Goal: Task Accomplishment & Management: Manage account settings

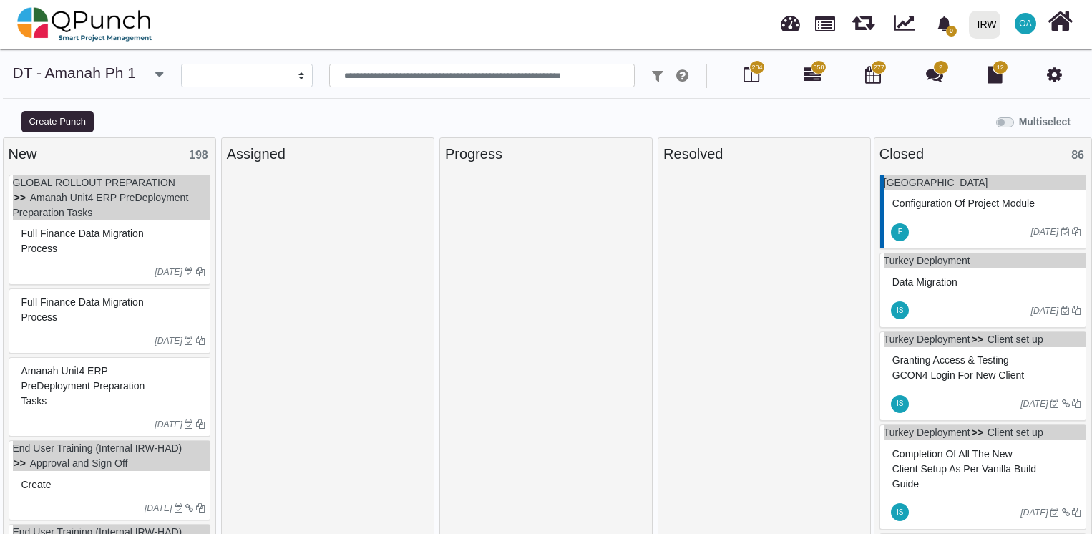
select select
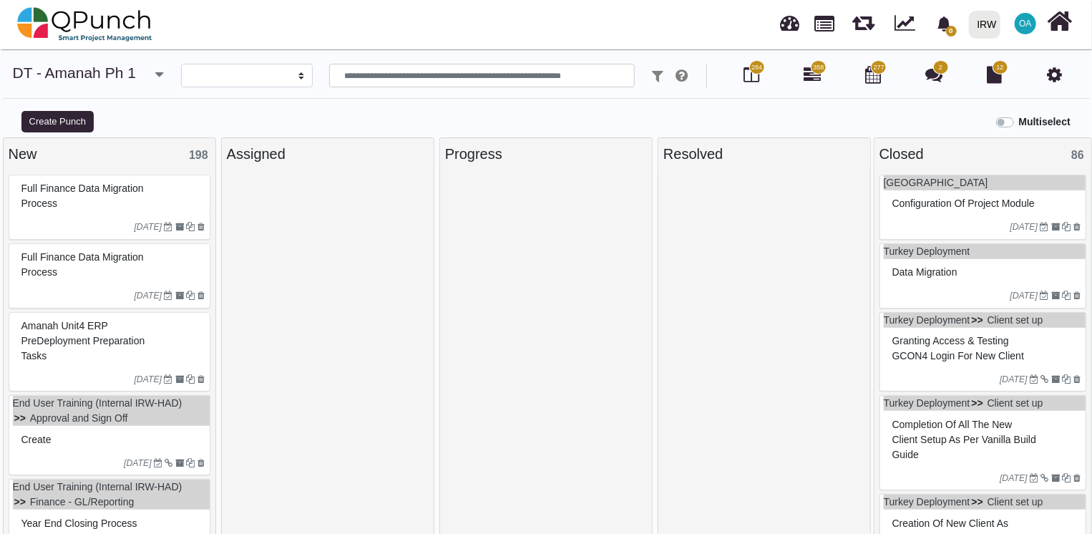
select select
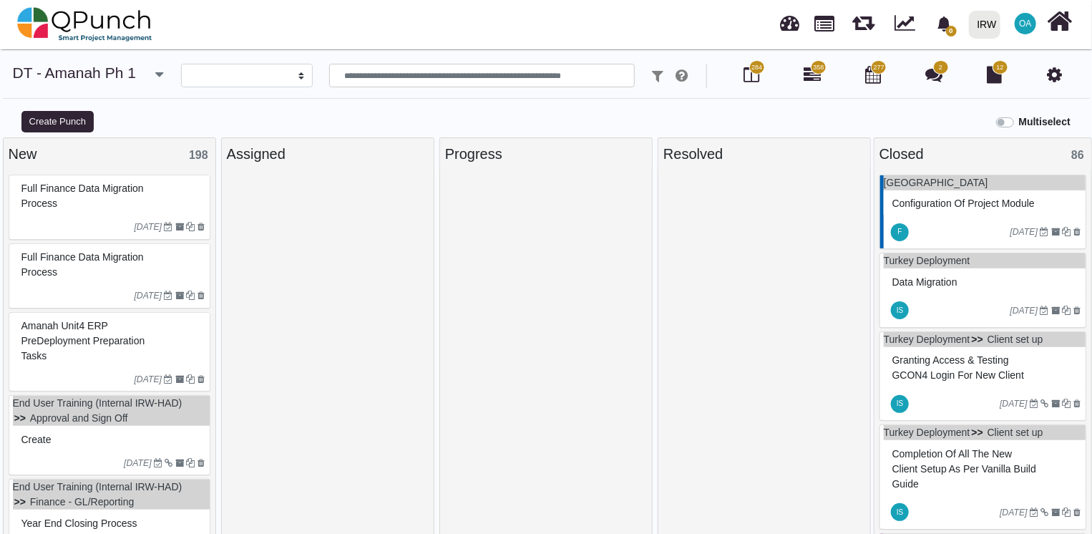
click at [144, 199] on div "Full Finance Data Migration Process" at bounding box center [111, 195] width 187 height 37
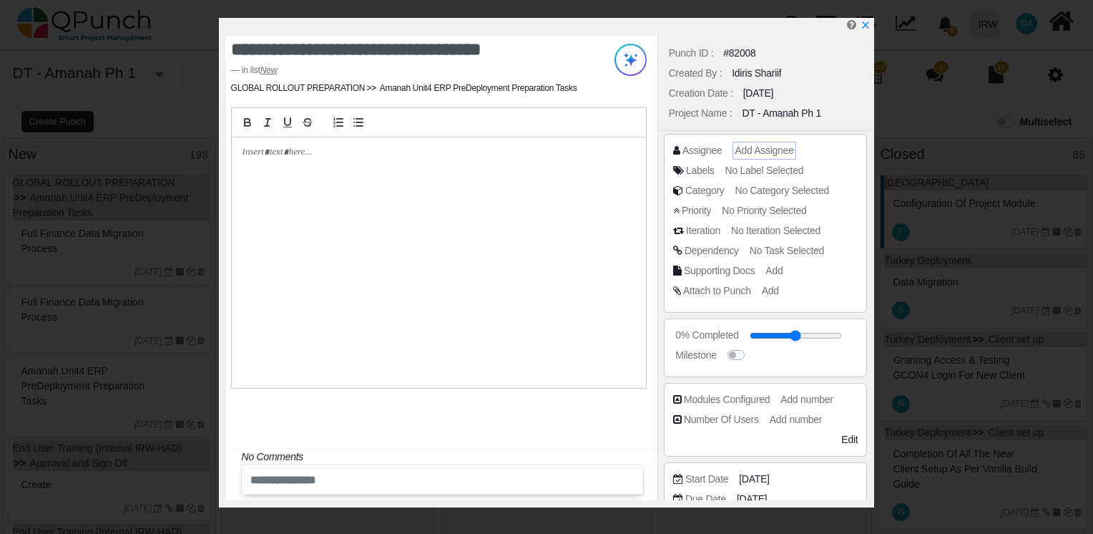
click at [765, 146] on span "Add Assignee" at bounding box center [764, 150] width 59 height 11
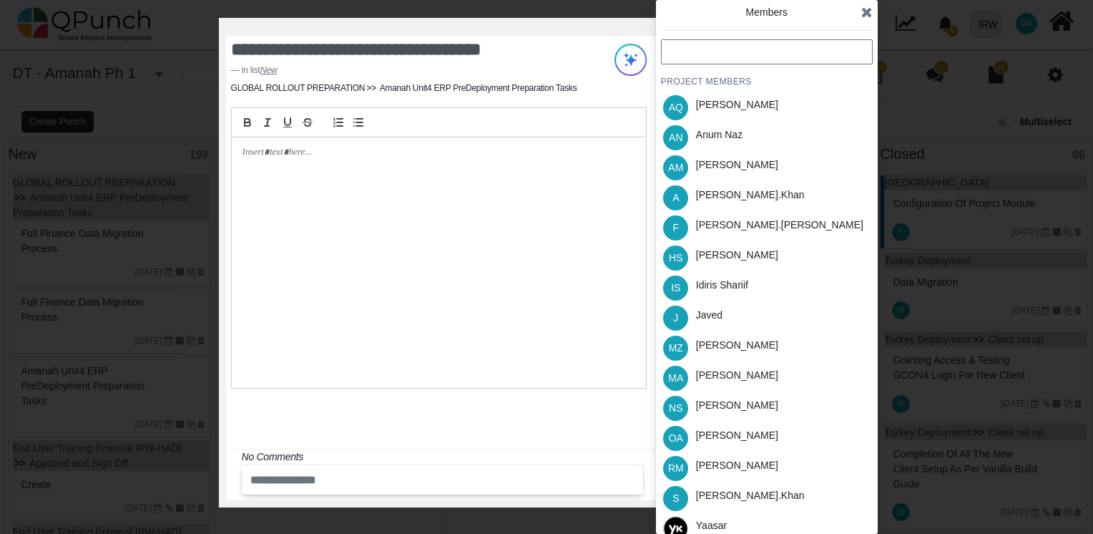
click at [688, 54] on input "text" at bounding box center [767, 51] width 212 height 25
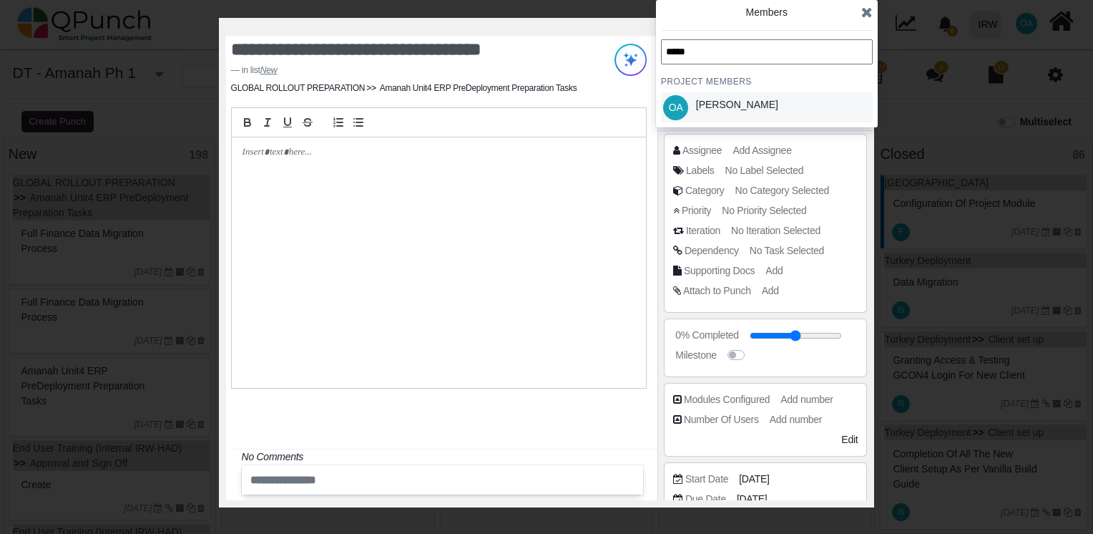
type input "*****"
click at [715, 101] on div "[PERSON_NAME]" at bounding box center [737, 104] width 82 height 15
click at [867, 14] on icon at bounding box center [866, 12] width 11 height 14
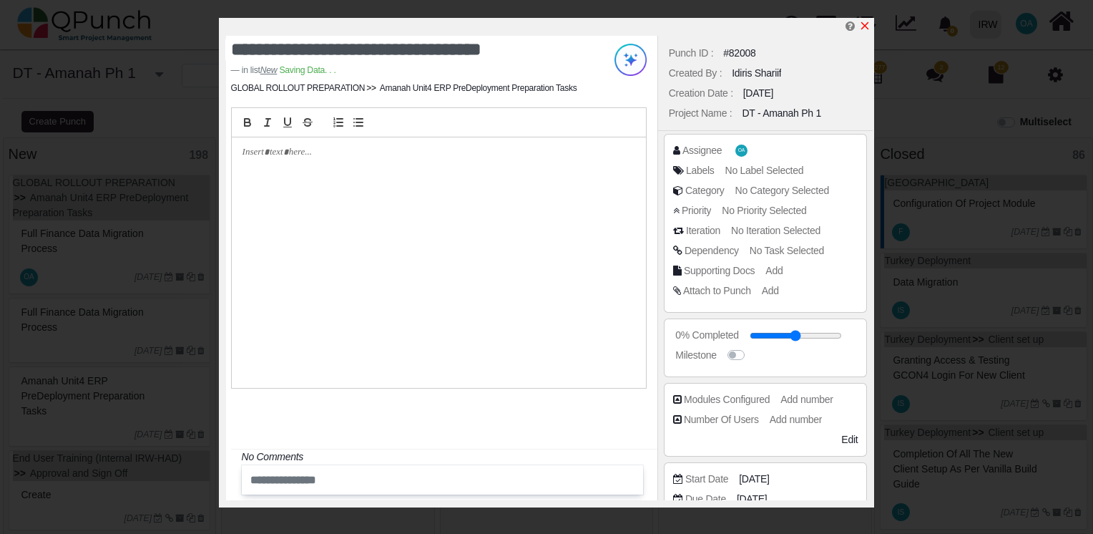
click at [867, 28] on icon "x" at bounding box center [865, 26] width 8 height 8
type input "**"
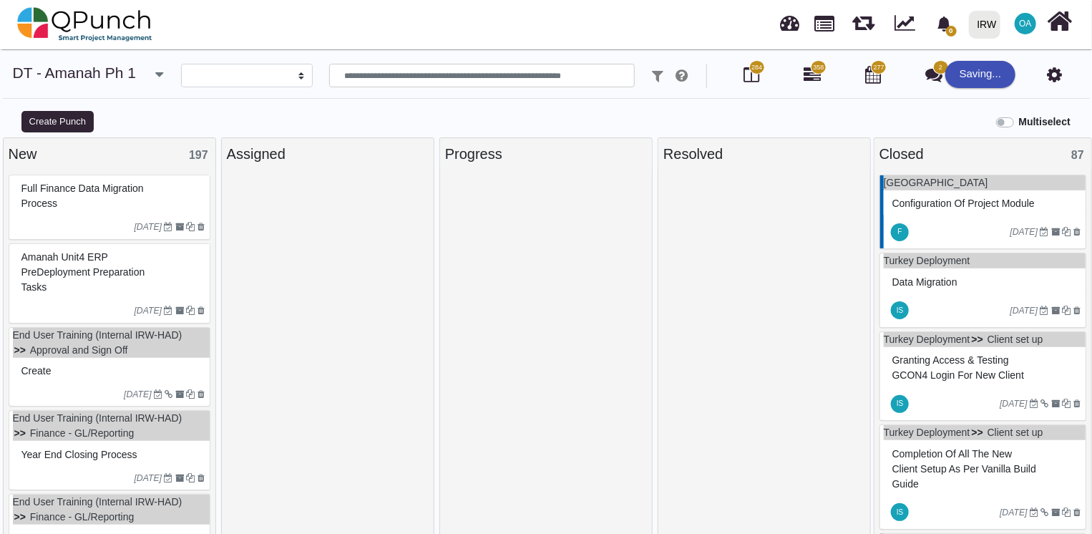
click at [139, 206] on div "Full Finance Data Migration Process" at bounding box center [111, 195] width 187 height 37
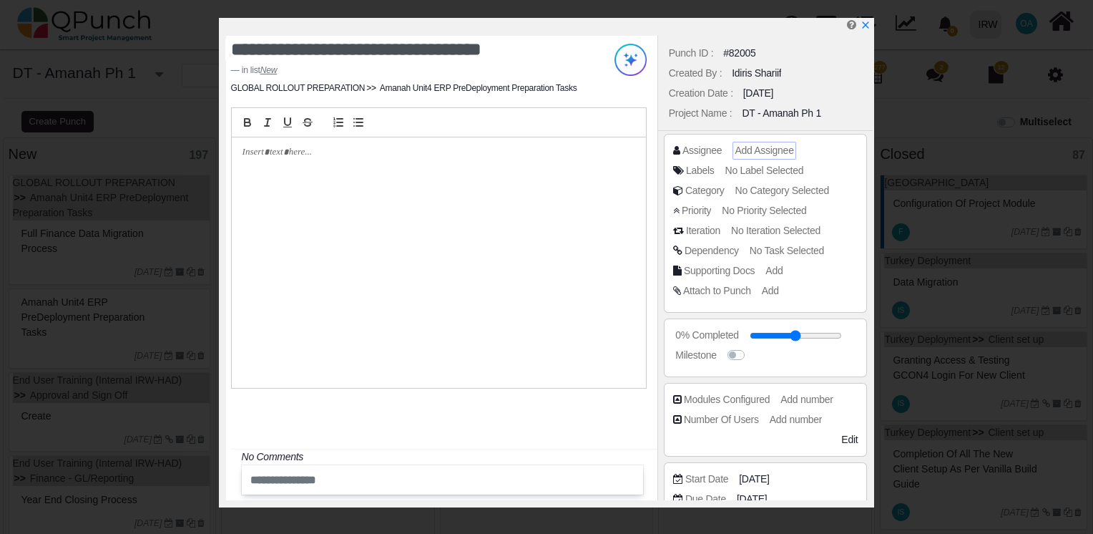
click at [769, 150] on span "Add Assignee" at bounding box center [764, 150] width 59 height 11
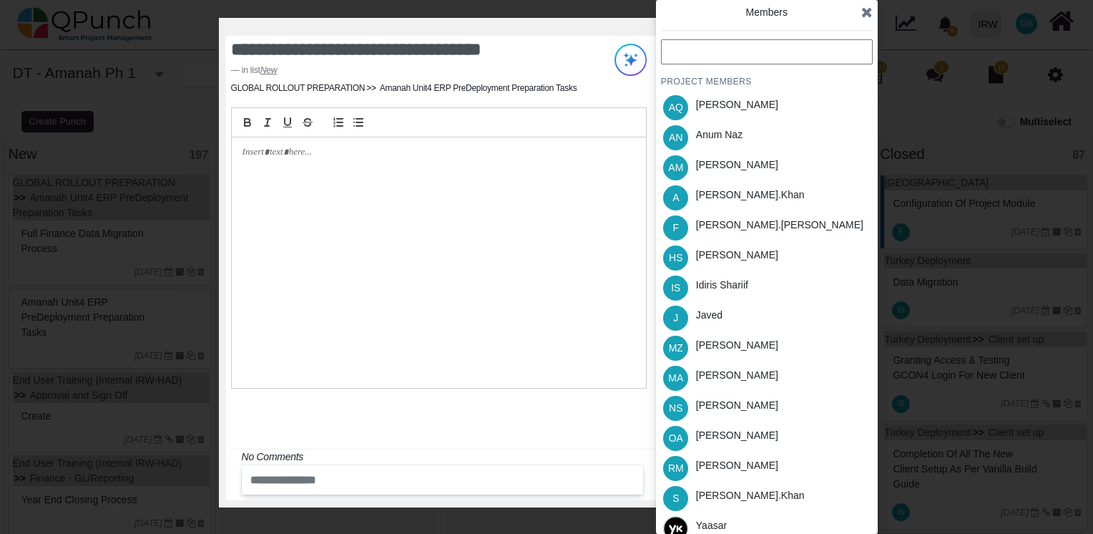
click at [683, 51] on input "text" at bounding box center [767, 51] width 212 height 25
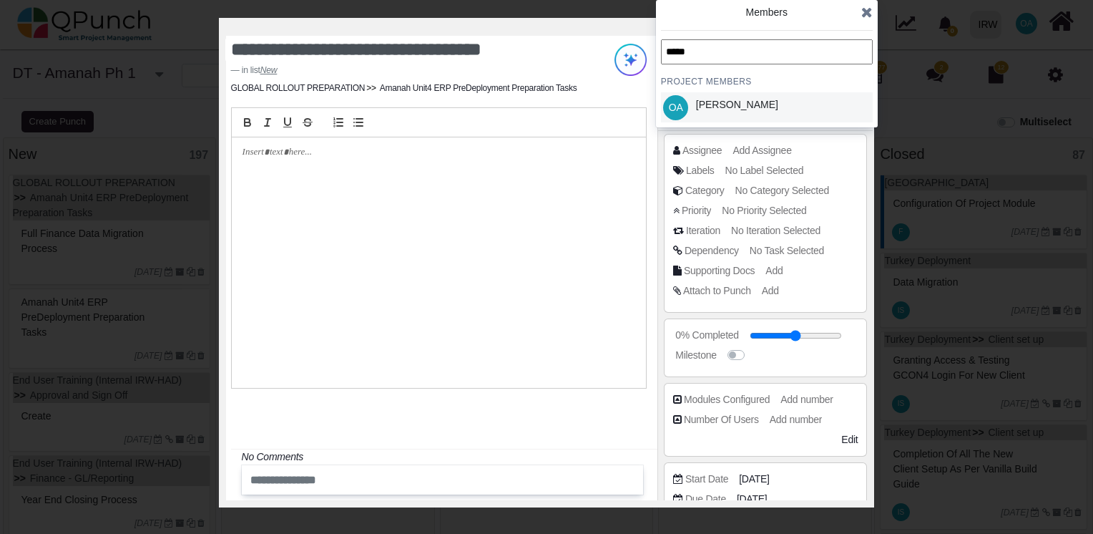
type input "*****"
click at [713, 94] on div "[PERSON_NAME]" at bounding box center [737, 107] width 92 height 30
click at [864, 9] on icon at bounding box center [866, 12] width 11 height 14
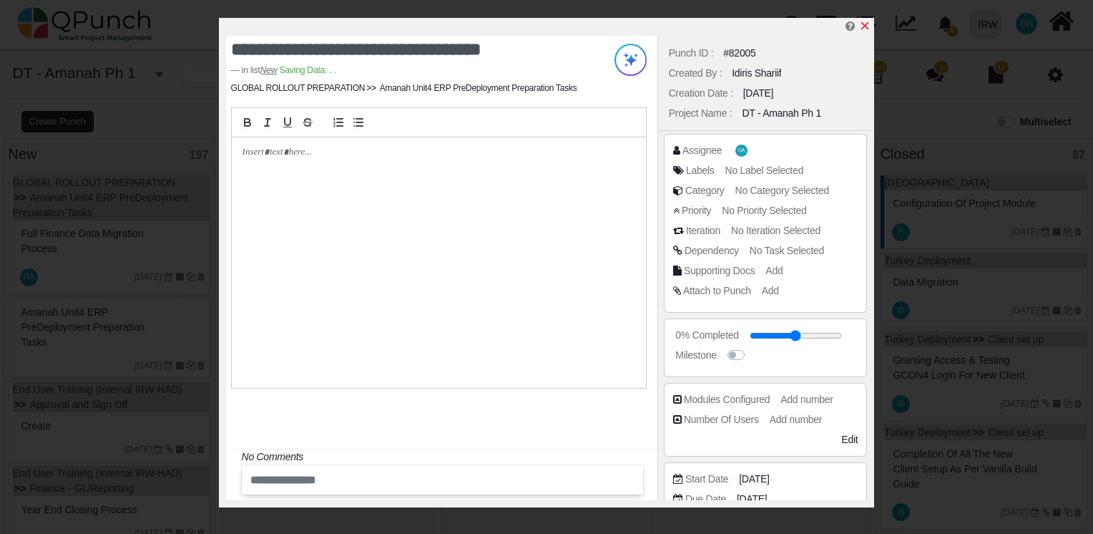
click at [866, 24] on icon "x" at bounding box center [864, 25] width 11 height 11
type input "**"
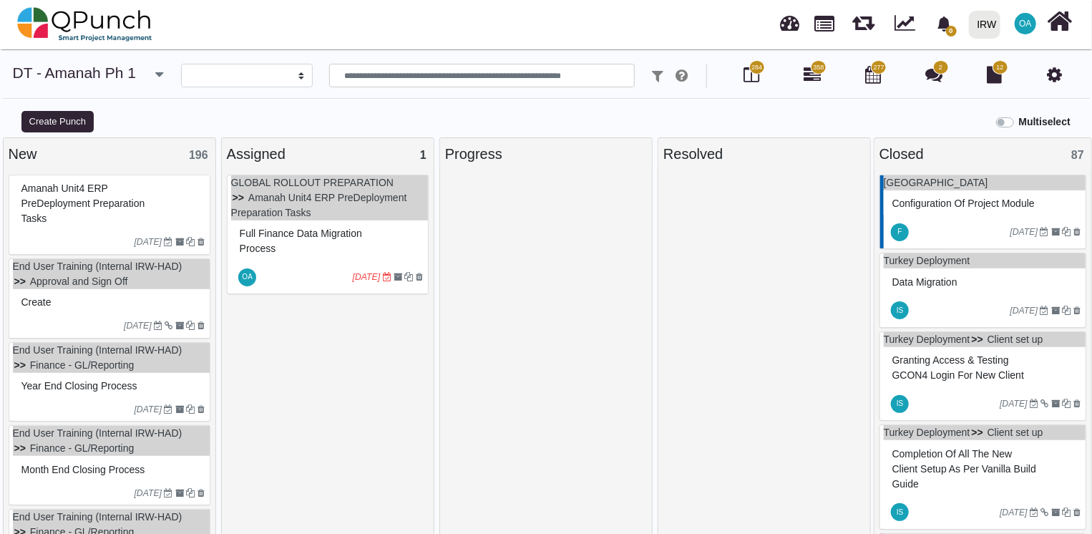
click at [75, 207] on span "Amanah Unit4 ERP PreDeployment Preparation Tasks" at bounding box center [83, 202] width 124 height 41
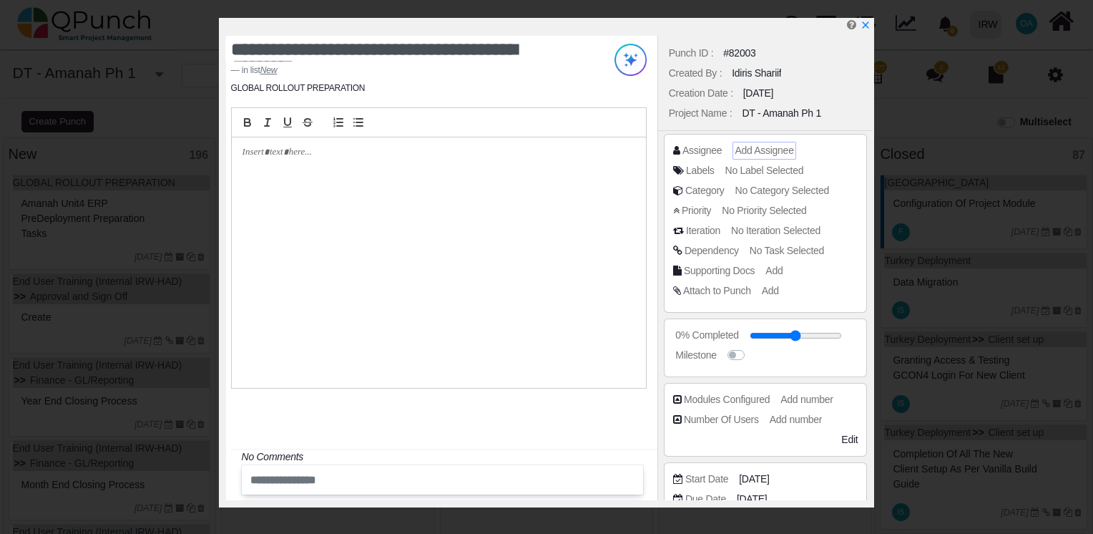
click at [764, 155] on span "Add Assignee" at bounding box center [764, 150] width 59 height 11
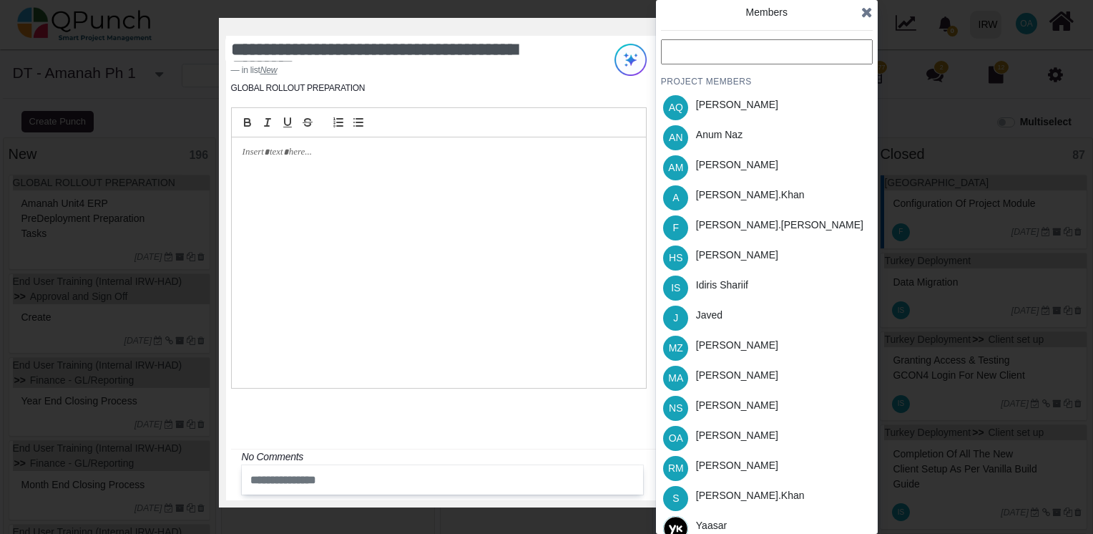
click at [690, 54] on input "text" at bounding box center [767, 51] width 212 height 25
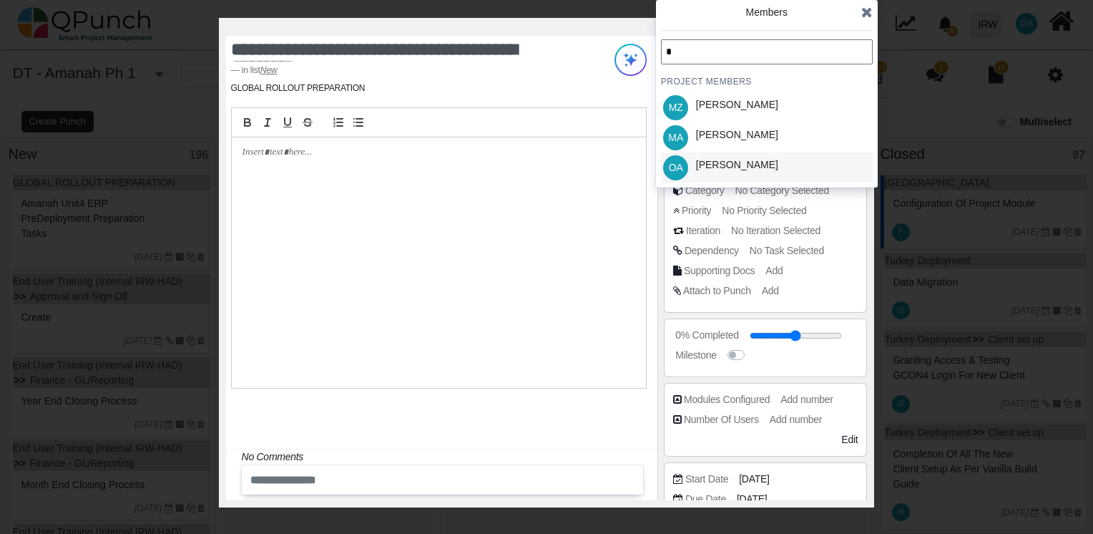
type input "*"
click at [741, 157] on div "[PERSON_NAME]" at bounding box center [737, 164] width 82 height 15
click at [868, 10] on icon at bounding box center [866, 12] width 11 height 14
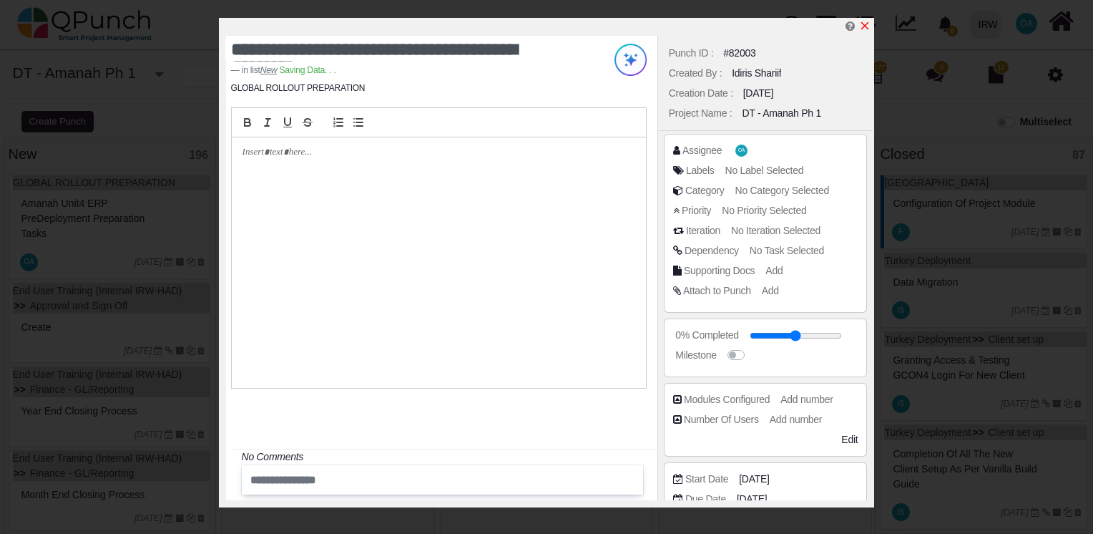
click at [861, 21] on icon "x" at bounding box center [864, 25] width 11 height 11
type input "**"
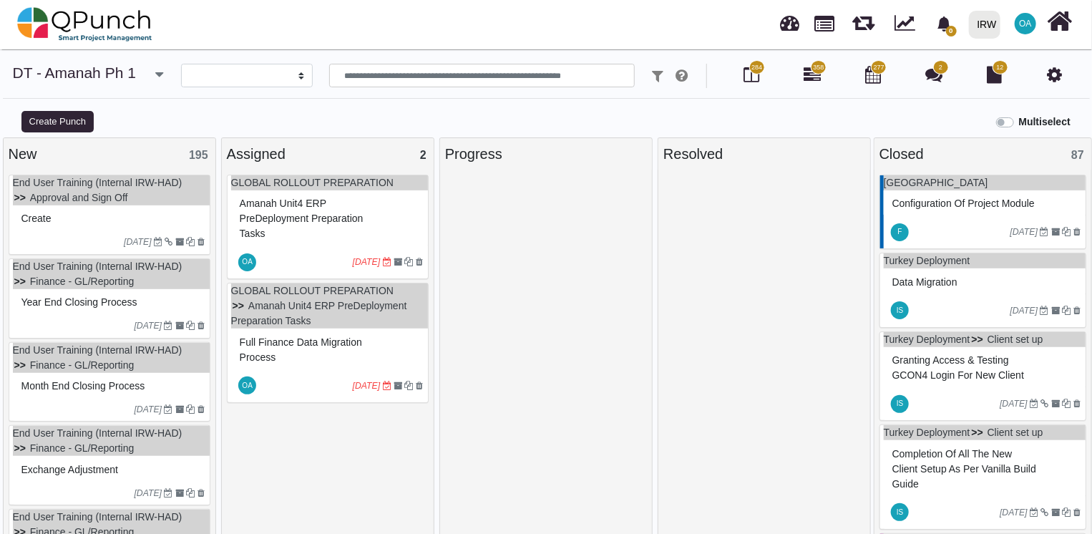
click at [117, 207] on div "Create" at bounding box center [111, 218] width 187 height 22
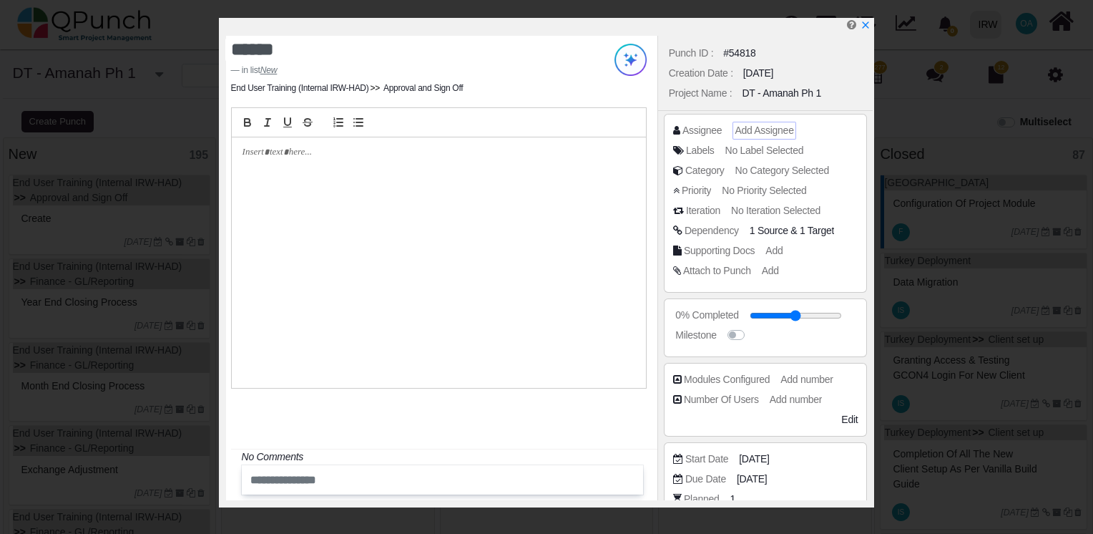
click at [765, 131] on span "Add Assignee" at bounding box center [764, 129] width 59 height 11
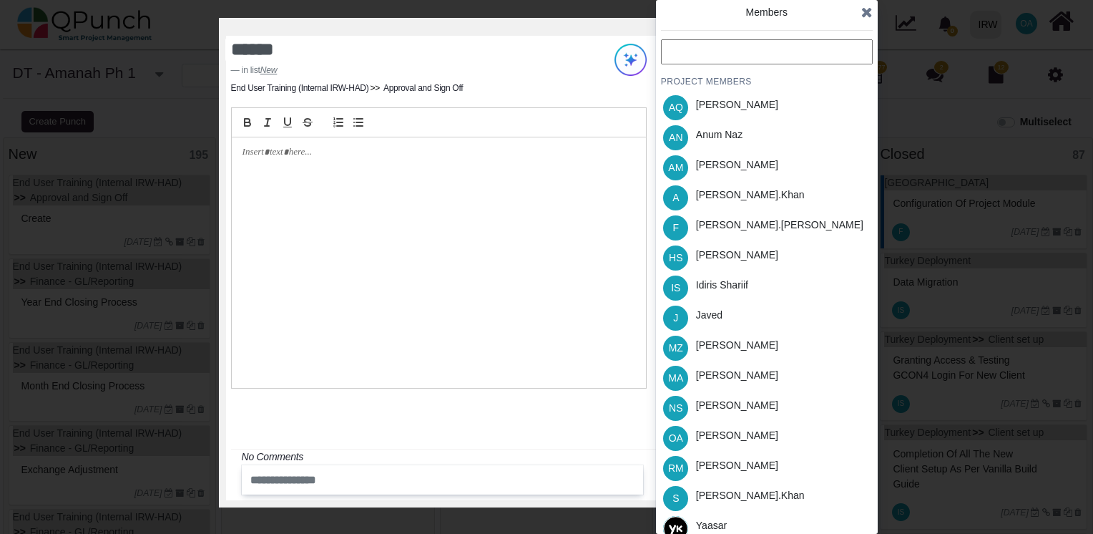
click at [685, 54] on input "text" at bounding box center [767, 51] width 212 height 25
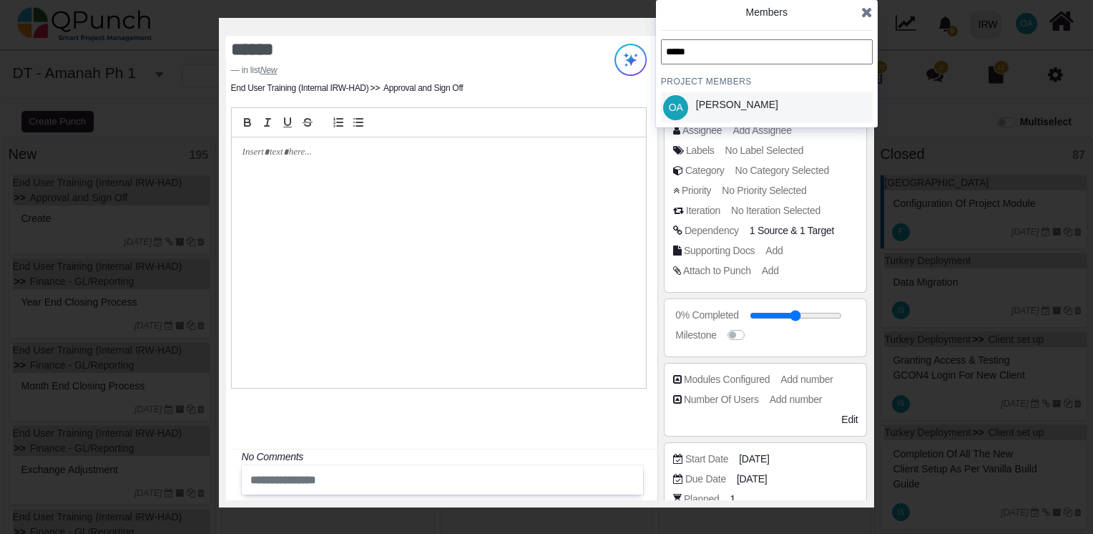
type input "*****"
click at [708, 104] on div "[PERSON_NAME]" at bounding box center [737, 104] width 82 height 15
click at [865, 14] on icon at bounding box center [866, 12] width 11 height 14
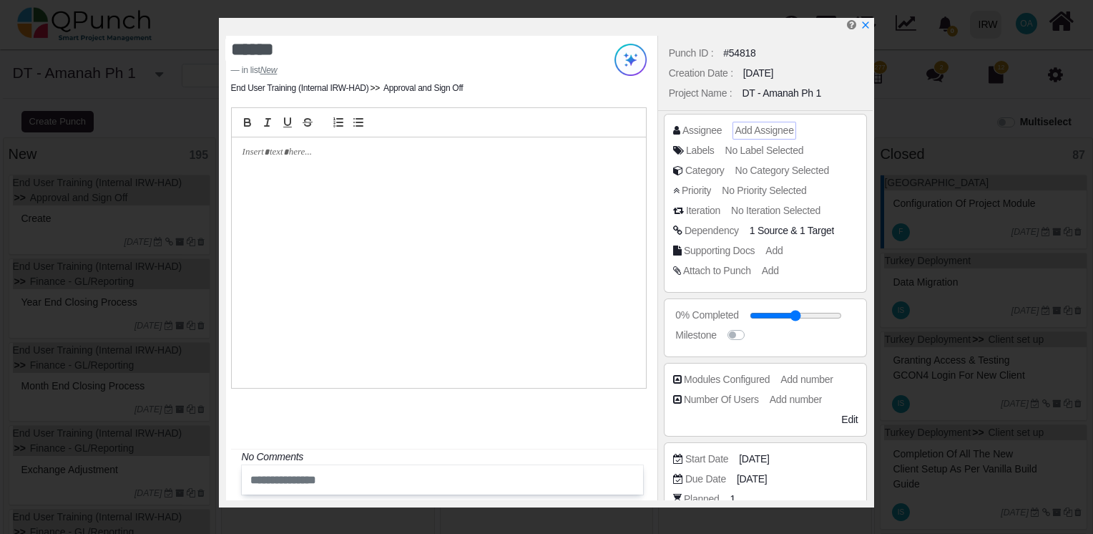
click at [766, 124] on span "Add Assignee" at bounding box center [764, 129] width 59 height 11
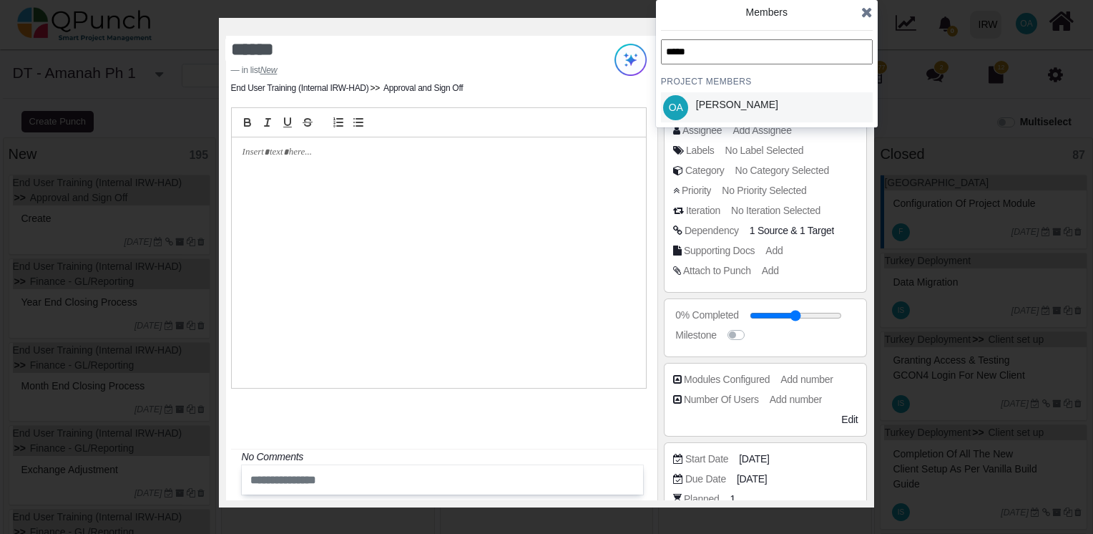
click at [730, 113] on div "[PERSON_NAME]" at bounding box center [737, 107] width 92 height 30
click at [867, 12] on icon at bounding box center [866, 12] width 11 height 14
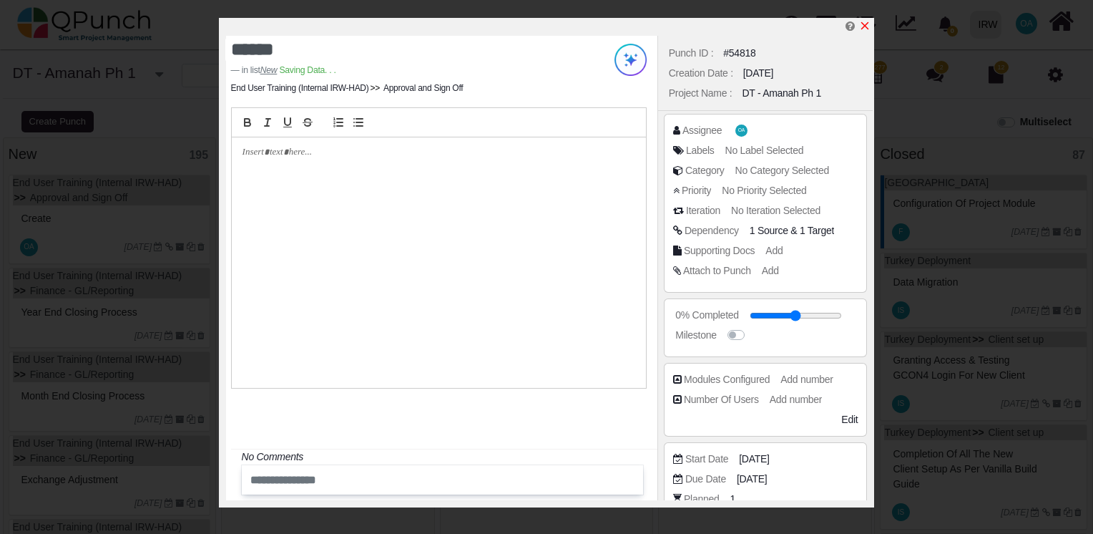
click at [866, 23] on icon "x" at bounding box center [864, 25] width 11 height 11
type input "**"
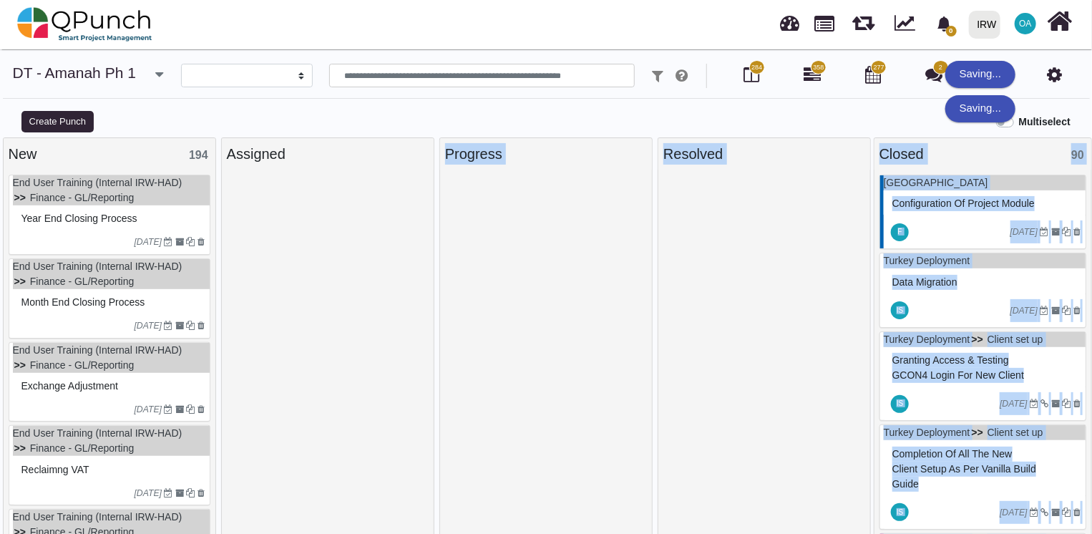
drag, startPoint x: 162, startPoint y: 224, endPoint x: 323, endPoint y: 236, distance: 161.4
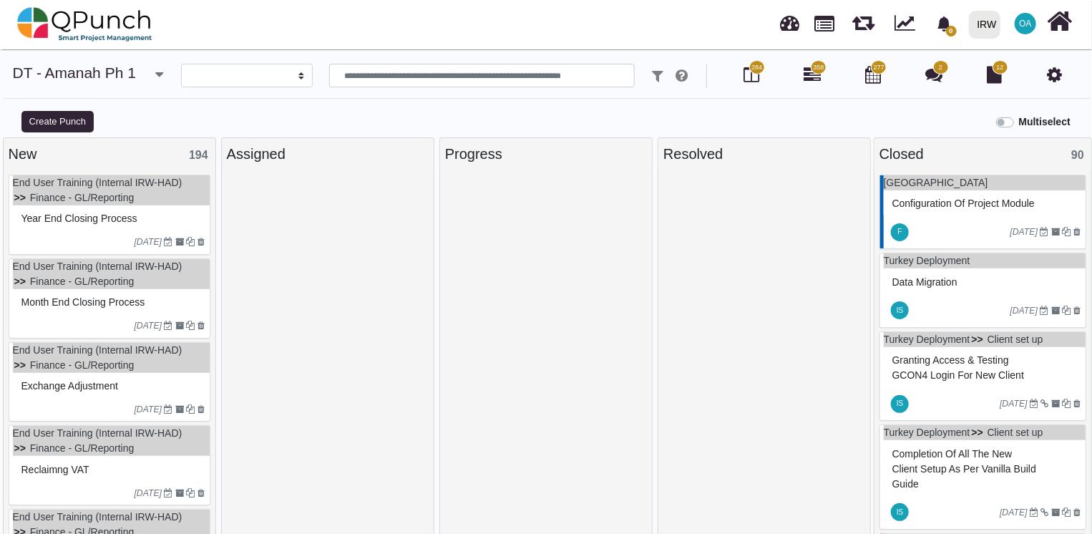
click at [148, 122] on div "Create Punch" at bounding box center [136, 121] width 273 height 24
drag, startPoint x: 147, startPoint y: 142, endPoint x: 112, endPoint y: 378, distance: 238.6
click at [112, 378] on div "New 194 End User Training (Internal IRW-HAD) Finance - GL/Reporting Year end cl…" at bounding box center [109, 339] width 213 height 404
click at [174, 116] on div "Create Punch" at bounding box center [136, 121] width 273 height 24
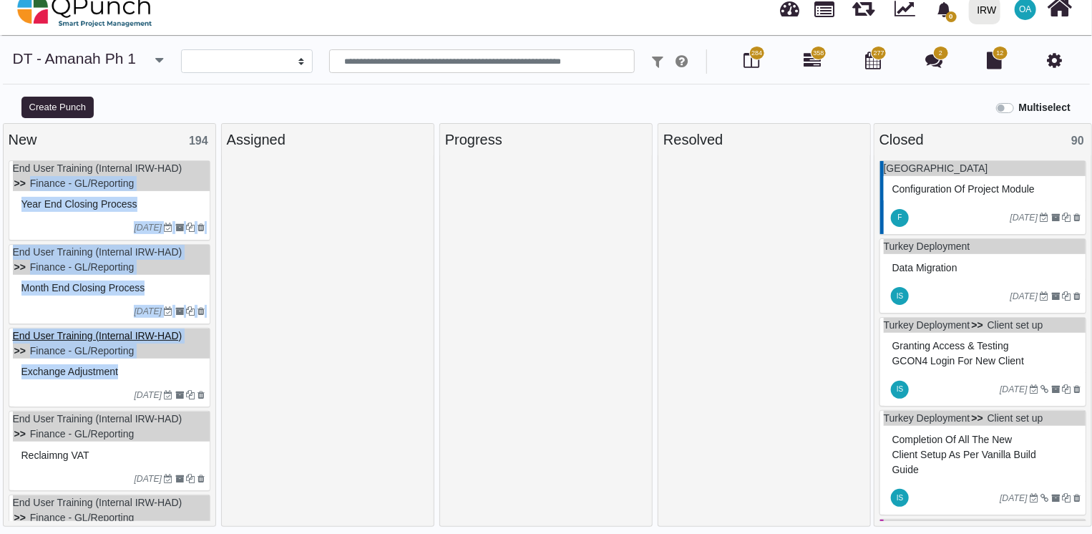
drag, startPoint x: 215, startPoint y: 185, endPoint x: 170, endPoint y: 328, distance: 149.1
click at [170, 328] on div "End User Training (Internal IRW-HAD) Finance - GL/Reporting Year end closing pr…" at bounding box center [110, 338] width 212 height 366
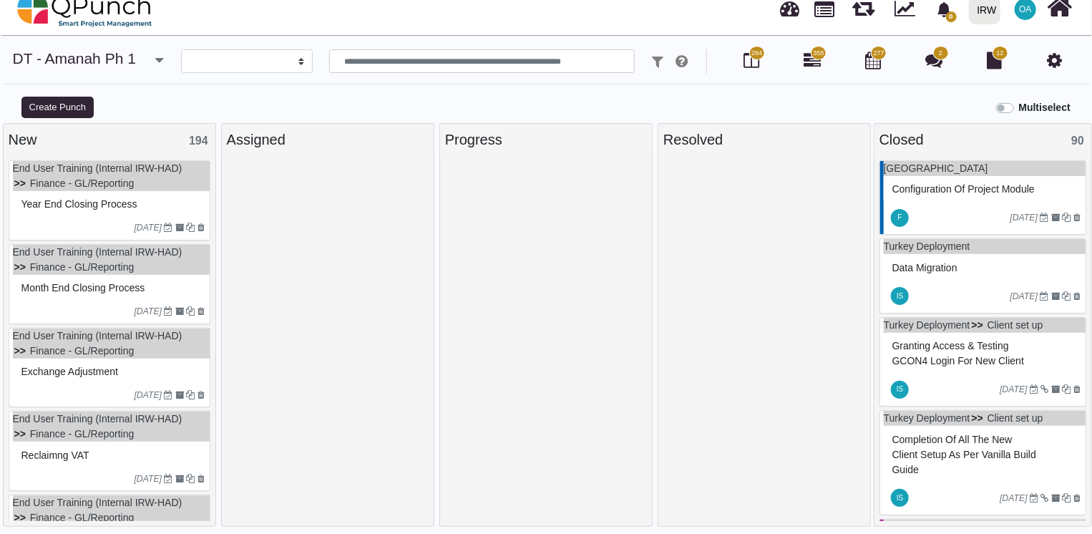
click at [264, 203] on div at bounding box center [328, 343] width 202 height 366
click at [124, 195] on div "Year end closing process" at bounding box center [111, 204] width 187 height 22
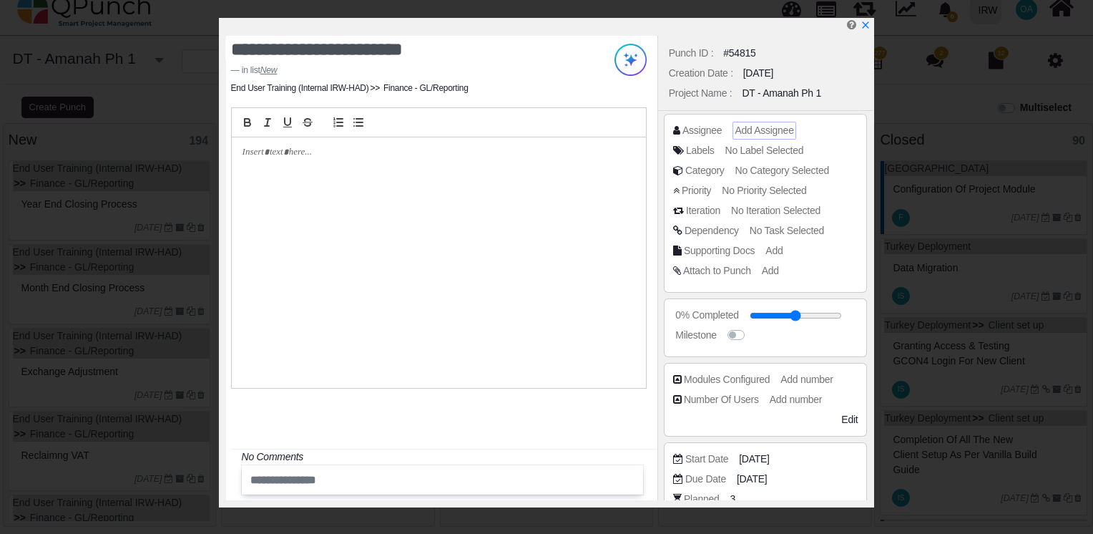
click at [761, 132] on span "Add Assignee" at bounding box center [764, 129] width 59 height 11
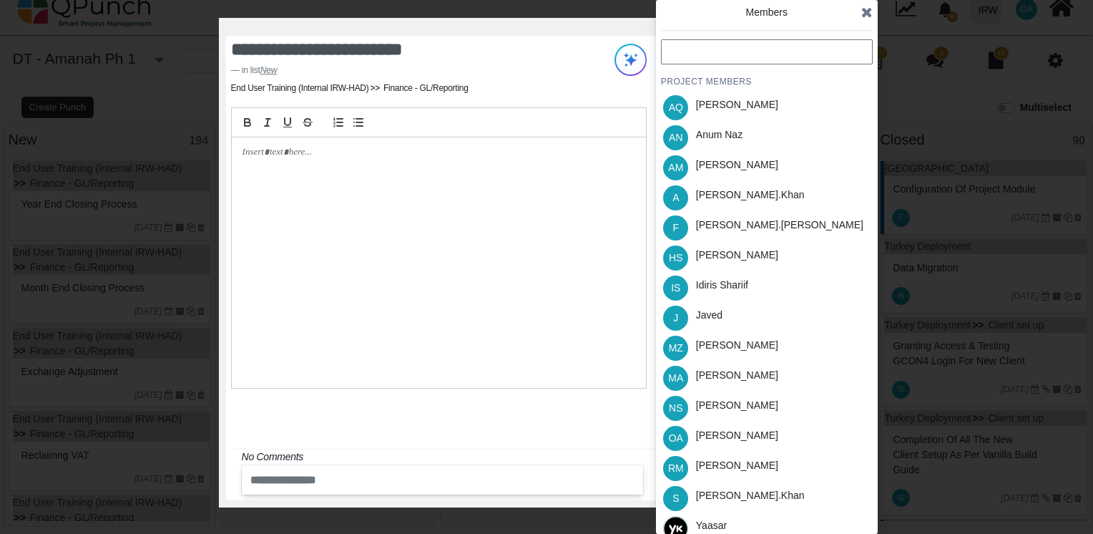
click at [725, 62] on input "text" at bounding box center [767, 51] width 212 height 25
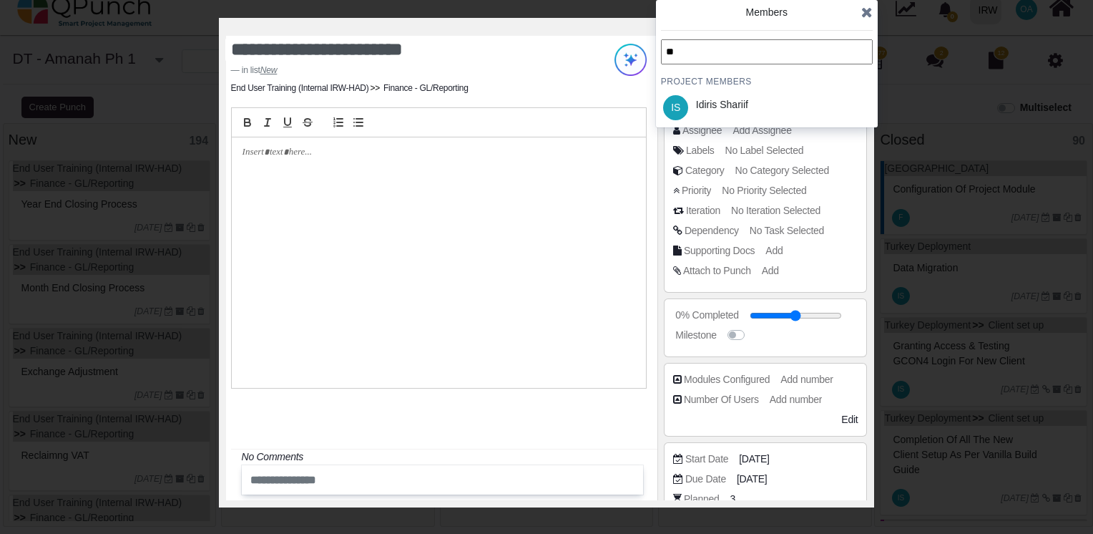
type input "*"
type input "**"
click at [722, 93] on div "[PERSON_NAME]" at bounding box center [737, 107] width 92 height 30
click at [721, 110] on div "Osamah Ali" at bounding box center [737, 104] width 82 height 15
click at [869, 14] on icon at bounding box center [866, 12] width 11 height 14
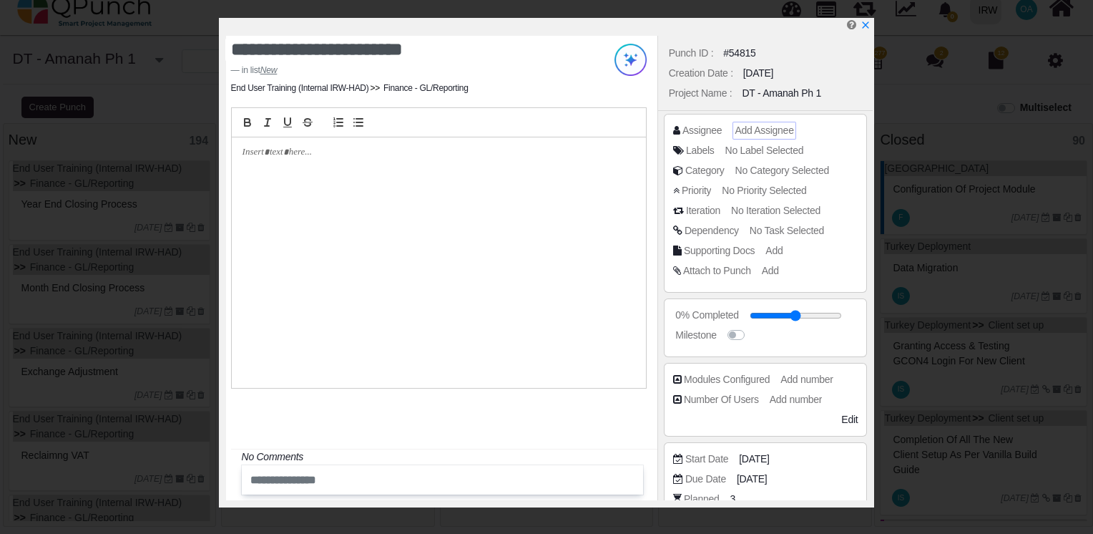
click at [758, 124] on span "Add Assignee" at bounding box center [764, 129] width 59 height 11
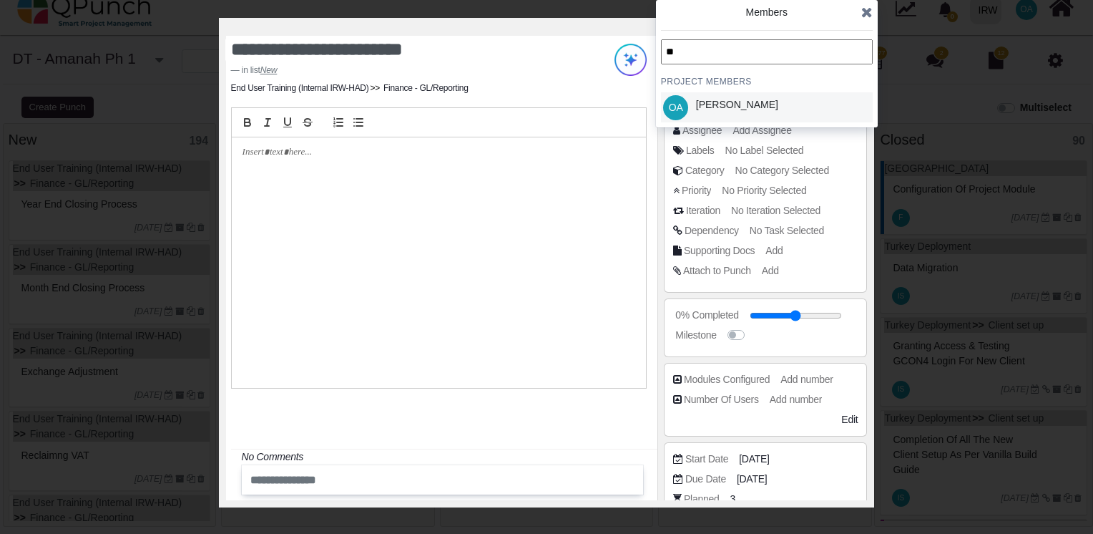
click at [685, 114] on span "OA" at bounding box center [675, 107] width 25 height 25
click at [730, 21] on div "Members" at bounding box center [767, 19] width 212 height 29
click at [863, 11] on icon at bounding box center [866, 12] width 11 height 14
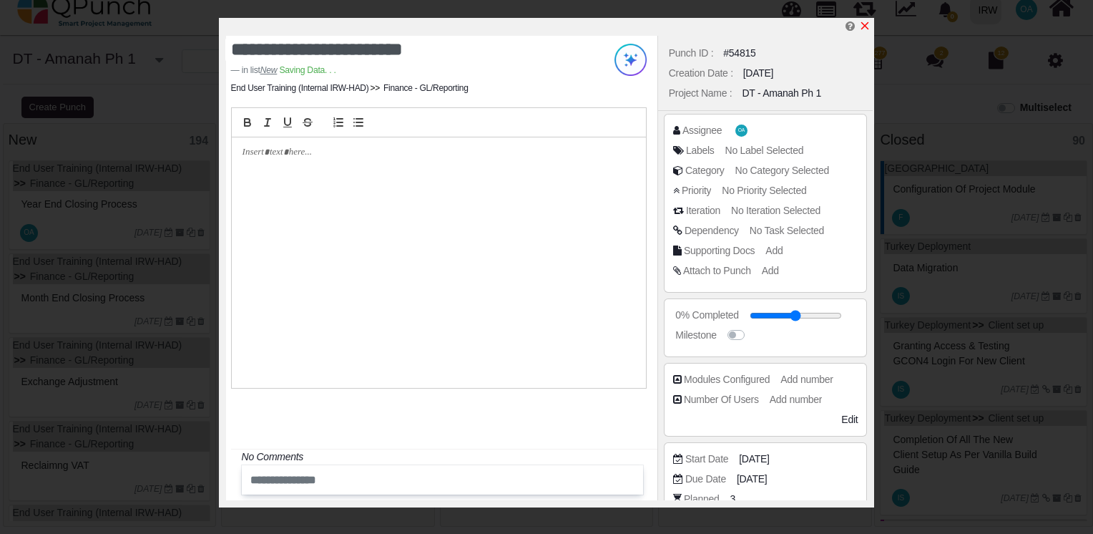
click at [861, 26] on icon "x" at bounding box center [864, 25] width 11 height 11
type input "**"
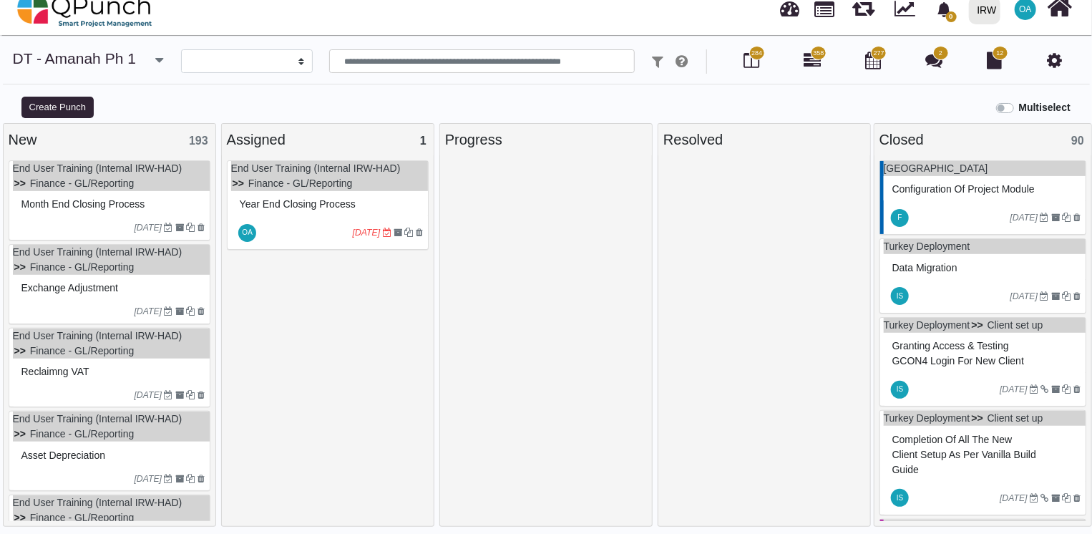
click at [160, 195] on div "Month end closing process" at bounding box center [111, 204] width 187 height 22
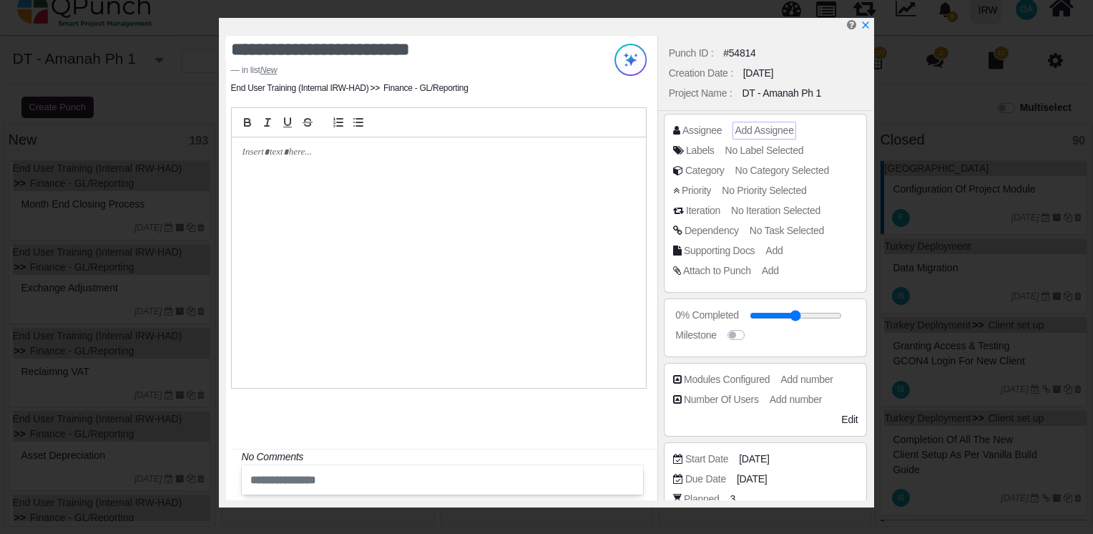
click at [765, 130] on span "Add Assignee" at bounding box center [764, 129] width 59 height 11
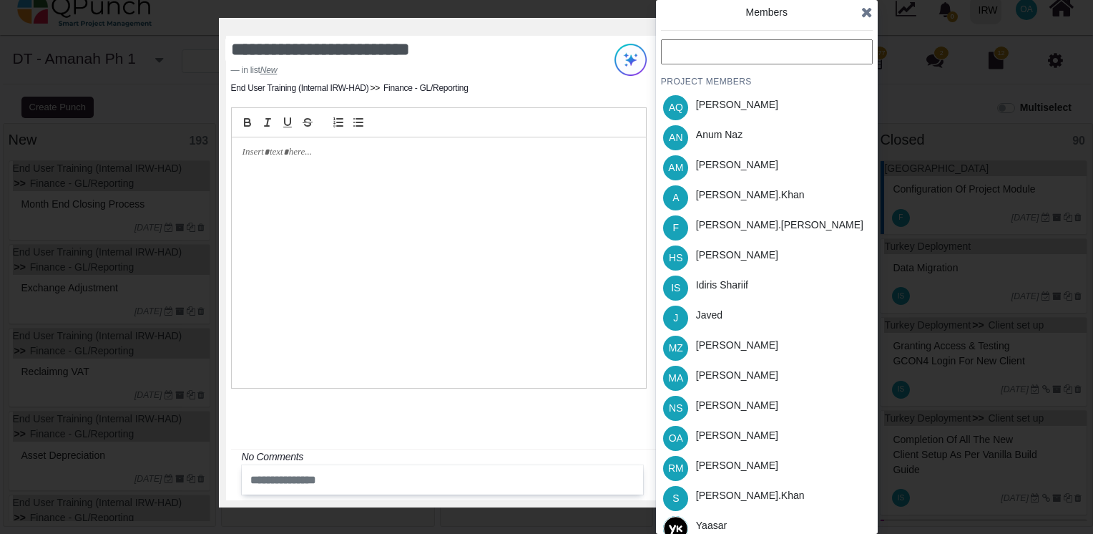
click at [703, 54] on input "text" at bounding box center [767, 51] width 212 height 25
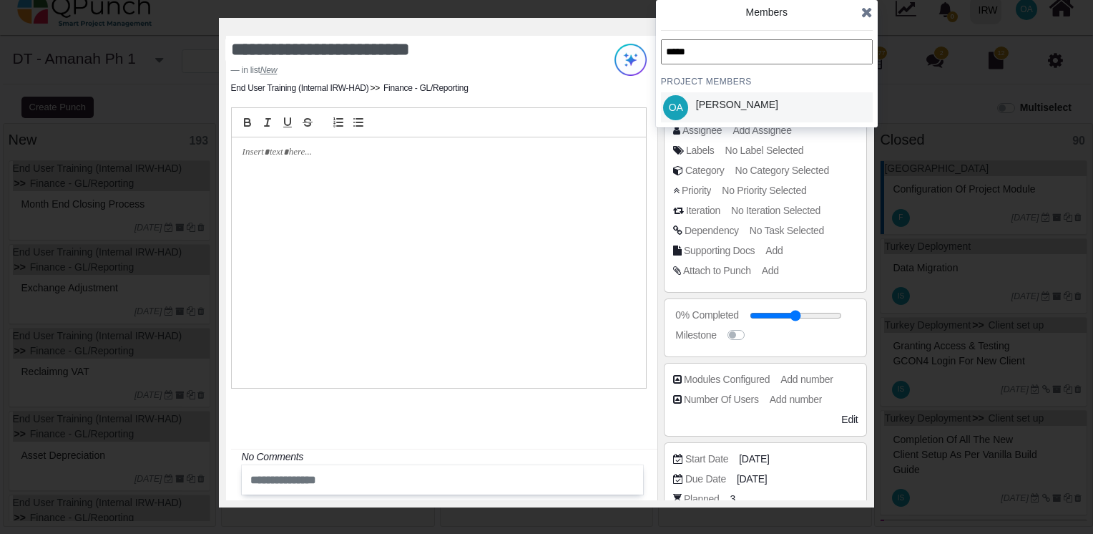
type input "*****"
click at [722, 100] on div "Osamah Ali" at bounding box center [737, 104] width 82 height 15
click at [864, 16] on icon at bounding box center [866, 12] width 11 height 14
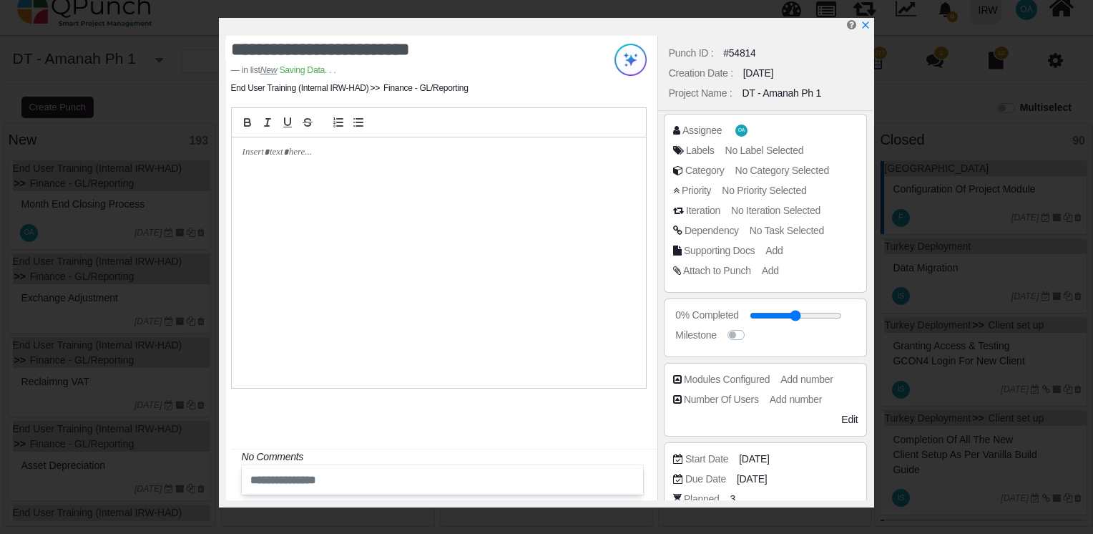
click at [864, 16] on div "**********" at bounding box center [546, 267] width 1093 height 534
click at [864, 24] on icon "x" at bounding box center [864, 25] width 11 height 11
type input "**"
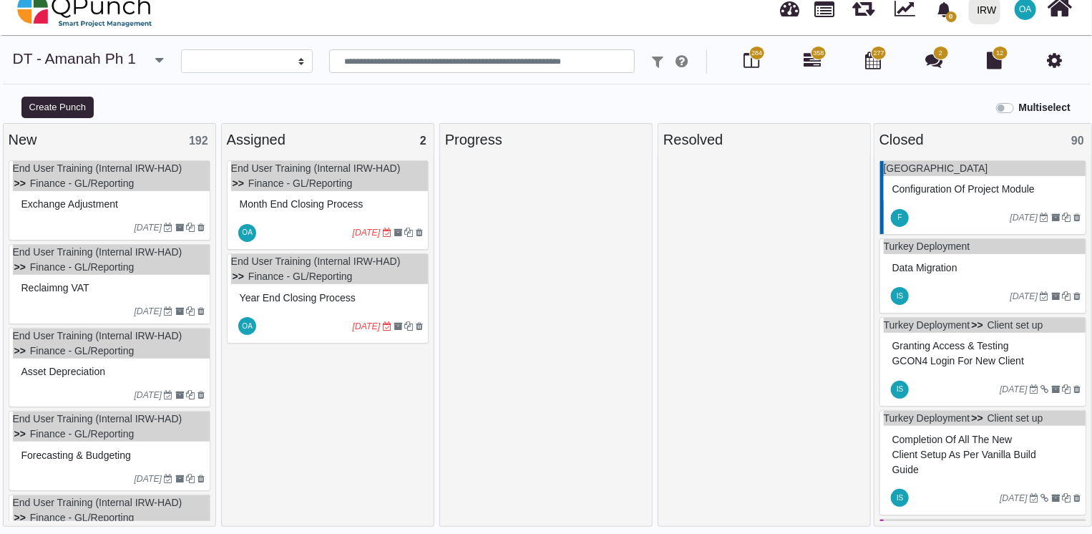
click at [77, 199] on span "Exchange Adjustment" at bounding box center [69, 203] width 97 height 11
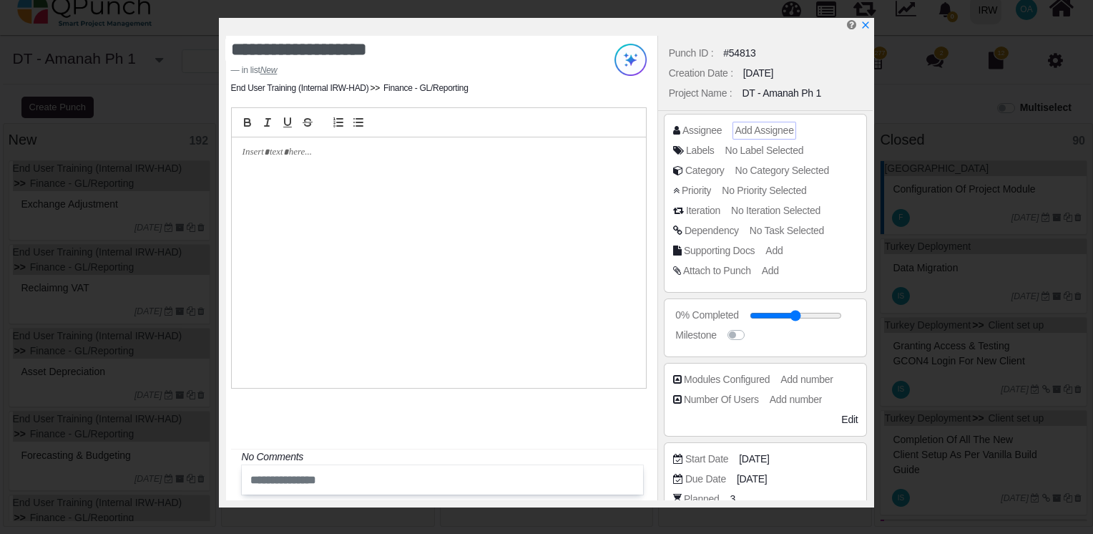
click at [757, 133] on span "Add Assignee" at bounding box center [764, 129] width 59 height 11
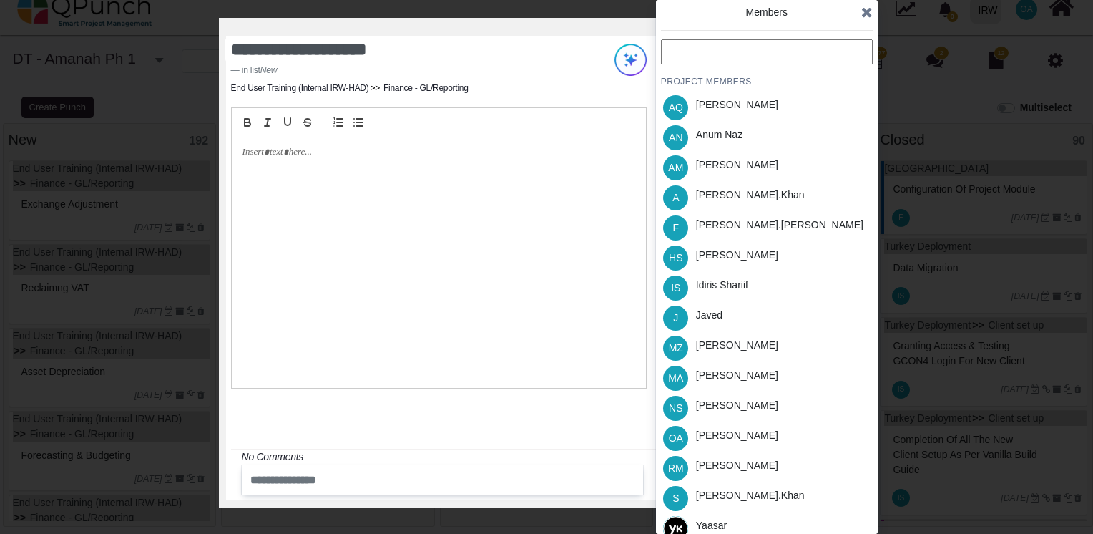
click at [689, 47] on input "text" at bounding box center [767, 51] width 212 height 25
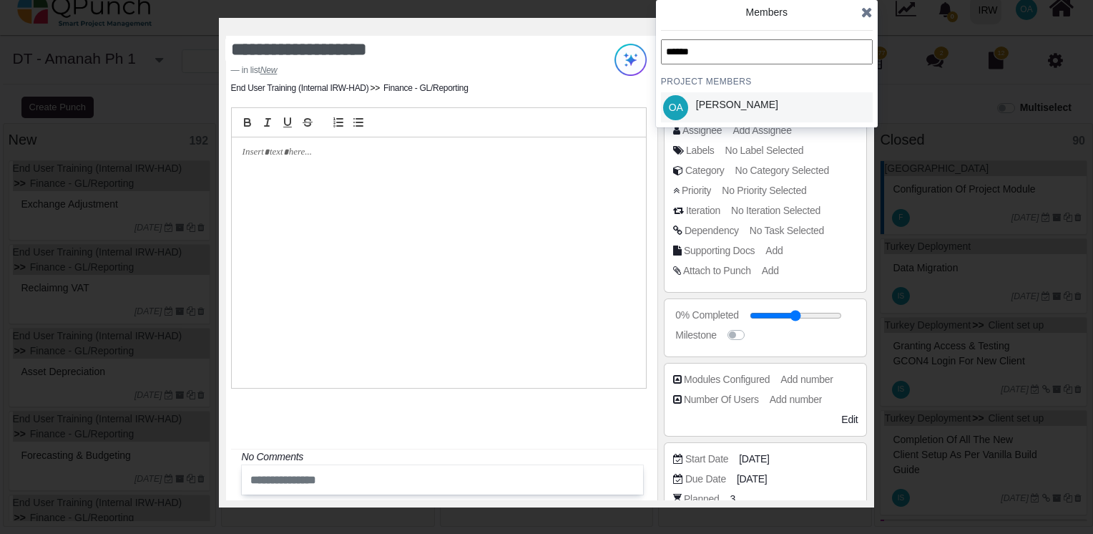
type input "******"
click at [725, 110] on div "Osamah Ali" at bounding box center [737, 104] width 82 height 15
click at [865, 15] on icon at bounding box center [866, 12] width 11 height 14
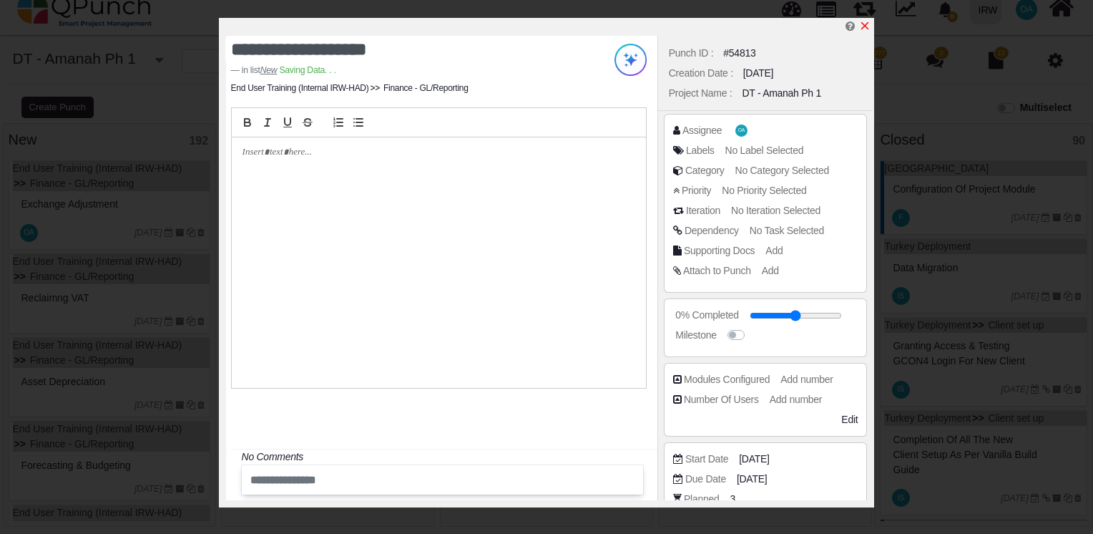
click at [865, 24] on icon "x" at bounding box center [864, 25] width 11 height 11
type input "**"
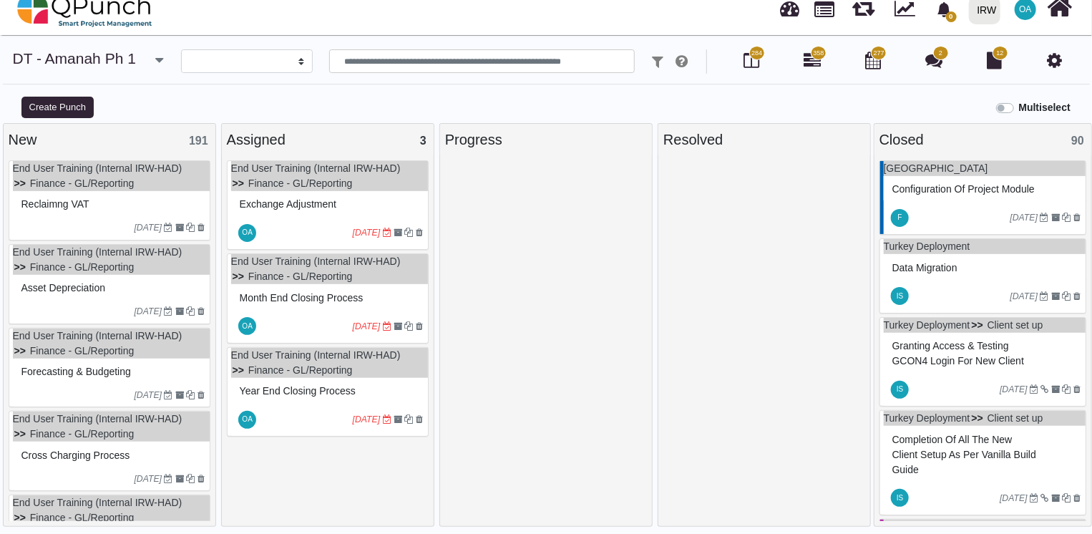
click at [69, 216] on div "27-07-2023" at bounding box center [111, 227] width 197 height 23
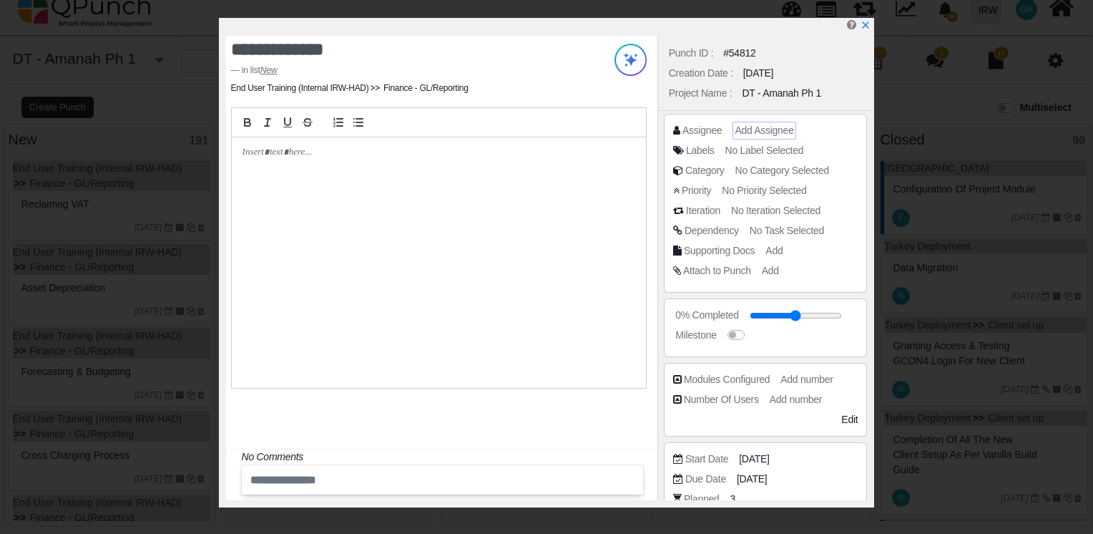
click at [770, 129] on span "Add Assignee" at bounding box center [764, 129] width 59 height 11
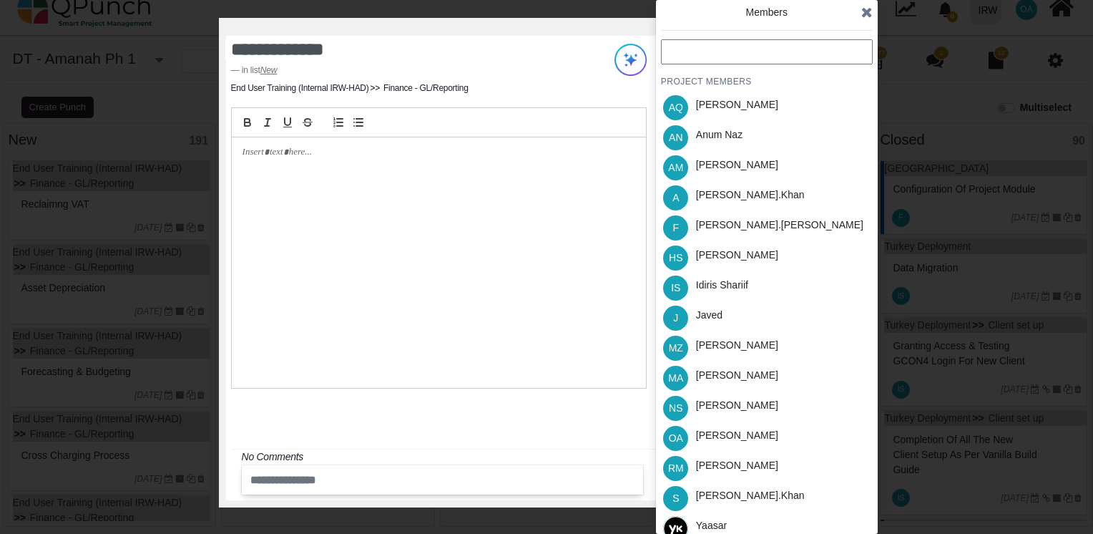
click at [692, 52] on input "text" at bounding box center [767, 51] width 212 height 25
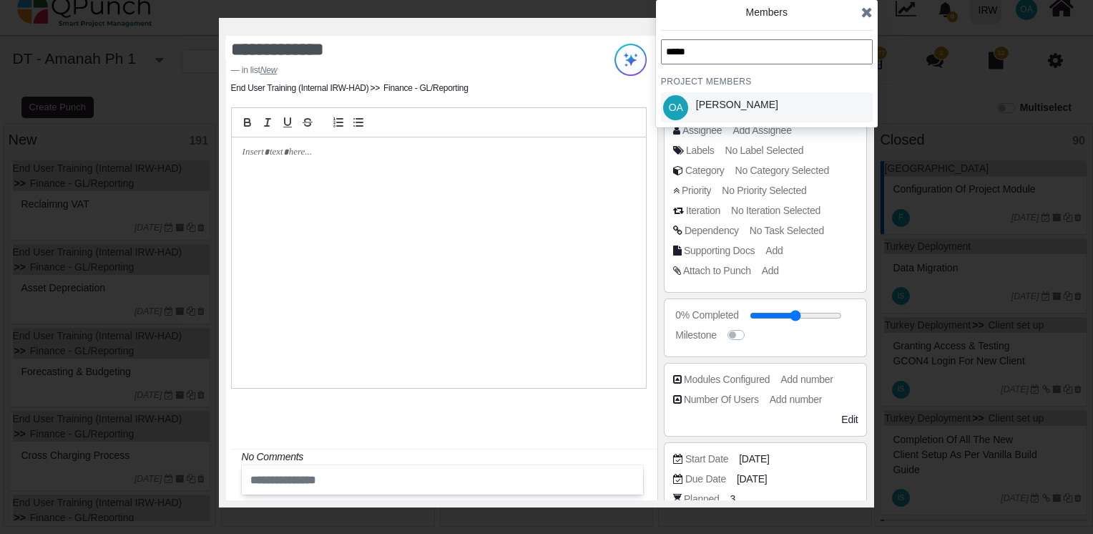
type input "*****"
click at [718, 107] on div "Osamah Ali" at bounding box center [737, 104] width 82 height 15
click at [861, 12] on div "Members" at bounding box center [767, 19] width 212 height 29
click at [864, 14] on icon at bounding box center [866, 12] width 11 height 14
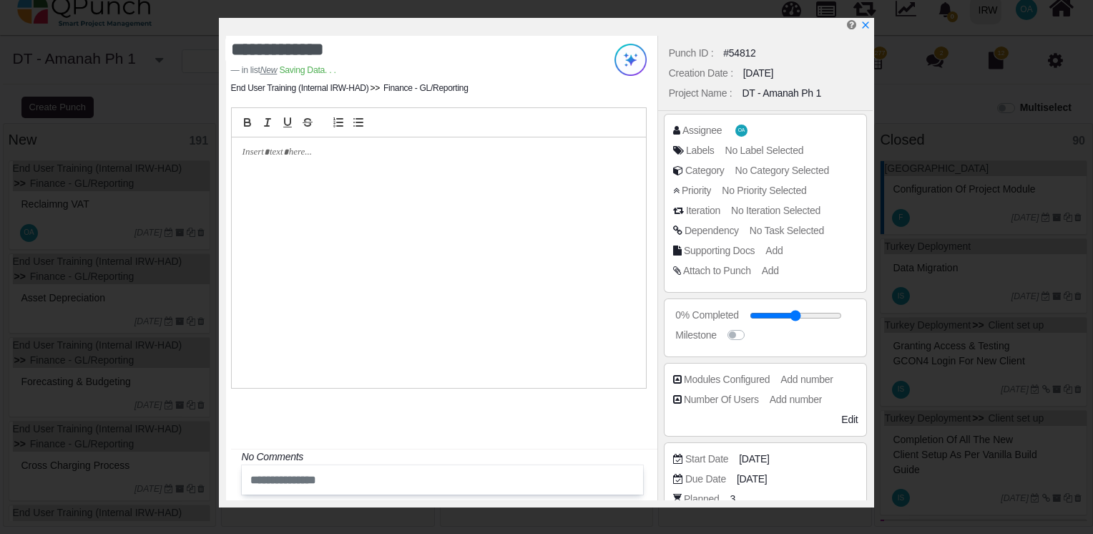
click at [864, 14] on div "**********" at bounding box center [546, 267] width 1093 height 534
click at [861, 20] on link at bounding box center [864, 26] width 11 height 12
type input "**"
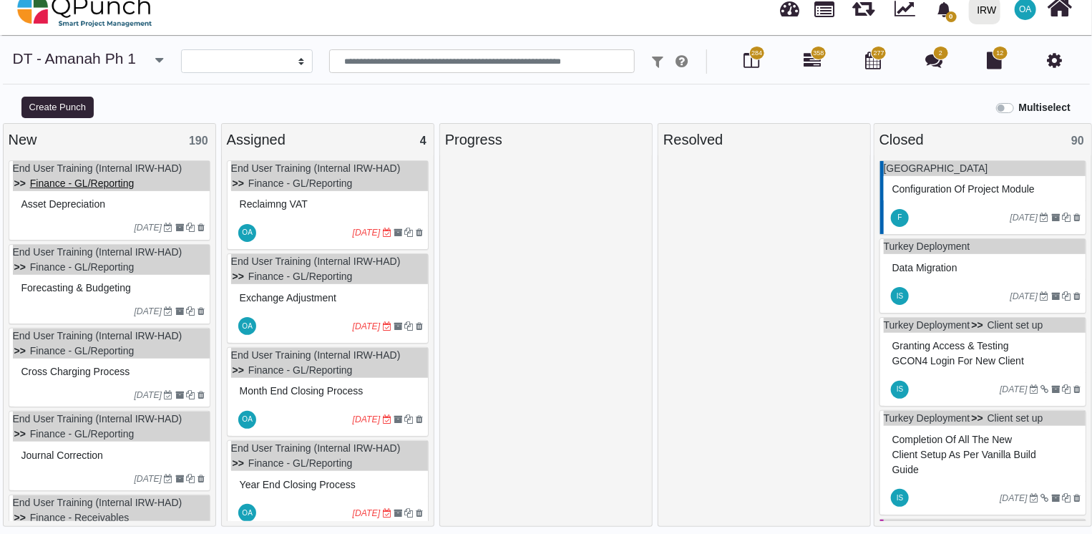
click at [86, 182] on link "Finance - GL/Reporting" at bounding box center [82, 182] width 104 height 11
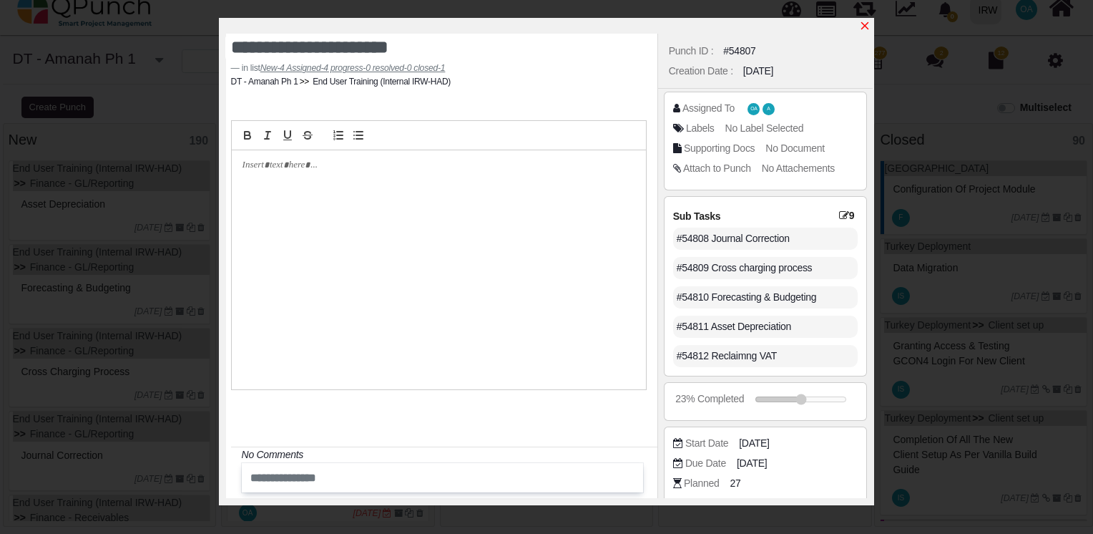
click at [867, 20] on link at bounding box center [864, 26] width 11 height 12
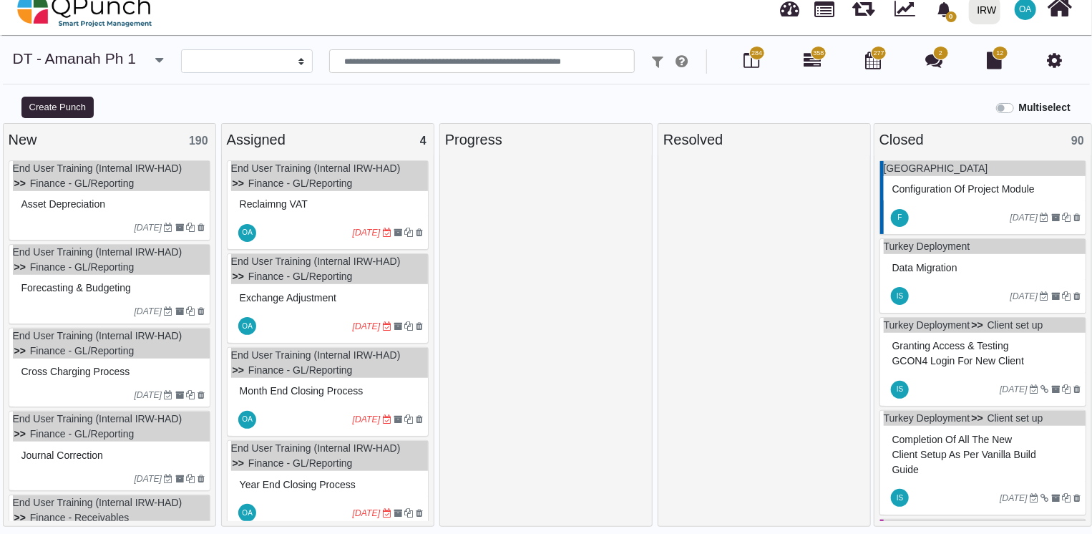
click at [154, 211] on div "Asset Depreciation" at bounding box center [111, 204] width 187 height 22
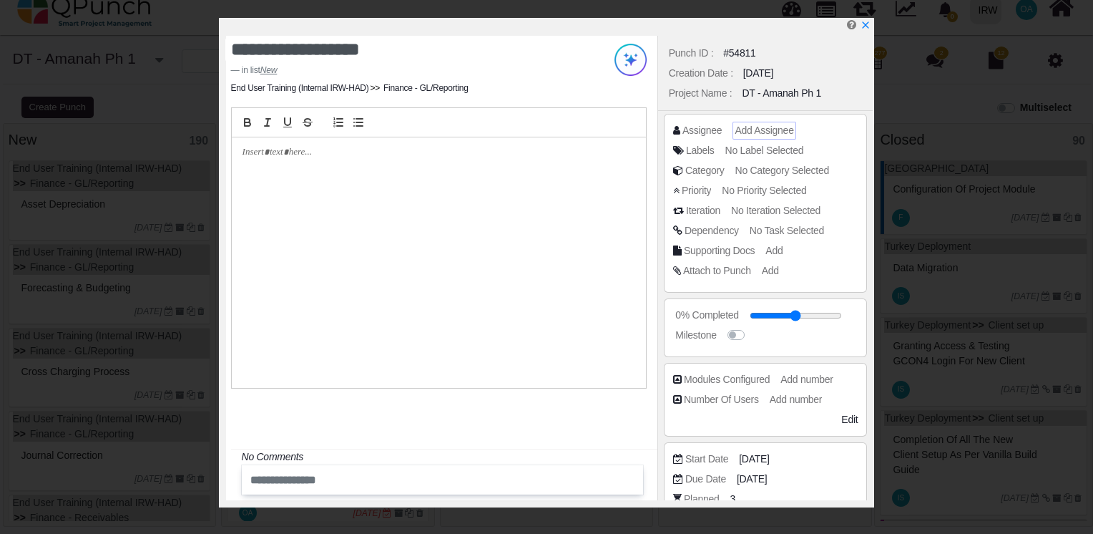
click at [779, 131] on span "Add Assignee" at bounding box center [764, 129] width 59 height 11
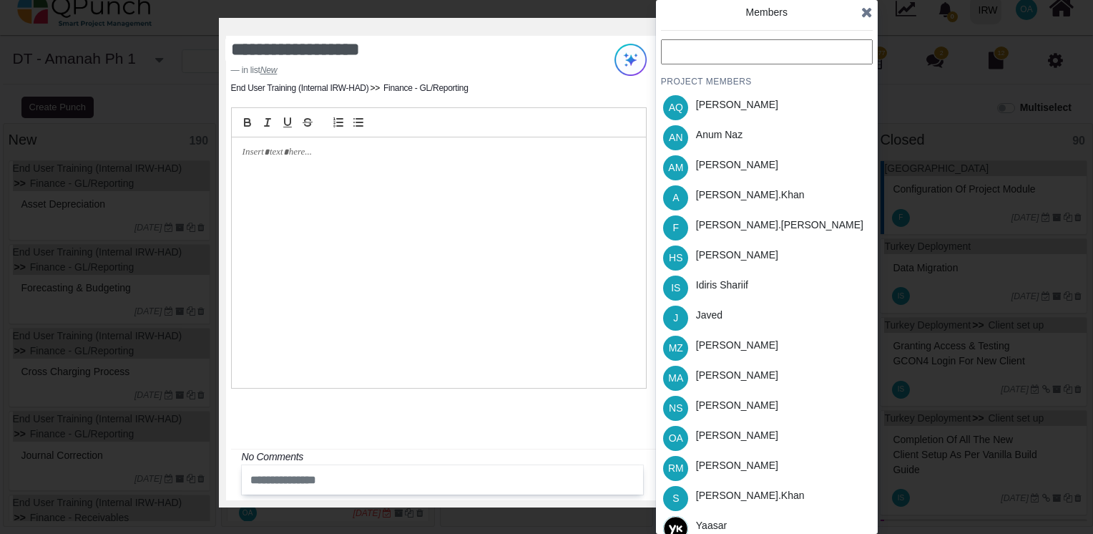
click at [706, 56] on input "text" at bounding box center [767, 51] width 212 height 25
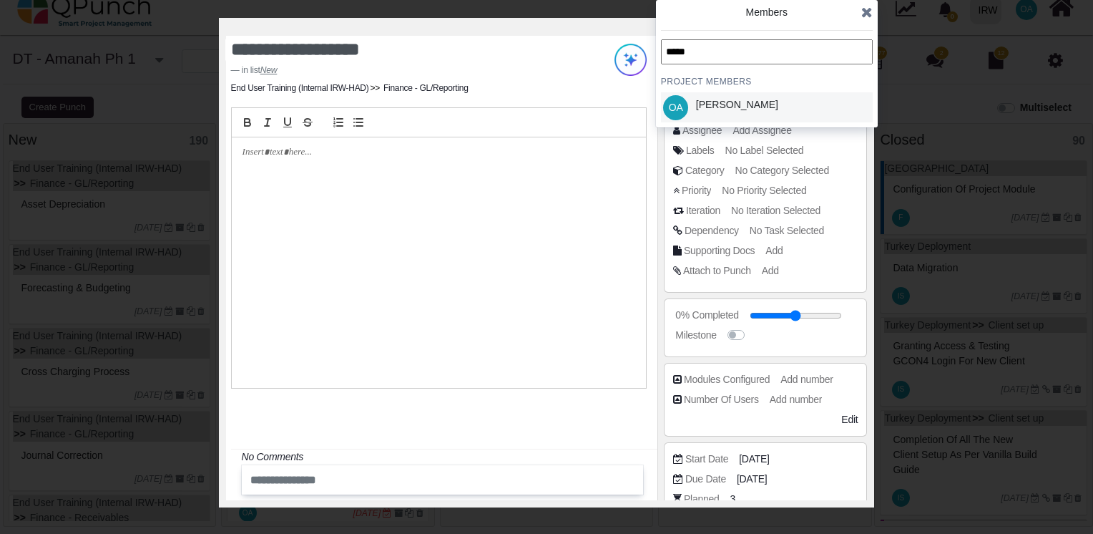
type input "*****"
click at [688, 102] on div "OA" at bounding box center [676, 107] width 30 height 30
click at [867, 17] on icon at bounding box center [866, 12] width 11 height 14
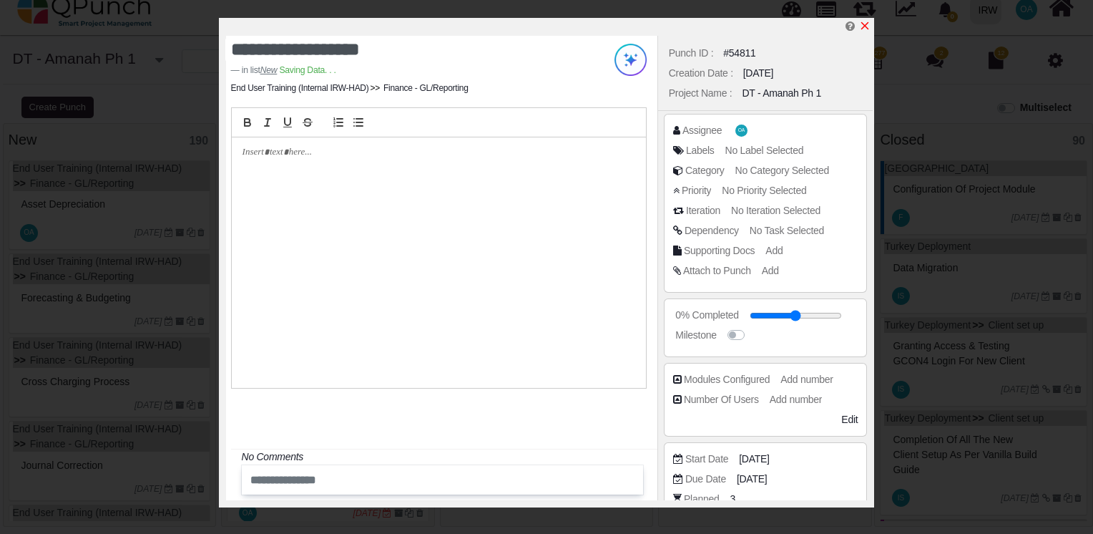
click at [861, 26] on icon "x" at bounding box center [864, 25] width 11 height 11
type input "**"
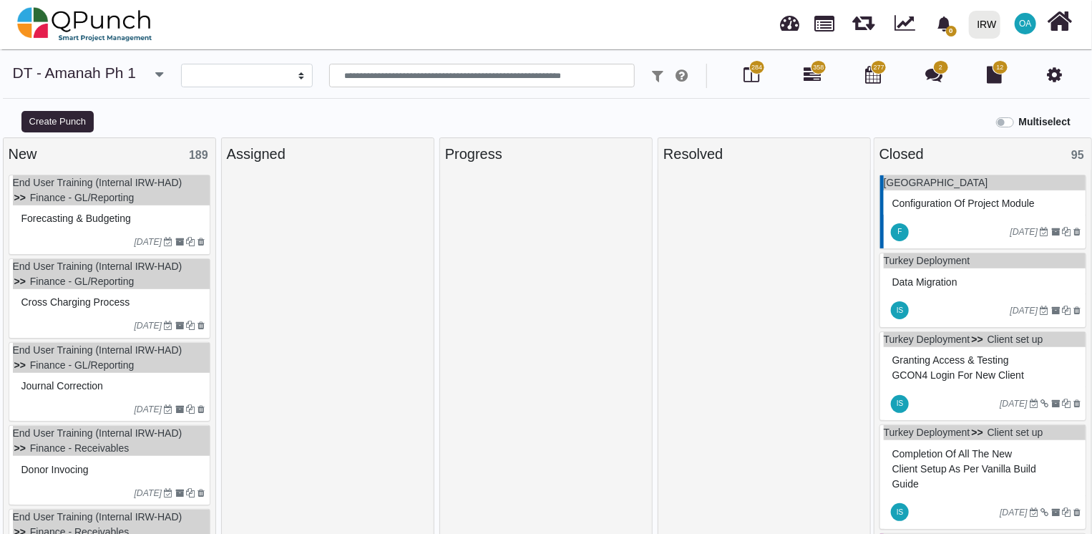
click at [165, 216] on div "Forecasting & Budgeting" at bounding box center [111, 218] width 187 height 22
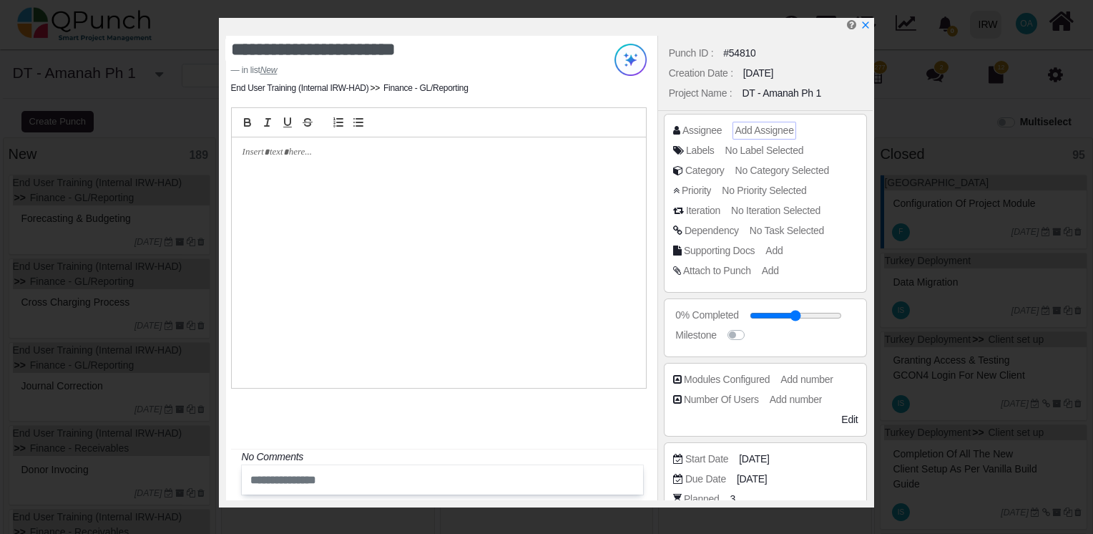
click at [756, 127] on span "Add Assignee" at bounding box center [764, 129] width 59 height 11
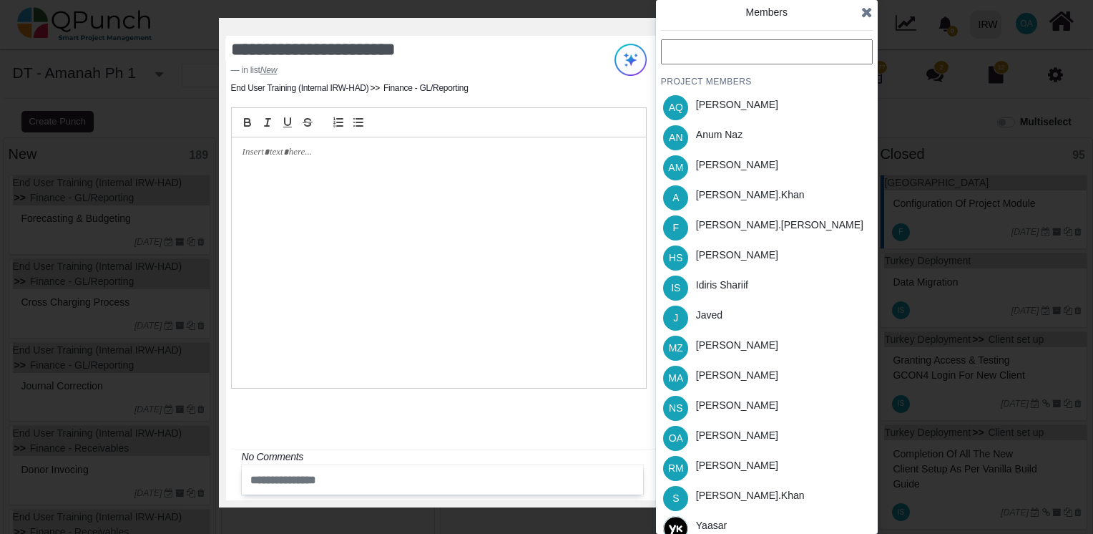
click at [695, 44] on input "text" at bounding box center [767, 51] width 212 height 25
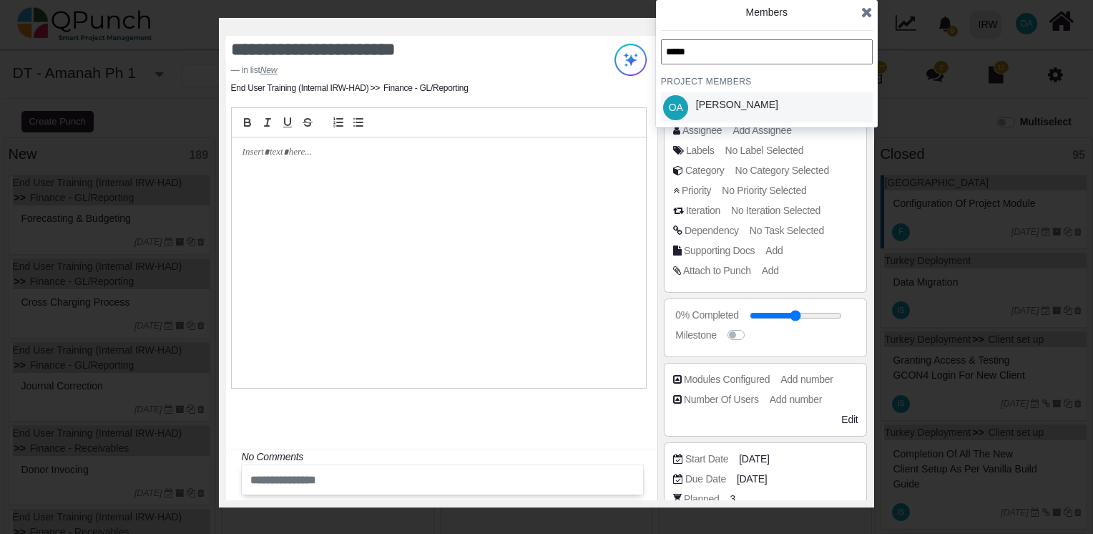
type input "*****"
click at [716, 100] on div "Osamah Ali" at bounding box center [737, 104] width 82 height 15
click at [866, 17] on icon at bounding box center [866, 12] width 11 height 14
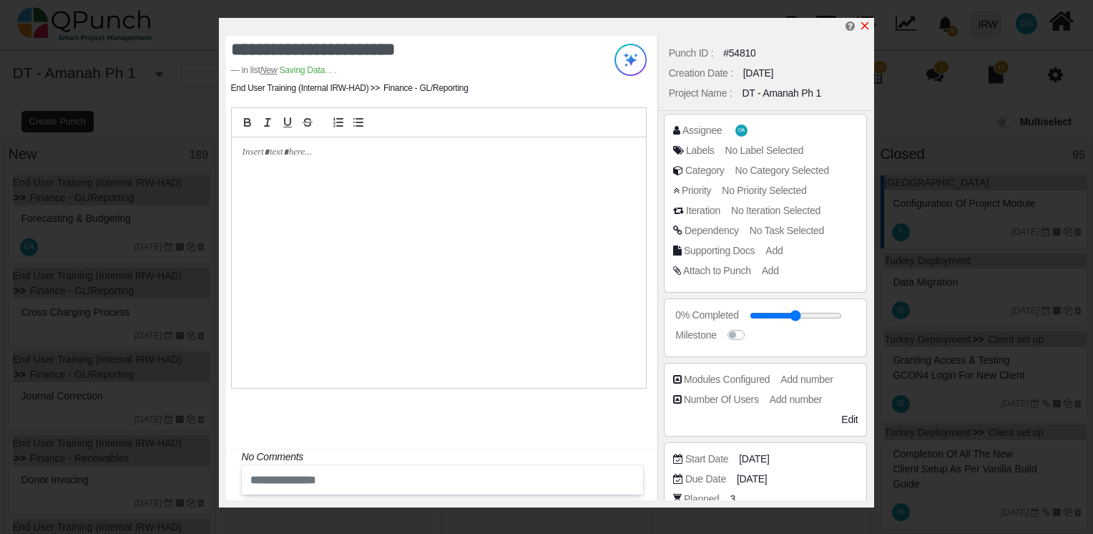
click at [867, 26] on icon "x" at bounding box center [864, 25] width 11 height 11
type input "**"
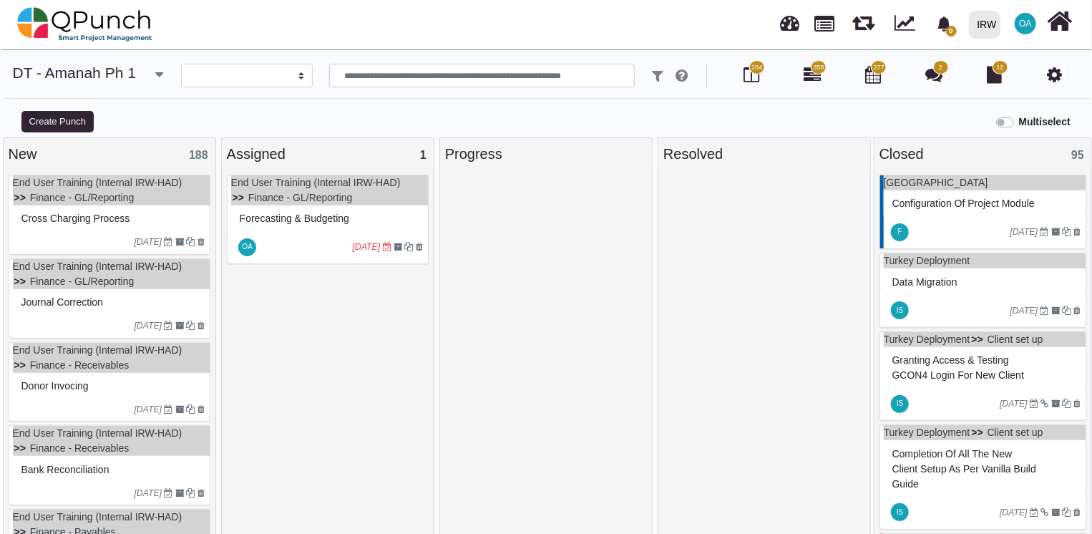
click at [117, 213] on span "Cross charging process" at bounding box center [75, 217] width 109 height 11
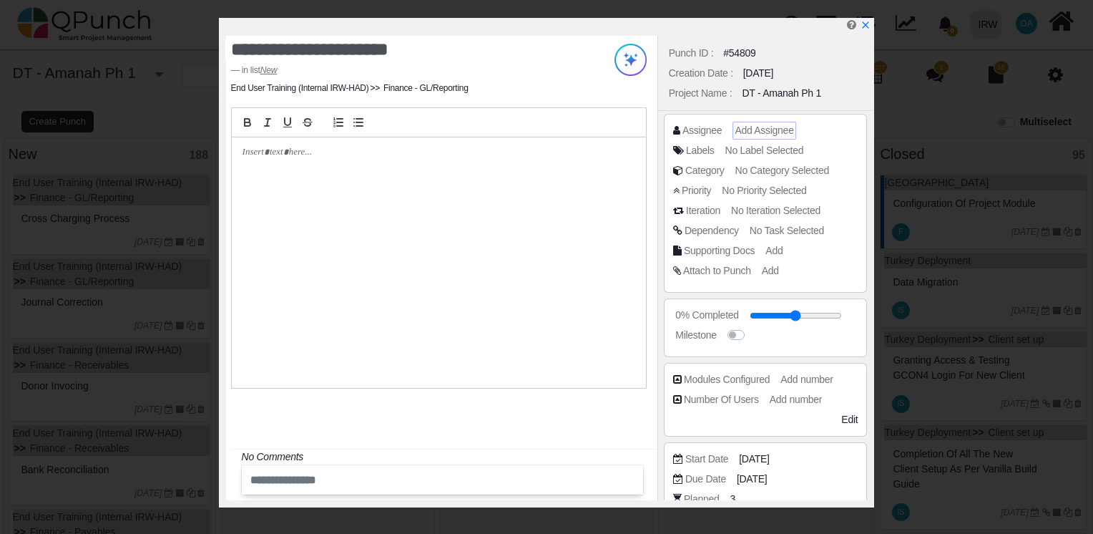
click at [752, 129] on span "Add Assignee" at bounding box center [764, 129] width 59 height 11
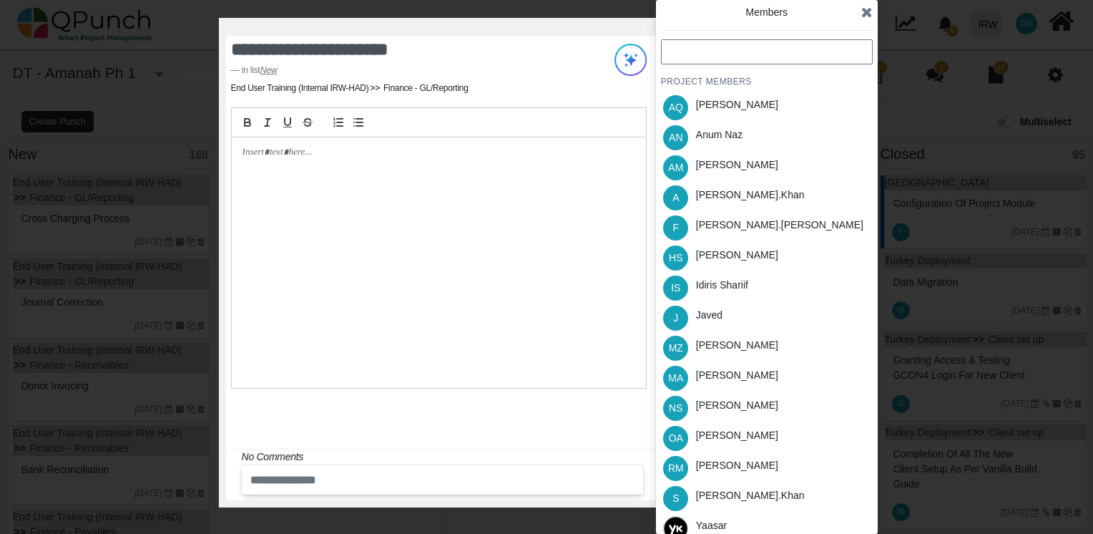
click at [685, 58] on input "text" at bounding box center [767, 51] width 212 height 25
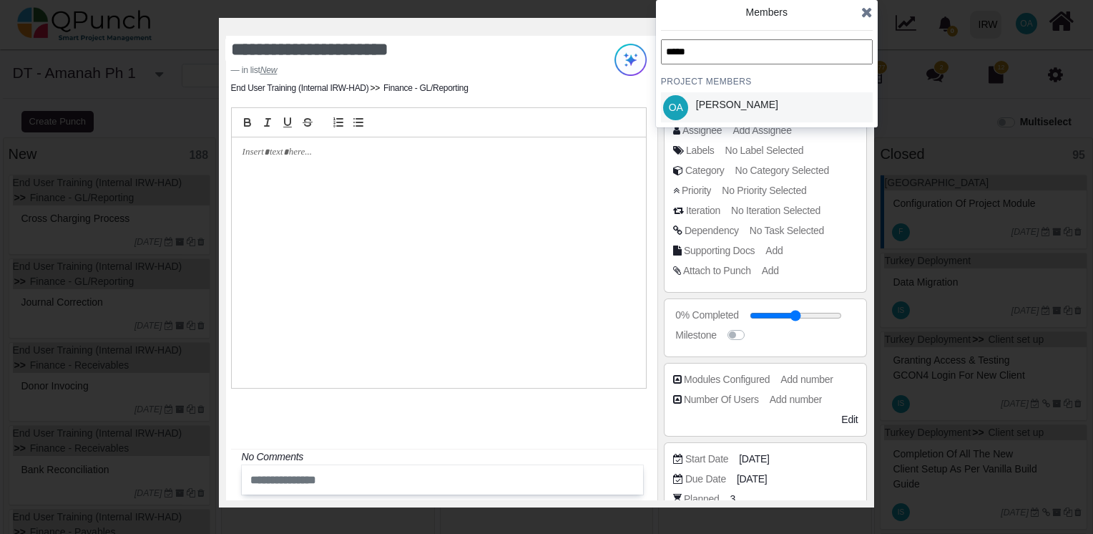
type input "*****"
click at [675, 106] on span "OA" at bounding box center [676, 107] width 14 height 10
click at [866, 15] on icon at bounding box center [866, 12] width 11 height 14
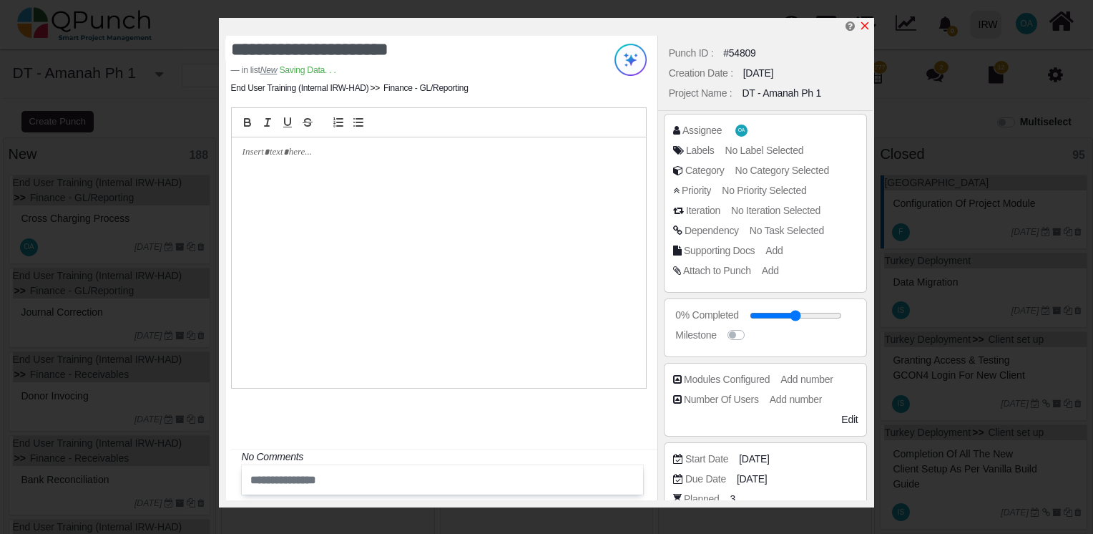
click at [865, 20] on link at bounding box center [864, 26] width 11 height 12
type input "**"
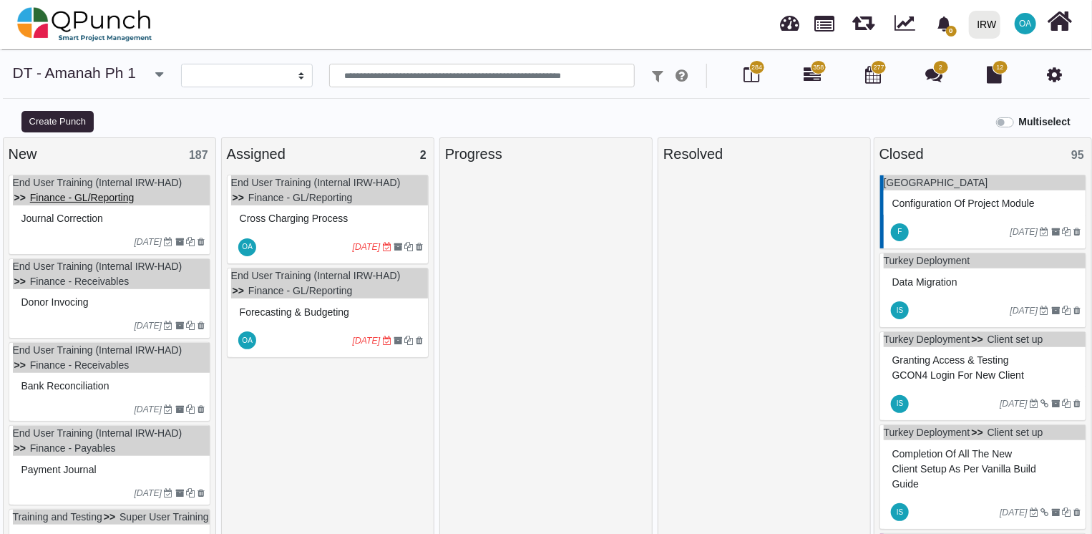
click at [63, 193] on link "Finance - GL/Reporting" at bounding box center [82, 197] width 104 height 11
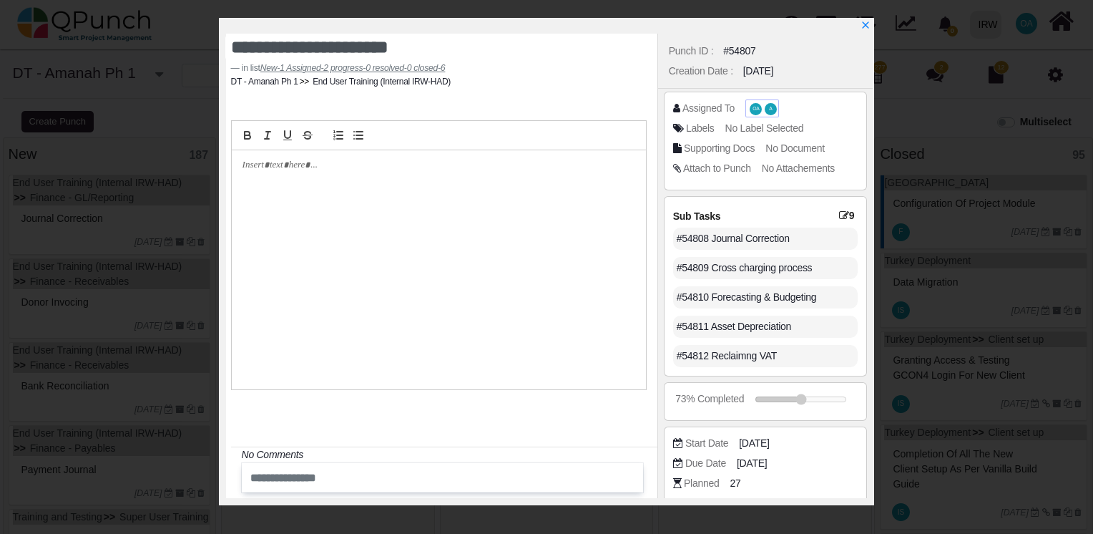
click at [753, 112] on span "OA" at bounding box center [756, 109] width 12 height 12
click at [864, 29] on icon "x" at bounding box center [865, 26] width 8 height 8
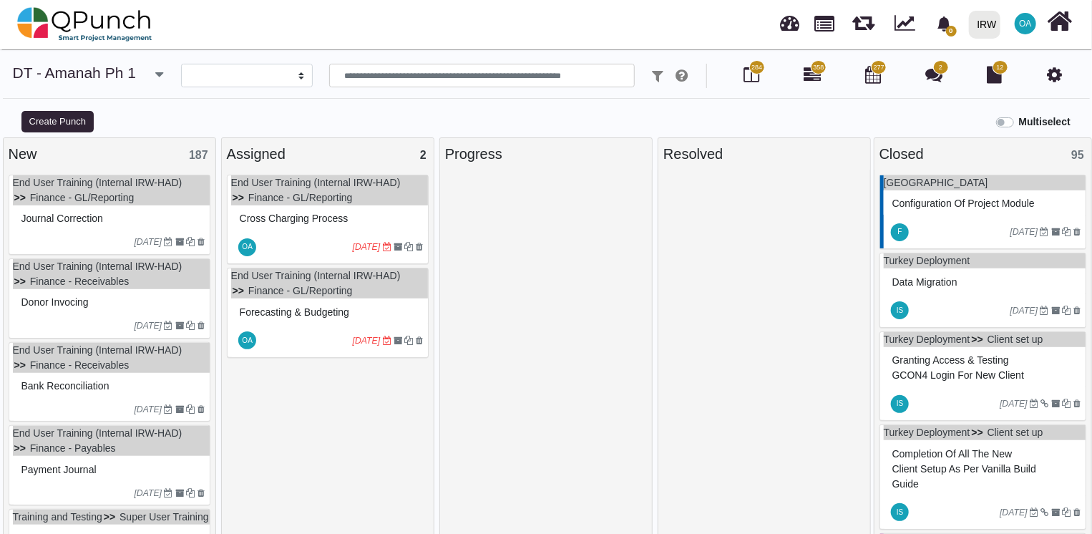
click at [150, 197] on ul "End User Training (Internal IRW-HAD) Finance - GL/Reporting" at bounding box center [111, 190] width 197 height 30
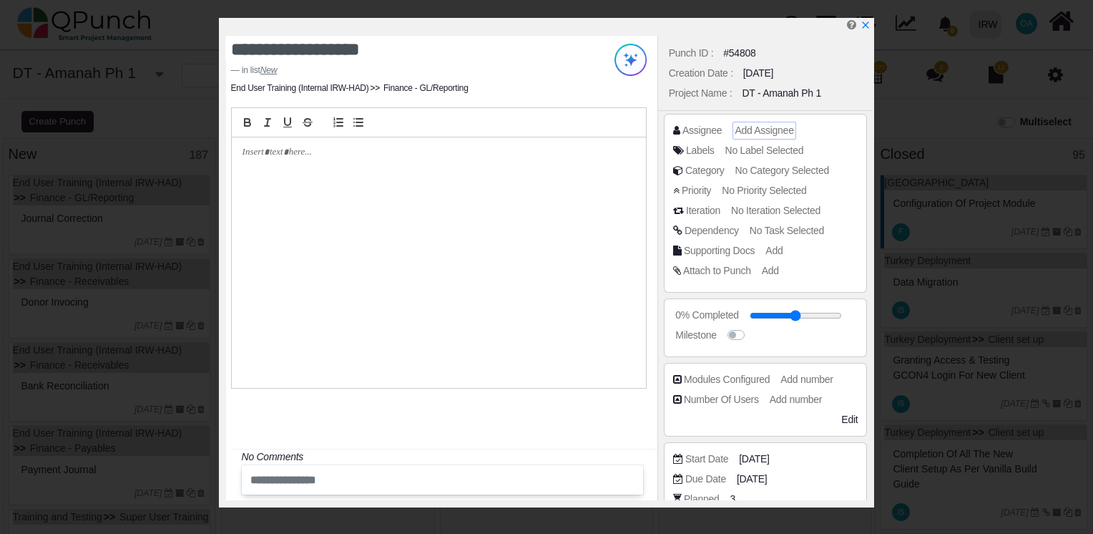
click at [761, 131] on span "Add Assignee" at bounding box center [764, 129] width 59 height 11
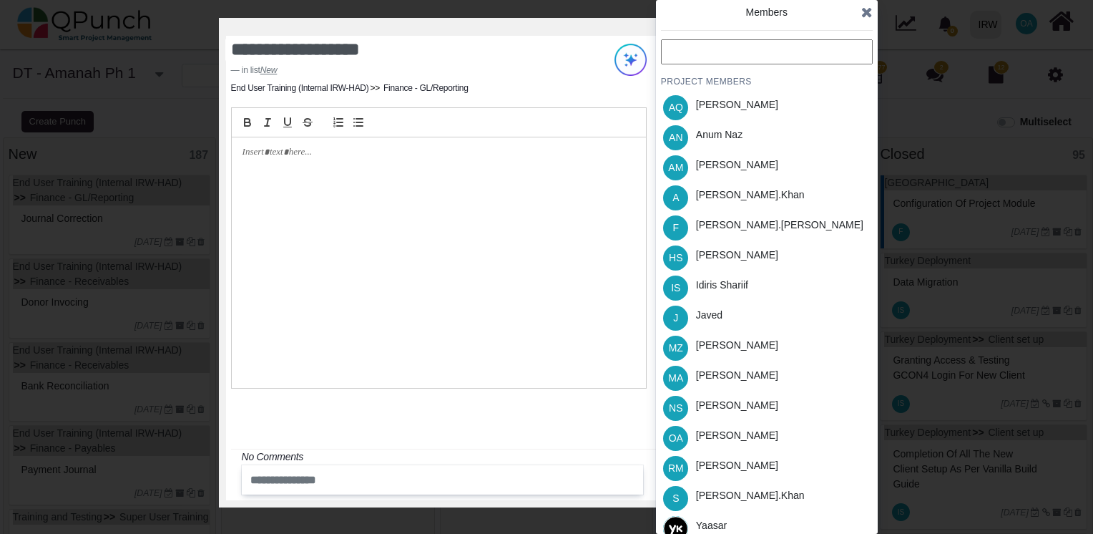
click at [680, 48] on input "text" at bounding box center [767, 51] width 212 height 25
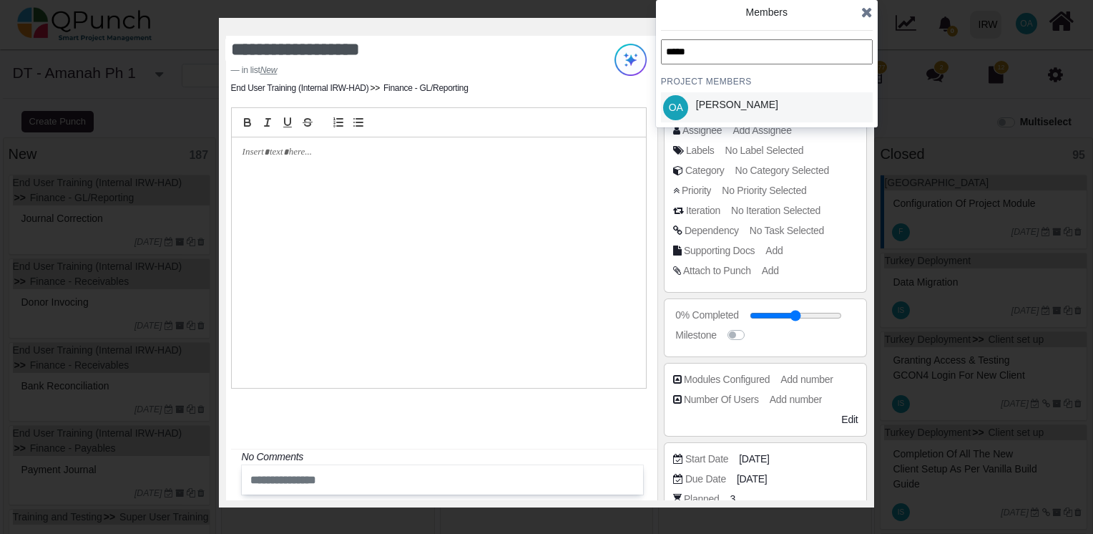
type input "*****"
click at [697, 96] on div "Osamah Ali" at bounding box center [737, 107] width 92 height 30
click at [869, 13] on icon at bounding box center [866, 12] width 11 height 14
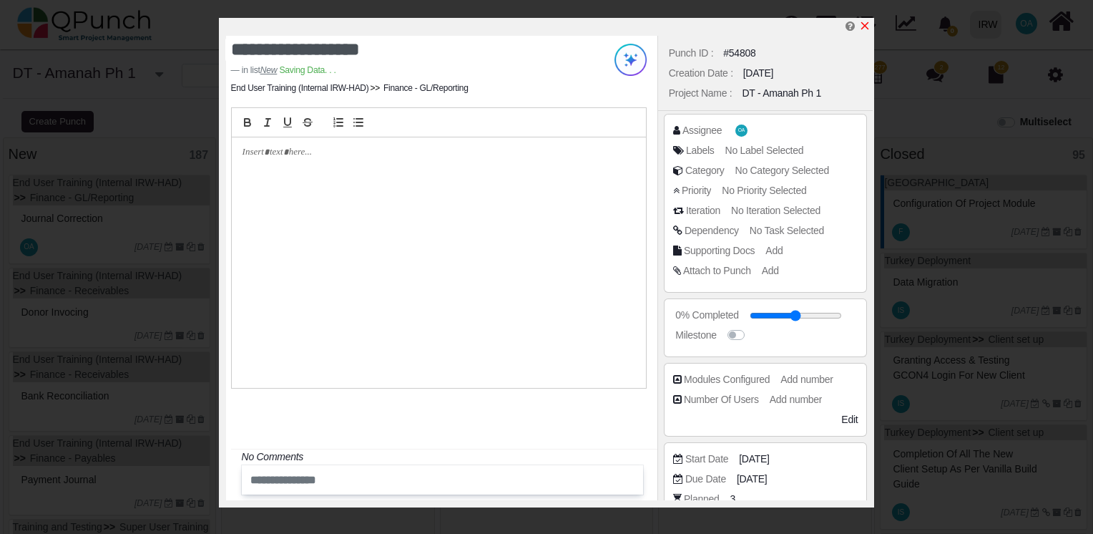
click at [867, 22] on icon "x" at bounding box center [864, 25] width 11 height 11
type input "**"
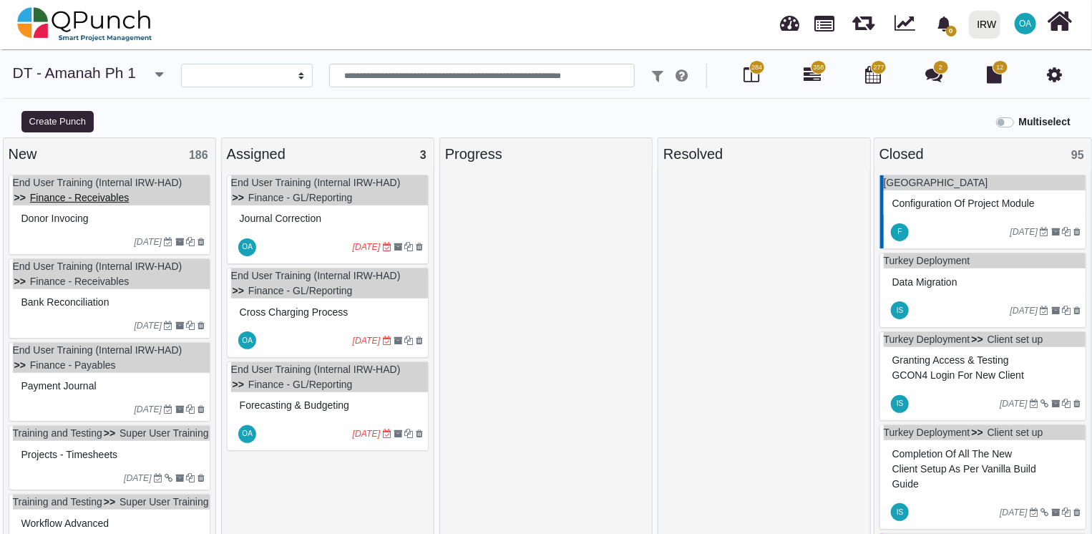
click at [87, 192] on link "Finance - Receivables" at bounding box center [79, 197] width 99 height 11
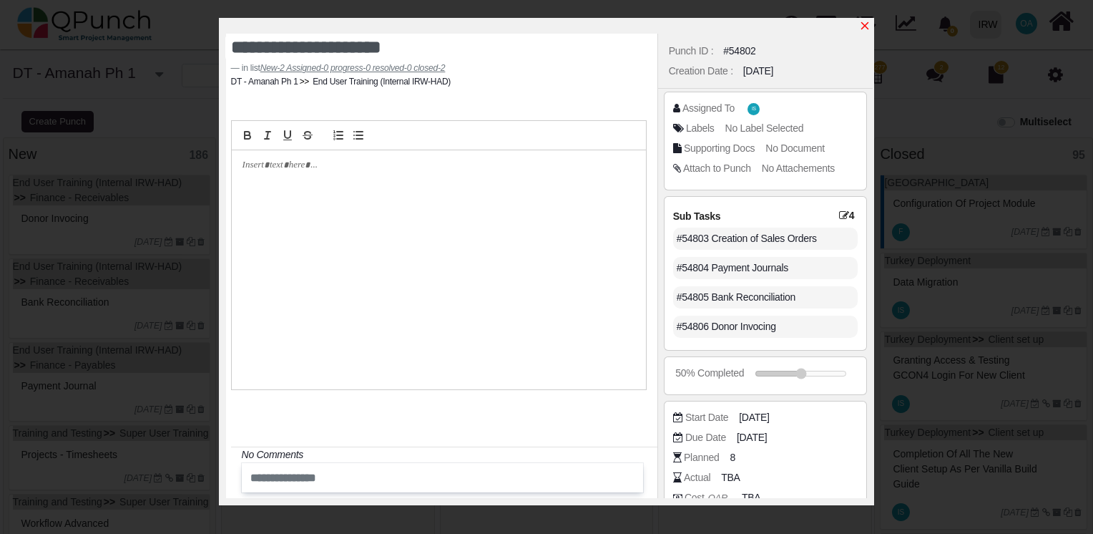
click at [866, 25] on icon "x" at bounding box center [865, 26] width 8 height 8
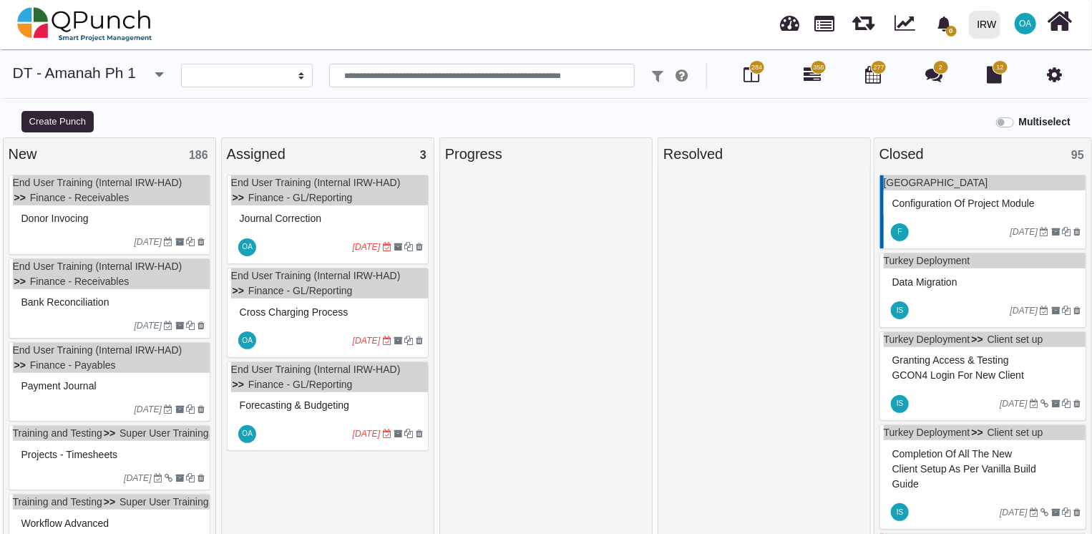
click at [1019, 122] on label "Multiselect" at bounding box center [1045, 121] width 52 height 15
click at [147, 220] on div "Donor Invocing" at bounding box center [111, 218] width 187 height 22
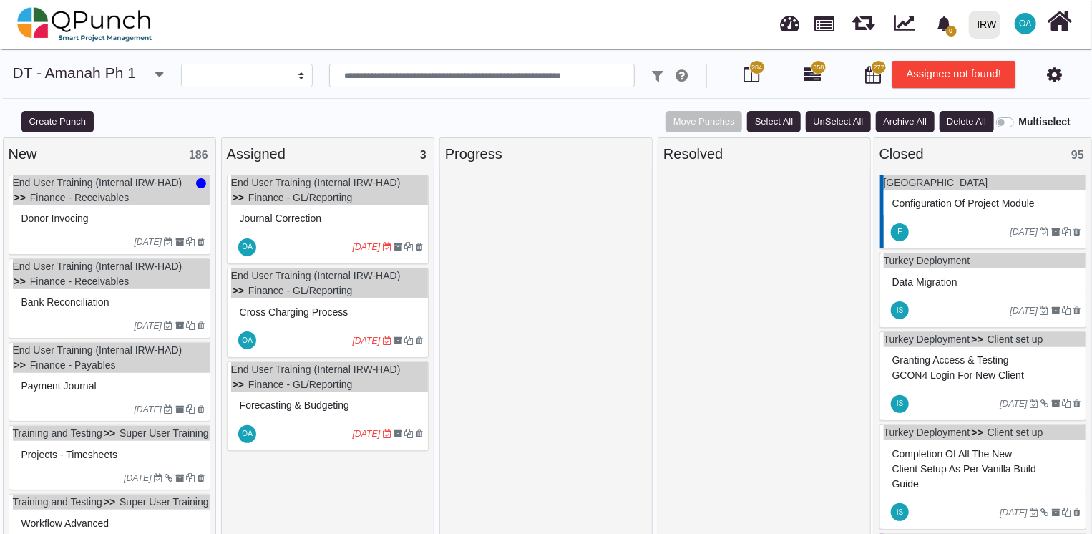
click at [163, 289] on div "Bank Reconciliation" at bounding box center [111, 301] width 197 height 25
click at [162, 381] on div "Payment Journal" at bounding box center [111, 386] width 187 height 22
click at [170, 441] on ul "Training and Testing Super User Training" at bounding box center [111, 433] width 197 height 15
click at [770, 124] on button "Select All" at bounding box center [773, 121] width 53 height 21
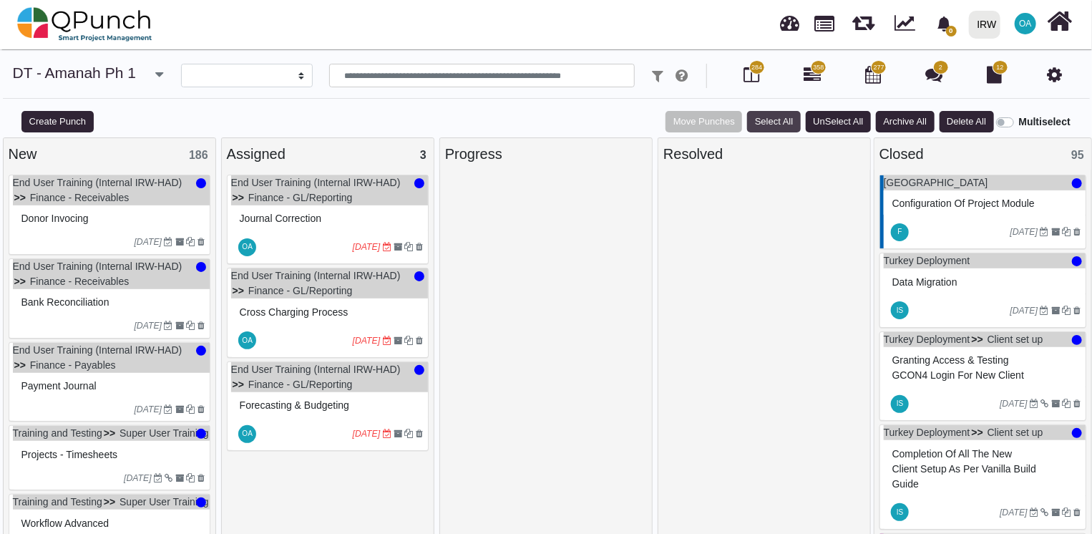
click at [770, 124] on button "Select All" at bounding box center [773, 121] width 53 height 21
click at [821, 124] on button "UnSelect All" at bounding box center [838, 121] width 65 height 21
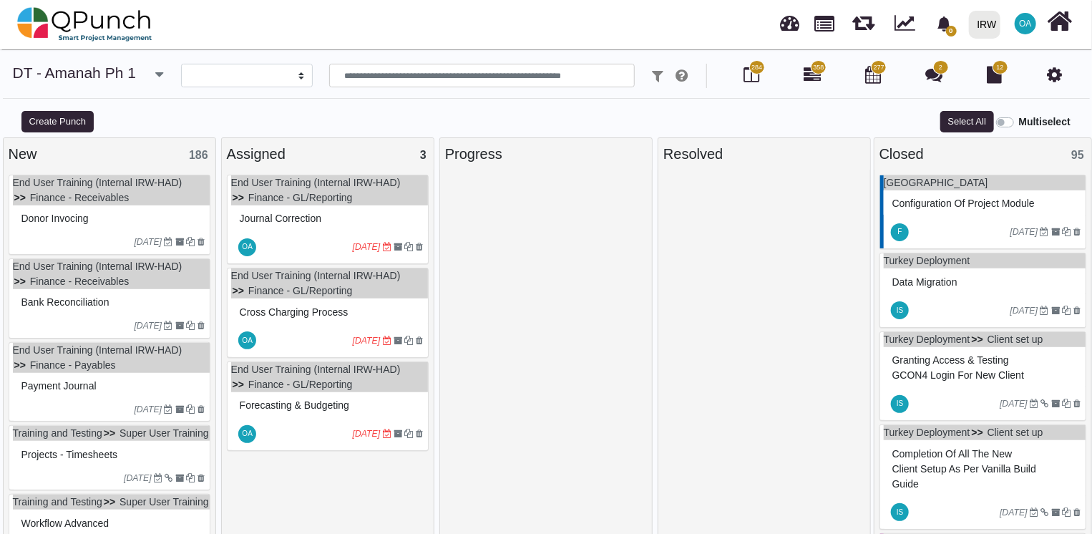
click at [129, 202] on ul "End User Training (Internal IRW-HAD) Finance - Receivables" at bounding box center [111, 190] width 197 height 30
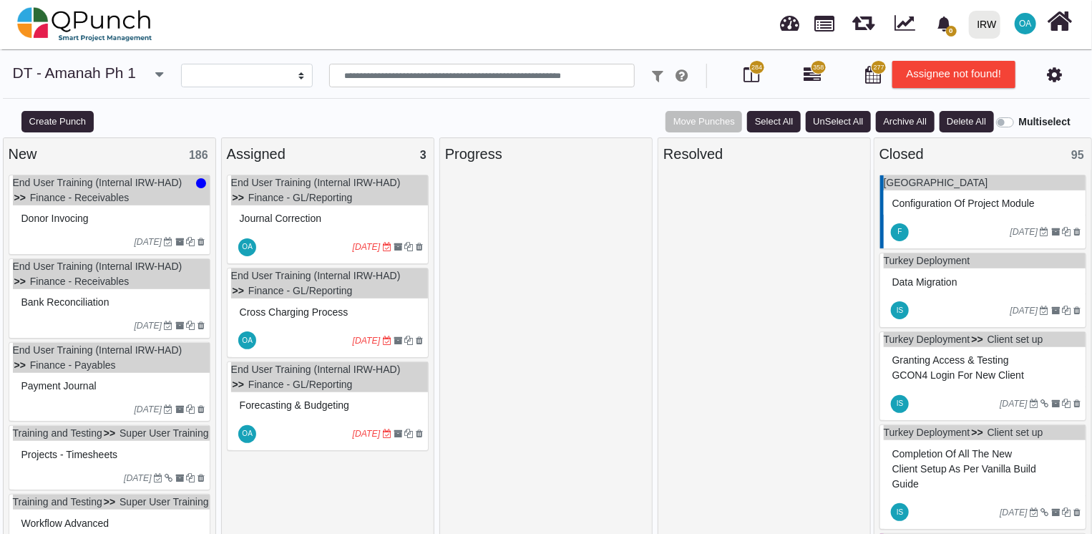
click at [154, 294] on div "Bank Reconciliation" at bounding box center [111, 302] width 187 height 22
click at [152, 362] on ul "End User Training (Internal IRW-HAD) Finance - Payables" at bounding box center [111, 358] width 197 height 30
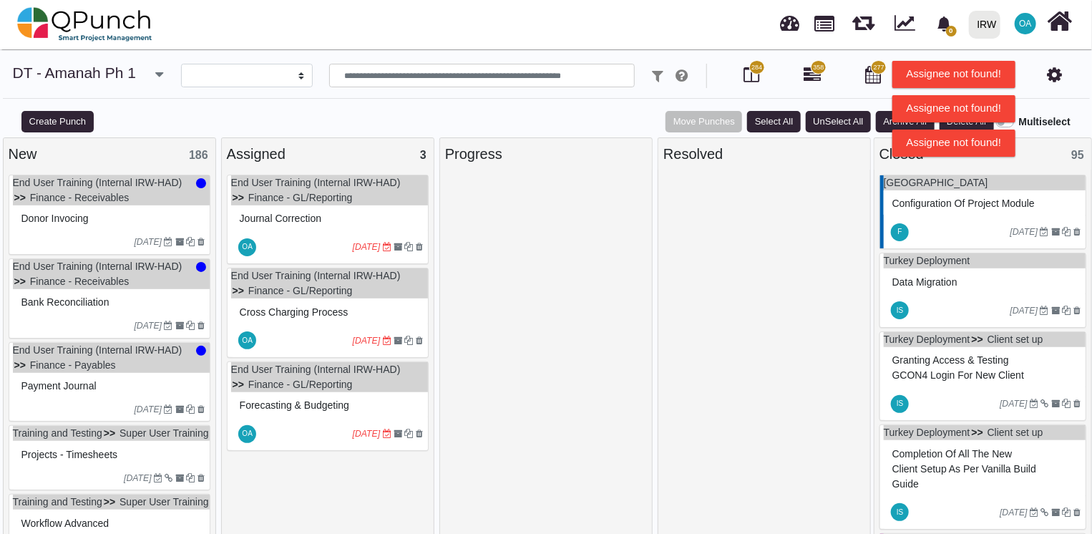
click at [149, 456] on div "Projects - Timesheets" at bounding box center [111, 455] width 187 height 22
click at [111, 276] on link "Finance - Receivables" at bounding box center [79, 280] width 99 height 11
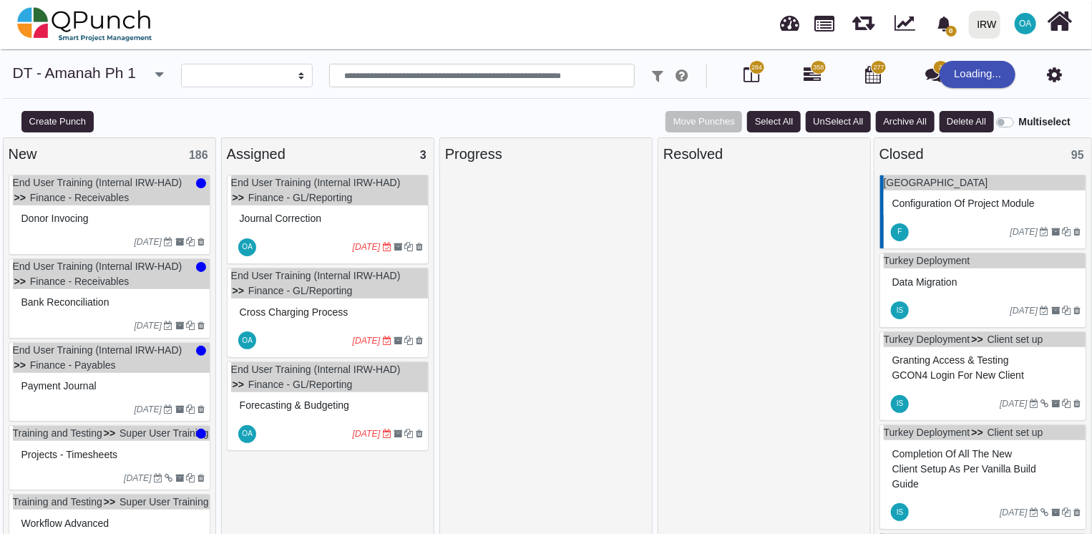
click at [117, 219] on div "Donor Invocing" at bounding box center [111, 218] width 187 height 22
click at [177, 202] on ul "End User Training (Internal IRW-HAD) Finance - Receivables" at bounding box center [111, 190] width 197 height 30
click at [532, 216] on div at bounding box center [546, 358] width 202 height 366
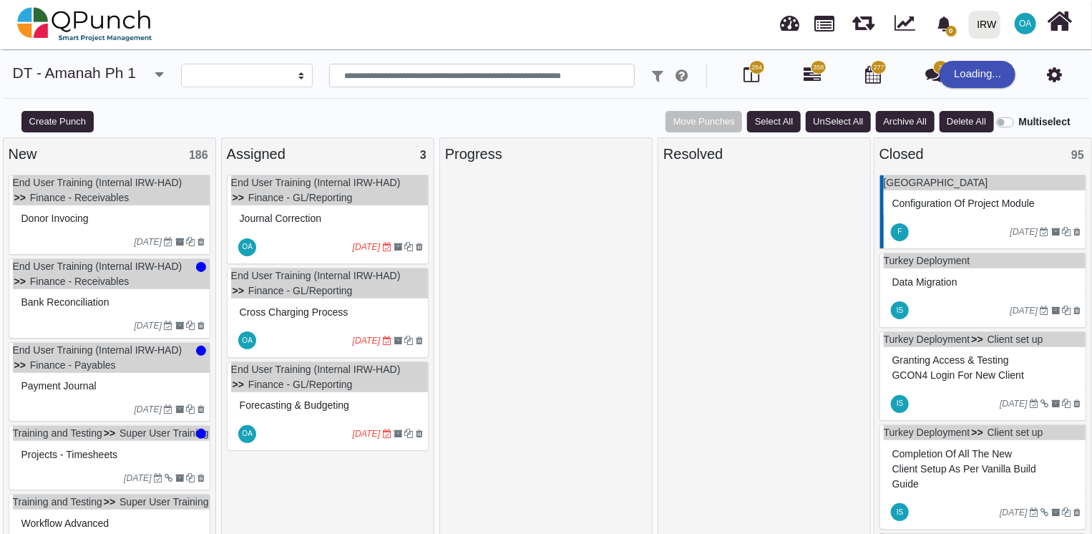
click at [532, 216] on div at bounding box center [546, 358] width 202 height 366
click at [196, 266] on span at bounding box center [201, 267] width 10 height 10
click at [196, 350] on span at bounding box center [201, 351] width 10 height 10
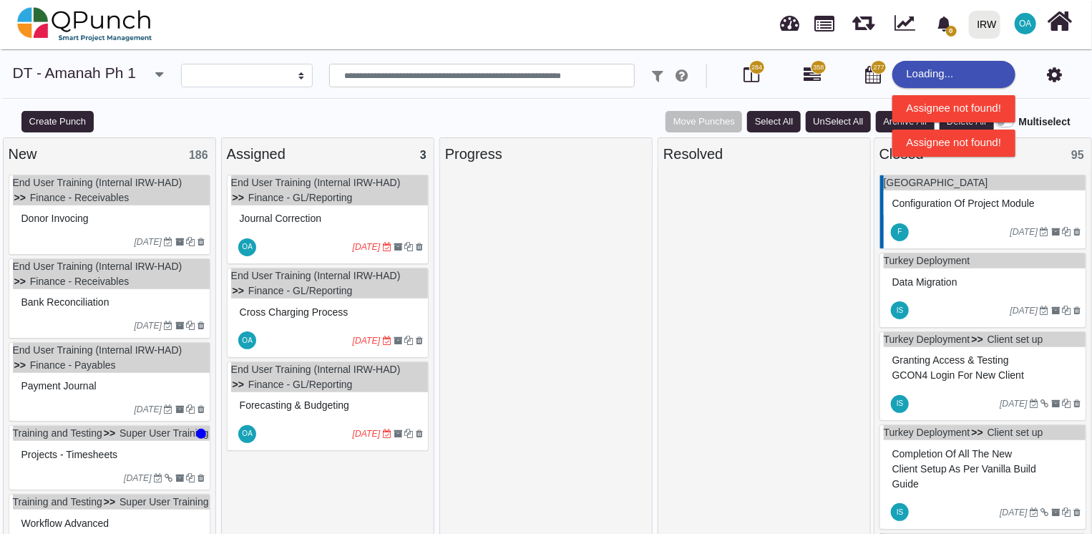
click at [200, 434] on span at bounding box center [201, 434] width 10 height 10
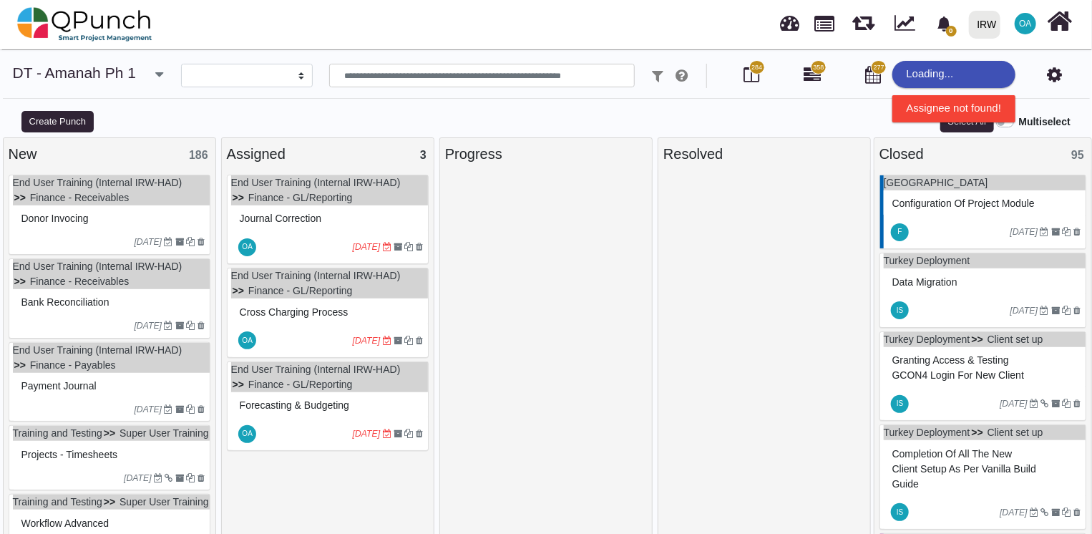
click at [187, 202] on ul "End User Training (Internal IRW-HAD) Finance - Receivables" at bounding box center [111, 190] width 197 height 30
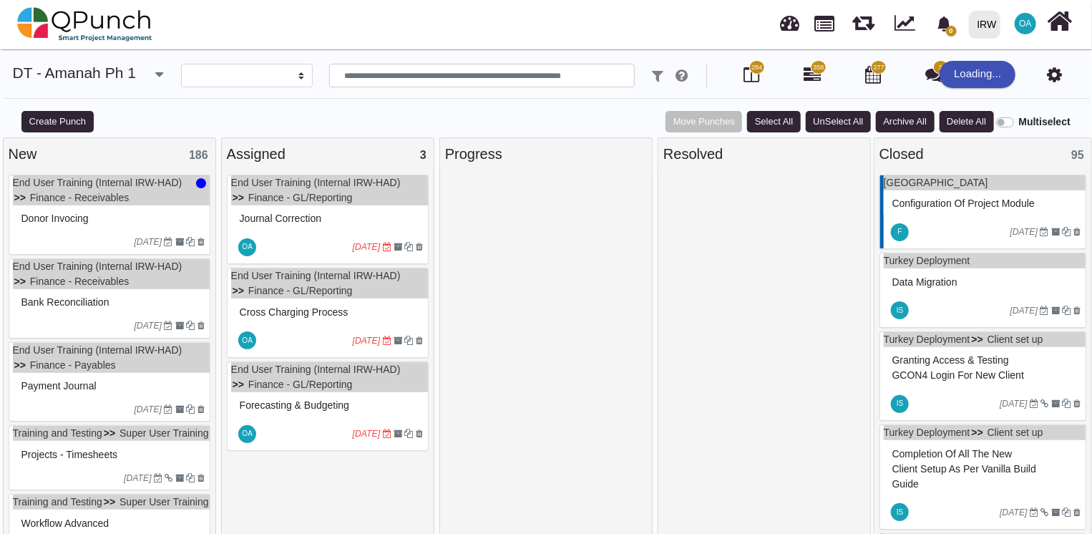
click at [196, 183] on span at bounding box center [201, 183] width 10 height 10
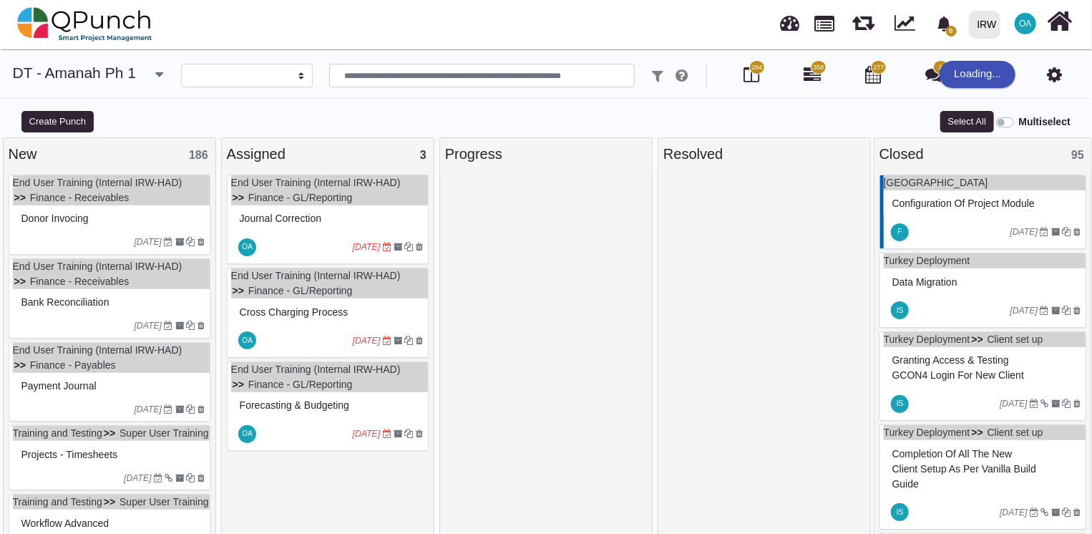
drag, startPoint x: 182, startPoint y: 197, endPoint x: 140, endPoint y: 217, distance: 47.4
drag, startPoint x: 140, startPoint y: 217, endPoint x: 186, endPoint y: 195, distance: 51.2
click at [186, 195] on ul "End User Training (Internal IRW-HAD) Finance - Receivables" at bounding box center [111, 190] width 197 height 30
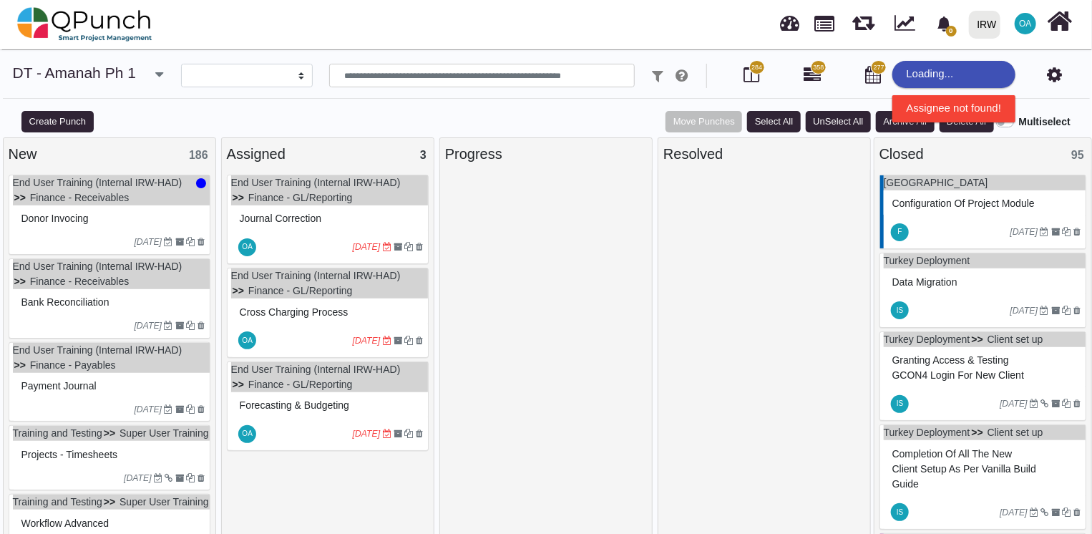
click at [186, 195] on ul "End User Training (Internal IRW-HAD) Finance - Receivables" at bounding box center [111, 190] width 197 height 30
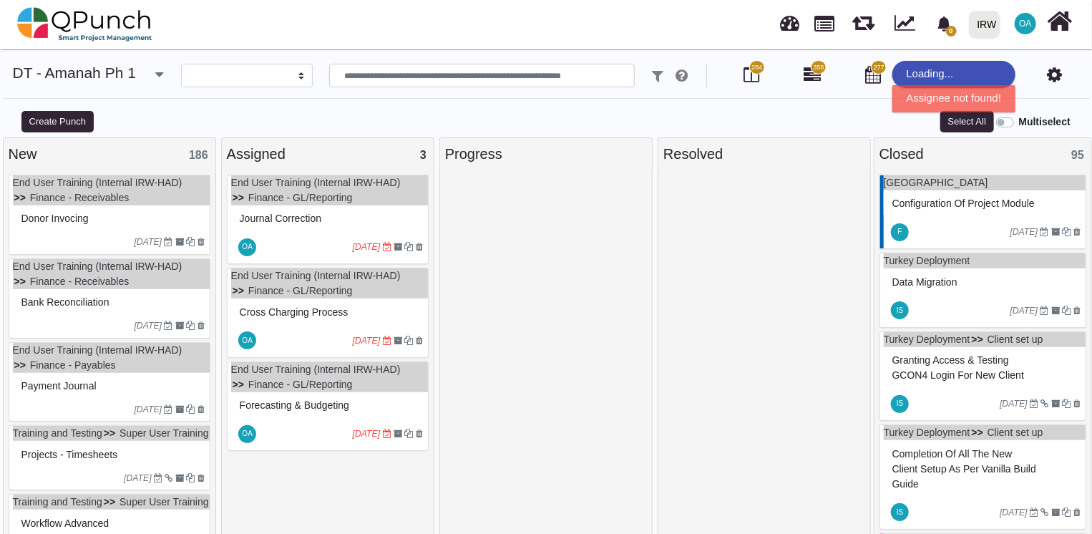
click at [1010, 127] on div "Multiselect" at bounding box center [1033, 120] width 74 height 19
click at [1019, 124] on label "Multiselect" at bounding box center [1045, 121] width 52 height 15
click at [166, 194] on ul "End User Training (Internal IRW-HAD) Finance - Receivables" at bounding box center [111, 190] width 197 height 30
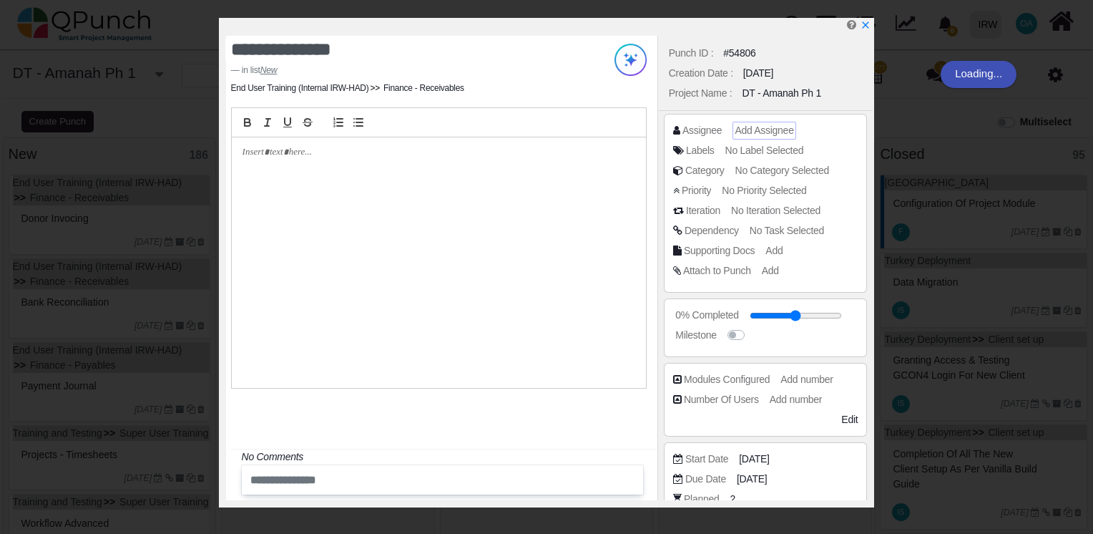
click at [762, 127] on span "Add Assignee" at bounding box center [764, 129] width 59 height 11
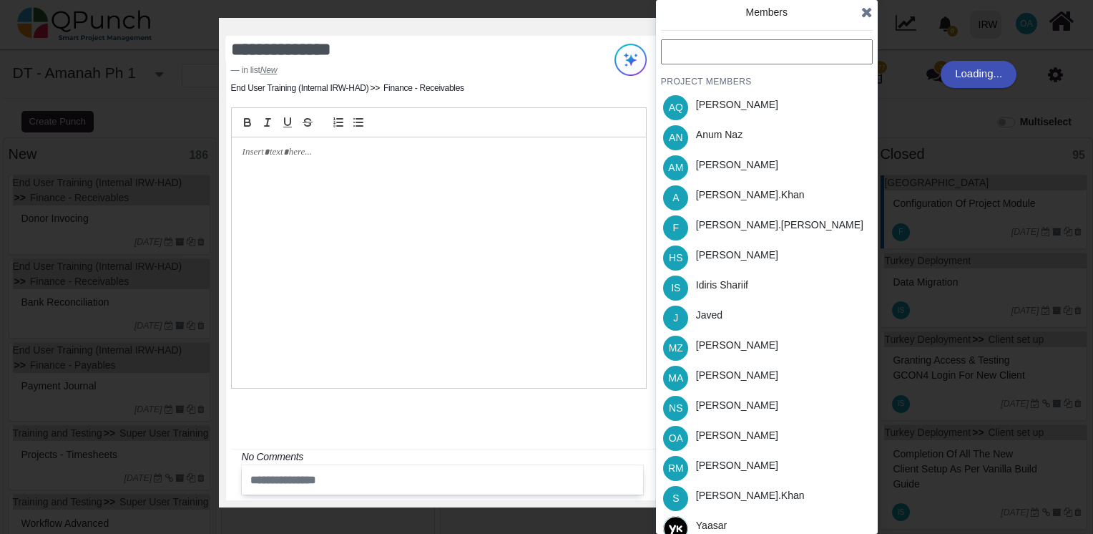
click at [710, 58] on input "text" at bounding box center [767, 51] width 212 height 25
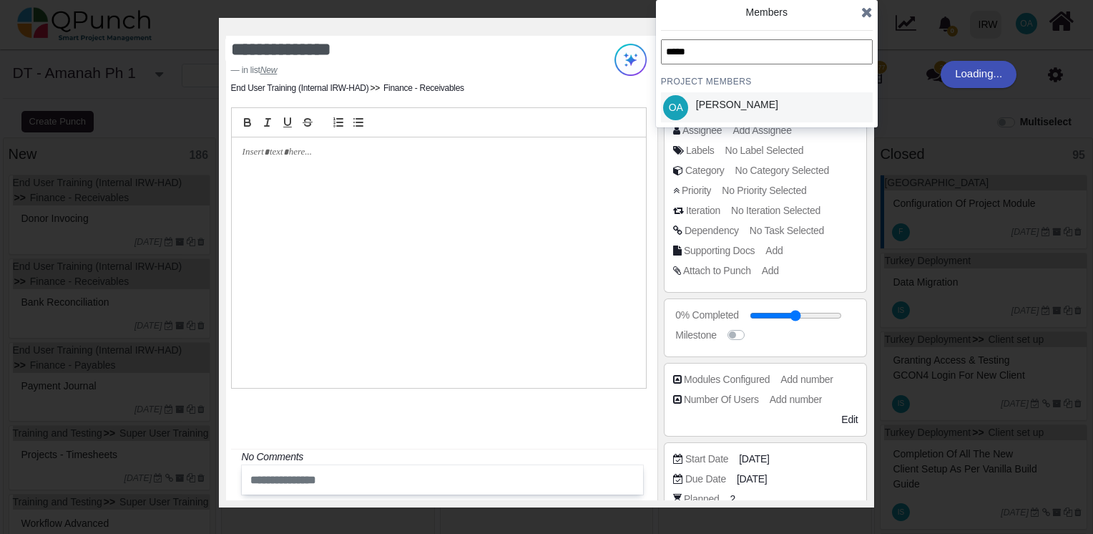
type input "*****"
click at [677, 104] on span "OA" at bounding box center [676, 107] width 14 height 10
click at [865, 10] on icon at bounding box center [866, 12] width 11 height 14
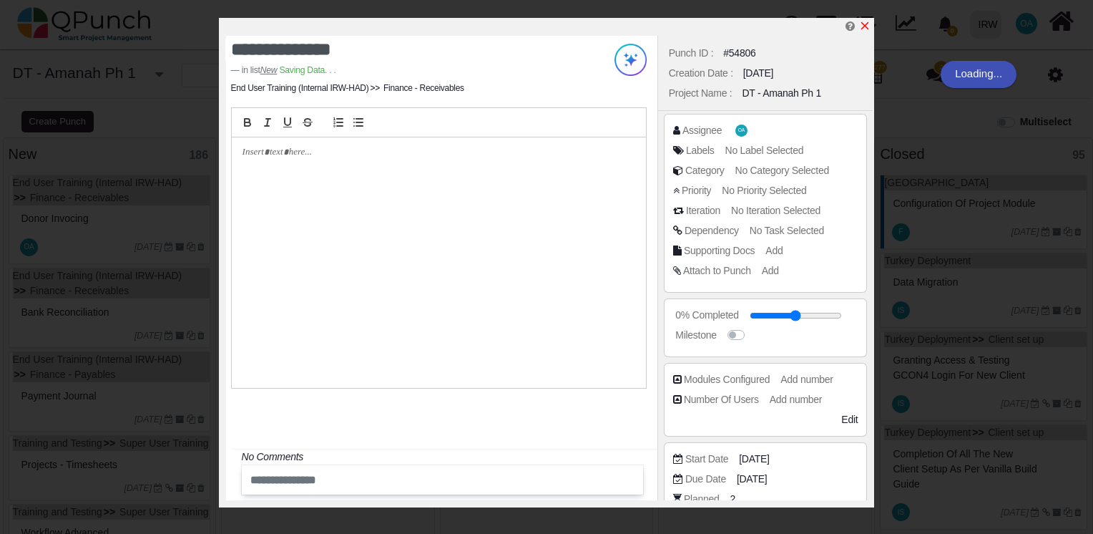
click at [866, 30] on icon "x" at bounding box center [864, 25] width 11 height 11
type input "**"
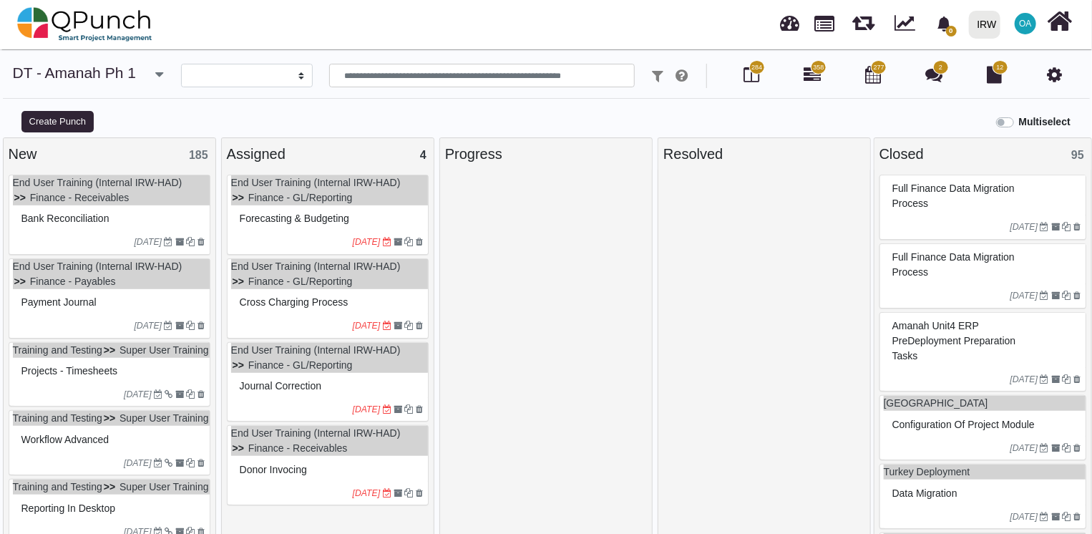
select select
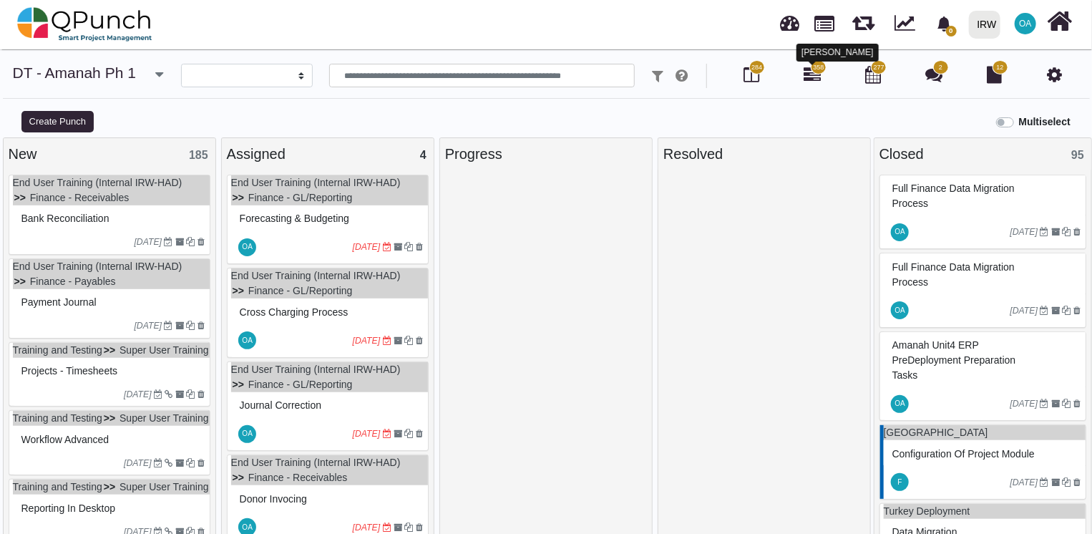
click at [808, 78] on icon at bounding box center [811, 74] width 17 height 17
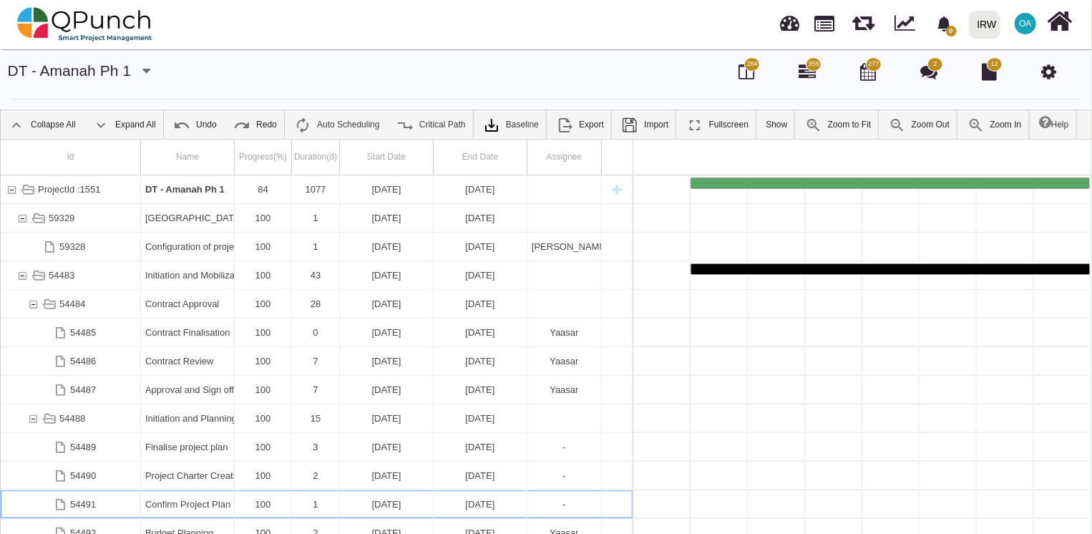
scroll to position [0, 1989]
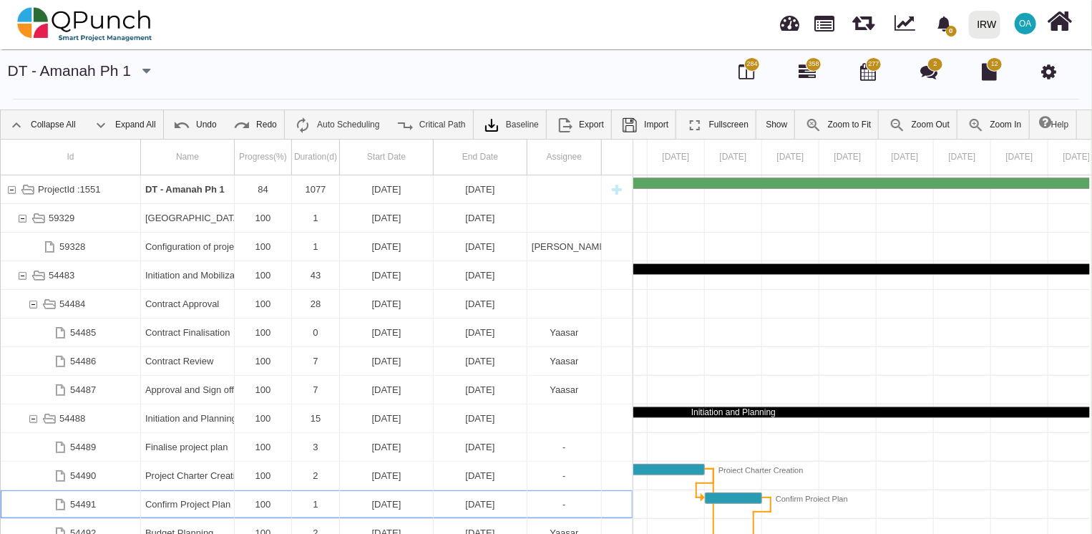
click at [28, 507] on div "54491" at bounding box center [31, 504] width 11 height 28
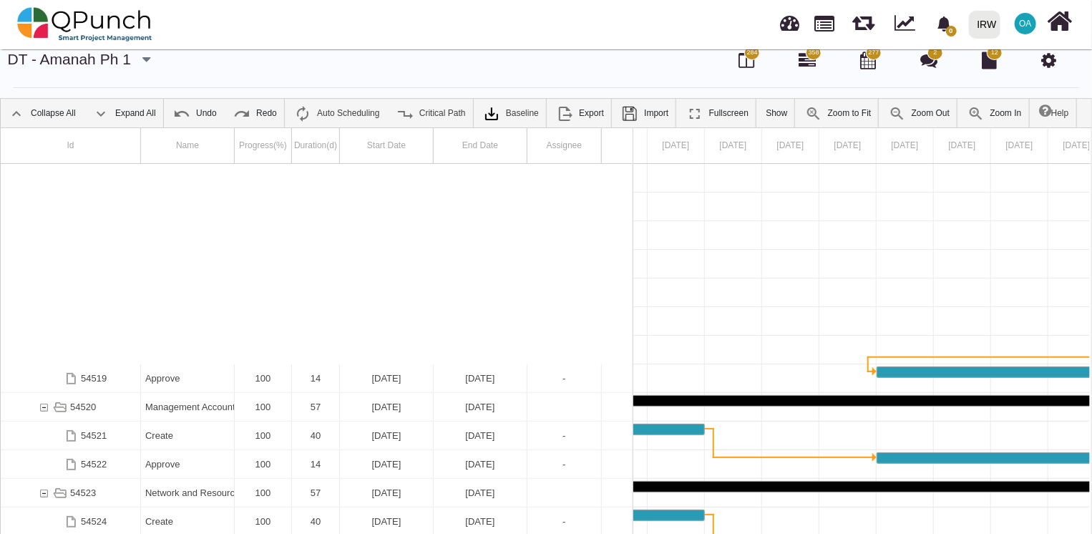
scroll to position [1145, 0]
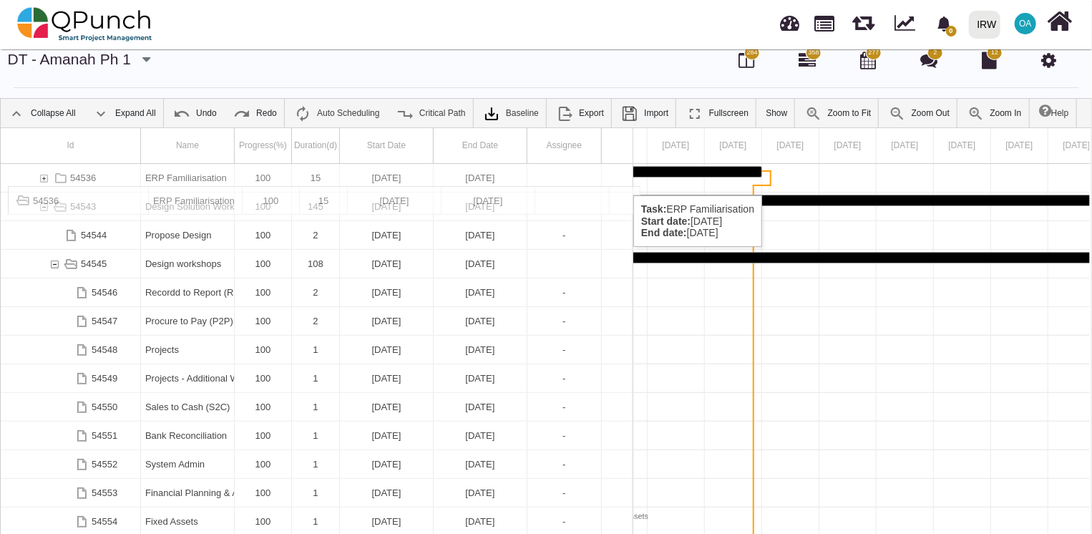
drag, startPoint x: 572, startPoint y: 177, endPoint x: 568, endPoint y: 209, distance: 32.5
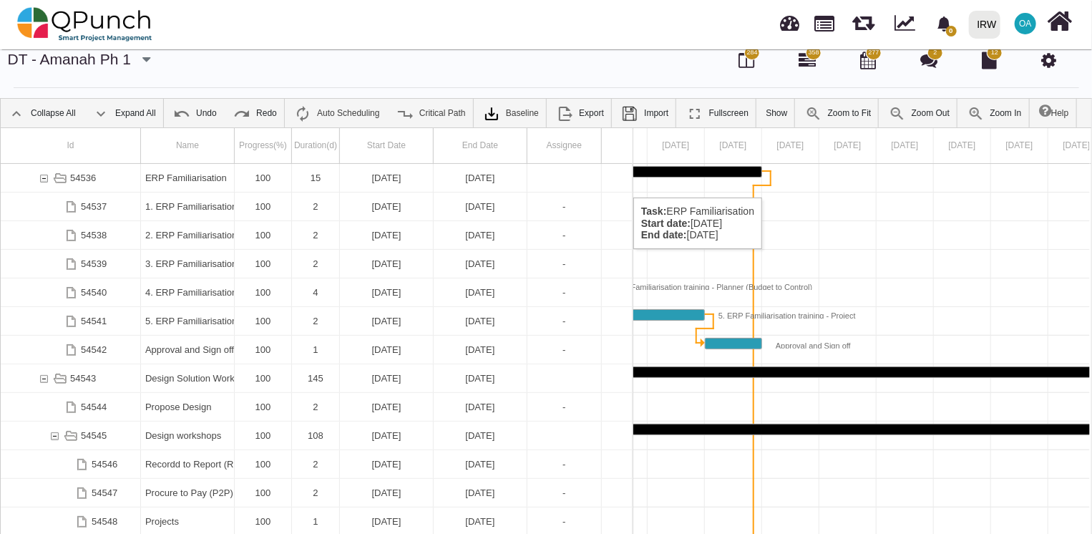
click at [568, 182] on div "Task: ERP Familiarisation Start date: 14-07-2022 End date: 28-07-2022" at bounding box center [564, 178] width 65 height 28
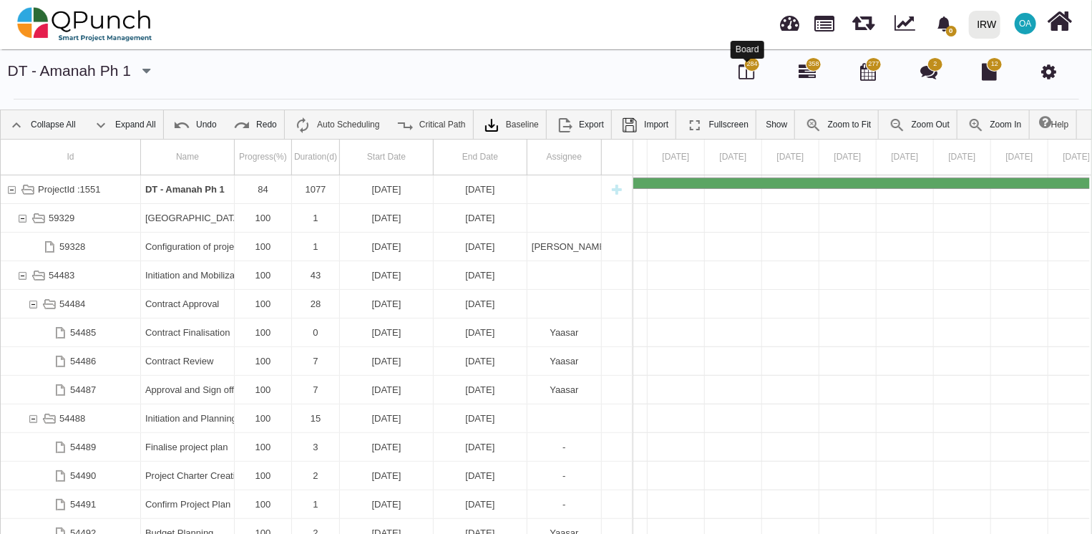
click at [741, 74] on icon at bounding box center [746, 71] width 16 height 17
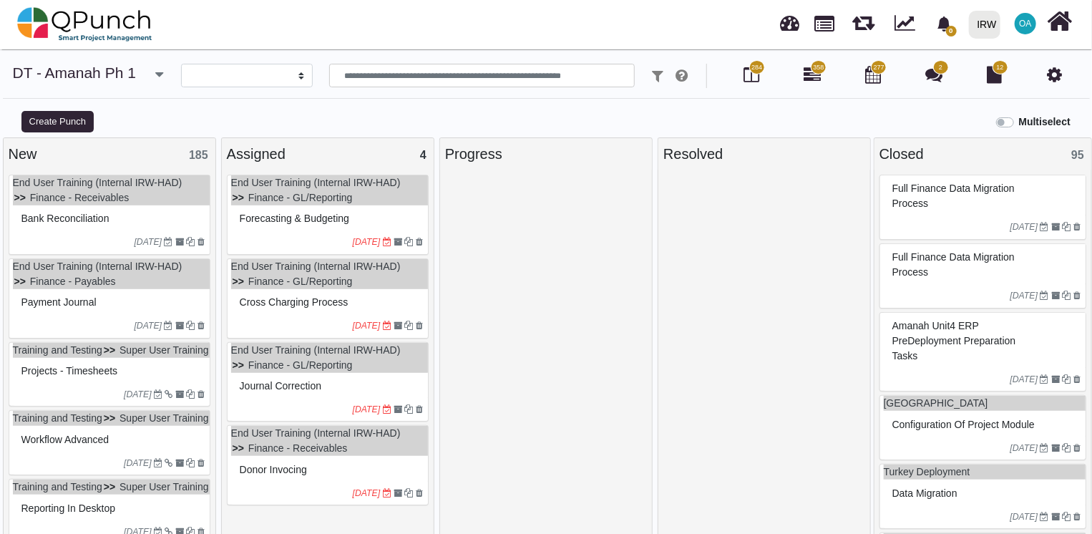
select select
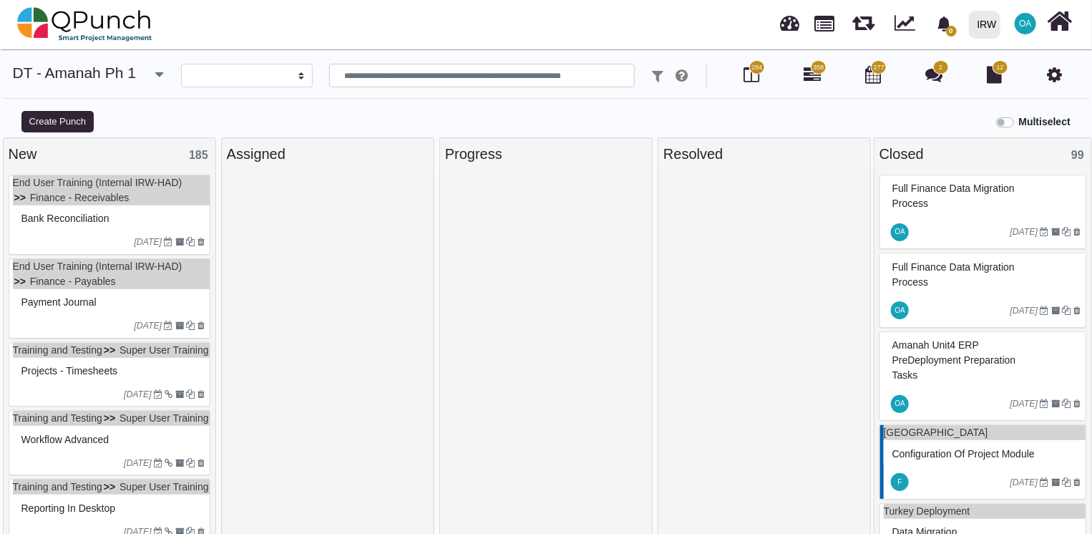
click at [99, 207] on div "Bank Reconciliation" at bounding box center [111, 218] width 187 height 22
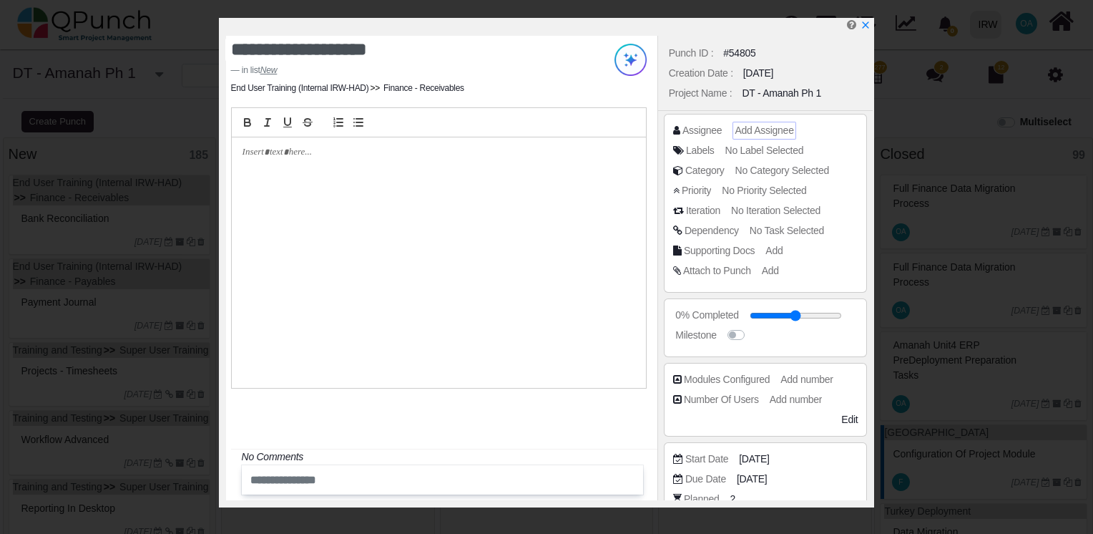
click at [758, 132] on span "Add Assignee" at bounding box center [764, 129] width 59 height 11
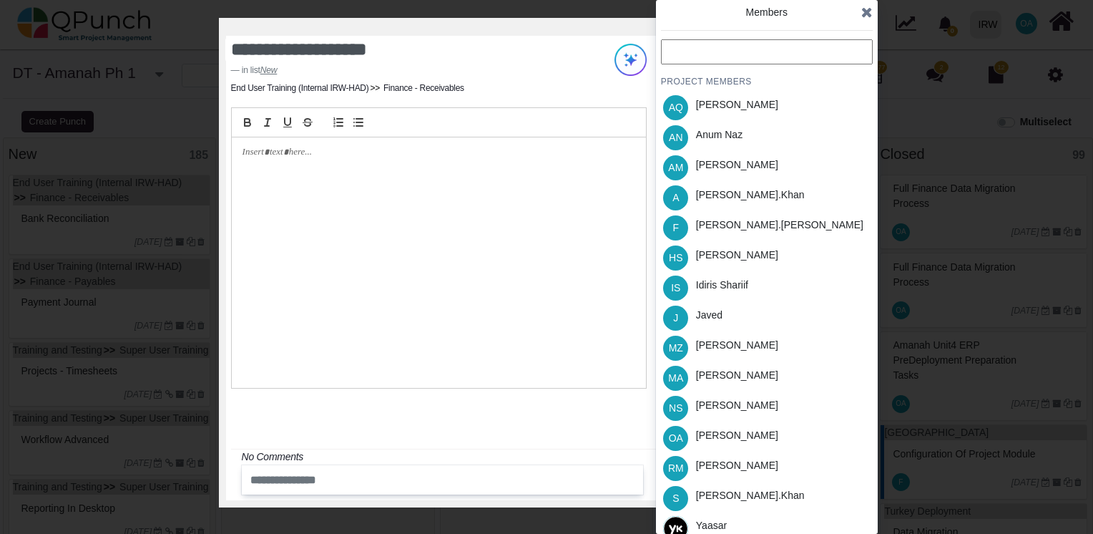
click at [711, 62] on input "text" at bounding box center [767, 51] width 212 height 25
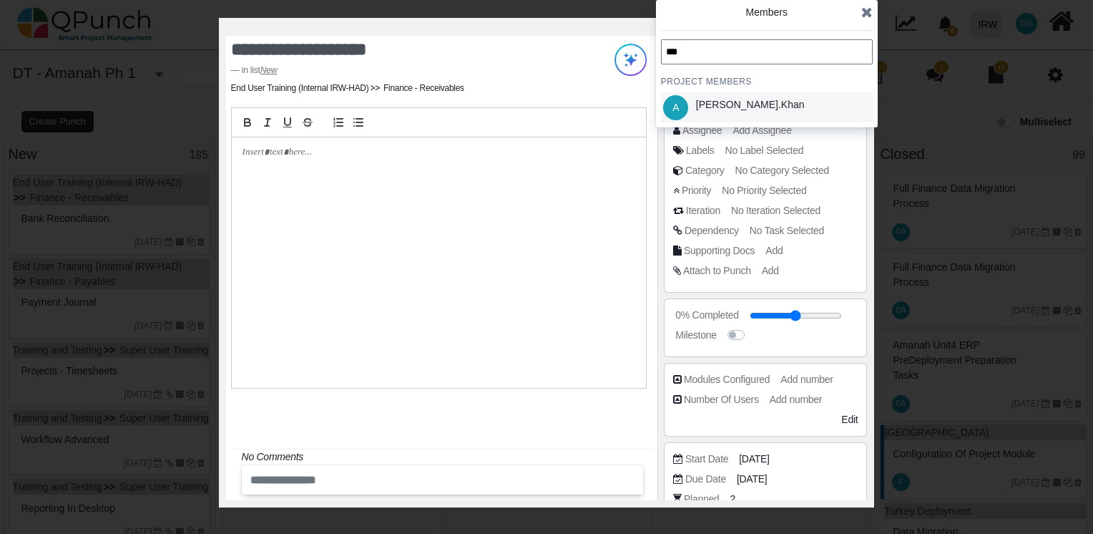
type input "***"
click at [718, 112] on div "[PERSON_NAME].khan" at bounding box center [750, 107] width 119 height 30
click at [864, 11] on icon at bounding box center [866, 12] width 11 height 14
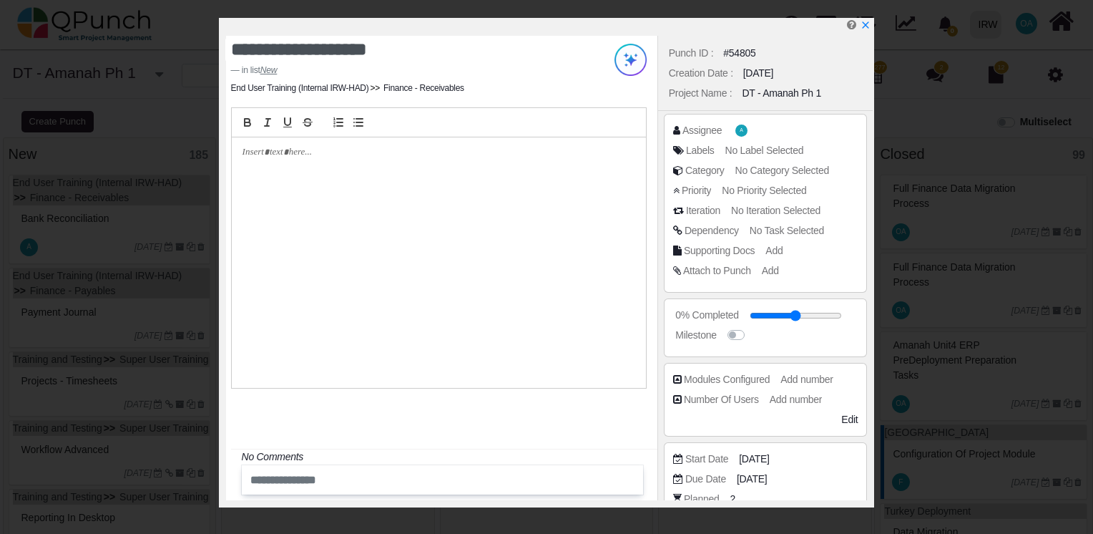
click at [864, 11] on div "**********" at bounding box center [546, 267] width 1093 height 534
click at [866, 24] on icon "x" at bounding box center [864, 25] width 11 height 11
type input "**"
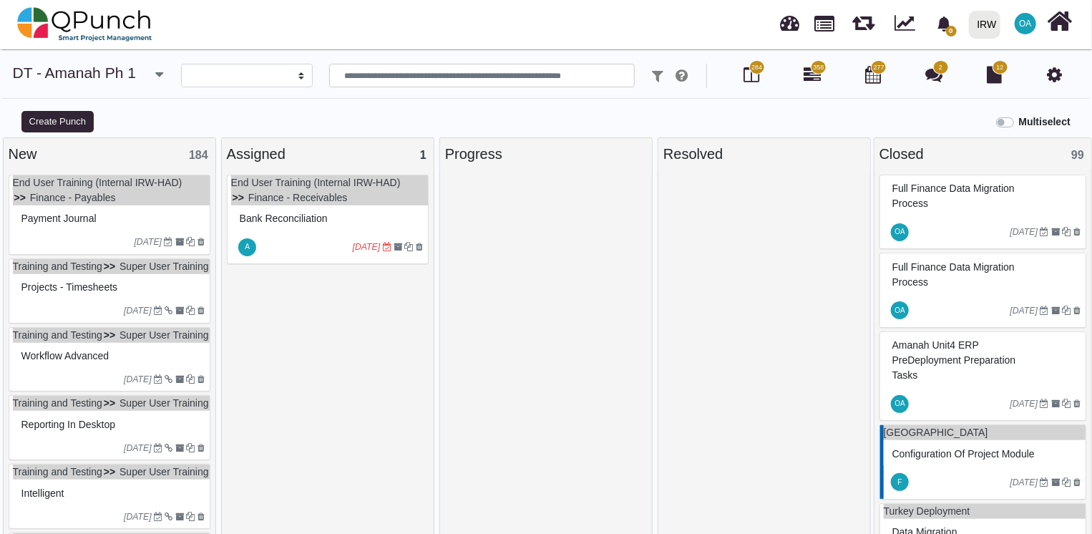
click at [123, 193] on ul "End User Training (Internal IRW-HAD) Finance - Payables" at bounding box center [111, 190] width 197 height 30
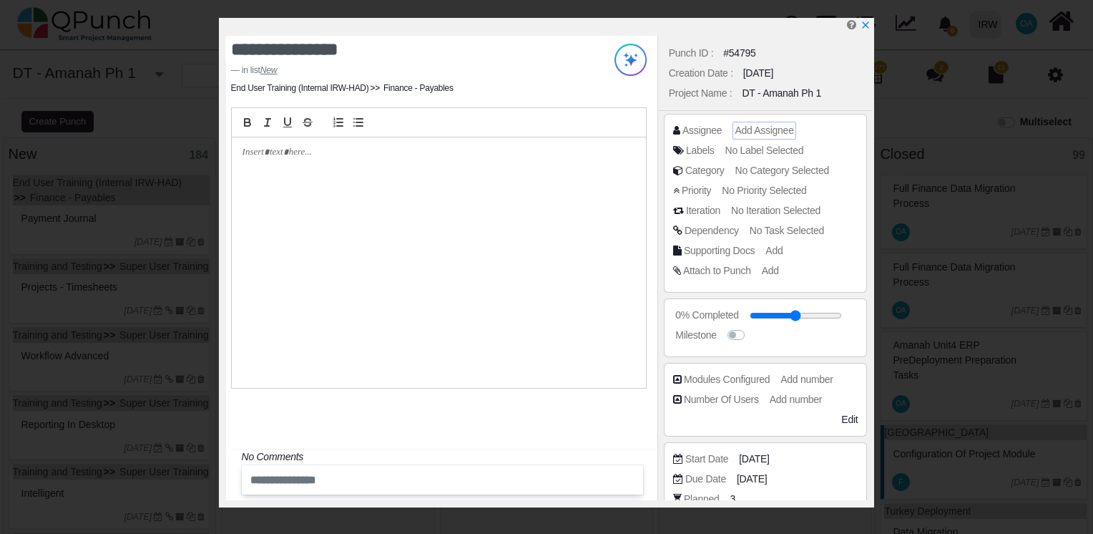
click at [767, 133] on span "Add Assignee" at bounding box center [764, 129] width 59 height 11
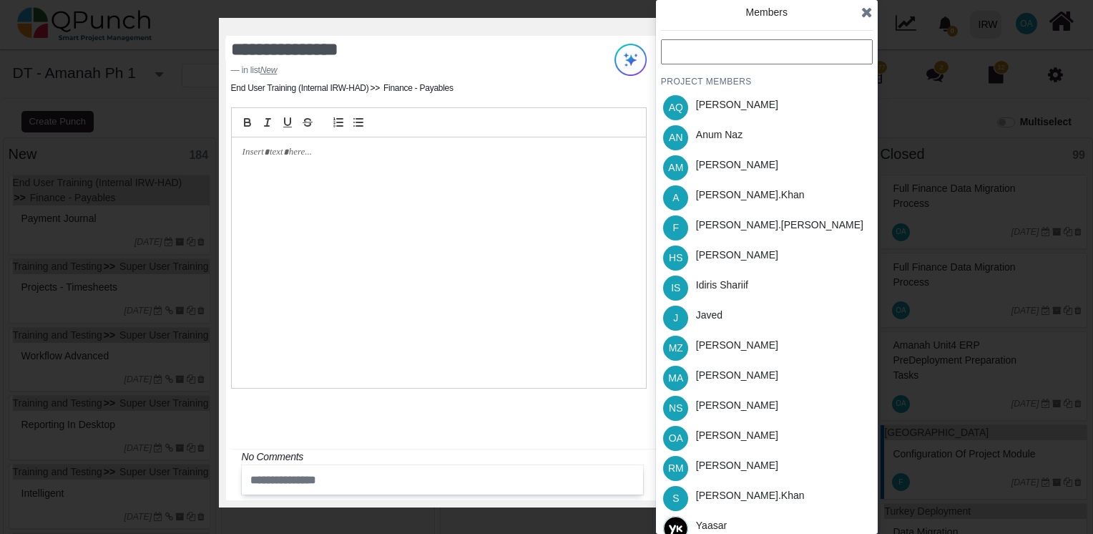
click at [698, 62] on input "text" at bounding box center [767, 51] width 212 height 25
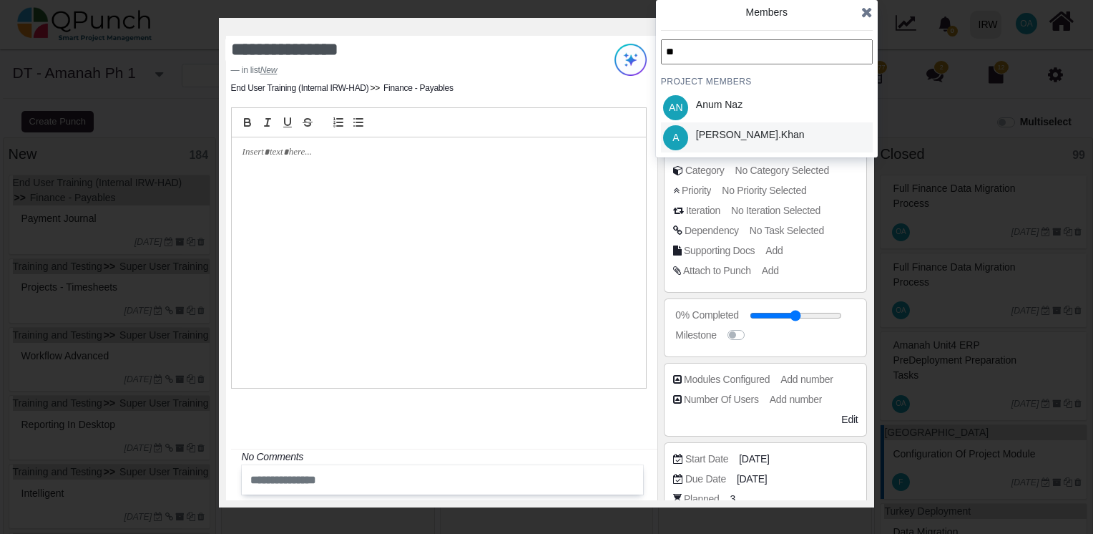
type input "**"
click at [725, 132] on div "[PERSON_NAME].khan" at bounding box center [750, 134] width 109 height 15
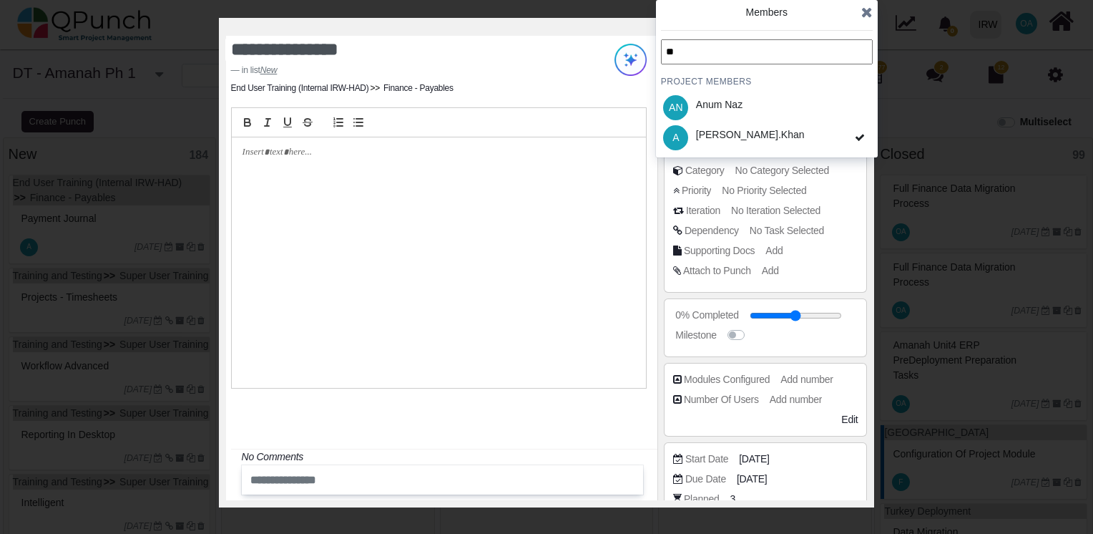
click at [872, 16] on icon at bounding box center [866, 12] width 11 height 14
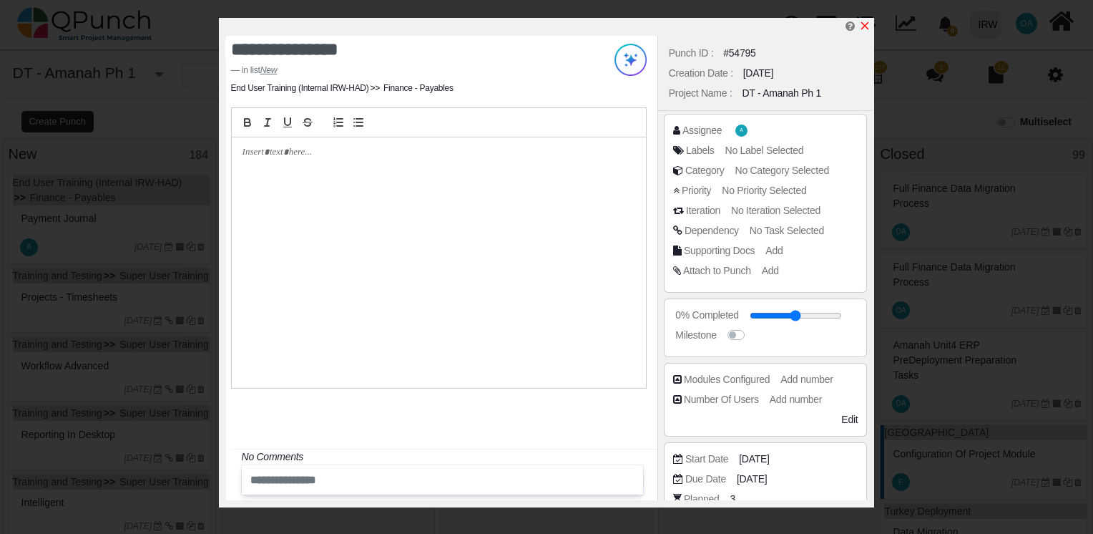
click at [867, 23] on icon "x" at bounding box center [864, 25] width 11 height 11
type input "**"
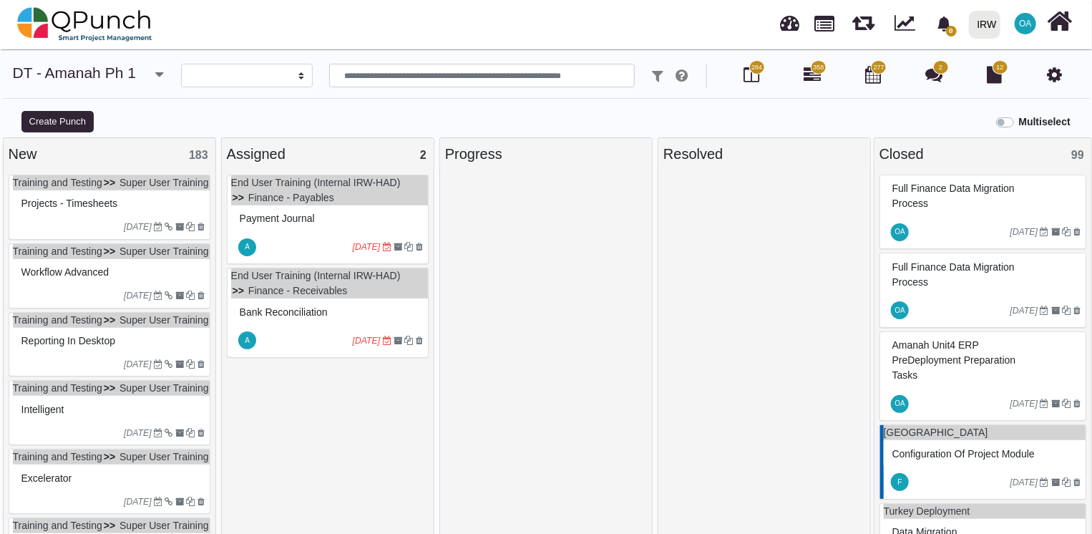
click at [163, 190] on ul "Training and Testing Super User Training" at bounding box center [111, 182] width 197 height 15
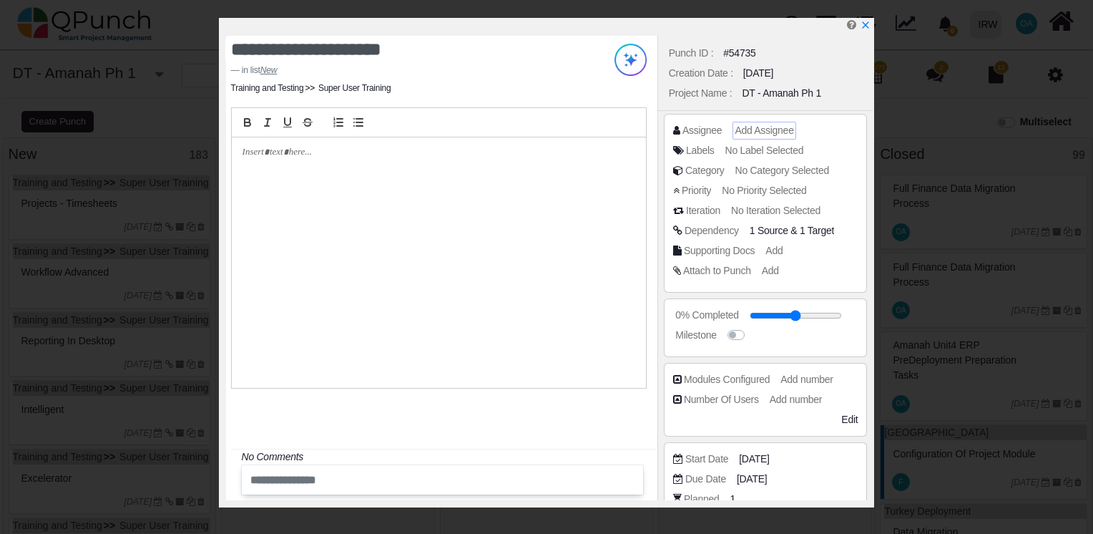
click at [750, 133] on span "Add Assignee" at bounding box center [764, 129] width 59 height 11
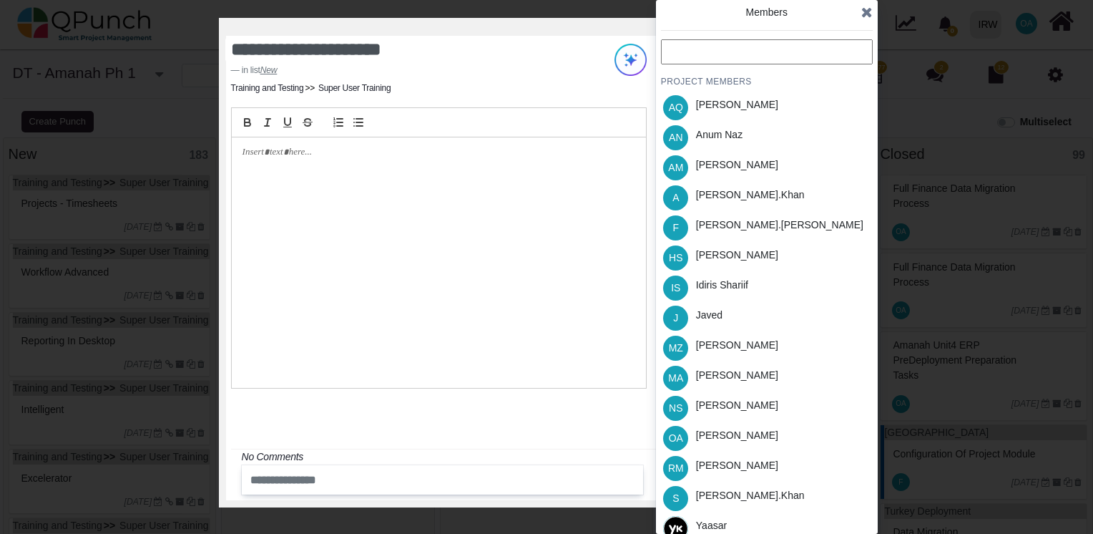
click at [704, 61] on input "text" at bounding box center [767, 51] width 212 height 25
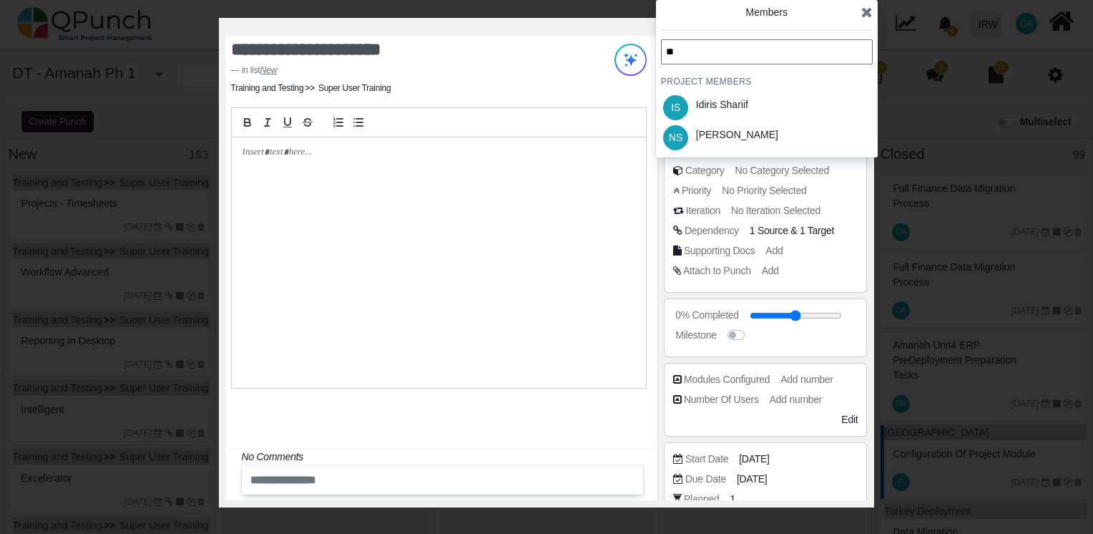
type input "*"
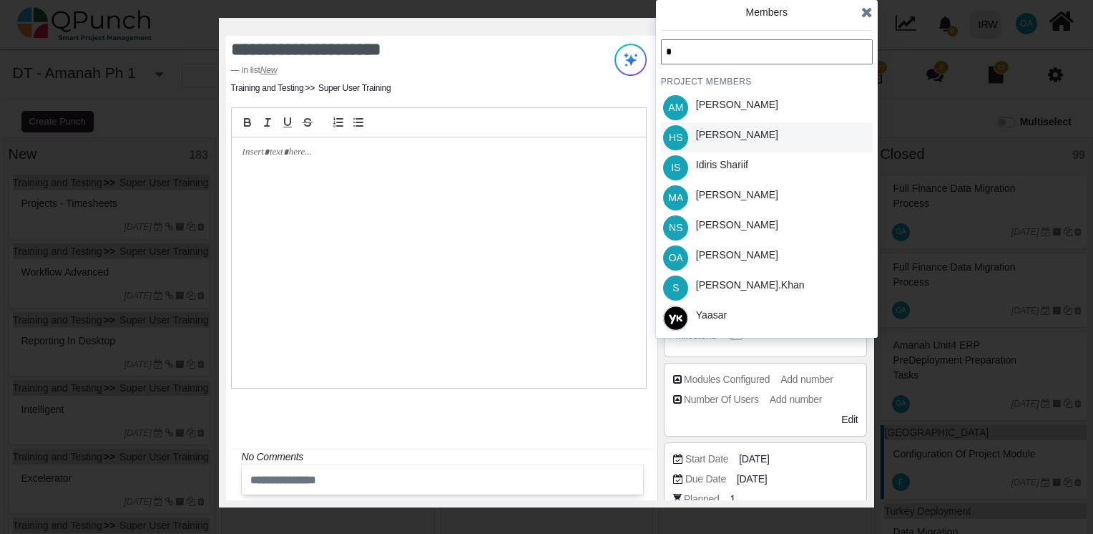
type input "*"
click at [707, 136] on div "[PERSON_NAME]" at bounding box center [737, 134] width 82 height 15
click at [861, 11] on icon at bounding box center [866, 12] width 11 height 14
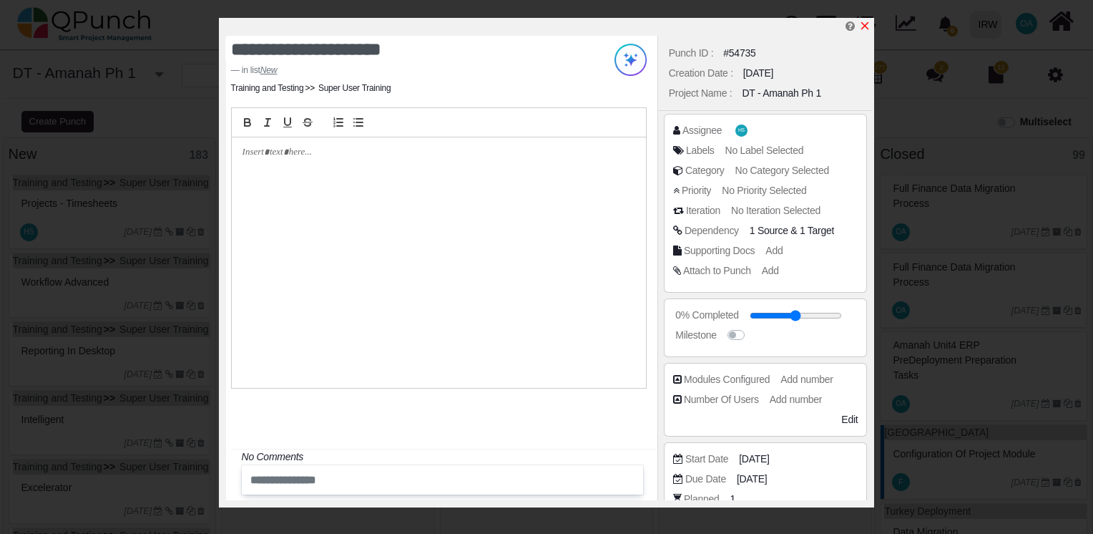
click at [867, 26] on icon "x" at bounding box center [864, 25] width 11 height 11
type input "**"
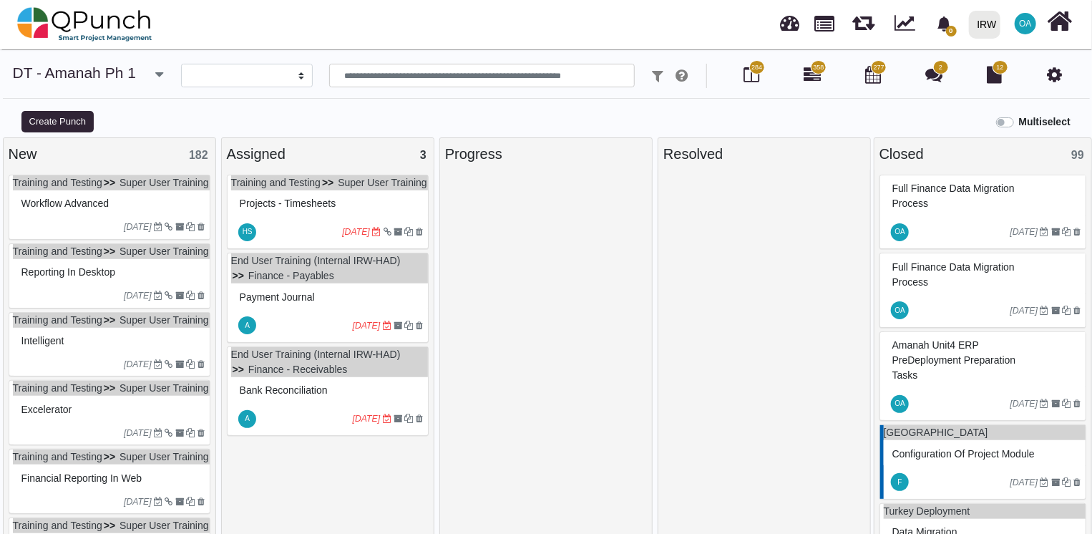
click at [128, 190] on ul "Training and Testing Super User Training" at bounding box center [111, 182] width 197 height 15
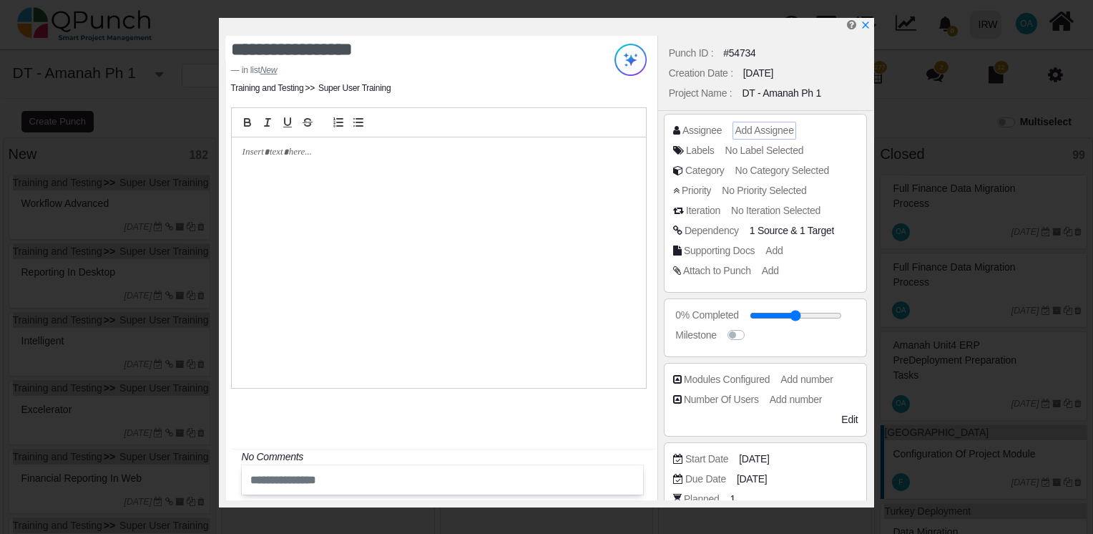
click at [766, 132] on span "Add Assignee" at bounding box center [764, 129] width 59 height 11
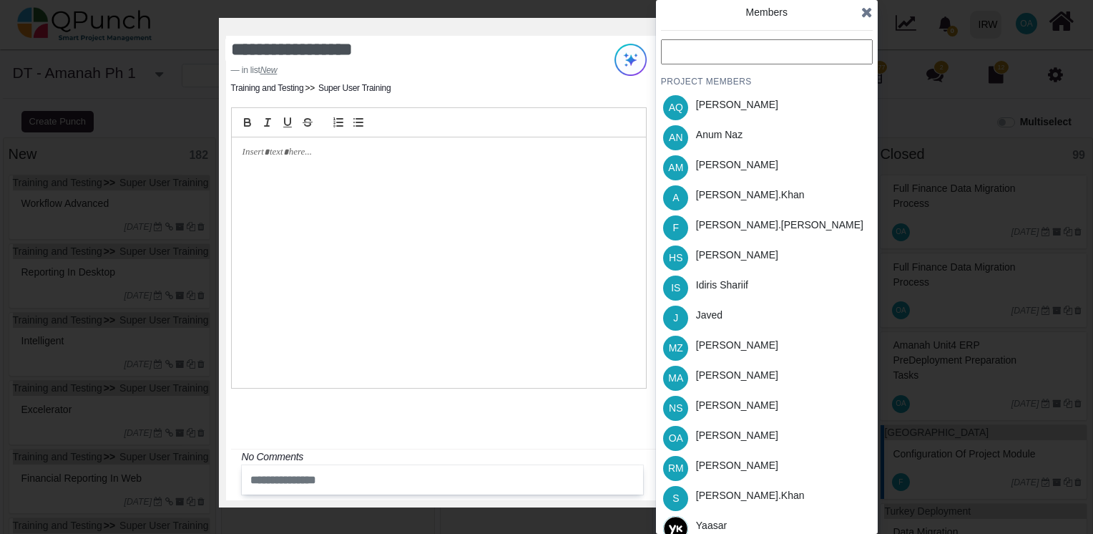
click at [693, 56] on input "text" at bounding box center [767, 51] width 212 height 25
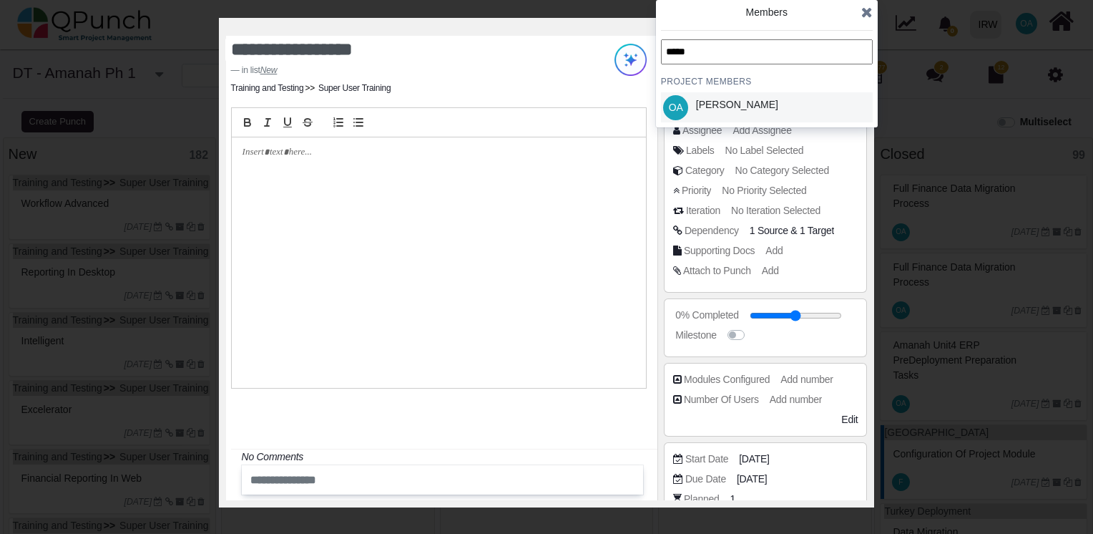
type input "*****"
click at [713, 97] on div "[PERSON_NAME]" at bounding box center [737, 104] width 82 height 15
click at [864, 13] on icon at bounding box center [866, 12] width 11 height 14
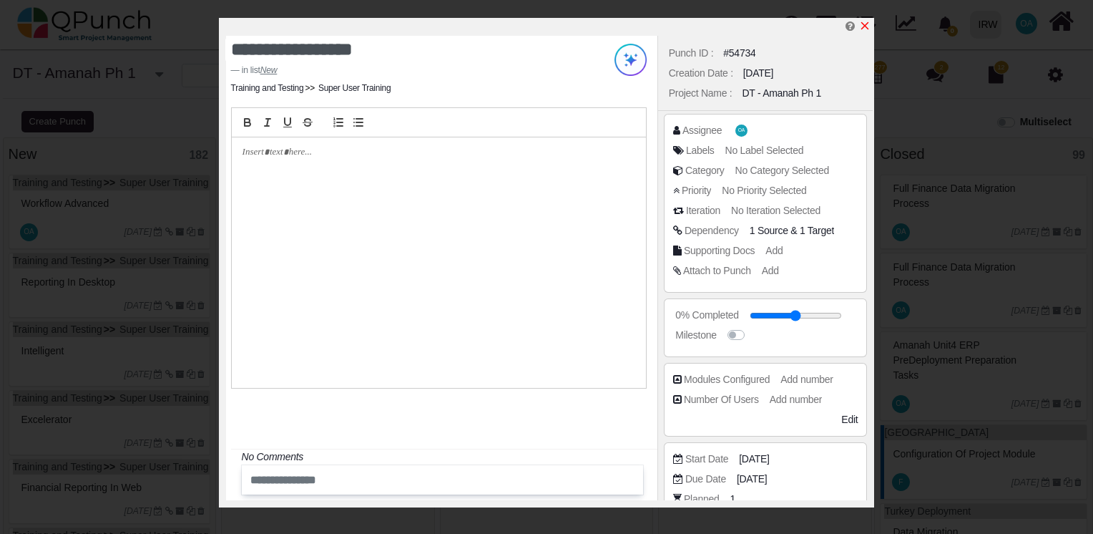
click at [862, 24] on icon "x" at bounding box center [865, 26] width 8 height 8
type input "**"
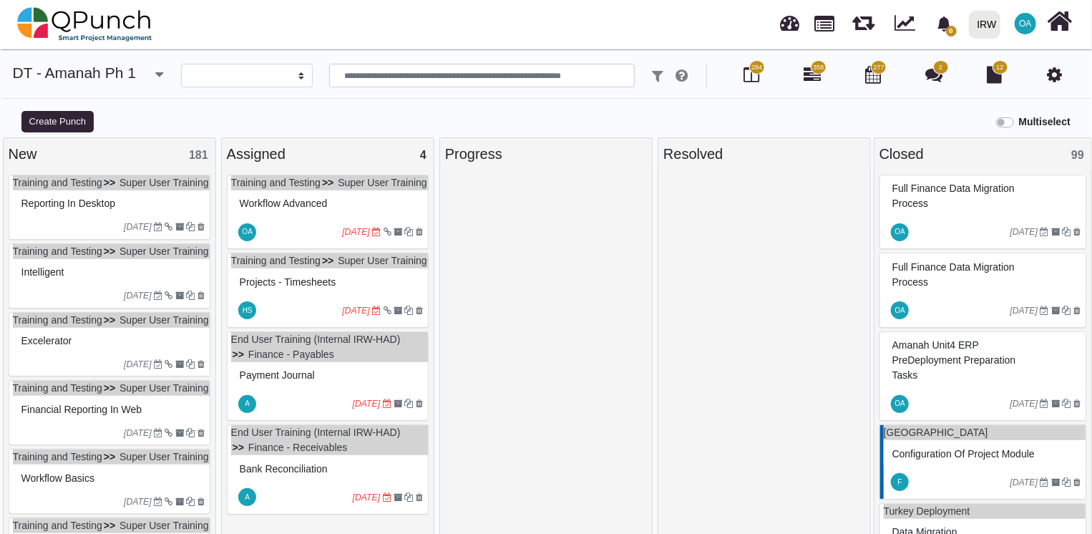
click at [172, 190] on ul "Training and Testing Super User Training" at bounding box center [111, 182] width 197 height 15
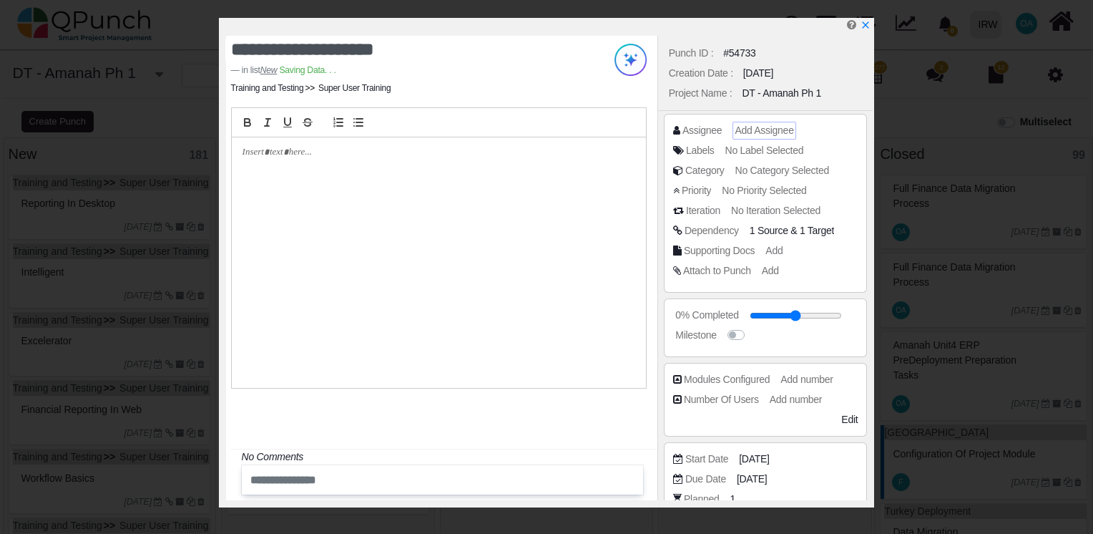
click at [752, 133] on span "Add Assignee" at bounding box center [764, 129] width 59 height 11
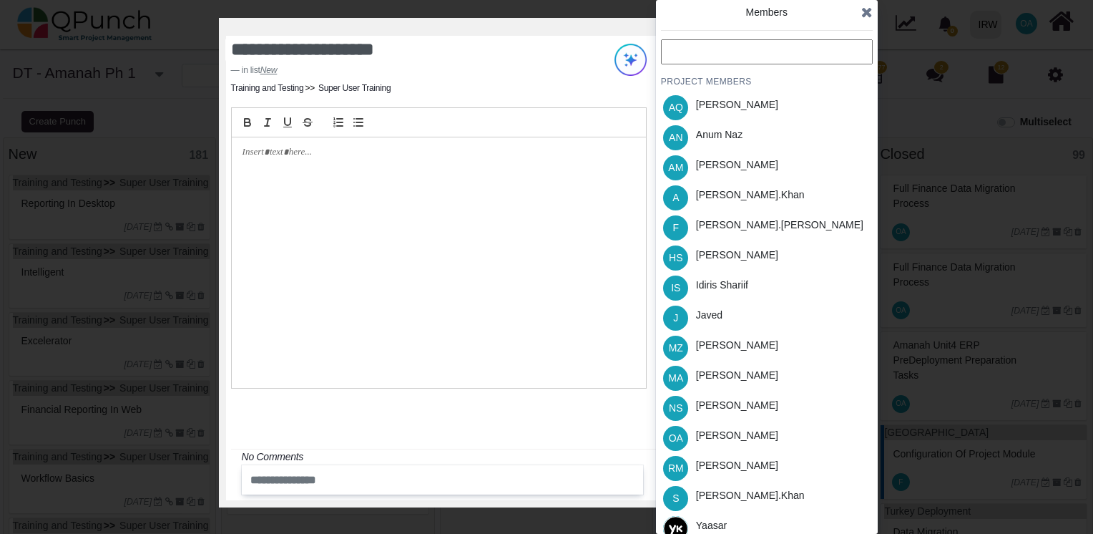
click at [687, 46] on input "text" at bounding box center [767, 51] width 212 height 25
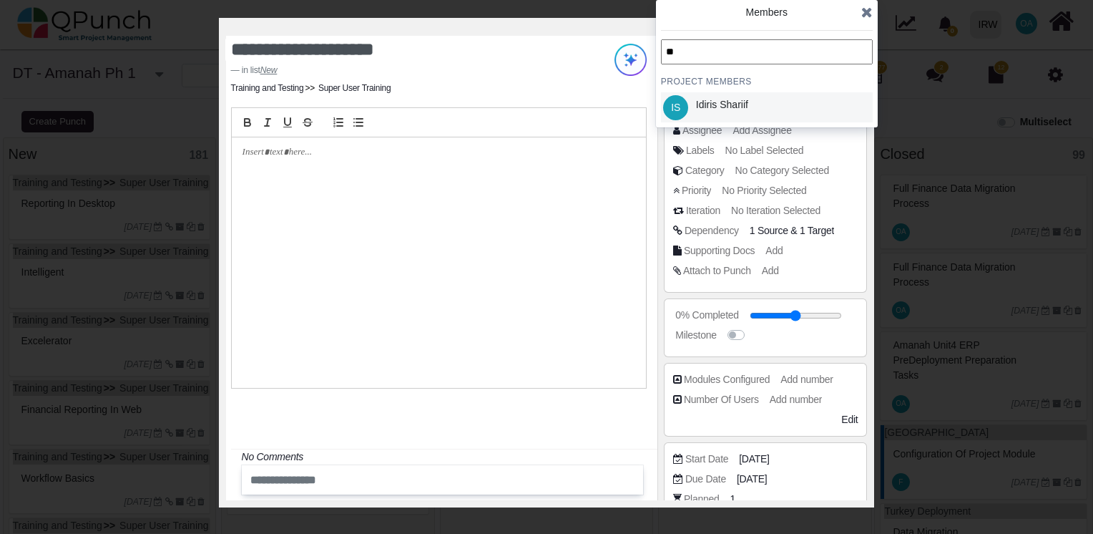
type input "**"
click at [711, 98] on div "Idiris Shariif" at bounding box center [722, 104] width 52 height 15
click at [864, 14] on icon at bounding box center [866, 12] width 11 height 14
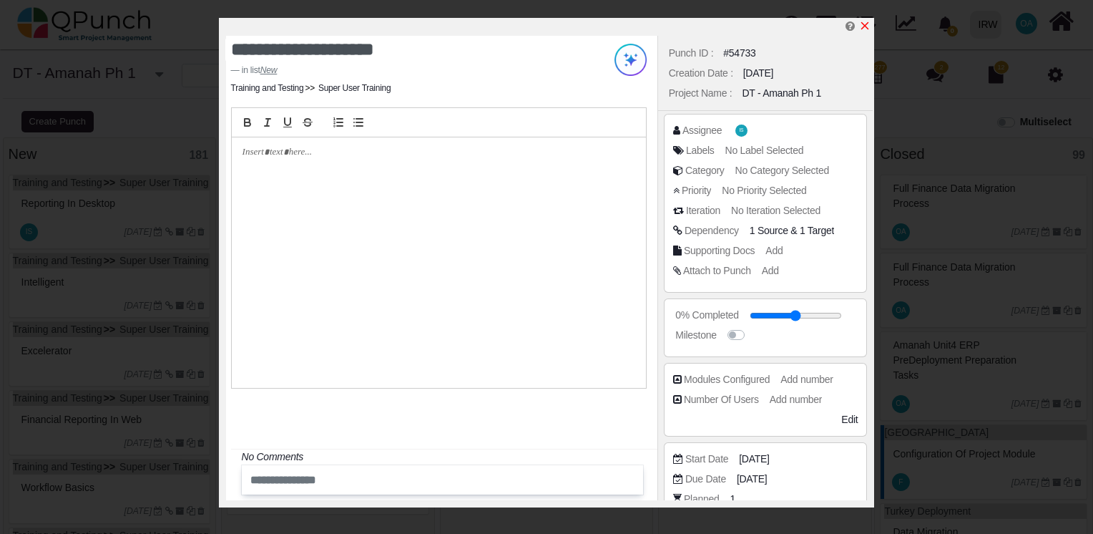
click at [862, 24] on icon "x" at bounding box center [865, 26] width 8 height 8
type input "**"
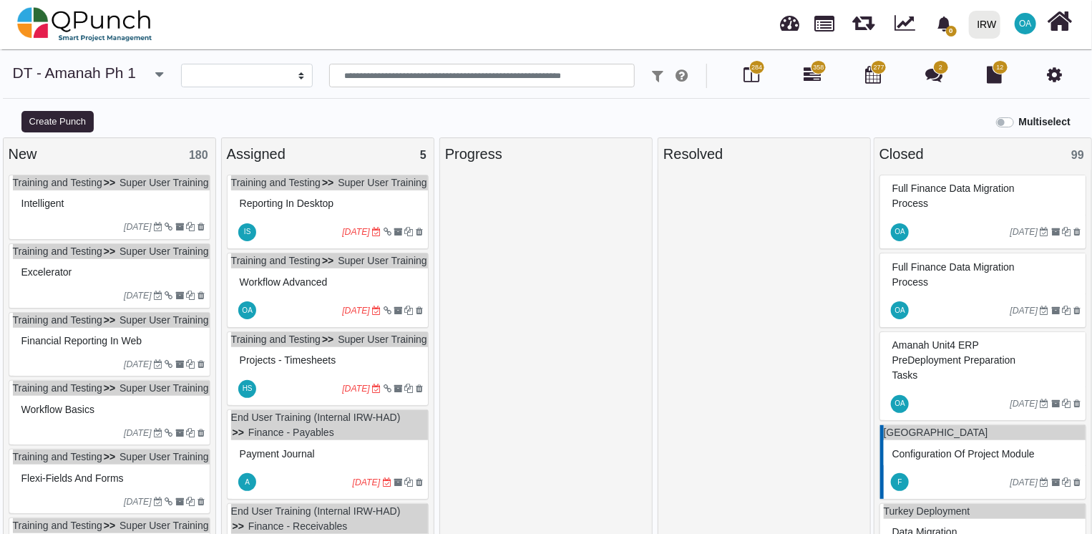
click at [134, 190] on ul "Training and Testing Super User Training" at bounding box center [111, 182] width 197 height 15
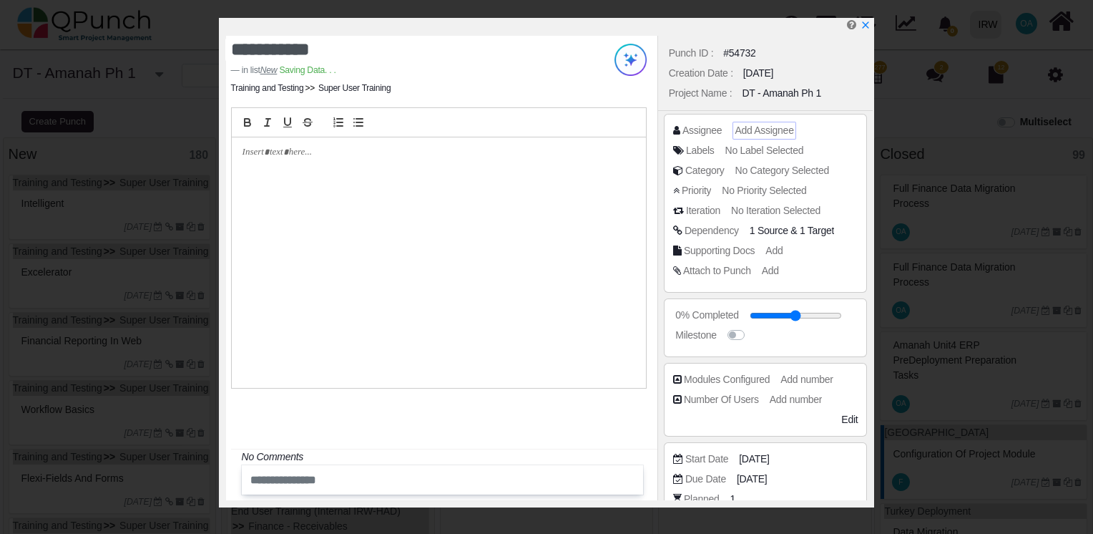
click at [753, 127] on span "Add Assignee" at bounding box center [764, 129] width 59 height 11
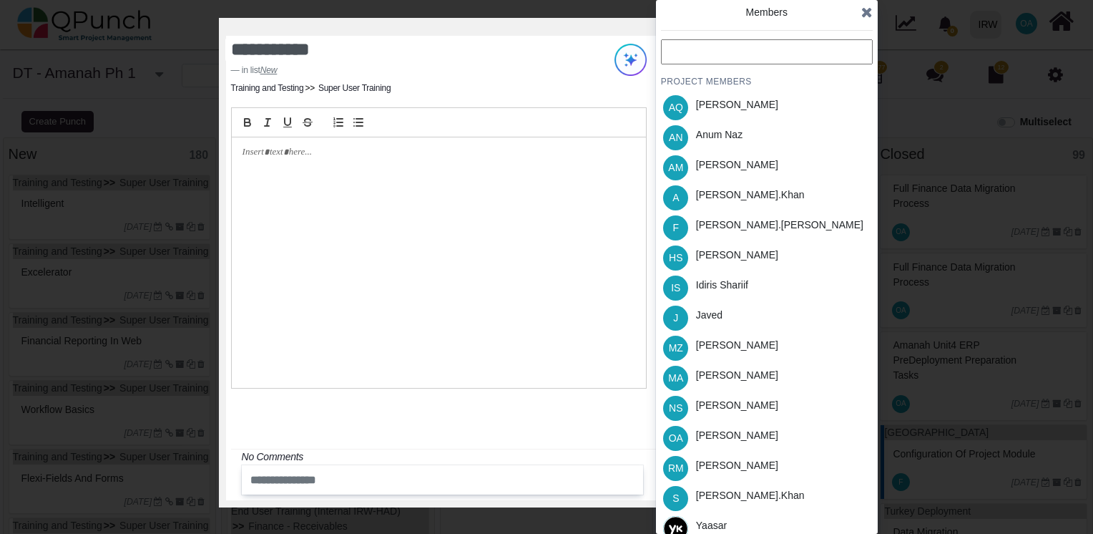
click at [690, 55] on input "text" at bounding box center [767, 51] width 212 height 25
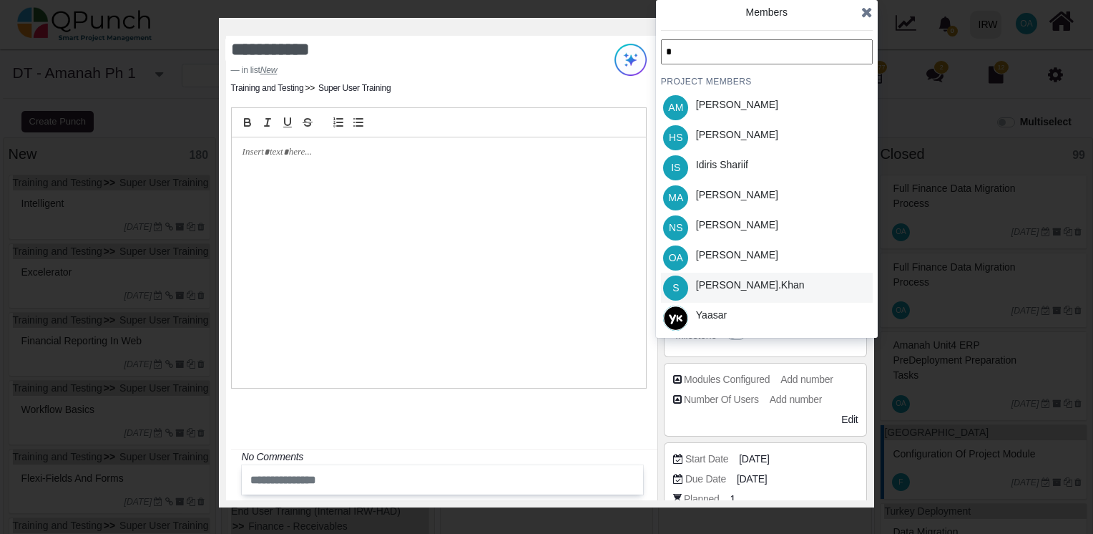
type input "*"
click at [701, 295] on div "[PERSON_NAME].khan" at bounding box center [750, 288] width 119 height 30
click at [866, 15] on icon at bounding box center [866, 12] width 11 height 14
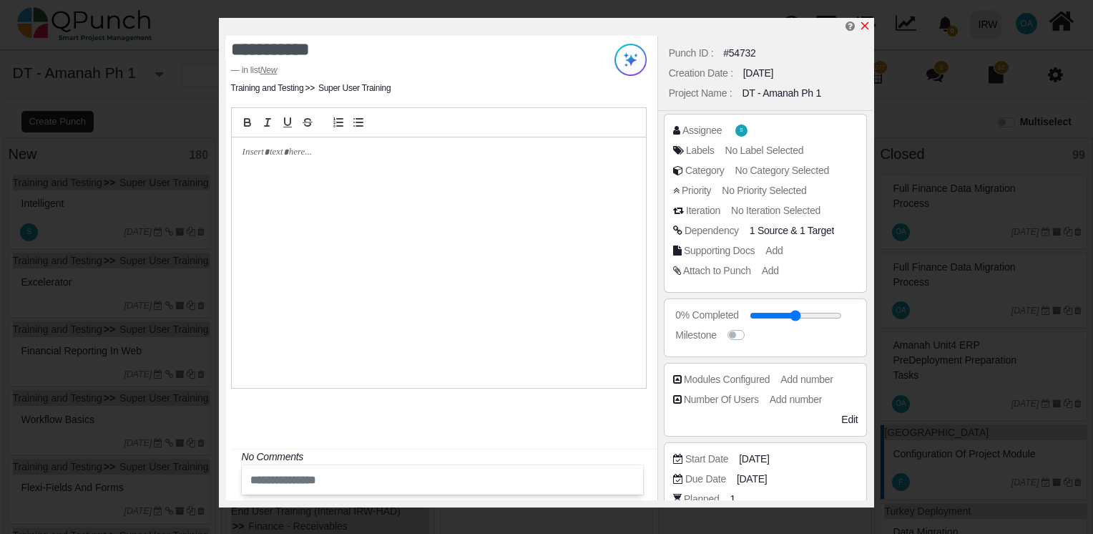
click at [866, 27] on icon "x" at bounding box center [865, 26] width 8 height 8
type input "**"
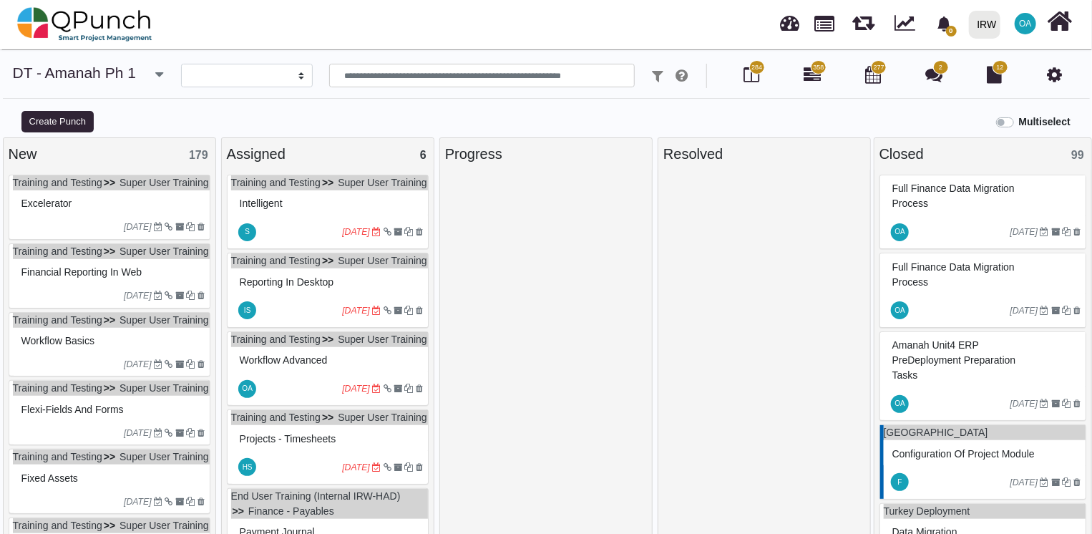
click at [166, 190] on ul "Training and Testing Super User Training" at bounding box center [111, 182] width 197 height 15
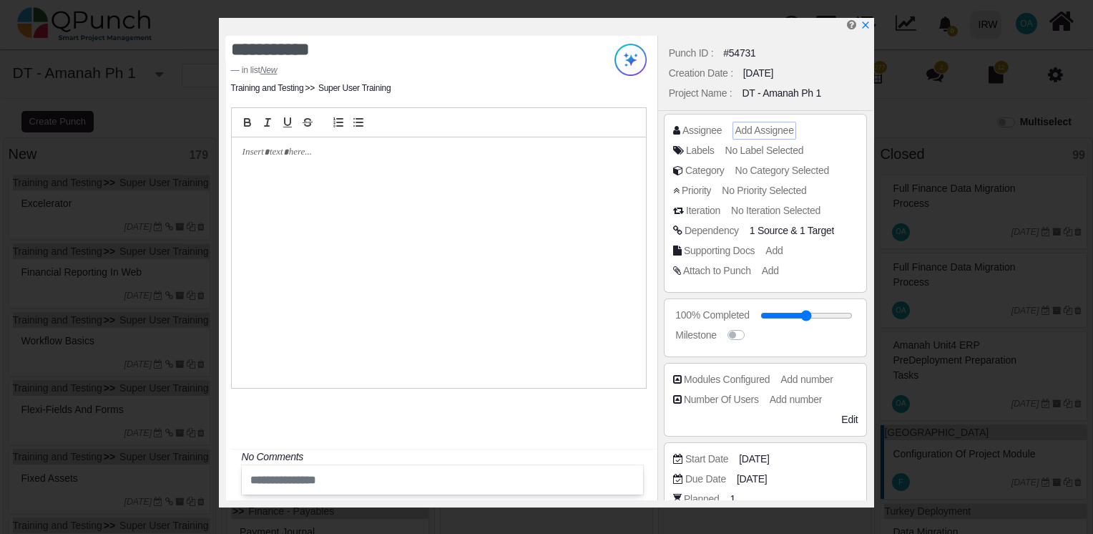
click at [761, 129] on span "Add Assignee" at bounding box center [764, 129] width 59 height 11
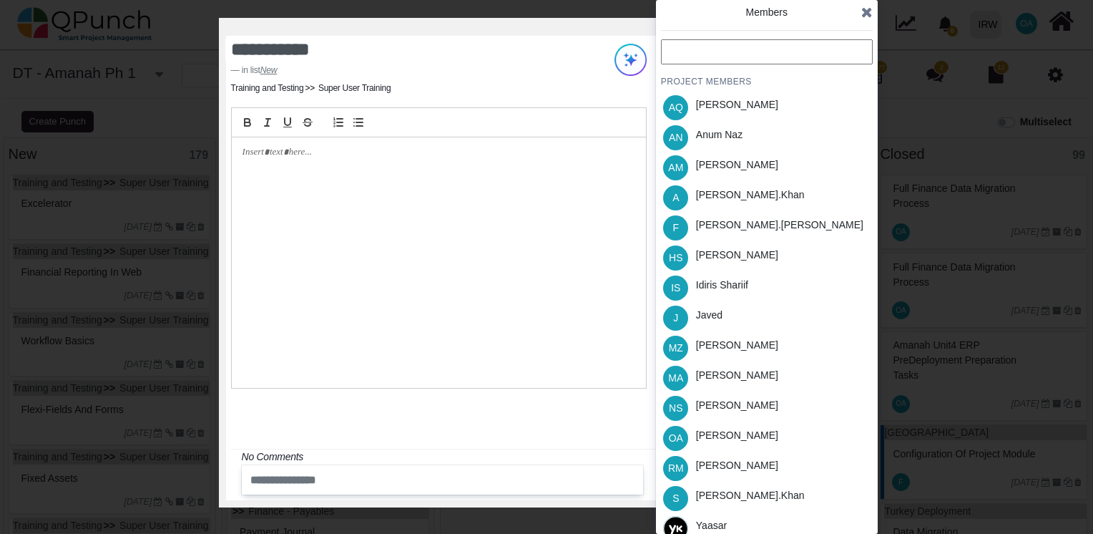
click at [698, 59] on input "text" at bounding box center [767, 51] width 212 height 25
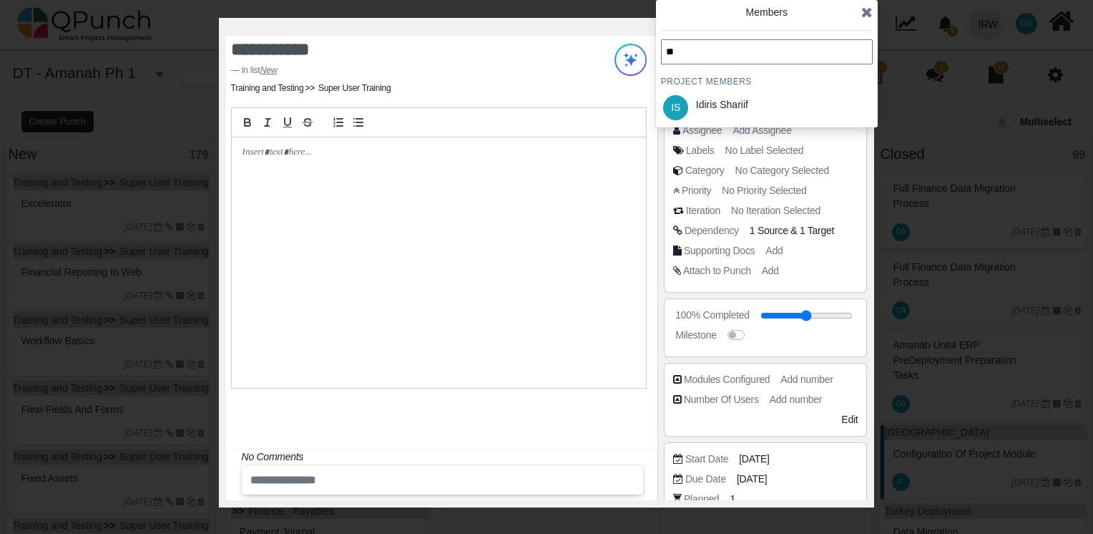
type input "**"
click at [704, 89] on div "** PROJECT MEMBERS IS Idiris Shariif" at bounding box center [767, 80] width 212 height 83
click at [707, 100] on div "Idiris Shariif" at bounding box center [722, 104] width 52 height 15
click at [867, 19] on icon at bounding box center [866, 12] width 11 height 14
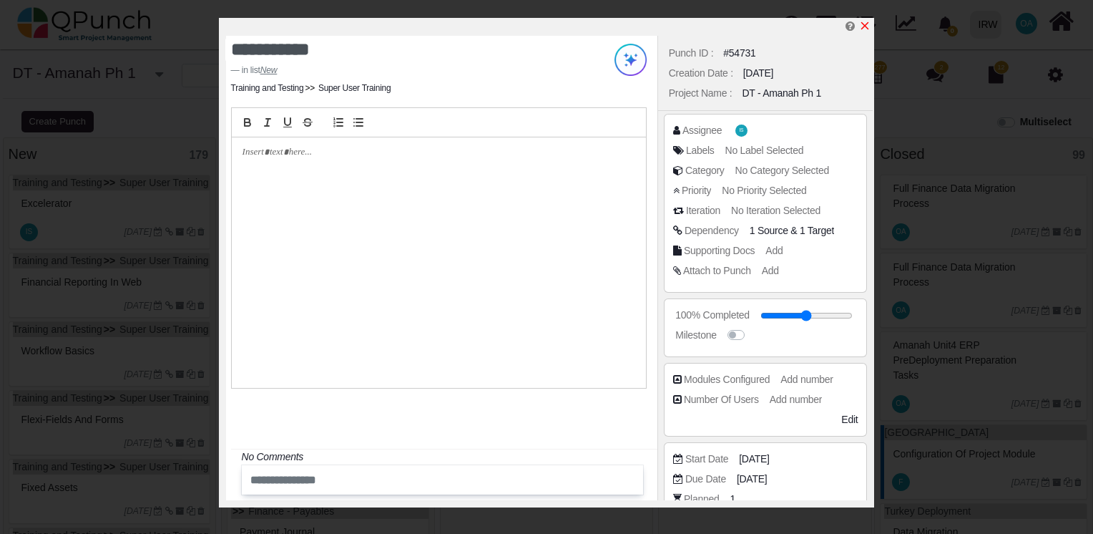
click at [866, 24] on icon "x" at bounding box center [864, 25] width 11 height 11
type input "**"
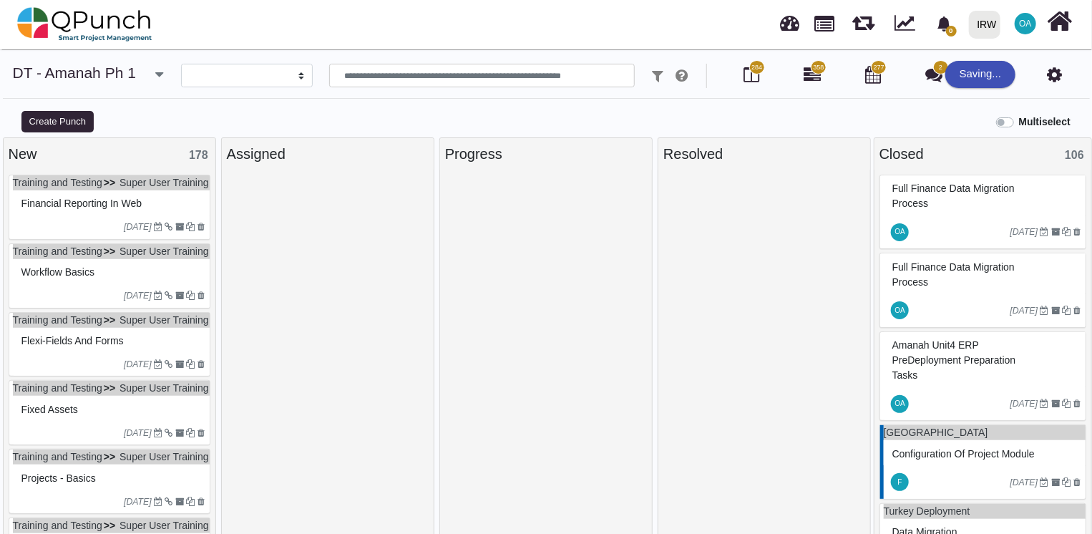
click at [166, 190] on ul "Training and Testing Super User Training" at bounding box center [111, 182] width 197 height 15
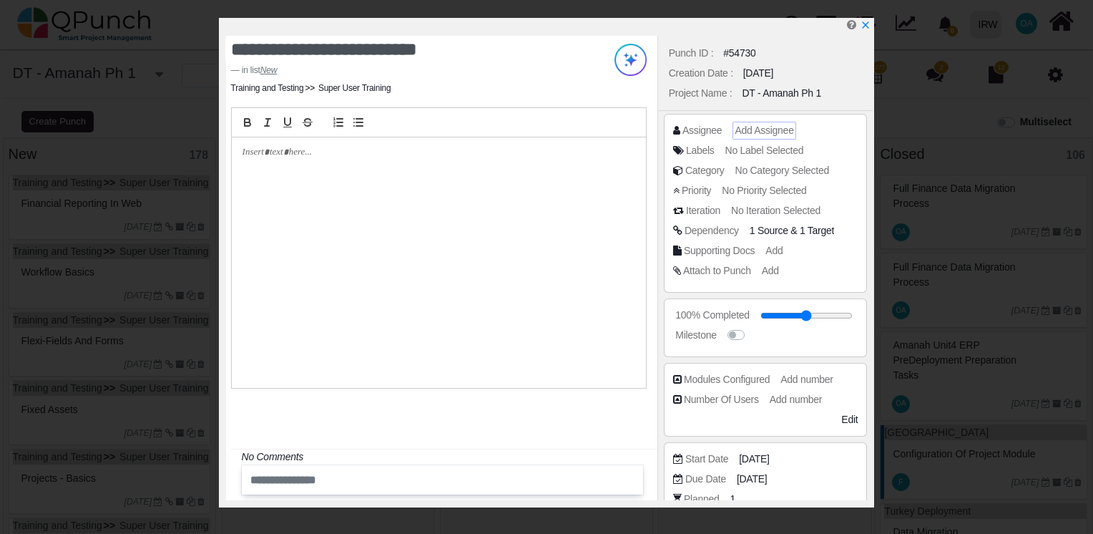
click at [758, 129] on span "Add Assignee" at bounding box center [764, 129] width 59 height 11
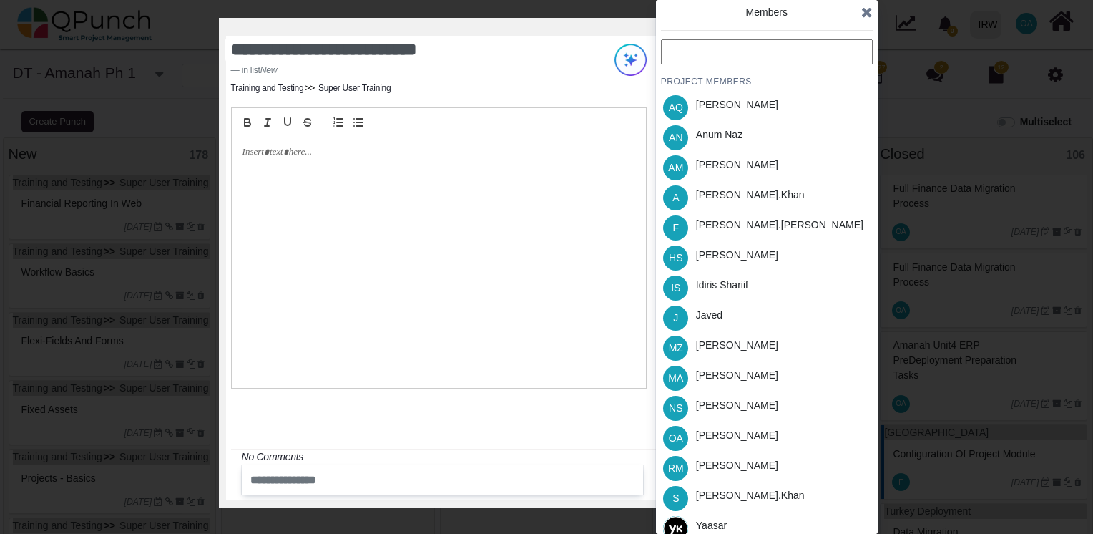
click at [714, 62] on input "text" at bounding box center [767, 51] width 212 height 25
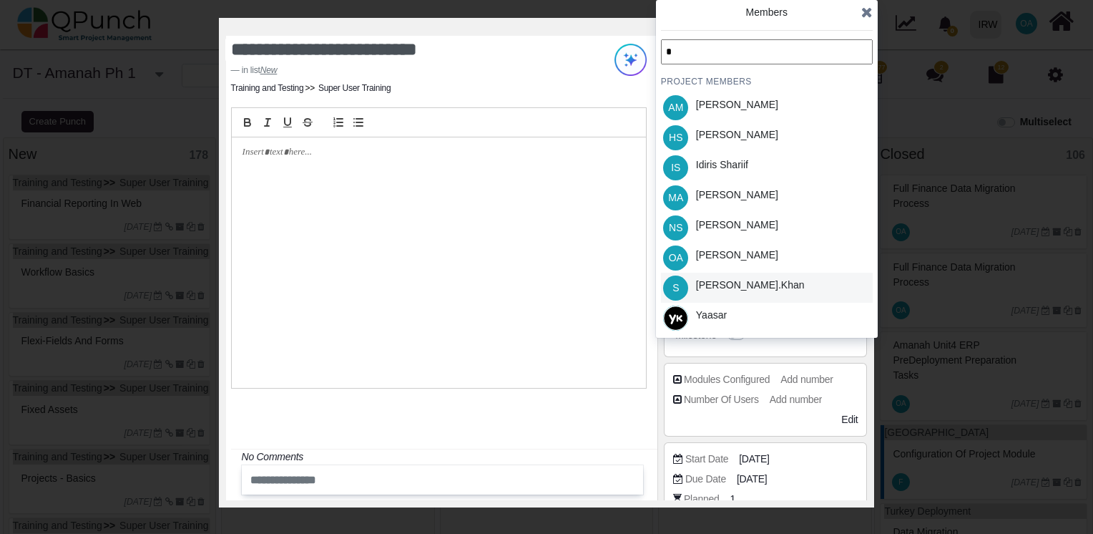
type input "*"
click at [735, 282] on div "[PERSON_NAME].khan" at bounding box center [750, 285] width 109 height 15
click at [870, 11] on icon at bounding box center [866, 12] width 11 height 14
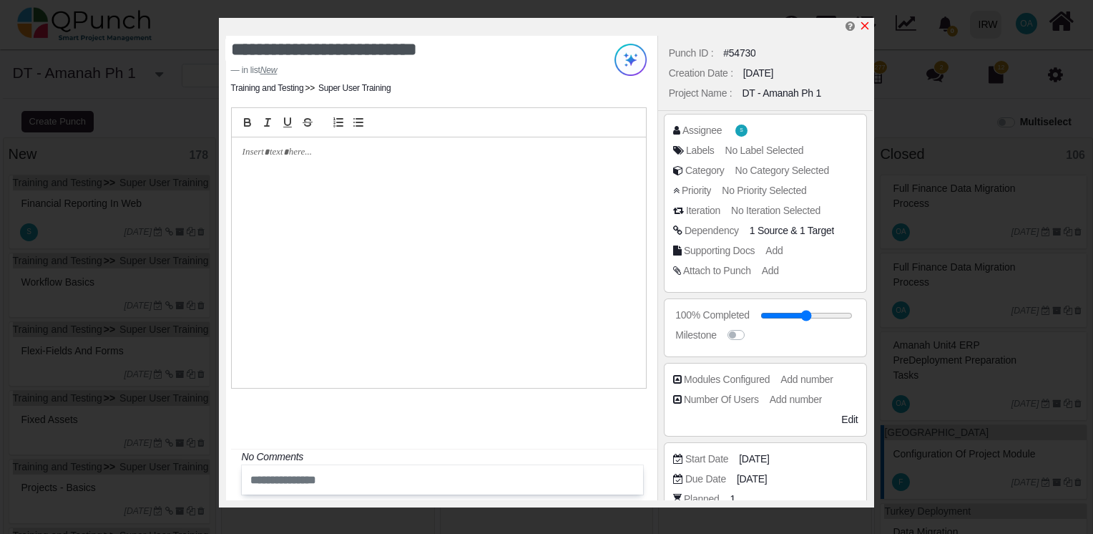
click at [861, 27] on icon "x" at bounding box center [864, 25] width 11 height 11
type input "**"
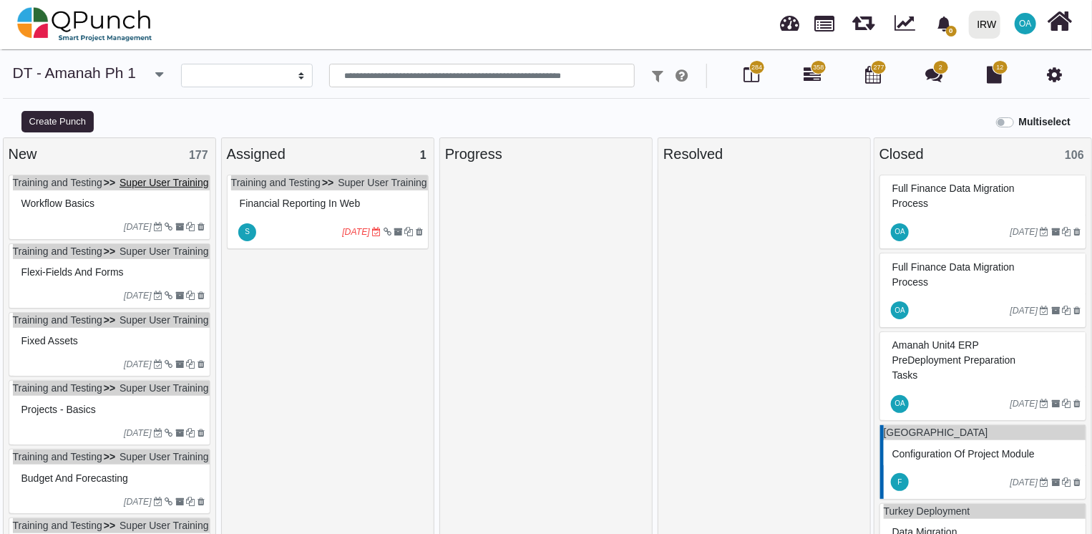
click at [119, 188] on link "Super User Training" at bounding box center [163, 182] width 89 height 11
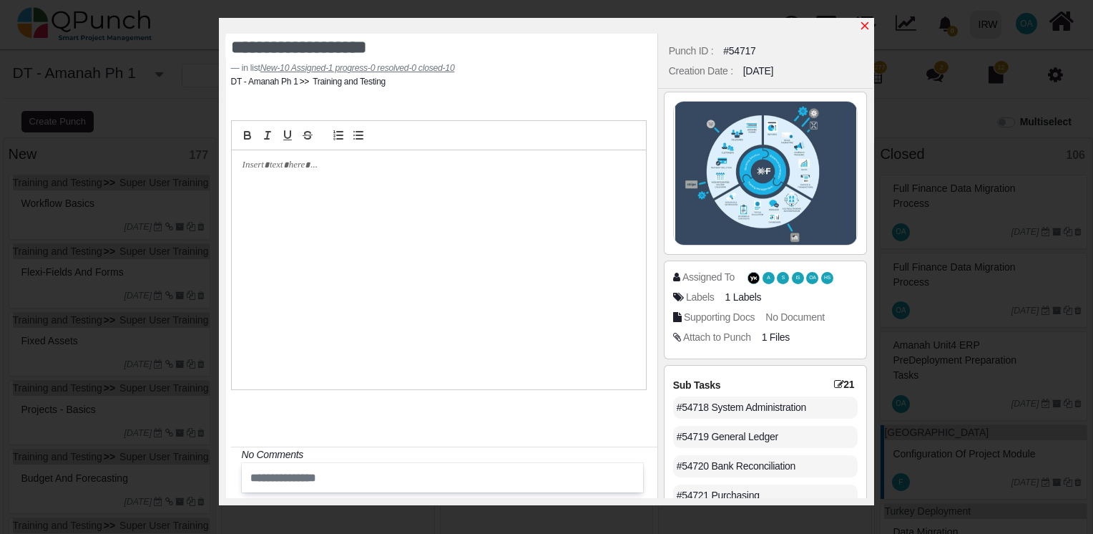
click at [866, 25] on icon "x" at bounding box center [864, 25] width 11 height 11
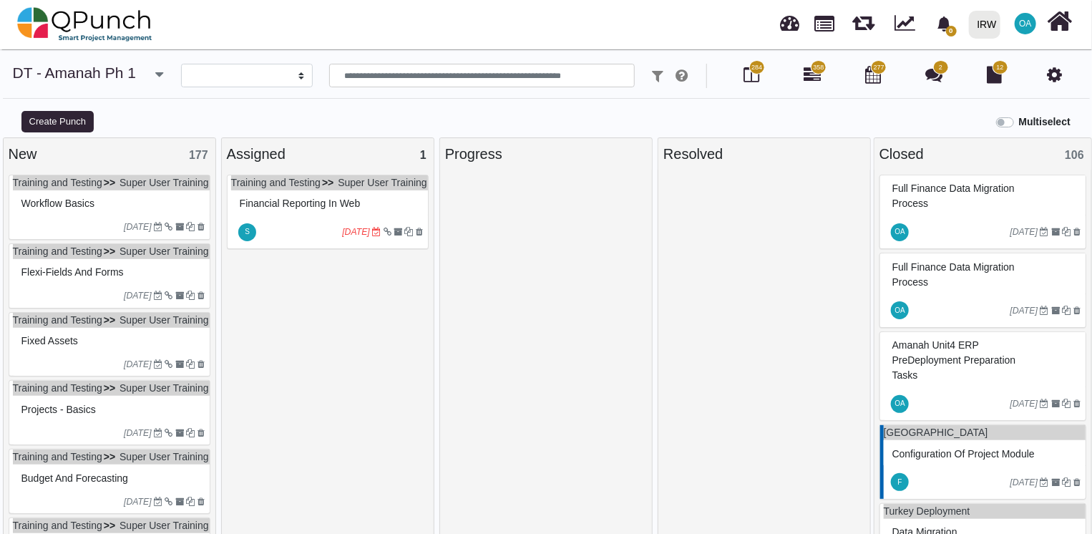
click at [134, 213] on div "Workflow Basics" at bounding box center [111, 203] width 187 height 22
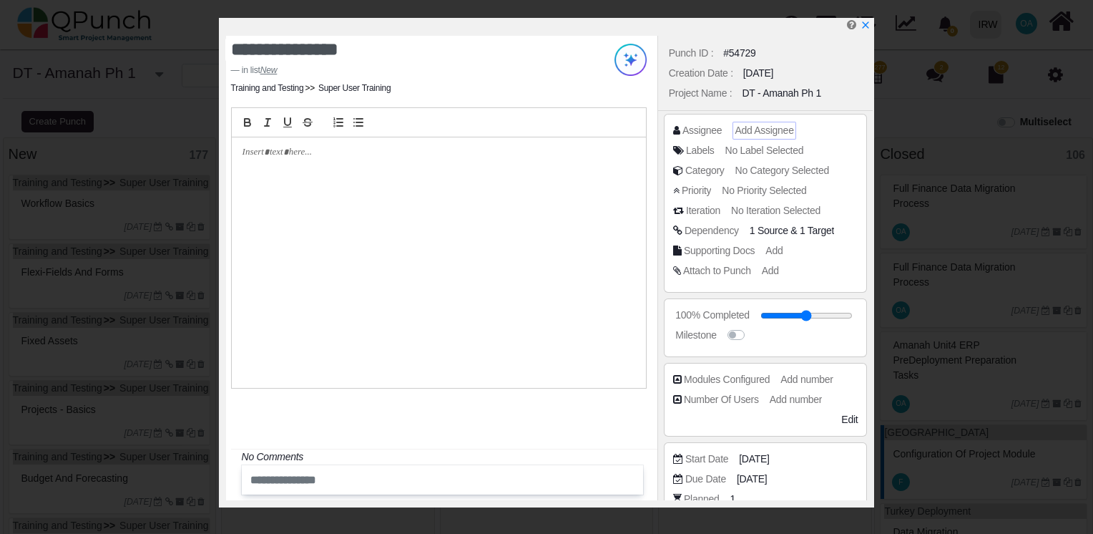
click at [767, 130] on span "Add Assignee" at bounding box center [764, 129] width 59 height 11
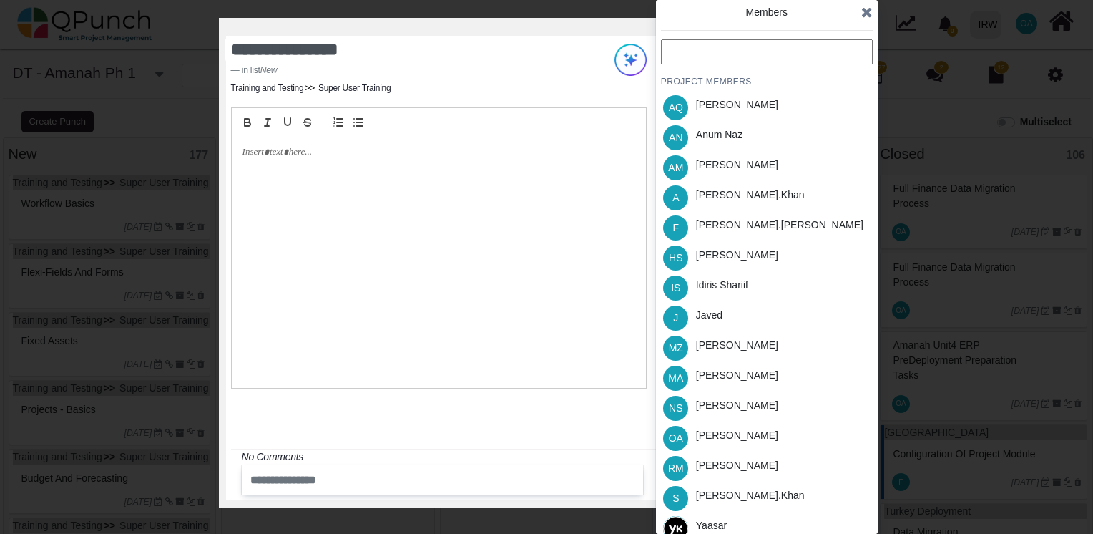
click at [706, 56] on input "text" at bounding box center [767, 51] width 212 height 25
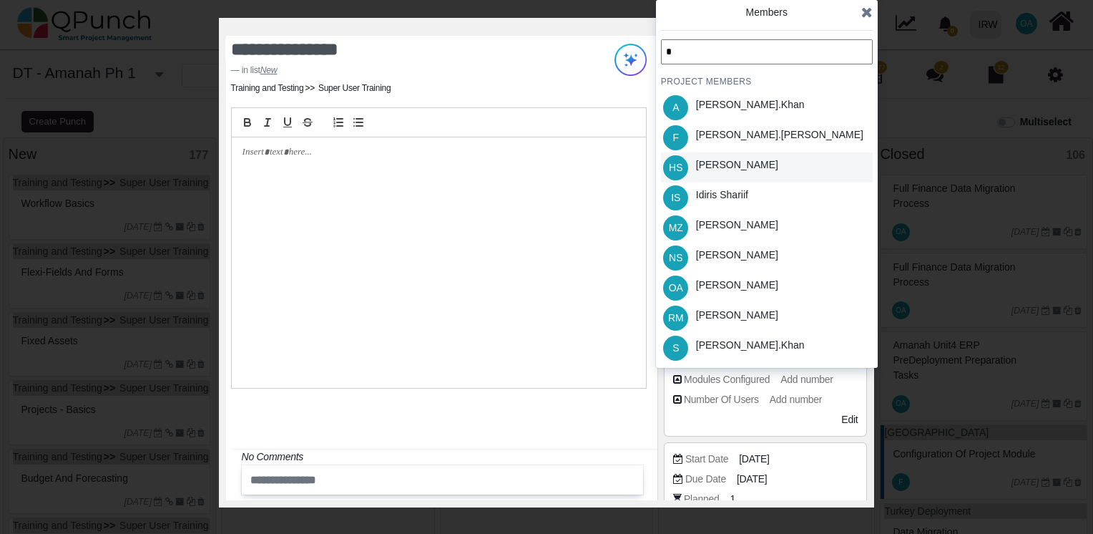
type input "*"
click at [738, 171] on div "[PERSON_NAME]" at bounding box center [737, 164] width 82 height 15
click at [870, 10] on icon at bounding box center [866, 12] width 11 height 14
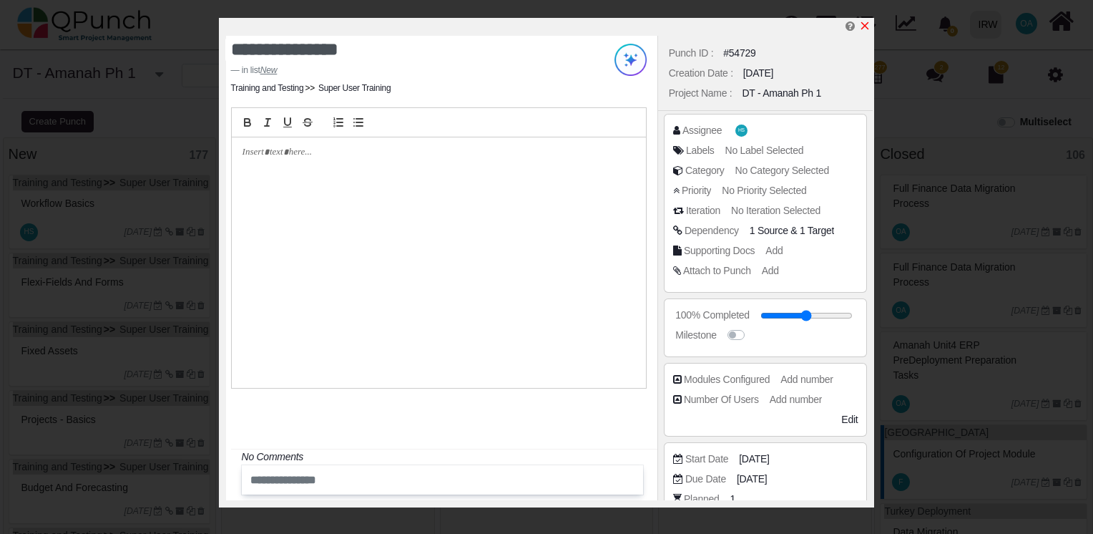
click at [869, 25] on icon "x" at bounding box center [864, 25] width 11 height 11
type input "**"
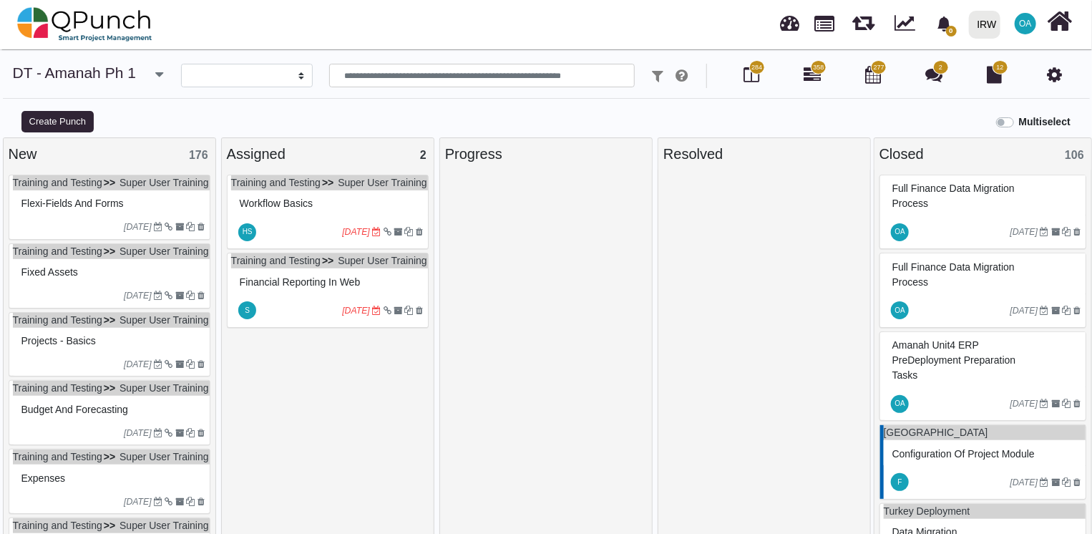
click at [167, 190] on ul "Training and Testing Super User Training" at bounding box center [111, 182] width 197 height 15
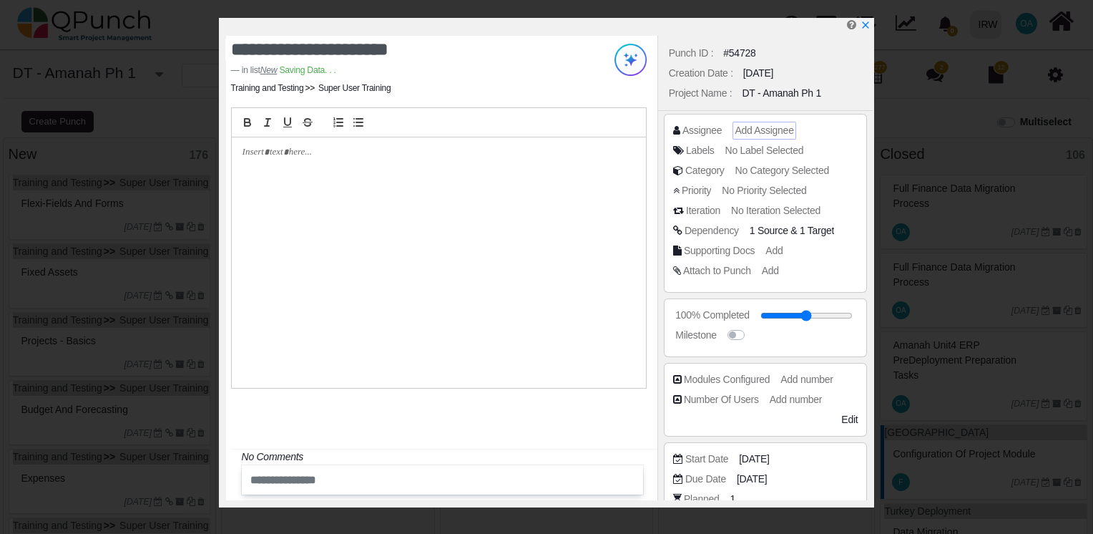
click at [765, 136] on div "Add Assignee" at bounding box center [764, 130] width 59 height 15
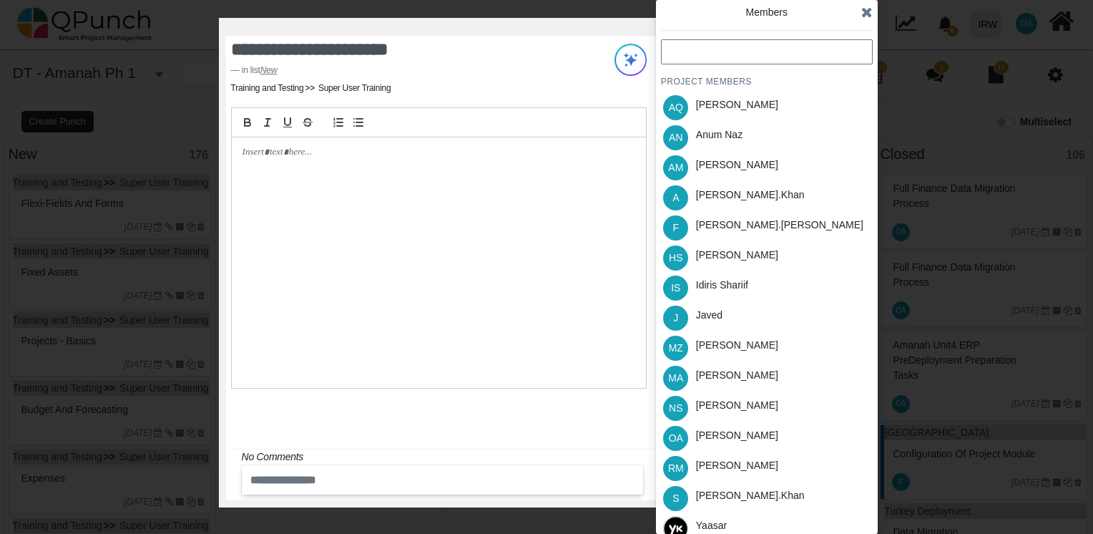
click at [702, 46] on input "text" at bounding box center [767, 51] width 212 height 25
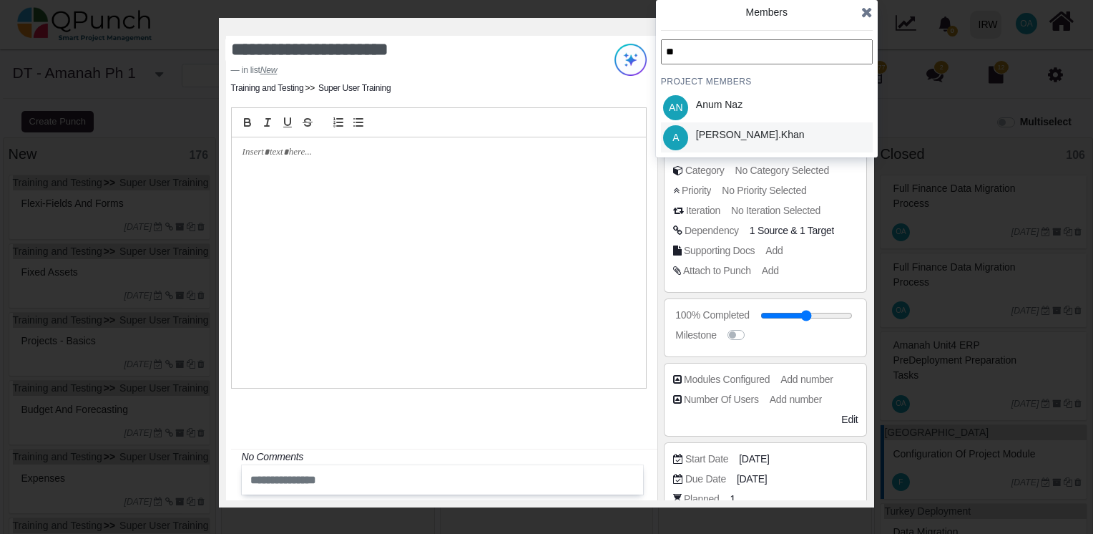
type input "**"
click at [728, 137] on div "[PERSON_NAME].khan" at bounding box center [750, 134] width 109 height 15
click at [867, 15] on icon at bounding box center [866, 12] width 11 height 14
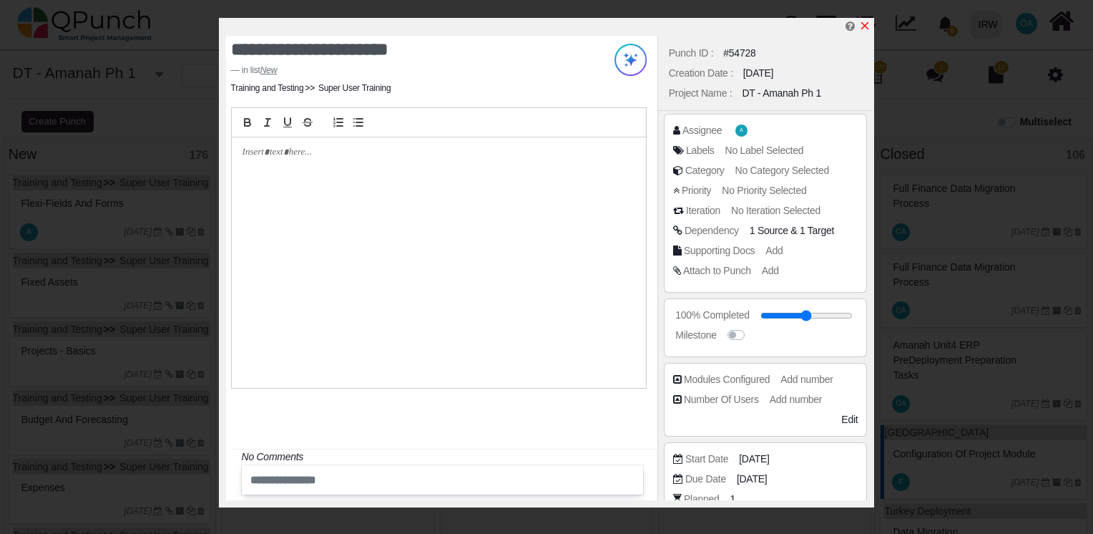
click at [866, 28] on icon "x" at bounding box center [865, 26] width 8 height 8
type input "**"
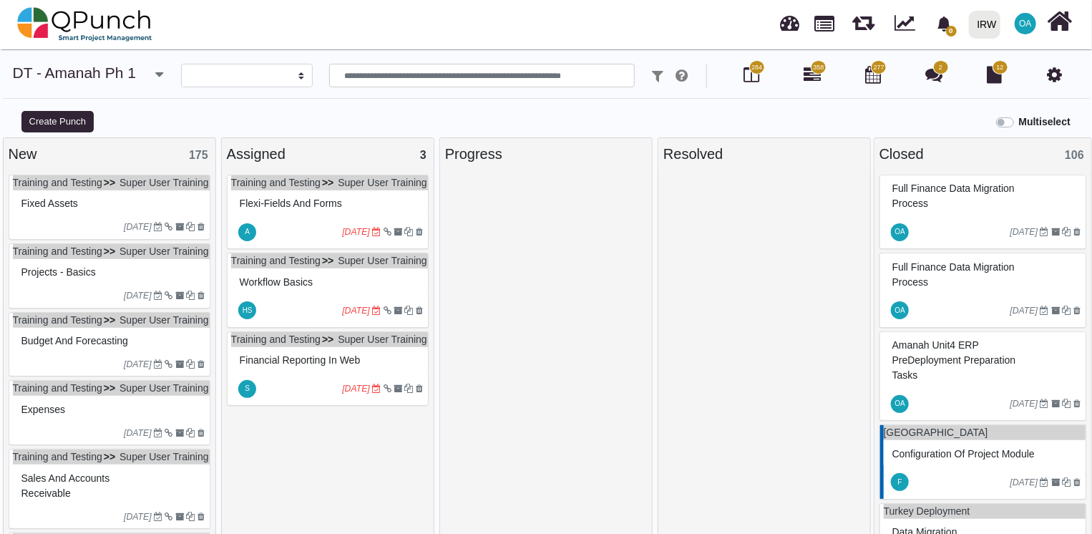
click at [105, 215] on div "Fixed Assets" at bounding box center [111, 203] width 187 height 22
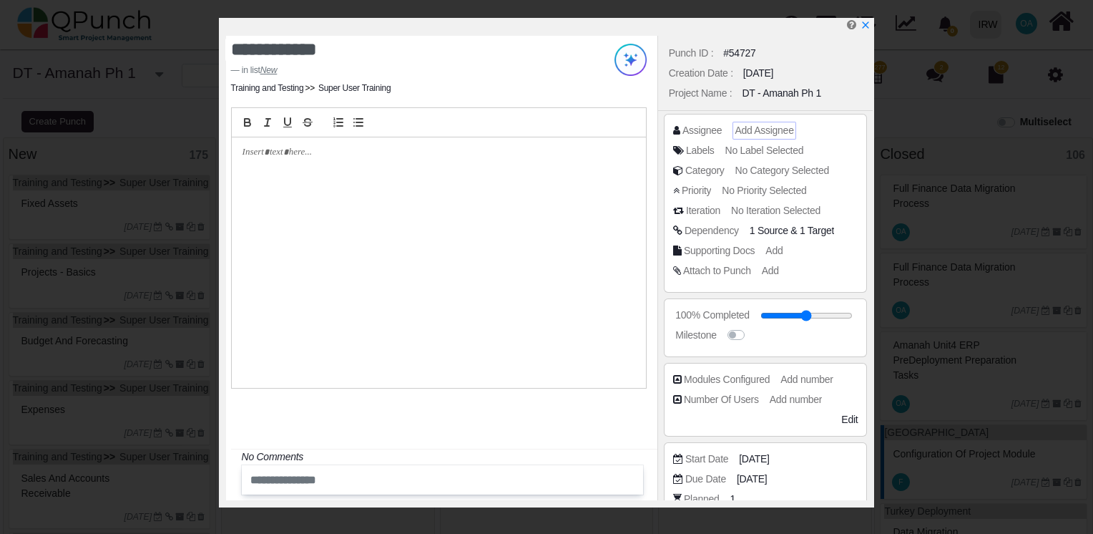
click at [755, 136] on div "Add Assignee" at bounding box center [764, 130] width 59 height 15
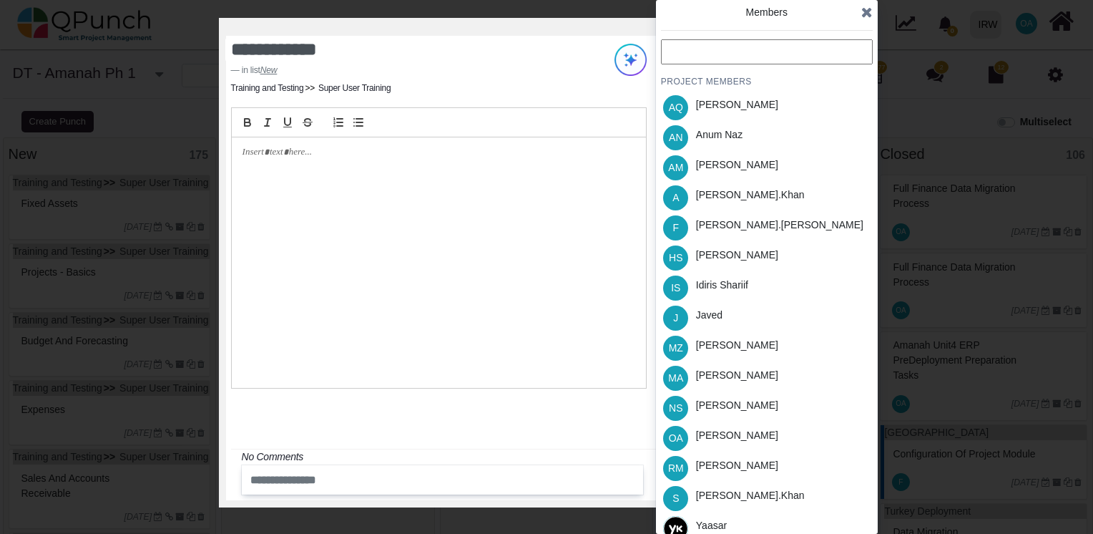
click at [695, 59] on input "text" at bounding box center [767, 51] width 212 height 25
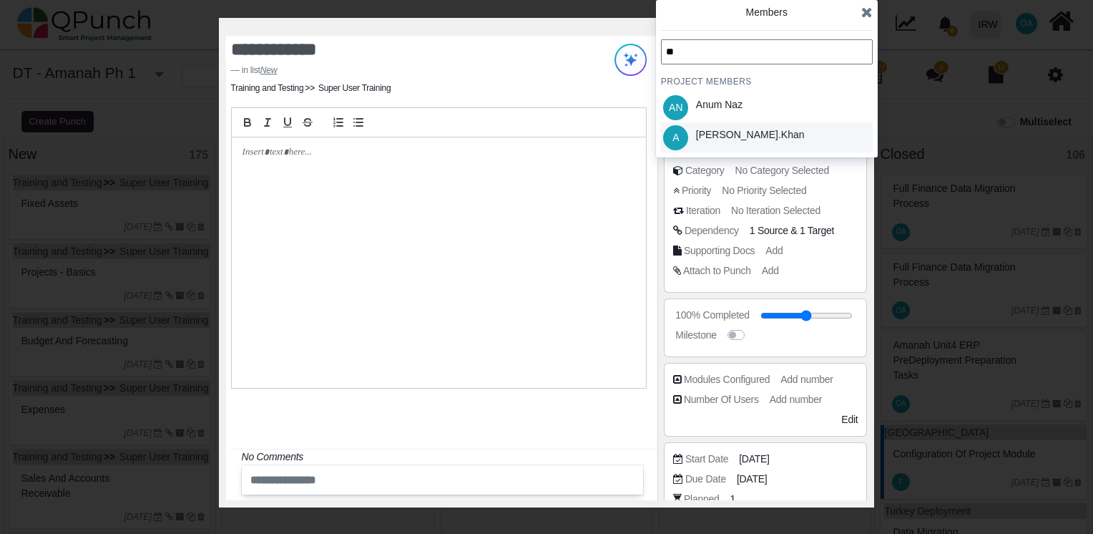
type input "**"
click at [730, 133] on div "[PERSON_NAME].khan" at bounding box center [750, 134] width 109 height 15
click at [860, 13] on div "Members" at bounding box center [767, 19] width 212 height 29
click at [866, 13] on icon at bounding box center [866, 12] width 11 height 14
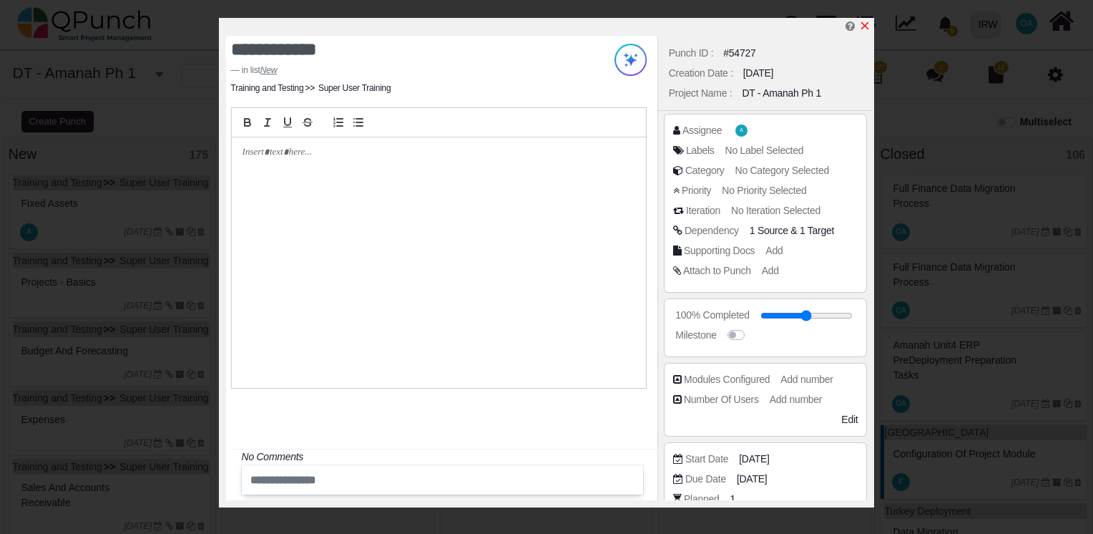
click at [865, 26] on icon "x" at bounding box center [865, 26] width 8 height 8
type input "**"
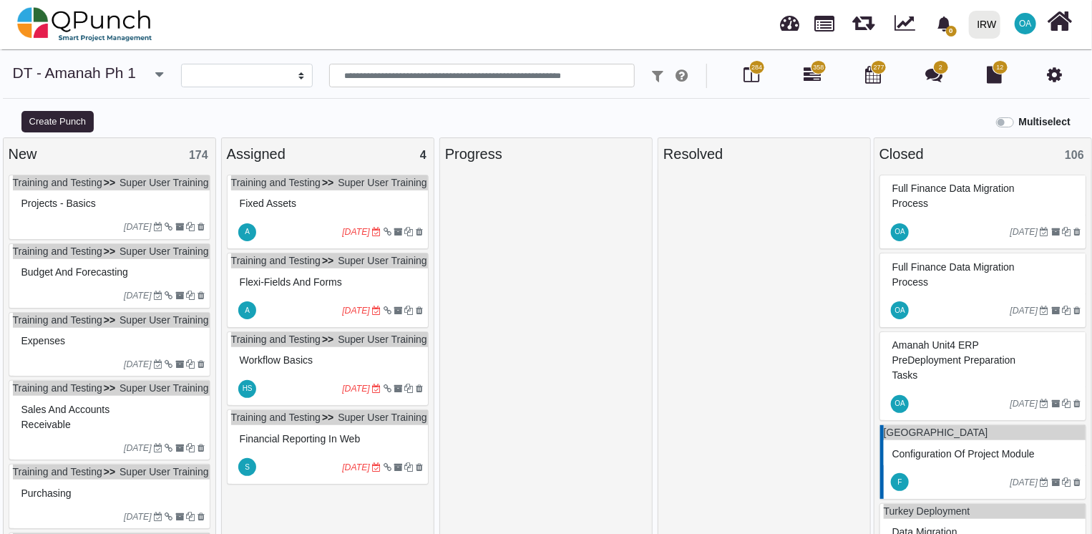
click at [146, 205] on div "Projects - Basics" at bounding box center [111, 202] width 197 height 25
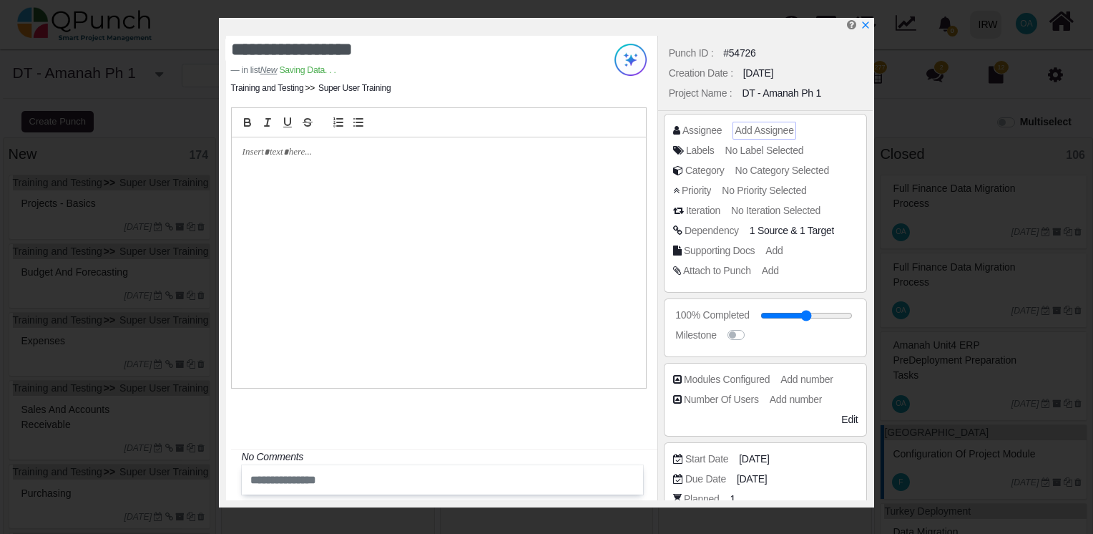
click at [751, 130] on span "Add Assignee" at bounding box center [764, 129] width 59 height 11
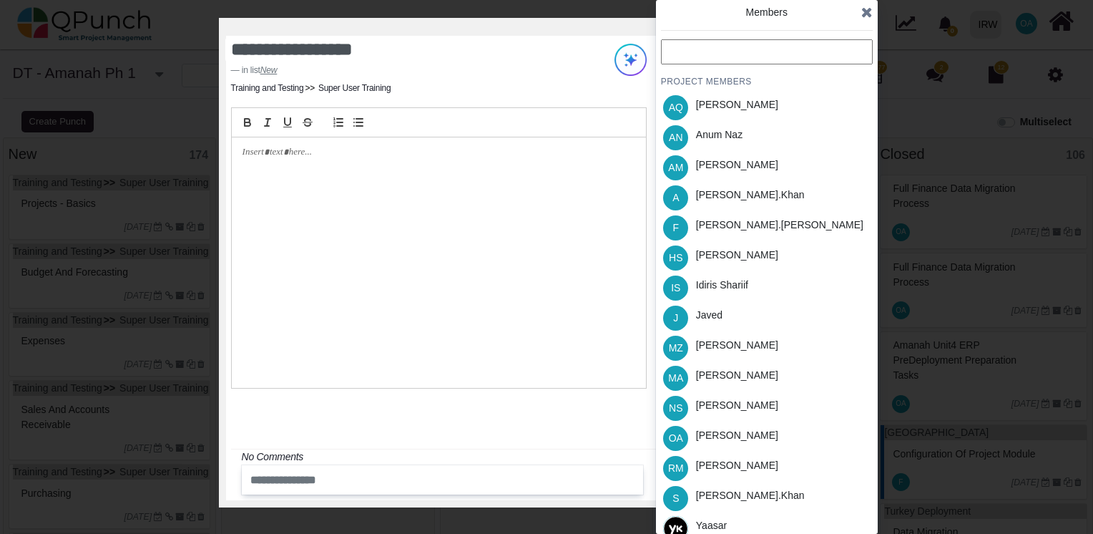
click at [681, 45] on input "text" at bounding box center [767, 51] width 212 height 25
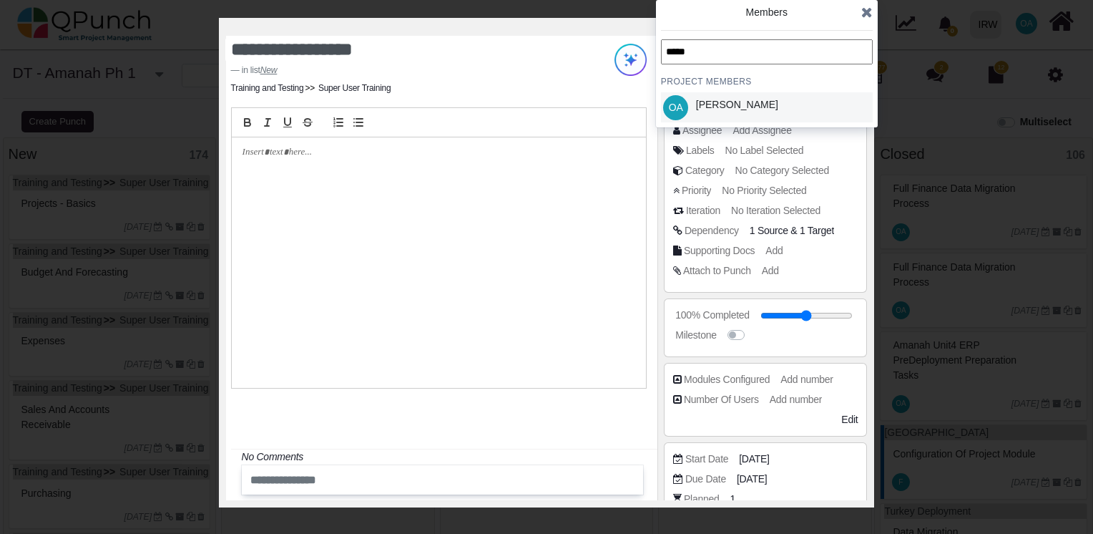
type input "*****"
click at [702, 102] on div "[PERSON_NAME]" at bounding box center [737, 104] width 82 height 15
click at [868, 10] on icon at bounding box center [866, 12] width 11 height 14
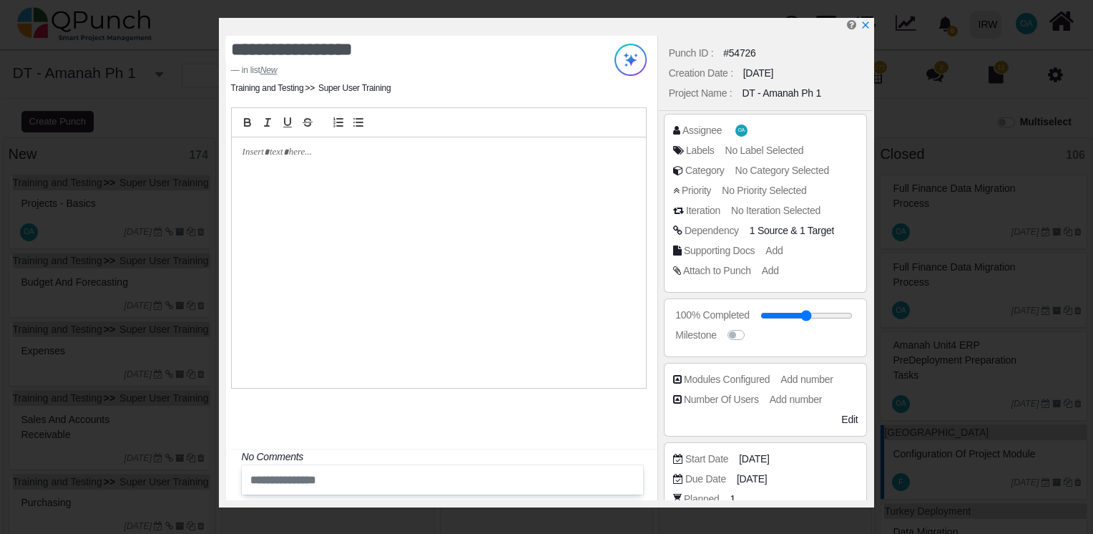
click at [860, 27] on div at bounding box center [549, 27] width 647 height 18
click at [863, 27] on icon "x" at bounding box center [864, 25] width 11 height 11
type input "**"
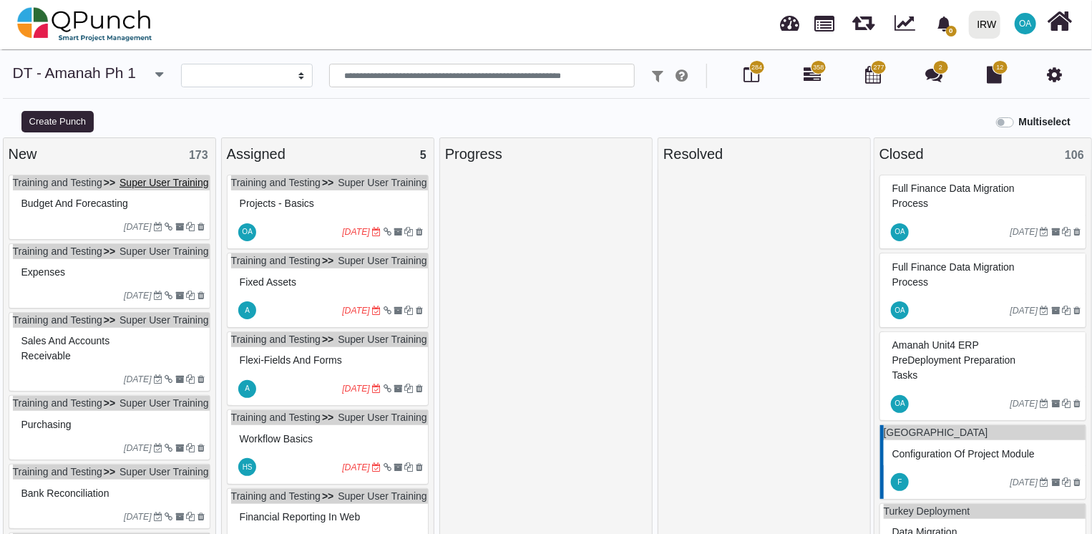
click at [119, 188] on link "Super User Training" at bounding box center [163, 182] width 89 height 11
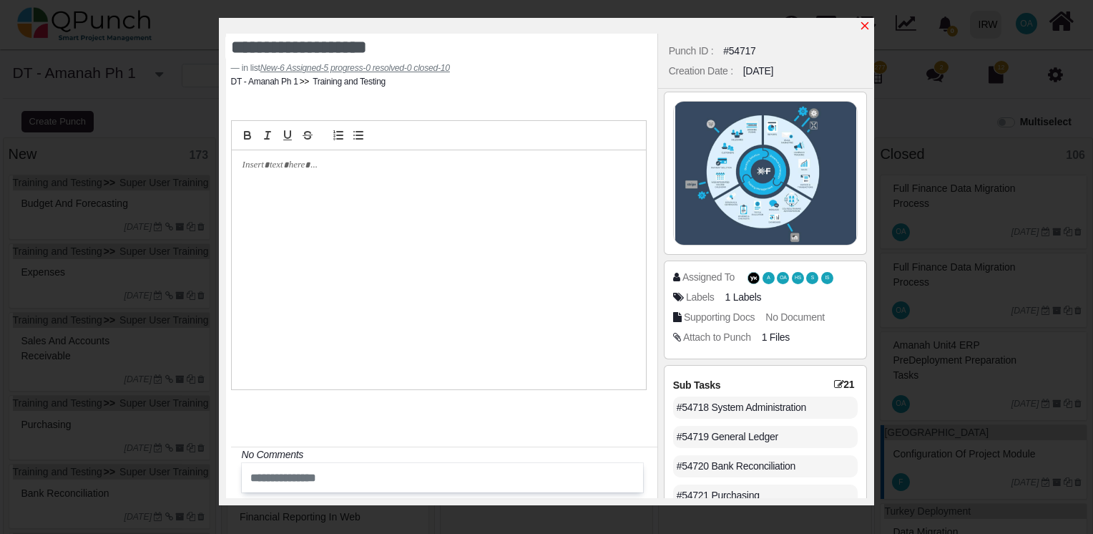
click at [866, 24] on icon "x" at bounding box center [864, 25] width 11 height 11
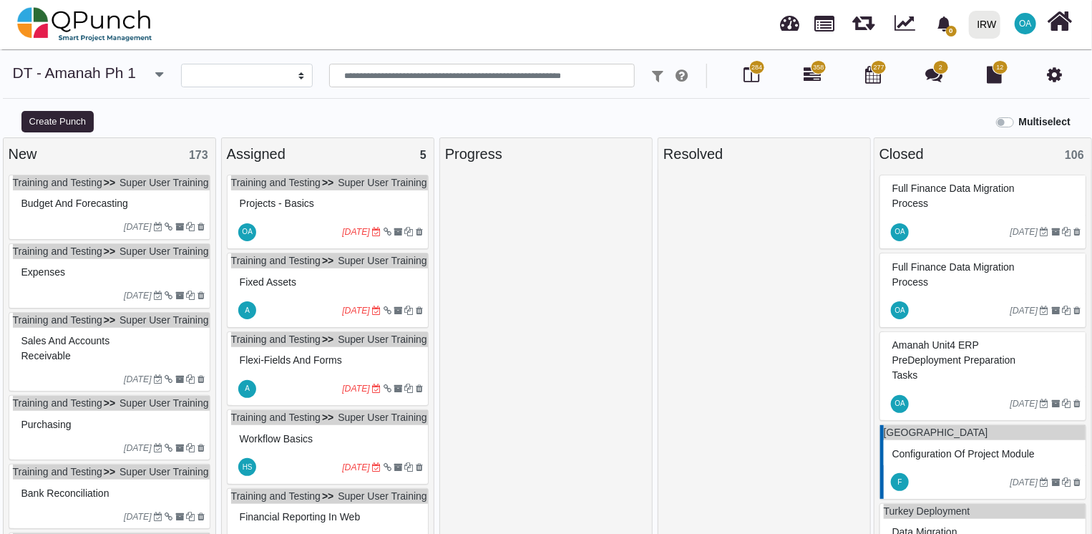
click at [157, 206] on div "Budget and Forecasting" at bounding box center [111, 203] width 187 height 22
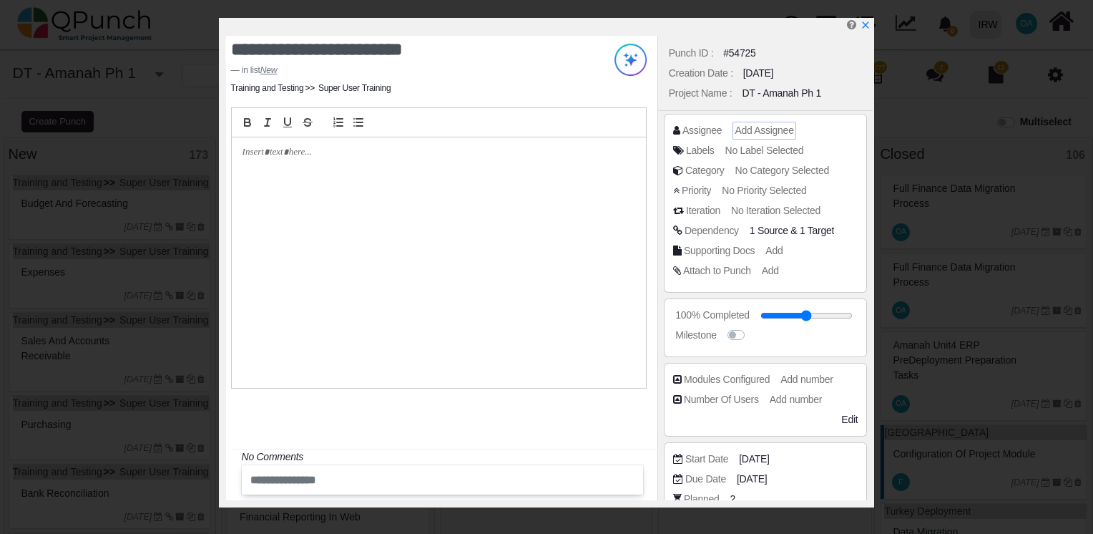
click at [766, 130] on span "Add Assignee" at bounding box center [764, 129] width 59 height 11
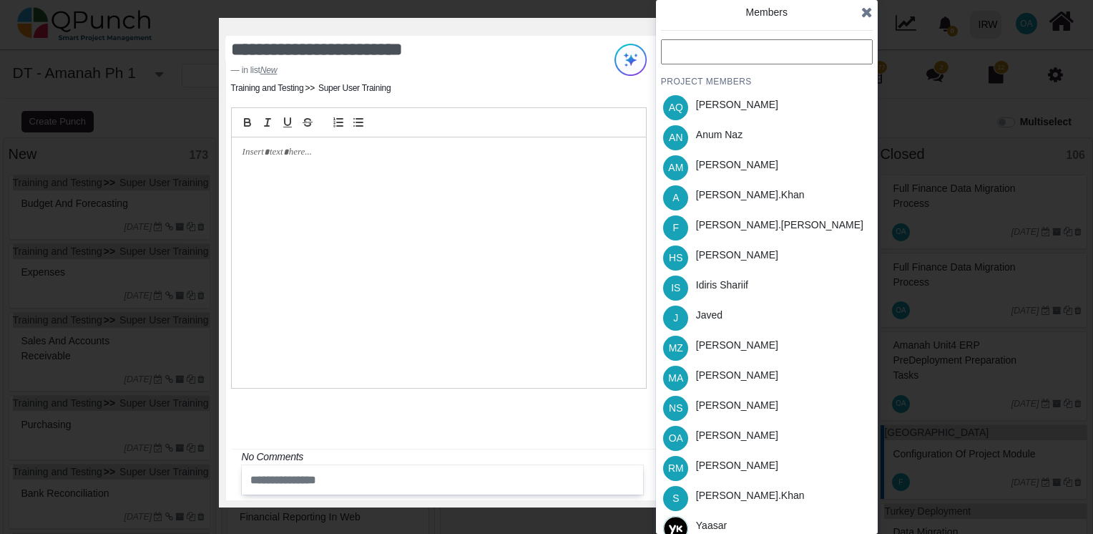
click at [704, 47] on input "text" at bounding box center [767, 51] width 212 height 25
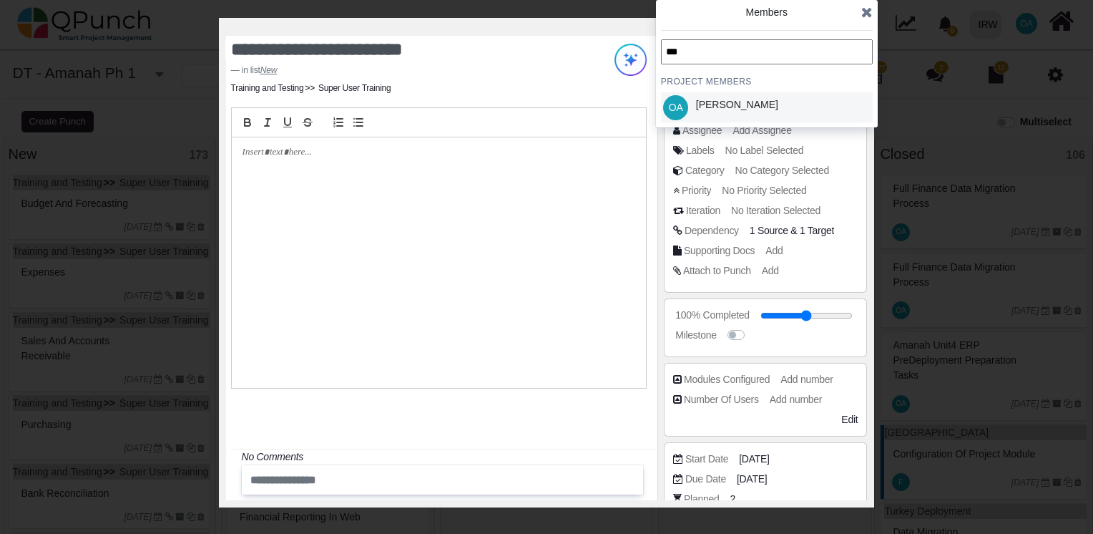
type input "***"
click at [718, 99] on div "[PERSON_NAME]" at bounding box center [737, 104] width 82 height 15
click at [869, 15] on icon at bounding box center [866, 12] width 11 height 14
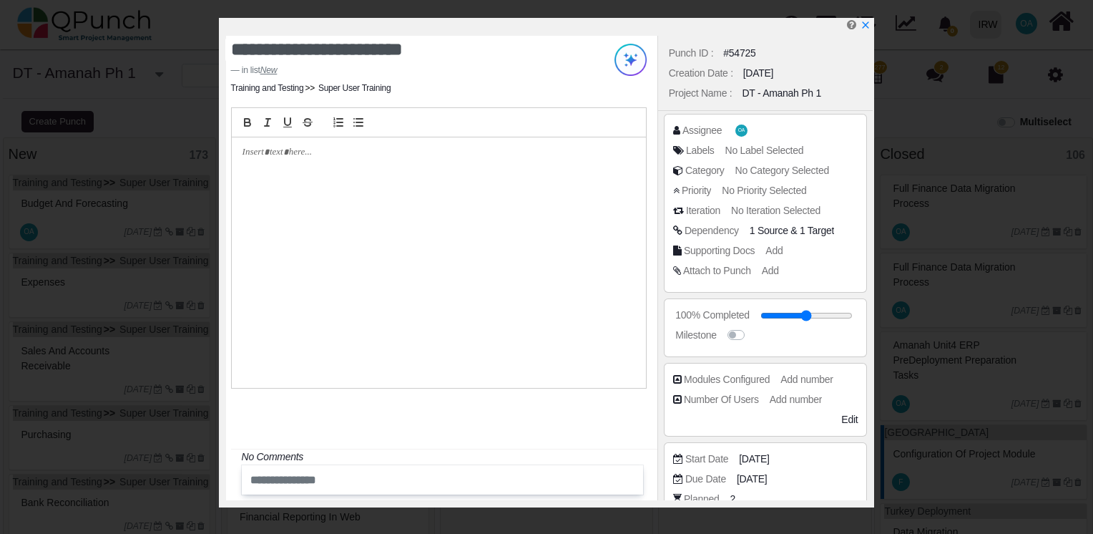
click at [869, 15] on div "**********" at bounding box center [546, 267] width 1093 height 534
click at [864, 25] on icon "x" at bounding box center [864, 25] width 11 height 11
type input "**"
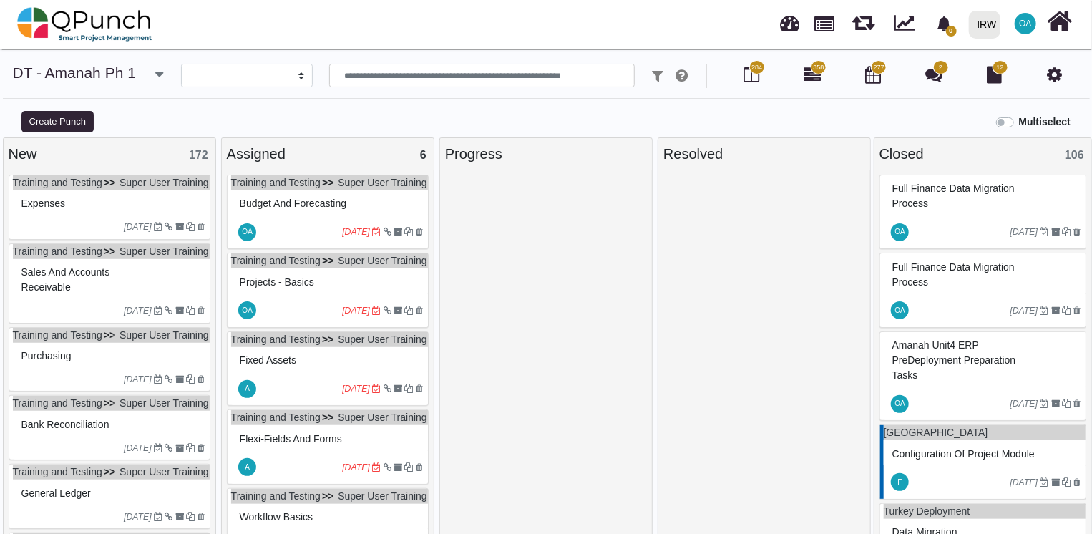
click at [148, 212] on div "Expenses" at bounding box center [111, 203] width 187 height 22
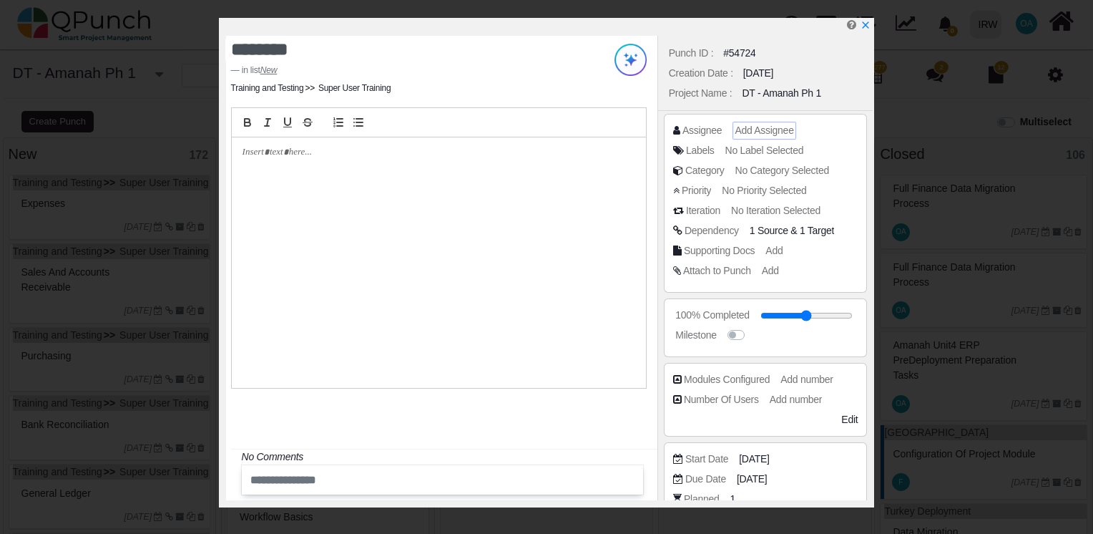
click at [757, 137] on div "Add Assignee" at bounding box center [764, 130] width 59 height 15
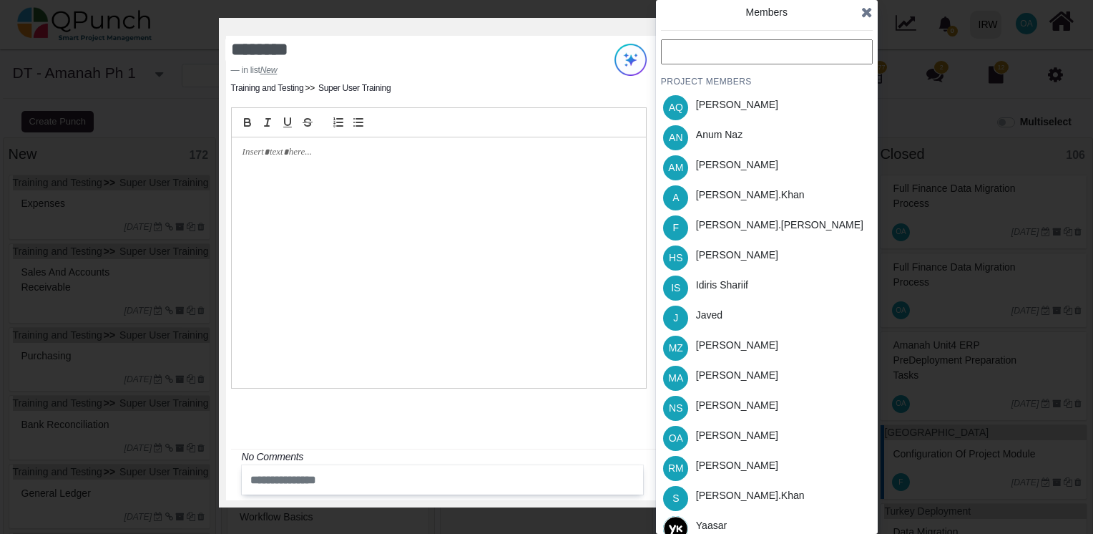
click at [701, 62] on input "text" at bounding box center [767, 51] width 212 height 25
click at [737, 256] on div "[PERSON_NAME]" at bounding box center [737, 255] width 82 height 15
click at [864, 16] on icon at bounding box center [866, 12] width 11 height 14
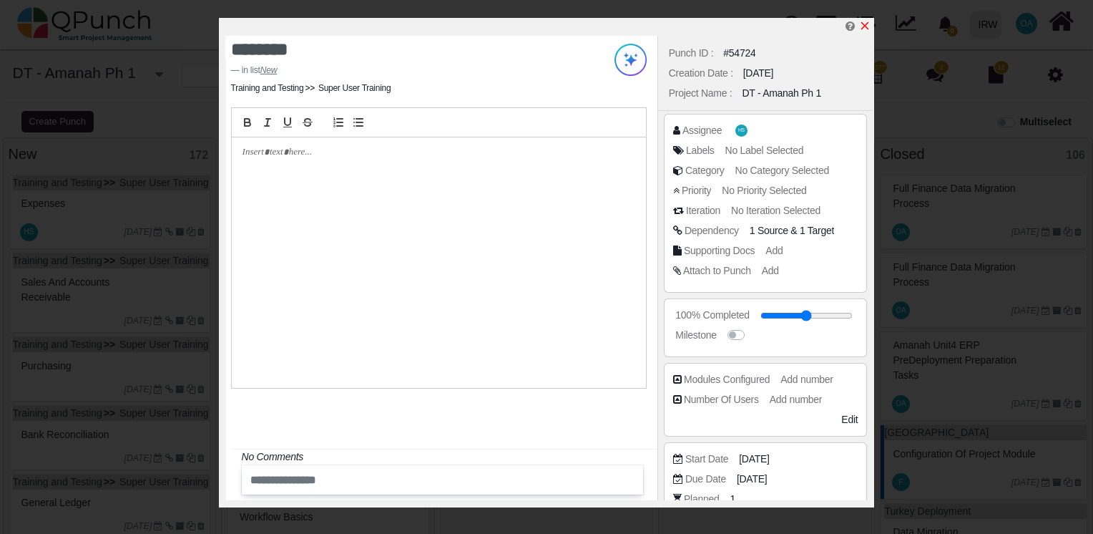
click at [863, 31] on icon "x" at bounding box center [864, 25] width 11 height 11
type input "**"
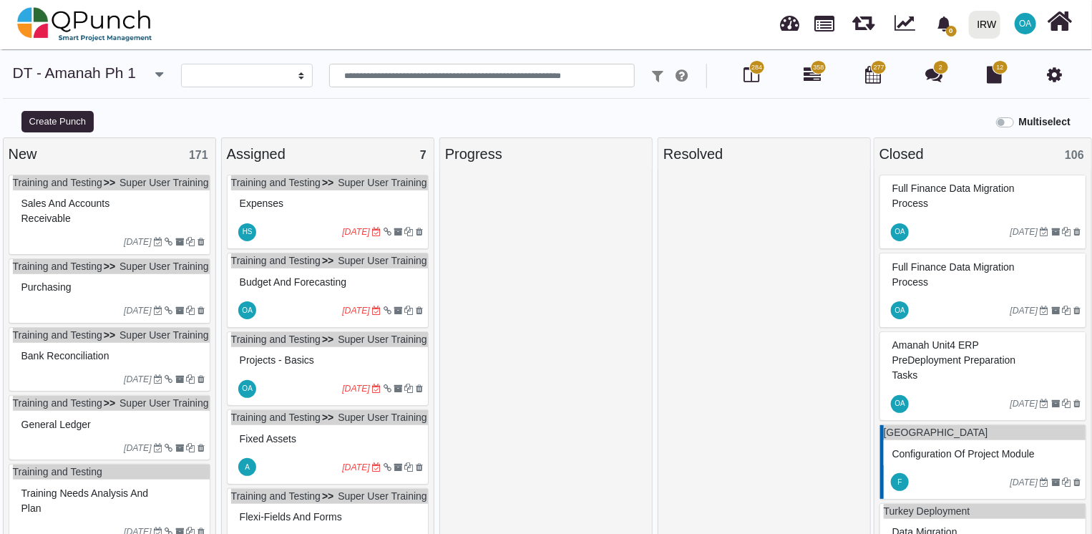
click at [155, 215] on div "Sales and Accounts Receivable" at bounding box center [111, 210] width 187 height 37
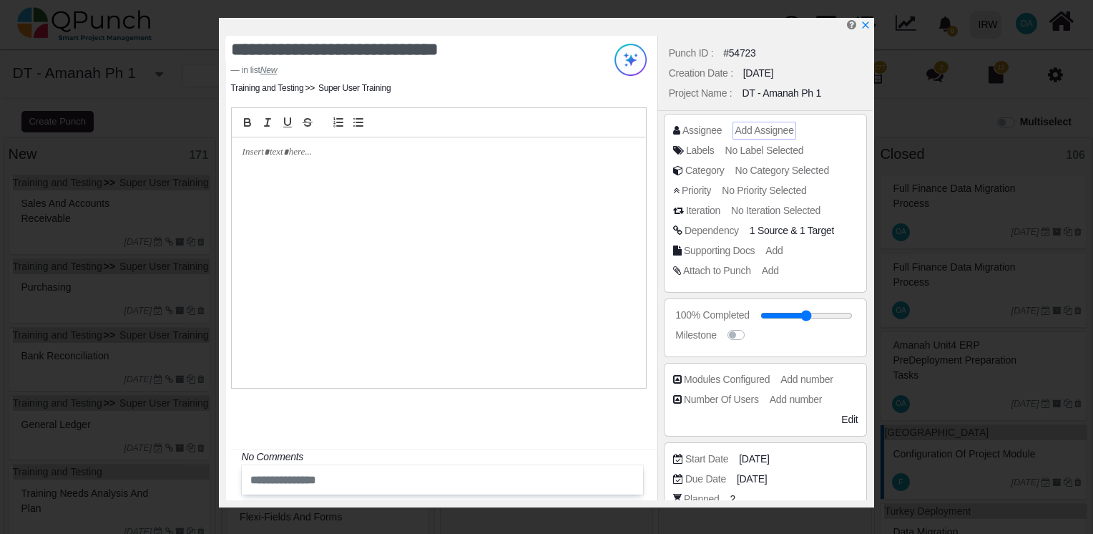
click at [774, 129] on span "Add Assignee" at bounding box center [764, 129] width 59 height 11
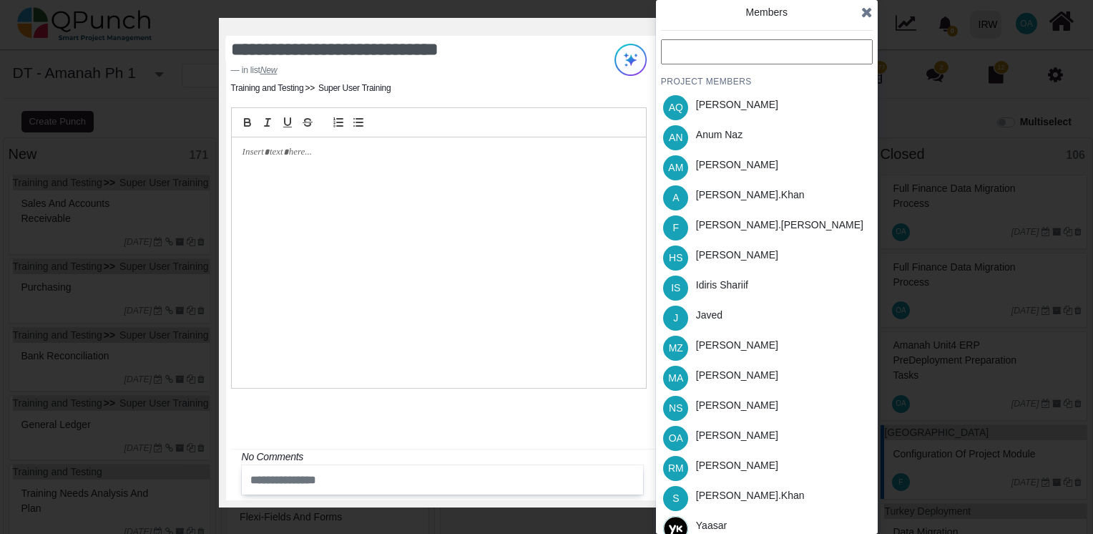
click at [687, 44] on input "text" at bounding box center [767, 51] width 212 height 25
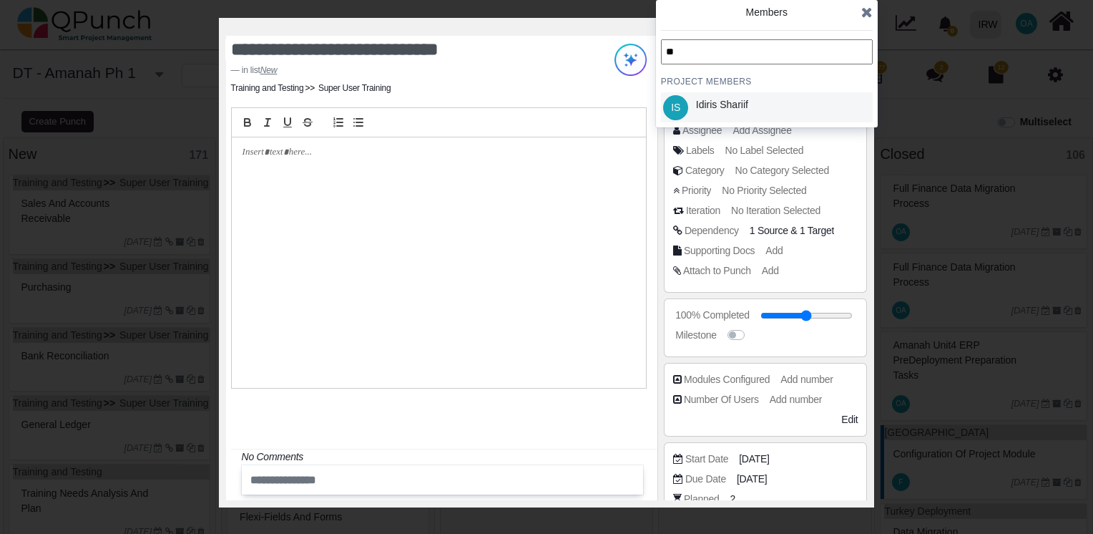
type input "**"
click at [719, 101] on div "Idiris Shariif" at bounding box center [722, 104] width 52 height 15
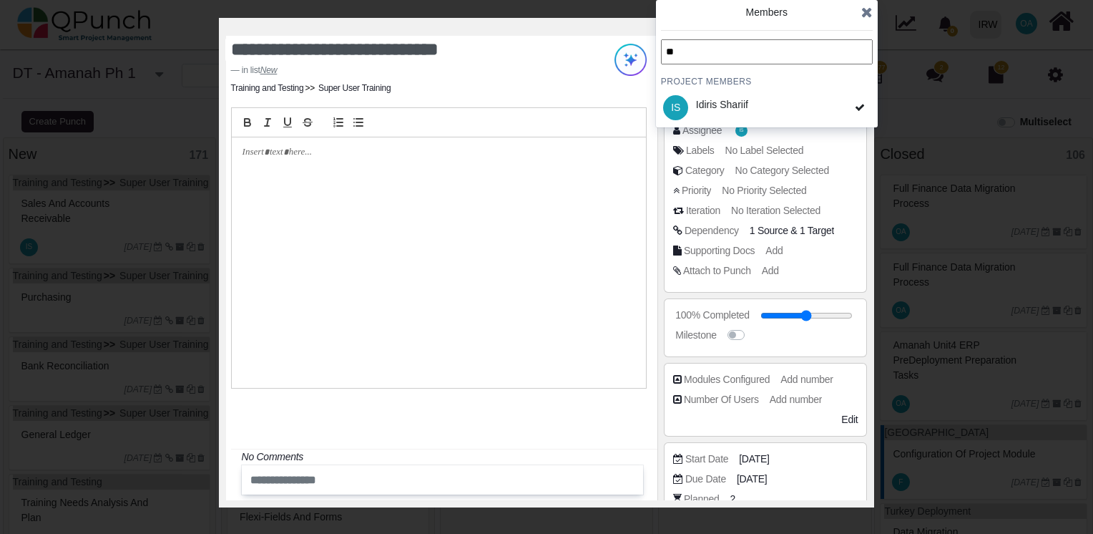
click at [867, 9] on icon at bounding box center [866, 12] width 11 height 14
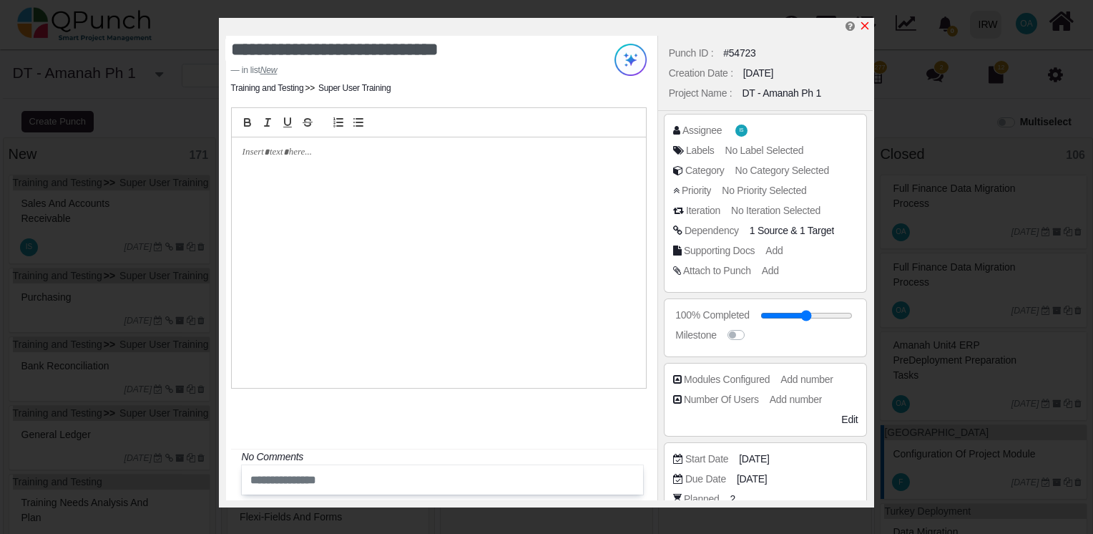
click at [864, 24] on icon "x" at bounding box center [865, 26] width 8 height 8
type input "**"
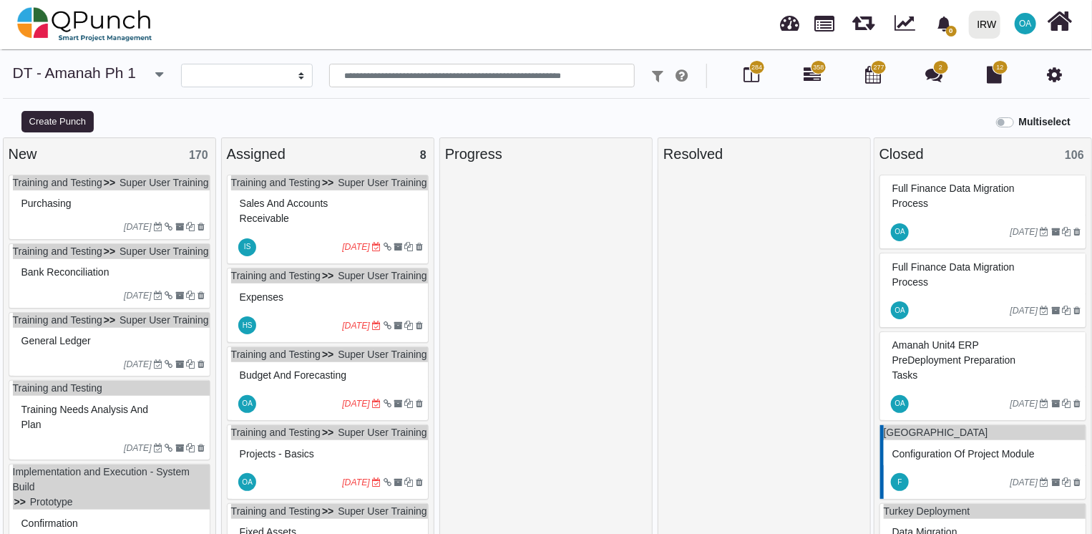
click at [124, 215] on div "Purchasing" at bounding box center [111, 203] width 187 height 22
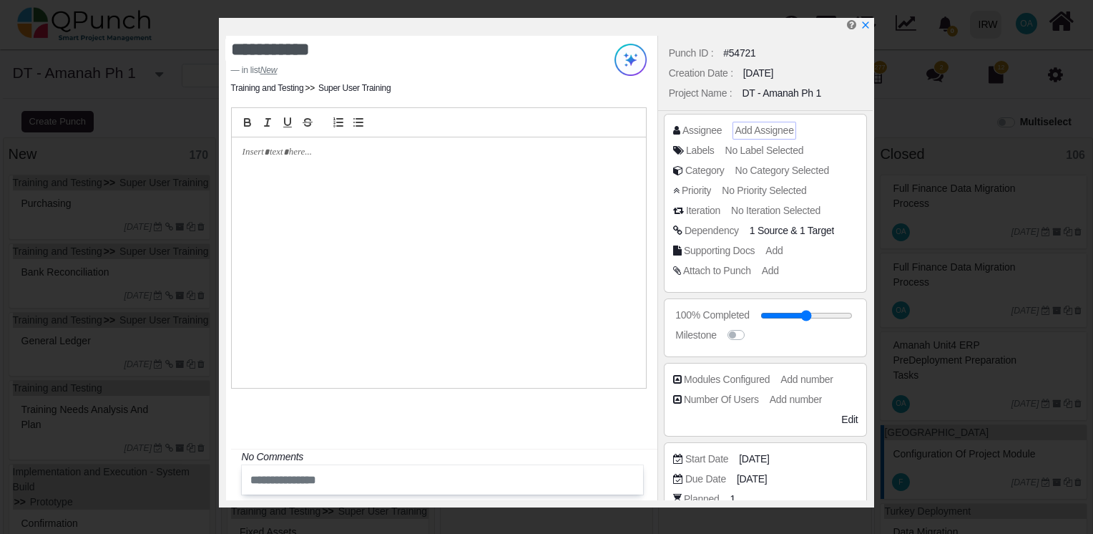
click at [753, 136] on div "Add Assignee" at bounding box center [764, 130] width 59 height 15
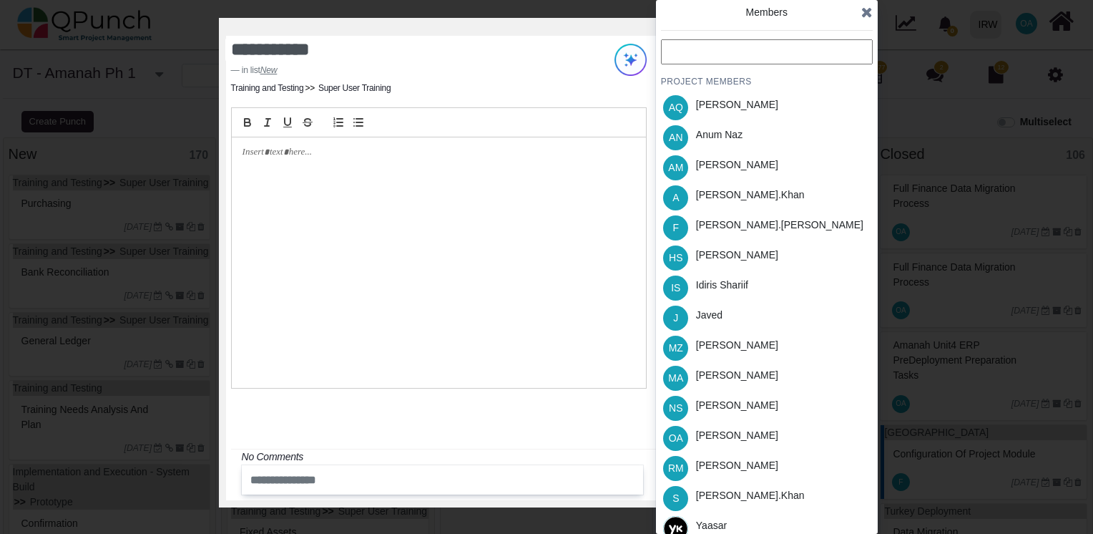
click at [693, 59] on input "text" at bounding box center [767, 51] width 212 height 25
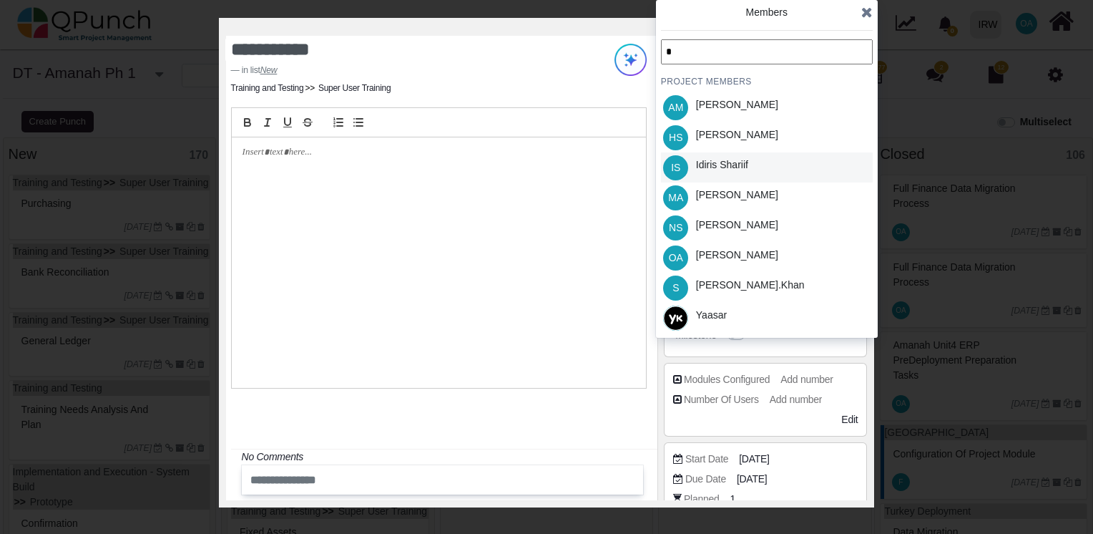
type input "*"
click at [731, 160] on div "Idiris Shariif" at bounding box center [722, 164] width 52 height 15
click at [864, 16] on icon at bounding box center [866, 12] width 11 height 14
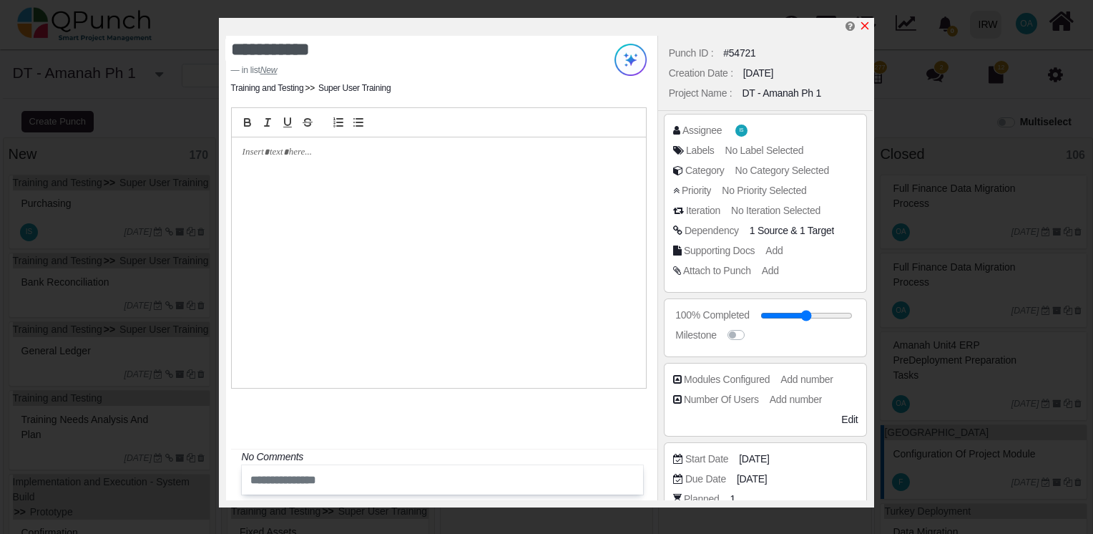
click at [867, 24] on icon "x" at bounding box center [865, 26] width 8 height 8
type input "**"
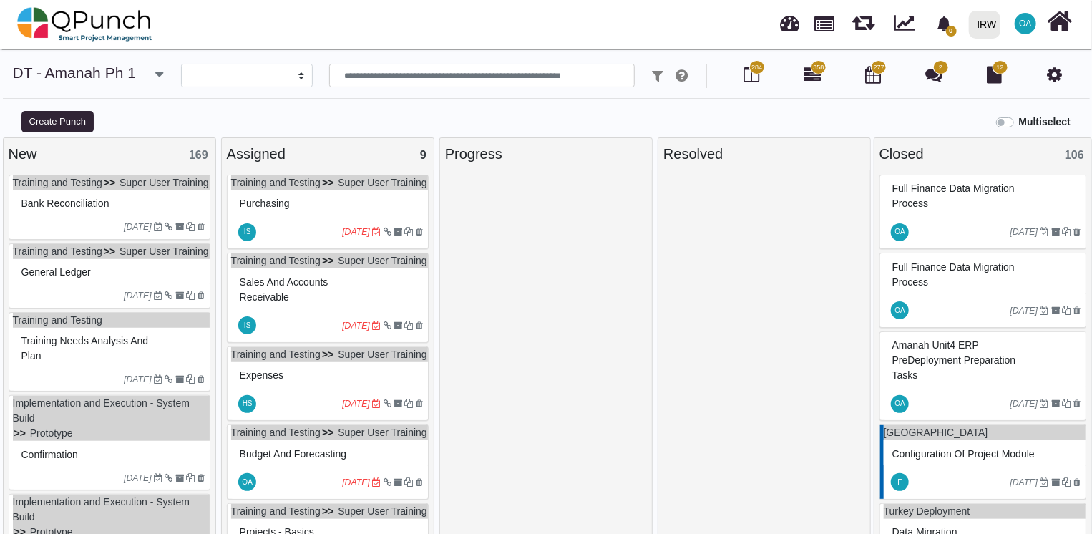
click at [124, 207] on div "Bank Reconciliation" at bounding box center [111, 203] width 187 height 22
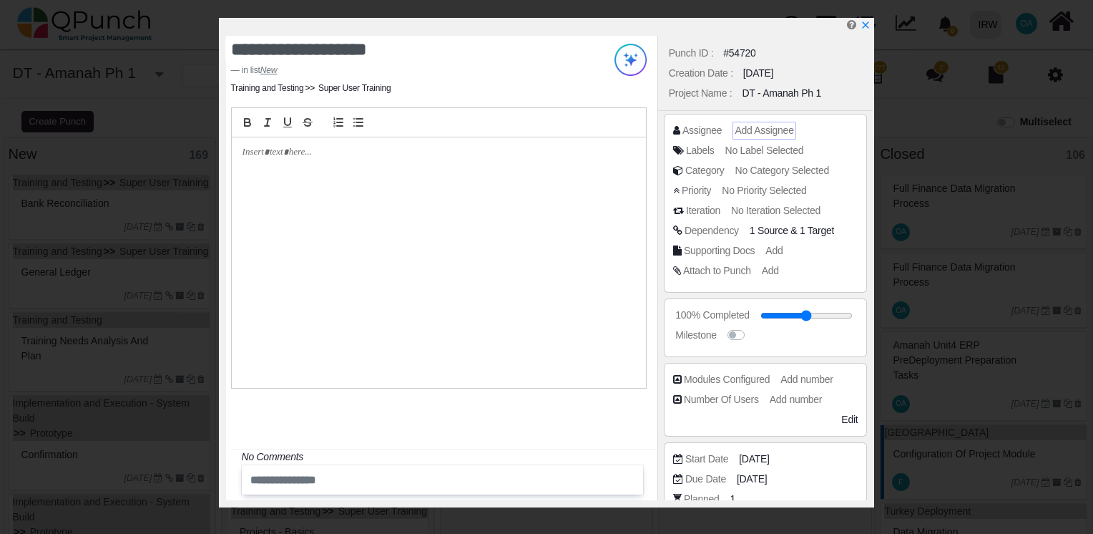
click at [762, 126] on span "Add Assignee" at bounding box center [764, 129] width 59 height 11
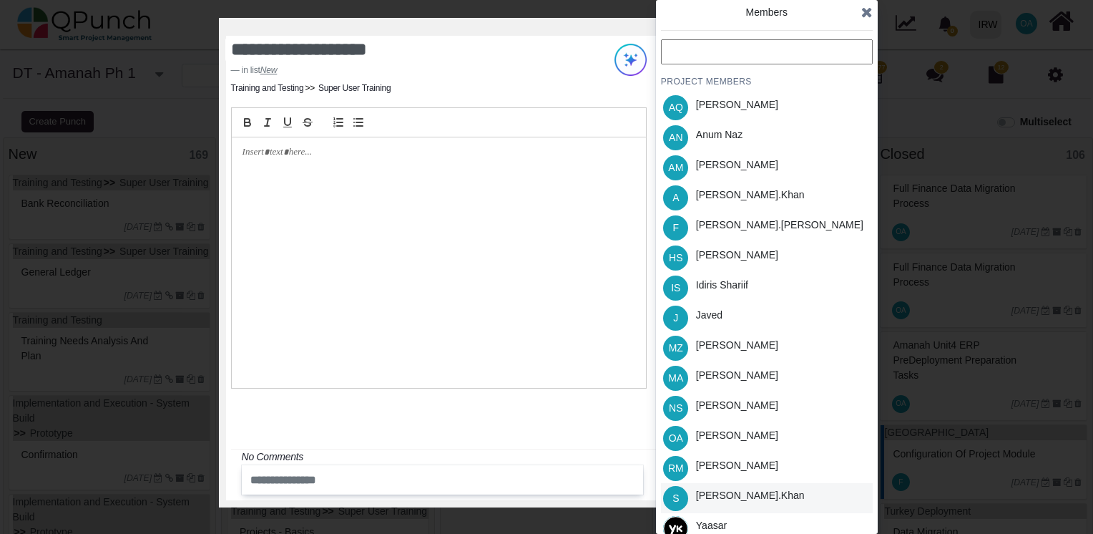
click at [731, 502] on div "[PERSON_NAME].khan" at bounding box center [750, 495] width 109 height 15
click at [867, 16] on icon at bounding box center [866, 12] width 11 height 14
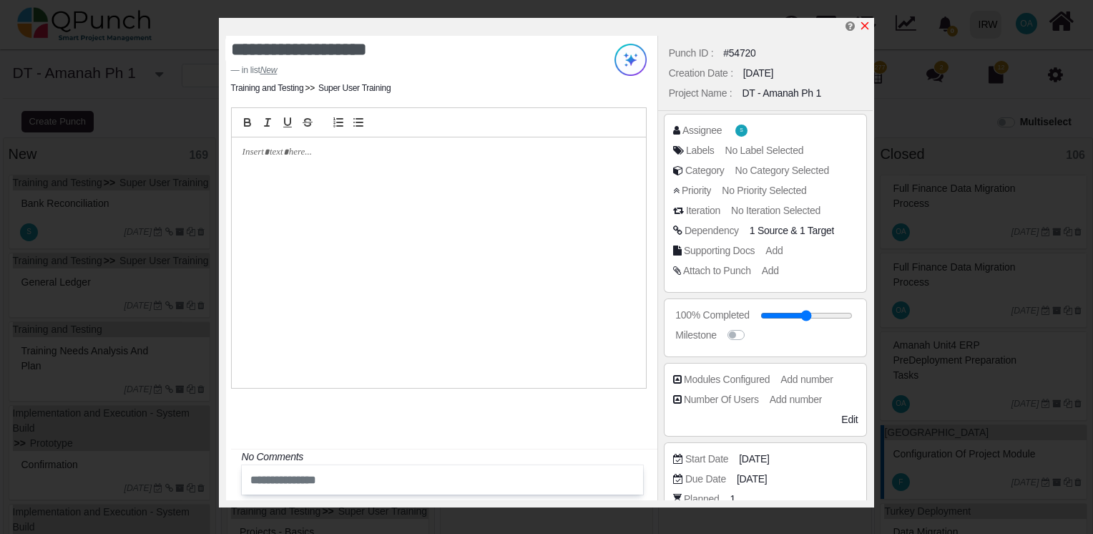
click at [865, 24] on icon "x" at bounding box center [864, 25] width 11 height 11
type input "**"
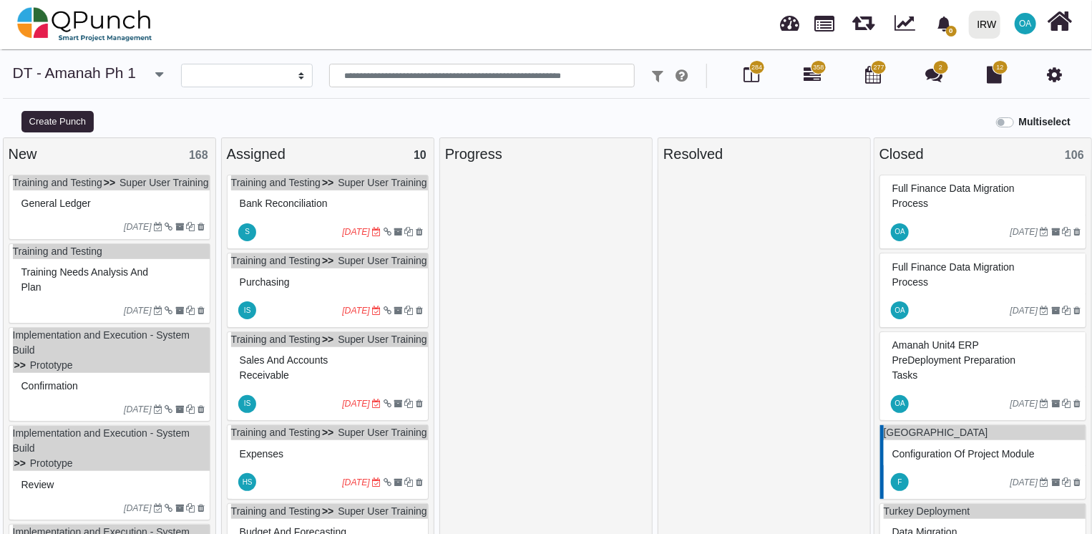
click at [122, 210] on div "General Ledger" at bounding box center [111, 203] width 187 height 22
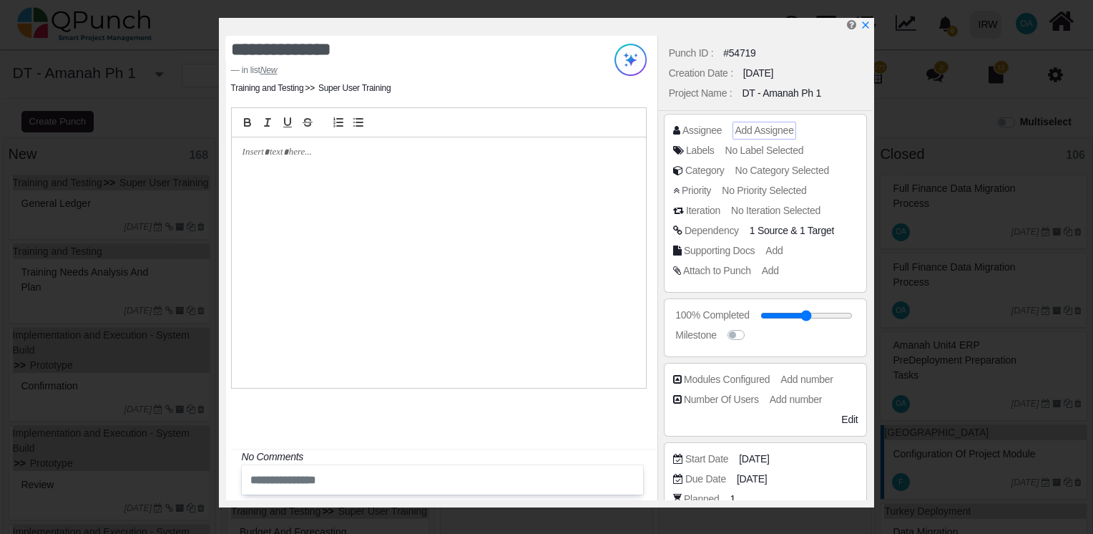
click at [767, 131] on span "Add Assignee" at bounding box center [764, 129] width 59 height 11
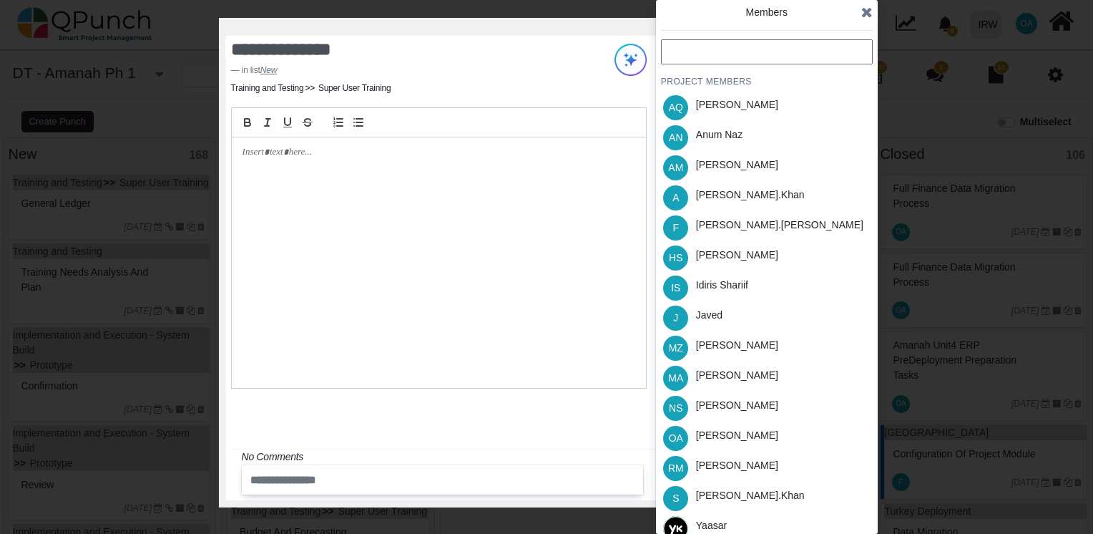
click at [698, 46] on input "text" at bounding box center [767, 51] width 212 height 25
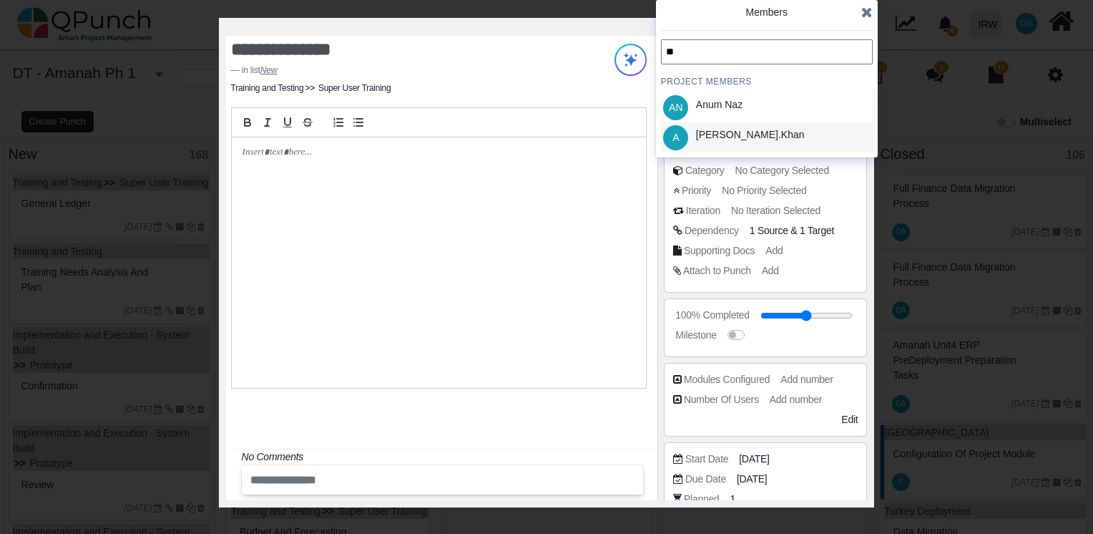
type input "**"
click at [733, 136] on div "[PERSON_NAME].khan" at bounding box center [750, 134] width 109 height 15
click at [870, 11] on icon at bounding box center [866, 12] width 11 height 14
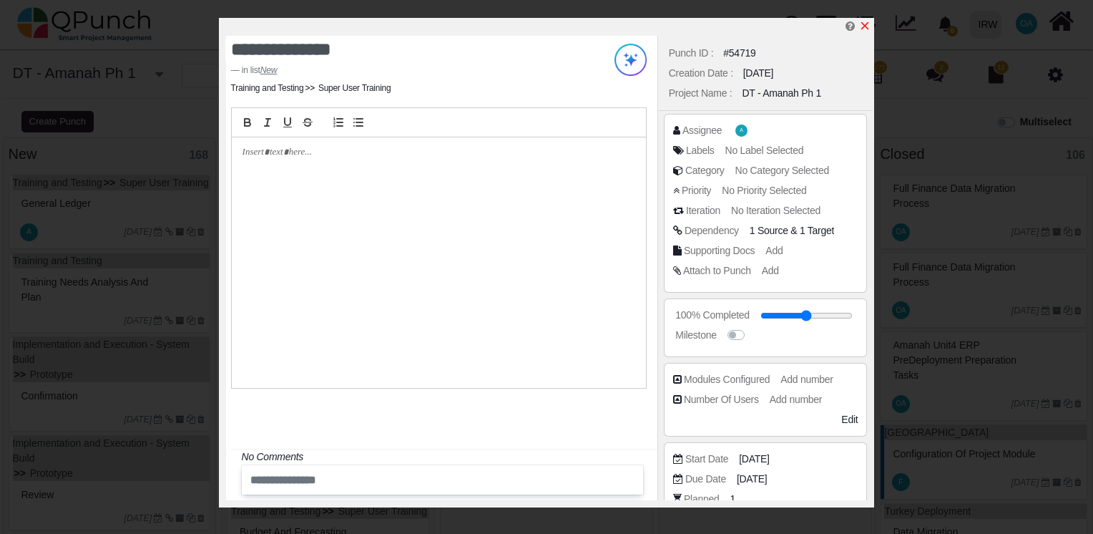
click at [861, 29] on icon "x" at bounding box center [864, 25] width 11 height 11
type input "**"
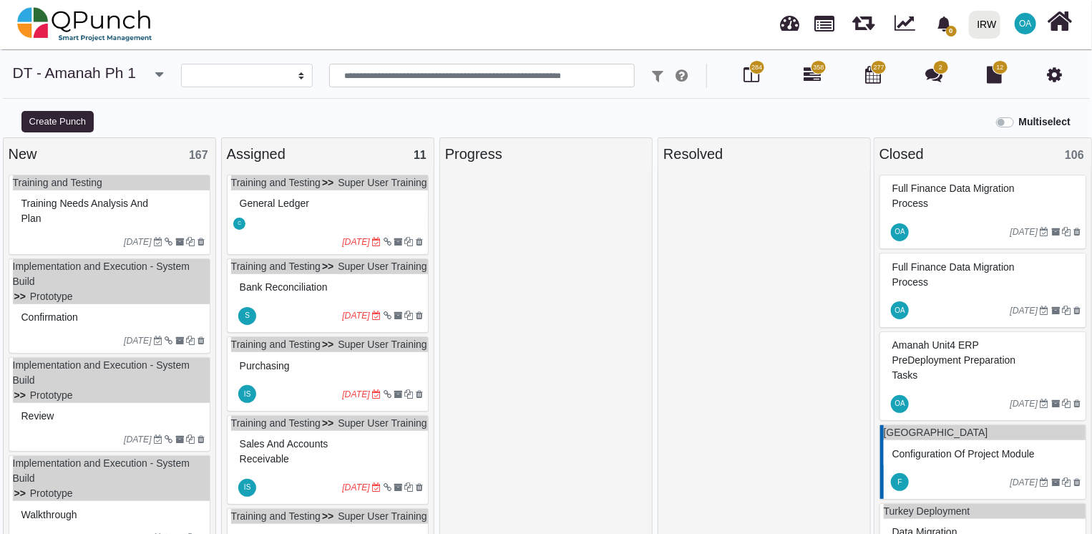
click at [52, 223] on div "Training needs analysis and plan" at bounding box center [111, 210] width 187 height 37
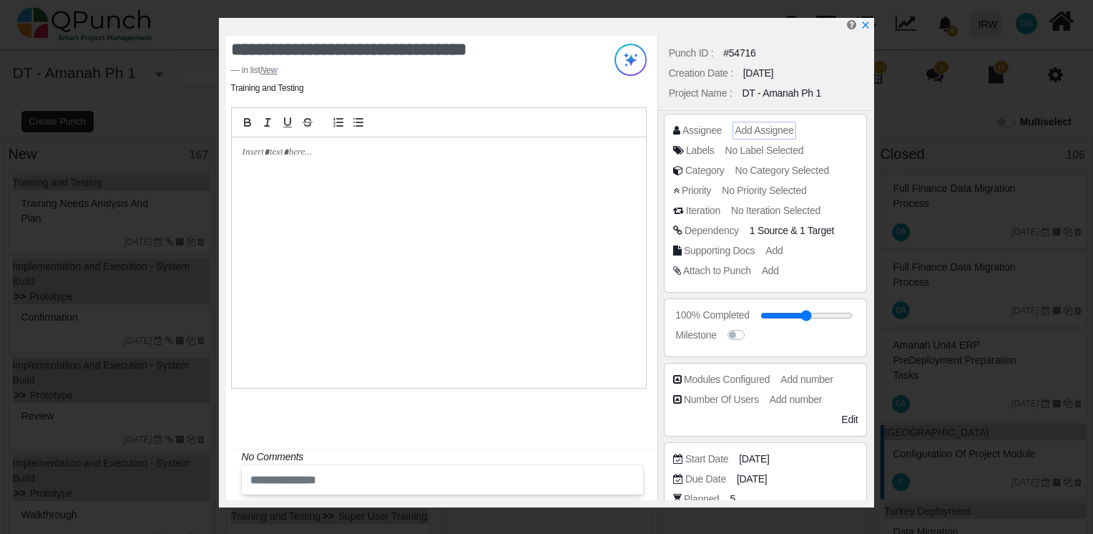
click at [768, 136] on span "Add Assignee" at bounding box center [764, 129] width 59 height 11
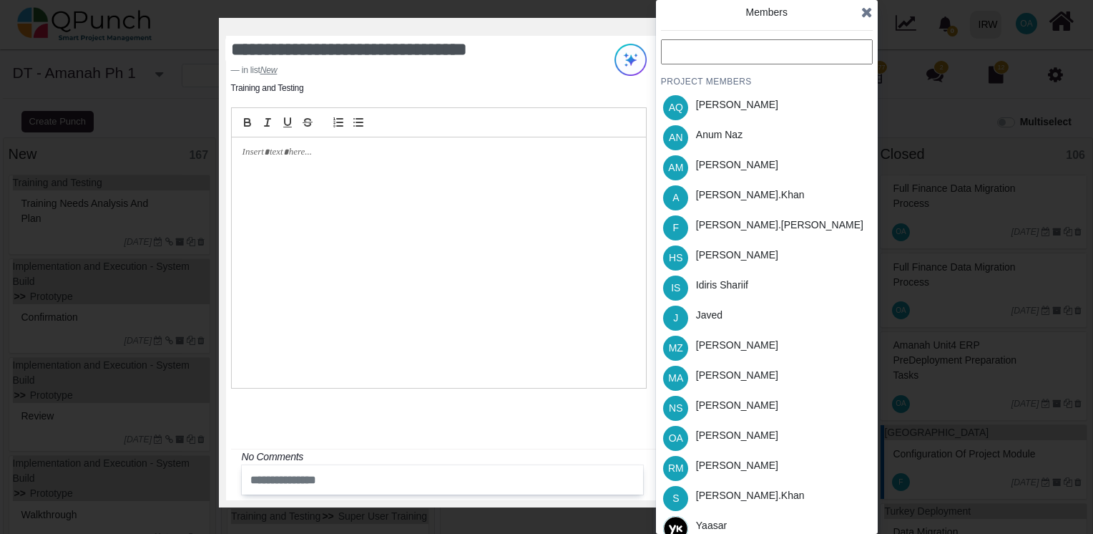
click at [699, 54] on input "text" at bounding box center [767, 51] width 212 height 25
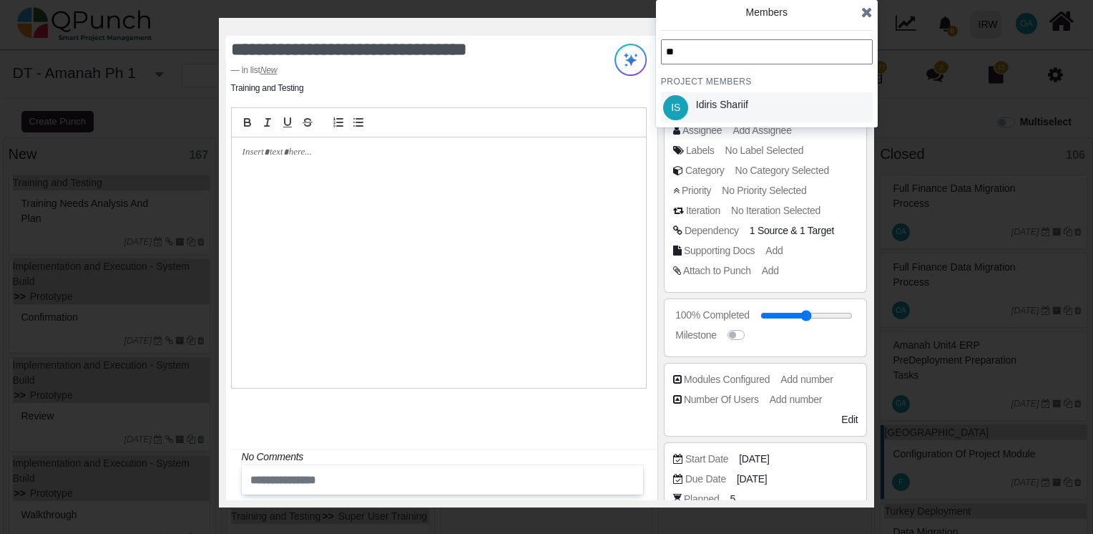
type input "**"
click at [734, 109] on div "Idiris Shariif" at bounding box center [722, 104] width 52 height 15
click at [861, 11] on icon at bounding box center [866, 12] width 11 height 14
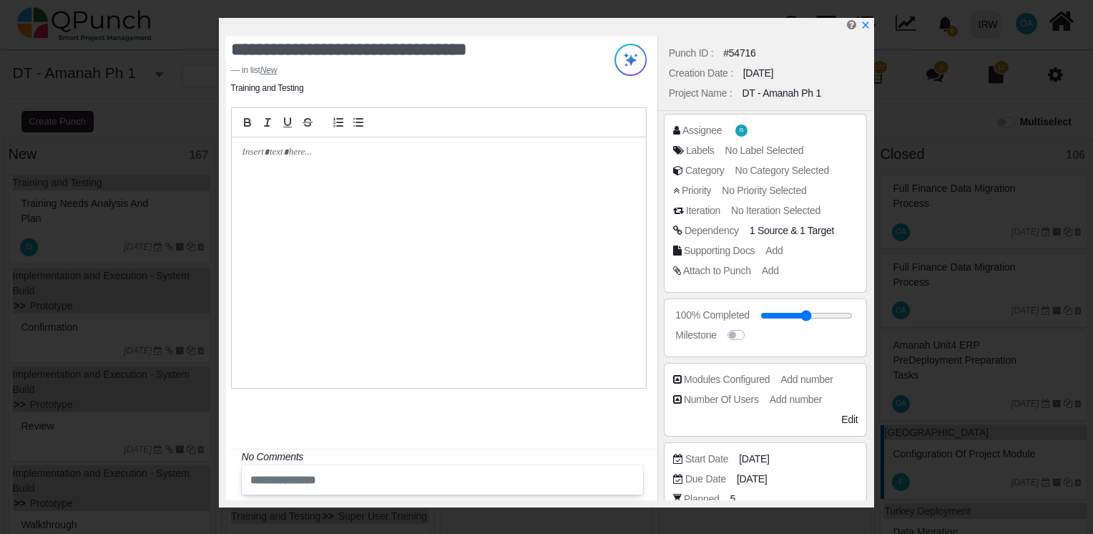
click at [859, 26] on div at bounding box center [549, 27] width 647 height 18
click at [864, 26] on icon "x" at bounding box center [865, 26] width 8 height 8
type input "**"
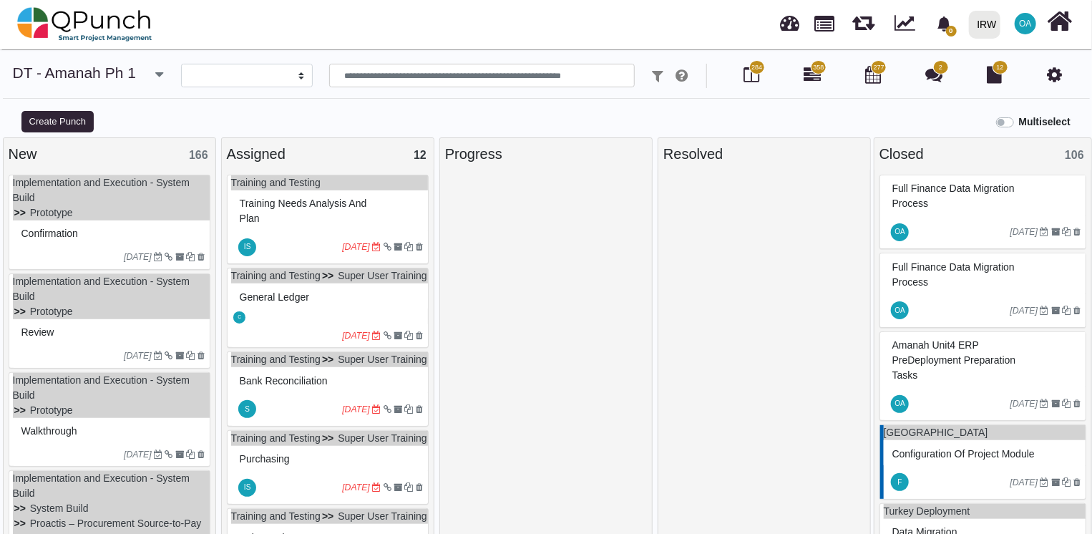
click at [139, 233] on div "Confirmation" at bounding box center [111, 234] width 187 height 22
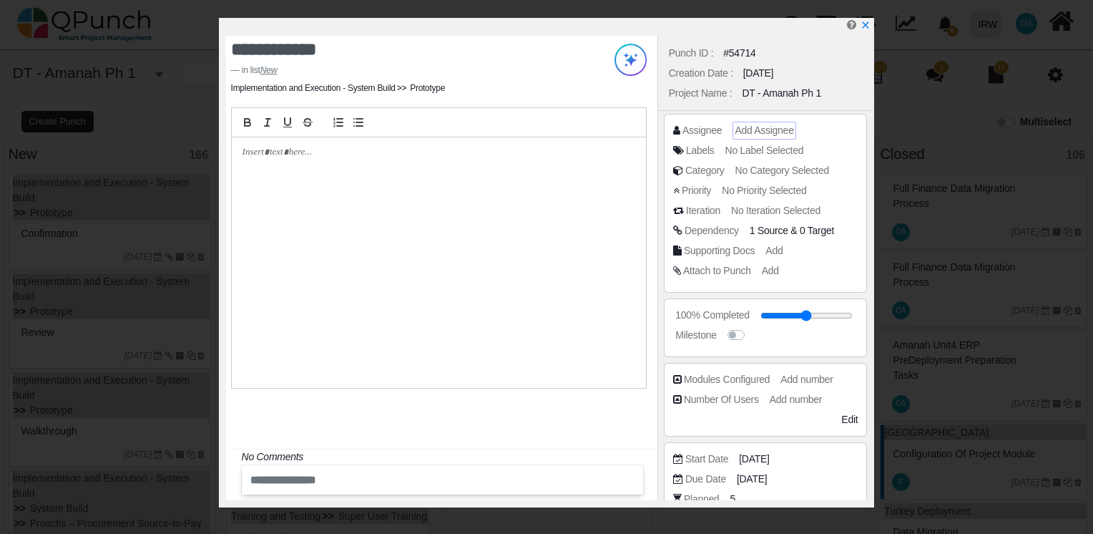
click at [766, 131] on span "Add Assignee" at bounding box center [764, 129] width 59 height 11
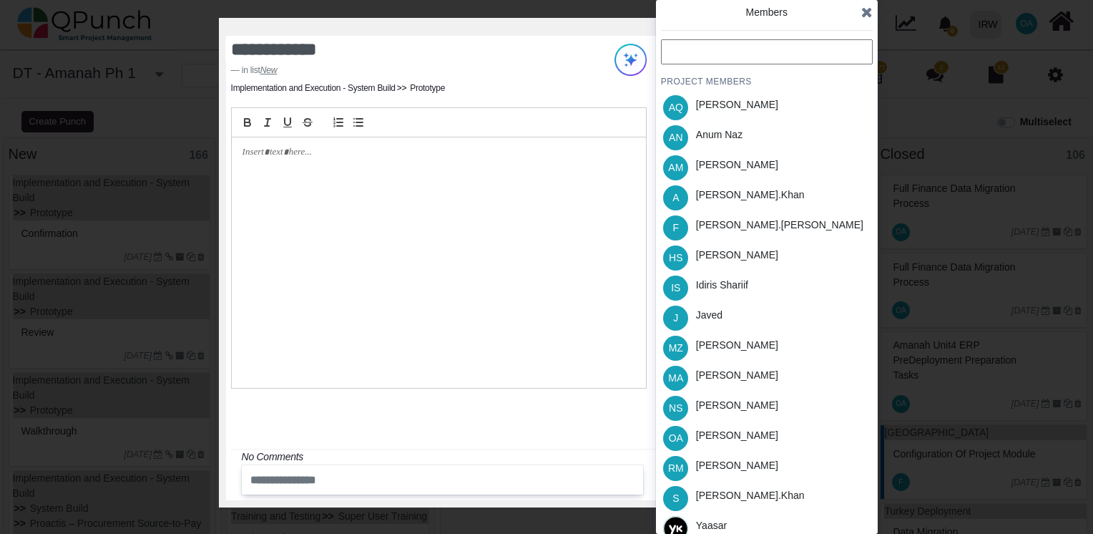
click at [700, 50] on input "text" at bounding box center [767, 51] width 212 height 25
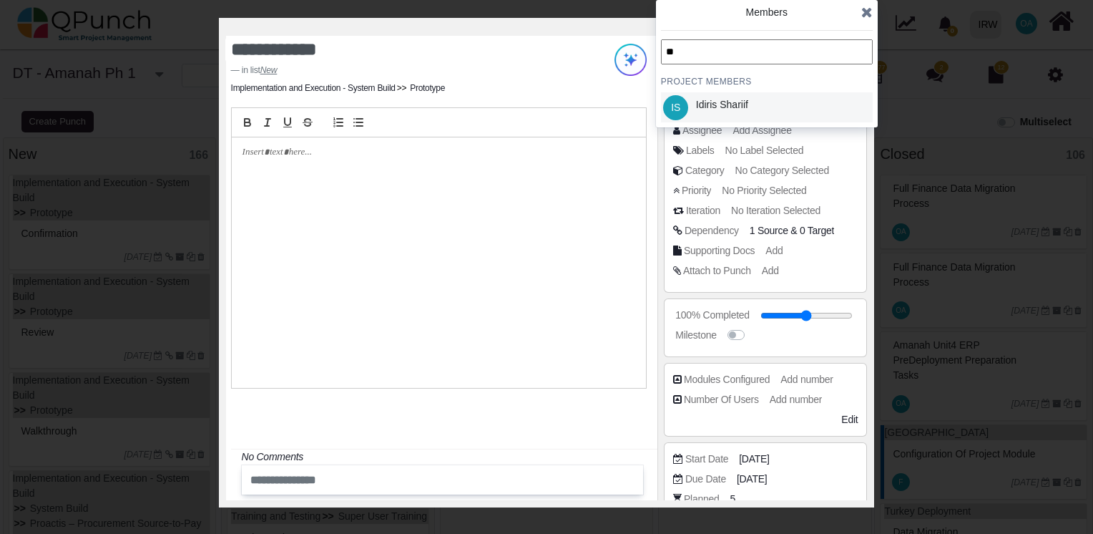
type input "**"
click at [722, 104] on div "Idiris Shariif" at bounding box center [722, 104] width 52 height 15
click at [861, 16] on icon at bounding box center [866, 12] width 11 height 14
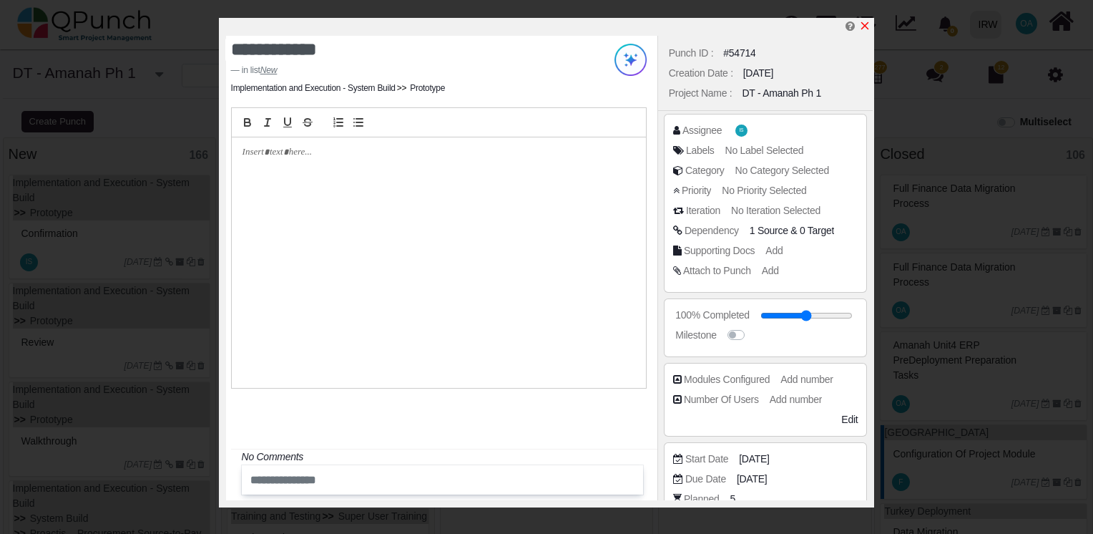
click at [866, 24] on icon "x" at bounding box center [864, 25] width 11 height 11
type input "**"
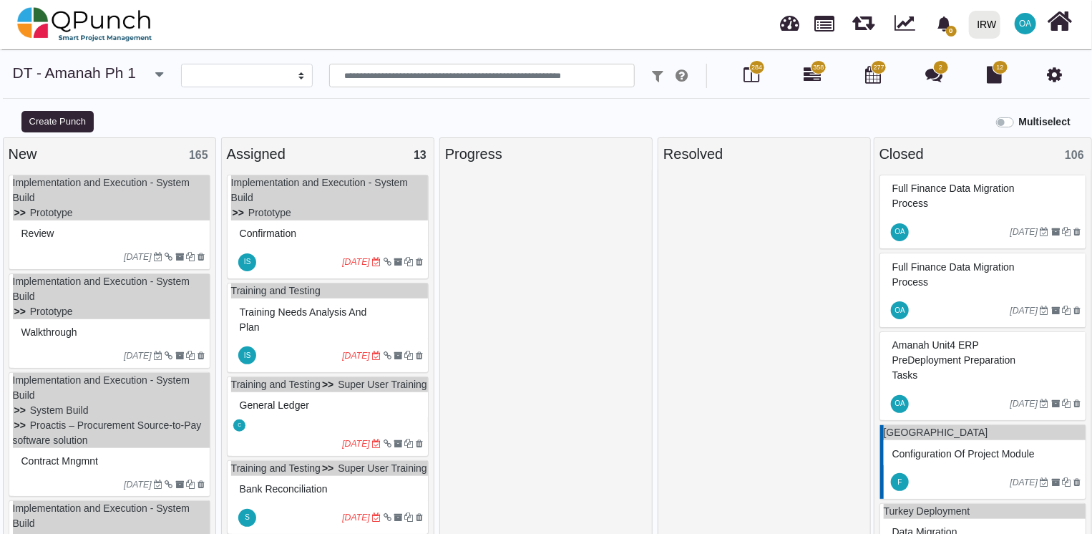
click at [160, 228] on div "Review" at bounding box center [111, 234] width 187 height 22
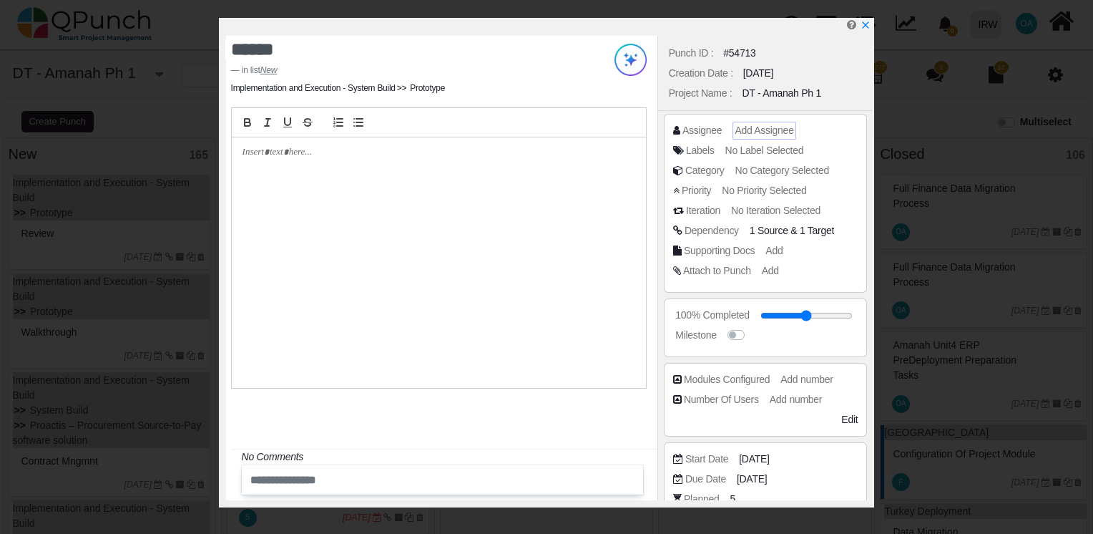
click at [767, 135] on span "Add Assignee" at bounding box center [764, 129] width 59 height 11
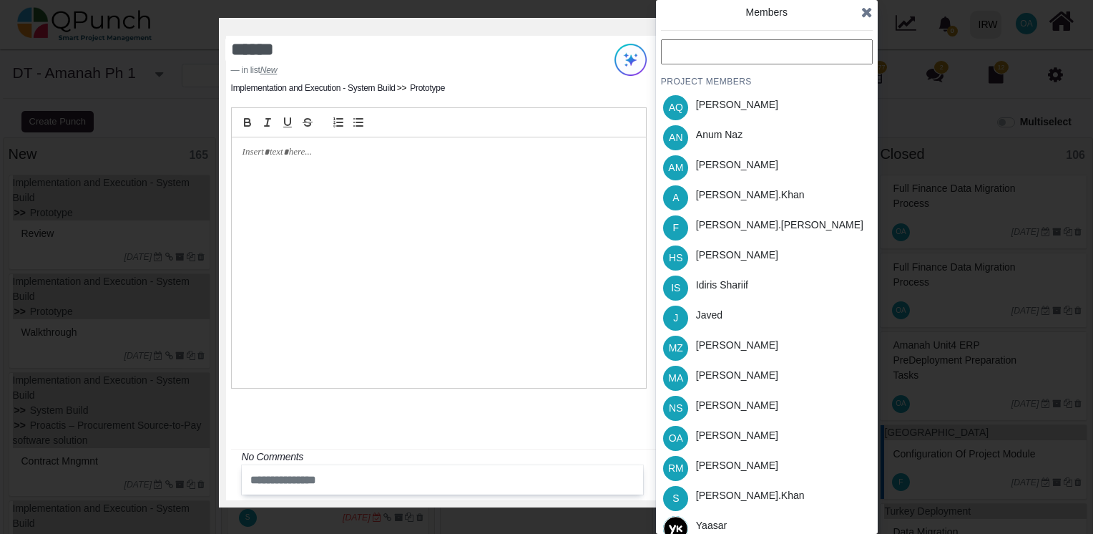
click at [680, 58] on input "text" at bounding box center [767, 51] width 212 height 25
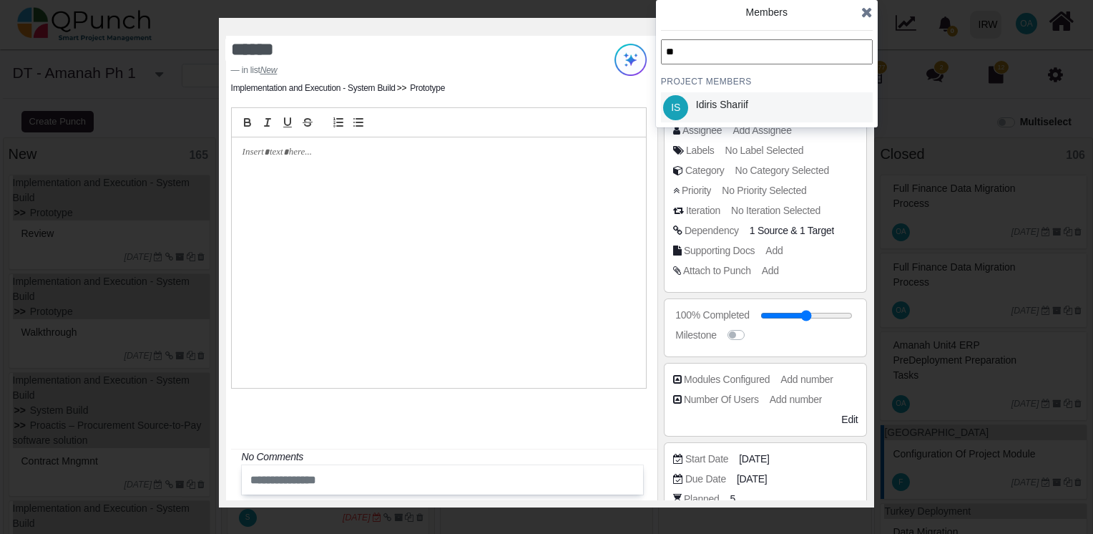
type input "**"
click at [695, 92] on div "Idiris Shariif" at bounding box center [722, 107] width 62 height 30
click at [703, 102] on div "Idiris Shariif" at bounding box center [722, 104] width 52 height 15
click at [714, 102] on div "Idiris Shariif" at bounding box center [722, 104] width 52 height 15
click at [718, 102] on div "Idiris Shariif" at bounding box center [722, 104] width 52 height 15
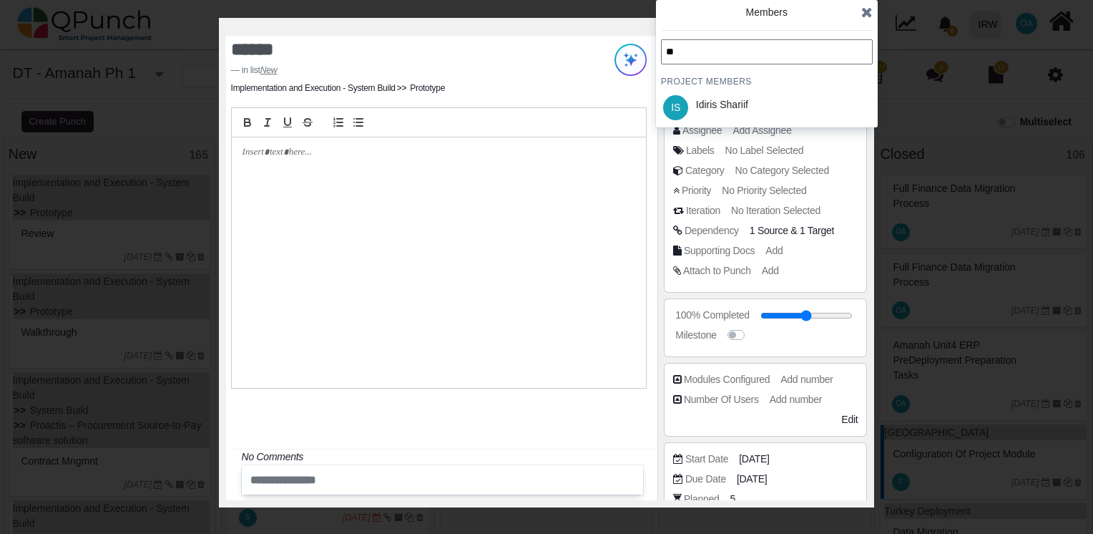
click at [867, 14] on icon at bounding box center [866, 12] width 11 height 14
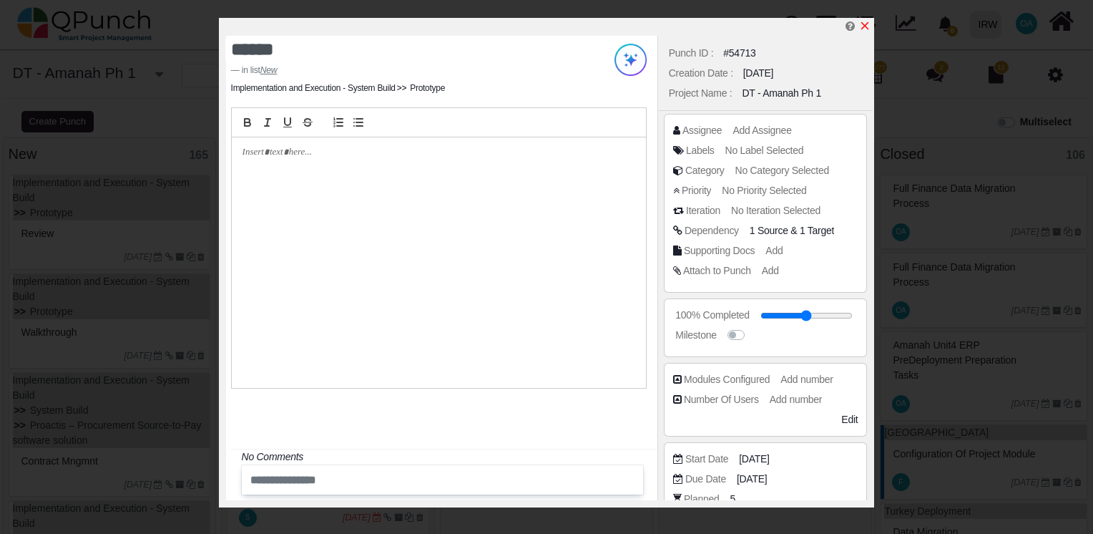
click at [864, 27] on div at bounding box center [549, 27] width 647 height 18
click at [864, 27] on icon "x" at bounding box center [865, 26] width 8 height 8
type input "**"
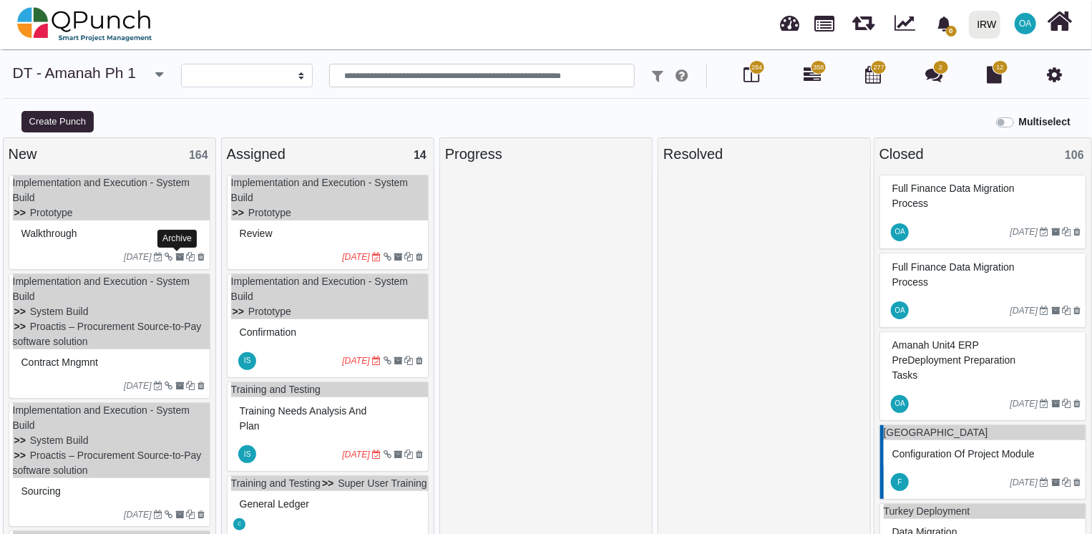
click at [157, 235] on div "Archive" at bounding box center [176, 239] width 39 height 18
click at [155, 233] on div "Walkthrough" at bounding box center [111, 234] width 187 height 22
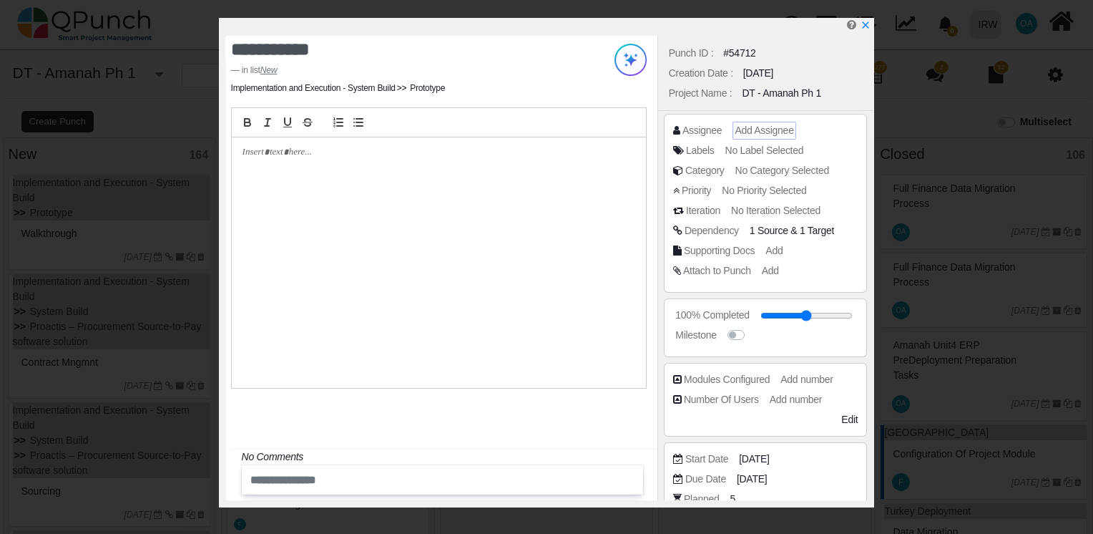
click at [773, 126] on span "Add Assignee" at bounding box center [764, 129] width 59 height 11
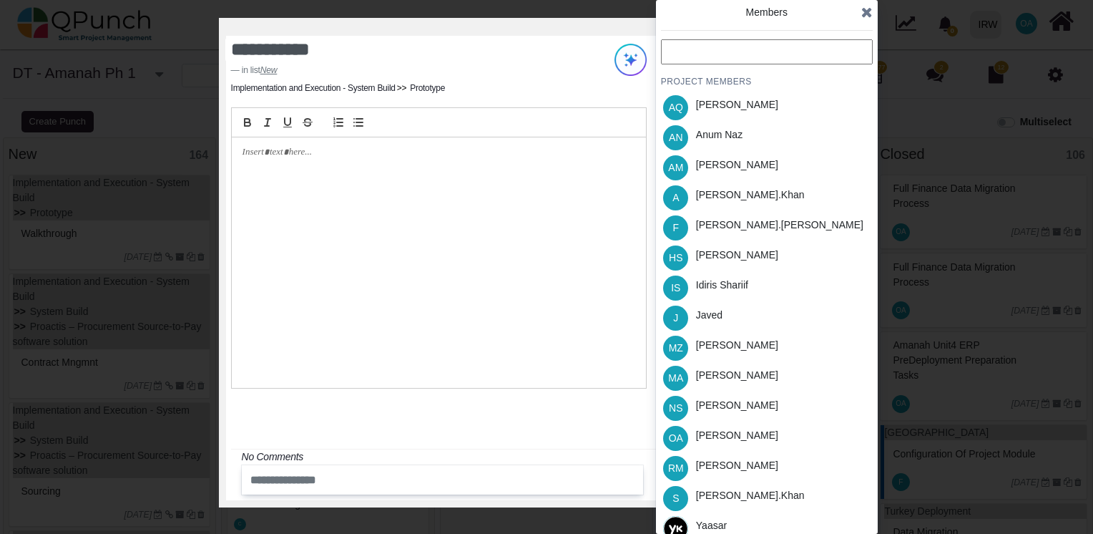
click at [685, 50] on input "text" at bounding box center [767, 51] width 212 height 25
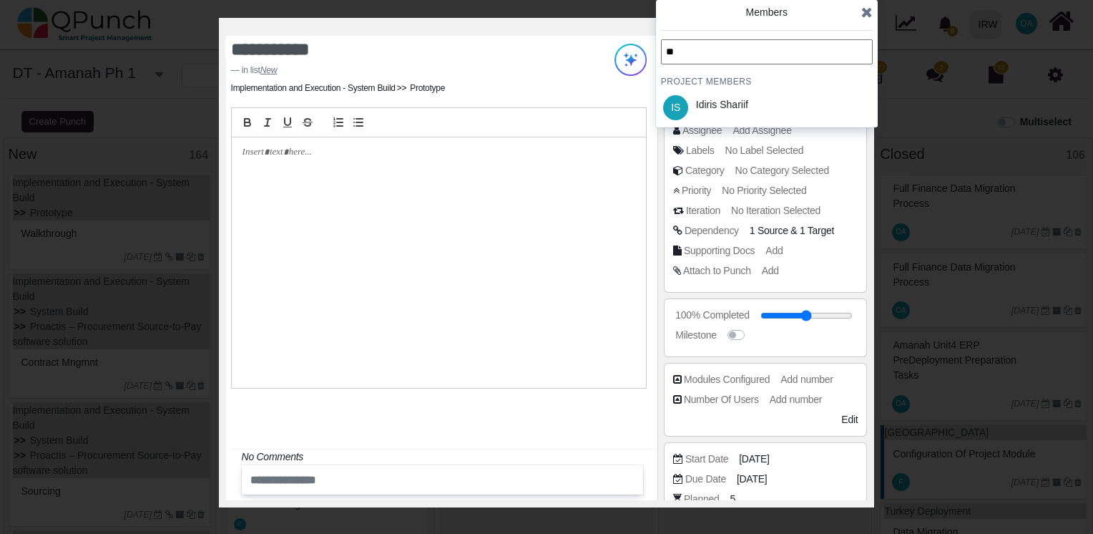
type input "**"
drag, startPoint x: 711, startPoint y: 87, endPoint x: 720, endPoint y: 100, distance: 15.9
click at [720, 100] on div "** PROJECT MEMBERS IS Idiris Shariif" at bounding box center [767, 80] width 212 height 83
click at [720, 100] on div "Idiris Shariif" at bounding box center [722, 104] width 52 height 15
click at [866, 11] on icon at bounding box center [866, 12] width 11 height 14
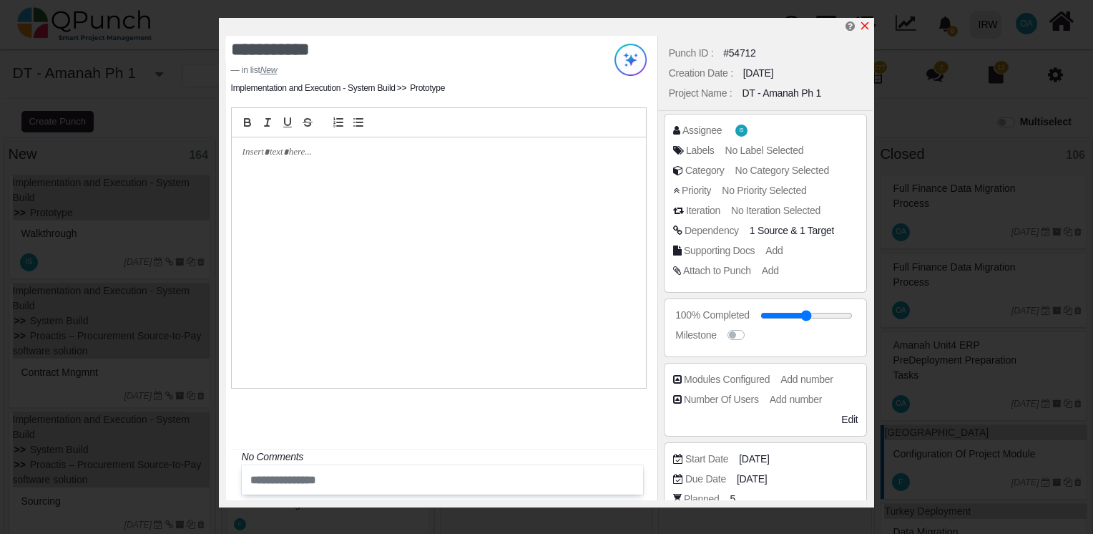
click at [862, 30] on icon "x" at bounding box center [864, 25] width 11 height 11
type input "**"
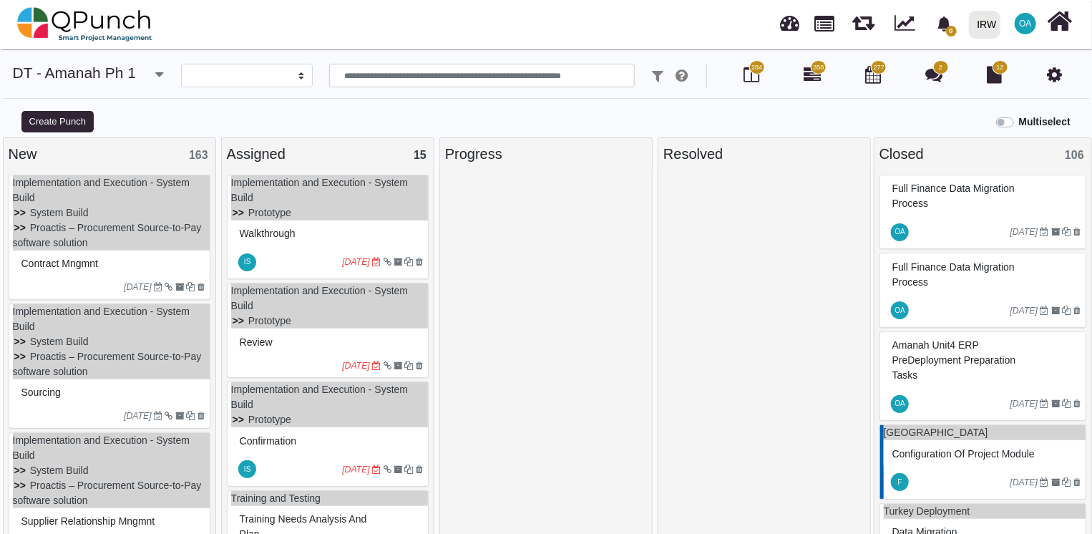
click at [128, 273] on div "Contract Mngmnt" at bounding box center [111, 264] width 187 height 22
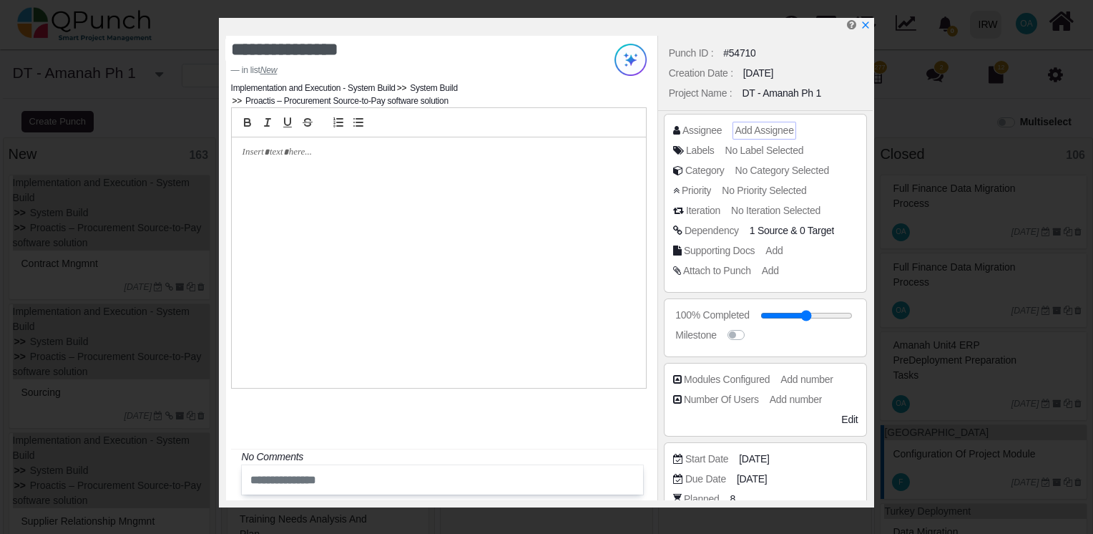
click at [753, 129] on span "Add Assignee" at bounding box center [764, 129] width 59 height 11
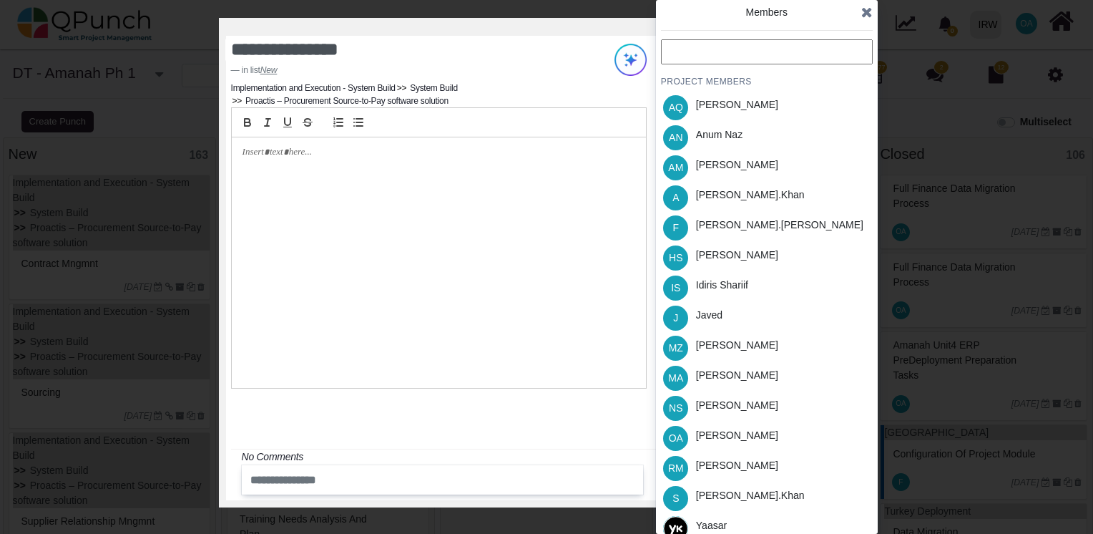
click at [713, 53] on input "text" at bounding box center [767, 51] width 212 height 25
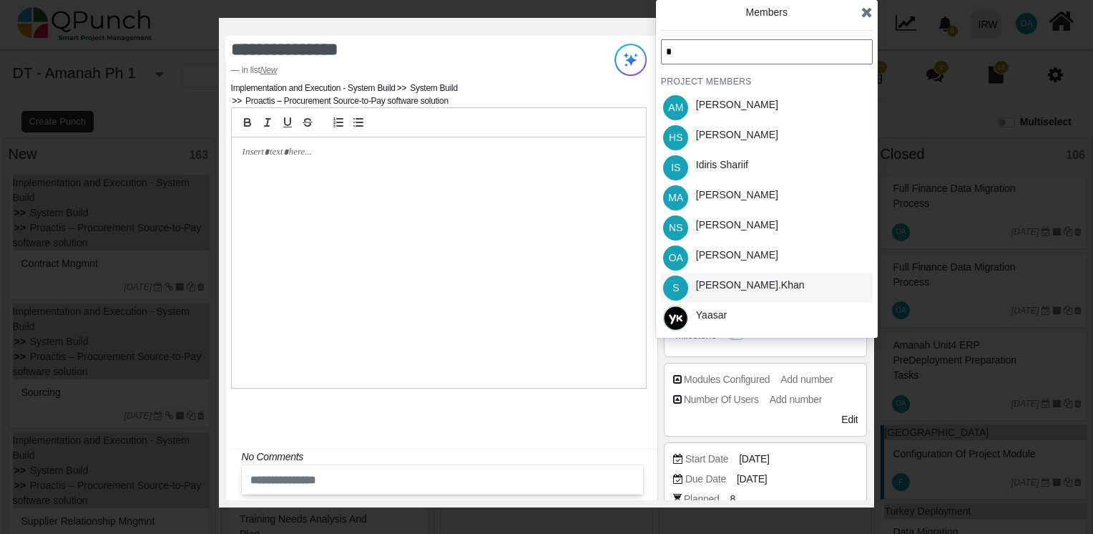
type input "*"
click at [727, 284] on div "Salman.khan" at bounding box center [750, 285] width 109 height 15
click at [866, 13] on icon at bounding box center [866, 12] width 11 height 14
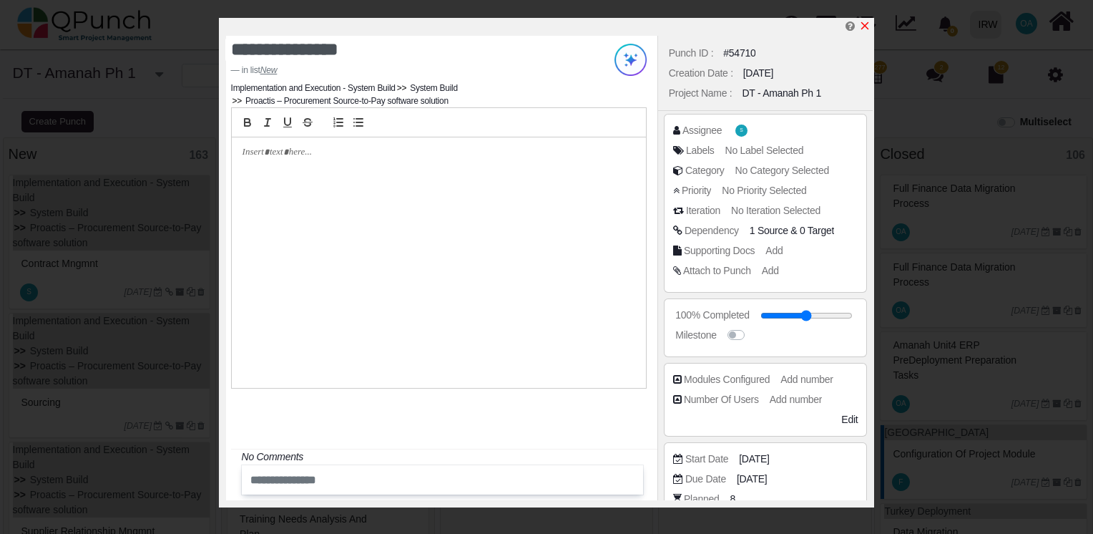
click at [864, 24] on icon "x" at bounding box center [864, 25] width 11 height 11
type input "**"
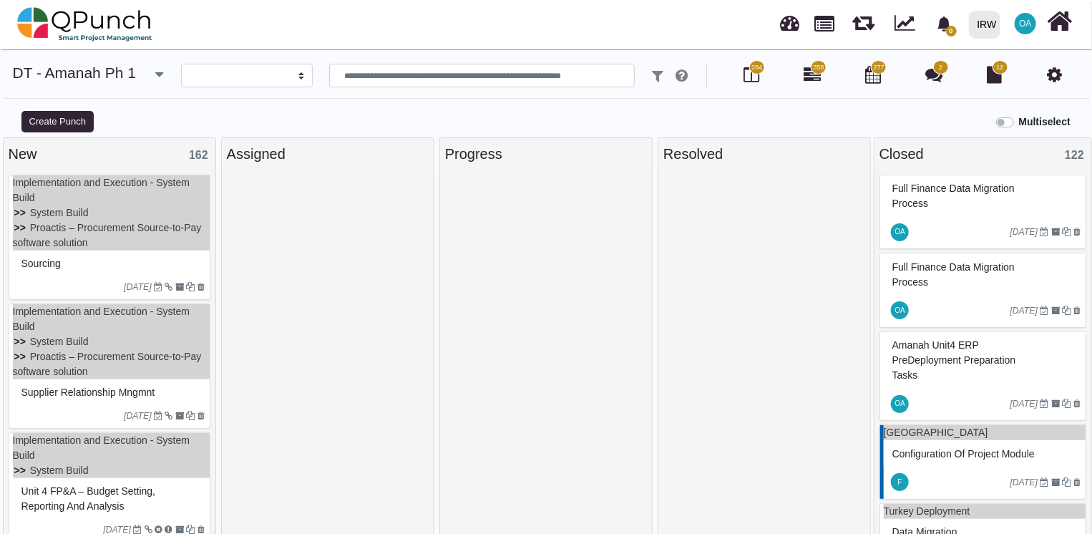
click at [133, 265] on div "Sourcing" at bounding box center [111, 264] width 187 height 22
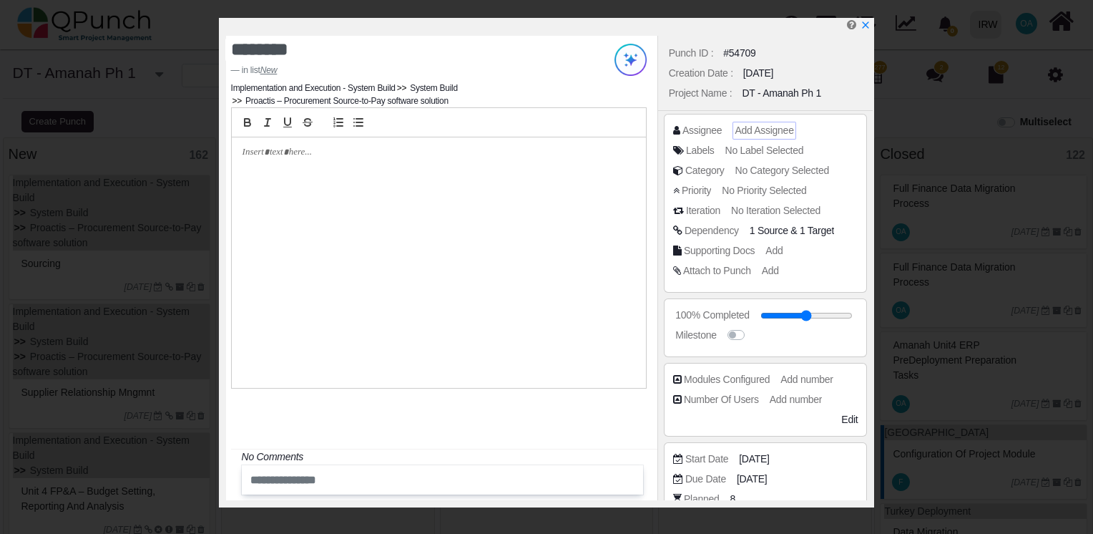
click at [755, 136] on div "Add Assignee" at bounding box center [764, 130] width 59 height 15
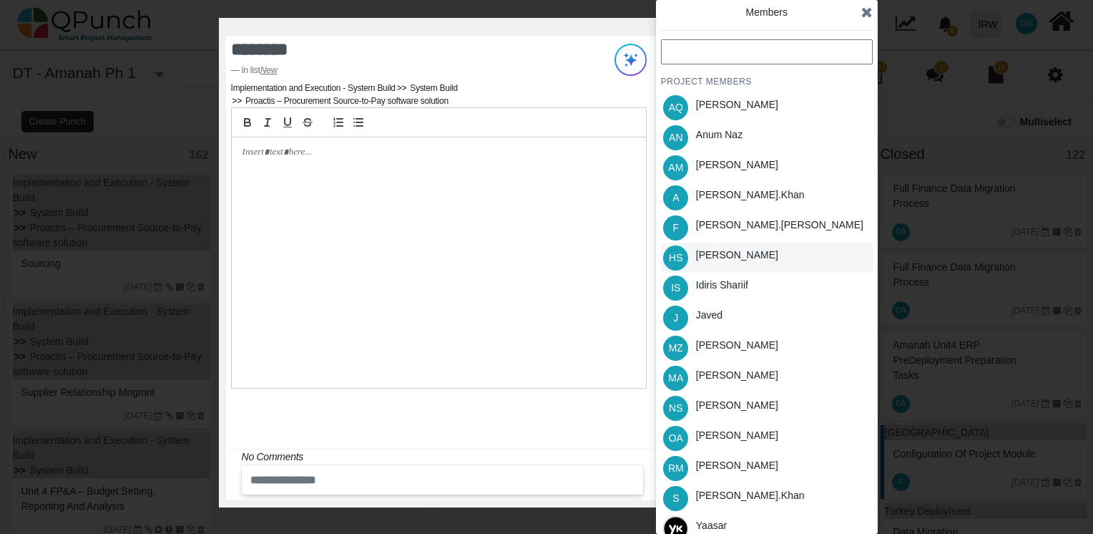
click at [699, 259] on div "Hassan Saleem" at bounding box center [737, 255] width 82 height 15
click at [861, 11] on icon at bounding box center [866, 12] width 11 height 14
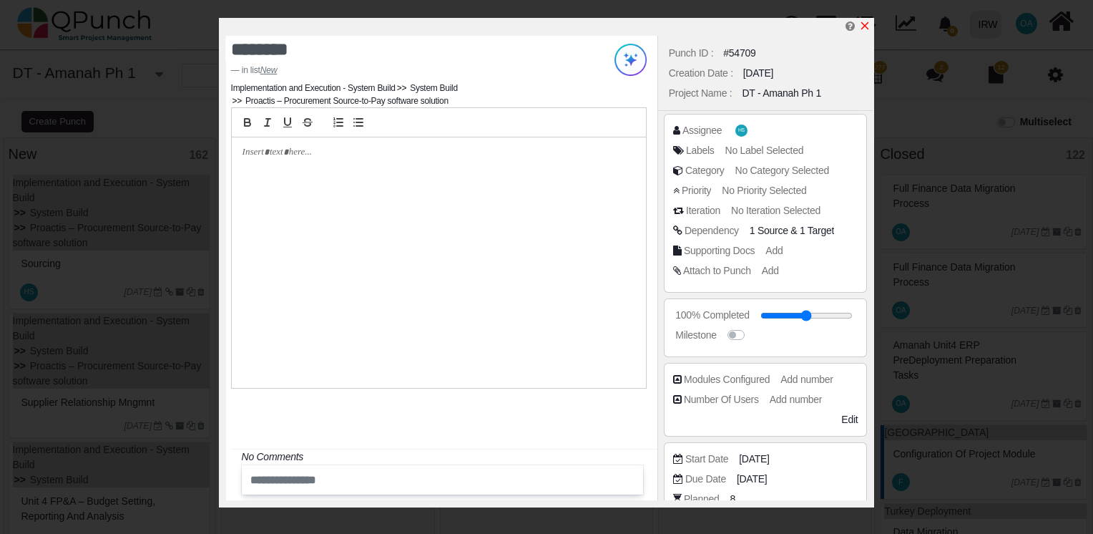
click at [866, 24] on icon "x" at bounding box center [864, 25] width 11 height 11
type input "**"
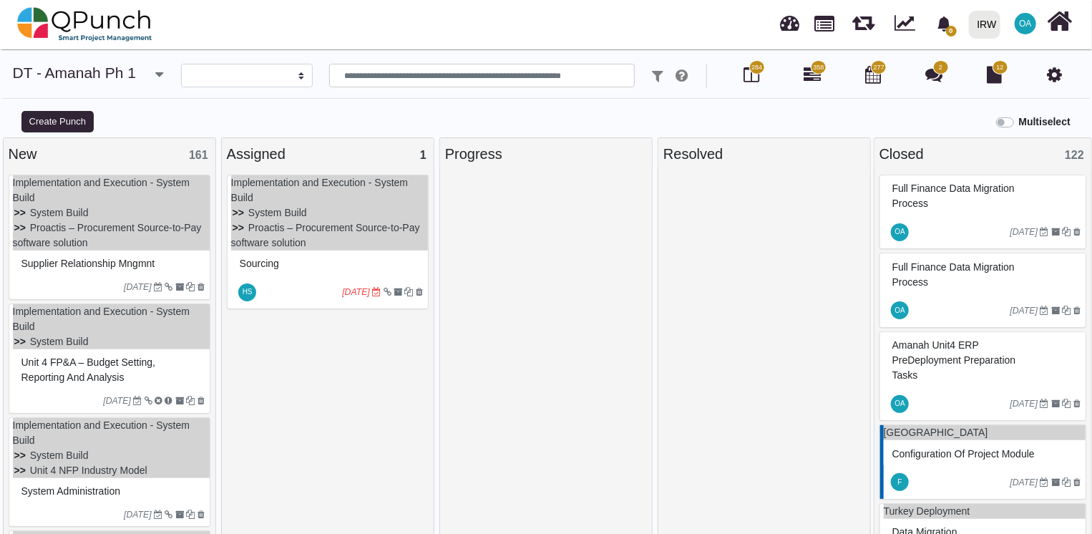
click at [146, 291] on div "24-11-2022" at bounding box center [111, 286] width 197 height 23
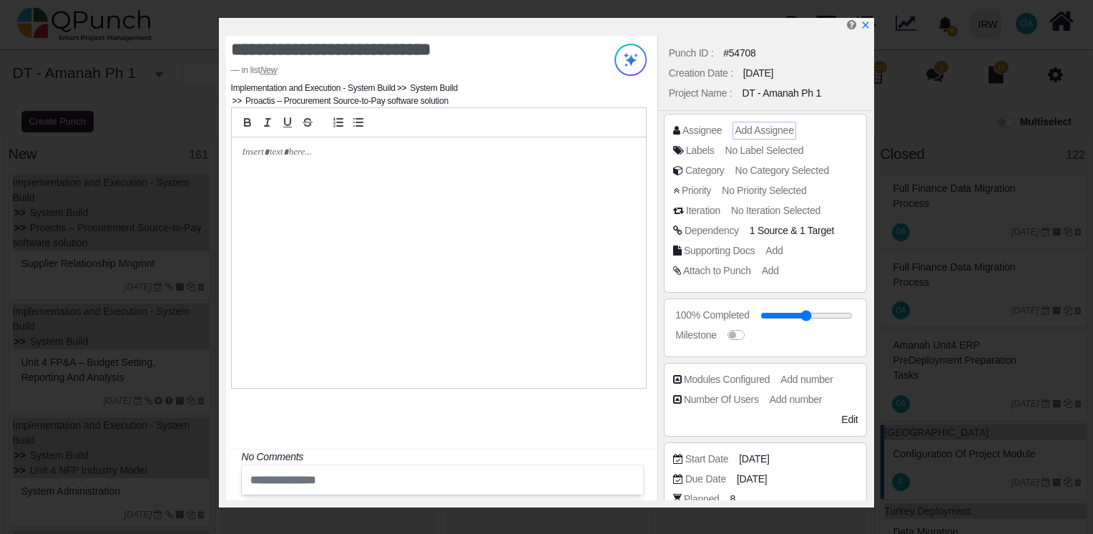
click at [766, 129] on span "Add Assignee" at bounding box center [764, 129] width 59 height 11
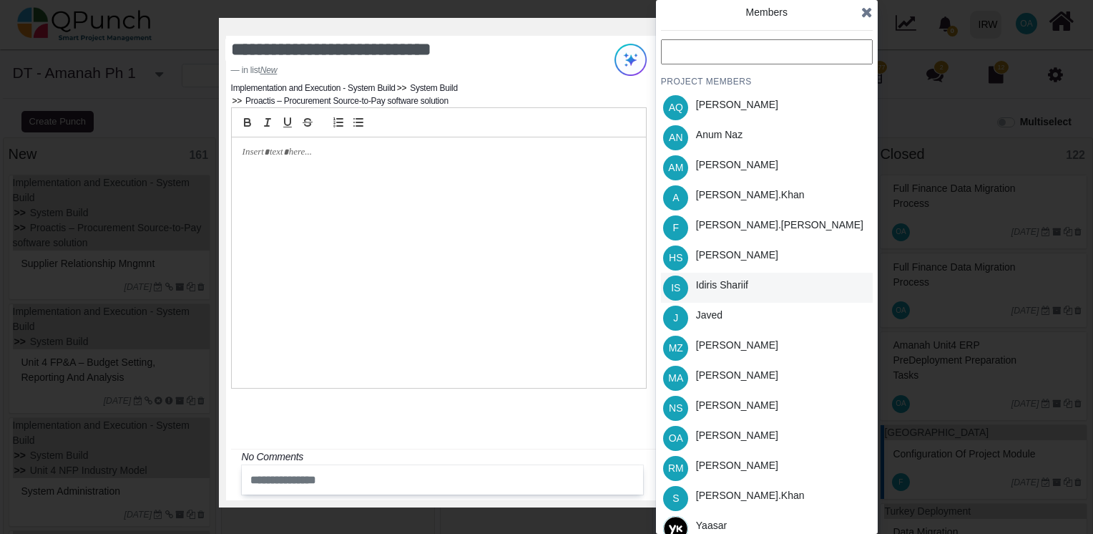
click at [732, 278] on div "Idiris Shariif" at bounding box center [722, 285] width 52 height 15
click at [867, 20] on span at bounding box center [866, 11] width 11 height 21
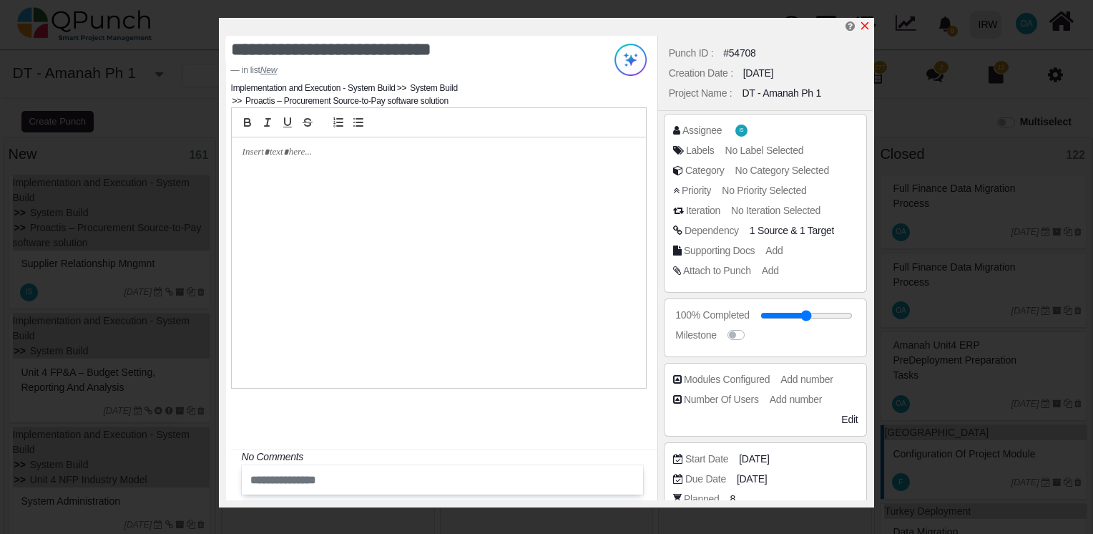
click at [867, 21] on icon "x" at bounding box center [864, 25] width 11 height 11
type input "**"
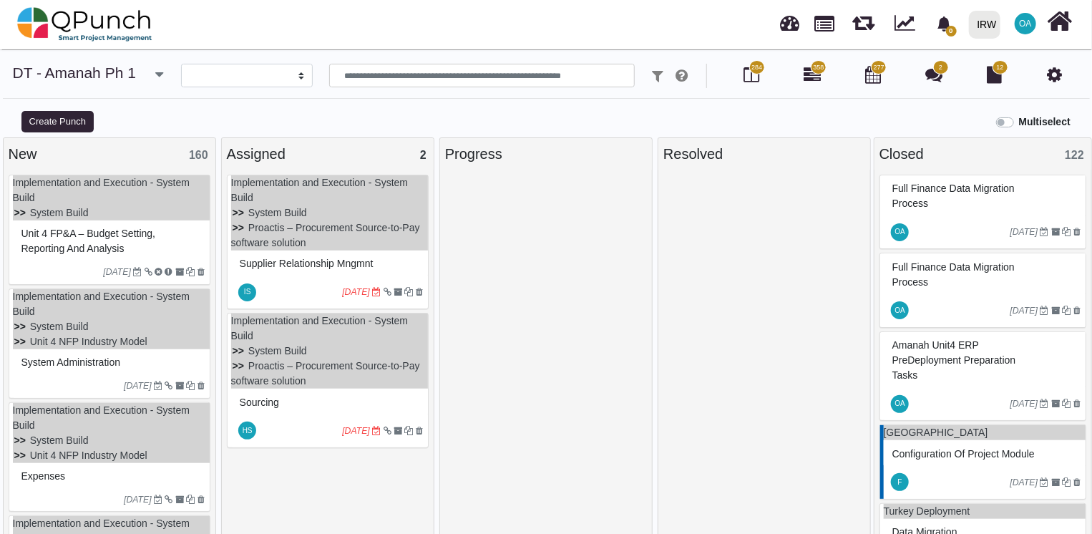
click at [172, 230] on div "Unit 4 FP&A – Budget setting, reporting and analysis" at bounding box center [111, 241] width 187 height 37
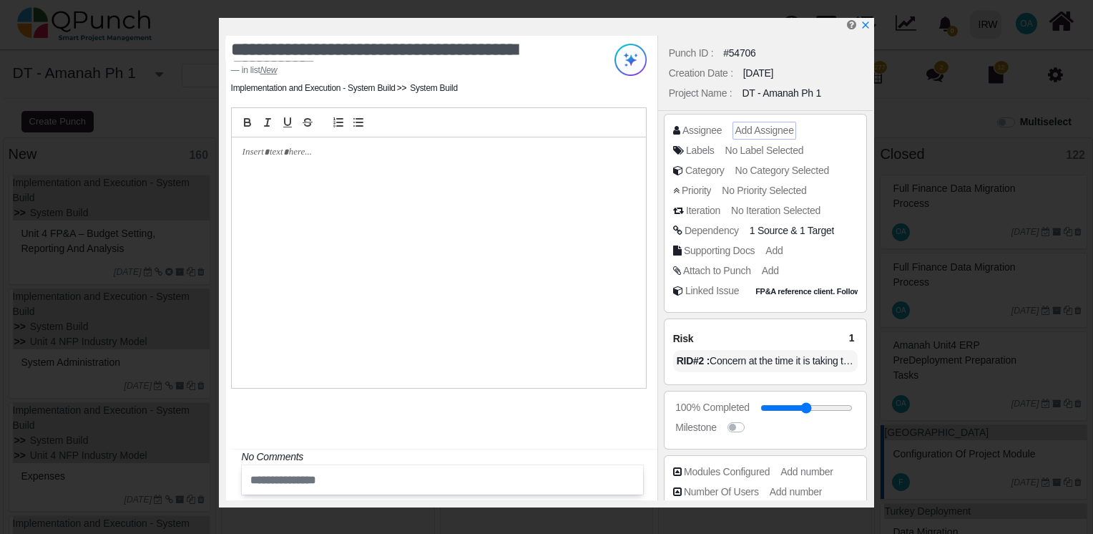
click at [757, 130] on span "Add Assignee" at bounding box center [764, 129] width 59 height 11
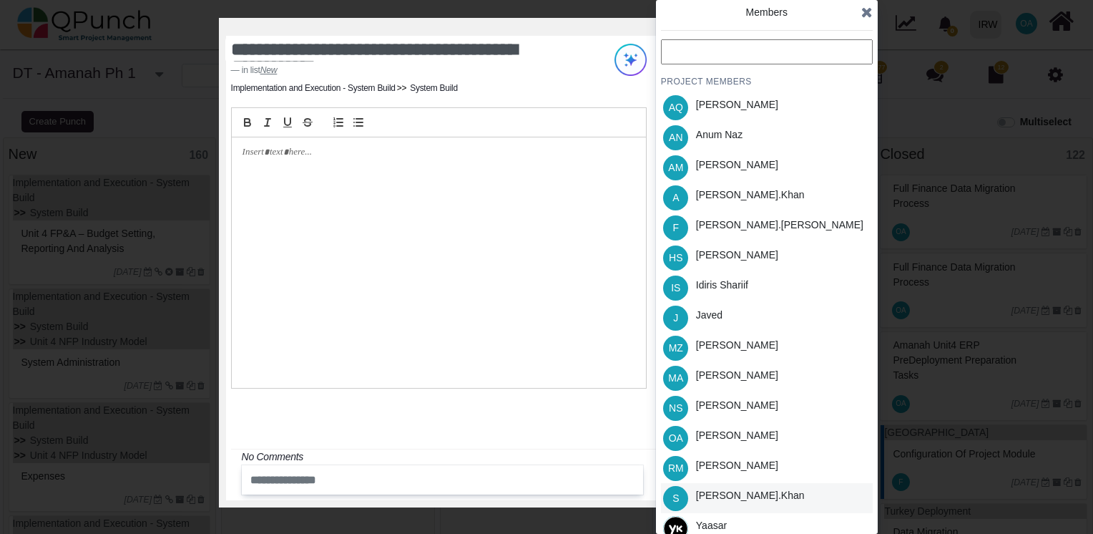
click at [723, 493] on div "Salman.khan" at bounding box center [750, 495] width 109 height 15
click at [864, 17] on icon at bounding box center [866, 12] width 11 height 14
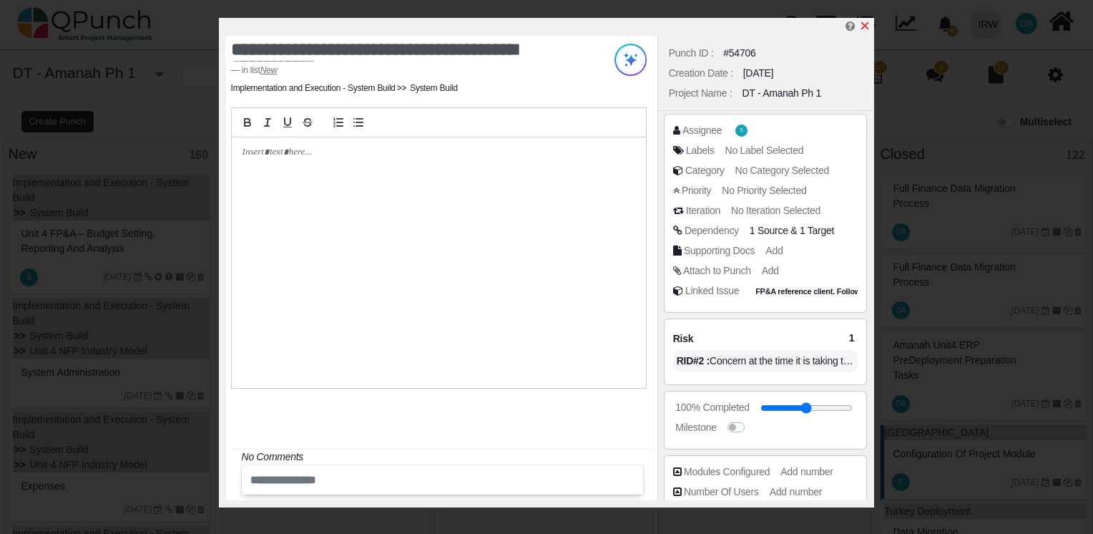
click at [867, 20] on link at bounding box center [864, 26] width 11 height 12
type input "**"
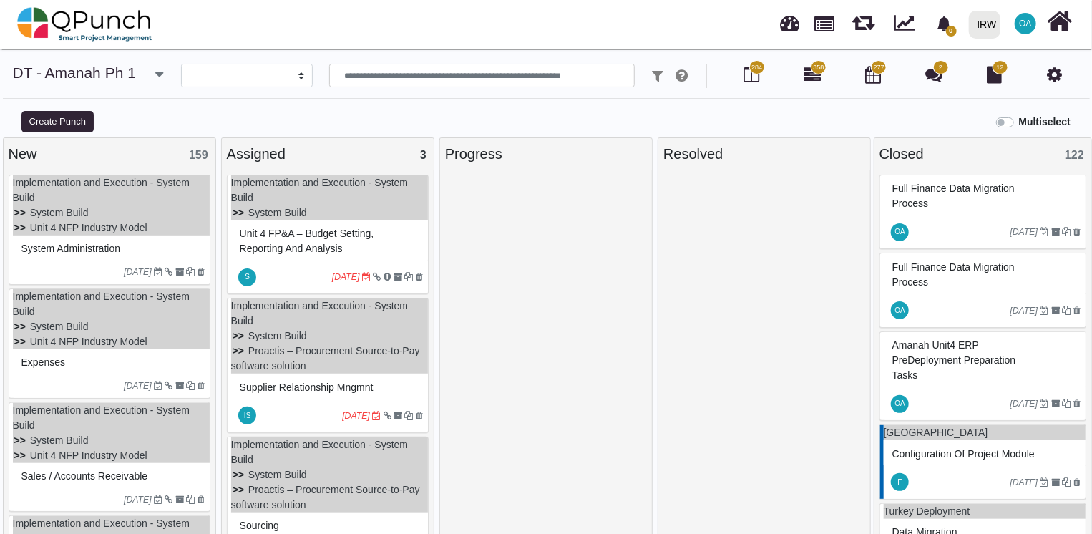
click at [158, 255] on div "System Administration" at bounding box center [111, 249] width 187 height 22
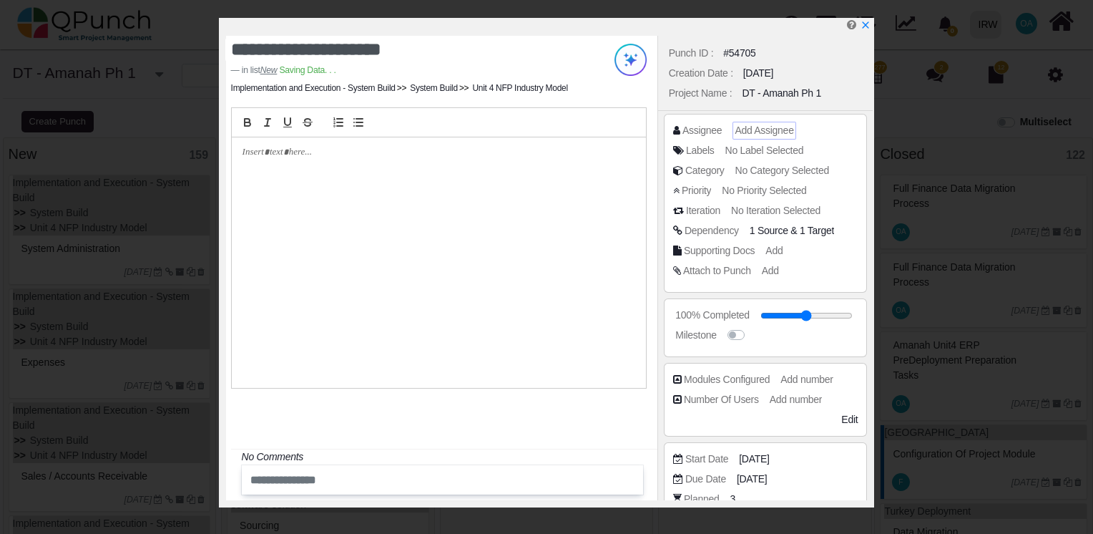
click at [744, 127] on span "Add Assignee" at bounding box center [764, 129] width 59 height 11
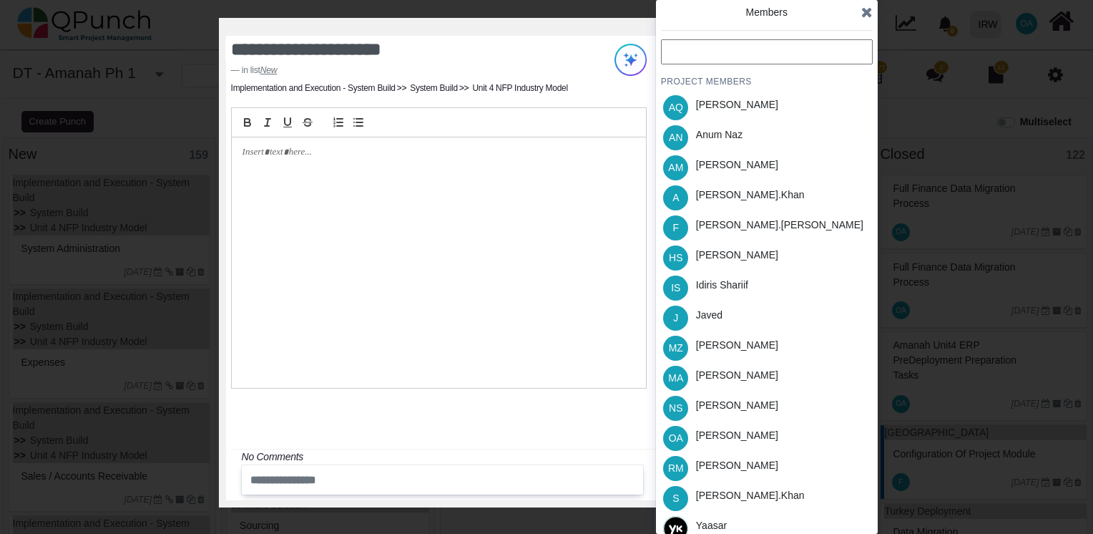
click at [710, 47] on input "text" at bounding box center [767, 51] width 212 height 25
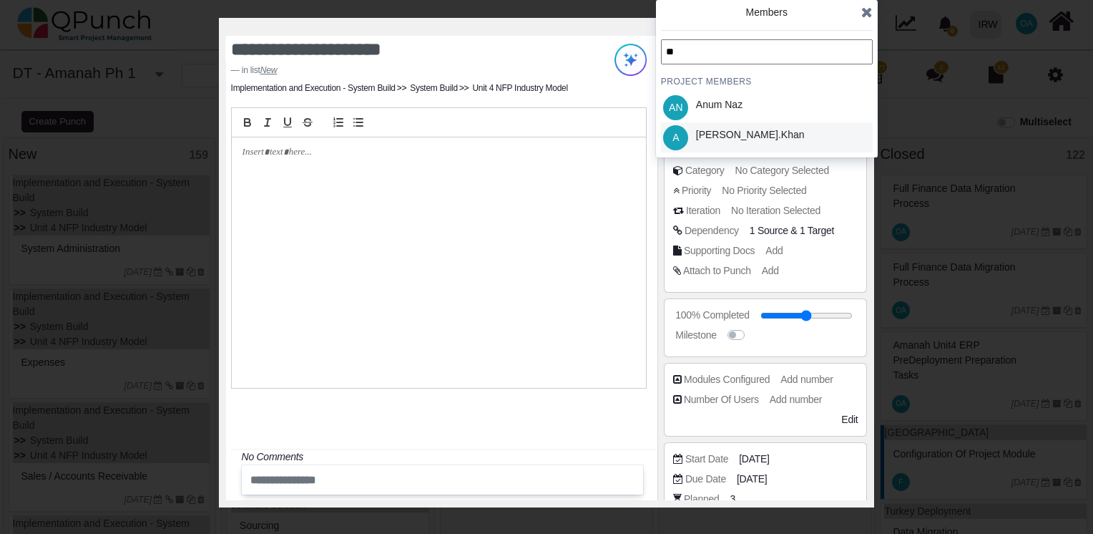
type input "**"
click at [748, 134] on div "Azeem.khan" at bounding box center [750, 134] width 109 height 15
click at [865, 14] on icon at bounding box center [866, 12] width 11 height 14
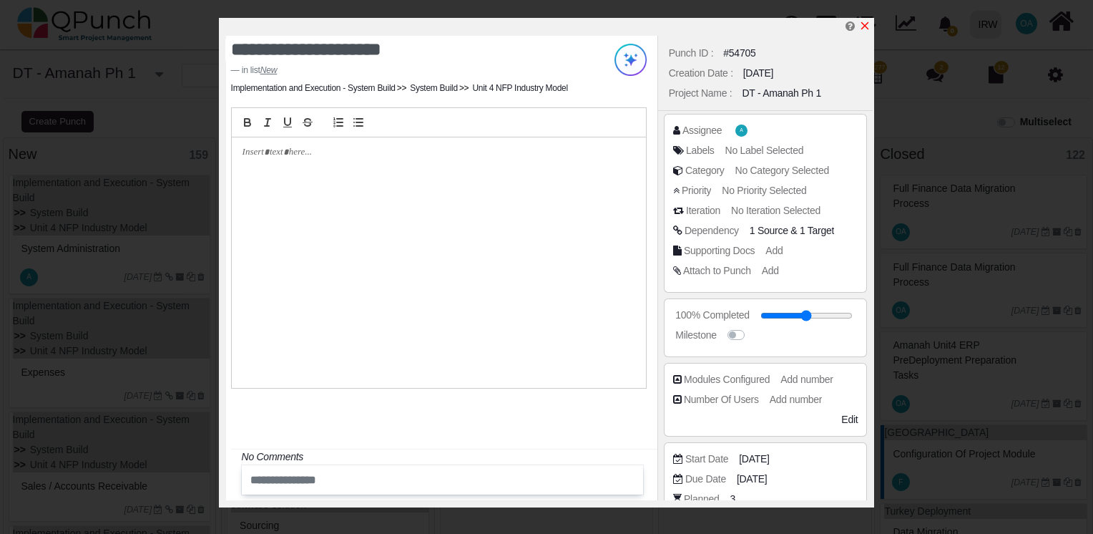
click at [868, 24] on icon "x" at bounding box center [865, 26] width 8 height 8
type input "**"
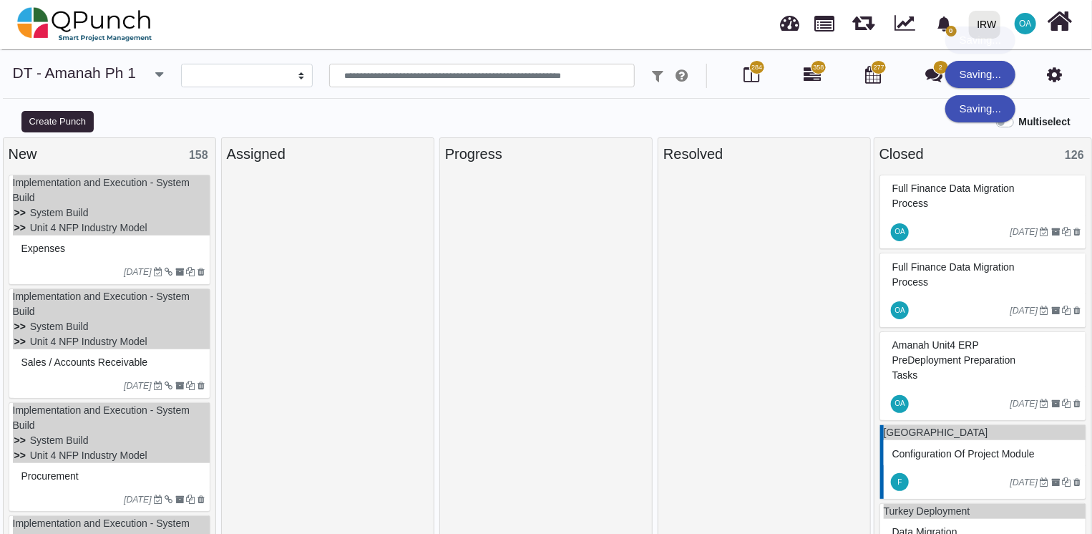
click at [116, 260] on div "09-11-2022" at bounding box center [111, 271] width 197 height 23
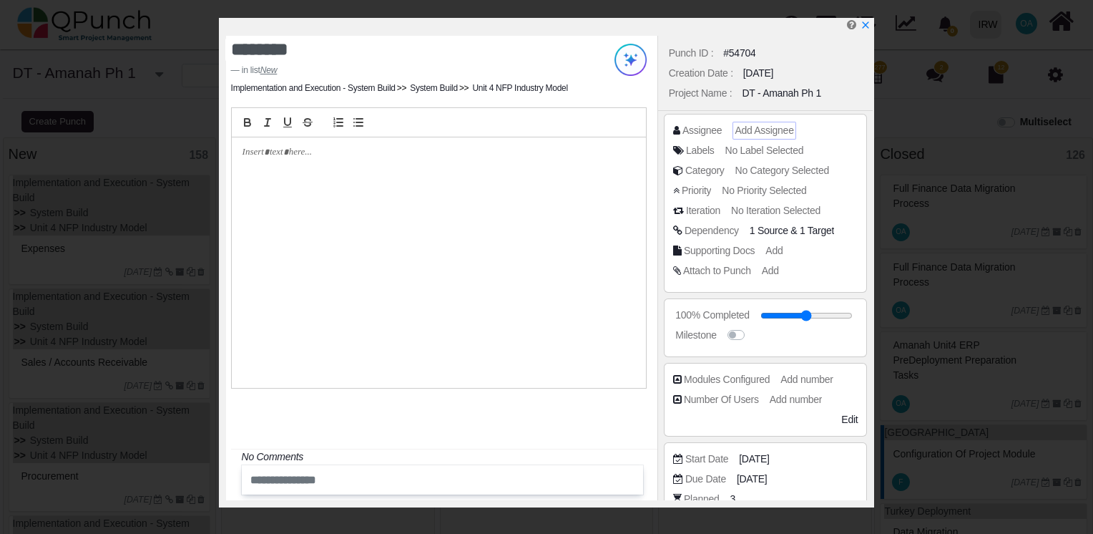
click at [762, 127] on span "Add Assignee" at bounding box center [764, 129] width 59 height 11
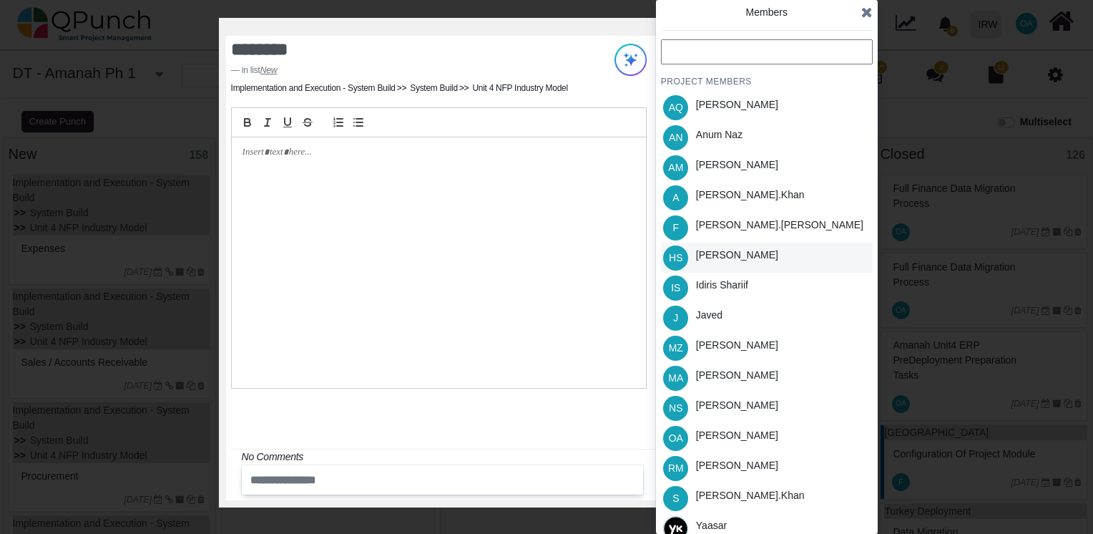
click at [714, 260] on div "Hassan Saleem" at bounding box center [737, 255] width 82 height 15
click at [865, 13] on icon at bounding box center [866, 12] width 11 height 14
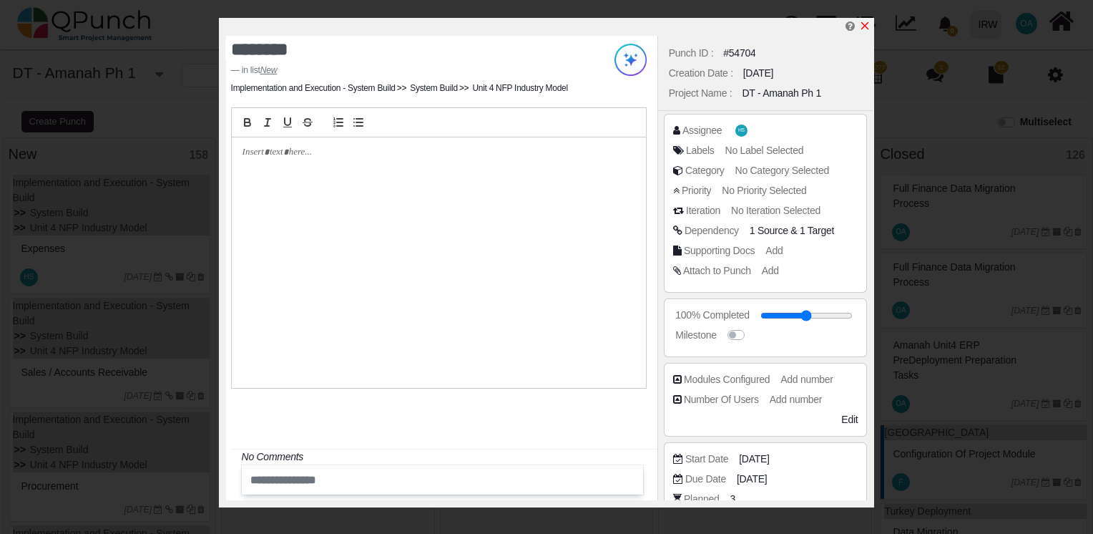
click at [868, 24] on icon "x" at bounding box center [865, 26] width 8 height 8
type input "**"
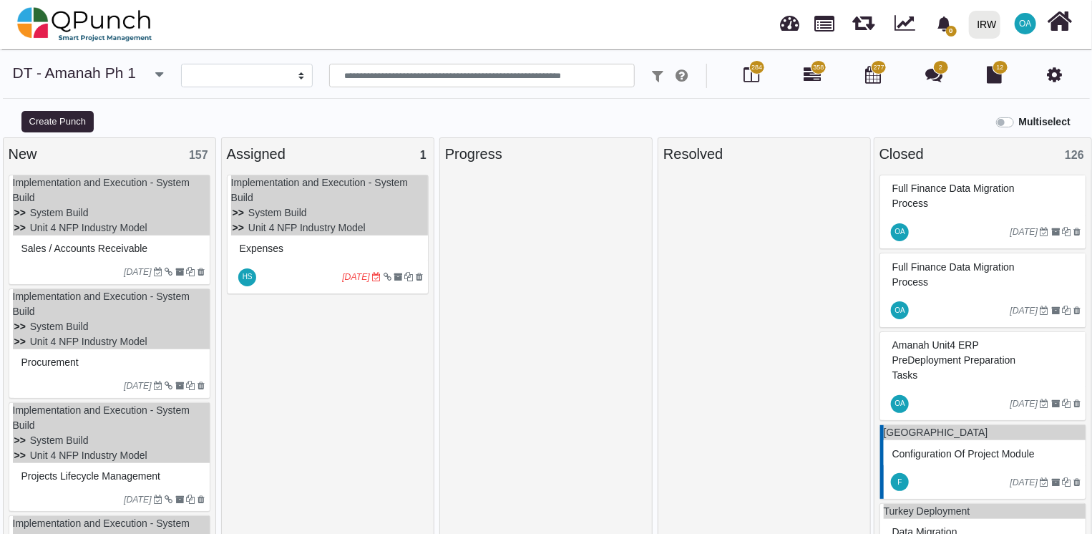
click at [180, 205] on ul "Implementation and Execution - System Build System Build Unit 4 NFP Industry Mo…" at bounding box center [111, 205] width 197 height 60
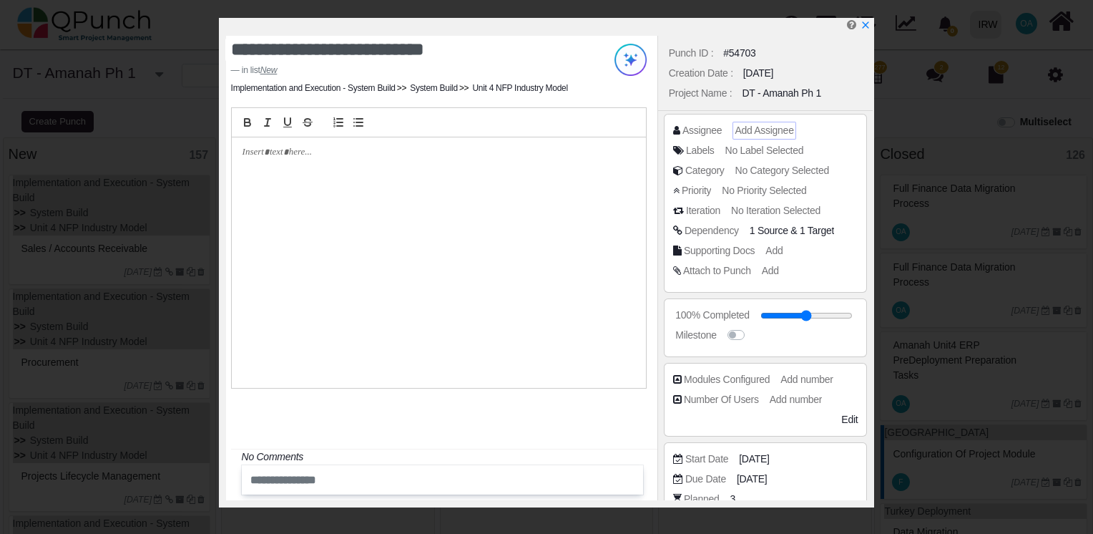
click at [764, 129] on span "Add Assignee" at bounding box center [764, 129] width 59 height 11
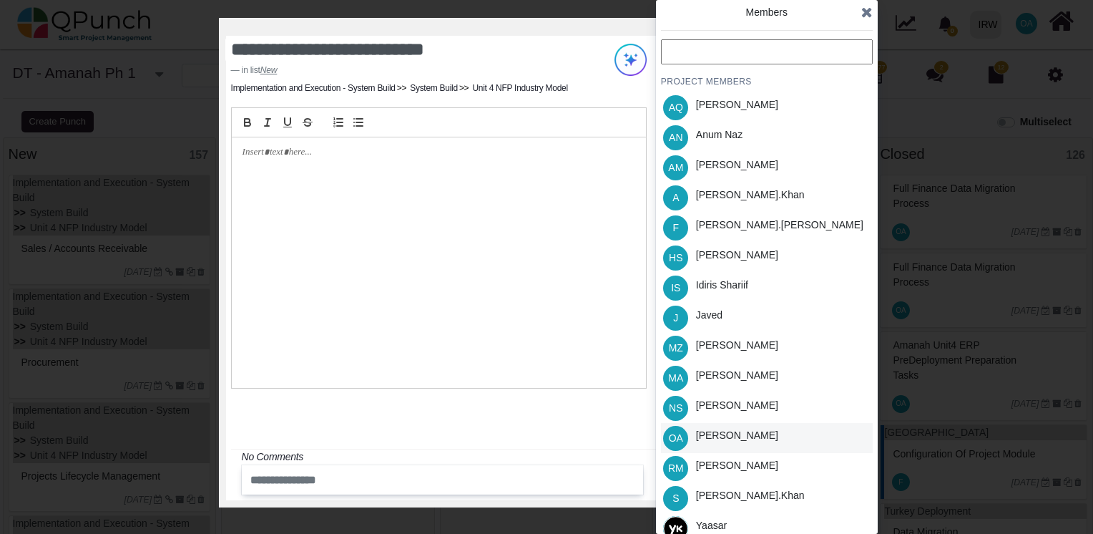
click at [726, 425] on div "Osamah Ali" at bounding box center [737, 438] width 92 height 30
click at [861, 9] on icon at bounding box center [866, 12] width 11 height 14
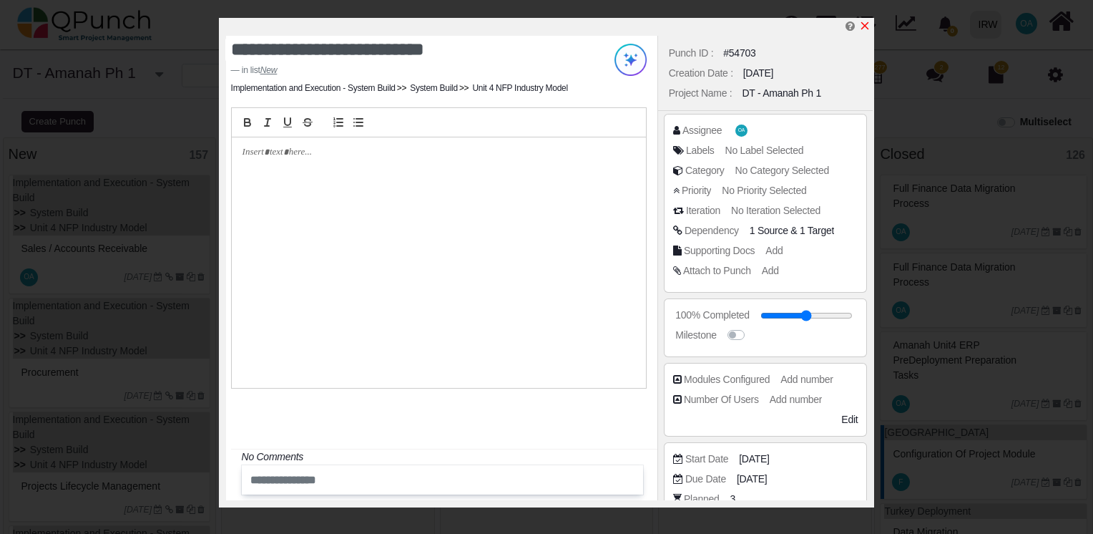
click at [865, 24] on icon "x" at bounding box center [864, 25] width 11 height 11
type input "**"
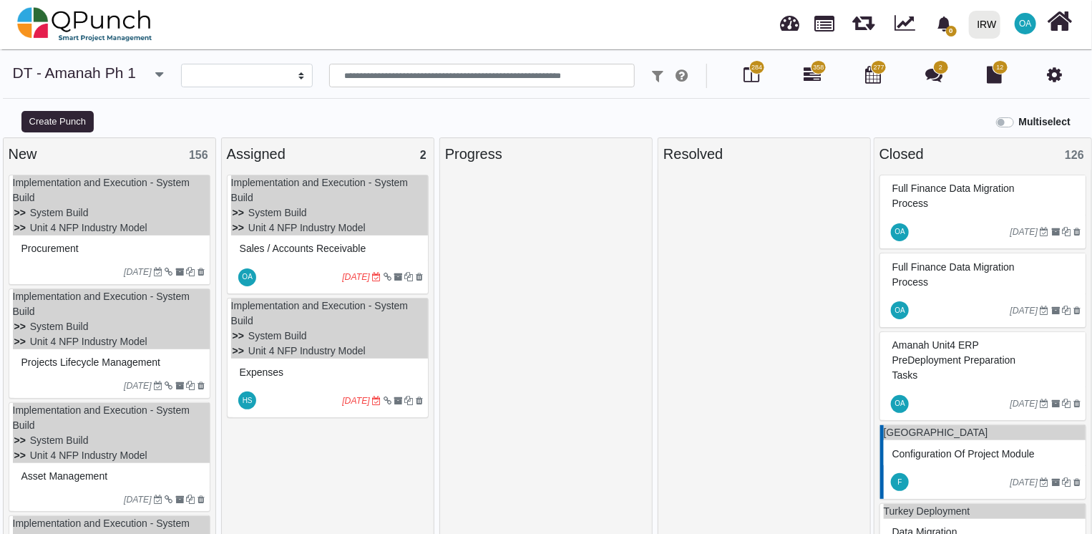
click at [155, 248] on div "Procurement" at bounding box center [111, 249] width 187 height 22
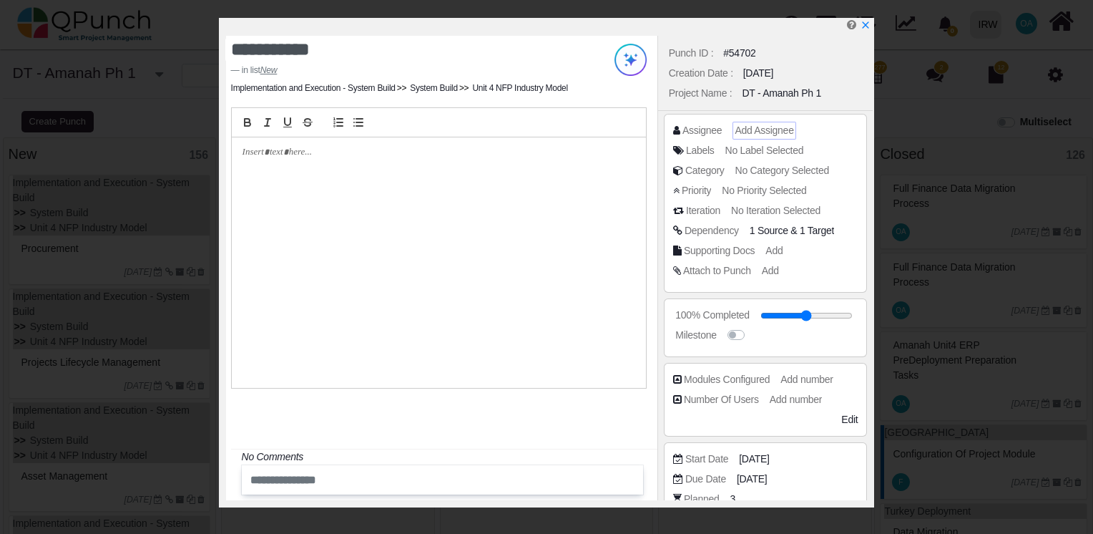
click at [777, 136] on span "Add Assignee" at bounding box center [764, 129] width 59 height 11
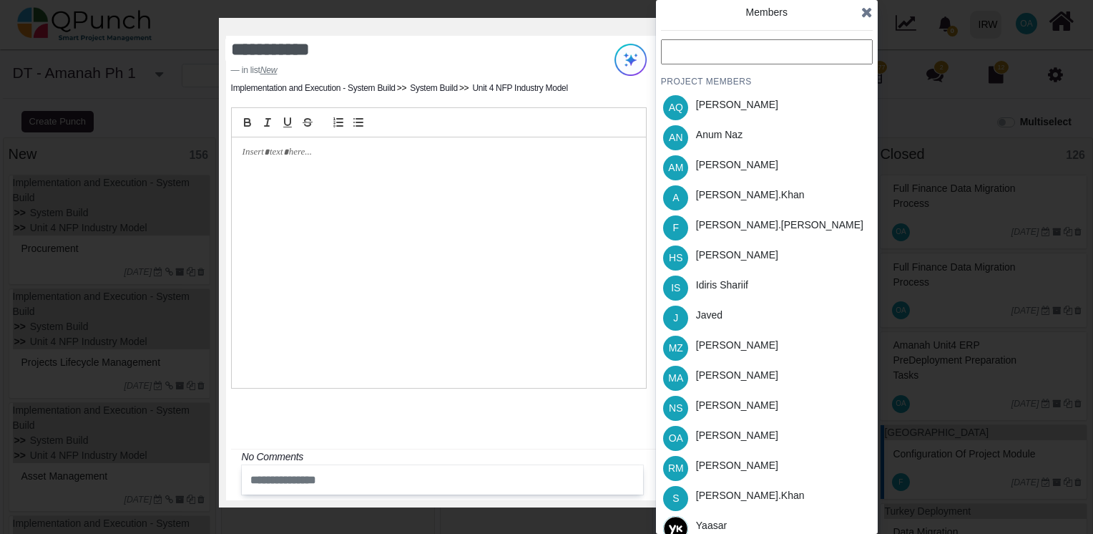
click at [725, 62] on input "text" at bounding box center [767, 51] width 212 height 25
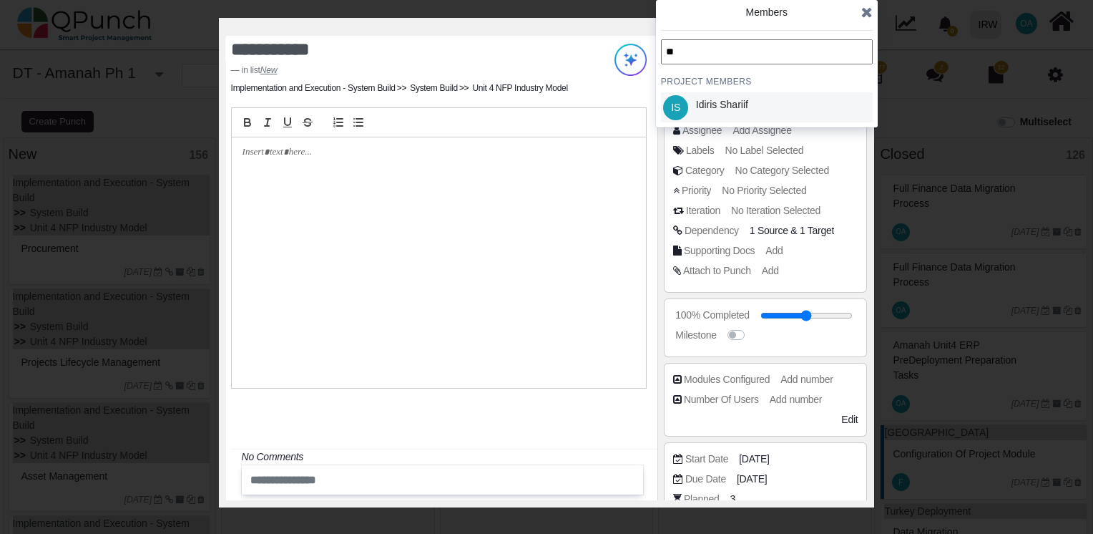
type input "**"
click at [724, 93] on div "Idiris Shariif" at bounding box center [722, 107] width 62 height 30
click at [866, 16] on icon at bounding box center [866, 12] width 11 height 14
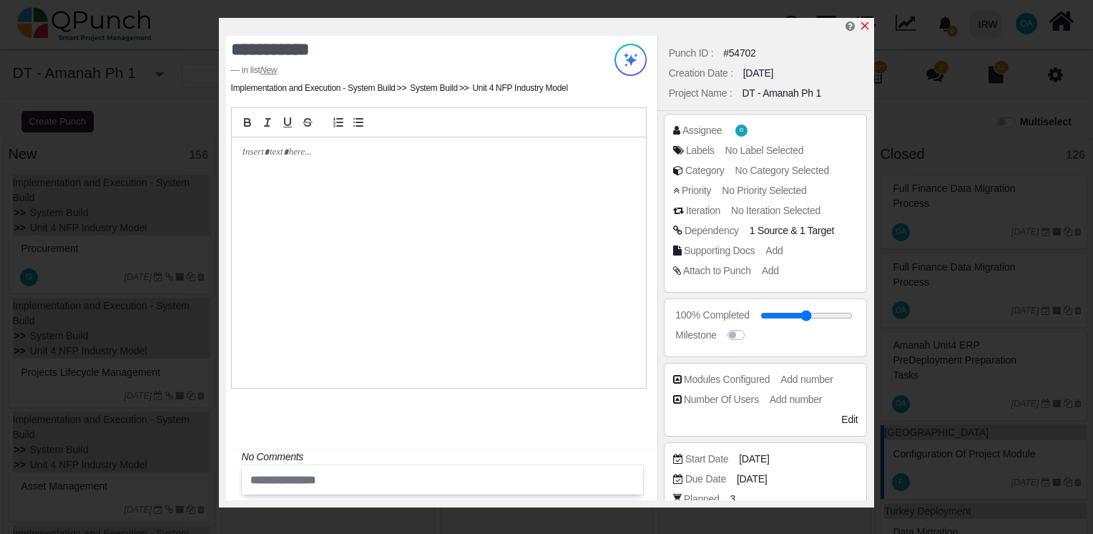
click at [867, 21] on icon "x" at bounding box center [864, 25] width 11 height 11
type input "**"
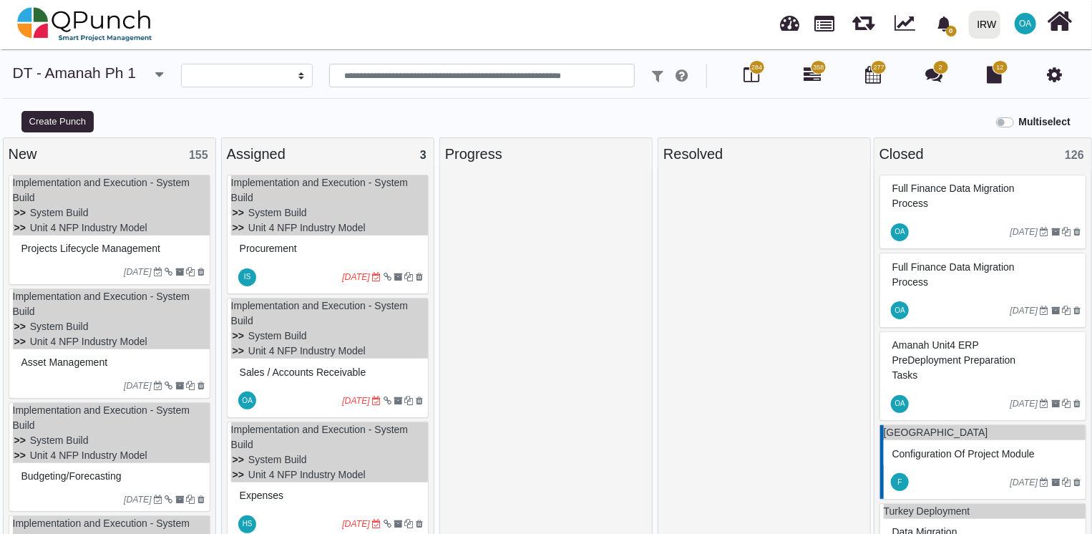
click at [172, 250] on div "Projects Lifecycle Management" at bounding box center [111, 249] width 187 height 22
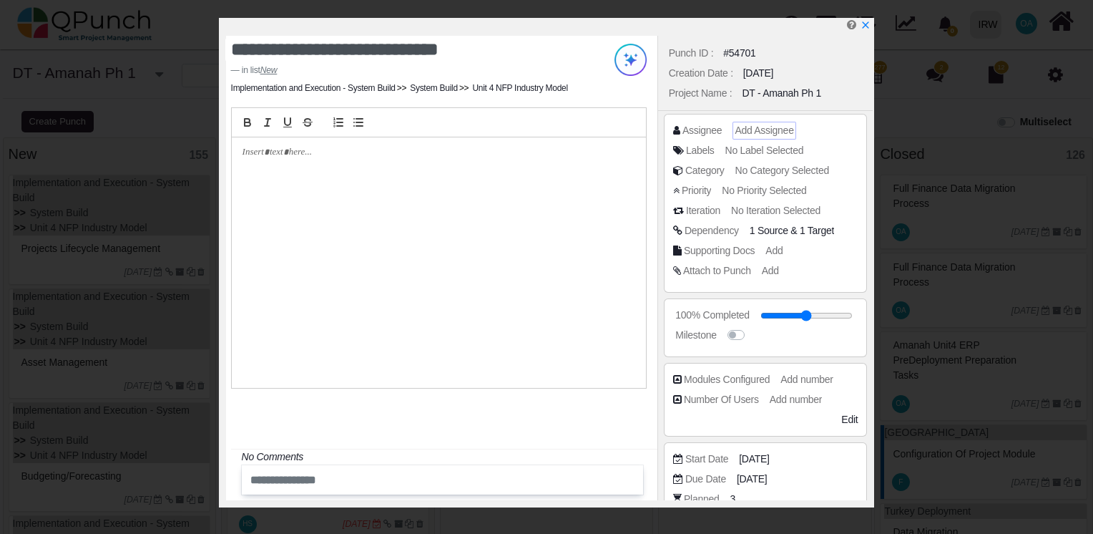
click at [773, 124] on span "Add Assignee" at bounding box center [764, 129] width 59 height 11
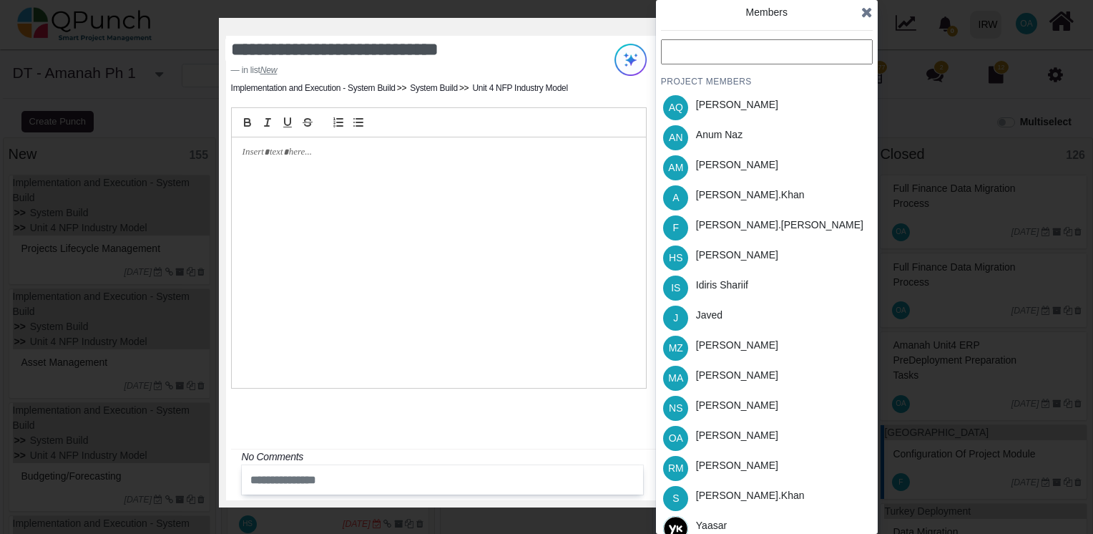
click at [695, 44] on input "text" at bounding box center [767, 51] width 212 height 25
type input "*"
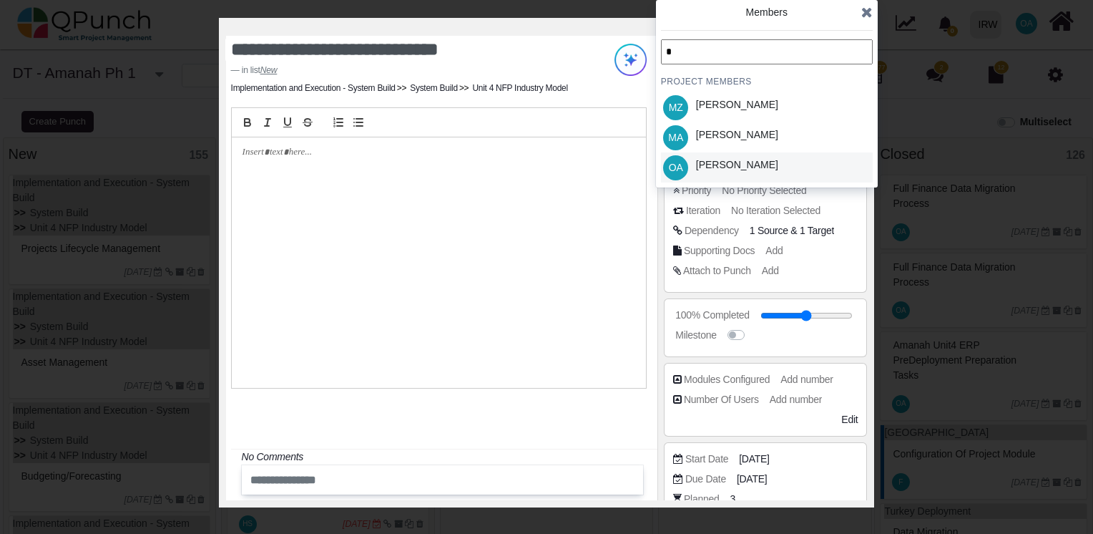
type input "*"
click at [715, 165] on div "Osamah Ali" at bounding box center [737, 164] width 82 height 15
click at [864, 11] on icon at bounding box center [866, 12] width 11 height 14
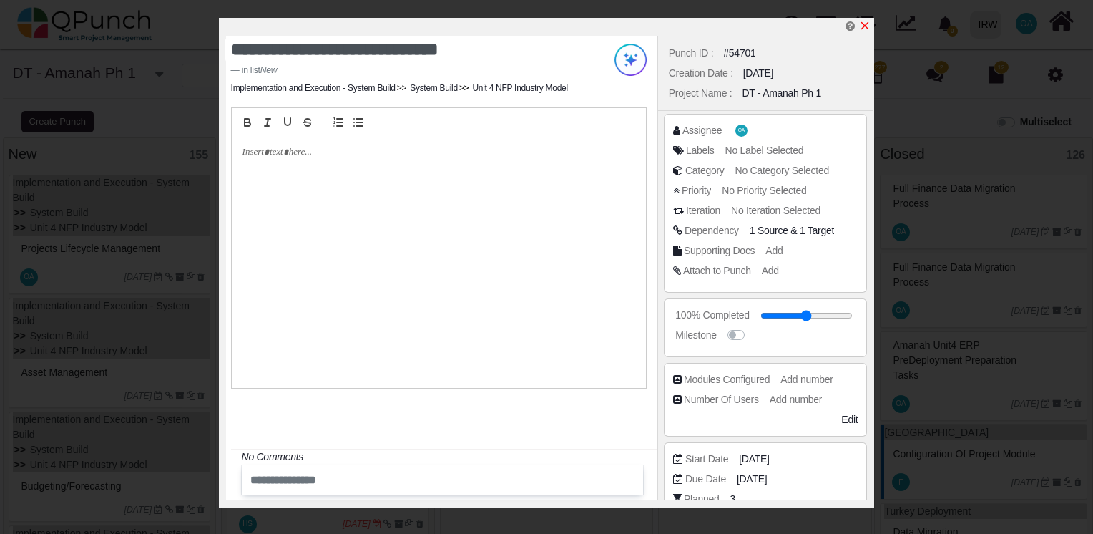
click at [869, 28] on icon "x" at bounding box center [864, 25] width 11 height 11
type input "**"
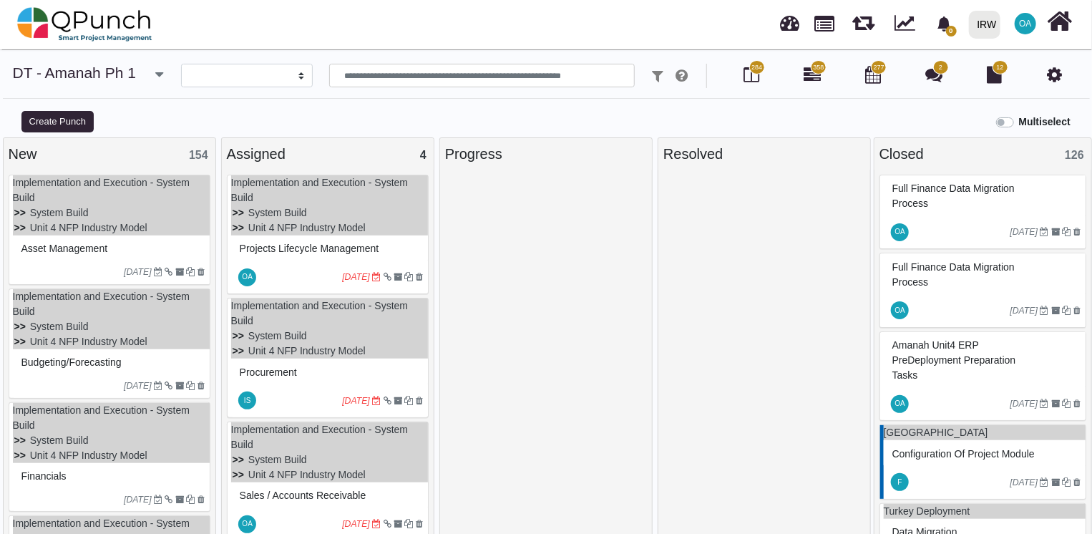
click at [182, 242] on div "Asset Management" at bounding box center [111, 249] width 187 height 22
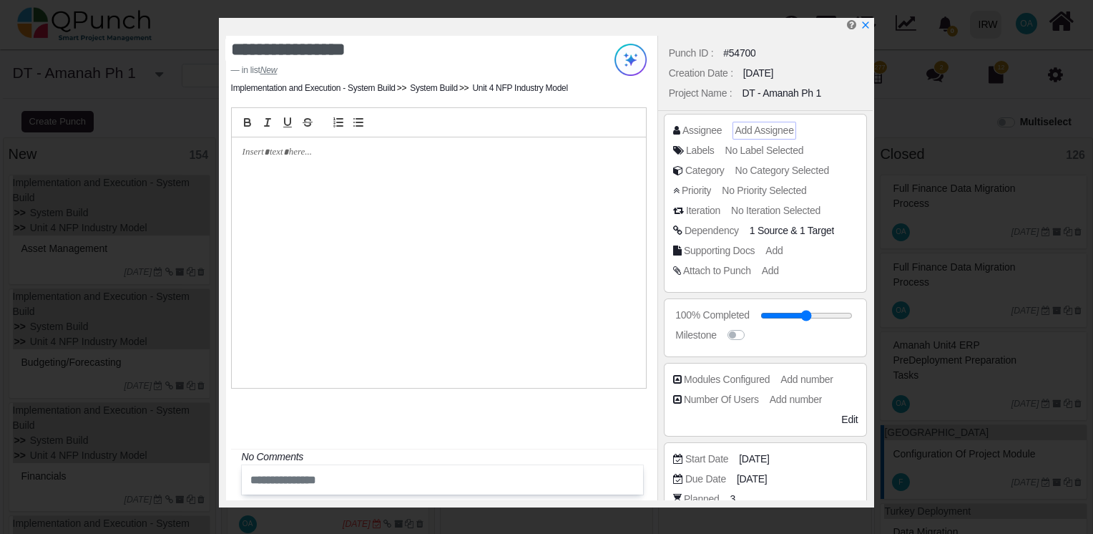
click at [761, 135] on span "Add Assignee" at bounding box center [764, 129] width 59 height 11
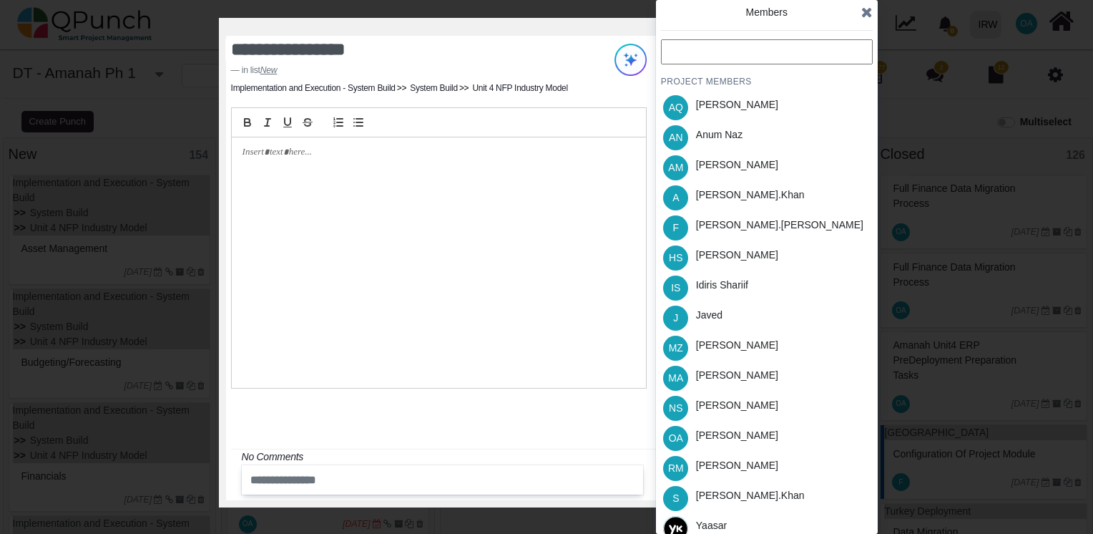
click at [720, 53] on input "text" at bounding box center [767, 51] width 212 height 25
click at [725, 495] on div "Salman.khan" at bounding box center [750, 495] width 109 height 15
click at [721, 497] on div "Salman.khan" at bounding box center [750, 495] width 109 height 15
click at [681, 493] on span "S" at bounding box center [675, 498] width 25 height 25
click at [471, 230] on div at bounding box center [439, 262] width 414 height 250
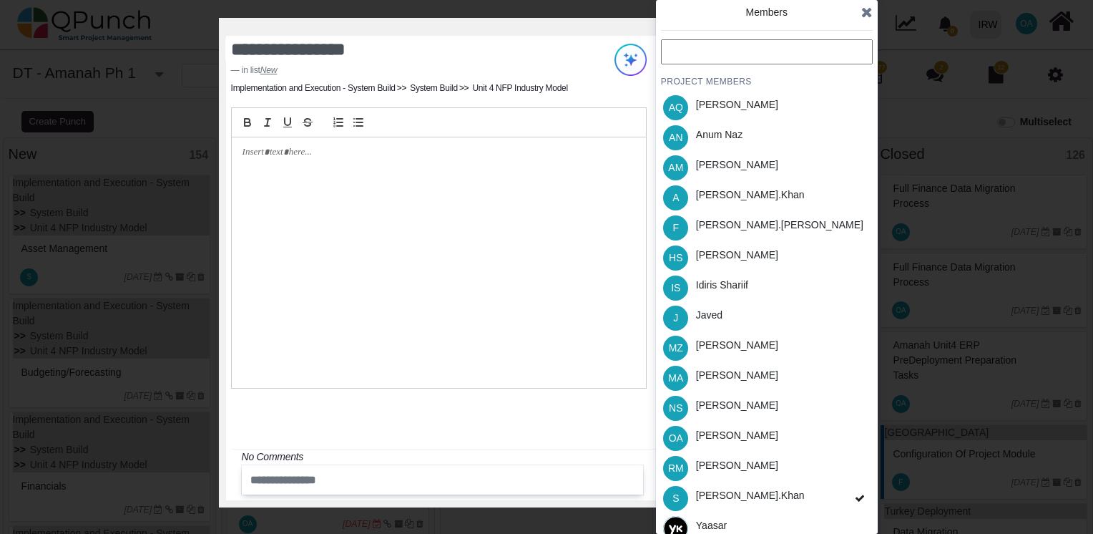
click at [868, 14] on icon at bounding box center [866, 12] width 11 height 14
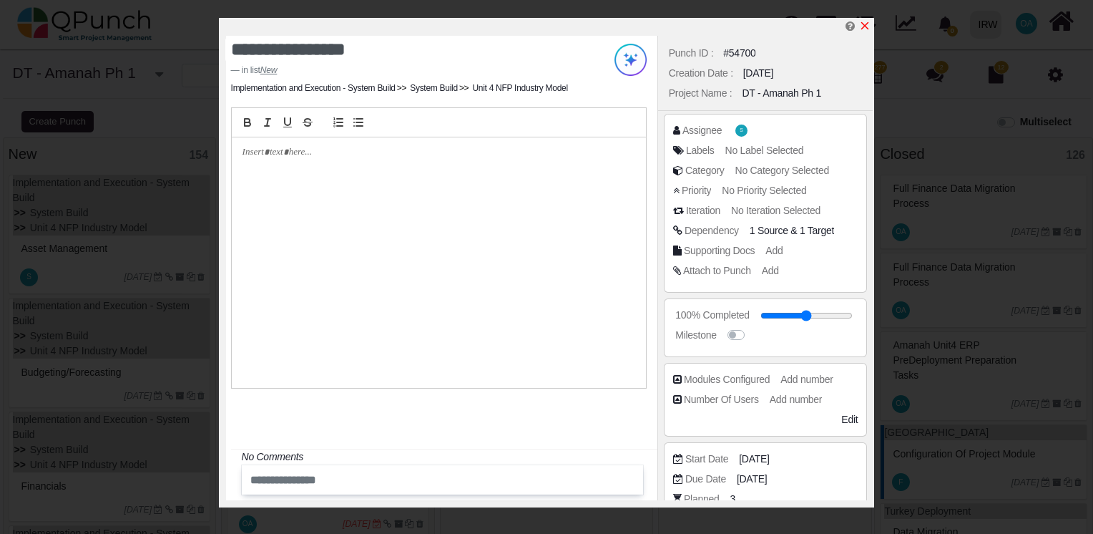
click at [866, 26] on icon "x" at bounding box center [864, 25] width 11 height 11
type input "**"
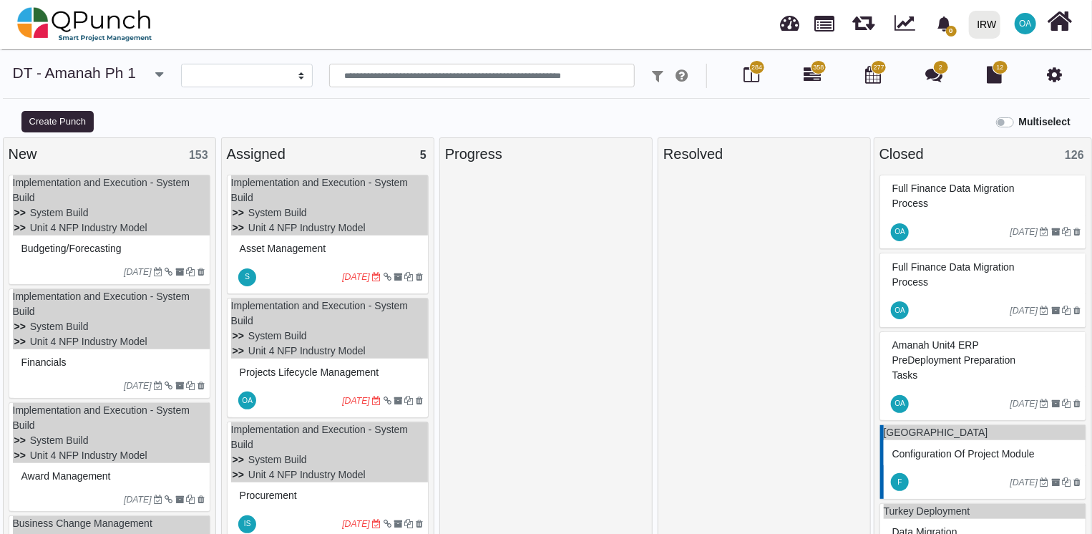
click at [153, 242] on div "Budgeting/Forecasting" at bounding box center [111, 249] width 187 height 22
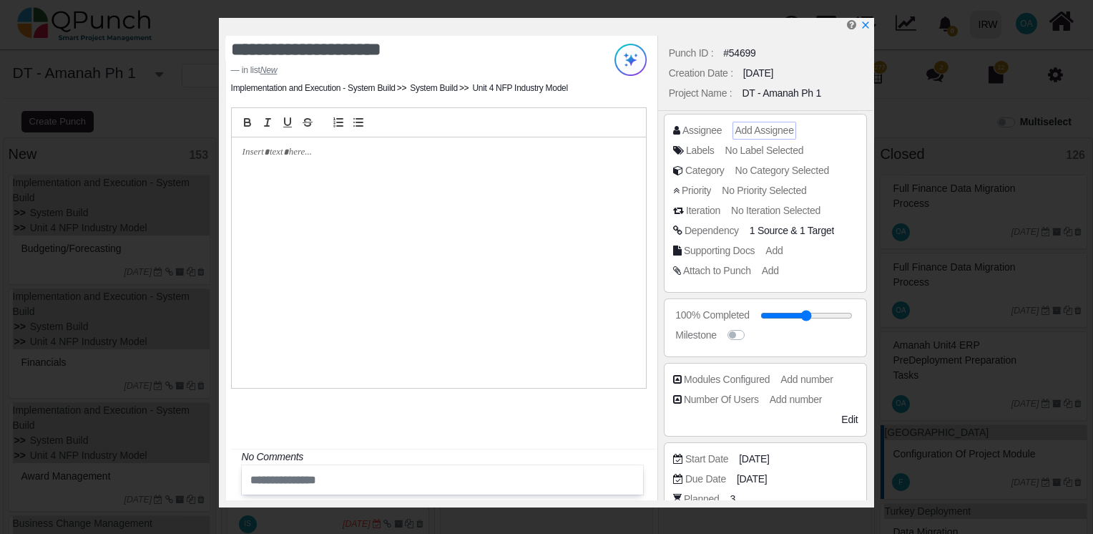
click at [758, 127] on span "Add Assignee" at bounding box center [764, 129] width 59 height 11
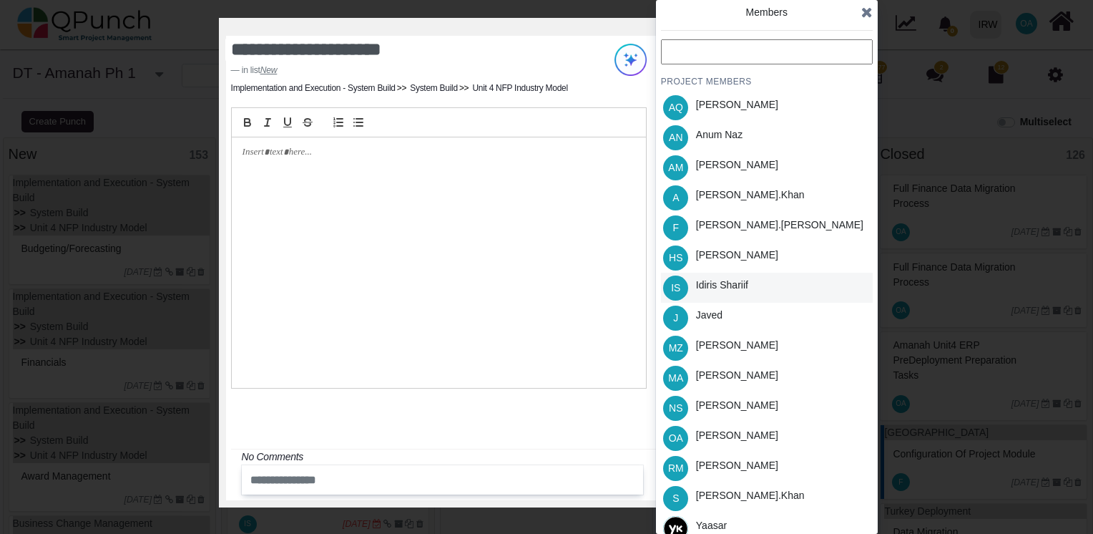
click at [710, 284] on div "Idiris Shariif" at bounding box center [722, 285] width 52 height 15
click at [861, 10] on icon at bounding box center [866, 12] width 11 height 14
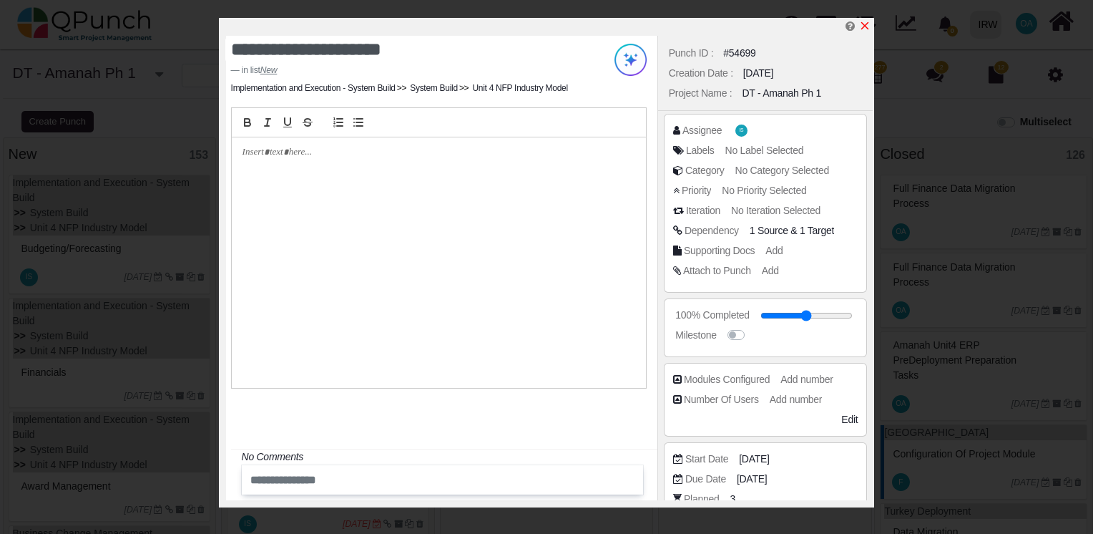
click at [863, 28] on icon "x" at bounding box center [864, 25] width 11 height 11
type input "**"
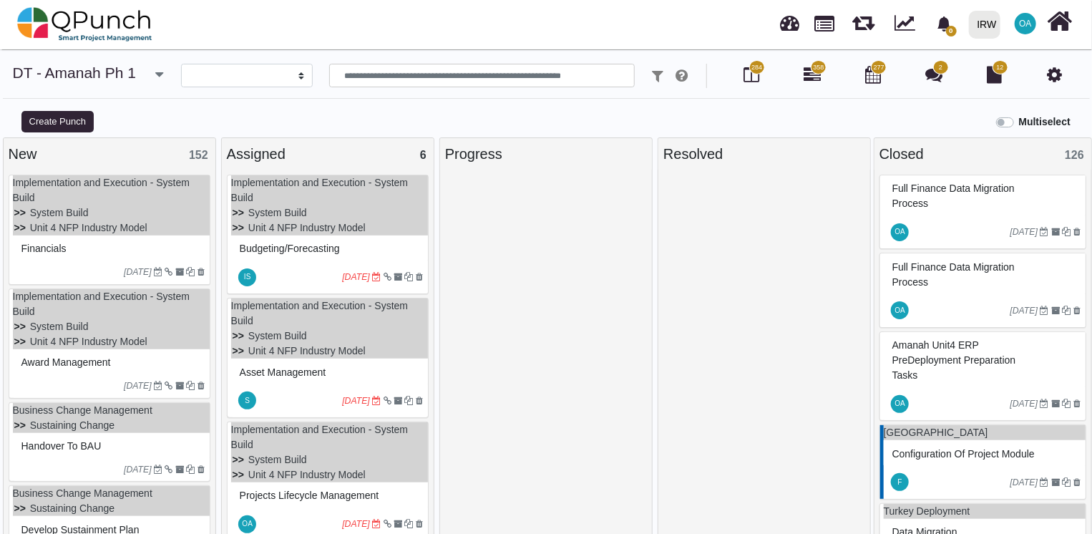
click at [192, 250] on div "Financials" at bounding box center [111, 249] width 187 height 22
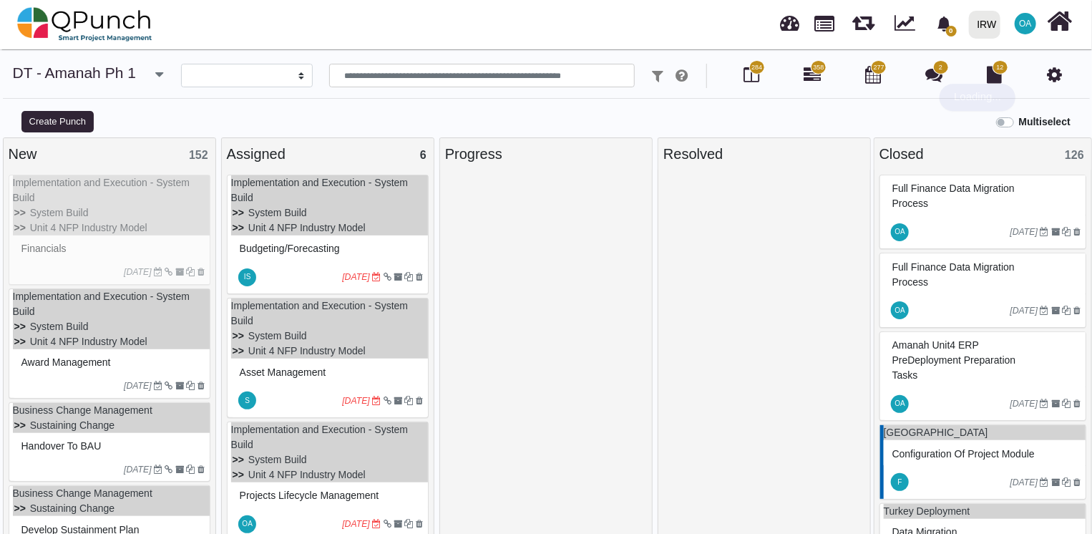
click at [192, 250] on div "Implementation and Execution - System Build System Build Unit 4 NFP Industry Mo…" at bounding box center [110, 230] width 202 height 110
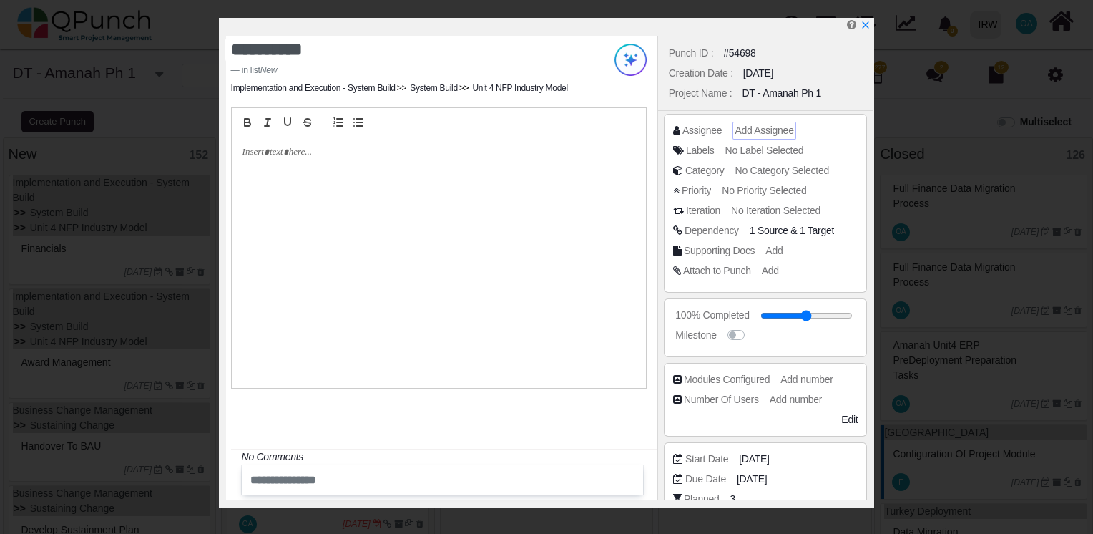
click at [761, 130] on span "Add Assignee" at bounding box center [764, 129] width 59 height 11
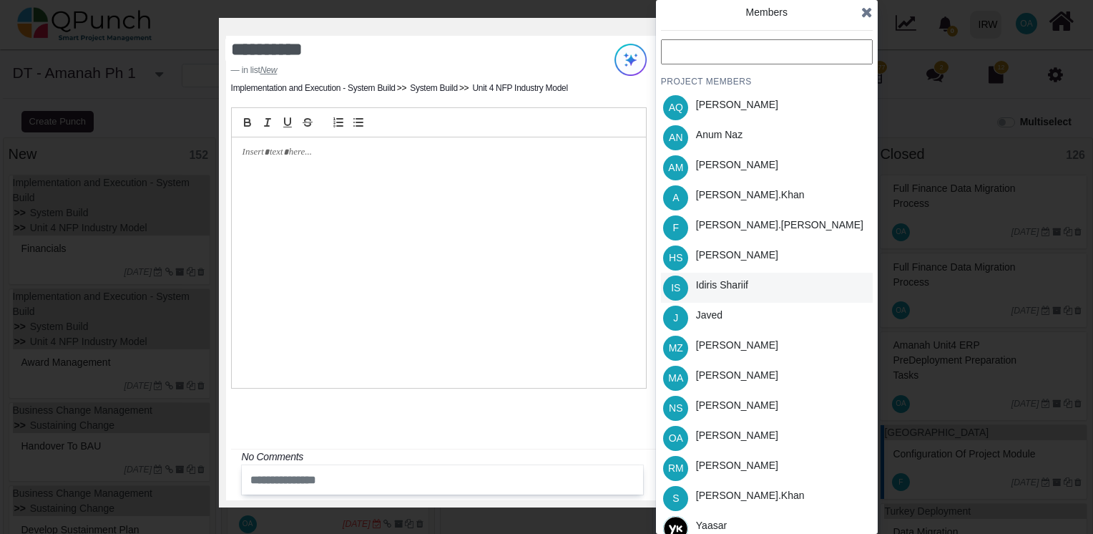
click at [679, 286] on span "IS" at bounding box center [675, 288] width 9 height 10
click at [867, 16] on icon at bounding box center [866, 12] width 11 height 14
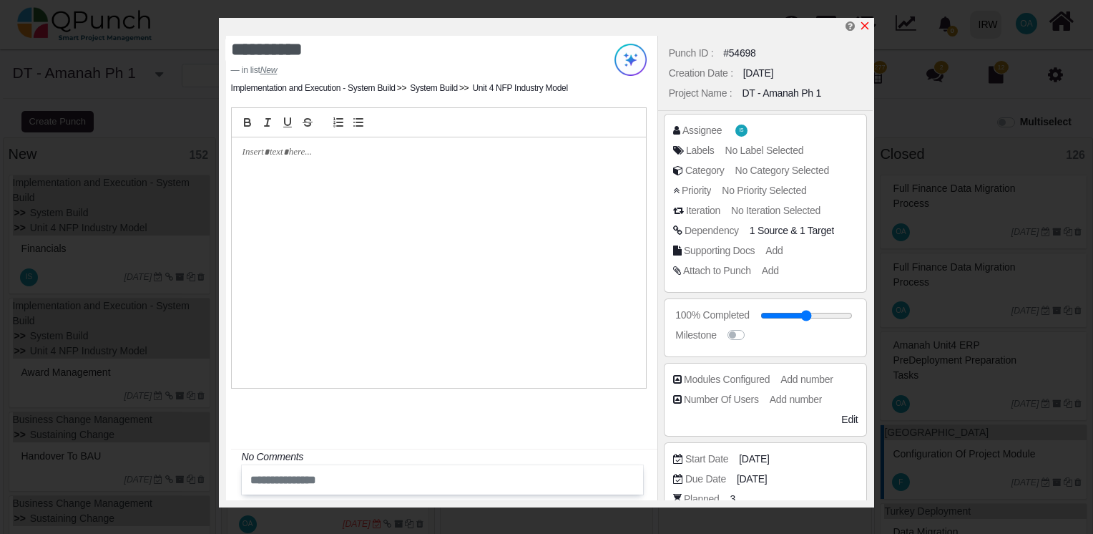
click at [864, 24] on icon "x" at bounding box center [864, 25] width 11 height 11
type input "**"
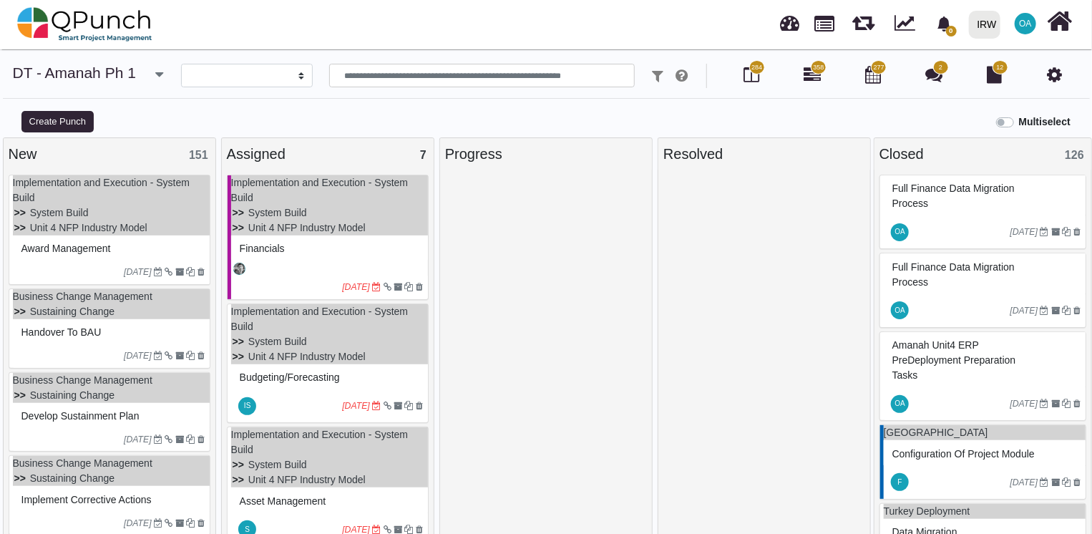
click at [92, 256] on div "Award Management" at bounding box center [111, 249] width 187 height 22
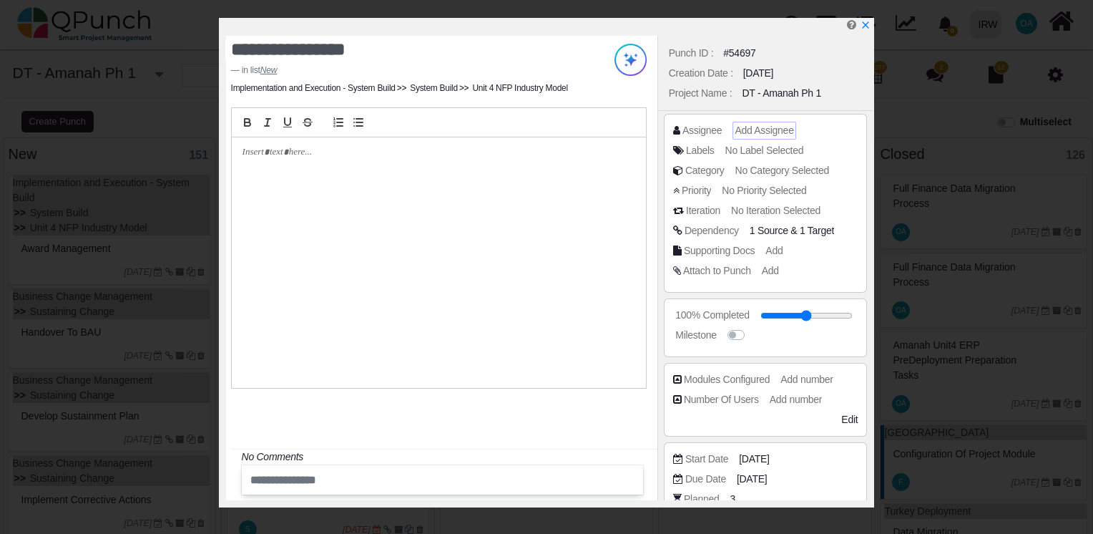
click at [751, 135] on span "Add Assignee" at bounding box center [764, 129] width 59 height 11
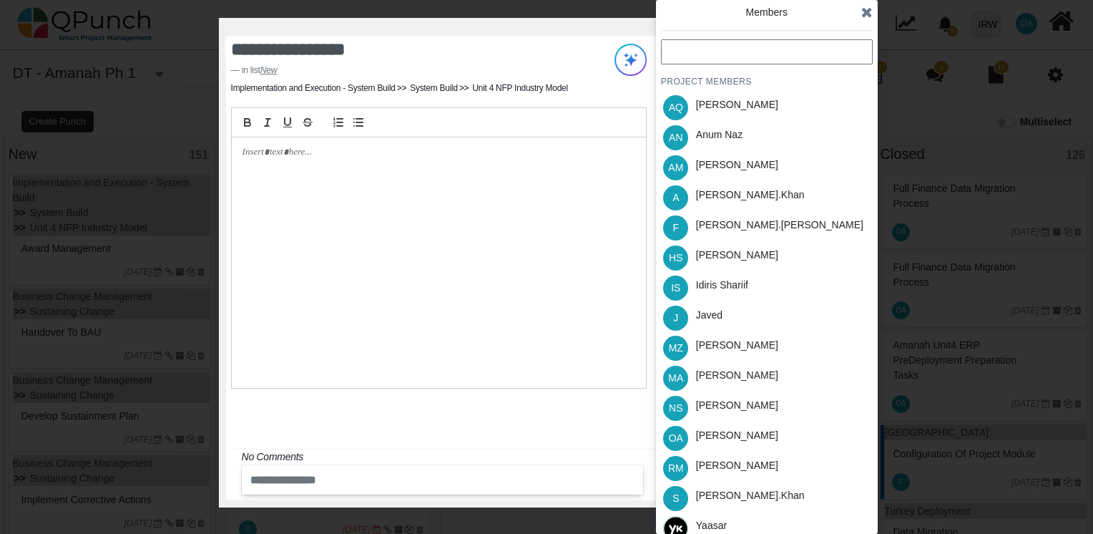
click at [690, 57] on input "text" at bounding box center [767, 51] width 212 height 25
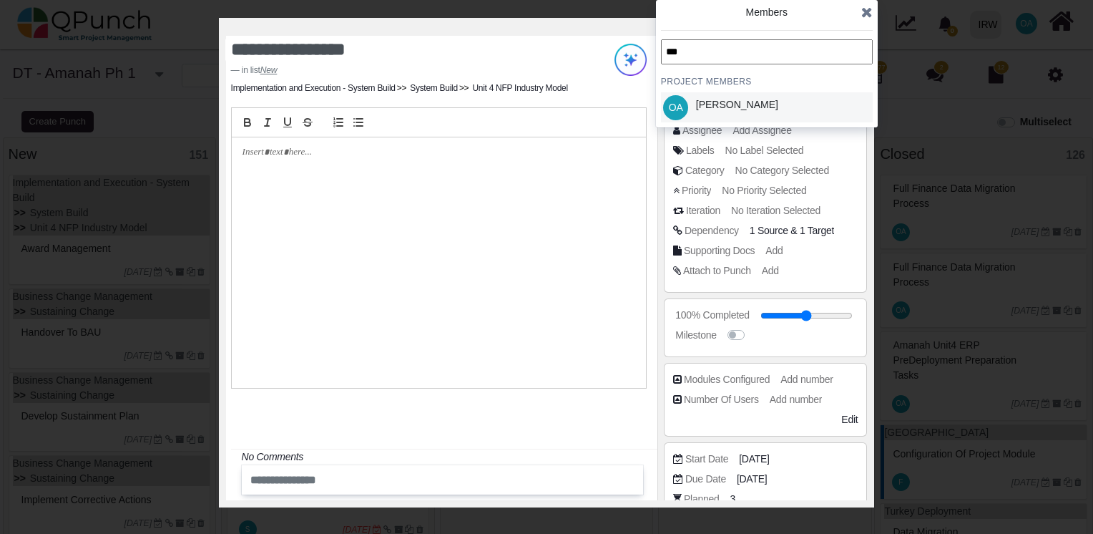
type input "***"
click at [678, 102] on span "OA" at bounding box center [676, 107] width 14 height 10
click at [869, 11] on icon at bounding box center [866, 12] width 11 height 14
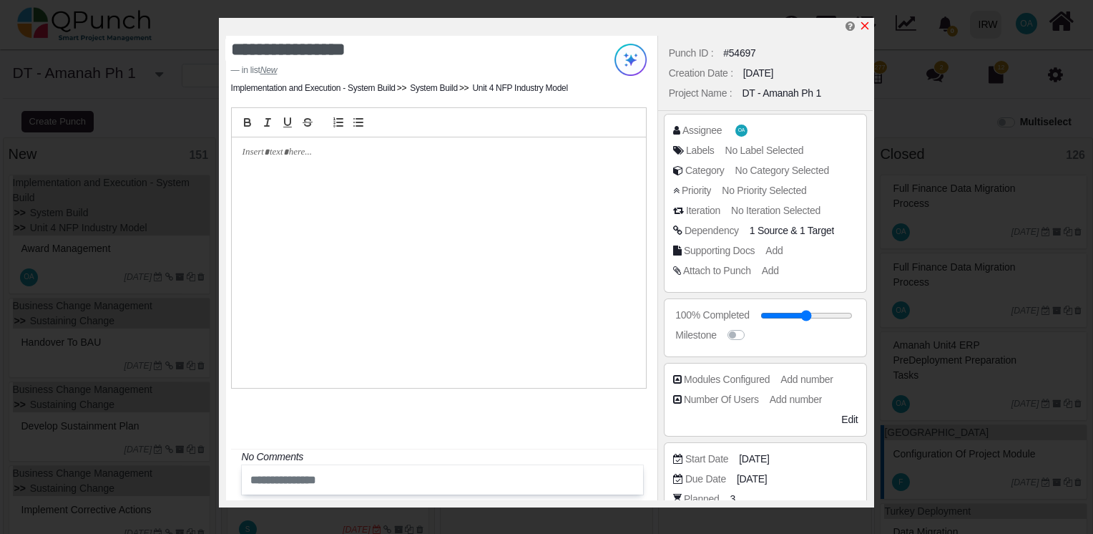
click at [867, 24] on icon "x" at bounding box center [864, 25] width 11 height 11
type input "**"
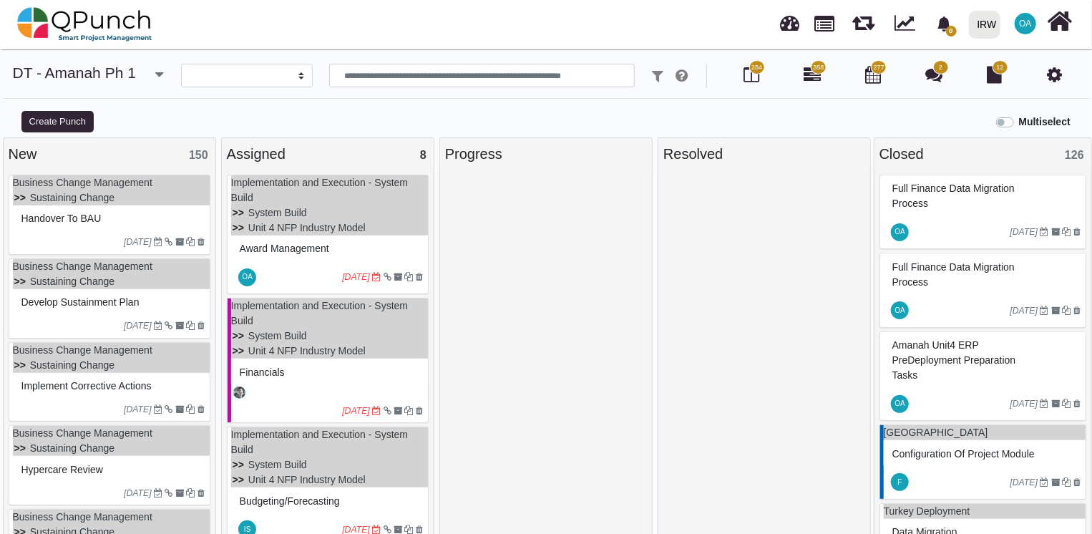
click at [140, 210] on div "Handover to BAU" at bounding box center [111, 218] width 187 height 22
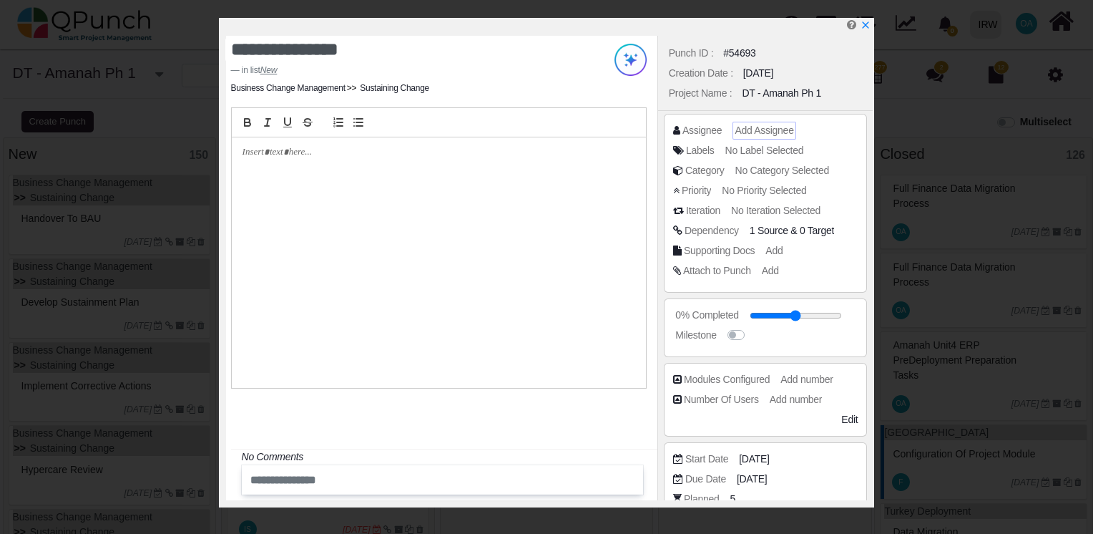
click at [766, 130] on span "Add Assignee" at bounding box center [764, 129] width 59 height 11
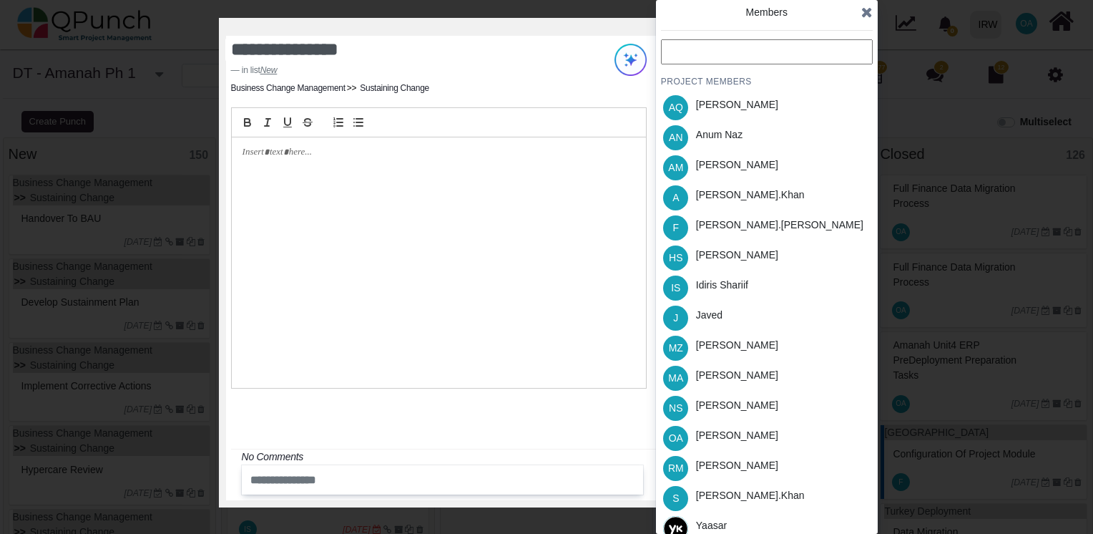
click at [683, 56] on input "text" at bounding box center [767, 51] width 212 height 25
click at [678, 283] on span "IS" at bounding box center [675, 288] width 9 height 10
click at [866, 14] on icon at bounding box center [866, 12] width 11 height 14
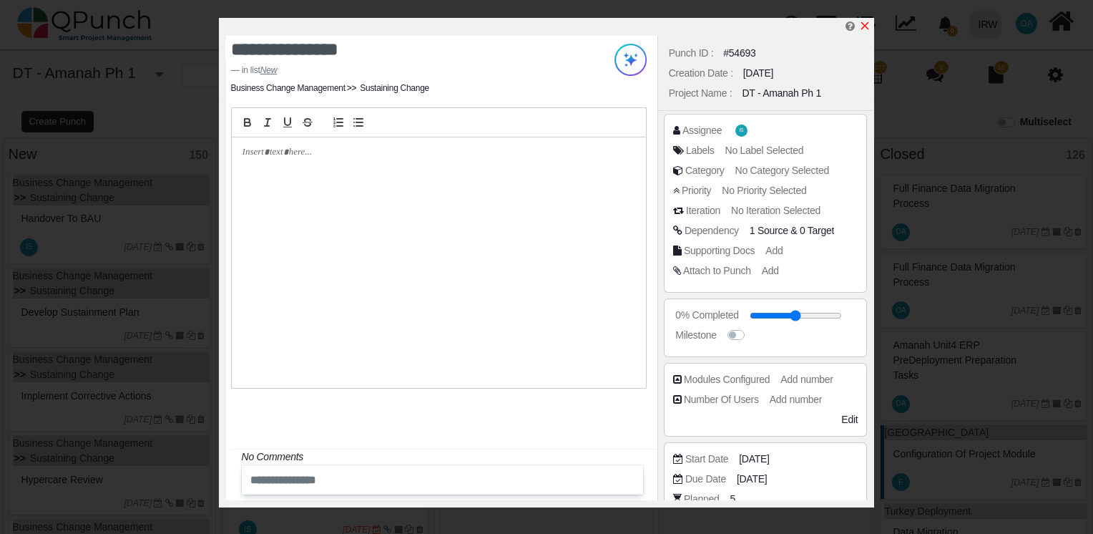
click at [865, 29] on icon "x" at bounding box center [864, 25] width 11 height 11
type input "**"
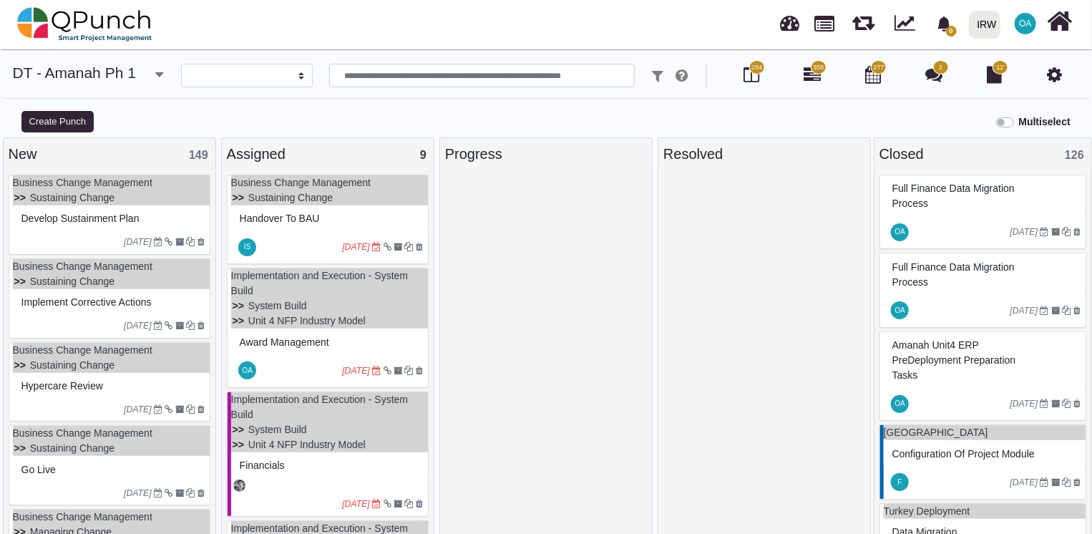
click at [74, 228] on div "Develop sustainment plan" at bounding box center [111, 218] width 187 height 22
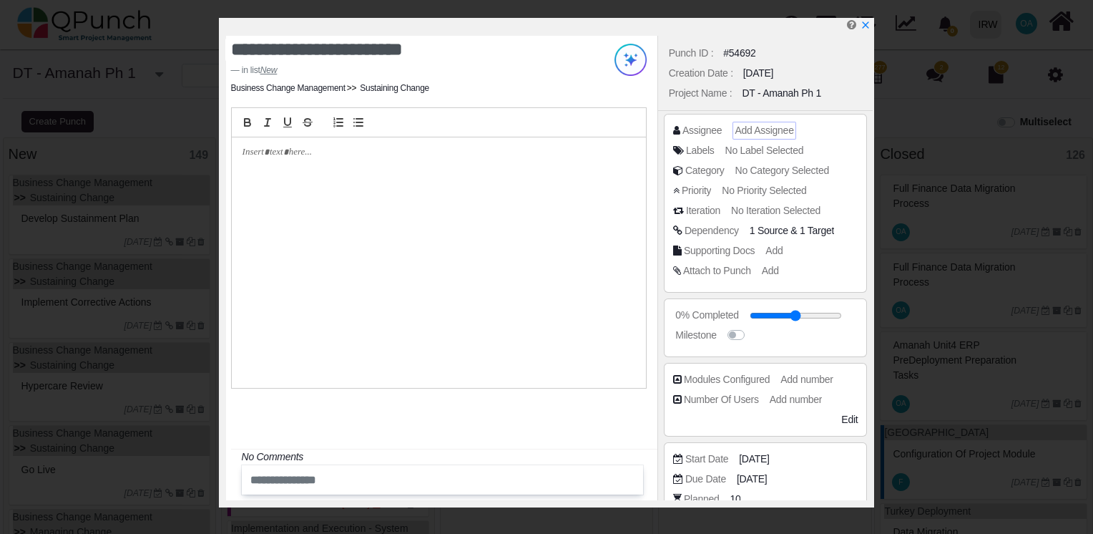
click at [764, 129] on span "Add Assignee" at bounding box center [764, 129] width 59 height 11
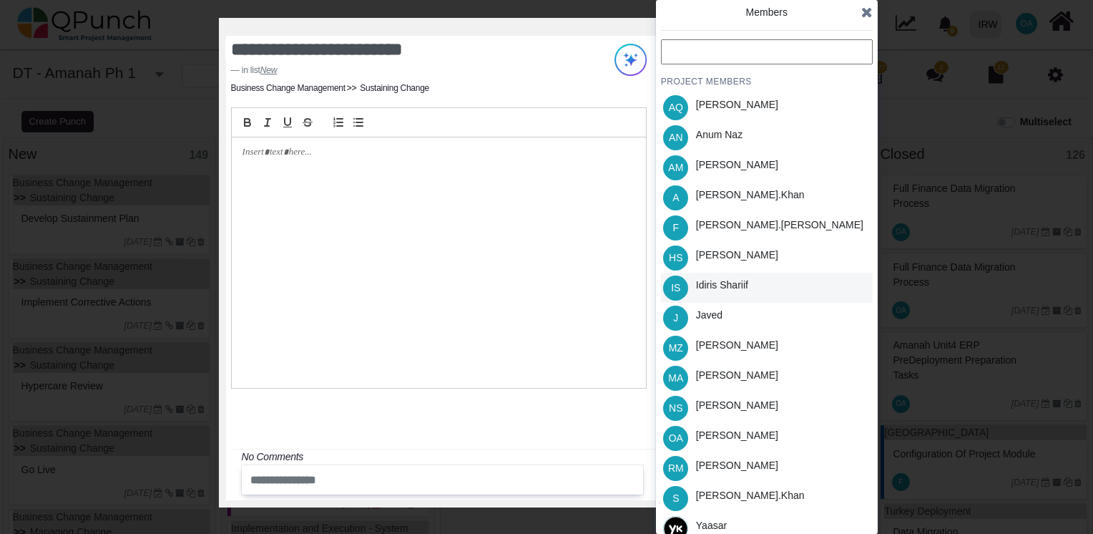
click at [704, 289] on div "Idiris Shariif" at bounding box center [722, 285] width 52 height 15
click at [864, 11] on icon at bounding box center [866, 12] width 11 height 14
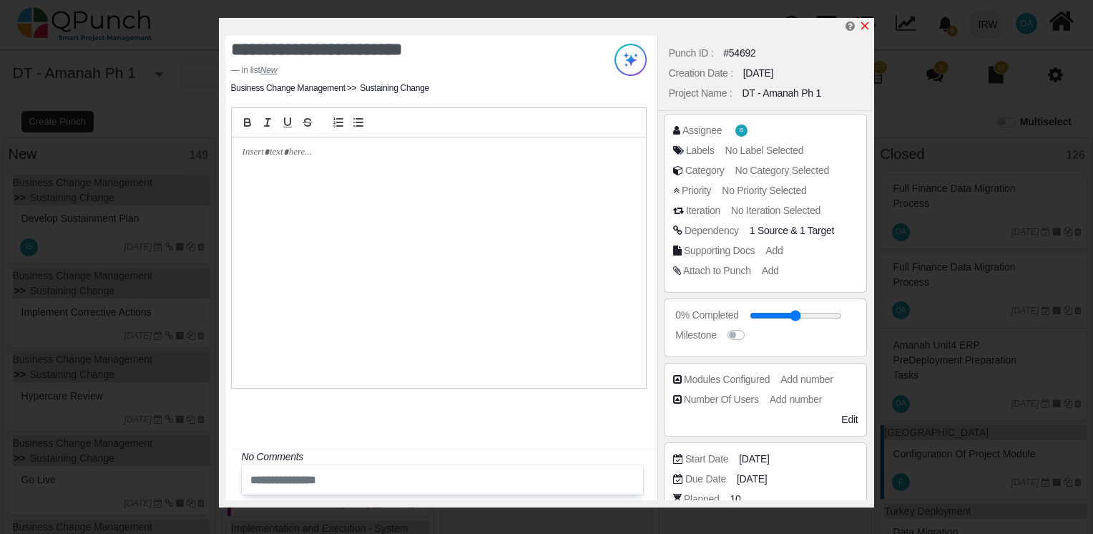
click at [864, 24] on icon "x" at bounding box center [864, 25] width 11 height 11
type input "**"
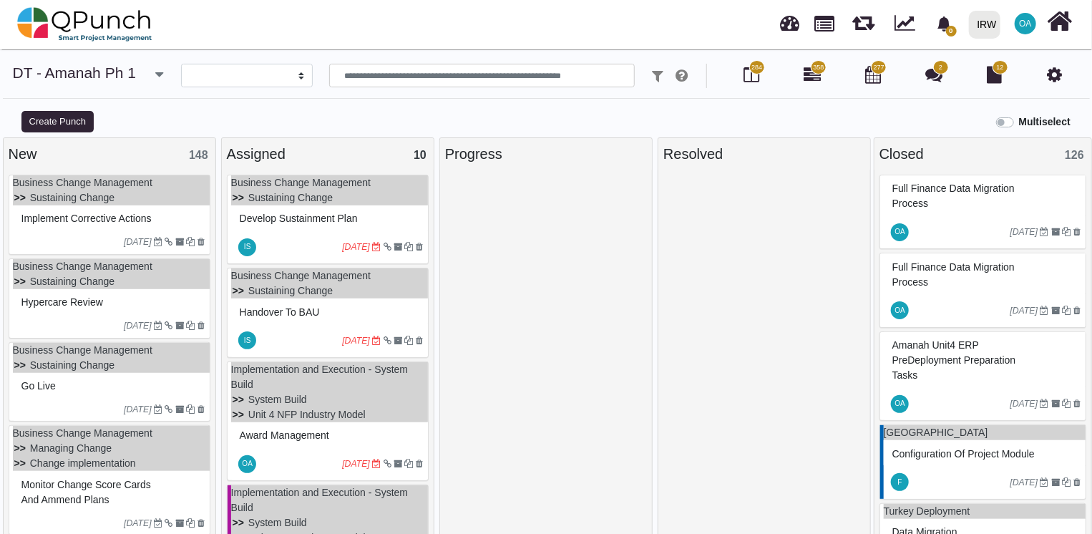
click at [73, 230] on div "04-09-2023" at bounding box center [111, 241] width 197 height 23
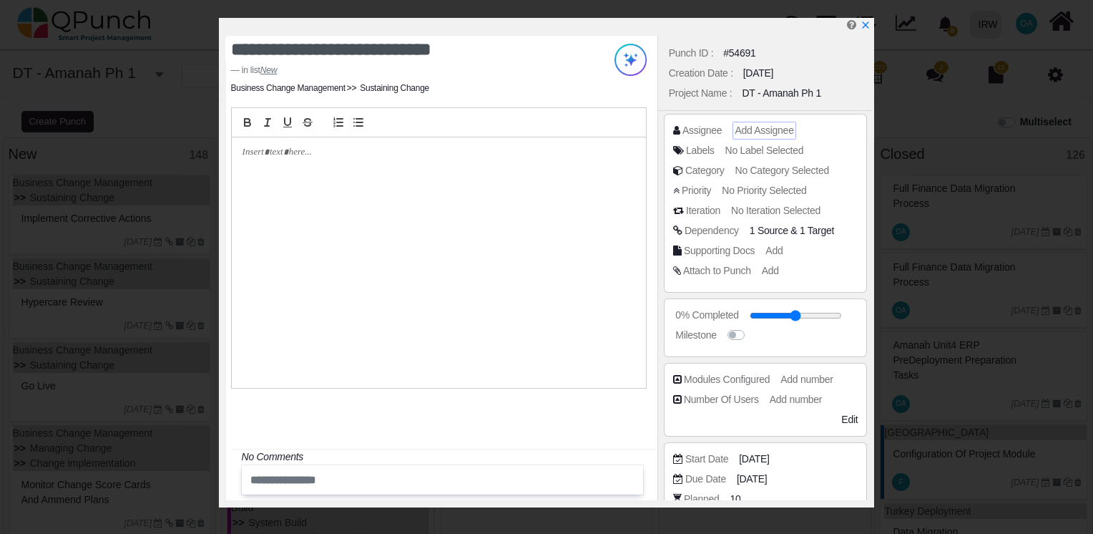
click at [754, 132] on span "Add Assignee" at bounding box center [764, 129] width 59 height 11
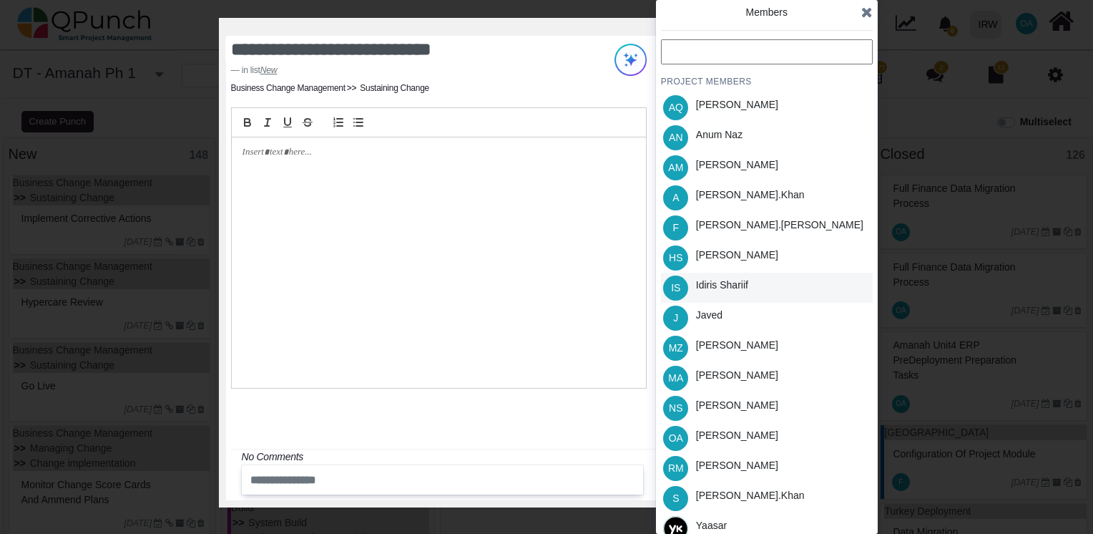
click at [679, 287] on span "IS" at bounding box center [675, 288] width 9 height 10
click at [862, 21] on span at bounding box center [866, 11] width 11 height 21
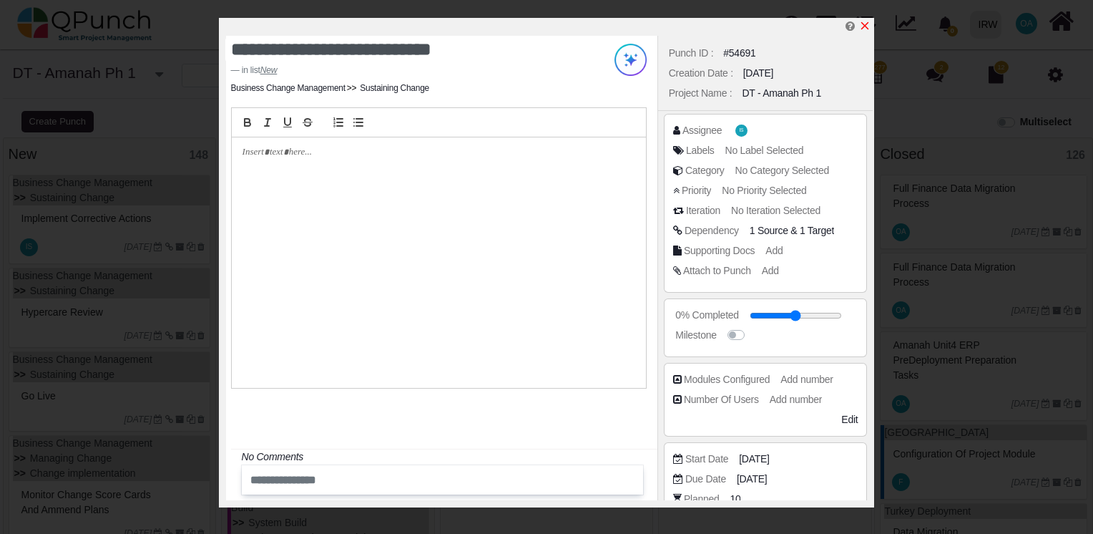
click at [864, 27] on icon "x" at bounding box center [864, 25] width 11 height 11
type input "**"
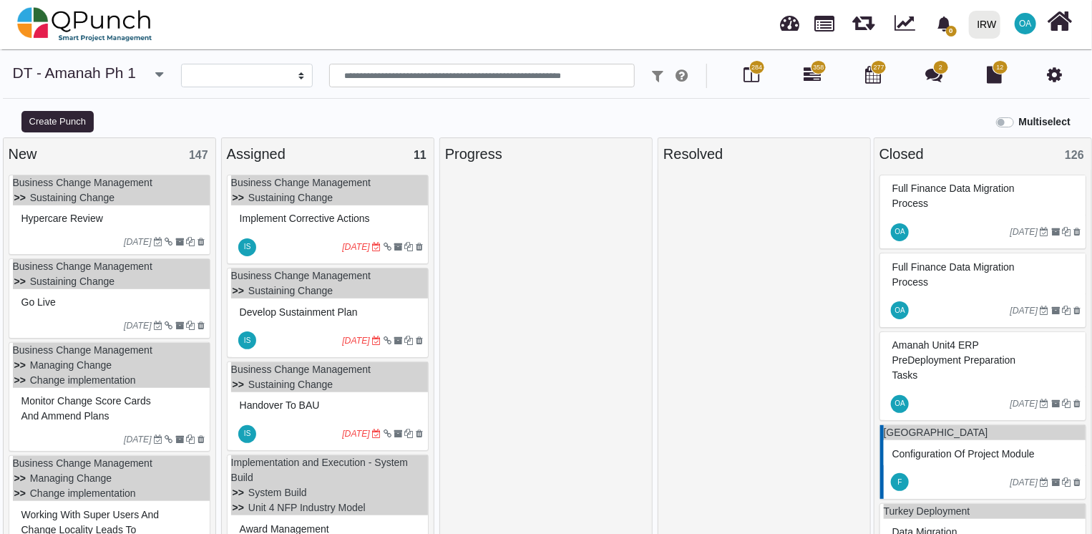
click at [137, 221] on div "Hypercare Review" at bounding box center [111, 218] width 187 height 22
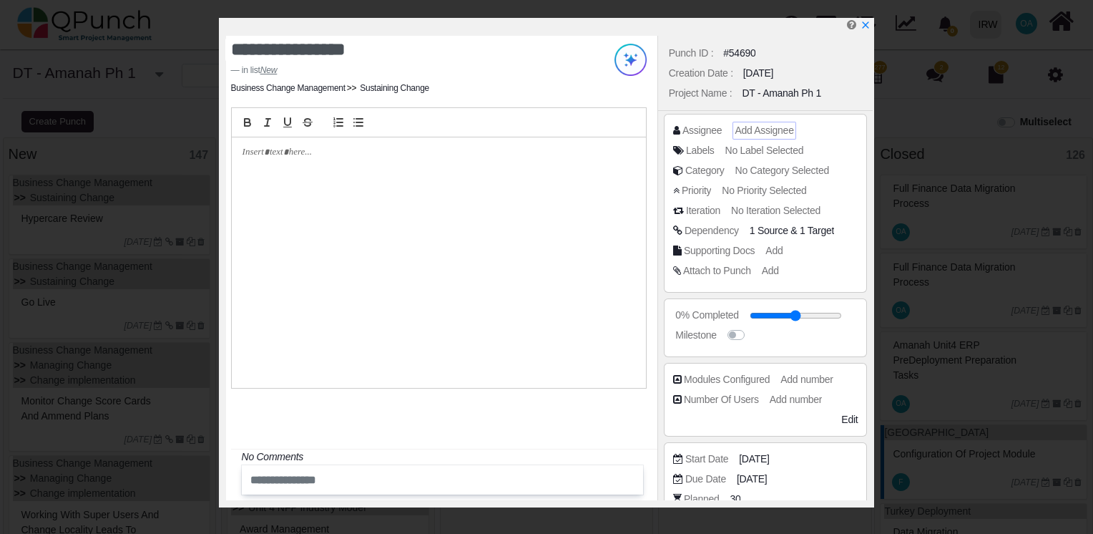
click at [749, 127] on span "Add Assignee" at bounding box center [764, 129] width 59 height 11
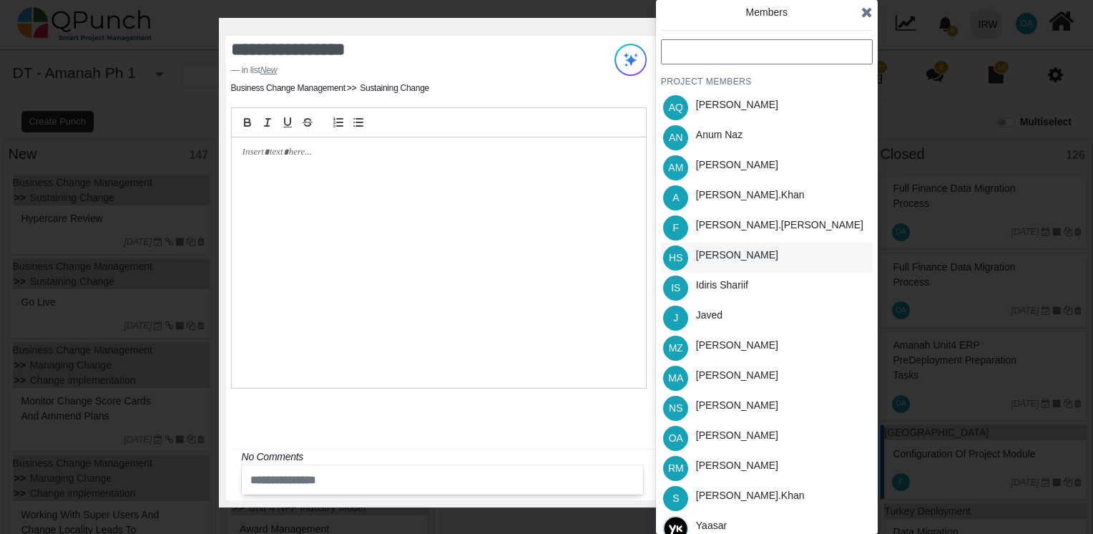
click at [682, 256] on span "HS" at bounding box center [675, 257] width 25 height 25
click at [866, 14] on icon at bounding box center [866, 12] width 11 height 14
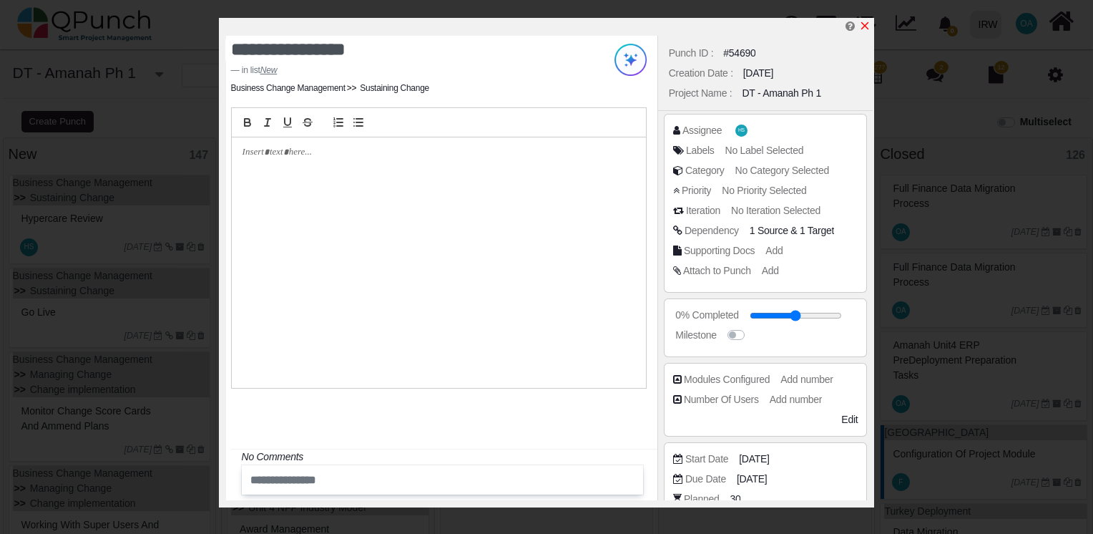
click at [862, 25] on icon "x" at bounding box center [864, 25] width 11 height 11
type input "**"
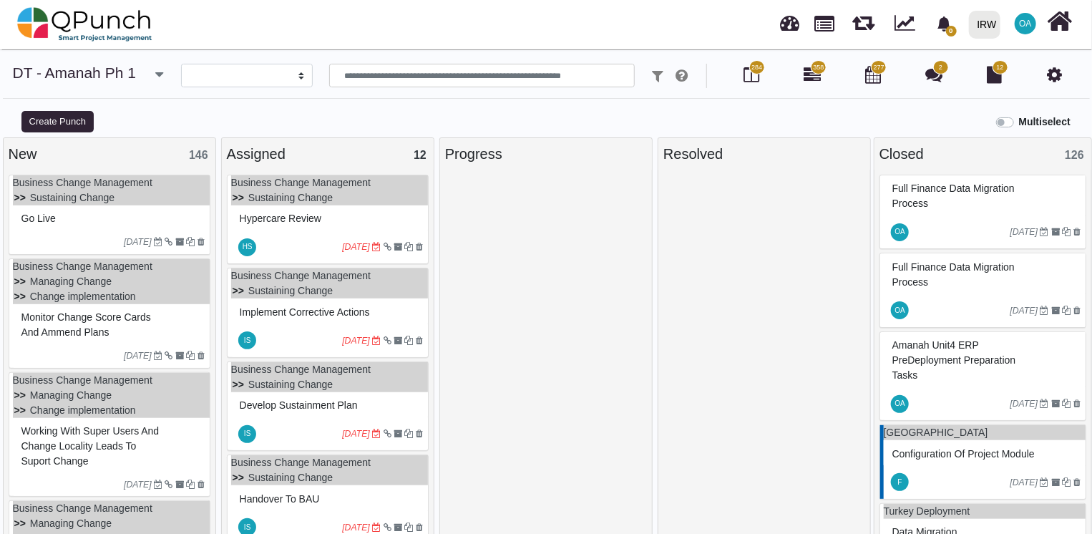
click at [111, 212] on div "Go Live" at bounding box center [111, 218] width 187 height 22
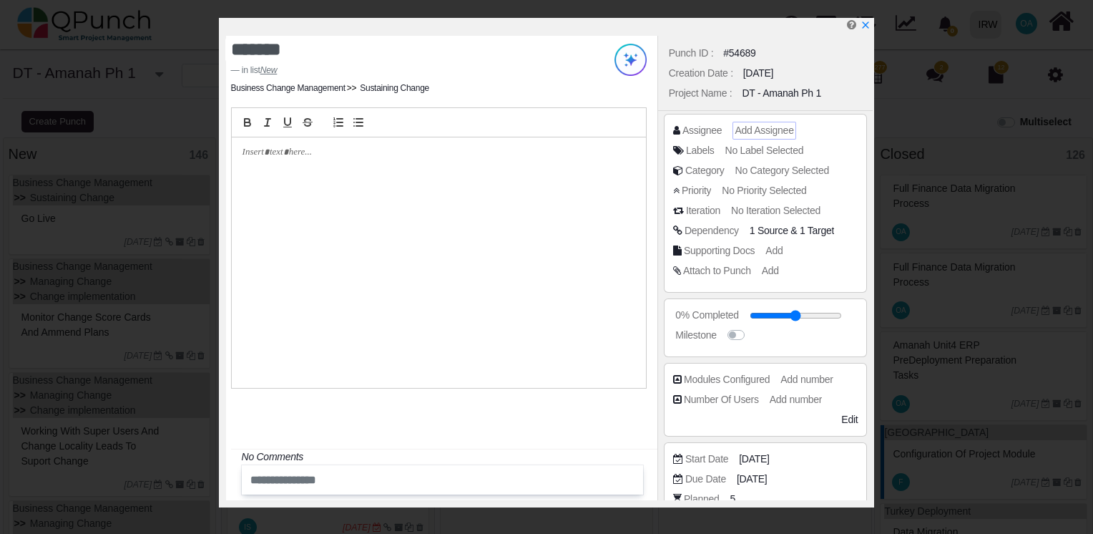
click at [758, 124] on span "Add Assignee" at bounding box center [764, 129] width 59 height 11
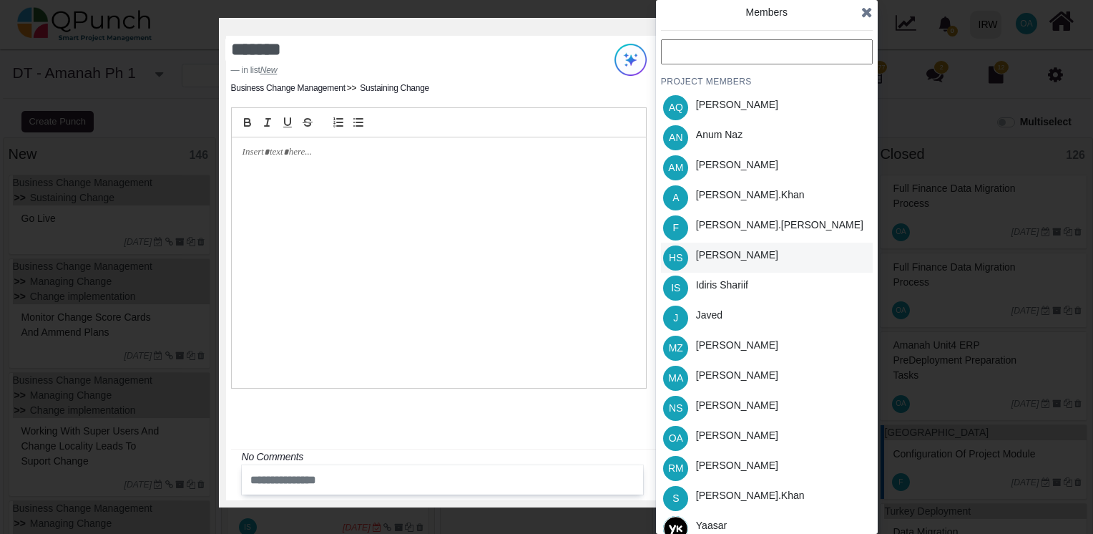
click at [713, 255] on div "Hassan Saleem" at bounding box center [737, 255] width 82 height 15
click at [867, 13] on icon at bounding box center [866, 12] width 11 height 14
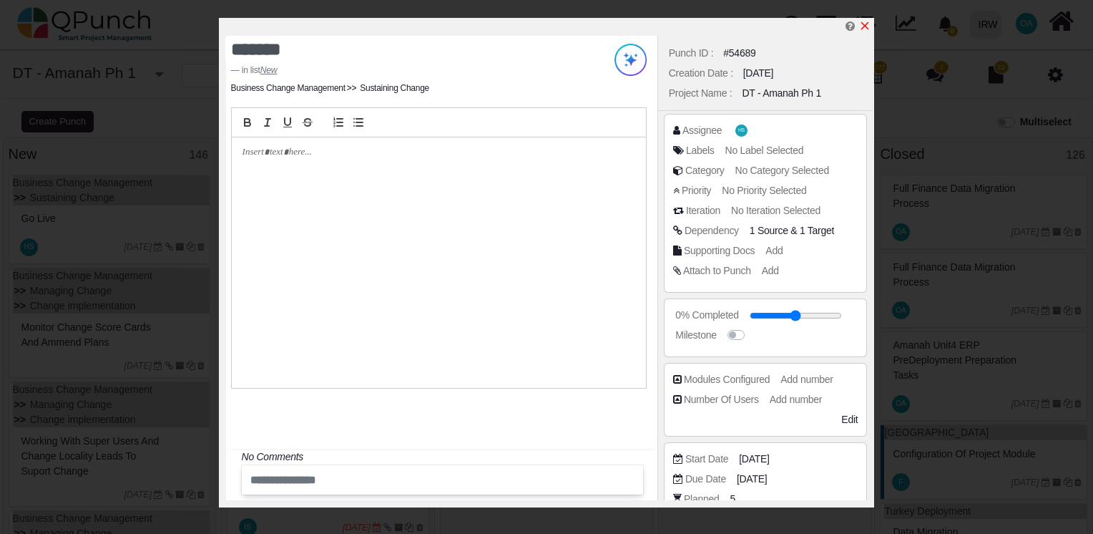
click at [863, 28] on icon "x" at bounding box center [864, 25] width 11 height 11
type input "**"
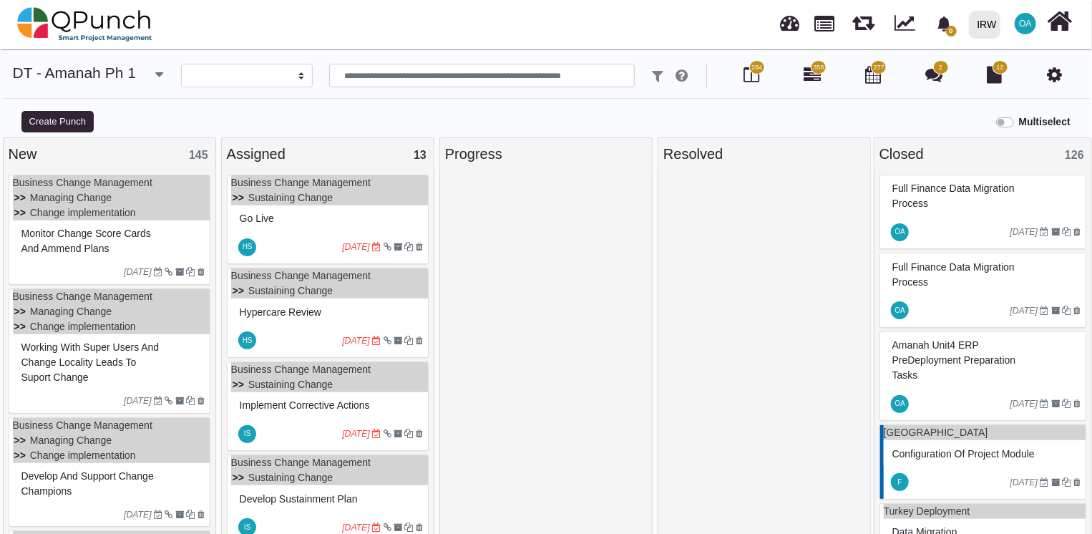
click at [180, 220] on div "Monitor change score cards and ammend plans" at bounding box center [111, 240] width 197 height 40
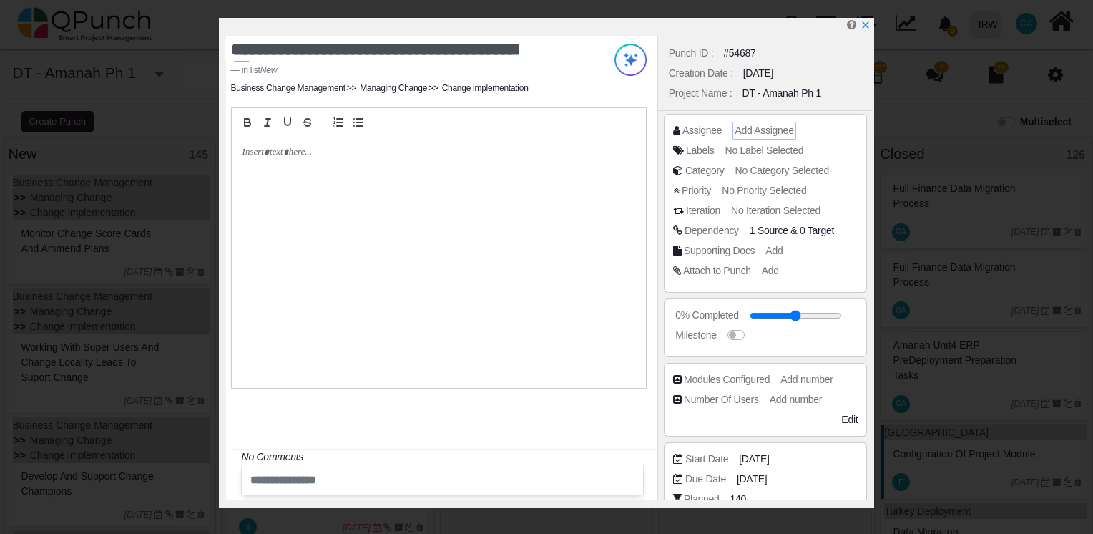
click at [766, 127] on span "Add Assignee" at bounding box center [764, 129] width 59 height 11
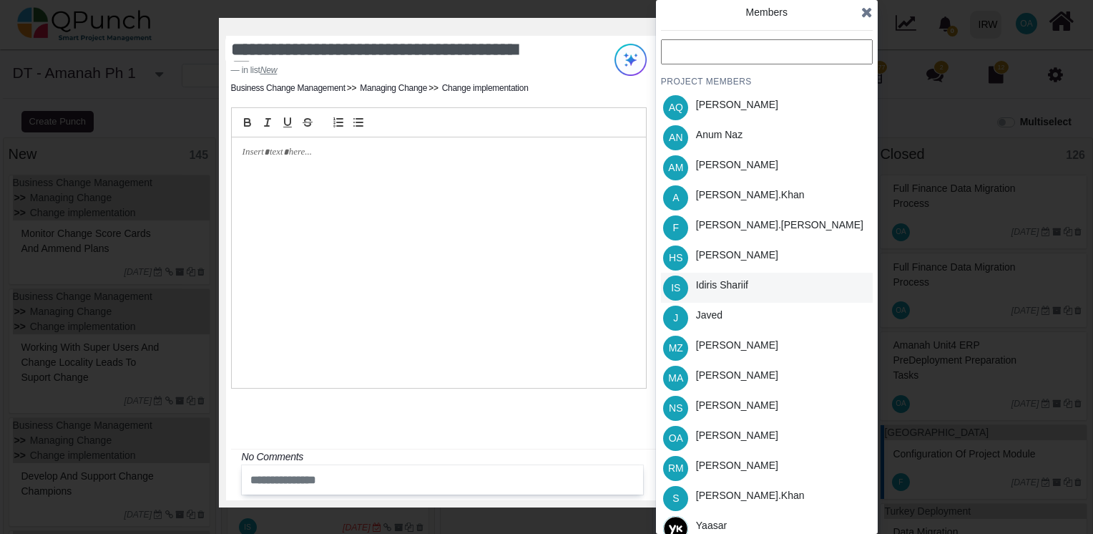
click at [710, 288] on div "Idiris Shariif" at bounding box center [722, 285] width 52 height 15
click at [864, 10] on icon at bounding box center [866, 12] width 11 height 14
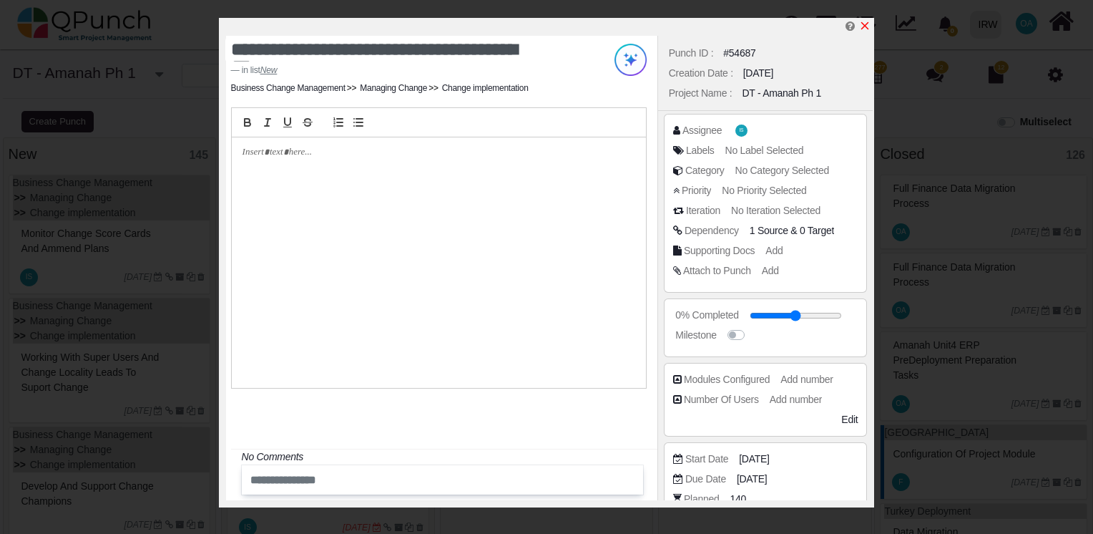
click at [865, 25] on icon "x" at bounding box center [864, 25] width 11 height 11
type input "**"
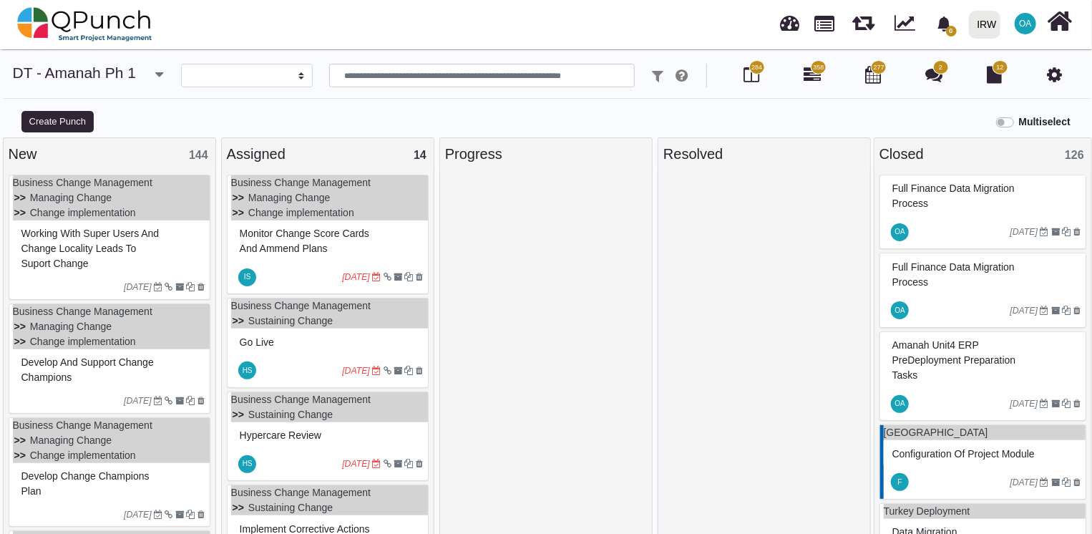
click at [117, 268] on div "Working with super users and change locality leads to suport change" at bounding box center [111, 249] width 187 height 52
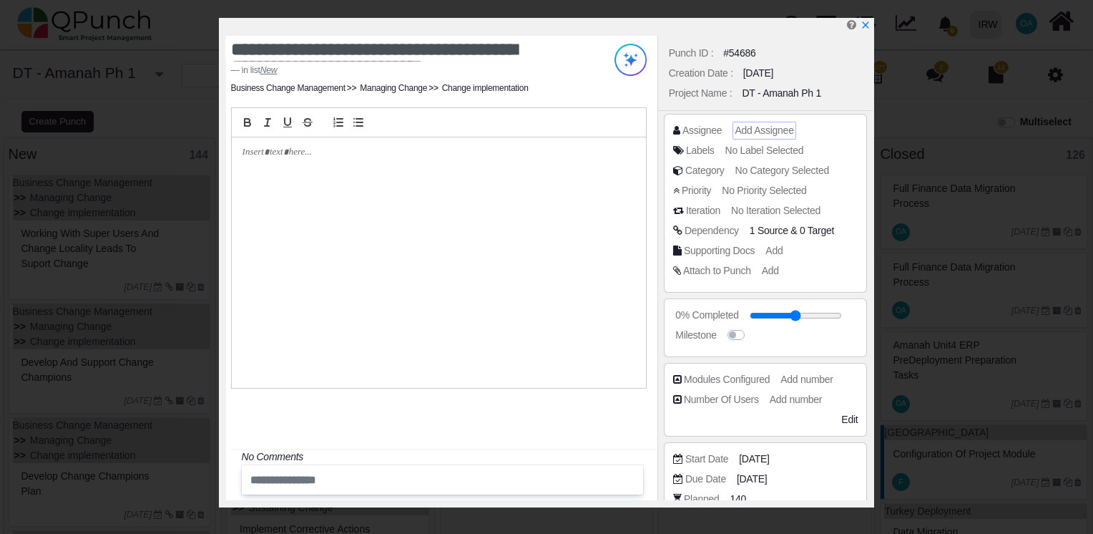
click at [751, 135] on span "Add Assignee" at bounding box center [764, 129] width 59 height 11
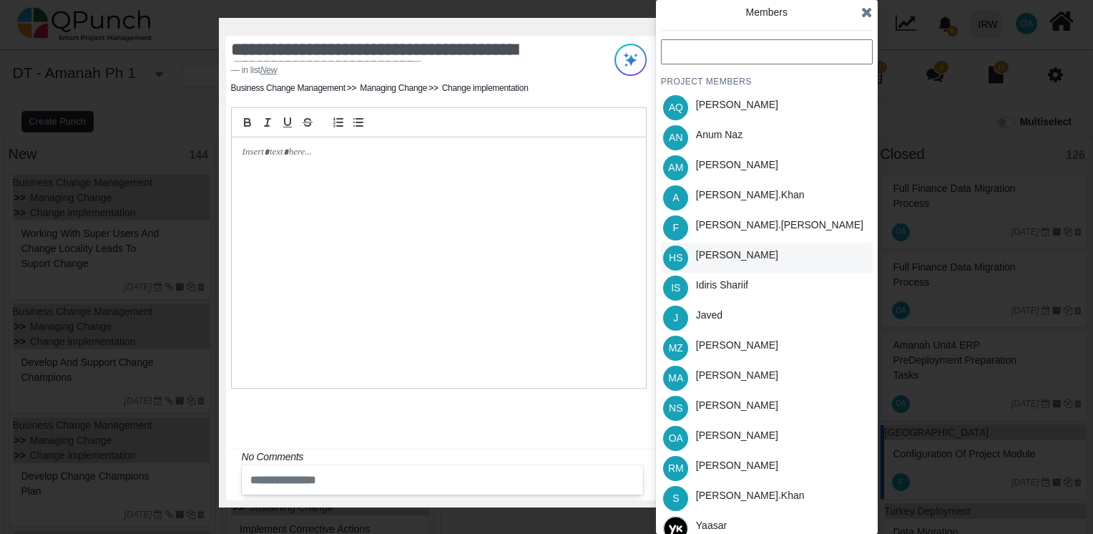
click at [698, 256] on div "Hassan Saleem" at bounding box center [737, 255] width 82 height 15
click at [866, 15] on icon at bounding box center [866, 12] width 11 height 14
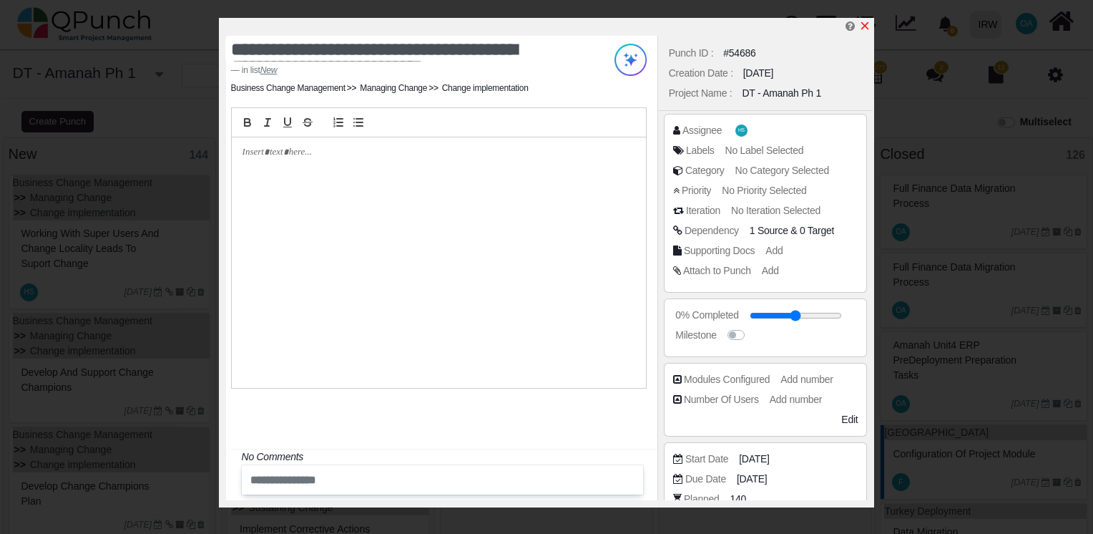
click at [864, 24] on icon "x" at bounding box center [864, 25] width 11 height 11
type input "**"
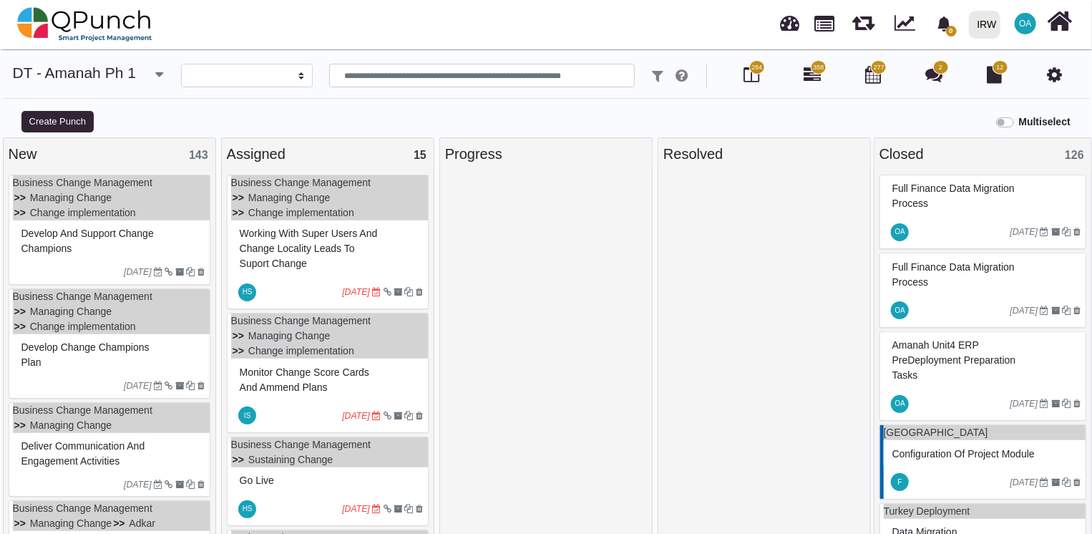
click at [152, 243] on div "Develop and support change champions" at bounding box center [111, 241] width 187 height 37
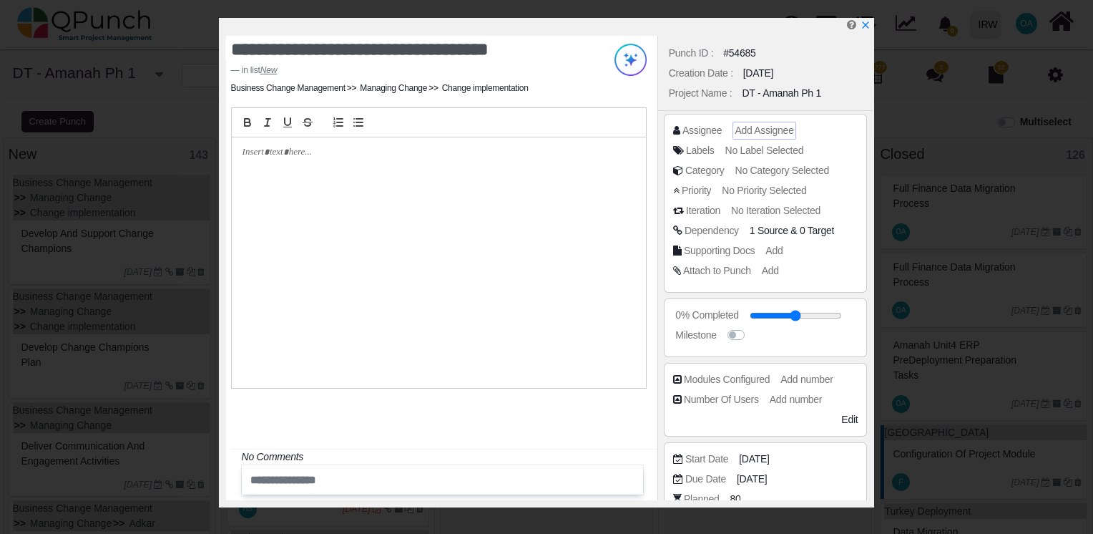
click at [761, 132] on span "Add Assignee" at bounding box center [764, 129] width 59 height 11
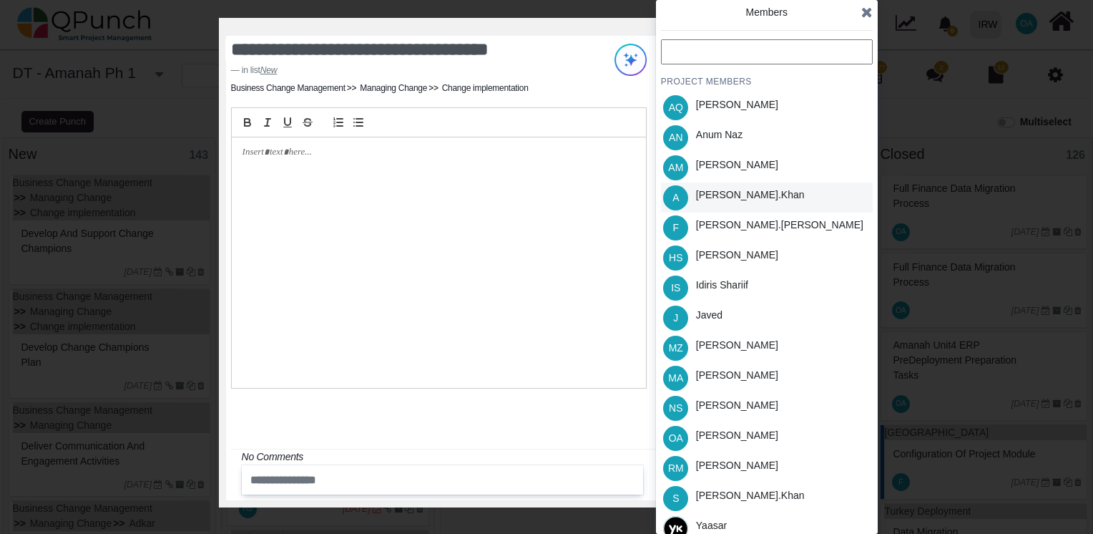
click at [709, 190] on div "Azeem.khan" at bounding box center [750, 194] width 109 height 15
click at [864, 9] on icon at bounding box center [866, 12] width 11 height 14
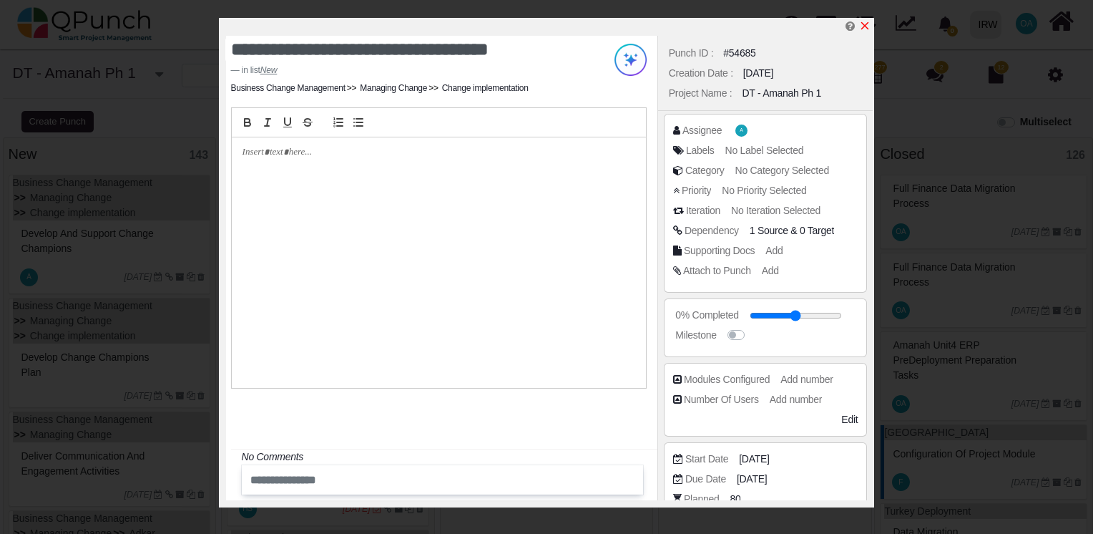
click at [867, 30] on icon "x" at bounding box center [864, 25] width 11 height 11
type input "**"
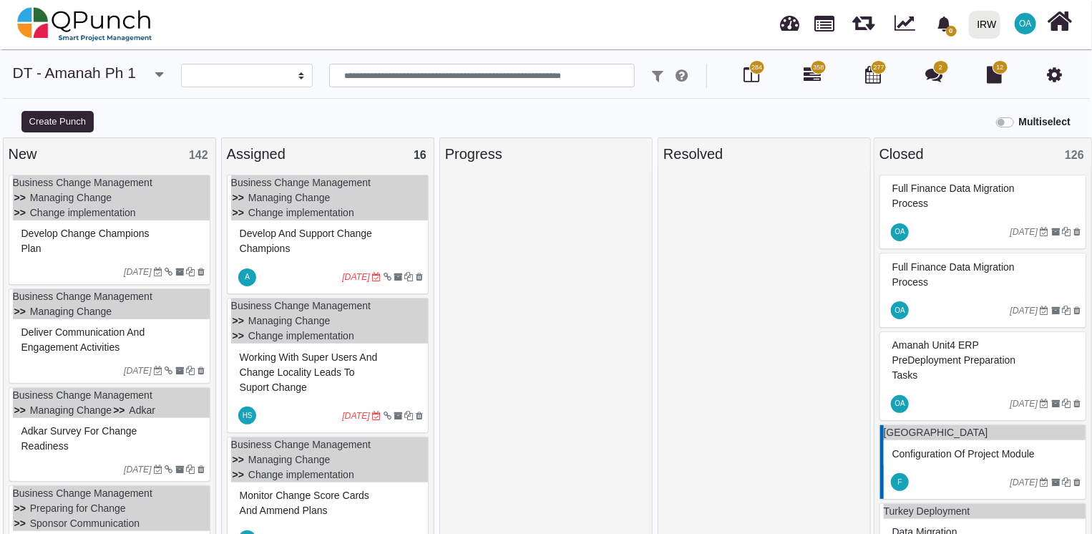
click at [177, 220] on div "Develop change champions plan" at bounding box center [111, 240] width 197 height 40
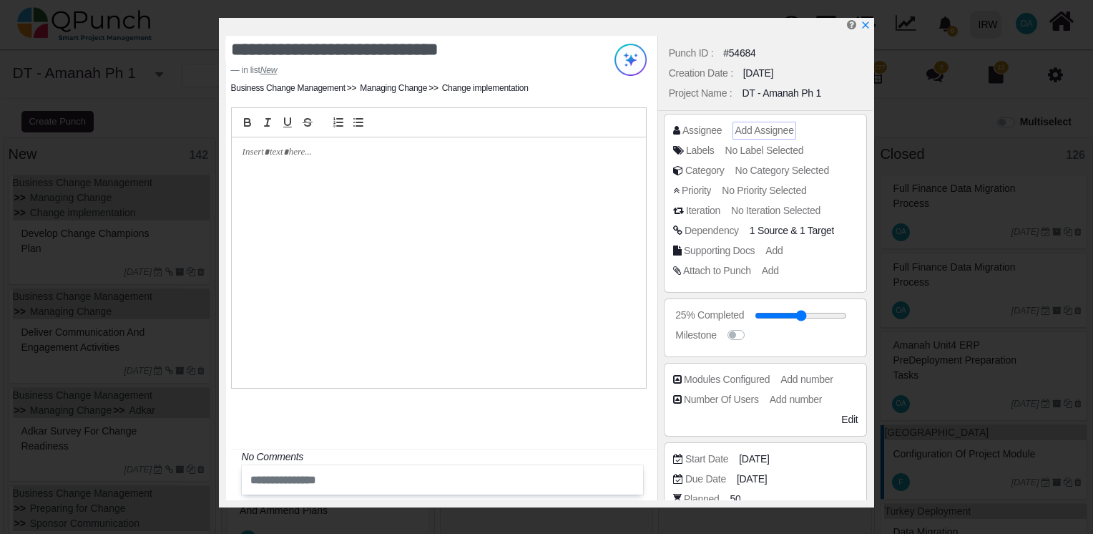
click at [747, 133] on span "Add Assignee" at bounding box center [764, 129] width 59 height 11
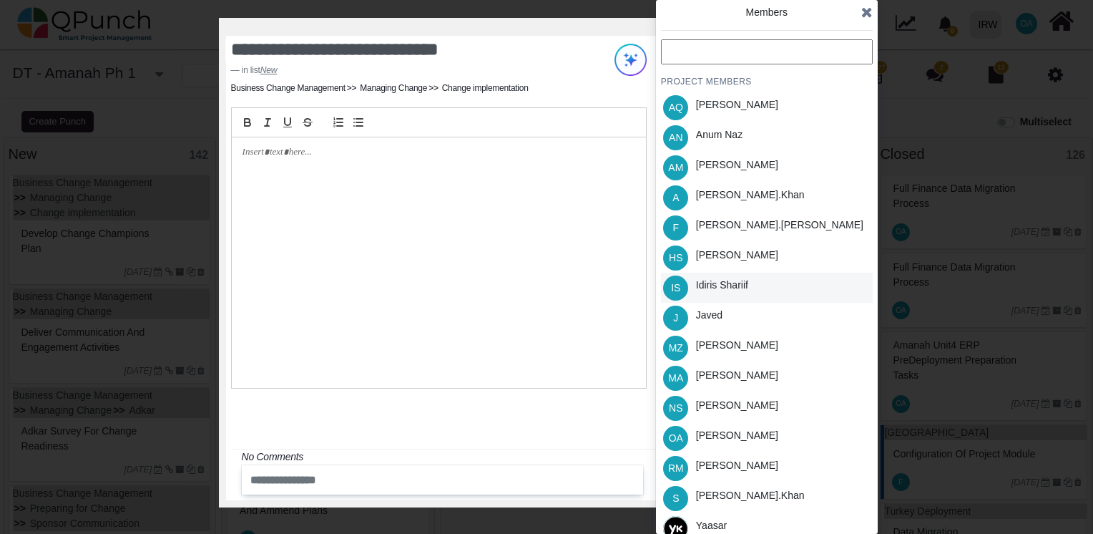
click at [711, 288] on div "Idiris Shariif" at bounding box center [722, 285] width 52 height 15
click at [866, 14] on icon at bounding box center [866, 12] width 11 height 14
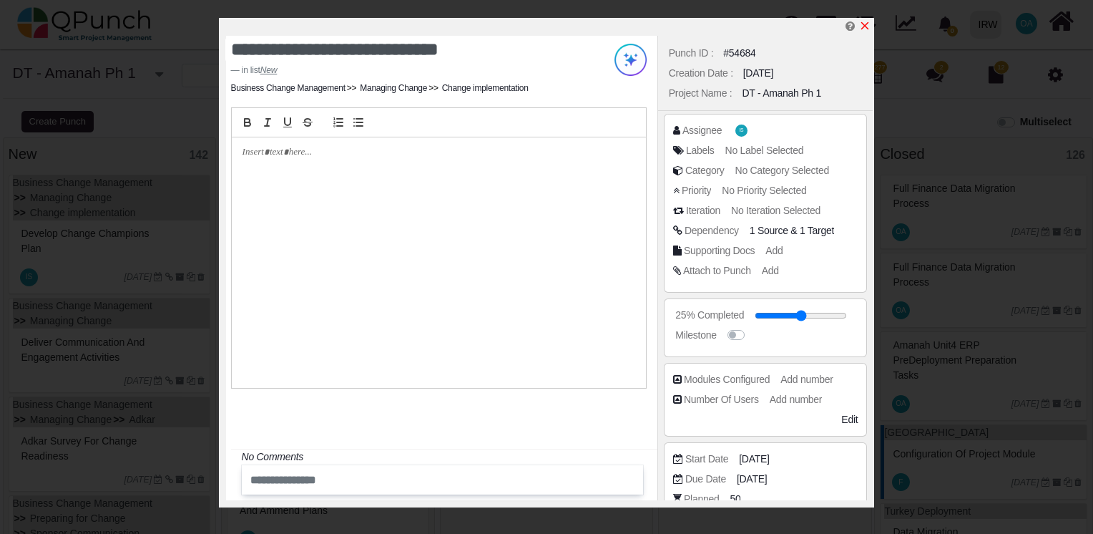
click at [864, 26] on icon "x" at bounding box center [865, 26] width 8 height 8
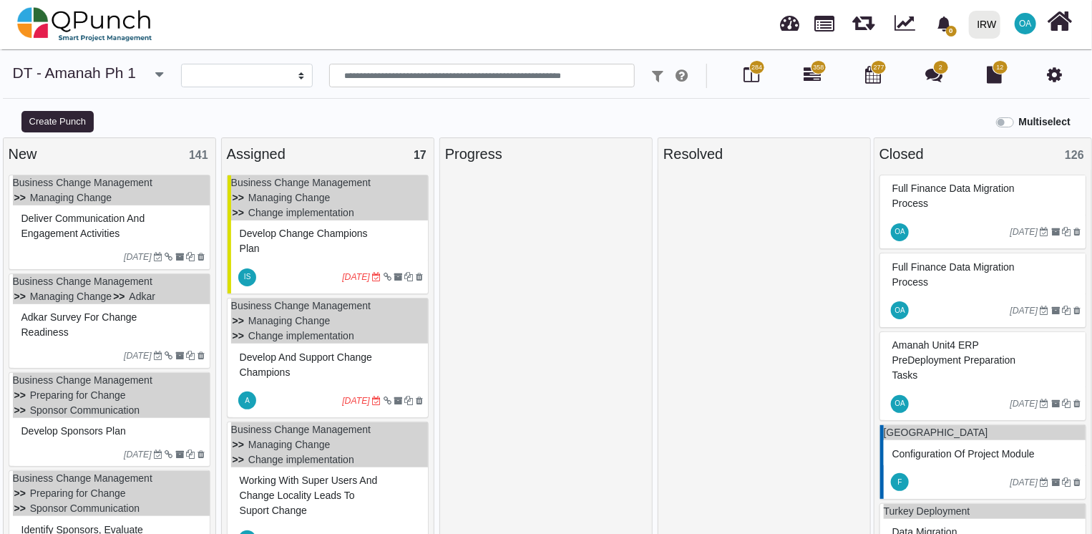
click at [165, 235] on div "Deliver communication and engagement activities" at bounding box center [111, 225] width 187 height 37
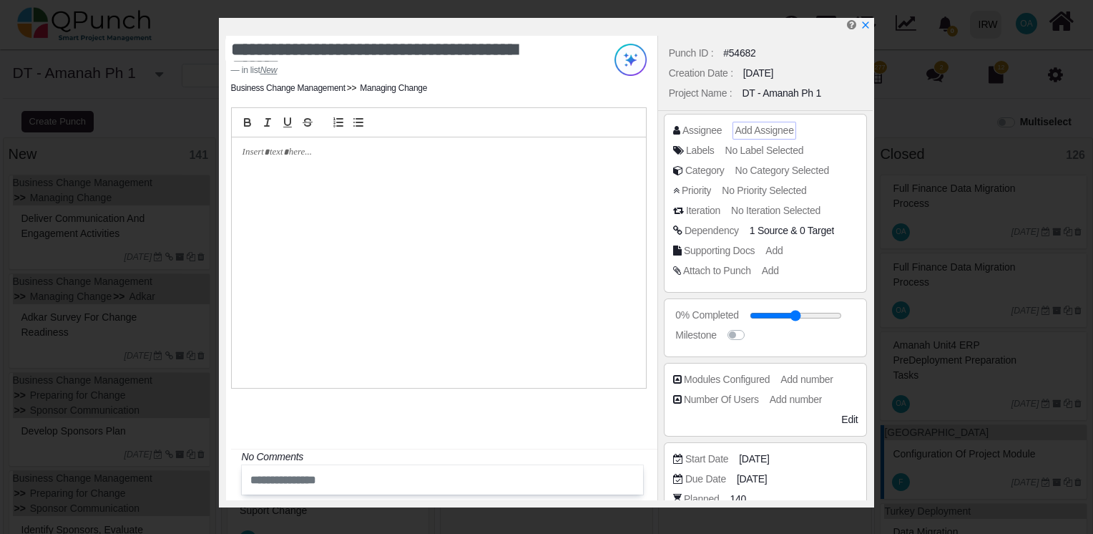
click at [761, 130] on span "Add Assignee" at bounding box center [764, 129] width 59 height 11
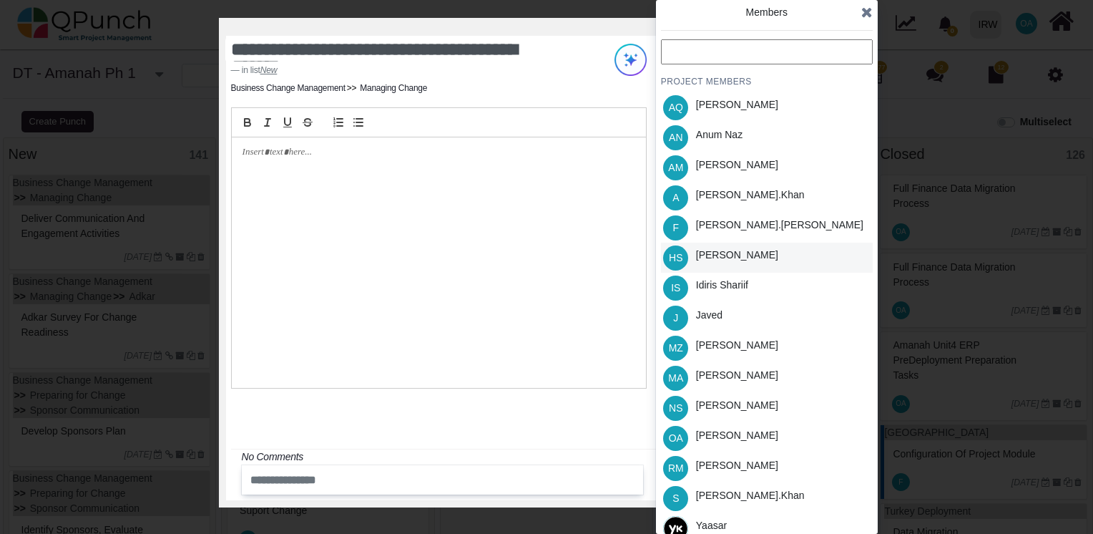
click at [723, 259] on div "Hassan Saleem" at bounding box center [737, 255] width 82 height 15
click at [866, 11] on icon at bounding box center [866, 12] width 11 height 14
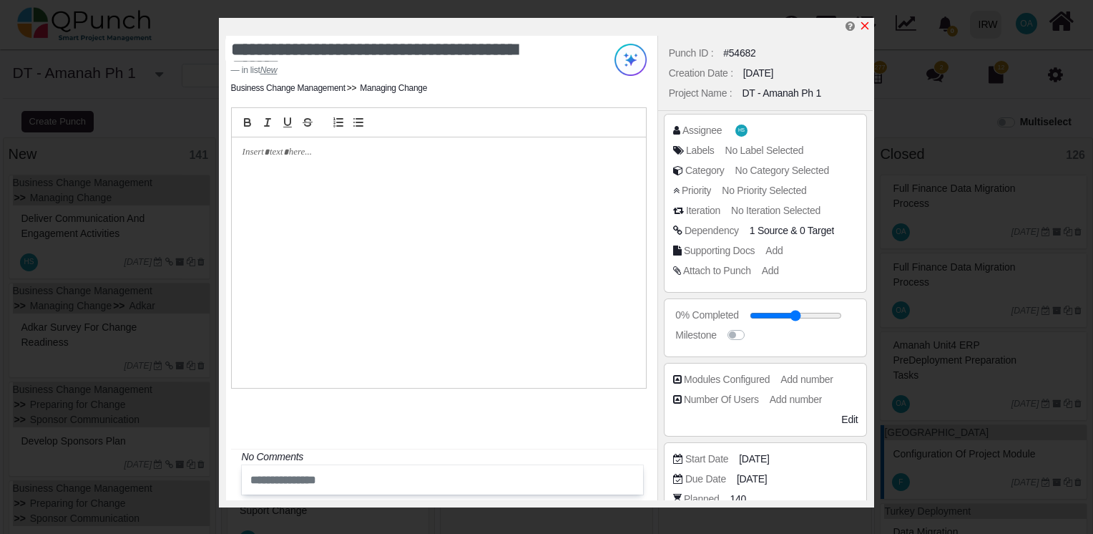
click at [866, 27] on icon "x" at bounding box center [865, 26] width 8 height 8
type input "**"
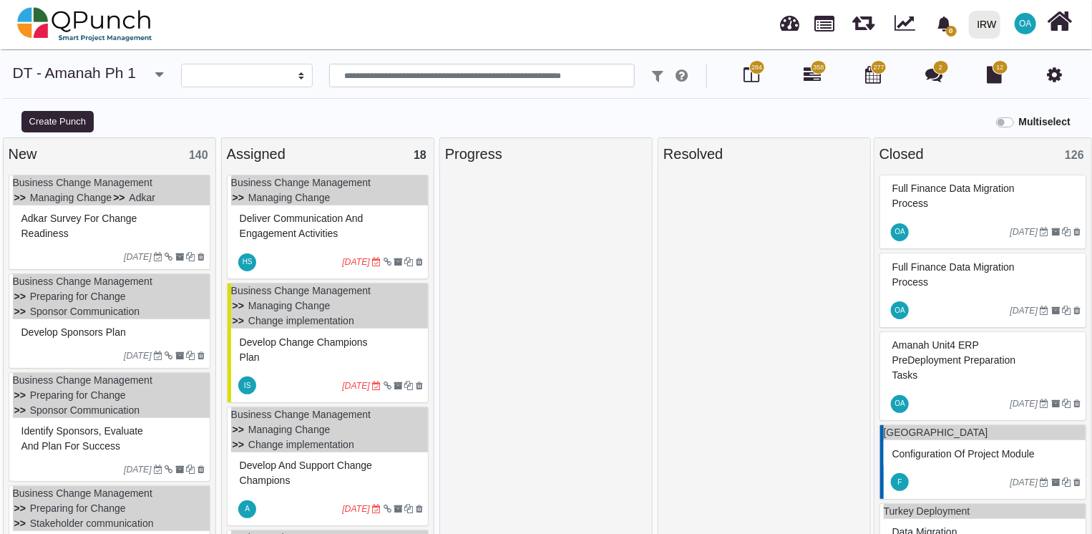
click at [137, 233] on div "Adkar survey for change readiness" at bounding box center [111, 225] width 187 height 37
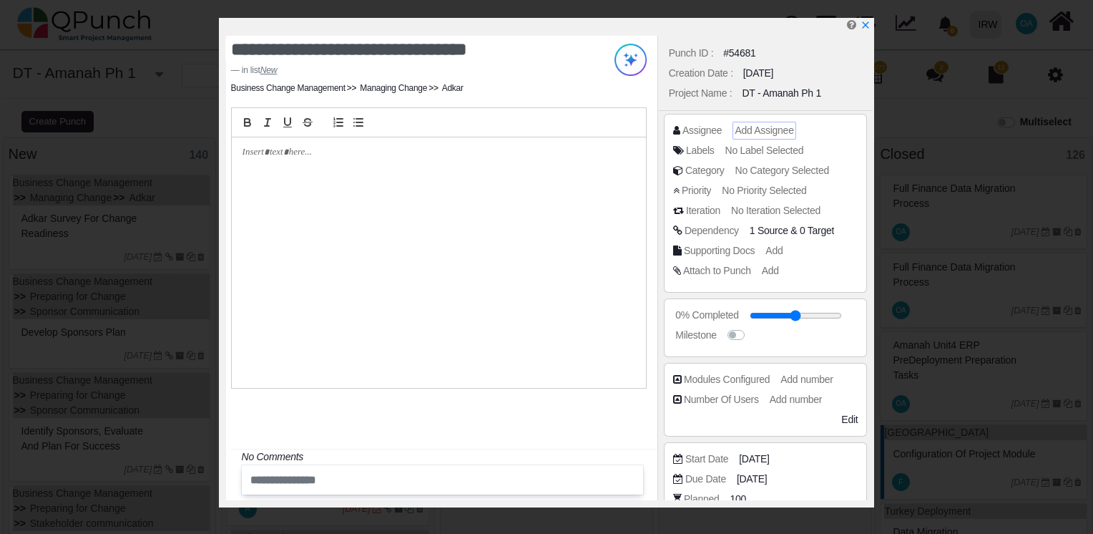
click at [750, 130] on span "Add Assignee" at bounding box center [764, 129] width 59 height 11
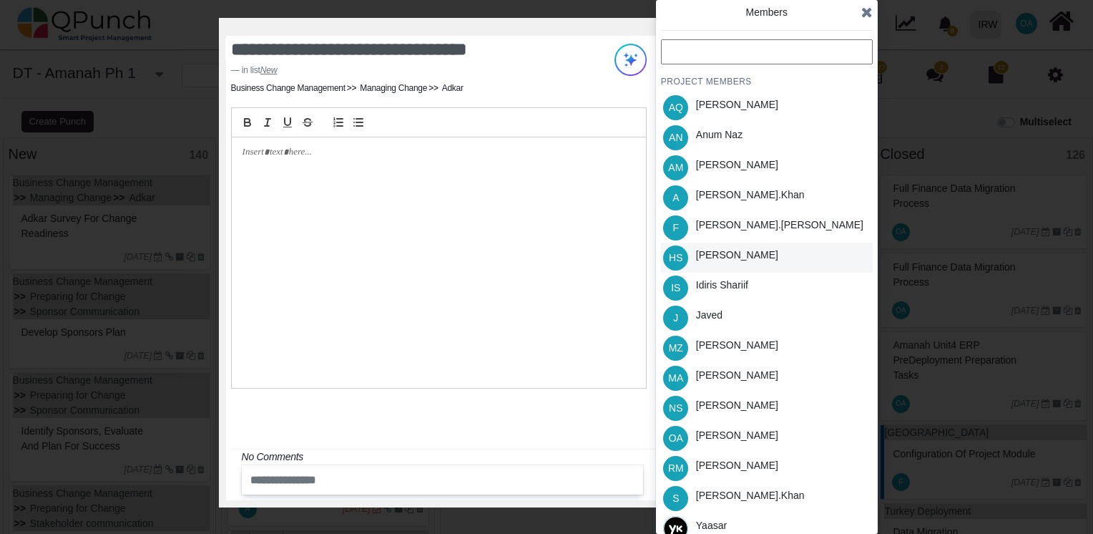
click at [743, 253] on div "Hassan Saleem" at bounding box center [737, 255] width 82 height 15
click at [864, 7] on icon at bounding box center [866, 12] width 11 height 14
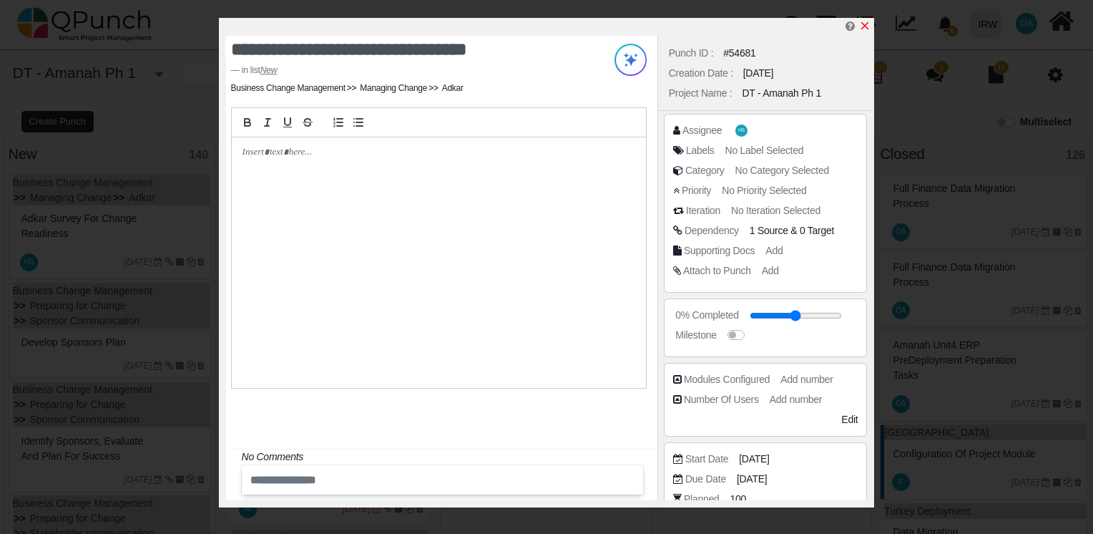
click at [863, 23] on div at bounding box center [549, 27] width 647 height 18
click at [863, 23] on icon "x" at bounding box center [864, 25] width 11 height 11
type input "**"
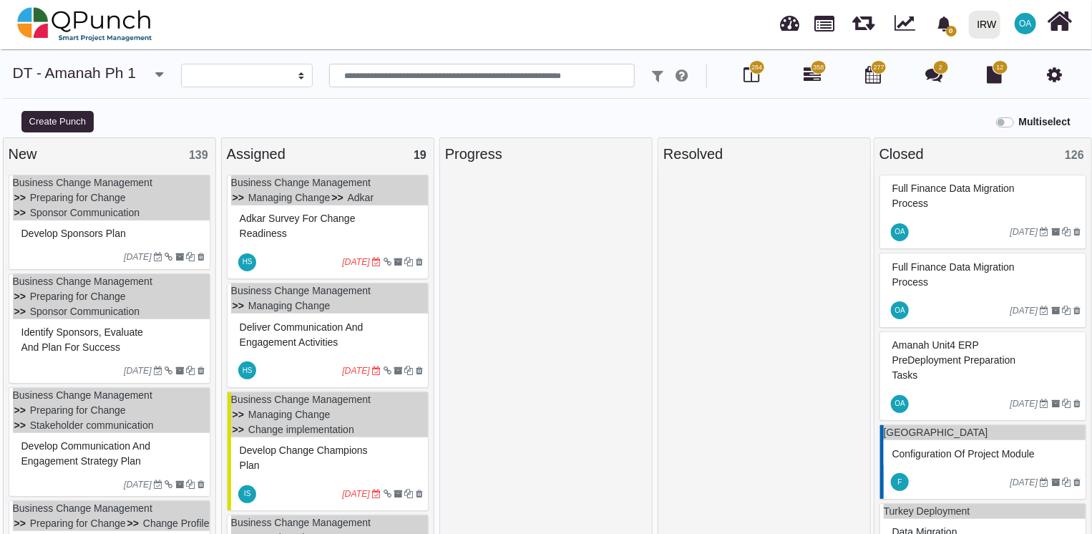
click at [68, 245] on div "13-02-2023" at bounding box center [111, 256] width 197 height 23
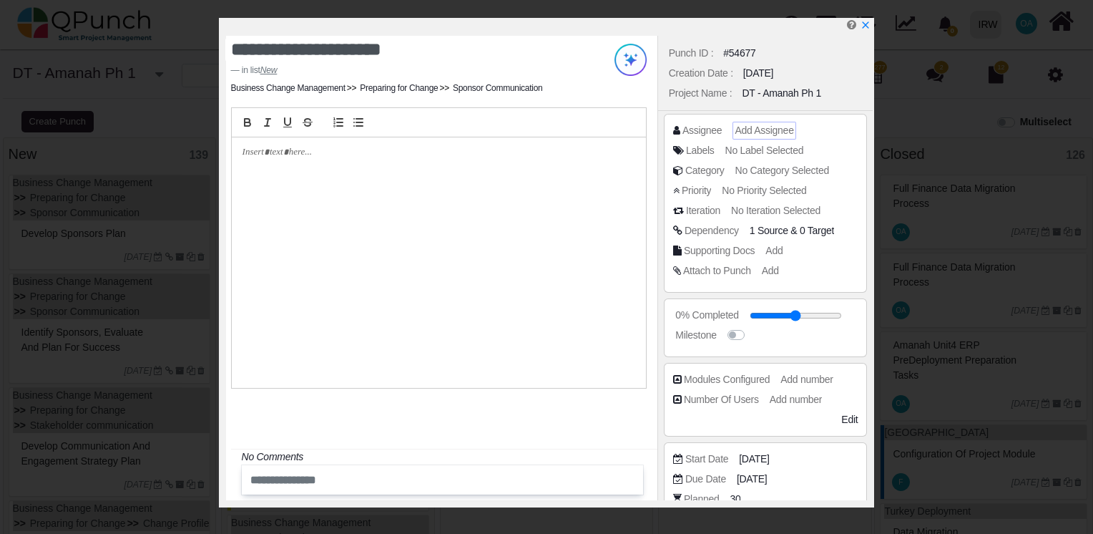
click at [753, 133] on span "Add Assignee" at bounding box center [764, 129] width 59 height 11
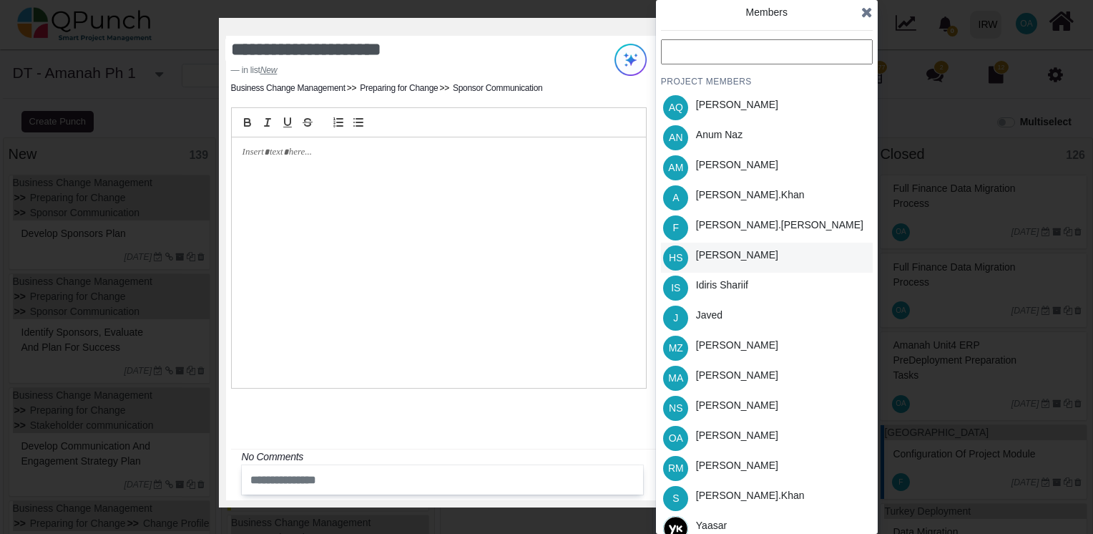
click at [785, 258] on div "HS Hassan Saleem" at bounding box center [767, 258] width 212 height 30
click at [863, 11] on icon at bounding box center [866, 12] width 11 height 14
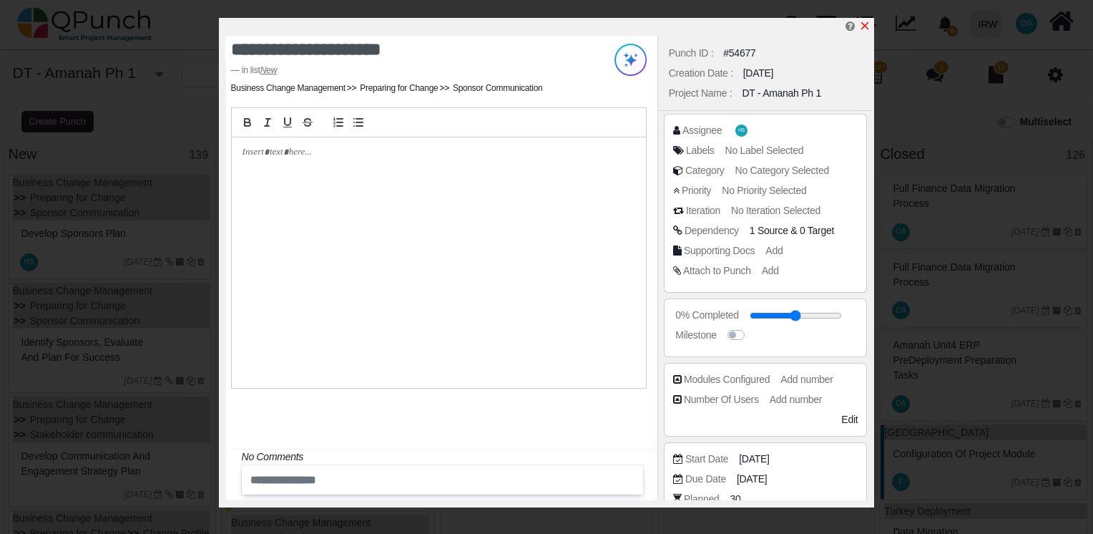
click at [866, 25] on icon "x" at bounding box center [864, 25] width 11 height 11
type input "**"
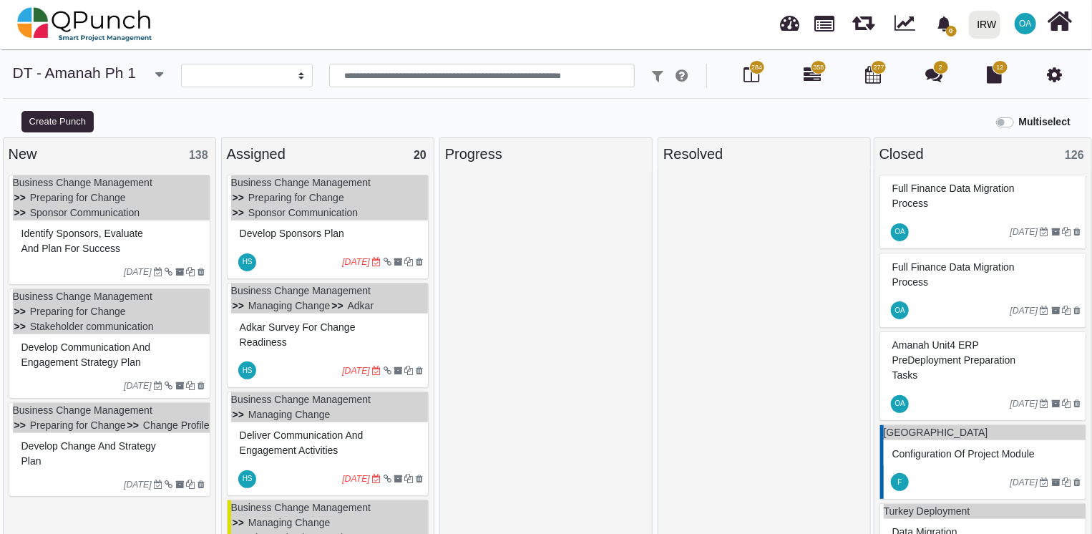
click at [174, 235] on div "Identify sponsors, evaluate and plan for success" at bounding box center [111, 241] width 187 height 37
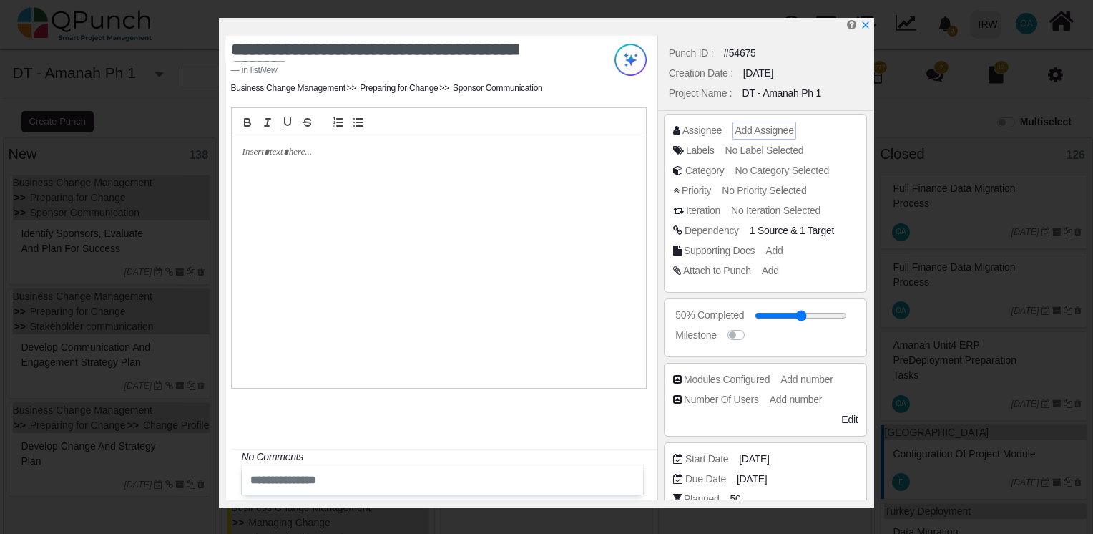
click at [764, 131] on span "Add Assignee" at bounding box center [764, 129] width 59 height 11
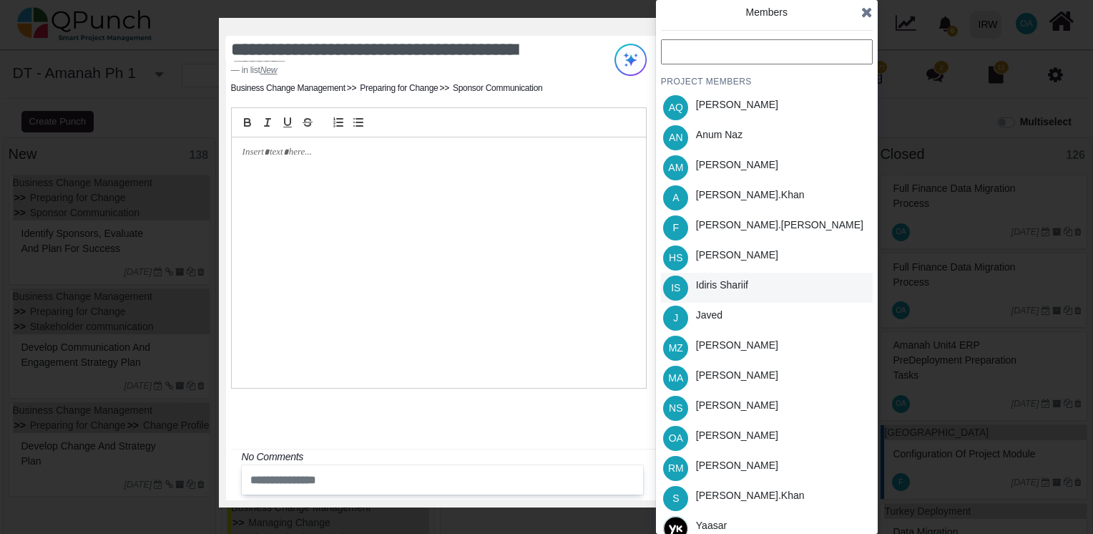
click at [675, 288] on span "IS" at bounding box center [675, 288] width 9 height 10
click at [867, 11] on icon at bounding box center [866, 12] width 11 height 14
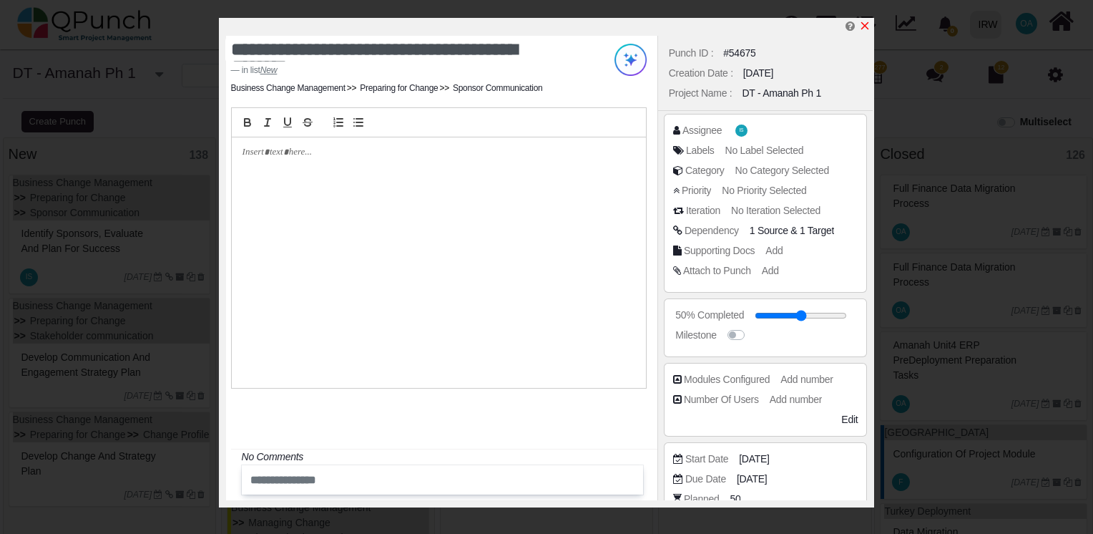
click at [862, 22] on icon "x" at bounding box center [864, 25] width 11 height 11
type input "**"
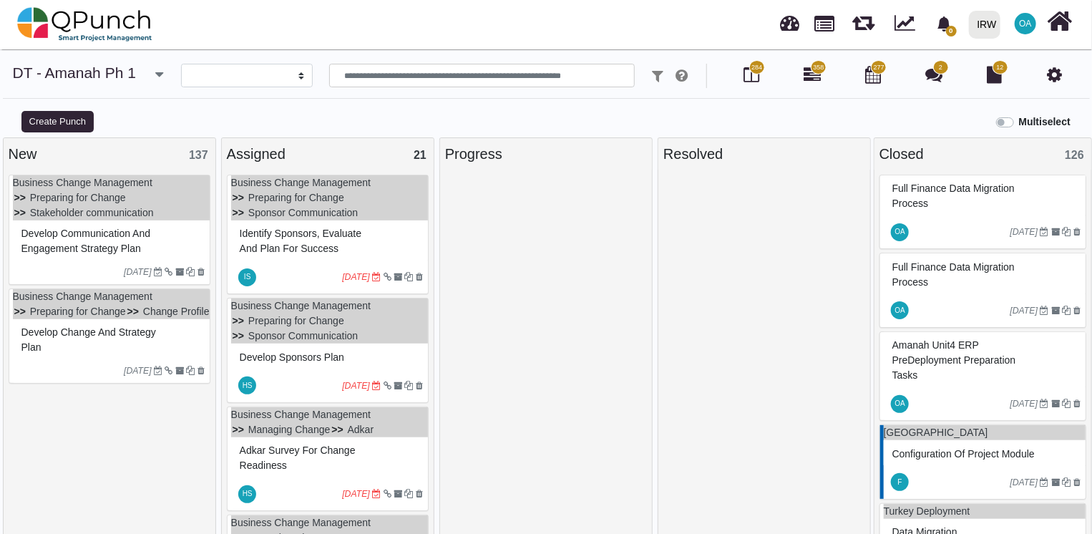
click at [177, 236] on div "Develop communication and engagement strategy plan" at bounding box center [111, 241] width 187 height 37
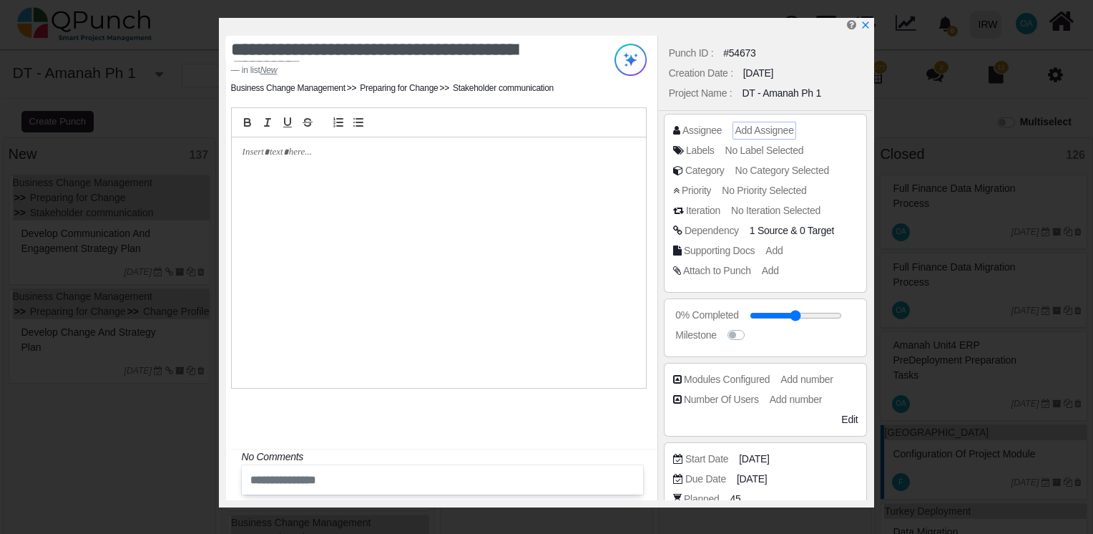
click at [777, 133] on span "Add Assignee" at bounding box center [764, 129] width 59 height 11
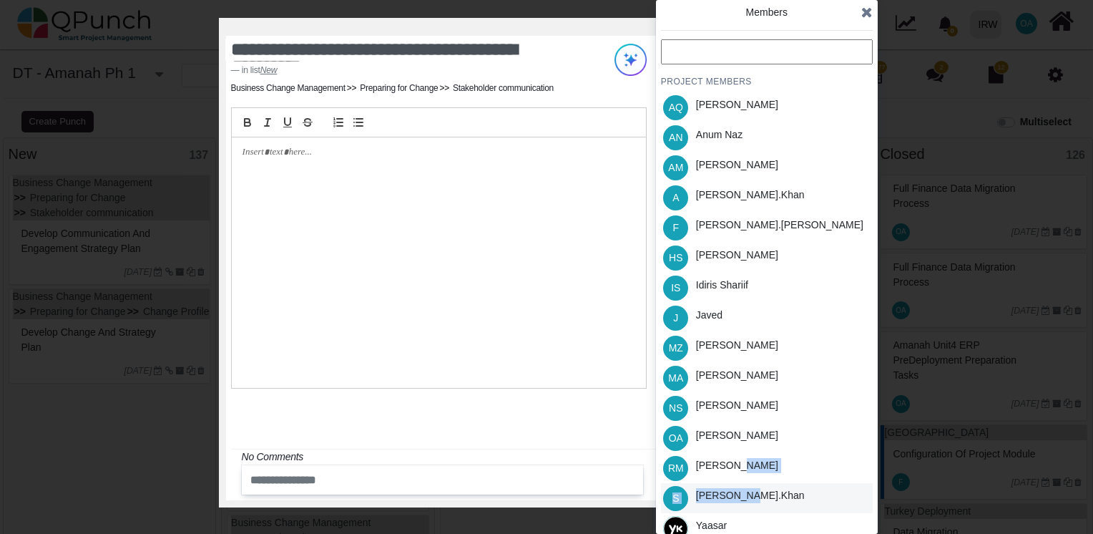
drag, startPoint x: 743, startPoint y: 482, endPoint x: 750, endPoint y: 492, distance: 12.3
click at [750, 492] on ul "AQ Aamar Qayum AN Anum Naz AM Asad Malik A Azeem.khan F Fahmina.parvej HS Hassa…" at bounding box center [767, 317] width 212 height 451
click at [750, 492] on div "Salman.khan" at bounding box center [750, 495] width 109 height 15
click at [866, 12] on icon at bounding box center [866, 12] width 11 height 14
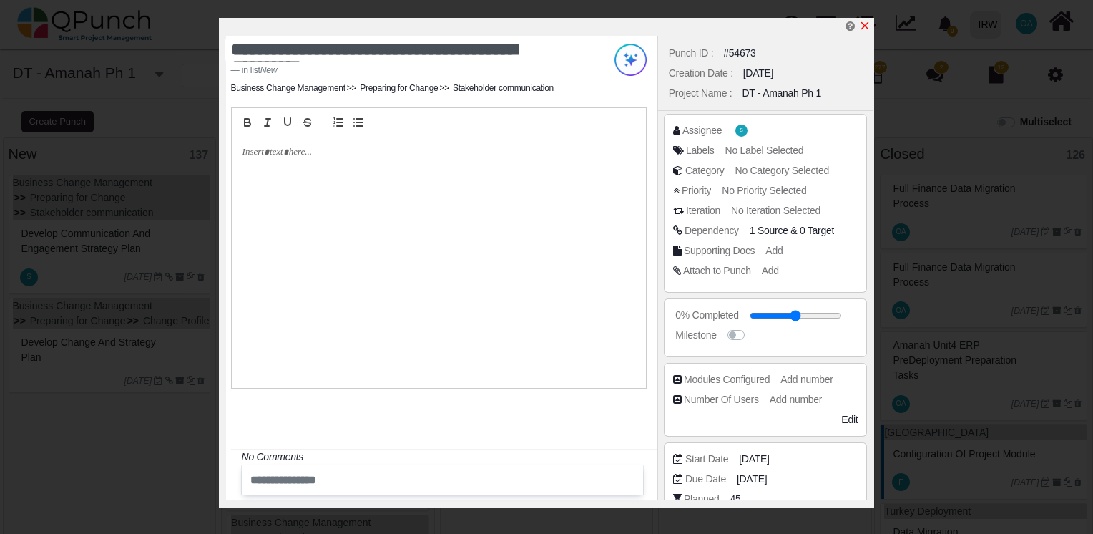
click at [862, 26] on icon "x" at bounding box center [864, 25] width 11 height 11
type input "**"
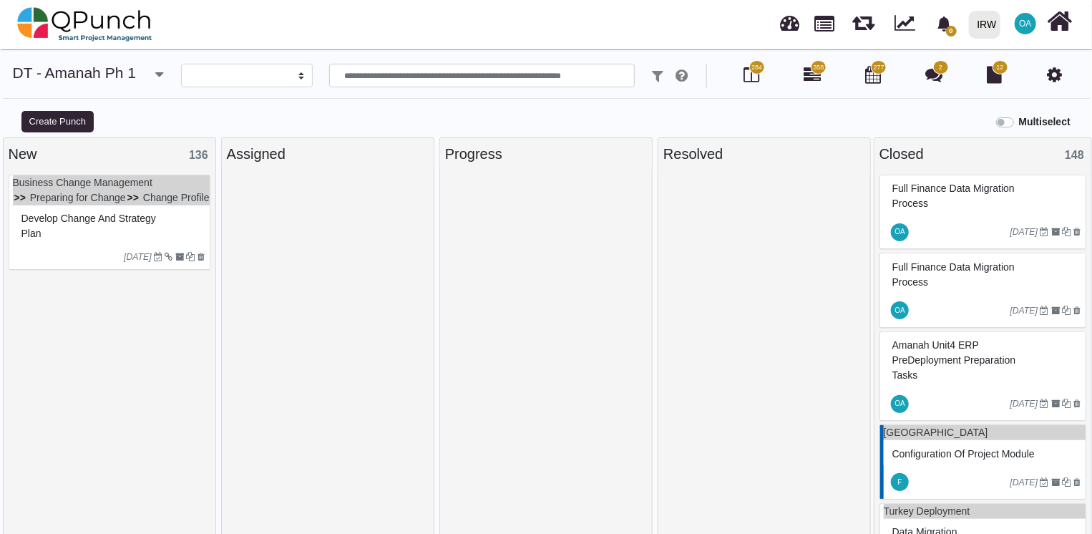
click at [153, 205] on ul "Business Change Management Preparing for Change Change Profile" at bounding box center [111, 190] width 197 height 30
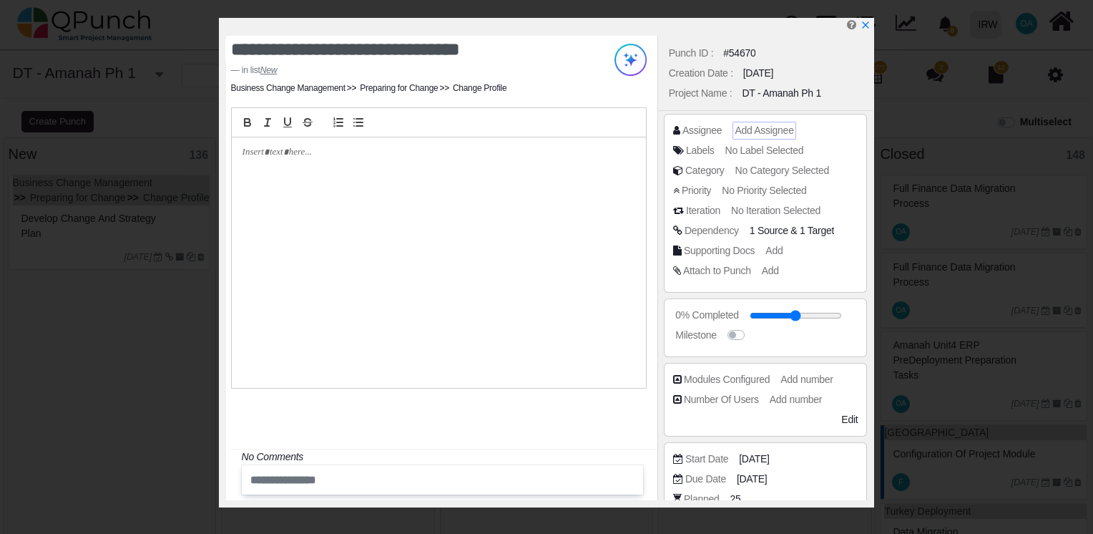
click at [762, 130] on span "Add Assignee" at bounding box center [764, 129] width 59 height 11
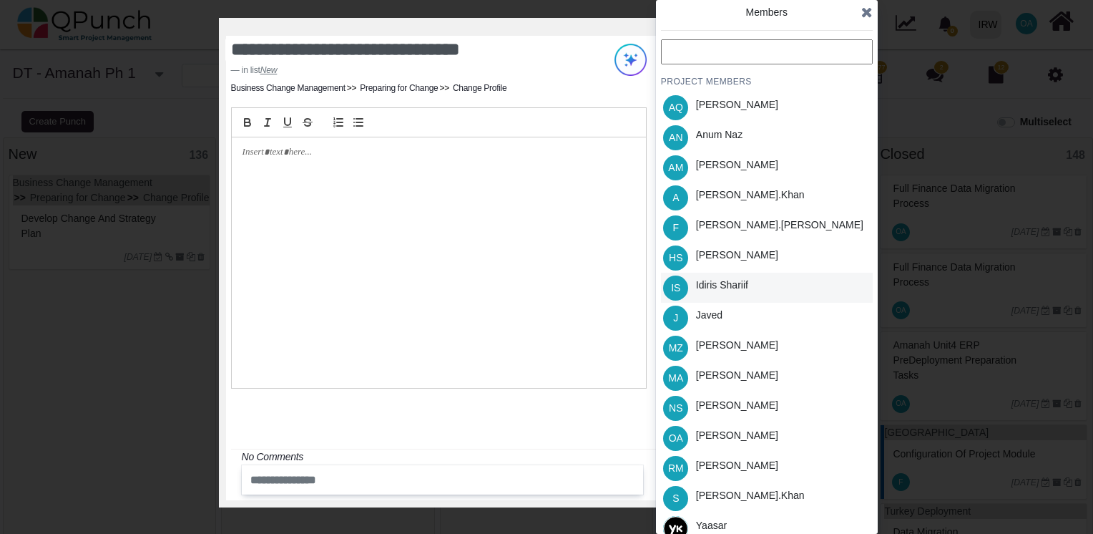
click at [719, 287] on div "Idiris Shariif" at bounding box center [722, 285] width 52 height 15
click at [863, 12] on icon at bounding box center [866, 12] width 11 height 14
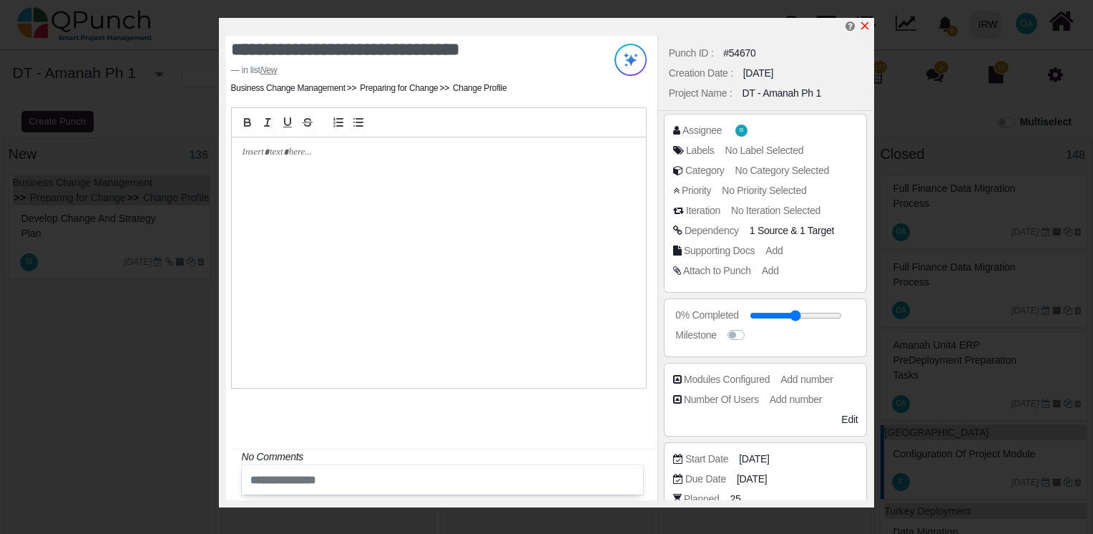
click at [866, 26] on icon "x" at bounding box center [865, 26] width 8 height 8
type input "**"
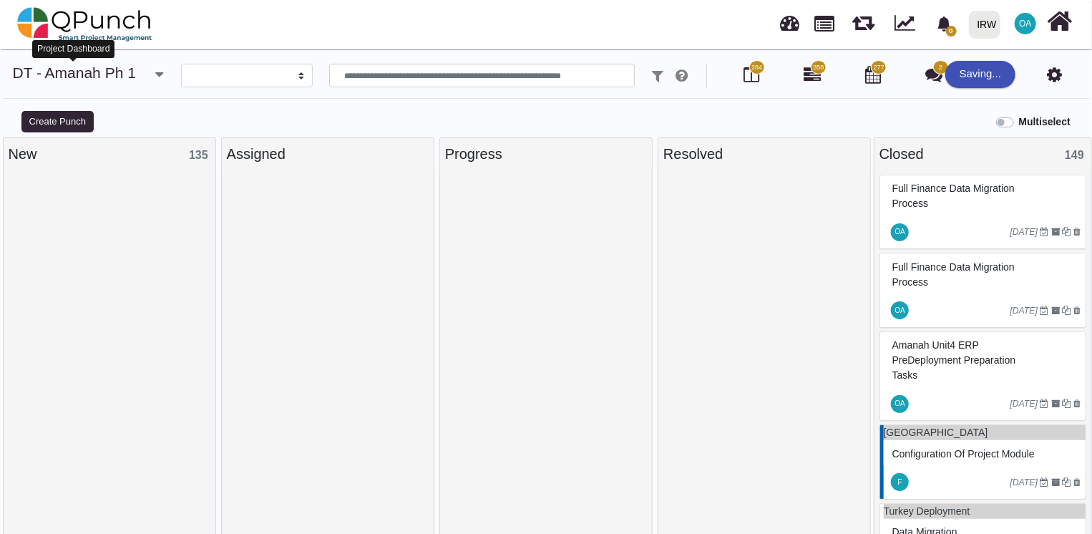
click at [67, 73] on link "DT - Amanah Ph 1" at bounding box center [74, 72] width 123 height 16
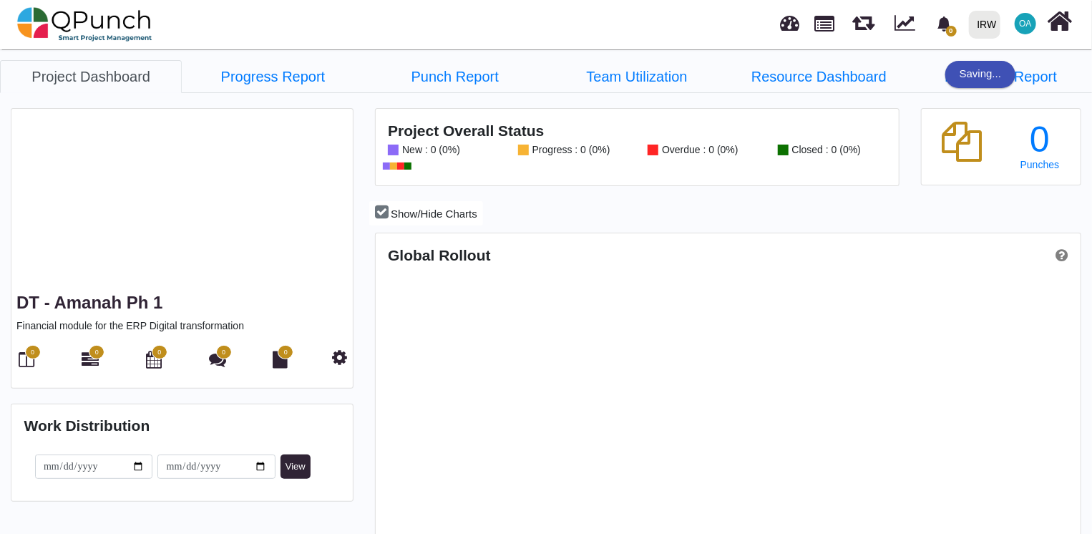
scroll to position [309, 701]
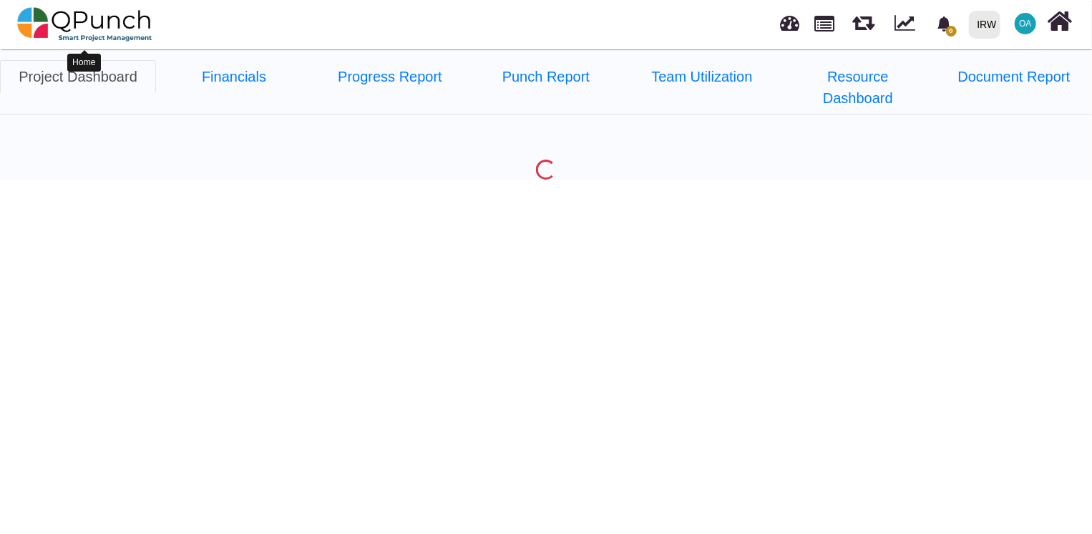
click at [93, 24] on img at bounding box center [84, 24] width 135 height 43
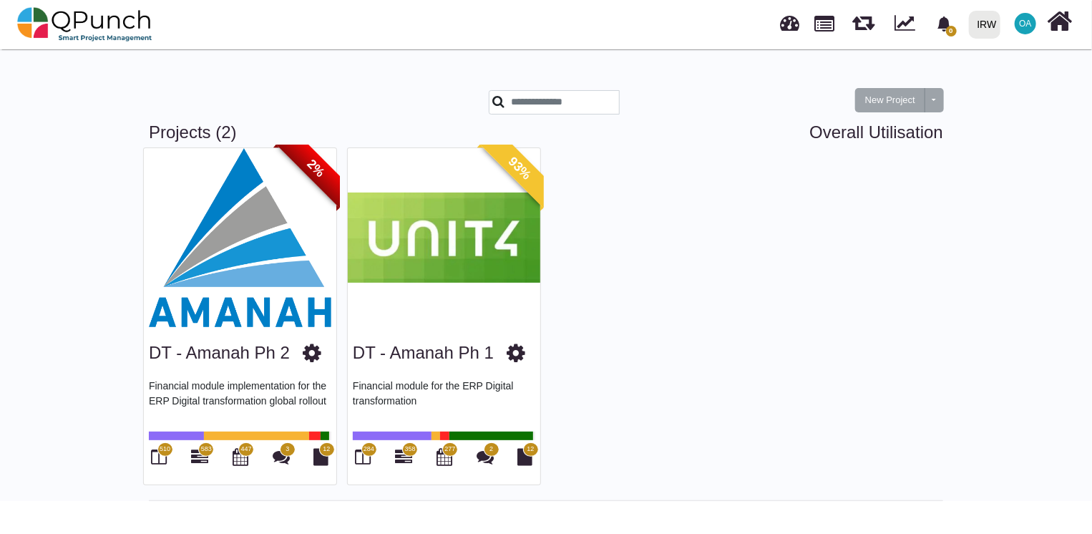
click at [434, 170] on img at bounding box center [444, 237] width 192 height 179
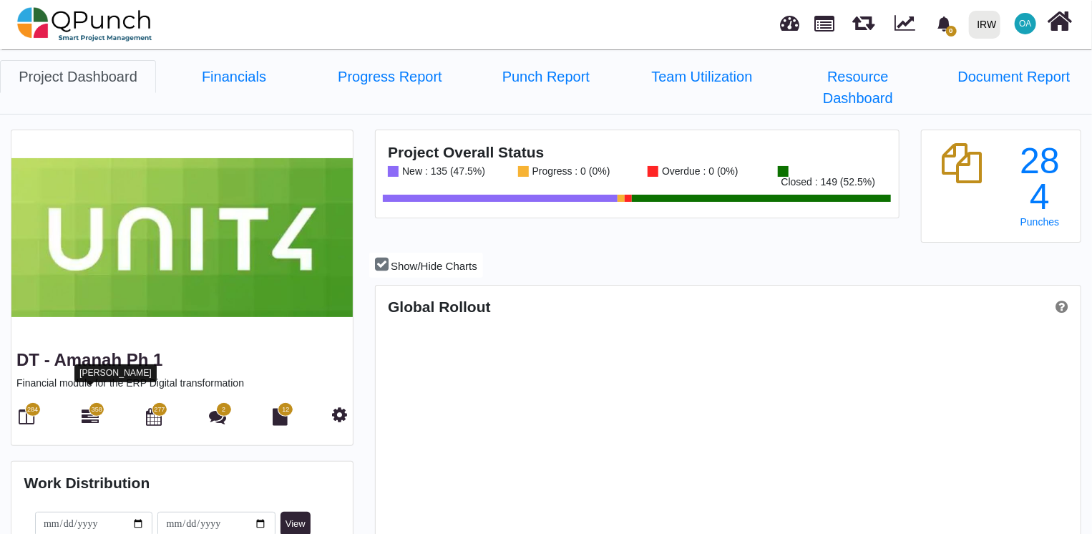
scroll to position [223, 233]
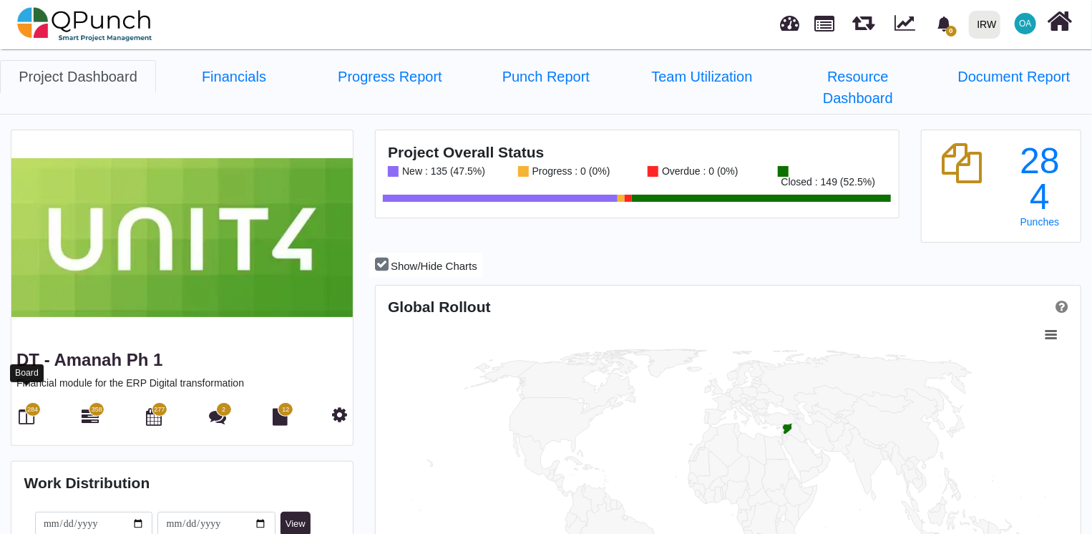
click at [22, 408] on icon at bounding box center [27, 416] width 16 height 17
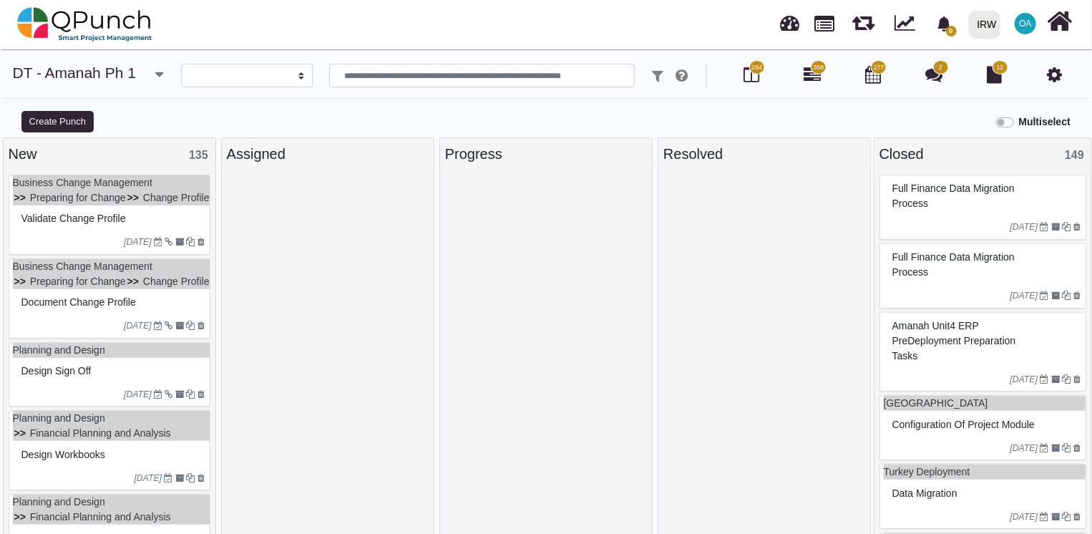
select select
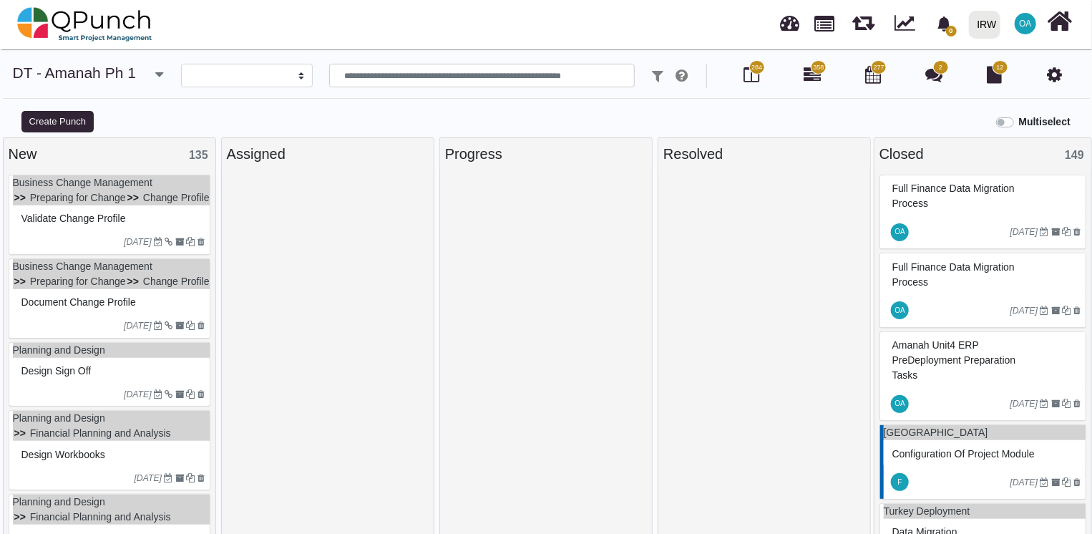
click at [89, 224] on span "Validate Change Profile" at bounding box center [73, 217] width 104 height 11
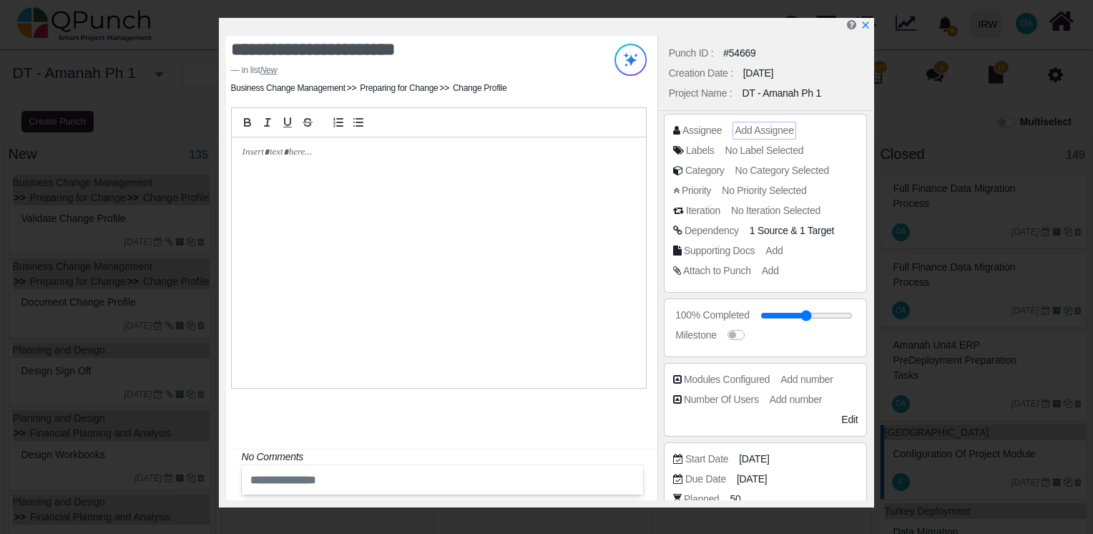
click at [762, 127] on span "Add Assignee" at bounding box center [764, 129] width 59 height 11
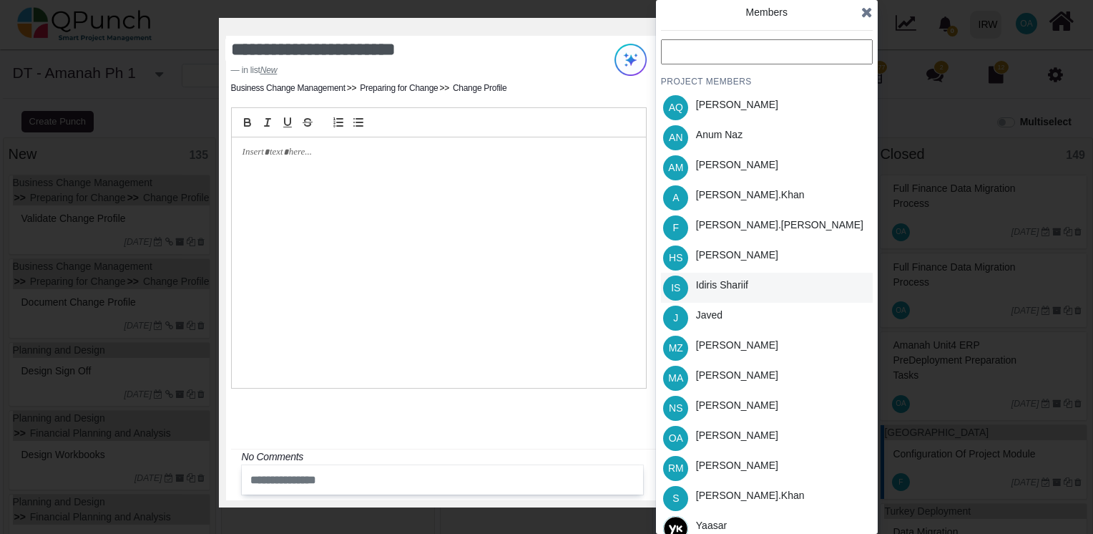
click at [704, 298] on div "Idiris Shariif" at bounding box center [722, 288] width 62 height 30
click at [861, 12] on icon at bounding box center [866, 12] width 11 height 14
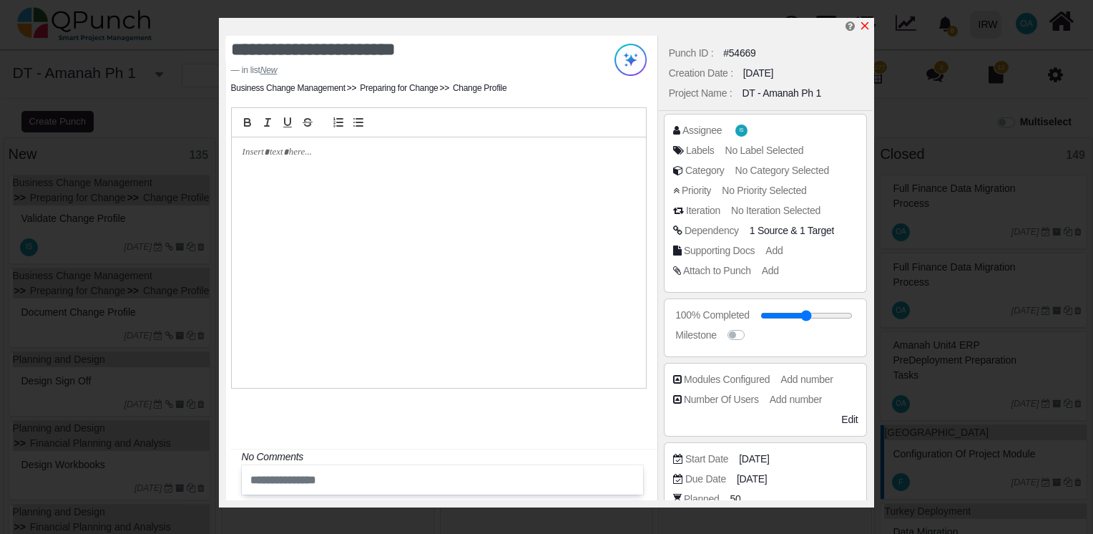
click at [865, 24] on icon "x" at bounding box center [864, 25] width 11 height 11
type input "**"
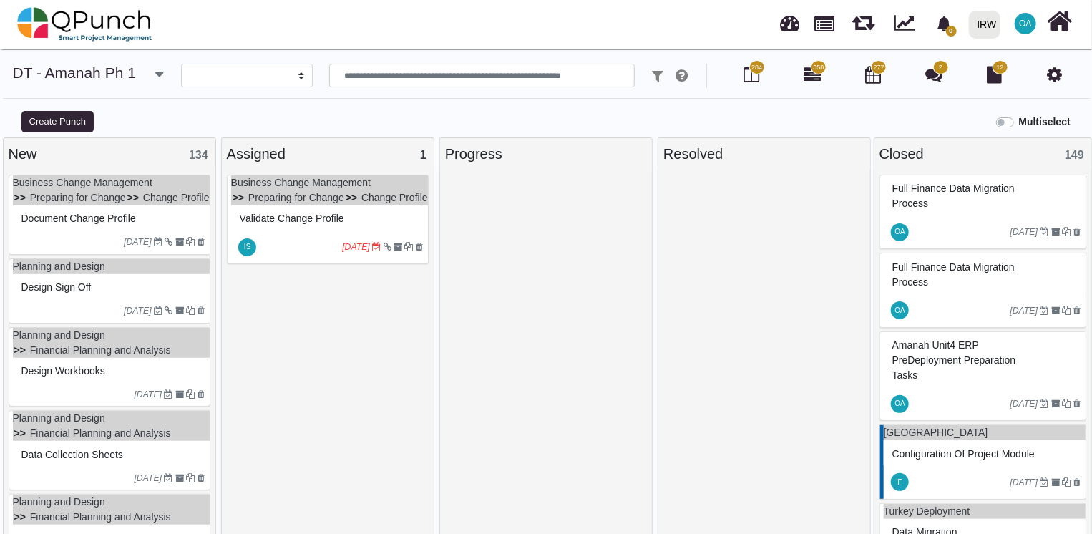
click at [167, 223] on div "Document Change Profile" at bounding box center [111, 218] width 187 height 22
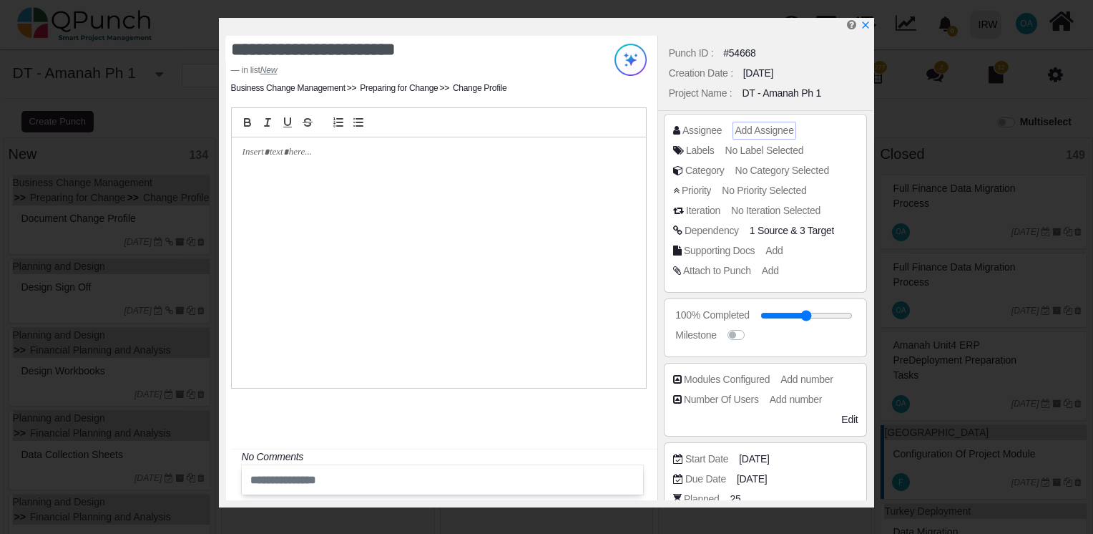
click at [756, 127] on span "Add Assignee" at bounding box center [764, 129] width 59 height 11
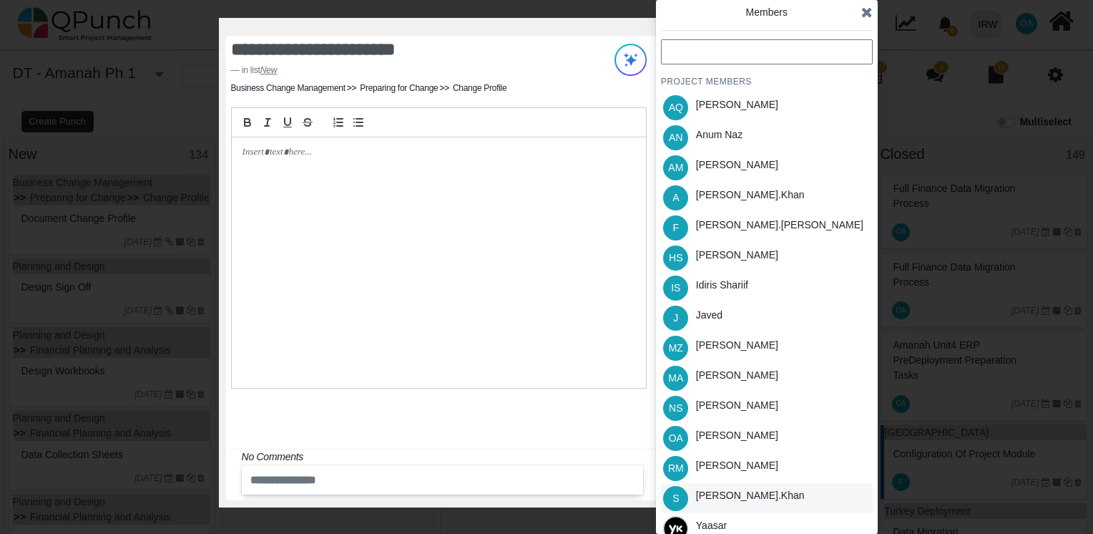
click at [730, 491] on div "Salman.khan" at bounding box center [750, 495] width 109 height 15
click at [874, 14] on div "Members PROJECT MEMBERS AQ Aamar Qayum AN Anum Naz AM Asad Malik A Azeem.khan F…" at bounding box center [767, 267] width 222 height 534
click at [870, 13] on icon at bounding box center [866, 12] width 11 height 14
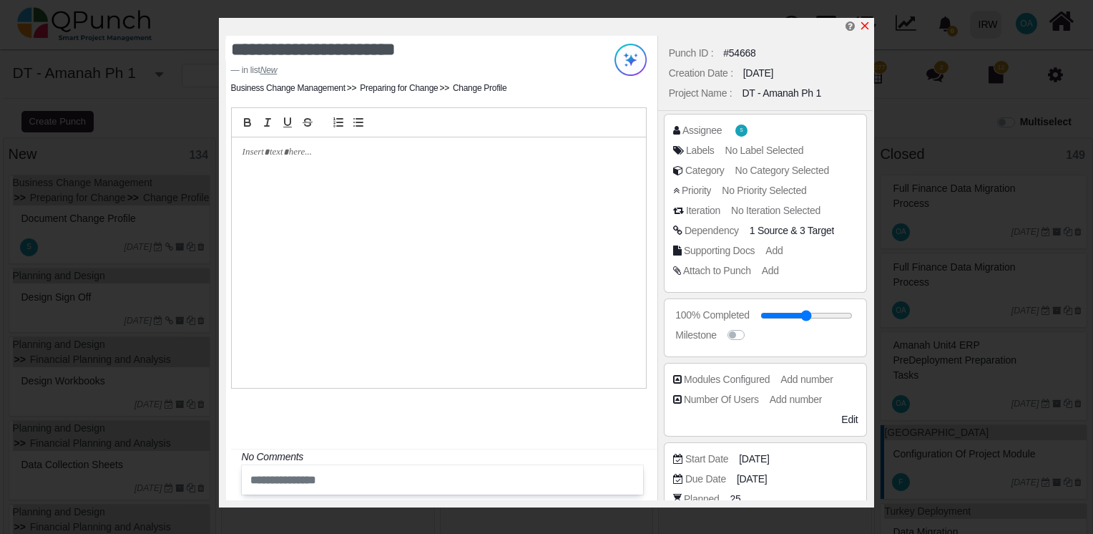
click at [865, 28] on icon "x" at bounding box center [864, 25] width 11 height 11
type input "**"
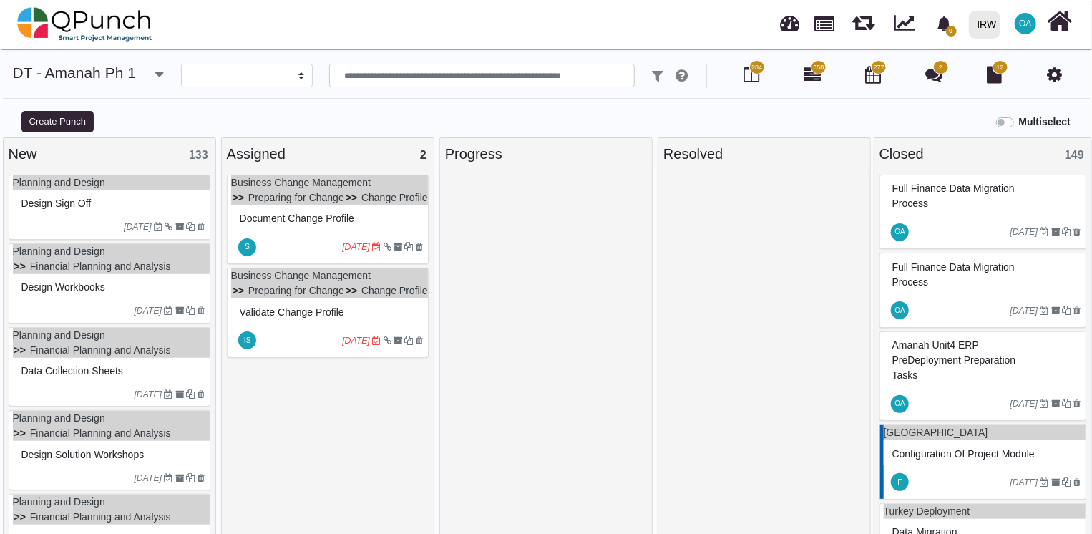
click at [116, 207] on div "Design Sign Off" at bounding box center [111, 203] width 187 height 22
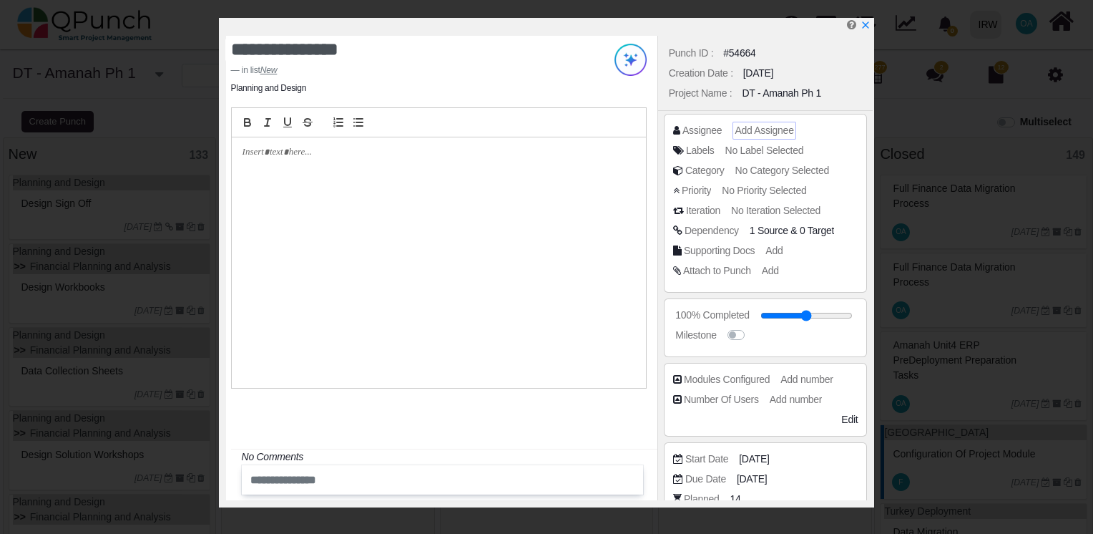
click at [766, 129] on span "Add Assignee" at bounding box center [764, 129] width 59 height 11
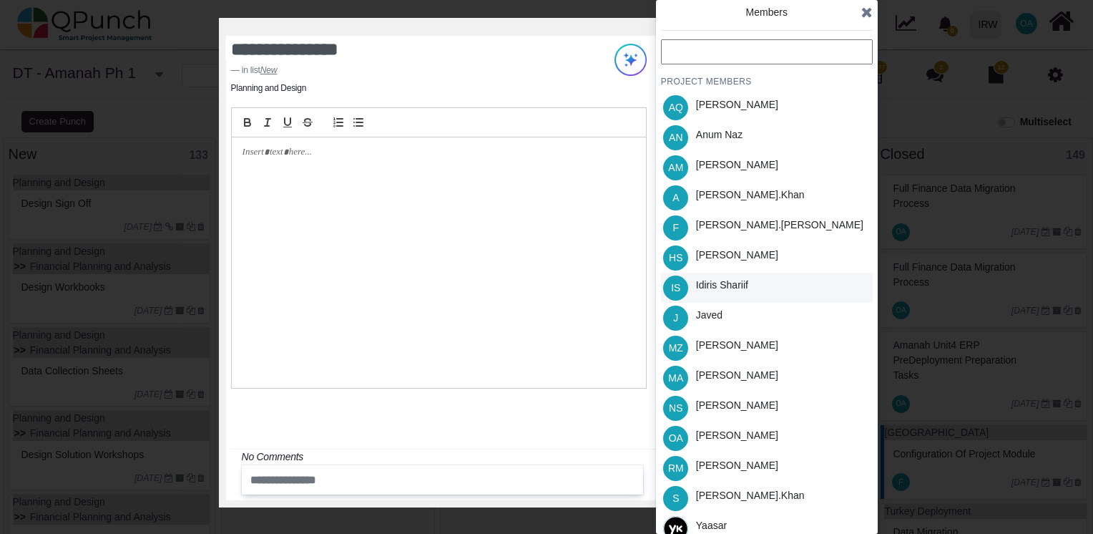
click at [720, 285] on div "Idiris Shariif" at bounding box center [722, 285] width 52 height 15
click at [865, 14] on icon at bounding box center [866, 12] width 11 height 14
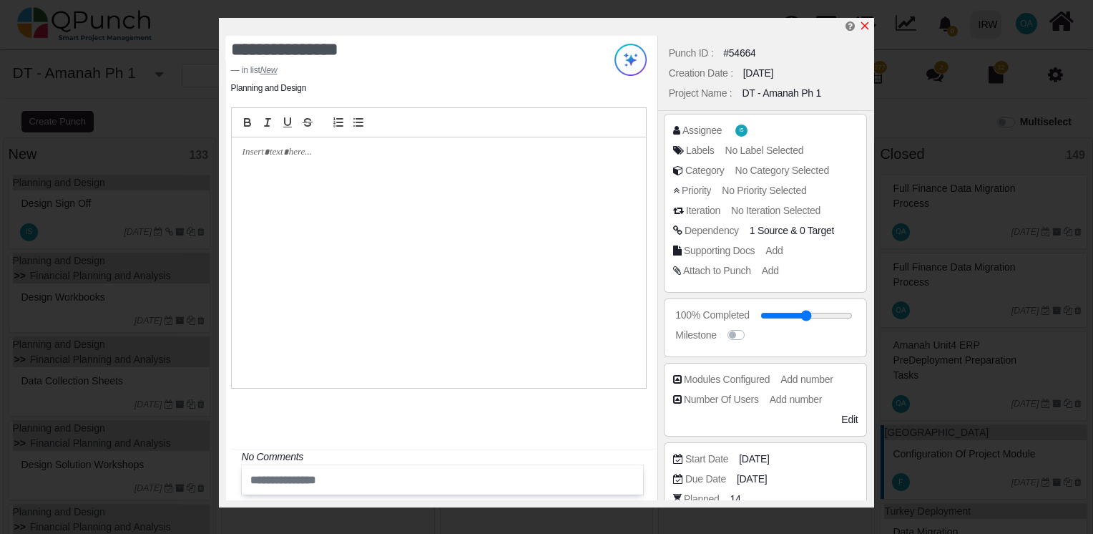
click at [865, 27] on icon "x" at bounding box center [865, 26] width 8 height 8
type input "**"
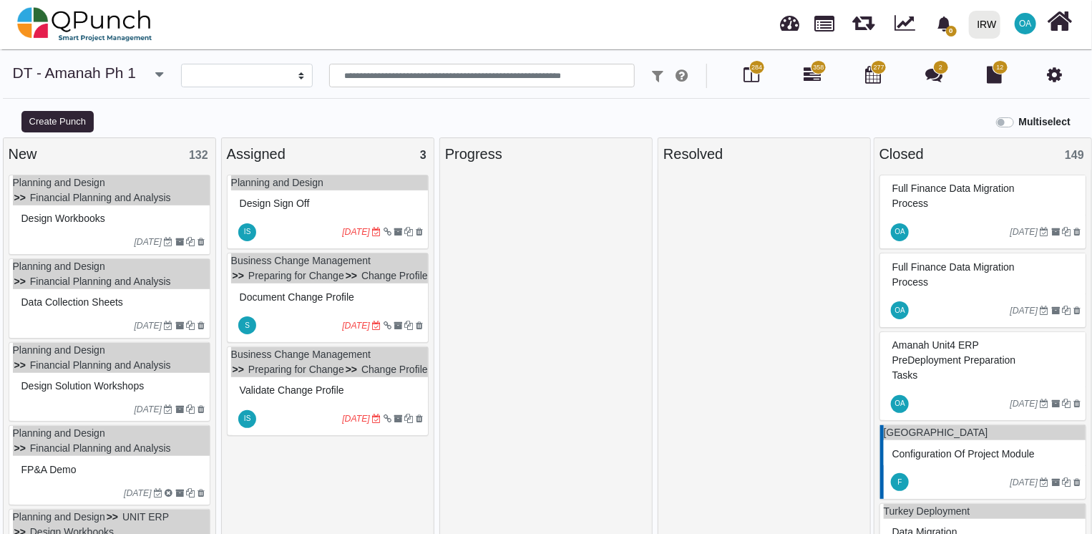
click at [135, 219] on div "Design Workbooks" at bounding box center [111, 218] width 187 height 22
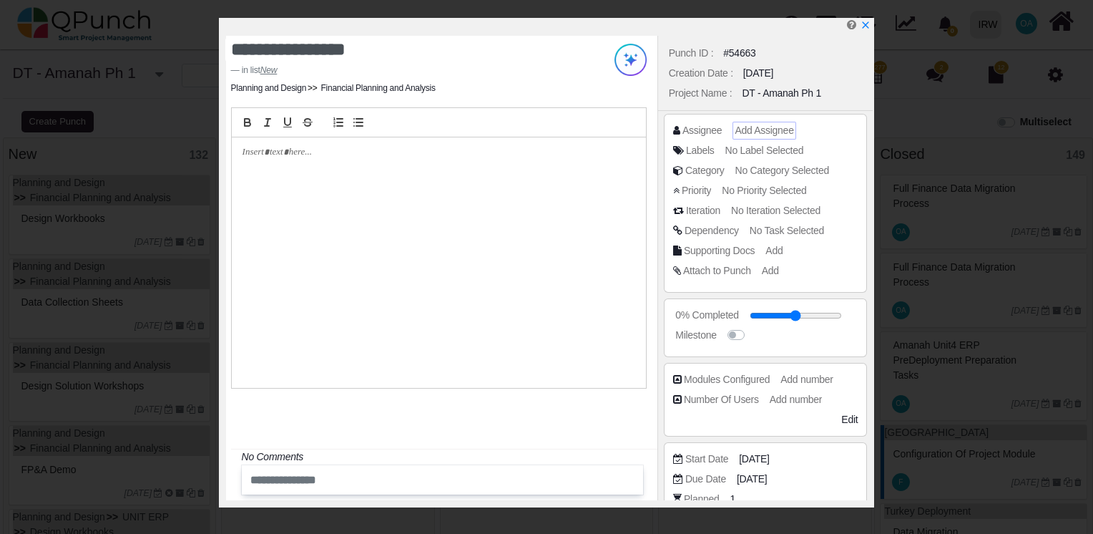
click at [759, 127] on span "Add Assignee" at bounding box center [764, 129] width 59 height 11
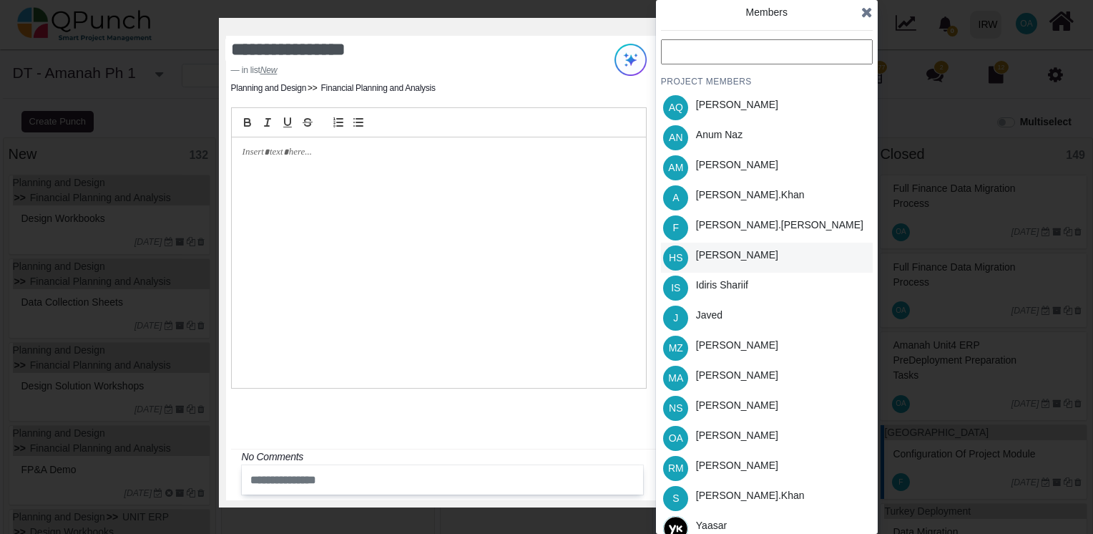
click at [721, 256] on div "Hassan Saleem" at bounding box center [737, 255] width 82 height 15
click at [866, 14] on icon at bounding box center [866, 12] width 11 height 14
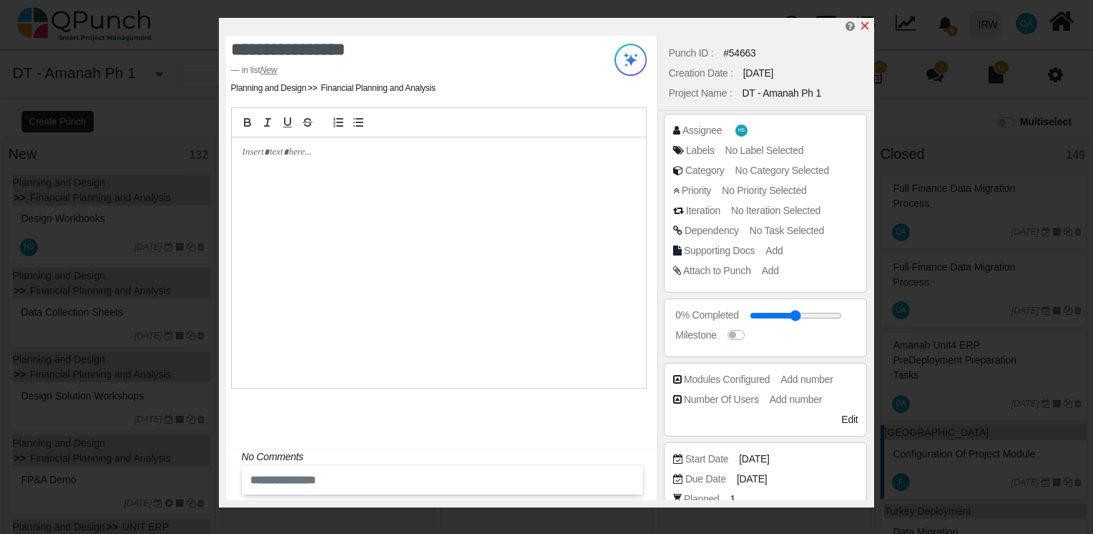
click at [866, 24] on icon "x" at bounding box center [864, 25] width 11 height 11
type input "**"
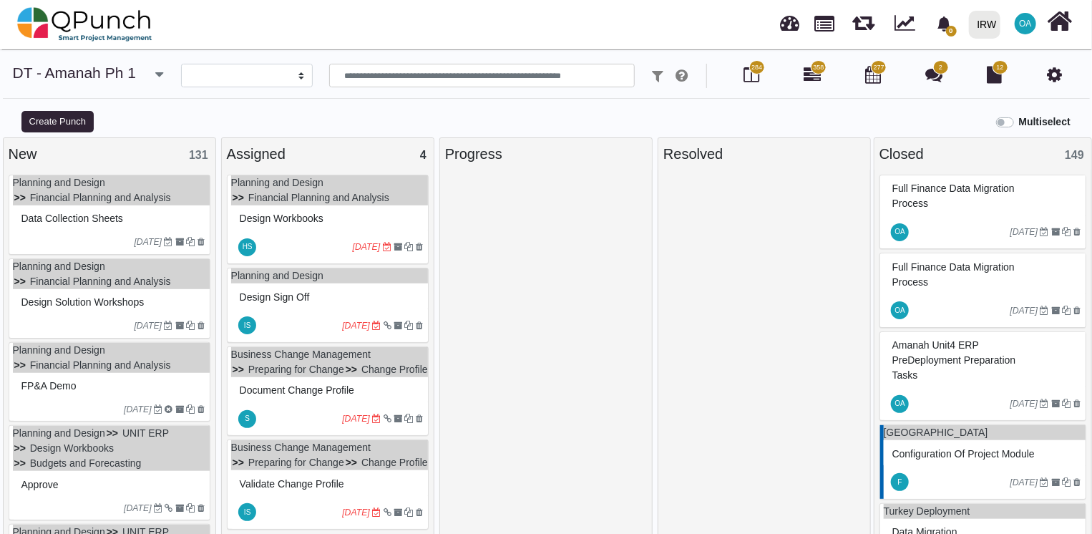
click at [68, 235] on div at bounding box center [76, 241] width 117 height 13
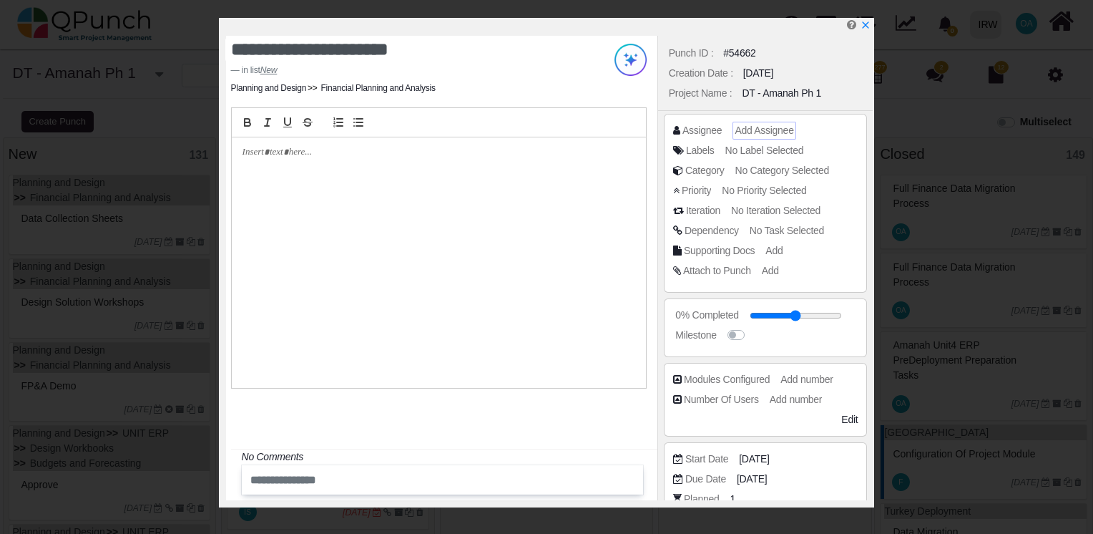
click at [758, 133] on span "Add Assignee" at bounding box center [764, 129] width 59 height 11
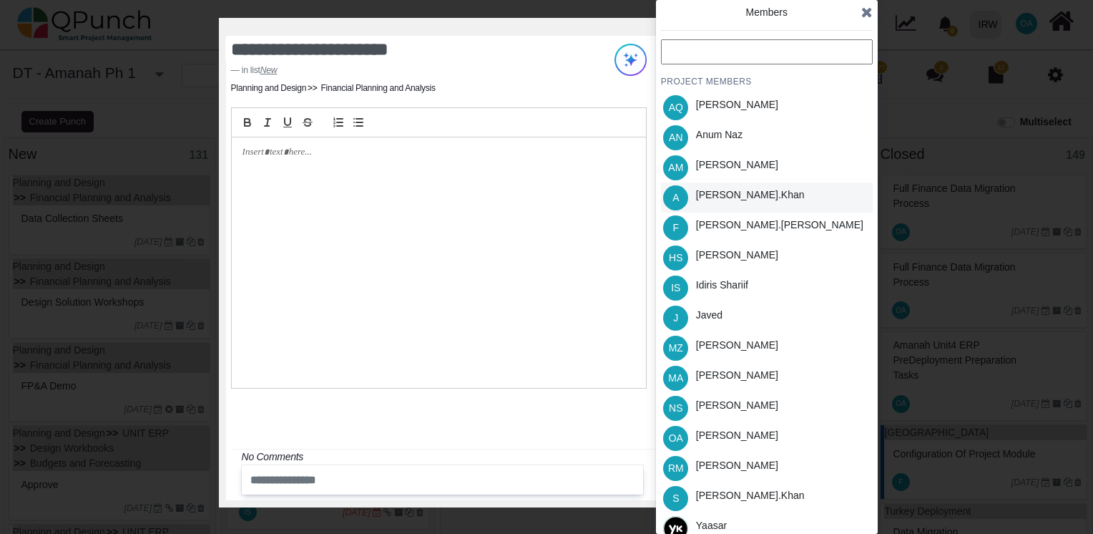
click at [713, 200] on div "Azeem.khan" at bounding box center [750, 194] width 109 height 15
click at [866, 11] on icon at bounding box center [866, 12] width 11 height 14
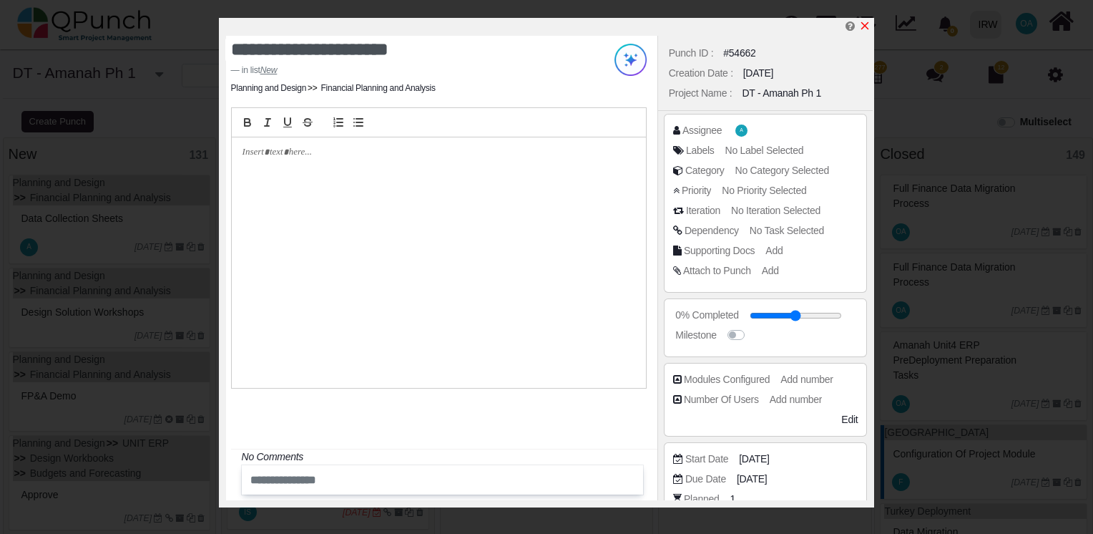
click at [864, 21] on icon "x" at bounding box center [864, 25] width 11 height 11
type input "**"
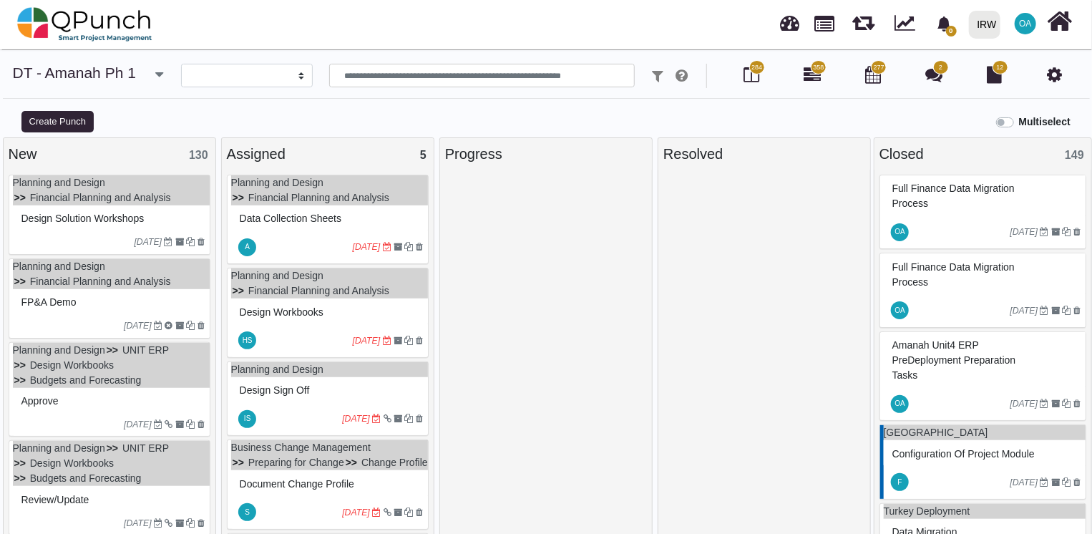
click at [52, 235] on div at bounding box center [76, 241] width 117 height 13
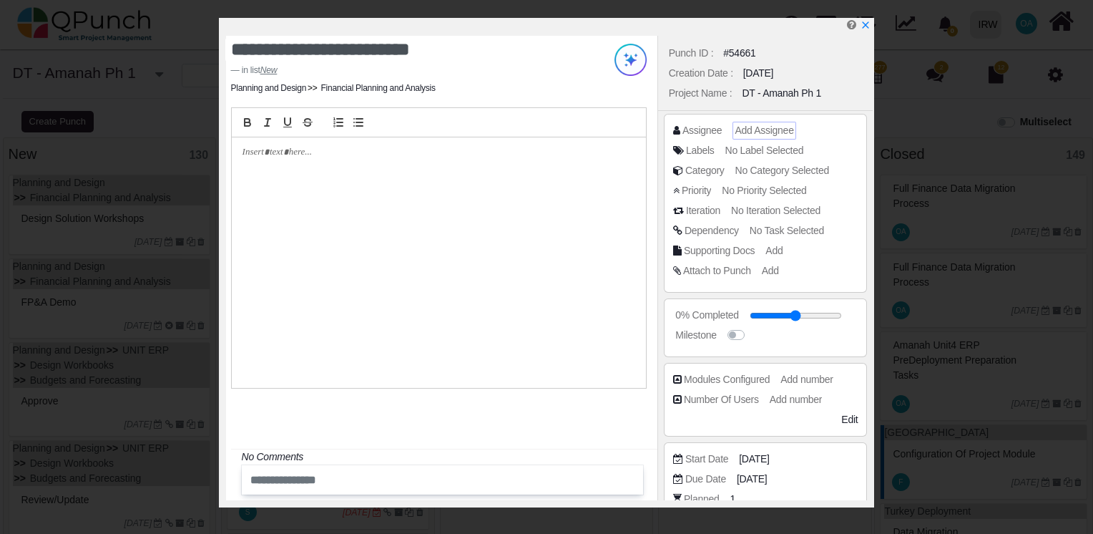
click at [735, 124] on span "Add Assignee" at bounding box center [764, 129] width 59 height 11
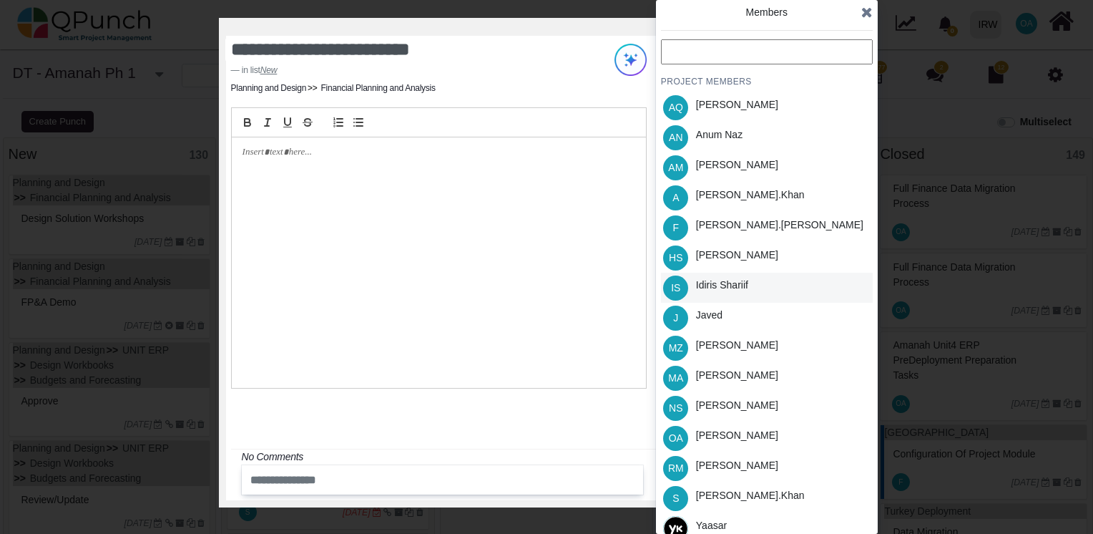
click at [713, 290] on div "Idiris Shariif" at bounding box center [722, 285] width 52 height 15
click at [869, 19] on icon at bounding box center [866, 12] width 11 height 14
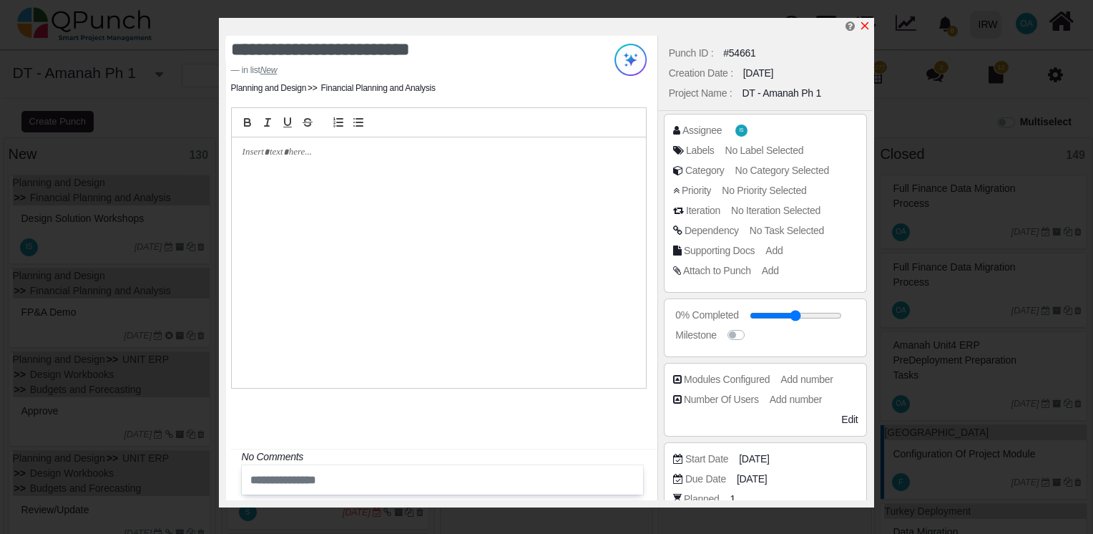
click at [870, 26] on icon "x" at bounding box center [864, 25] width 11 height 11
type input "**"
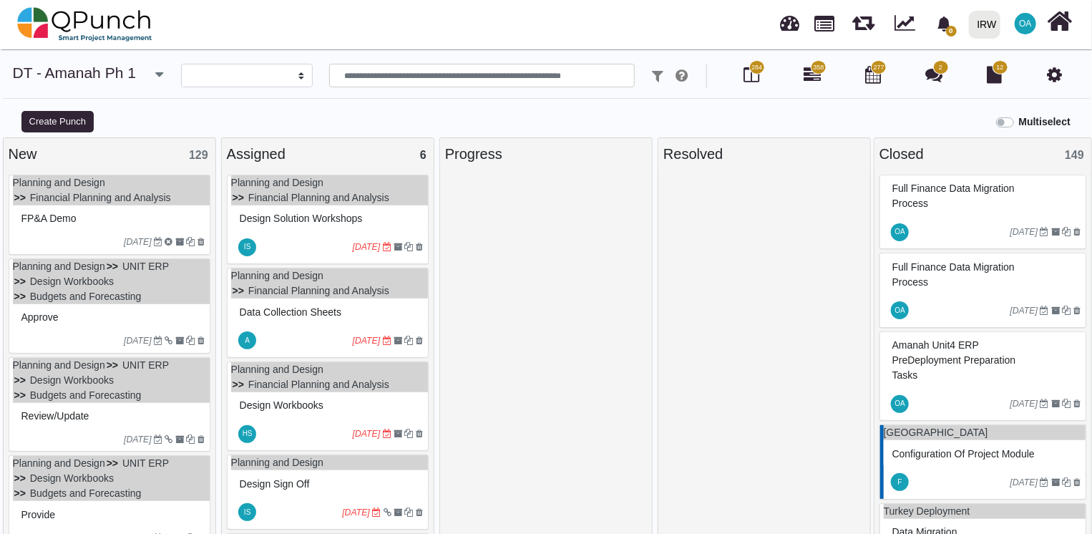
click at [103, 225] on div "FP&A Demo" at bounding box center [111, 218] width 187 height 22
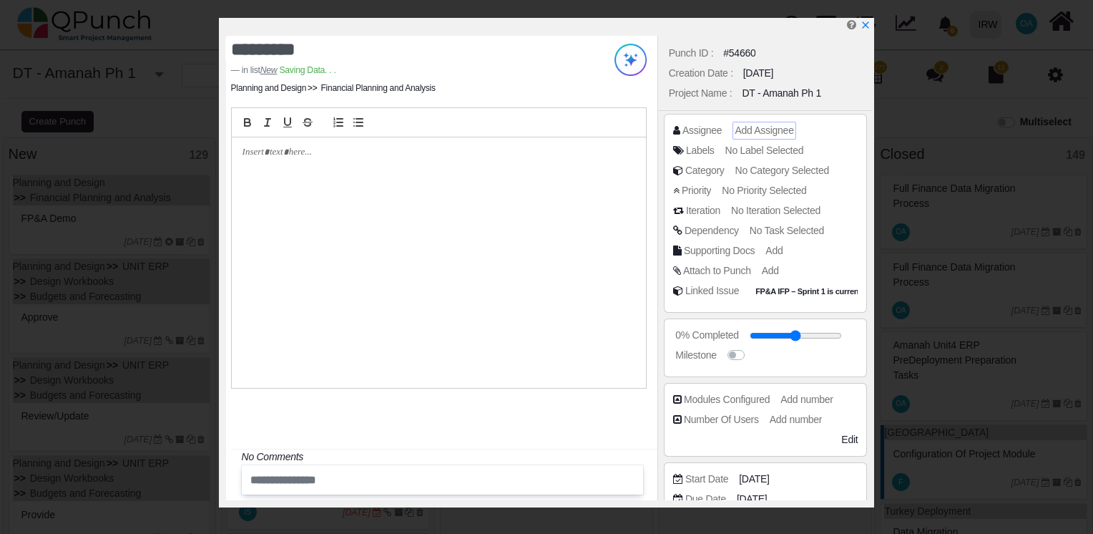
click at [738, 130] on span "Add Assignee" at bounding box center [764, 129] width 59 height 11
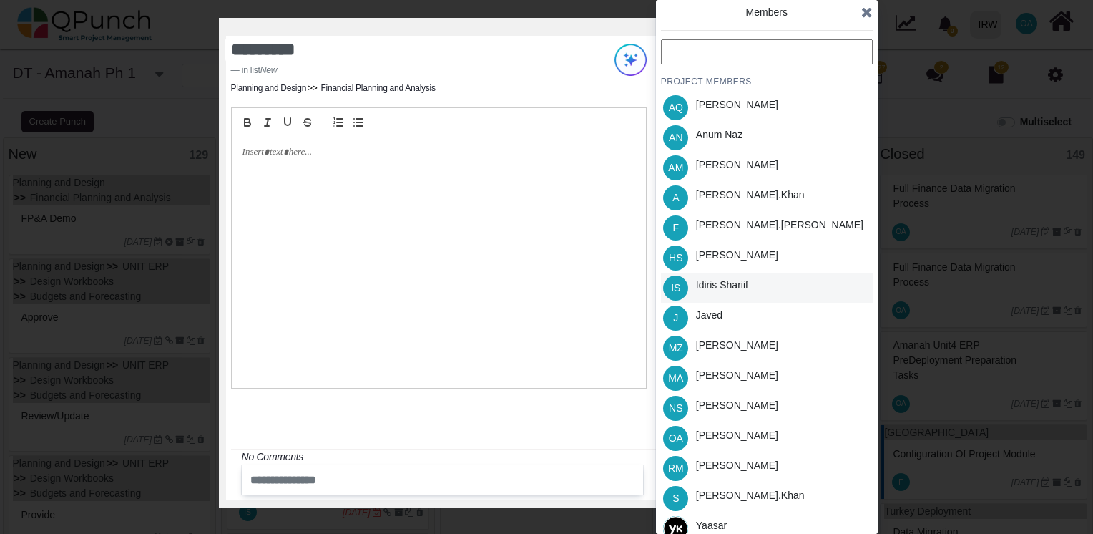
click at [713, 287] on div "Idiris Shariif" at bounding box center [722, 285] width 52 height 15
click at [868, 15] on icon at bounding box center [866, 12] width 11 height 14
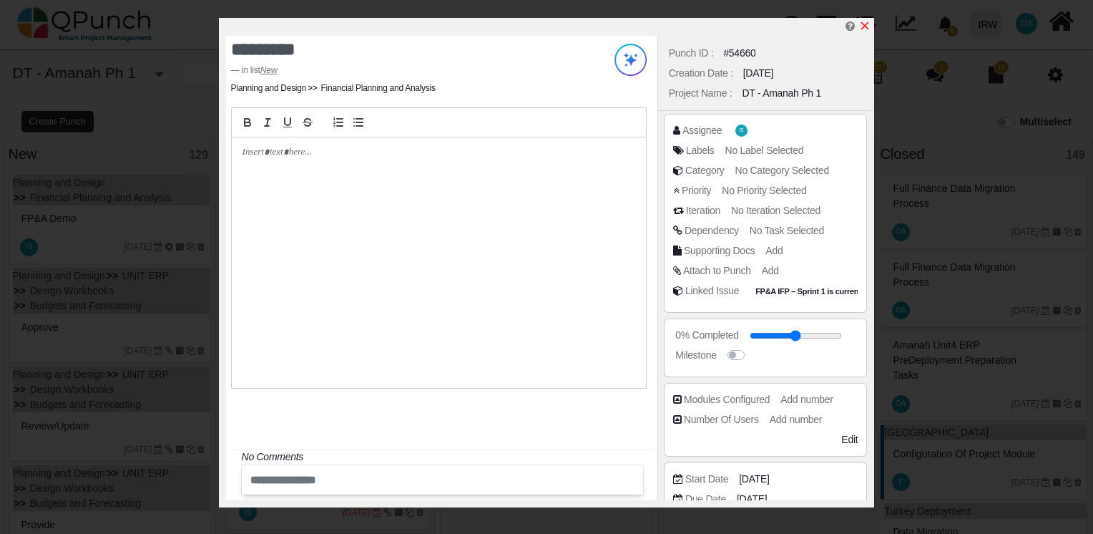
click at [865, 26] on icon "x" at bounding box center [865, 26] width 8 height 8
type input "**"
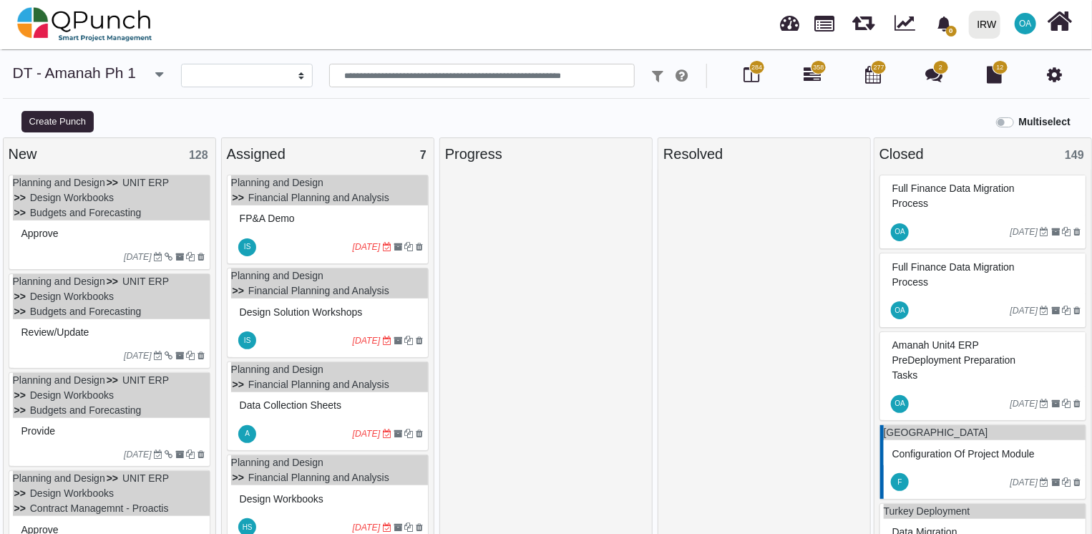
click at [109, 237] on div "Approve" at bounding box center [111, 234] width 187 height 22
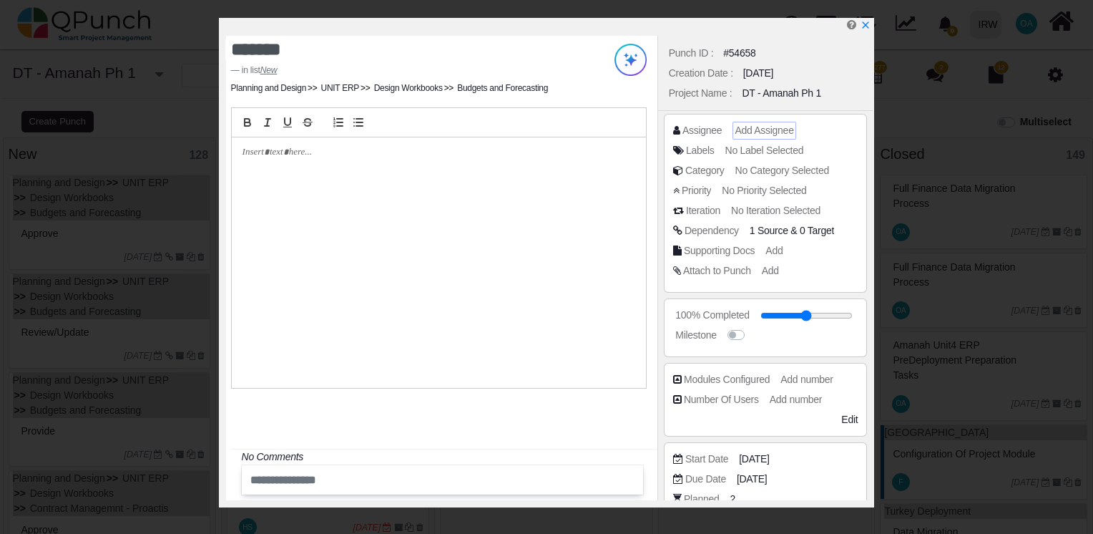
click at [763, 130] on span "Add Assignee" at bounding box center [764, 129] width 59 height 11
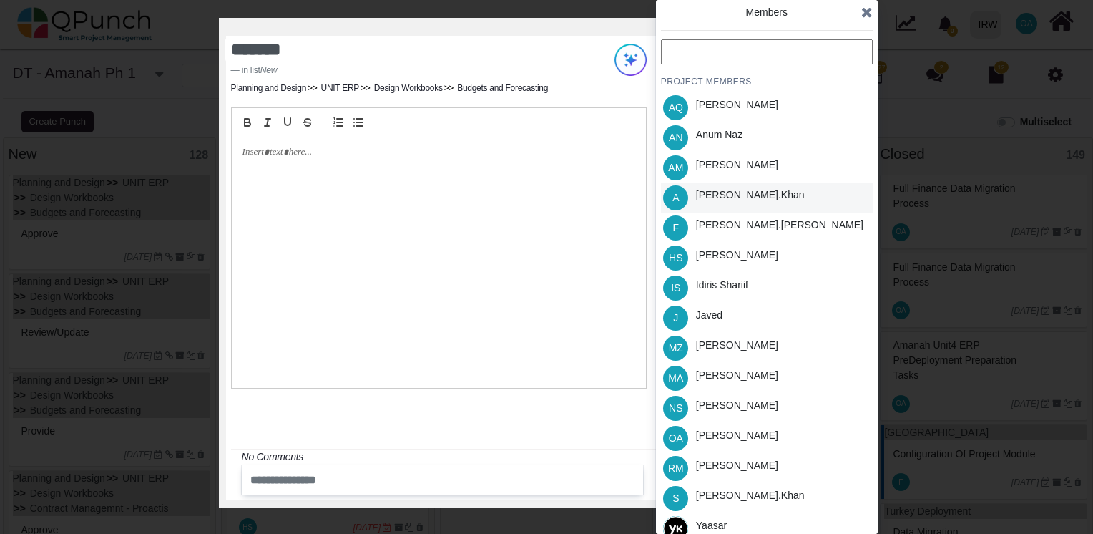
click at [718, 192] on div "Azeem.khan" at bounding box center [750, 194] width 109 height 15
click at [869, 8] on icon at bounding box center [866, 12] width 11 height 14
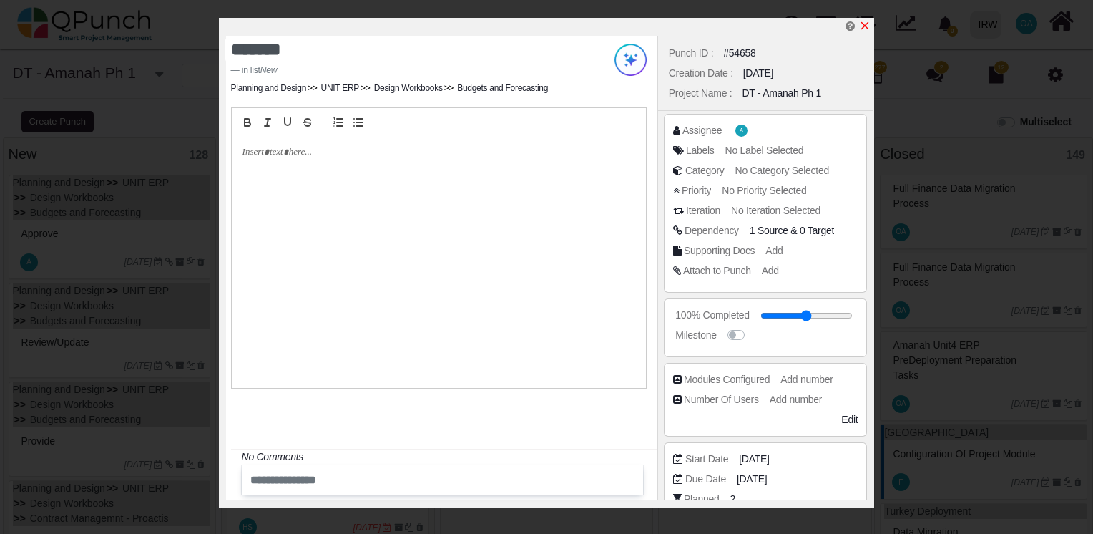
click at [868, 26] on icon "x" at bounding box center [864, 25] width 11 height 11
type input "**"
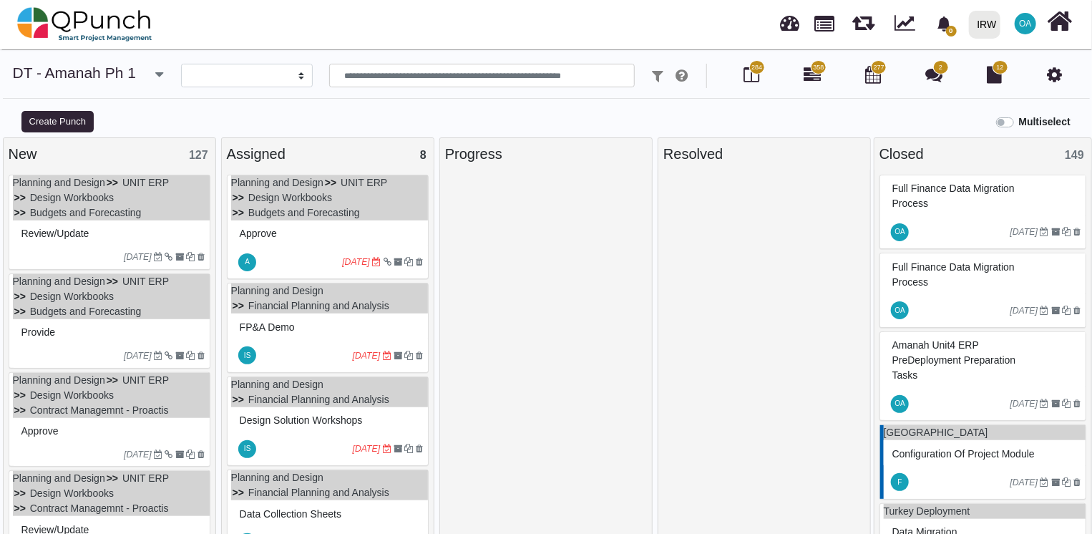
click at [149, 236] on div "Review/Update" at bounding box center [111, 234] width 187 height 22
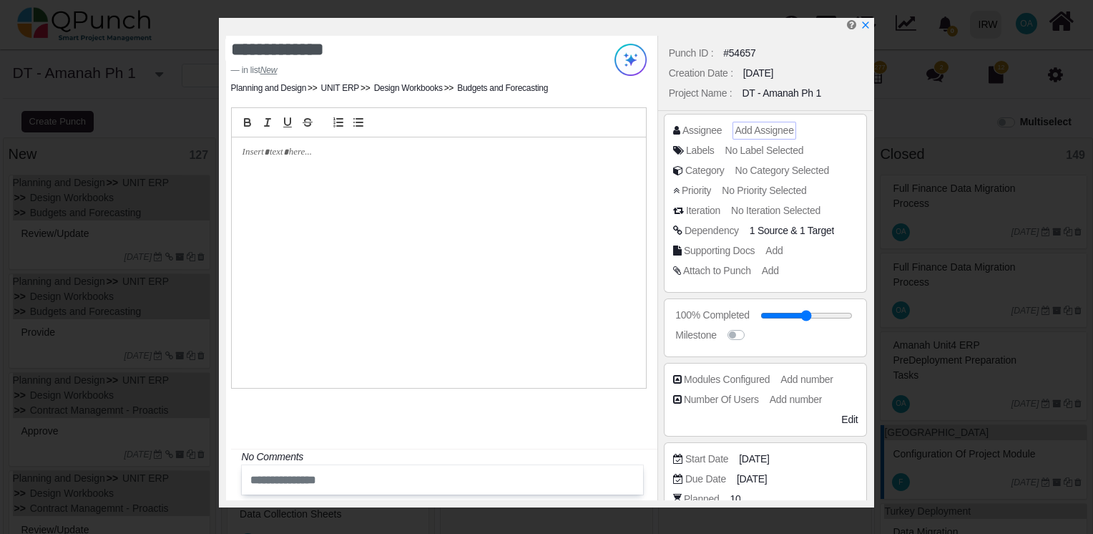
click at [747, 131] on span "Add Assignee" at bounding box center [764, 129] width 59 height 11
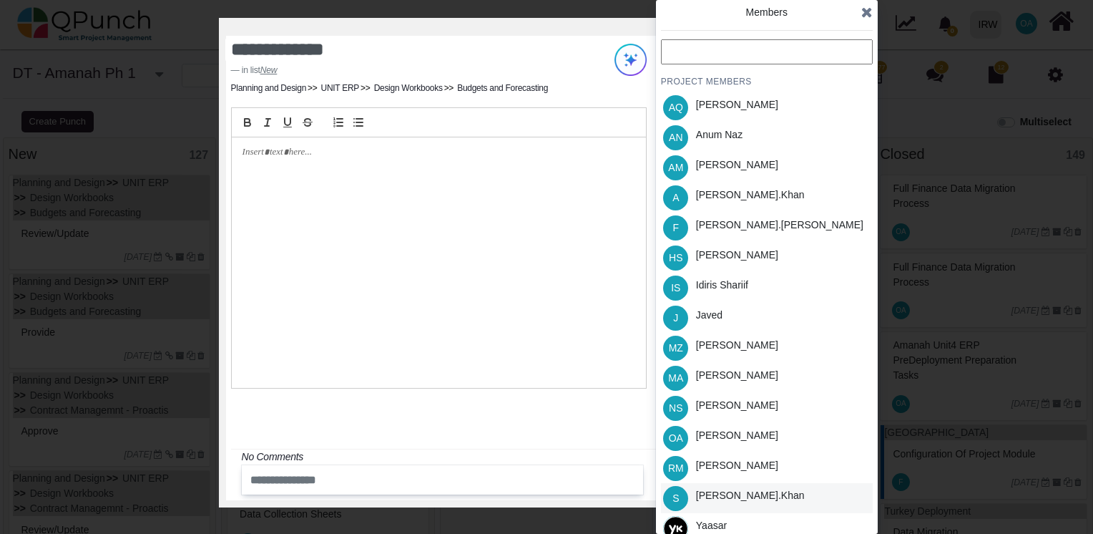
click at [725, 499] on div "Salman.khan" at bounding box center [750, 495] width 109 height 15
click at [861, 14] on icon at bounding box center [866, 12] width 11 height 14
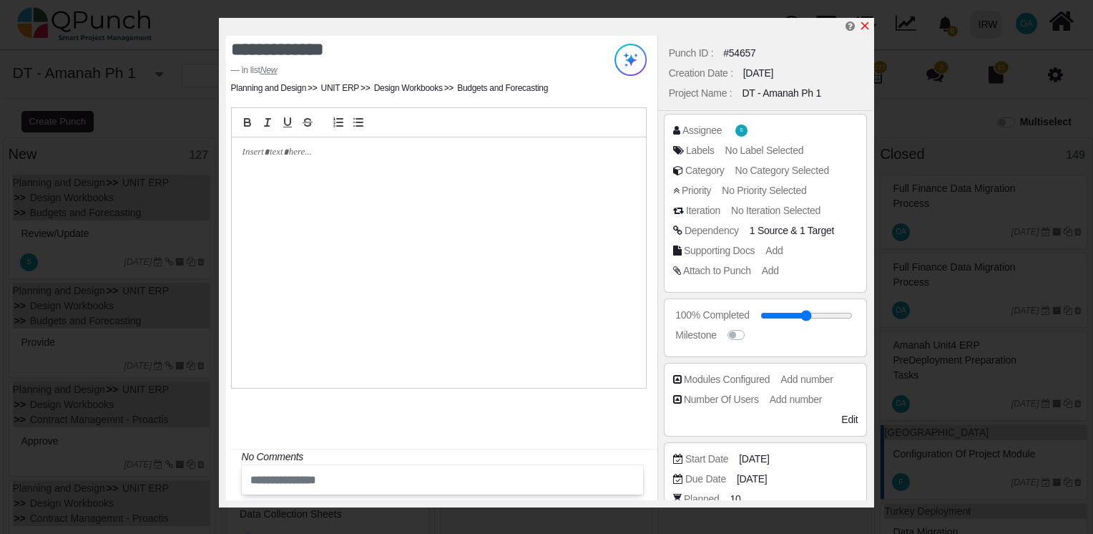
click at [865, 27] on icon "x" at bounding box center [865, 26] width 8 height 8
type input "**"
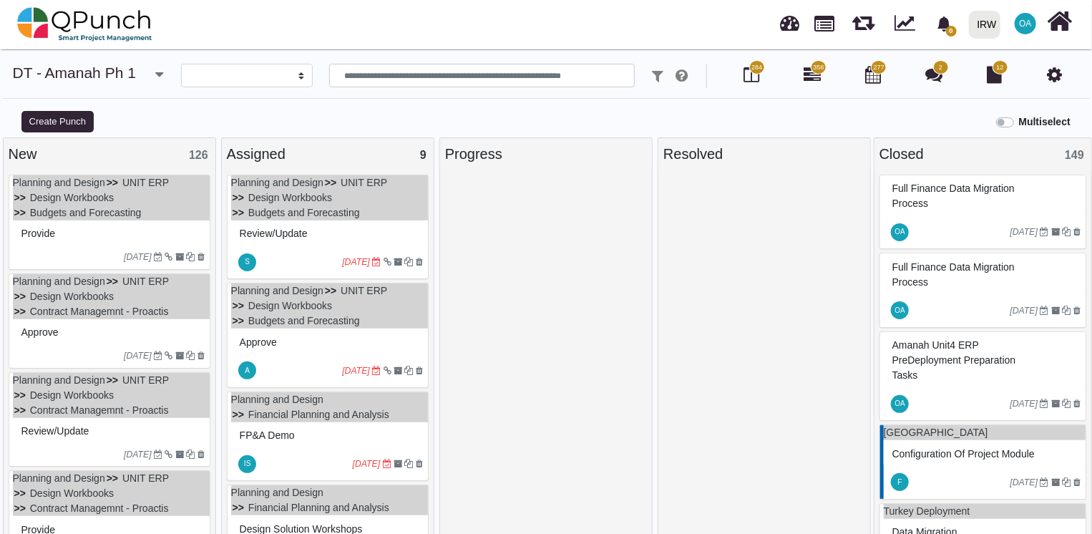
click at [107, 245] on div at bounding box center [111, 245] width 197 height 1
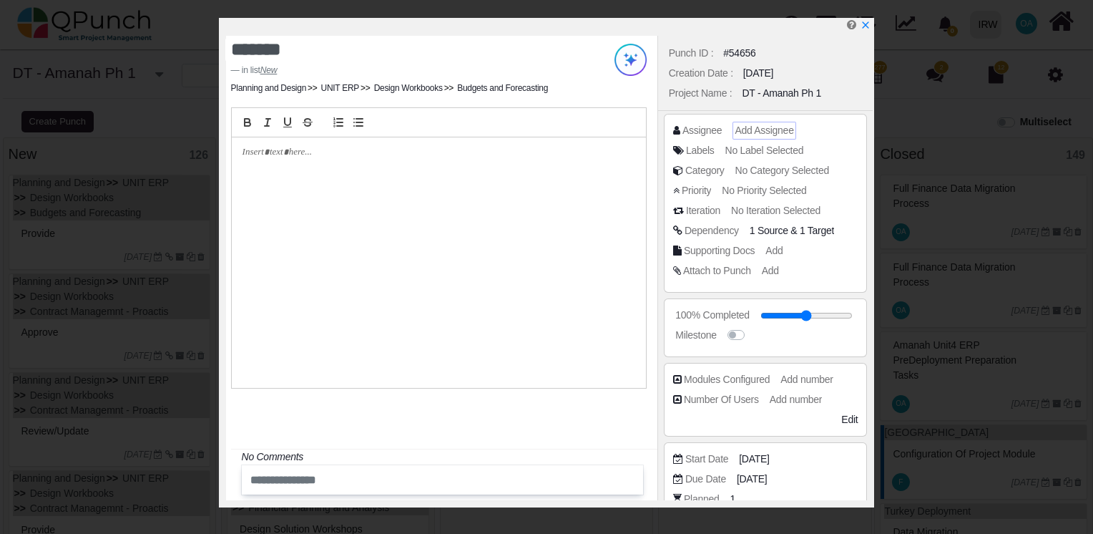
click at [744, 136] on div "Add Assignee" at bounding box center [764, 130] width 59 height 15
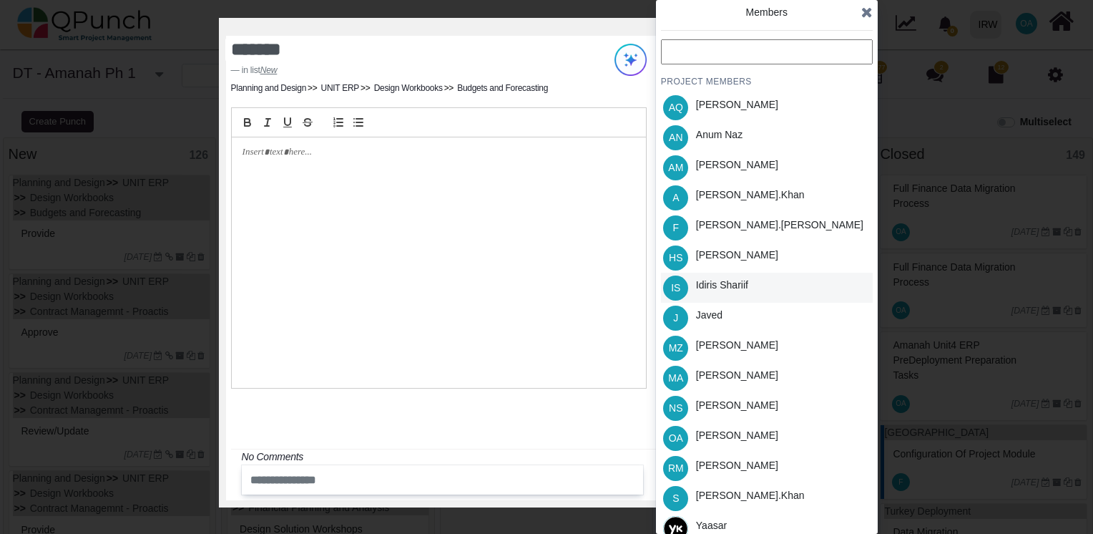
click at [722, 290] on div "Idiris Shariif" at bounding box center [722, 285] width 52 height 15
click at [861, 11] on icon at bounding box center [866, 12] width 11 height 14
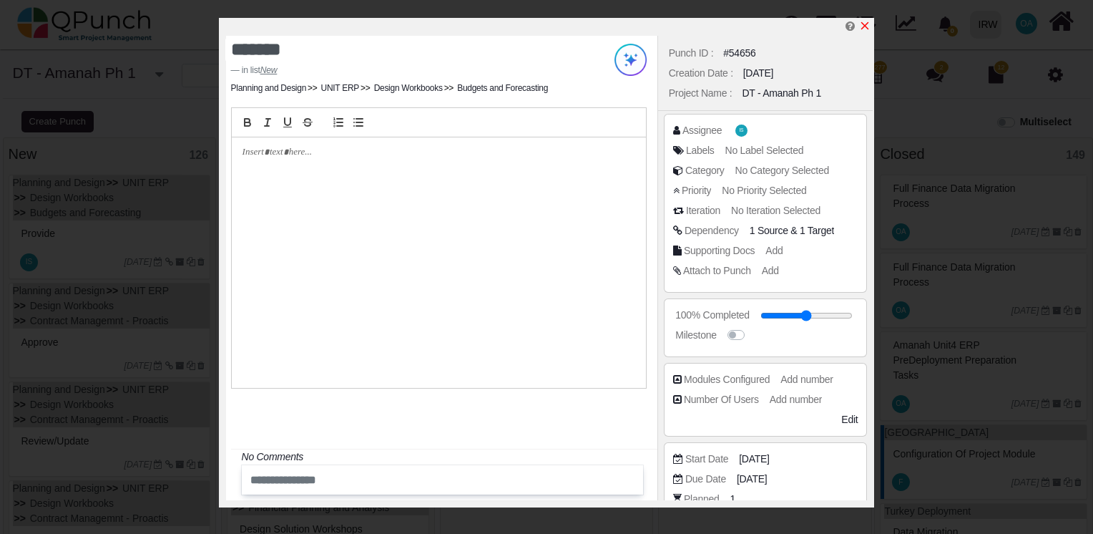
click at [870, 24] on icon "x" at bounding box center [864, 25] width 11 height 11
type input "**"
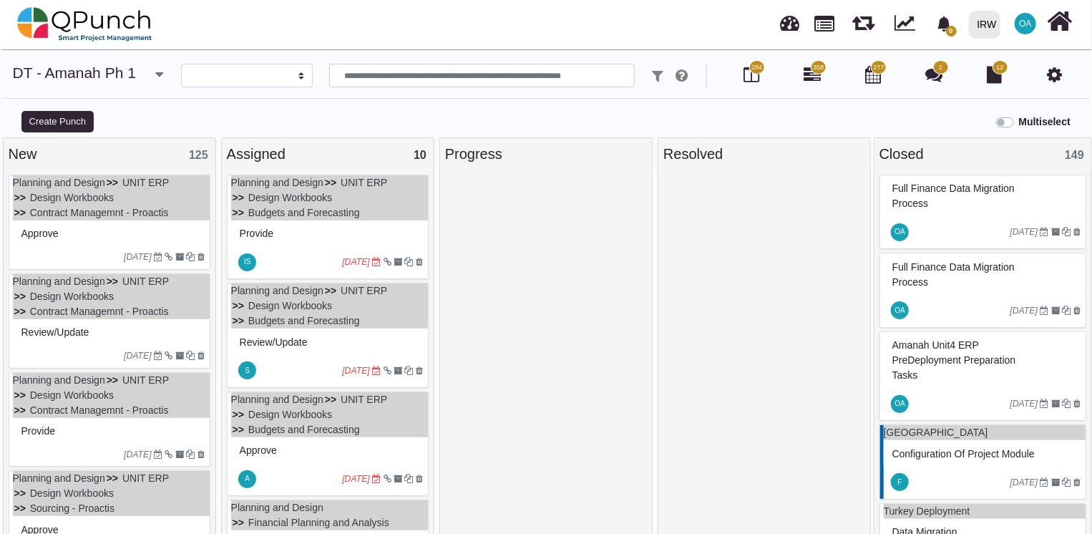
click at [151, 230] on div "Approve" at bounding box center [111, 234] width 187 height 22
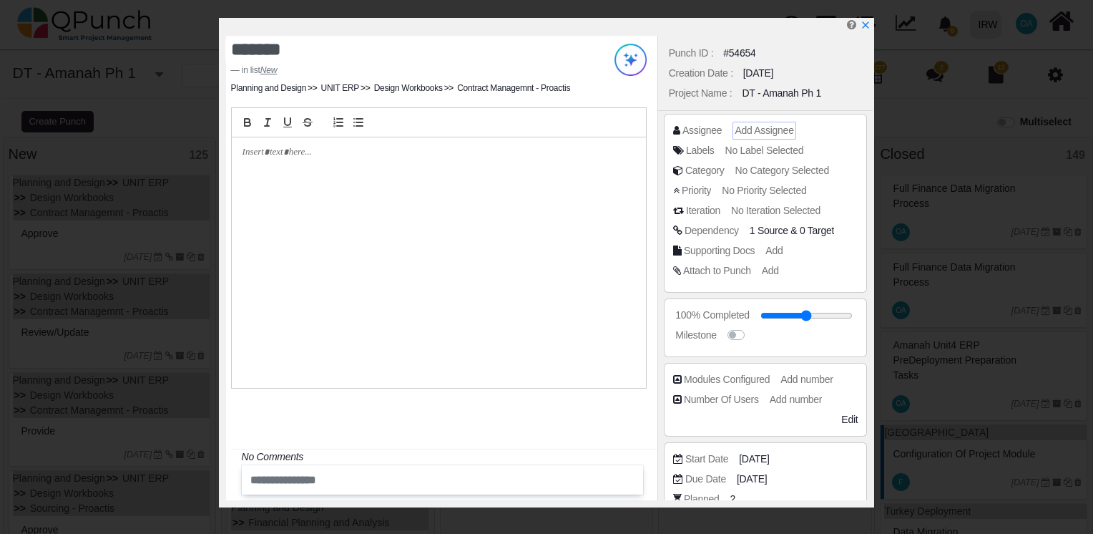
click at [741, 129] on span "Add Assignee" at bounding box center [764, 129] width 59 height 11
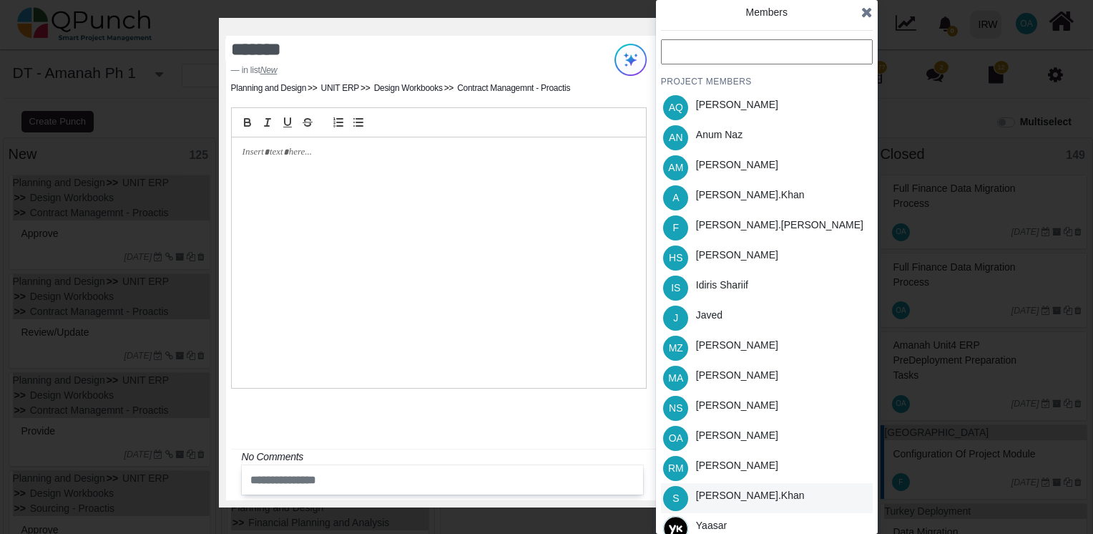
click at [724, 491] on div "Salman.khan" at bounding box center [750, 495] width 109 height 15
click at [863, 18] on icon at bounding box center [866, 12] width 11 height 14
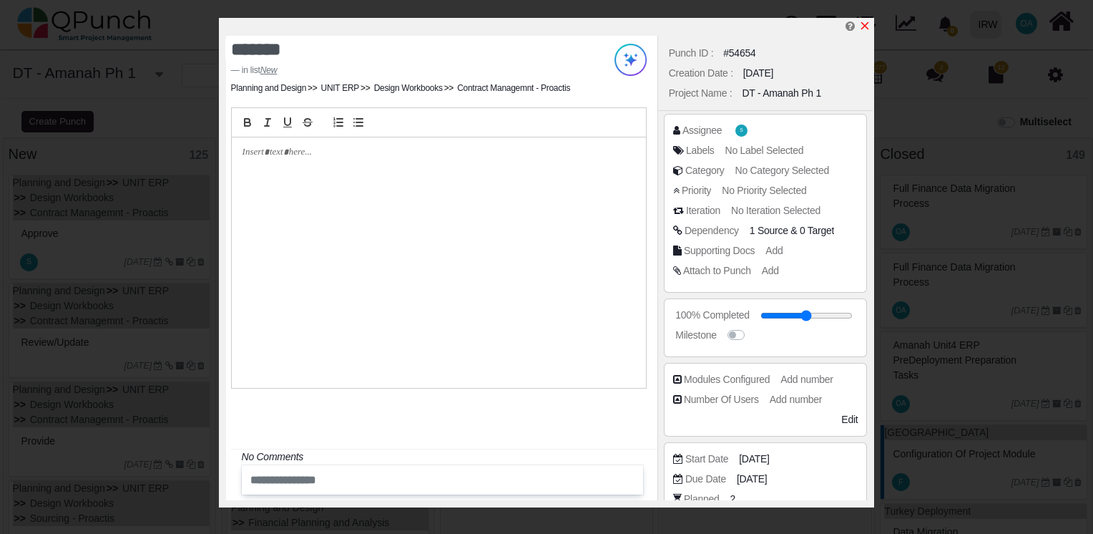
click at [864, 24] on icon "x" at bounding box center [864, 25] width 11 height 11
type input "**"
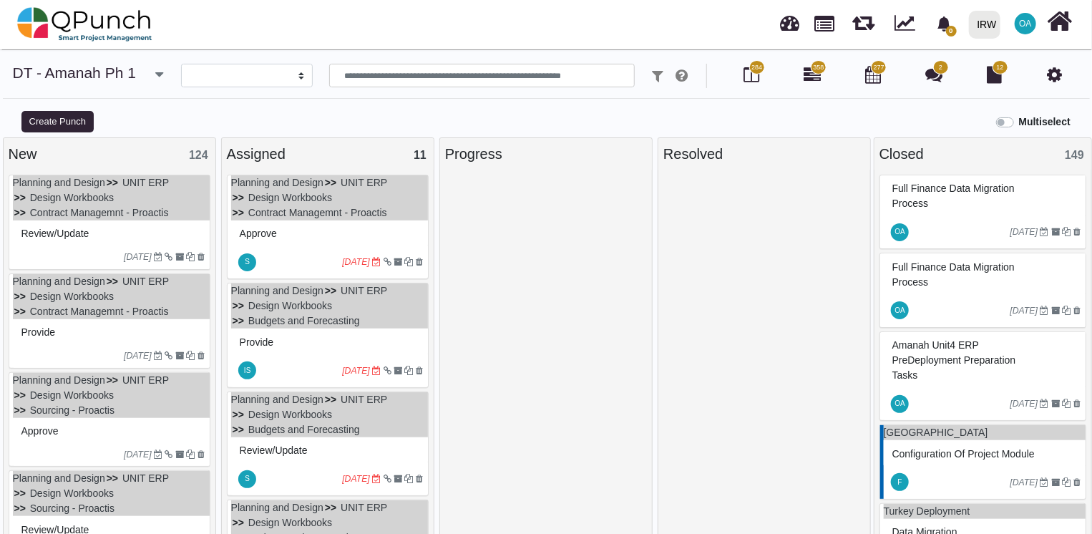
click at [160, 232] on div "Review/Update" at bounding box center [111, 234] width 187 height 22
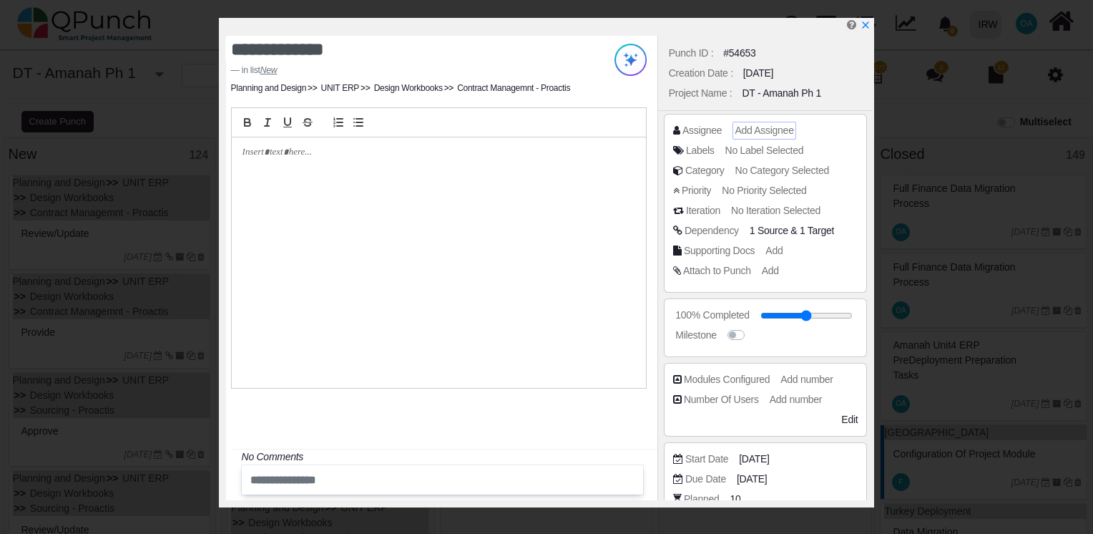
click at [761, 132] on span "Add Assignee" at bounding box center [764, 129] width 59 height 11
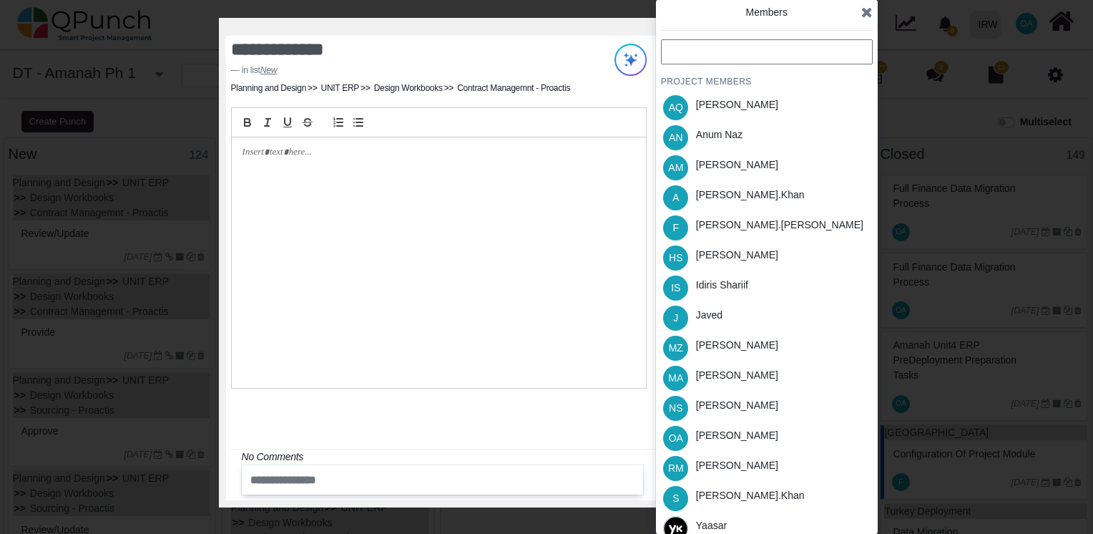
click at [716, 49] on input "text" at bounding box center [767, 51] width 212 height 25
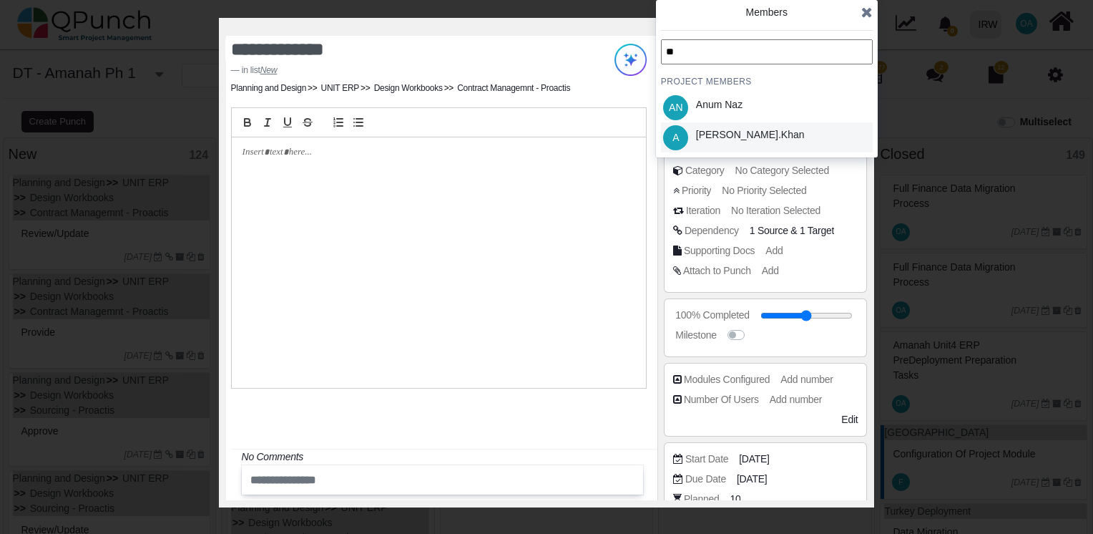
type input "**"
click at [733, 135] on div "Azeem.khan" at bounding box center [750, 134] width 109 height 15
click at [868, 14] on icon at bounding box center [866, 12] width 11 height 14
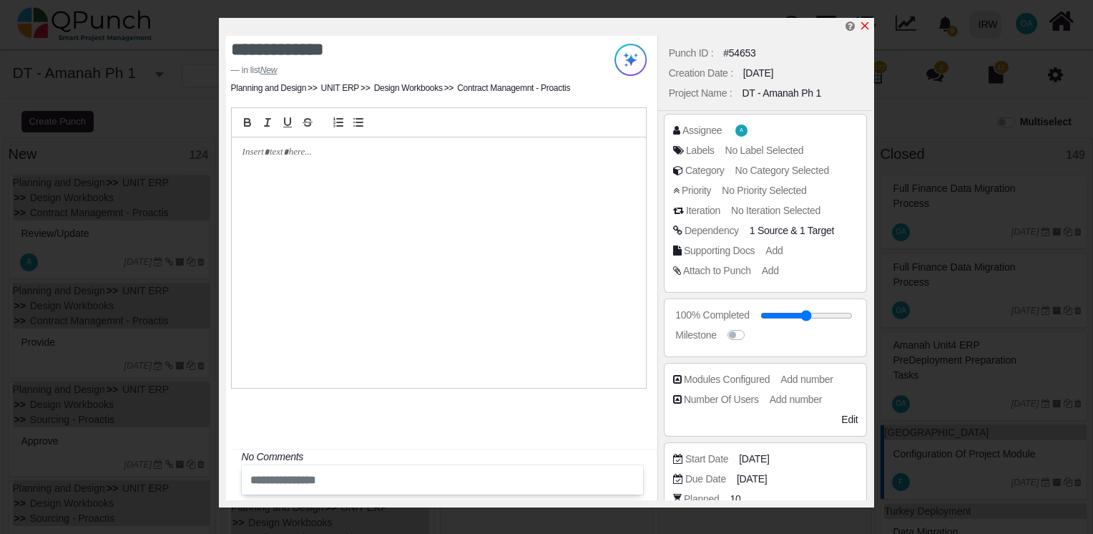
click at [866, 26] on icon "x" at bounding box center [865, 26] width 8 height 8
type input "**"
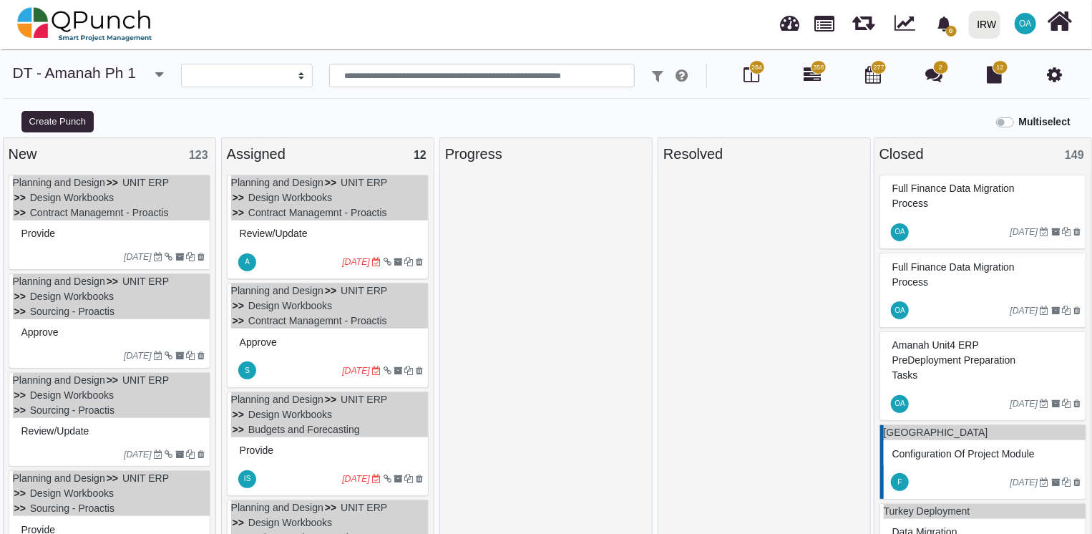
click at [92, 236] on div "Provide" at bounding box center [111, 234] width 187 height 22
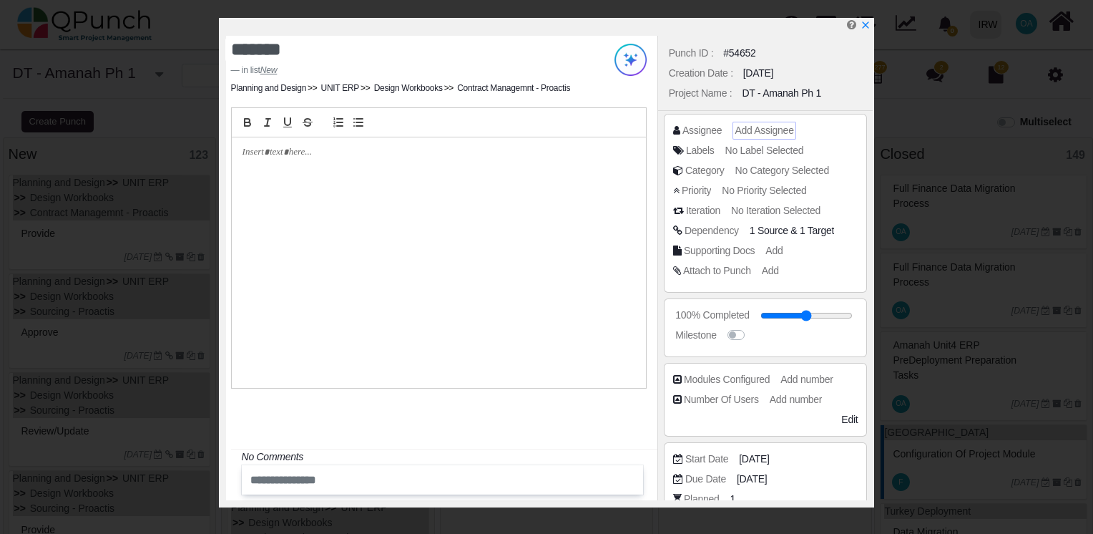
click at [742, 131] on span "Add Assignee" at bounding box center [764, 129] width 59 height 11
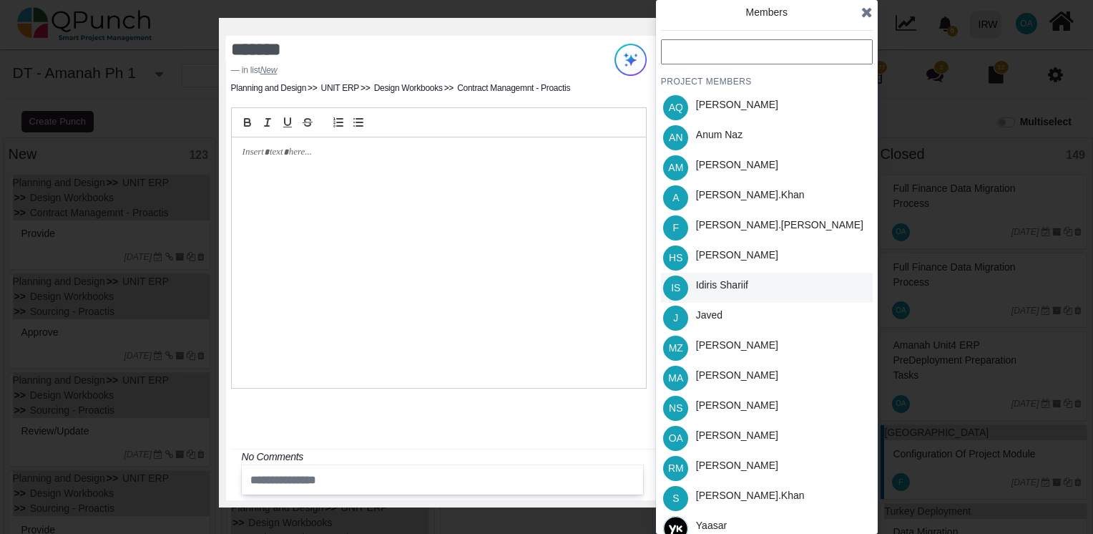
click at [721, 284] on div "Idiris Shariif" at bounding box center [722, 285] width 52 height 15
click at [866, 13] on icon at bounding box center [866, 12] width 11 height 14
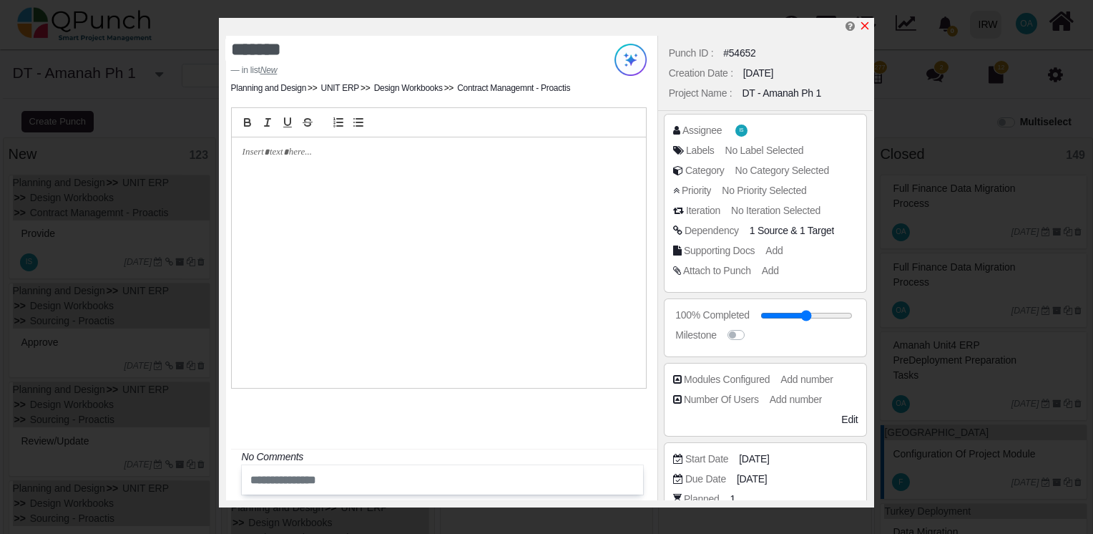
click at [864, 25] on icon "x" at bounding box center [864, 25] width 11 height 11
type input "**"
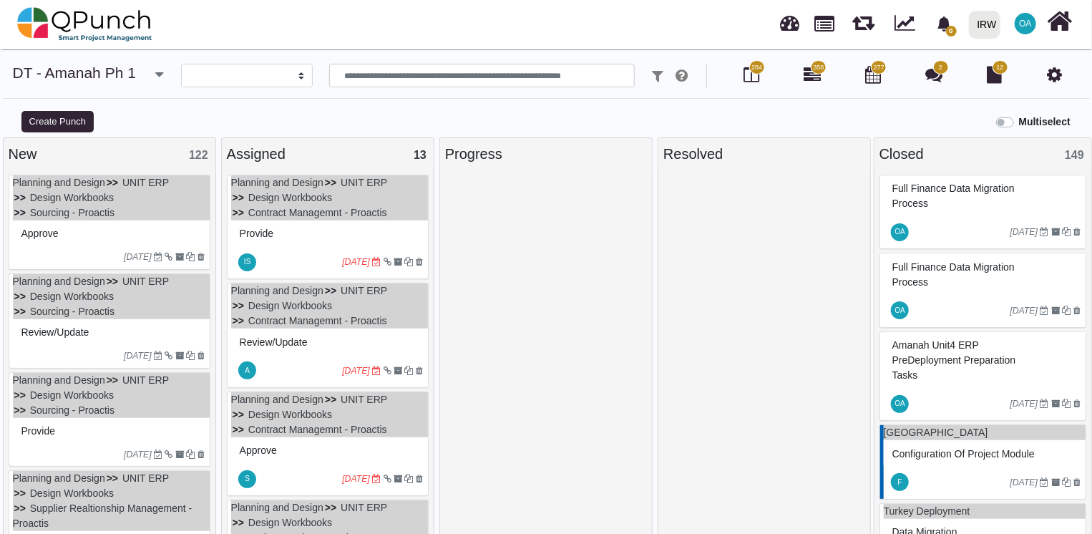
click at [94, 234] on div "Approve" at bounding box center [111, 234] width 187 height 22
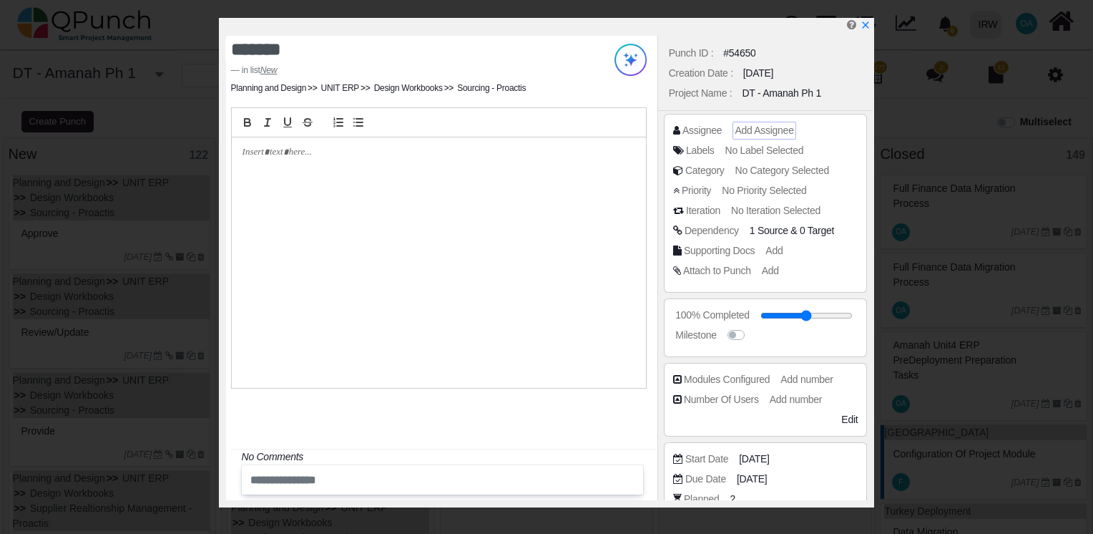
click at [754, 129] on span "Add Assignee" at bounding box center [764, 129] width 59 height 11
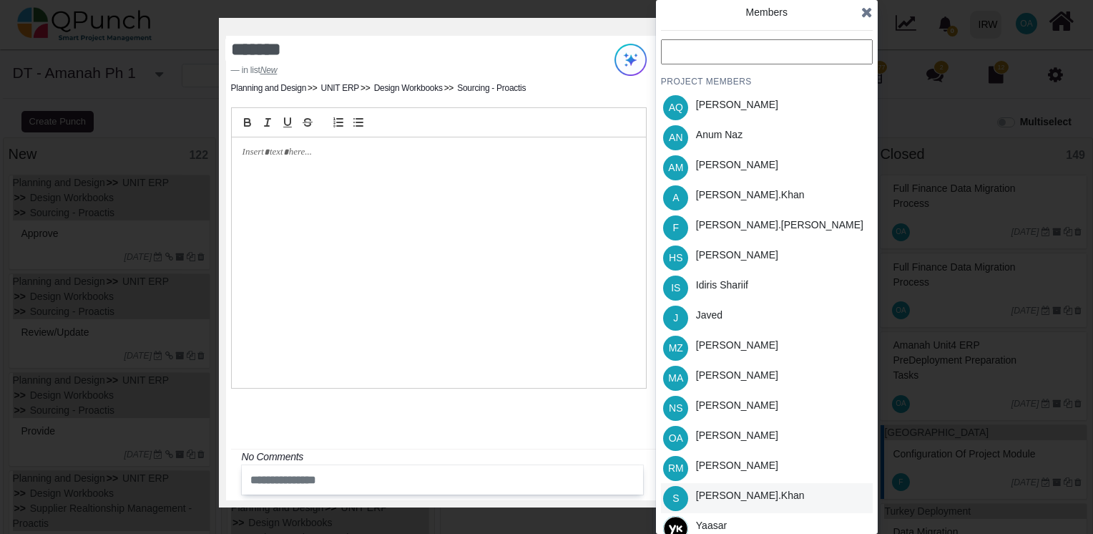
click at [726, 507] on div "Salman.khan" at bounding box center [750, 498] width 119 height 30
click at [866, 13] on icon at bounding box center [866, 12] width 11 height 14
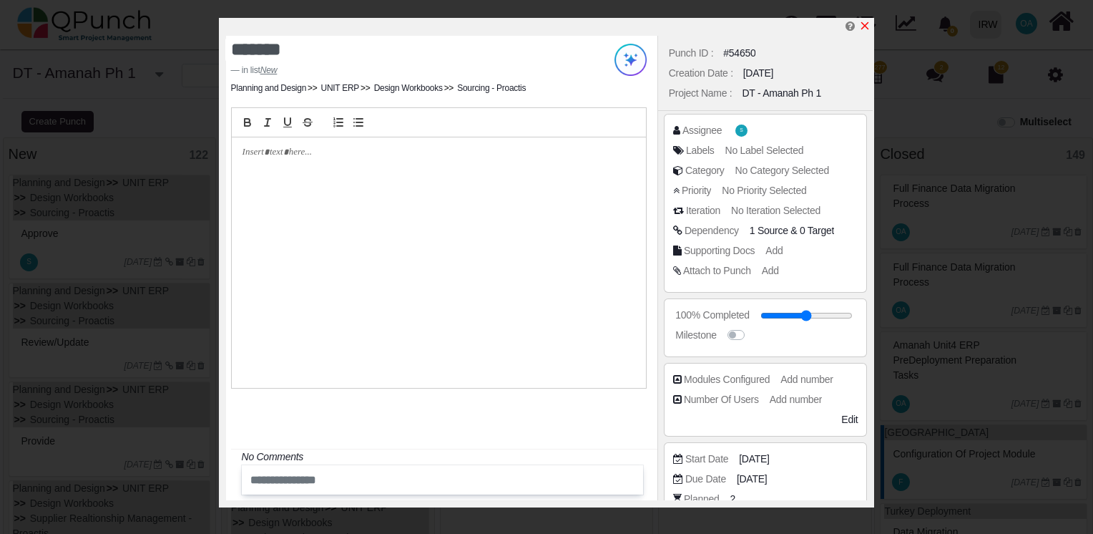
click at [865, 26] on icon "x" at bounding box center [864, 25] width 11 height 11
type input "**"
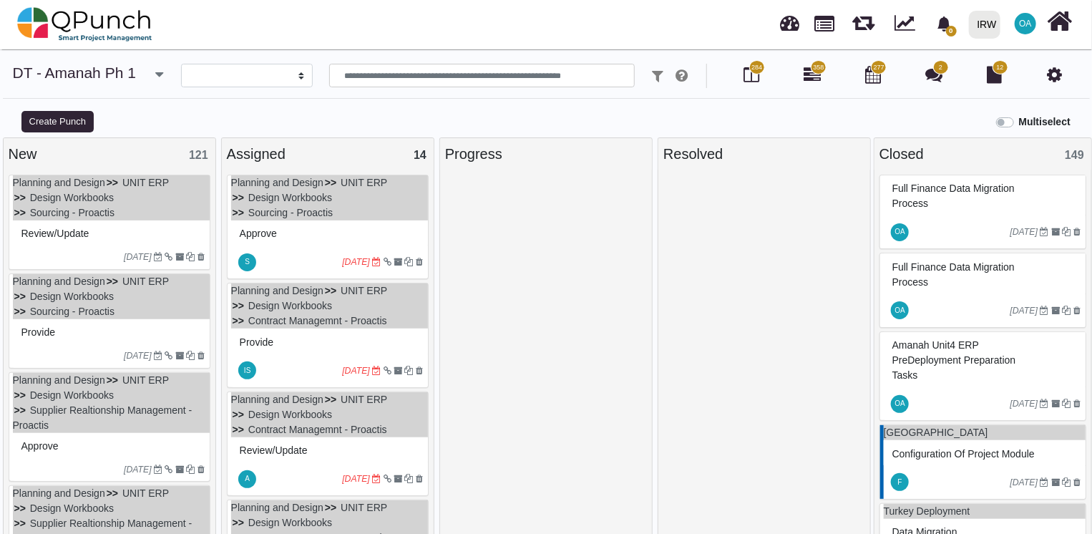
click at [166, 228] on div "Review/Update" at bounding box center [111, 234] width 187 height 22
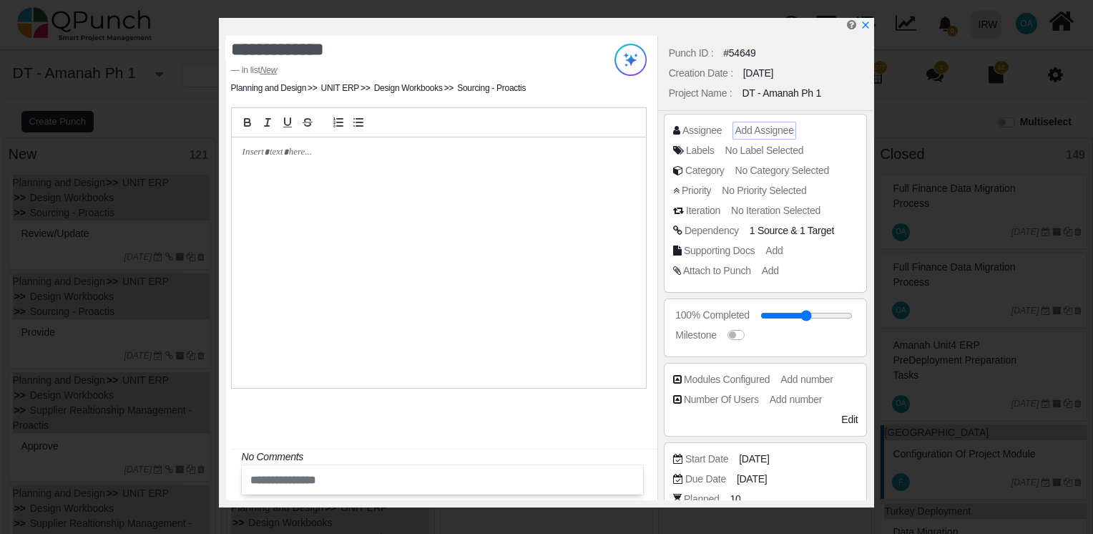
click at [771, 133] on span "Add Assignee" at bounding box center [764, 129] width 59 height 11
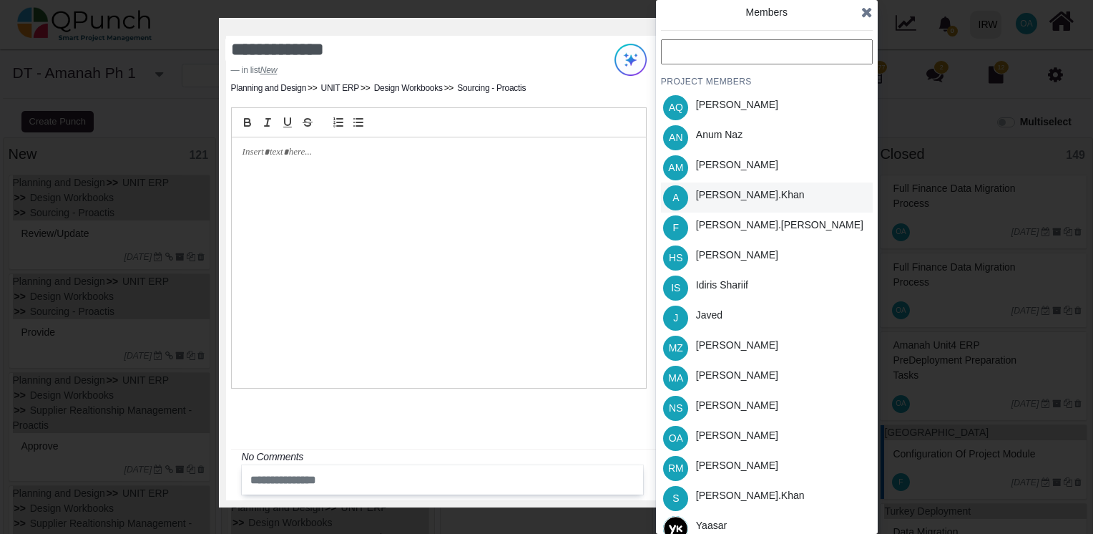
click at [711, 200] on div "Azeem.khan" at bounding box center [750, 194] width 109 height 15
click at [864, 14] on icon at bounding box center [866, 12] width 11 height 14
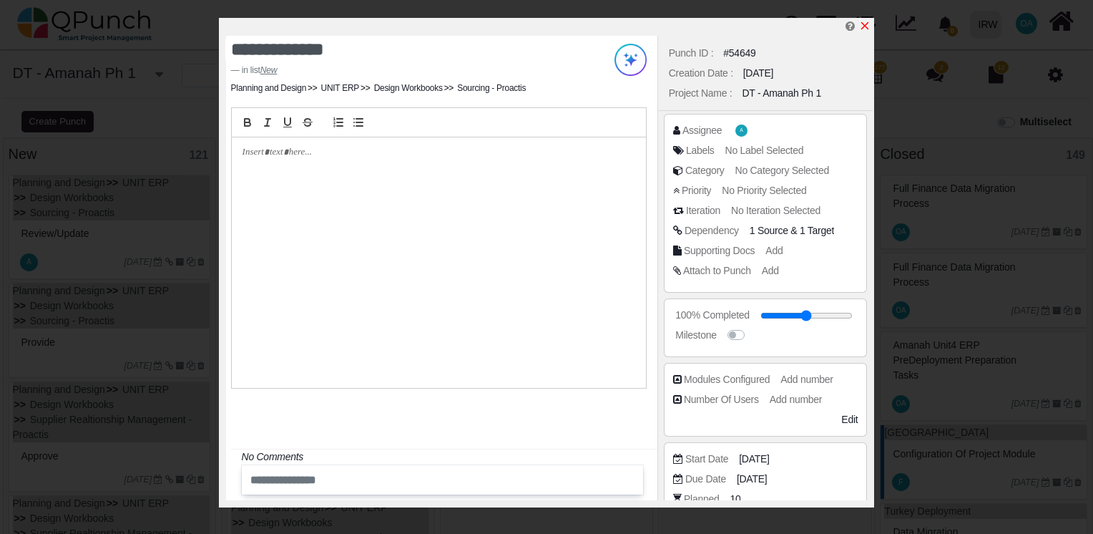
click at [865, 23] on icon "x" at bounding box center [864, 25] width 11 height 11
type input "**"
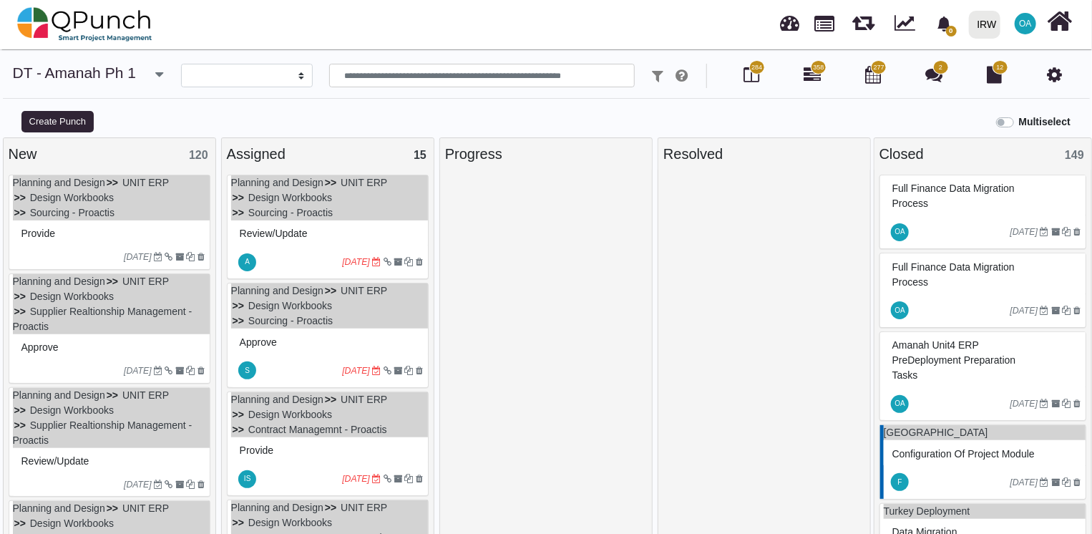
click at [104, 238] on div "Provide" at bounding box center [111, 234] width 187 height 22
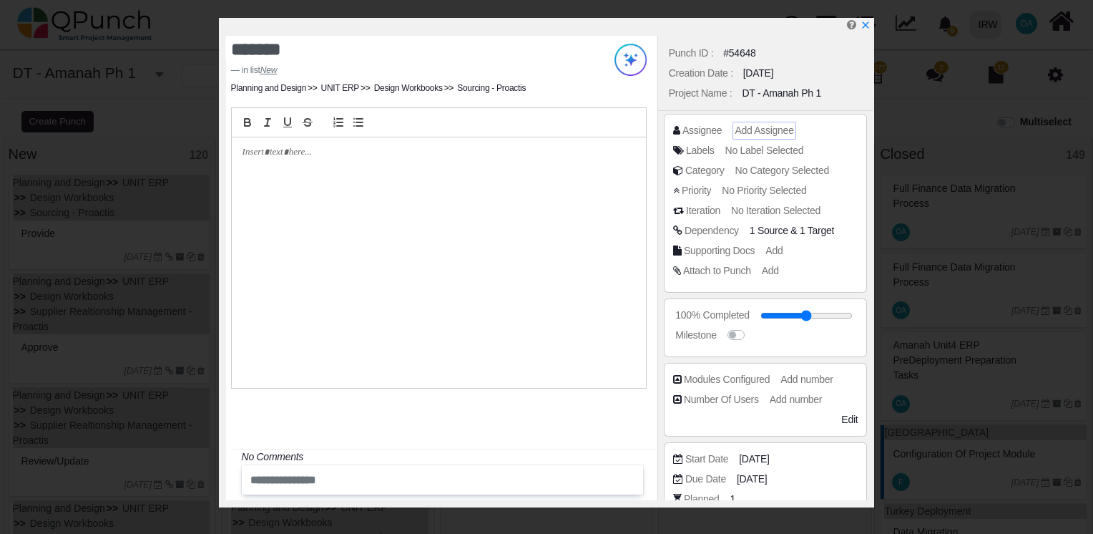
click at [761, 129] on span "Add Assignee" at bounding box center [764, 129] width 59 height 11
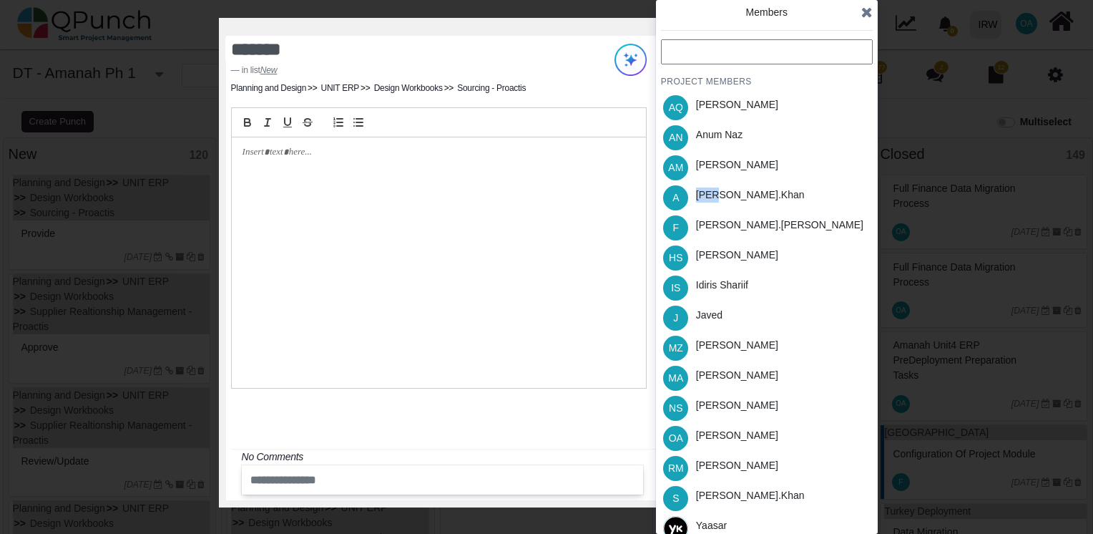
drag, startPoint x: 721, startPoint y: 196, endPoint x: 683, endPoint y: 202, distance: 38.5
click at [683, 202] on div "A Azeem.khan" at bounding box center [767, 197] width 212 height 30
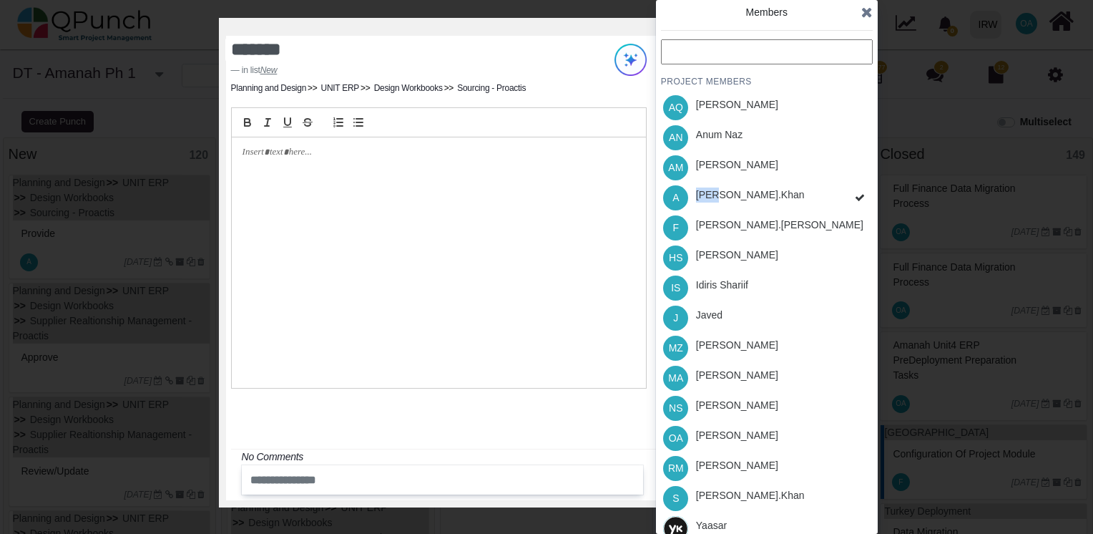
click at [683, 202] on div "PROJECT MEMBERS AQ Aamar Qayum AN Anum Naz AM Asad Malik A Azeem.khan F Fahmina…" at bounding box center [767, 291] width 212 height 504
click at [869, 19] on icon at bounding box center [866, 12] width 11 height 14
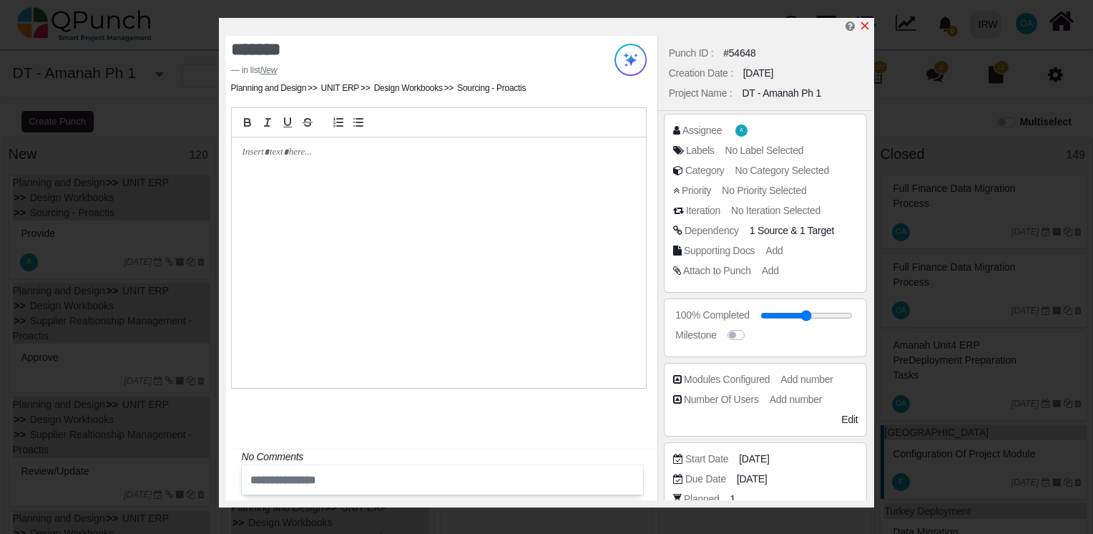
click at [866, 26] on icon "x" at bounding box center [865, 26] width 8 height 8
type input "**"
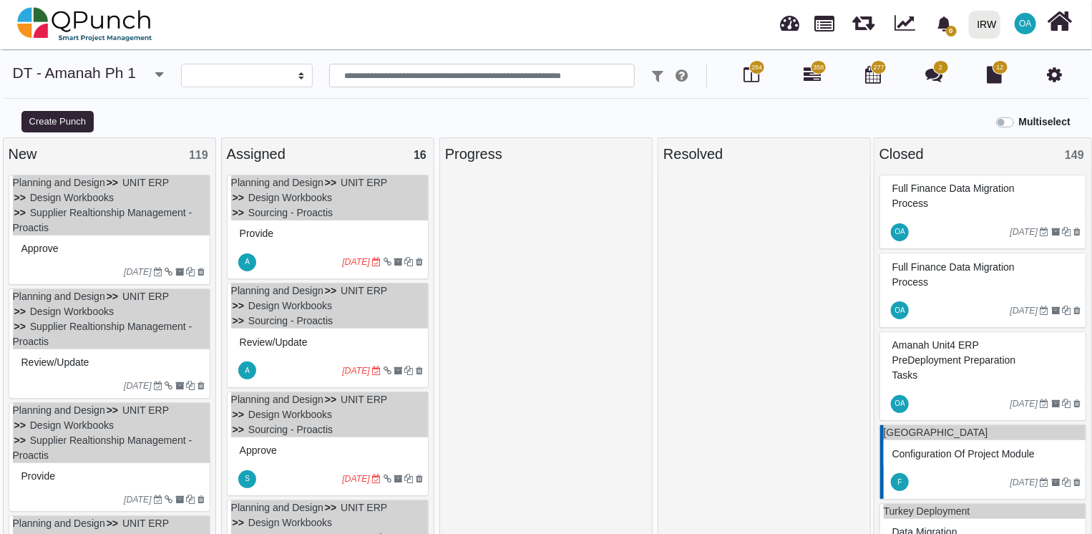
click at [77, 260] on div "03-10-2022" at bounding box center [111, 271] width 197 height 23
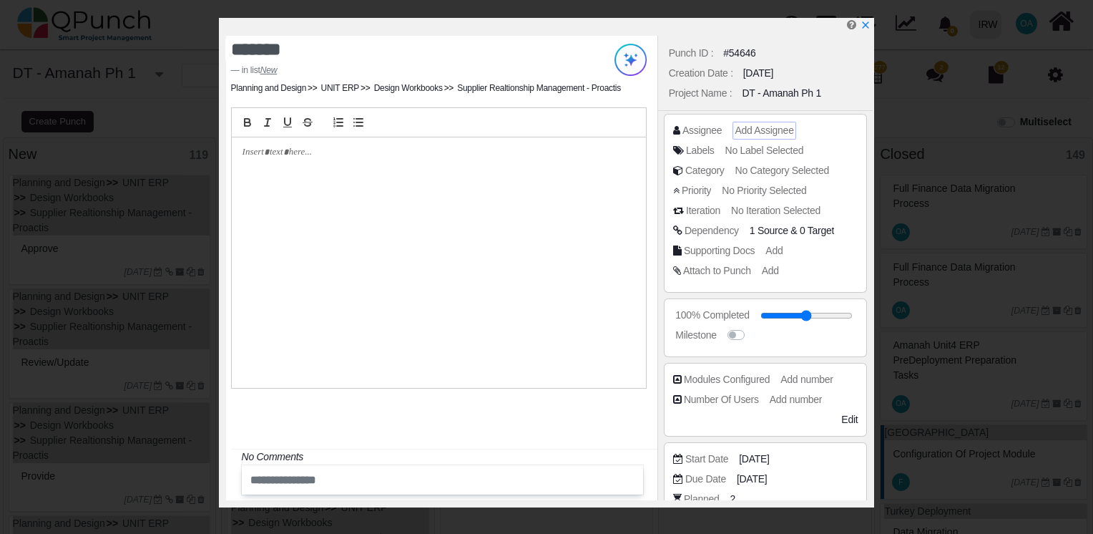
click at [757, 130] on span "Add Assignee" at bounding box center [764, 129] width 59 height 11
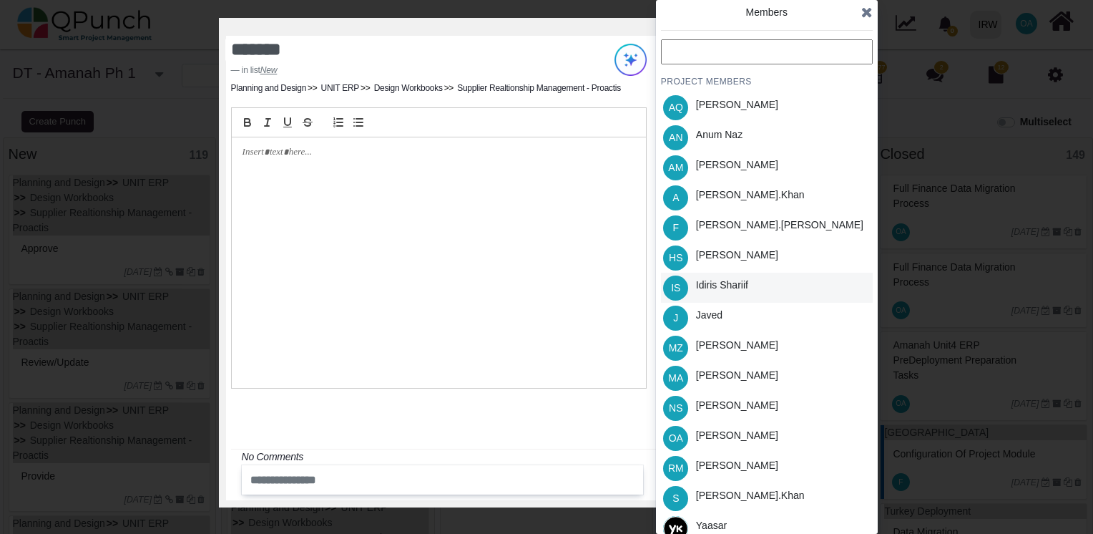
click at [711, 282] on div "Idiris Shariif" at bounding box center [722, 285] width 52 height 15
click at [866, 13] on icon at bounding box center [866, 12] width 11 height 14
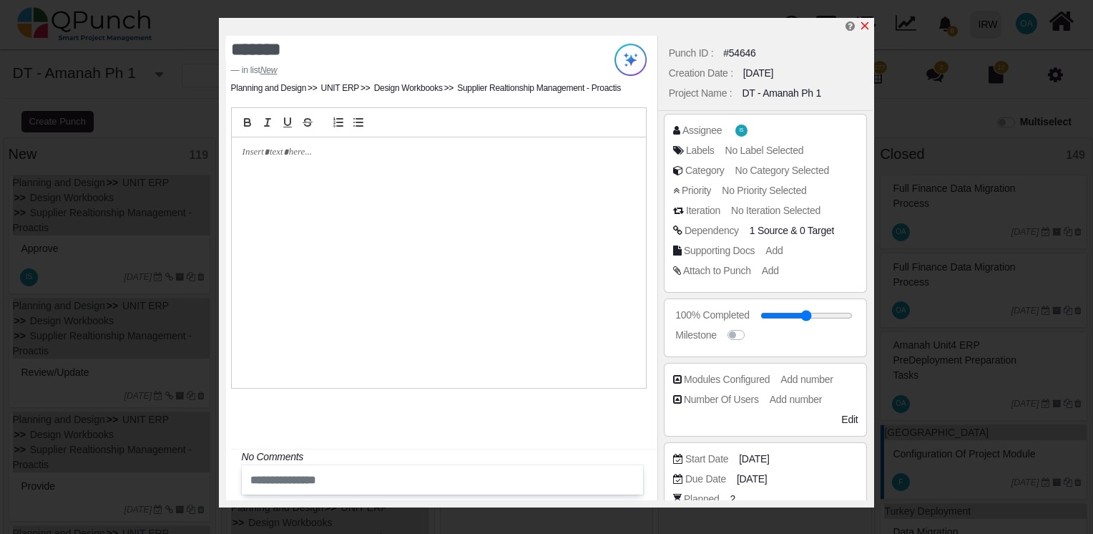
click at [863, 22] on icon "x" at bounding box center [864, 25] width 11 height 11
type input "**"
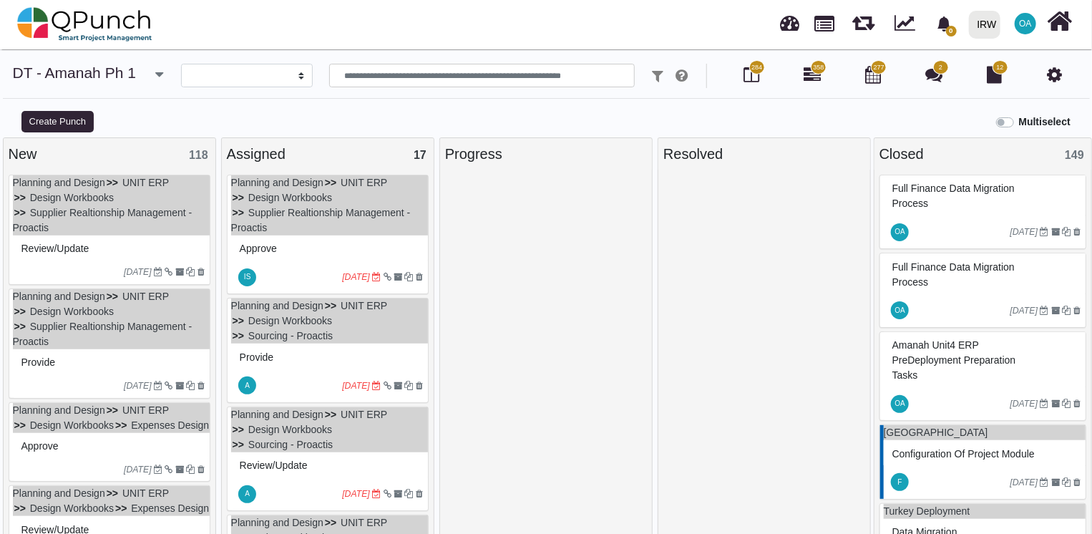
click at [112, 241] on div "Review/Update" at bounding box center [111, 249] width 187 height 22
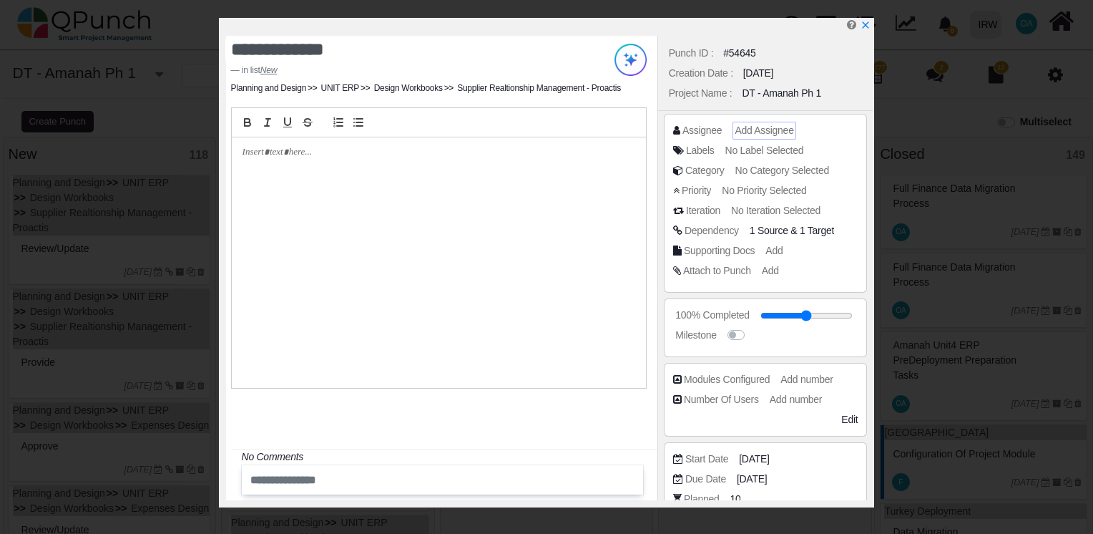
click at [758, 132] on span "Add Assignee" at bounding box center [764, 129] width 59 height 11
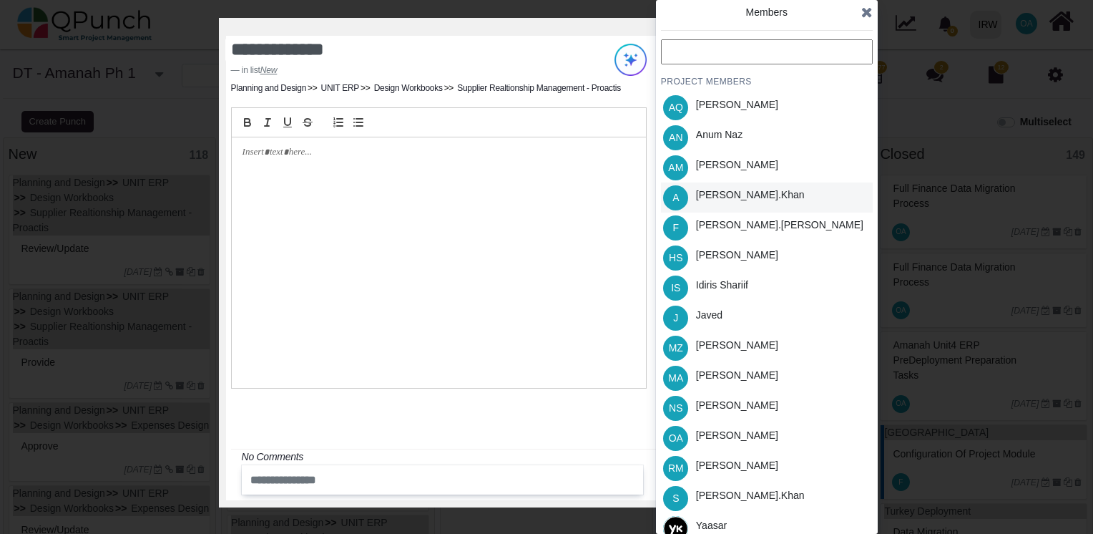
click at [709, 196] on div "Azeem.khan" at bounding box center [750, 194] width 109 height 15
click at [865, 16] on icon at bounding box center [866, 12] width 11 height 14
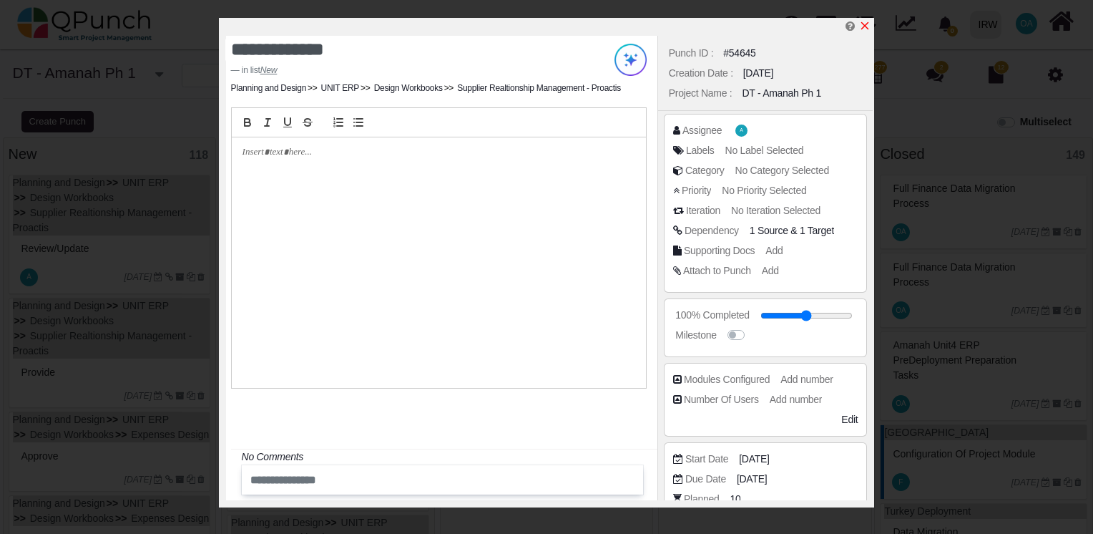
click at [867, 22] on icon "x" at bounding box center [864, 25] width 11 height 11
type input "**"
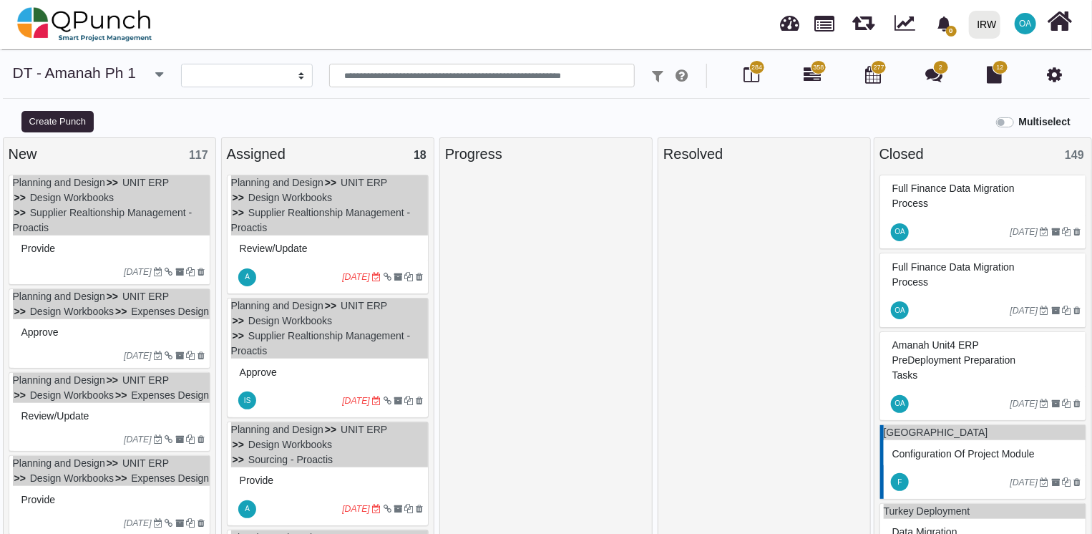
click at [97, 250] on div "Provide" at bounding box center [111, 249] width 187 height 22
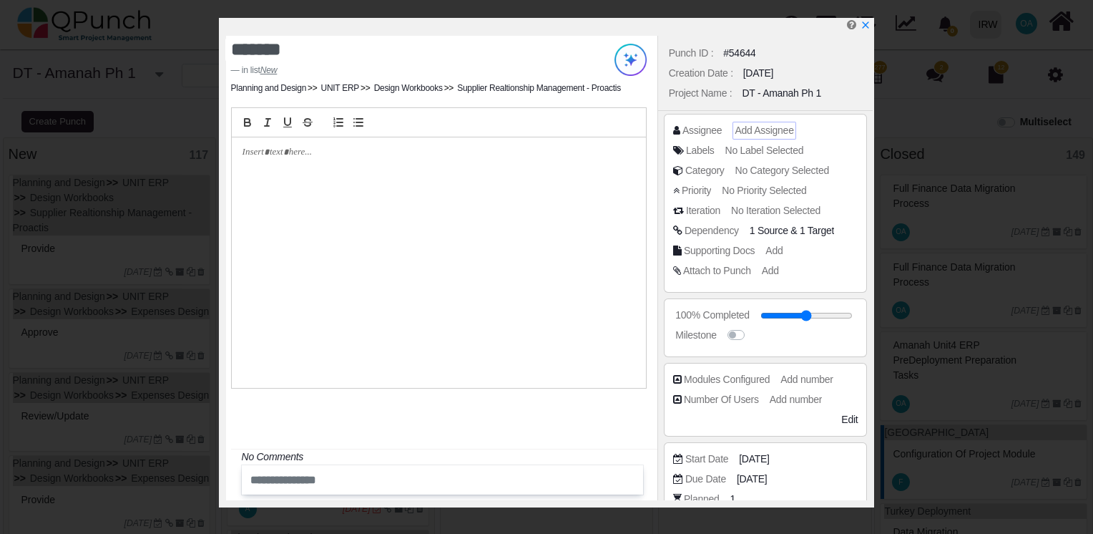
click at [751, 133] on span "Add Assignee" at bounding box center [764, 129] width 59 height 11
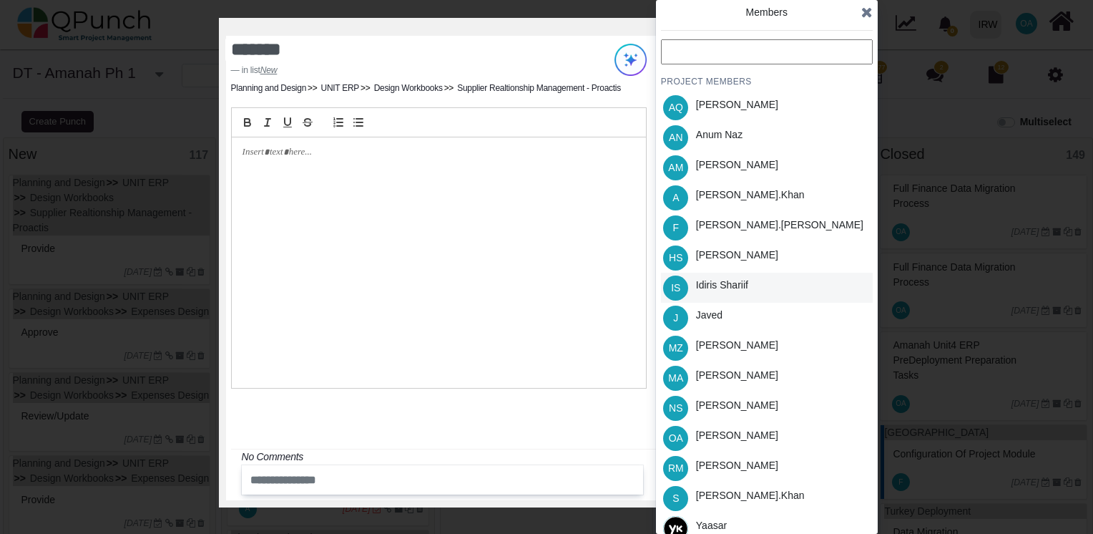
click at [710, 276] on div "Idiris Shariif" at bounding box center [722, 288] width 62 height 30
click at [864, 14] on icon at bounding box center [866, 12] width 11 height 14
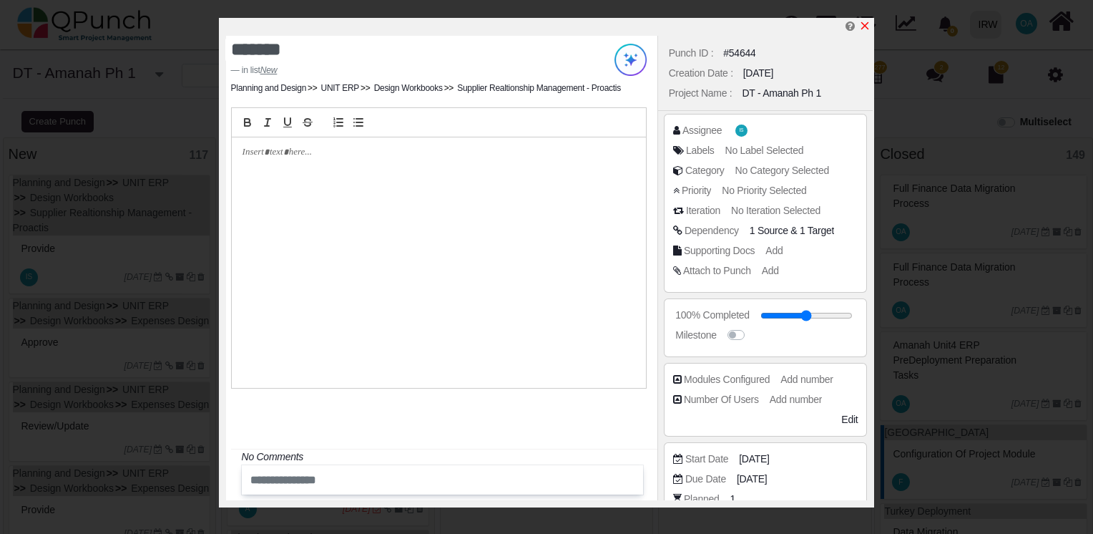
click at [867, 22] on icon "x" at bounding box center [864, 25] width 11 height 11
type input "**"
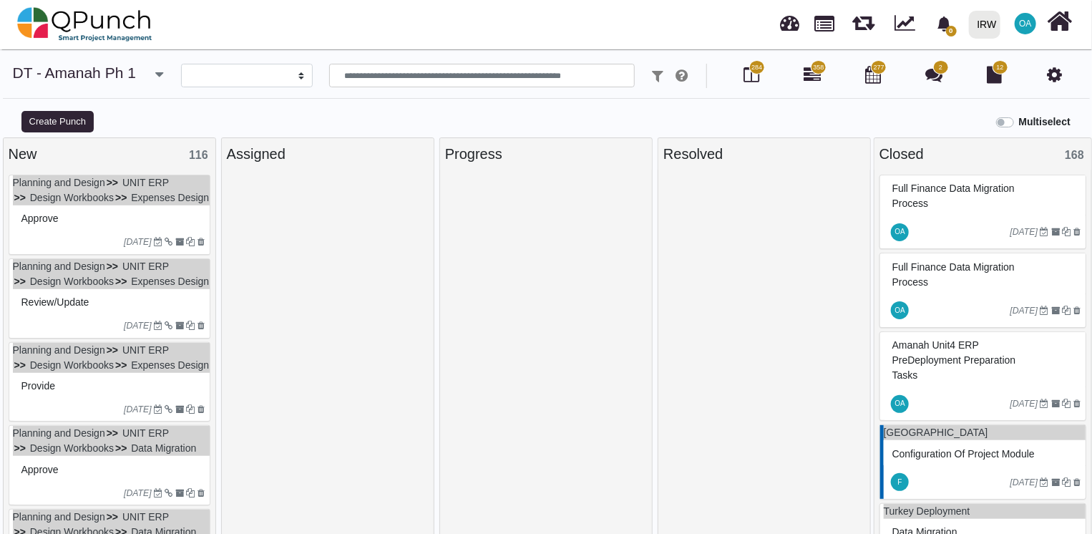
click at [168, 205] on ul "Planning and Design UNIT ERP Design Workbooks Expenses Design" at bounding box center [111, 190] width 197 height 30
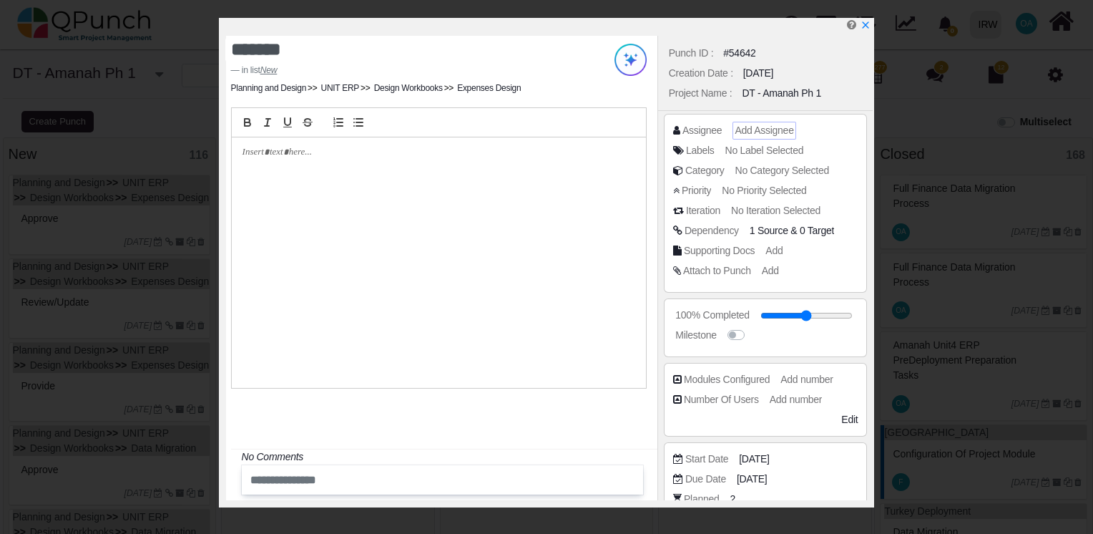
click at [766, 130] on span "Add Assignee" at bounding box center [764, 129] width 59 height 11
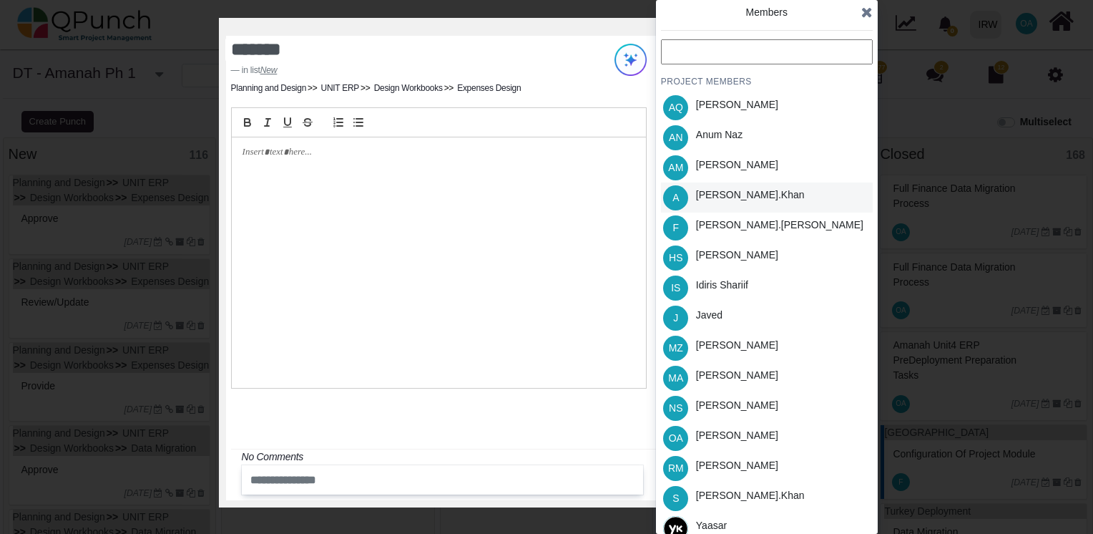
click at [718, 198] on div "Azeem.khan" at bounding box center [750, 194] width 109 height 15
click at [867, 9] on icon at bounding box center [866, 12] width 11 height 14
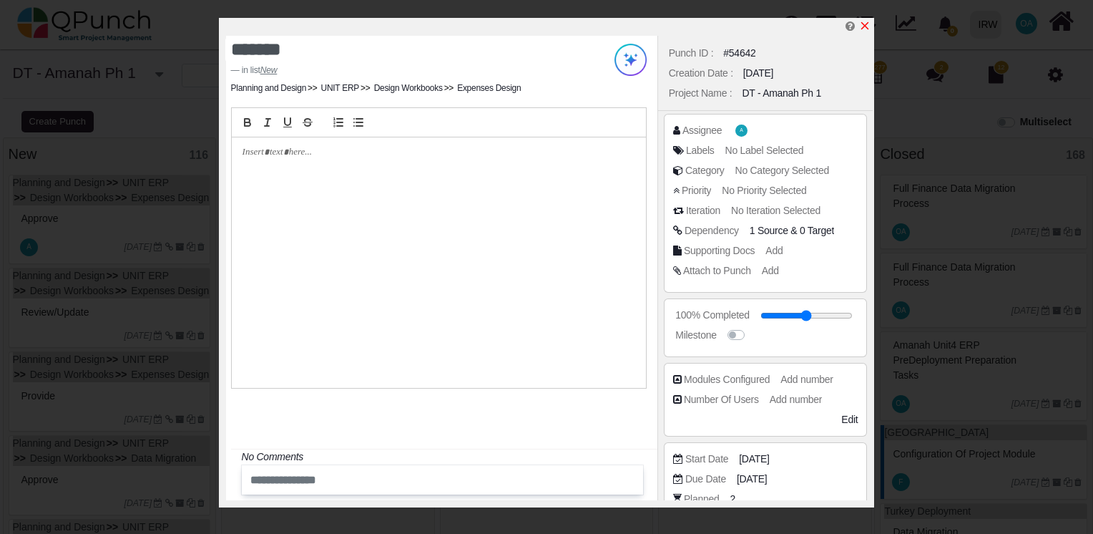
click at [864, 26] on icon "x" at bounding box center [865, 26] width 8 height 8
type input "**"
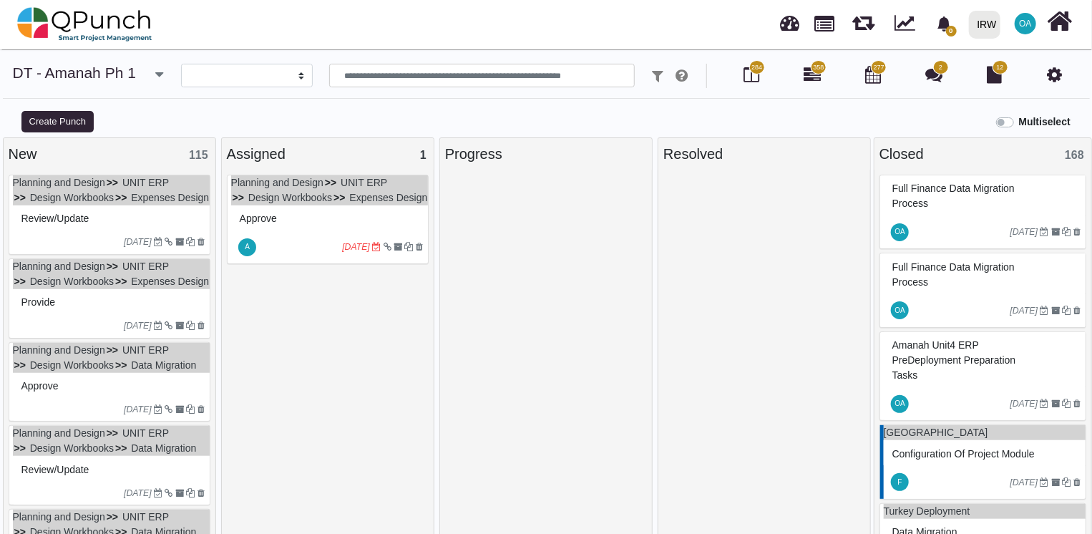
click at [132, 205] on ul "Planning and Design UNIT ERP Design Workbooks Expenses Design" at bounding box center [111, 190] width 197 height 30
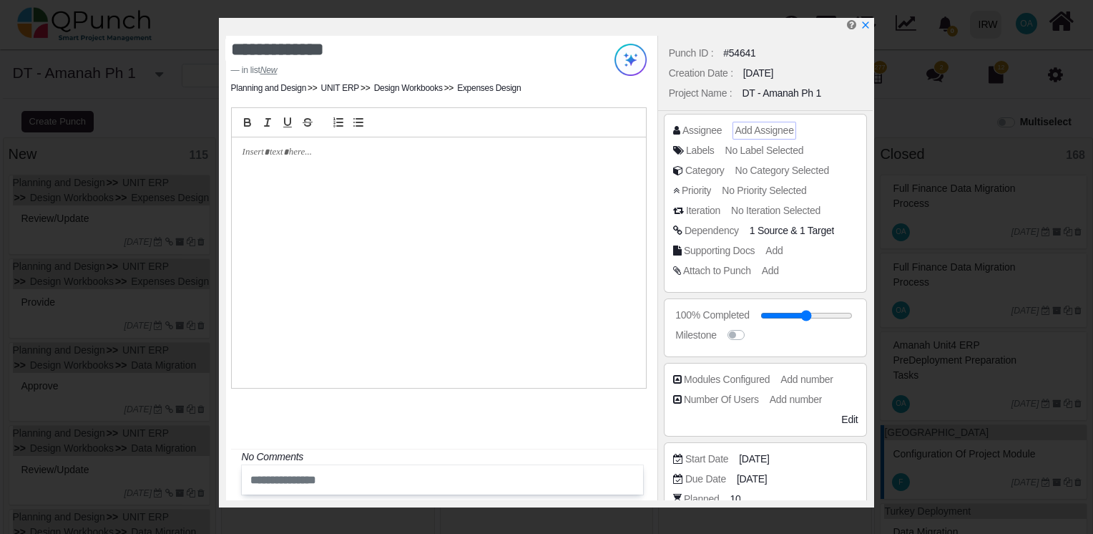
click at [784, 130] on span "Add Assignee" at bounding box center [764, 129] width 59 height 11
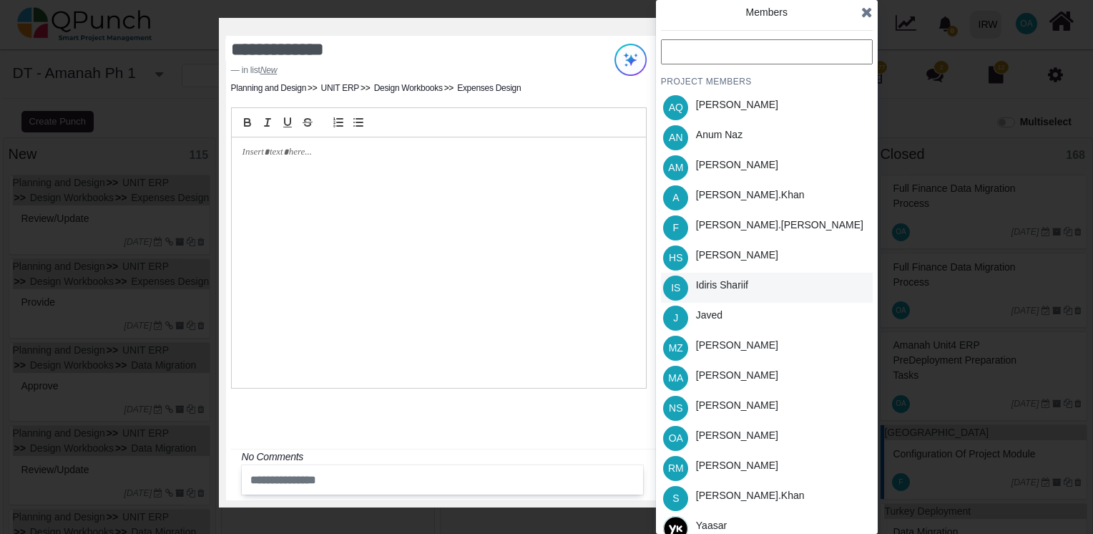
click at [725, 295] on div "Idiris Shariif" at bounding box center [722, 288] width 62 height 30
click at [864, 11] on icon at bounding box center [866, 12] width 11 height 14
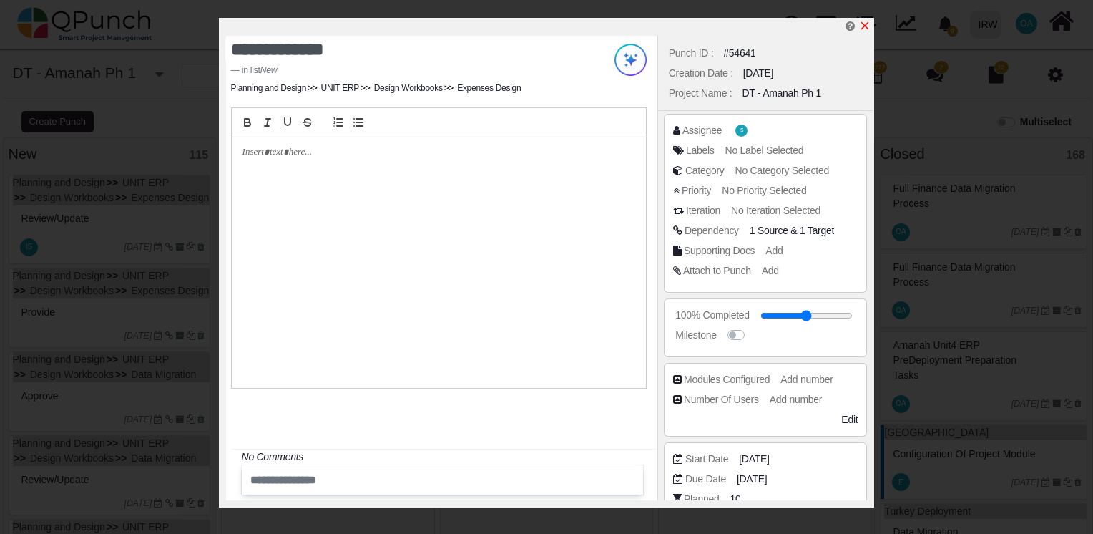
click at [861, 26] on icon "x" at bounding box center [864, 25] width 11 height 11
type input "**"
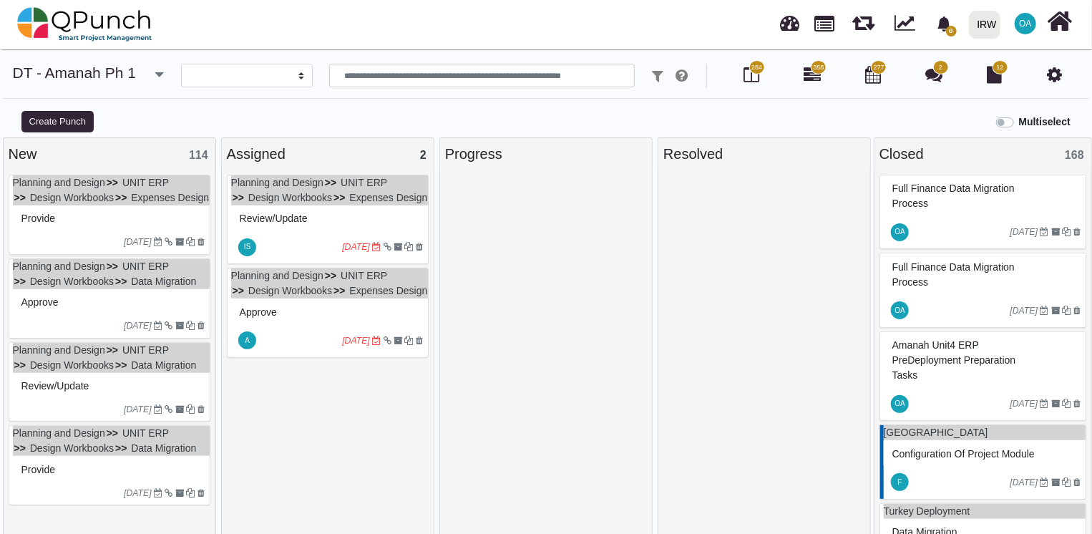
click at [119, 230] on div "Provide" at bounding box center [111, 218] width 187 height 22
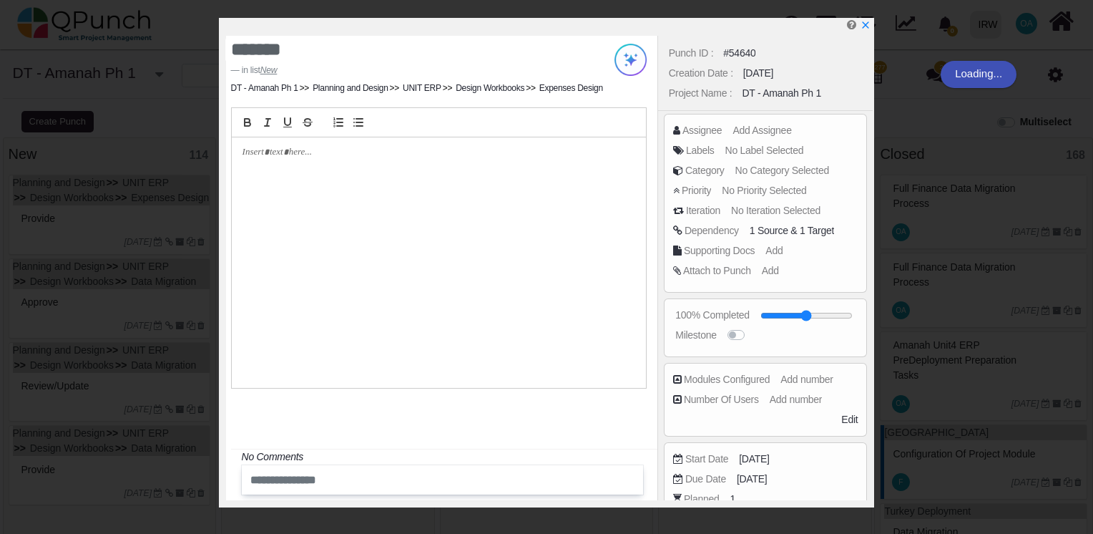
click at [169, 220] on div "******* in list New DT - Amanah Ph 1 Planning and Design UNIT ERP Design Workbo…" at bounding box center [546, 267] width 1093 height 534
click at [772, 125] on span "Add Assignee" at bounding box center [764, 129] width 59 height 11
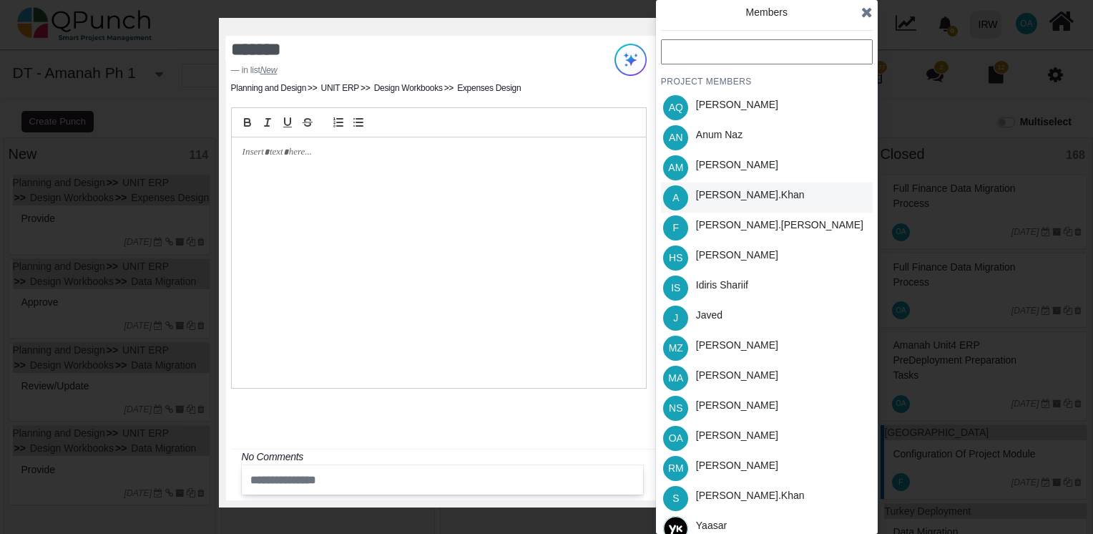
click at [713, 197] on div "Azeem.khan" at bounding box center [750, 194] width 109 height 15
click at [869, 14] on icon at bounding box center [866, 12] width 11 height 14
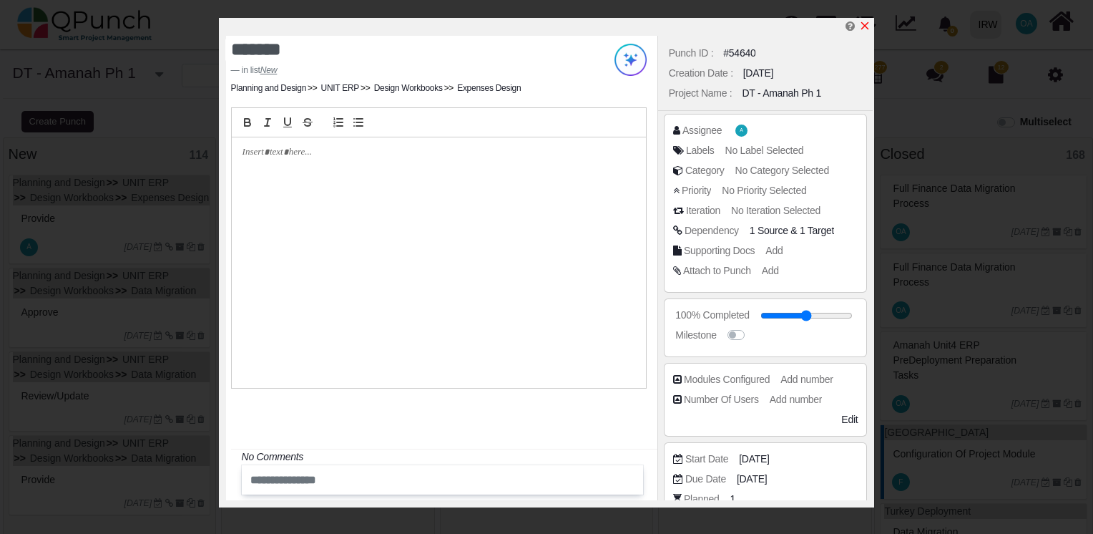
click at [865, 27] on icon "x" at bounding box center [865, 26] width 8 height 8
type input "**"
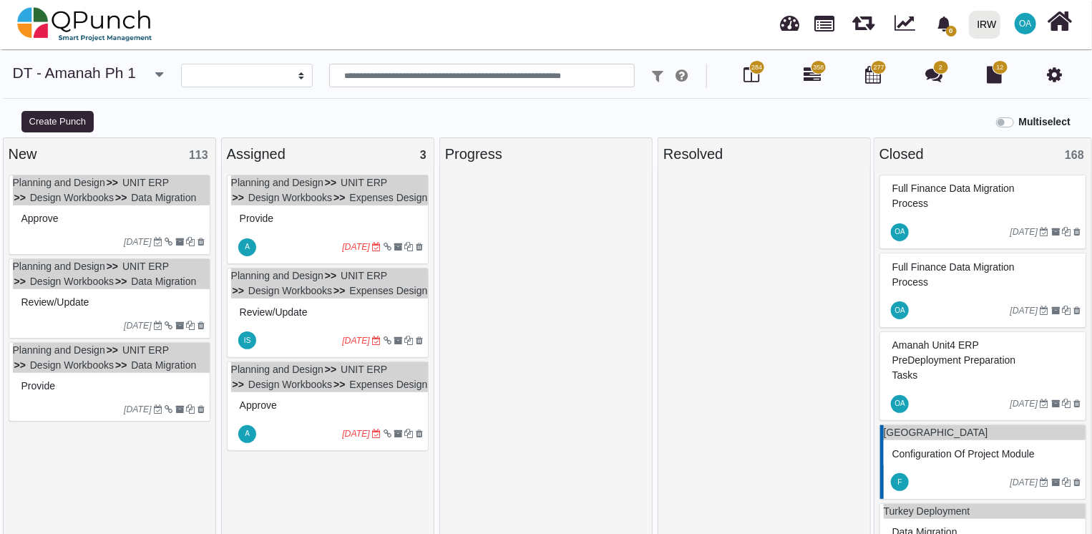
click at [109, 230] on div "Approve" at bounding box center [111, 218] width 187 height 22
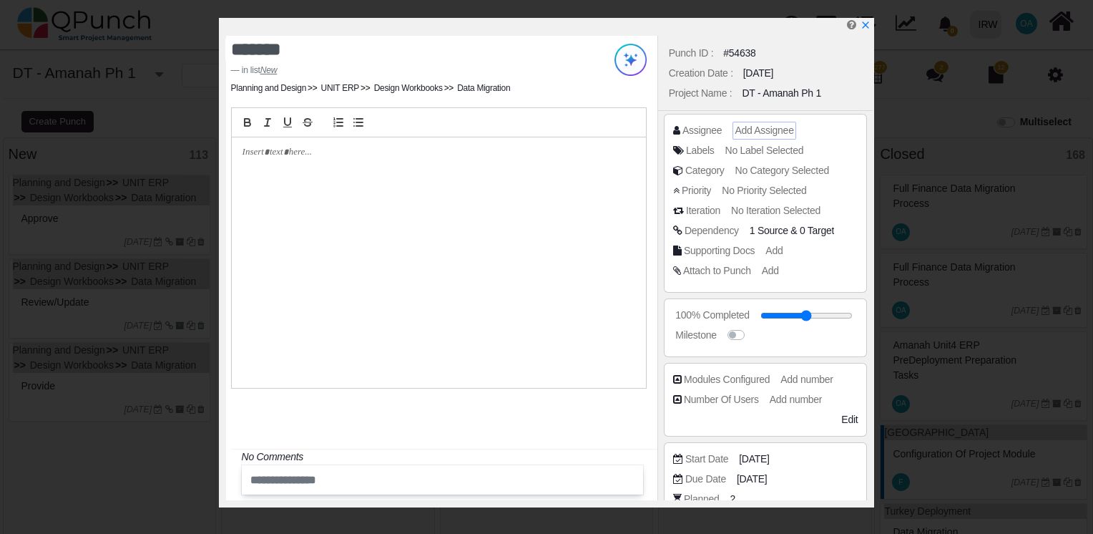
click at [769, 135] on span "Add Assignee" at bounding box center [764, 129] width 59 height 11
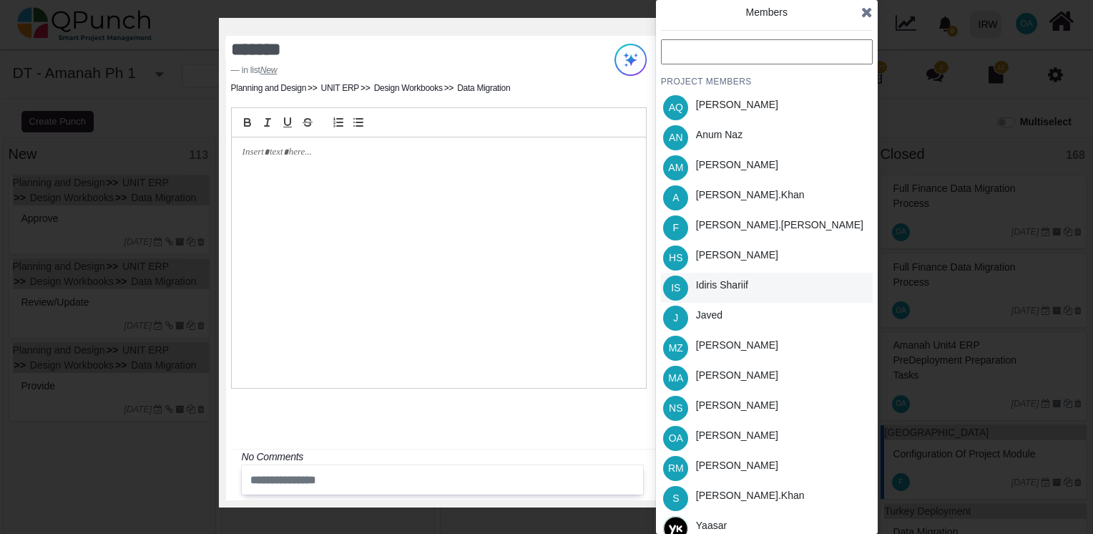
click at [729, 275] on div "Idiris Shariif" at bounding box center [722, 288] width 62 height 30
click at [864, 9] on icon at bounding box center [866, 12] width 11 height 14
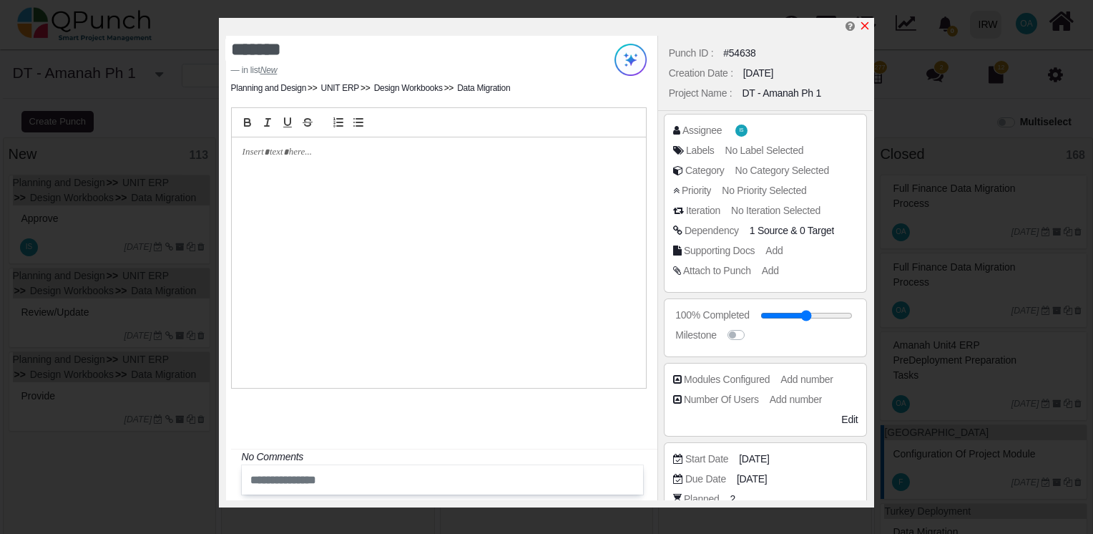
click at [864, 24] on icon "x" at bounding box center [865, 26] width 8 height 8
type input "**"
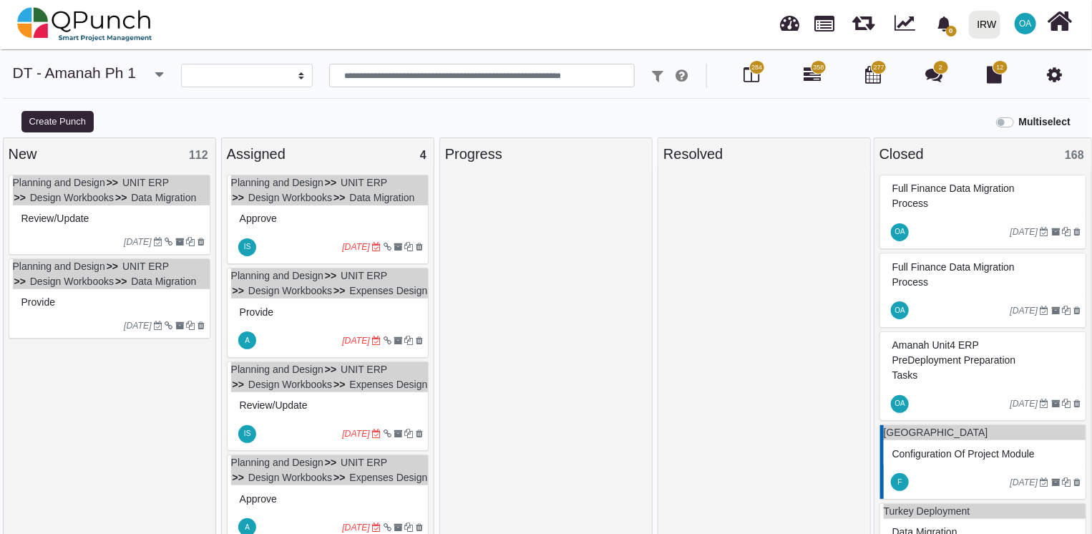
click at [103, 230] on div "Review/Update" at bounding box center [111, 218] width 187 height 22
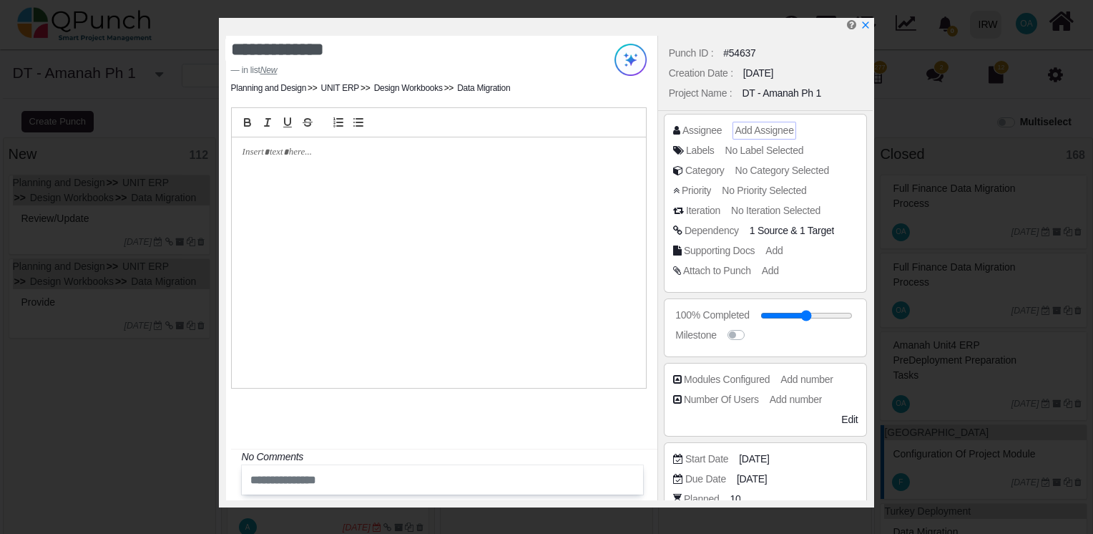
click at [751, 135] on span "Add Assignee" at bounding box center [764, 129] width 59 height 11
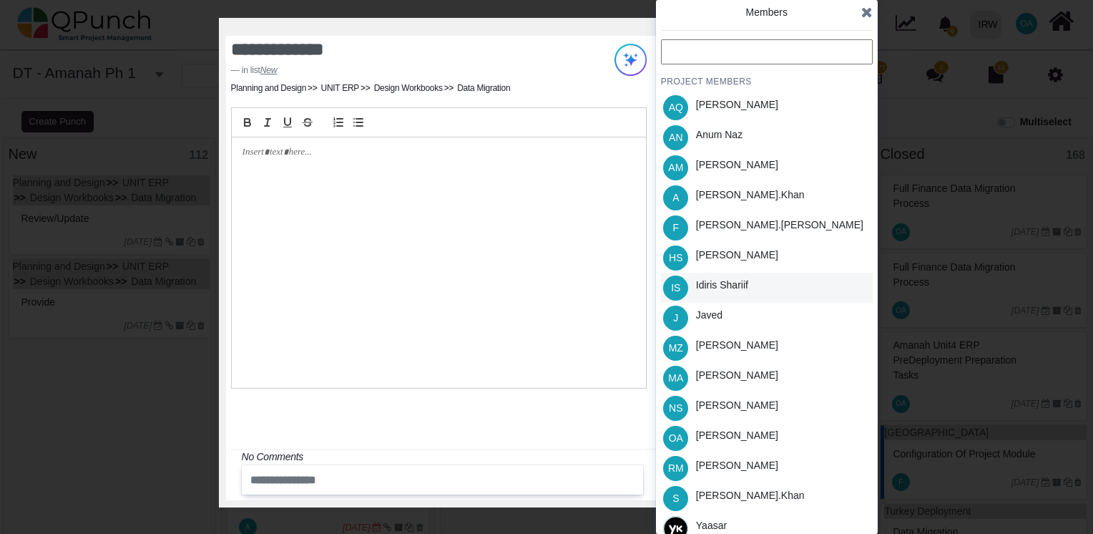
click at [714, 300] on div "Idiris Shariif" at bounding box center [722, 288] width 62 height 30
click at [868, 14] on icon at bounding box center [866, 12] width 11 height 14
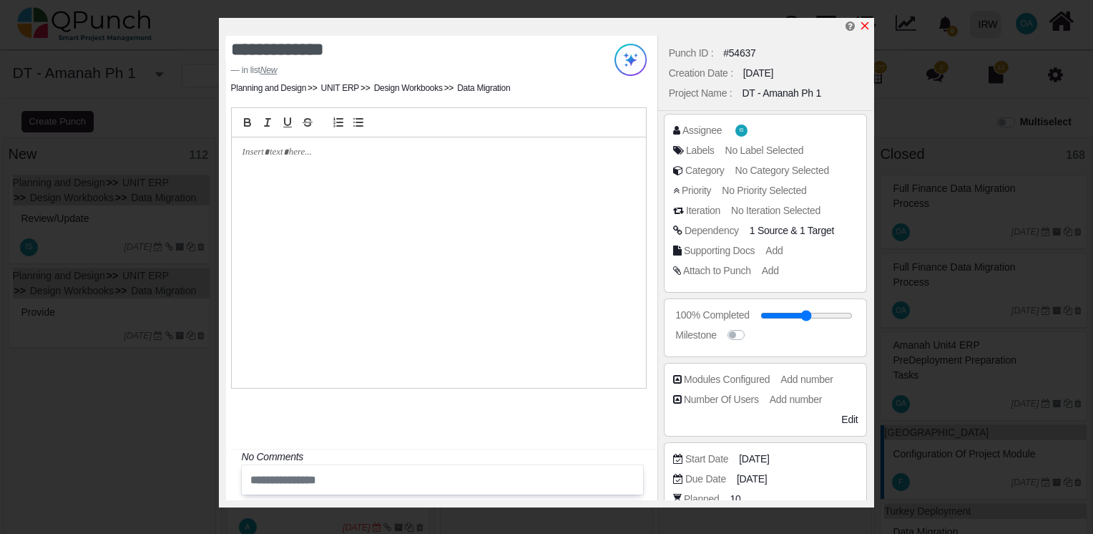
click at [862, 23] on icon "x" at bounding box center [864, 25] width 11 height 11
type input "**"
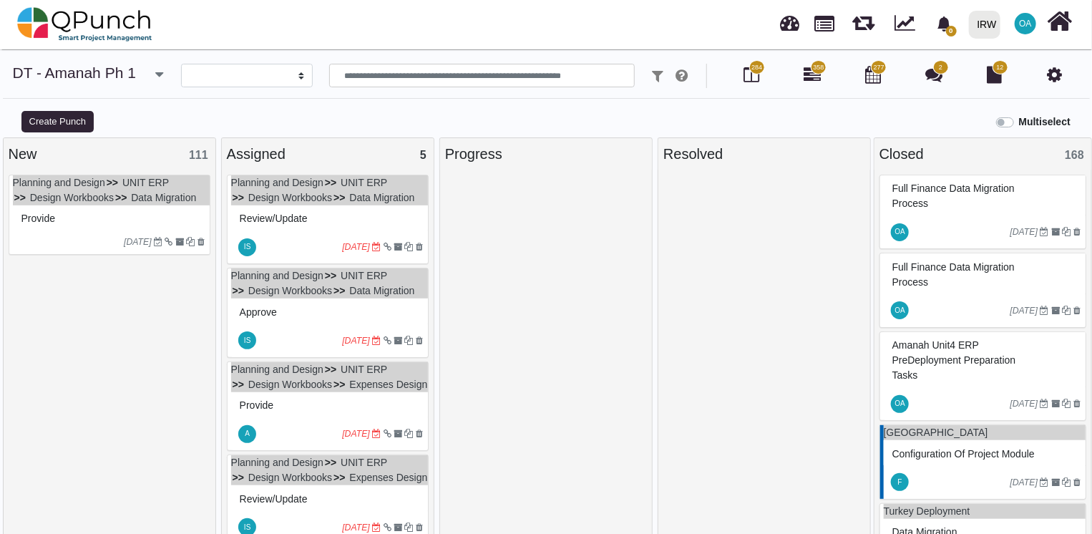
click at [127, 230] on div "Provide" at bounding box center [111, 218] width 187 height 22
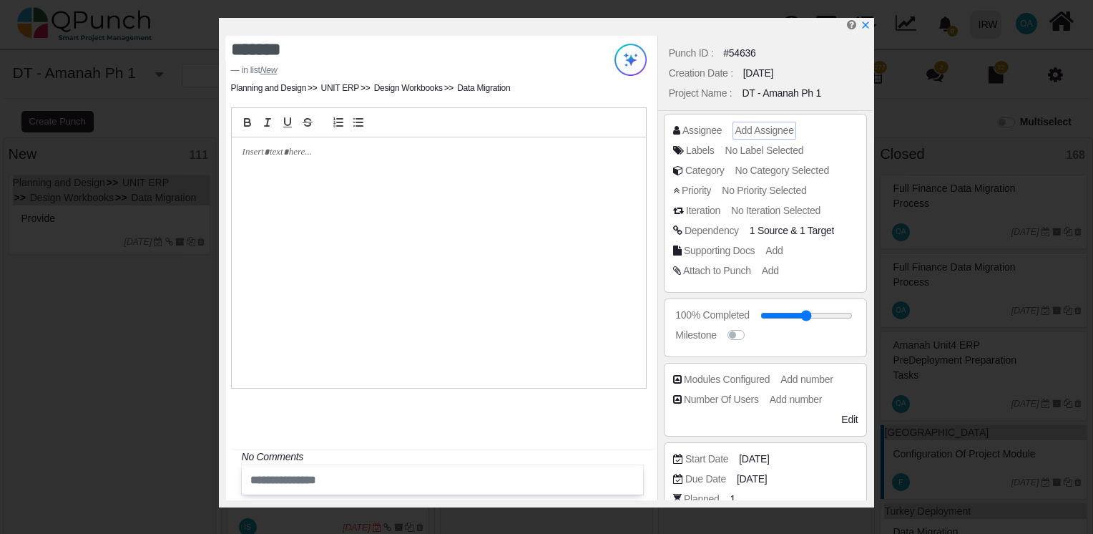
click at [768, 133] on span "Add Assignee" at bounding box center [764, 129] width 59 height 11
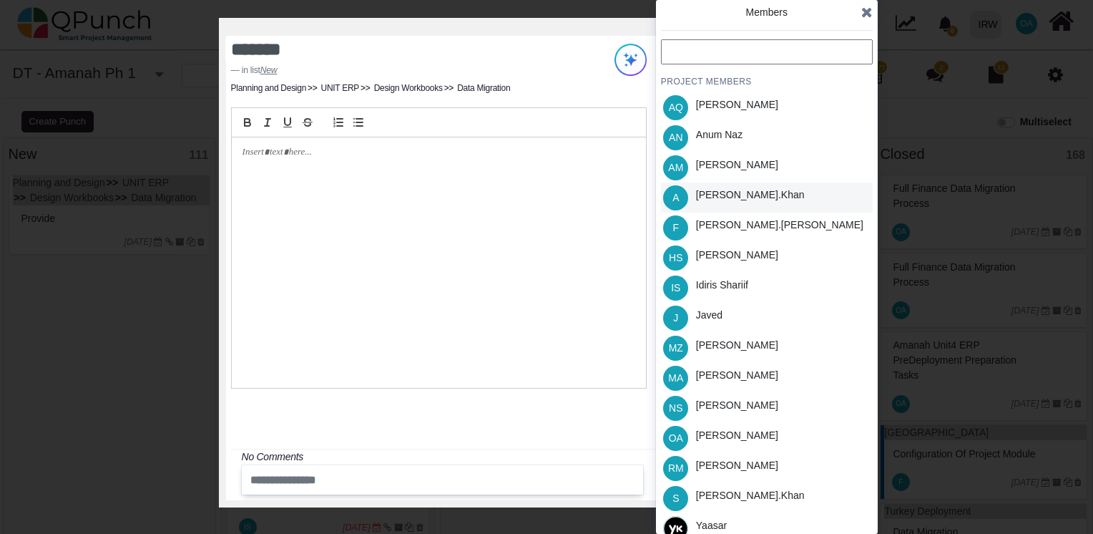
click at [738, 192] on div "Azeem.khan" at bounding box center [750, 194] width 109 height 15
click at [862, 13] on icon at bounding box center [866, 12] width 11 height 14
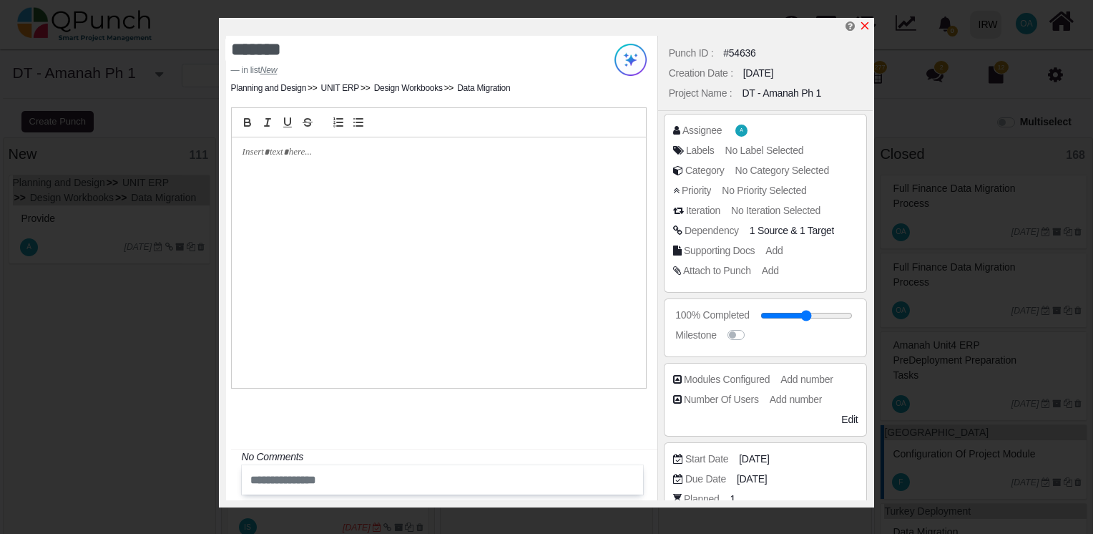
click at [866, 27] on icon "x" at bounding box center [865, 26] width 8 height 8
type input "**"
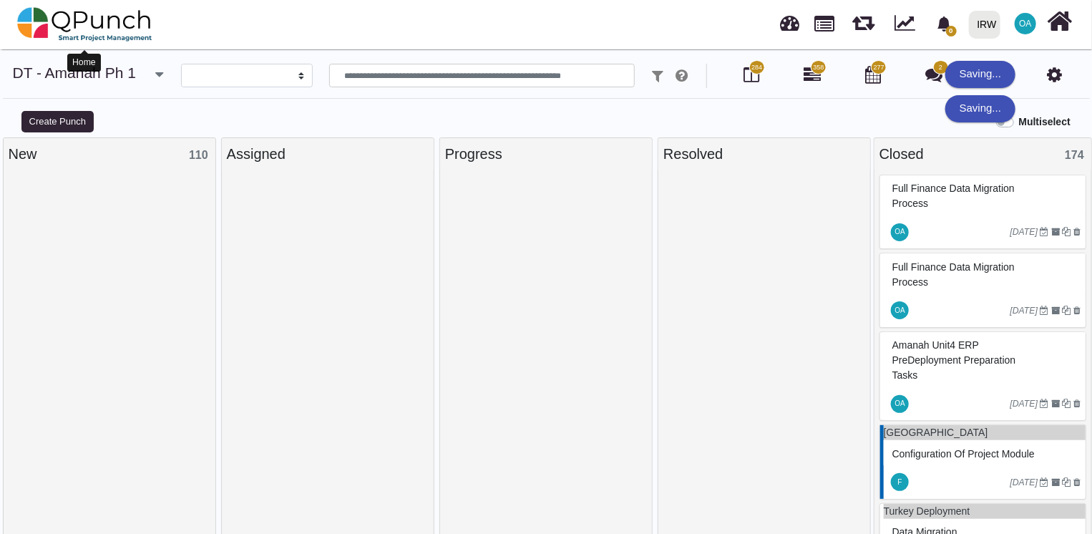
click at [84, 25] on img at bounding box center [84, 24] width 135 height 43
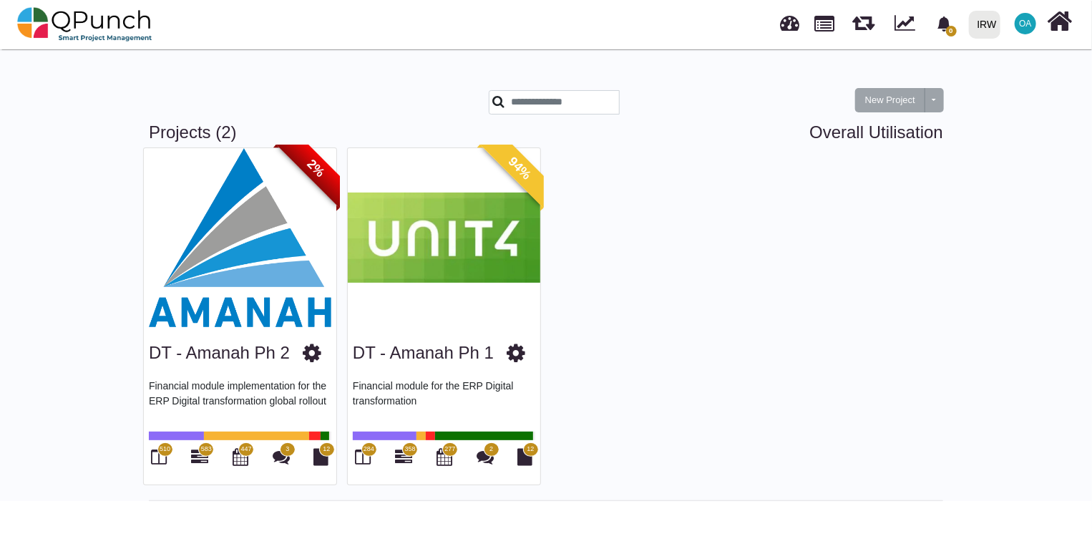
click at [375, 196] on img at bounding box center [444, 237] width 192 height 179
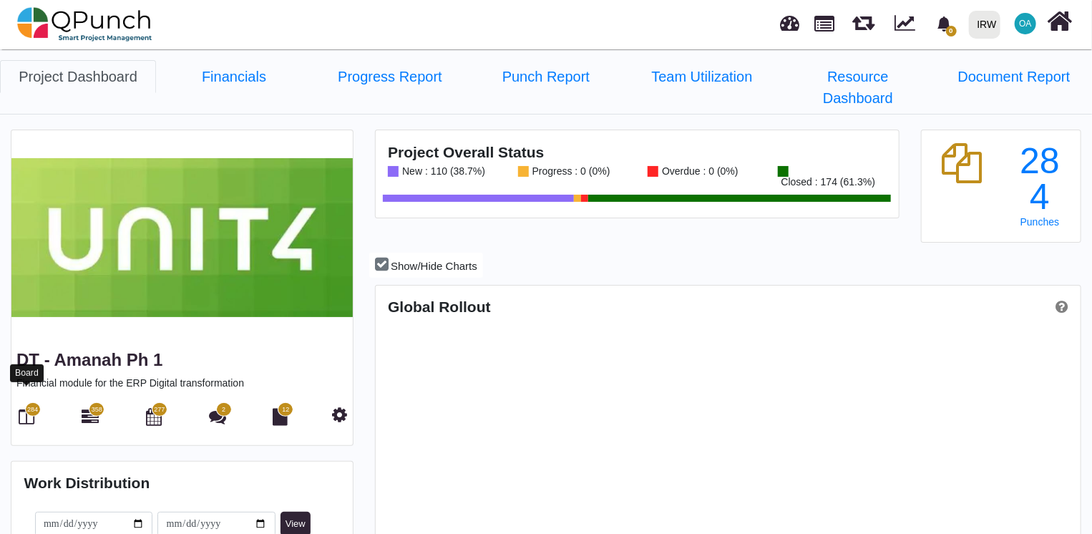
scroll to position [223, 233]
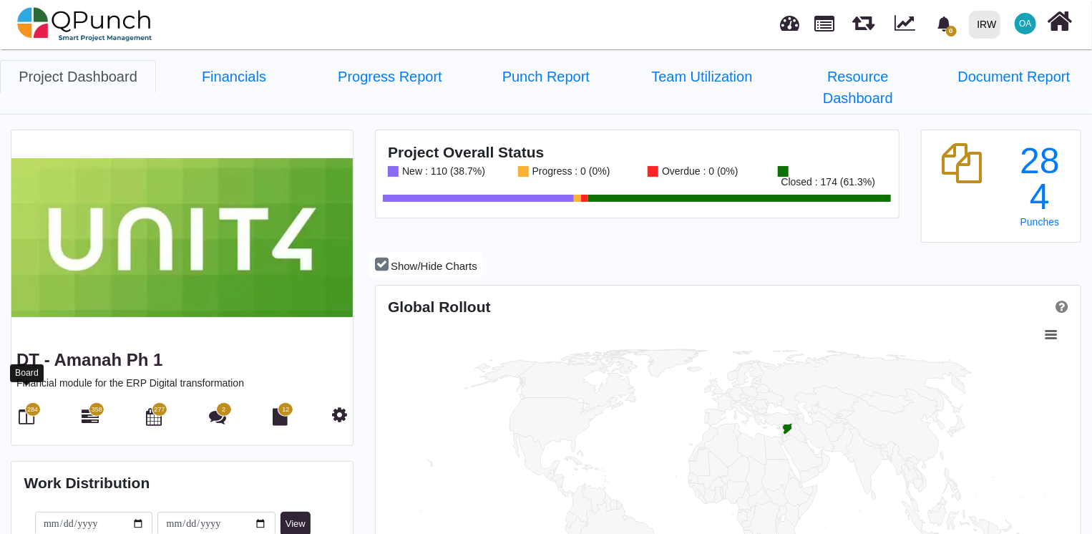
click at [23, 408] on icon at bounding box center [27, 416] width 16 height 17
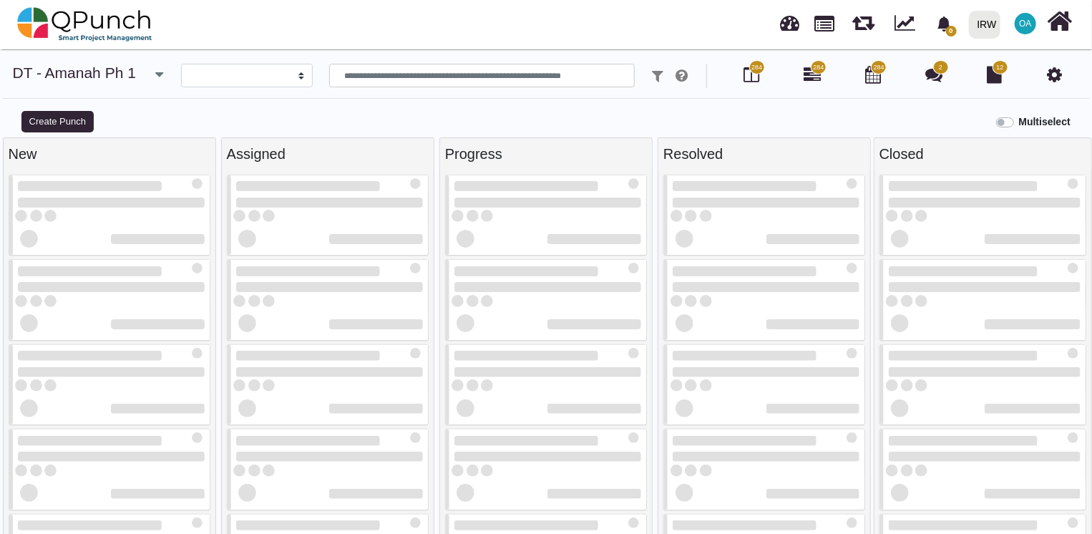
select select
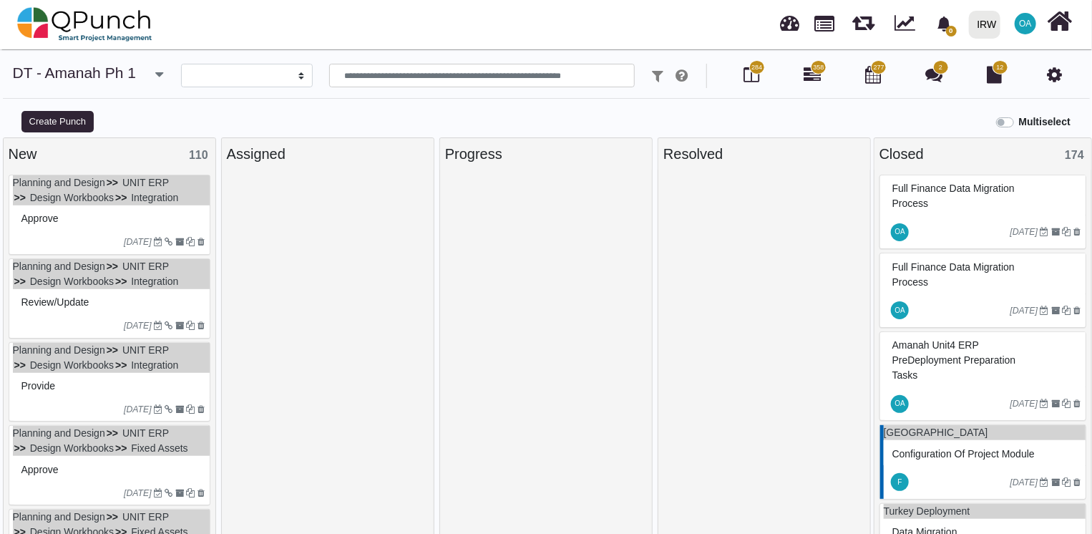
click at [132, 219] on div "Approve" at bounding box center [111, 218] width 187 height 22
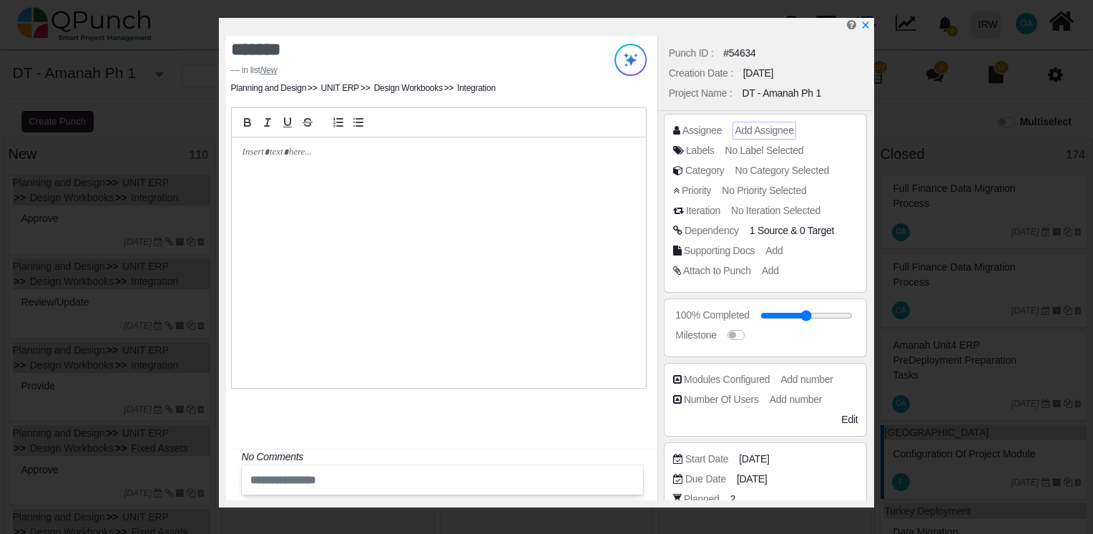
click at [753, 124] on span "Add Assignee" at bounding box center [764, 129] width 59 height 11
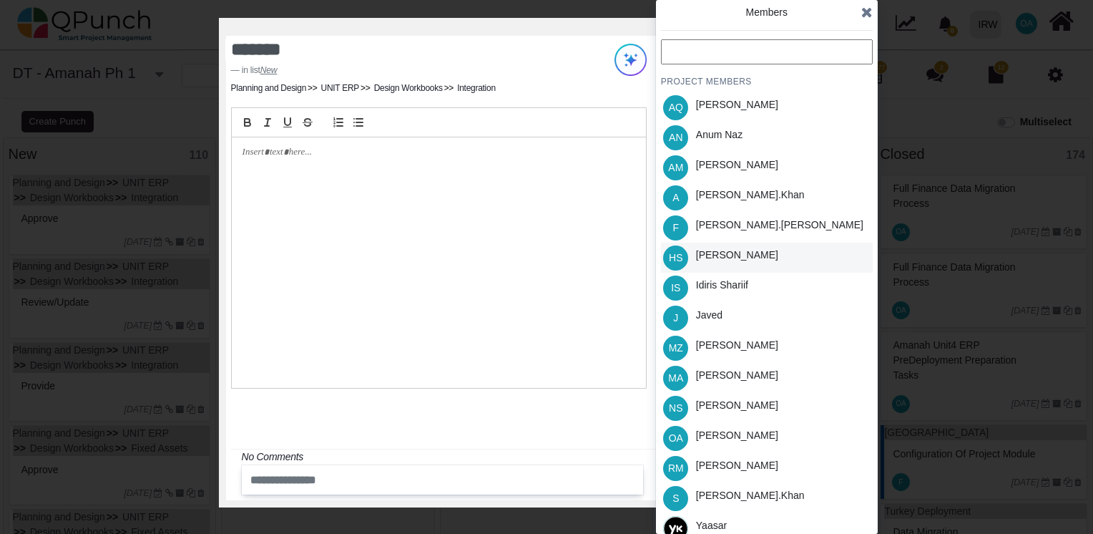
click at [705, 258] on div "Hassan Saleem" at bounding box center [737, 255] width 82 height 15
click at [870, 18] on icon at bounding box center [866, 12] width 11 height 14
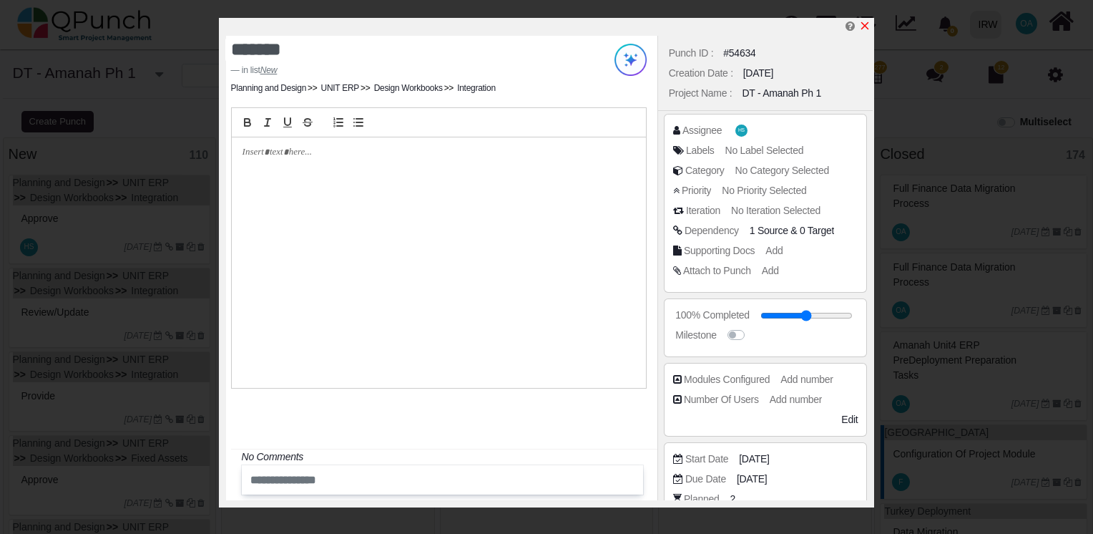
click at [867, 29] on icon "x" at bounding box center [865, 26] width 8 height 8
type input "**"
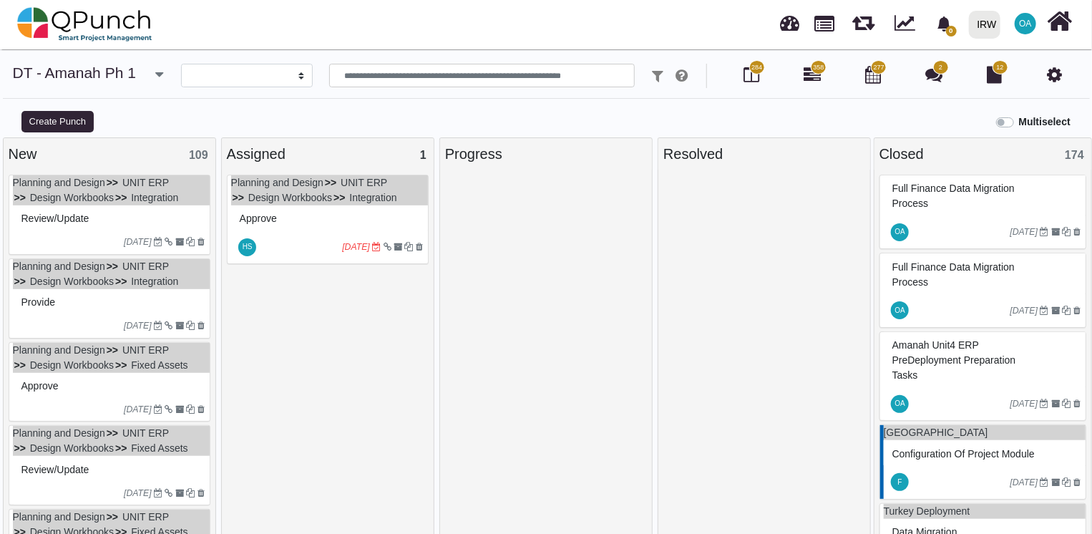
click at [132, 215] on div "Review/Update" at bounding box center [111, 218] width 187 height 22
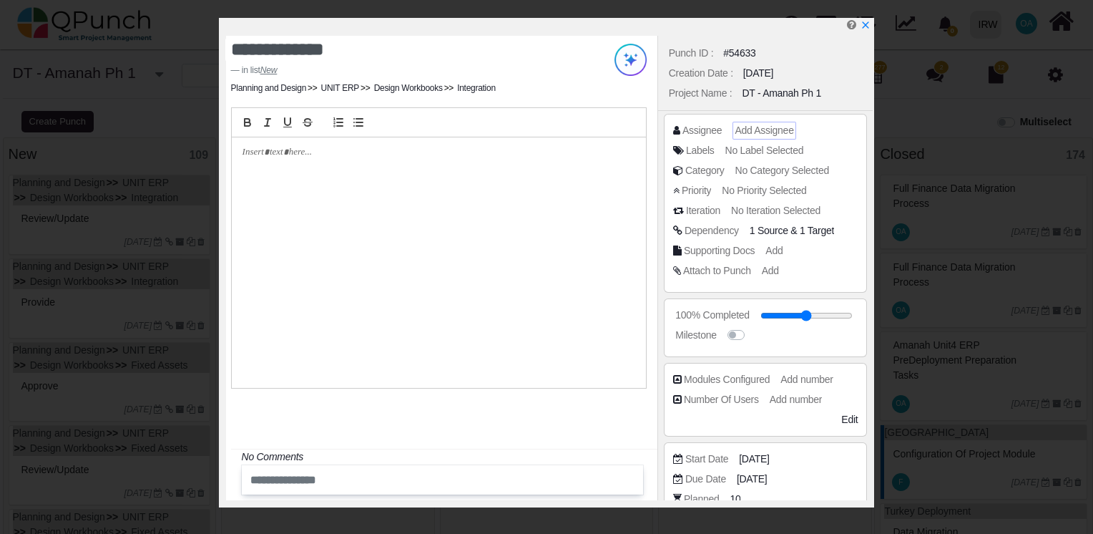
click at [765, 129] on span "Add Assignee" at bounding box center [764, 129] width 59 height 11
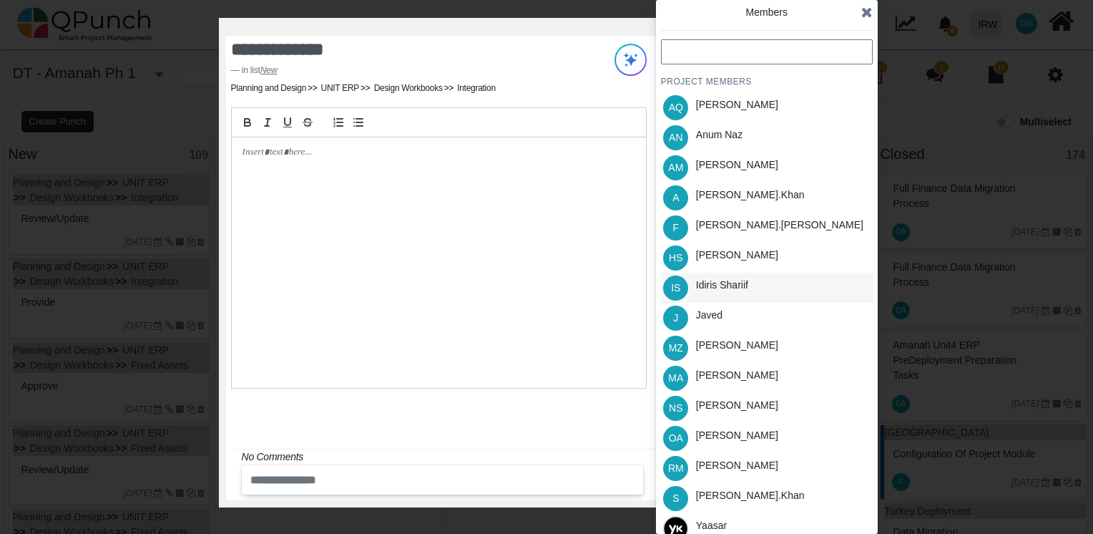
click at [727, 283] on div "Idiris Shariif" at bounding box center [722, 285] width 52 height 15
click at [869, 14] on icon at bounding box center [866, 12] width 11 height 14
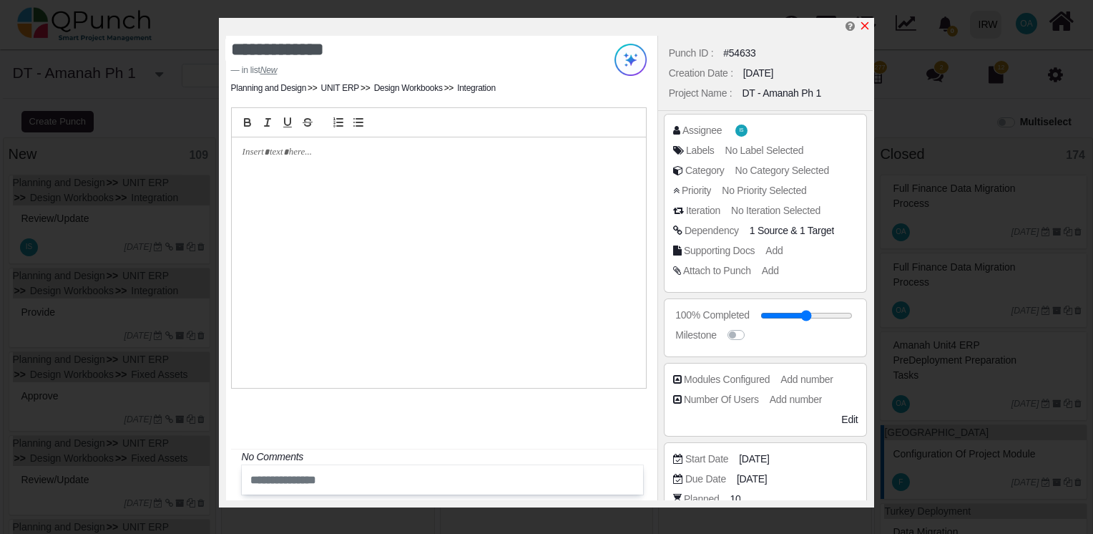
click at [870, 30] on icon "x" at bounding box center [864, 25] width 11 height 11
type input "**"
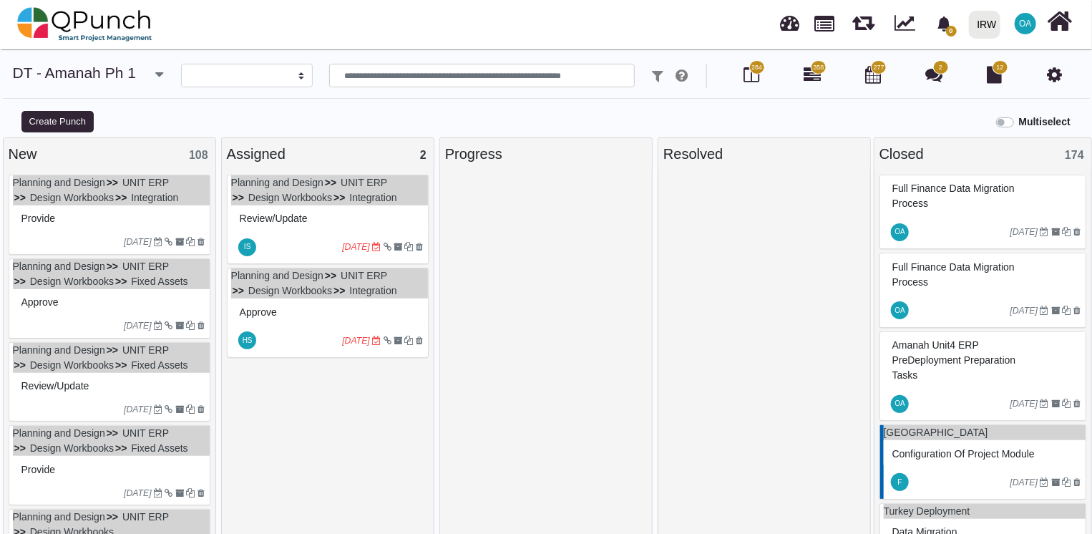
click at [140, 211] on div "Provide" at bounding box center [111, 218] width 187 height 22
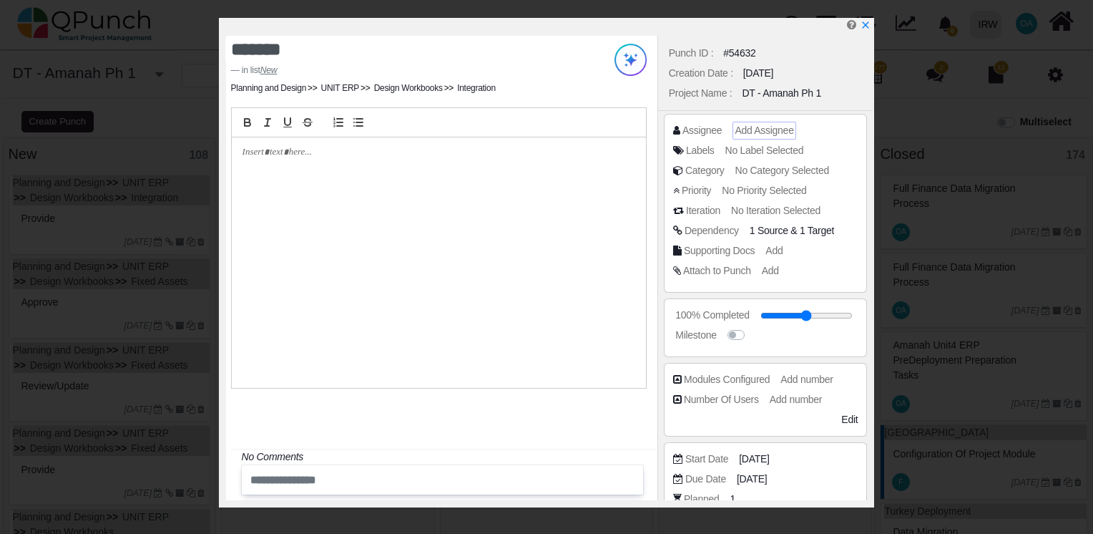
click at [766, 124] on span "Add Assignee" at bounding box center [764, 129] width 59 height 11
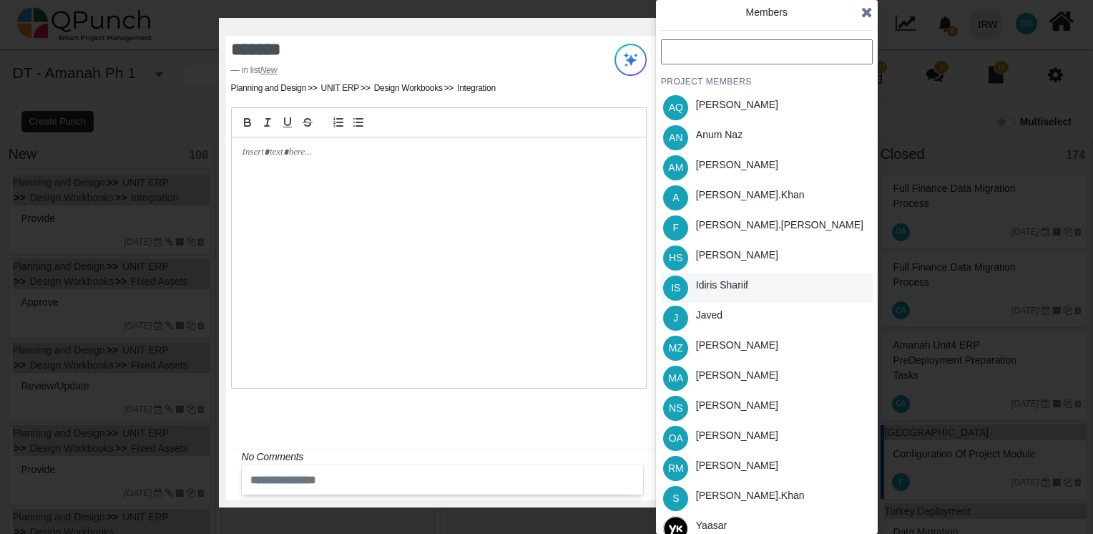
click at [728, 274] on div "Idiris Shariif" at bounding box center [722, 288] width 62 height 30
click at [869, 17] on icon at bounding box center [866, 12] width 11 height 14
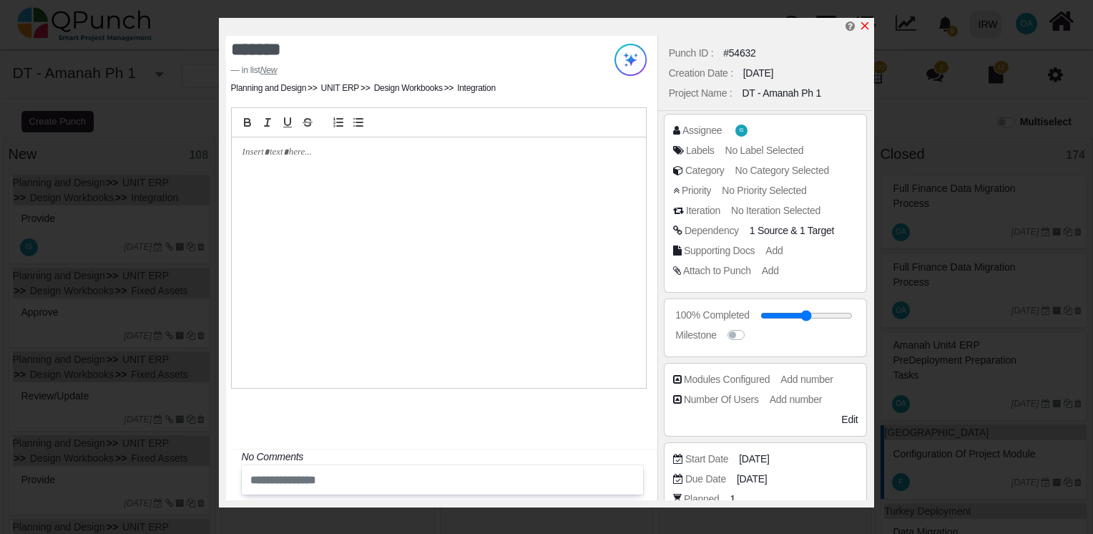
click at [861, 27] on icon "x" at bounding box center [864, 25] width 11 height 11
type input "**"
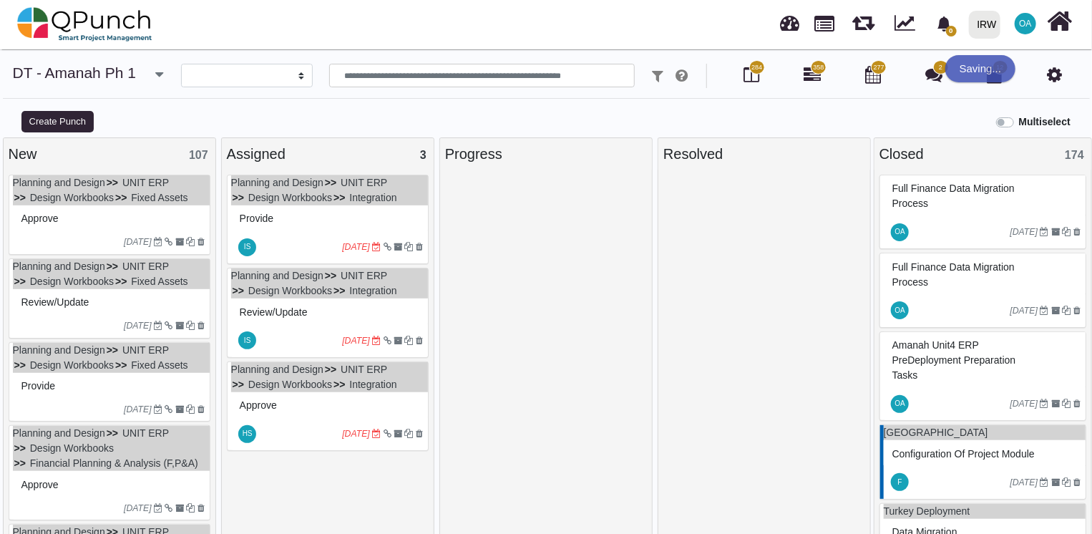
click at [83, 213] on div "Approve" at bounding box center [111, 218] width 187 height 22
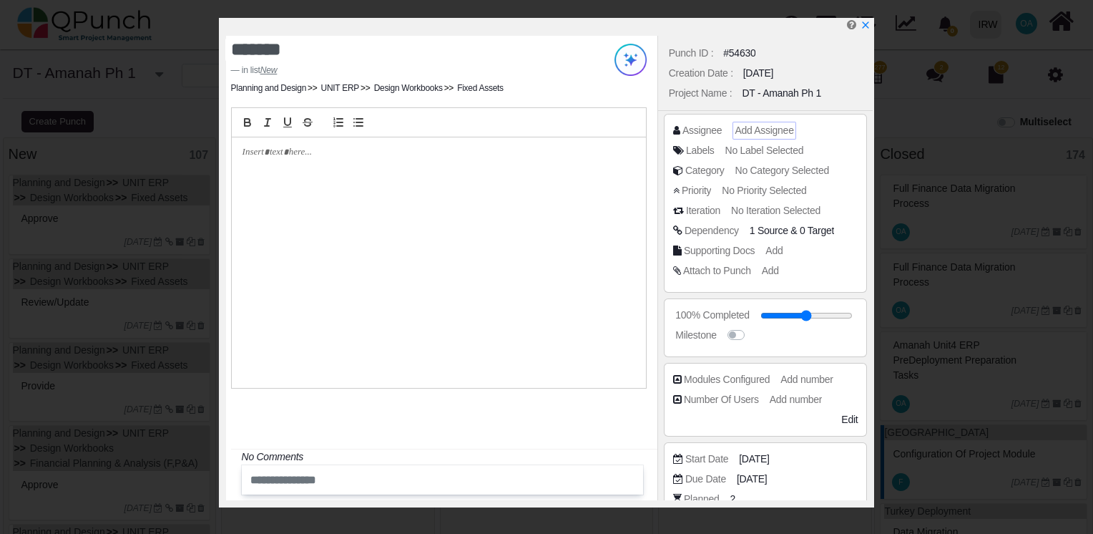
click at [754, 134] on span "Add Assignee" at bounding box center [764, 129] width 59 height 11
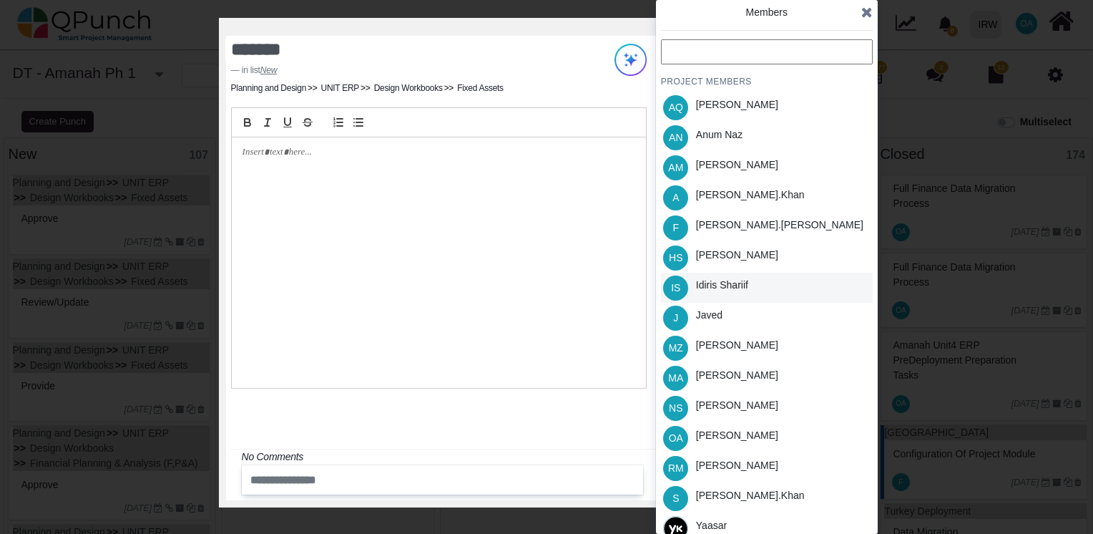
click at [721, 286] on div "Idiris Shariif" at bounding box center [722, 285] width 52 height 15
click at [865, 16] on icon at bounding box center [866, 12] width 11 height 14
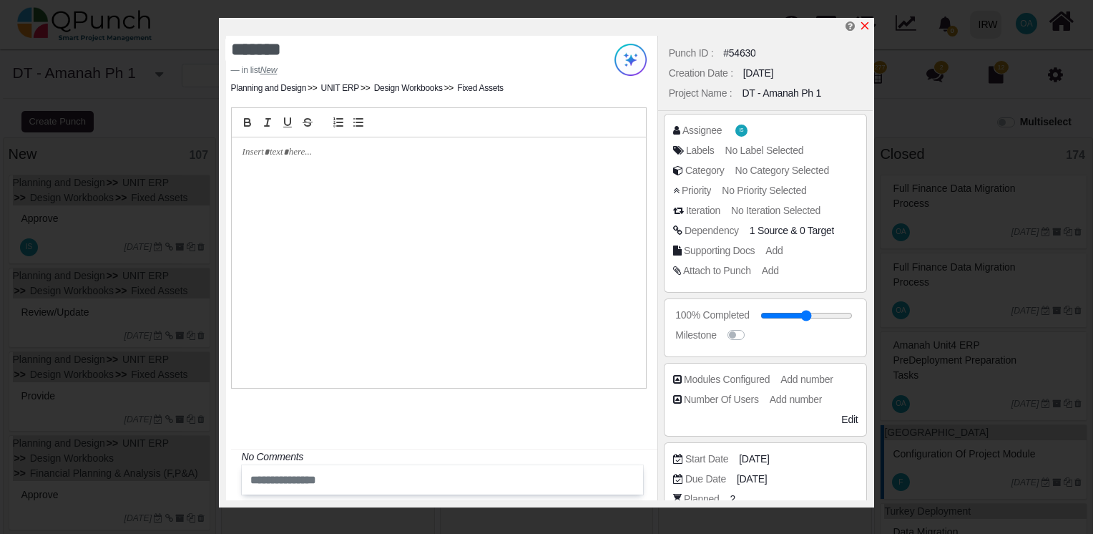
click at [866, 24] on icon "x" at bounding box center [864, 25] width 11 height 11
type input "**"
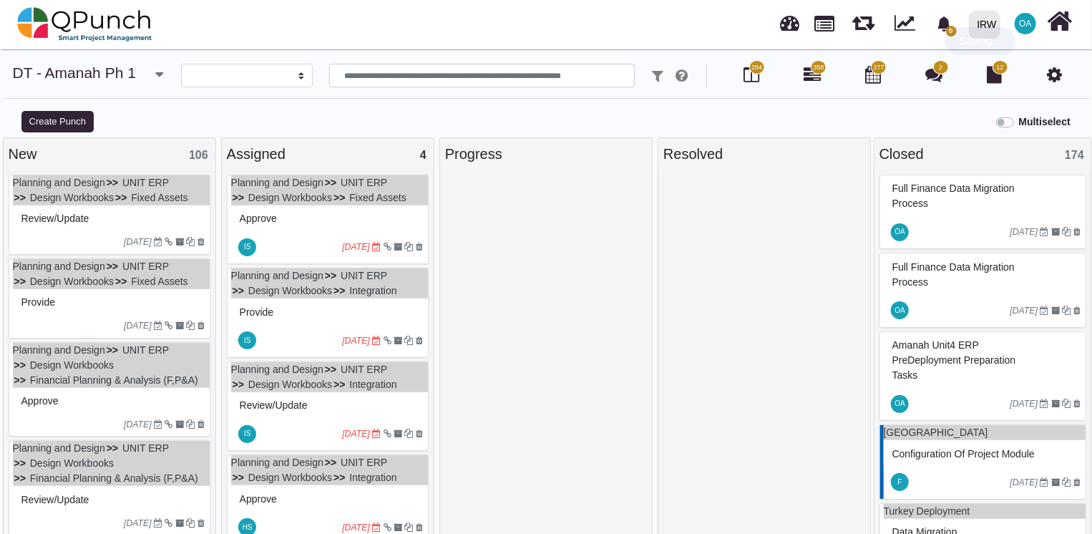
click at [138, 220] on div "Review/Update" at bounding box center [111, 218] width 187 height 22
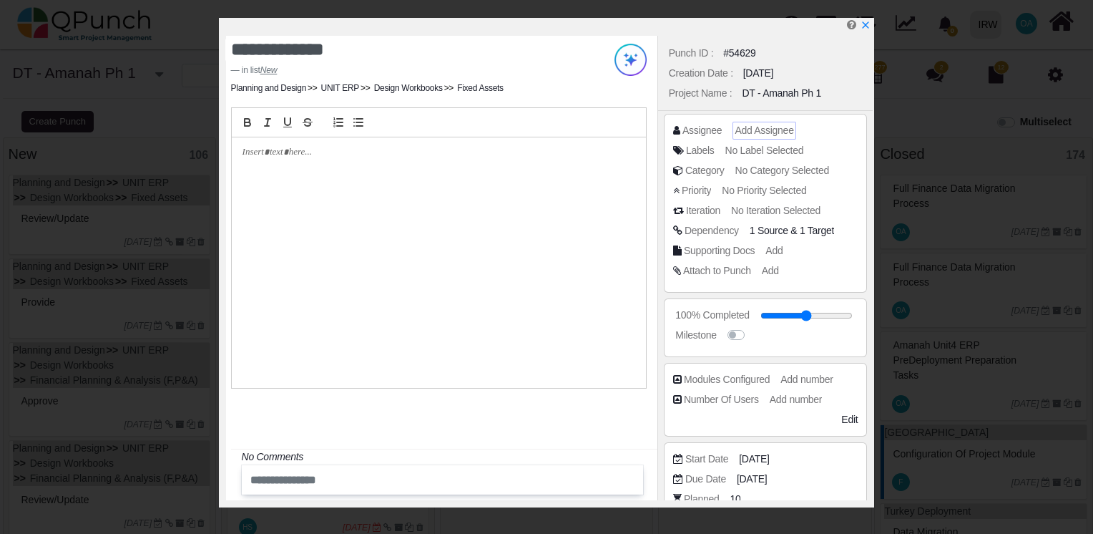
click at [762, 130] on span "Add Assignee" at bounding box center [764, 129] width 59 height 11
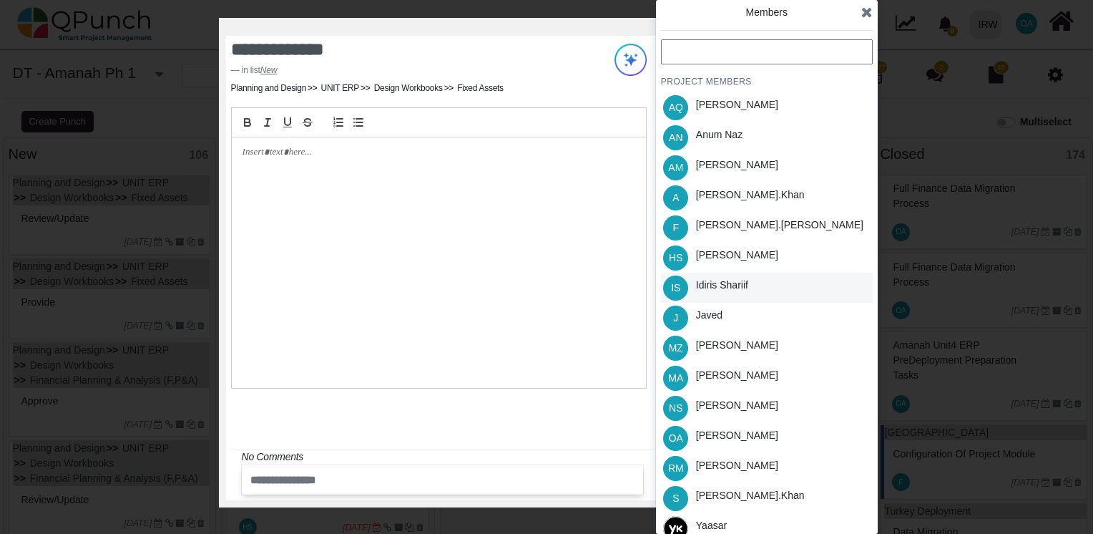
click at [724, 281] on div "Idiris Shariif" at bounding box center [722, 285] width 52 height 15
click at [866, 15] on icon at bounding box center [866, 12] width 11 height 14
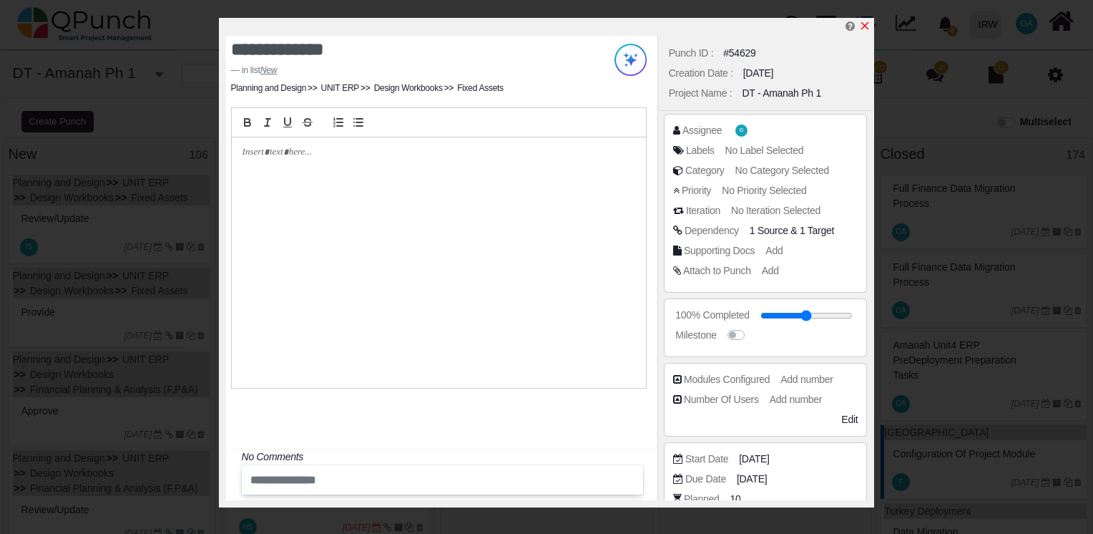
click at [862, 28] on icon "x" at bounding box center [864, 25] width 11 height 11
type input "**"
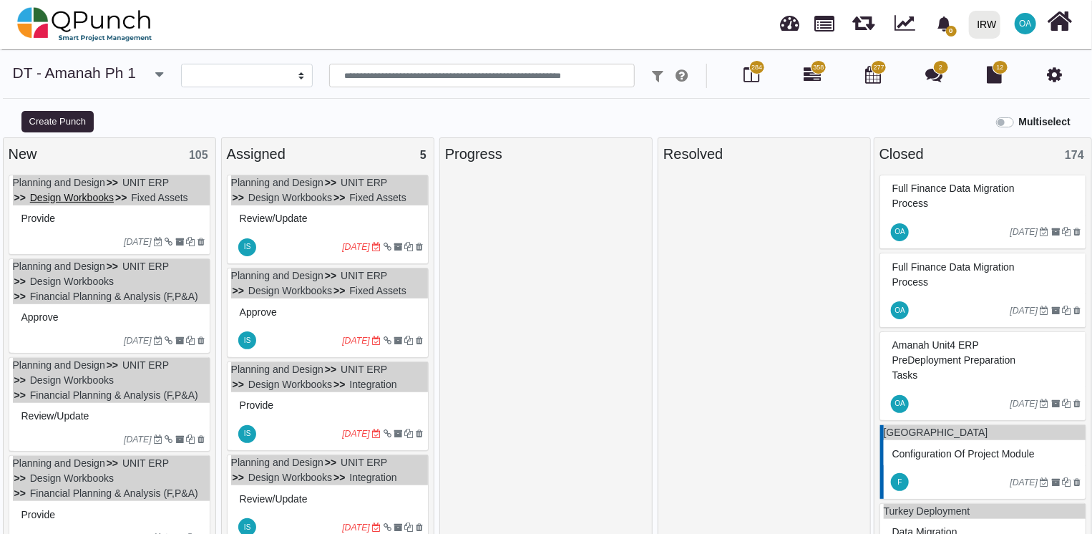
click at [102, 202] on link "Design Workbooks" at bounding box center [72, 197] width 84 height 11
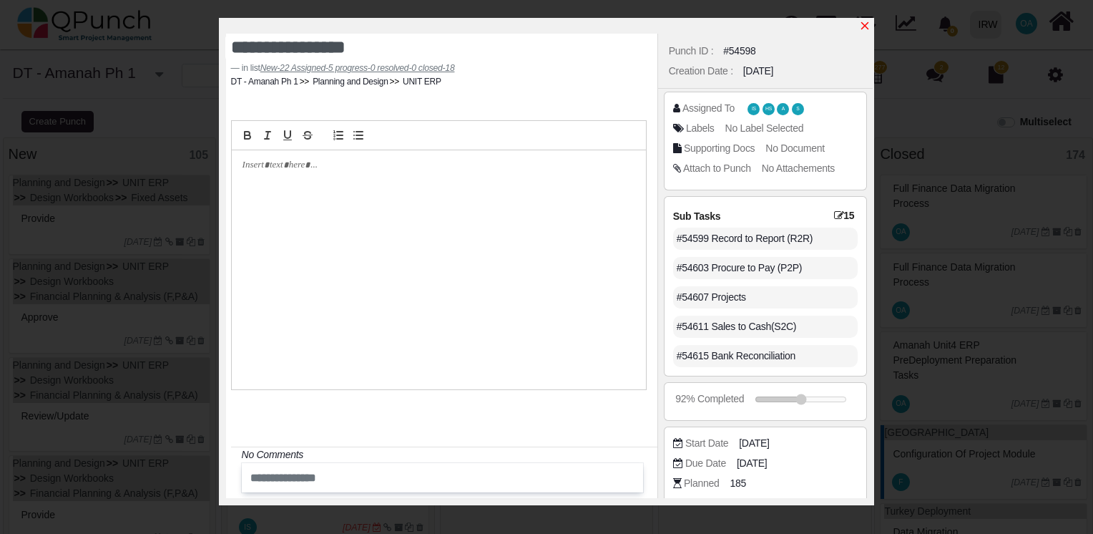
click at [867, 24] on icon "x" at bounding box center [864, 25] width 11 height 11
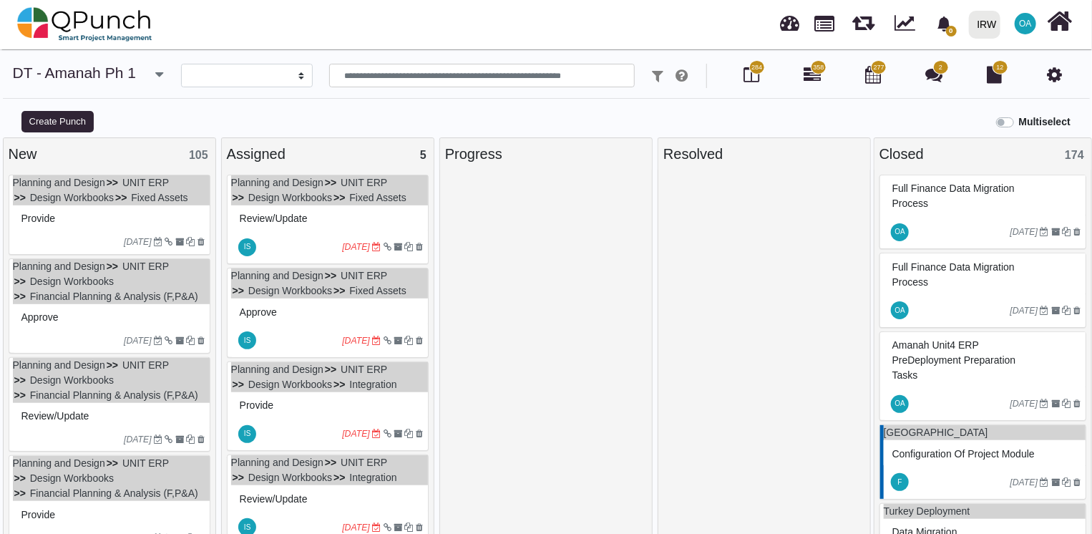
click at [134, 218] on div "Provide" at bounding box center [111, 218] width 187 height 22
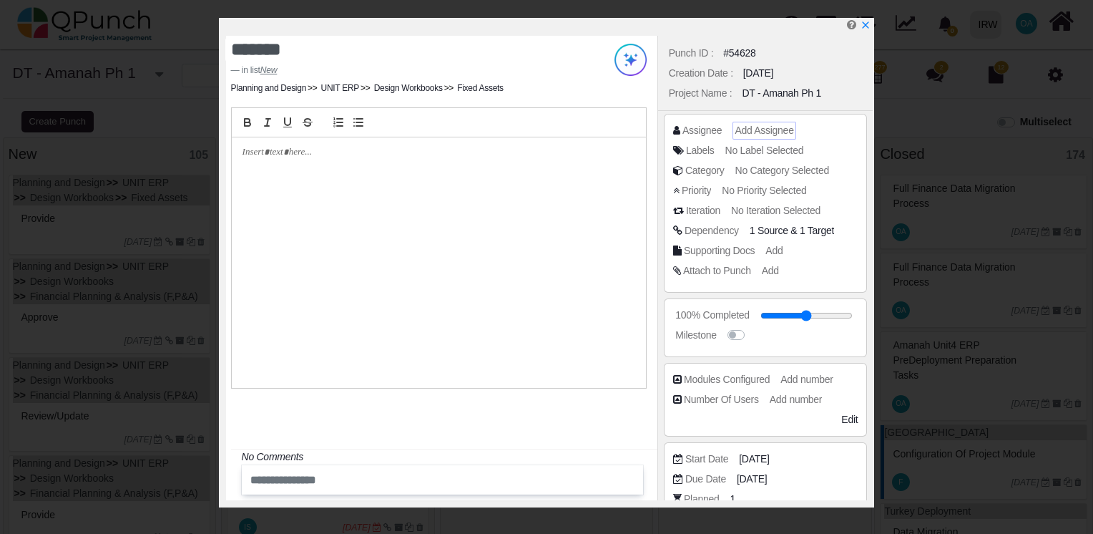
click at [748, 133] on span "Add Assignee" at bounding box center [764, 129] width 59 height 11
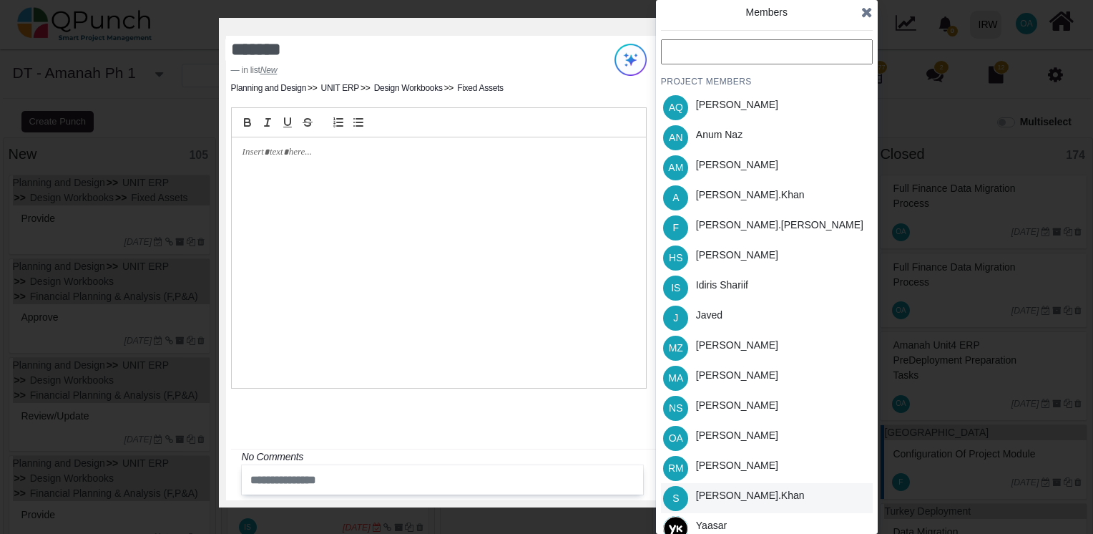
click at [718, 497] on div "Salman.khan" at bounding box center [750, 495] width 109 height 15
click at [873, 14] on div "Members PROJECT MEMBERS AQ Aamar Qayum AN Anum Naz AM Asad Malik A Azeem.khan F…" at bounding box center [767, 267] width 222 height 534
click at [863, 10] on icon at bounding box center [866, 12] width 11 height 14
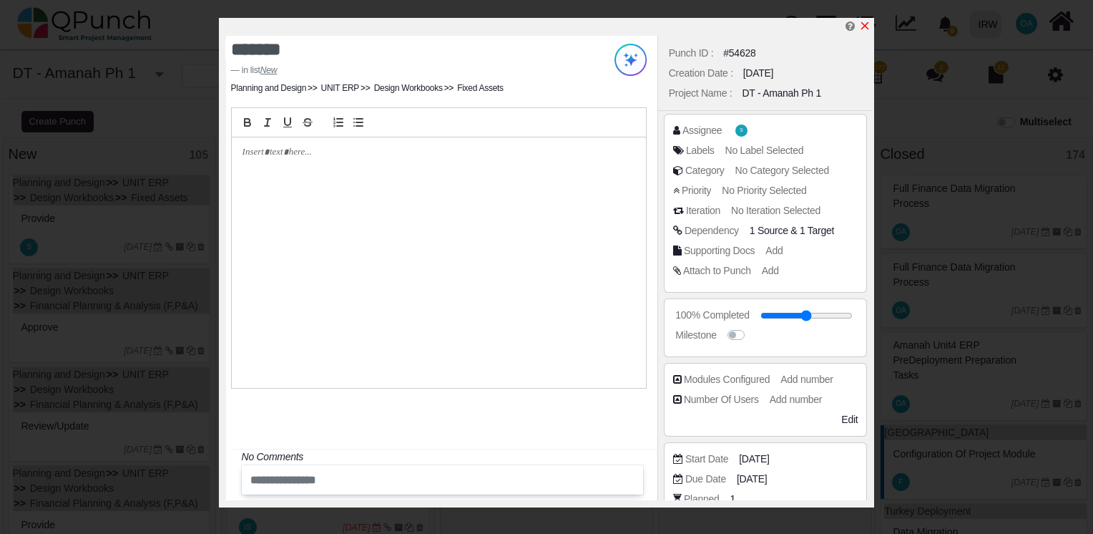
click at [862, 29] on icon "x" at bounding box center [864, 25] width 11 height 11
type input "**"
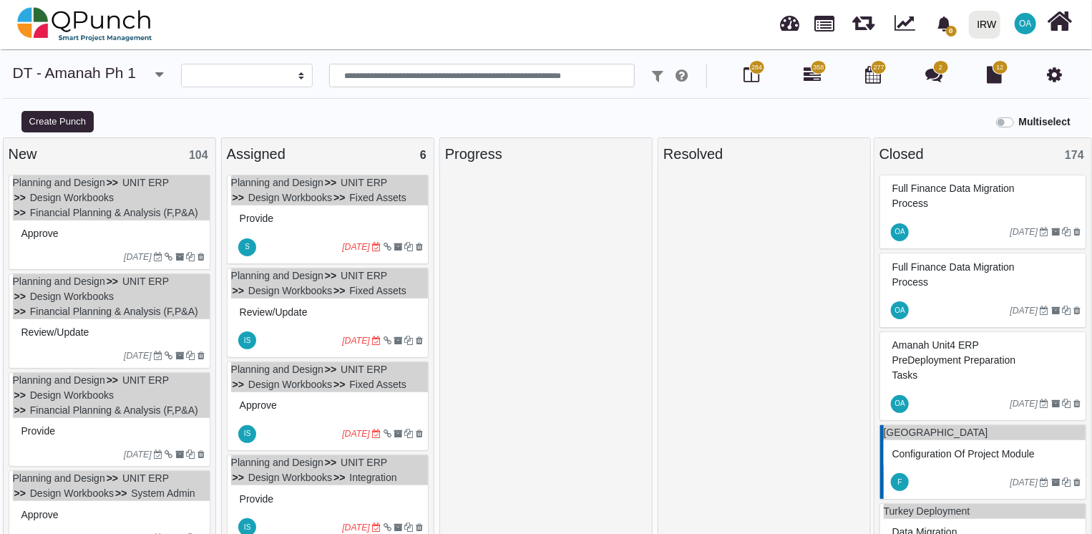
click at [119, 233] on div "Approve" at bounding box center [111, 234] width 187 height 22
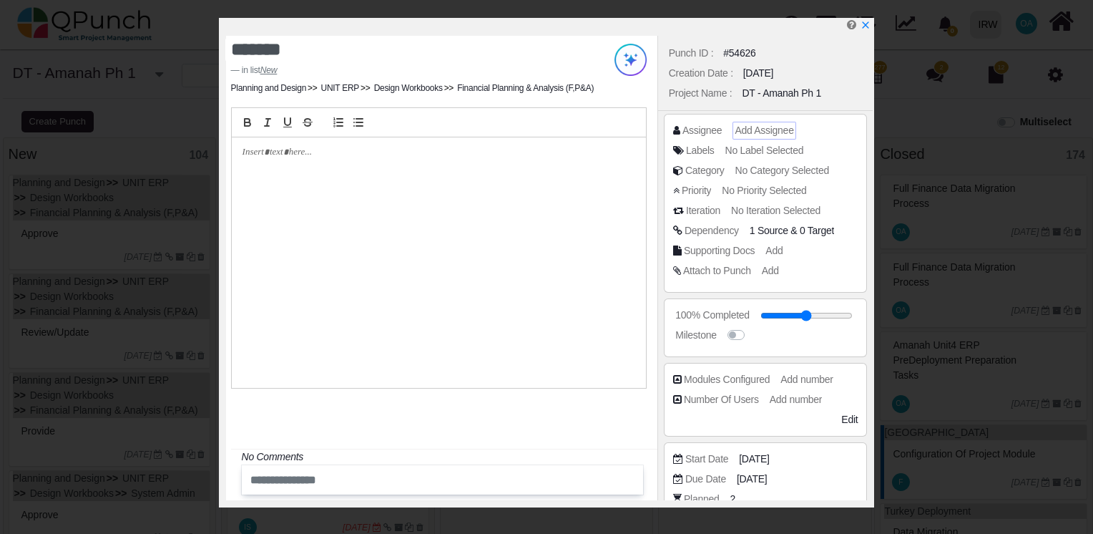
click at [757, 134] on span "Add Assignee" at bounding box center [764, 129] width 59 height 11
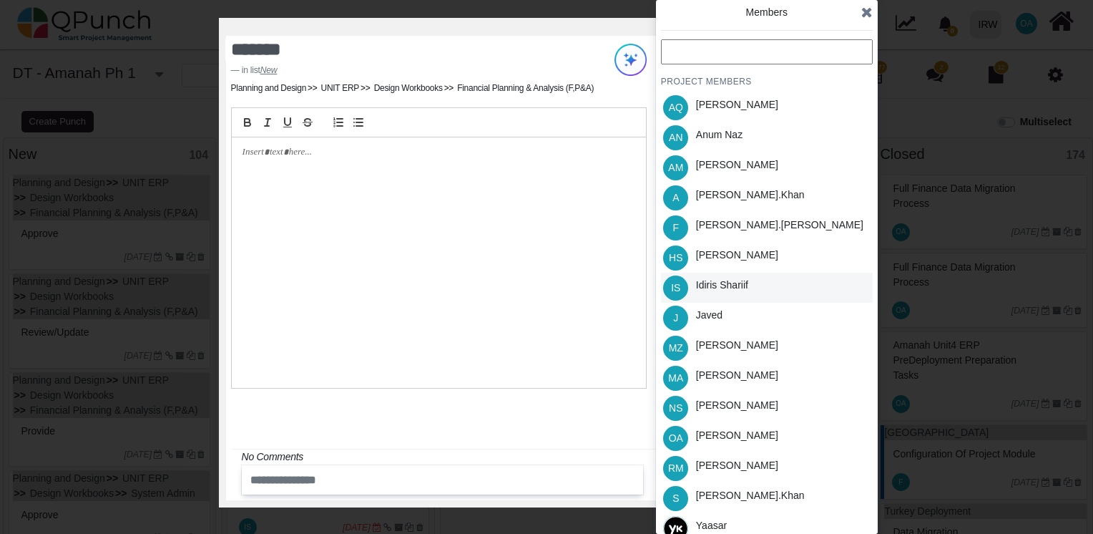
click at [707, 281] on div "Idiris Shariif" at bounding box center [722, 285] width 52 height 15
click at [859, 11] on div "Members" at bounding box center [767, 19] width 212 height 29
click at [864, 11] on icon at bounding box center [866, 12] width 11 height 14
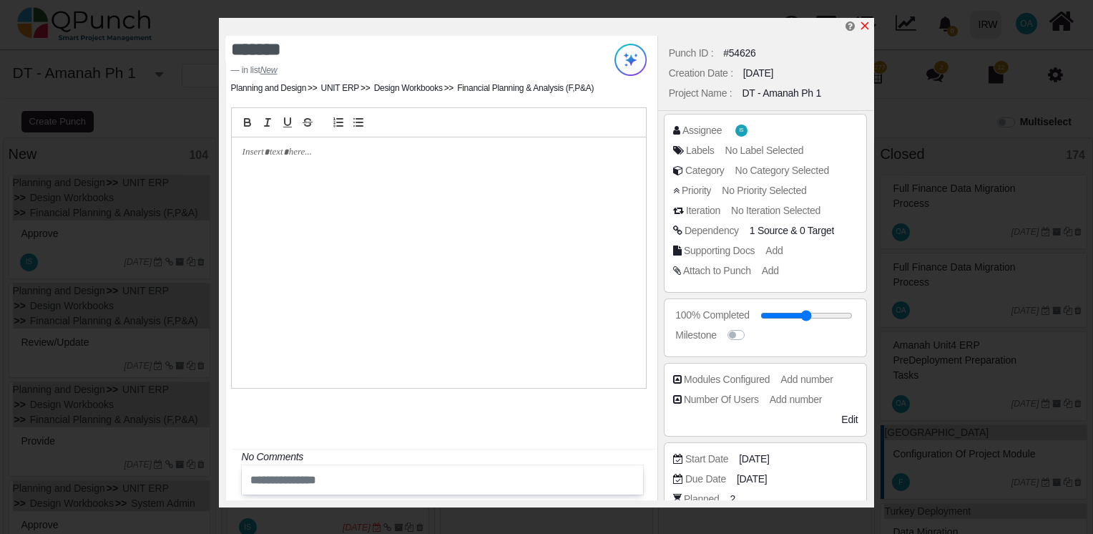
click at [864, 27] on icon "x" at bounding box center [865, 26] width 8 height 8
type input "**"
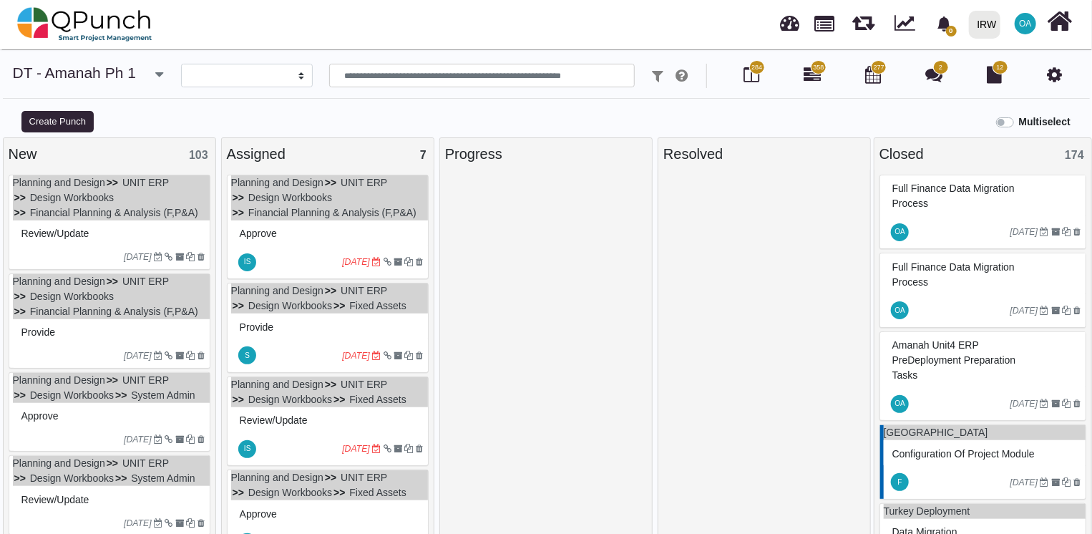
click at [132, 245] on div "29-09-2022" at bounding box center [111, 256] width 197 height 23
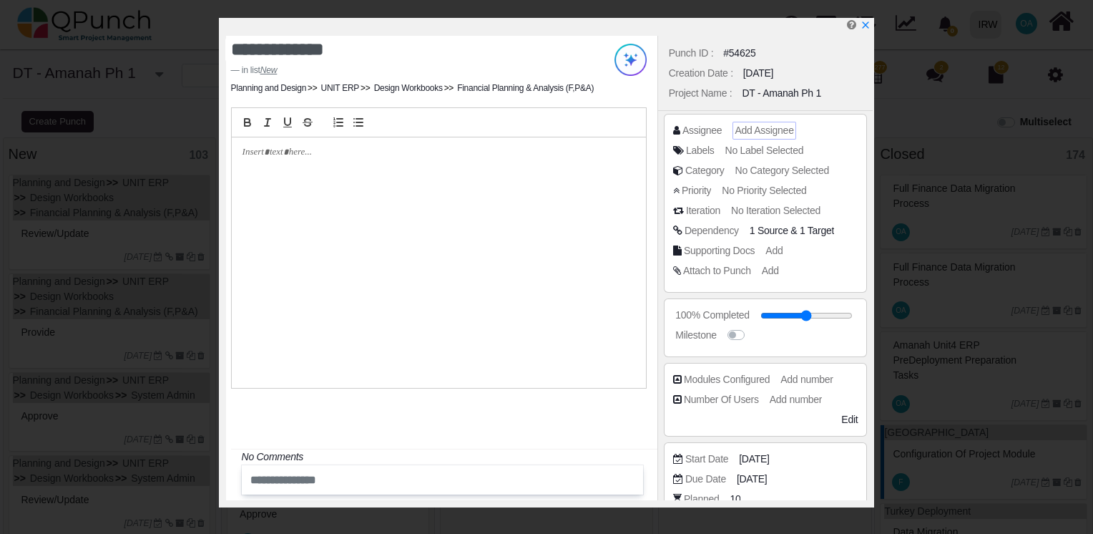
click at [760, 129] on span "Add Assignee" at bounding box center [764, 129] width 59 height 11
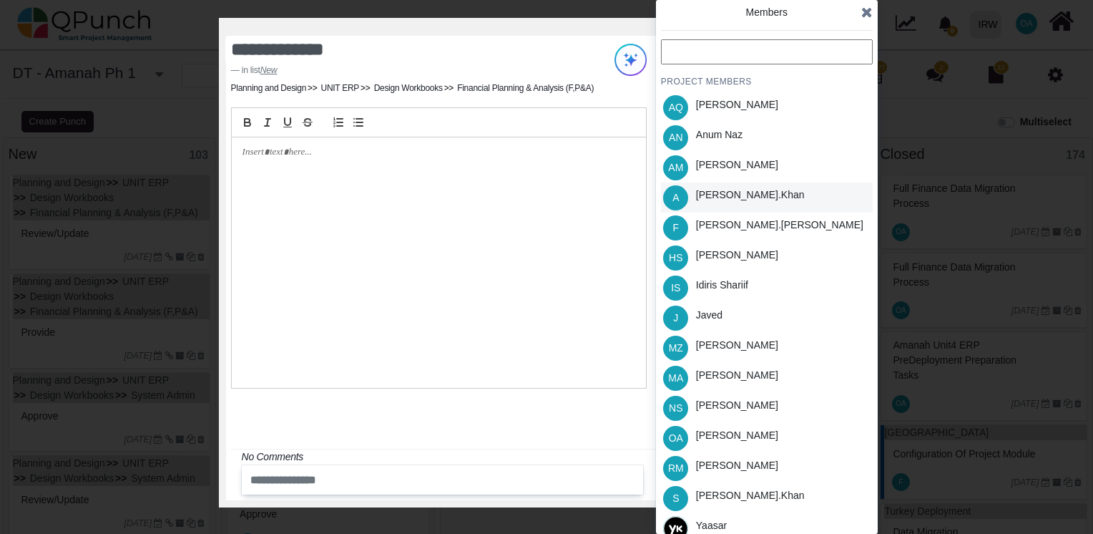
click at [693, 190] on div "Azeem.khan" at bounding box center [750, 197] width 119 height 30
click at [864, 12] on icon at bounding box center [866, 12] width 11 height 14
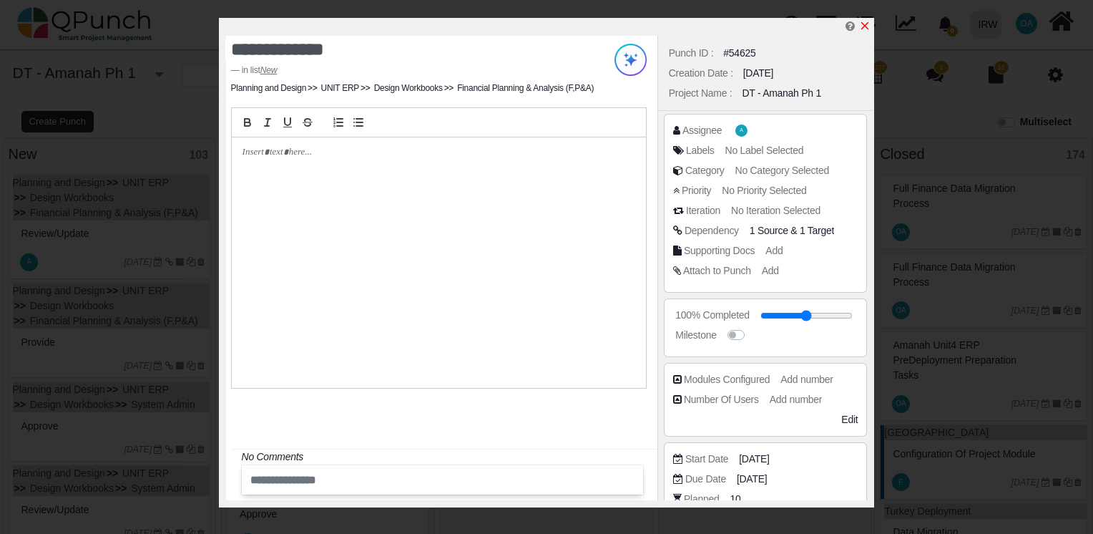
click at [863, 24] on icon "x" at bounding box center [865, 26] width 8 height 8
type input "**"
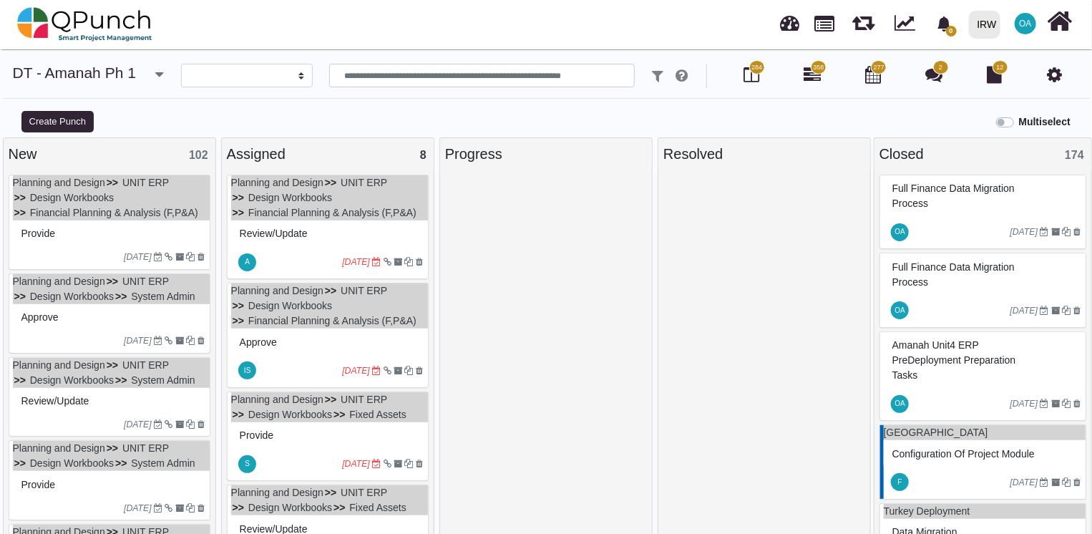
click at [92, 227] on div "Provide" at bounding box center [111, 234] width 187 height 22
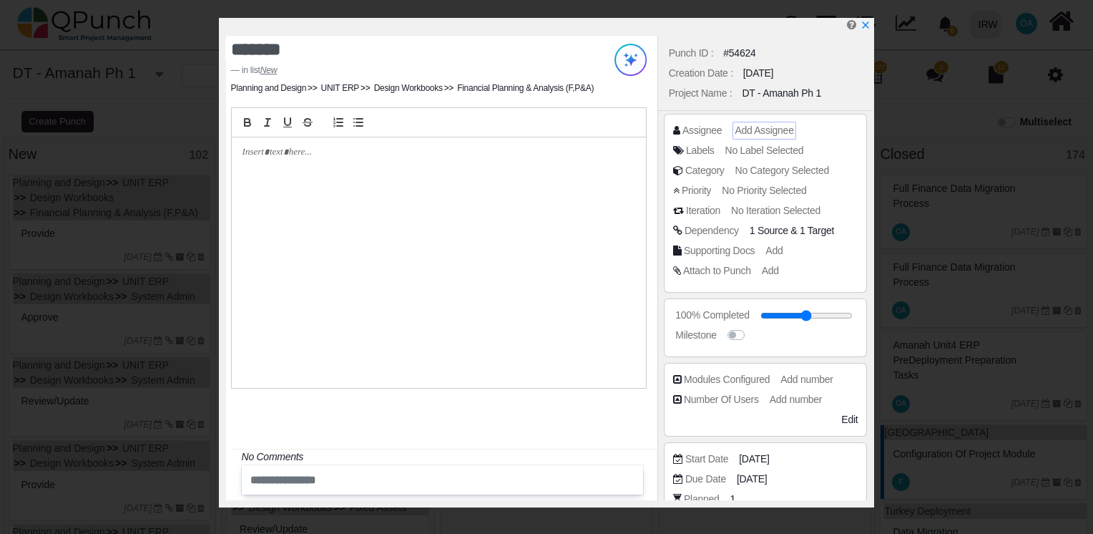
click at [761, 132] on span "Add Assignee" at bounding box center [764, 129] width 59 height 11
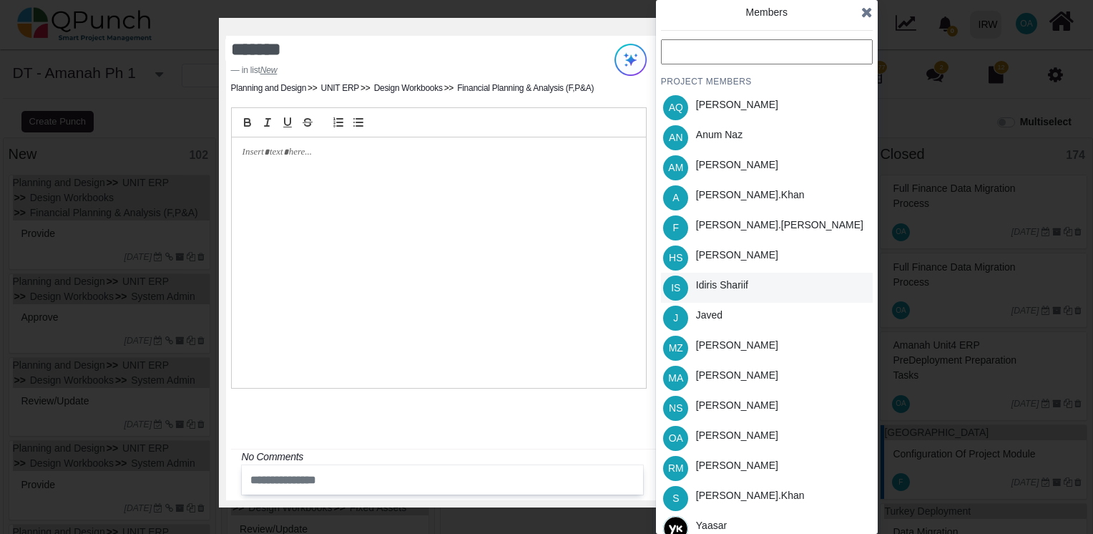
click at [703, 280] on div "Idiris Shariif" at bounding box center [722, 285] width 52 height 15
click at [869, 11] on icon at bounding box center [866, 12] width 11 height 14
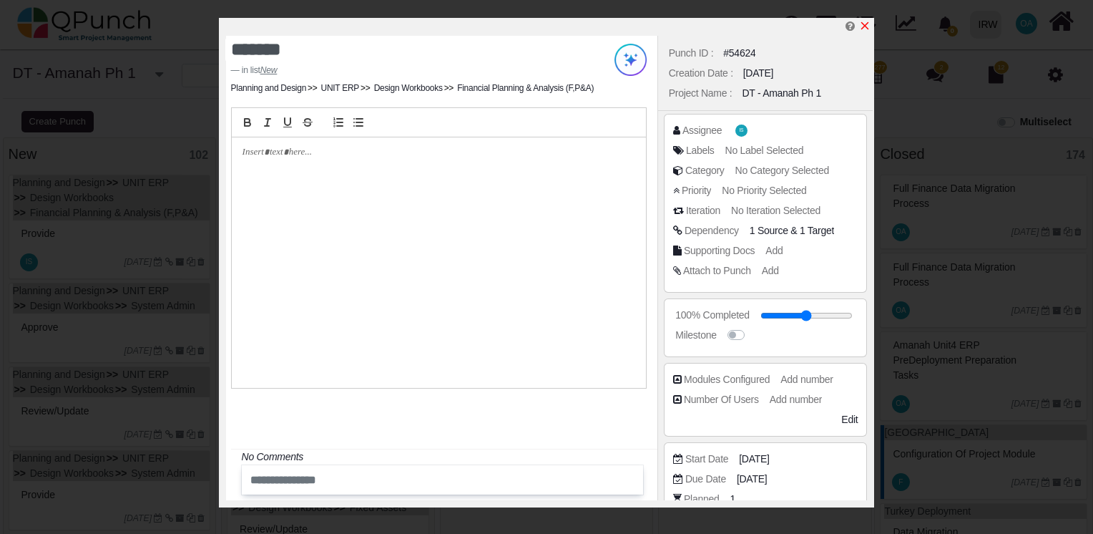
click at [864, 29] on icon "x" at bounding box center [864, 25] width 11 height 11
type input "**"
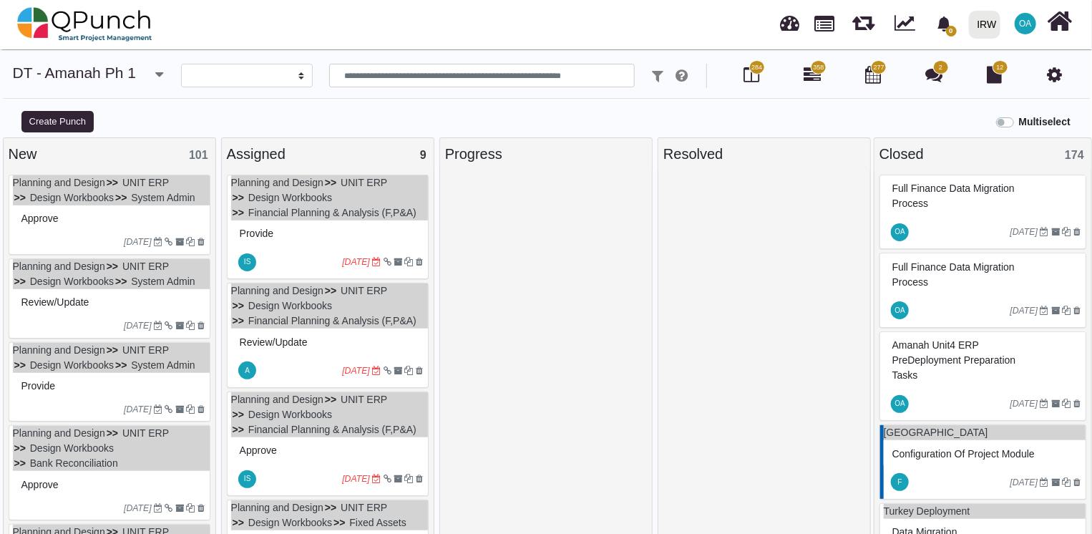
click at [86, 215] on div "Approve" at bounding box center [111, 218] width 187 height 22
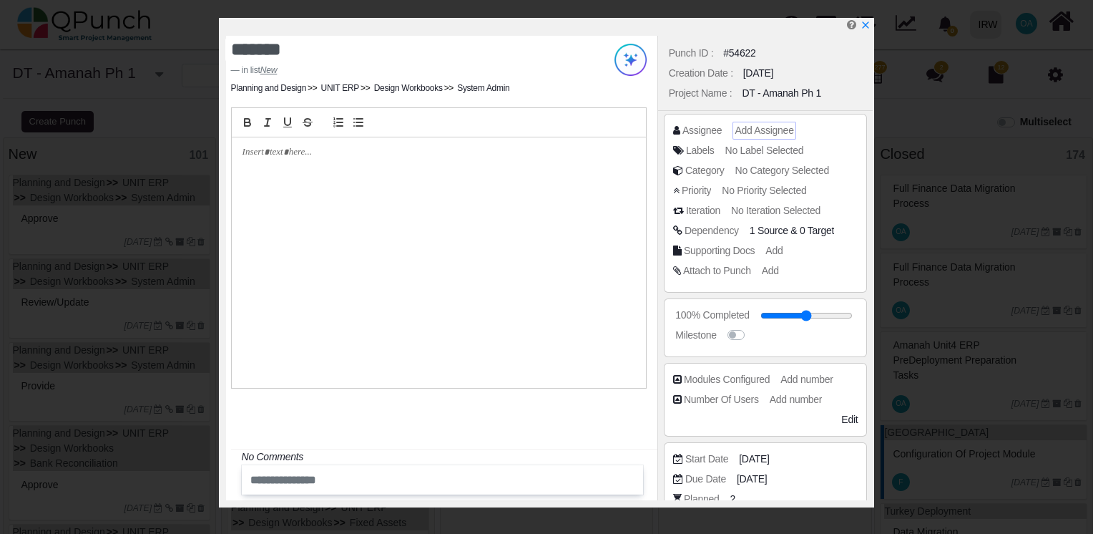
click at [758, 128] on span "Add Assignee" at bounding box center [764, 129] width 59 height 11
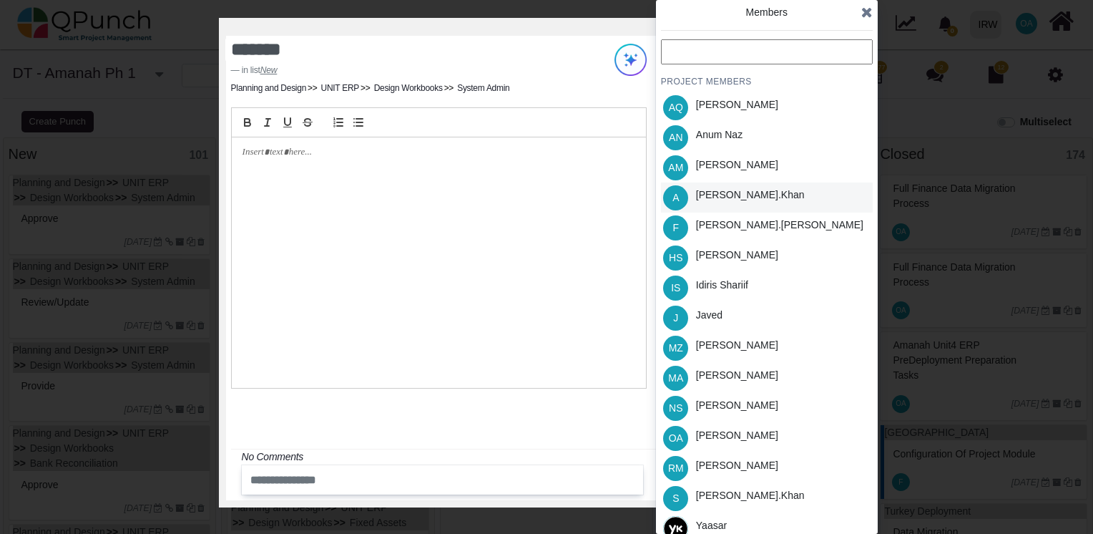
click at [712, 192] on div "Azeem.khan" at bounding box center [750, 194] width 109 height 15
click at [862, 11] on icon at bounding box center [866, 12] width 11 height 14
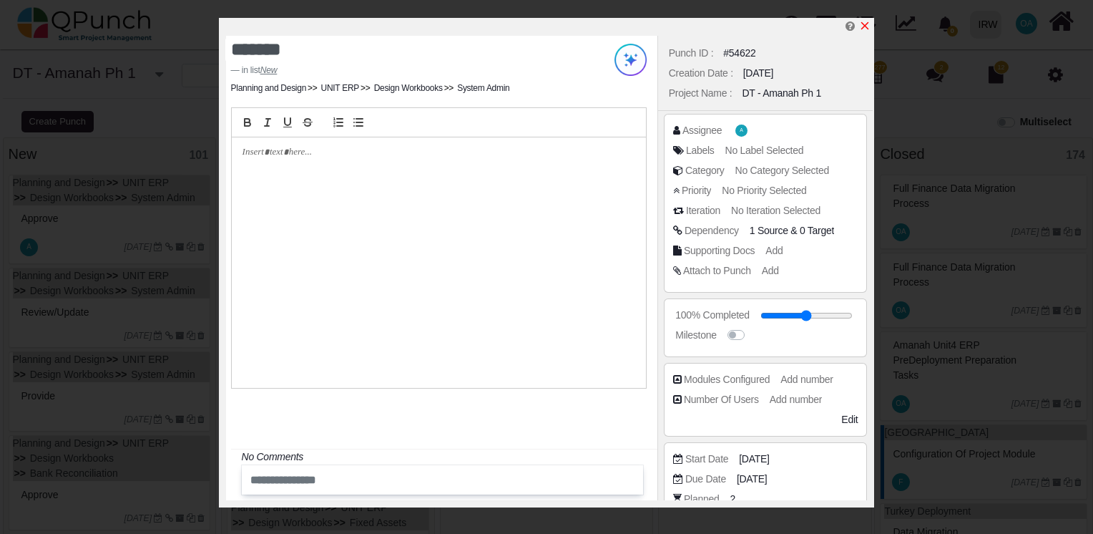
click at [861, 24] on icon "x" at bounding box center [864, 25] width 11 height 11
type input "**"
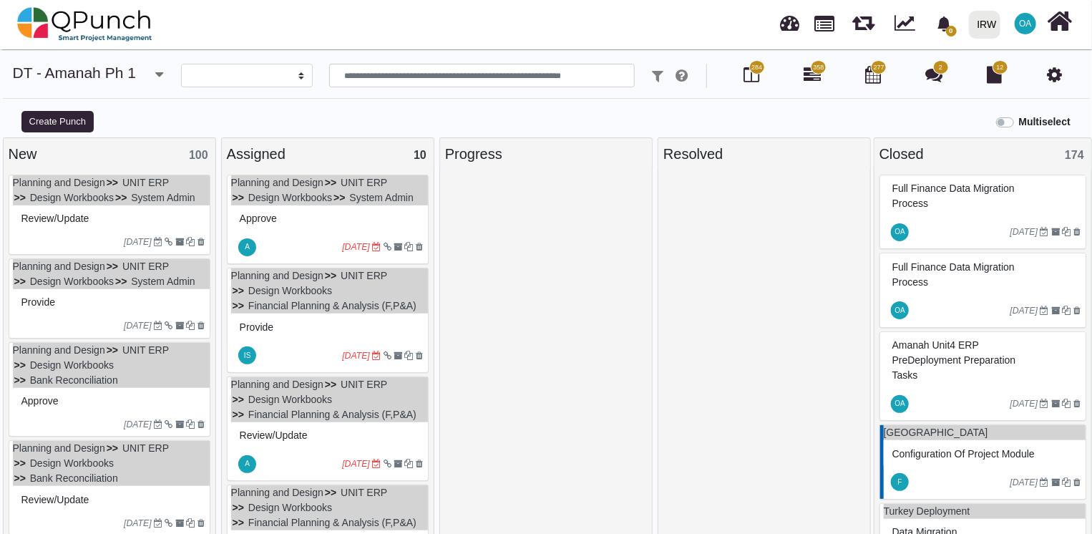
click at [116, 218] on div "Review/Update" at bounding box center [111, 218] width 187 height 22
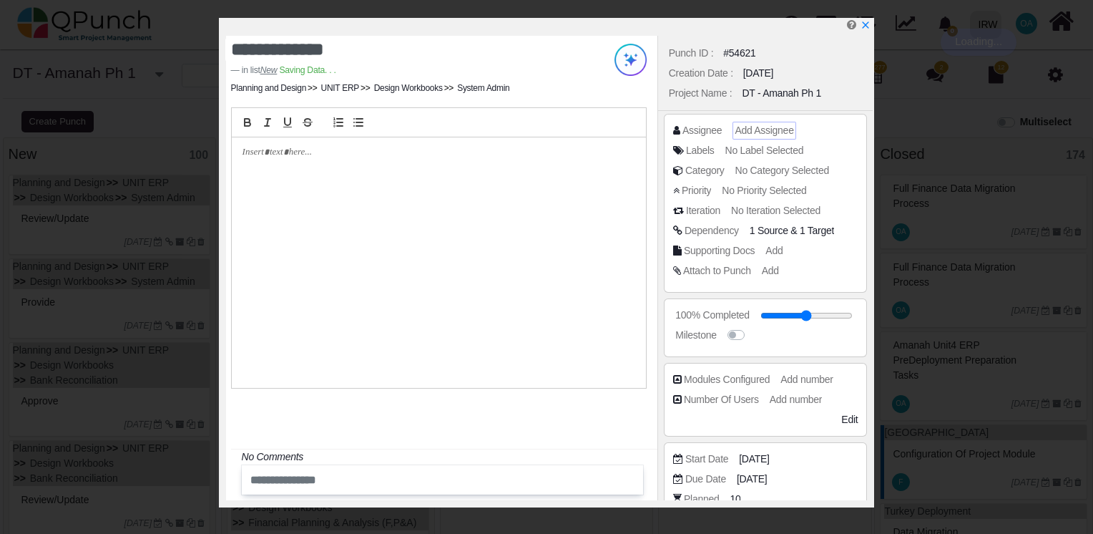
click at [754, 131] on span "Add Assignee" at bounding box center [764, 129] width 59 height 11
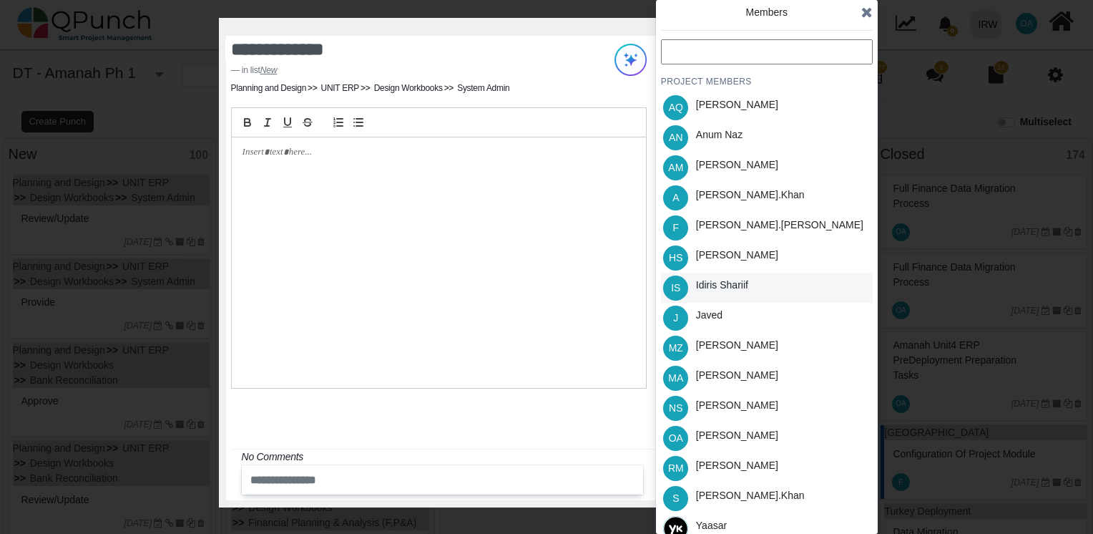
click at [713, 282] on div "Idiris Shariif" at bounding box center [722, 285] width 52 height 15
click at [871, 14] on icon at bounding box center [866, 12] width 11 height 14
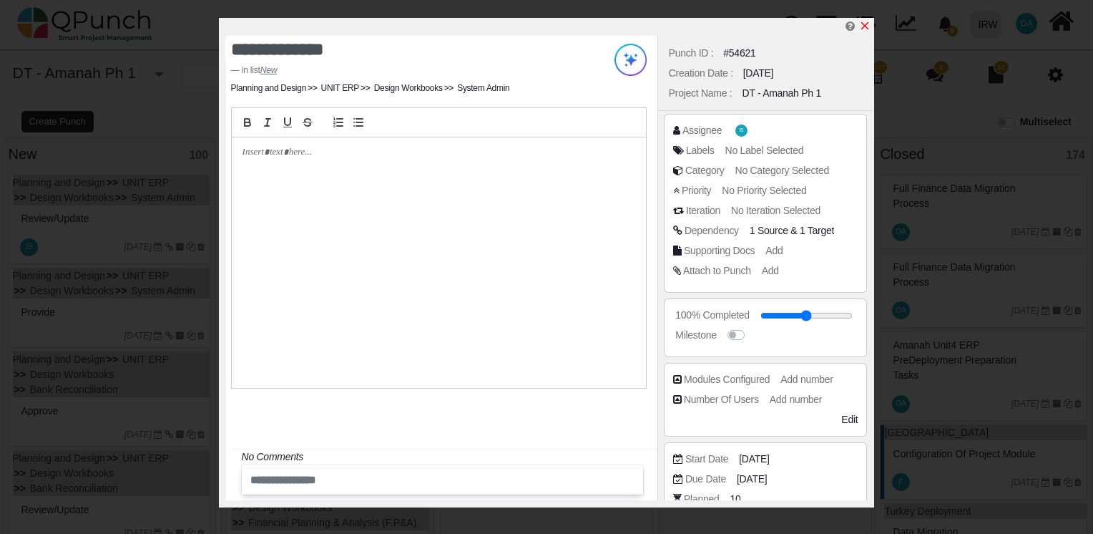
click at [864, 30] on icon "x" at bounding box center [864, 25] width 11 height 11
type input "**"
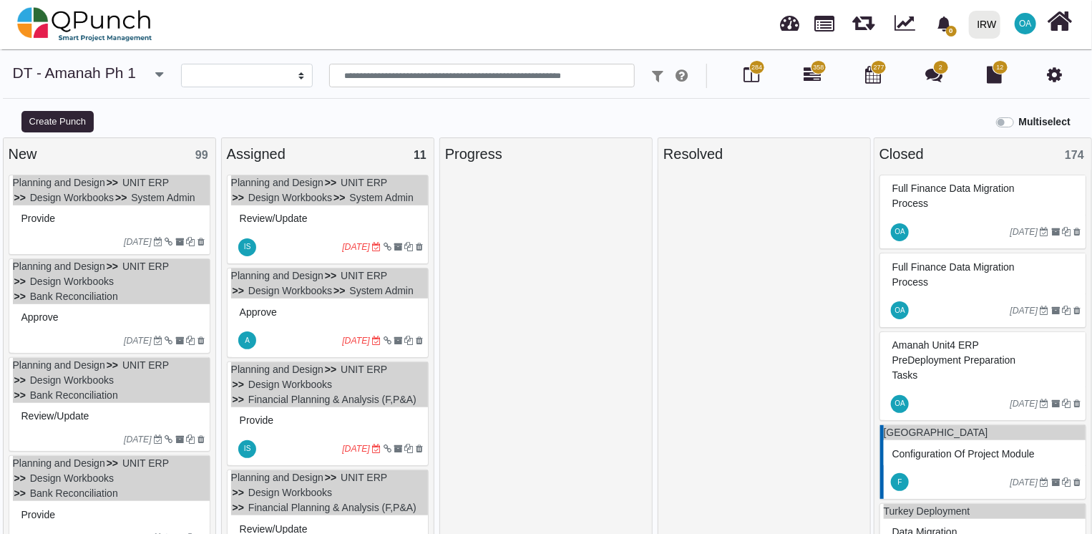
click at [107, 208] on div "Provide" at bounding box center [111, 218] width 187 height 22
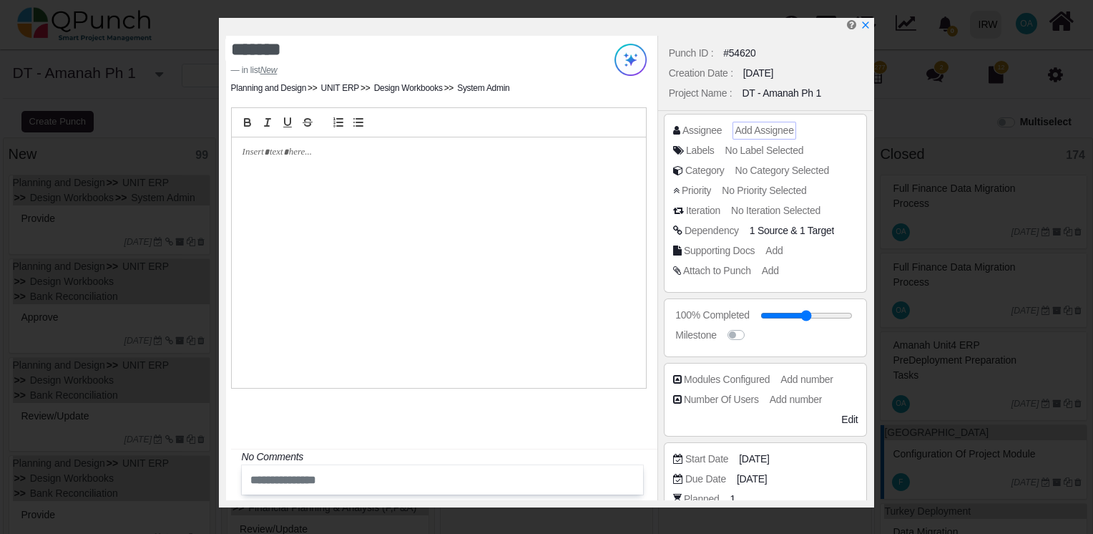
click at [754, 127] on span "Add Assignee" at bounding box center [764, 129] width 59 height 11
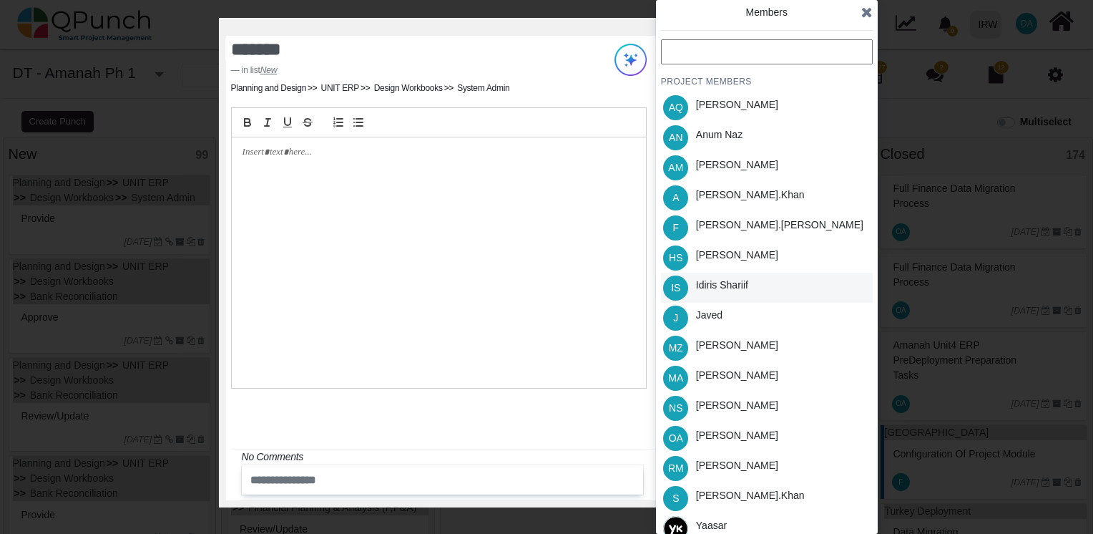
click at [707, 283] on div "Idiris Shariif" at bounding box center [722, 285] width 52 height 15
click at [863, 6] on icon at bounding box center [866, 12] width 11 height 14
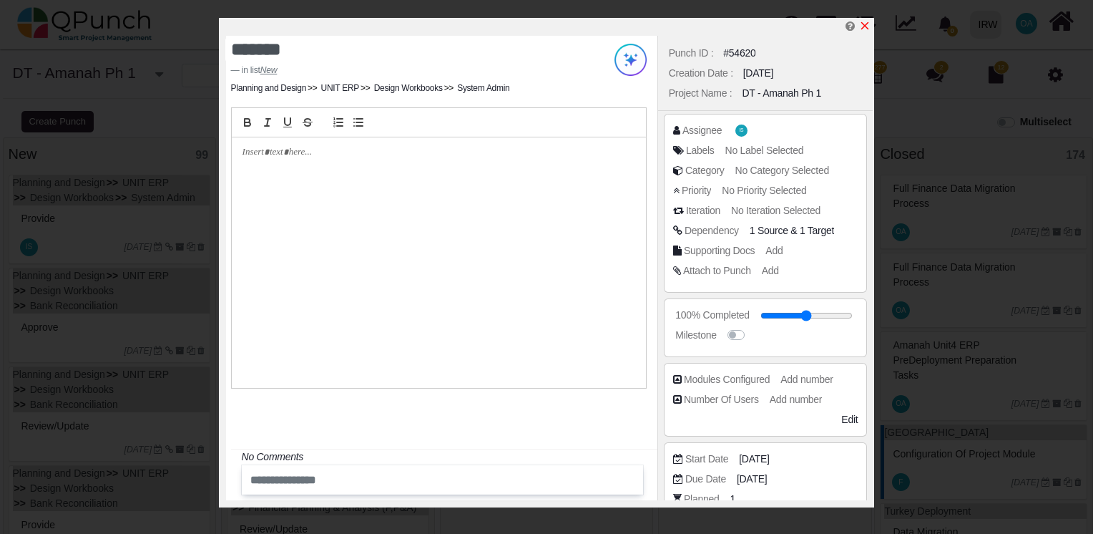
click at [864, 24] on icon "x" at bounding box center [865, 26] width 8 height 8
type input "**"
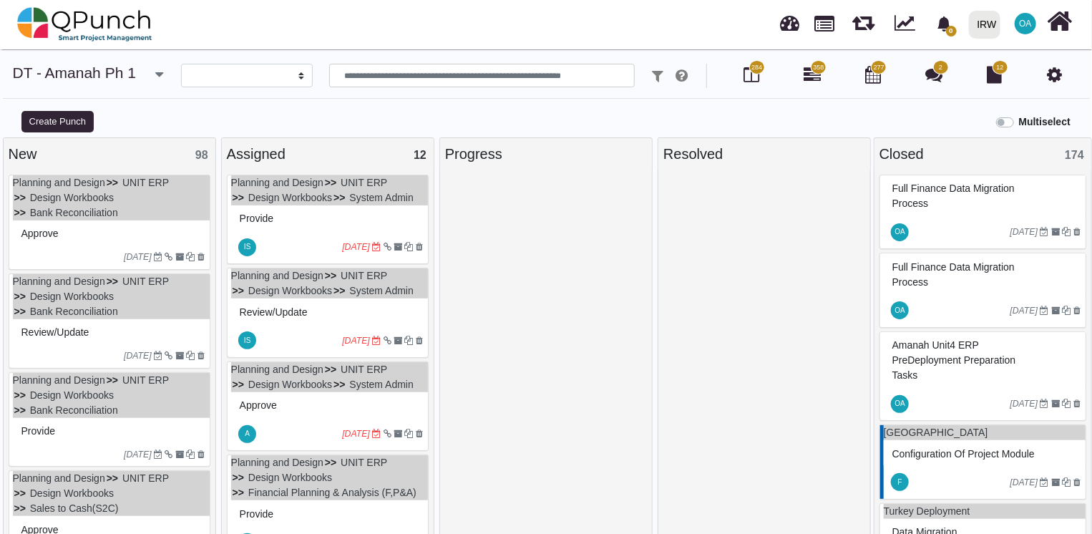
click at [105, 240] on div "Approve" at bounding box center [111, 234] width 187 height 22
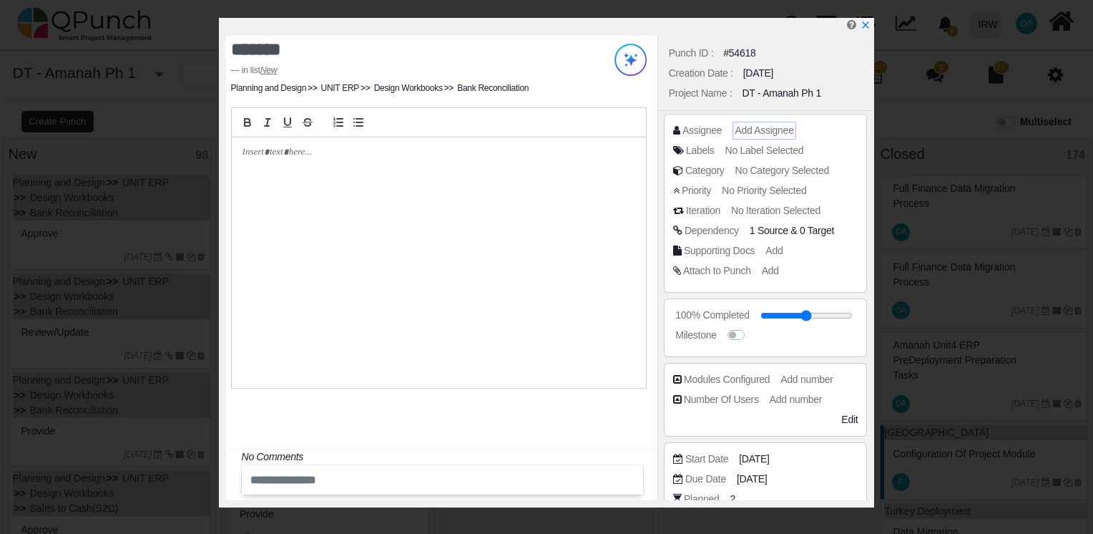
click at [764, 131] on span "Add Assignee" at bounding box center [764, 129] width 59 height 11
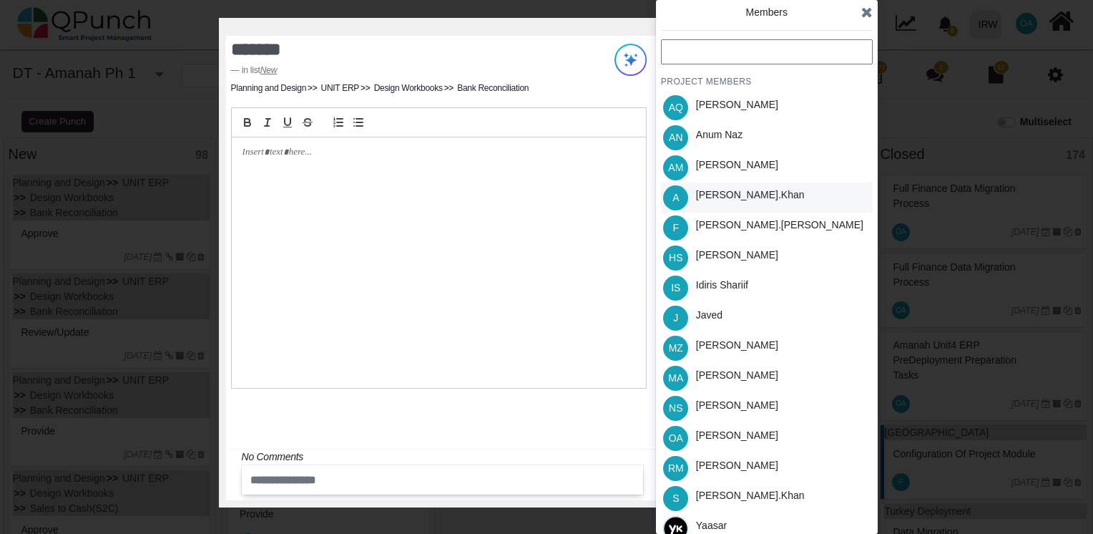
click at [717, 196] on div "Azeem.khan" at bounding box center [750, 194] width 109 height 15
click at [866, 8] on icon at bounding box center [866, 12] width 11 height 14
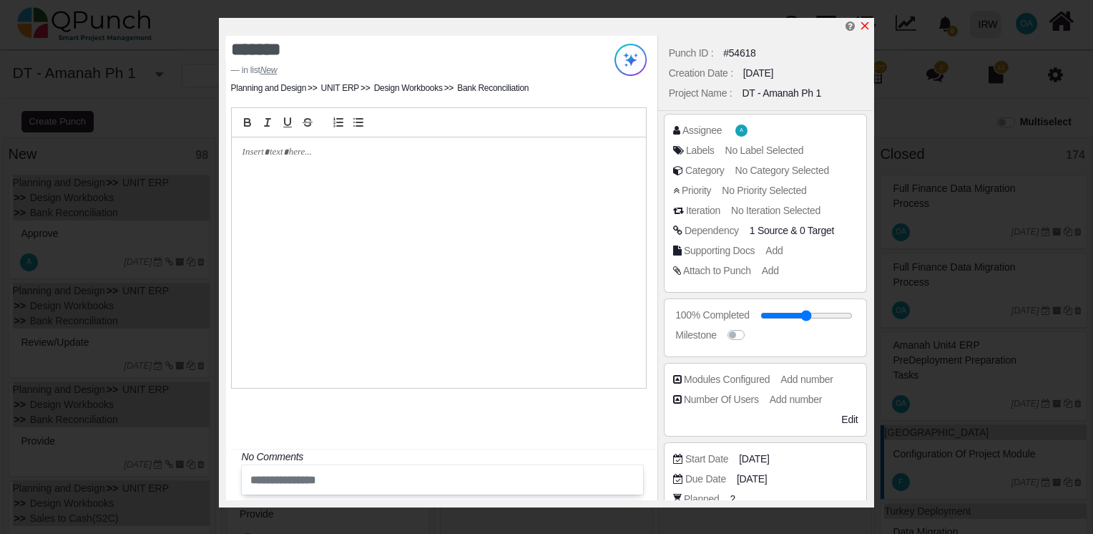
click at [864, 21] on icon "x" at bounding box center [864, 25] width 11 height 11
type input "**"
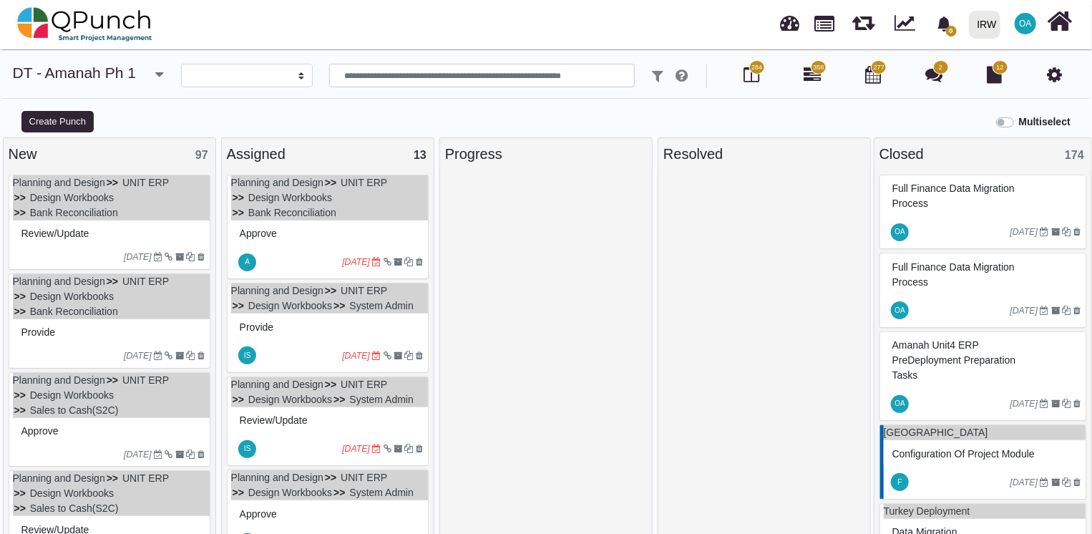
click at [105, 223] on div "Review/Update" at bounding box center [111, 234] width 187 height 22
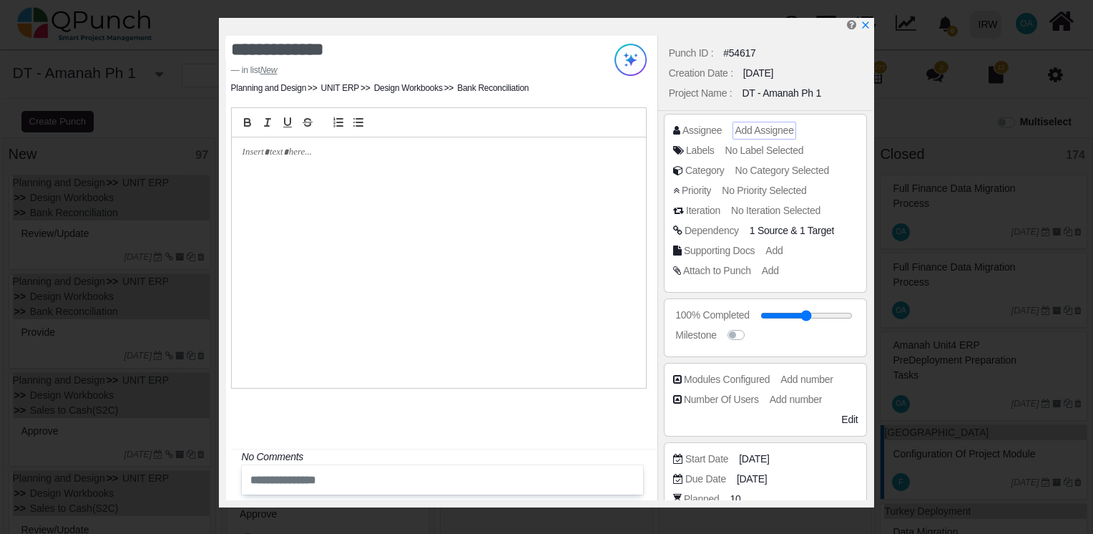
click at [765, 127] on span "Add Assignee" at bounding box center [764, 129] width 59 height 11
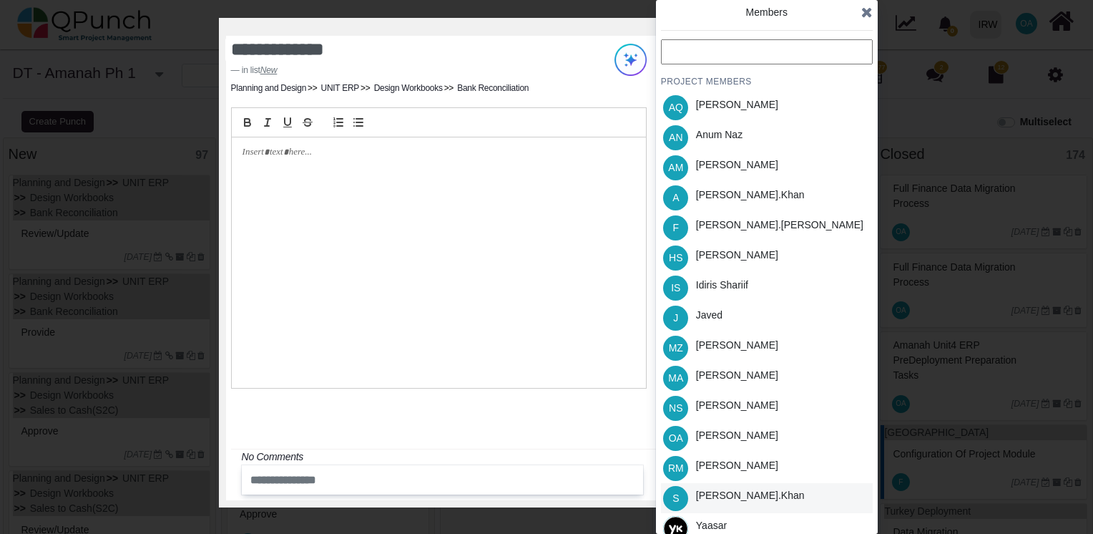
click at [723, 502] on div "Salman.khan" at bounding box center [750, 498] width 119 height 30
click at [870, 16] on icon at bounding box center [866, 12] width 11 height 14
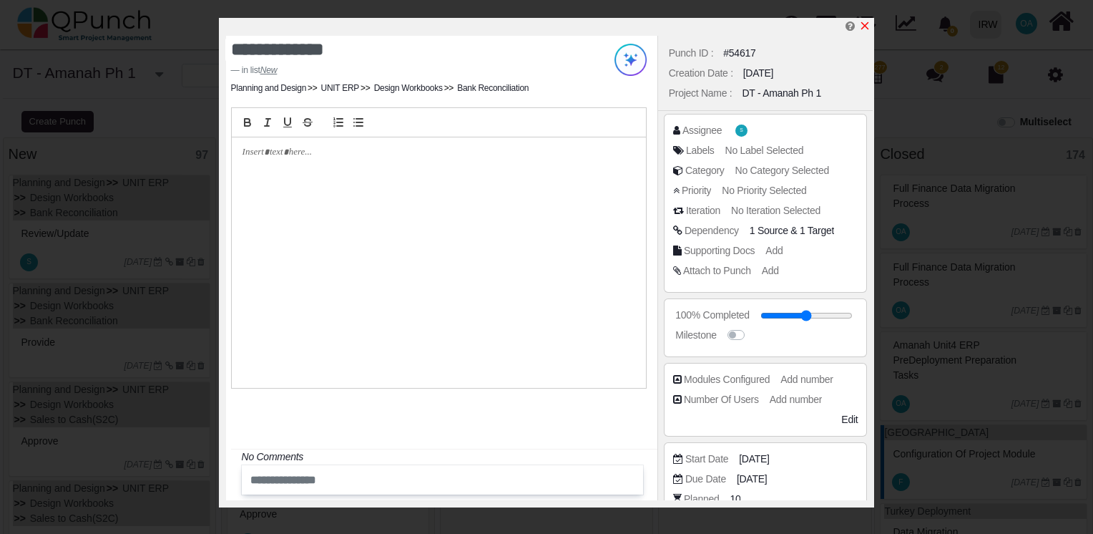
click at [869, 29] on icon "x" at bounding box center [864, 25] width 11 height 11
type input "**"
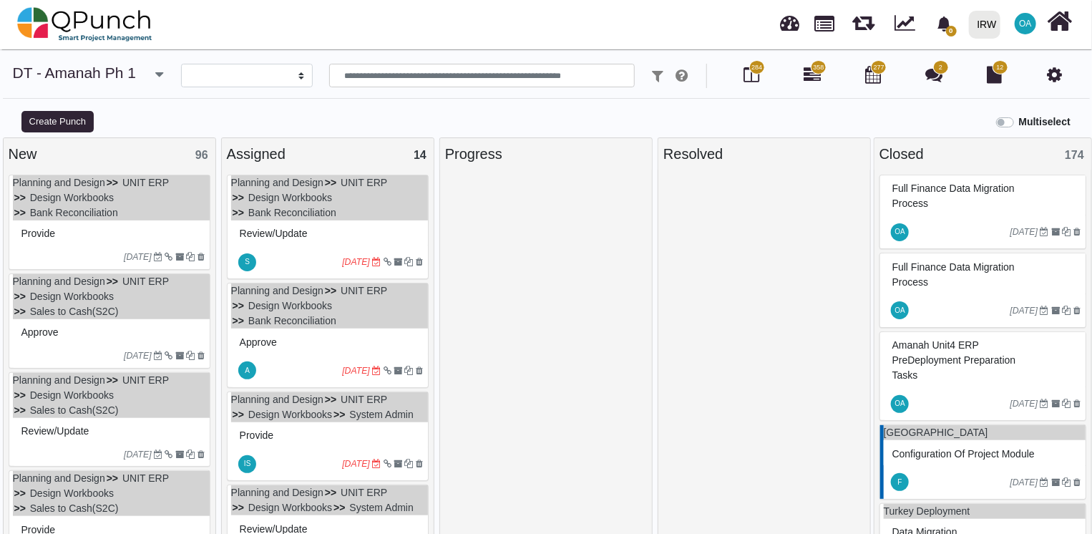
click at [119, 237] on div "Provide" at bounding box center [111, 234] width 187 height 22
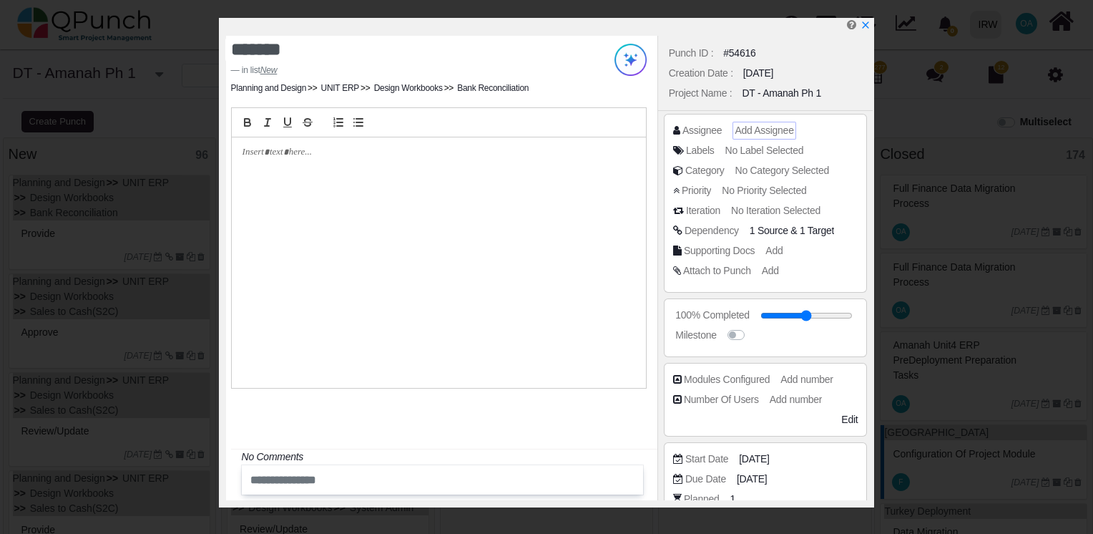
click at [747, 127] on span "Add Assignee" at bounding box center [764, 129] width 59 height 11
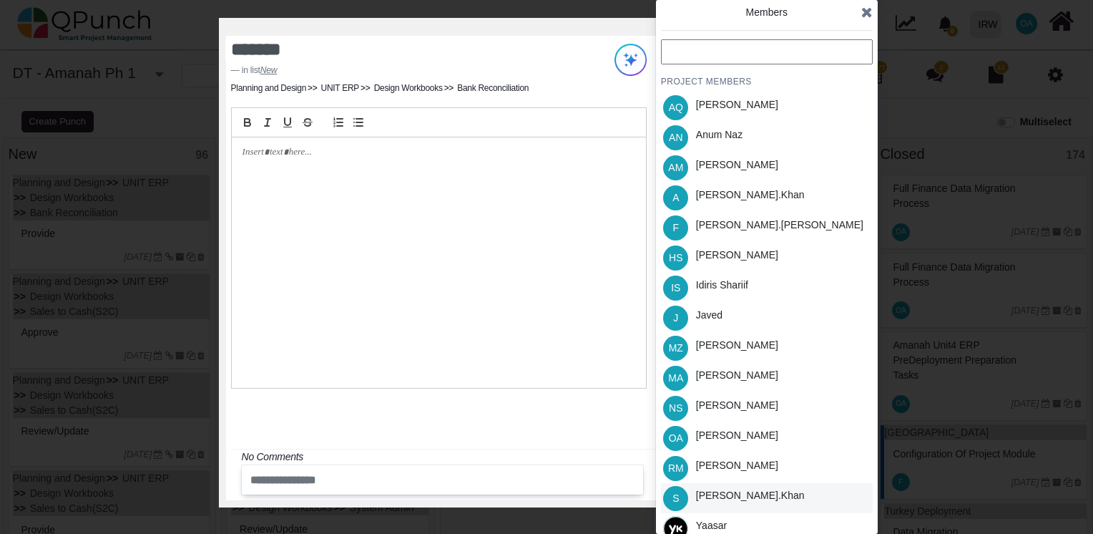
click at [723, 498] on div "Salman.khan" at bounding box center [750, 495] width 109 height 15
click at [869, 12] on icon at bounding box center [866, 12] width 11 height 14
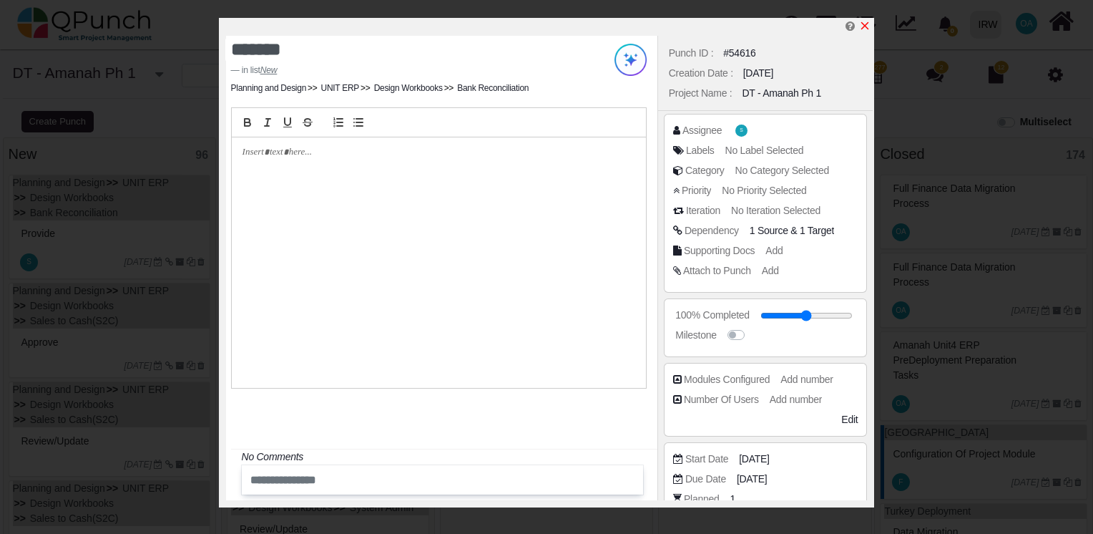
click at [866, 27] on icon "x" at bounding box center [865, 26] width 8 height 8
type input "**"
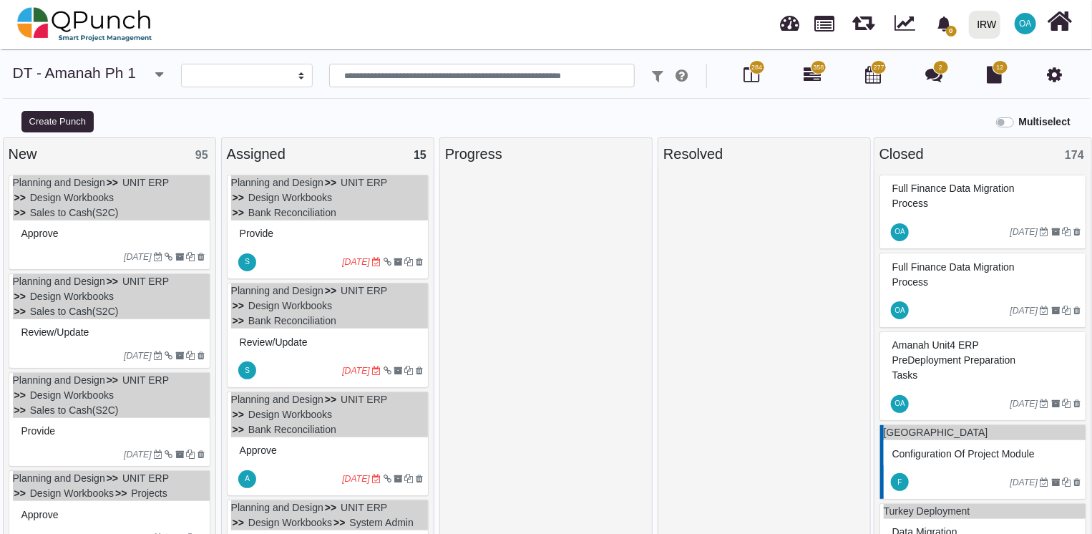
click at [79, 224] on div "Approve" at bounding box center [111, 234] width 187 height 22
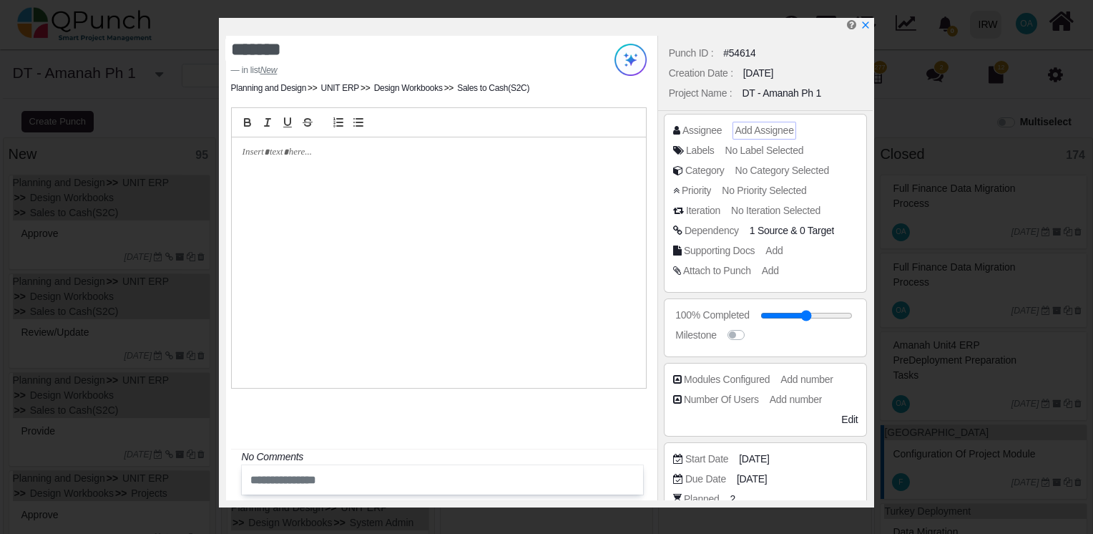
click at [756, 124] on span "Add Assignee" at bounding box center [764, 129] width 59 height 11
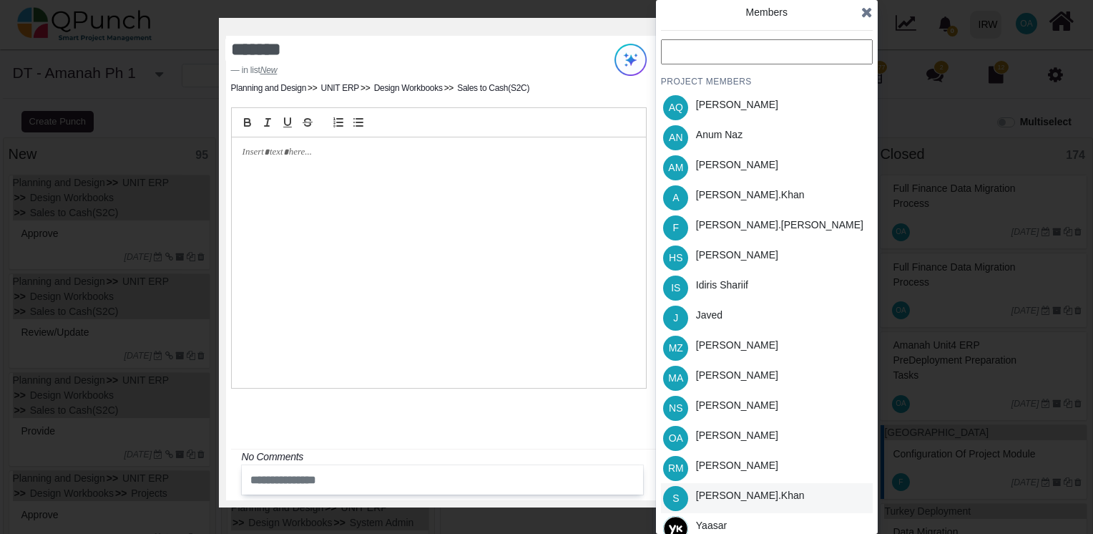
click at [724, 492] on div "Salman.khan" at bounding box center [750, 495] width 109 height 15
click at [864, 10] on icon at bounding box center [866, 12] width 11 height 14
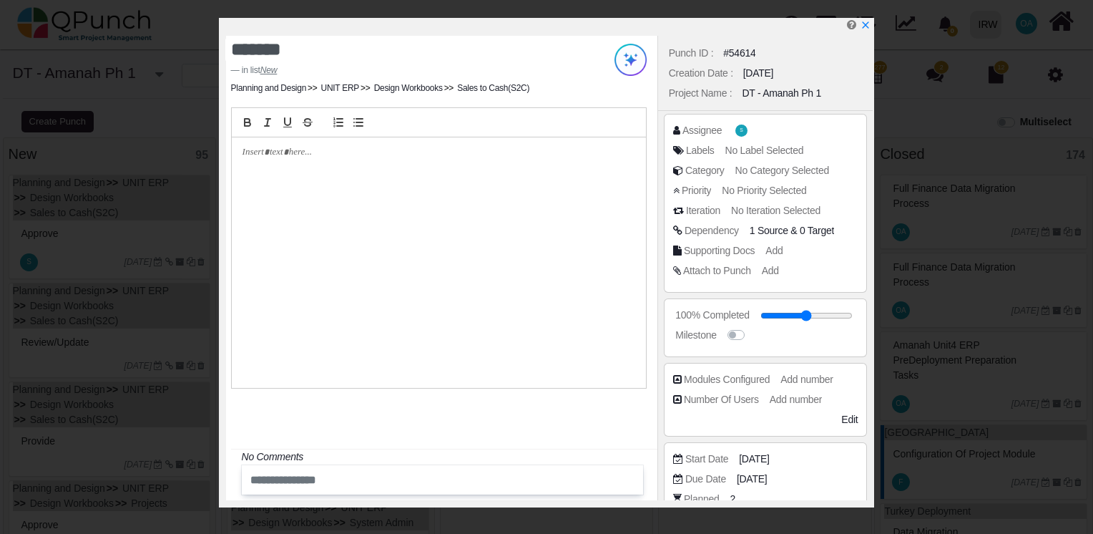
click at [813, 22] on div at bounding box center [549, 27] width 647 height 18
click at [871, 23] on div at bounding box center [549, 27] width 647 height 18
click at [866, 29] on icon "x" at bounding box center [864, 25] width 11 height 11
type input "**"
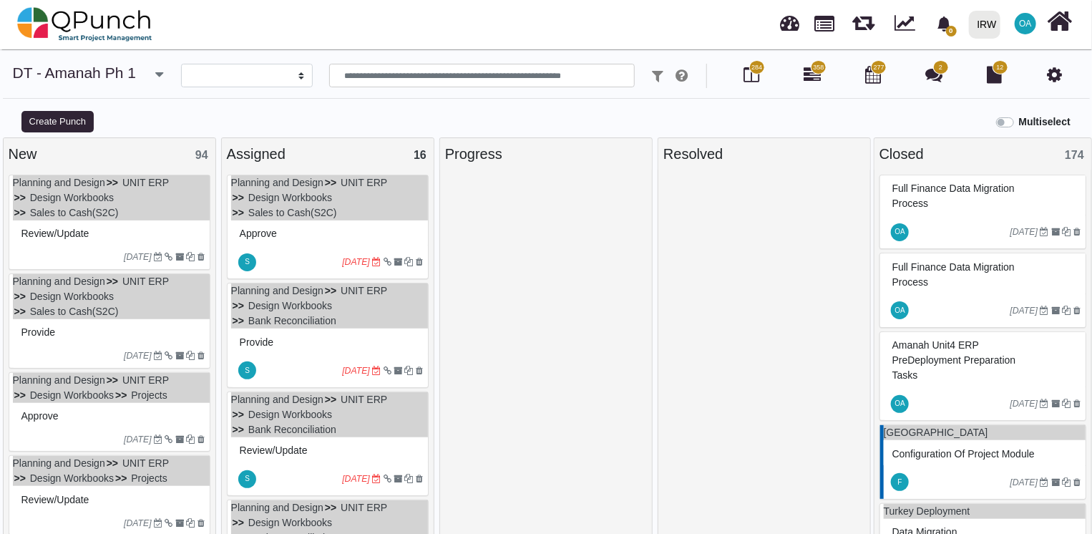
click at [88, 248] on div "29-09-2022" at bounding box center [111, 256] width 197 height 23
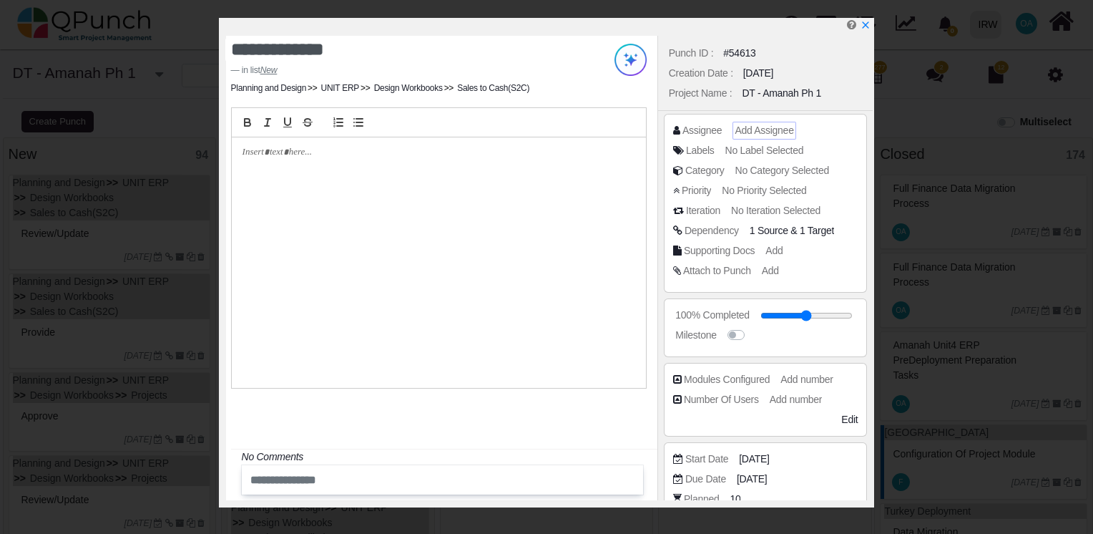
click at [762, 132] on span "Add Assignee" at bounding box center [764, 129] width 59 height 11
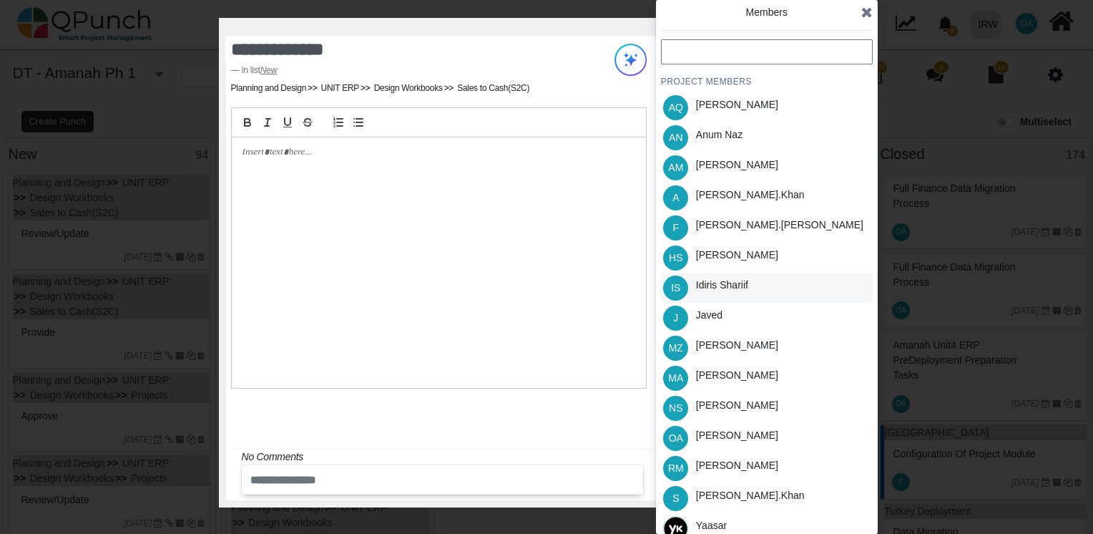
click at [708, 279] on div "Idiris Shariif" at bounding box center [722, 285] width 52 height 15
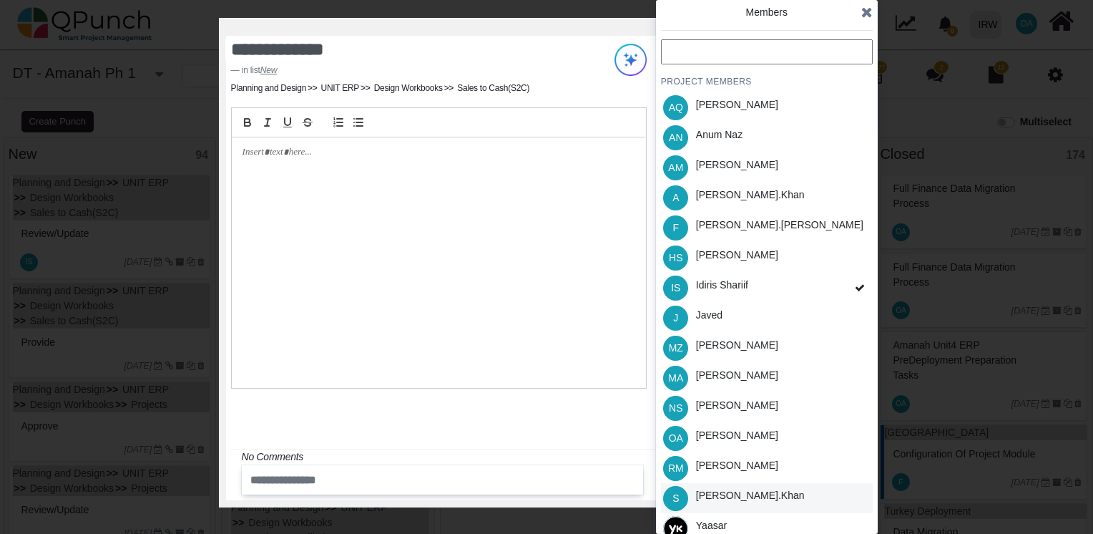
click at [713, 510] on div "Salman.khan" at bounding box center [750, 498] width 119 height 30
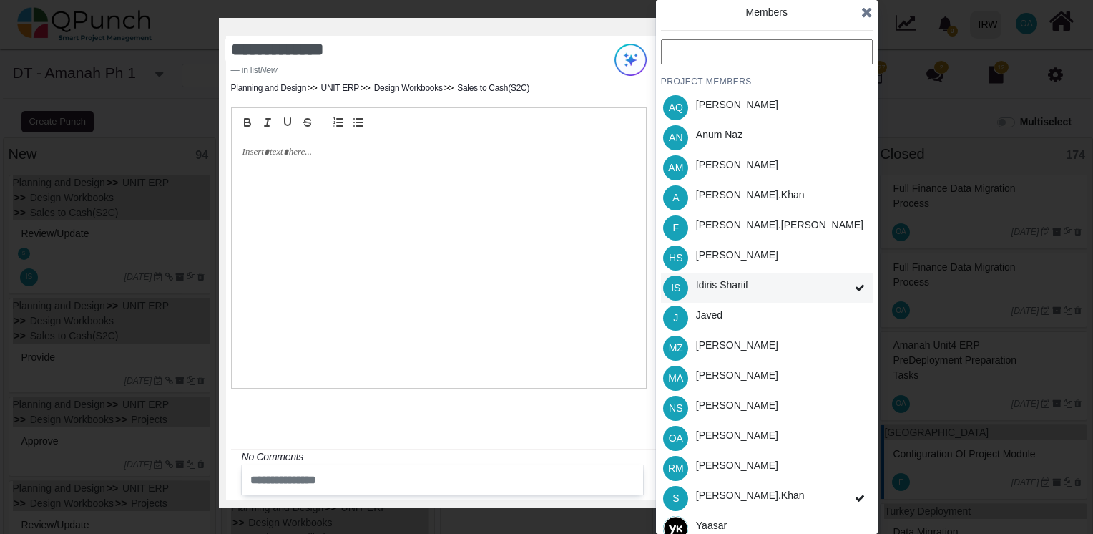
click at [839, 285] on div "IS Idiris Shariif" at bounding box center [767, 288] width 212 height 30
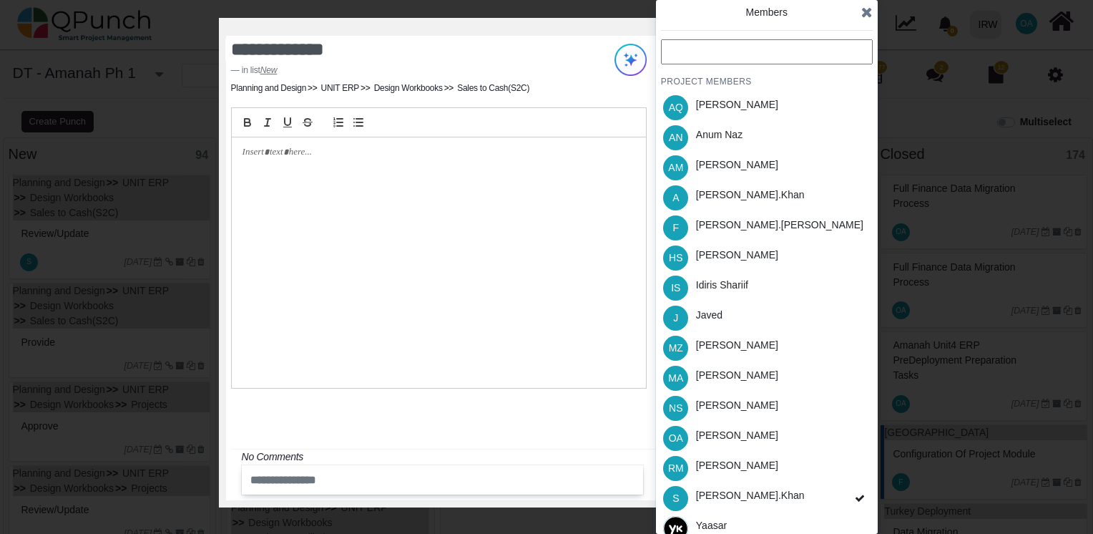
click at [866, 13] on icon at bounding box center [866, 12] width 11 height 14
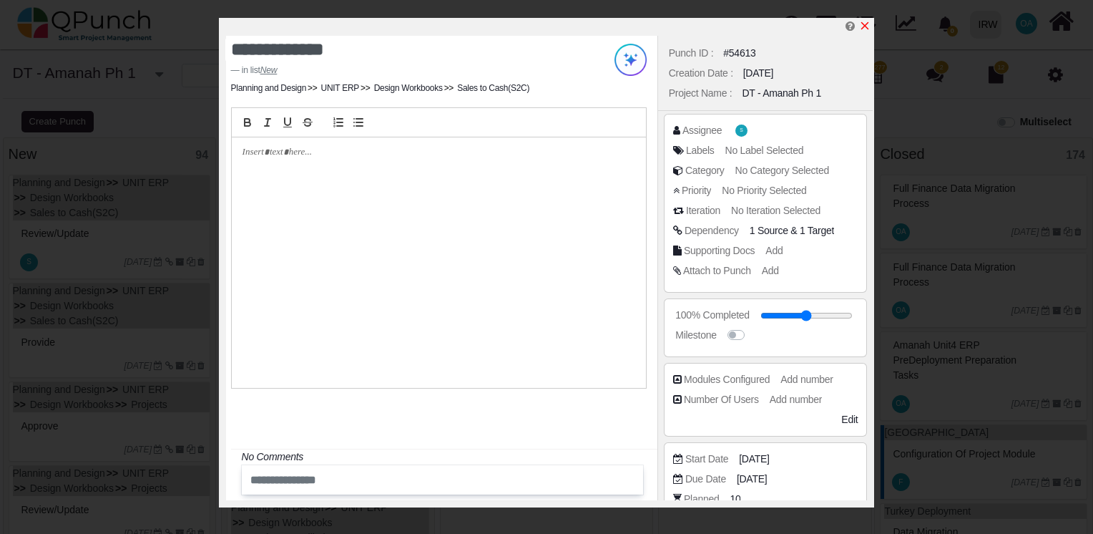
click at [864, 27] on icon "x" at bounding box center [864, 25] width 11 height 11
type input "**"
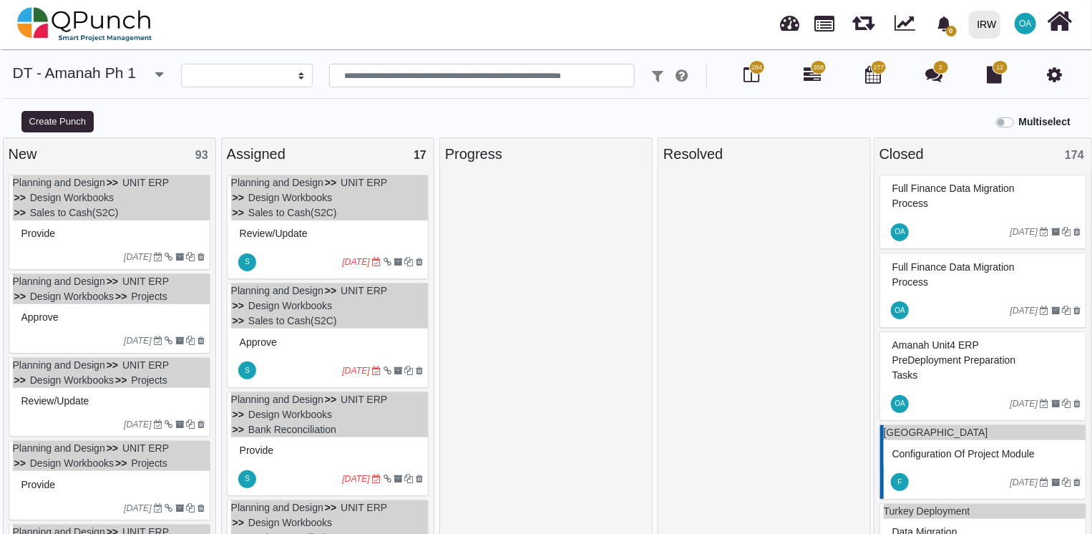
click at [126, 212] on ul "Planning and Design UNIT ERP Design Workbooks Sales to Cash(S2C)" at bounding box center [111, 197] width 197 height 45
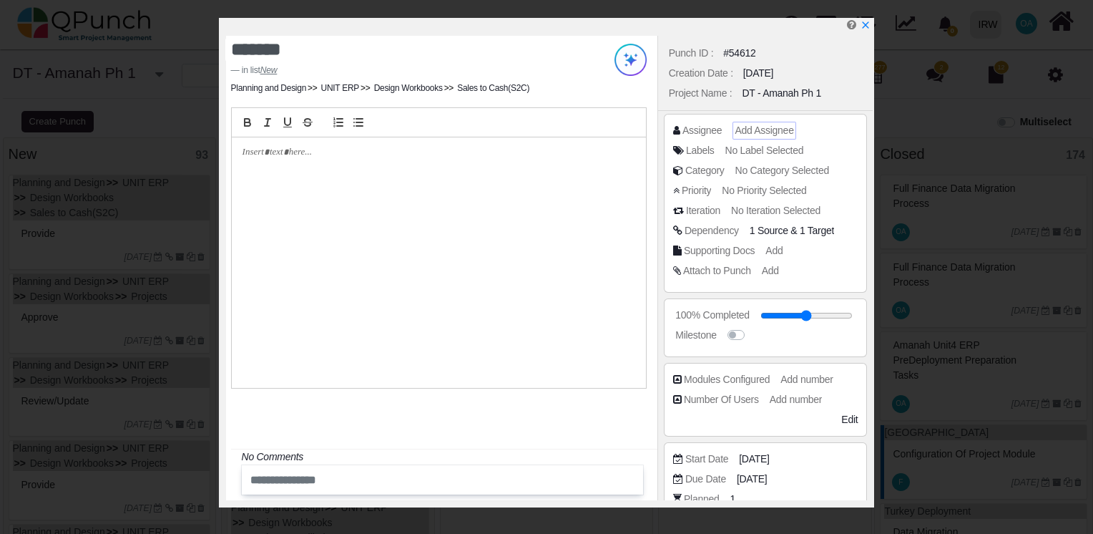
click at [761, 124] on span "Add Assignee" at bounding box center [764, 129] width 59 height 11
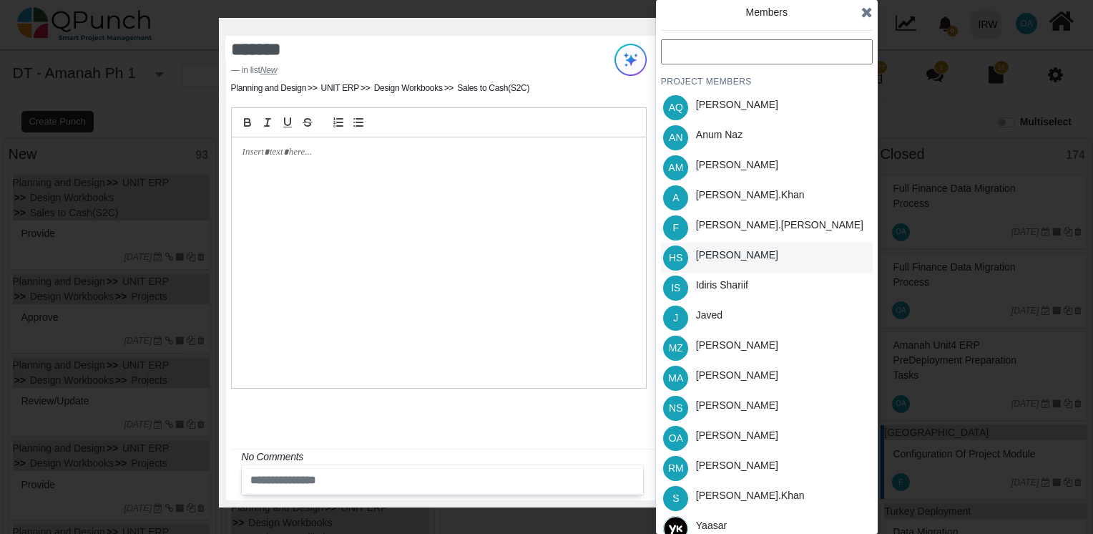
click at [710, 262] on div "Hassan Saleem" at bounding box center [737, 255] width 82 height 15
click at [864, 12] on icon at bounding box center [866, 12] width 11 height 14
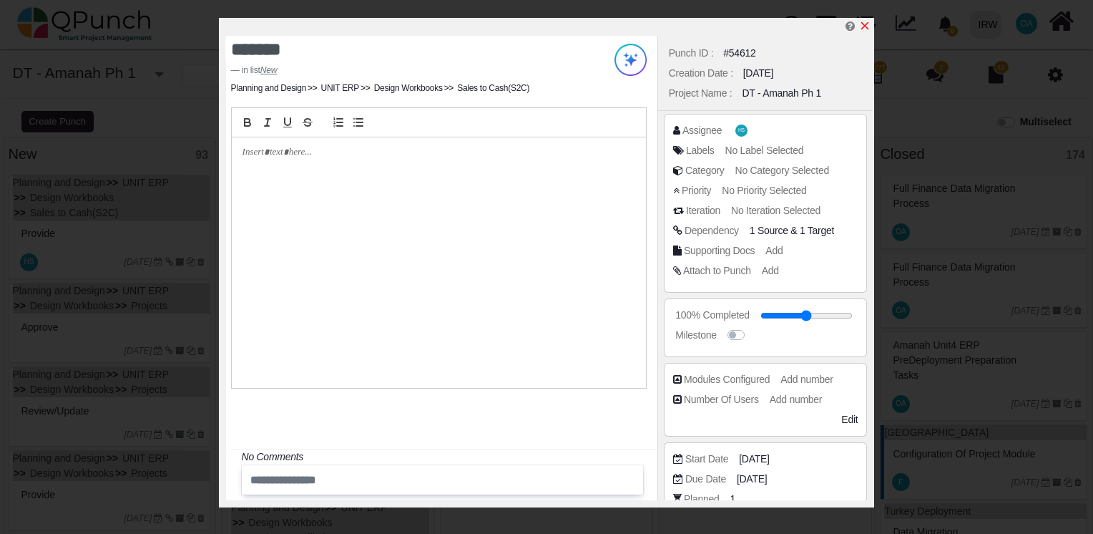
click at [868, 26] on icon "x" at bounding box center [864, 25] width 11 height 11
type input "**"
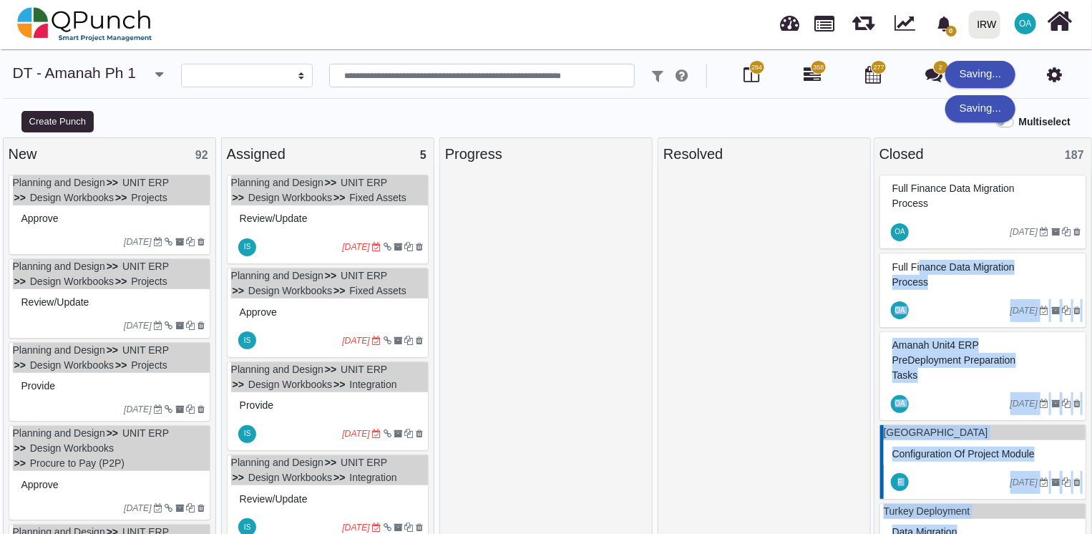
drag, startPoint x: 610, startPoint y: 223, endPoint x: 891, endPoint y: 253, distance: 282.9
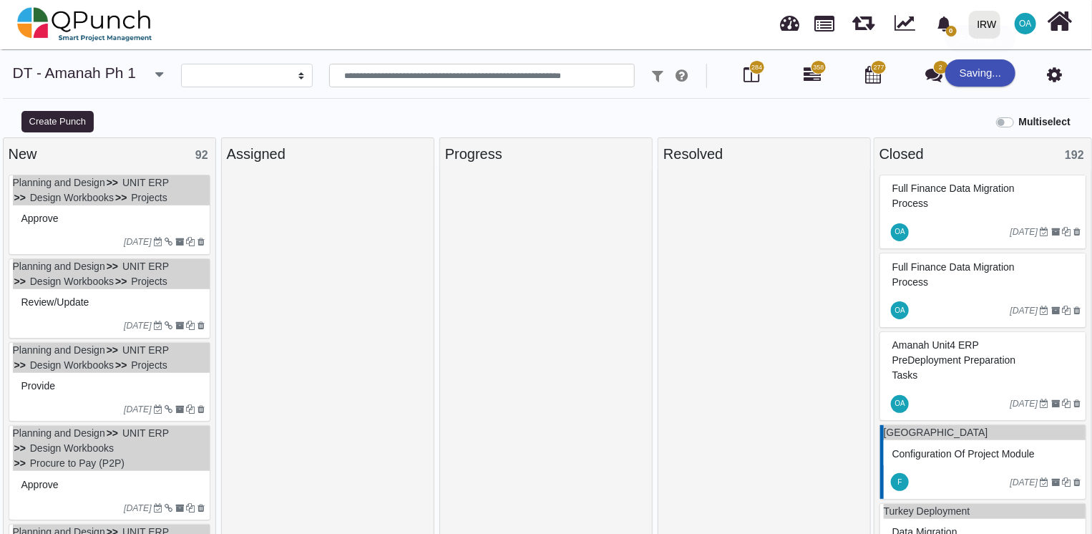
click at [127, 225] on div "Approve" at bounding box center [111, 218] width 187 height 22
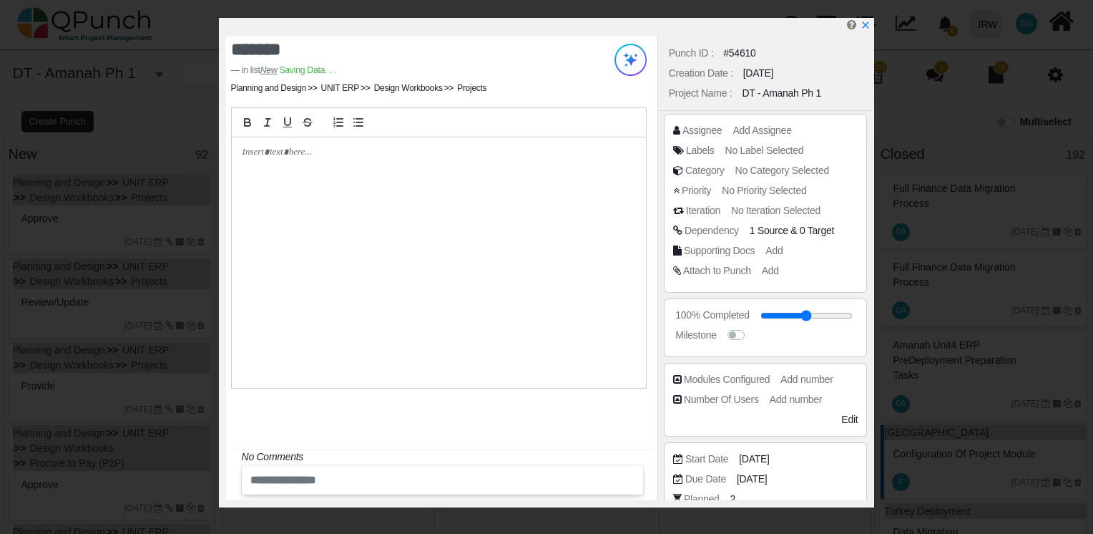
click at [758, 137] on div "Assignee Add Assignee" at bounding box center [765, 133] width 185 height 20
click at [756, 136] on span "Add Assignee" at bounding box center [764, 129] width 59 height 11
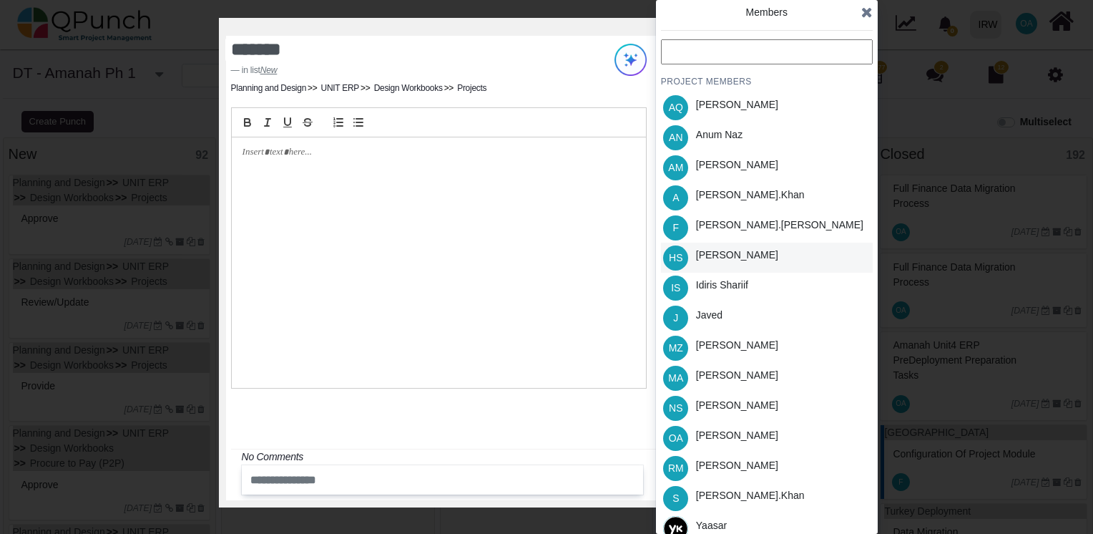
click at [720, 259] on div "Hassan Saleem" at bounding box center [737, 255] width 82 height 15
click at [864, 11] on icon at bounding box center [866, 12] width 11 height 14
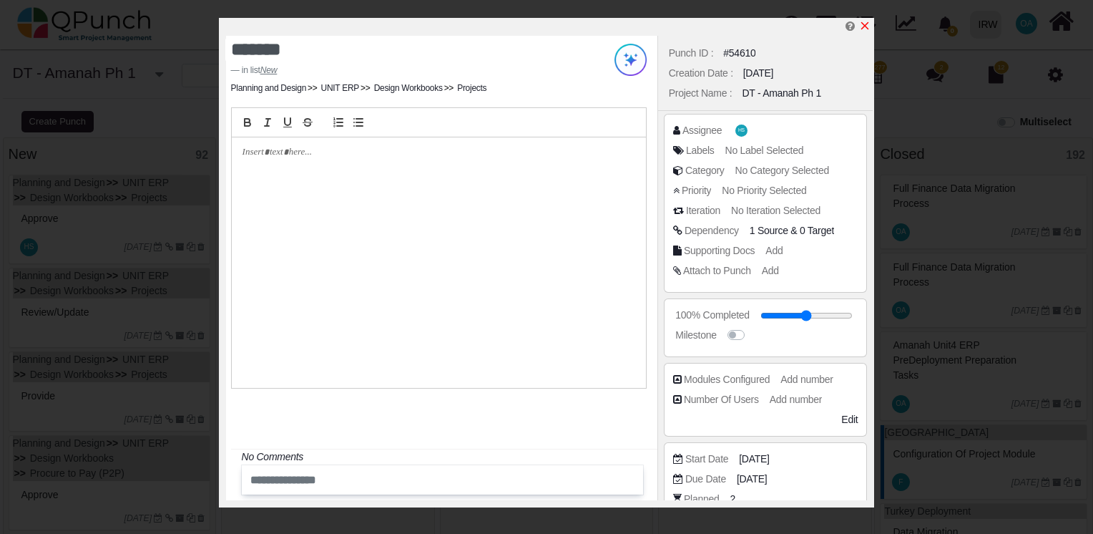
click at [862, 24] on icon "x" at bounding box center [865, 26] width 8 height 8
type input "**"
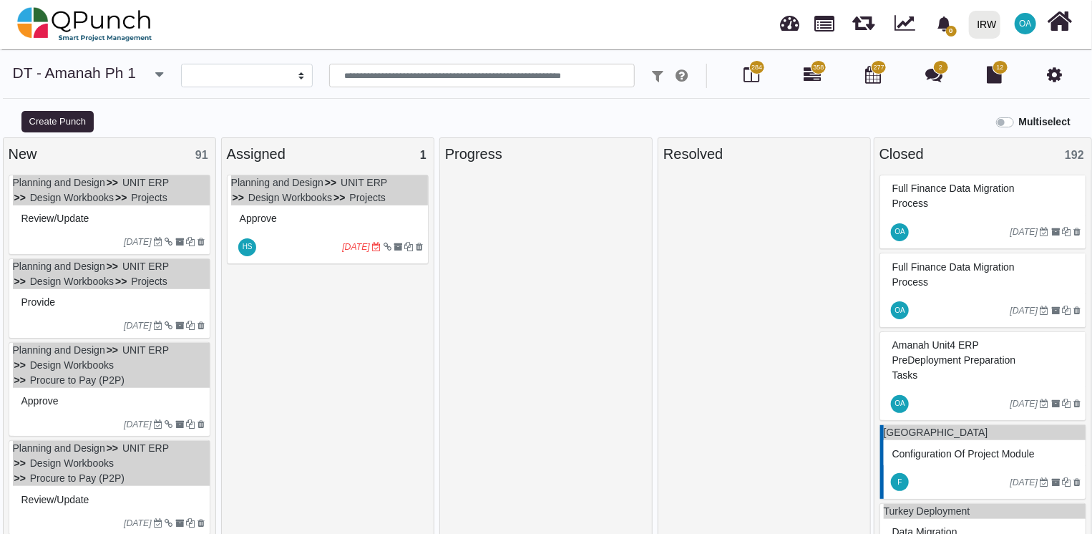
click at [132, 205] on div "Review/Update" at bounding box center [111, 217] width 197 height 25
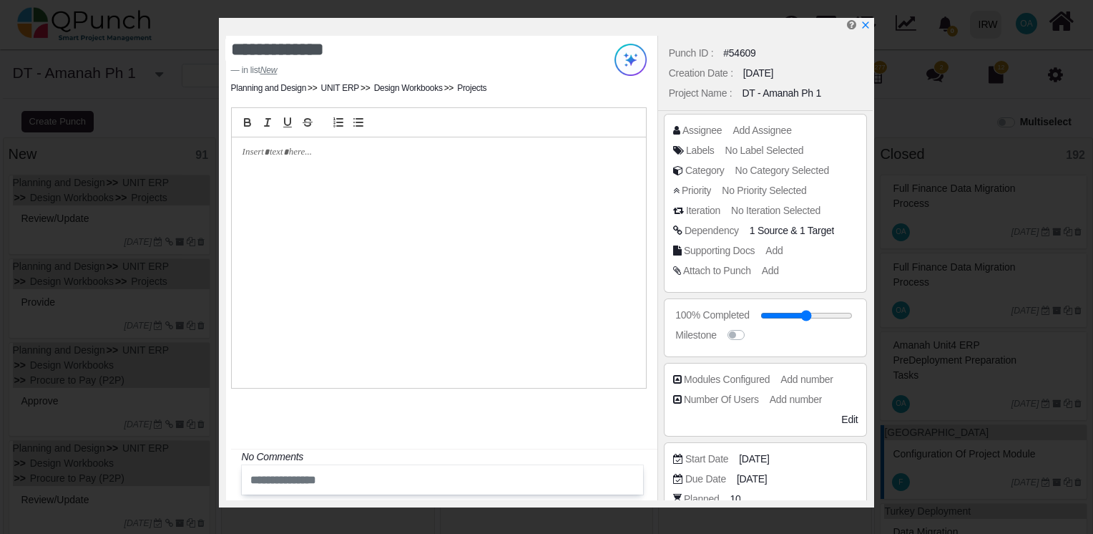
click at [763, 140] on div "Assignee Add Assignee" at bounding box center [765, 133] width 185 height 20
click at [753, 133] on span "Add Assignee" at bounding box center [764, 129] width 59 height 11
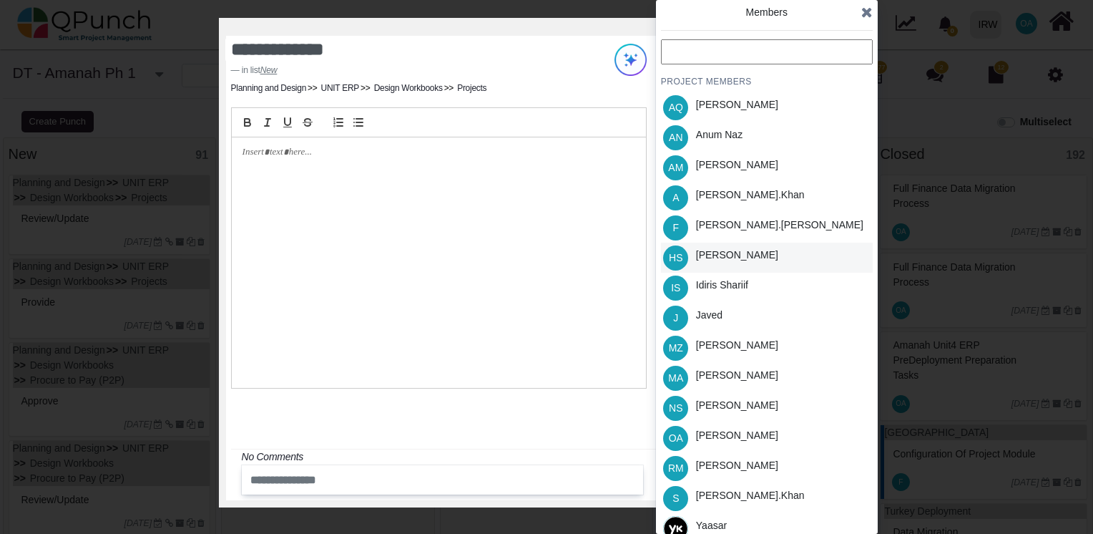
click at [710, 262] on div "Hassan Saleem" at bounding box center [737, 255] width 82 height 15
click at [867, 14] on icon at bounding box center [866, 12] width 11 height 14
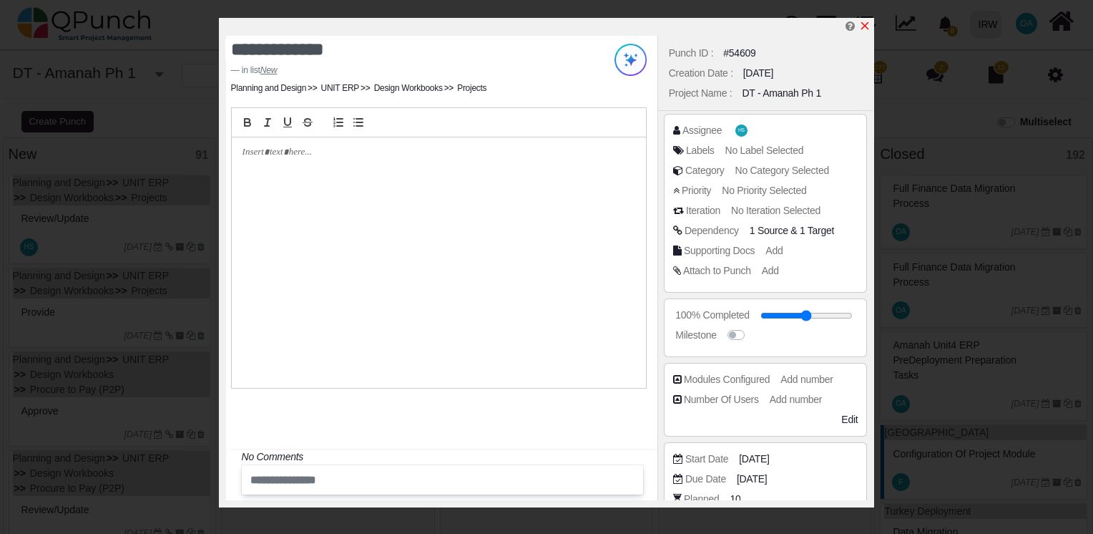
click at [861, 27] on icon "x" at bounding box center [864, 25] width 11 height 11
type input "**"
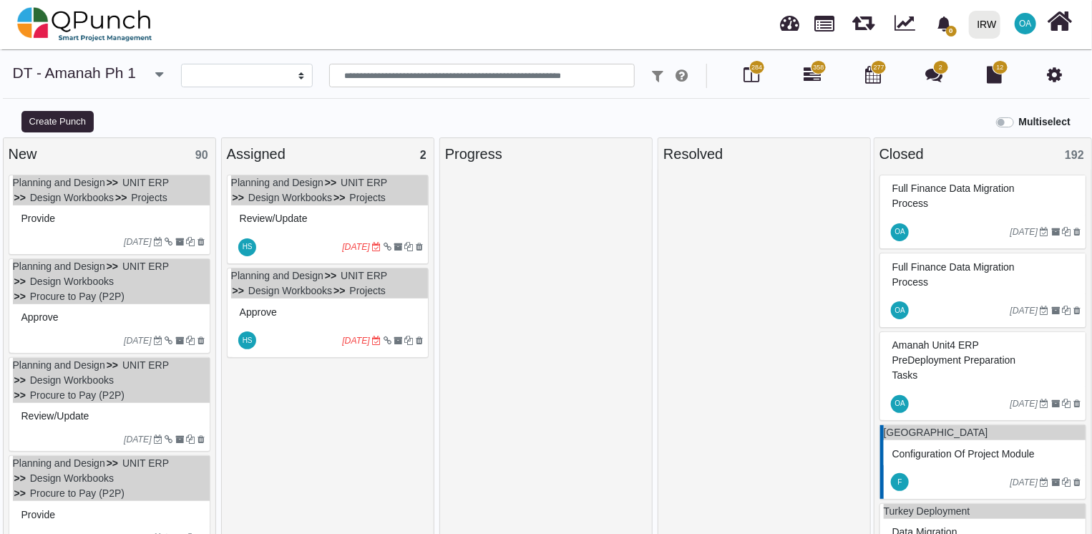
click at [111, 214] on div "Provide" at bounding box center [111, 218] width 187 height 22
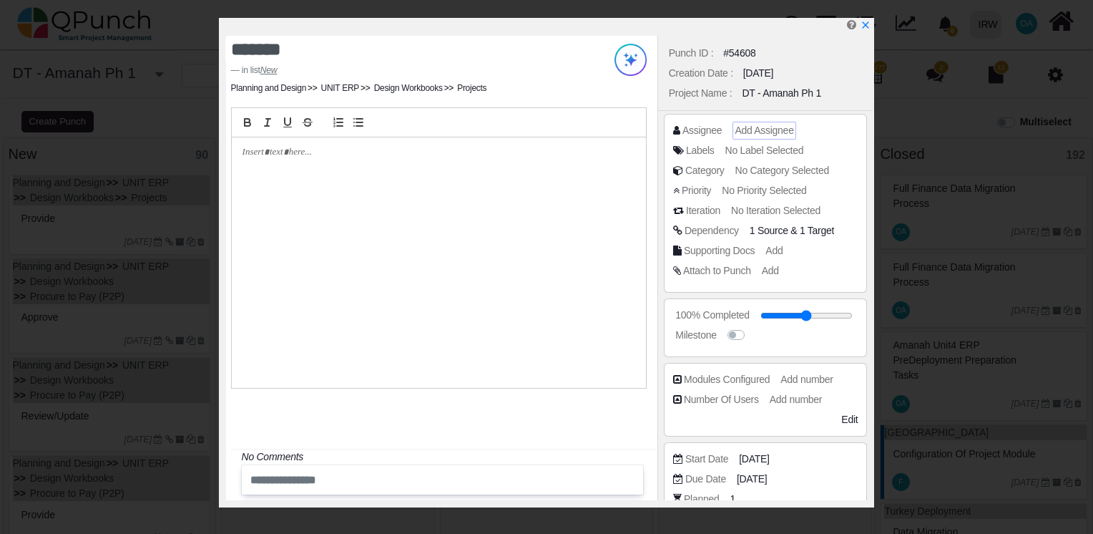
click at [763, 128] on span "Add Assignee" at bounding box center [764, 129] width 59 height 11
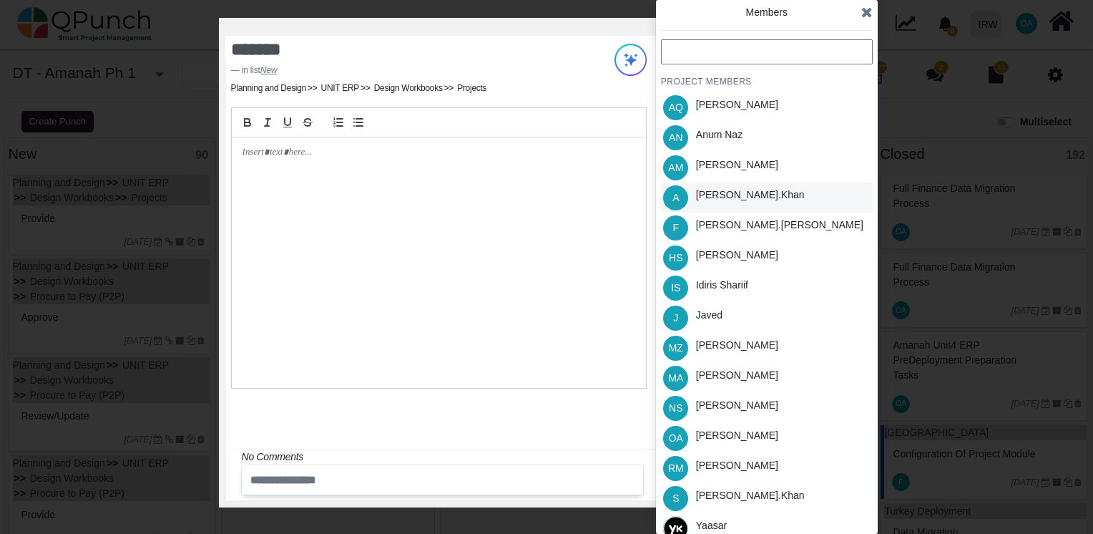
click at [715, 195] on div "Azeem.khan" at bounding box center [750, 194] width 109 height 15
click at [864, 13] on icon at bounding box center [866, 12] width 11 height 14
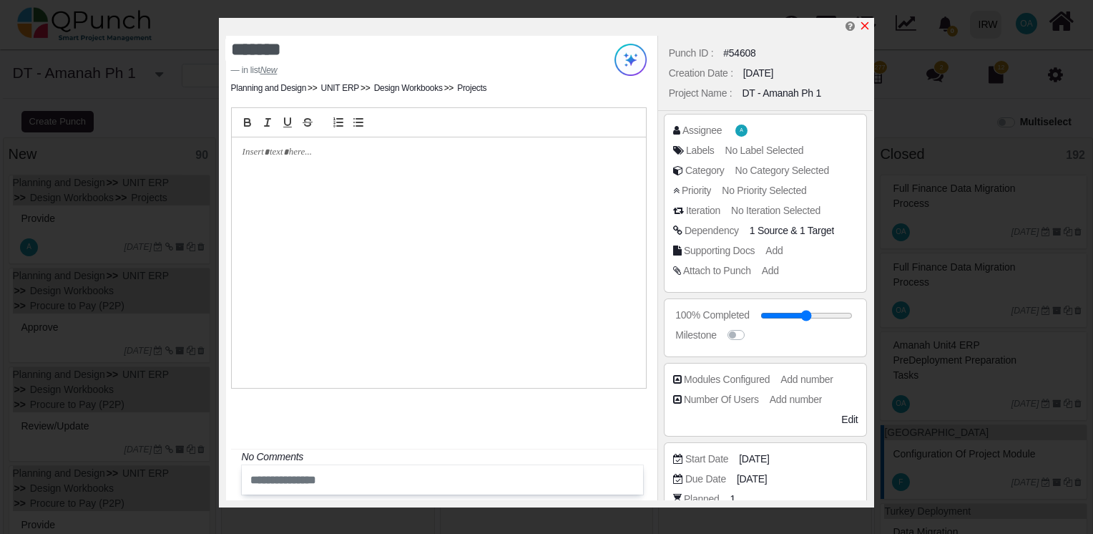
click at [861, 26] on icon "x" at bounding box center [864, 25] width 11 height 11
type input "**"
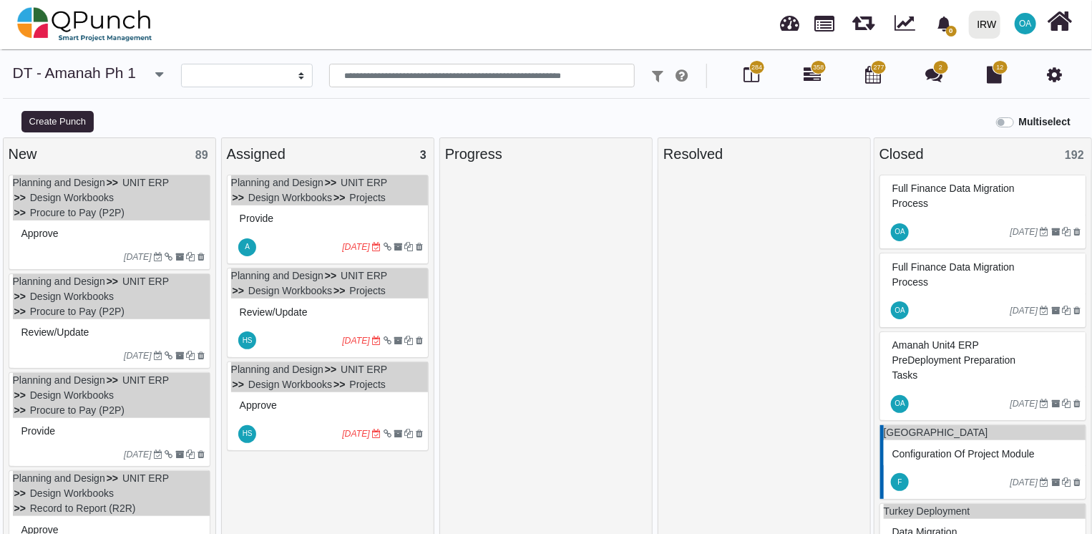
click at [105, 236] on div "Approve" at bounding box center [111, 234] width 187 height 22
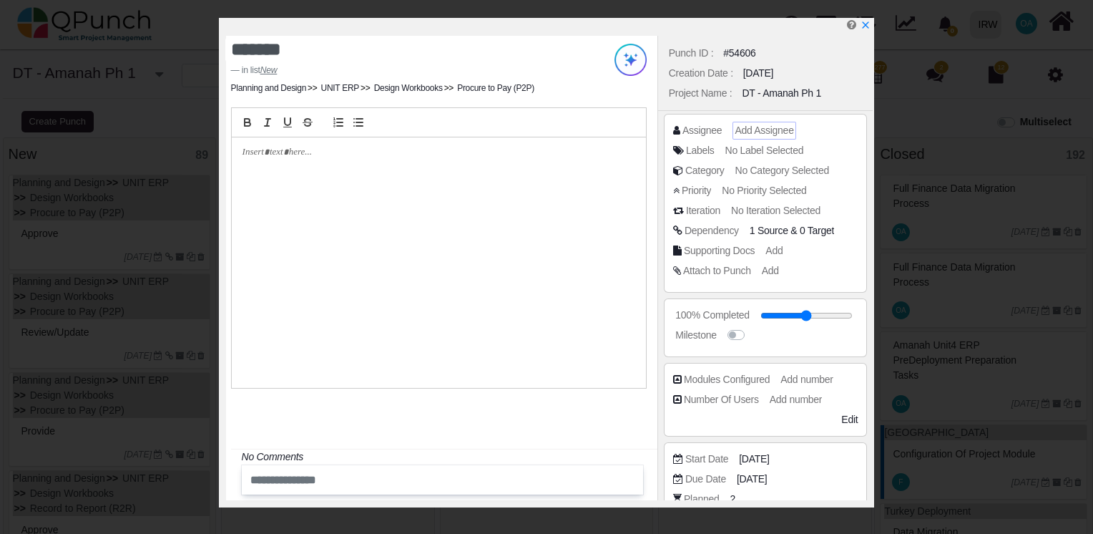
click at [761, 131] on span "Add Assignee" at bounding box center [764, 129] width 59 height 11
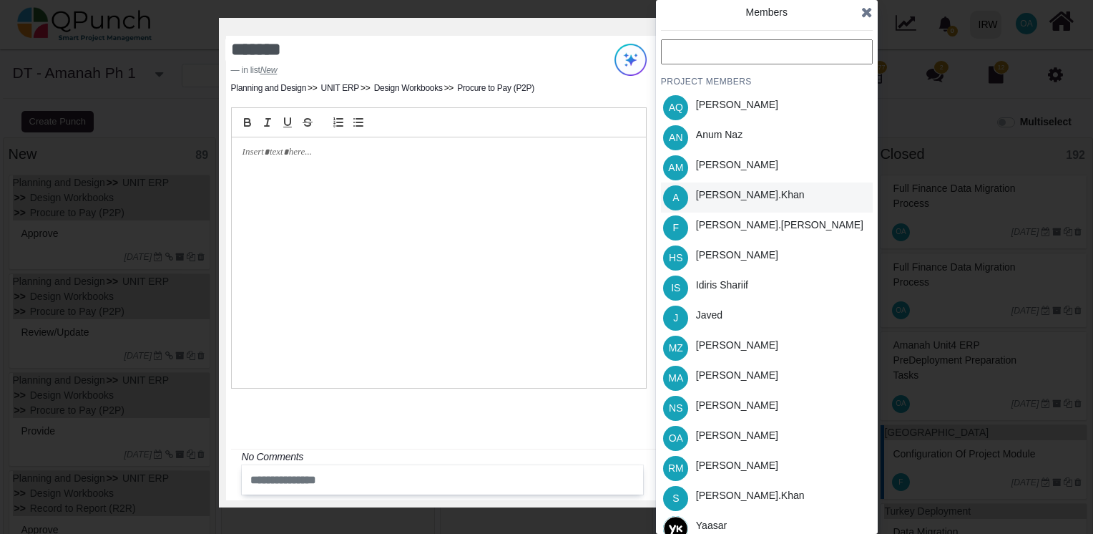
click at [721, 204] on div "Azeem.khan" at bounding box center [750, 197] width 119 height 30
click at [866, 11] on icon at bounding box center [866, 12] width 11 height 14
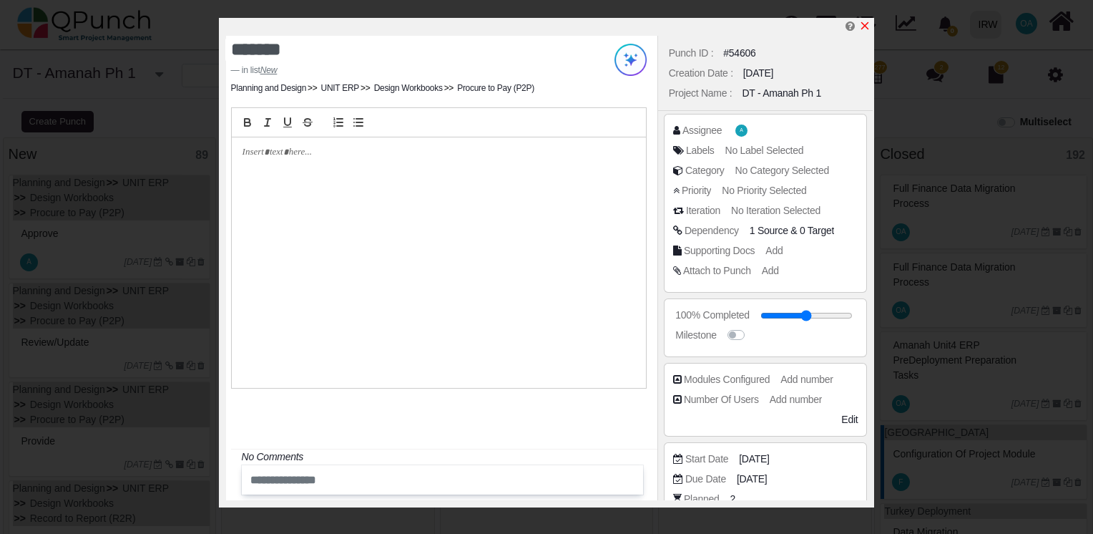
click at [866, 28] on icon "x" at bounding box center [865, 26] width 8 height 8
type input "**"
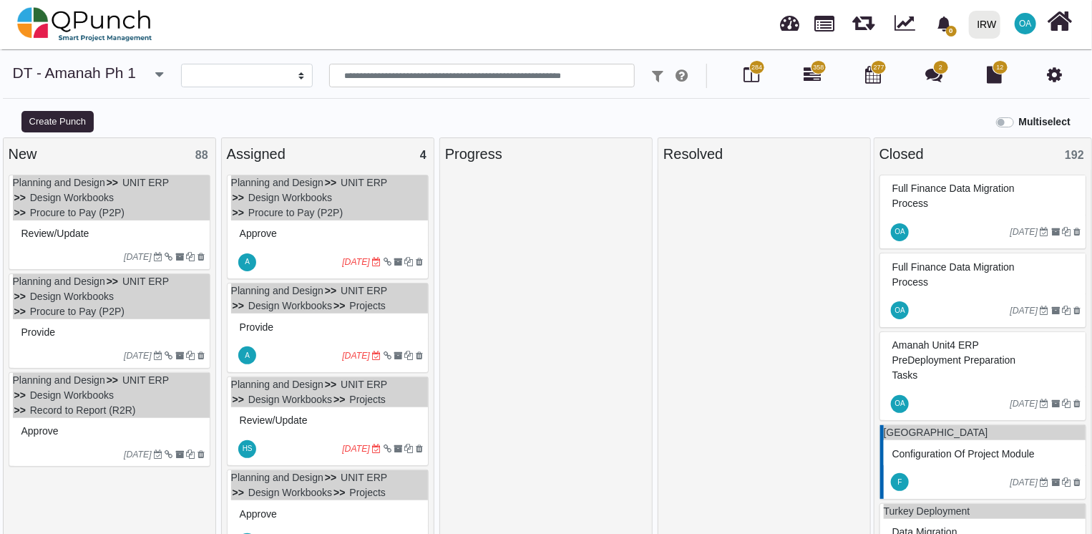
click at [148, 225] on div "Review/Update" at bounding box center [111, 234] width 187 height 22
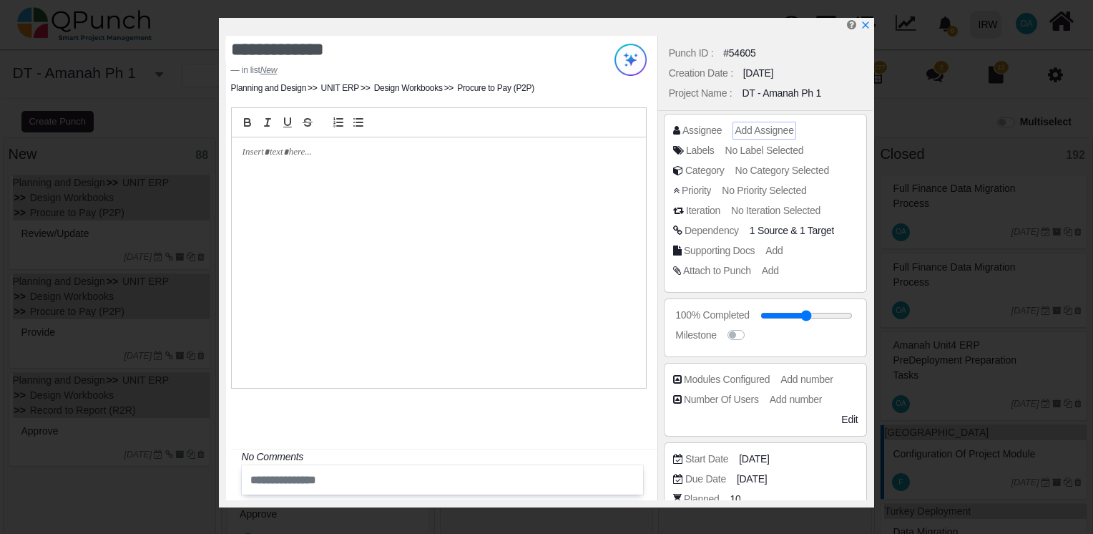
click at [761, 130] on span "Add Assignee" at bounding box center [764, 129] width 59 height 11
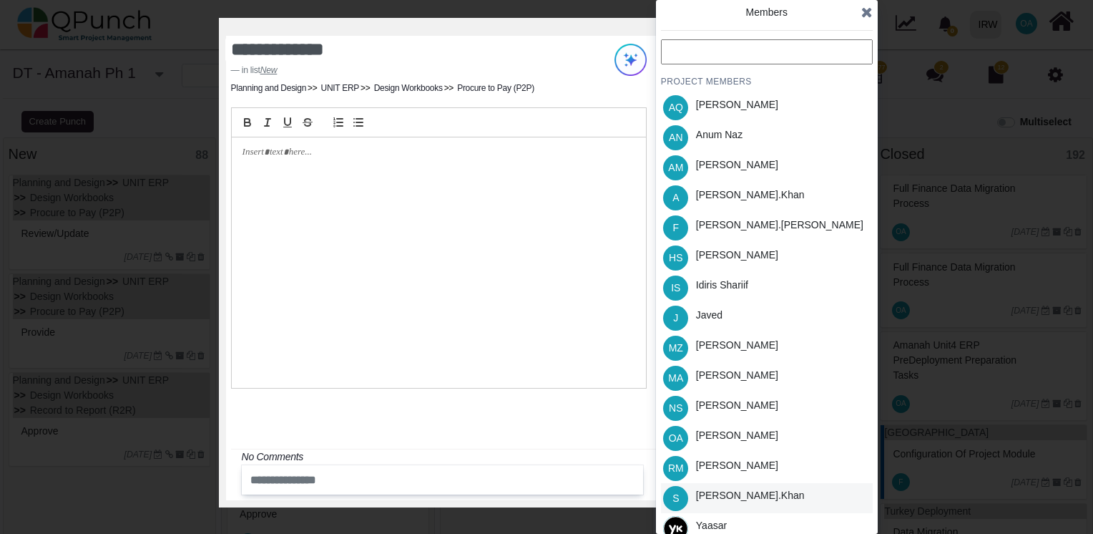
click at [715, 491] on div "Salman.khan" at bounding box center [750, 495] width 109 height 15
click at [868, 14] on icon at bounding box center [866, 12] width 11 height 14
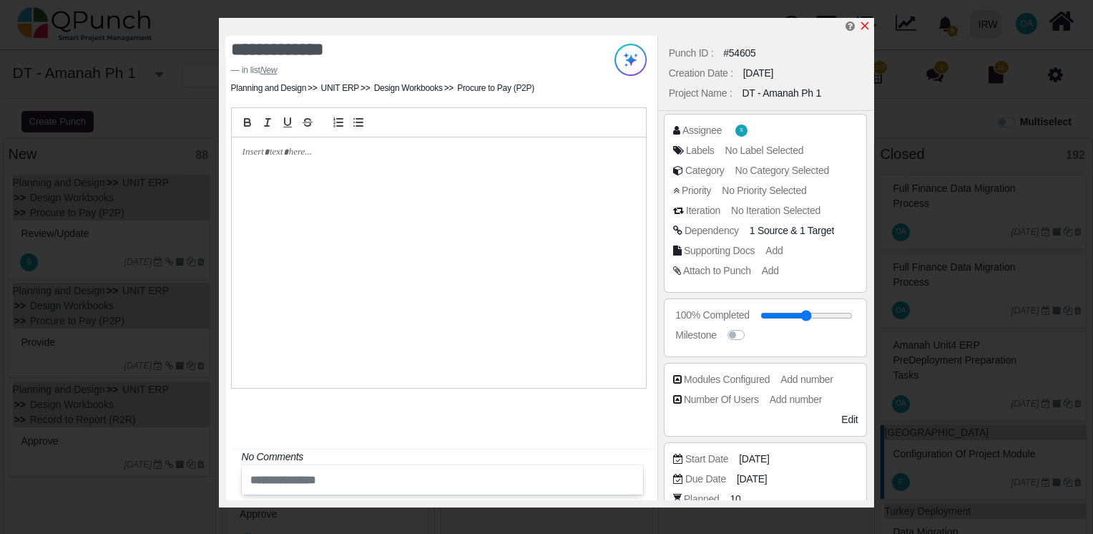
click at [864, 26] on icon "x" at bounding box center [865, 26] width 8 height 8
type input "**"
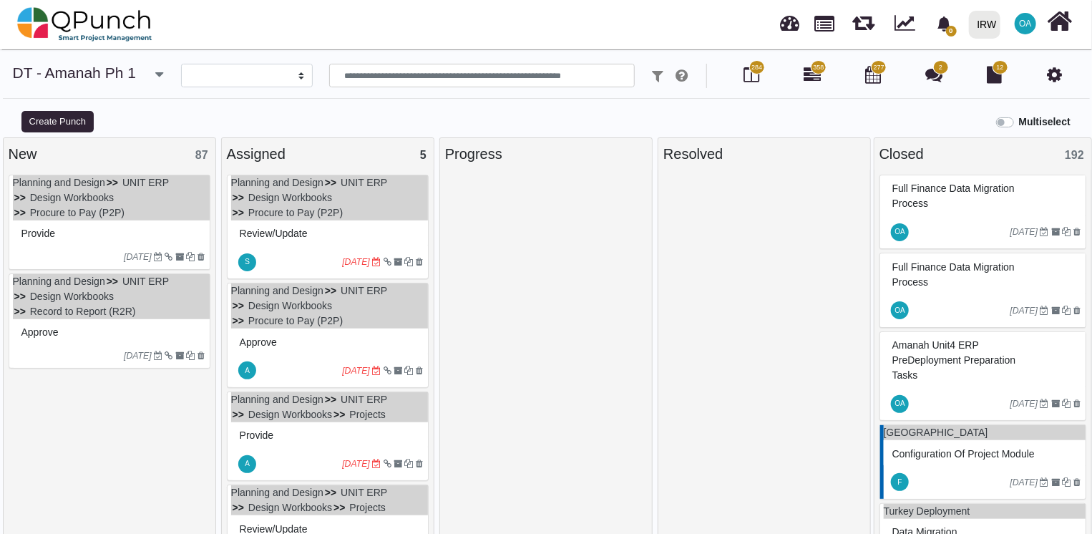
click at [98, 232] on div "Provide" at bounding box center [111, 234] width 187 height 22
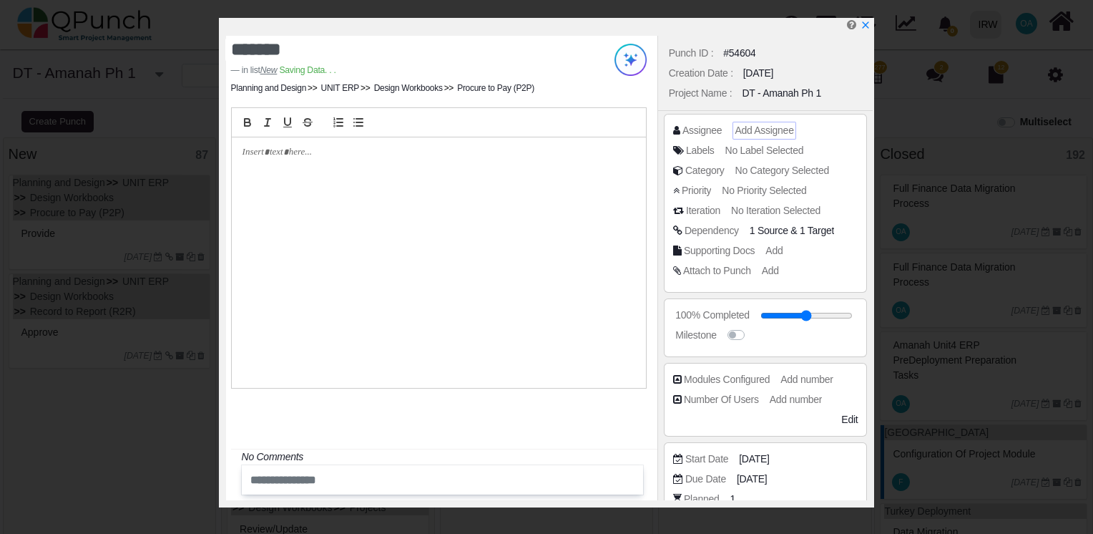
click at [761, 124] on span "Add Assignee" at bounding box center [764, 129] width 59 height 11
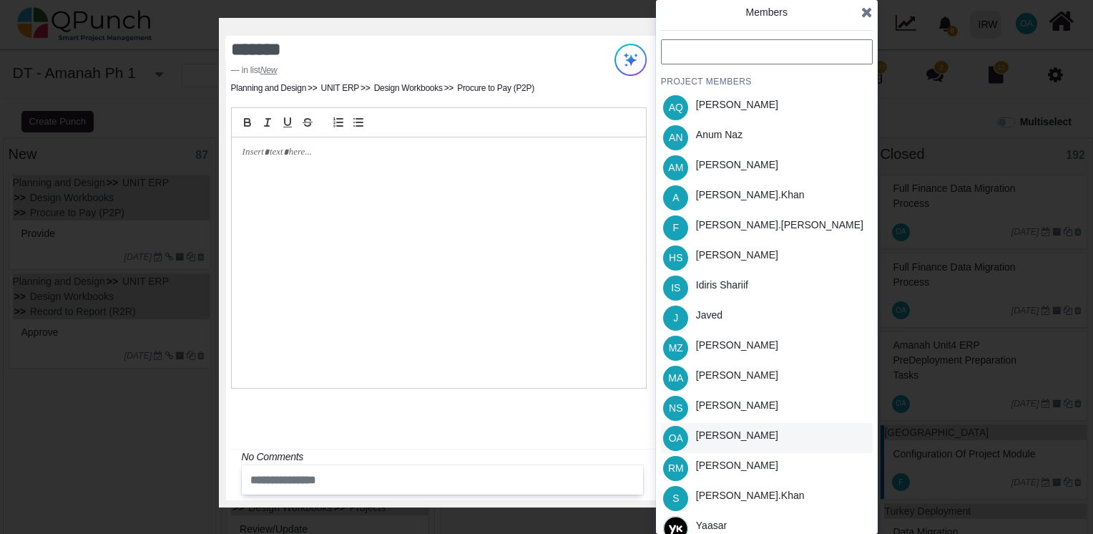
click at [710, 449] on div "Osamah Ali" at bounding box center [737, 438] width 92 height 30
click at [864, 11] on icon at bounding box center [866, 12] width 11 height 14
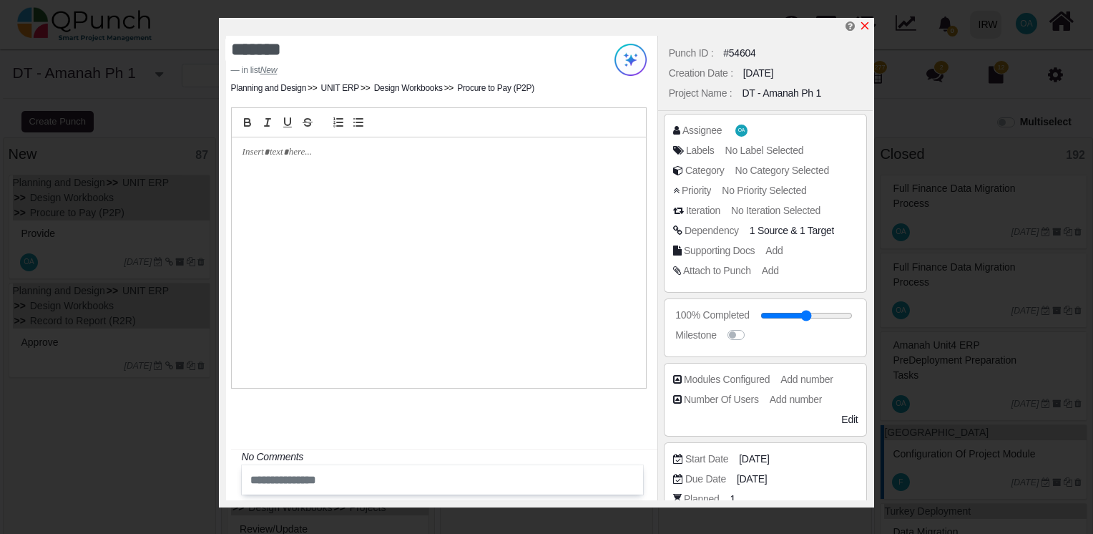
click at [866, 23] on icon "x" at bounding box center [864, 25] width 11 height 11
type input "**"
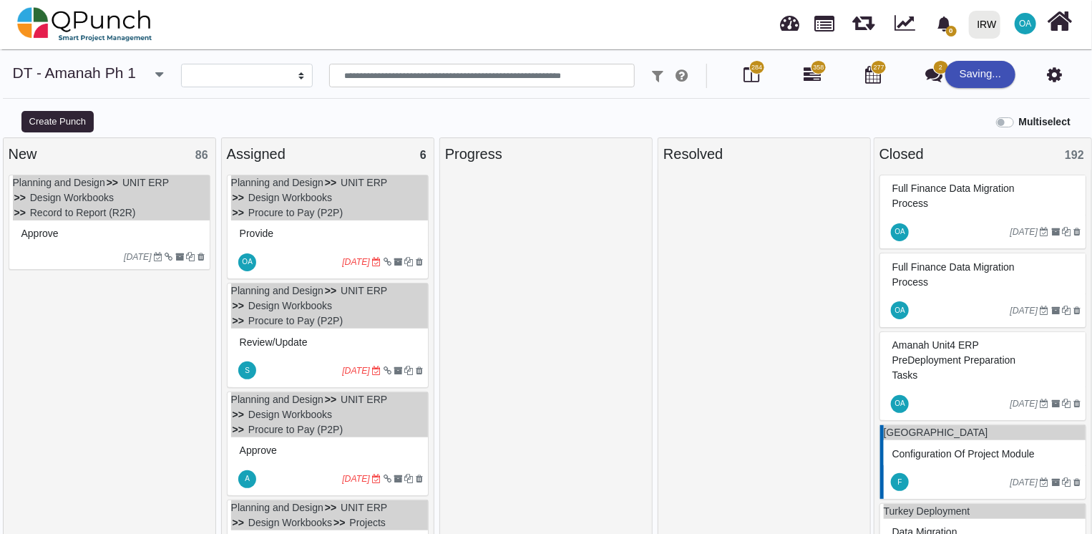
click at [114, 224] on div "Approve" at bounding box center [111, 234] width 187 height 22
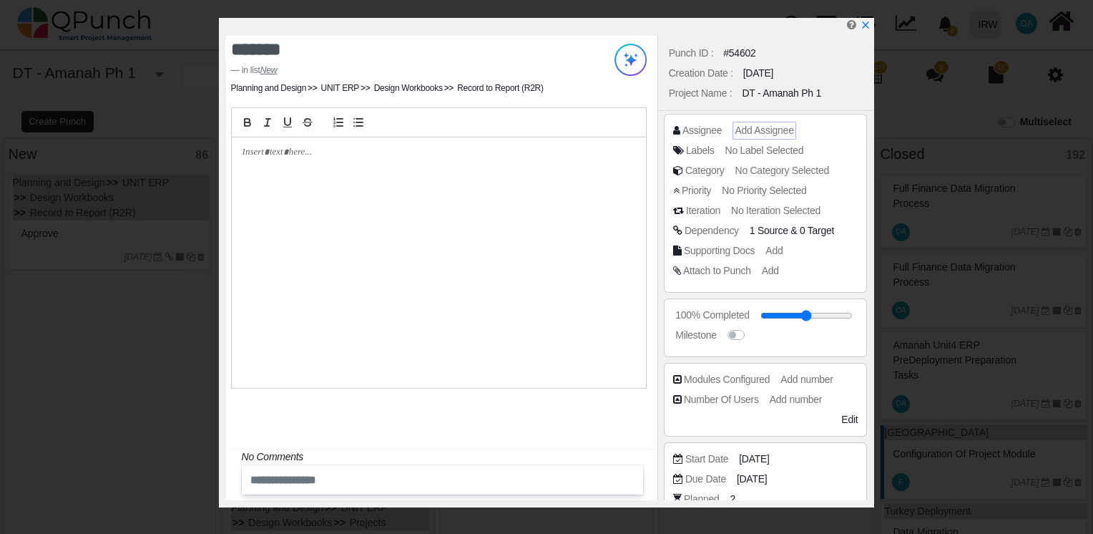
click at [751, 137] on div "Add Assignee" at bounding box center [764, 130] width 59 height 15
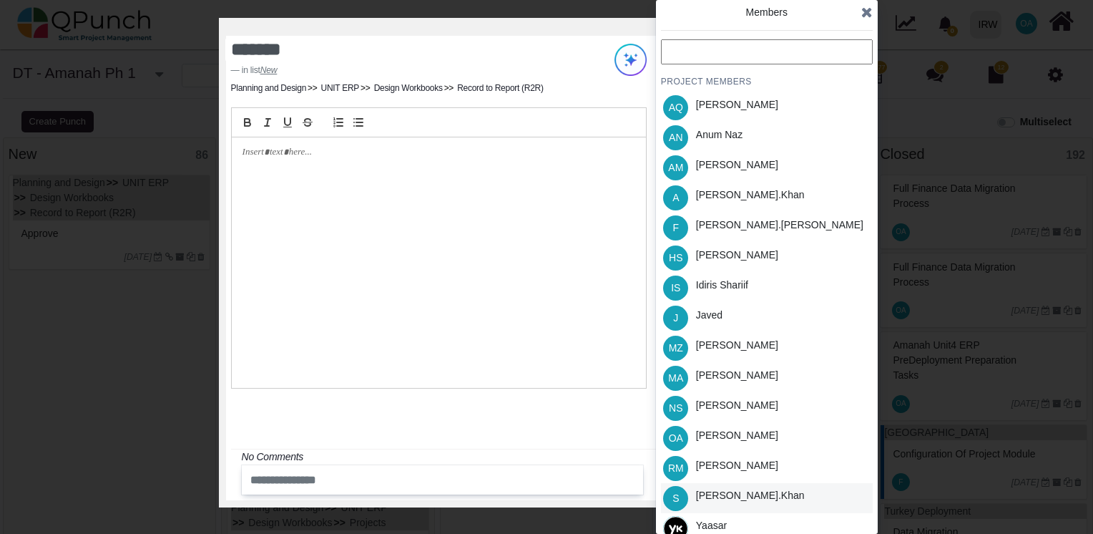
click at [721, 496] on div "Salman.khan" at bounding box center [750, 495] width 109 height 15
click at [870, 8] on icon at bounding box center [866, 12] width 11 height 14
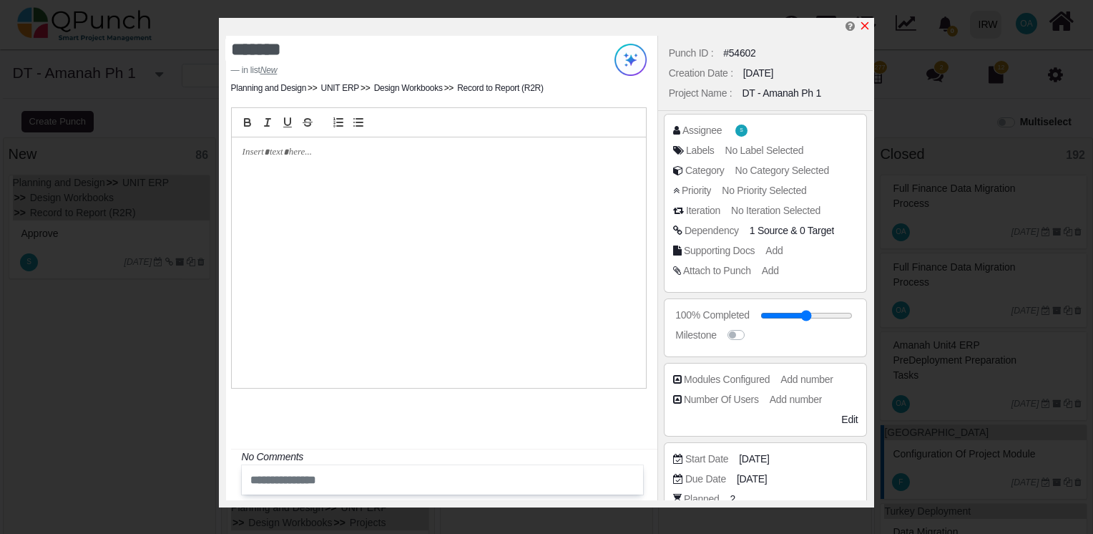
click at [865, 24] on icon "x" at bounding box center [864, 25] width 11 height 11
type input "**"
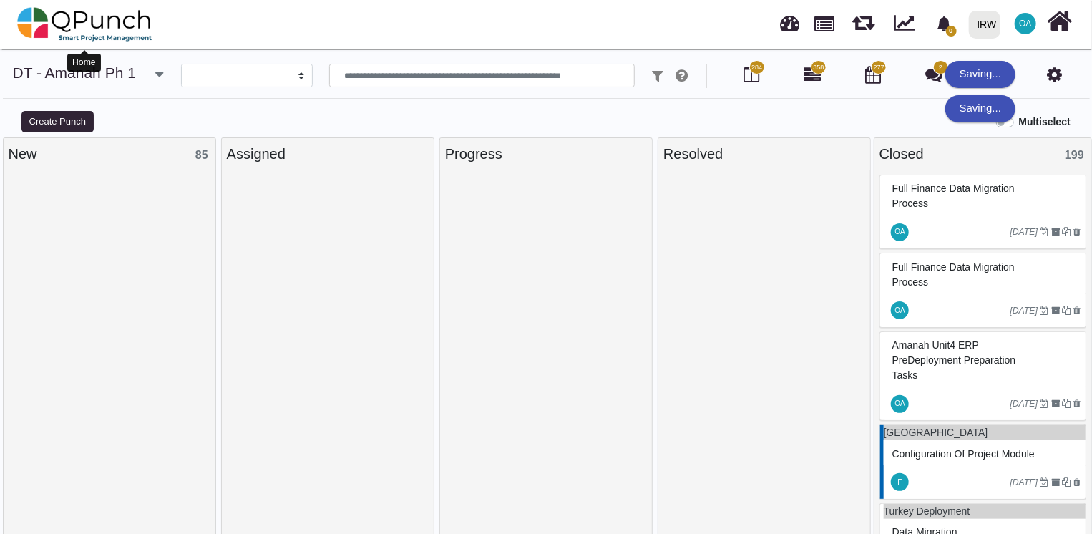
click at [76, 27] on img at bounding box center [84, 24] width 135 height 43
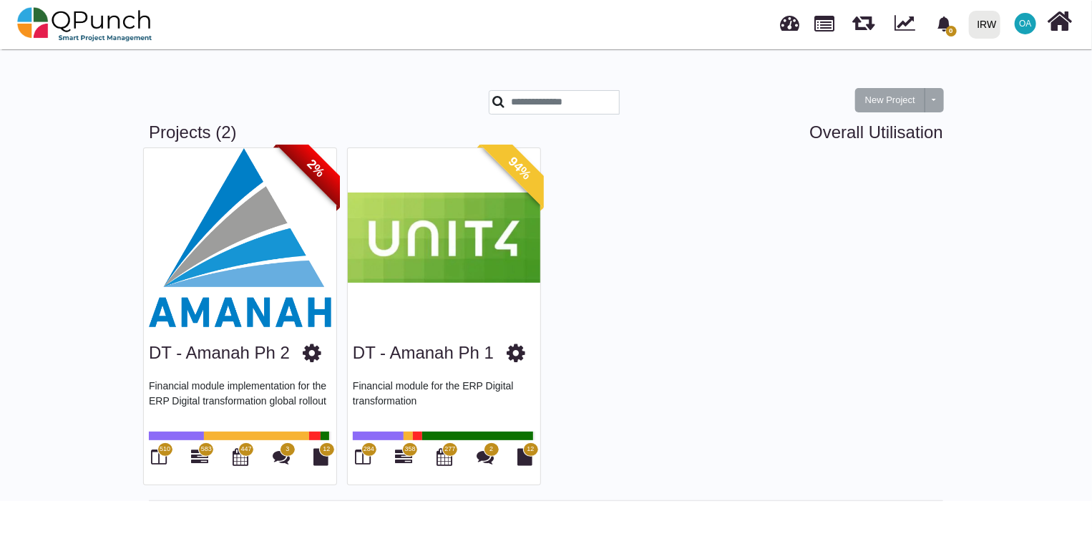
click at [450, 185] on img at bounding box center [444, 237] width 192 height 179
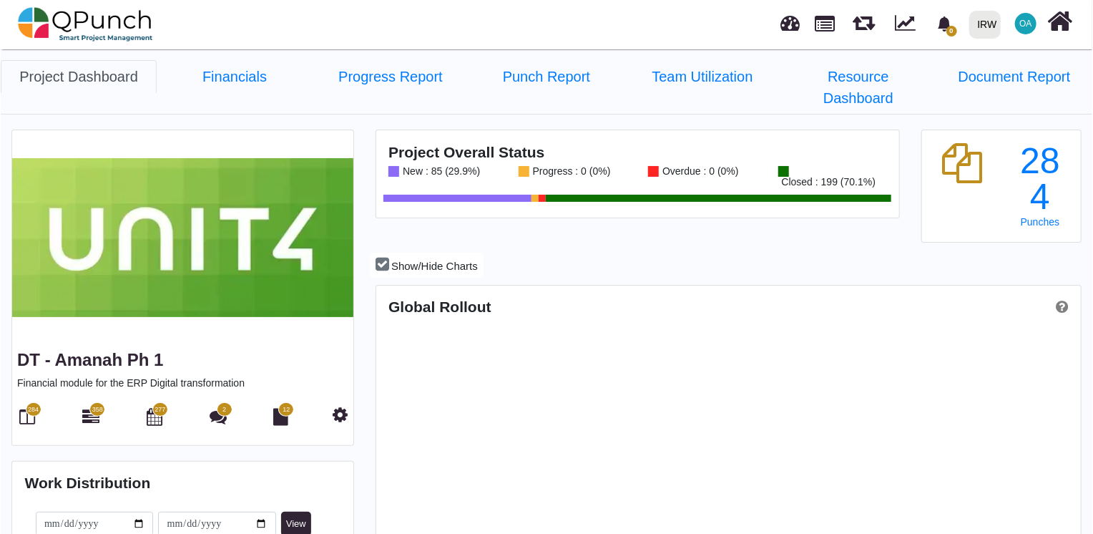
scroll to position [223, 233]
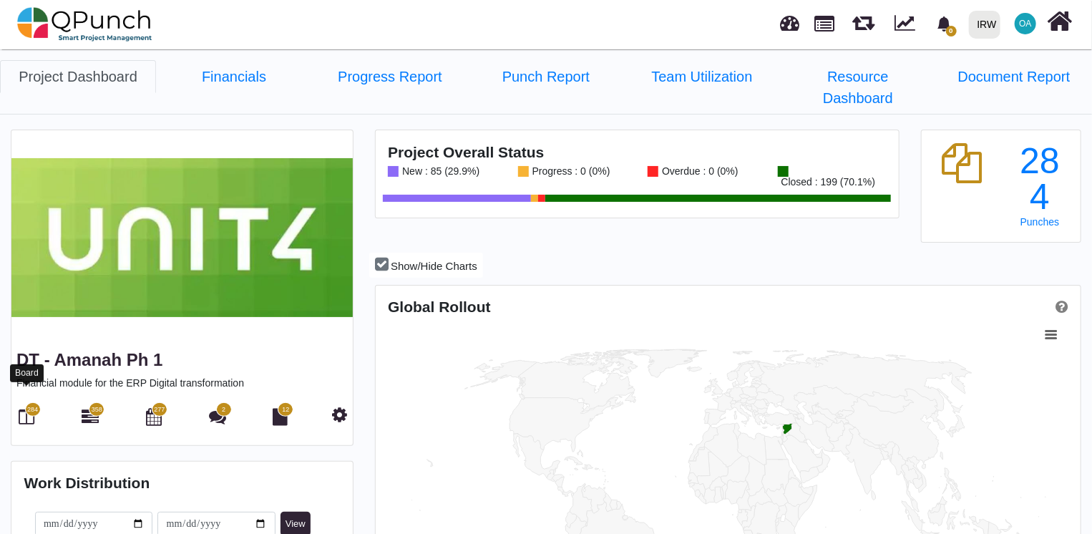
click at [19, 408] on icon at bounding box center [27, 416] width 16 height 17
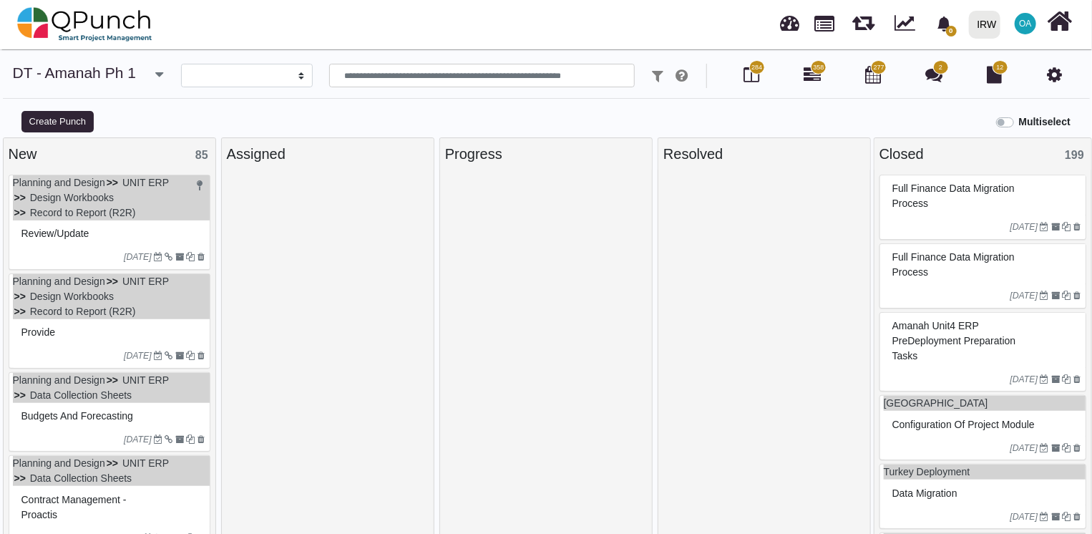
select select
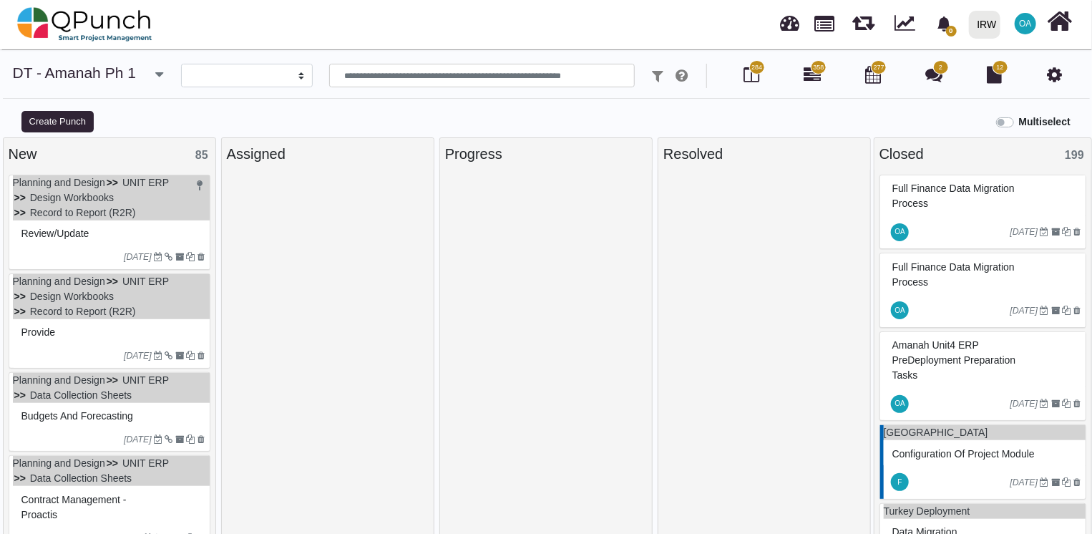
click at [152, 226] on div "Review/Update" at bounding box center [111, 234] width 187 height 22
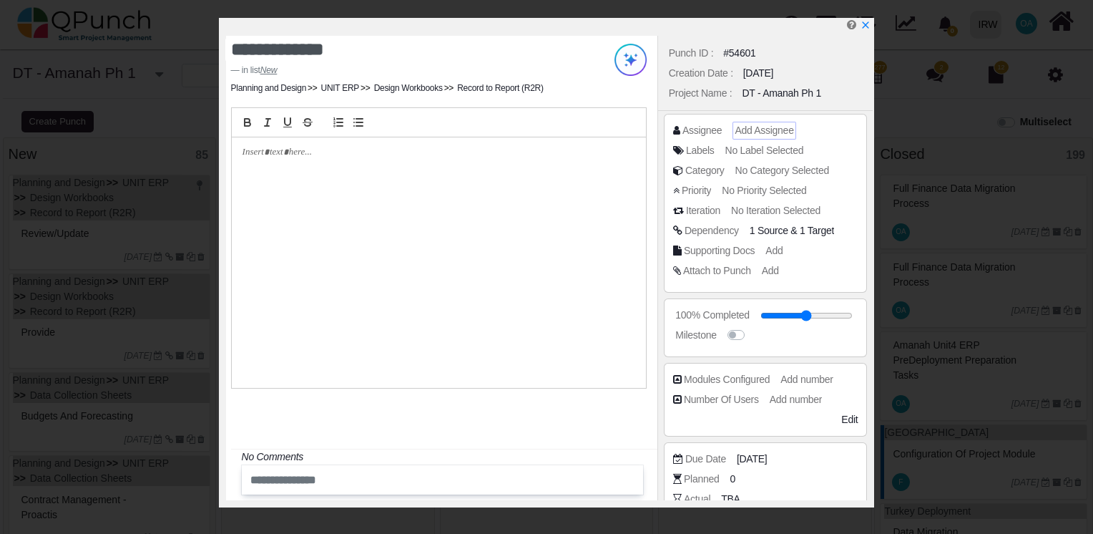
click at [751, 131] on span "Add Assignee" at bounding box center [764, 129] width 59 height 11
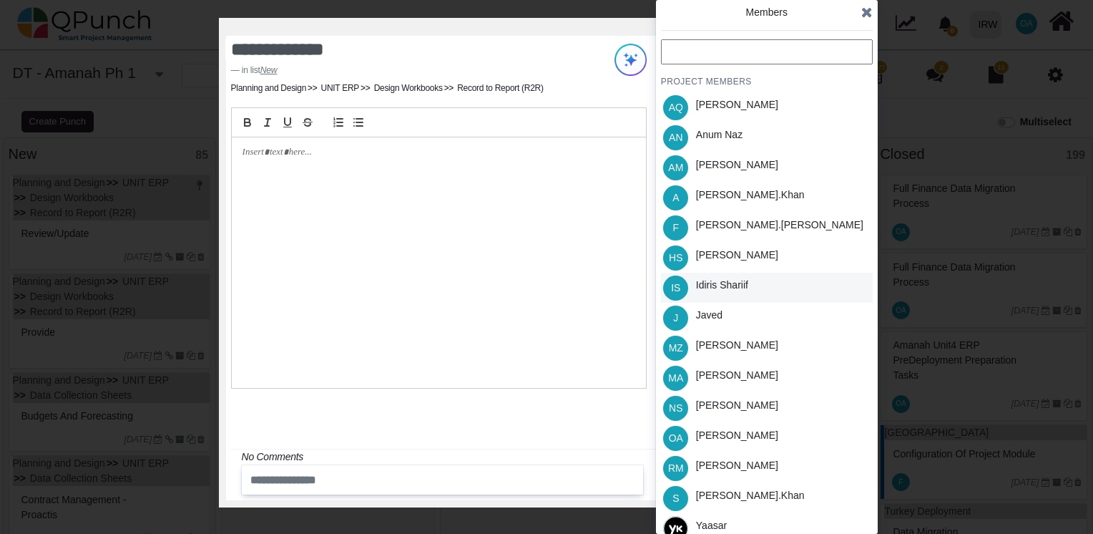
click at [705, 290] on div "Idiris Shariif" at bounding box center [722, 285] width 52 height 15
click at [865, 13] on icon at bounding box center [866, 12] width 11 height 14
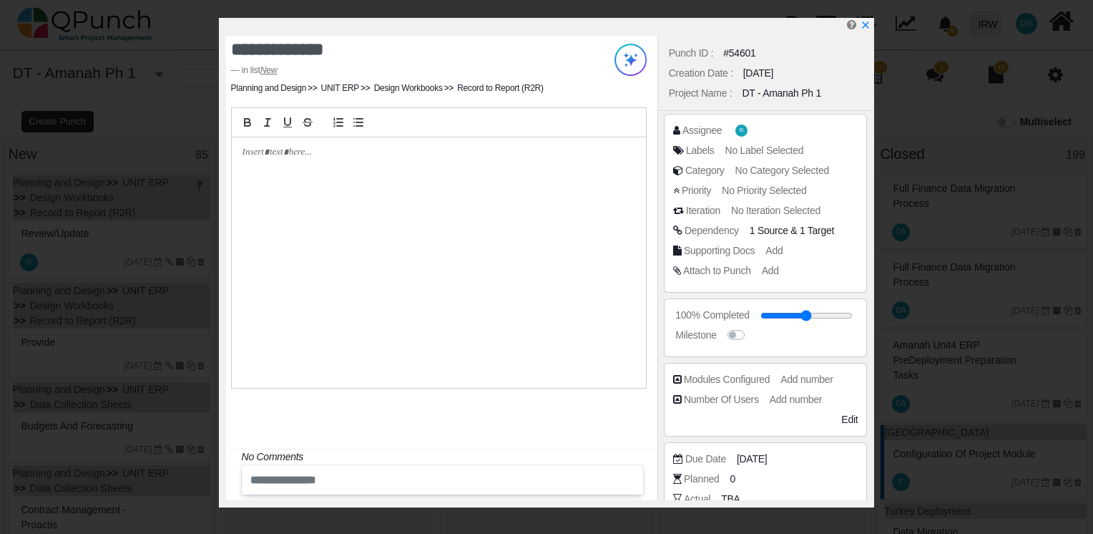
select select
click at [864, 29] on icon "x" at bounding box center [864, 25] width 11 height 11
type input "**"
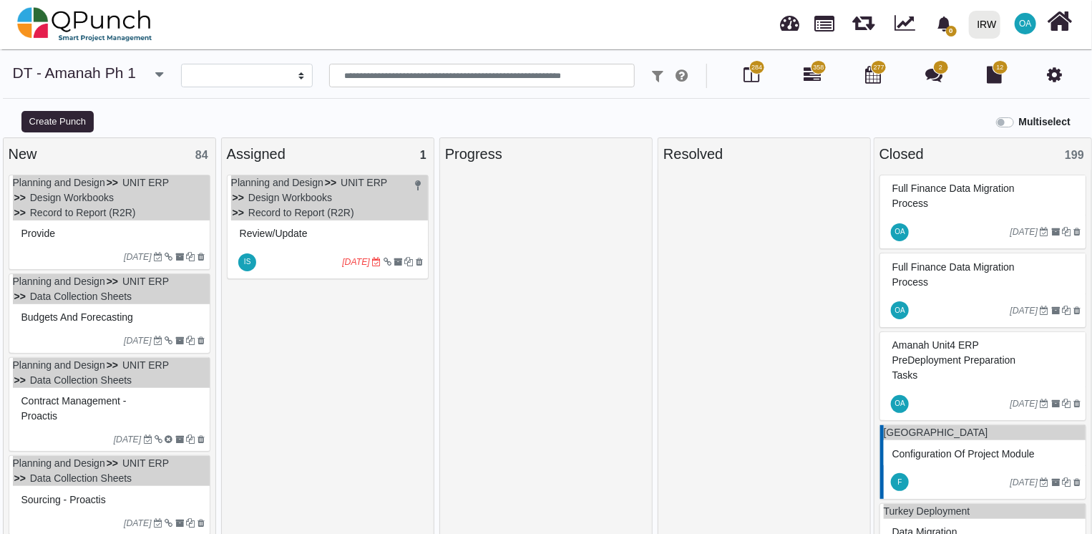
click at [114, 228] on div "Provide" at bounding box center [111, 234] width 187 height 22
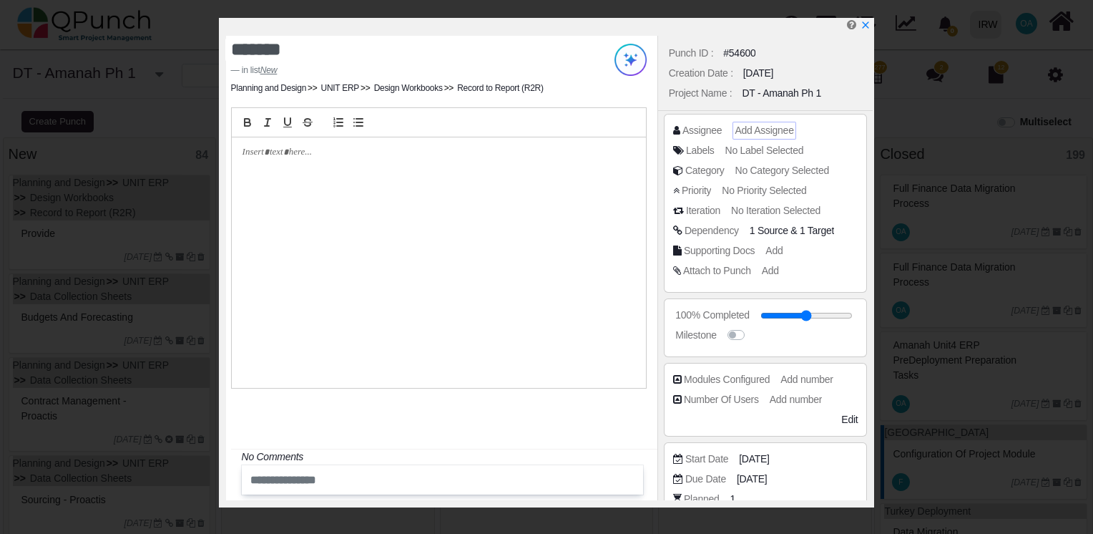
click at [746, 128] on span "Add Assignee" at bounding box center [764, 129] width 59 height 11
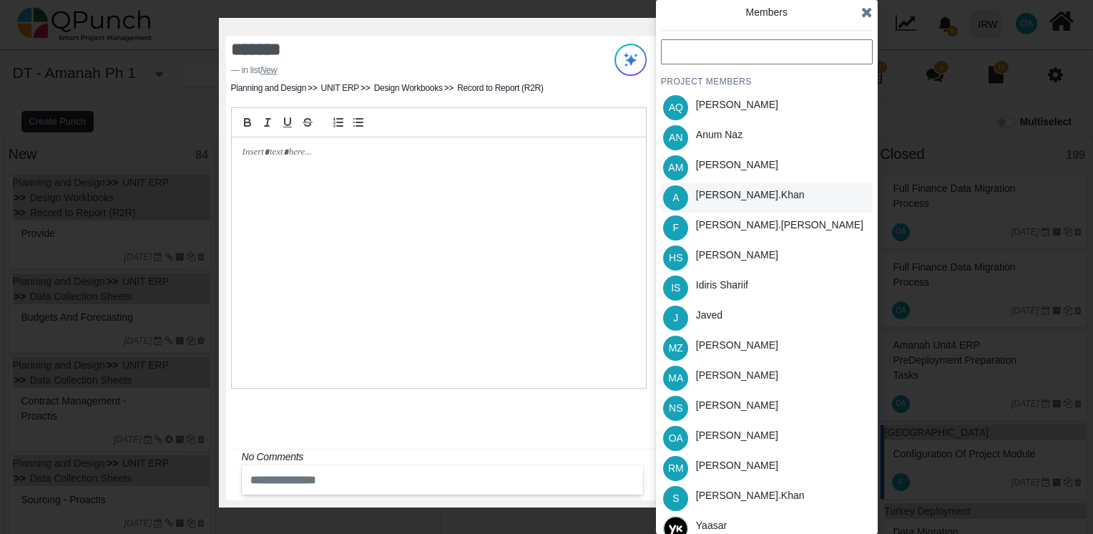
click at [705, 199] on div "[PERSON_NAME].khan" at bounding box center [750, 194] width 109 height 15
click at [873, 15] on div "Members PROJECT MEMBERS AQ Aamar Qayum AN Anum Naz AM Asad Malik A Azeem.khan F…" at bounding box center [767, 267] width 222 height 534
click at [863, 15] on icon at bounding box center [866, 12] width 11 height 14
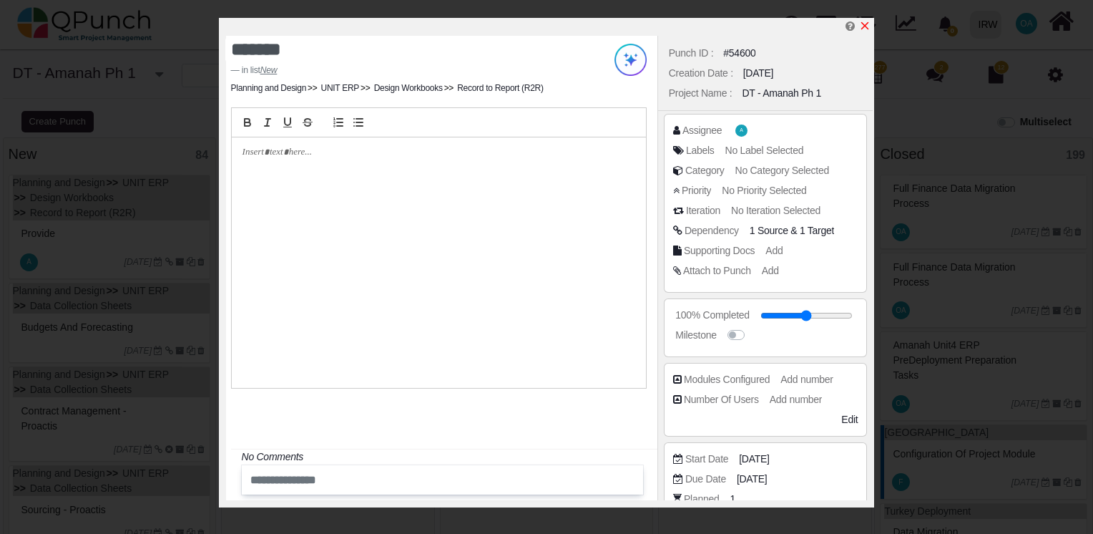
click at [862, 27] on icon "x" at bounding box center [864, 25] width 11 height 11
type input "**"
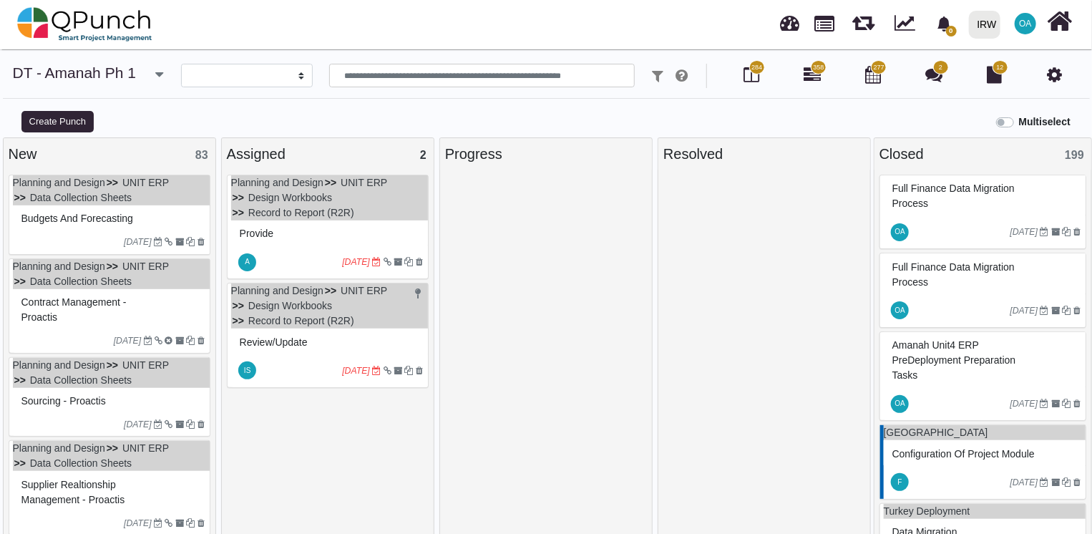
click at [144, 222] on div "Budgets and Forecasting" at bounding box center [111, 218] width 187 height 22
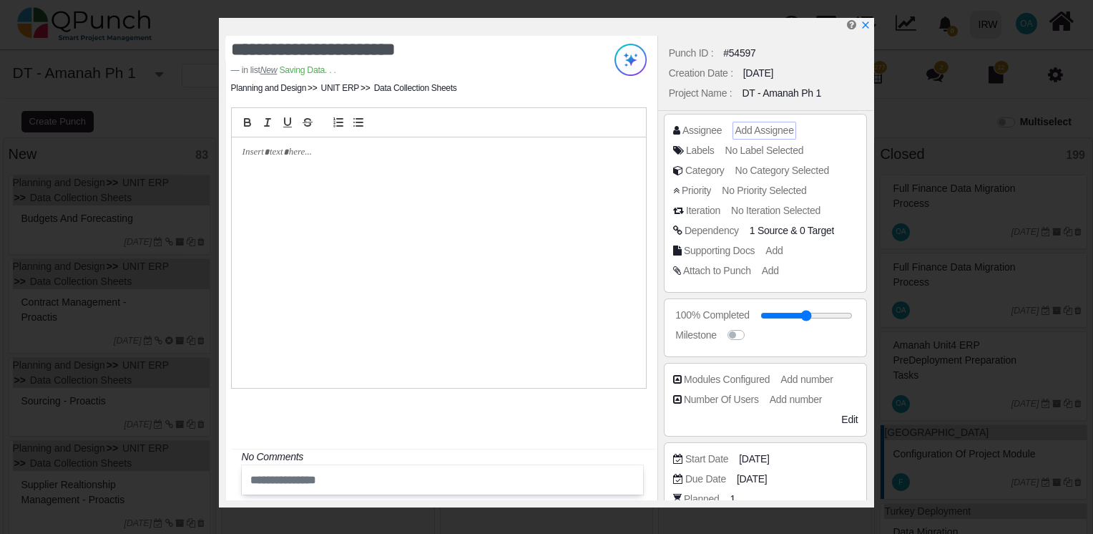
click at [770, 127] on span "Add Assignee" at bounding box center [764, 129] width 59 height 11
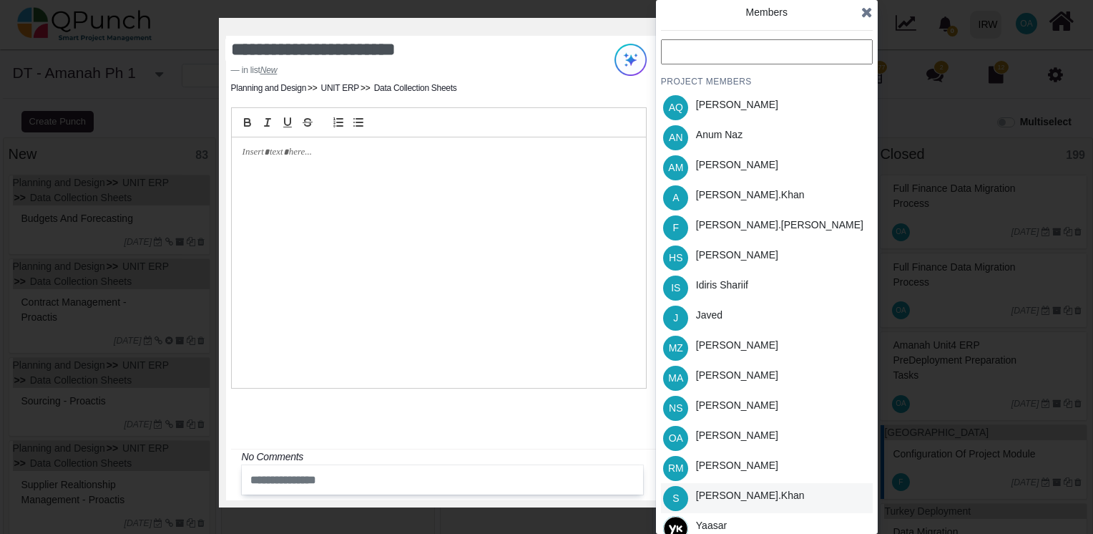
click at [726, 497] on div "[PERSON_NAME].khan" at bounding box center [750, 495] width 109 height 15
click at [870, 10] on icon at bounding box center [866, 12] width 11 height 14
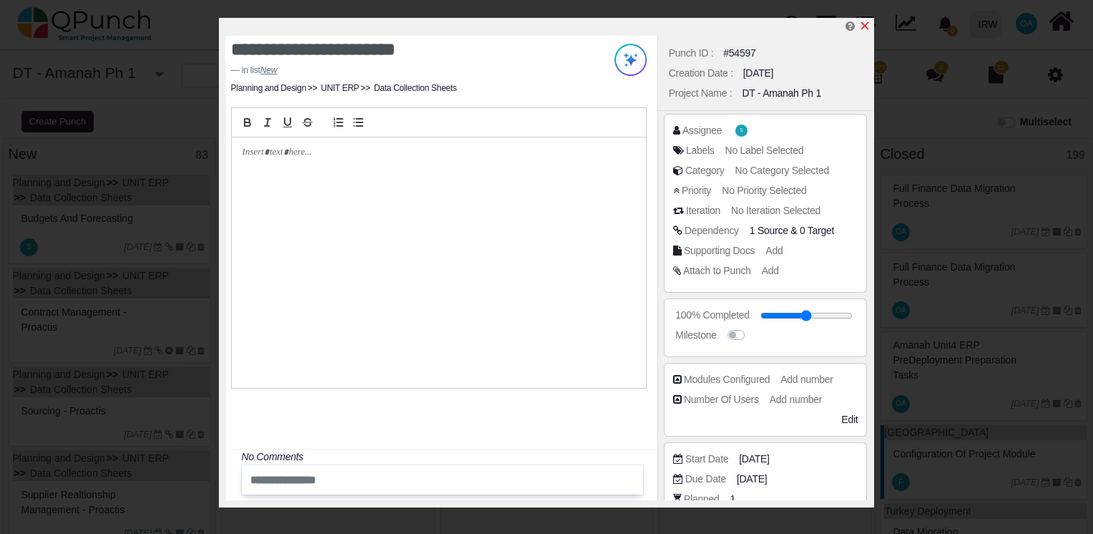
click at [863, 24] on icon "x" at bounding box center [865, 26] width 8 height 8
type input "**"
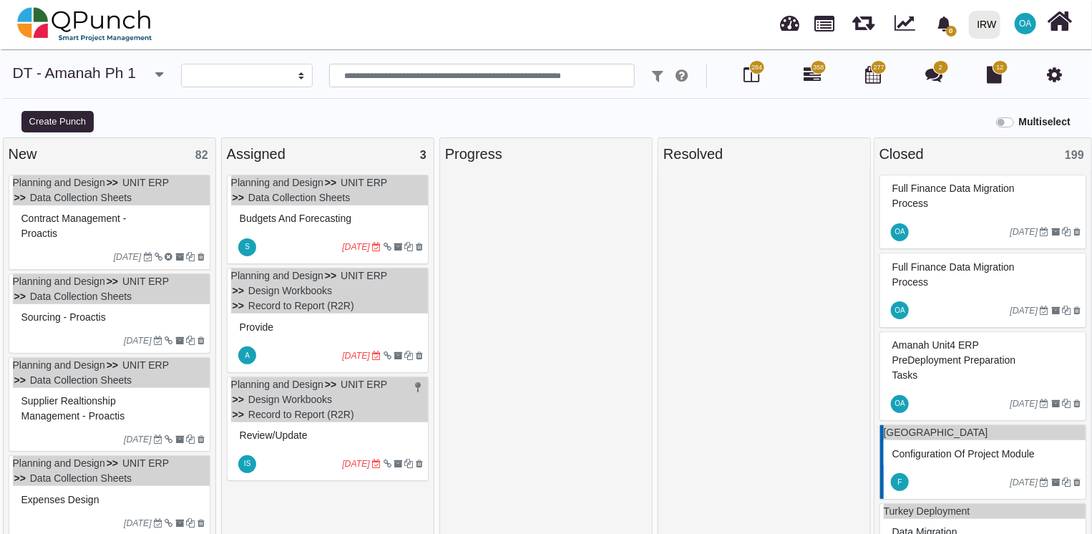
click at [142, 227] on div "Contract Management - Proactis" at bounding box center [111, 225] width 187 height 37
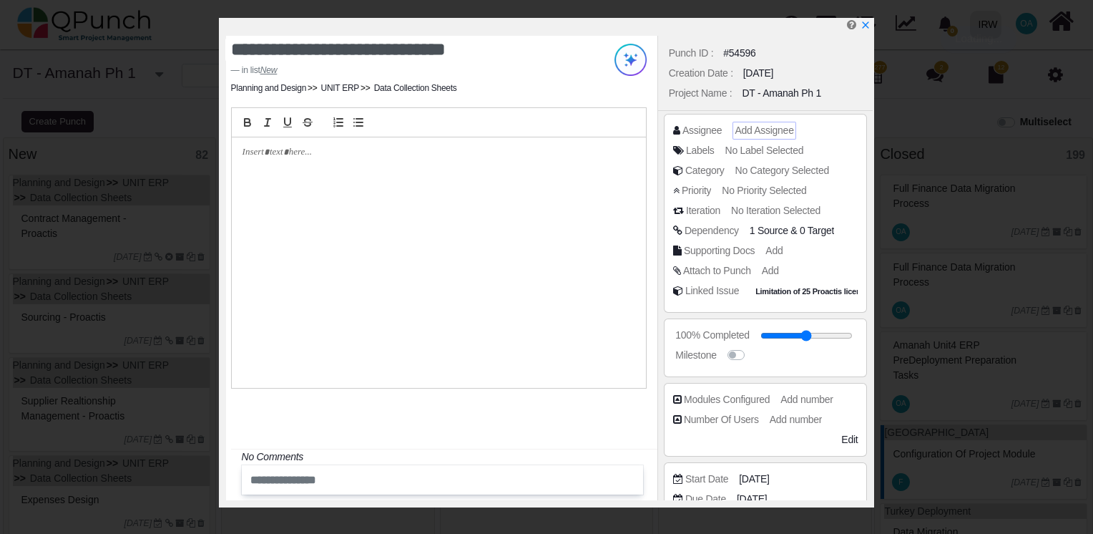
click at [771, 128] on span "Add Assignee" at bounding box center [764, 129] width 59 height 11
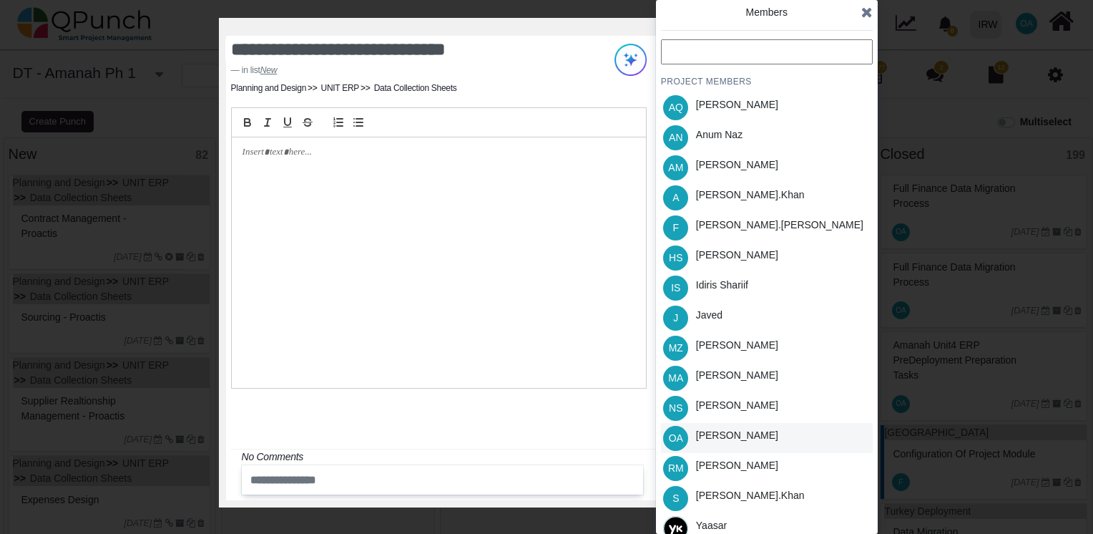
click at [714, 432] on div "[PERSON_NAME]" at bounding box center [737, 435] width 82 height 15
click at [869, 13] on icon at bounding box center [866, 12] width 11 height 14
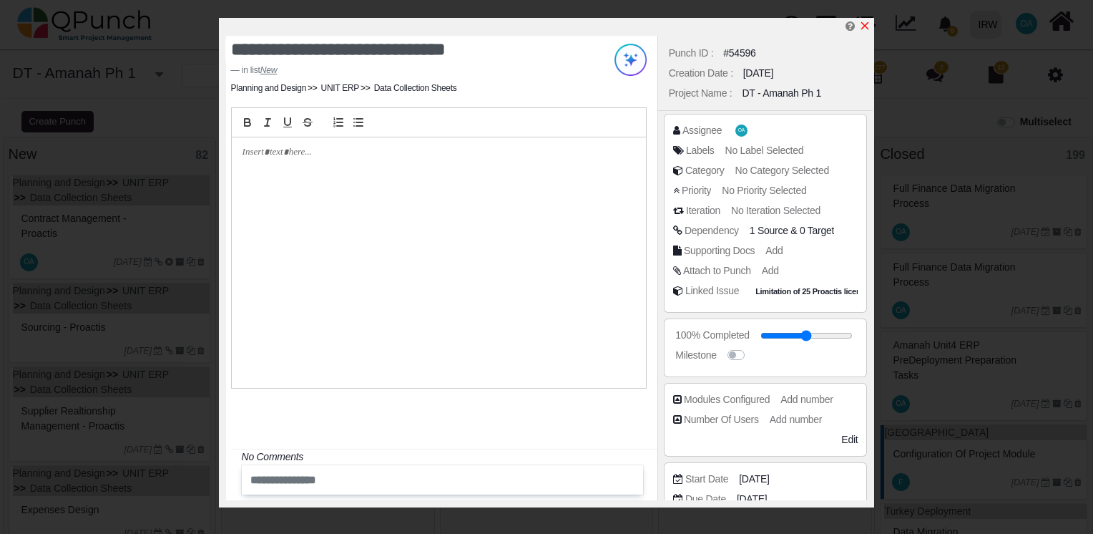
click at [864, 28] on icon "x" at bounding box center [865, 26] width 8 height 8
type input "**"
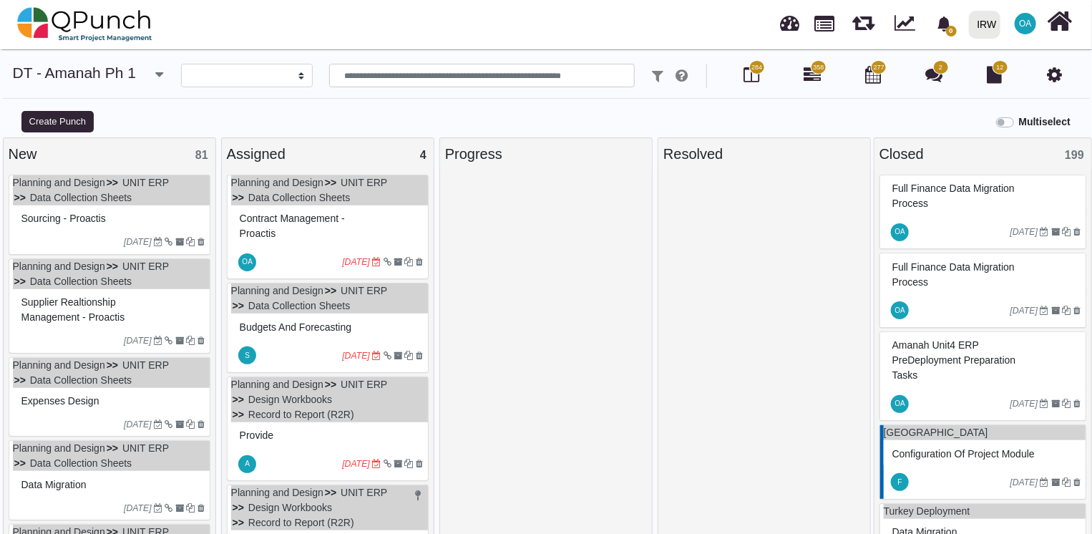
click at [100, 232] on div "09-09-2022" at bounding box center [111, 241] width 197 height 23
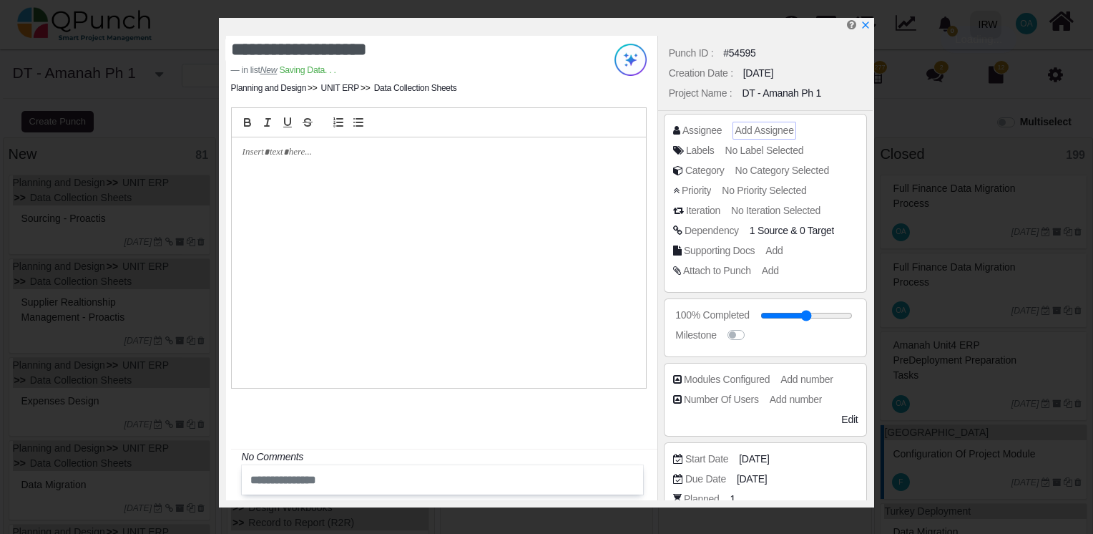
click at [754, 129] on span "Add Assignee" at bounding box center [764, 129] width 59 height 11
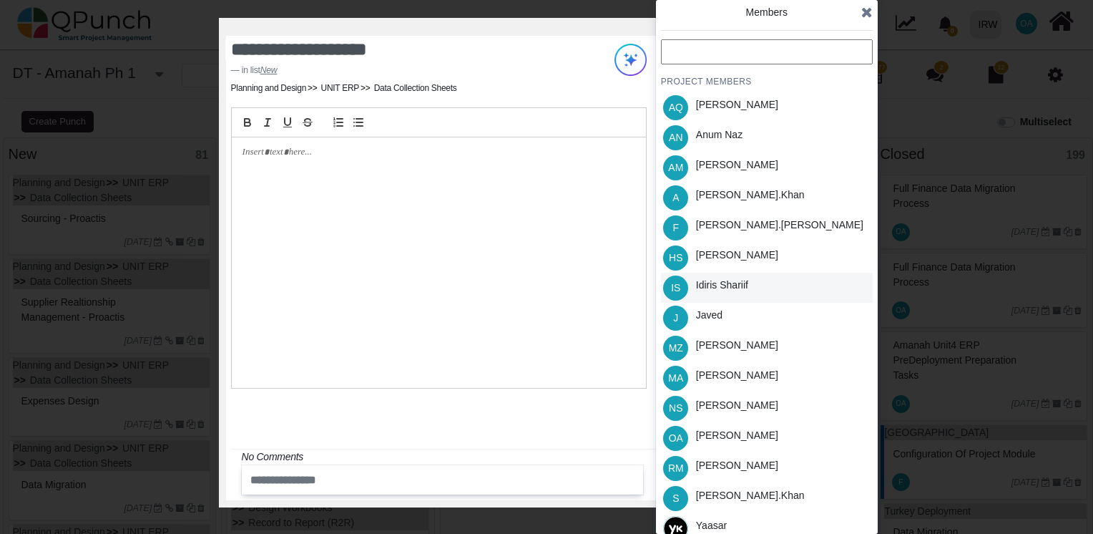
click at [712, 293] on div "Idiris Shariif" at bounding box center [722, 288] width 62 height 30
click at [867, 16] on icon at bounding box center [866, 12] width 11 height 14
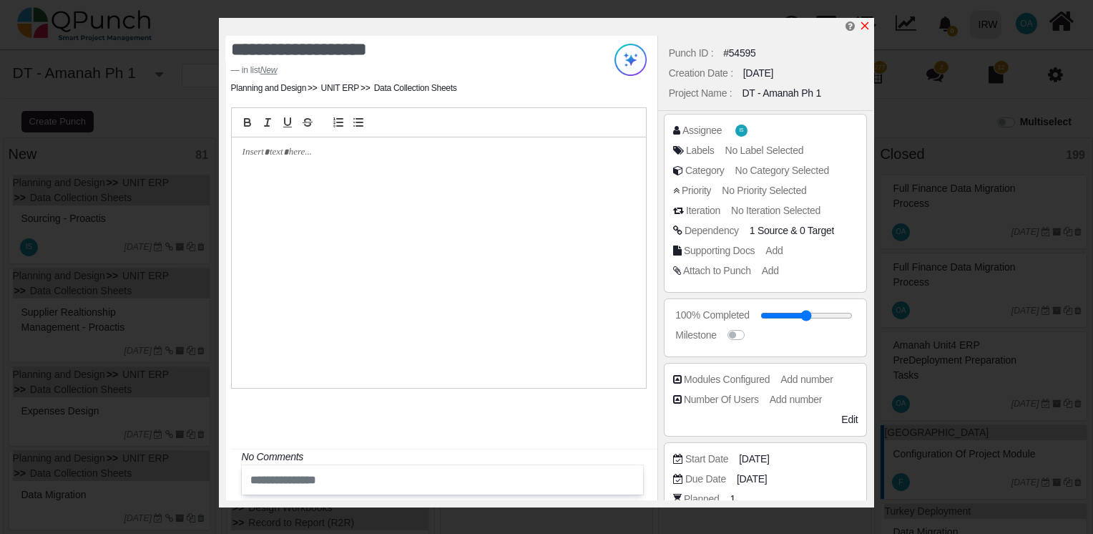
click at [866, 22] on icon "x" at bounding box center [864, 25] width 11 height 11
type input "**"
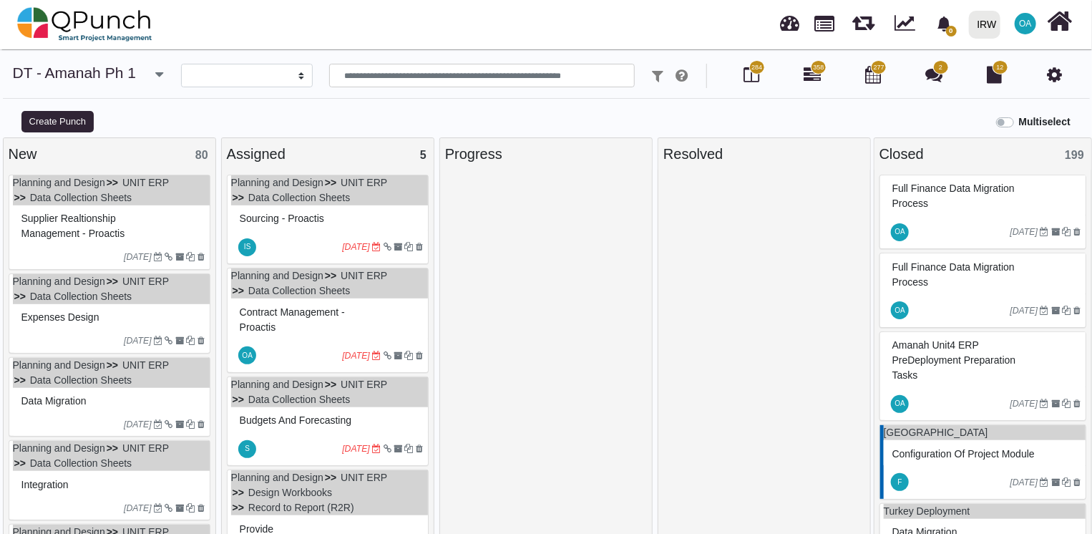
click at [166, 222] on div "Supplier Realtionship Management - Proactis" at bounding box center [111, 225] width 187 height 37
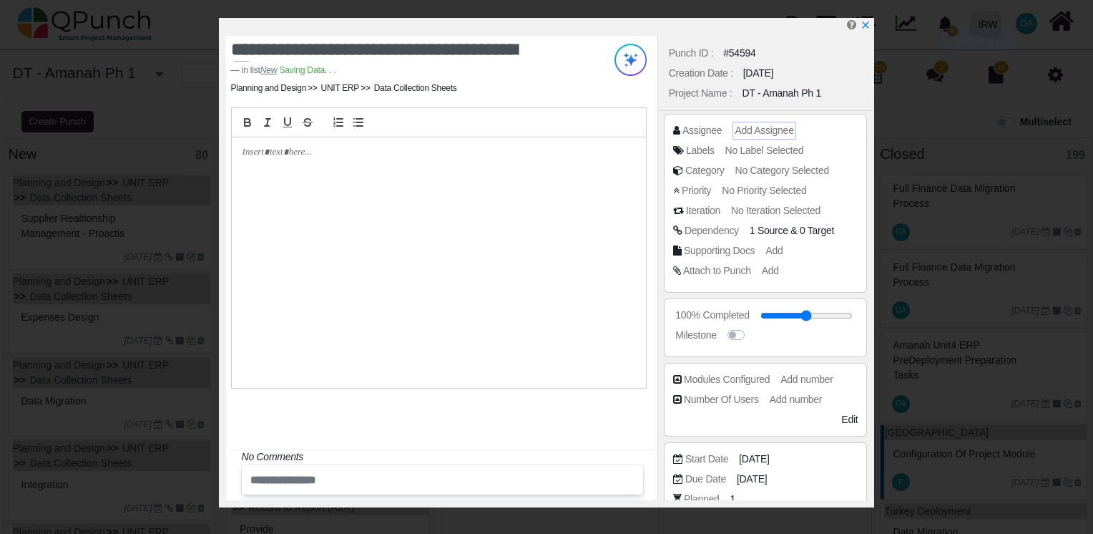
click at [761, 127] on span "Add Assignee" at bounding box center [764, 129] width 59 height 11
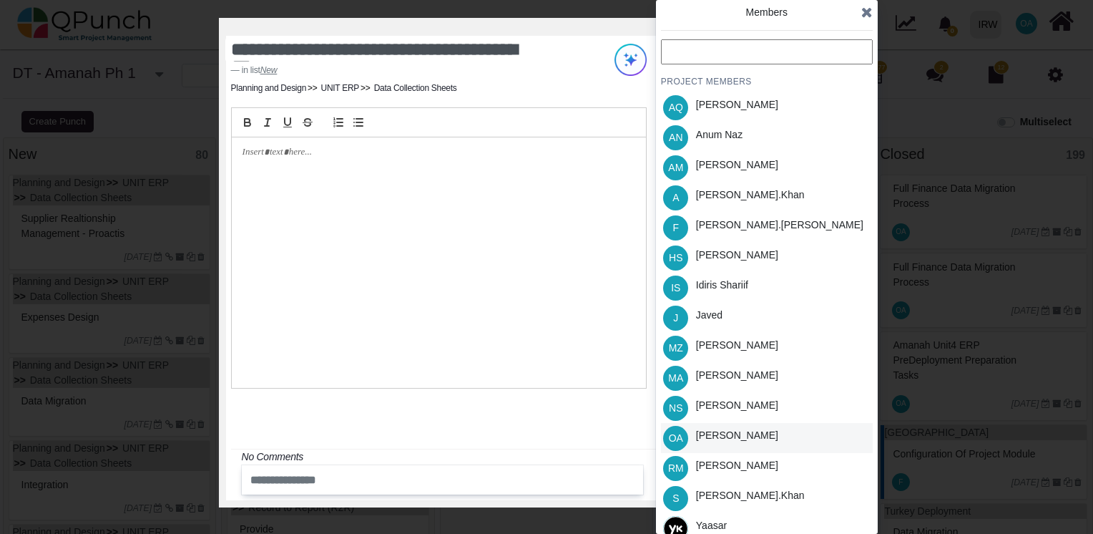
click at [715, 436] on div "[PERSON_NAME]" at bounding box center [737, 435] width 82 height 15
click at [869, 10] on icon at bounding box center [866, 12] width 11 height 14
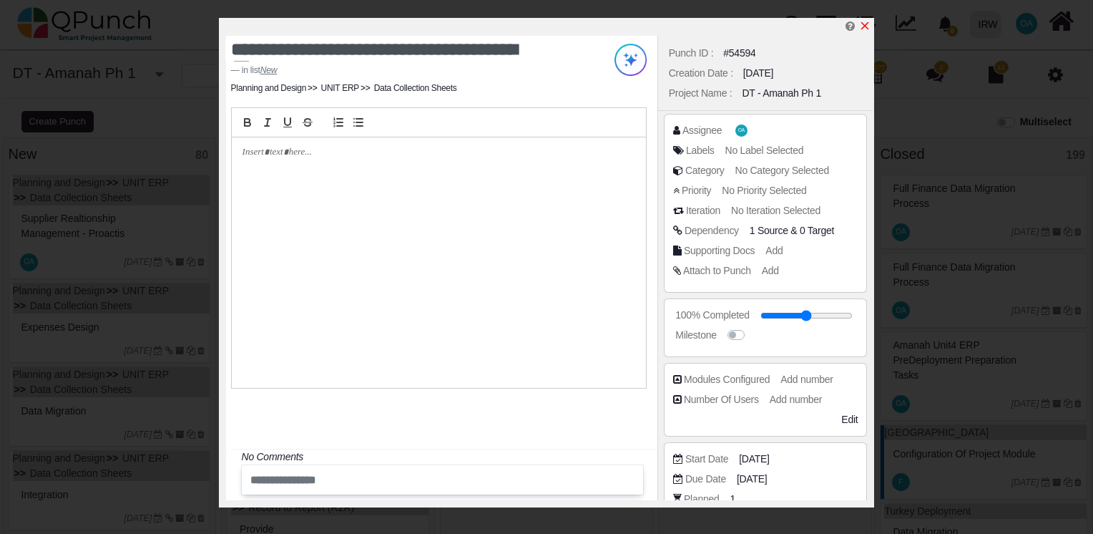
click at [864, 26] on icon "x" at bounding box center [865, 26] width 8 height 8
type input "**"
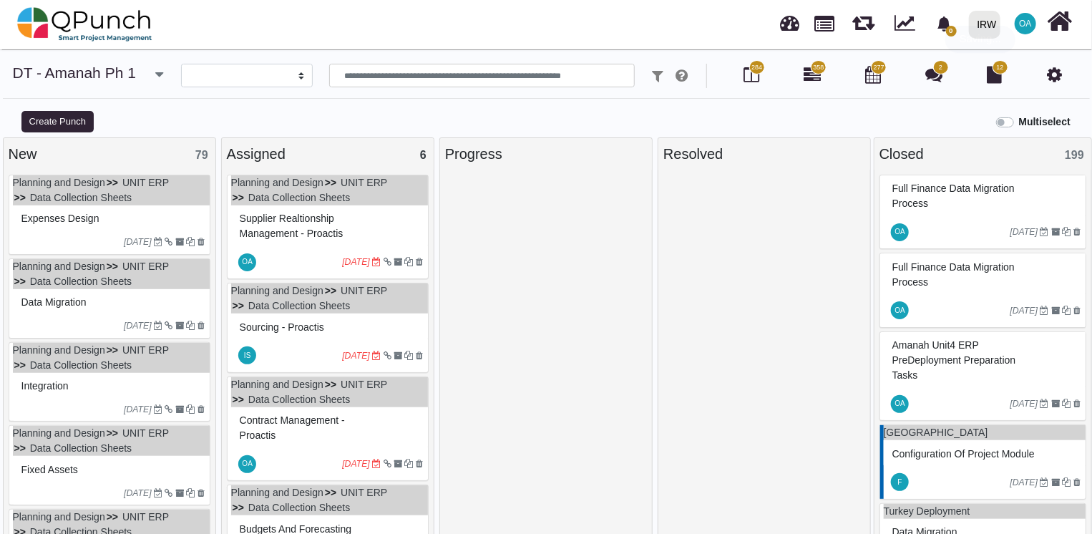
click at [127, 219] on div "Expenses Design" at bounding box center [111, 218] width 187 height 22
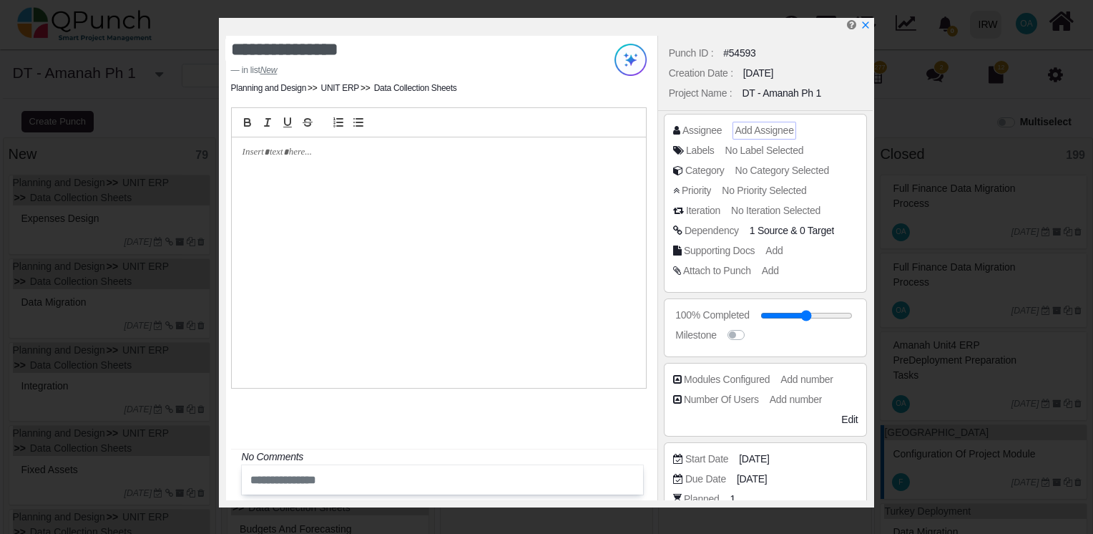
click at [770, 129] on span "Add Assignee" at bounding box center [764, 129] width 59 height 11
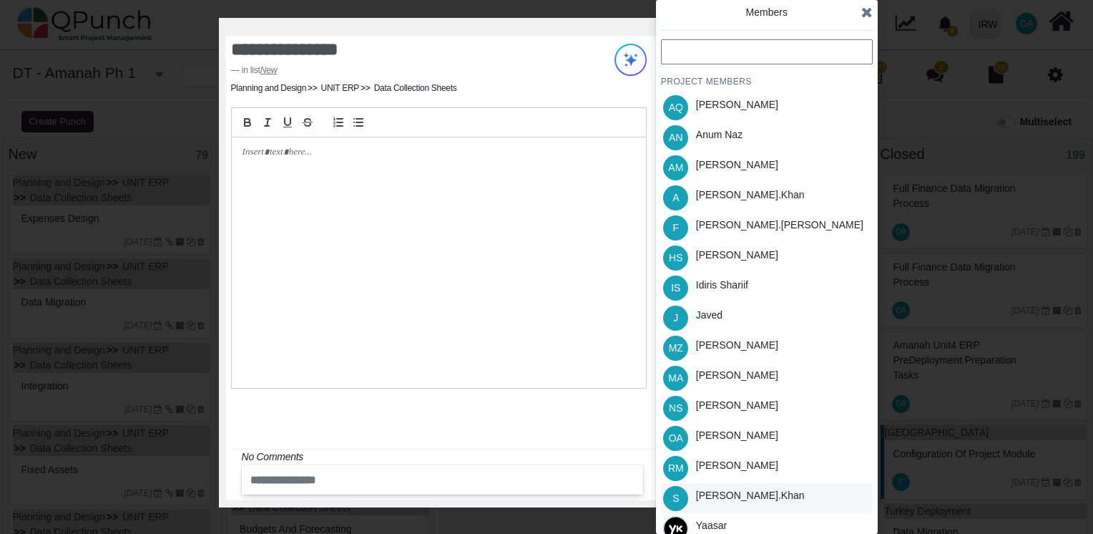
click at [716, 494] on div "[PERSON_NAME].khan" at bounding box center [750, 495] width 109 height 15
click at [868, 8] on icon at bounding box center [866, 12] width 11 height 14
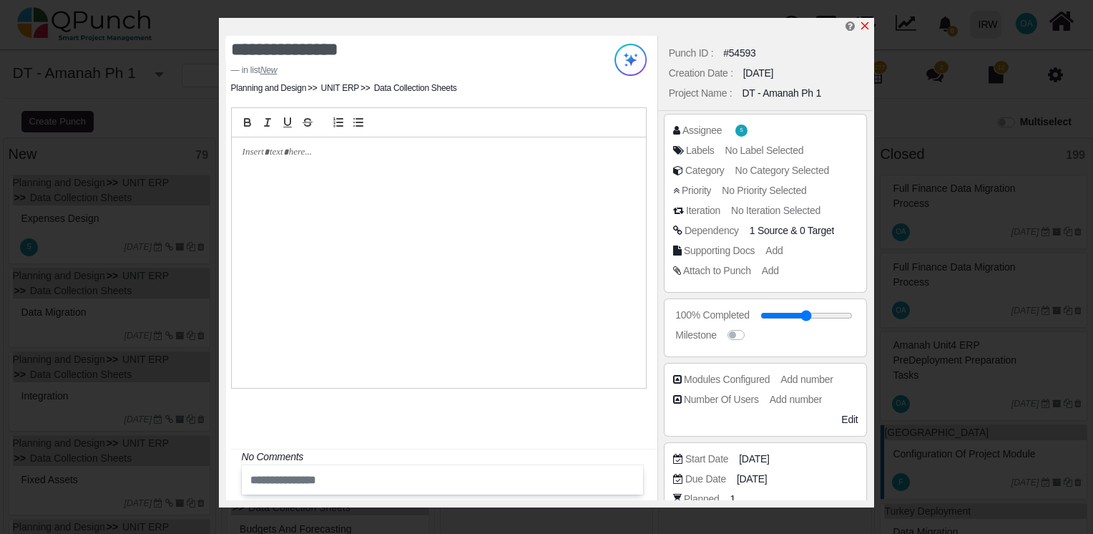
click at [864, 26] on icon "x" at bounding box center [865, 26] width 8 height 8
type input "**"
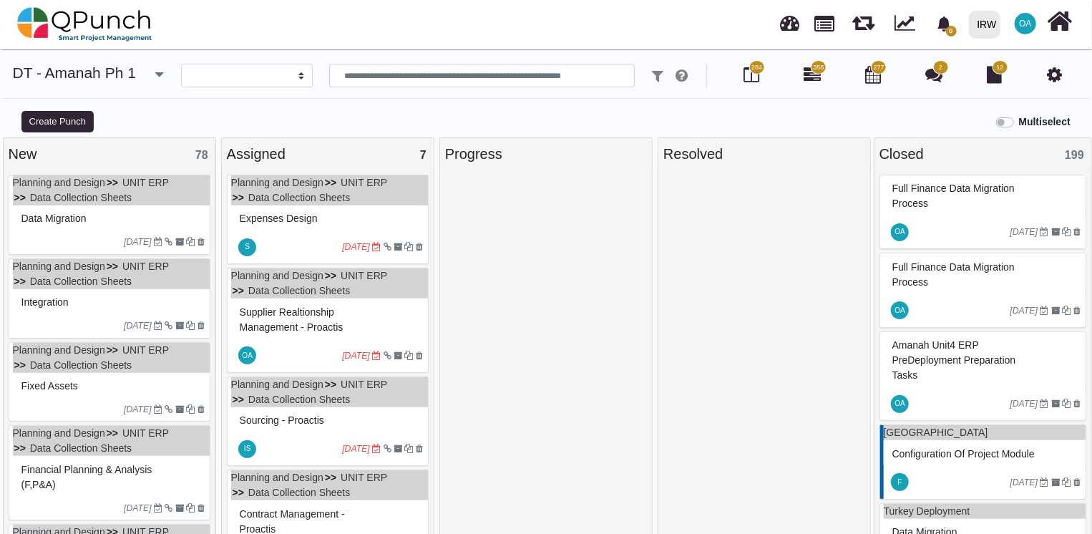
click at [106, 218] on div "Data Migration" at bounding box center [111, 218] width 187 height 22
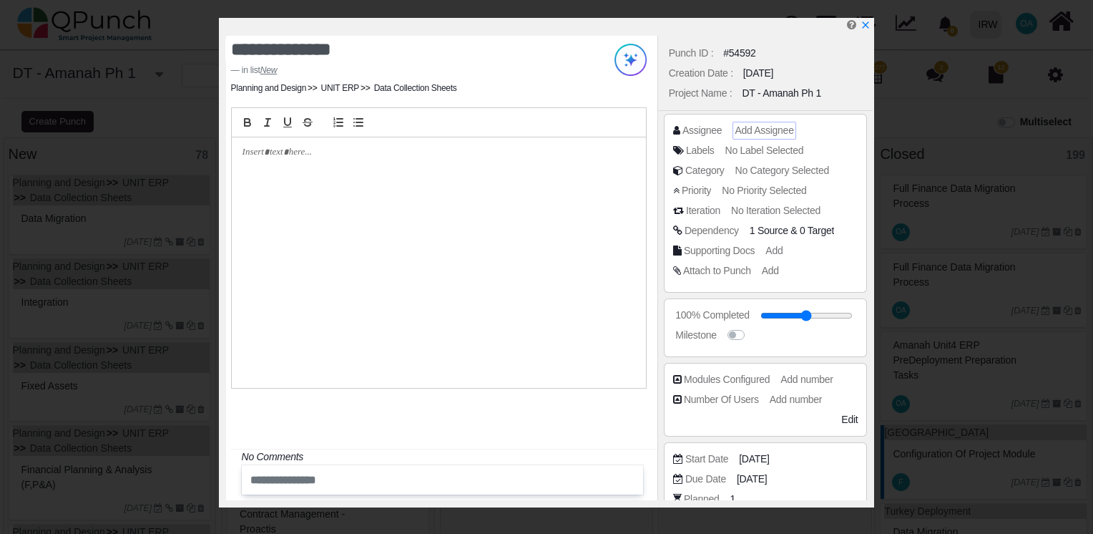
click at [758, 133] on span "Add Assignee" at bounding box center [764, 129] width 59 height 11
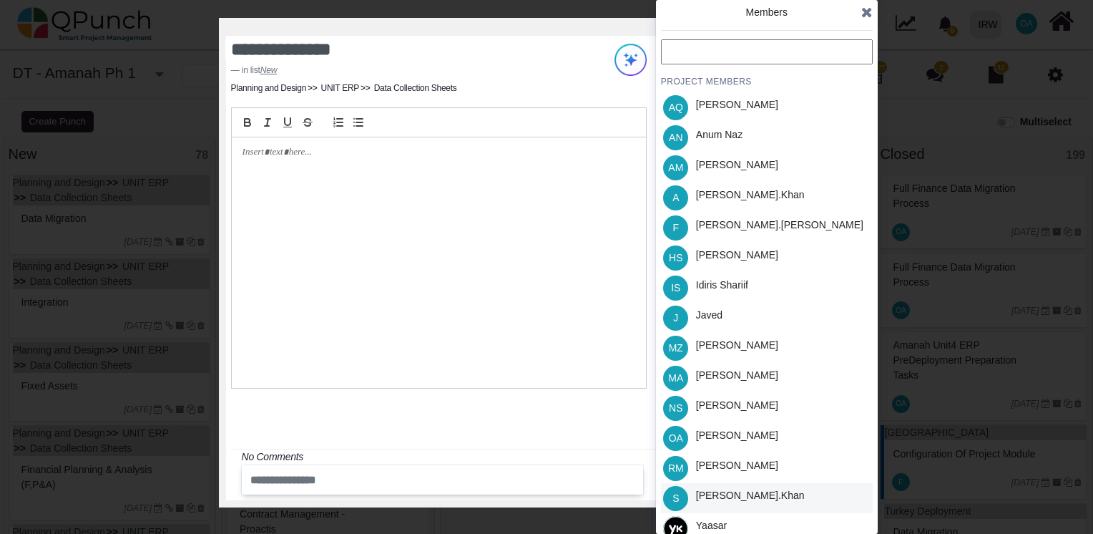
click at [712, 501] on div "[PERSON_NAME].khan" at bounding box center [750, 495] width 109 height 15
click at [869, 13] on icon at bounding box center [866, 12] width 11 height 14
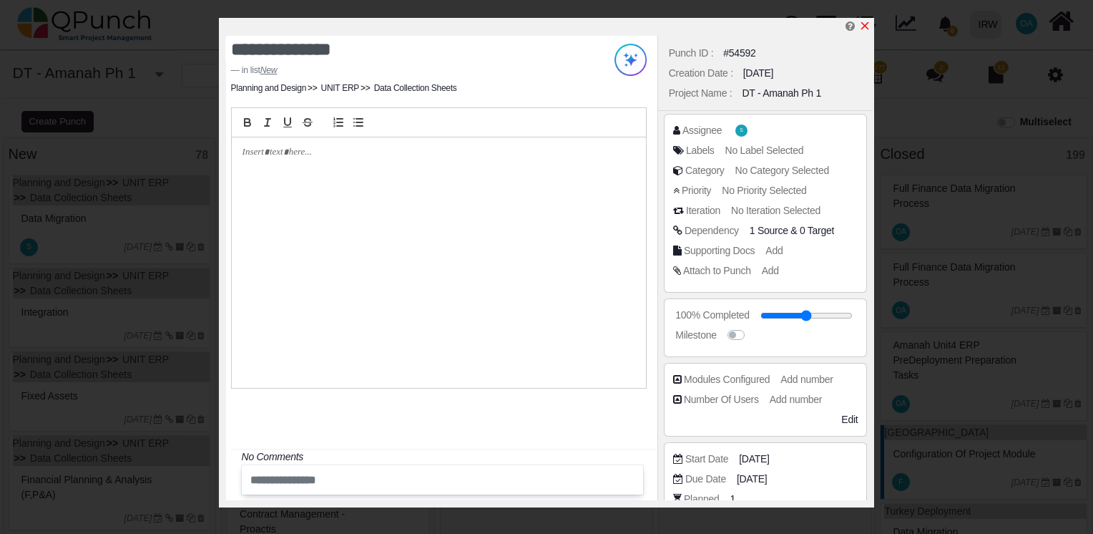
click at [866, 24] on icon "x" at bounding box center [864, 25] width 11 height 11
type input "**"
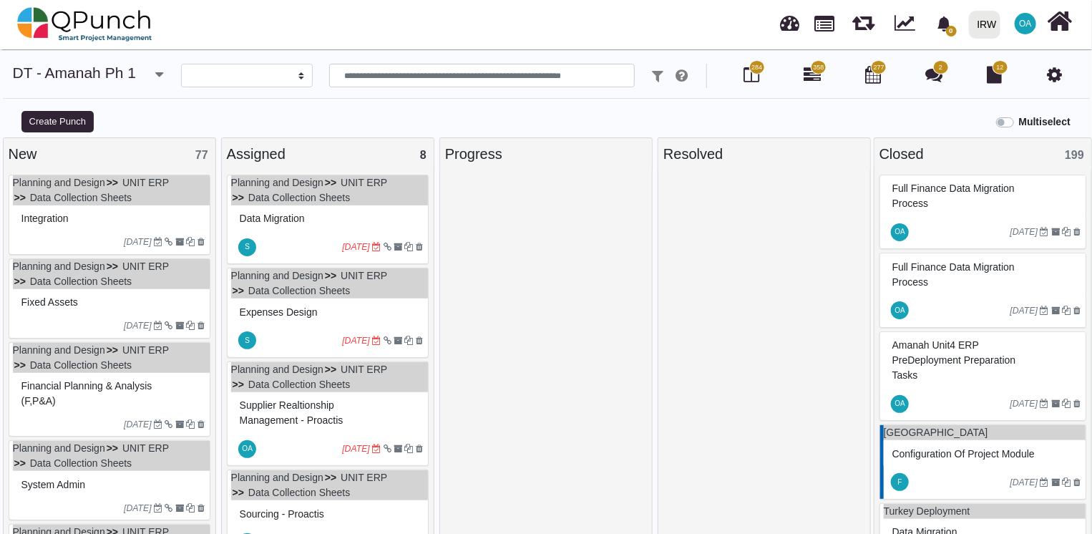
click at [94, 209] on div "Integration" at bounding box center [111, 218] width 187 height 22
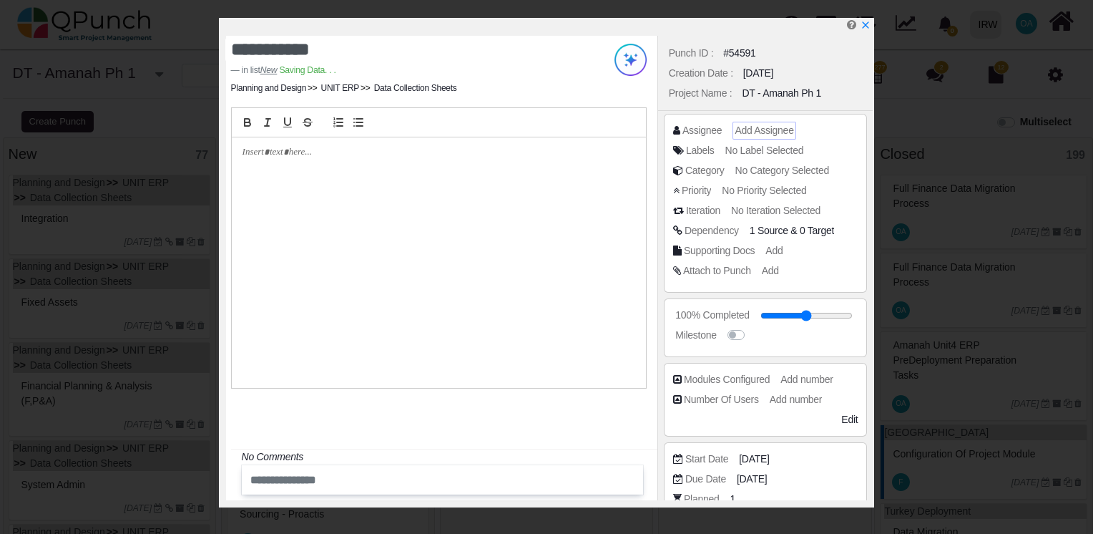
click at [770, 127] on span "Add Assignee" at bounding box center [764, 129] width 59 height 11
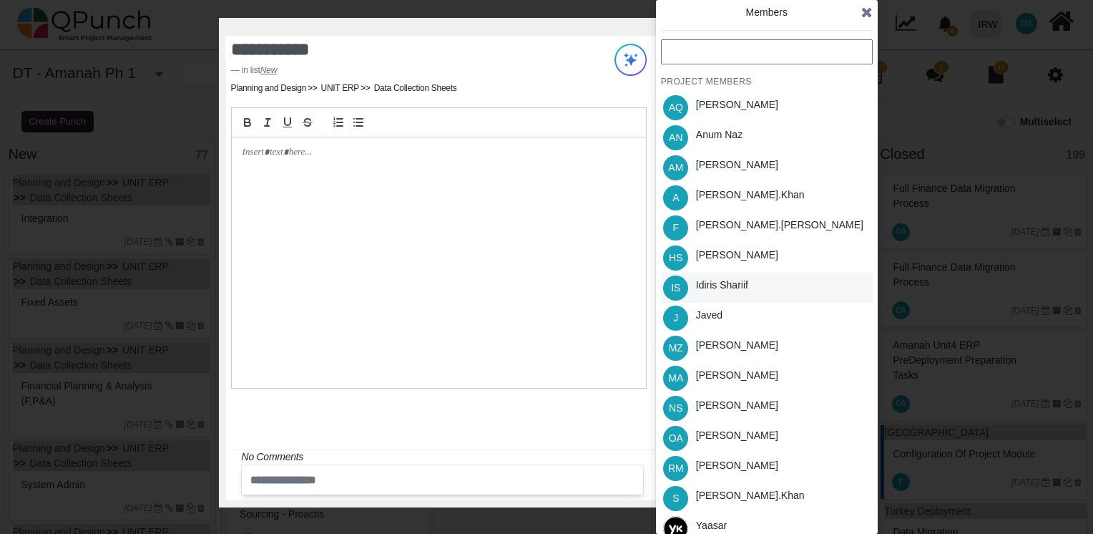
click at [719, 288] on div "Idiris Shariif" at bounding box center [722, 285] width 52 height 15
click at [865, 14] on icon at bounding box center [866, 12] width 11 height 14
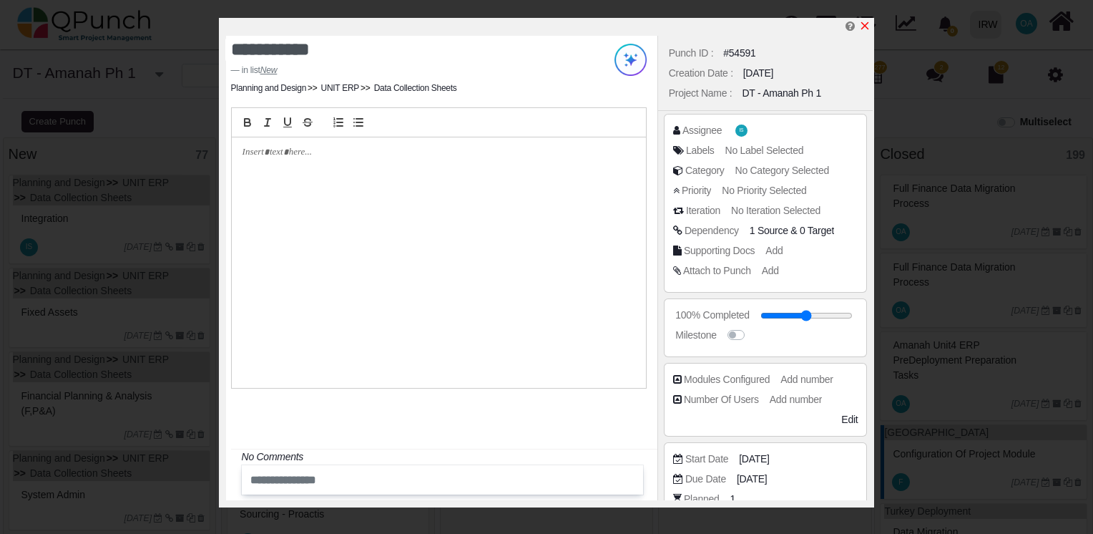
click at [862, 26] on icon "x" at bounding box center [864, 25] width 11 height 11
type input "**"
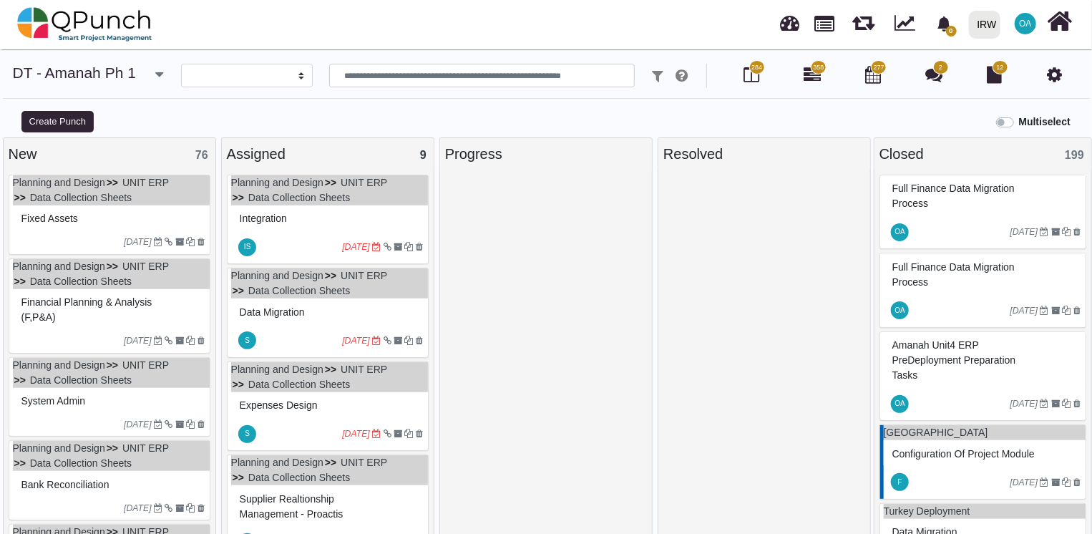
click at [60, 230] on div "[DATE]" at bounding box center [111, 241] width 197 height 23
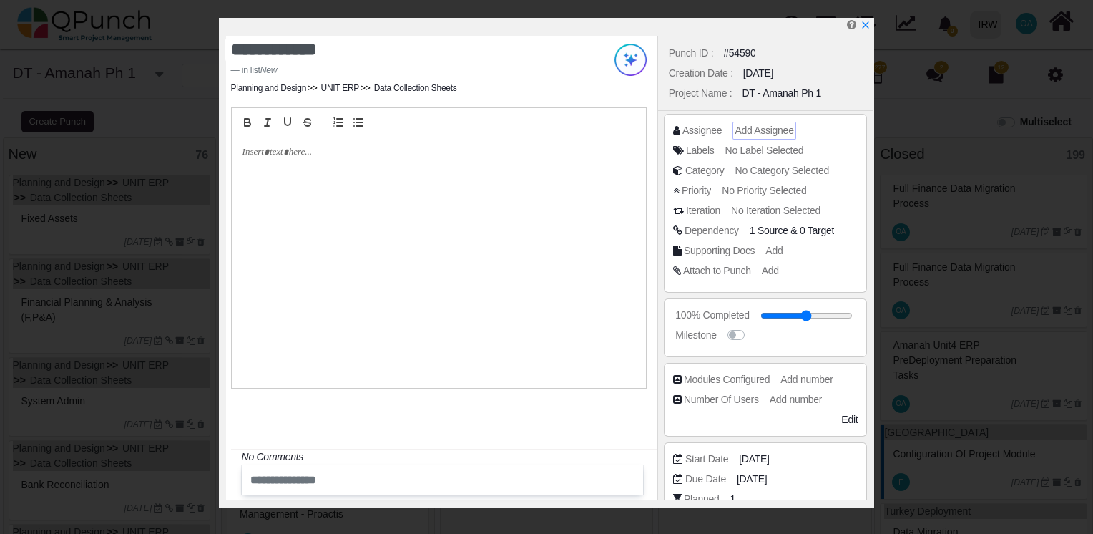
click at [750, 126] on span "Add Assignee" at bounding box center [764, 129] width 59 height 11
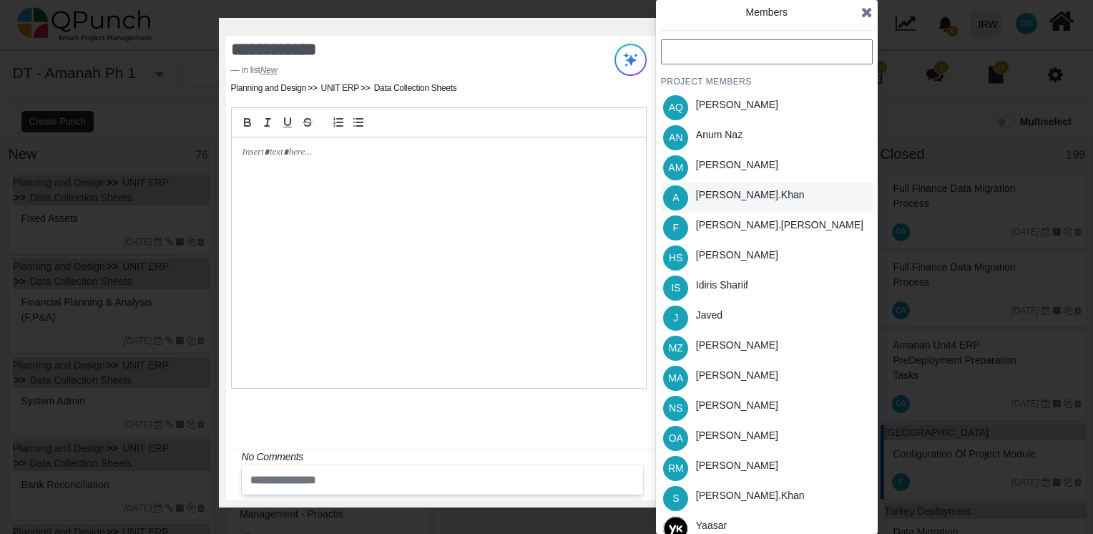
click at [721, 185] on div "[PERSON_NAME].khan" at bounding box center [750, 197] width 119 height 30
click at [870, 11] on icon at bounding box center [866, 12] width 11 height 14
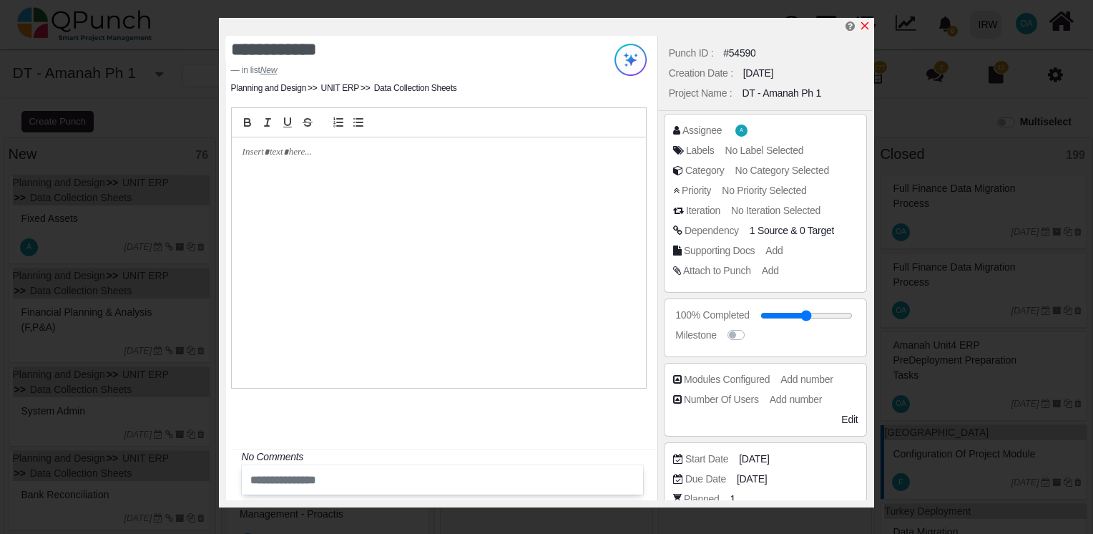
click at [863, 25] on icon "x" at bounding box center [865, 26] width 8 height 8
type input "**"
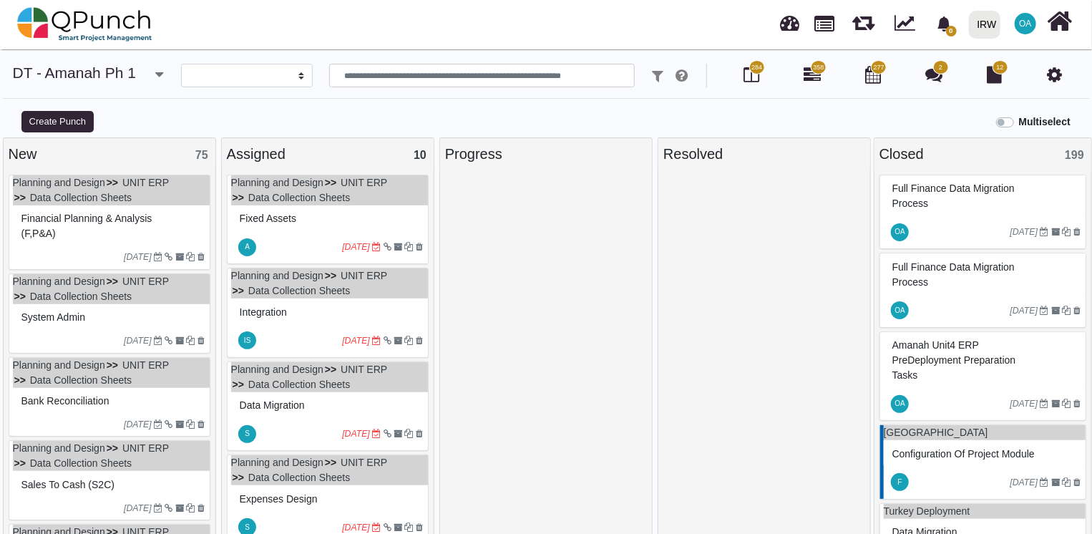
click at [191, 230] on div "Financial Planning & Analysis (F,P&A)" at bounding box center [111, 225] width 187 height 37
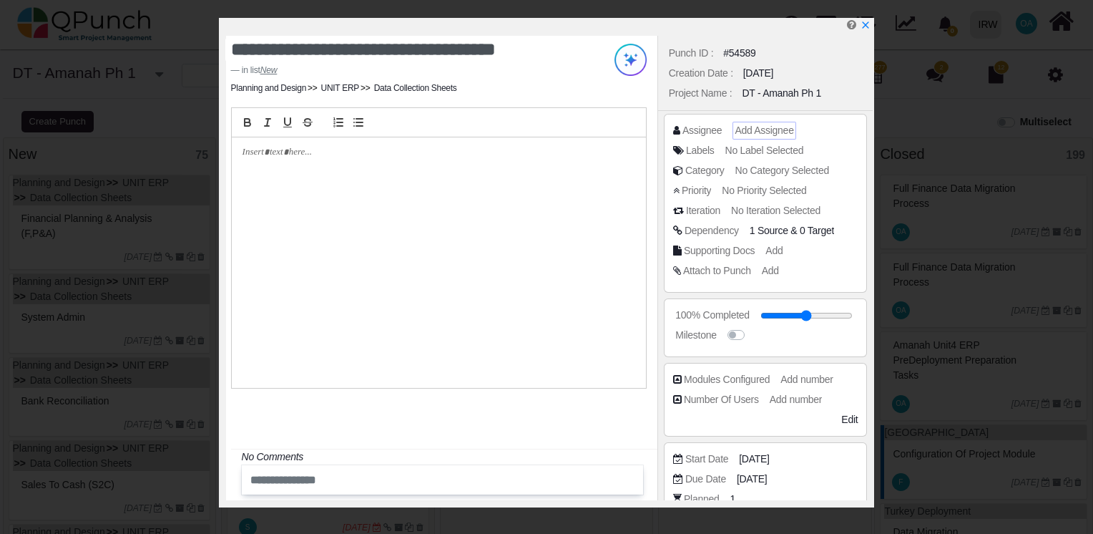
click at [761, 130] on span "Add Assignee" at bounding box center [764, 129] width 59 height 11
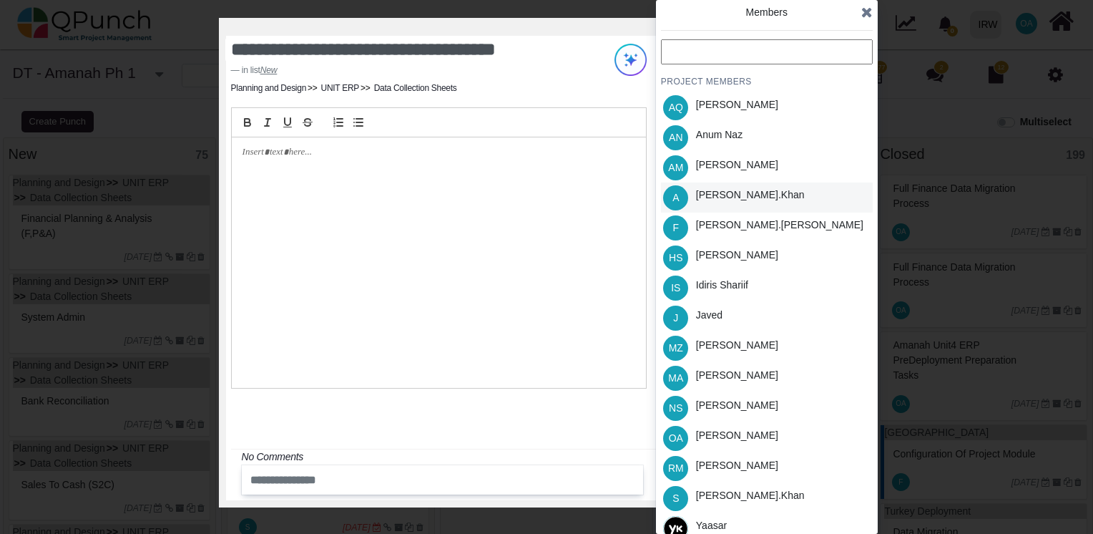
click at [714, 205] on div "[PERSON_NAME].khan" at bounding box center [750, 197] width 119 height 30
click at [746, 499] on div "[PERSON_NAME].khan" at bounding box center [750, 495] width 109 height 15
click at [866, 12] on icon at bounding box center [866, 12] width 11 height 14
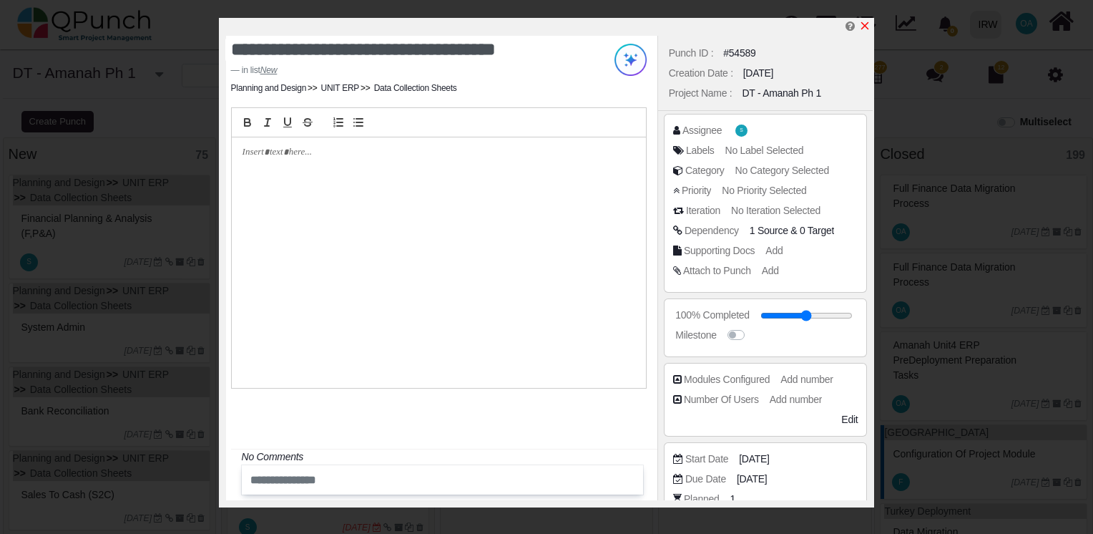
click at [863, 30] on icon "x" at bounding box center [864, 25] width 11 height 11
type input "**"
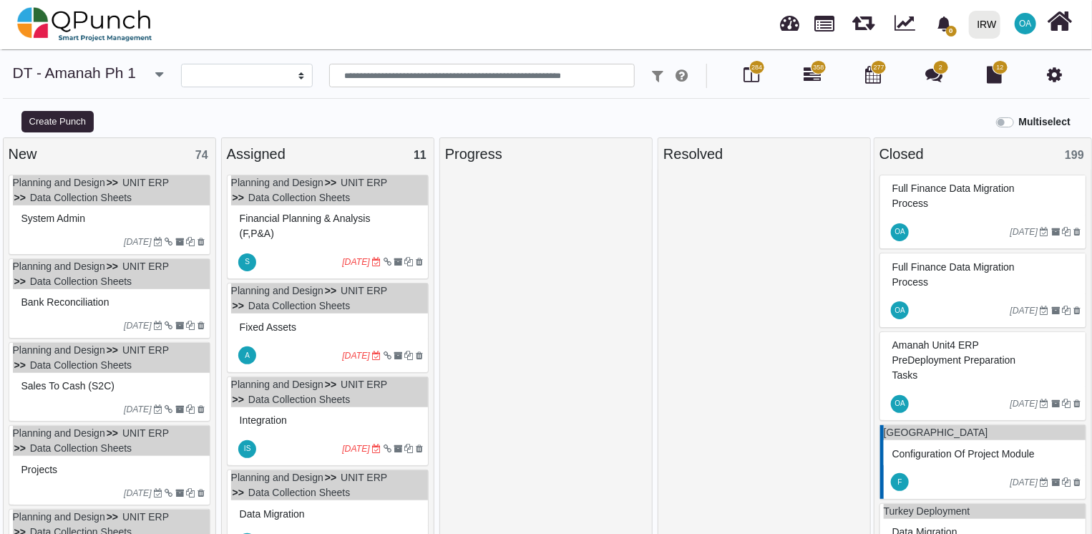
click at [140, 225] on div "System Admin" at bounding box center [111, 218] width 187 height 22
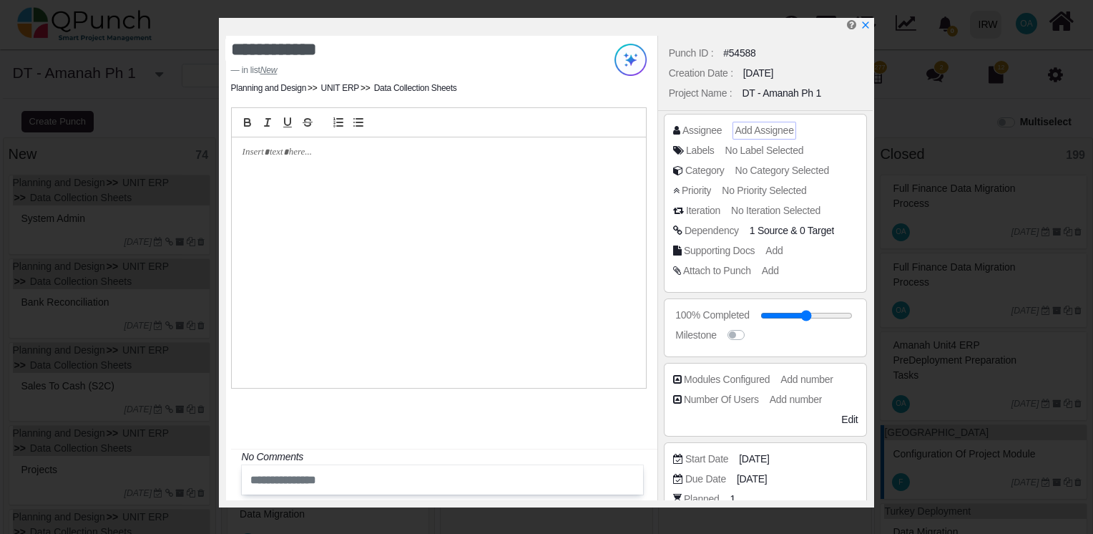
click at [753, 135] on span "Add Assignee" at bounding box center [764, 129] width 59 height 11
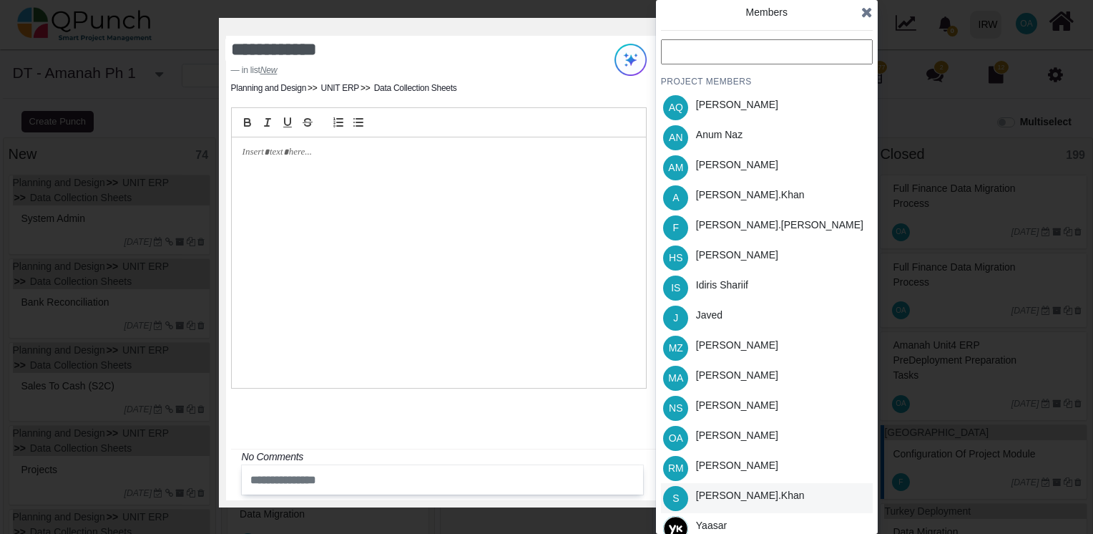
click at [724, 492] on div "[PERSON_NAME].khan" at bounding box center [750, 495] width 109 height 15
click at [870, 13] on icon at bounding box center [866, 12] width 11 height 14
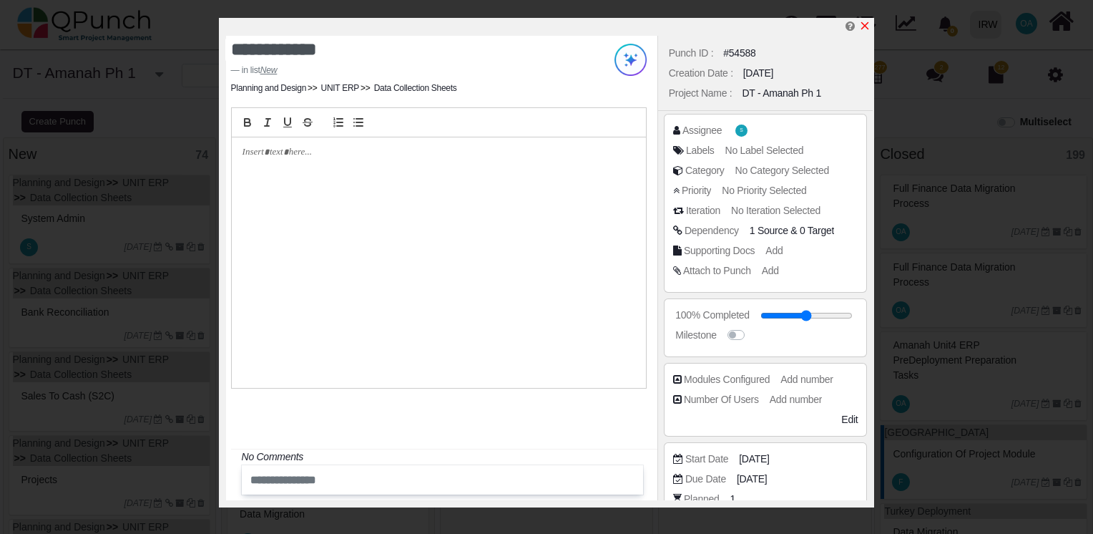
click at [864, 25] on icon "x" at bounding box center [864, 25] width 11 height 11
type input "**"
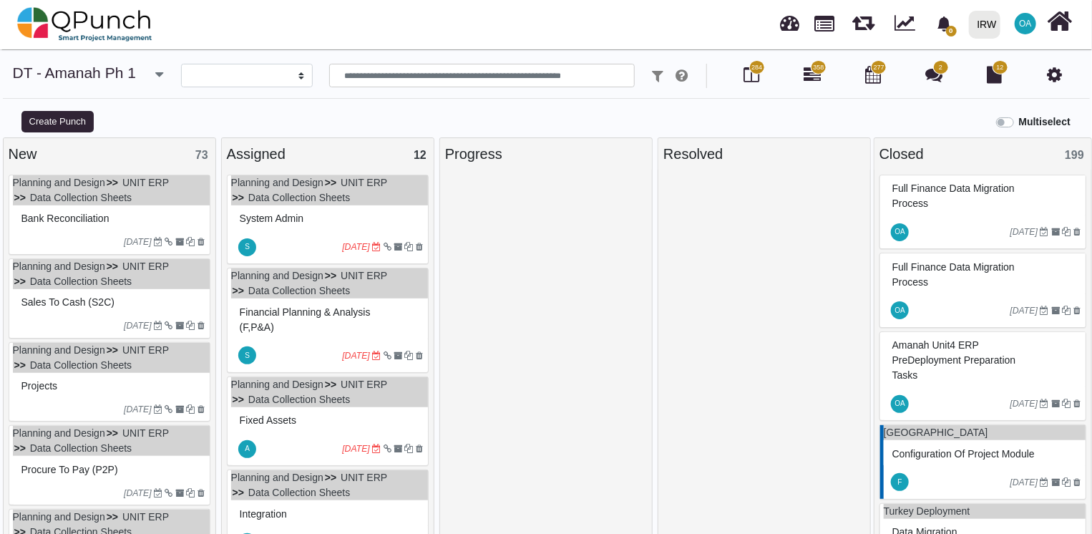
click at [160, 194] on ul "Planning and Design UNIT ERP Data Collection Sheets" at bounding box center [111, 190] width 197 height 30
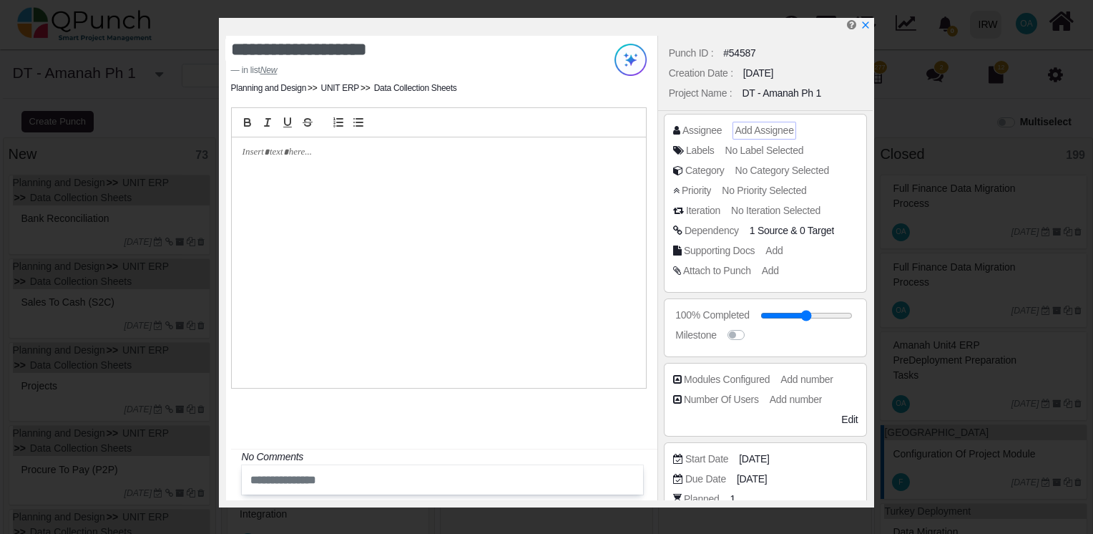
click at [756, 127] on span "Add Assignee" at bounding box center [764, 129] width 59 height 11
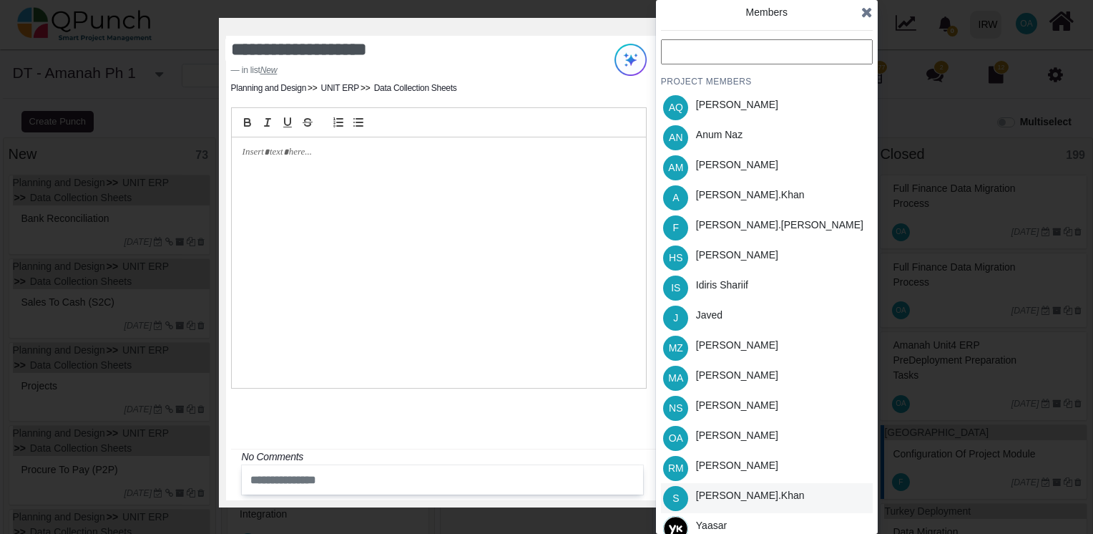
click at [723, 498] on div "[PERSON_NAME].khan" at bounding box center [750, 495] width 109 height 15
click at [869, 16] on icon at bounding box center [866, 12] width 11 height 14
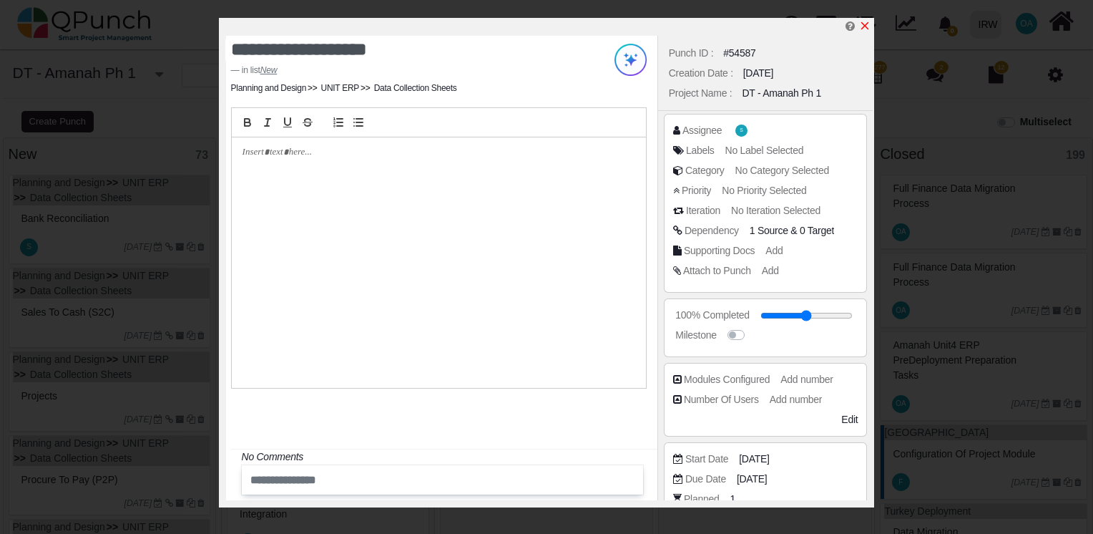
click at [864, 29] on icon "x" at bounding box center [864, 25] width 11 height 11
type input "**"
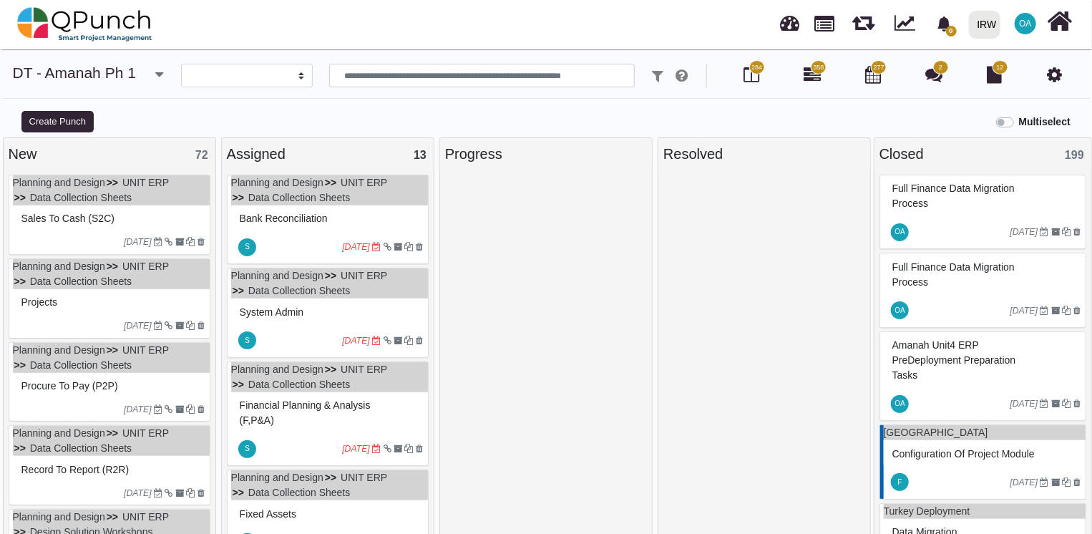
click at [147, 215] on div "Sales to Cash (S2C)" at bounding box center [111, 218] width 187 height 22
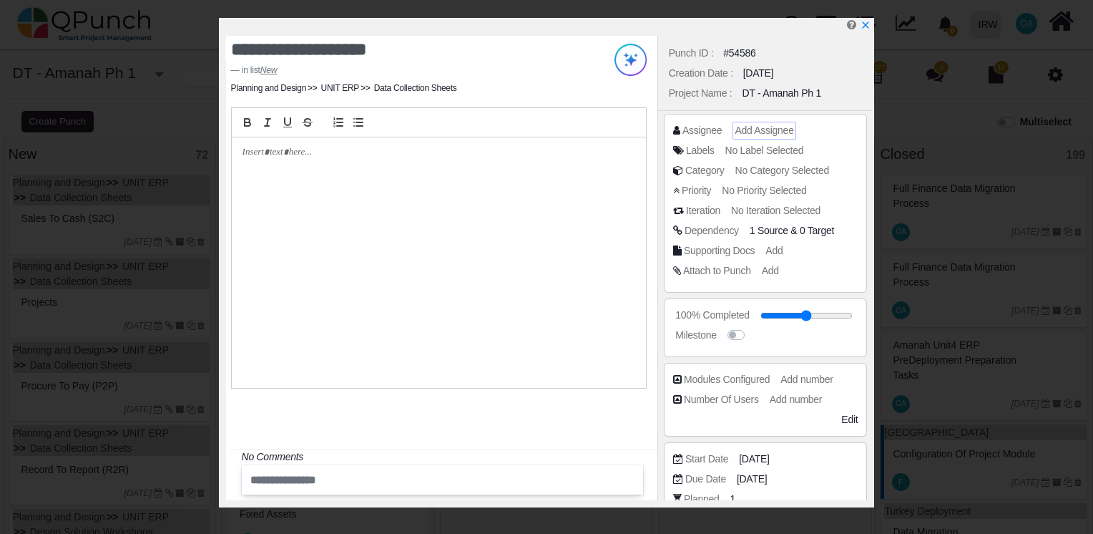
click at [783, 133] on span "Add Assignee" at bounding box center [764, 129] width 59 height 11
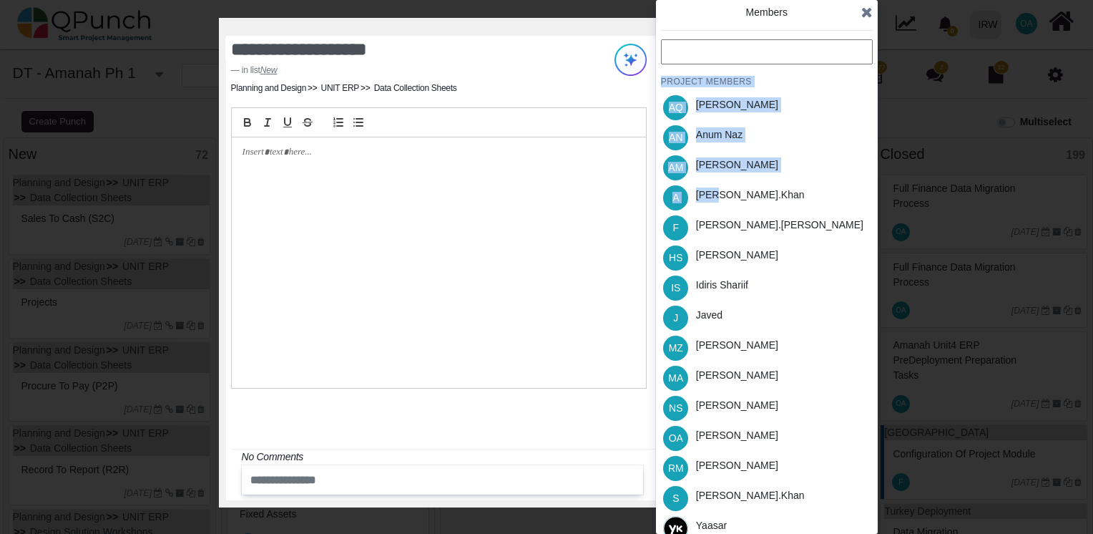
drag, startPoint x: 721, startPoint y: 198, endPoint x: 856, endPoint y: 5, distance: 235.4
click at [856, 5] on div "Members PROJECT MEMBERS AQ [PERSON_NAME] AN [PERSON_NAME] AM [PERSON_NAME] A [P…" at bounding box center [767, 274] width 212 height 538
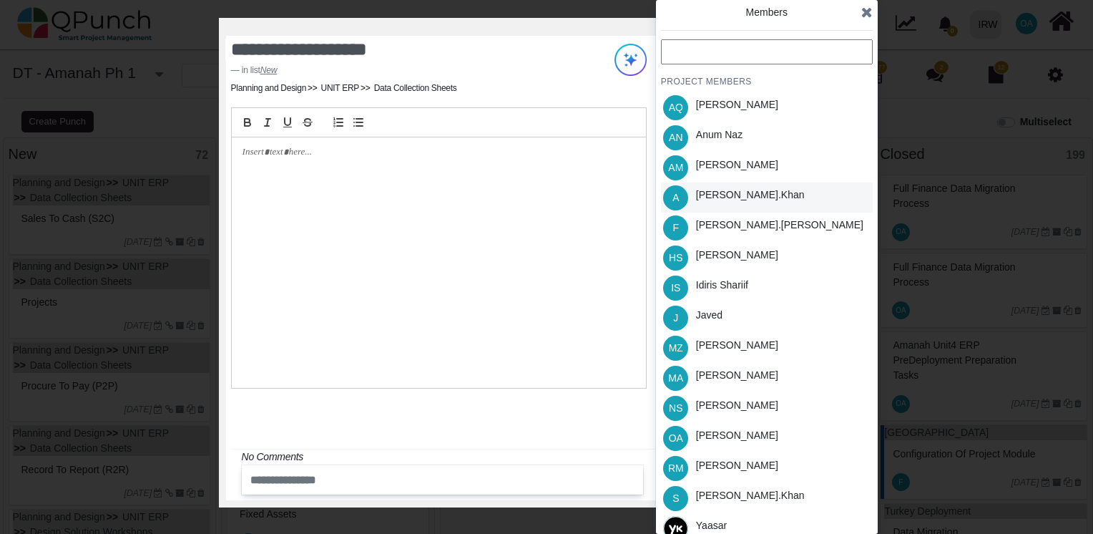
click at [727, 195] on div "[PERSON_NAME].khan" at bounding box center [750, 194] width 109 height 15
click at [864, 14] on icon at bounding box center [866, 12] width 11 height 14
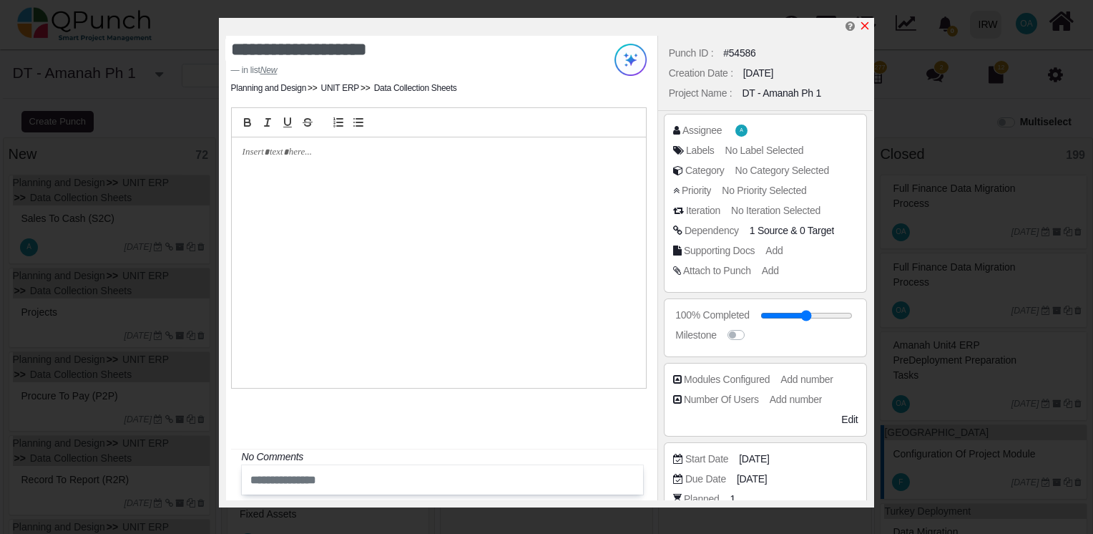
click at [865, 24] on icon "x" at bounding box center [864, 25] width 11 height 11
type input "**"
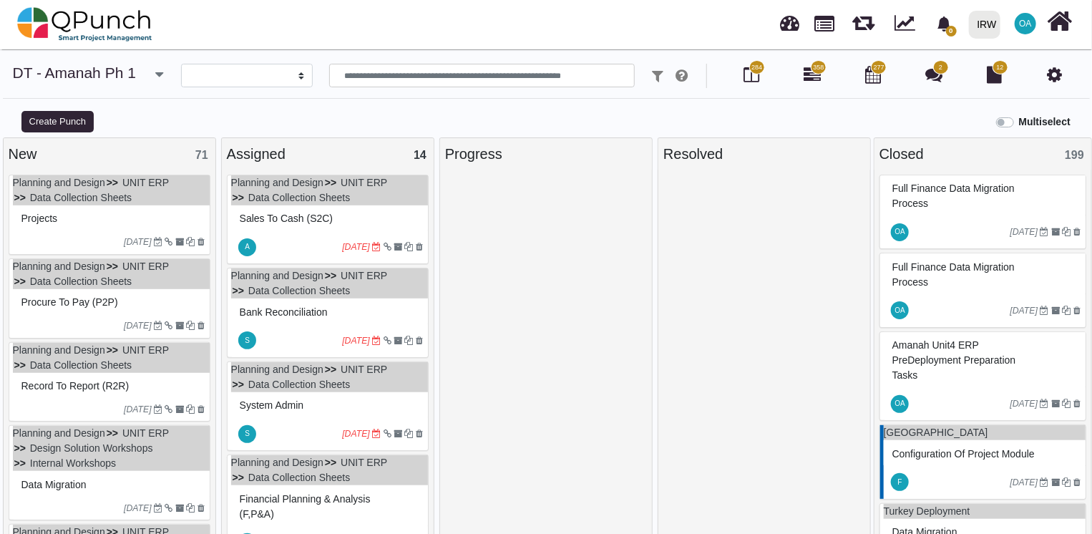
click at [99, 223] on div "Projects" at bounding box center [111, 218] width 187 height 22
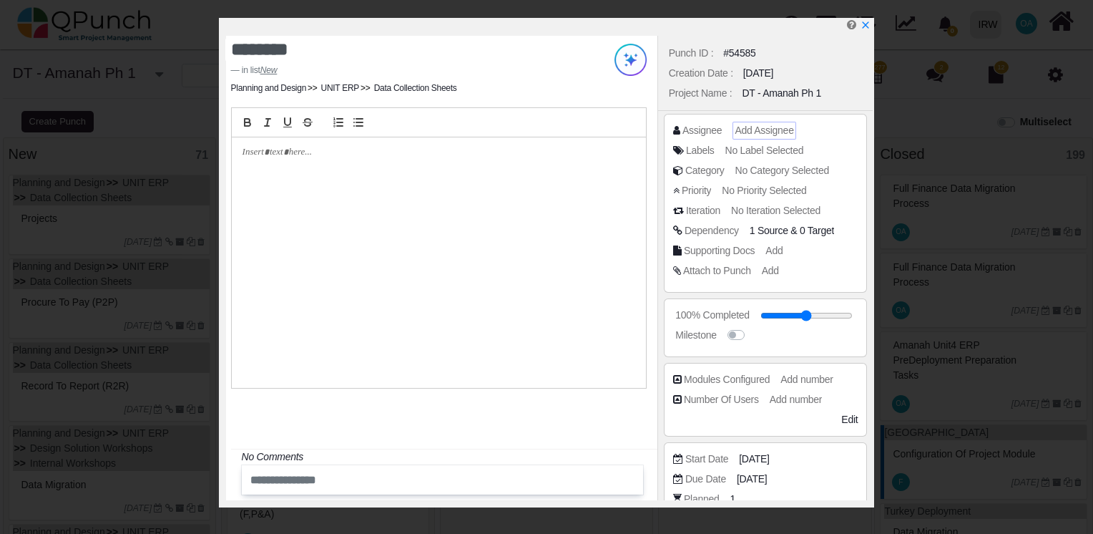
click at [778, 134] on span "Add Assignee" at bounding box center [764, 129] width 59 height 11
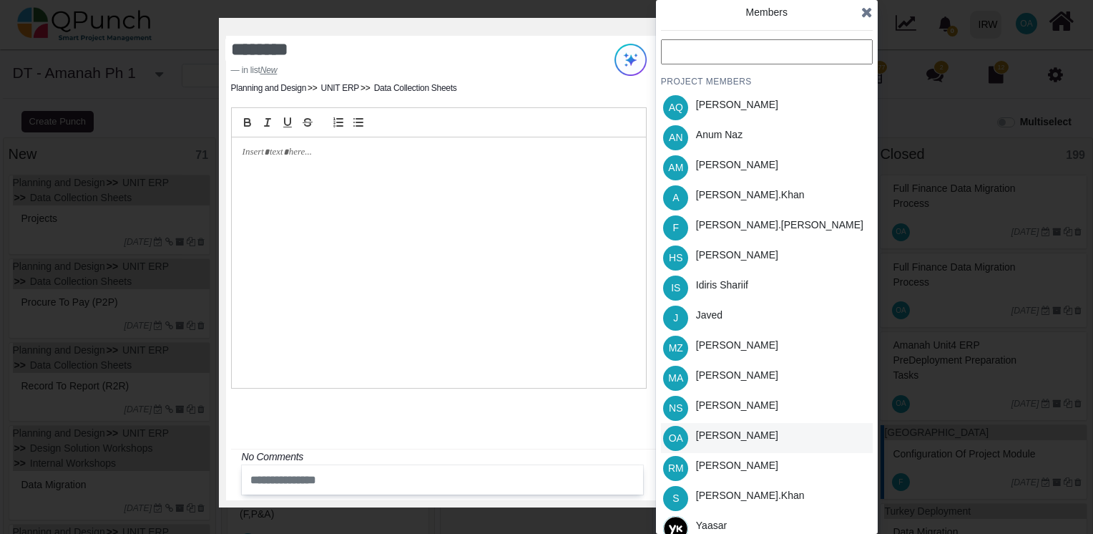
click at [724, 425] on div "[PERSON_NAME]" at bounding box center [737, 438] width 92 height 30
click at [866, 14] on icon at bounding box center [866, 12] width 11 height 14
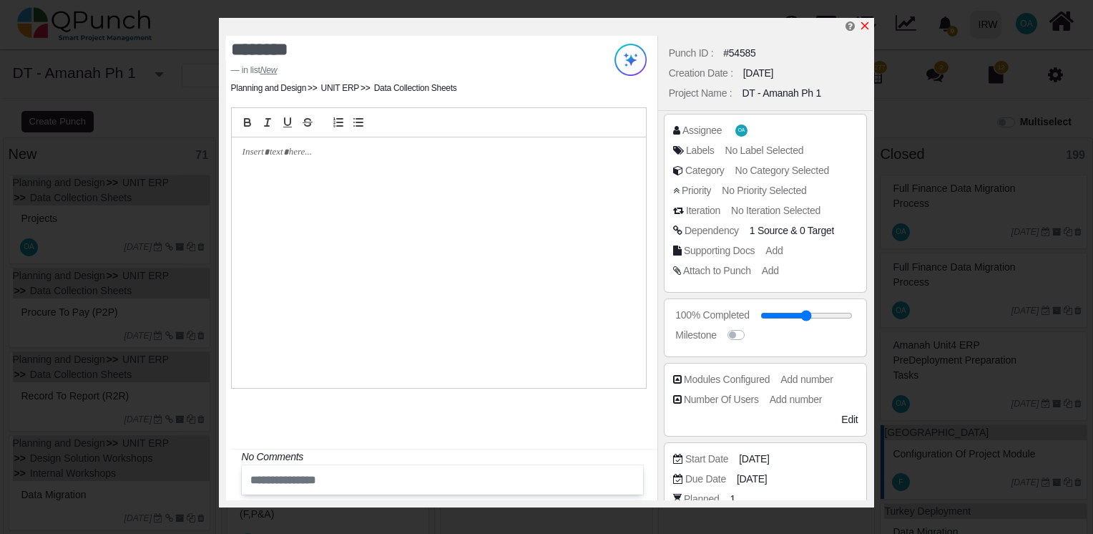
click at [863, 24] on icon "x" at bounding box center [864, 25] width 11 height 11
type input "**"
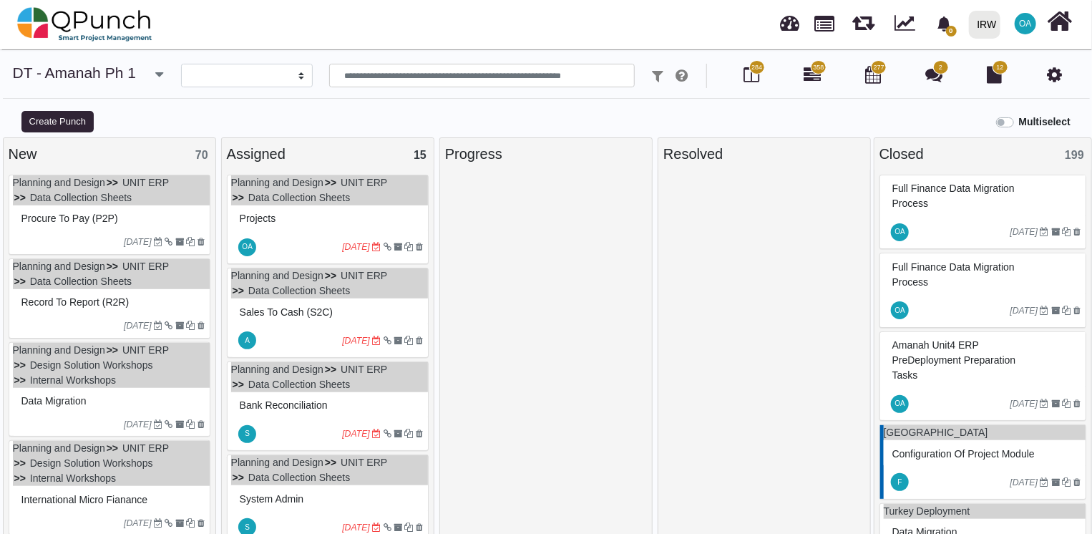
click at [143, 211] on div "Procure to Pay (P2P)" at bounding box center [111, 218] width 187 height 22
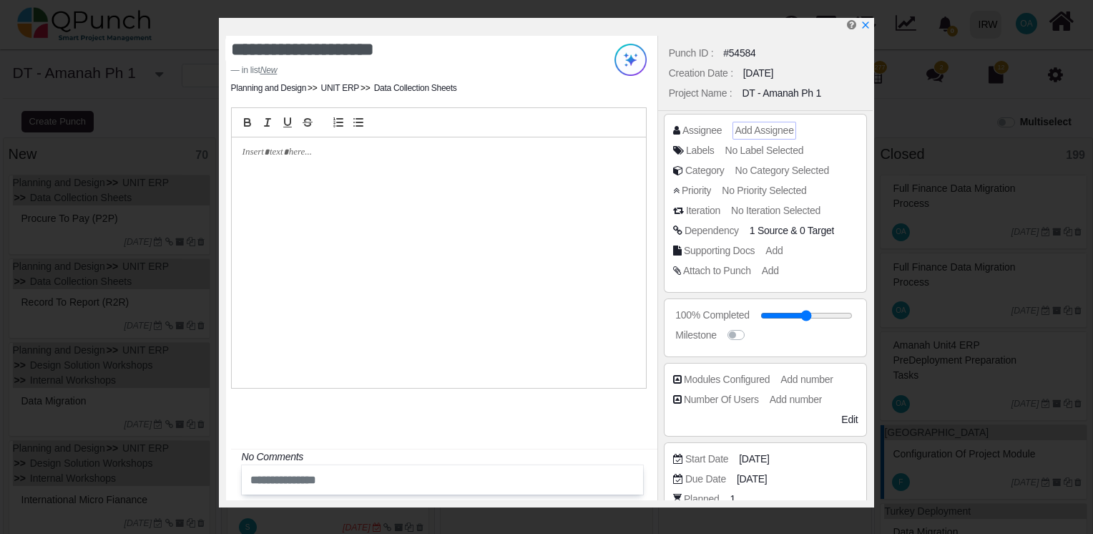
click at [750, 131] on span "Add Assignee" at bounding box center [764, 129] width 59 height 11
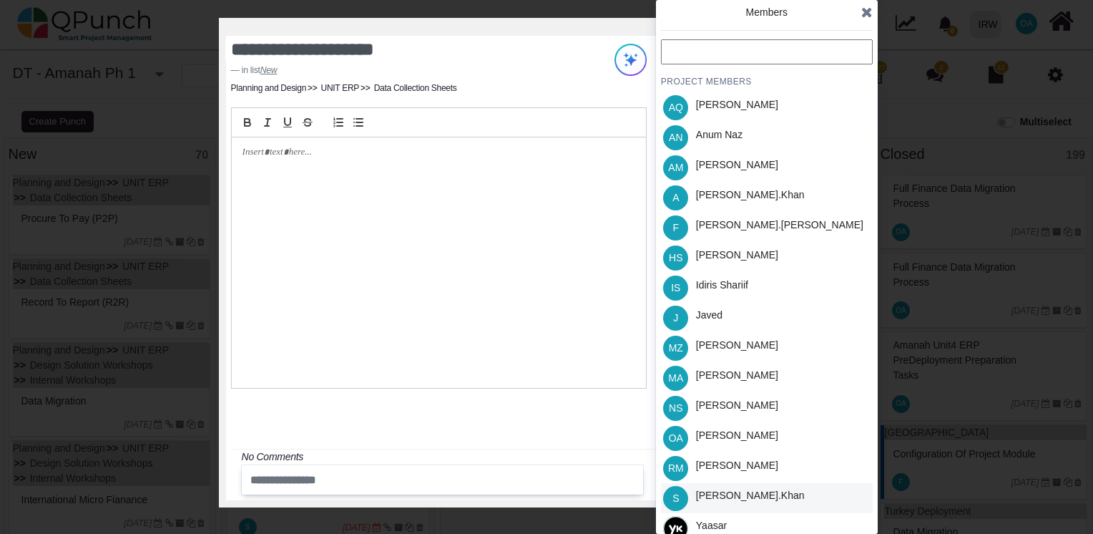
click at [713, 496] on div "[PERSON_NAME].khan" at bounding box center [750, 495] width 109 height 15
click at [867, 16] on icon at bounding box center [866, 12] width 11 height 14
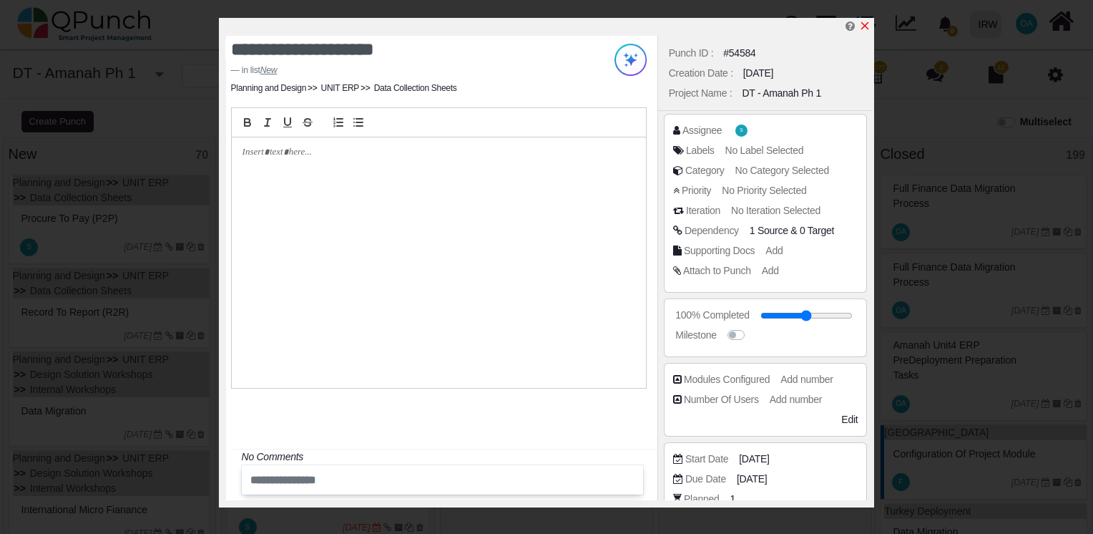
click at [865, 26] on icon "x" at bounding box center [864, 25] width 11 height 11
type input "**"
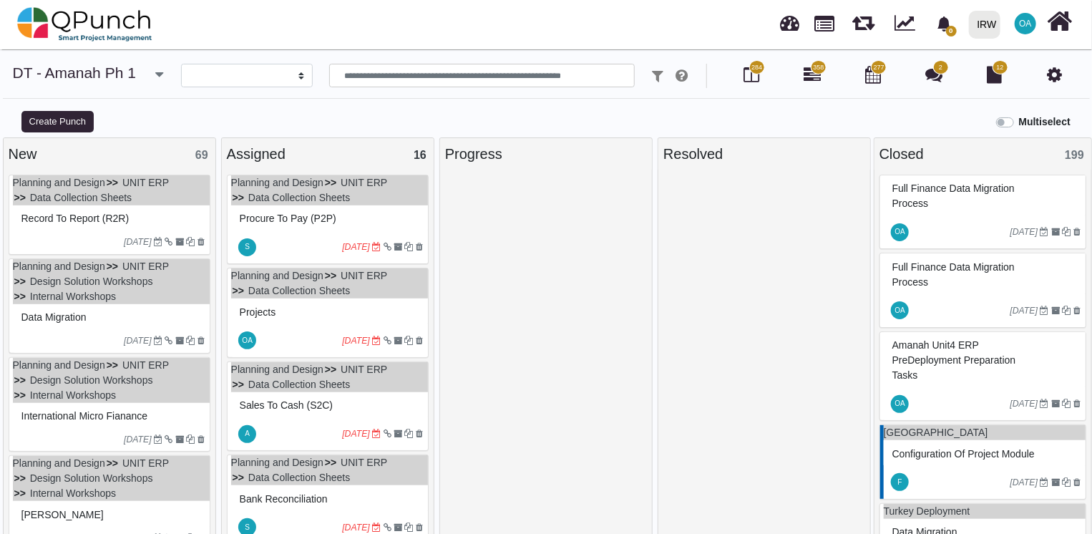
click at [51, 237] on div at bounding box center [71, 241] width 107 height 13
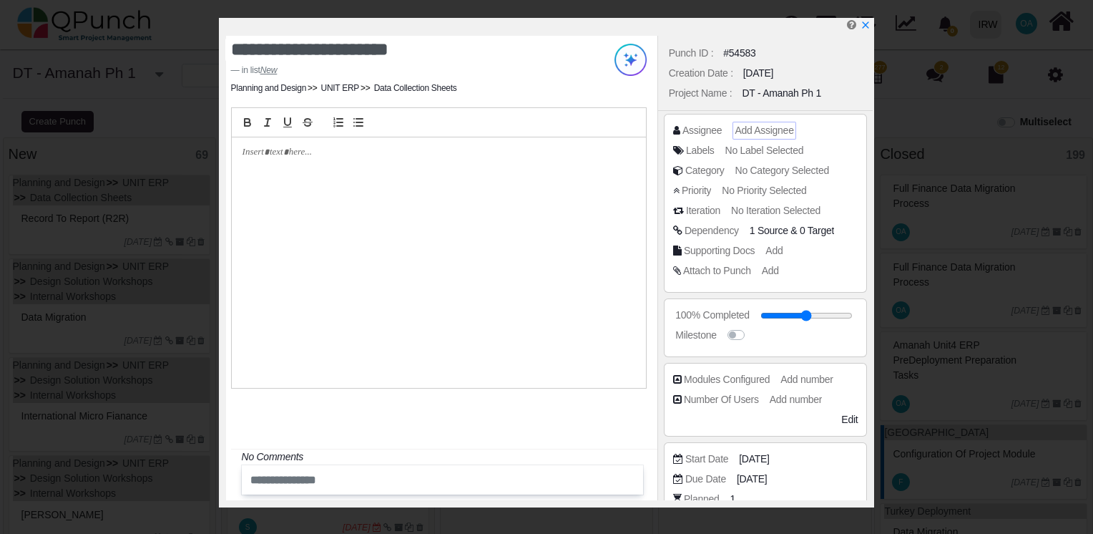
click at [787, 127] on span "Add Assignee" at bounding box center [764, 129] width 59 height 11
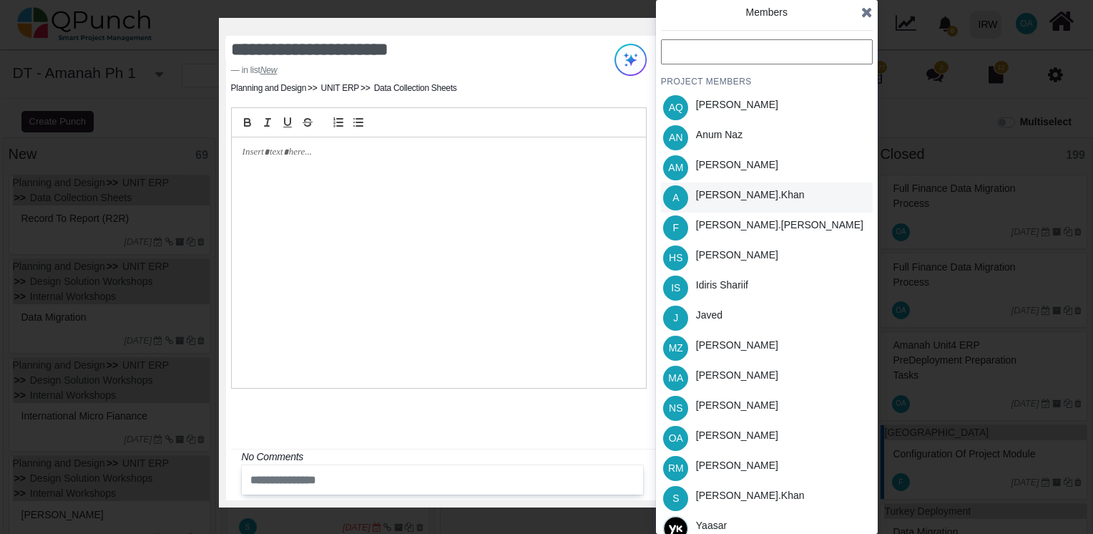
click at [721, 200] on div "[PERSON_NAME].khan" at bounding box center [750, 194] width 109 height 15
click at [868, 10] on icon at bounding box center [866, 12] width 11 height 14
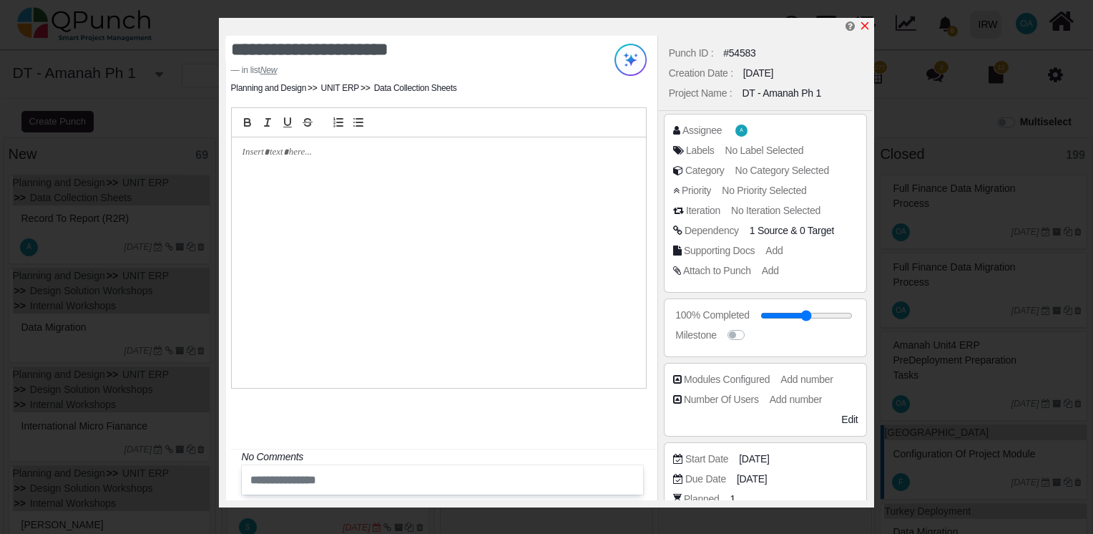
click at [863, 25] on icon "x" at bounding box center [865, 26] width 8 height 8
type input "**"
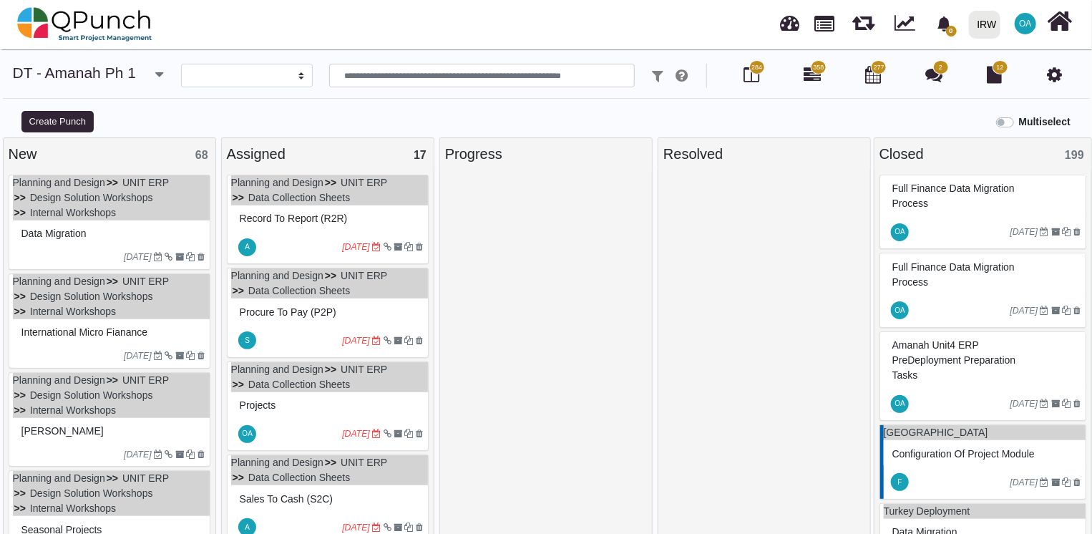
click at [125, 229] on div "Data Migration" at bounding box center [111, 234] width 187 height 22
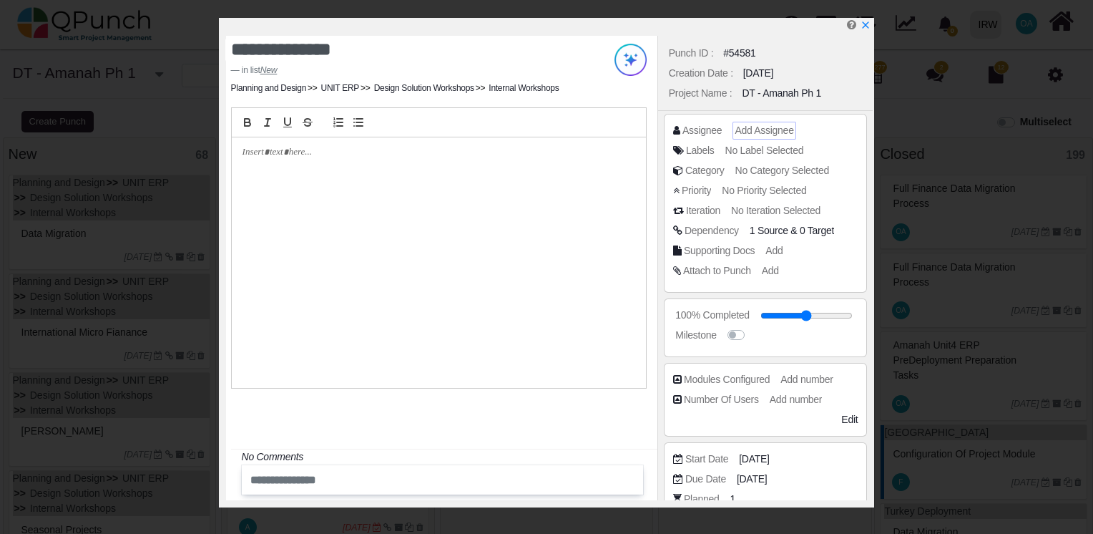
click at [770, 132] on span "Add Assignee" at bounding box center [764, 129] width 59 height 11
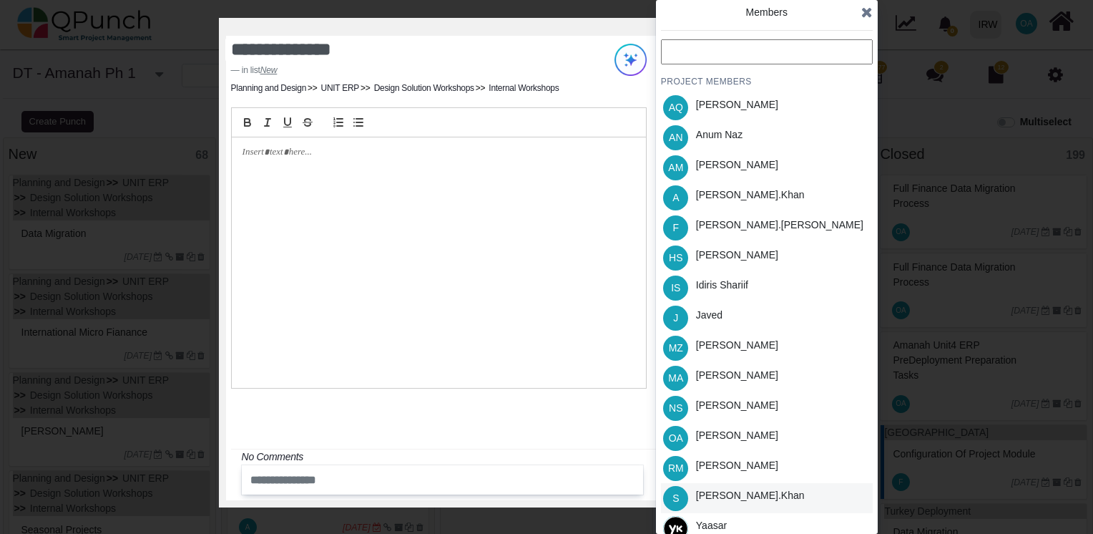
click at [718, 497] on div "[PERSON_NAME].khan" at bounding box center [750, 495] width 109 height 15
click at [869, 13] on icon at bounding box center [866, 12] width 11 height 14
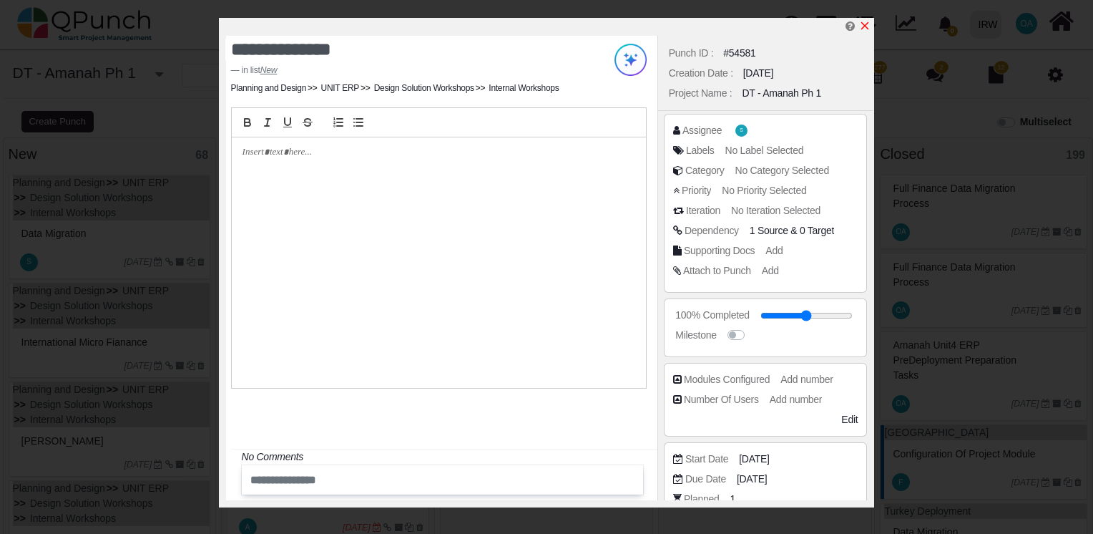
click at [866, 24] on icon "x" at bounding box center [864, 25] width 11 height 11
type input "**"
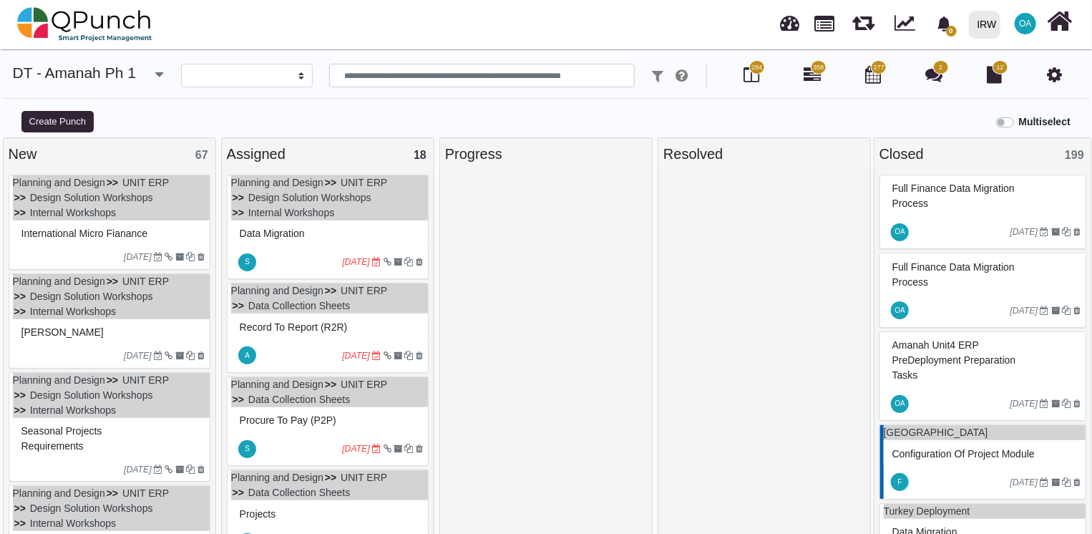
click at [66, 248] on div "13-10-2022" at bounding box center [111, 256] width 197 height 23
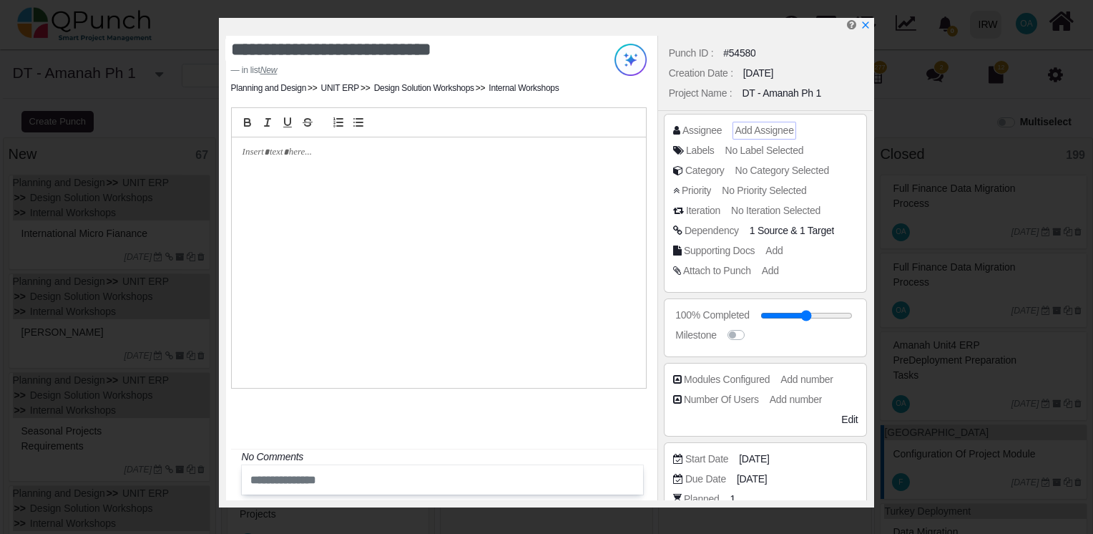
click at [756, 126] on span "Add Assignee" at bounding box center [764, 129] width 59 height 11
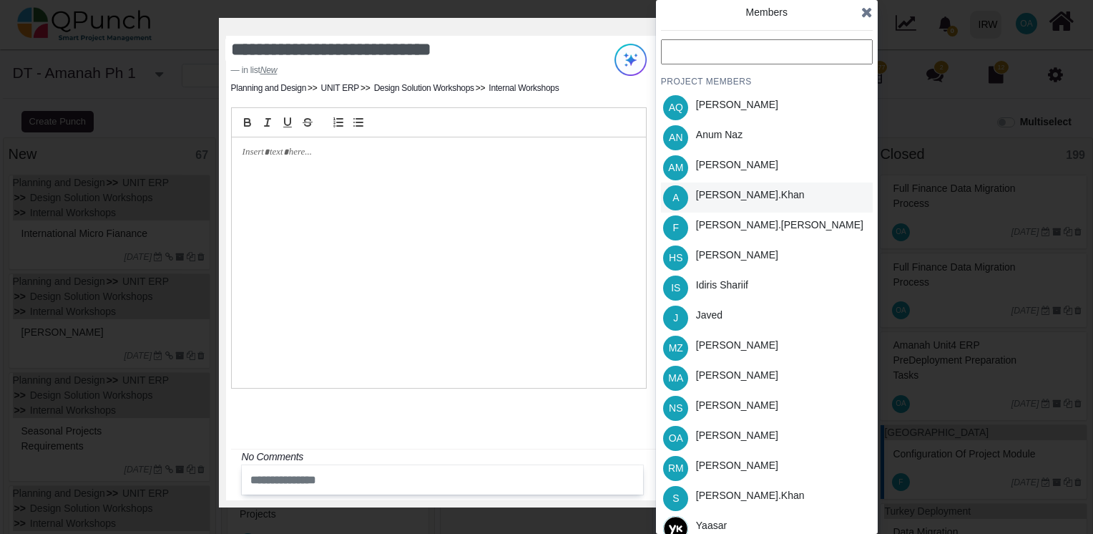
click at [717, 194] on div "[PERSON_NAME].khan" at bounding box center [750, 194] width 109 height 15
click at [866, 14] on icon at bounding box center [866, 12] width 11 height 14
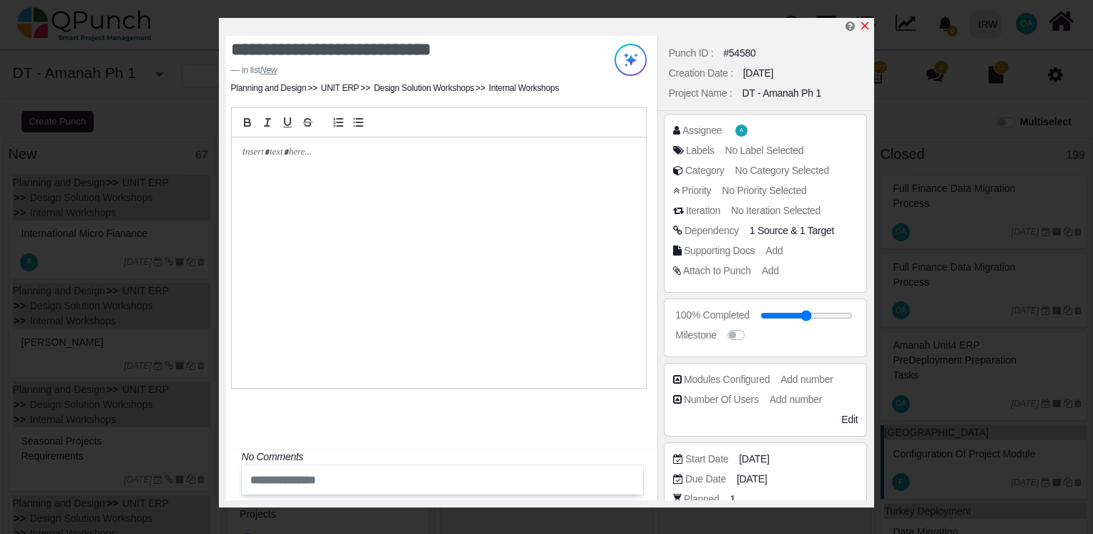
click at [861, 29] on icon "x" at bounding box center [864, 25] width 11 height 11
type input "**"
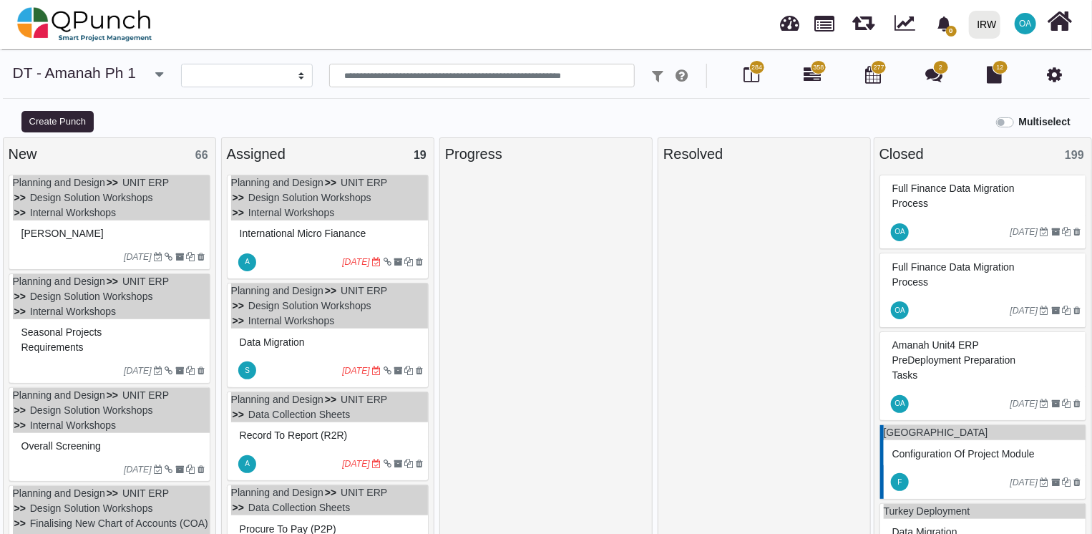
click at [95, 239] on div "Al Yateem" at bounding box center [111, 234] width 187 height 22
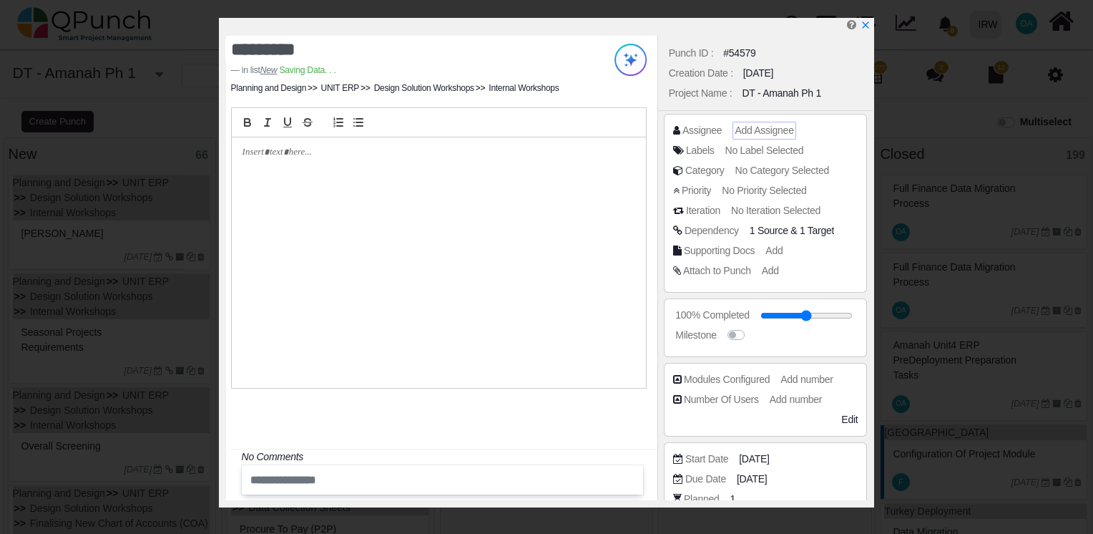
click at [744, 127] on span "Add Assignee" at bounding box center [764, 129] width 59 height 11
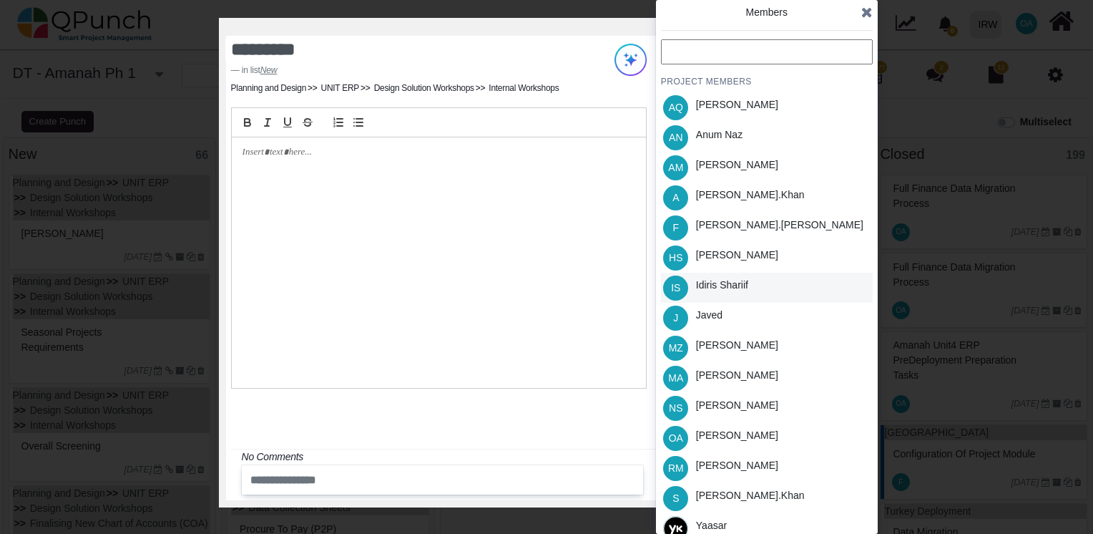
click at [713, 286] on div "Idiris Shariif" at bounding box center [722, 285] width 52 height 15
click at [861, 13] on icon at bounding box center [866, 12] width 11 height 14
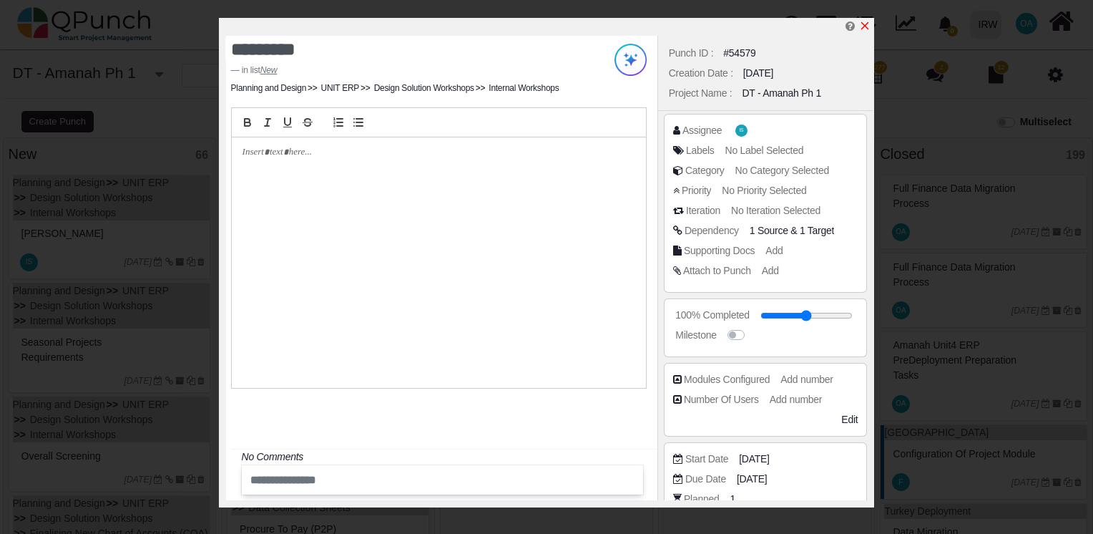
click at [866, 24] on icon "x" at bounding box center [864, 25] width 11 height 11
type input "**"
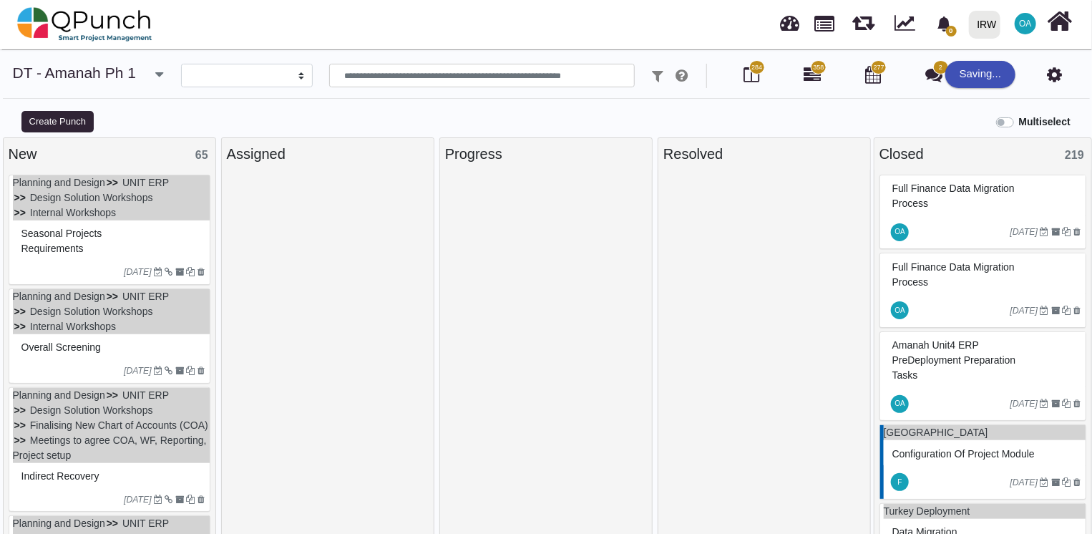
click at [140, 240] on div "Seasonal Projects Requirements" at bounding box center [111, 241] width 187 height 37
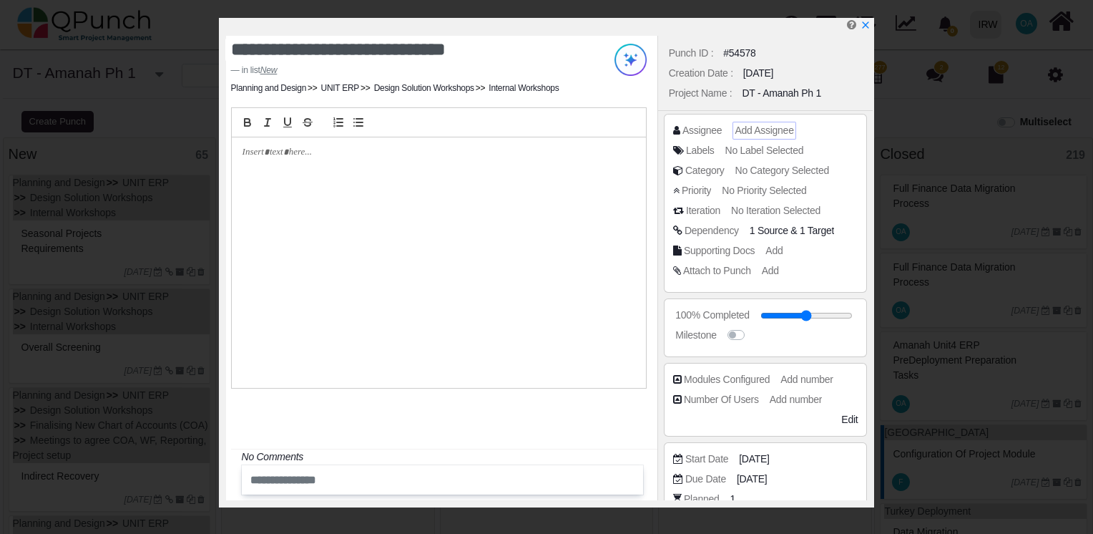
click at [762, 129] on span "Add Assignee" at bounding box center [764, 129] width 59 height 11
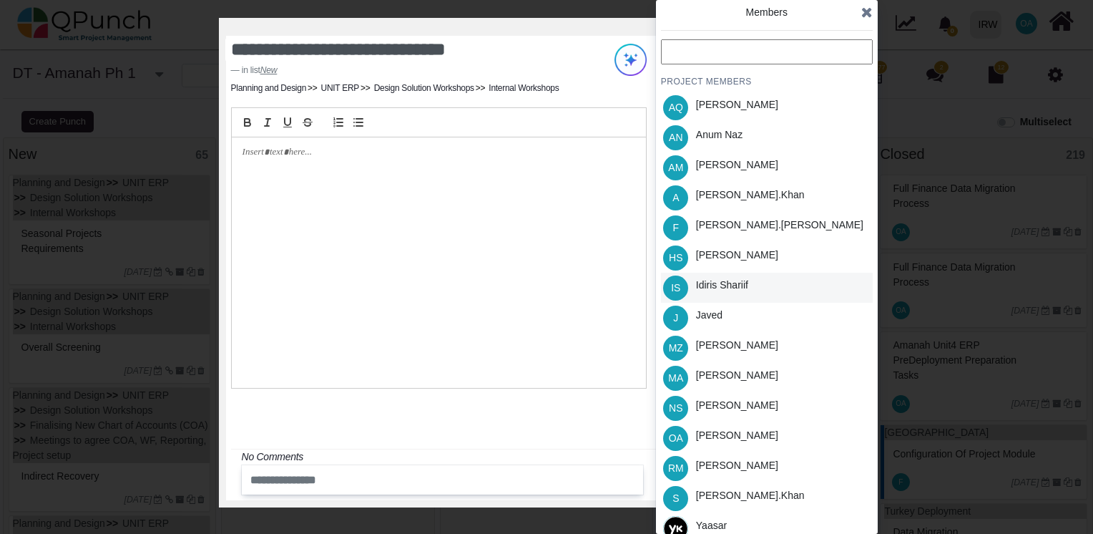
click at [725, 292] on div "Idiris Shariif" at bounding box center [722, 288] width 62 height 30
click at [864, 13] on icon at bounding box center [866, 12] width 11 height 14
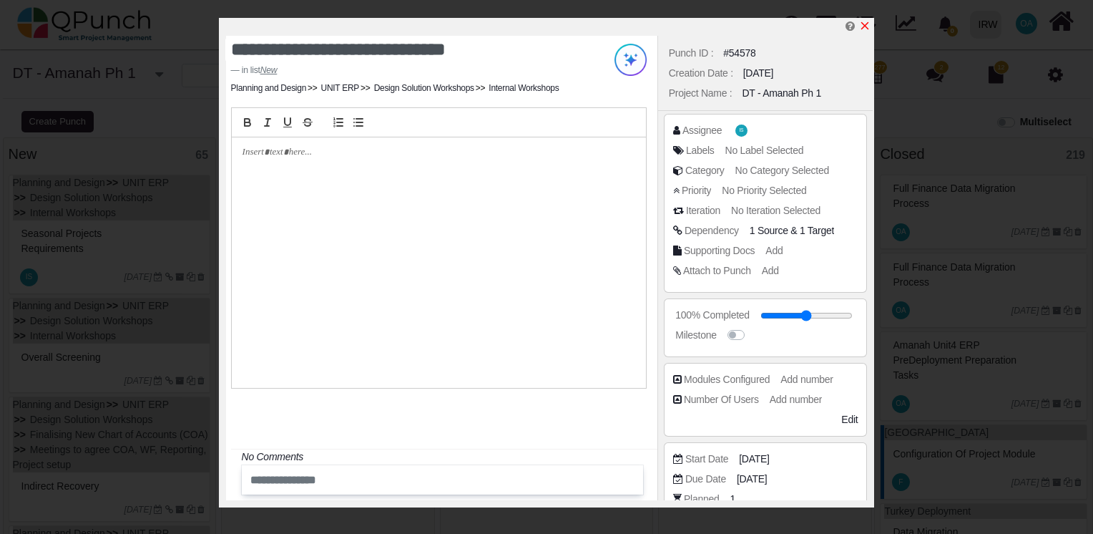
click at [863, 26] on icon "x" at bounding box center [864, 25] width 11 height 11
type input "**"
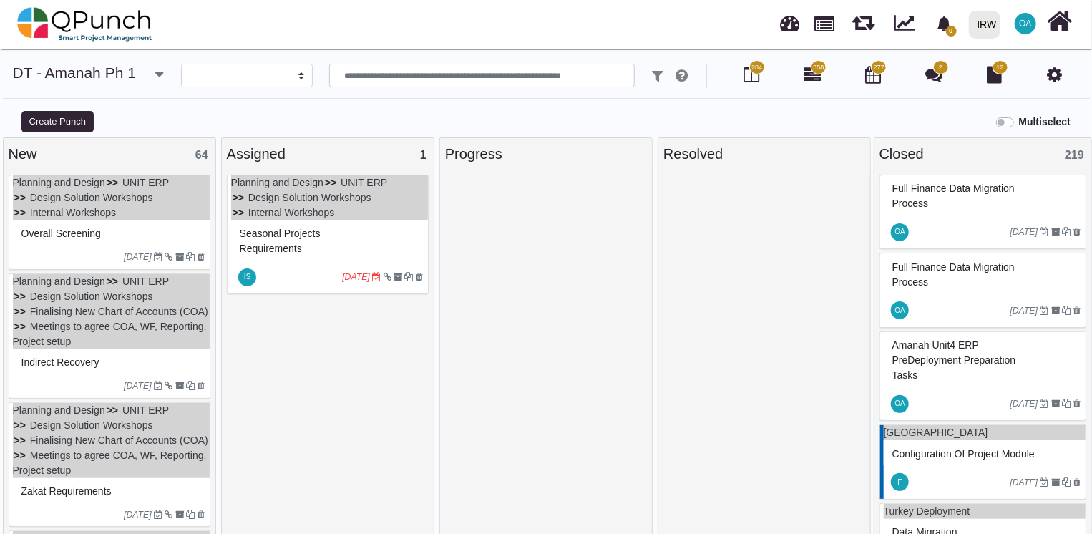
click at [136, 228] on div "Overall Screening" at bounding box center [111, 234] width 187 height 22
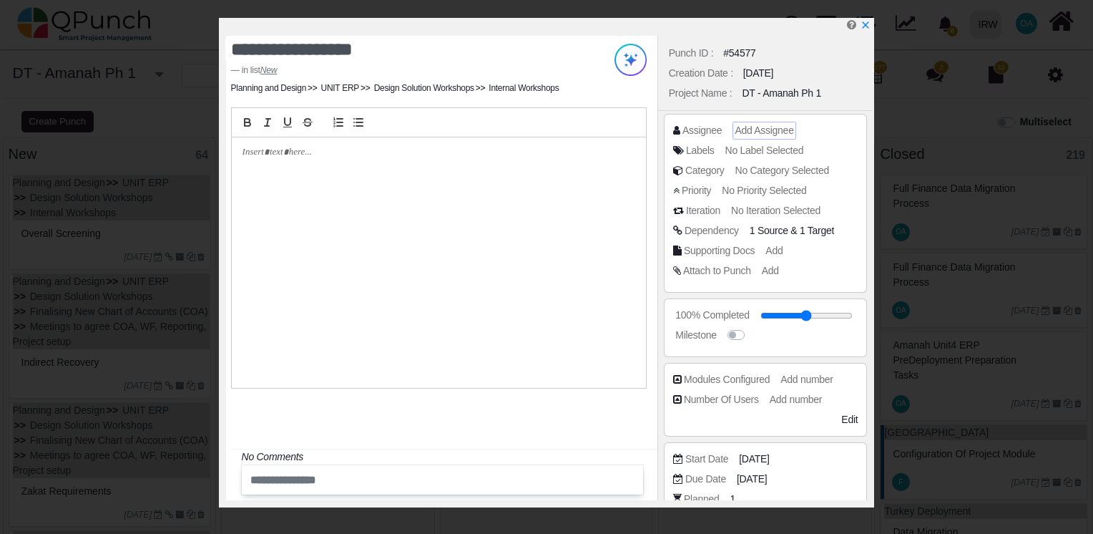
click at [770, 124] on span "Add Assignee" at bounding box center [764, 129] width 59 height 11
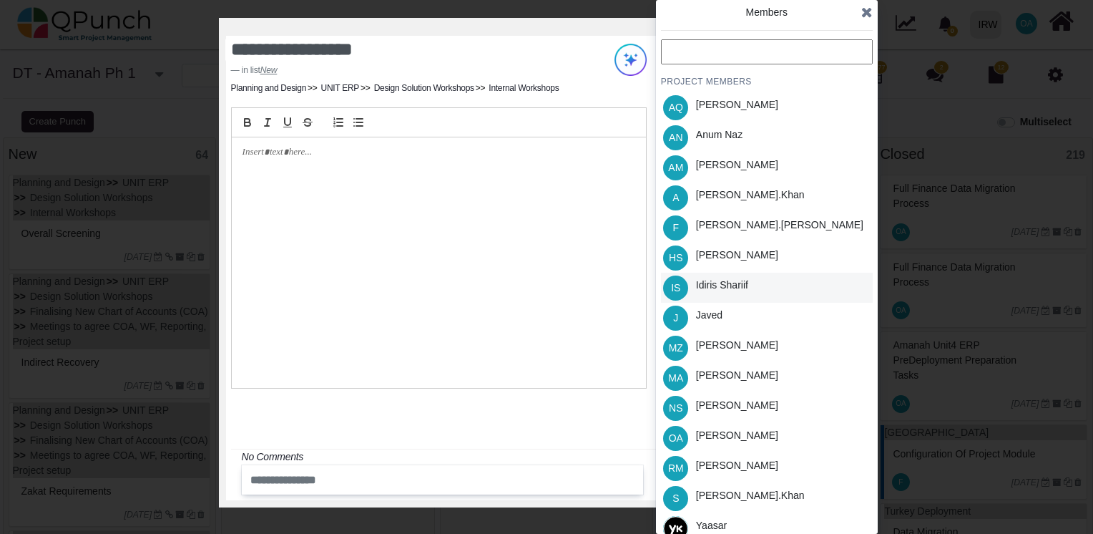
click at [708, 293] on div "Idiris Shariif" at bounding box center [722, 288] width 62 height 30
click at [867, 21] on span at bounding box center [866, 11] width 11 height 21
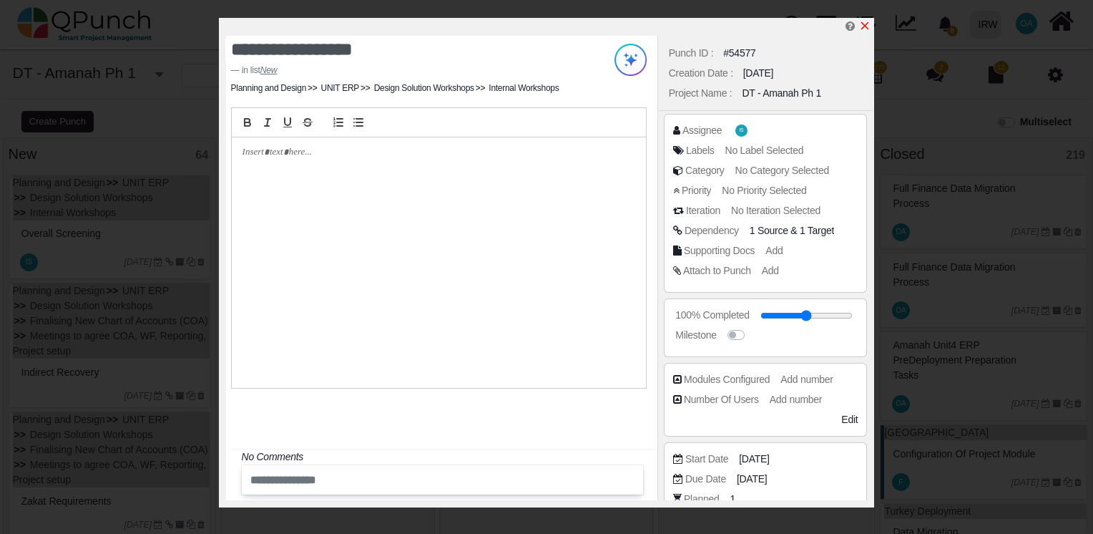
click at [865, 29] on icon "x" at bounding box center [864, 25] width 11 height 11
type input "**"
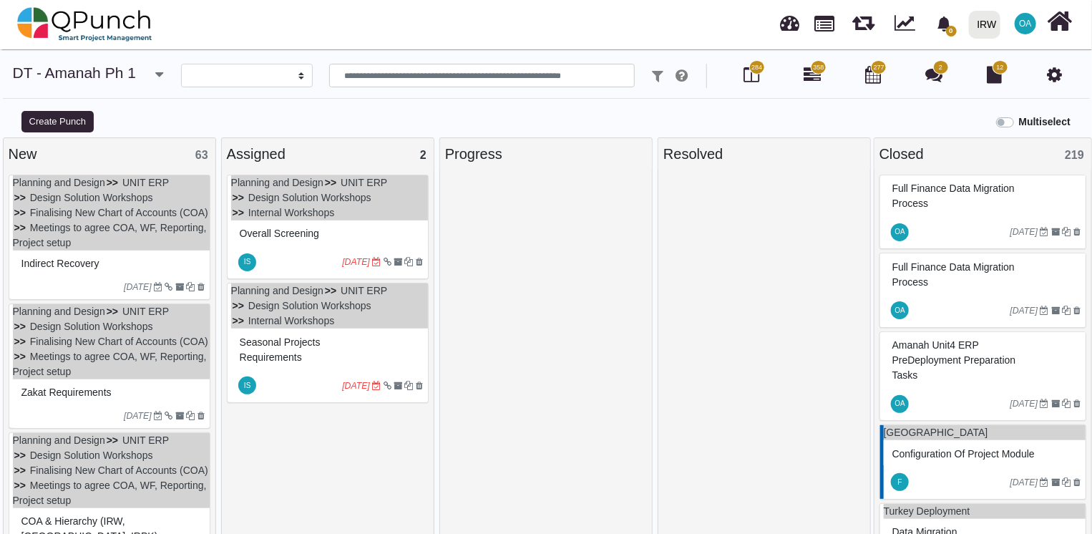
click at [124, 275] on div "Indirect recovery" at bounding box center [111, 264] width 187 height 22
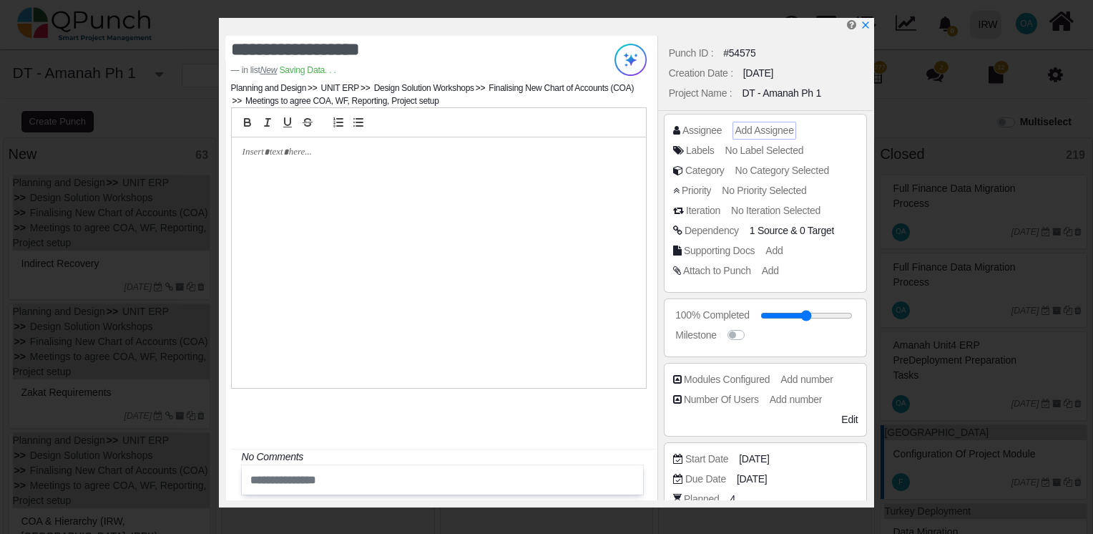
click at [747, 127] on span "Add Assignee" at bounding box center [764, 129] width 59 height 11
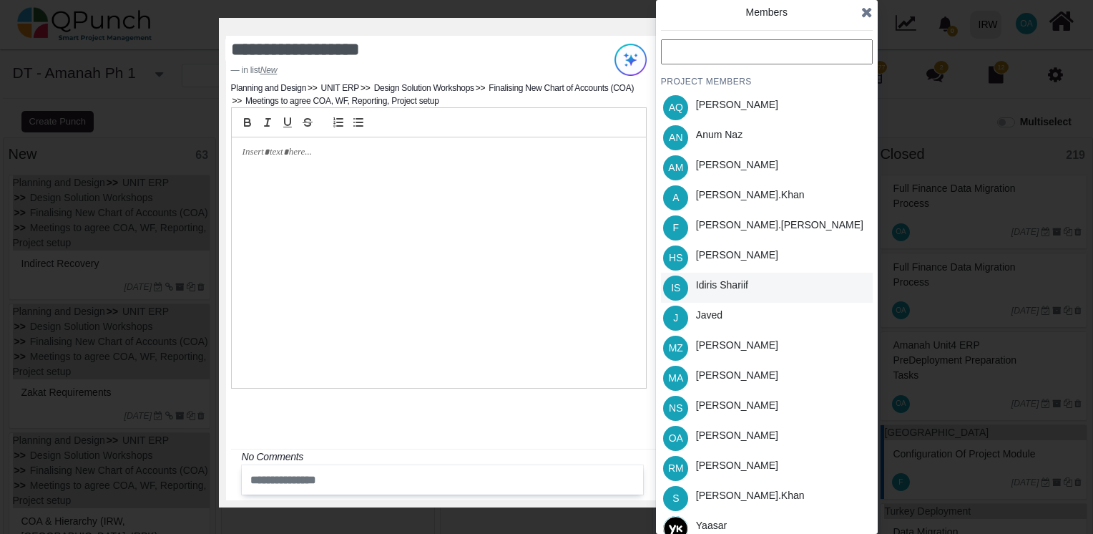
click at [727, 279] on div "Idiris Shariif" at bounding box center [722, 285] width 52 height 15
click at [867, 16] on icon at bounding box center [866, 12] width 11 height 14
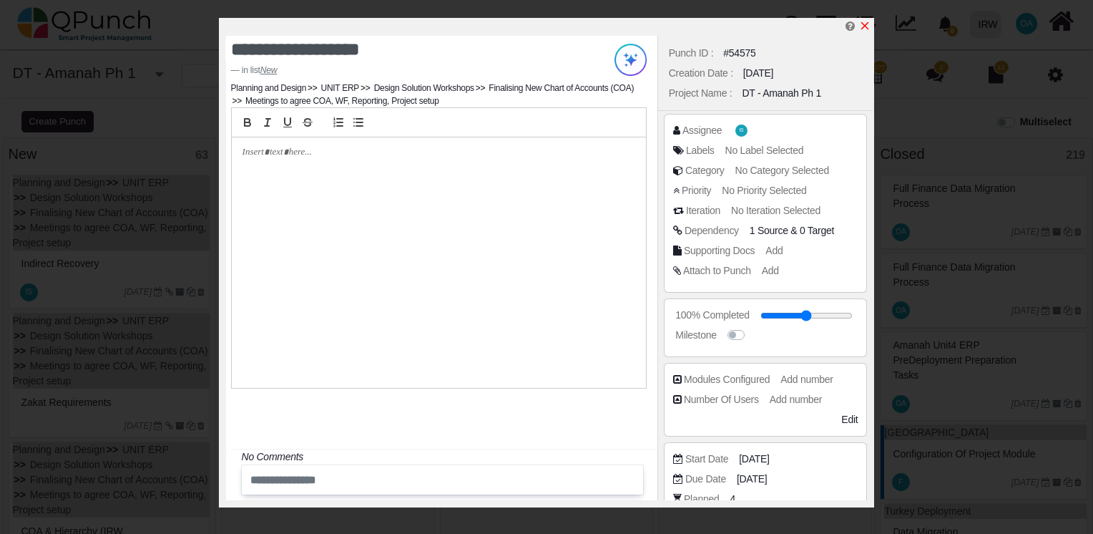
click at [860, 27] on icon "x" at bounding box center [864, 25] width 11 height 11
type input "**"
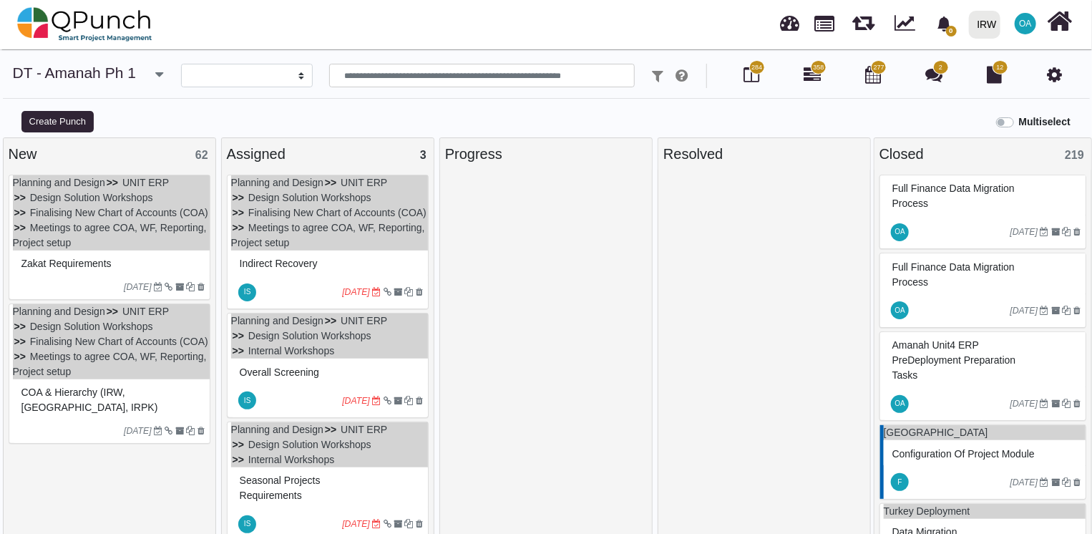
click at [147, 265] on div "Zakat requirements" at bounding box center [111, 262] width 197 height 25
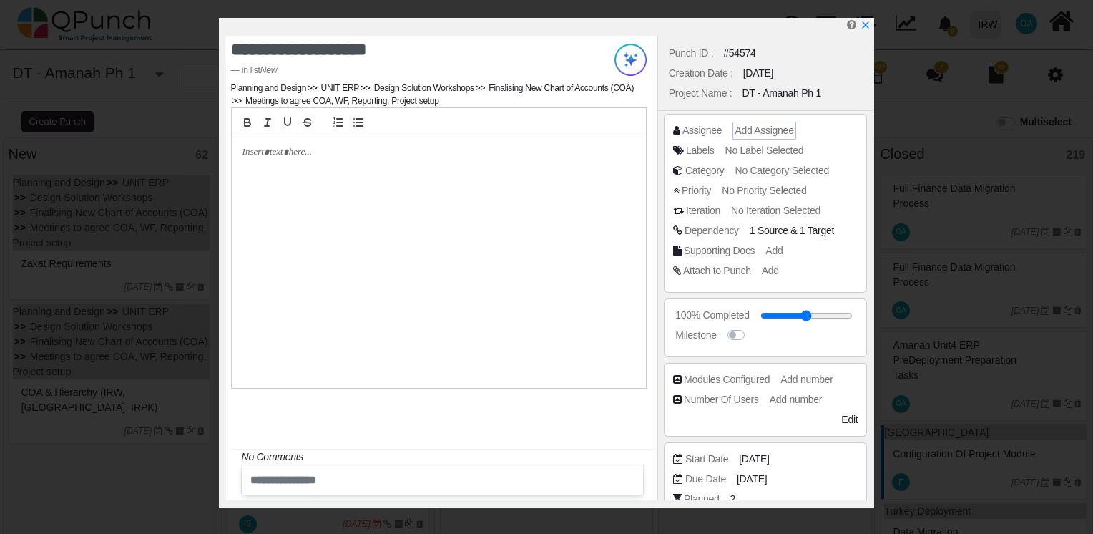
click at [768, 128] on span "Add Assignee" at bounding box center [764, 129] width 59 height 11
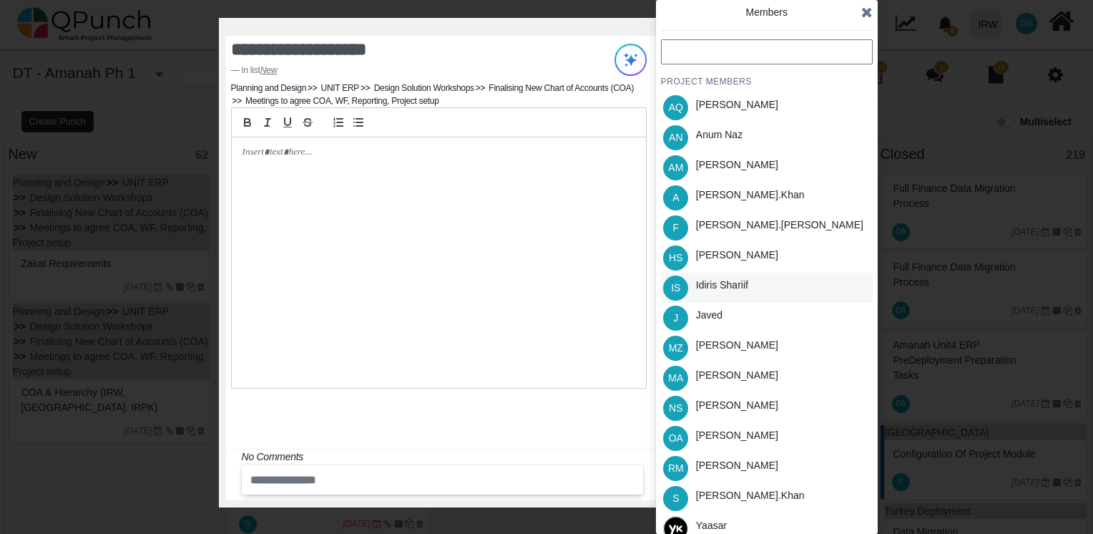
click at [732, 291] on div "Idiris Shariif" at bounding box center [722, 285] width 52 height 15
click at [869, 19] on icon at bounding box center [866, 12] width 11 height 14
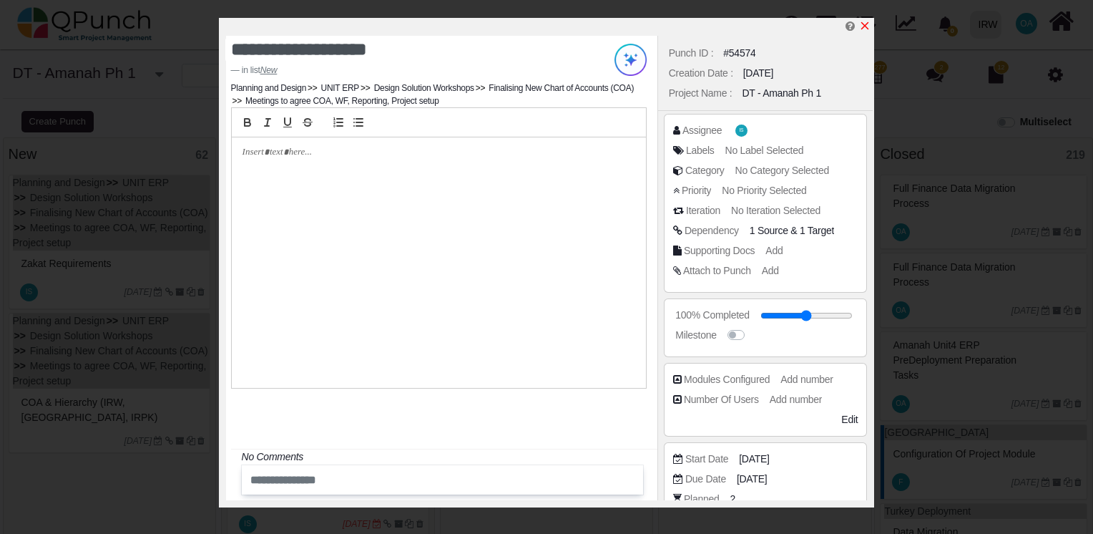
click at [866, 27] on icon "x" at bounding box center [865, 26] width 8 height 8
type input "**"
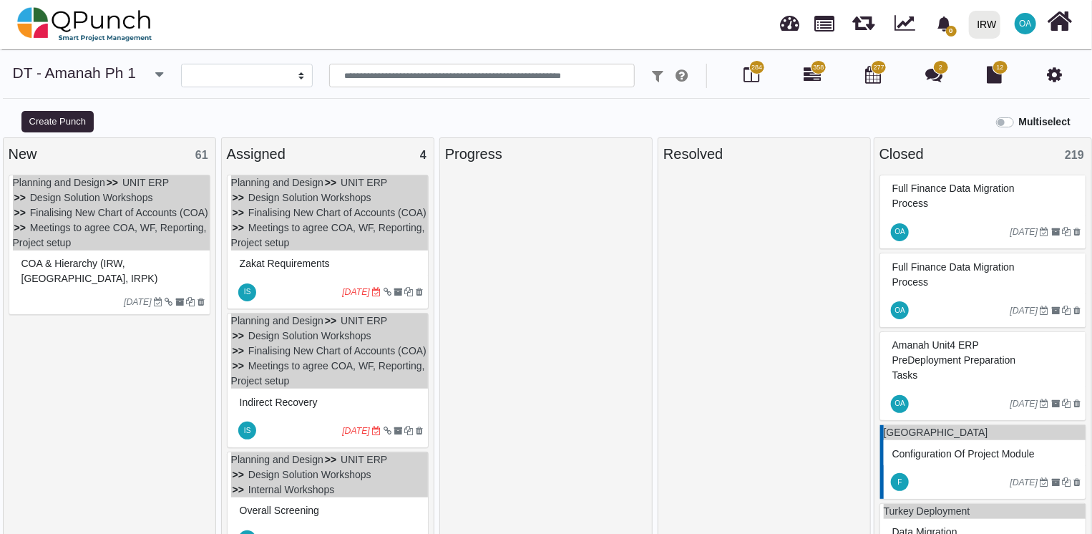
click at [153, 278] on div "COA & Hierarchy (IRW, UK, IRPK)" at bounding box center [111, 271] width 187 height 37
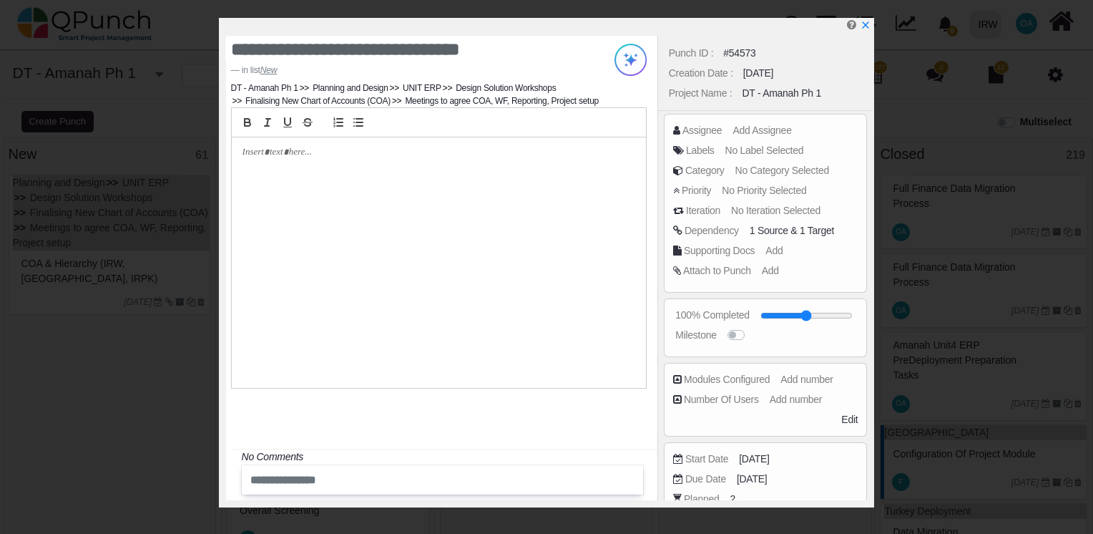
click at [729, 137] on div "Punch ID : #54573 Creation Date : 08-11-2024 Project Name : DT - Amanah Ph 1 As…" at bounding box center [766, 268] width 216 height 464
click at [754, 129] on span "Add Assignee" at bounding box center [764, 129] width 59 height 11
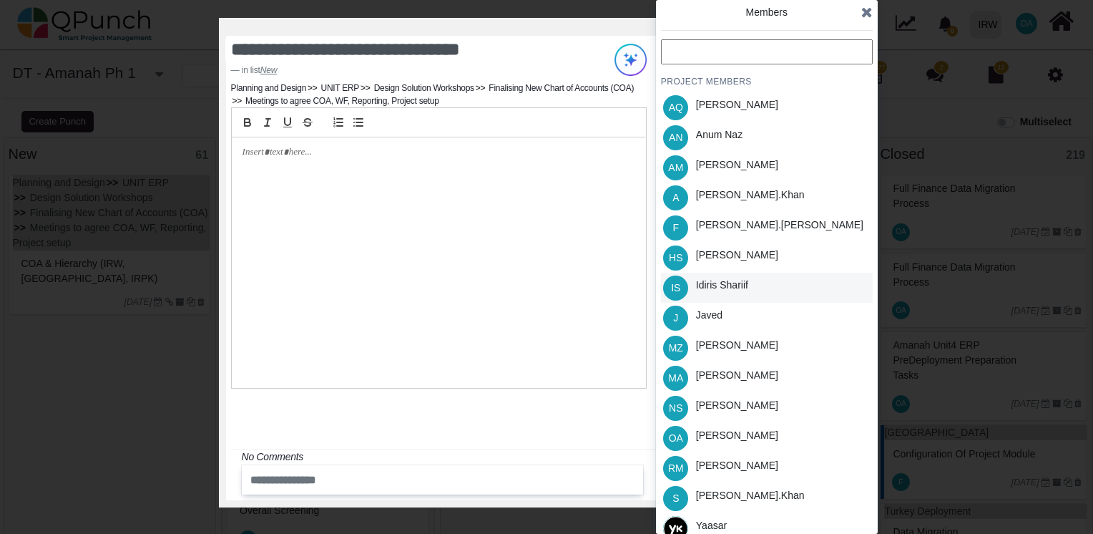
click at [720, 282] on div "Idiris Shariif" at bounding box center [722, 285] width 52 height 15
click at [865, 15] on icon at bounding box center [866, 12] width 11 height 14
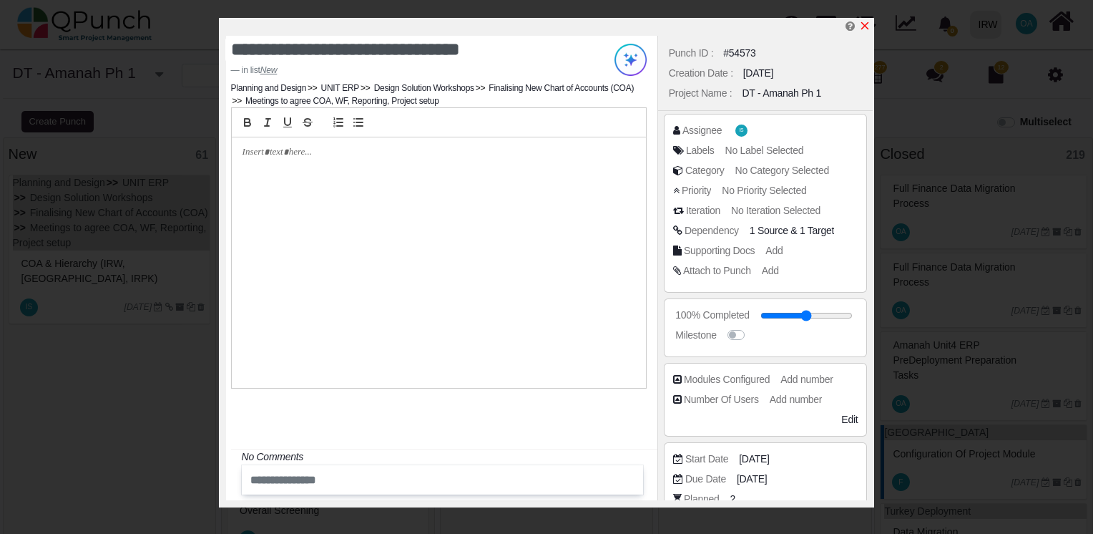
click at [861, 26] on icon "x" at bounding box center [864, 25] width 11 height 11
type input "**"
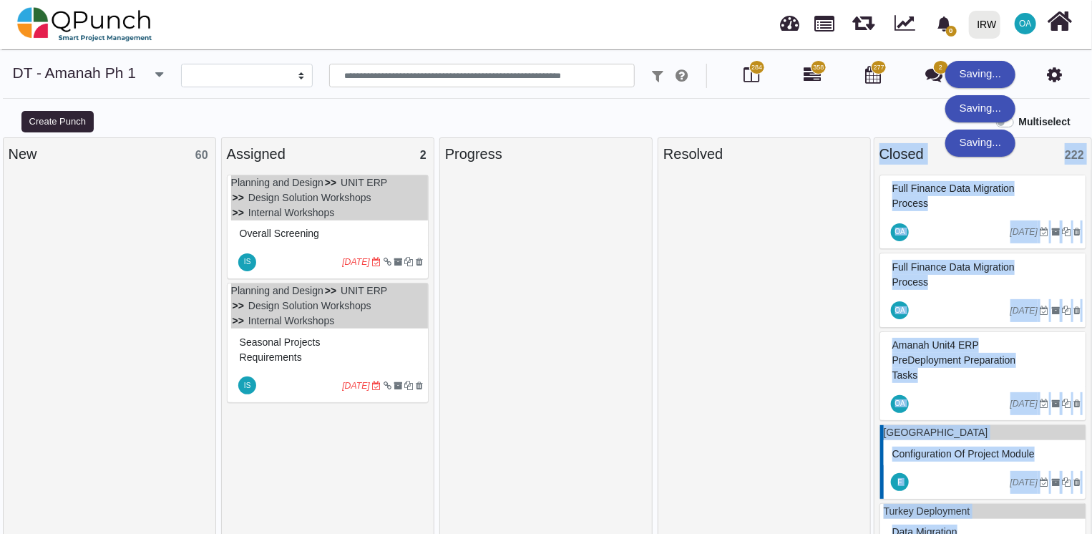
drag, startPoint x: 431, startPoint y: 258, endPoint x: 795, endPoint y: 273, distance: 363.8
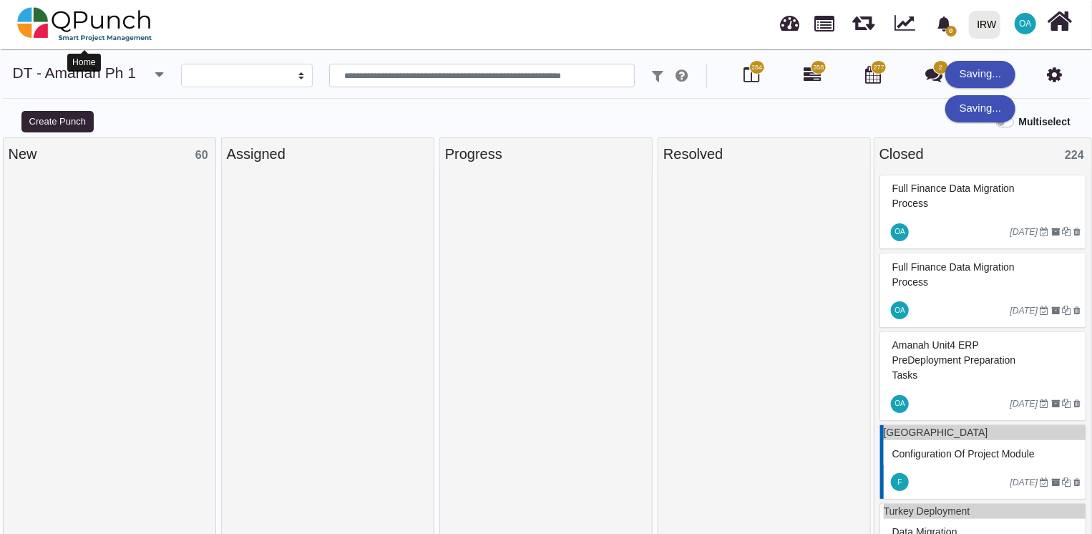
click at [57, 30] on img at bounding box center [84, 24] width 135 height 43
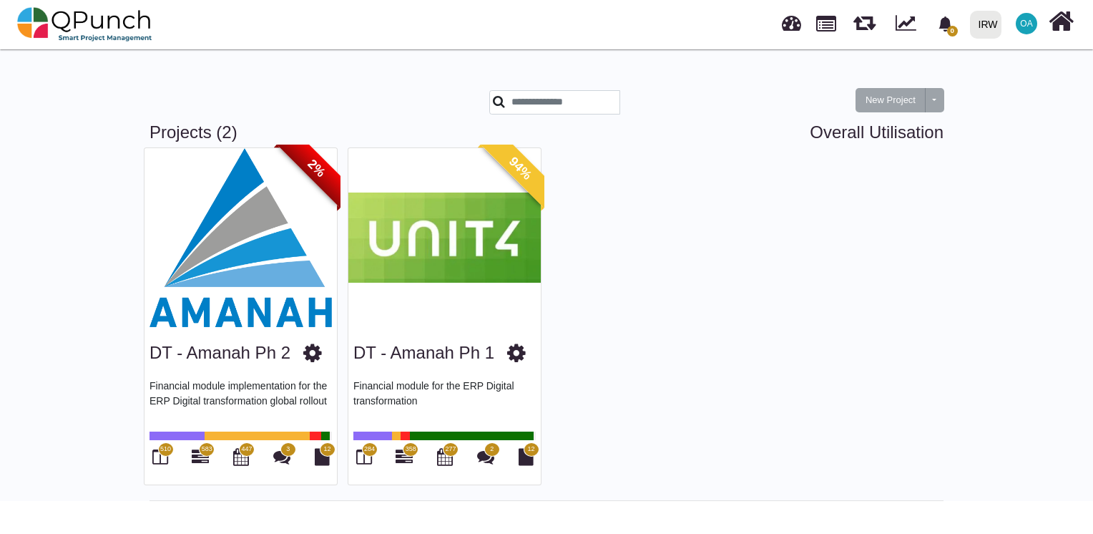
click at [415, 170] on img at bounding box center [444, 237] width 192 height 179
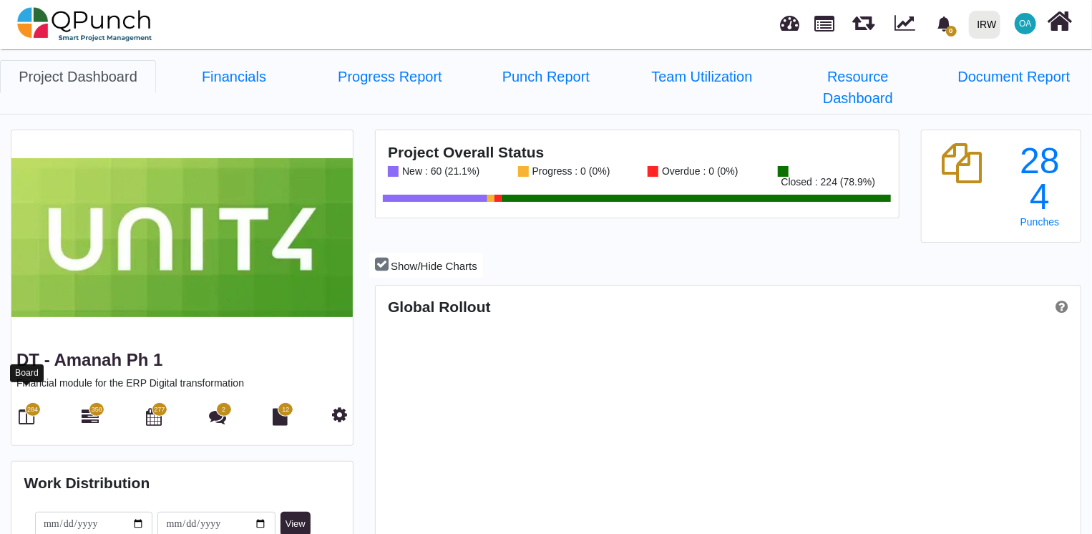
scroll to position [223, 233]
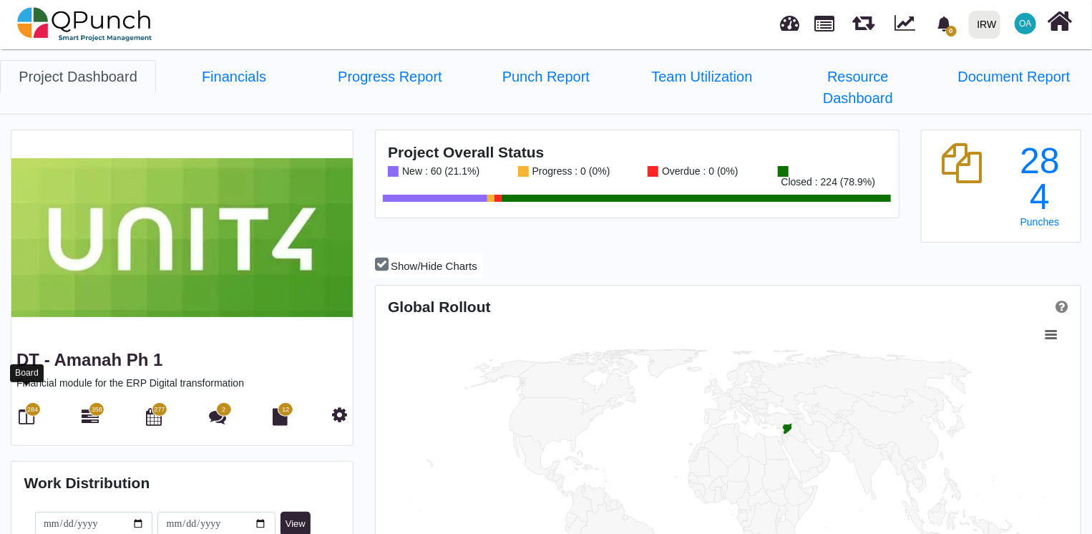
click at [21, 408] on icon at bounding box center [27, 416] width 16 height 17
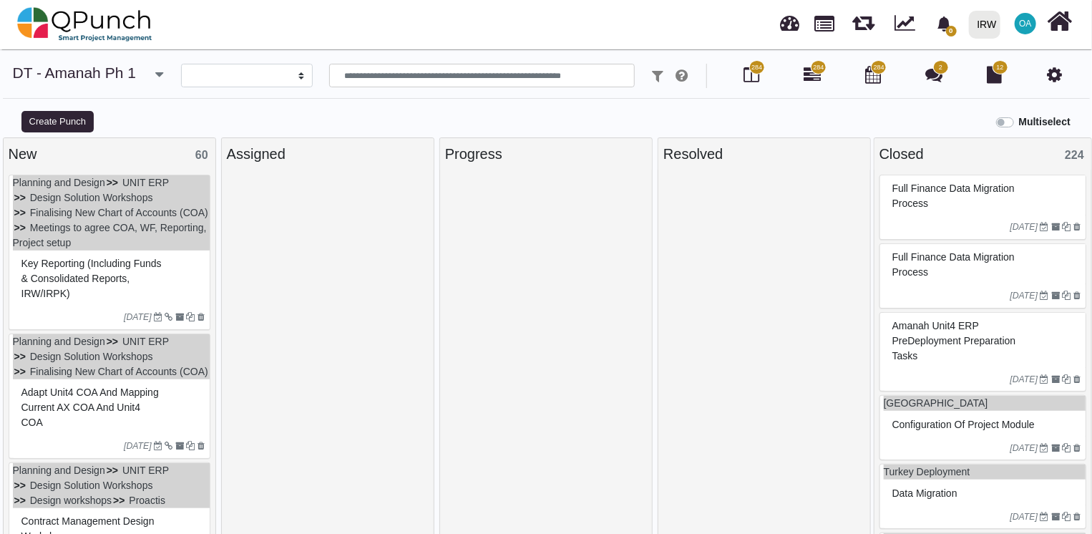
select select
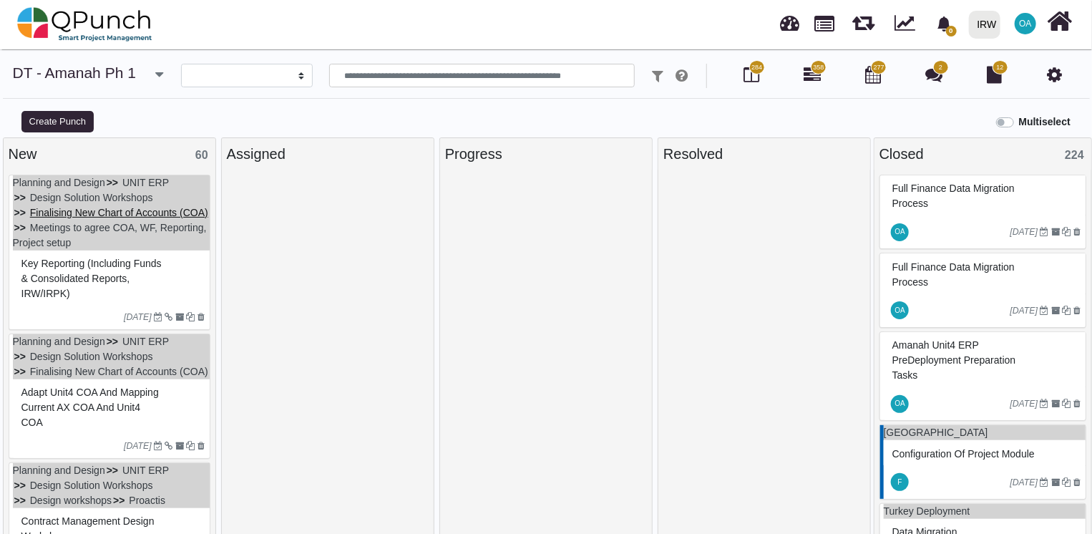
click at [126, 213] on link "Finalising New Chart of Accounts (COA)" at bounding box center [119, 212] width 178 height 11
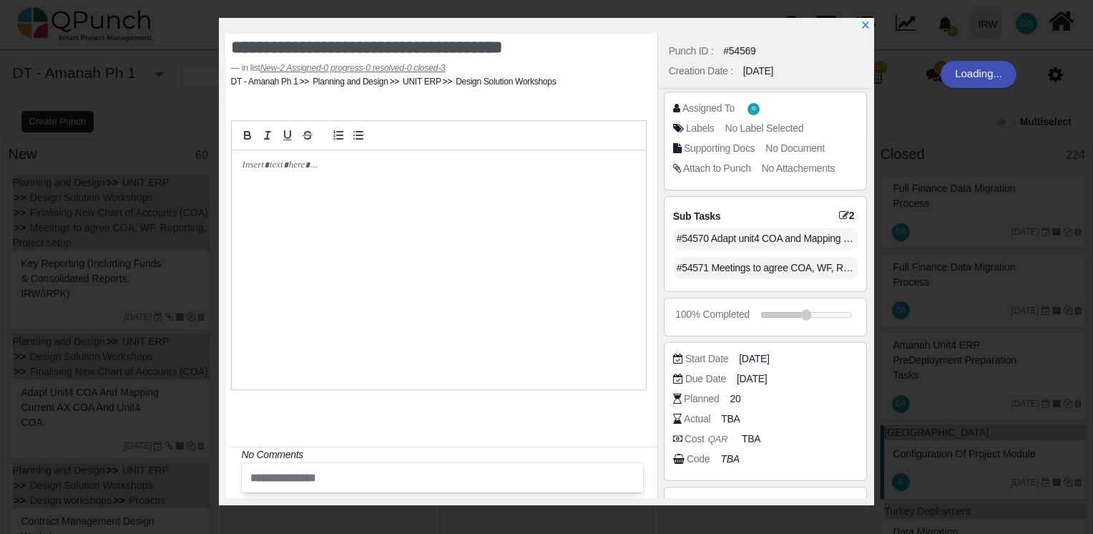
click at [145, 228] on div "**********" at bounding box center [546, 267] width 1093 height 534
click at [861, 23] on icon "x" at bounding box center [864, 25] width 11 height 11
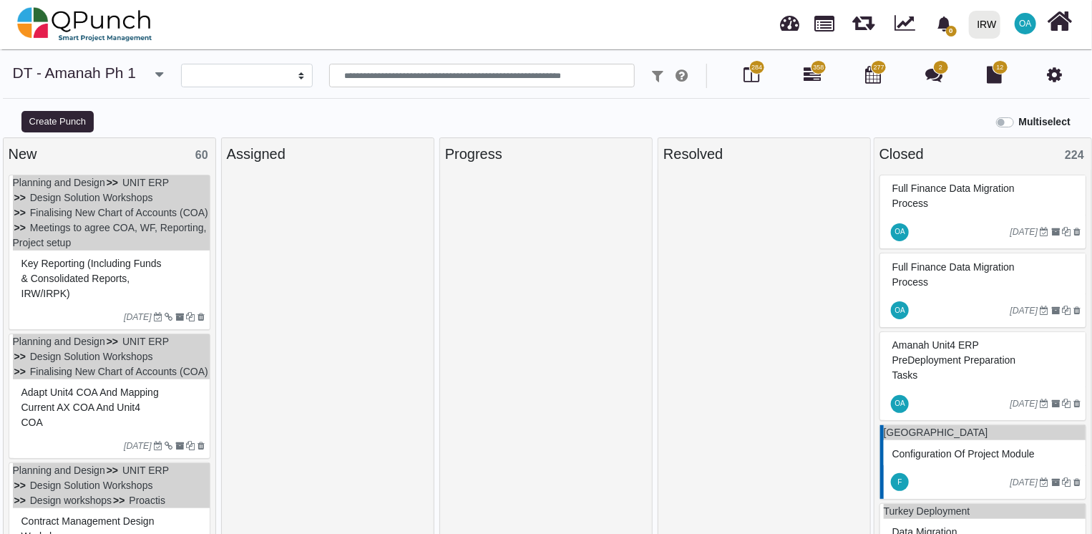
click at [147, 305] on div "Key Reporting (including Funds & Consolidated reports, IRW/IRPK)" at bounding box center [111, 279] width 187 height 52
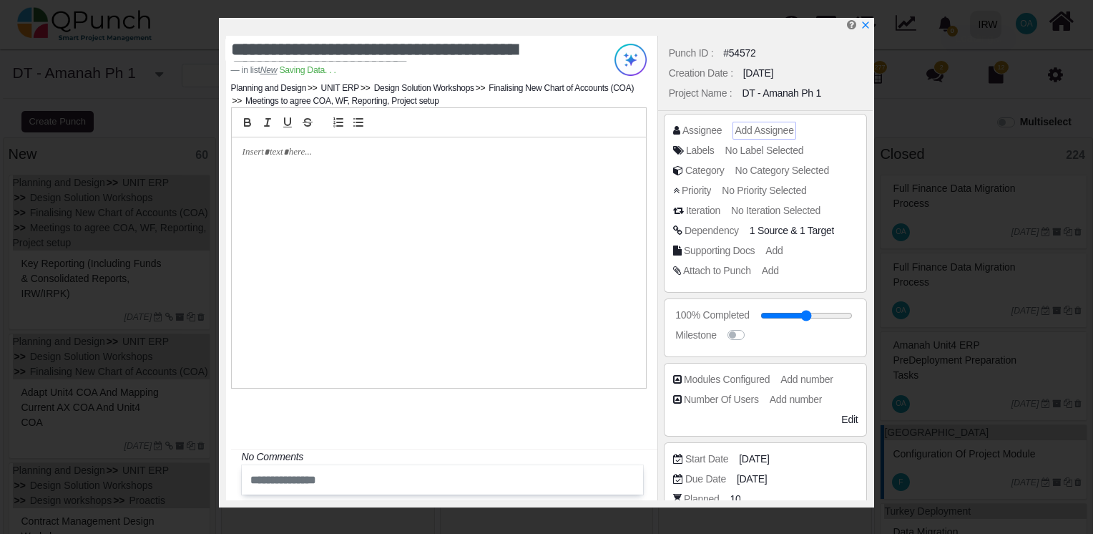
click at [770, 130] on span "Add Assignee" at bounding box center [764, 129] width 59 height 11
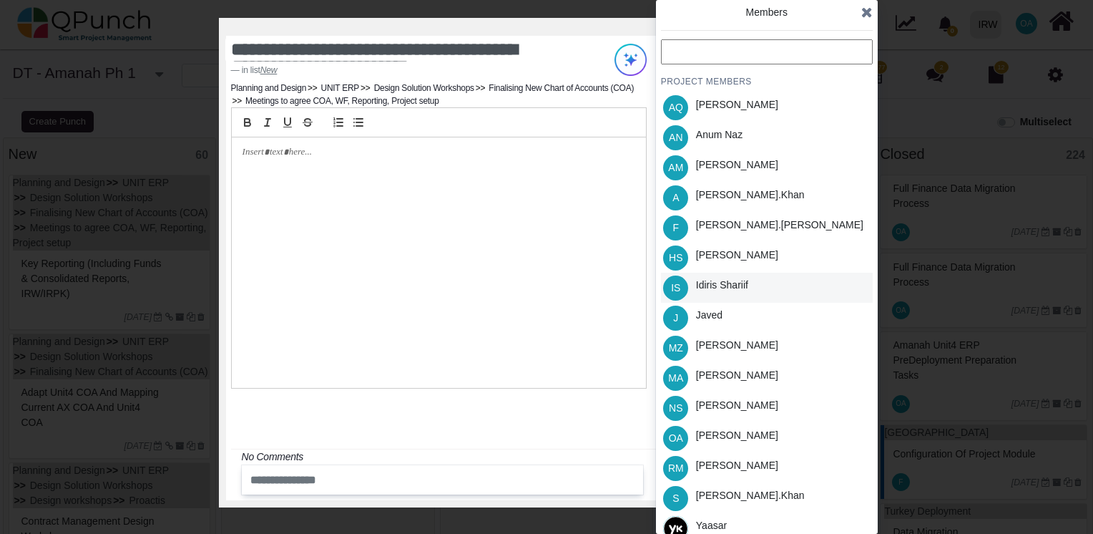
click at [700, 282] on div "Idiris Shariif" at bounding box center [722, 285] width 52 height 15
click at [867, 16] on icon at bounding box center [866, 12] width 11 height 14
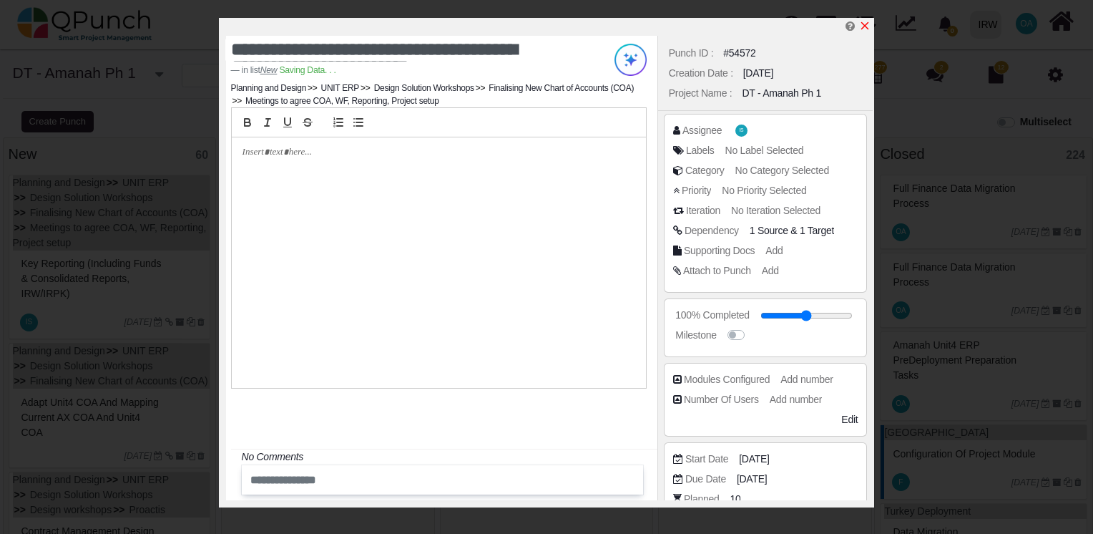
click at [864, 25] on icon "x" at bounding box center [865, 26] width 8 height 8
type input "**"
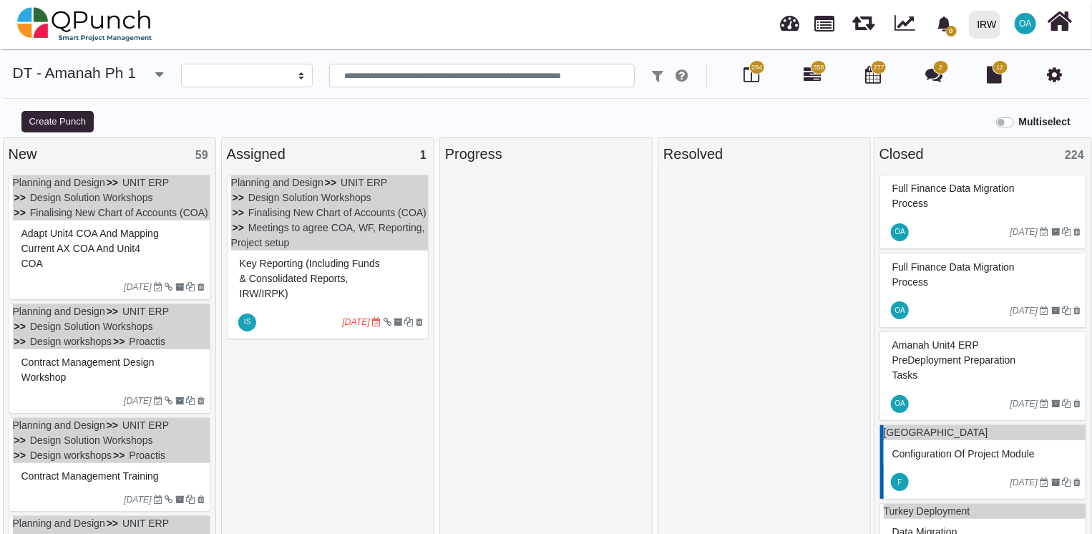
click at [149, 268] on div "Adapt unit4 COA and Mapping current AX COA and unit4 COA" at bounding box center [111, 249] width 187 height 52
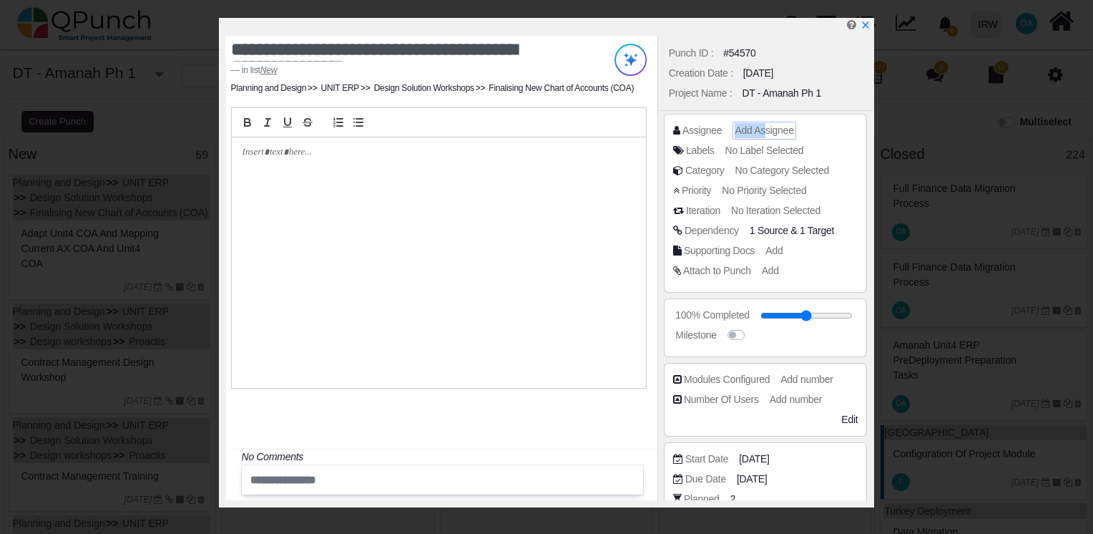
drag, startPoint x: 761, startPoint y: 119, endPoint x: 762, endPoint y: 127, distance: 8.7
click at [762, 127] on div "Assignee Add Assignee Labels No Label Selected Category No Category Selected Pr…" at bounding box center [766, 203] width 204 height 179
click at [762, 127] on span "Add Assignee" at bounding box center [764, 129] width 59 height 11
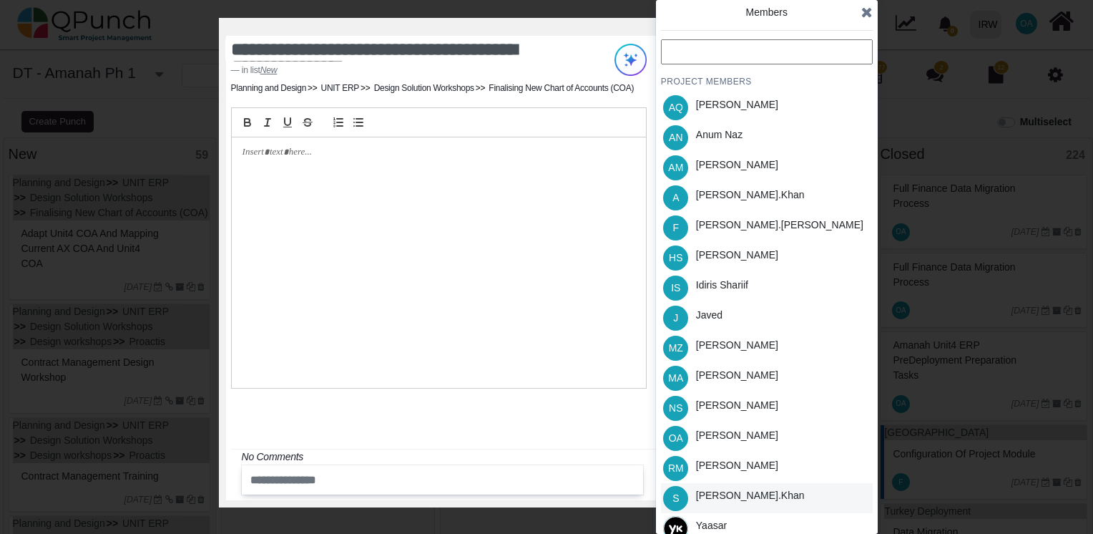
click at [713, 492] on div "[PERSON_NAME].khan" at bounding box center [750, 495] width 109 height 15
click at [866, 16] on icon at bounding box center [866, 12] width 11 height 14
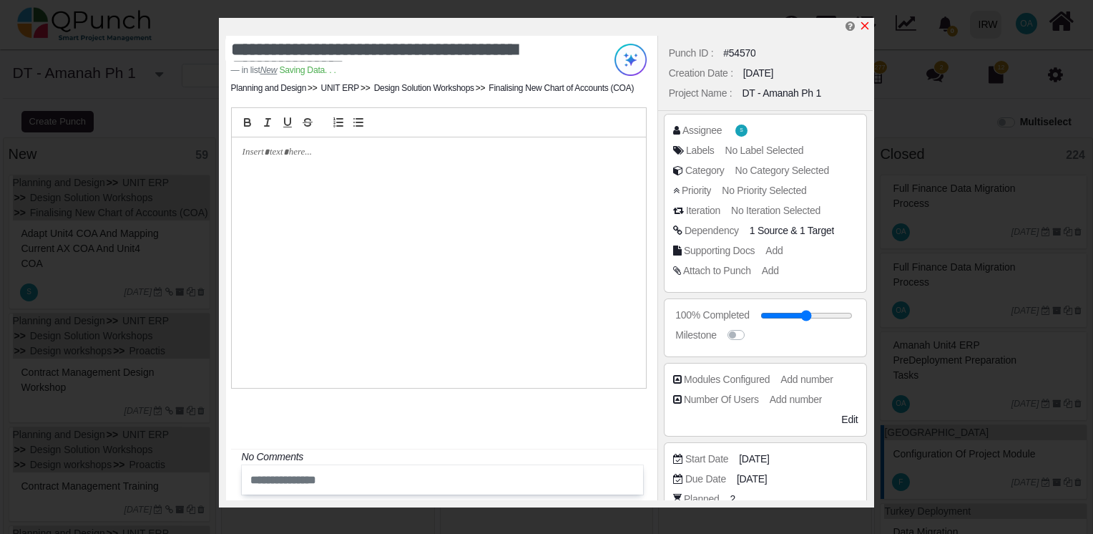
click at [866, 22] on icon "x" at bounding box center [864, 25] width 11 height 11
type input "**"
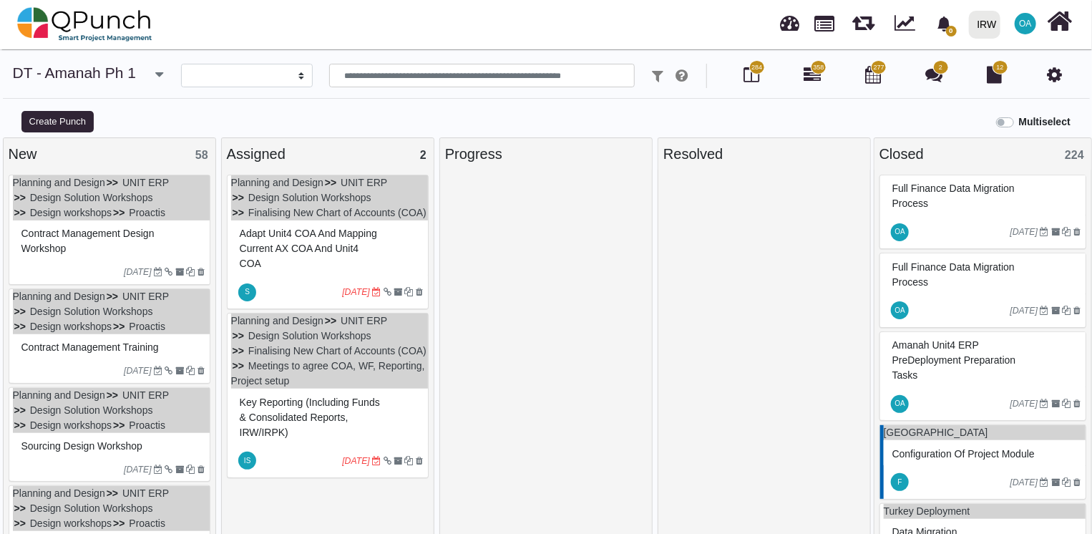
click at [138, 243] on div "Contract Management Design Workshop" at bounding box center [111, 241] width 187 height 37
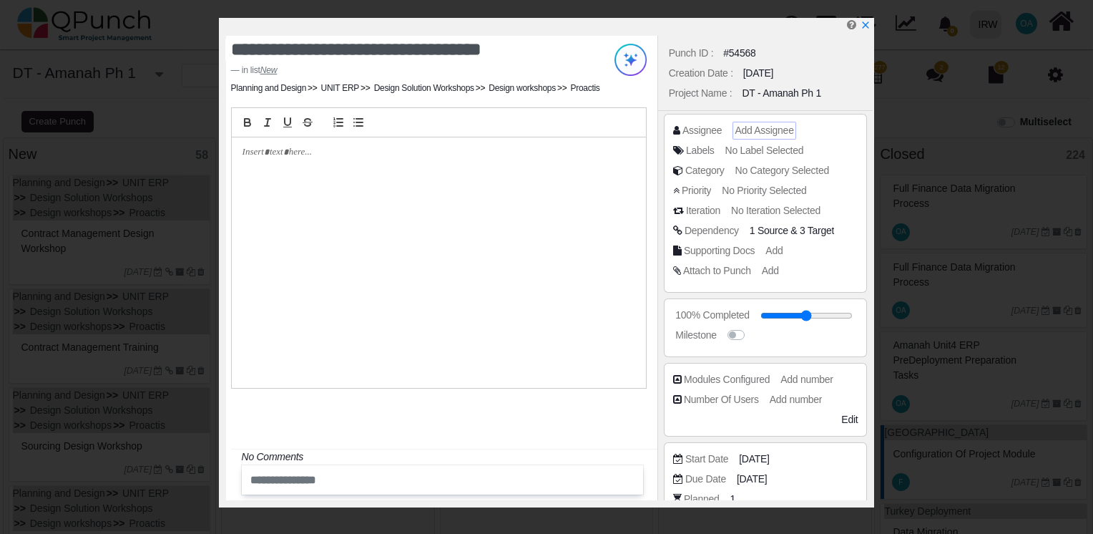
click at [757, 128] on span "Add Assignee" at bounding box center [764, 129] width 59 height 11
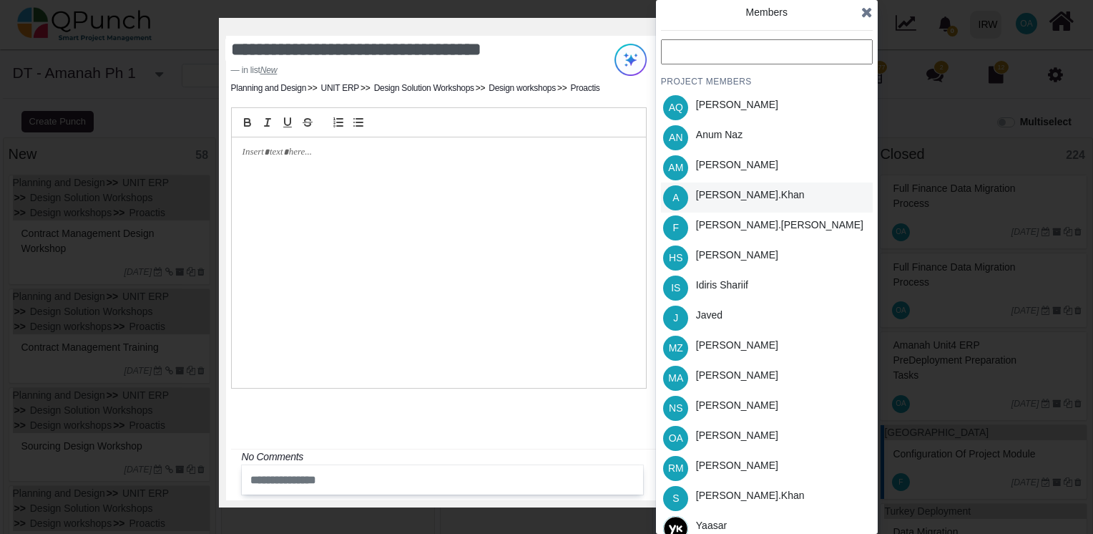
click at [716, 205] on div "[PERSON_NAME].khan" at bounding box center [750, 197] width 119 height 30
click at [869, 13] on icon at bounding box center [866, 12] width 11 height 14
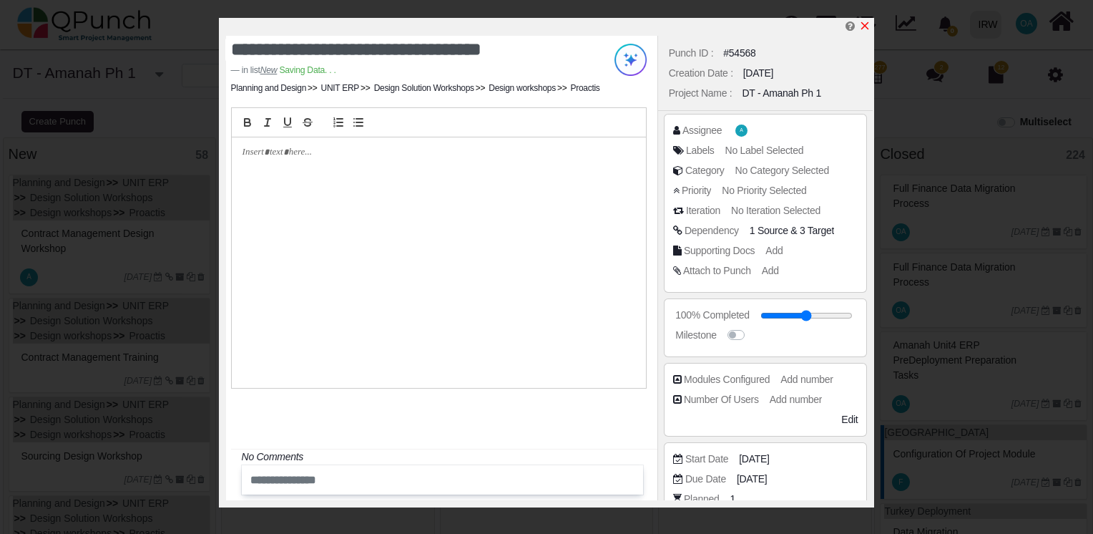
click at [861, 26] on icon "x" at bounding box center [864, 25] width 11 height 11
type input "**"
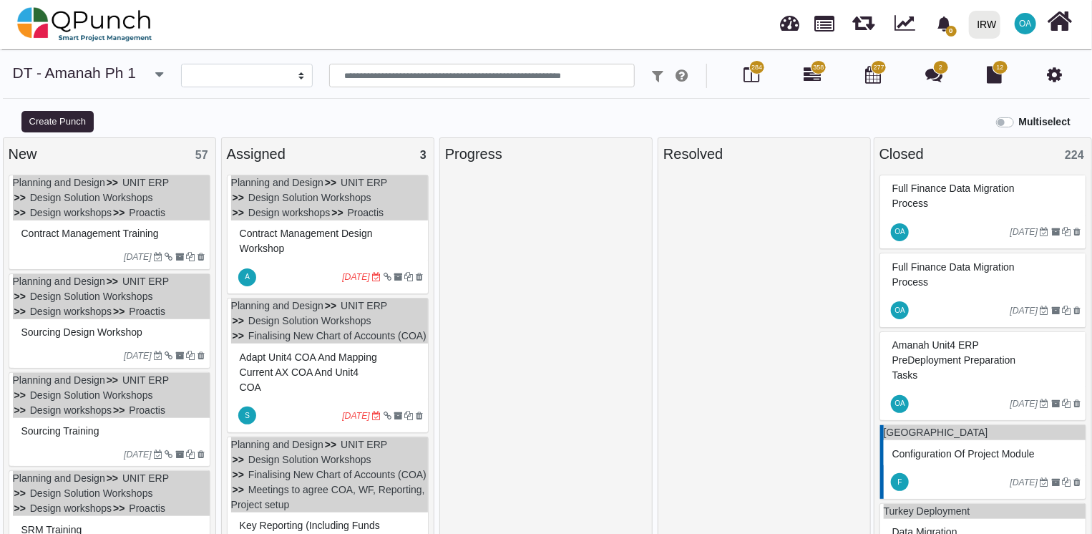
click at [117, 245] on div "Contract Management Training" at bounding box center [111, 234] width 187 height 22
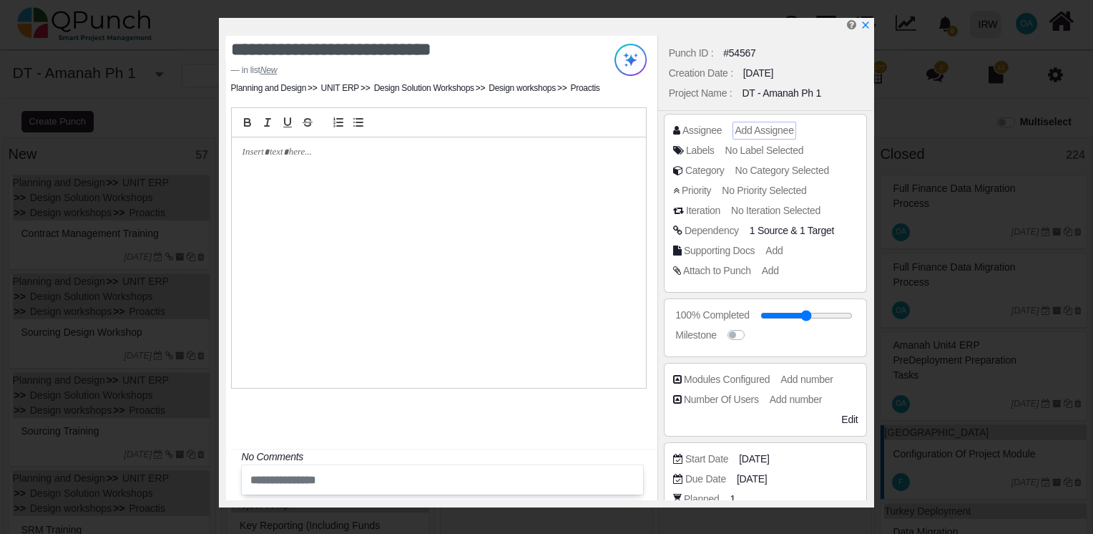
click at [746, 135] on span "Add Assignee" at bounding box center [764, 129] width 59 height 11
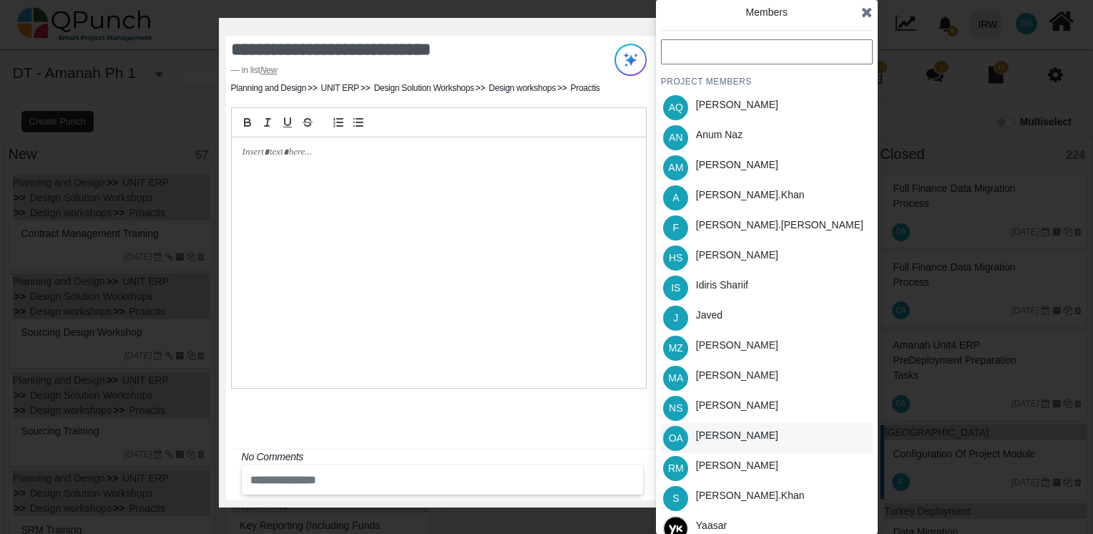
click at [708, 438] on div "[PERSON_NAME]" at bounding box center [737, 435] width 82 height 15
click at [869, 13] on icon at bounding box center [866, 12] width 11 height 14
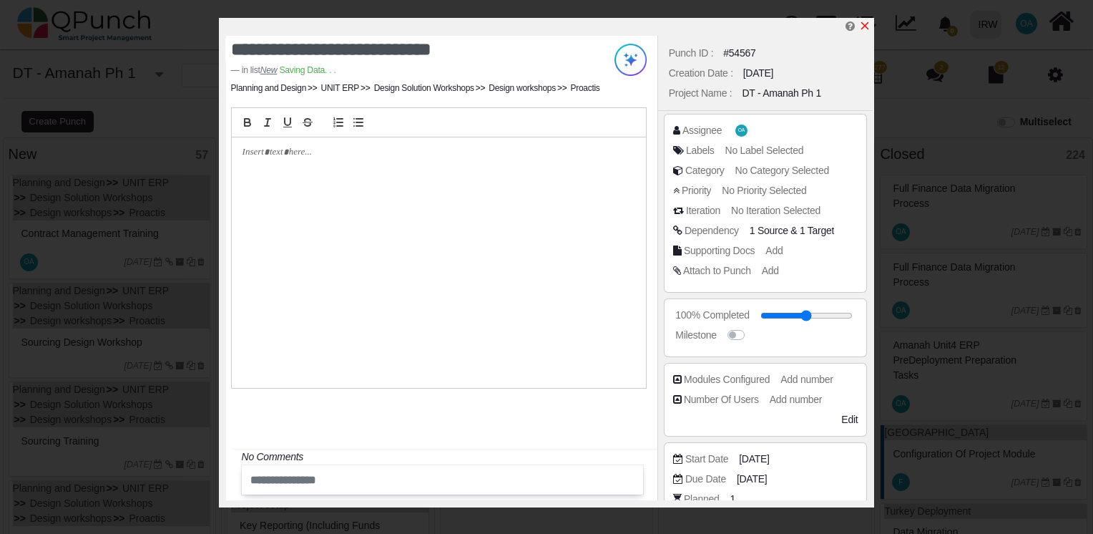
click at [865, 27] on icon "x" at bounding box center [865, 26] width 8 height 8
type input "**"
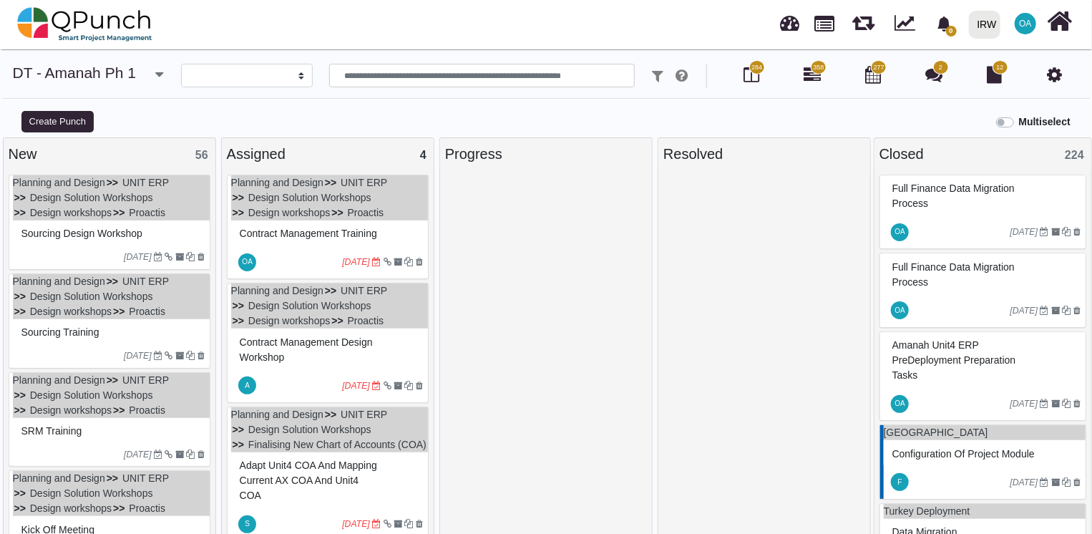
click at [62, 245] on div "[DATE]" at bounding box center [111, 256] width 197 height 23
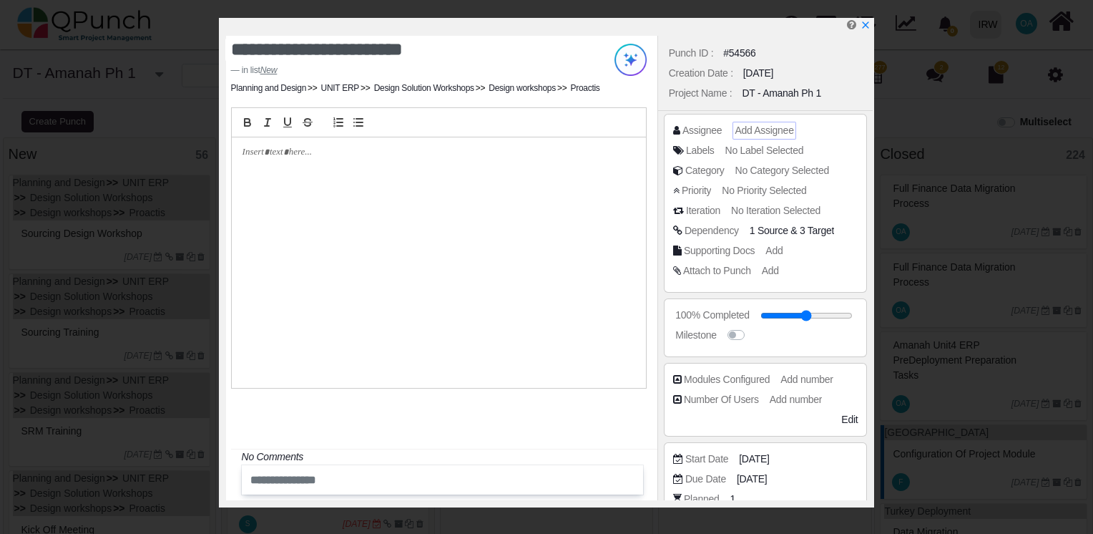
click at [741, 127] on span "Add Assignee" at bounding box center [764, 129] width 59 height 11
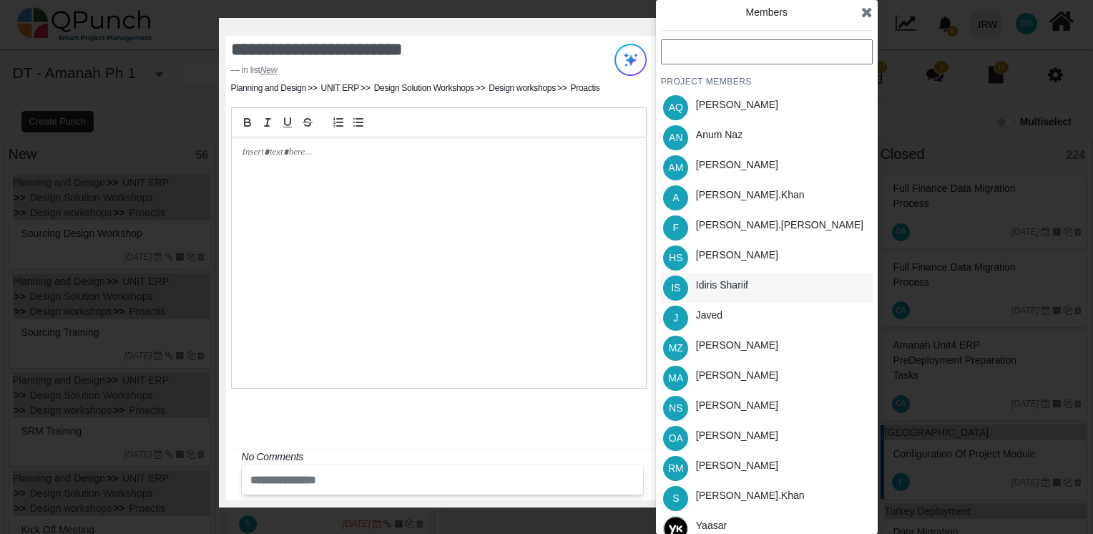
click at [705, 285] on div "Idiris Shariif" at bounding box center [722, 285] width 52 height 15
click at [859, 14] on div "Members" at bounding box center [767, 19] width 212 height 29
click at [861, 14] on icon at bounding box center [866, 12] width 11 height 14
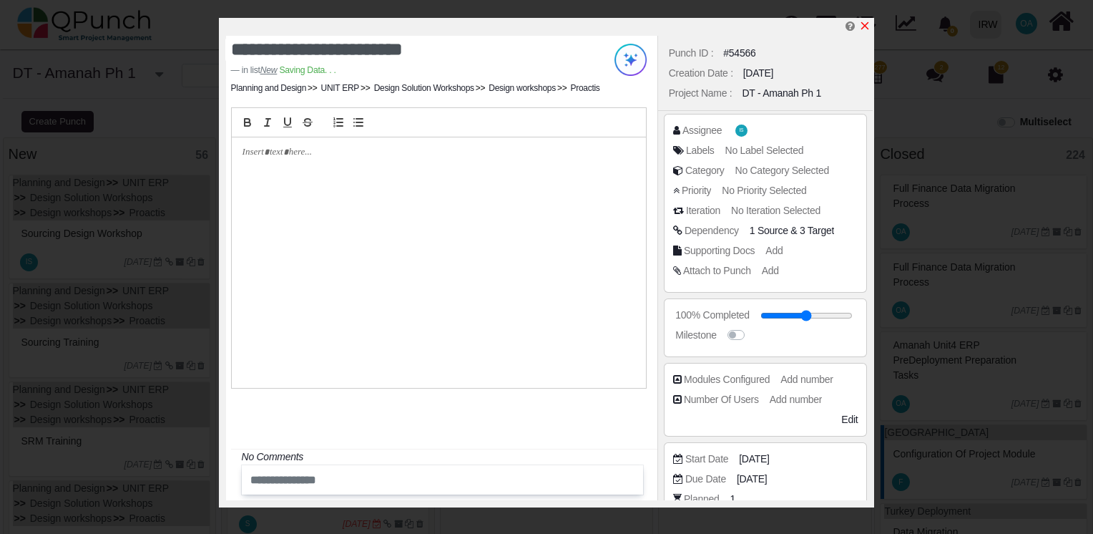
click at [861, 24] on icon "x" at bounding box center [864, 25] width 11 height 11
type input "**"
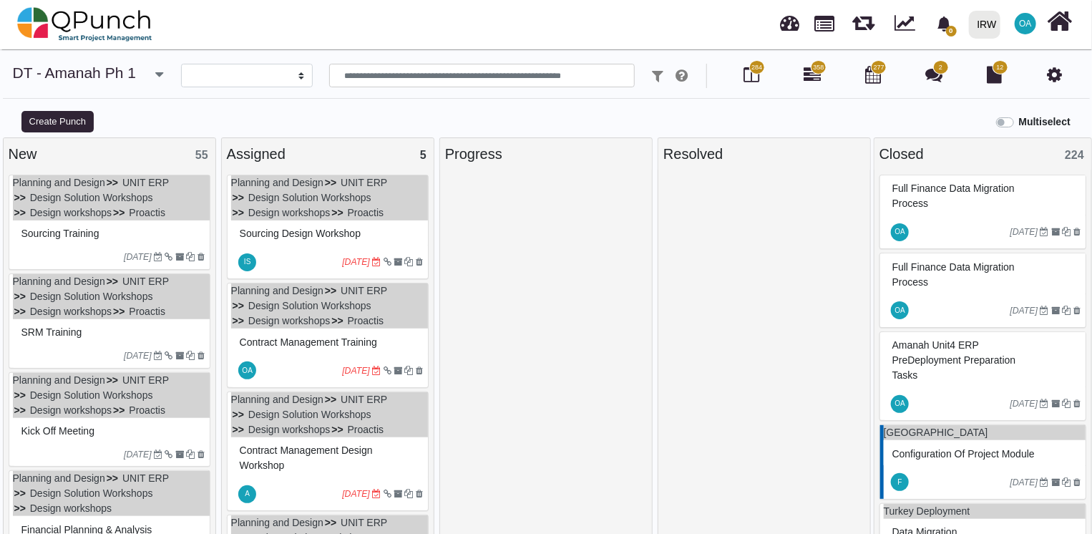
click at [124, 252] on icon "[DATE]" at bounding box center [138, 257] width 28 height 10
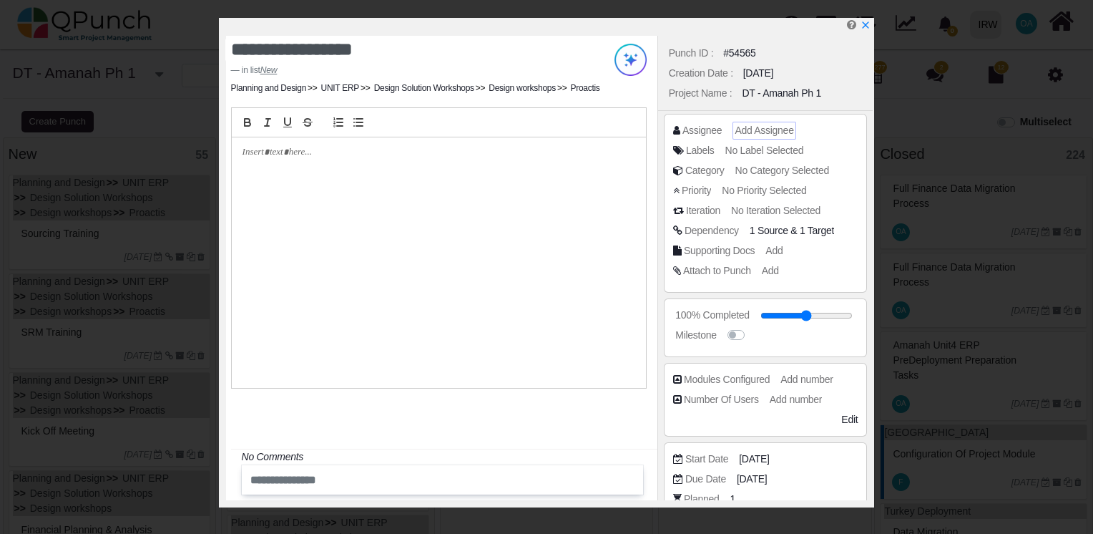
click at [743, 133] on span "Add Assignee" at bounding box center [764, 129] width 59 height 11
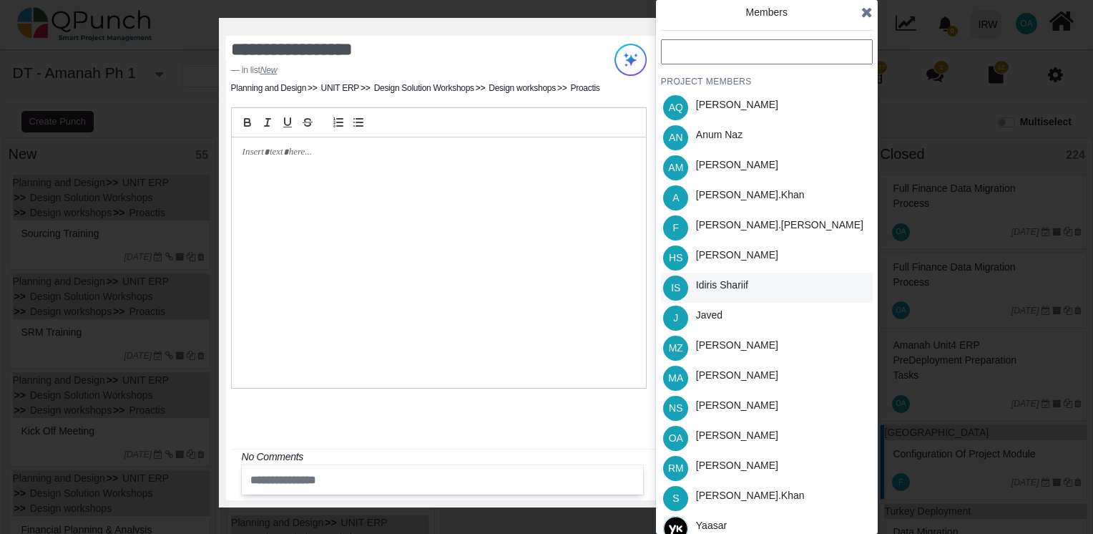
click at [722, 293] on div "Idiris Shariif" at bounding box center [722, 288] width 62 height 30
click at [869, 12] on icon at bounding box center [866, 12] width 11 height 14
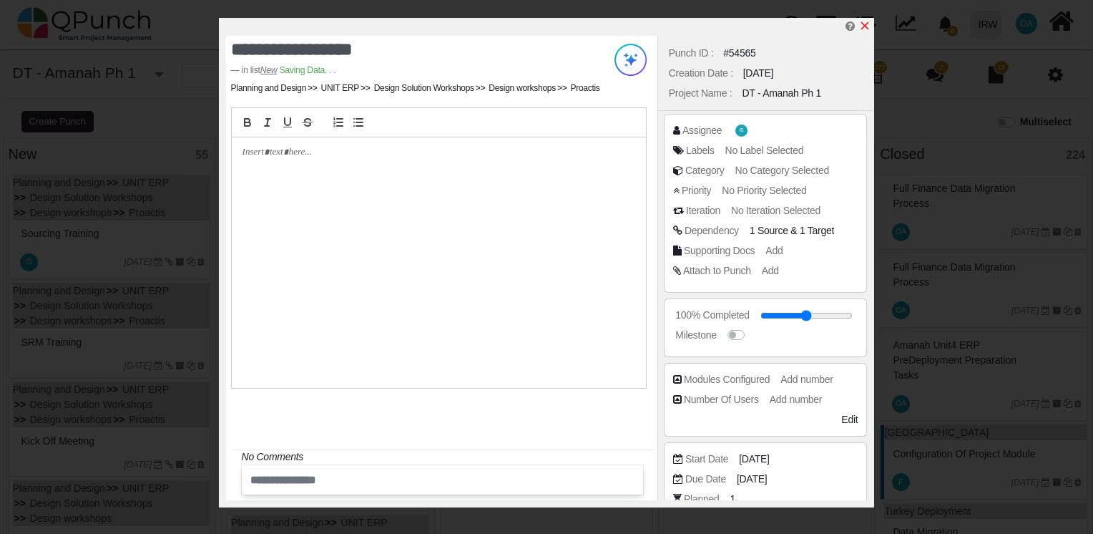
click at [864, 24] on icon "x" at bounding box center [864, 25] width 11 height 11
type input "**"
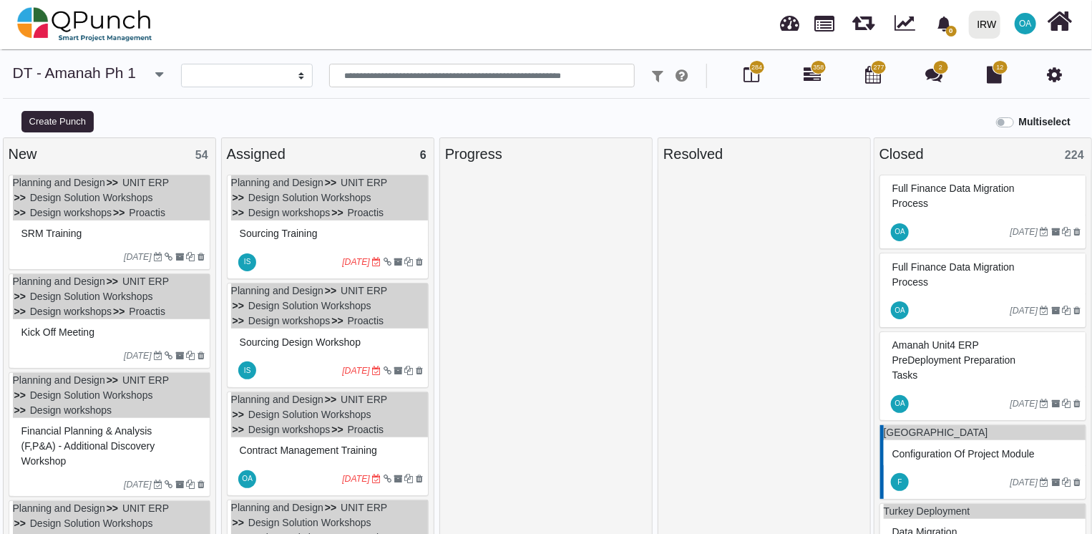
click at [117, 239] on div "SRM Training" at bounding box center [111, 234] width 187 height 22
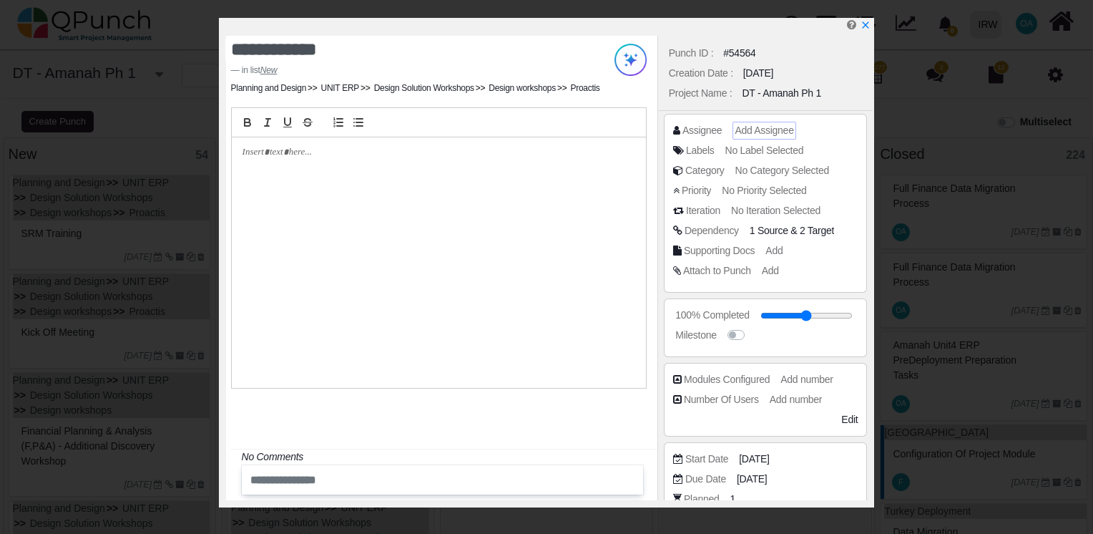
click at [759, 125] on span "Add Assignee" at bounding box center [764, 129] width 59 height 11
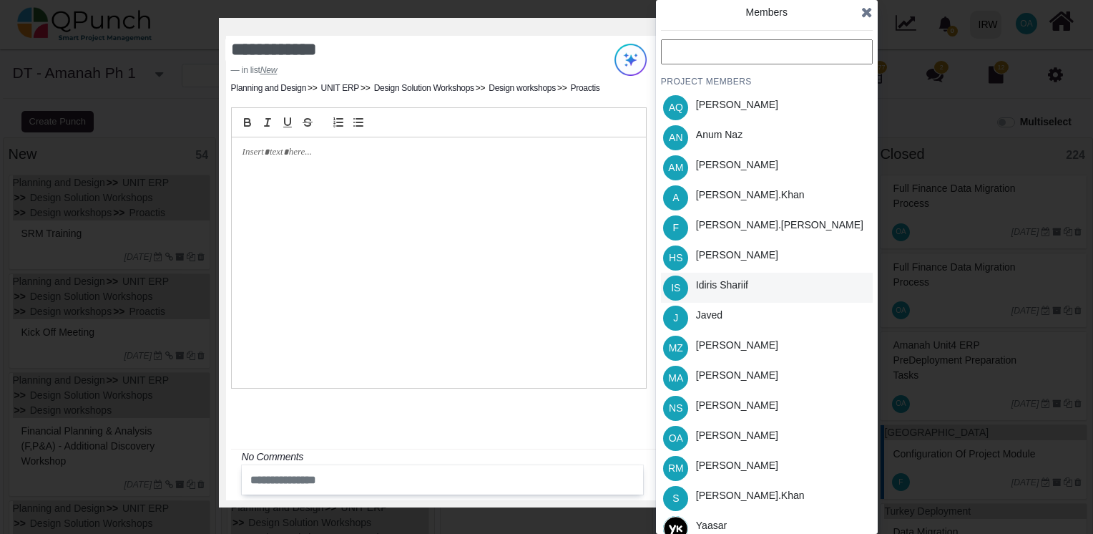
click at [740, 282] on div "Idiris Shariif" at bounding box center [722, 285] width 52 height 15
click at [871, 11] on icon at bounding box center [866, 12] width 11 height 14
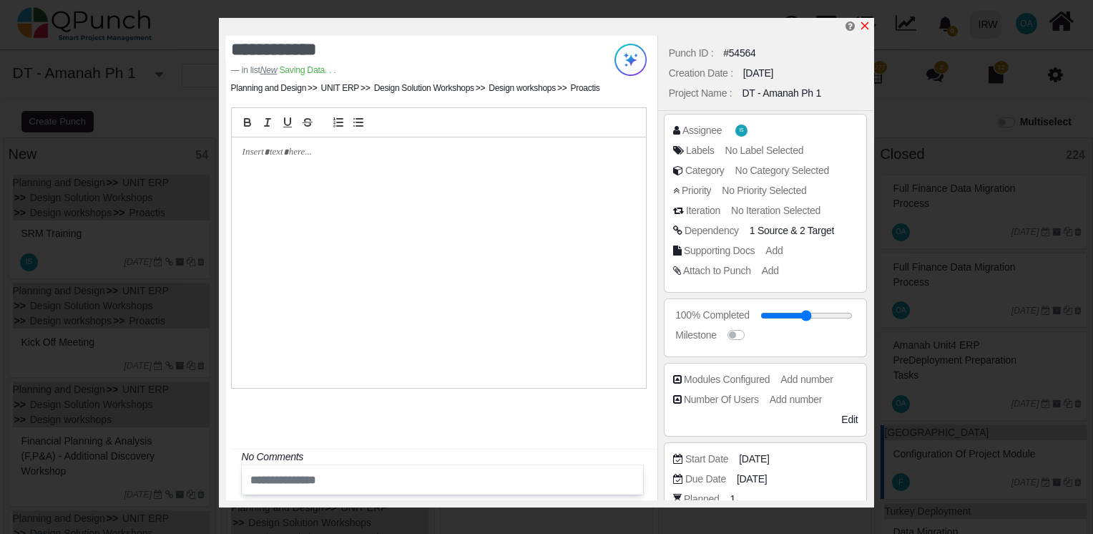
click at [864, 26] on icon "x" at bounding box center [865, 26] width 8 height 8
type input "**"
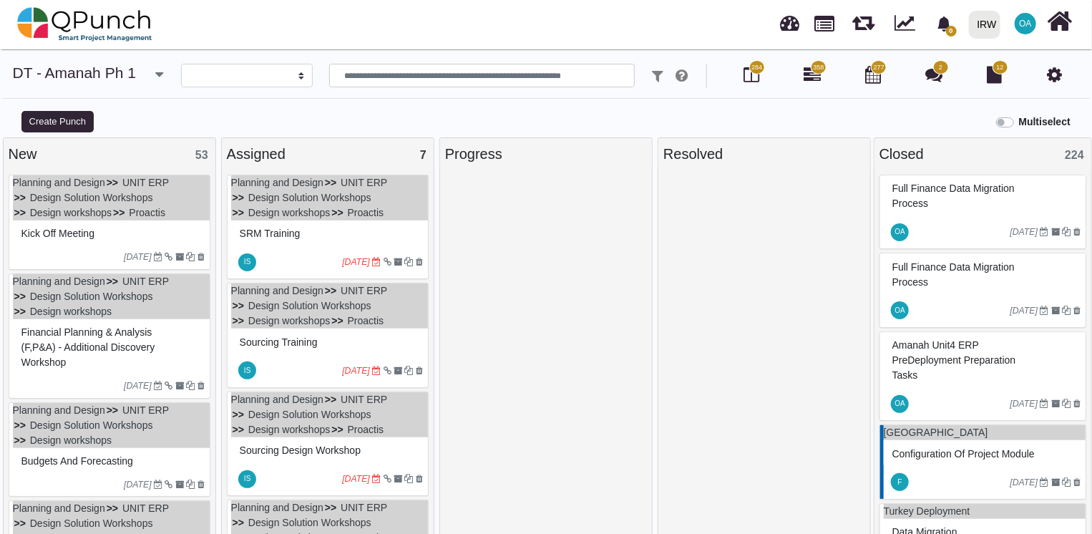
click at [157, 231] on div "Kick off Meeting" at bounding box center [111, 234] width 187 height 22
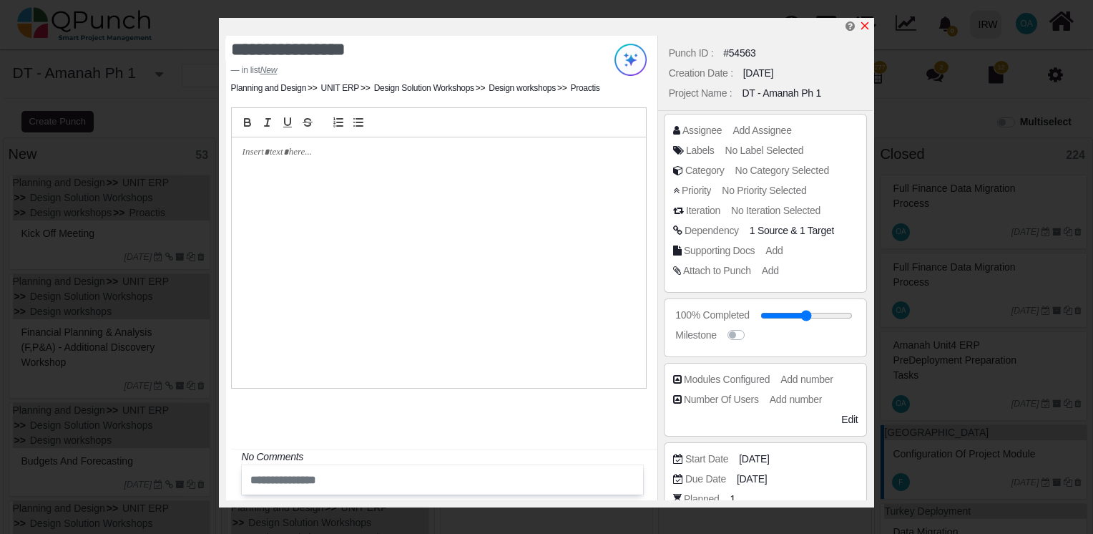
click at [864, 30] on icon "x" at bounding box center [864, 25] width 11 height 11
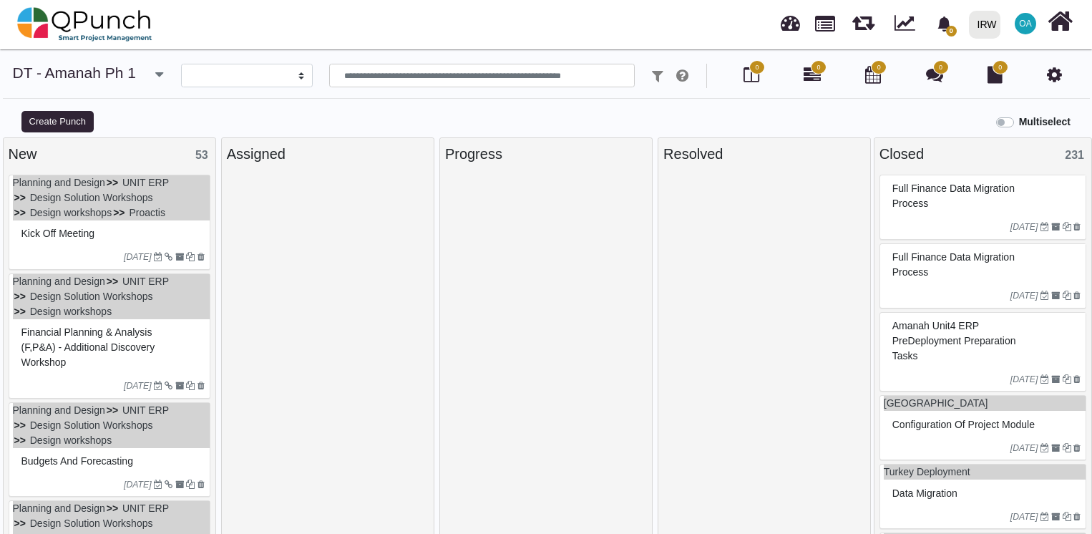
select select
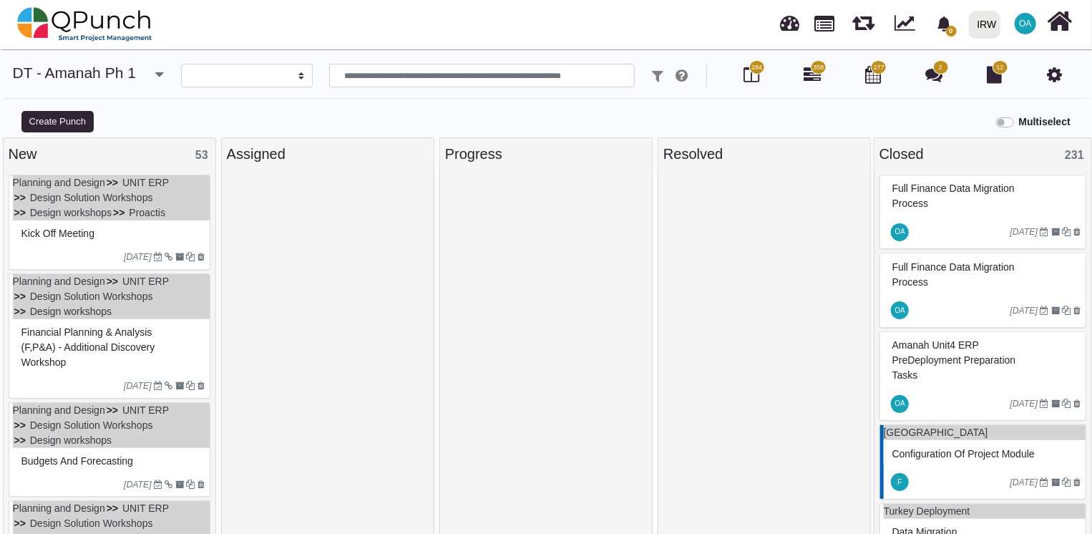
click at [124, 241] on div "Kick off Meeting" at bounding box center [111, 234] width 187 height 22
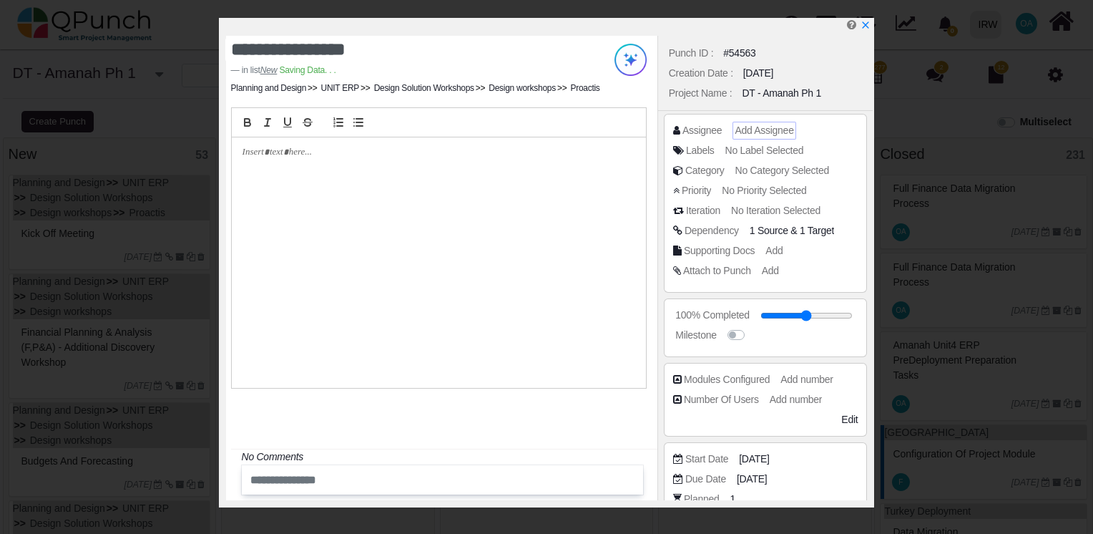
click at [784, 128] on span "Add Assignee" at bounding box center [764, 129] width 59 height 11
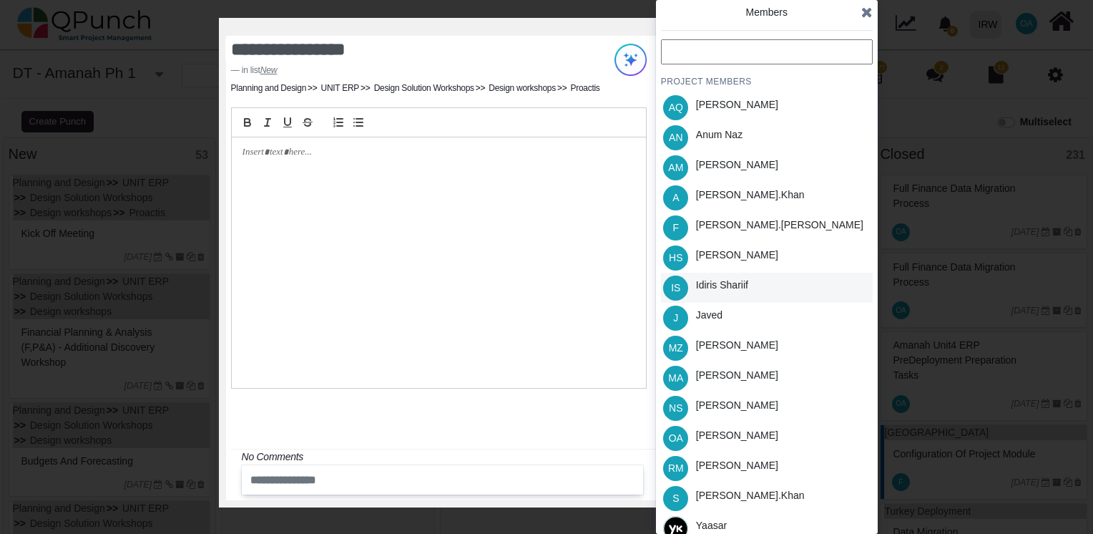
click at [721, 279] on div "Idiris Shariif" at bounding box center [722, 285] width 52 height 15
click at [866, 13] on icon at bounding box center [866, 12] width 11 height 14
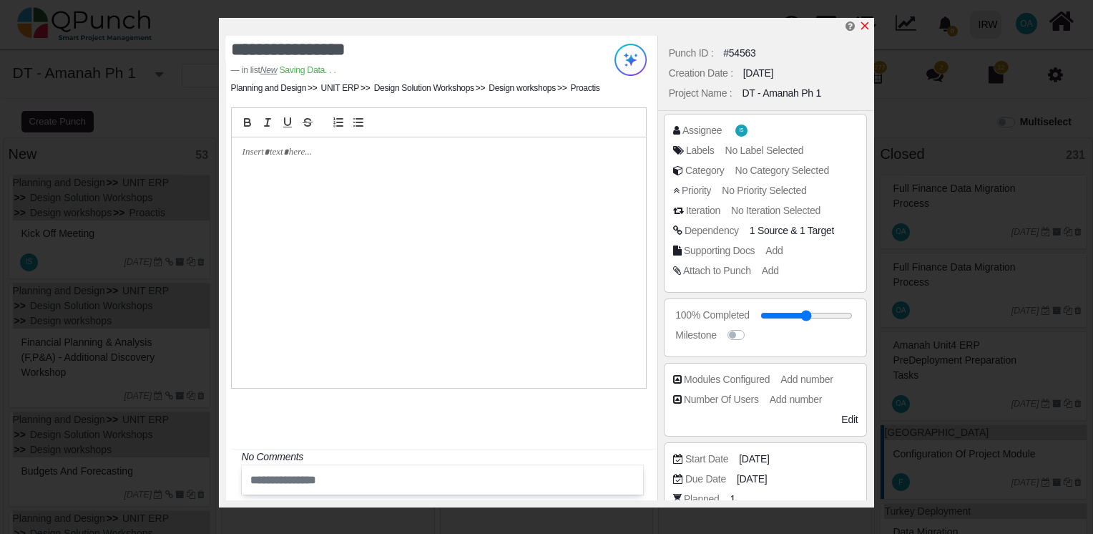
click at [864, 28] on icon "x" at bounding box center [864, 25] width 11 height 11
type input "**"
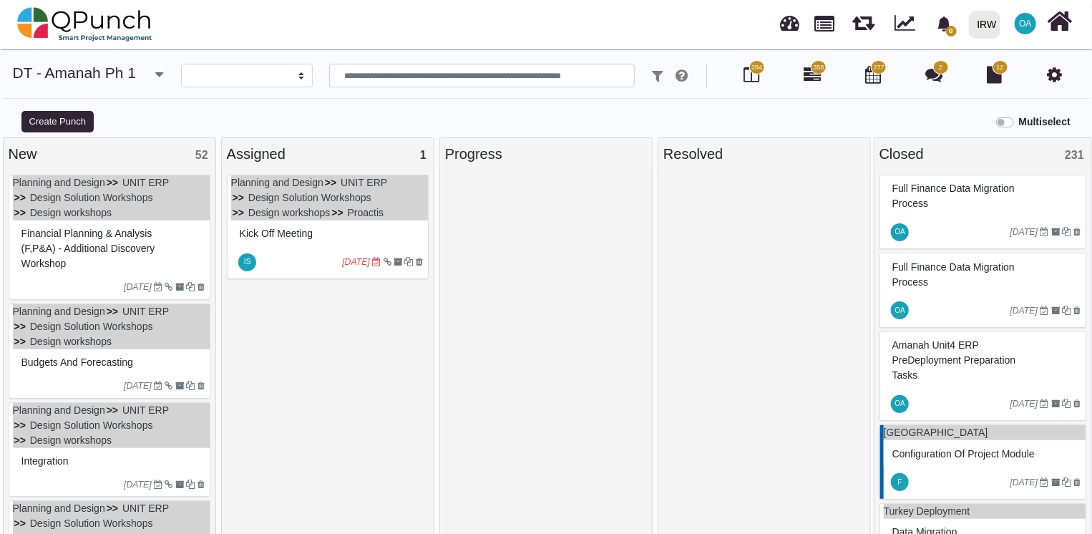
click at [143, 282] on icon "[DATE]" at bounding box center [138, 287] width 28 height 10
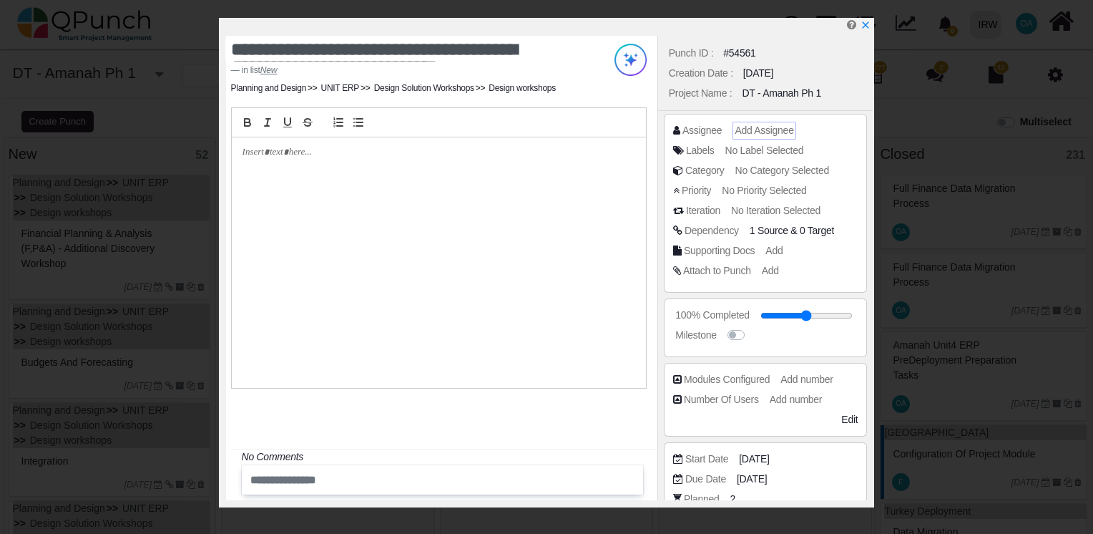
click at [756, 133] on span "Add Assignee" at bounding box center [764, 129] width 59 height 11
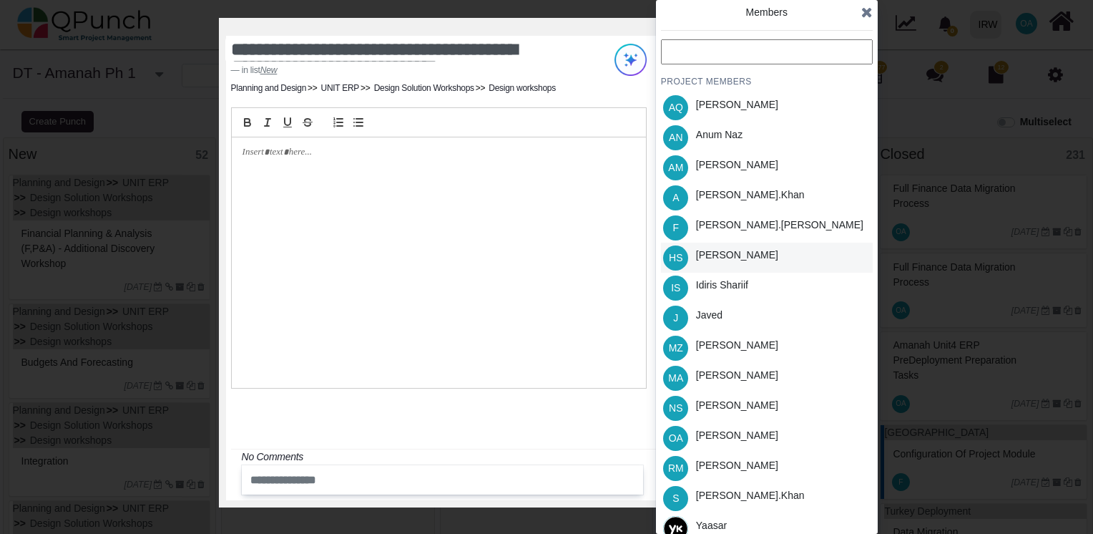
click at [718, 265] on div "[PERSON_NAME]" at bounding box center [737, 258] width 92 height 30
click at [871, 7] on icon at bounding box center [866, 12] width 11 height 14
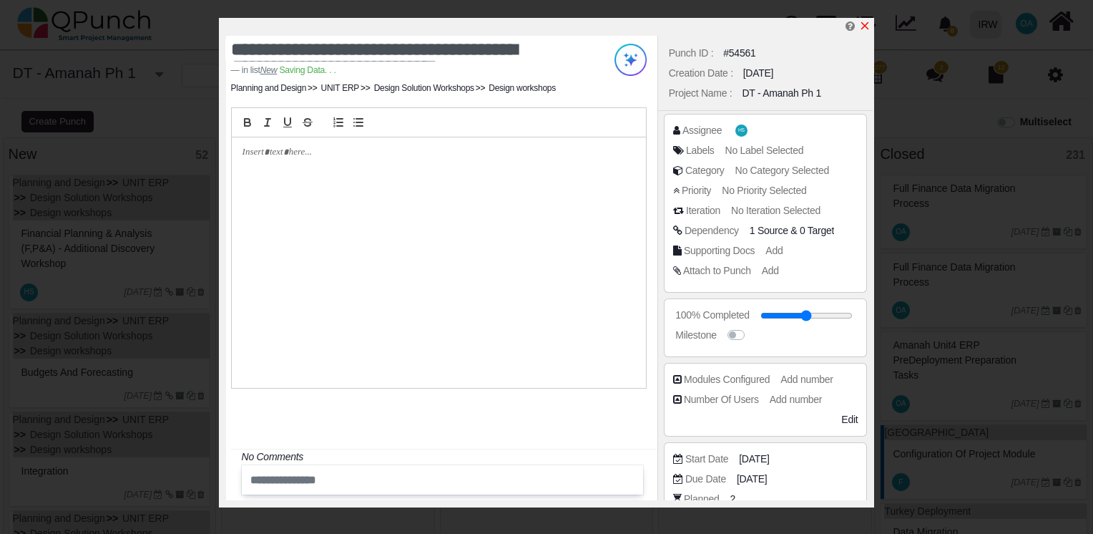
click at [864, 27] on icon "x" at bounding box center [864, 25] width 11 height 11
type input "**"
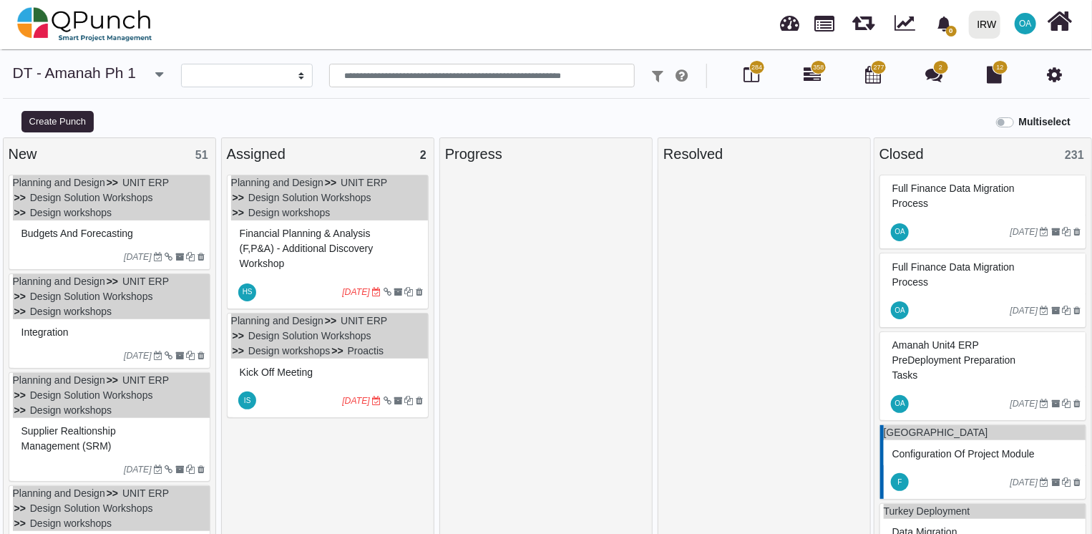
click at [73, 250] on div at bounding box center [71, 256] width 107 height 13
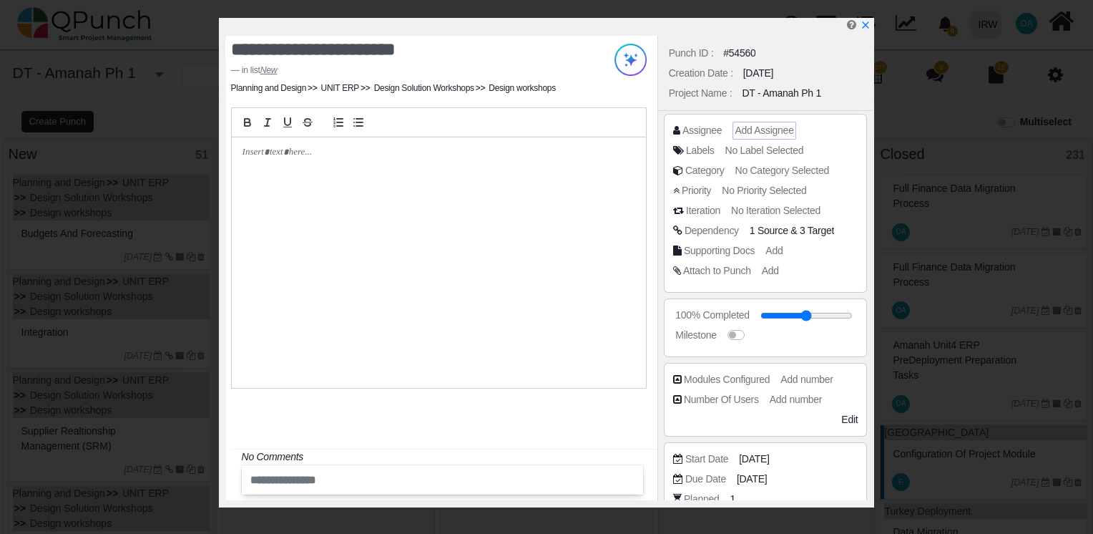
click at [758, 134] on span "Add Assignee" at bounding box center [764, 129] width 59 height 11
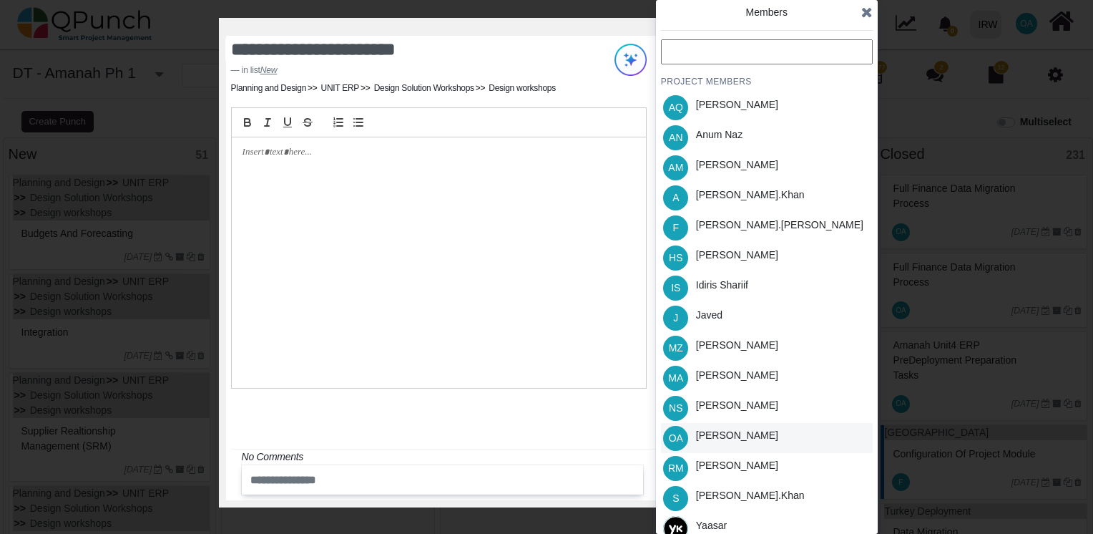
click at [733, 431] on div "[PERSON_NAME]" at bounding box center [737, 435] width 82 height 15
click at [869, 15] on icon at bounding box center [866, 12] width 11 height 14
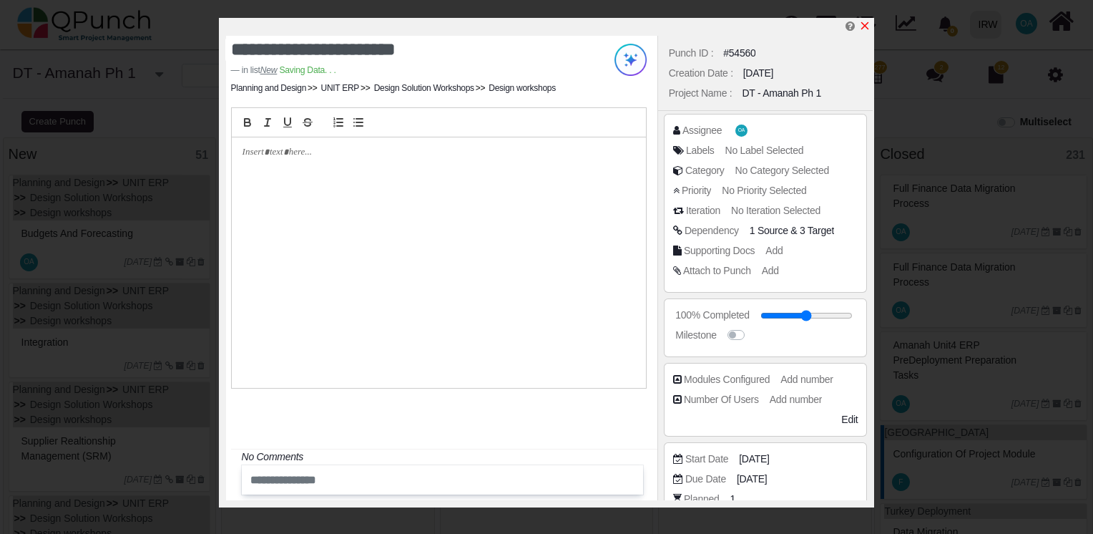
click at [864, 29] on icon "x" at bounding box center [864, 25] width 11 height 11
type input "**"
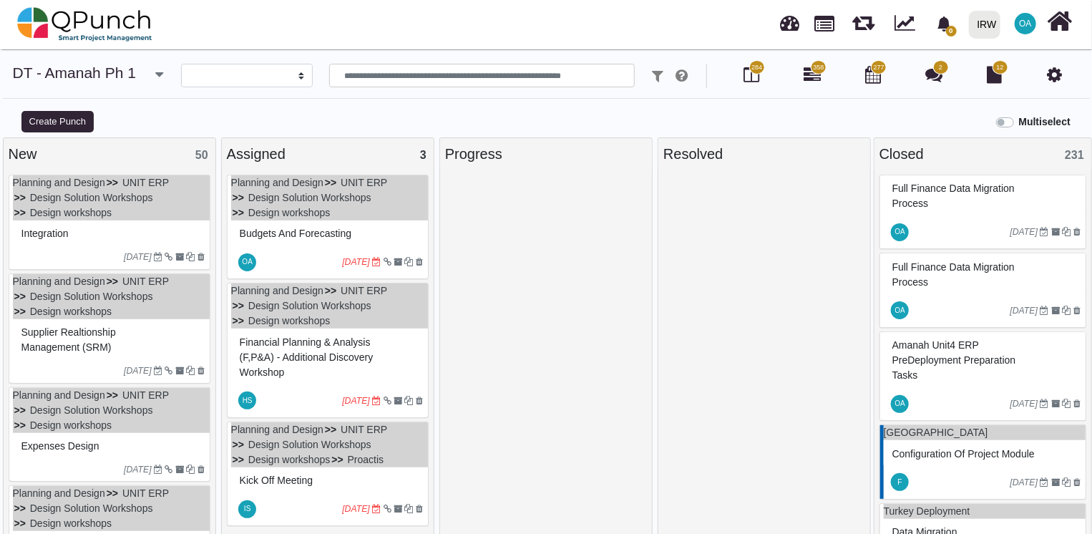
click at [89, 247] on div "18-08-2022" at bounding box center [111, 256] width 197 height 23
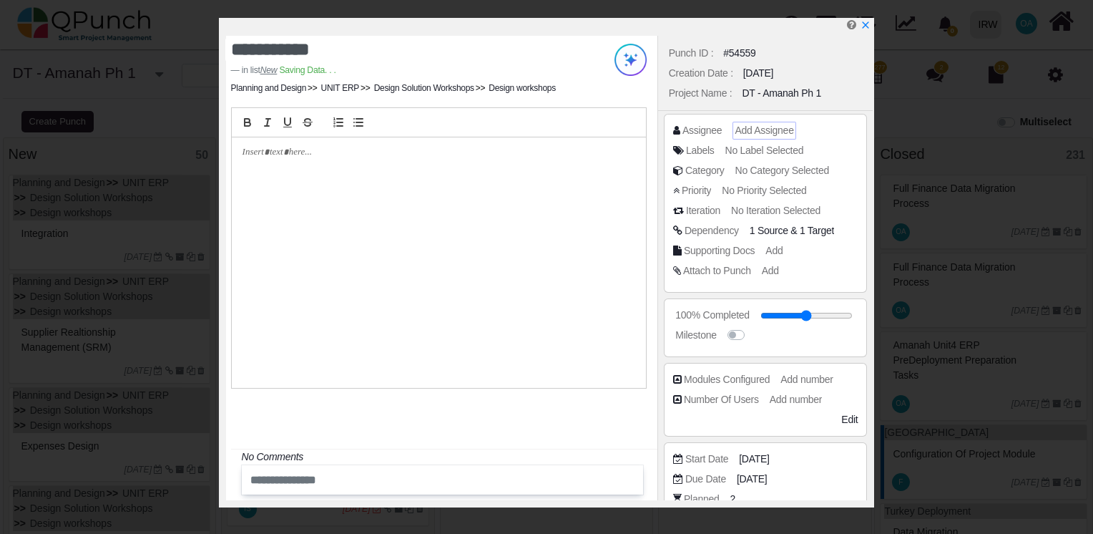
click at [747, 137] on div "Add Assignee" at bounding box center [764, 130] width 59 height 15
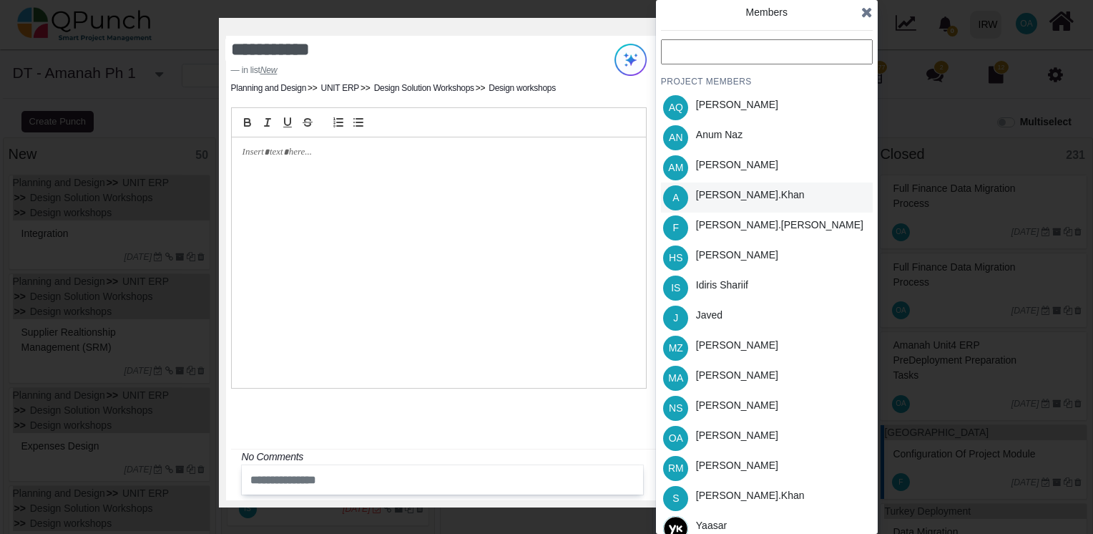
click at [722, 202] on div "Azeem.khan" at bounding box center [750, 197] width 119 height 30
click at [864, 13] on icon at bounding box center [866, 12] width 11 height 14
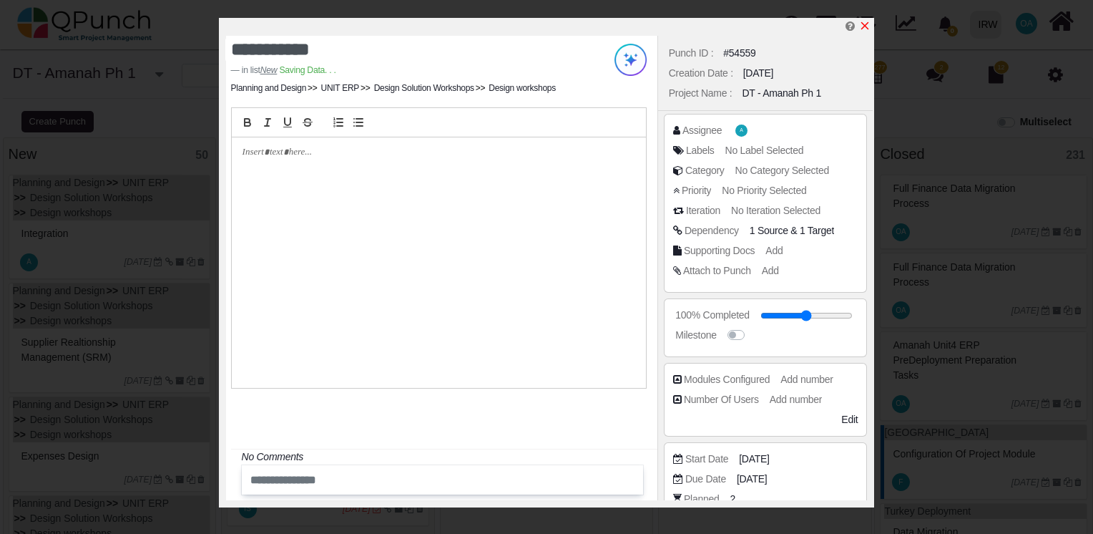
click at [865, 27] on icon "x" at bounding box center [865, 26] width 8 height 8
type input "**"
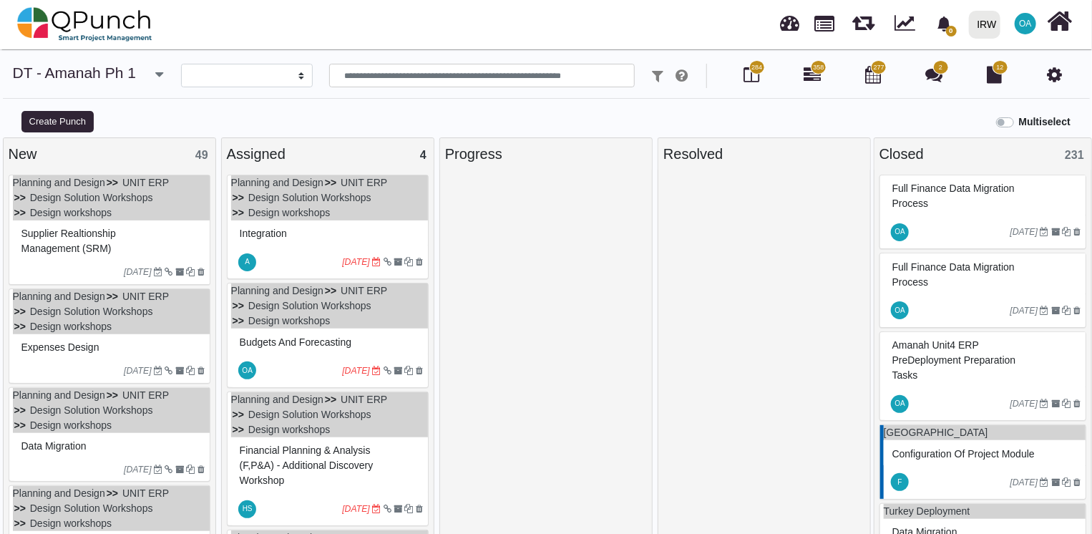
click at [154, 215] on ul "Planning and Design UNIT ERP Design Solution Workshops Design workshops" at bounding box center [111, 197] width 197 height 45
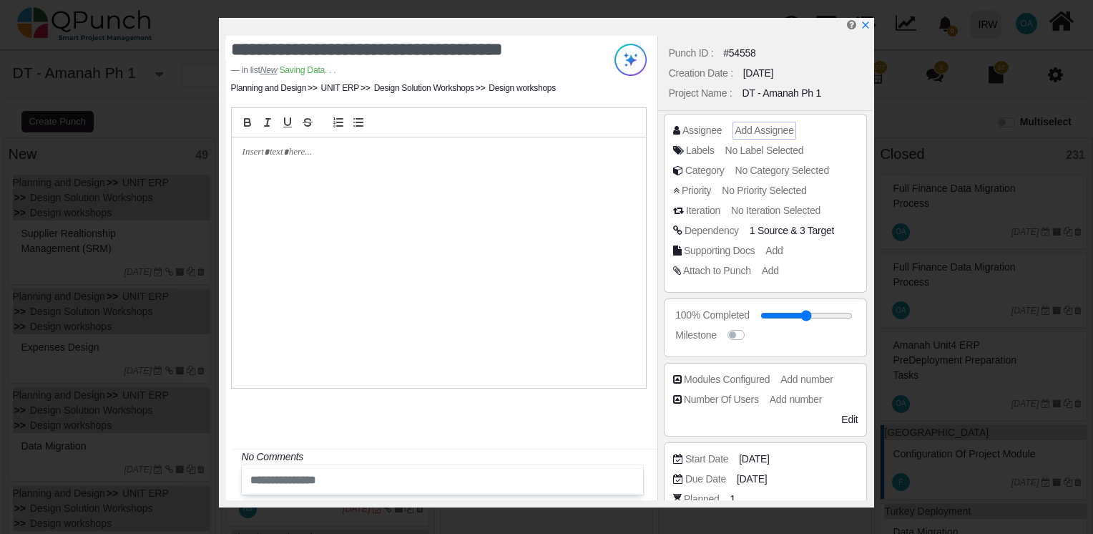
click at [747, 133] on span "Add Assignee" at bounding box center [764, 129] width 59 height 11
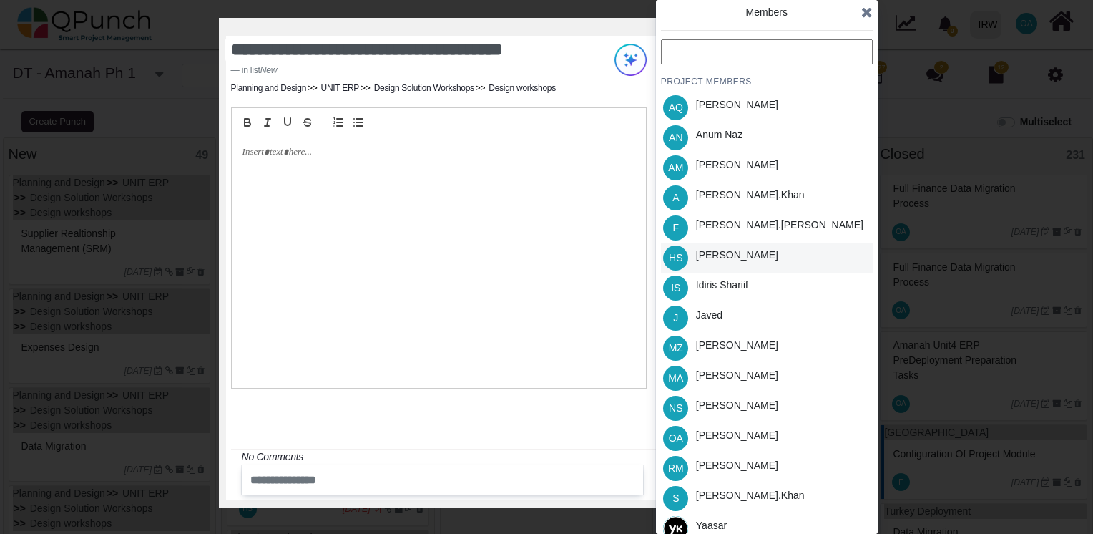
click at [710, 262] on div "Hassan Saleem" at bounding box center [737, 255] width 82 height 15
click at [873, 14] on div "Members PROJECT MEMBERS AQ Aamar Qayum AN Anum Naz AM Asad Malik A Azeem.khan F…" at bounding box center [767, 267] width 222 height 534
click at [864, 14] on icon at bounding box center [866, 12] width 11 height 14
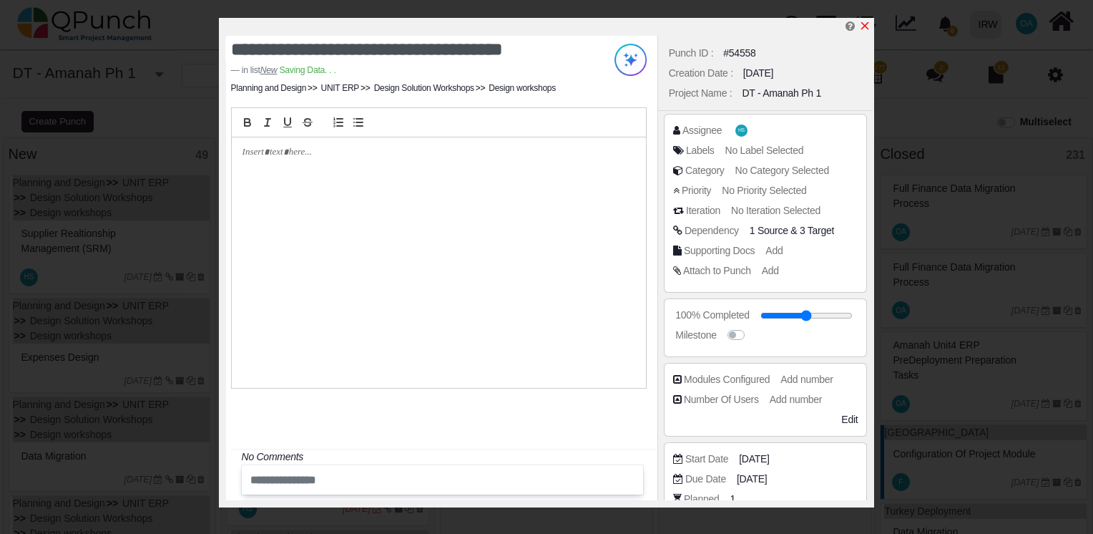
click at [867, 30] on icon "x" at bounding box center [864, 25] width 11 height 11
type input "**"
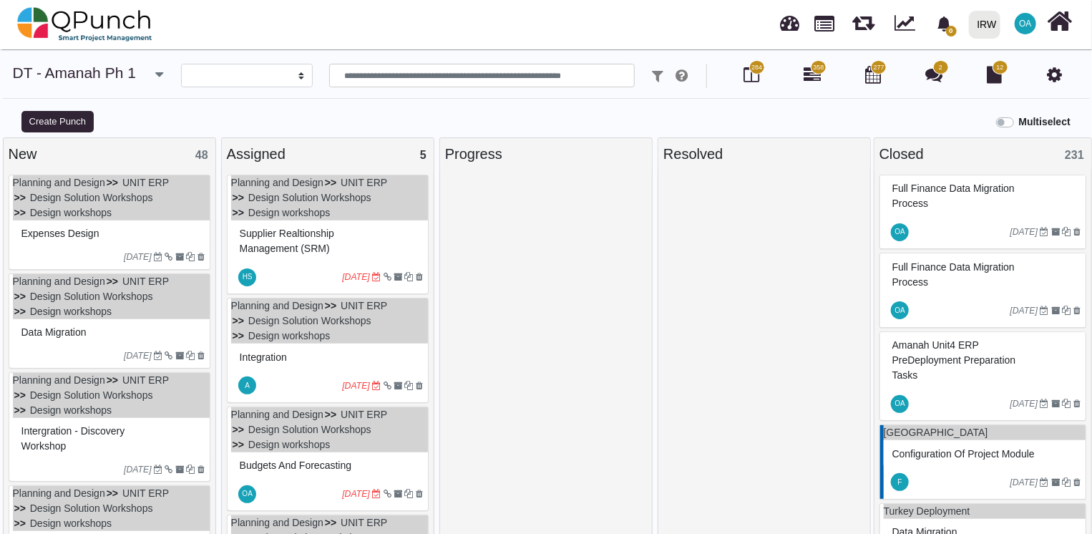
click at [126, 232] on div "Expenses Design" at bounding box center [111, 234] width 187 height 22
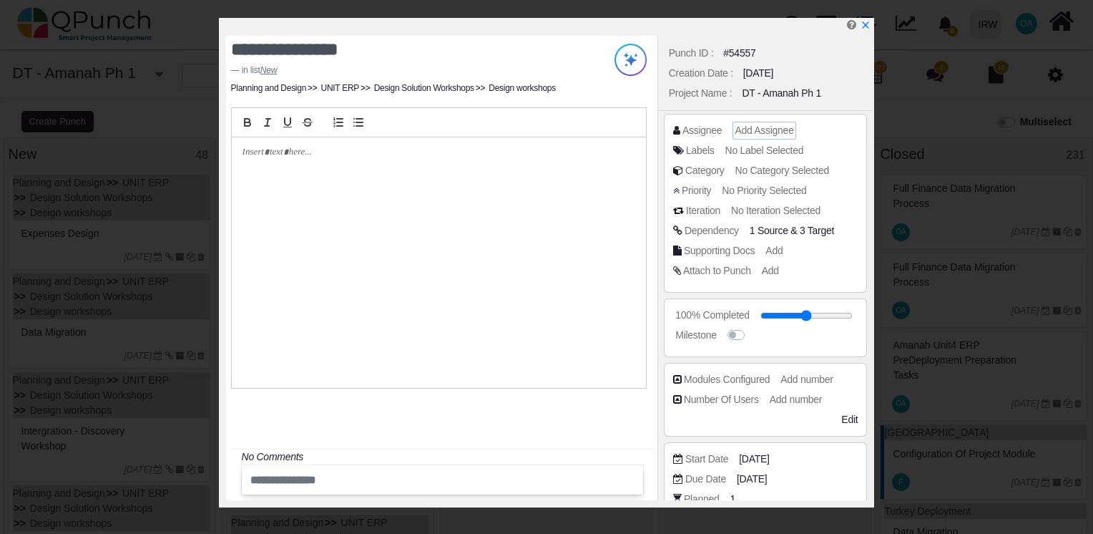
click at [751, 124] on span "Add Assignee" at bounding box center [764, 129] width 59 height 11
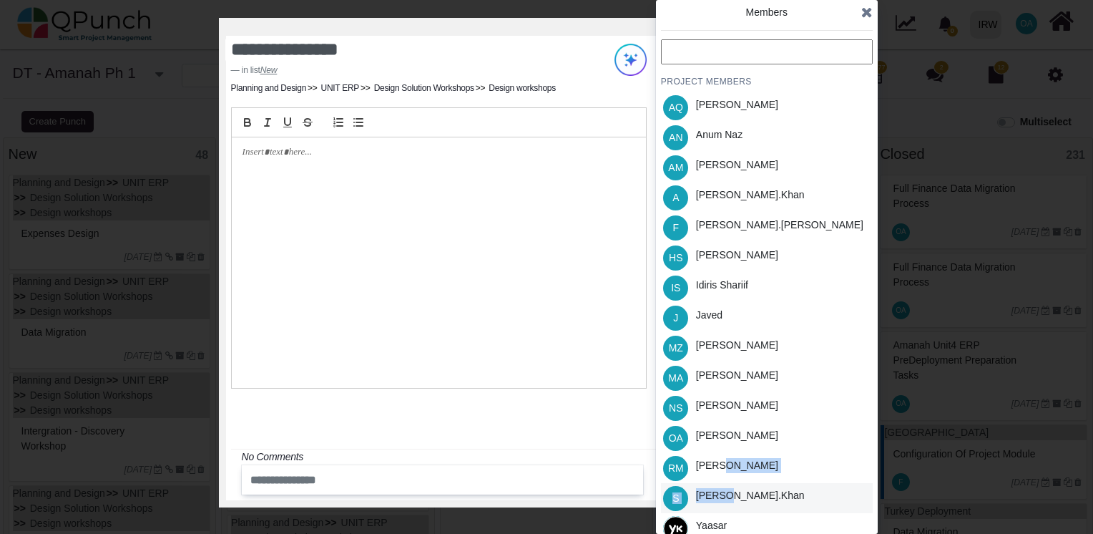
drag, startPoint x: 725, startPoint y: 479, endPoint x: 727, endPoint y: 494, distance: 14.4
click at [727, 494] on ul "AQ Aamar Qayum AN Anum Naz AM Asad Malik A Azeem.khan F Fahmina.parvej HS Hassa…" at bounding box center [767, 317] width 212 height 451
click at [727, 494] on div "Salman.khan" at bounding box center [750, 495] width 109 height 15
click at [705, 499] on div "Salman.khan" at bounding box center [750, 495] width 109 height 15
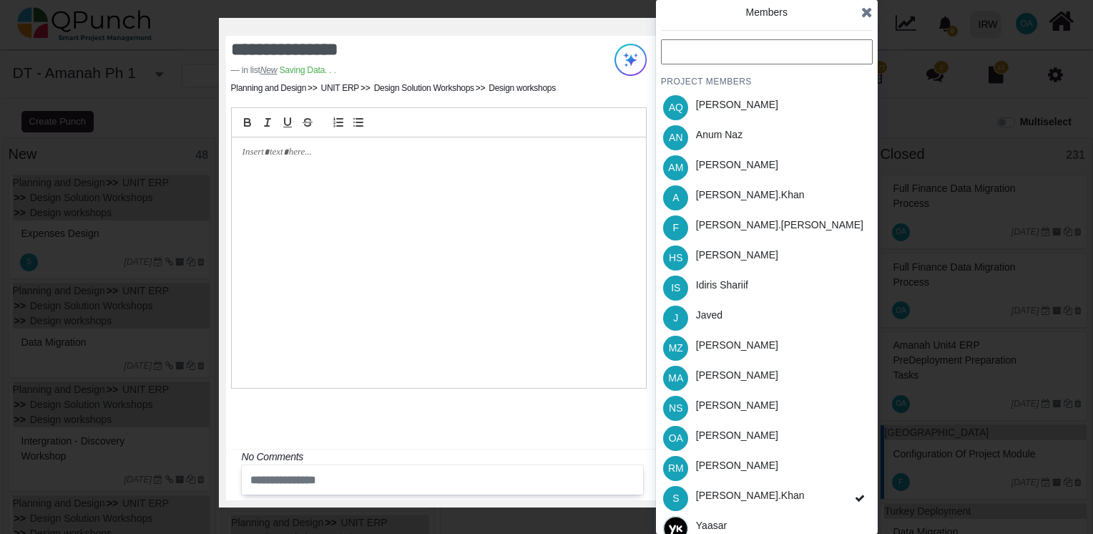
click at [871, 11] on icon at bounding box center [866, 12] width 11 height 14
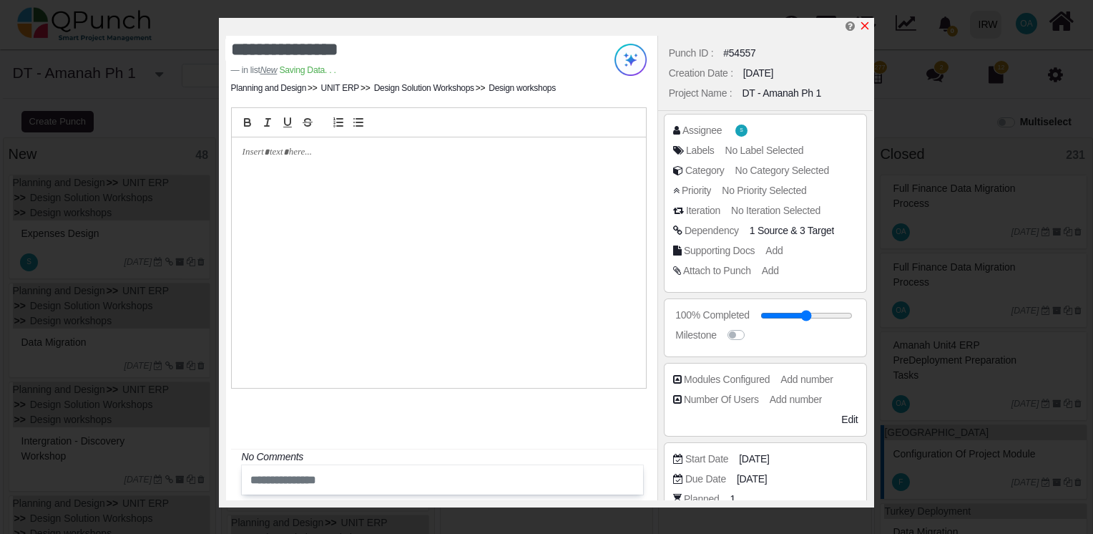
click at [866, 23] on icon "x" at bounding box center [864, 25] width 11 height 11
type input "**"
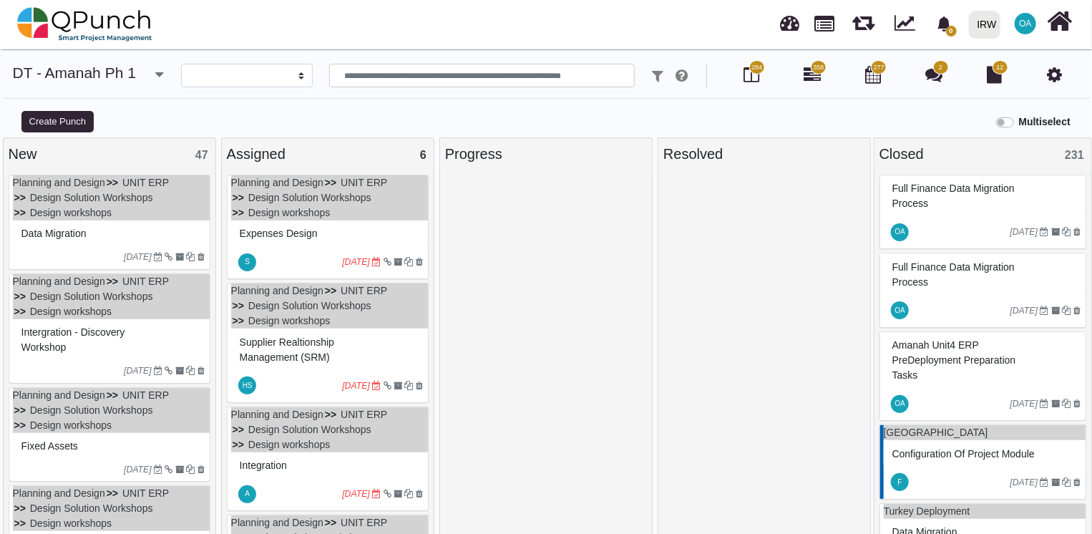
click at [117, 223] on div "Data Migration" at bounding box center [111, 234] width 187 height 22
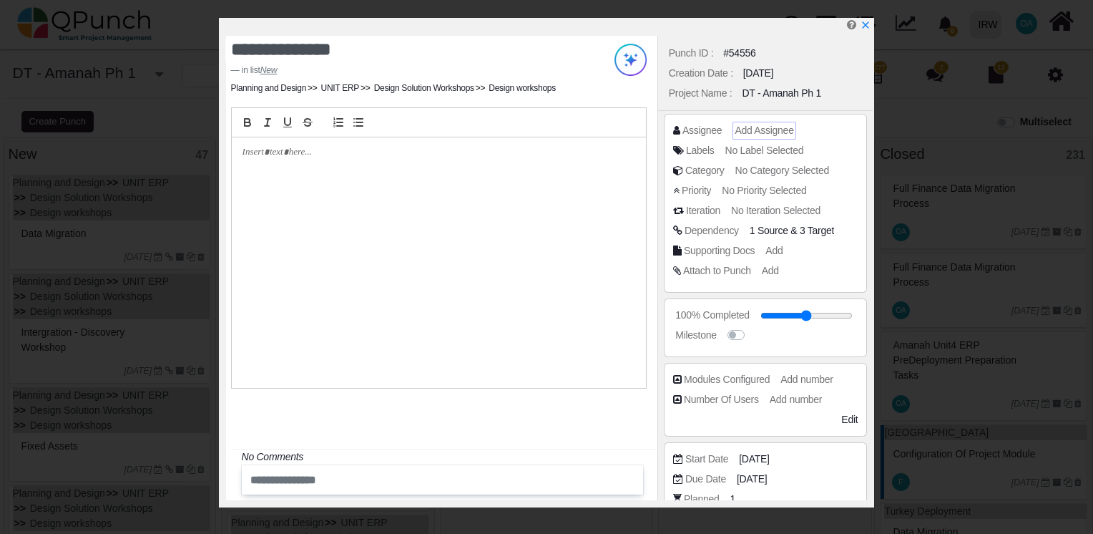
click at [758, 128] on span "Add Assignee" at bounding box center [764, 129] width 59 height 11
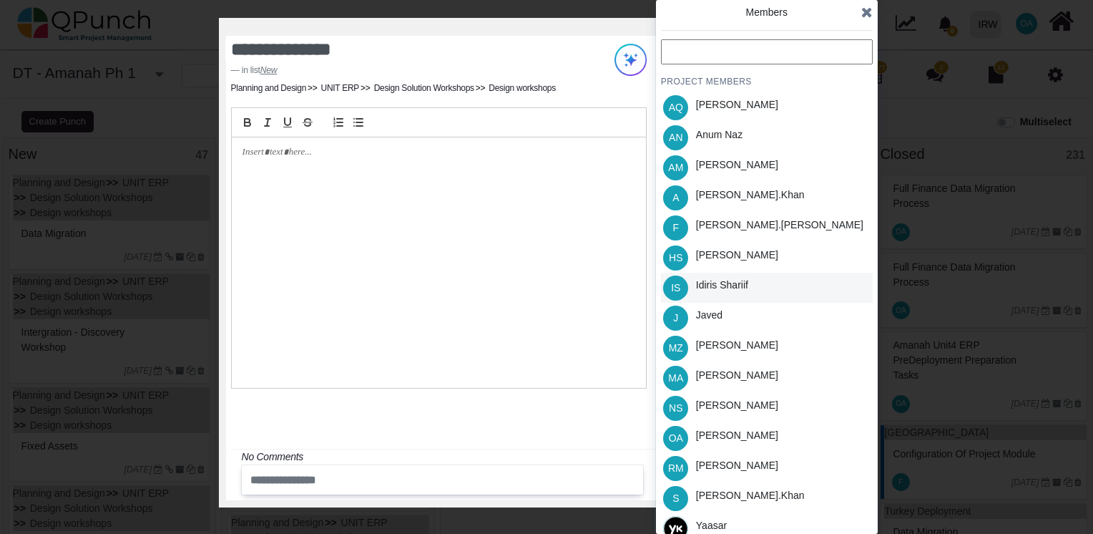
click at [702, 279] on div "Idiris Shariif" at bounding box center [722, 285] width 52 height 15
click at [861, 19] on icon at bounding box center [866, 12] width 11 height 14
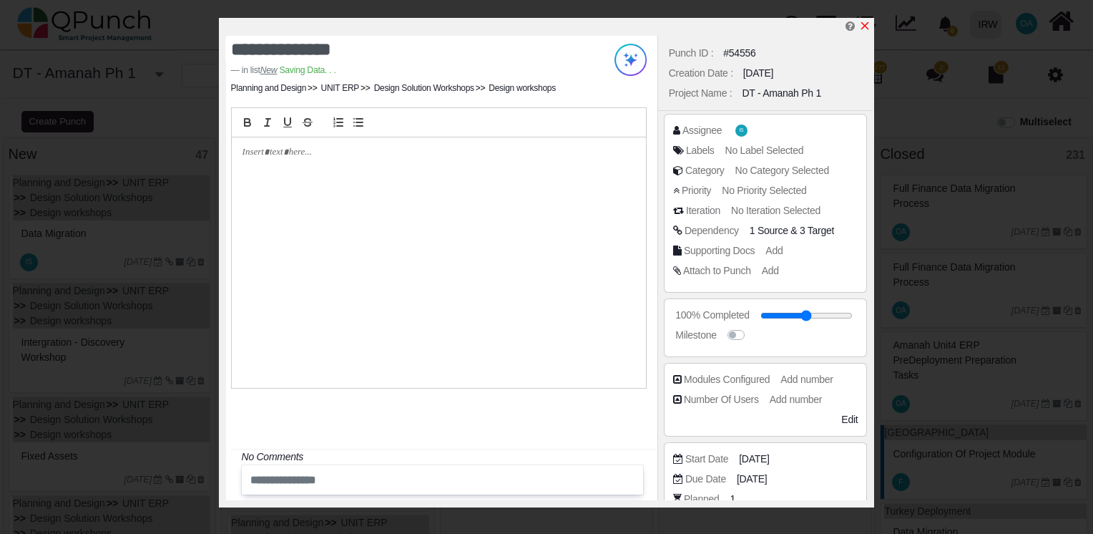
click at [861, 20] on link at bounding box center [864, 26] width 11 height 12
type input "**"
click at [865, 31] on icon "x" at bounding box center [864, 25] width 11 height 11
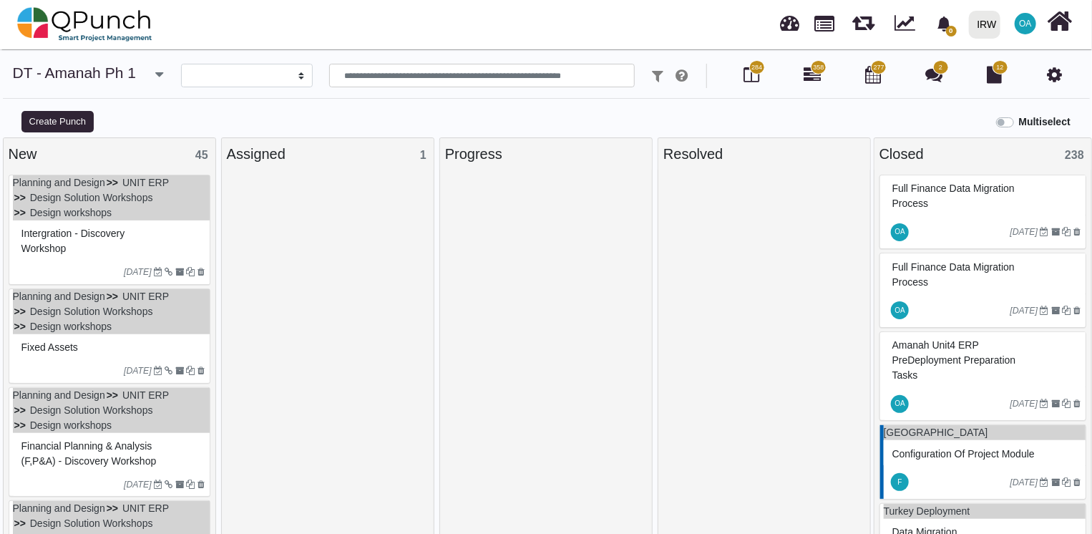
click at [124, 239] on span "Intergration - Discovery Workshop" at bounding box center [73, 241] width 104 height 26
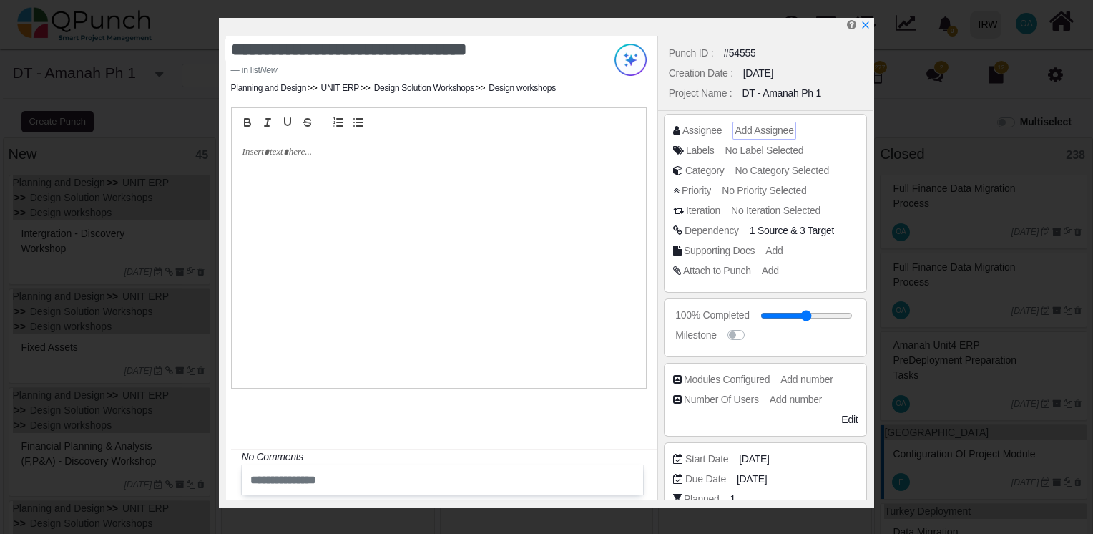
click at [752, 132] on span "Add Assignee" at bounding box center [764, 129] width 59 height 11
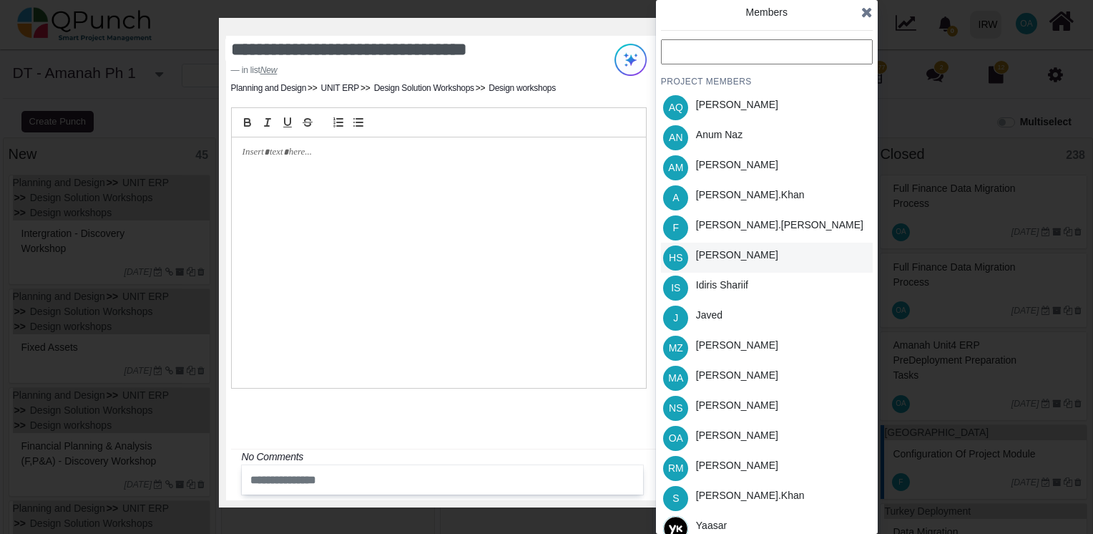
click at [706, 256] on div "Hassan Saleem" at bounding box center [737, 255] width 82 height 15
click at [874, 9] on div "Members PROJECT MEMBERS AQ Aamar Qayum AN Anum Naz AM Asad Malik A Azeem.khan F…" at bounding box center [767, 267] width 222 height 534
click at [868, 11] on icon at bounding box center [866, 12] width 11 height 14
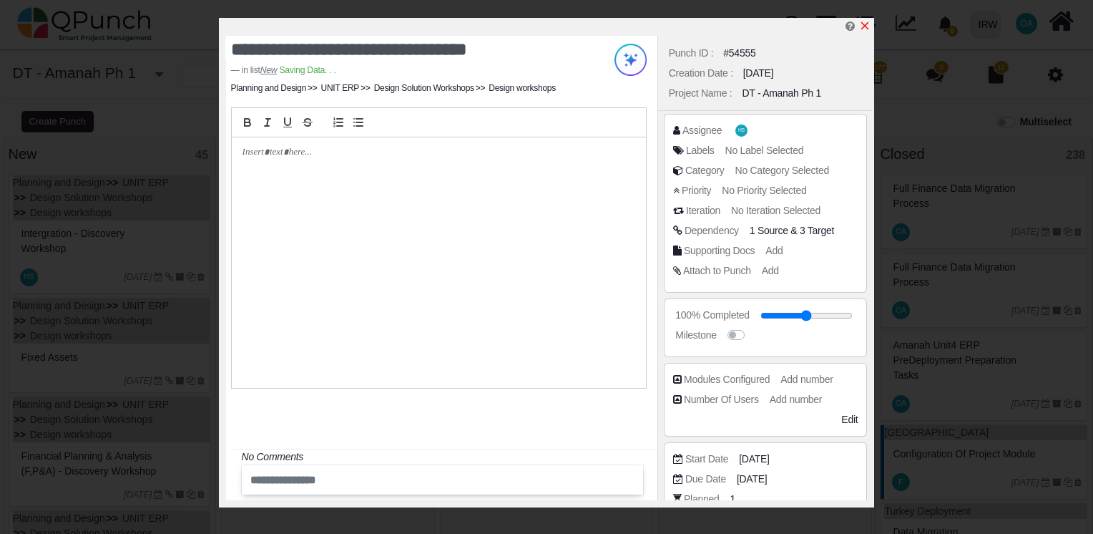
click at [868, 26] on icon "x" at bounding box center [864, 25] width 11 height 11
type input "**"
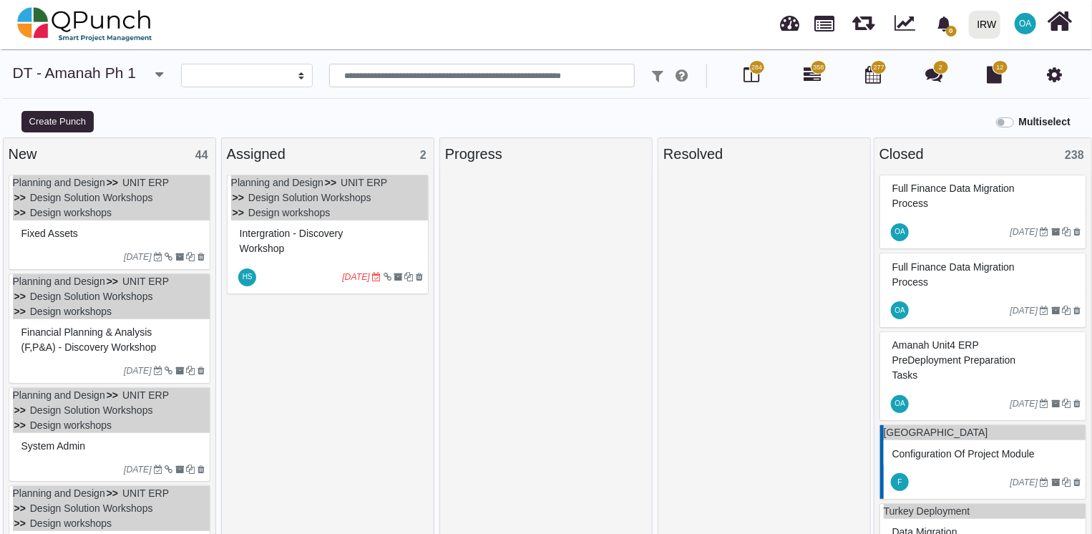
click at [126, 234] on div "Fixed Assets" at bounding box center [111, 234] width 187 height 22
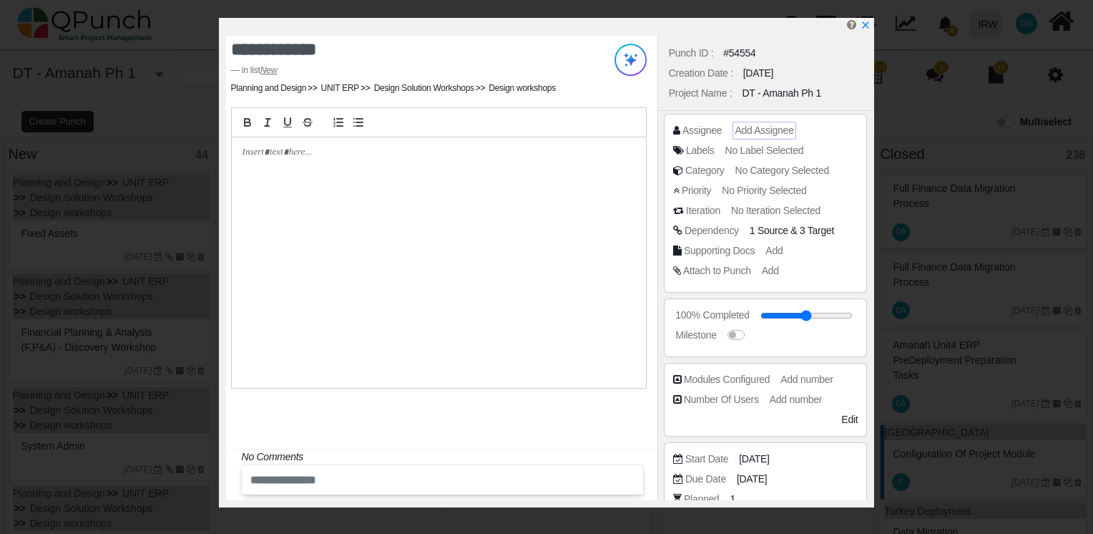
click at [757, 129] on span "Add Assignee" at bounding box center [764, 129] width 59 height 11
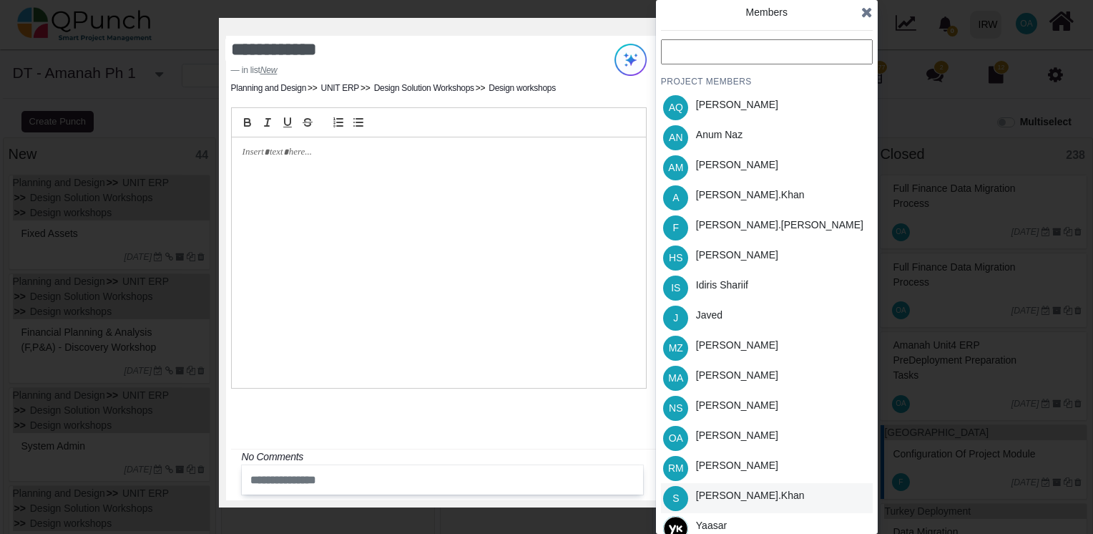
click at [721, 497] on div "Salman.khan" at bounding box center [750, 495] width 109 height 15
click at [869, 13] on icon at bounding box center [866, 12] width 11 height 14
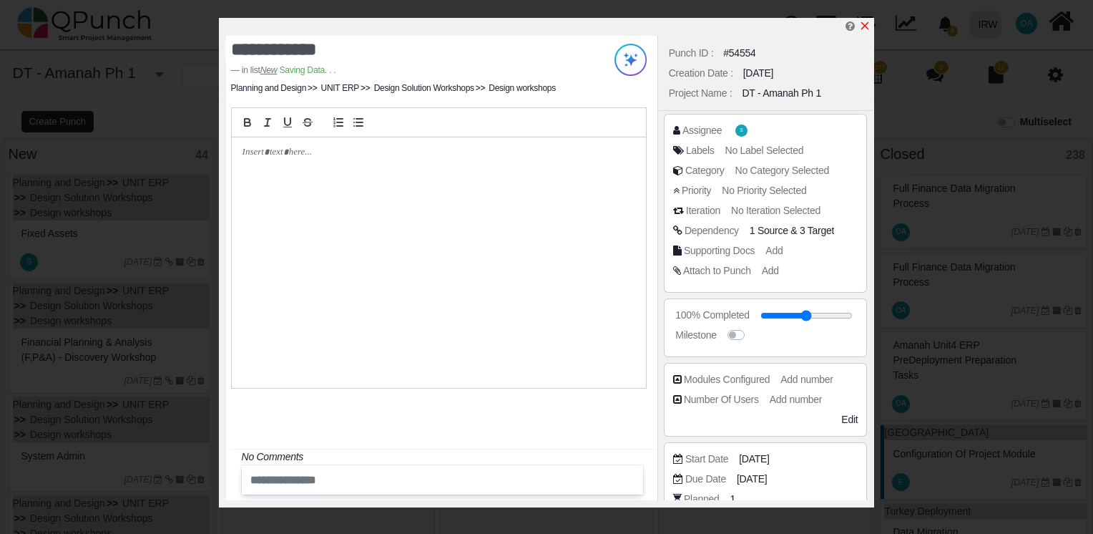
click at [867, 27] on icon "x" at bounding box center [864, 25] width 11 height 11
type input "**"
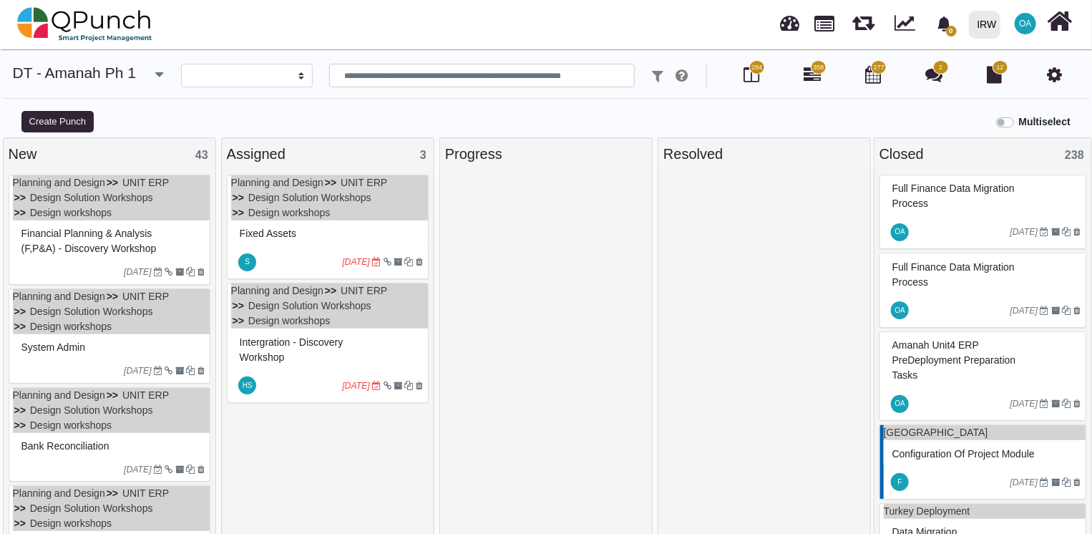
click at [154, 230] on div "Financial Planning & Analysis (F,P&A) - Discovery Workshop" at bounding box center [111, 241] width 187 height 37
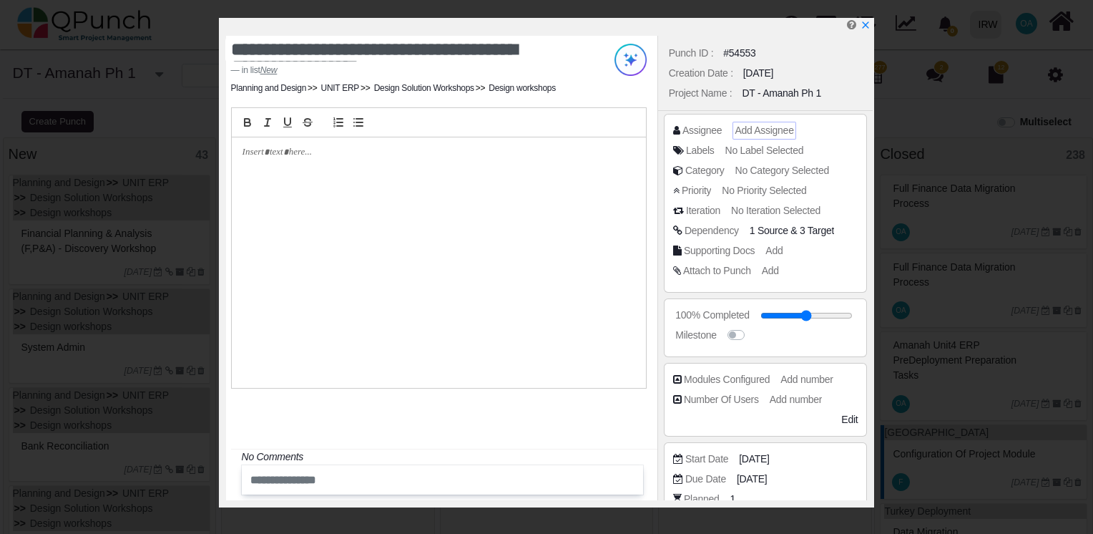
click at [761, 122] on div "Add Assignee" at bounding box center [764, 131] width 63 height 18
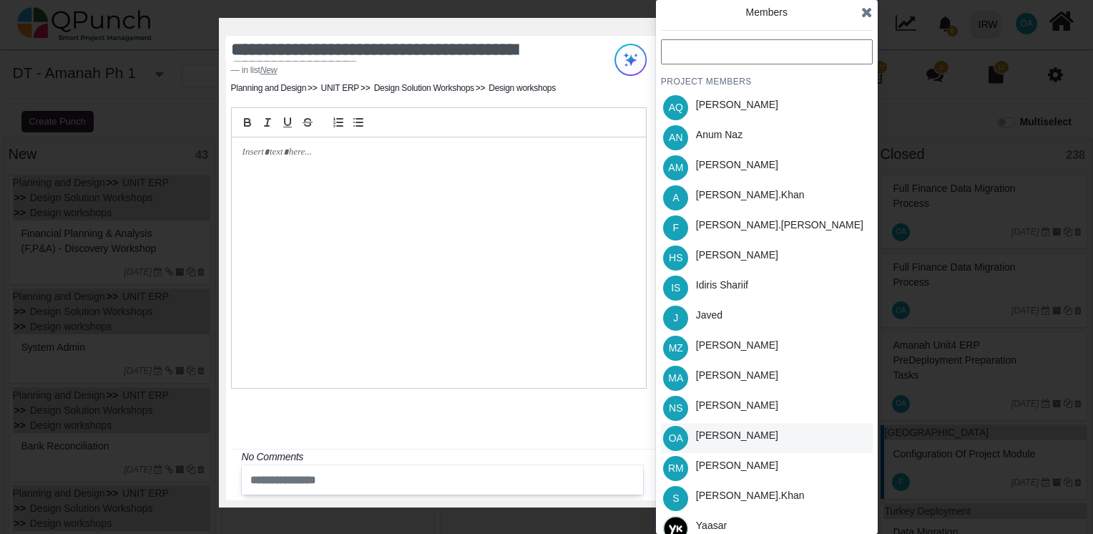
click at [715, 425] on div "Osamah Ali" at bounding box center [737, 438] width 92 height 30
click at [715, 506] on div "Salman.khan" at bounding box center [750, 498] width 119 height 30
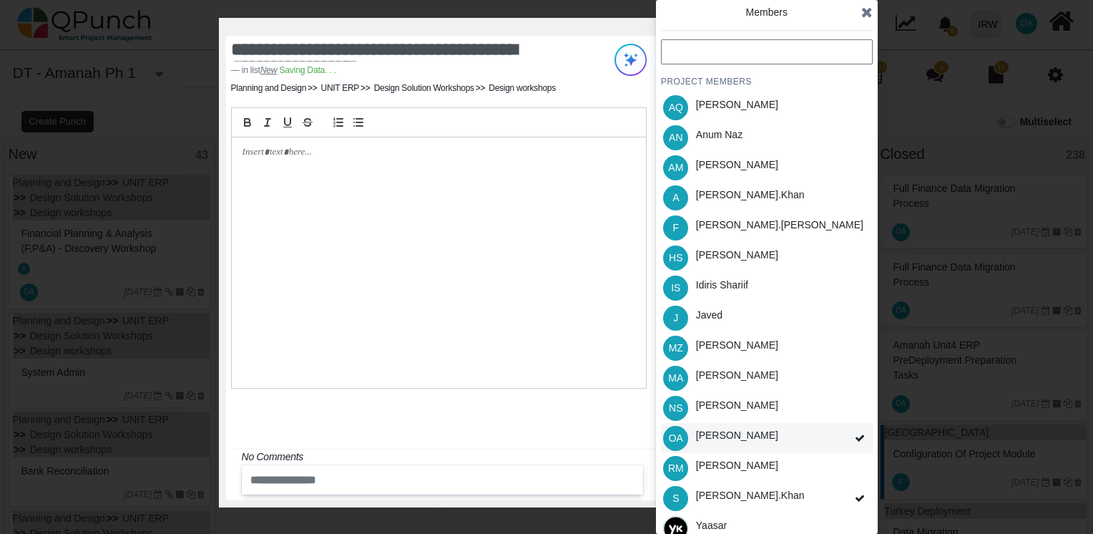
click at [741, 446] on div "Osamah Ali" at bounding box center [737, 438] width 92 height 30
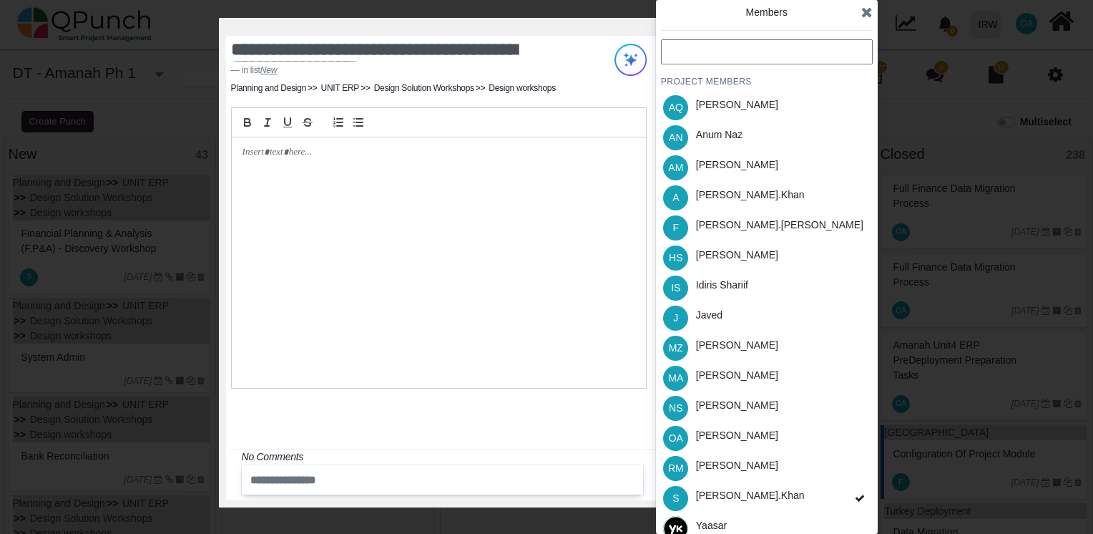
click at [866, 14] on span at bounding box center [866, 11] width 11 height 21
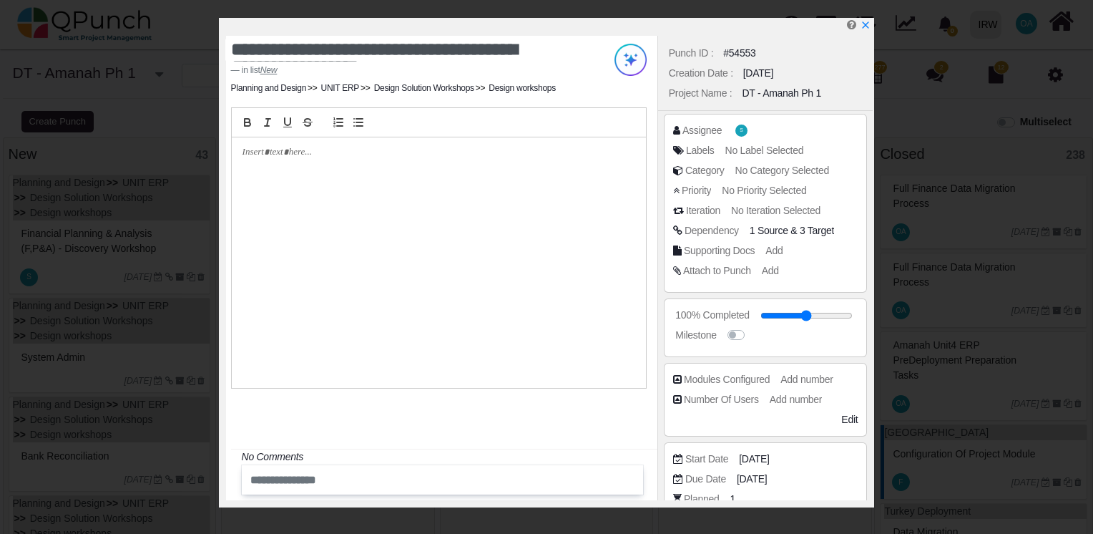
click at [866, 14] on div "**********" at bounding box center [546, 267] width 1093 height 534
click at [870, 27] on icon "x" at bounding box center [864, 25] width 11 height 11
type input "**"
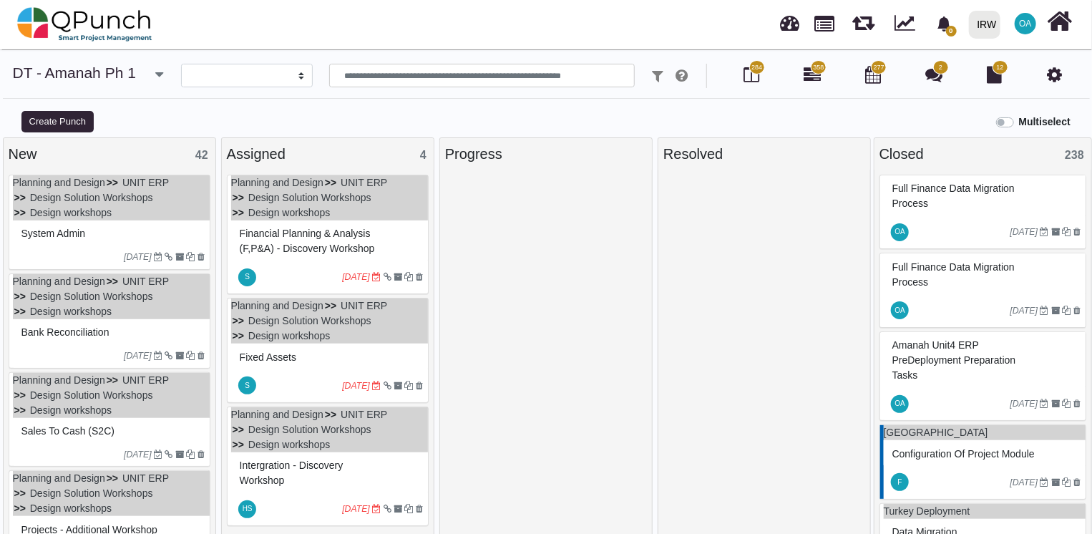
click at [114, 228] on div "System Admin" at bounding box center [111, 234] width 187 height 22
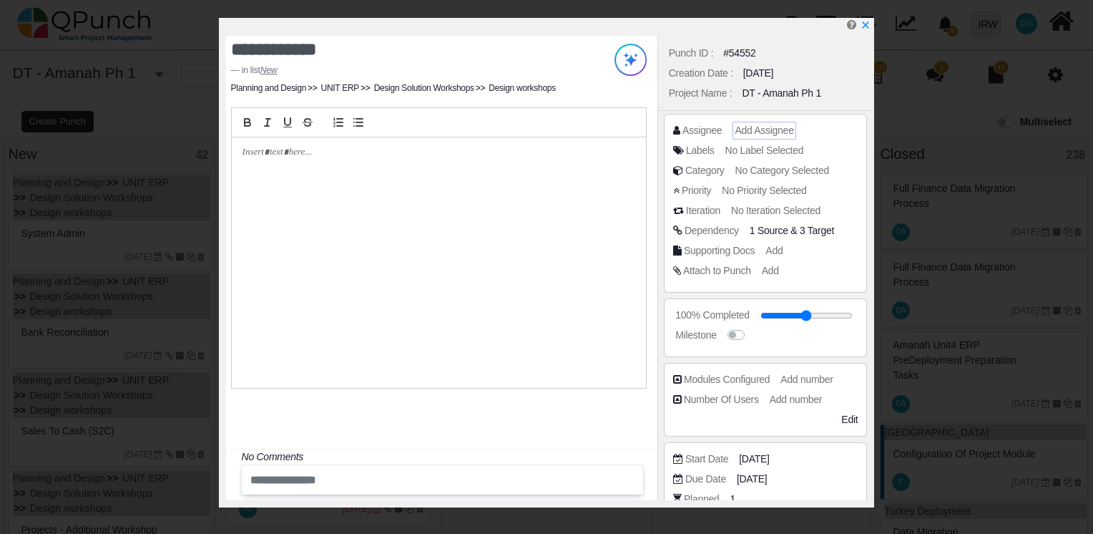
click at [761, 135] on span "Add Assignee" at bounding box center [764, 129] width 59 height 11
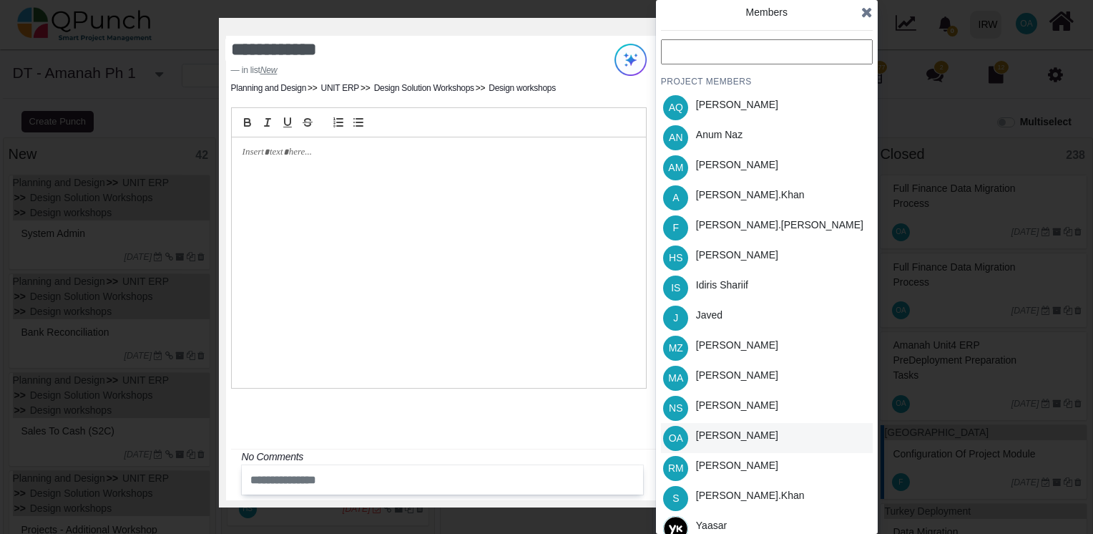
click at [711, 440] on div "Osamah Ali" at bounding box center [737, 435] width 82 height 15
click at [866, 14] on icon at bounding box center [866, 12] width 11 height 14
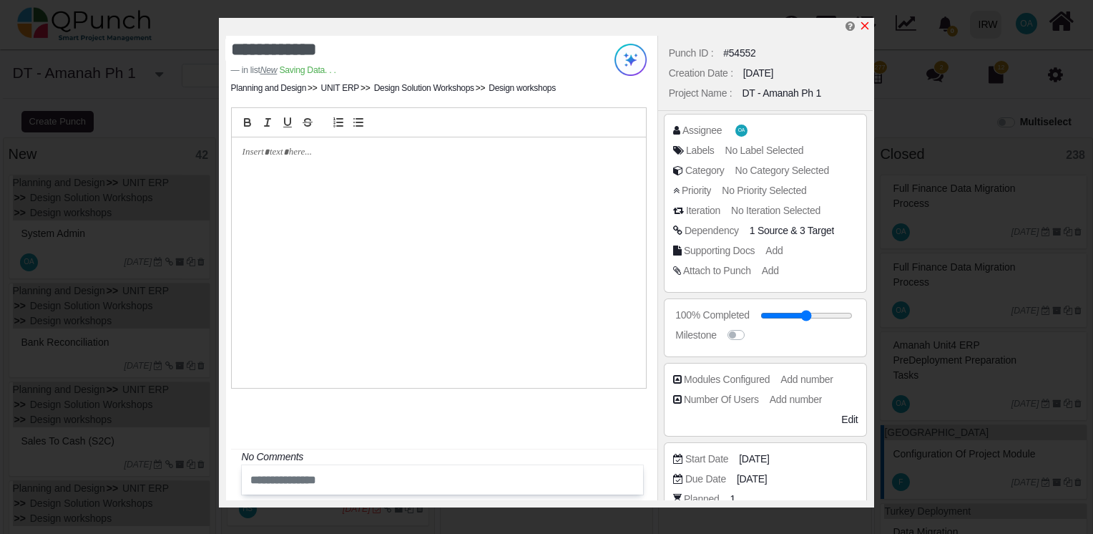
click at [861, 21] on icon "x" at bounding box center [864, 25] width 11 height 11
type input "**"
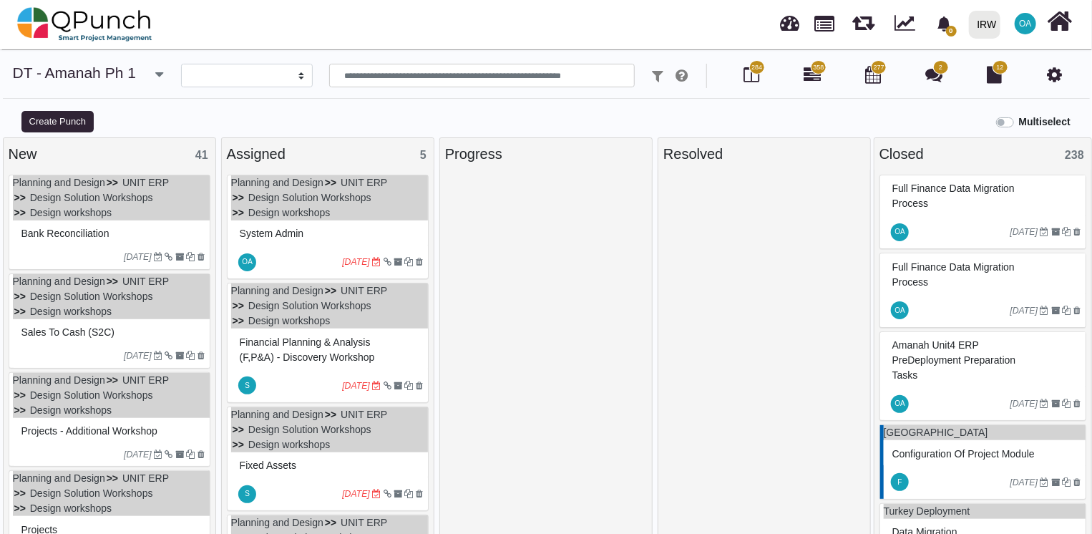
click at [92, 240] on div "Bank Reconciliation" at bounding box center [111, 234] width 187 height 22
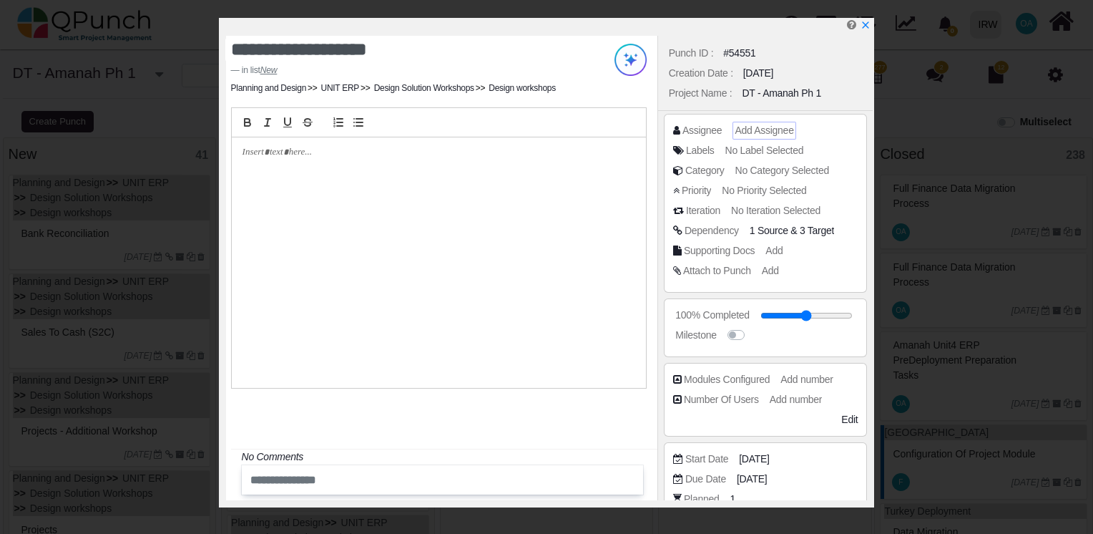
click at [750, 123] on div "Add Assignee" at bounding box center [764, 130] width 59 height 15
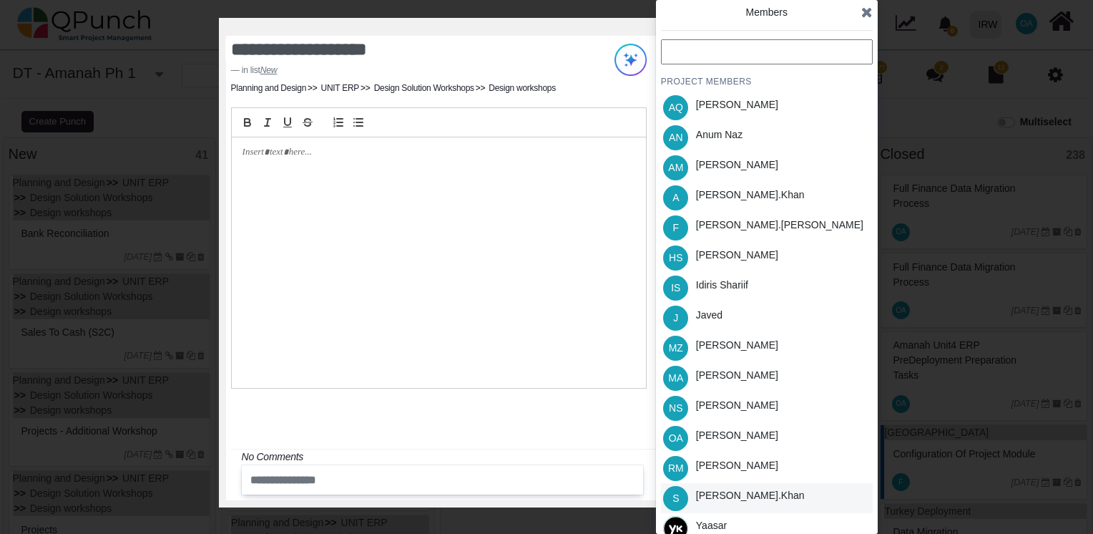
click at [720, 491] on div "Salman.khan" at bounding box center [750, 495] width 109 height 15
click at [865, 15] on icon at bounding box center [866, 12] width 11 height 14
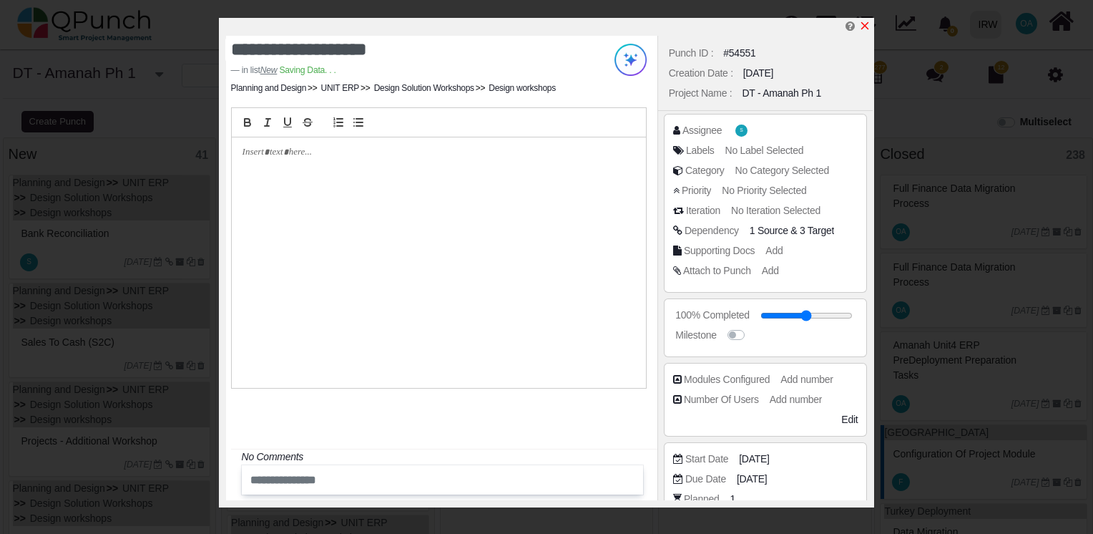
click at [866, 26] on icon "x" at bounding box center [865, 26] width 8 height 8
type input "**"
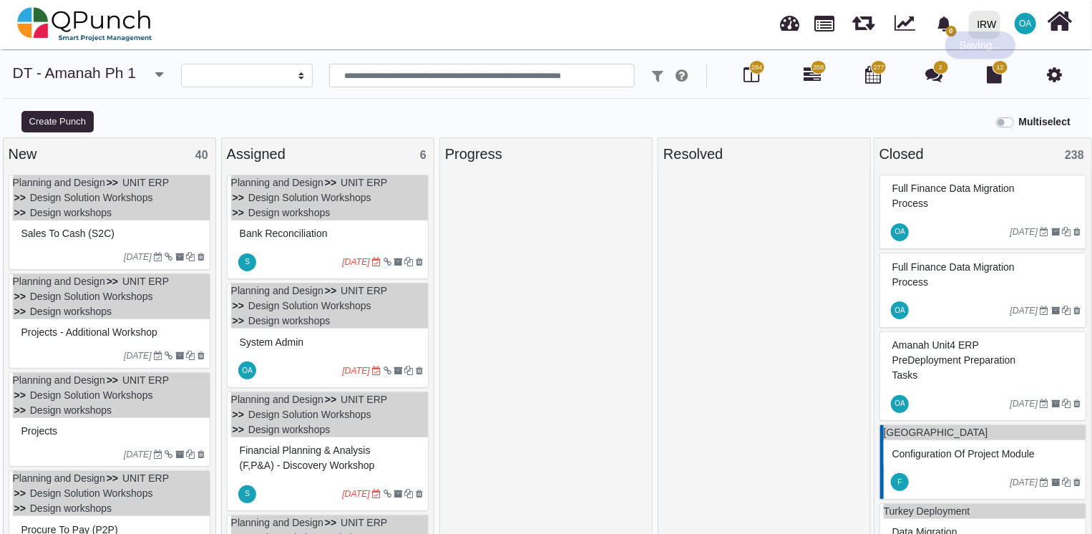
click at [122, 228] on div "Sales to Cash (S2C)" at bounding box center [111, 234] width 187 height 22
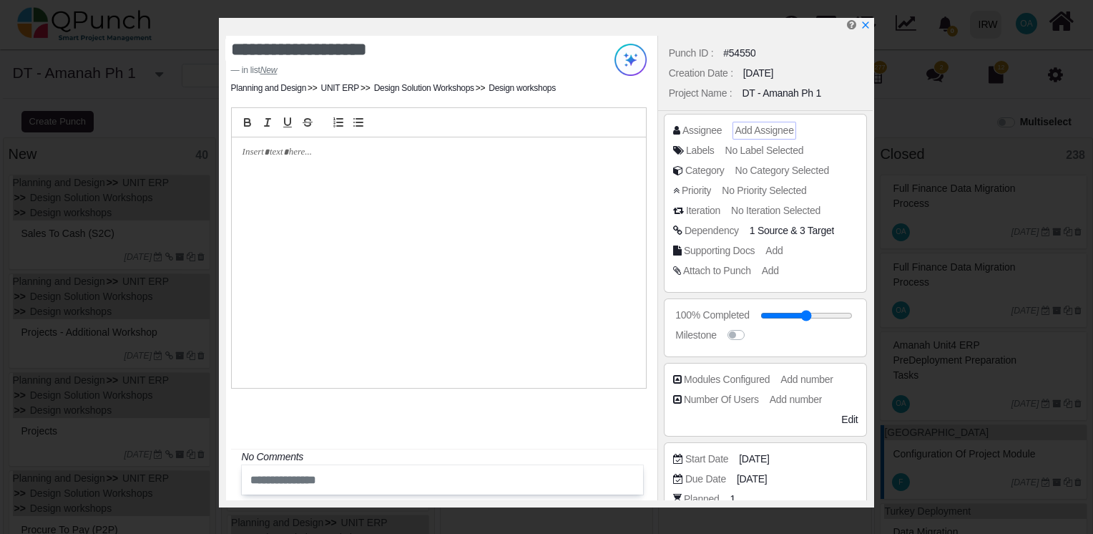
click at [753, 132] on span "Add Assignee" at bounding box center [764, 129] width 59 height 11
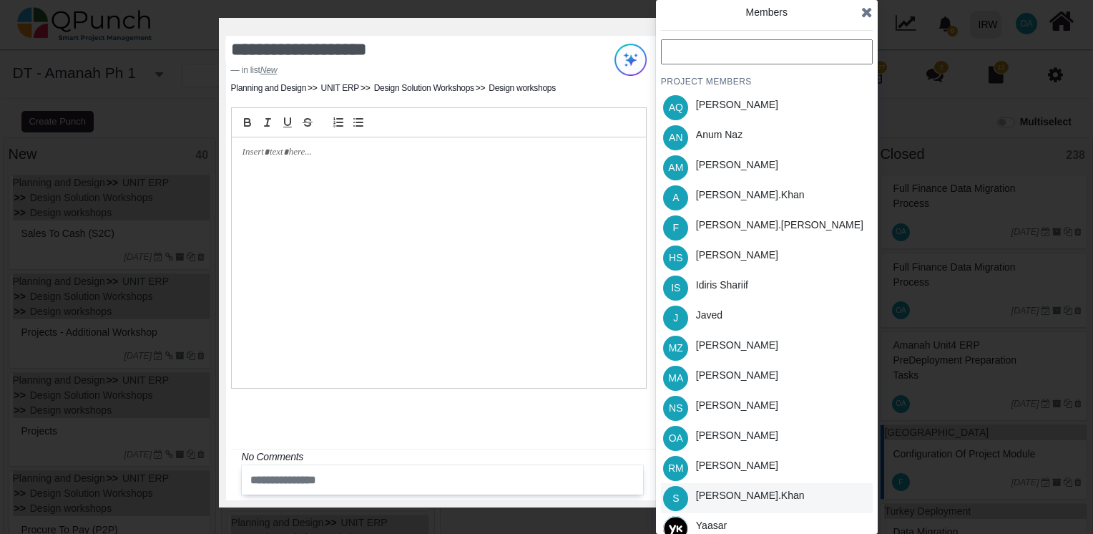
click at [720, 499] on div "Salman.khan" at bounding box center [750, 495] width 109 height 15
click at [871, 11] on icon at bounding box center [866, 12] width 11 height 14
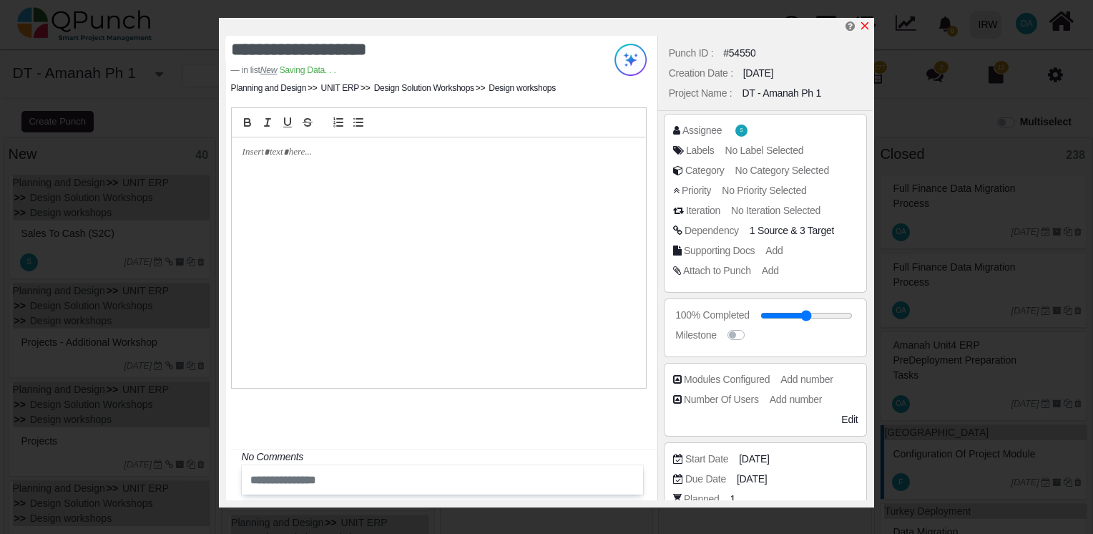
click at [866, 26] on icon "x" at bounding box center [865, 26] width 8 height 8
type input "**"
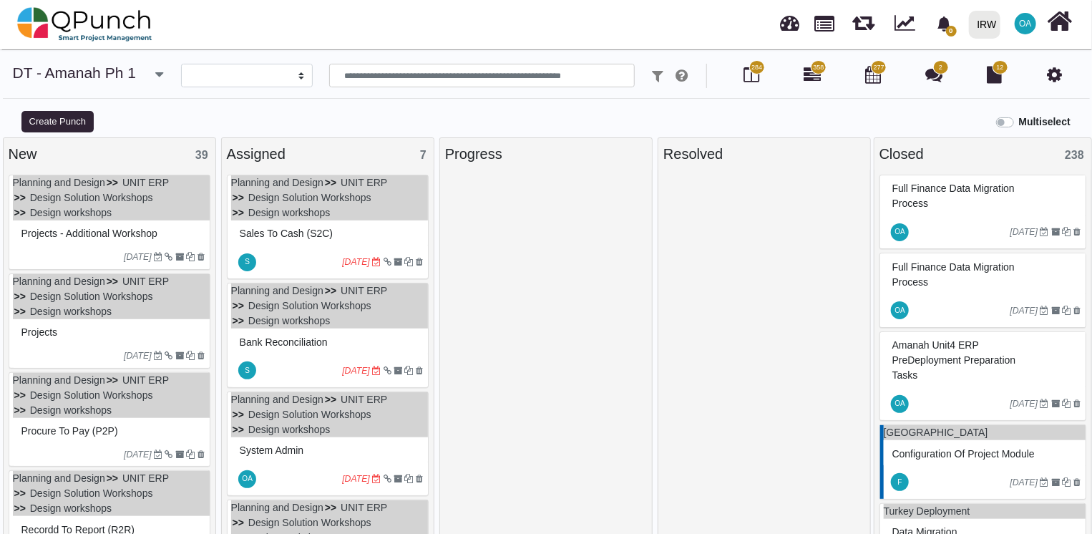
click at [103, 245] on div "Projects - Additional Workshop" at bounding box center [111, 234] width 187 height 22
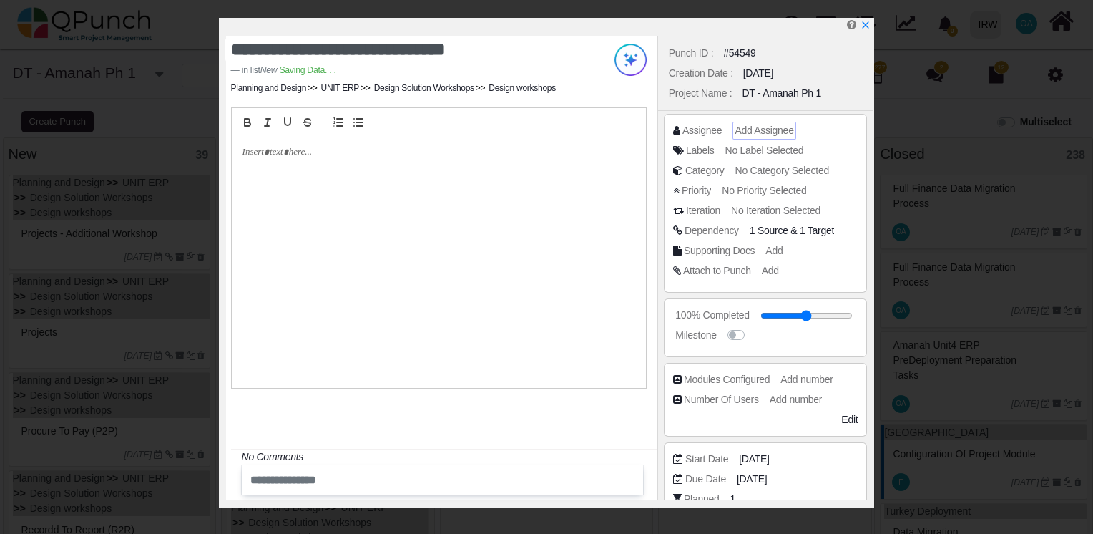
click at [753, 133] on span "Add Assignee" at bounding box center [764, 129] width 59 height 11
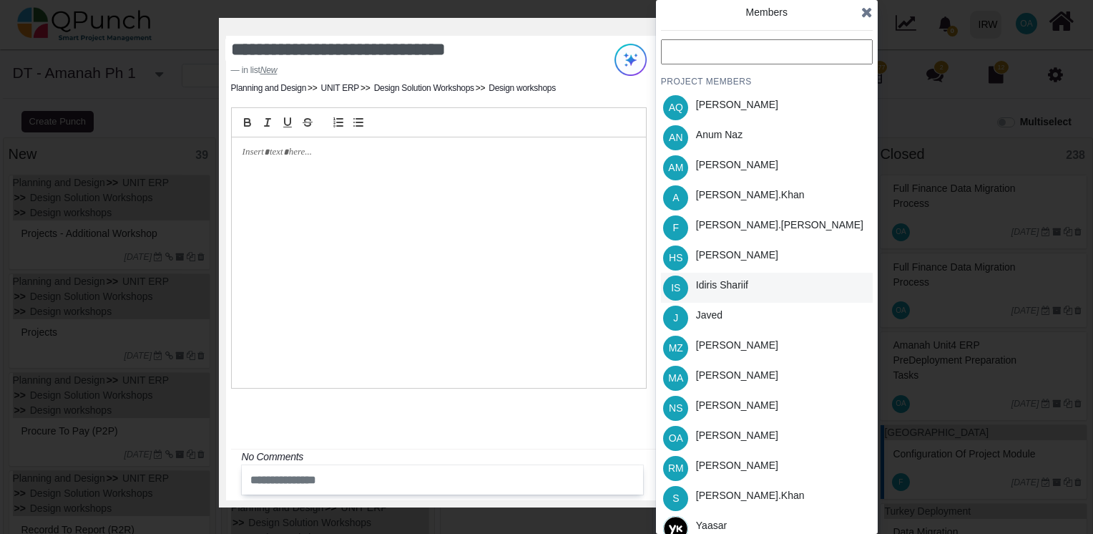
click at [720, 278] on div "Idiris Shariif" at bounding box center [722, 285] width 52 height 15
click at [864, 15] on icon at bounding box center [866, 12] width 11 height 14
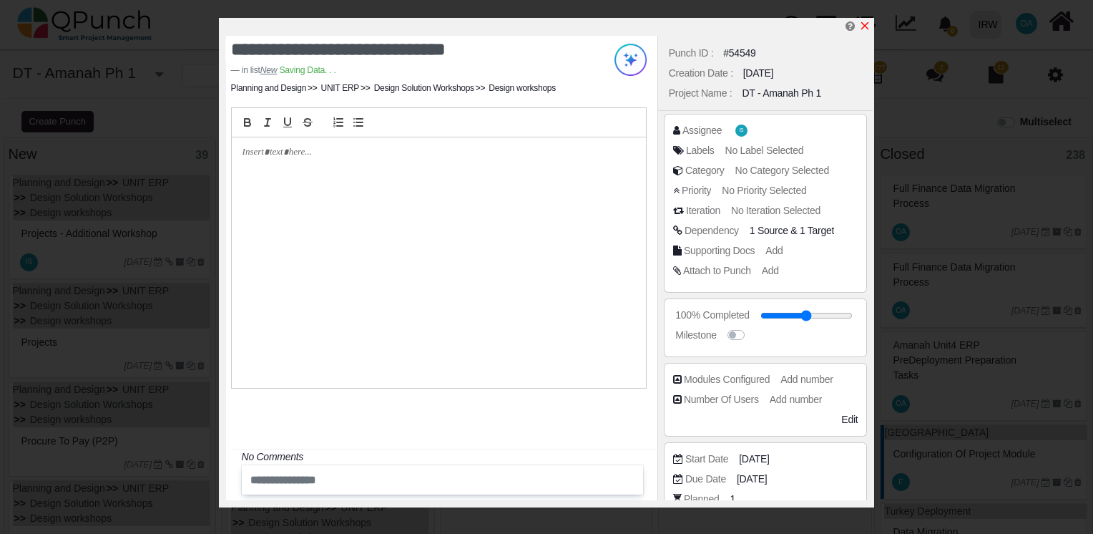
click at [870, 26] on icon "x" at bounding box center [864, 25] width 11 height 11
type input "**"
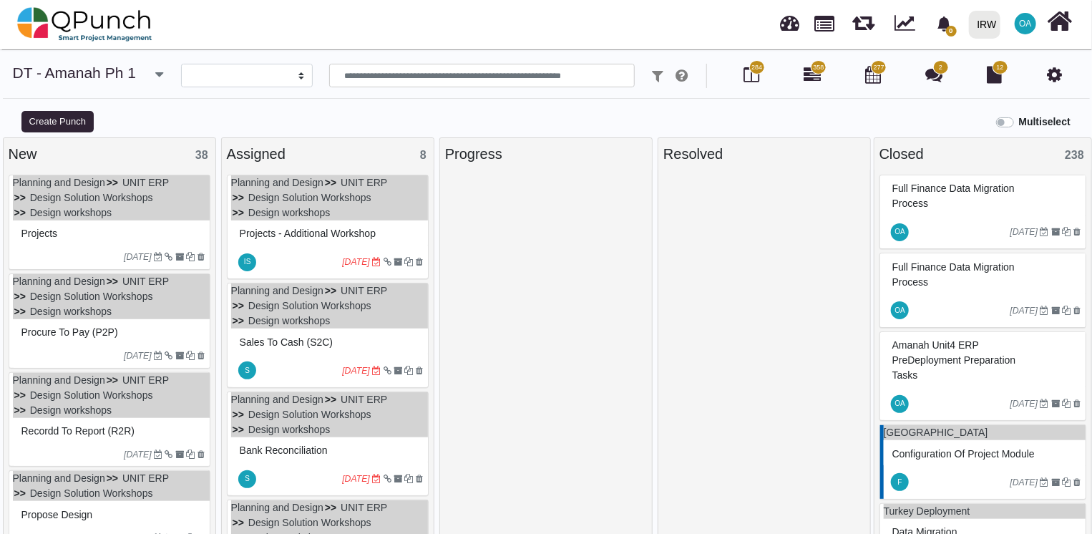
click at [163, 223] on div "Projects" at bounding box center [111, 234] width 187 height 22
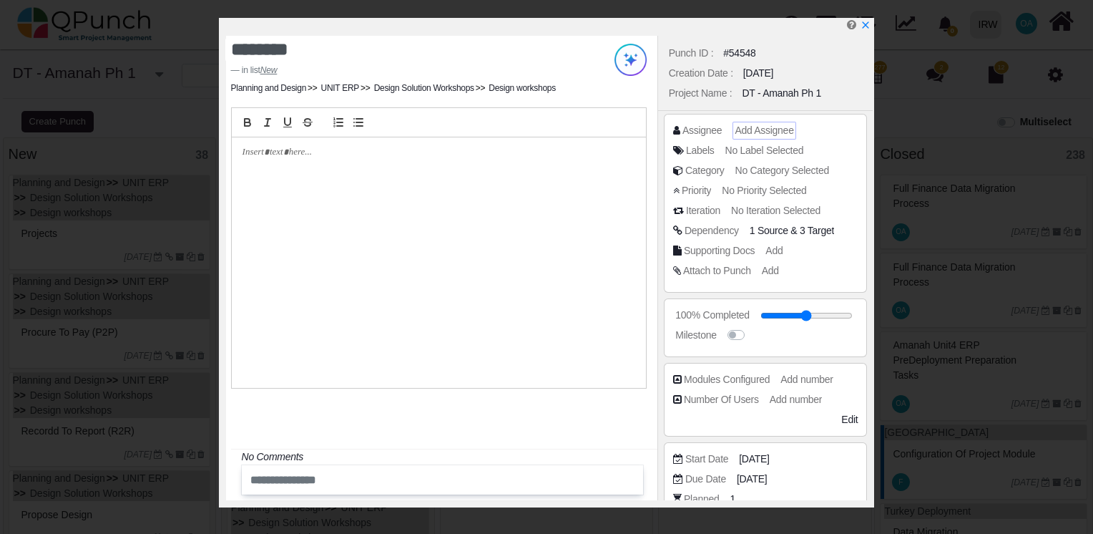
click at [759, 130] on span "Add Assignee" at bounding box center [764, 129] width 59 height 11
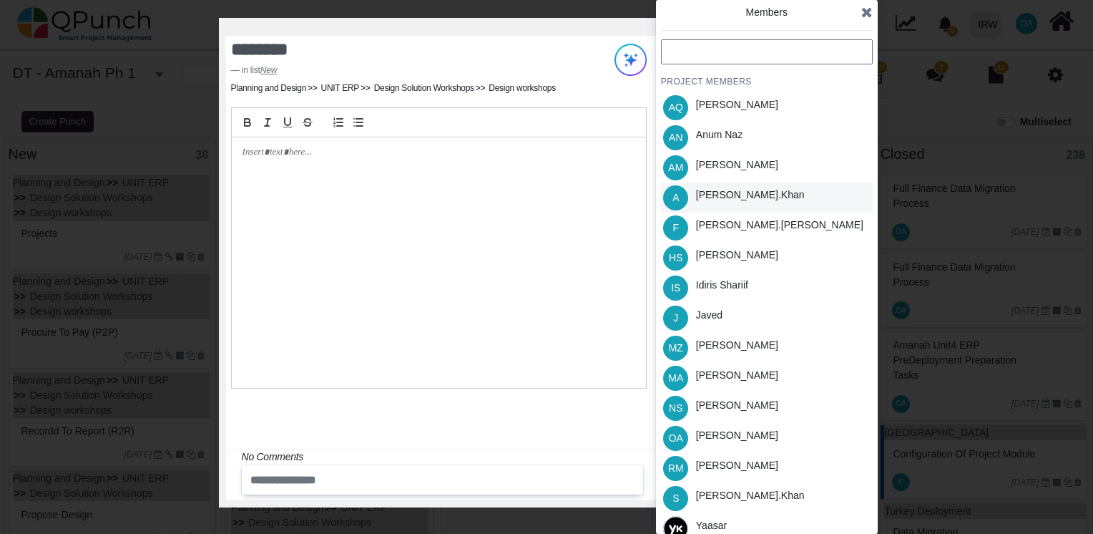
click at [718, 200] on div "Azeem.khan" at bounding box center [750, 194] width 109 height 15
click at [867, 14] on icon at bounding box center [866, 12] width 11 height 14
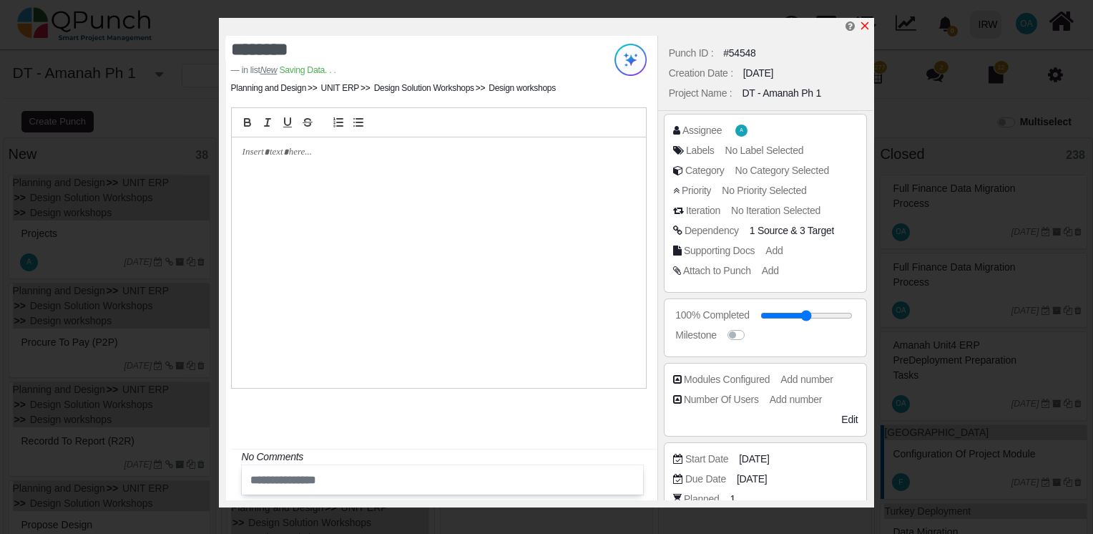
click at [864, 26] on icon "x" at bounding box center [865, 26] width 8 height 8
type input "**"
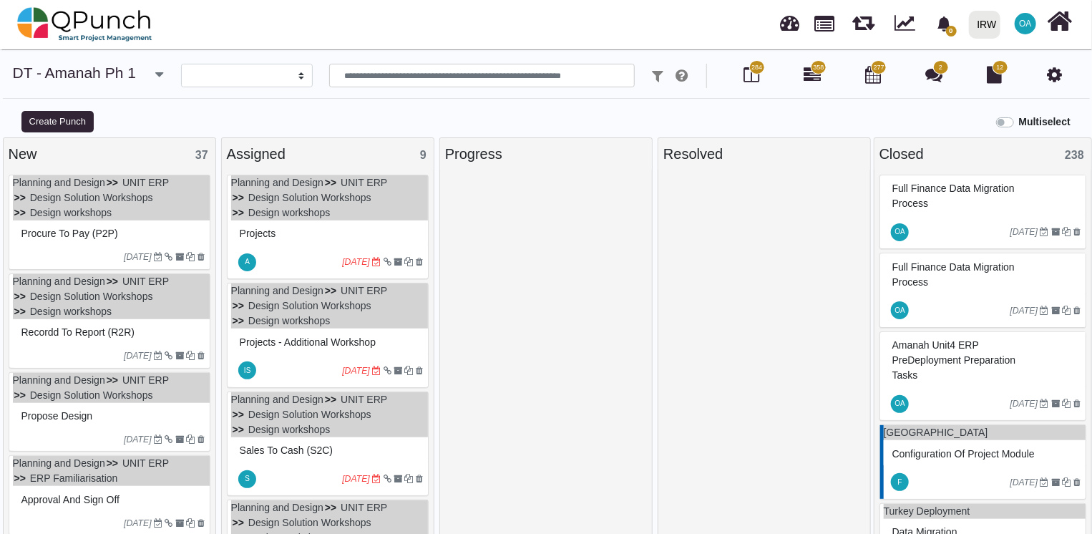
click at [164, 214] on ul "Planning and Design UNIT ERP Design Solution Workshops Design workshops" at bounding box center [111, 197] width 197 height 45
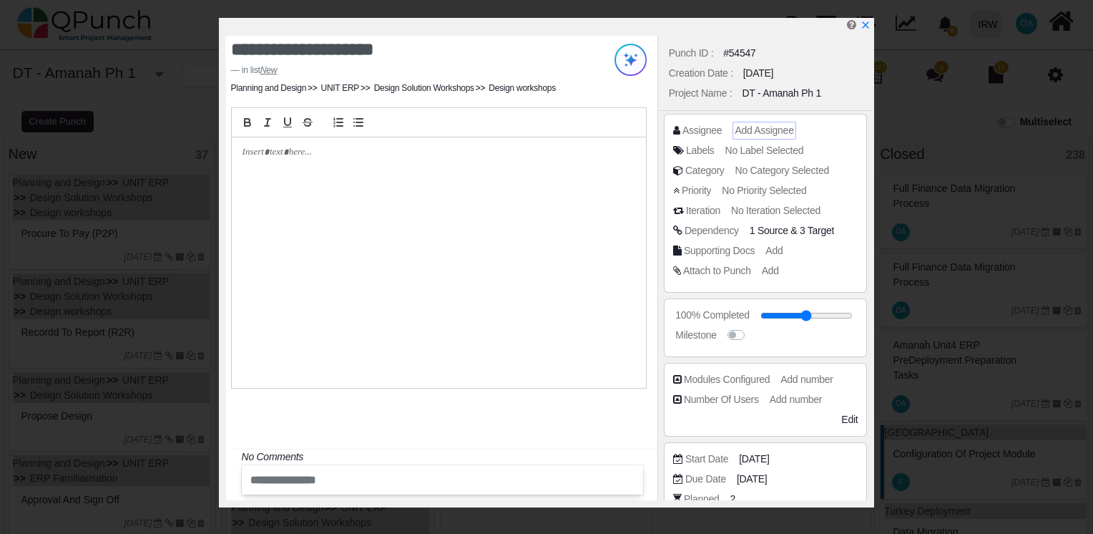
click at [784, 131] on span "Add Assignee" at bounding box center [764, 129] width 59 height 11
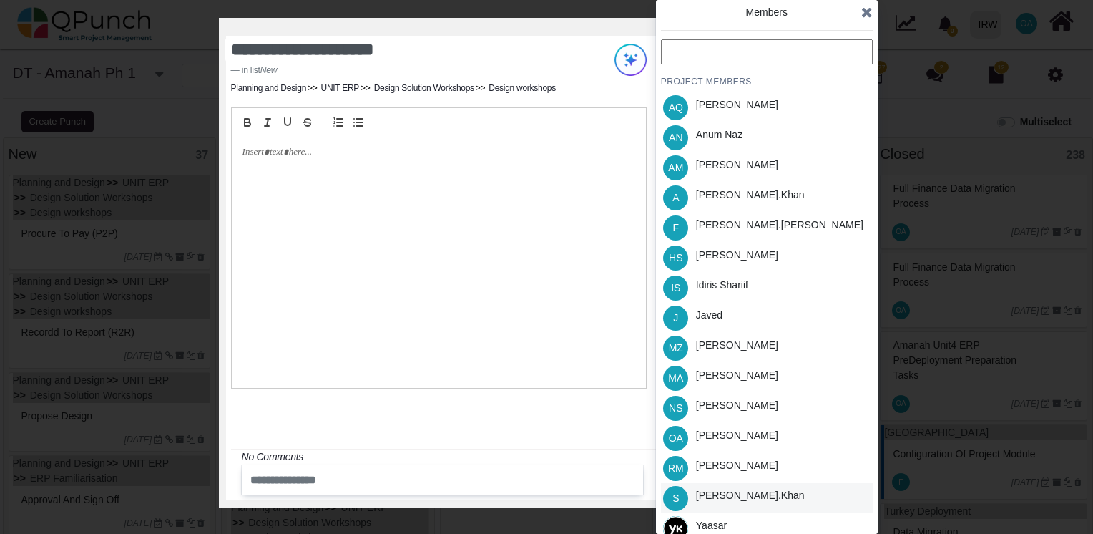
click at [706, 484] on div "Salman.khan" at bounding box center [750, 498] width 119 height 30
click at [867, 16] on icon at bounding box center [866, 12] width 11 height 14
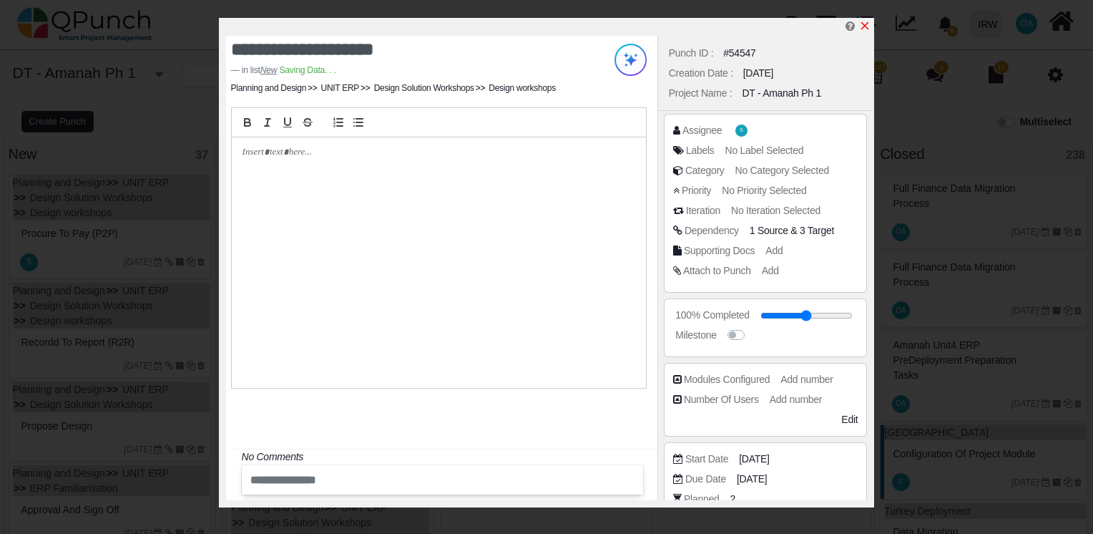
click at [865, 28] on icon "x" at bounding box center [864, 25] width 11 height 11
type input "**"
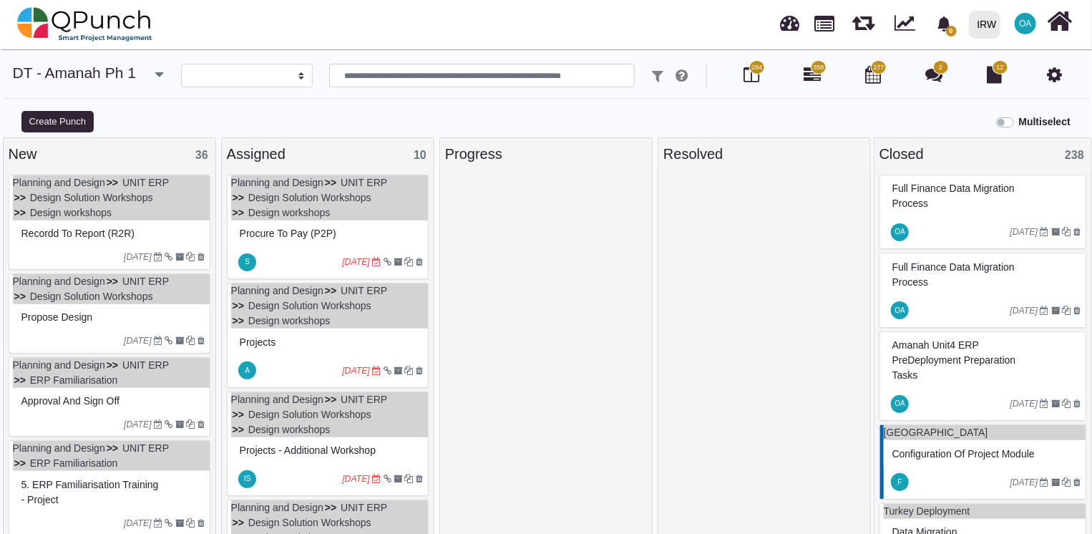
click at [76, 494] on div "5. ERP Familiarisation training - Project" at bounding box center [111, 492] width 187 height 37
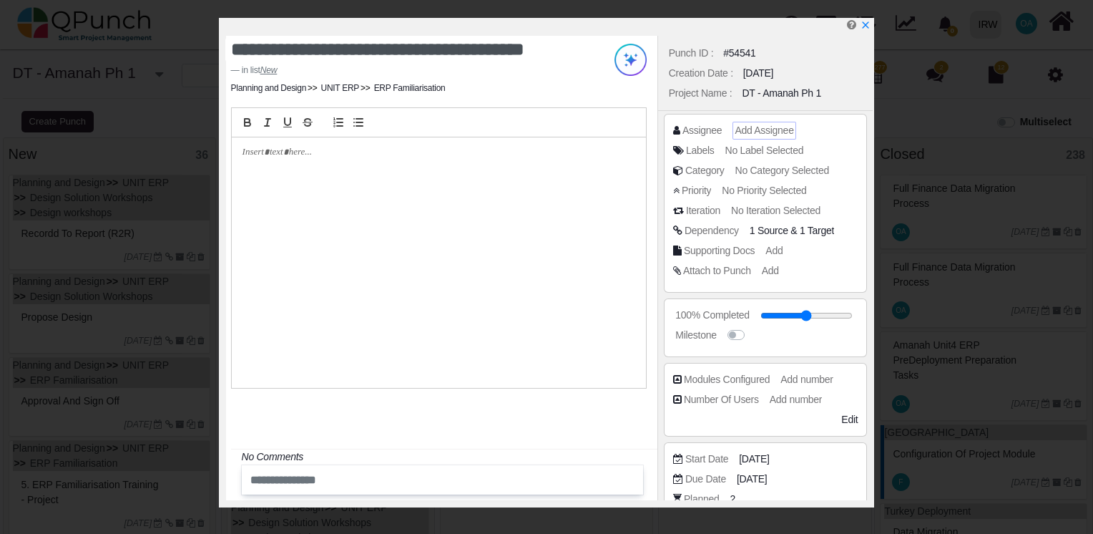
click at [749, 134] on span "Add Assignee" at bounding box center [764, 129] width 59 height 11
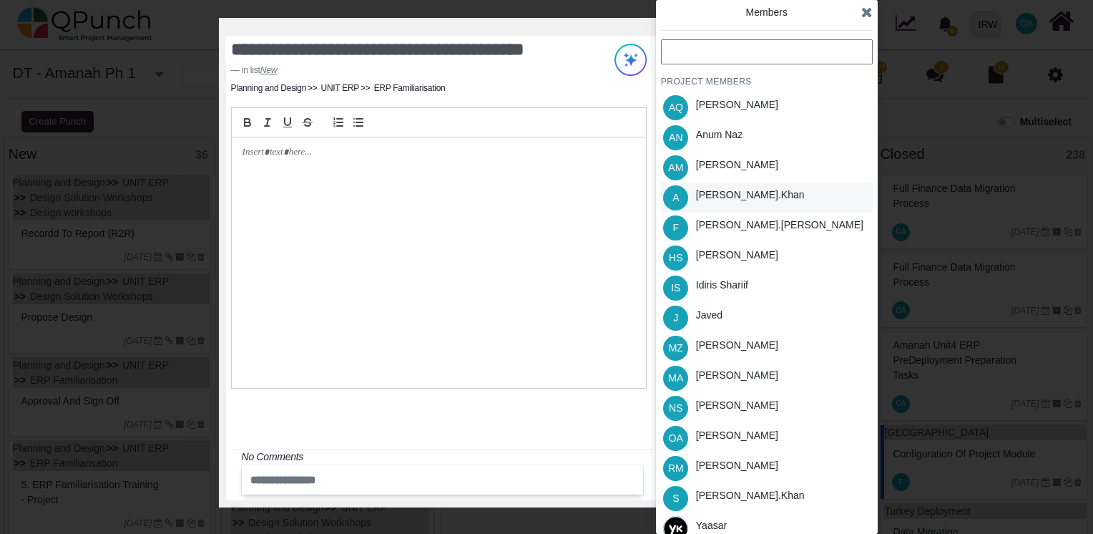
click at [724, 190] on div "Azeem.khan" at bounding box center [750, 194] width 109 height 15
click at [865, 12] on icon at bounding box center [866, 12] width 11 height 14
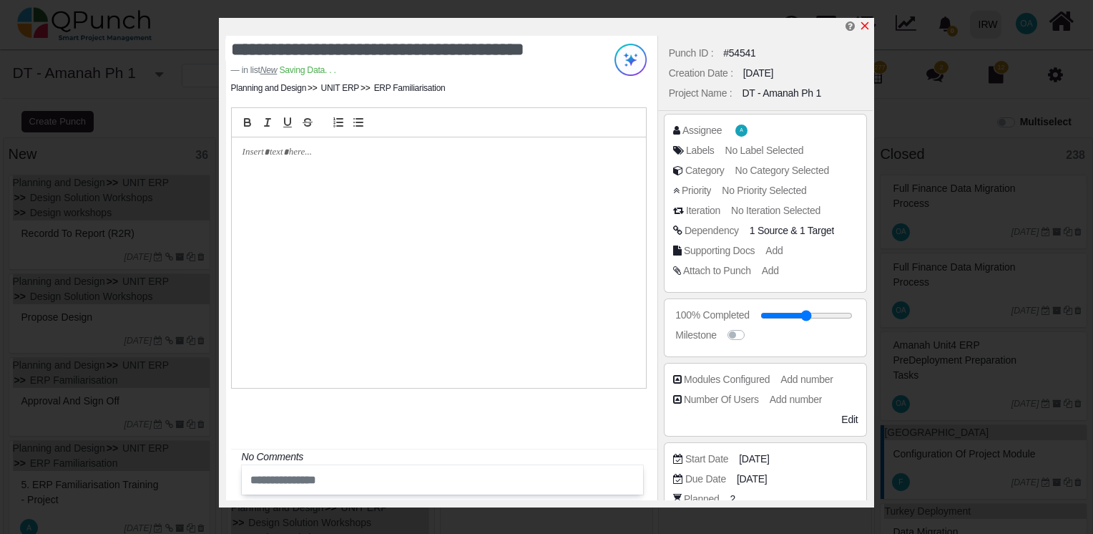
click at [865, 22] on icon "x" at bounding box center [864, 25] width 11 height 11
type input "**"
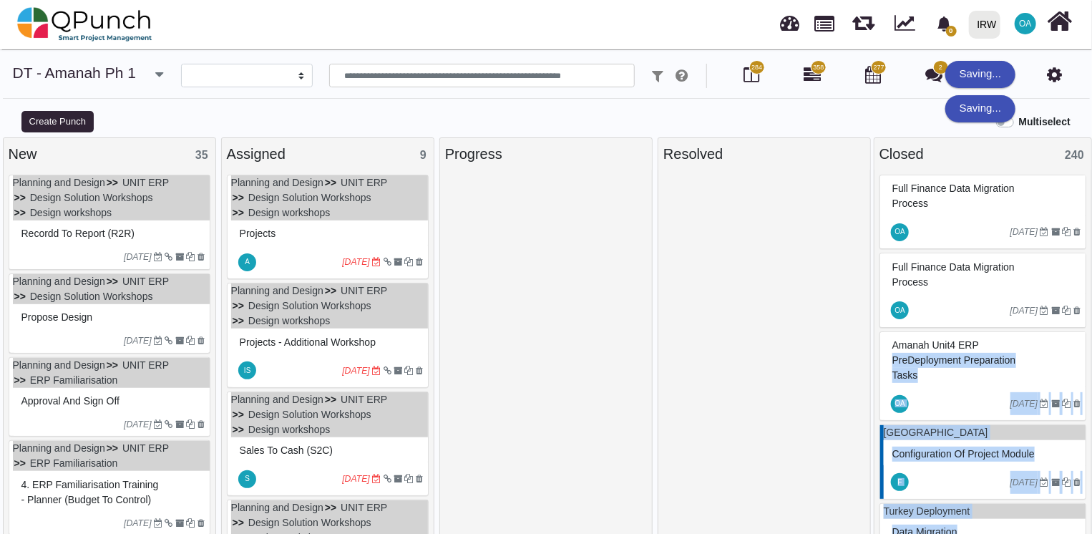
drag, startPoint x: 441, startPoint y: 251, endPoint x: 893, endPoint y: 300, distance: 454.1
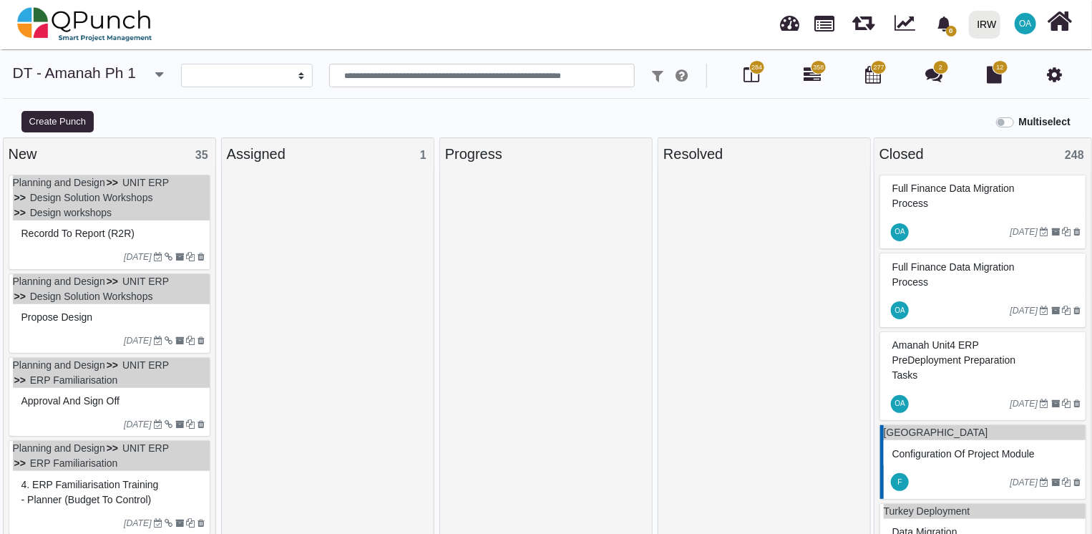
click at [57, 252] on div at bounding box center [71, 256] width 107 height 13
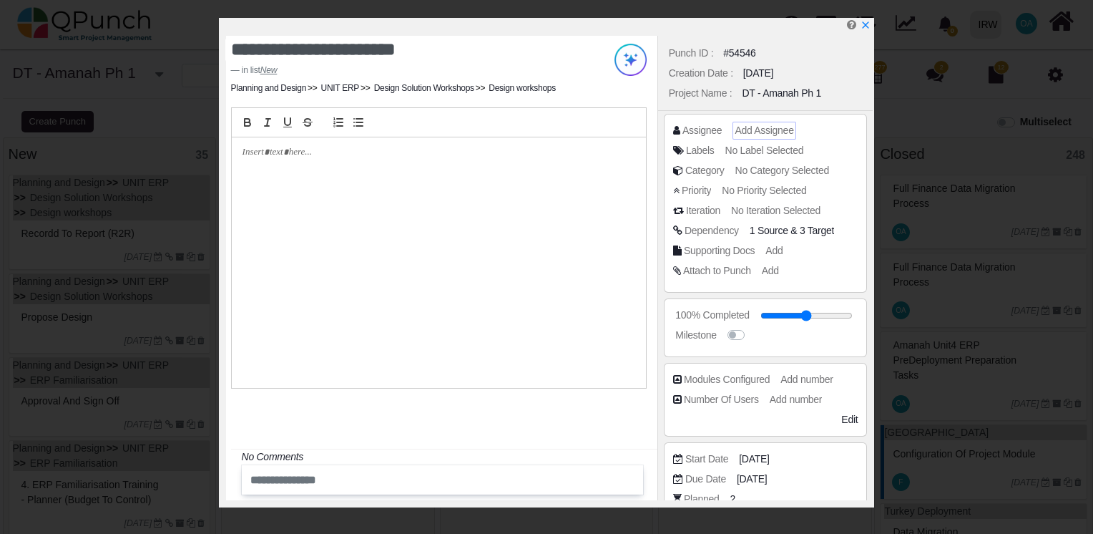
click at [774, 132] on span "Add Assignee" at bounding box center [764, 129] width 59 height 11
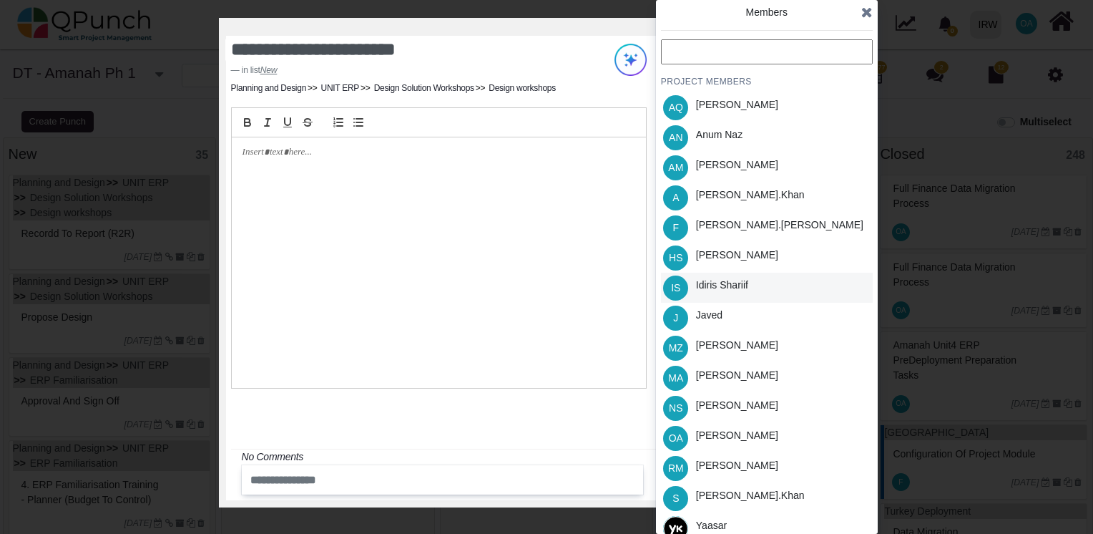
click at [713, 289] on div "Idiris Shariif" at bounding box center [722, 285] width 52 height 15
click at [864, 11] on icon at bounding box center [866, 12] width 11 height 14
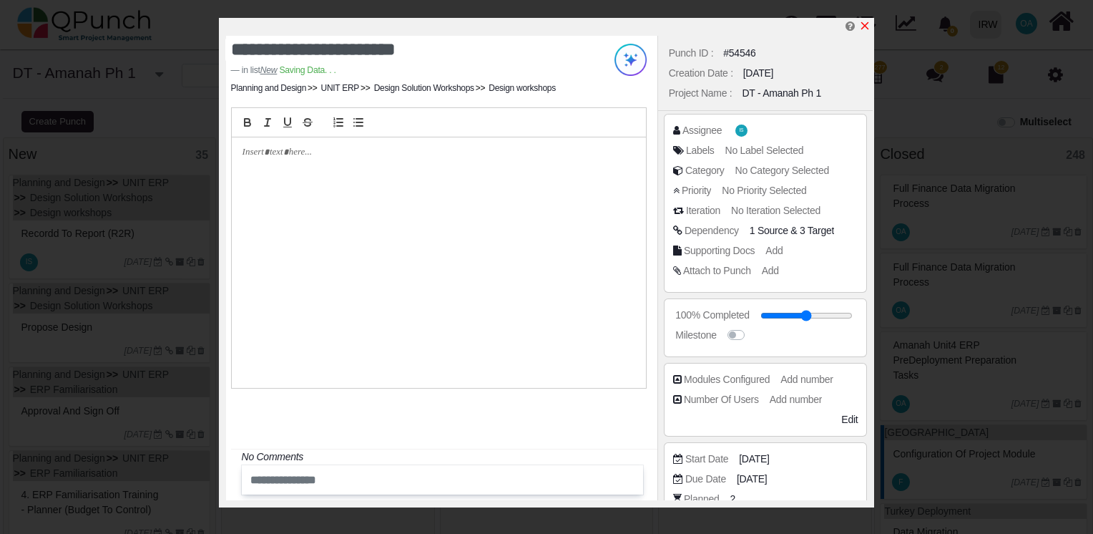
click at [866, 26] on icon "x" at bounding box center [865, 26] width 8 height 8
type input "**"
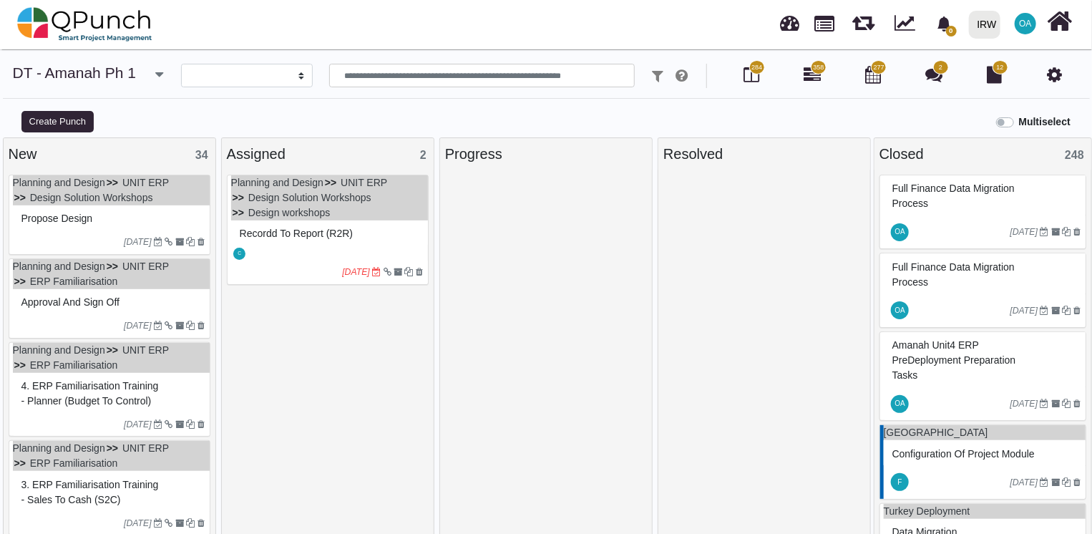
click at [89, 231] on div "21-06-2022" at bounding box center [111, 241] width 197 height 23
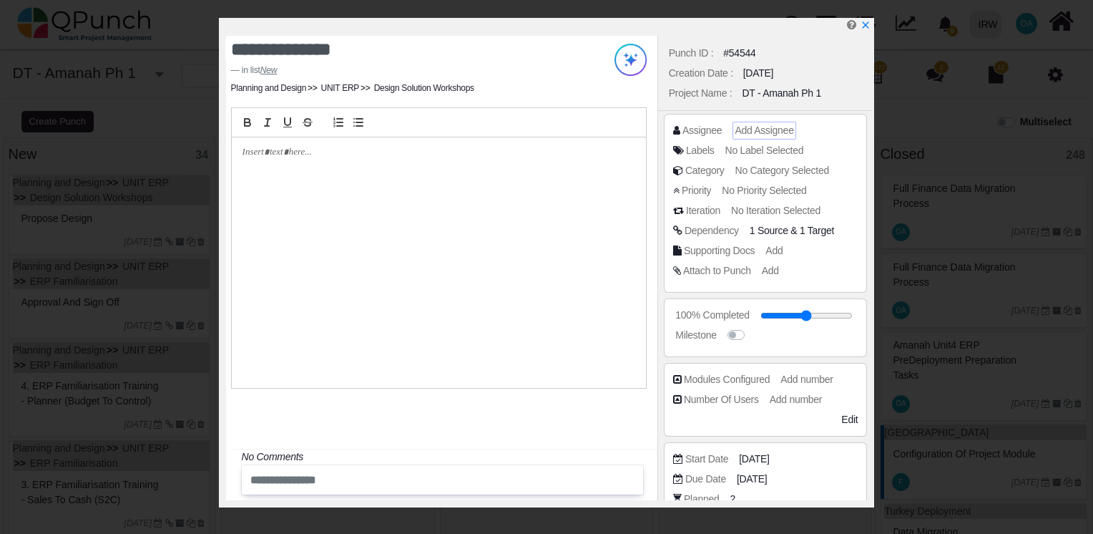
click at [755, 124] on span "Add Assignee" at bounding box center [764, 129] width 59 height 11
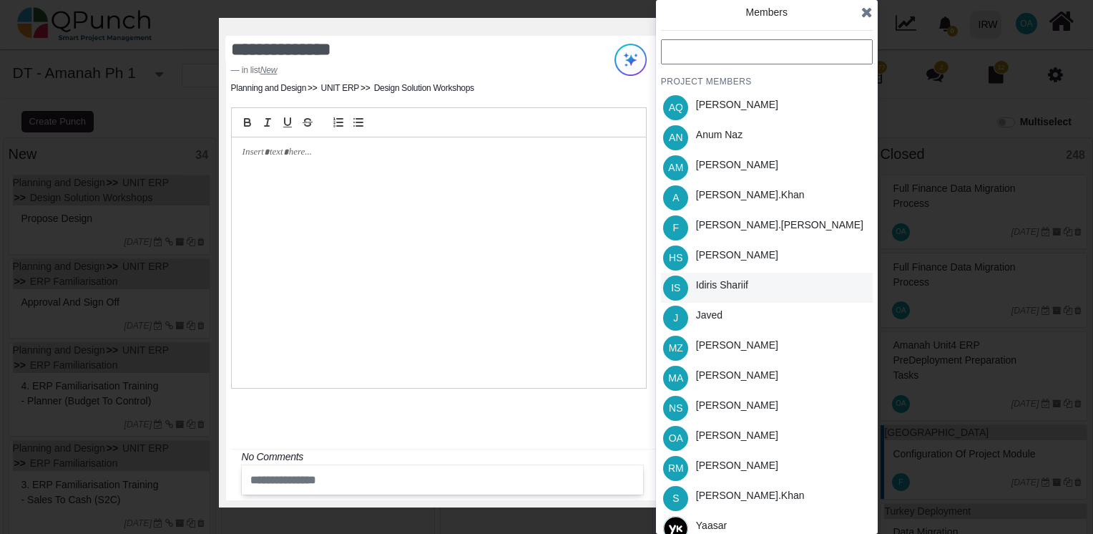
click at [730, 283] on div "Idiris Shariif" at bounding box center [722, 285] width 52 height 15
click at [866, 12] on icon at bounding box center [866, 12] width 11 height 14
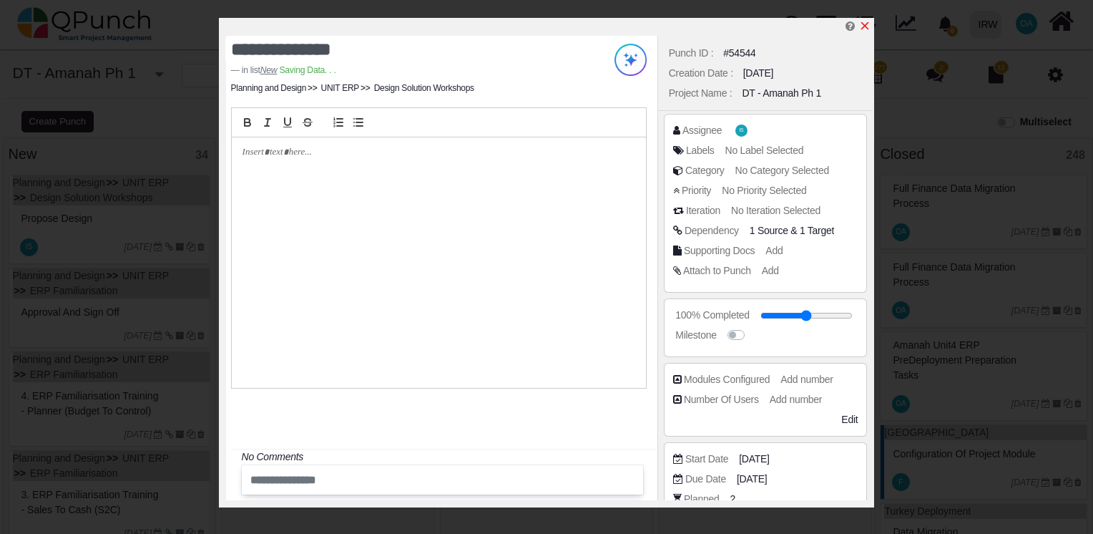
click at [868, 29] on icon "x" at bounding box center [864, 25] width 11 height 11
type input "**"
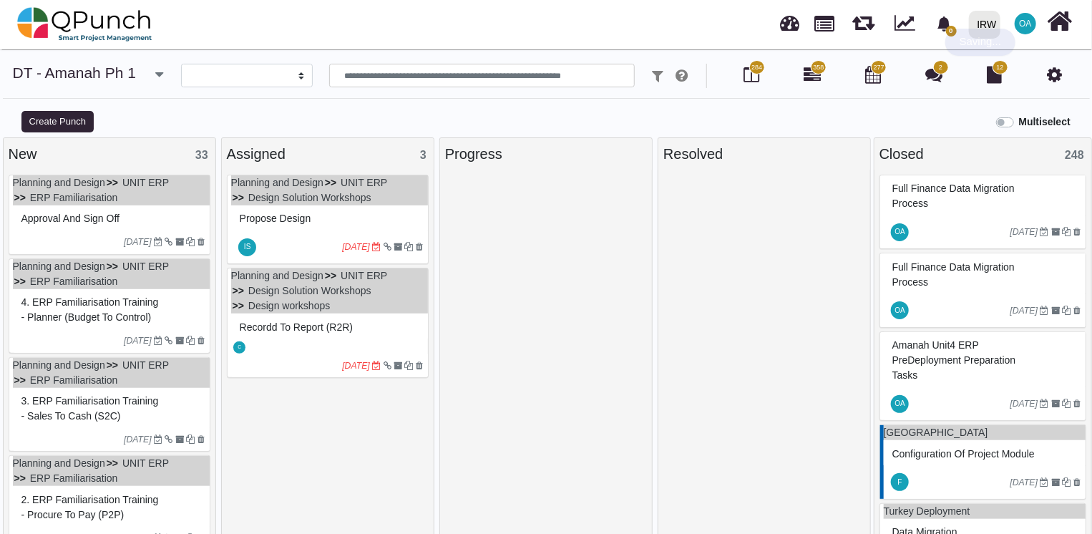
click at [93, 242] on div at bounding box center [71, 241] width 107 height 13
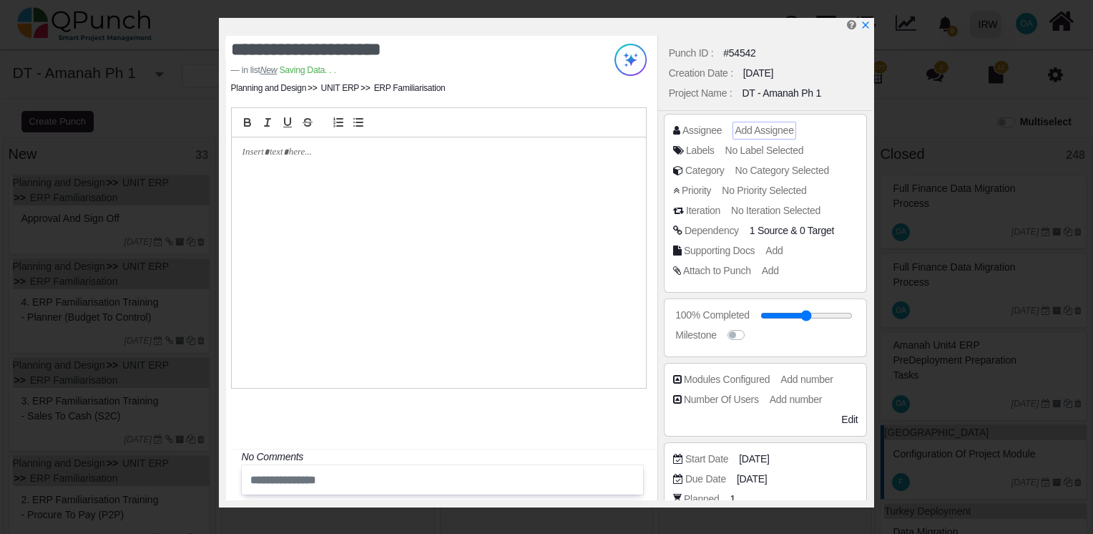
click at [764, 132] on span "Add Assignee" at bounding box center [764, 129] width 59 height 11
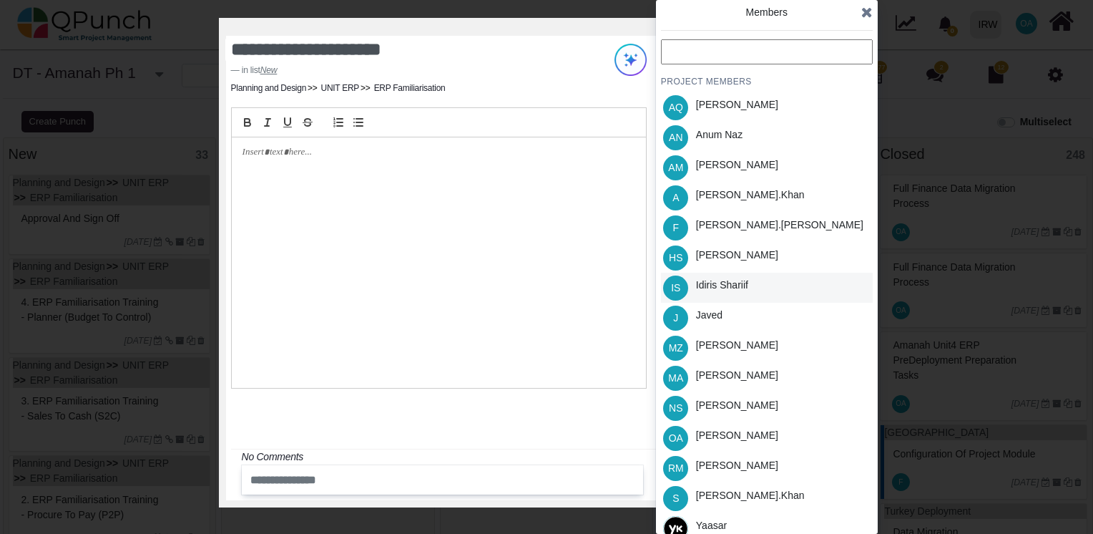
click at [723, 278] on div "Idiris Shariif" at bounding box center [722, 285] width 52 height 15
click at [866, 13] on icon at bounding box center [866, 12] width 11 height 14
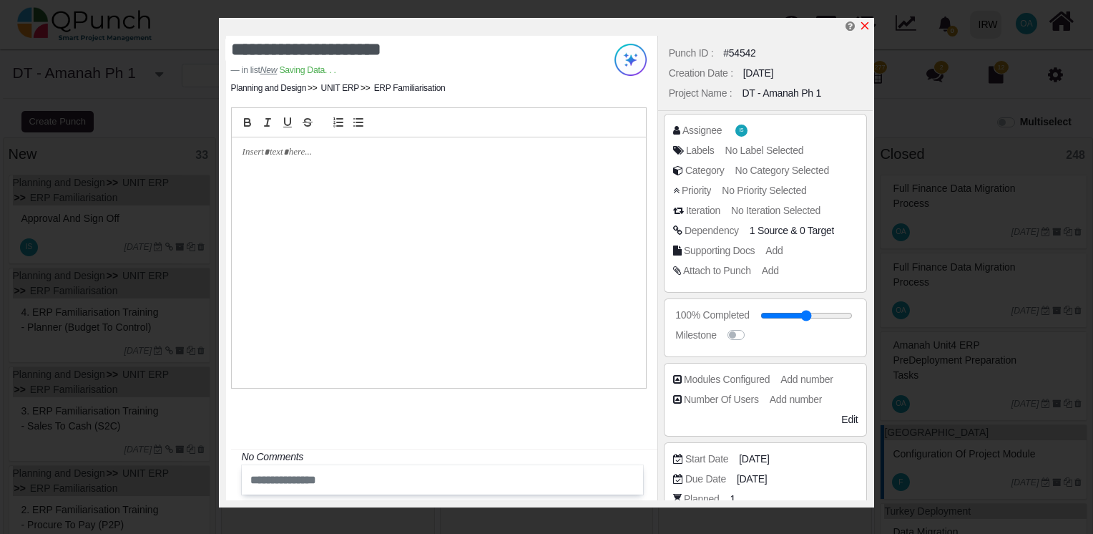
click at [864, 21] on icon "x" at bounding box center [864, 25] width 11 height 11
type input "**"
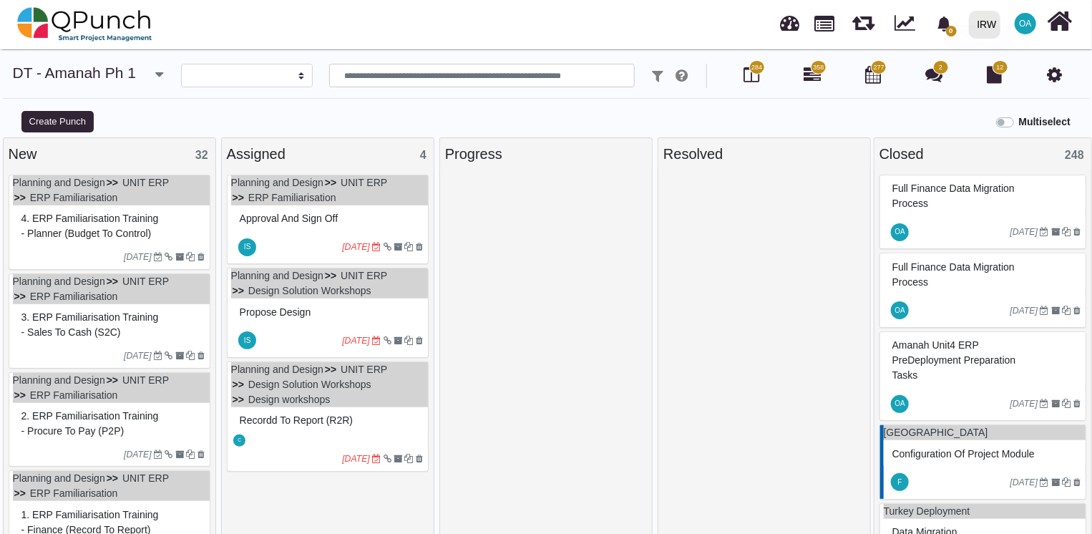
click at [64, 245] on div at bounding box center [111, 245] width 197 height 1
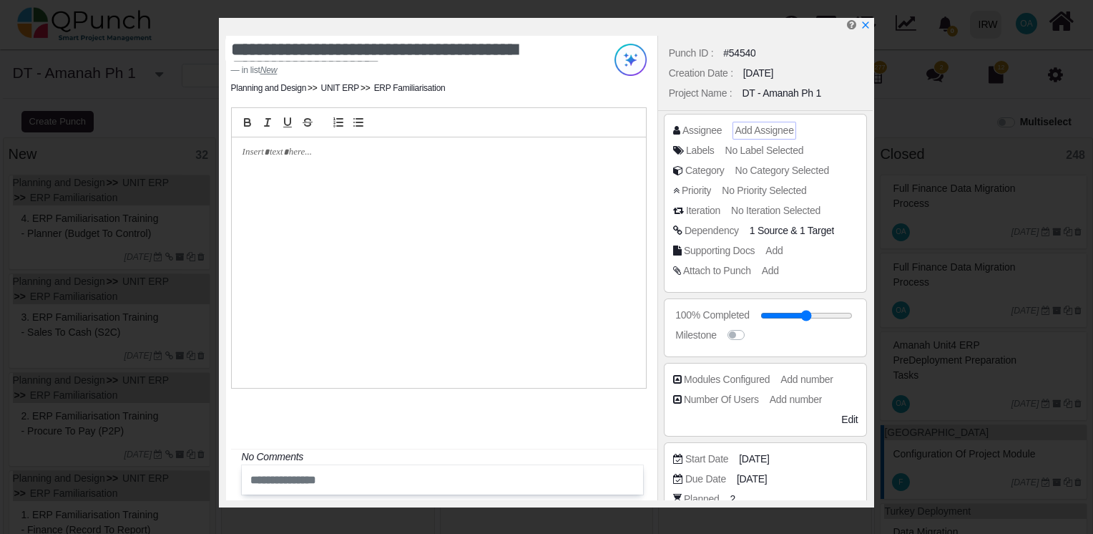
click at [752, 130] on span "Add Assignee" at bounding box center [764, 129] width 59 height 11
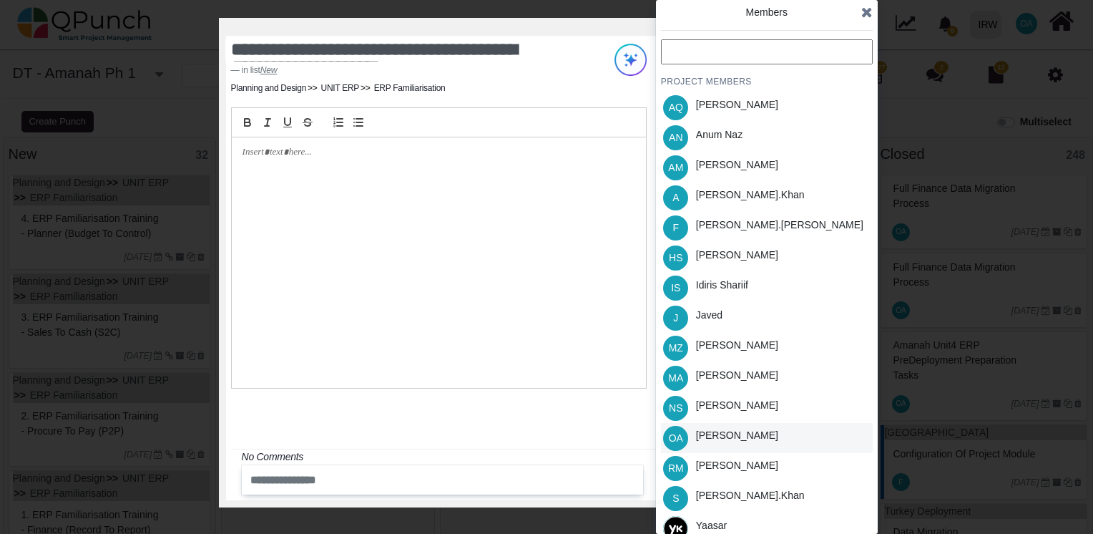
click at [711, 441] on div "Osamah Ali" at bounding box center [737, 435] width 82 height 15
click at [861, 11] on icon at bounding box center [866, 12] width 11 height 14
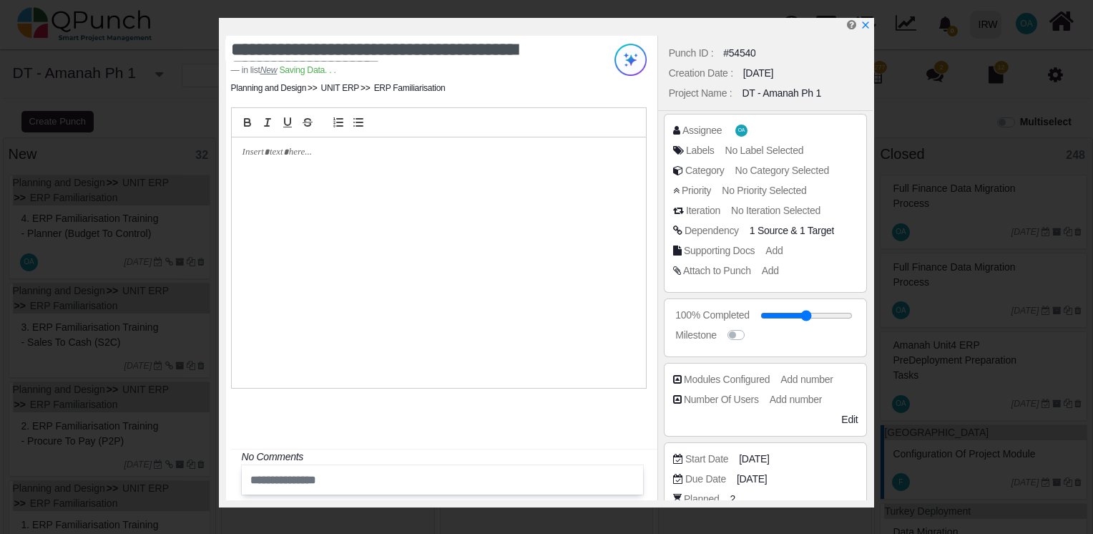
click at [860, 26] on div at bounding box center [549, 27] width 647 height 18
click at [867, 26] on icon "x" at bounding box center [864, 25] width 11 height 11
type input "**"
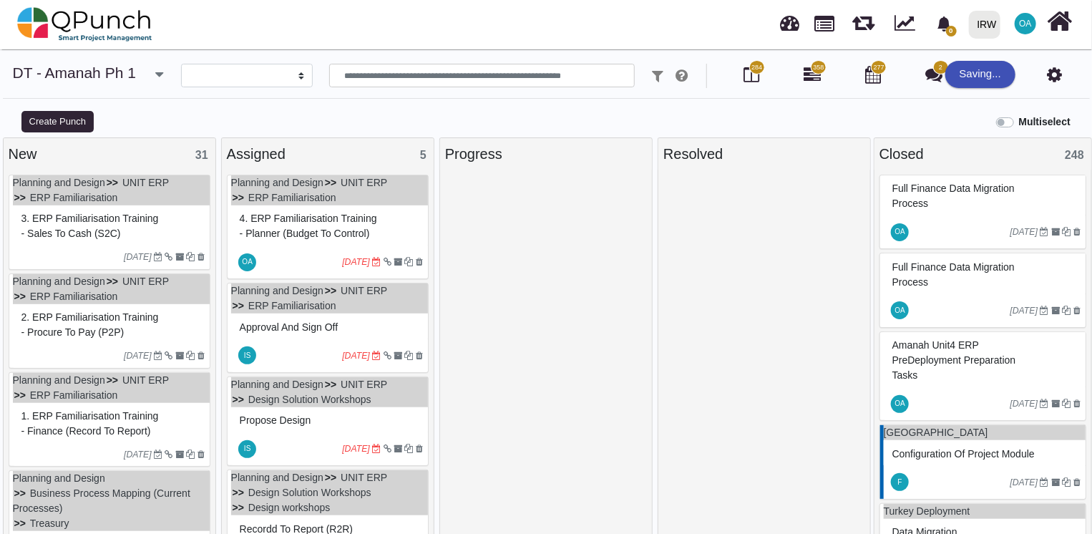
click at [64, 258] on div at bounding box center [71, 256] width 107 height 13
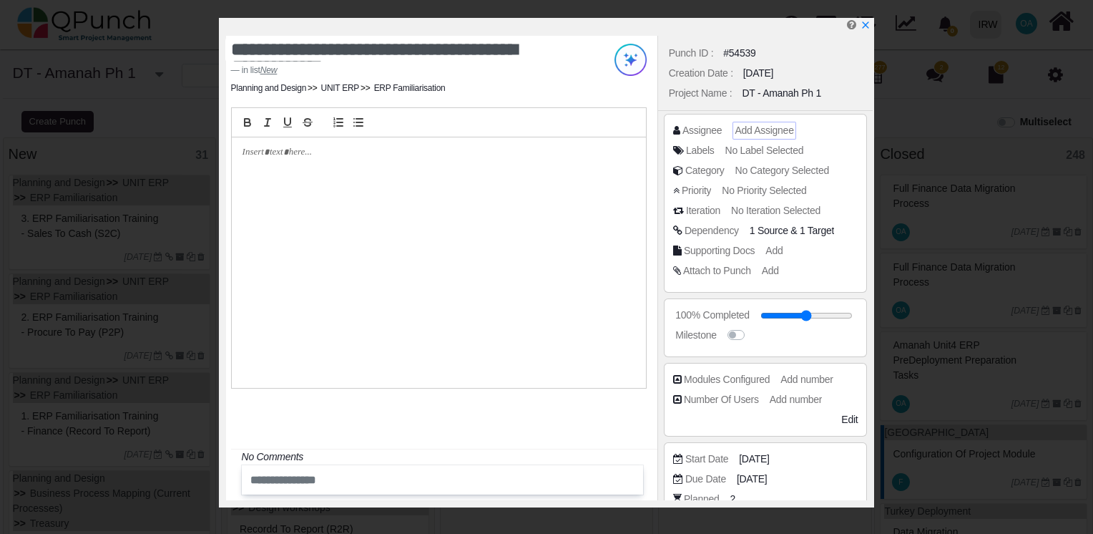
click at [769, 134] on span "Add Assignee" at bounding box center [764, 129] width 59 height 11
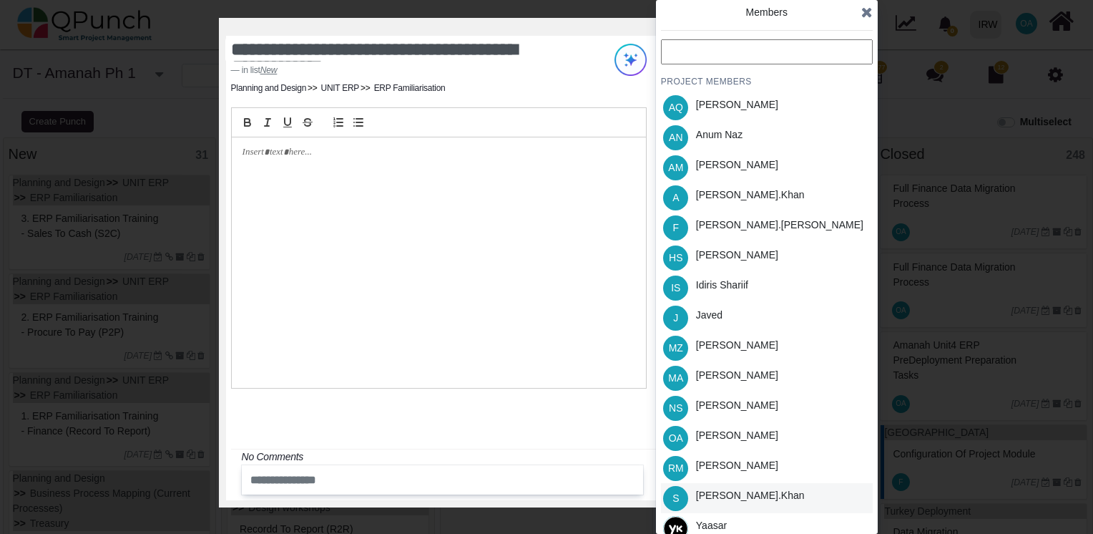
click at [721, 499] on div "Salman.khan" at bounding box center [750, 495] width 109 height 15
click at [863, 21] on span at bounding box center [866, 11] width 11 height 21
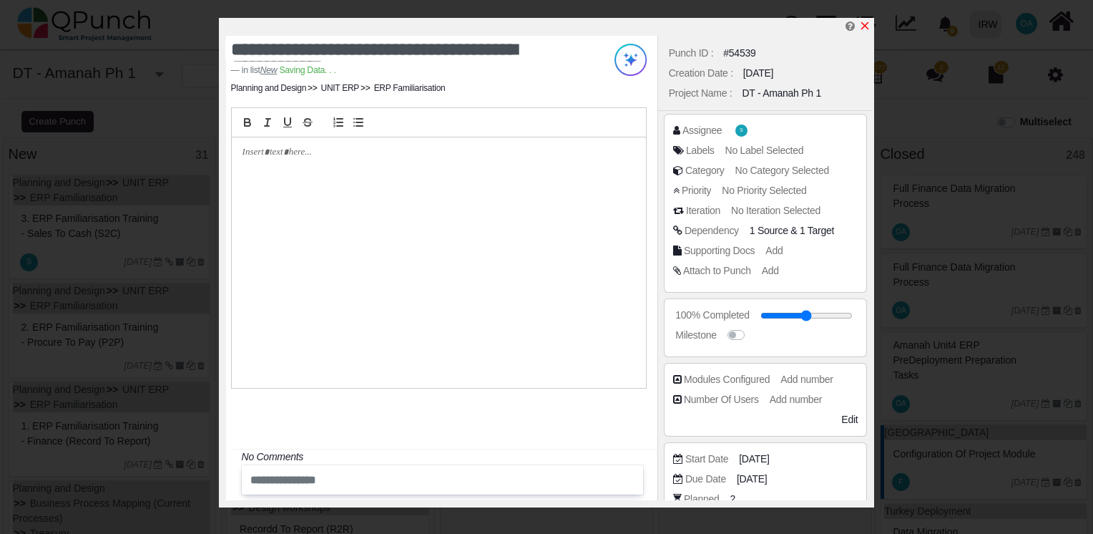
click at [867, 26] on icon "x" at bounding box center [864, 25] width 11 height 11
type input "**"
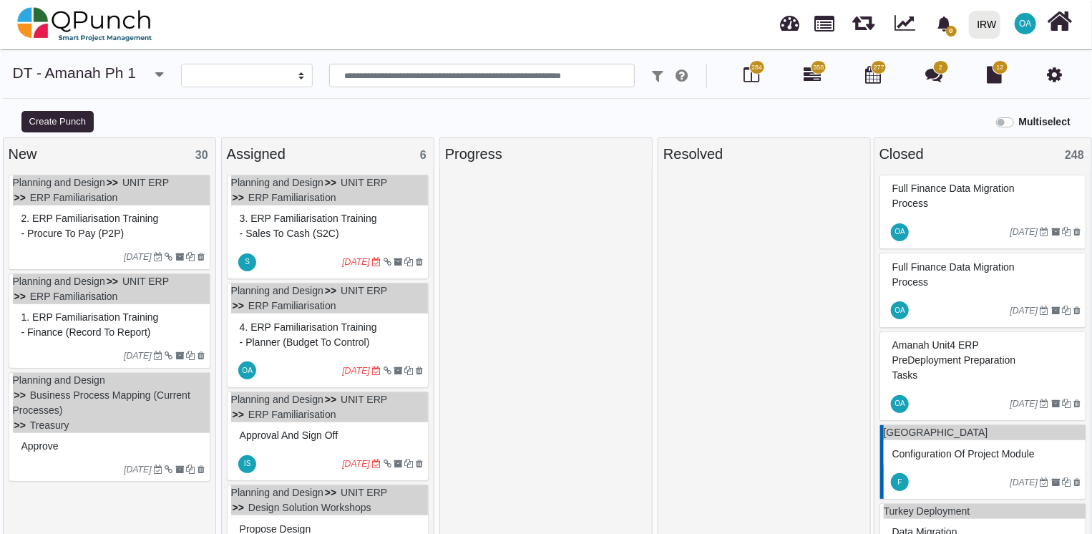
click at [98, 242] on div "2. ERP Familiarisation training - Procure to Pay (P2P)" at bounding box center [111, 225] width 187 height 37
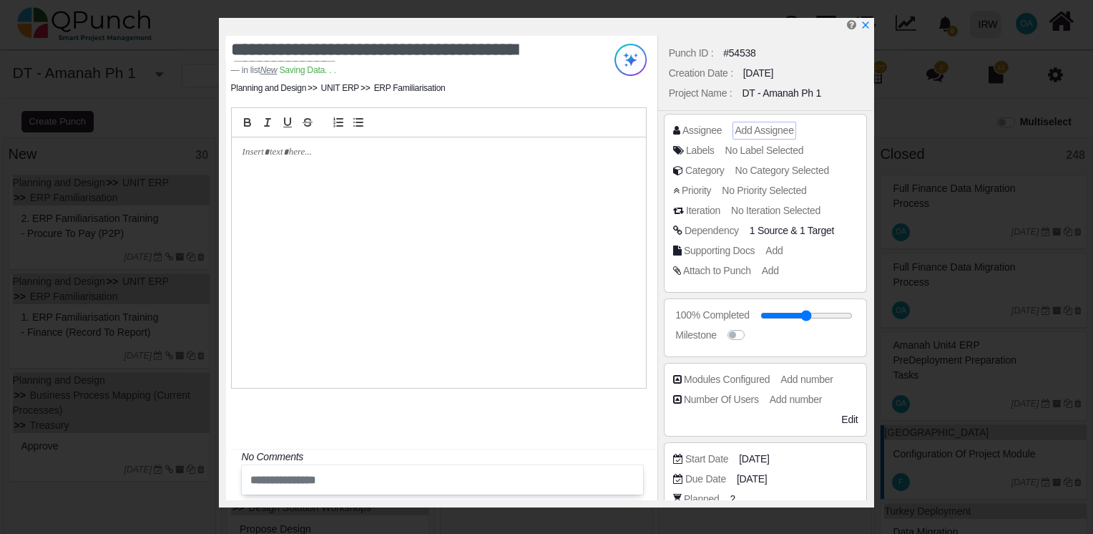
click at [766, 136] on div "Add Assignee" at bounding box center [764, 130] width 59 height 15
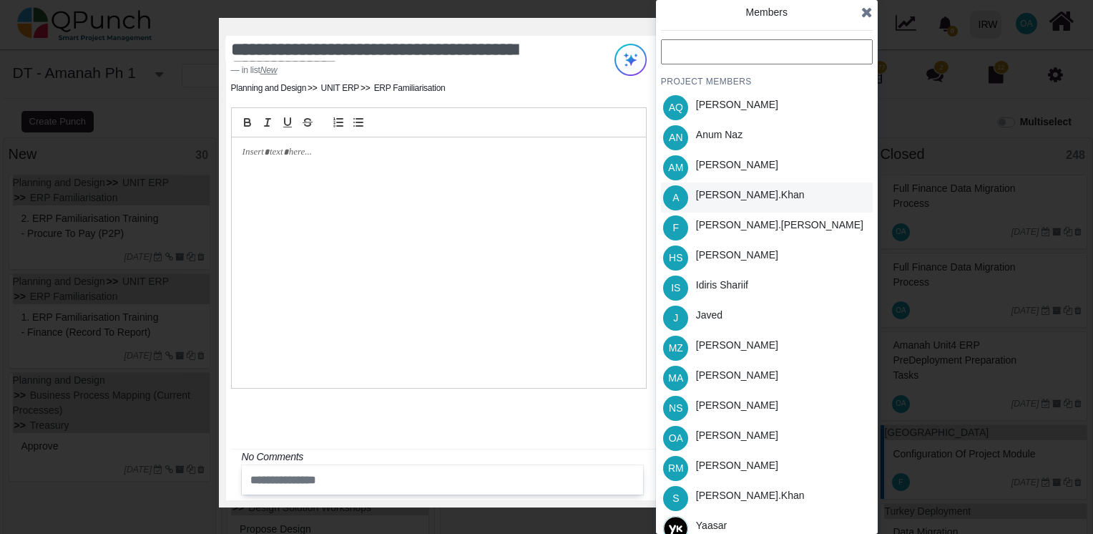
click at [713, 193] on div "Azeem.khan" at bounding box center [750, 194] width 109 height 15
click at [864, 14] on icon at bounding box center [866, 12] width 11 height 14
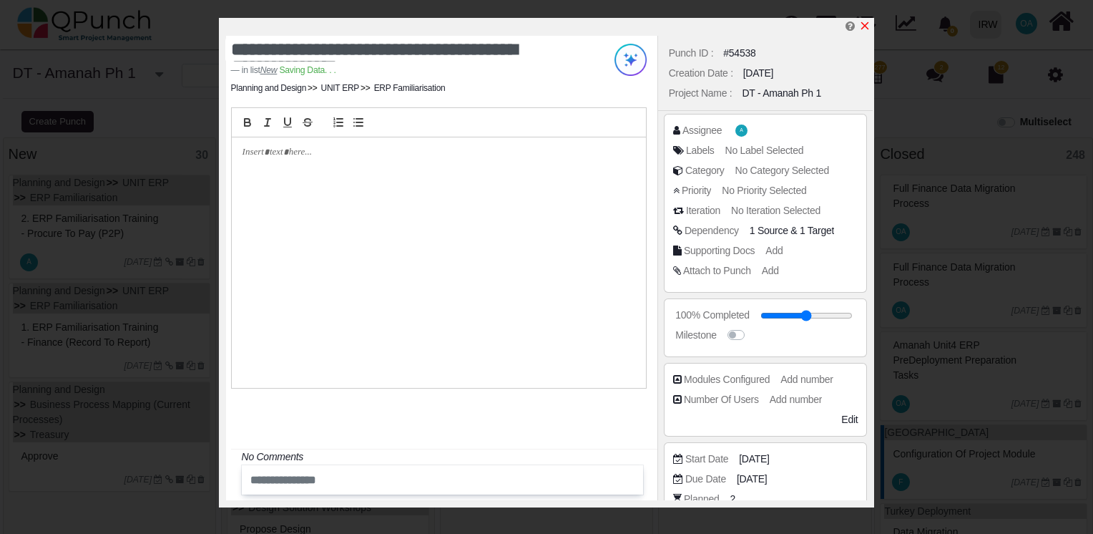
click at [864, 24] on icon "x" at bounding box center [864, 25] width 11 height 11
type input "**"
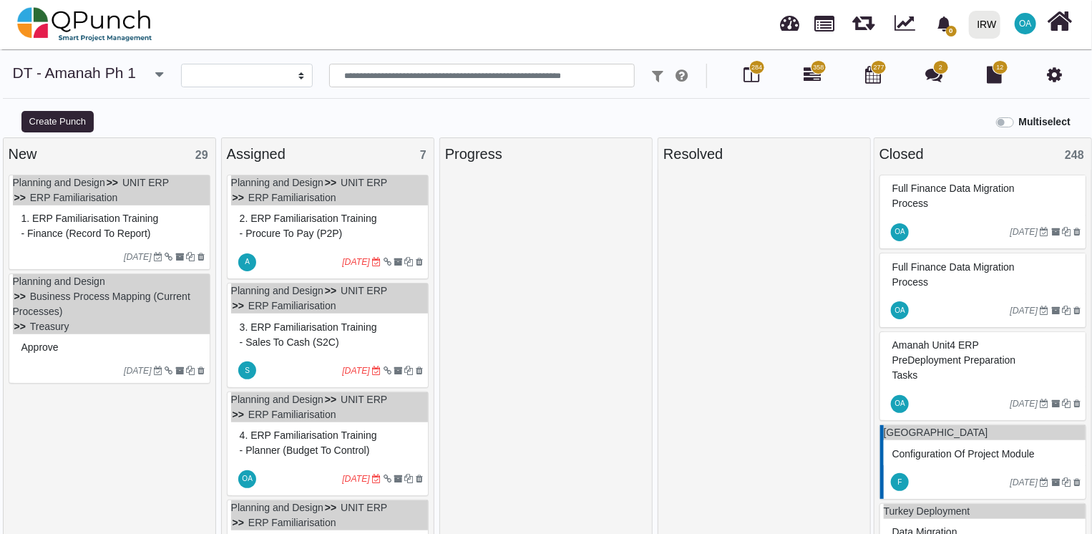
click at [66, 245] on div at bounding box center [111, 245] width 197 height 1
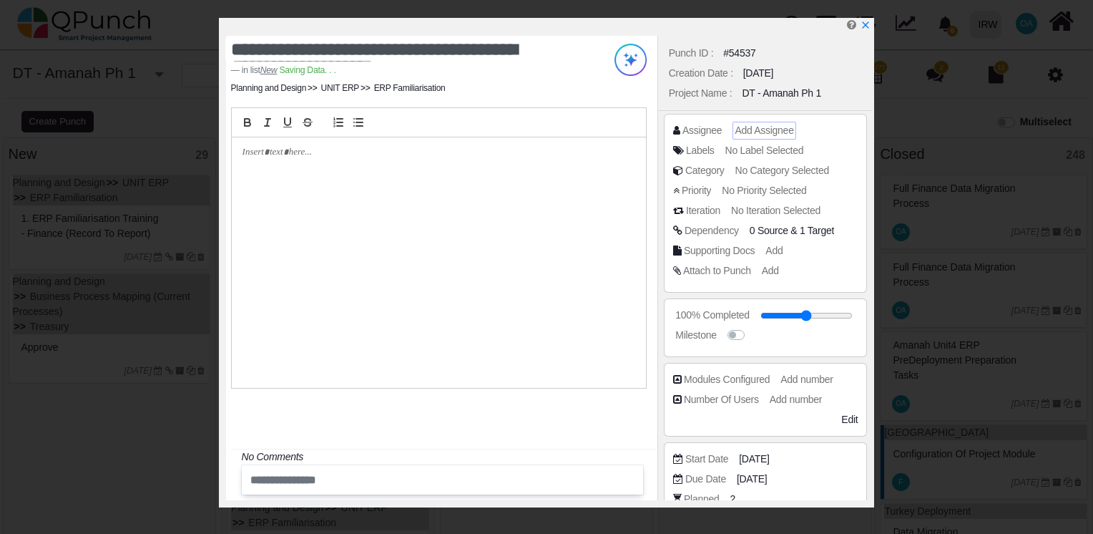
click at [735, 136] on div "Add Assignee" at bounding box center [764, 130] width 59 height 15
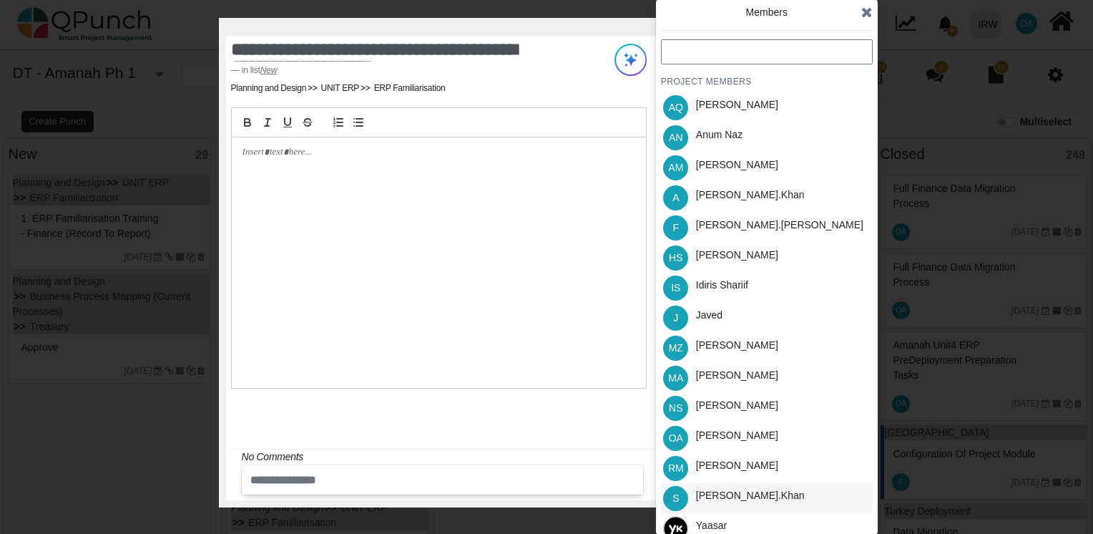
click at [710, 507] on div "Salman.khan" at bounding box center [750, 498] width 119 height 30
click at [864, 8] on icon at bounding box center [866, 12] width 11 height 14
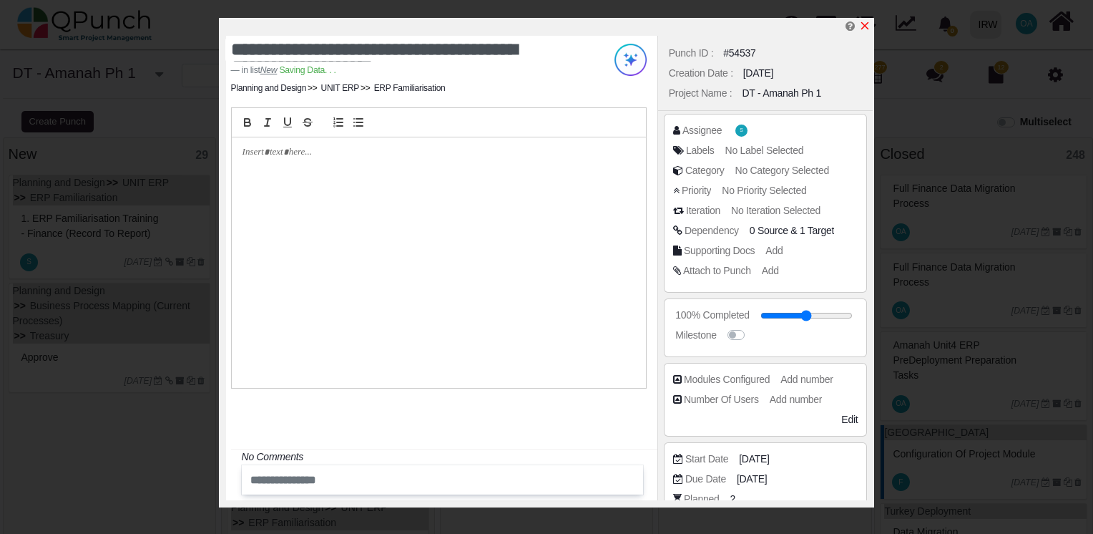
click at [864, 22] on icon "x" at bounding box center [864, 25] width 11 height 11
type input "**"
click at [864, 22] on icon "x" at bounding box center [864, 25] width 11 height 11
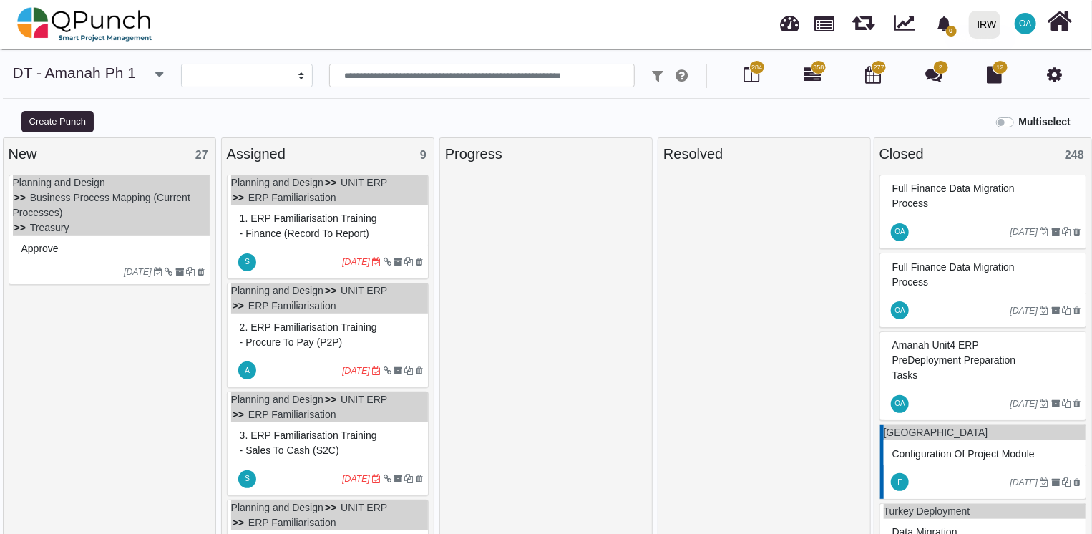
click at [87, 253] on div "Approve" at bounding box center [111, 249] width 187 height 22
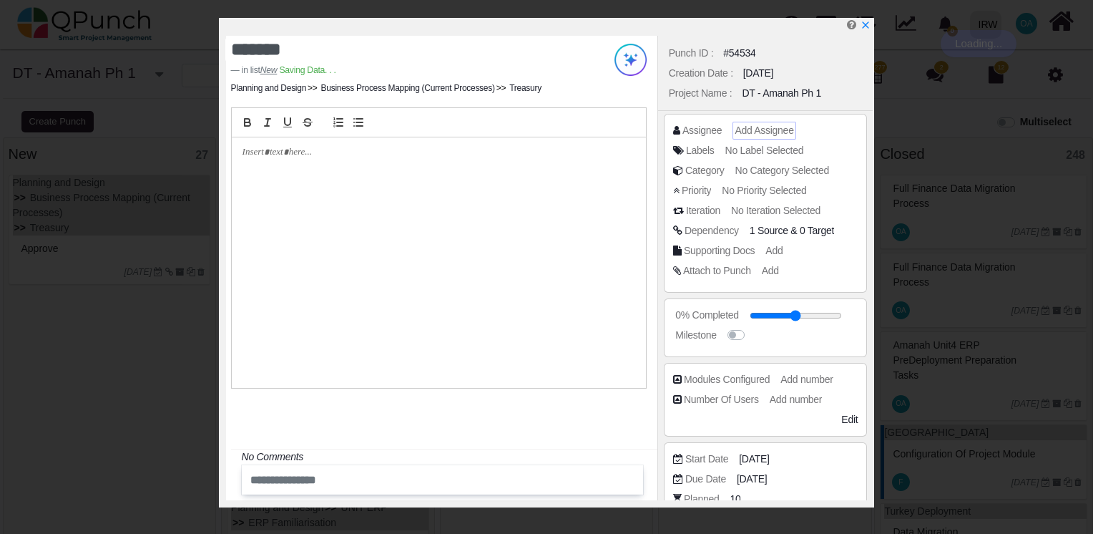
click at [761, 128] on span "Add Assignee" at bounding box center [764, 129] width 59 height 11
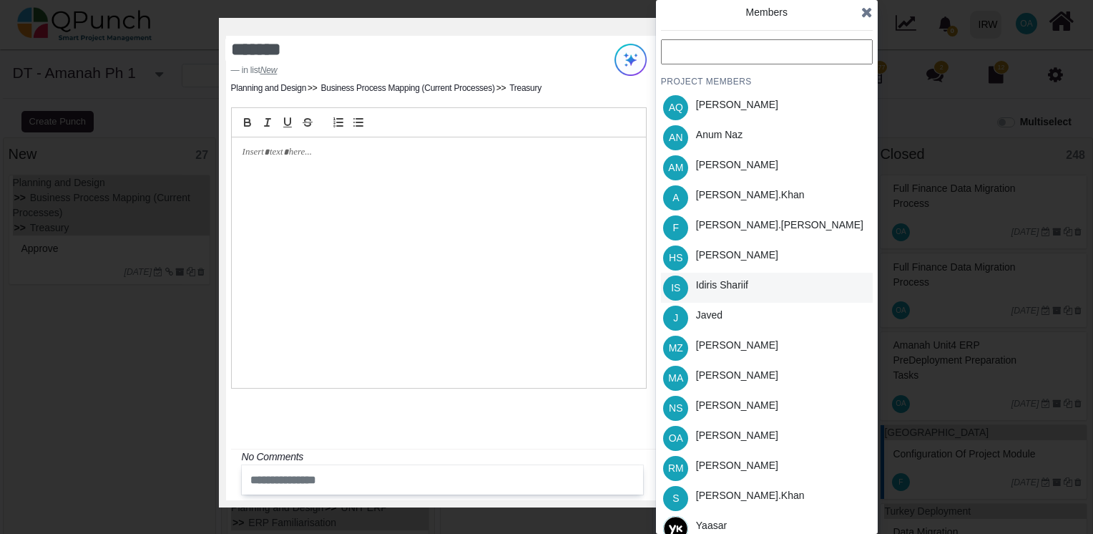
click at [707, 290] on div "Idiris Shariif" at bounding box center [722, 285] width 52 height 15
click at [867, 20] on span at bounding box center [866, 11] width 11 height 21
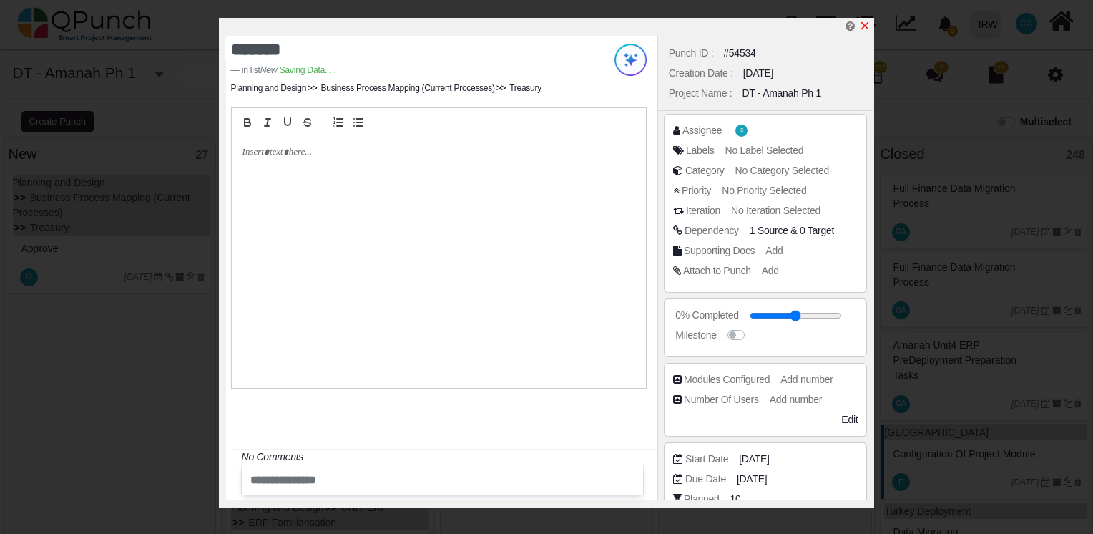
click at [866, 28] on icon "x" at bounding box center [865, 26] width 8 height 8
type input "**"
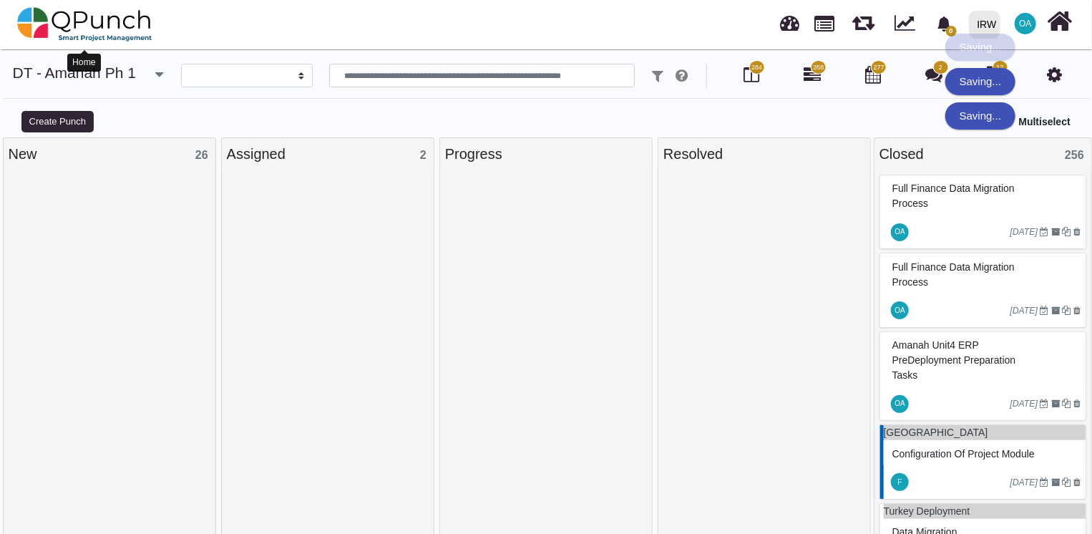
click at [53, 21] on img at bounding box center [84, 24] width 135 height 43
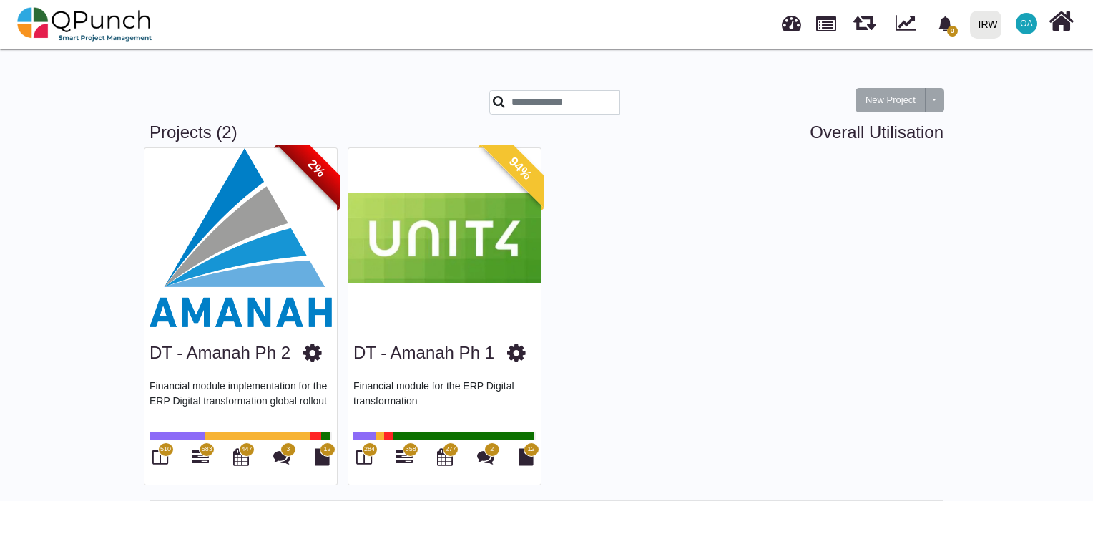
click at [446, 295] on img at bounding box center [444, 237] width 192 height 179
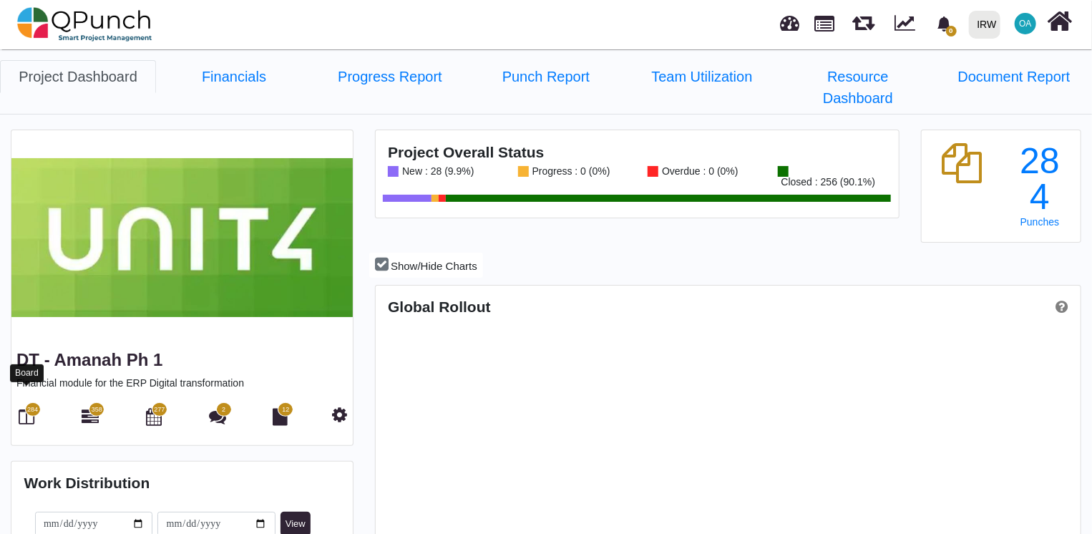
scroll to position [223, 233]
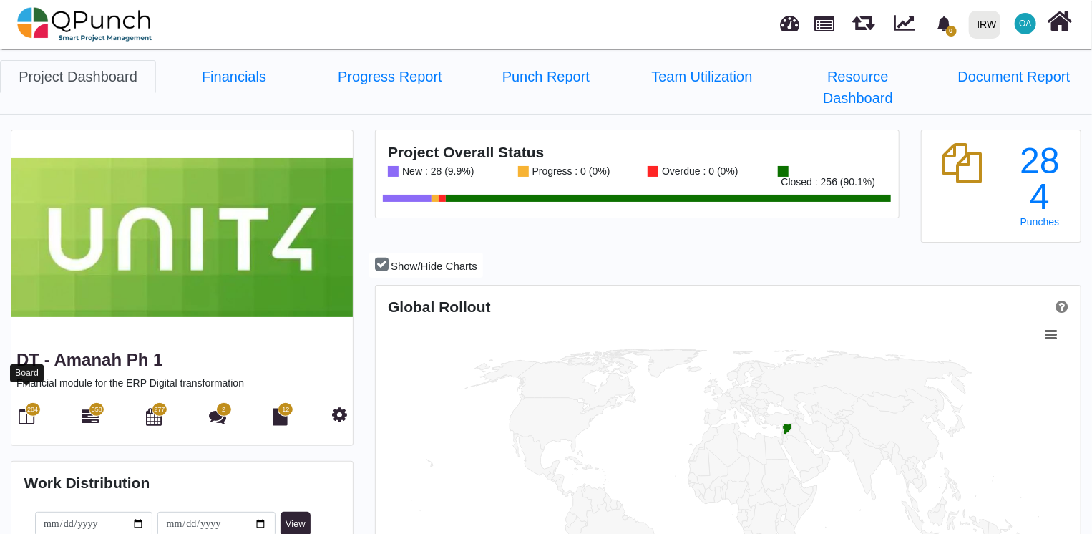
click at [25, 408] on icon at bounding box center [27, 416] width 16 height 17
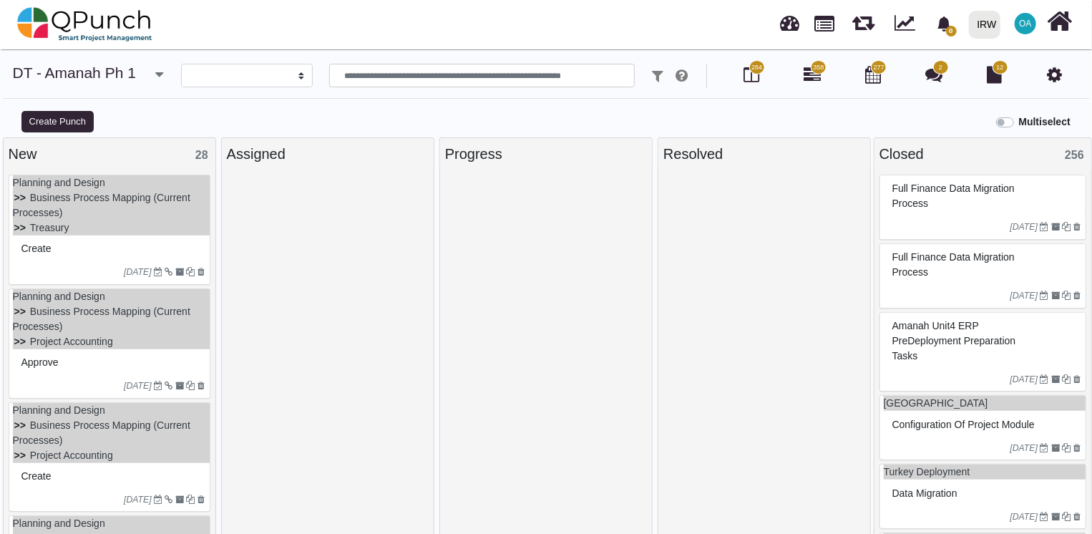
select select
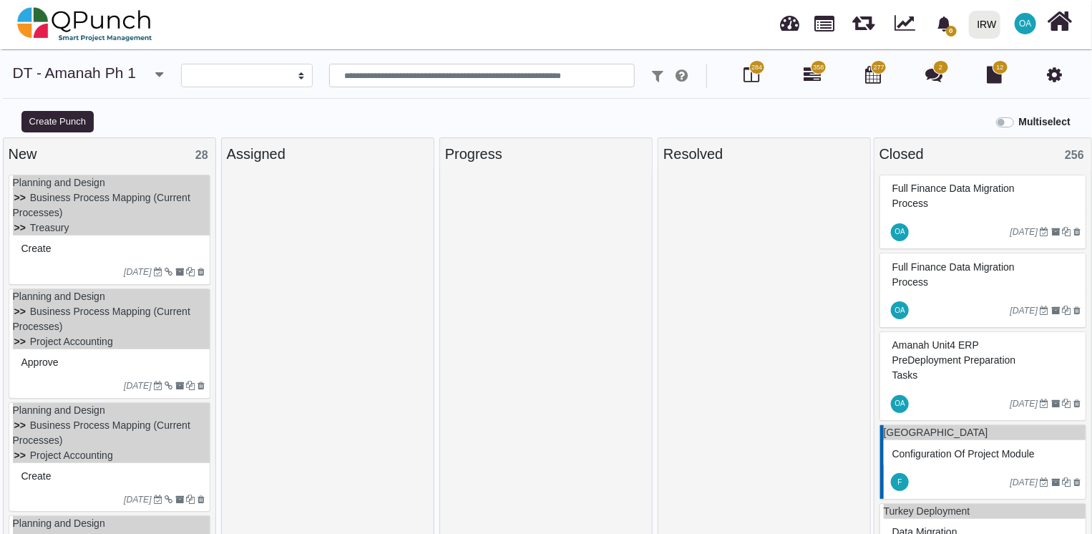
click at [114, 230] on ul "Planning and Design Business Process Mapping (Current Processes) Treasury" at bounding box center [111, 205] width 197 height 60
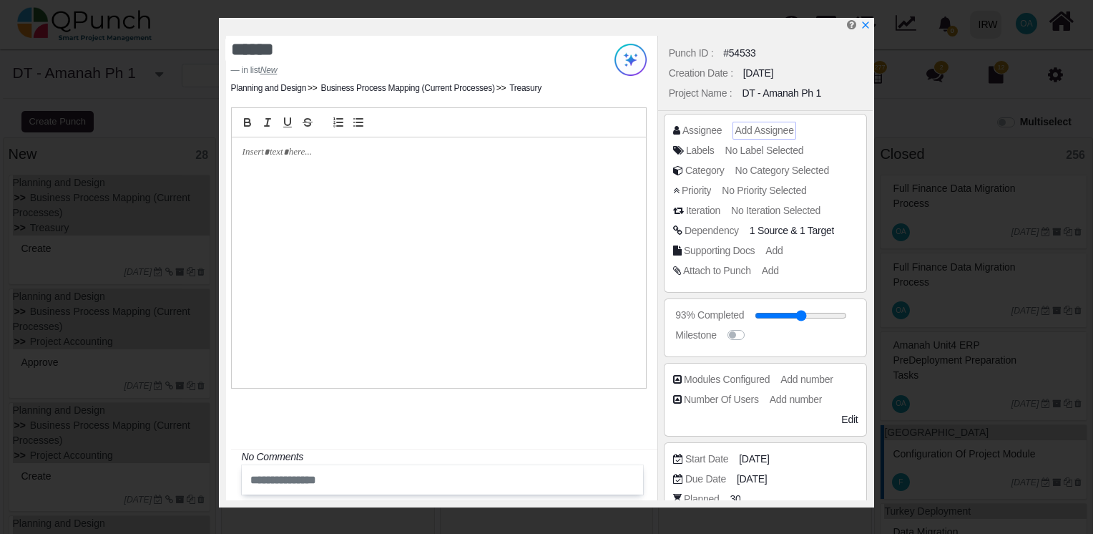
click at [737, 132] on span "Add Assignee" at bounding box center [764, 129] width 59 height 11
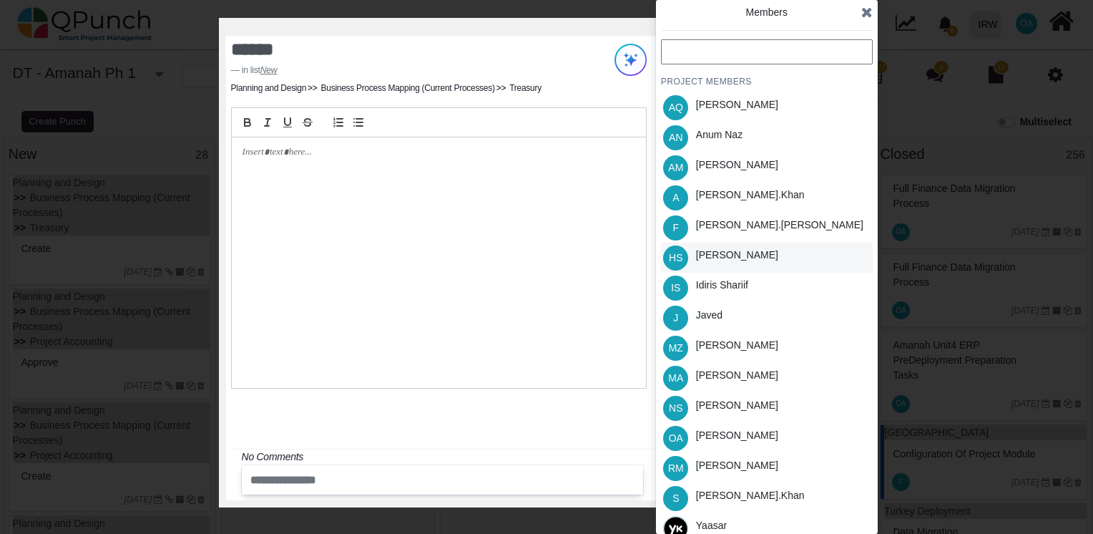
click at [715, 253] on div "Hassan Saleem" at bounding box center [737, 255] width 82 height 15
click at [864, 13] on icon at bounding box center [866, 12] width 11 height 14
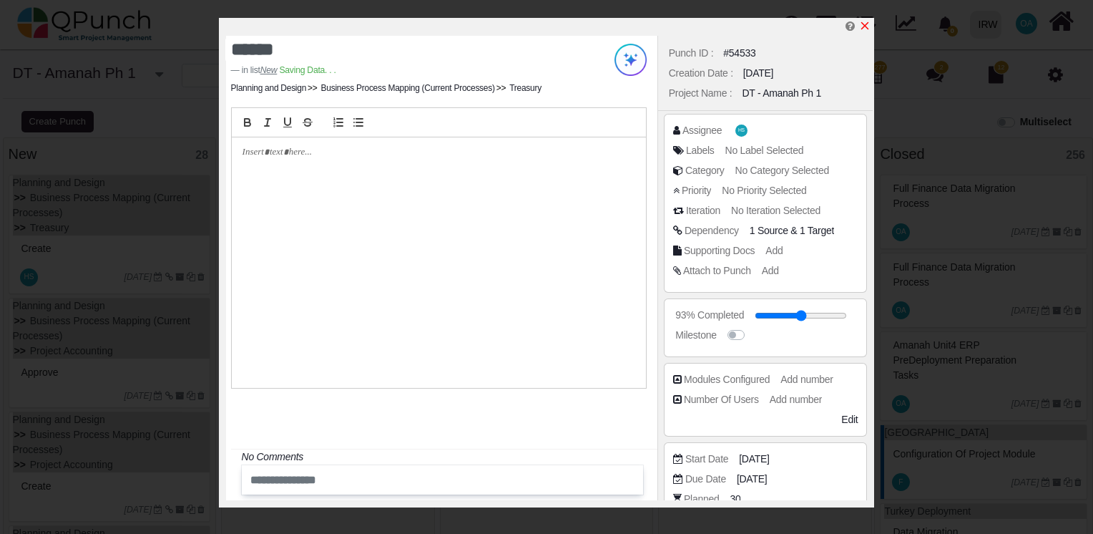
click at [866, 24] on icon "x" at bounding box center [864, 25] width 11 height 11
type input "**"
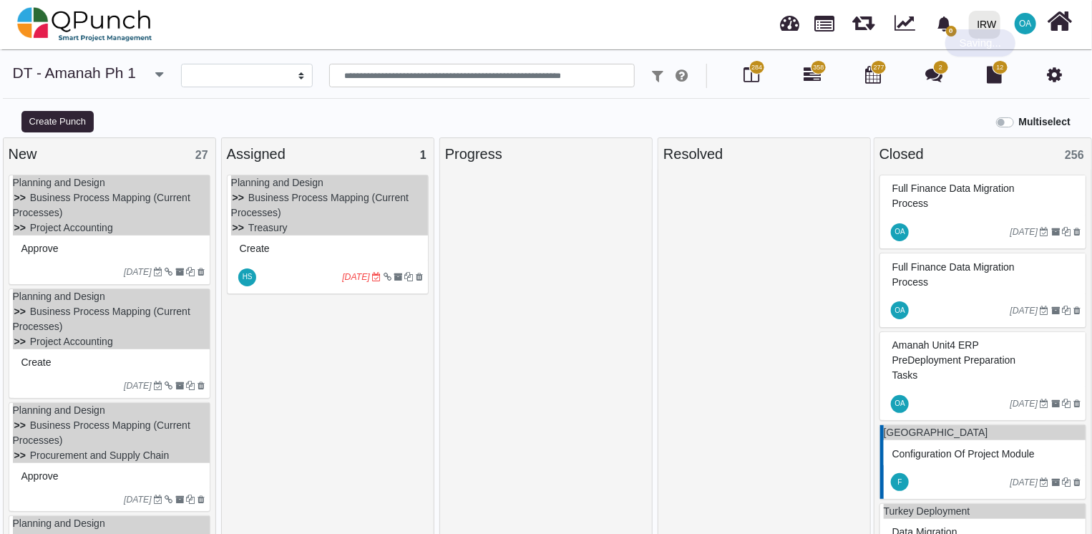
click at [86, 256] on div "Approve" at bounding box center [111, 249] width 187 height 22
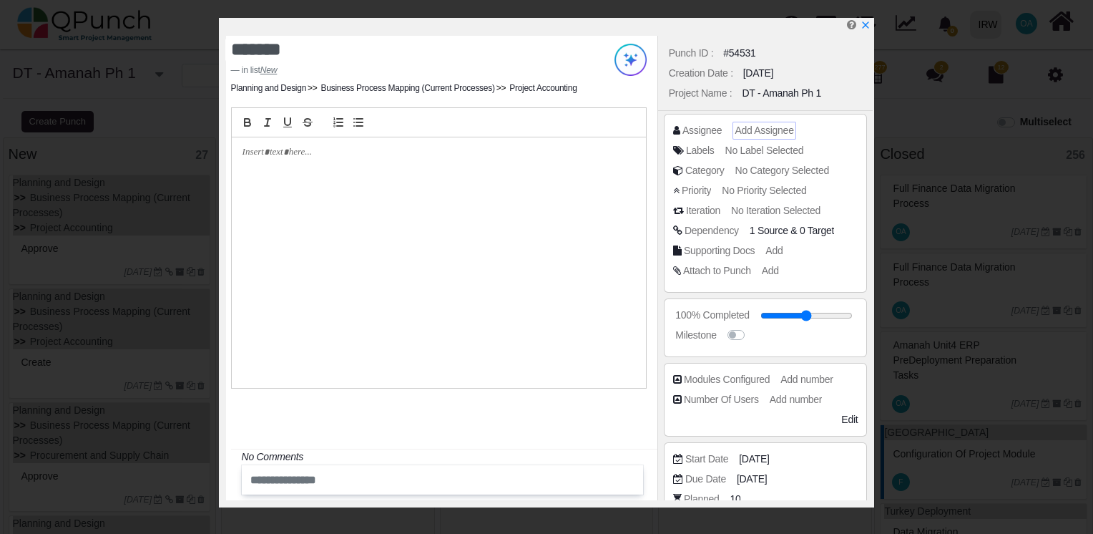
click at [748, 129] on span "Add Assignee" at bounding box center [764, 129] width 59 height 11
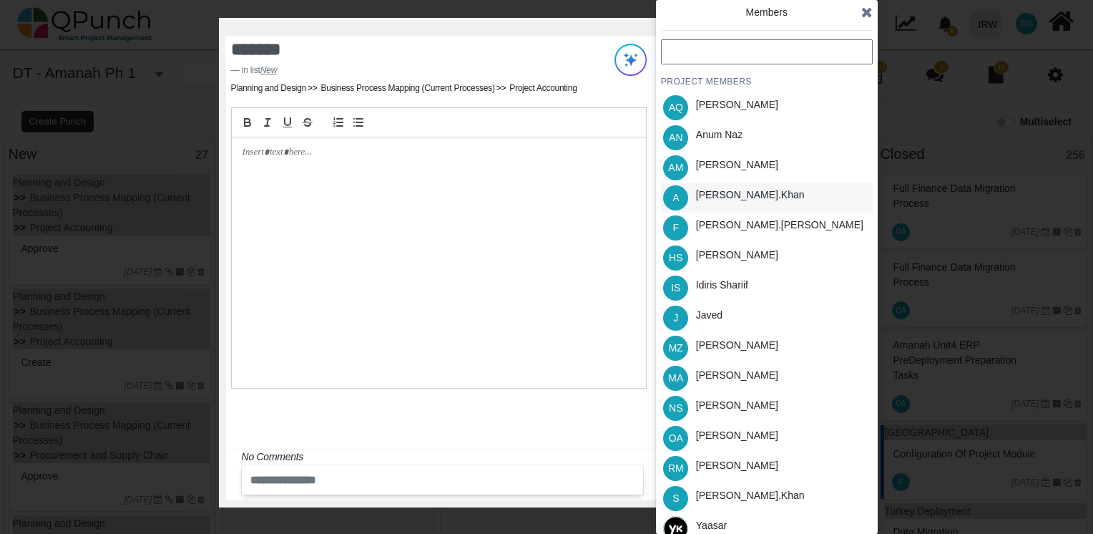
click at [722, 190] on div "Azeem.khan" at bounding box center [750, 194] width 109 height 15
click at [871, 16] on icon at bounding box center [866, 12] width 11 height 14
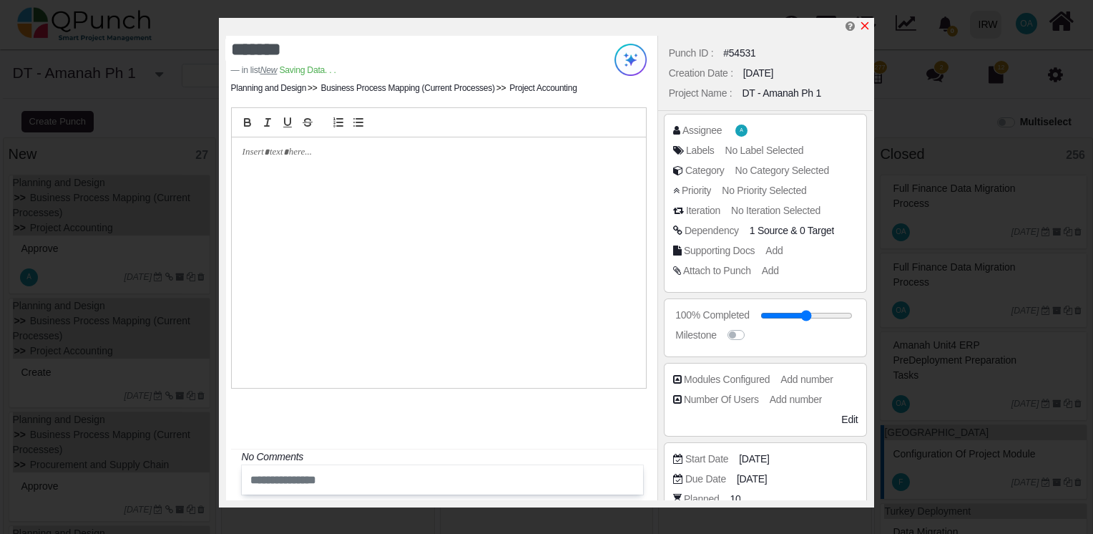
click at [865, 24] on icon "x" at bounding box center [864, 25] width 11 height 11
type input "**"
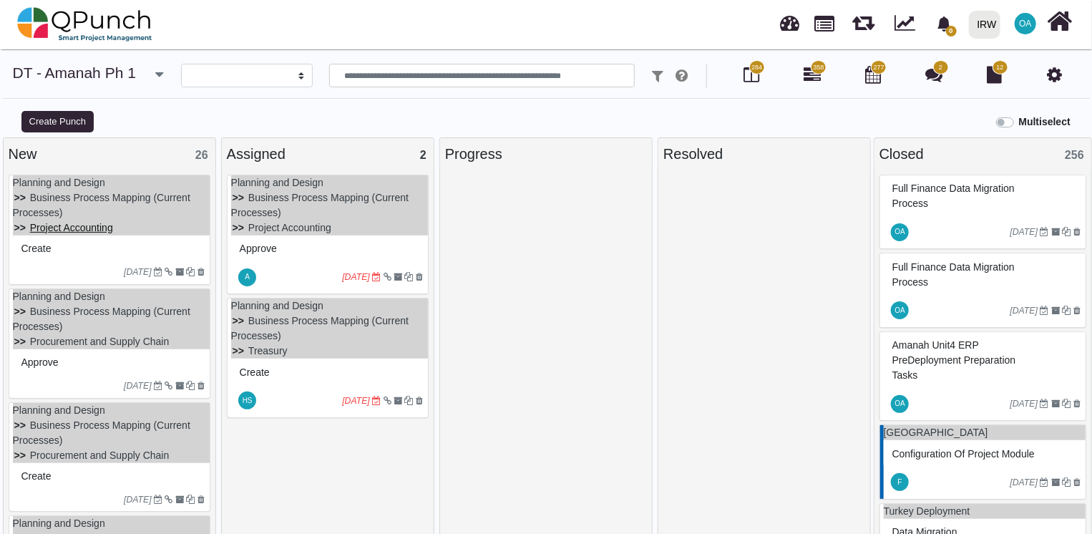
click at [107, 222] on link "Project Accounting" at bounding box center [71, 227] width 83 height 11
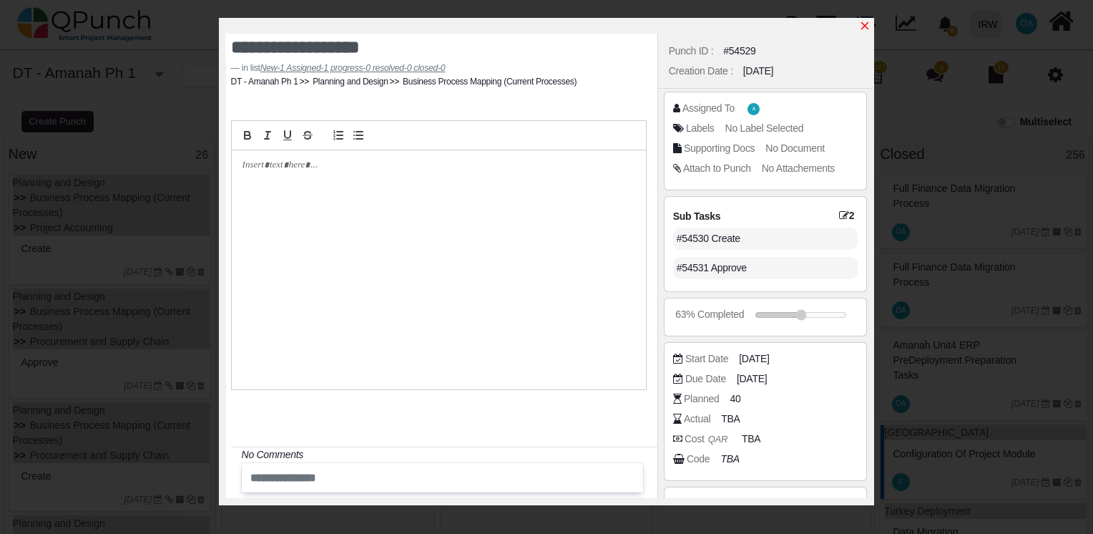
click at [869, 22] on icon "x" at bounding box center [864, 25] width 11 height 11
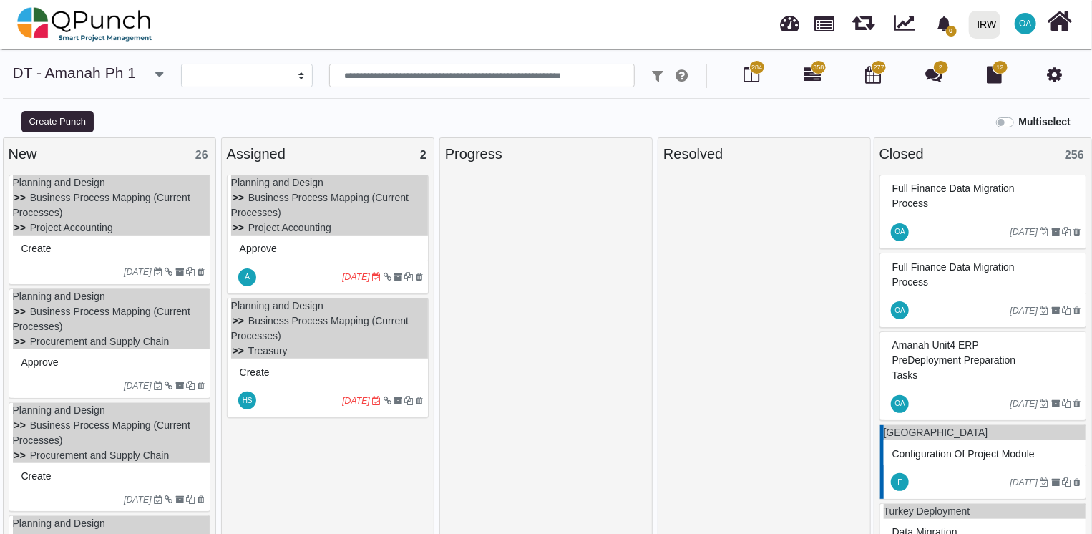
click at [142, 258] on div "Create" at bounding box center [111, 249] width 187 height 22
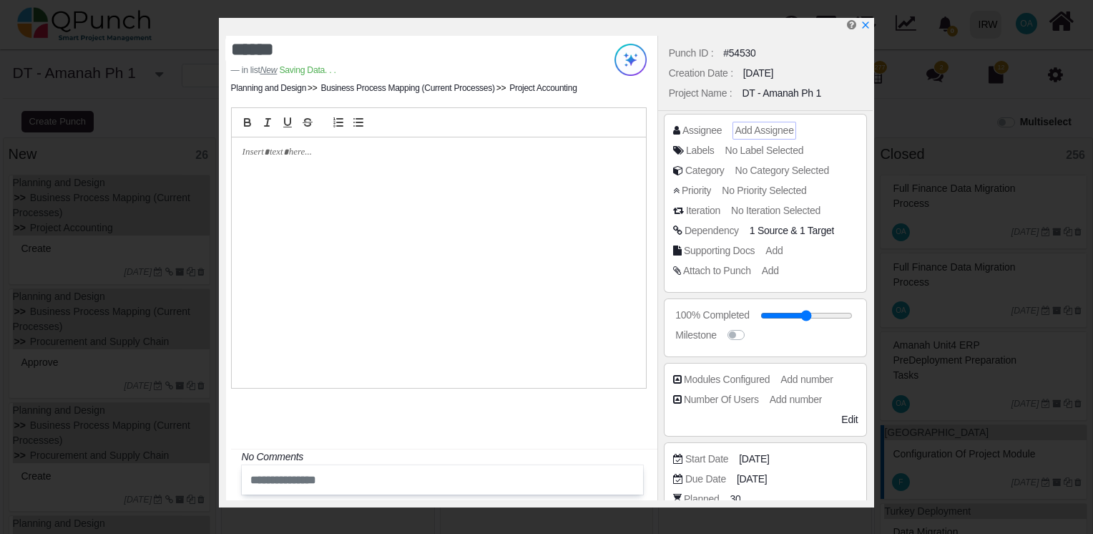
click at [751, 131] on span "Add Assignee" at bounding box center [764, 129] width 59 height 11
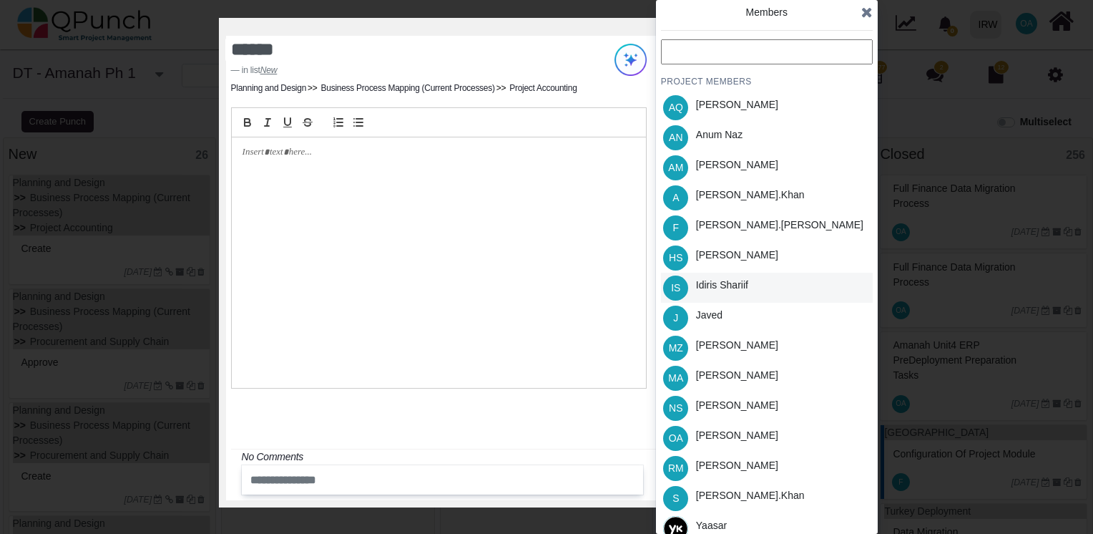
click at [713, 281] on div "Idiris Shariif" at bounding box center [722, 285] width 52 height 15
click at [865, 14] on icon at bounding box center [866, 12] width 11 height 14
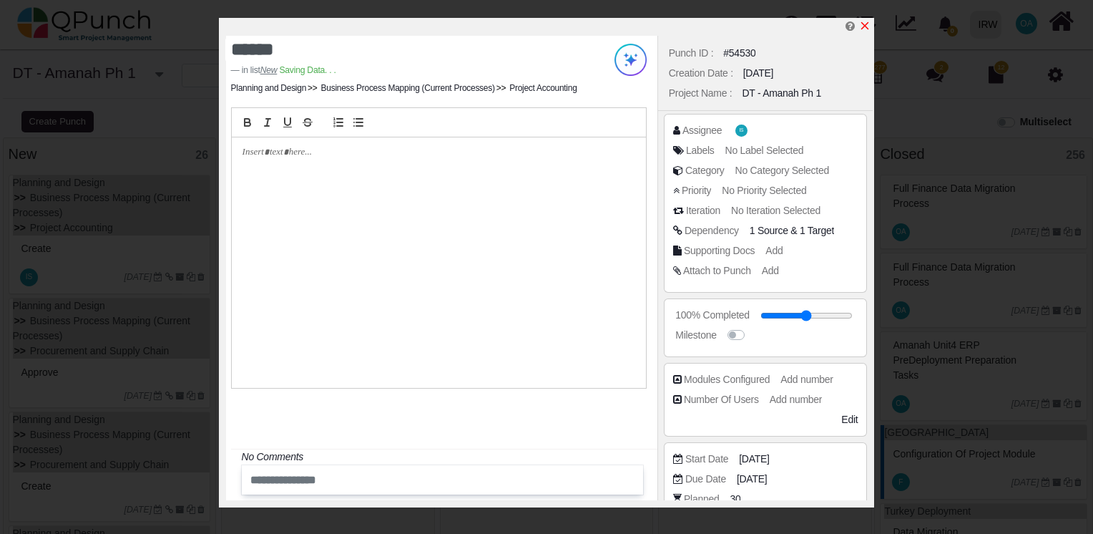
click at [864, 24] on icon "x" at bounding box center [864, 25] width 11 height 11
type input "**"
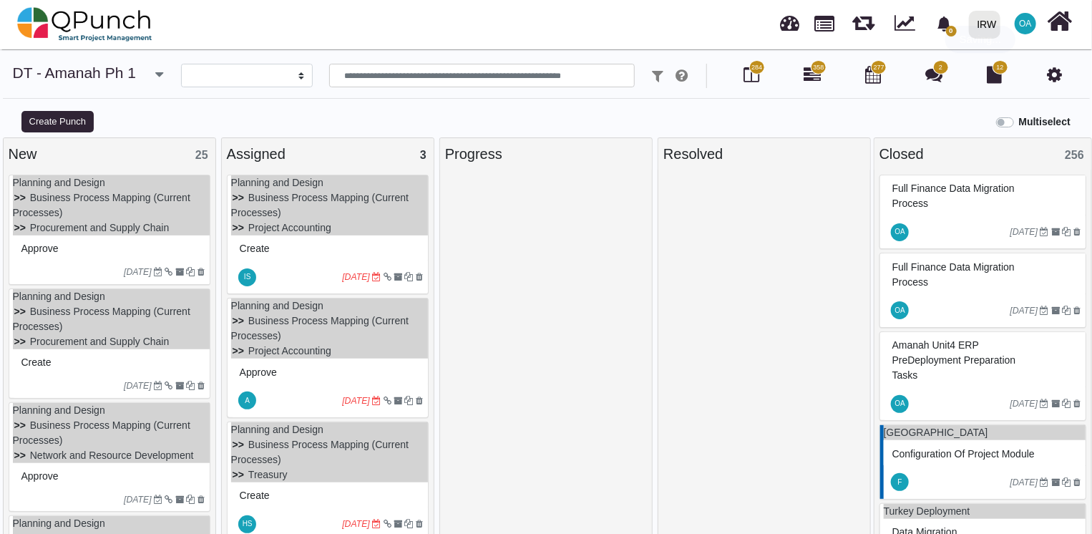
click at [97, 258] on div "Approve" at bounding box center [111, 249] width 187 height 22
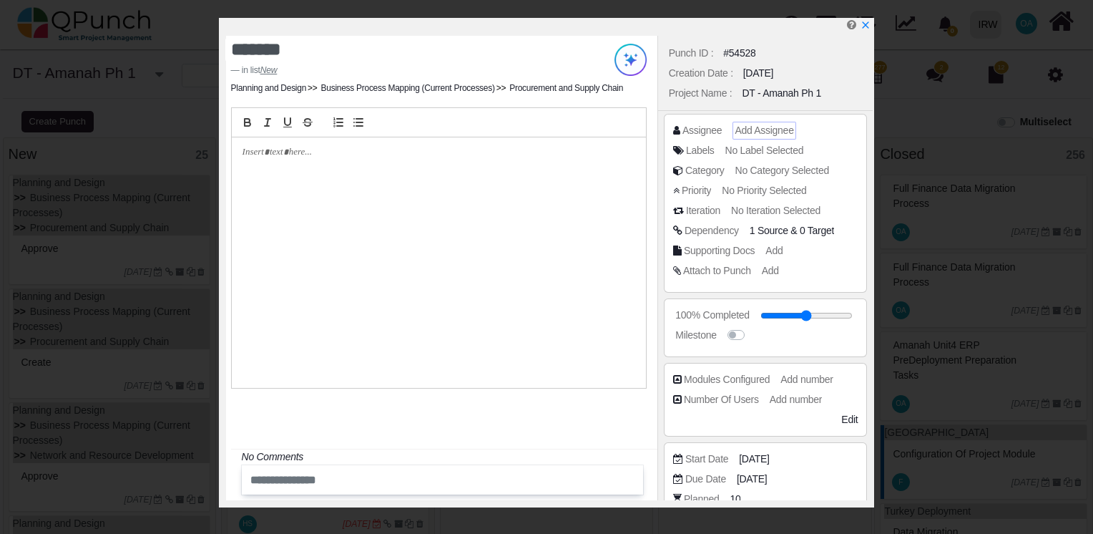
click at [765, 129] on span "Add Assignee" at bounding box center [764, 129] width 59 height 11
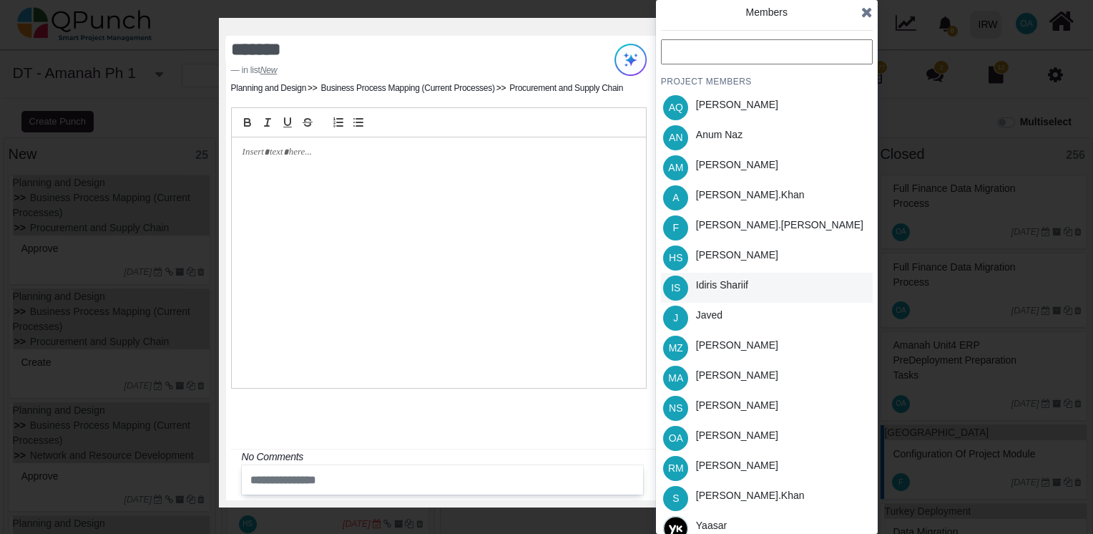
click at [728, 287] on div "Idiris Shariif" at bounding box center [722, 285] width 52 height 15
click at [861, 18] on icon at bounding box center [866, 12] width 11 height 14
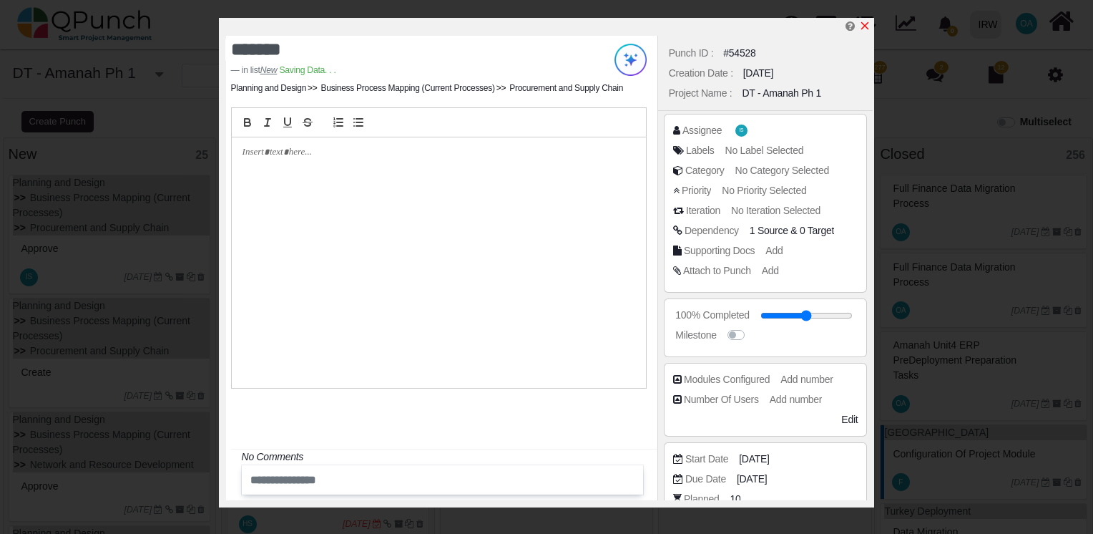
click at [864, 23] on icon "x" at bounding box center [864, 25] width 11 height 11
type input "**"
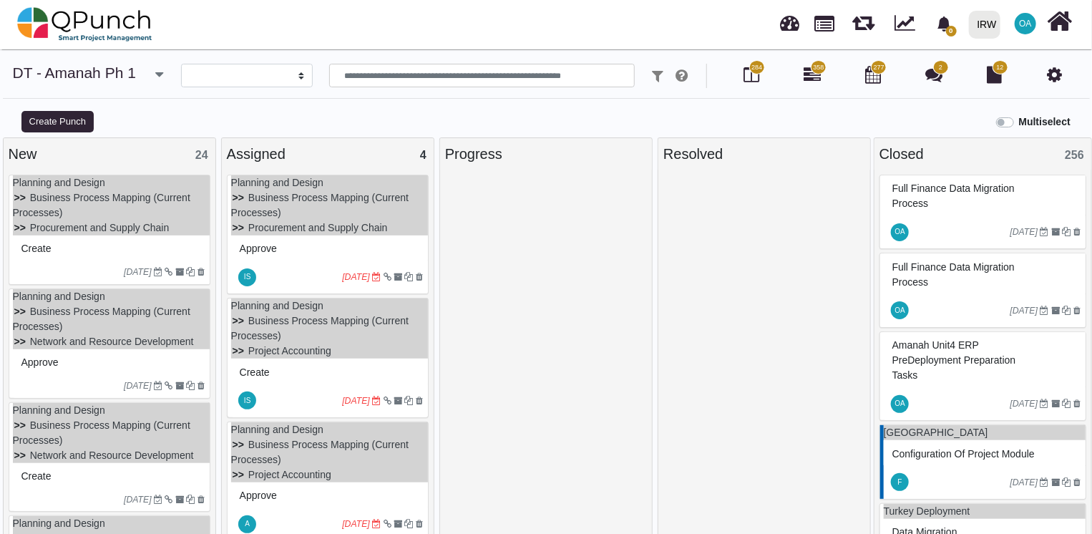
click at [89, 249] on div "Create" at bounding box center [111, 249] width 187 height 22
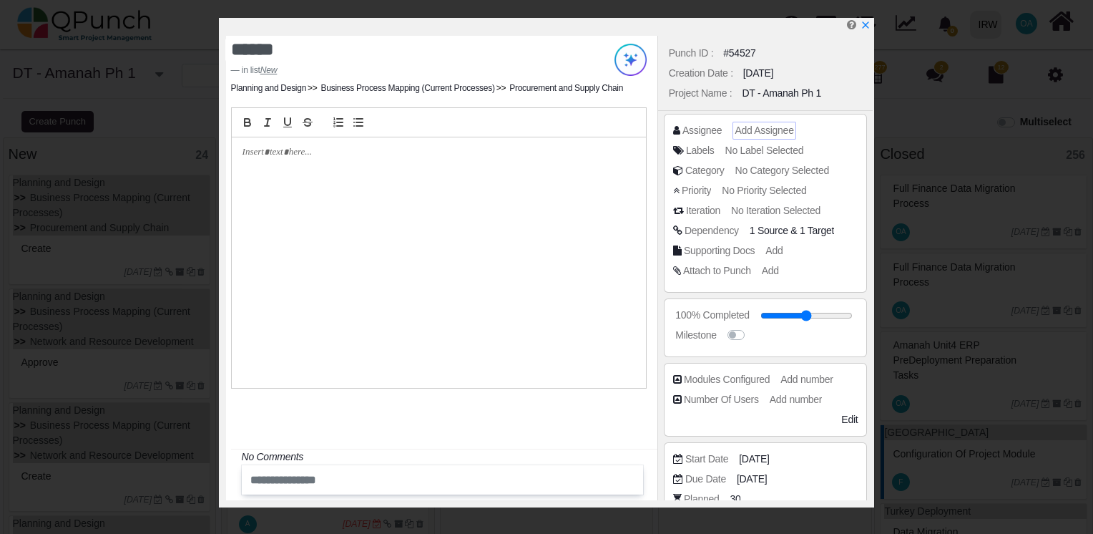
click at [757, 132] on span "Add Assignee" at bounding box center [764, 129] width 59 height 11
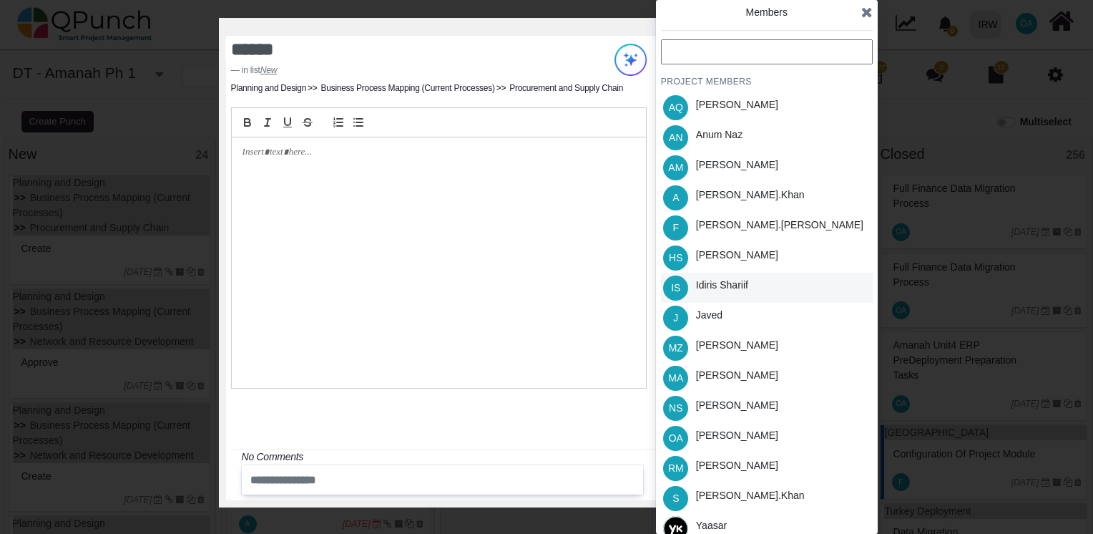
click at [738, 285] on div "Idiris Shariif" at bounding box center [722, 285] width 52 height 15
click at [862, 11] on icon at bounding box center [866, 12] width 11 height 14
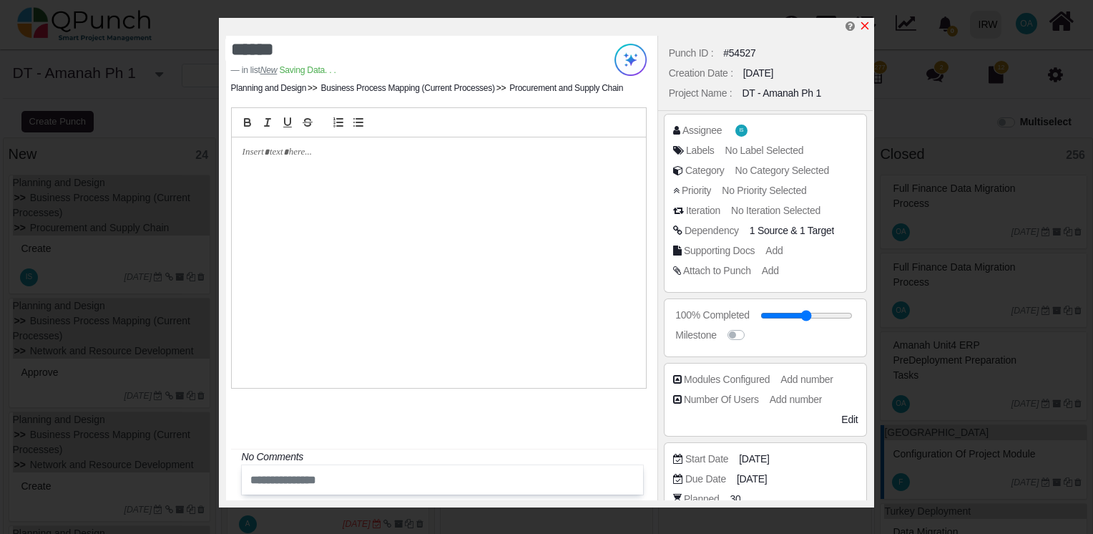
click at [864, 27] on icon "x" at bounding box center [864, 25] width 11 height 11
type input "**"
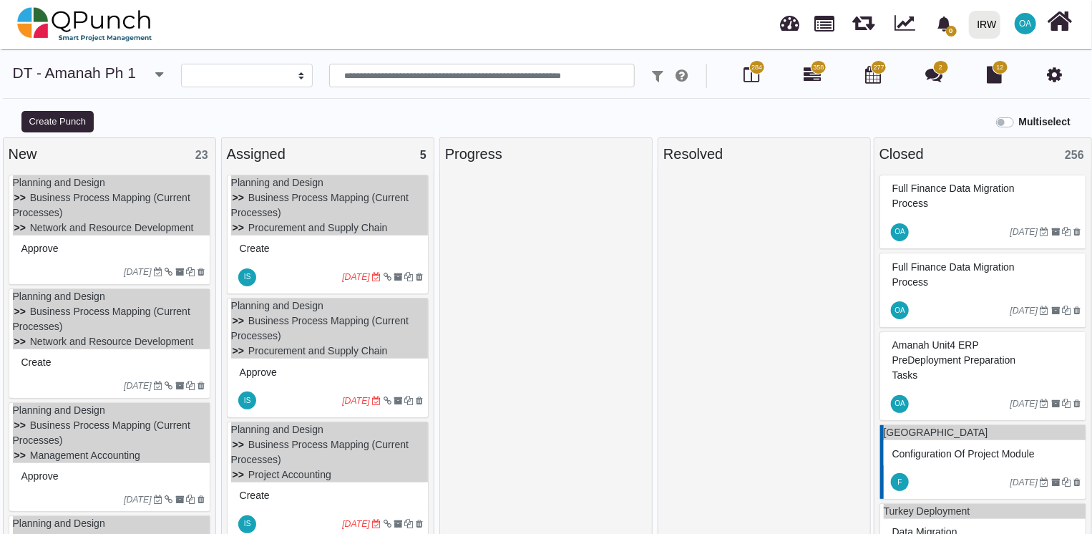
click at [102, 250] on div "Approve" at bounding box center [111, 249] width 187 height 22
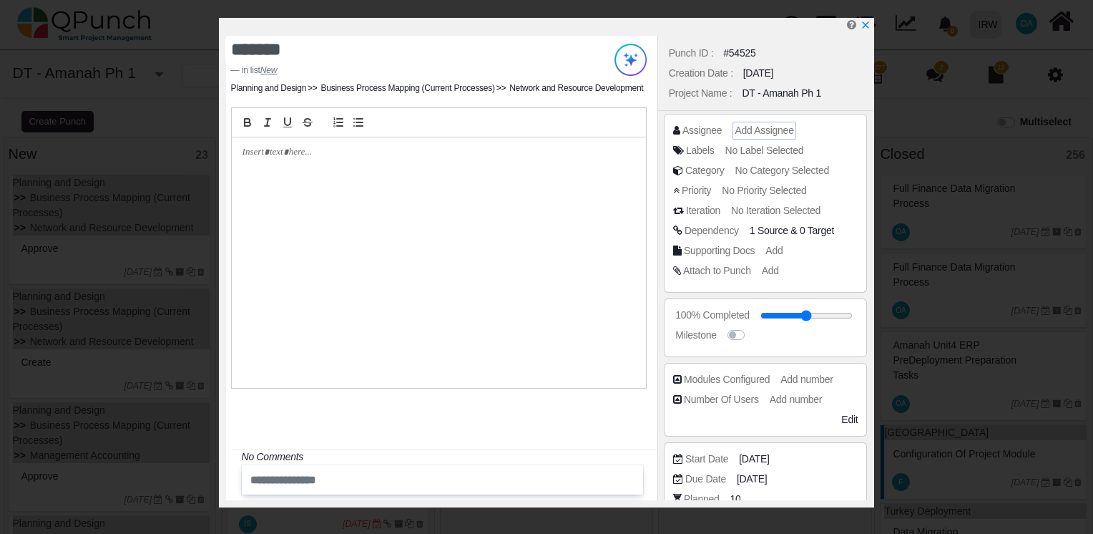
click at [758, 132] on span "Add Assignee" at bounding box center [764, 129] width 59 height 11
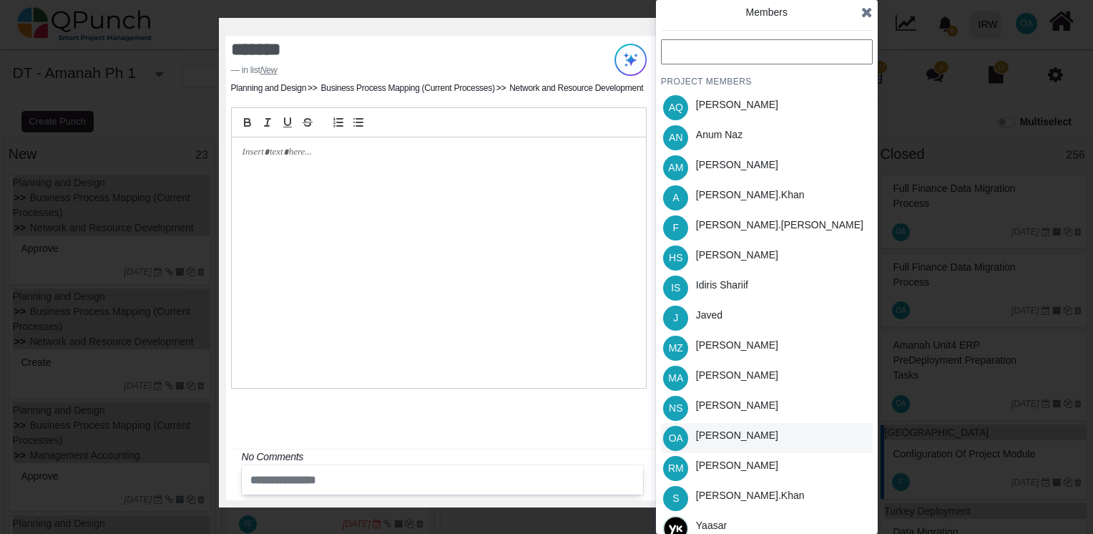
click at [727, 431] on div "Osamah Ali" at bounding box center [737, 435] width 82 height 15
click at [868, 13] on icon at bounding box center [866, 12] width 11 height 14
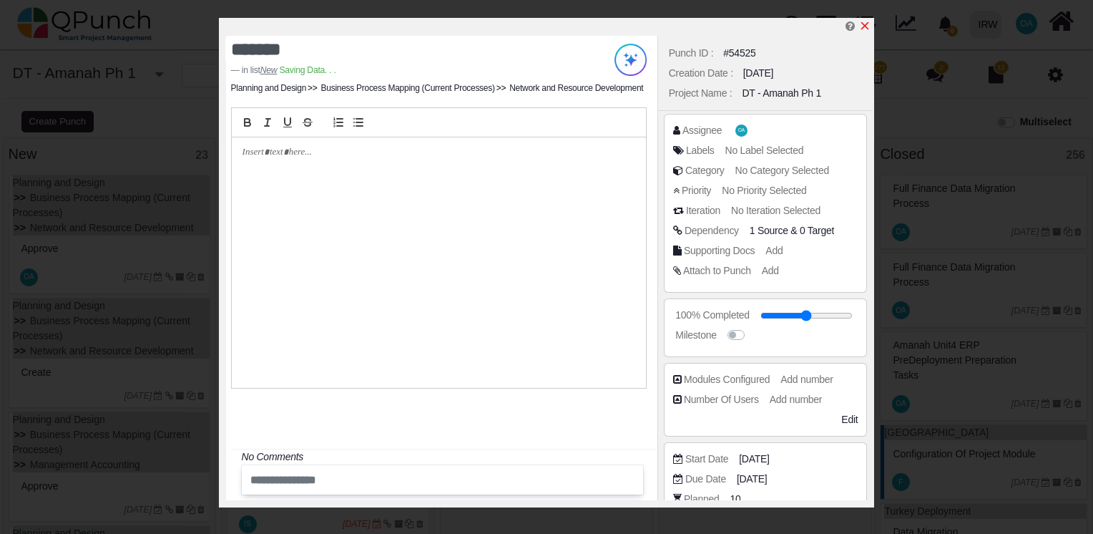
click at [866, 29] on icon "x" at bounding box center [865, 26] width 8 height 8
type input "**"
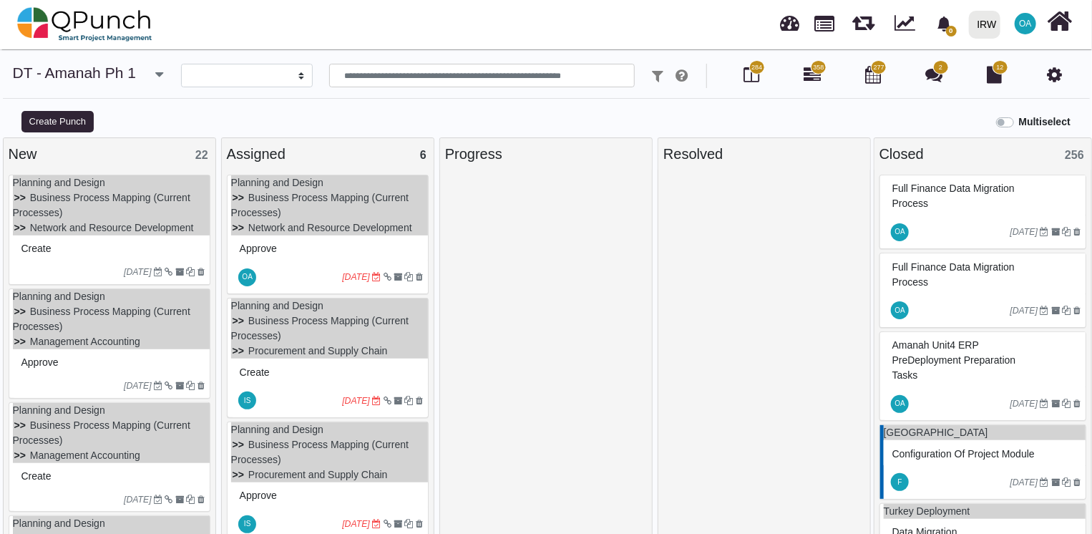
click at [73, 268] on div at bounding box center [71, 271] width 107 height 13
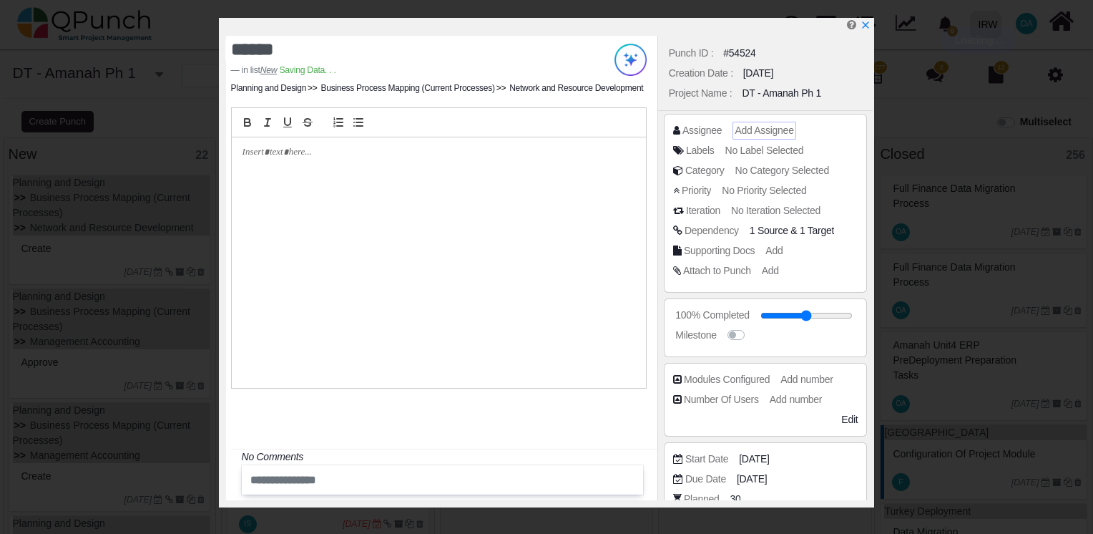
click at [756, 133] on span "Add Assignee" at bounding box center [764, 129] width 59 height 11
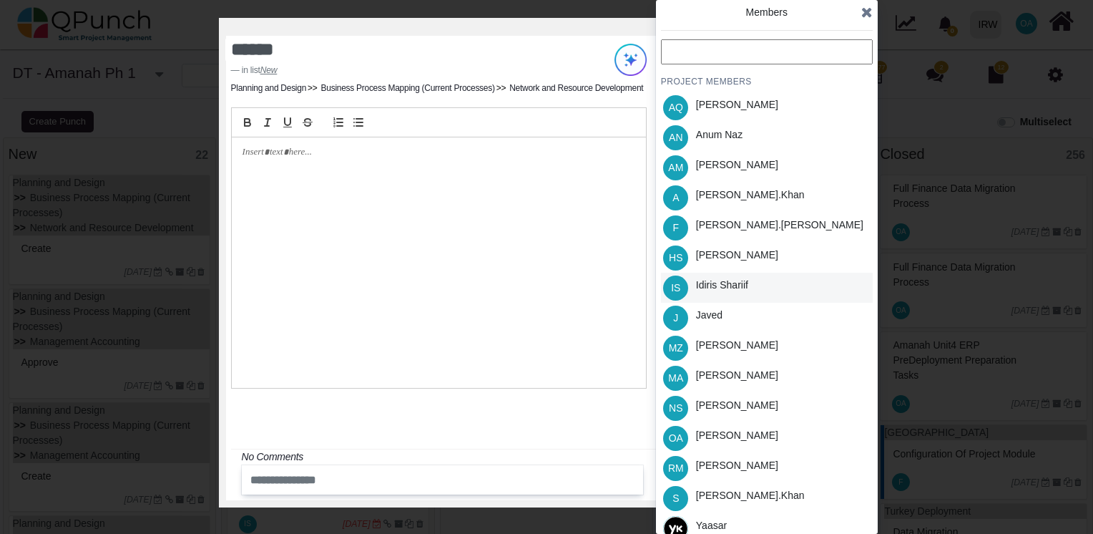
click at [730, 282] on div "Idiris Shariif" at bounding box center [722, 285] width 52 height 15
click at [863, 16] on icon at bounding box center [866, 12] width 11 height 14
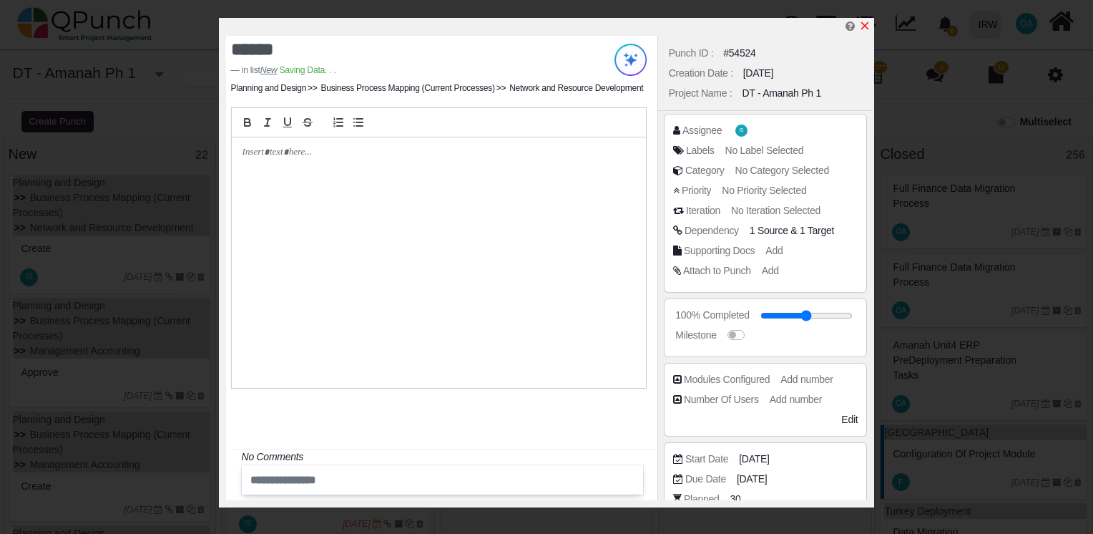
click at [867, 29] on icon "x" at bounding box center [865, 26] width 8 height 8
type input "**"
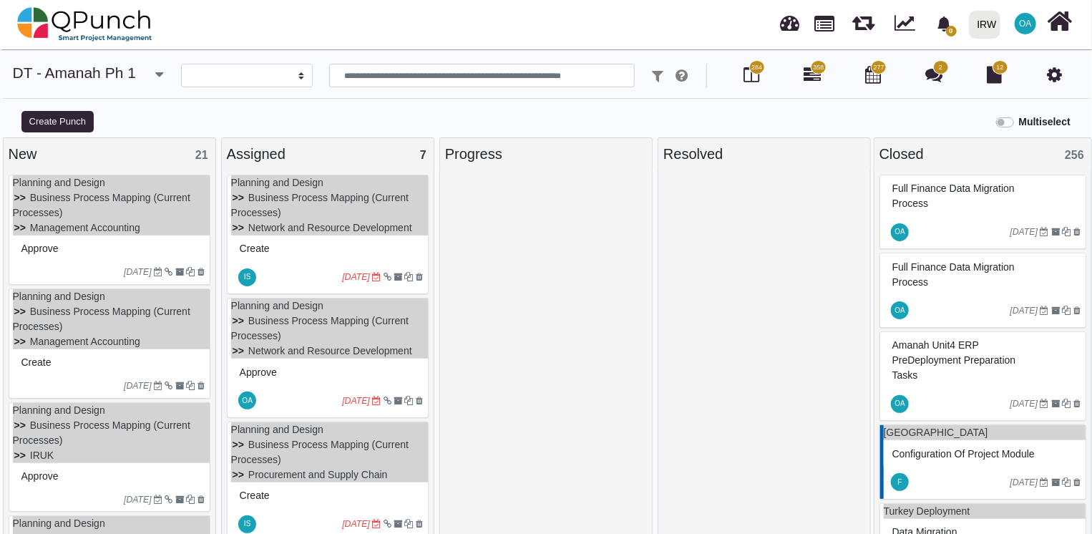
click at [129, 244] on div "Approve" at bounding box center [111, 249] width 187 height 22
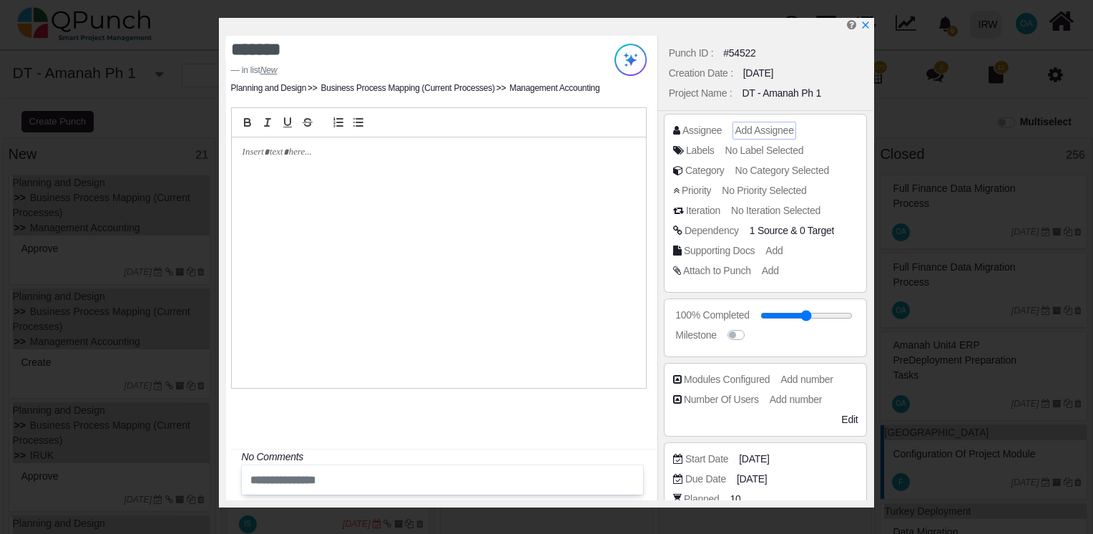
click at [746, 127] on span "Add Assignee" at bounding box center [764, 129] width 59 height 11
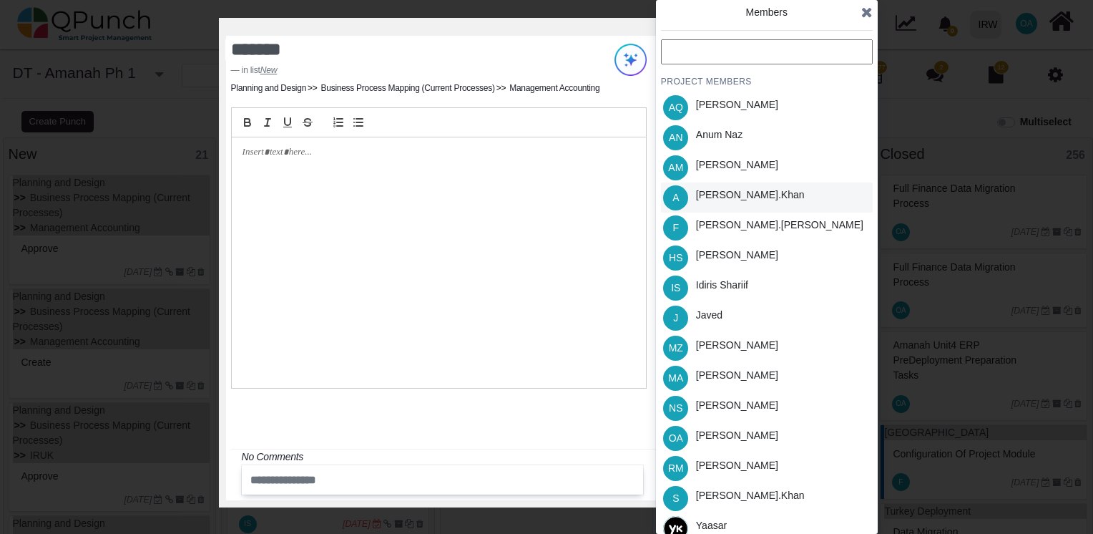
click at [723, 194] on div "Azeem.khan" at bounding box center [750, 194] width 109 height 15
click at [865, 12] on icon at bounding box center [866, 12] width 11 height 14
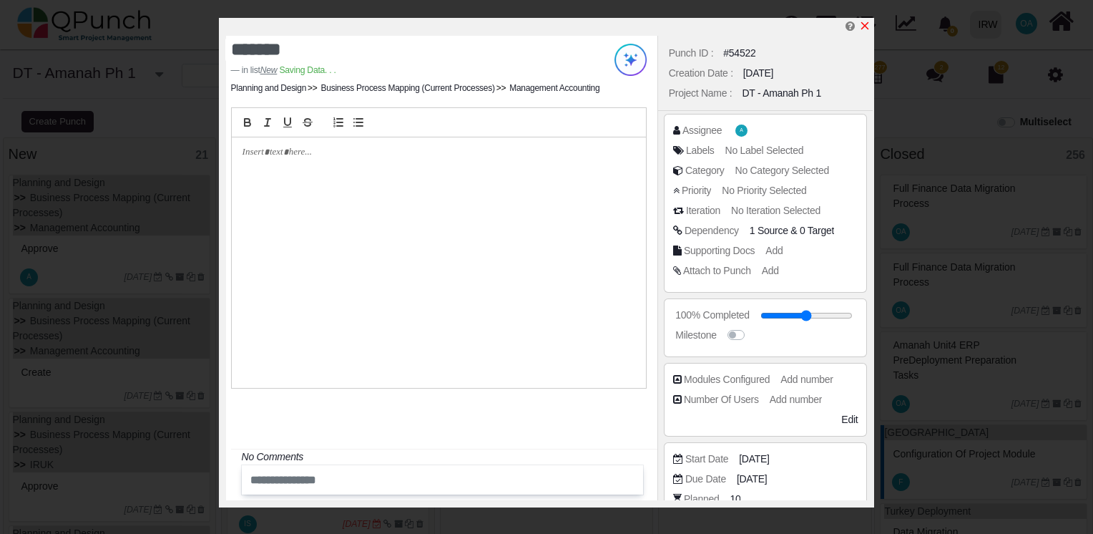
click at [865, 28] on icon "x" at bounding box center [864, 25] width 11 height 11
type input "**"
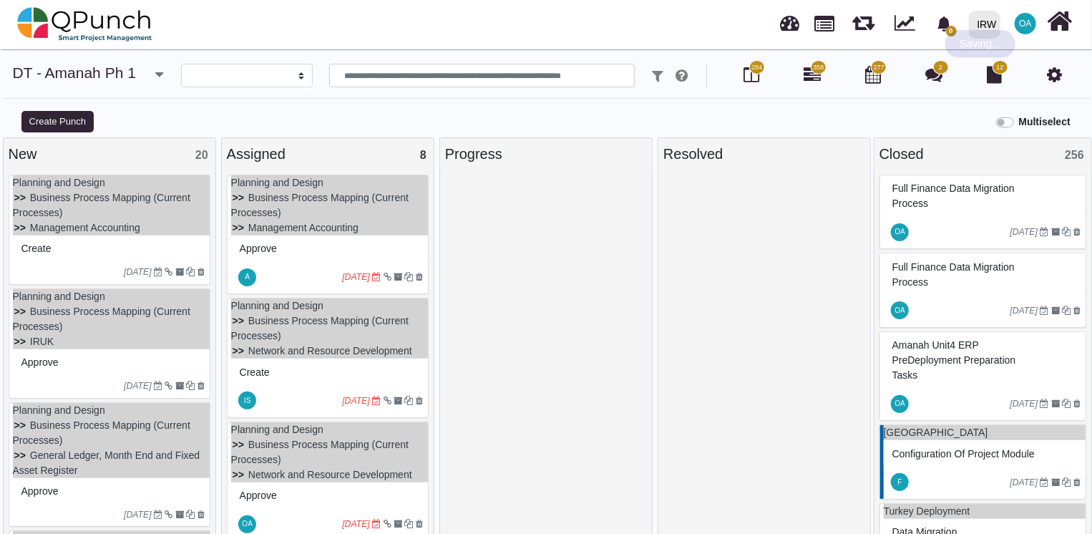
click at [77, 253] on div "Create" at bounding box center [111, 249] width 187 height 22
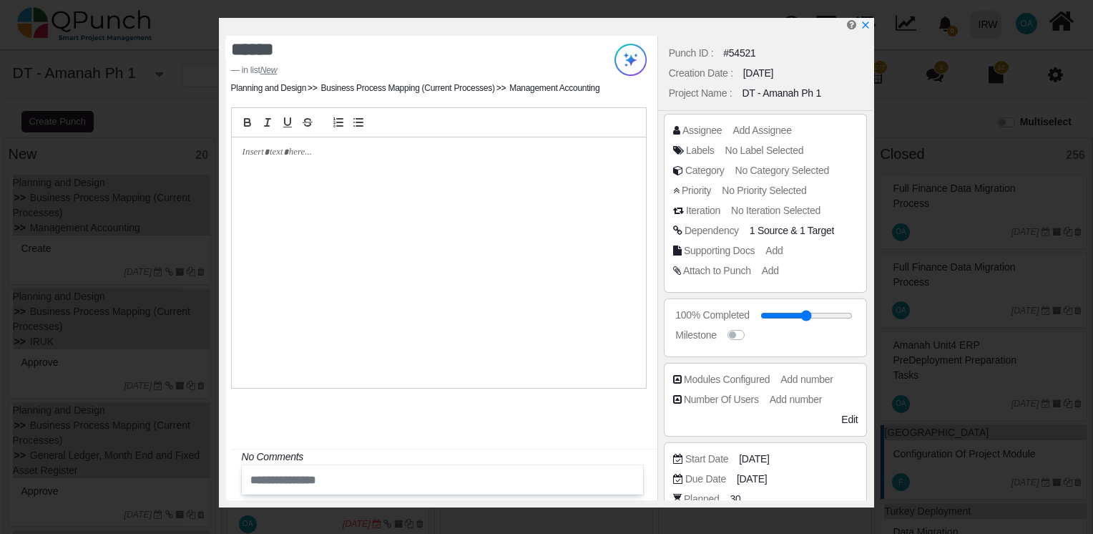
click at [755, 139] on div "Assignee Add Assignee" at bounding box center [765, 133] width 185 height 20
click at [744, 129] on span "Add Assignee" at bounding box center [764, 129] width 59 height 11
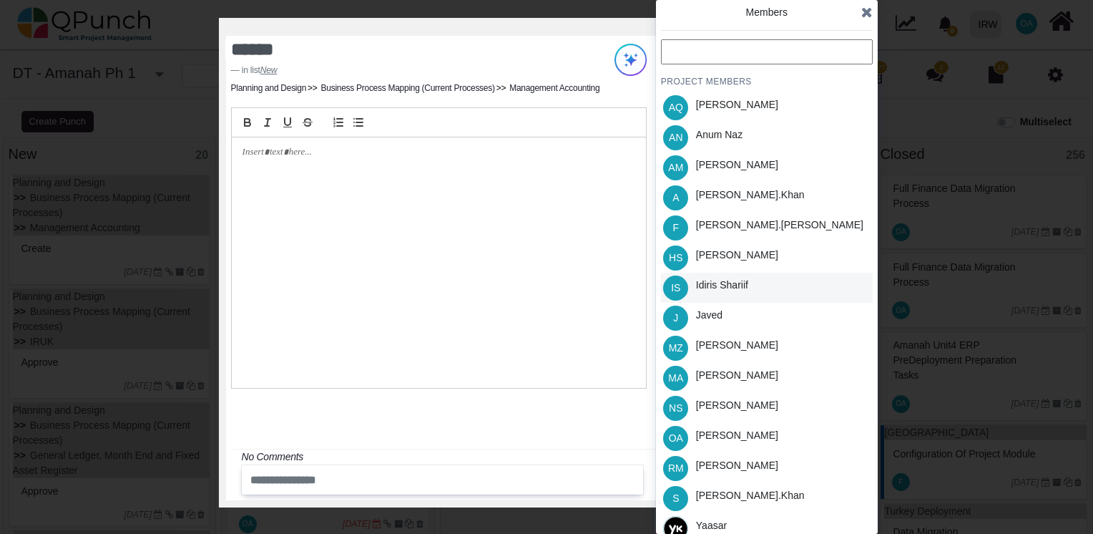
click at [707, 295] on div "Idiris Shariif" at bounding box center [722, 288] width 62 height 30
click at [870, 11] on icon at bounding box center [866, 12] width 11 height 14
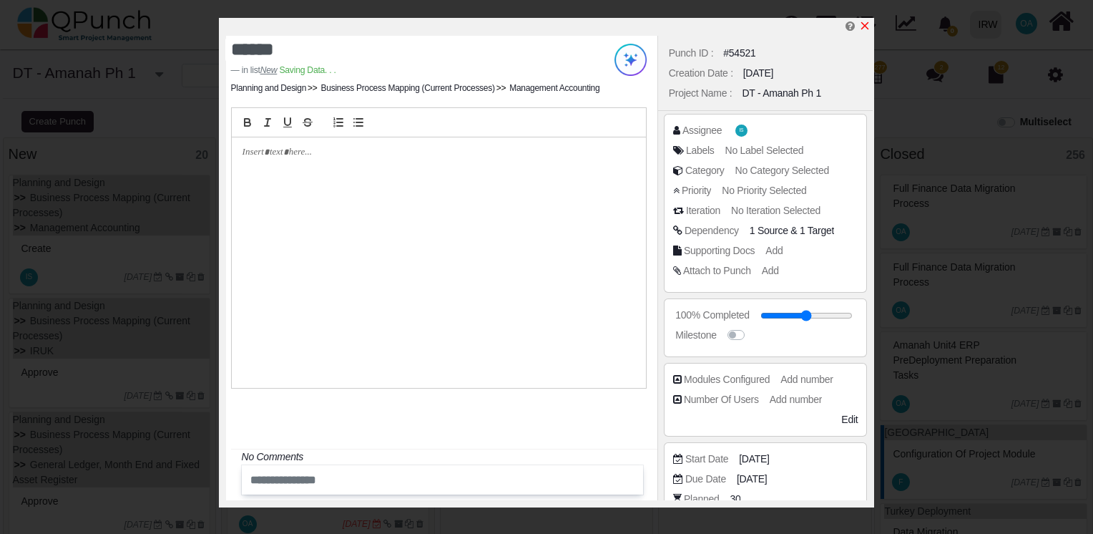
click at [866, 25] on icon "x" at bounding box center [865, 26] width 8 height 8
type input "**"
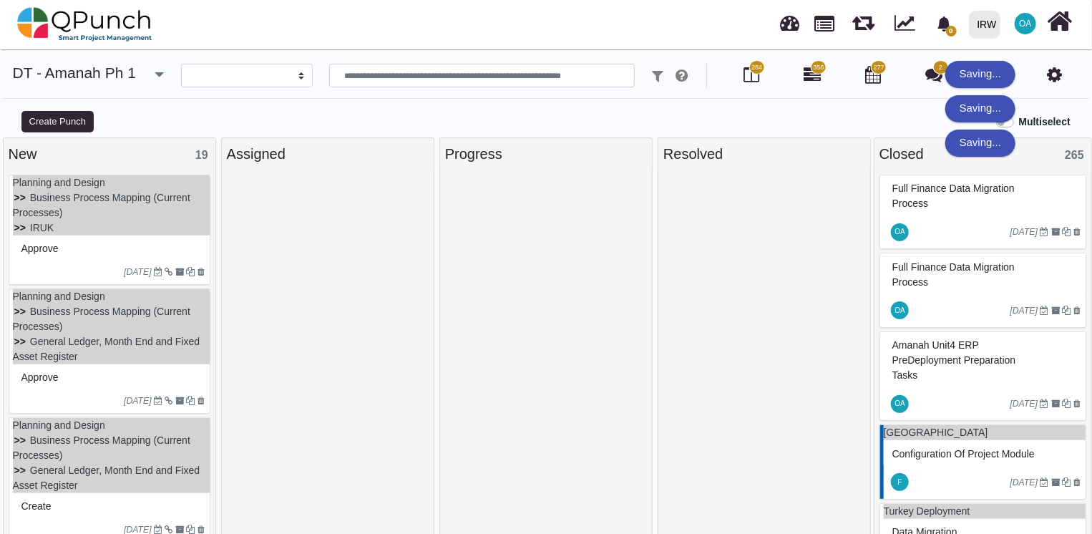
click at [112, 249] on div "Approve" at bounding box center [111, 249] width 187 height 22
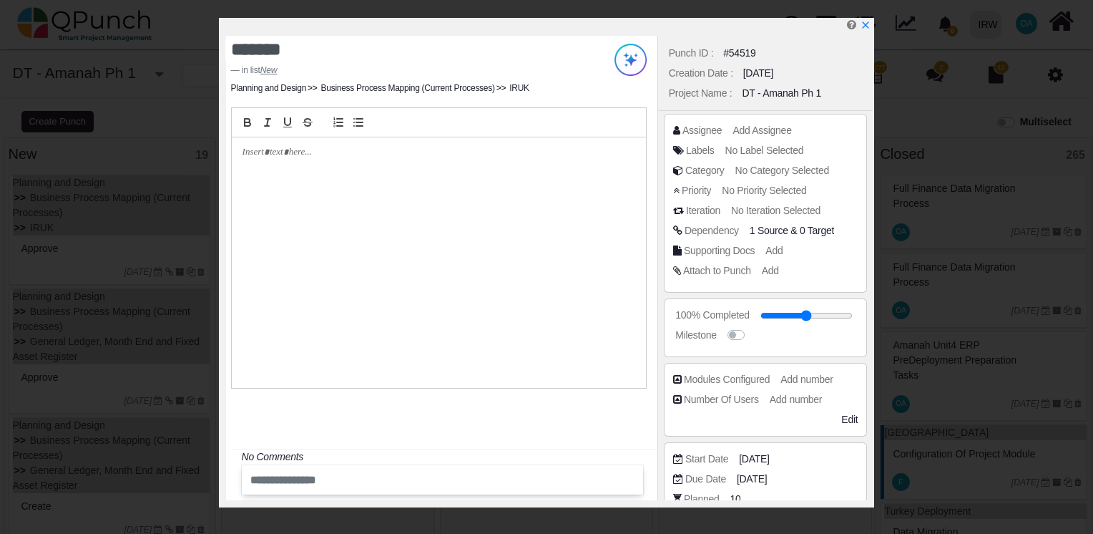
click at [726, 127] on div "Assignee Add Assignee" at bounding box center [769, 130] width 192 height 14
click at [736, 128] on span "Add Assignee" at bounding box center [764, 129] width 59 height 11
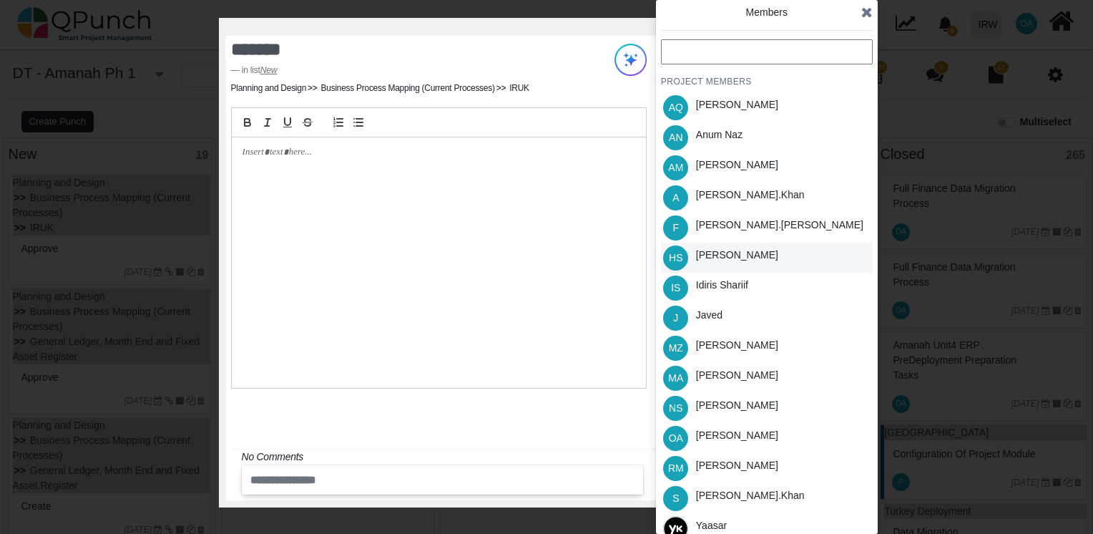
click at [716, 253] on div "Hassan Saleem" at bounding box center [737, 255] width 82 height 15
click at [861, 16] on icon at bounding box center [866, 12] width 11 height 14
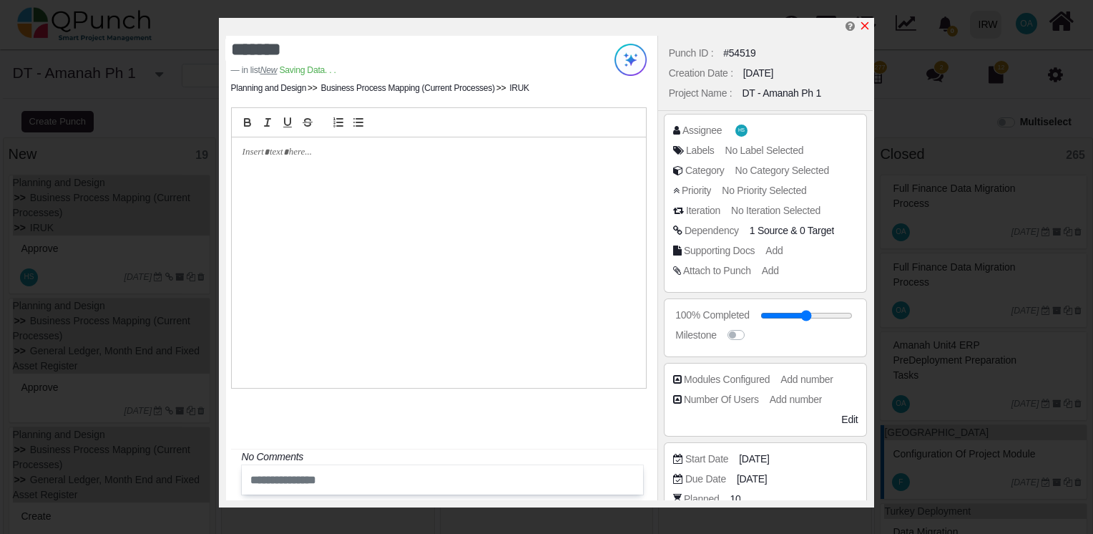
click at [867, 24] on icon "x" at bounding box center [865, 26] width 8 height 8
type input "**"
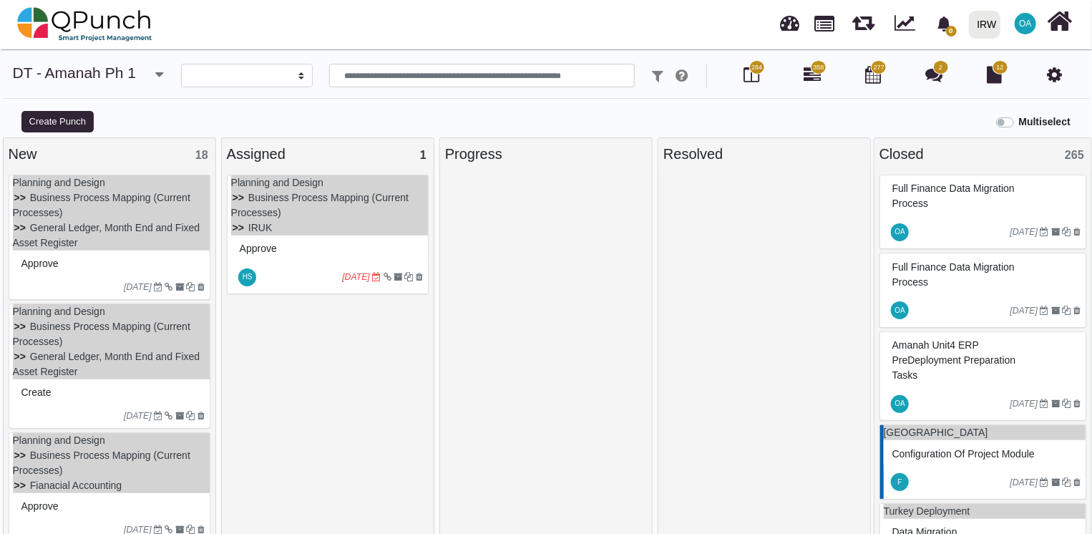
click at [99, 288] on div at bounding box center [71, 286] width 107 height 13
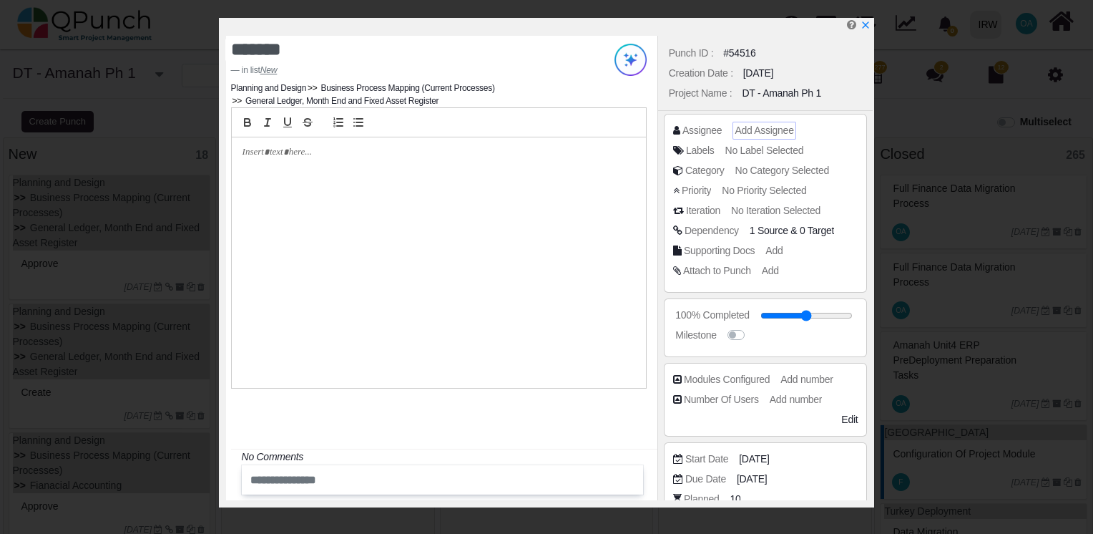
click at [735, 130] on span "Add Assignee" at bounding box center [764, 129] width 59 height 11
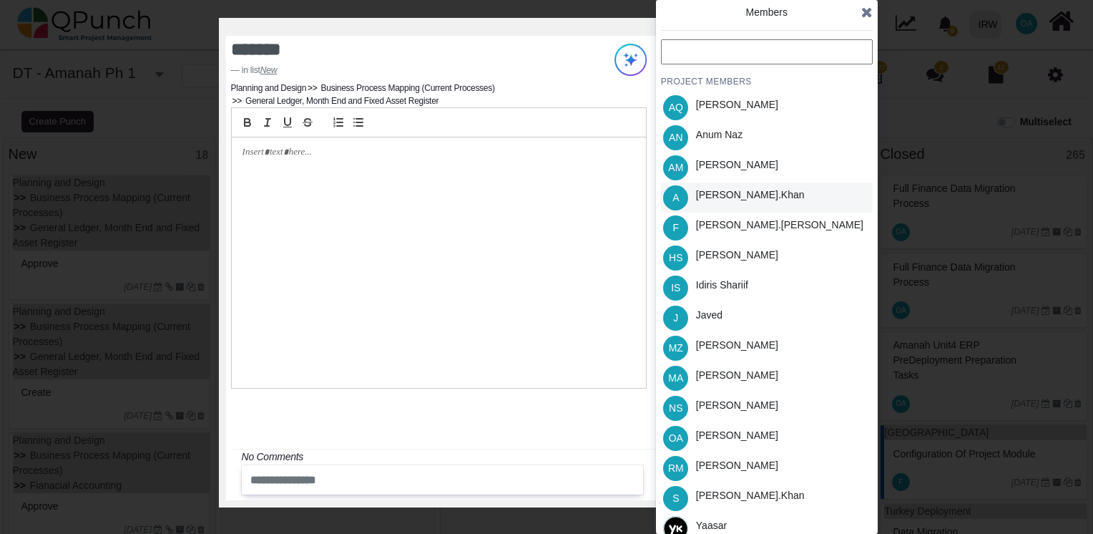
click at [727, 202] on div "Azeem.khan" at bounding box center [750, 197] width 119 height 30
click at [866, 16] on icon at bounding box center [866, 12] width 11 height 14
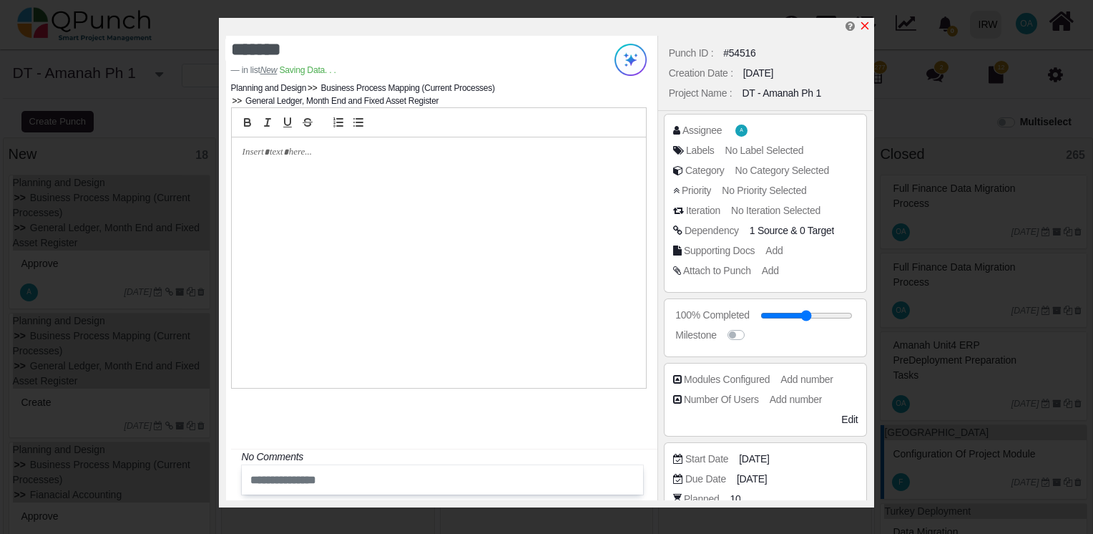
click at [864, 26] on icon "x" at bounding box center [865, 26] width 8 height 8
type input "**"
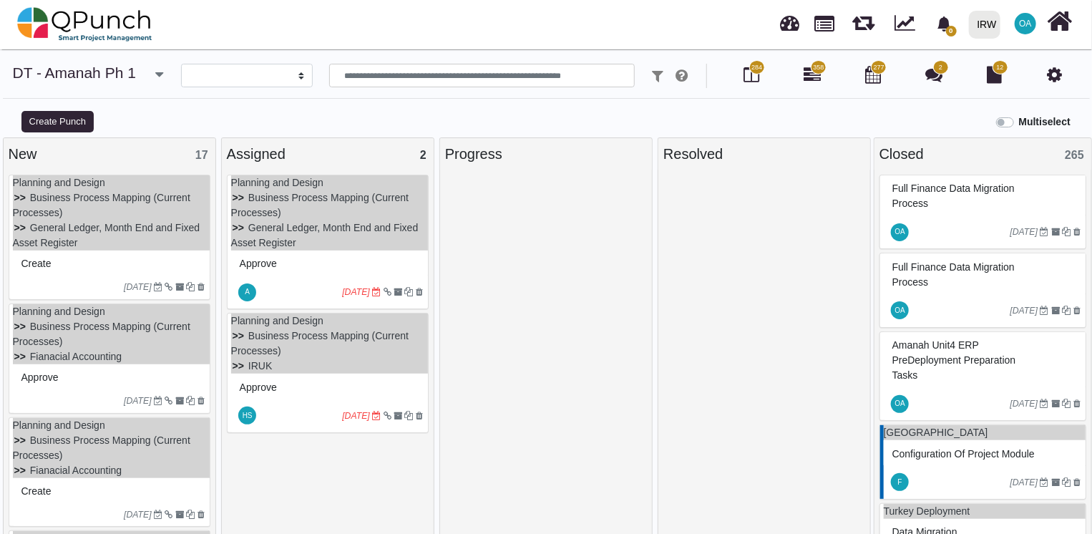
click at [73, 275] on div "15-07-2022" at bounding box center [111, 286] width 197 height 23
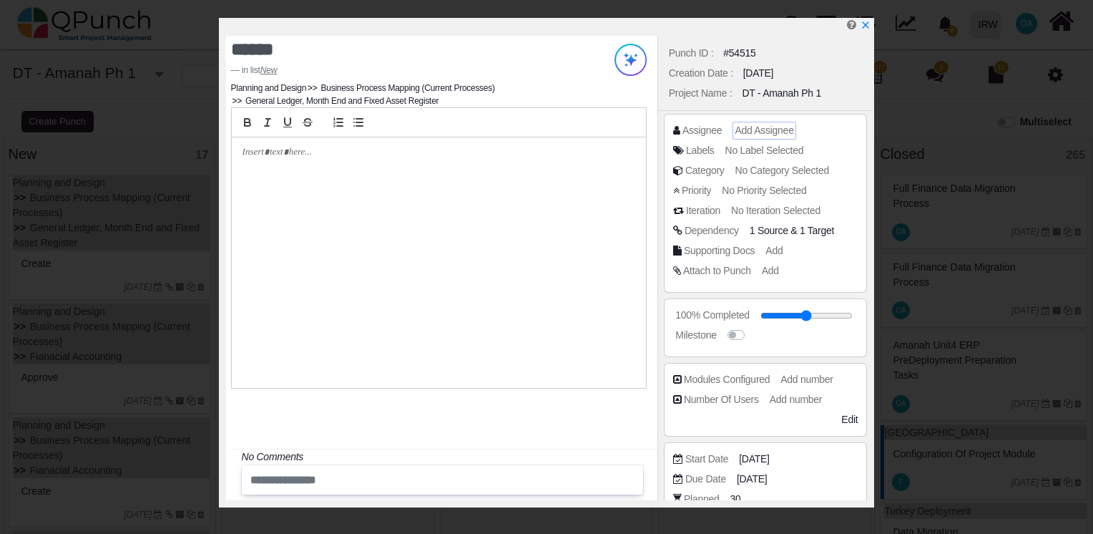
click at [744, 133] on span "Add Assignee" at bounding box center [764, 129] width 59 height 11
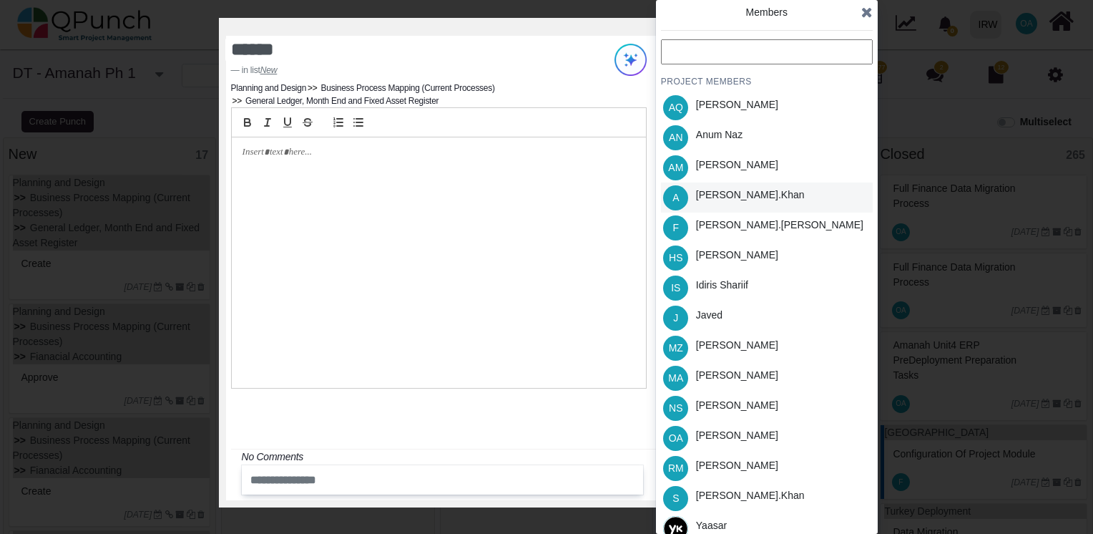
click at [731, 207] on div "Azeem.khan" at bounding box center [750, 197] width 119 height 30
click at [870, 13] on icon at bounding box center [866, 12] width 11 height 14
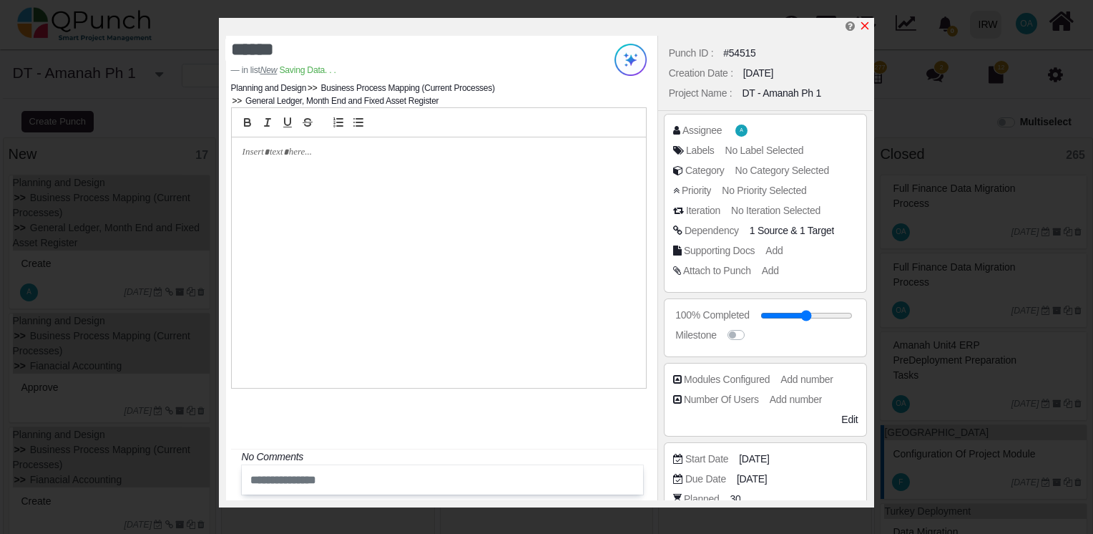
click at [866, 26] on icon "x" at bounding box center [865, 26] width 8 height 8
type input "**"
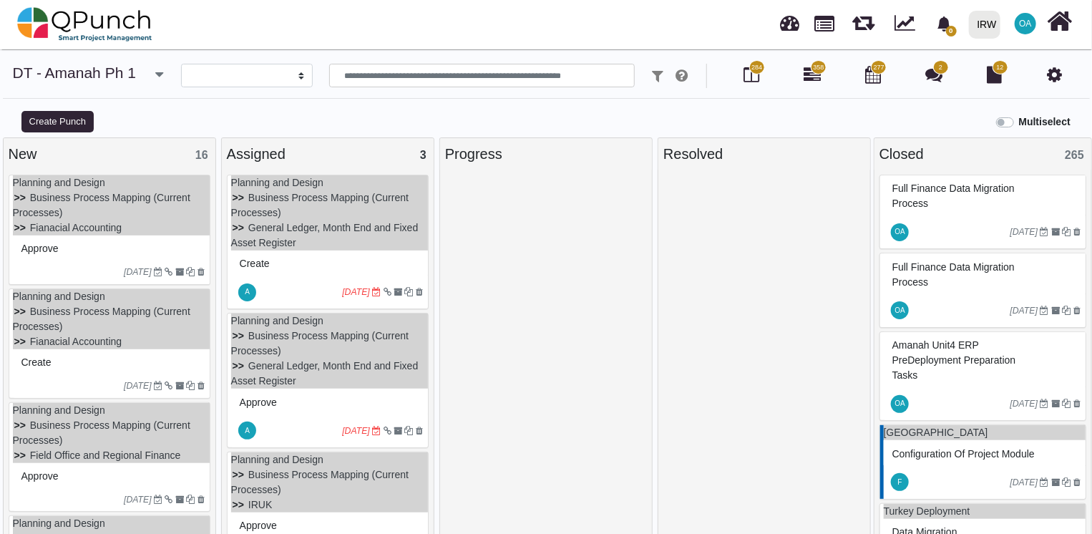
click at [74, 263] on div "01-08-2022" at bounding box center [111, 271] width 197 height 23
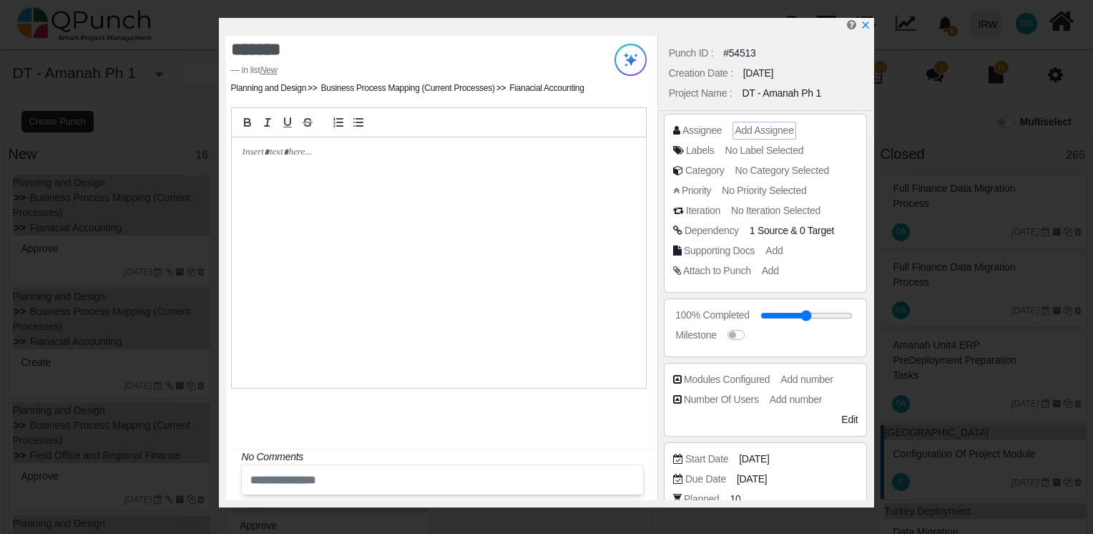
click at [758, 136] on div "Add Assignee" at bounding box center [764, 130] width 59 height 15
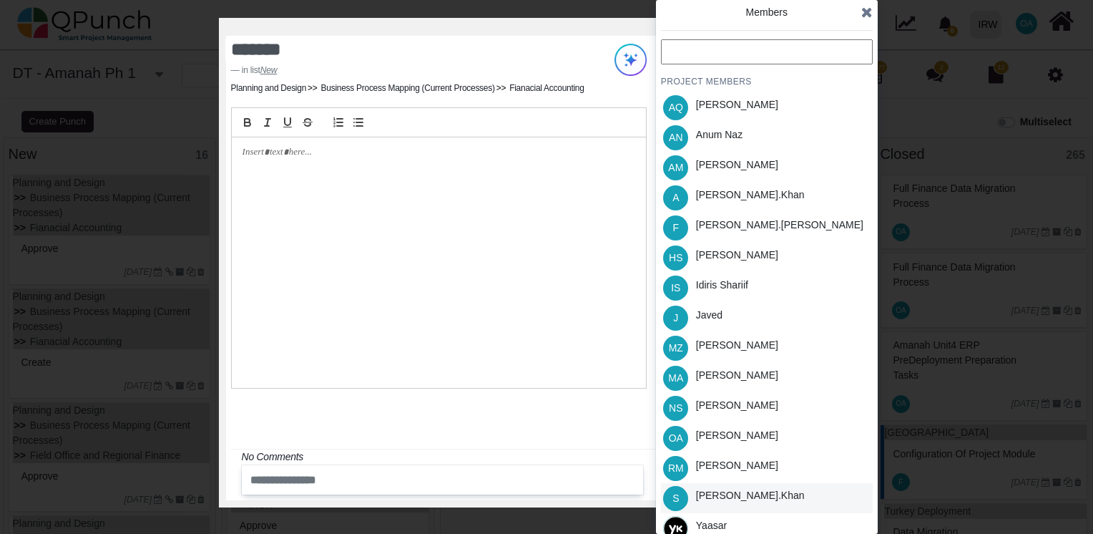
click at [718, 489] on div "Salman.khan" at bounding box center [750, 495] width 109 height 15
click at [869, 10] on icon at bounding box center [866, 12] width 11 height 14
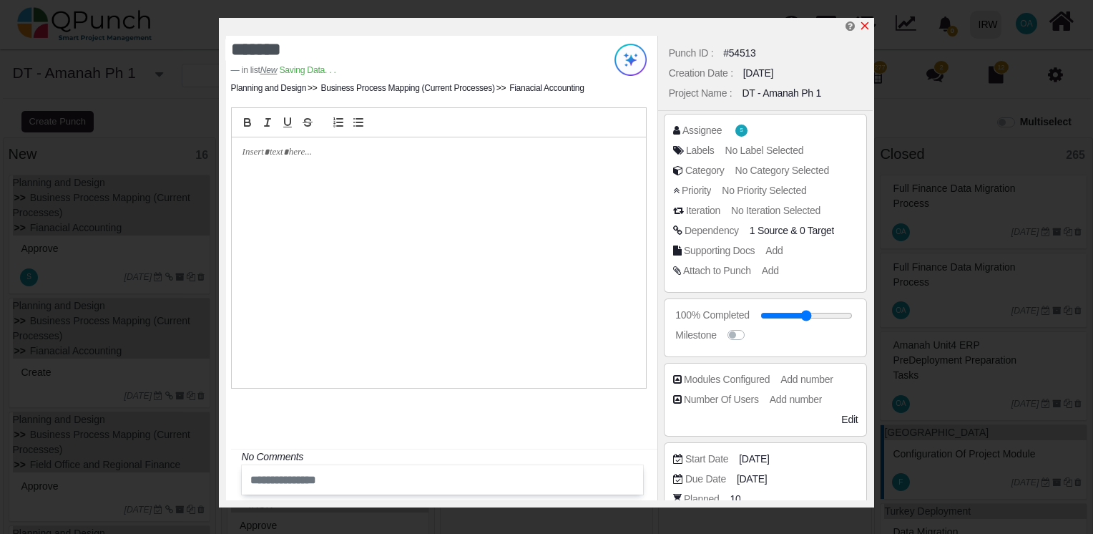
click at [867, 24] on icon "x" at bounding box center [864, 25] width 11 height 11
type input "**"
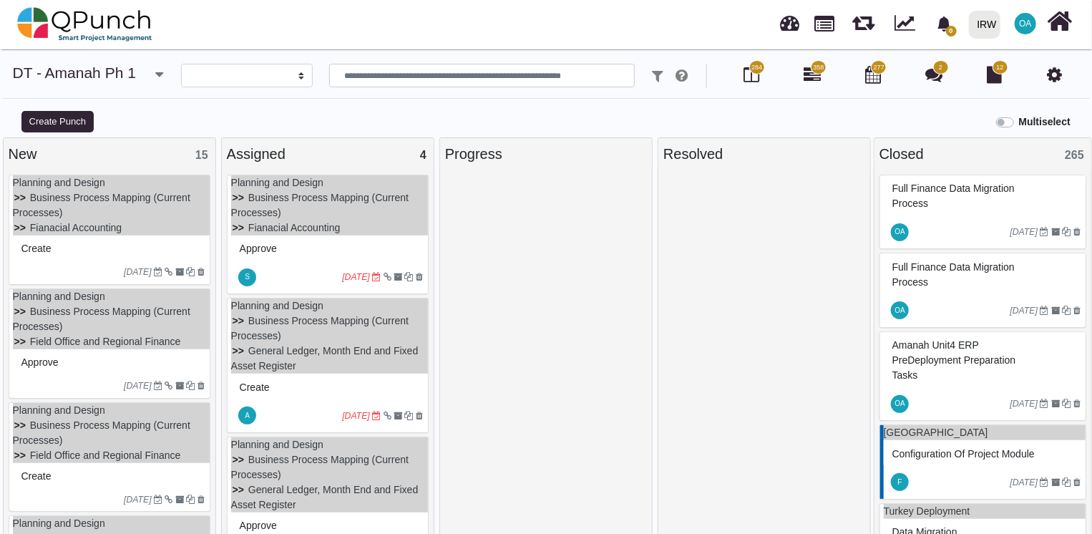
click at [74, 251] on div "Create" at bounding box center [111, 249] width 187 height 22
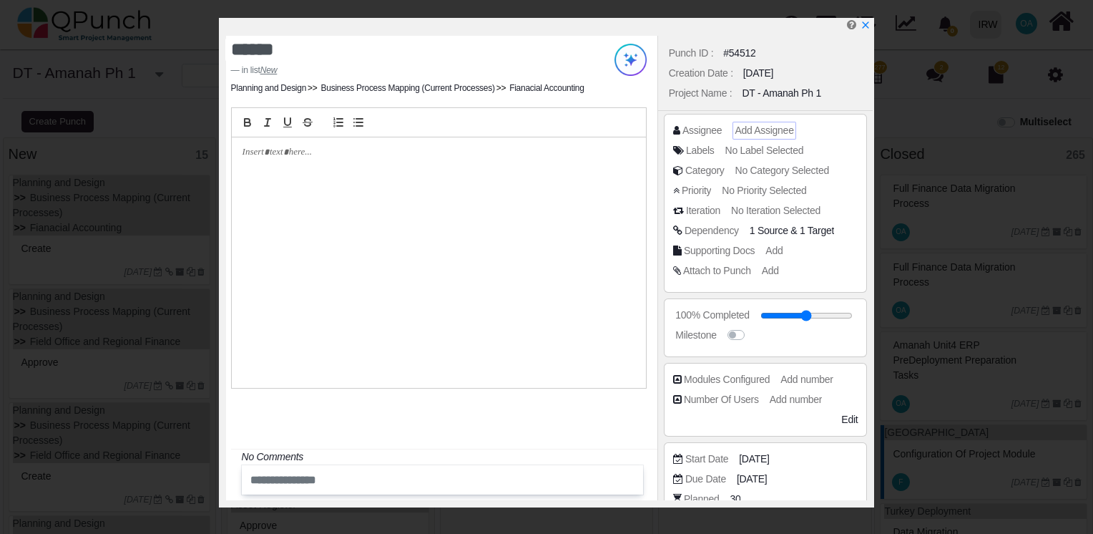
click at [752, 133] on span "Add Assignee" at bounding box center [764, 129] width 59 height 11
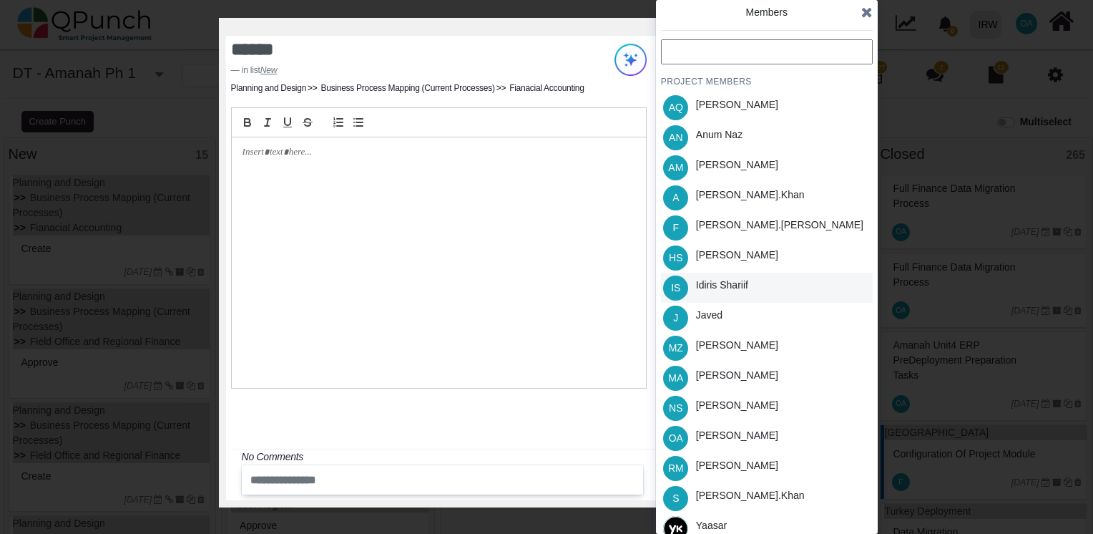
click at [718, 285] on div "Idiris Shariif" at bounding box center [722, 285] width 52 height 15
click at [868, 13] on icon at bounding box center [866, 12] width 11 height 14
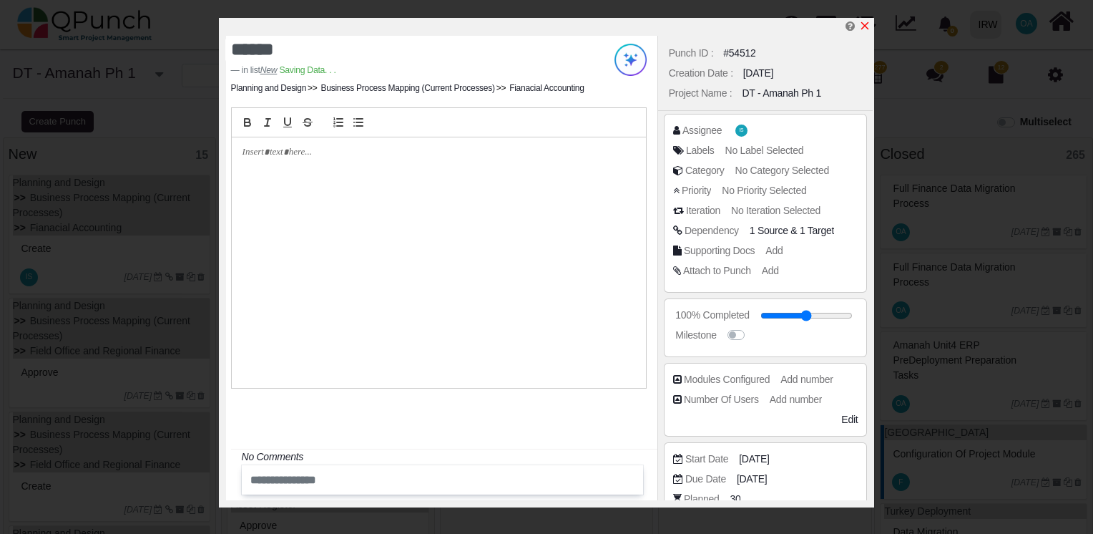
click at [863, 28] on icon "x" at bounding box center [864, 25] width 11 height 11
type input "**"
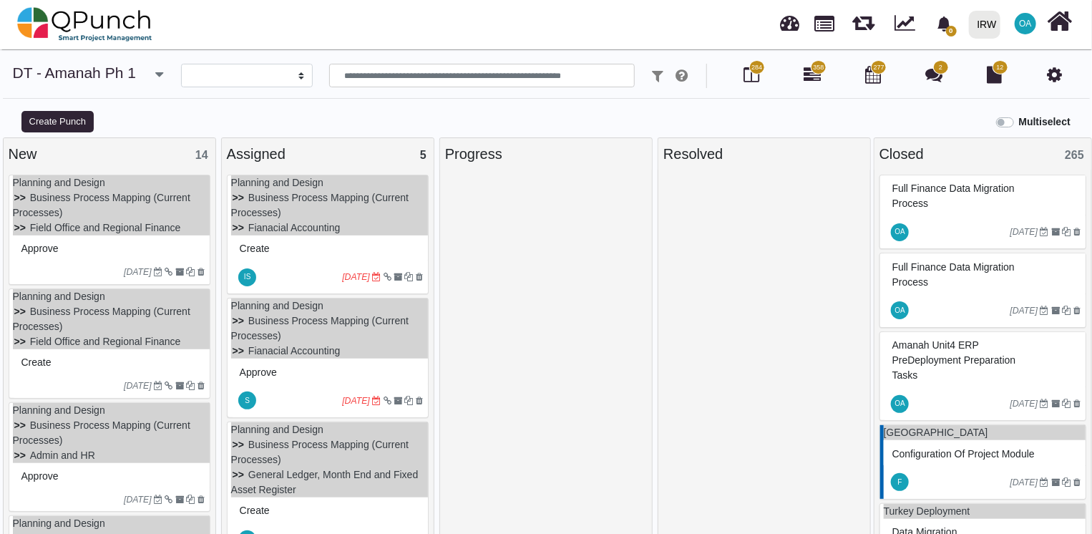
click at [86, 252] on div "Approve" at bounding box center [111, 249] width 187 height 22
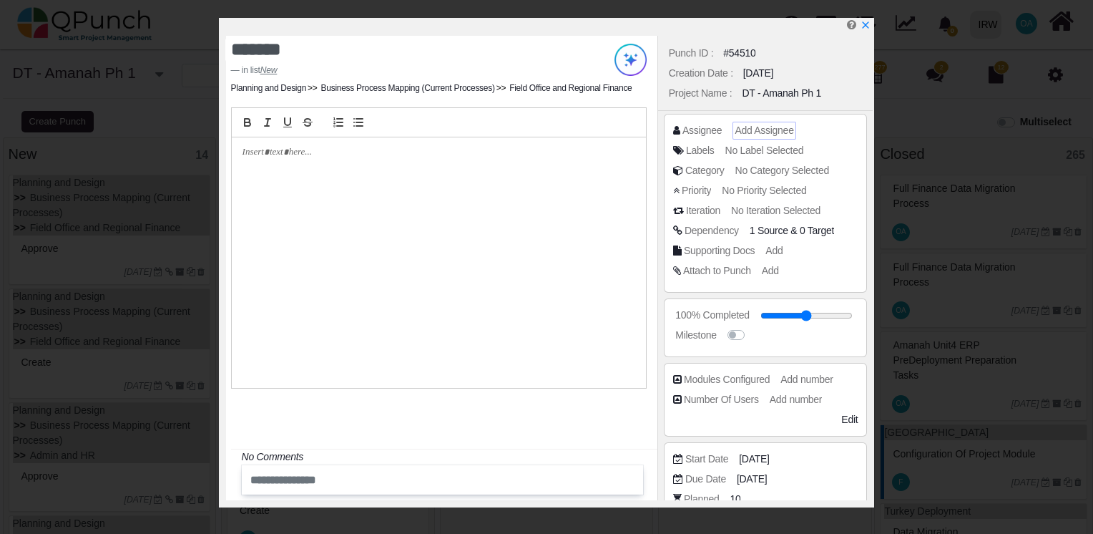
click at [760, 135] on span "Add Assignee" at bounding box center [764, 129] width 59 height 11
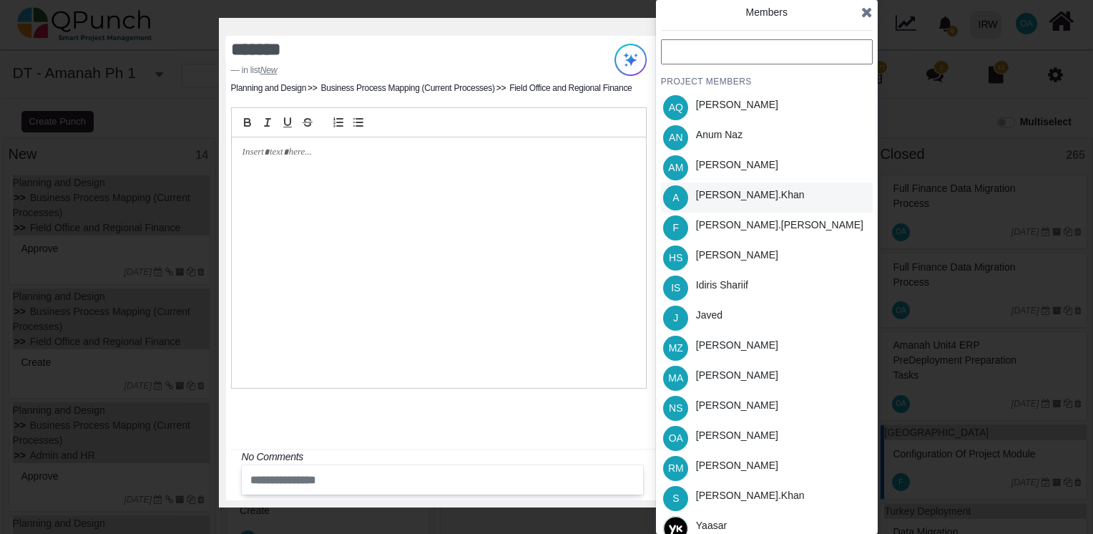
click at [716, 199] on div "Azeem.khan" at bounding box center [750, 194] width 109 height 15
click at [862, 16] on icon at bounding box center [866, 12] width 11 height 14
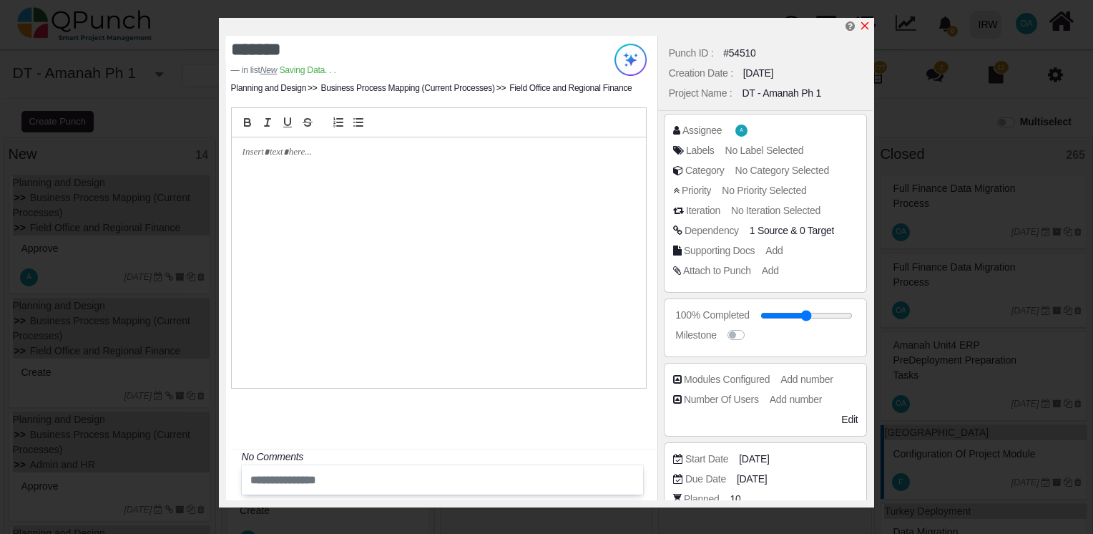
click at [866, 27] on icon "x" at bounding box center [865, 26] width 8 height 8
type input "**"
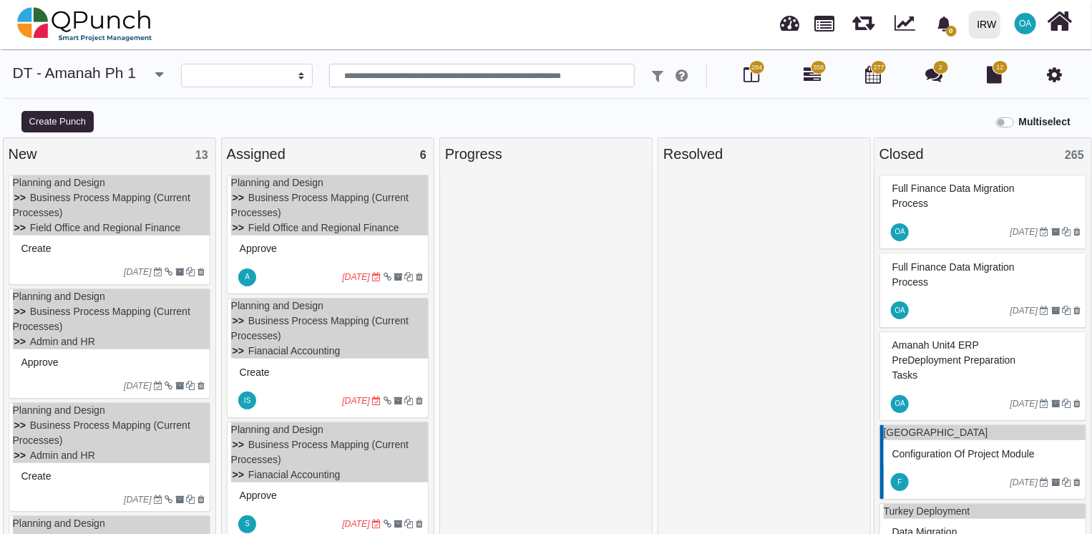
click at [100, 260] on div "15-07-2022" at bounding box center [111, 271] width 197 height 23
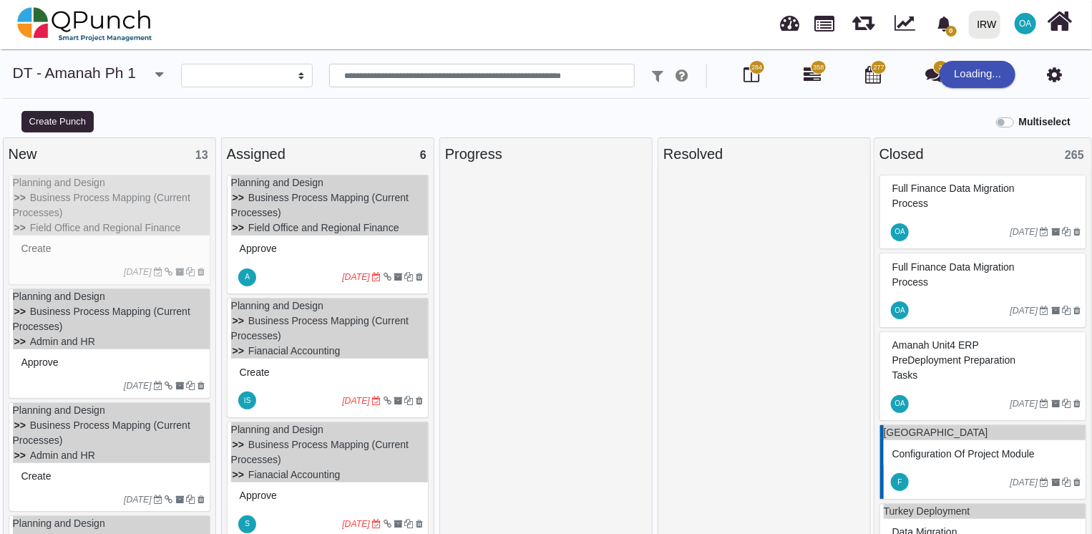
click at [285, 250] on div "Approve" at bounding box center [329, 249] width 187 height 22
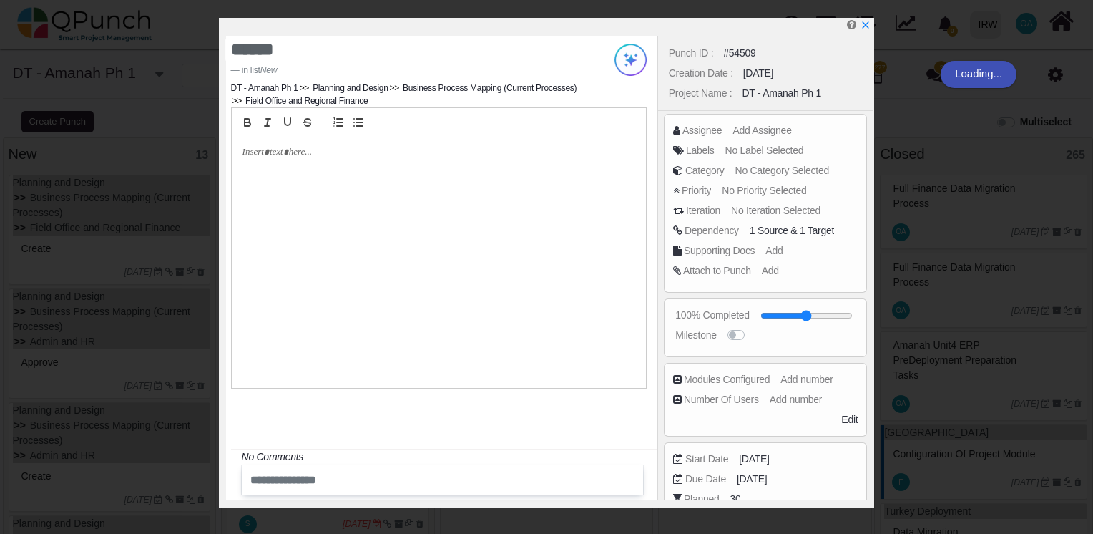
type textarea "*******"
type input "**"
click at [764, 130] on span "Add Assignee" at bounding box center [762, 129] width 59 height 11
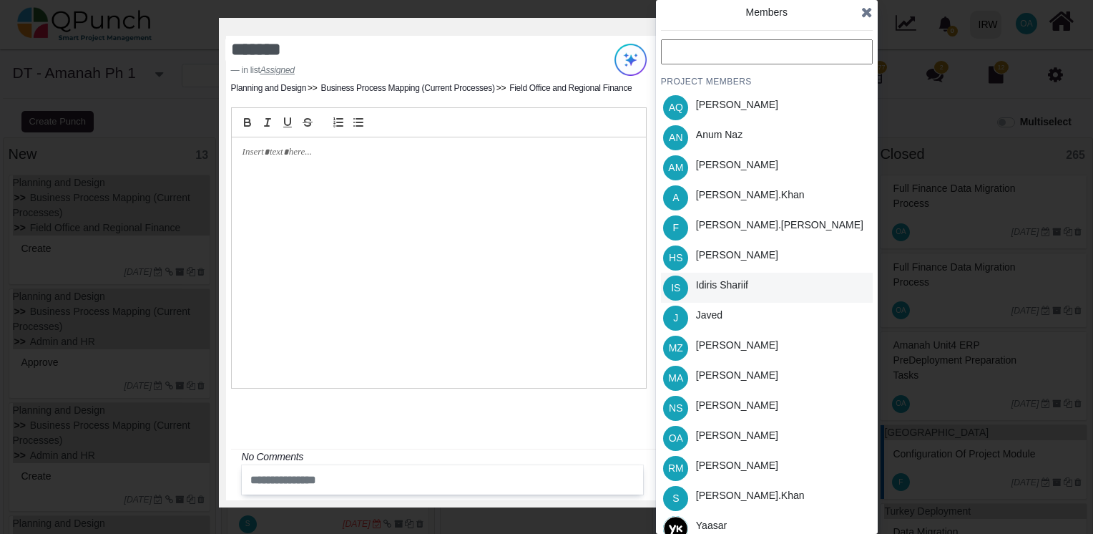
click at [723, 273] on div "Idiris Shariif" at bounding box center [722, 288] width 62 height 30
click at [873, 19] on div "Members PROJECT MEMBERS AQ Aamar Qayum AN Anum Naz AM Asad Malik A Azeem.khan F…" at bounding box center [767, 267] width 222 height 534
click at [869, 19] on icon at bounding box center [866, 12] width 11 height 14
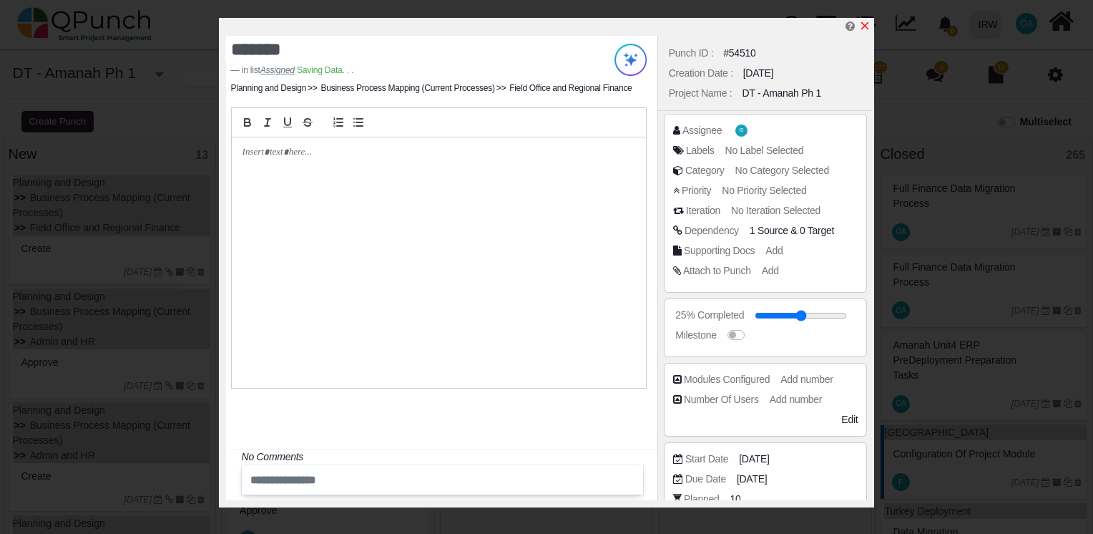
click at [865, 29] on icon "x" at bounding box center [864, 25] width 11 height 11
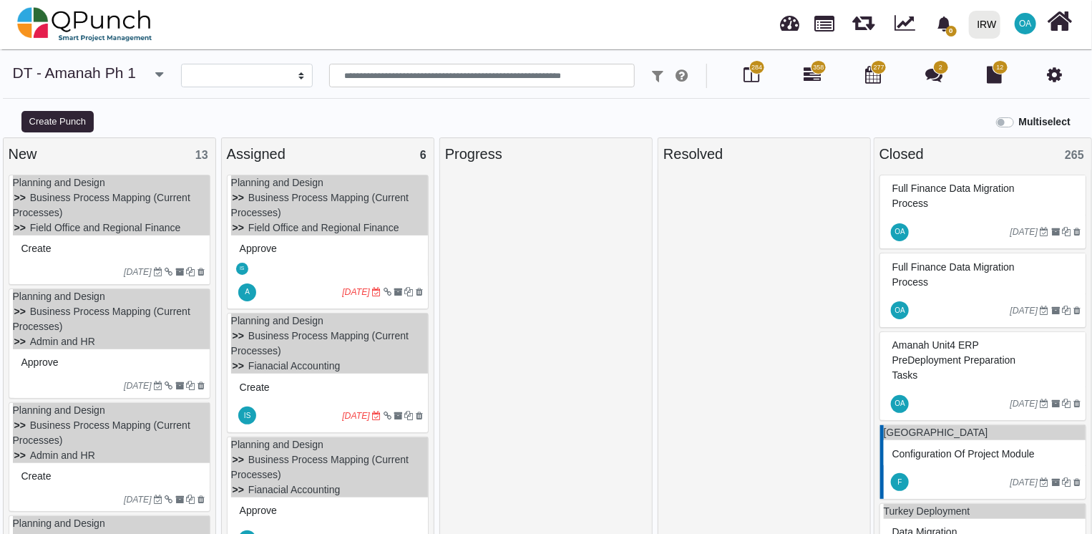
click at [99, 248] on div "Create" at bounding box center [111, 249] width 187 height 22
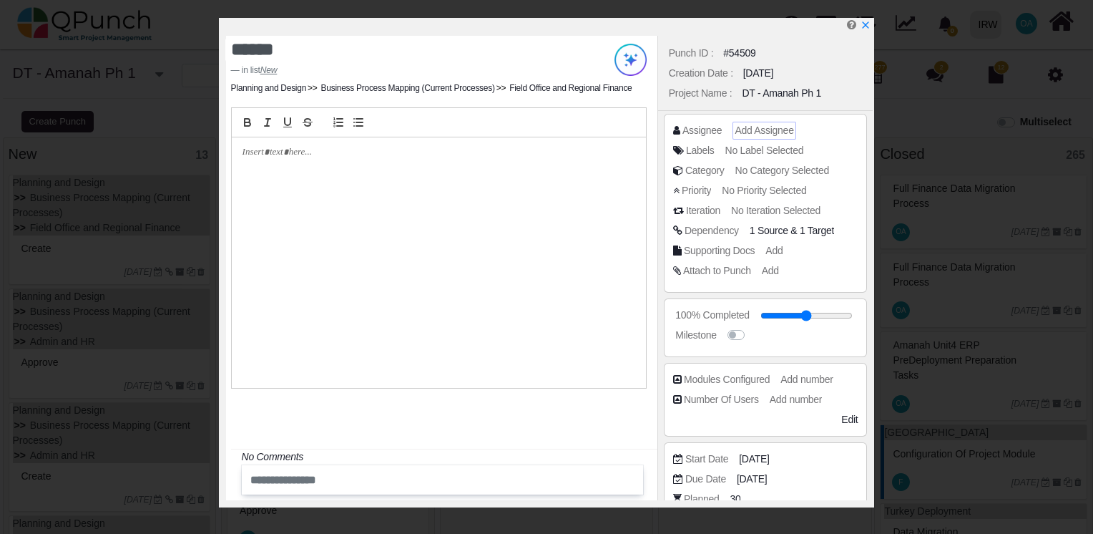
click at [761, 132] on span "Add Assignee" at bounding box center [764, 129] width 59 height 11
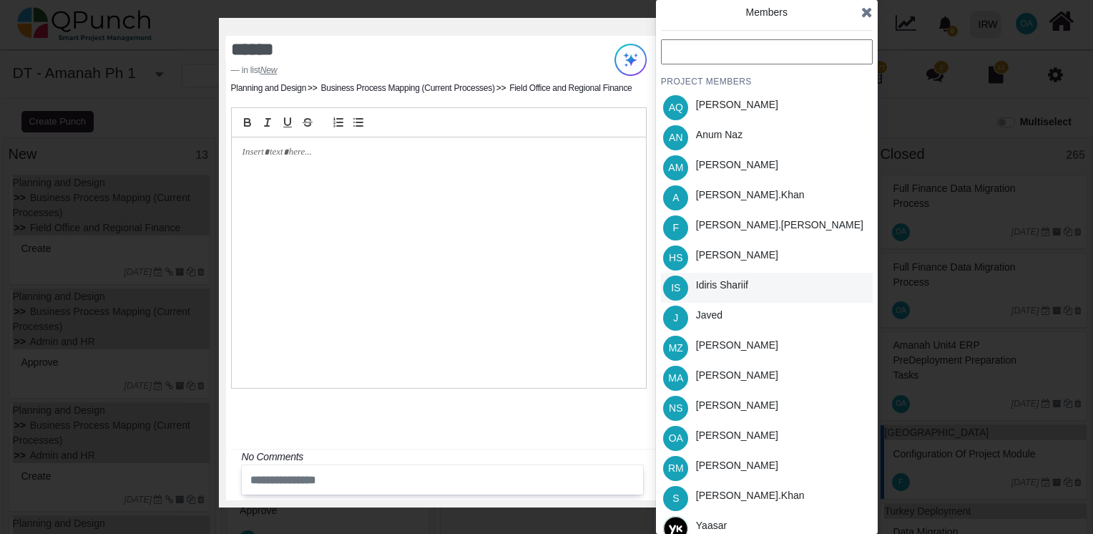
click at [707, 284] on div "Idiris Shariif" at bounding box center [722, 285] width 52 height 15
click at [866, 18] on icon at bounding box center [866, 12] width 11 height 14
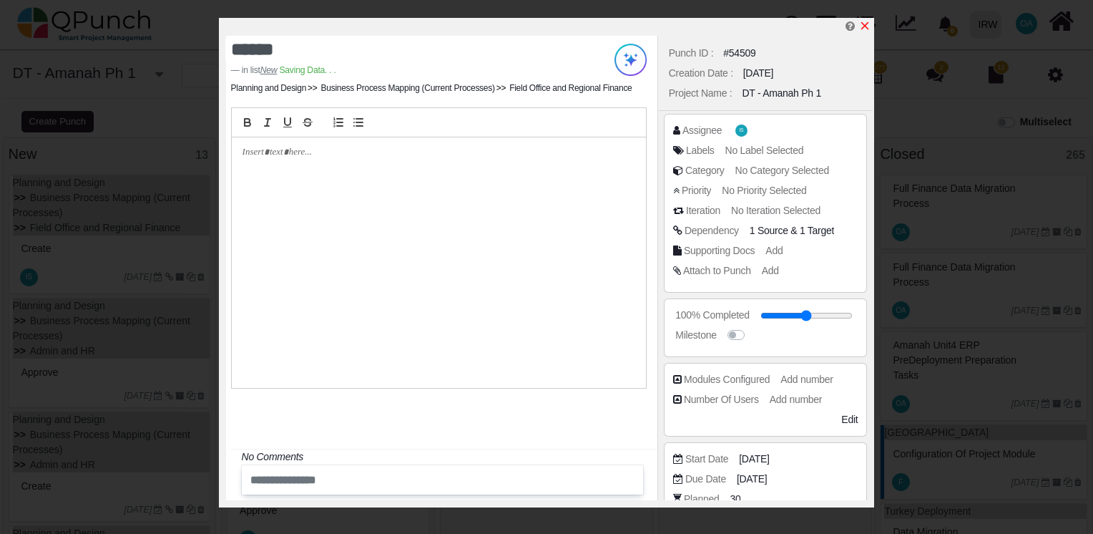
click at [861, 25] on icon "x" at bounding box center [864, 25] width 11 height 11
type input "**"
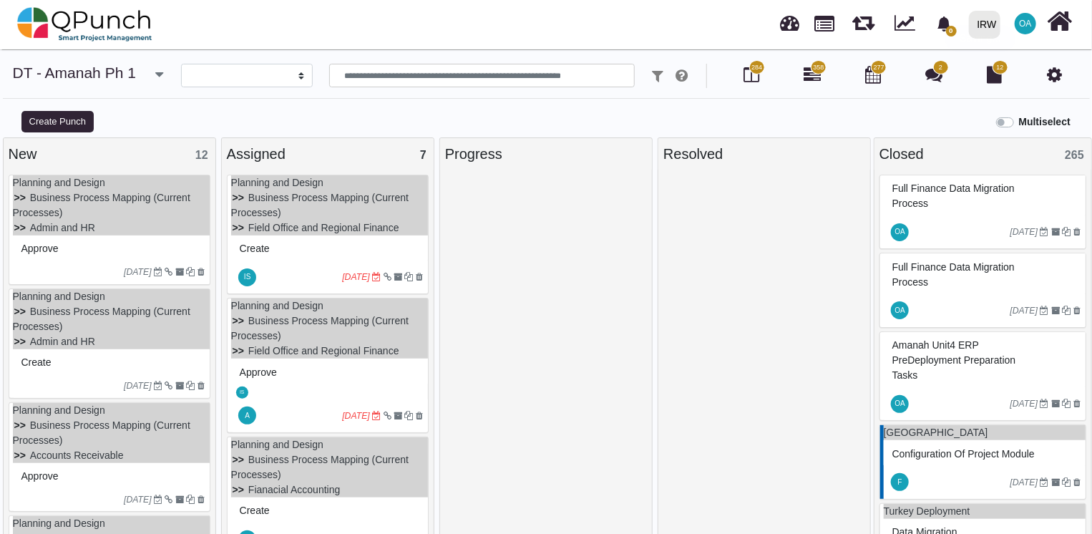
click at [63, 244] on div "Approve" at bounding box center [111, 249] width 187 height 22
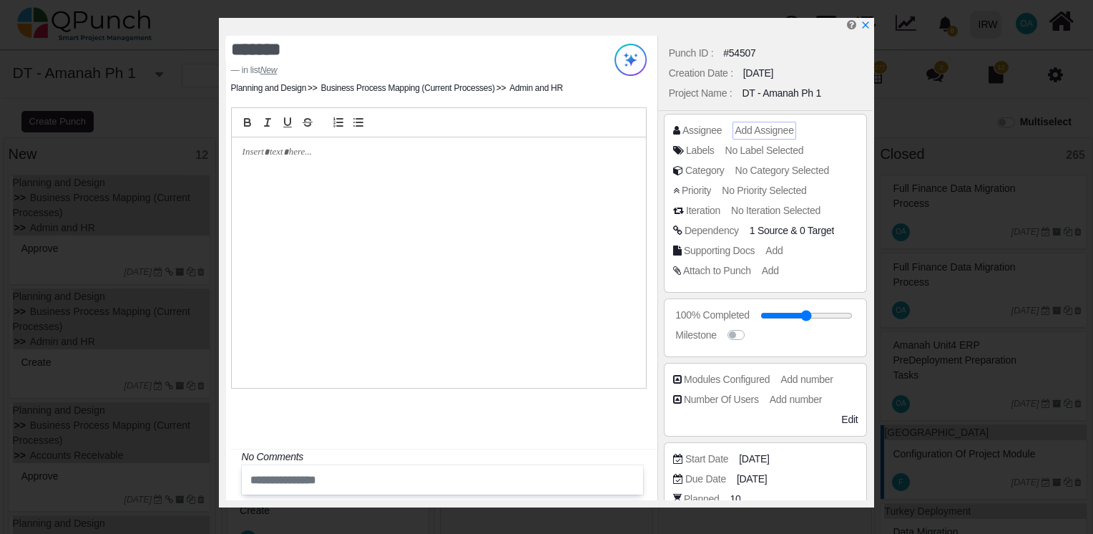
click at [733, 128] on div "Add Assignee" at bounding box center [764, 131] width 63 height 18
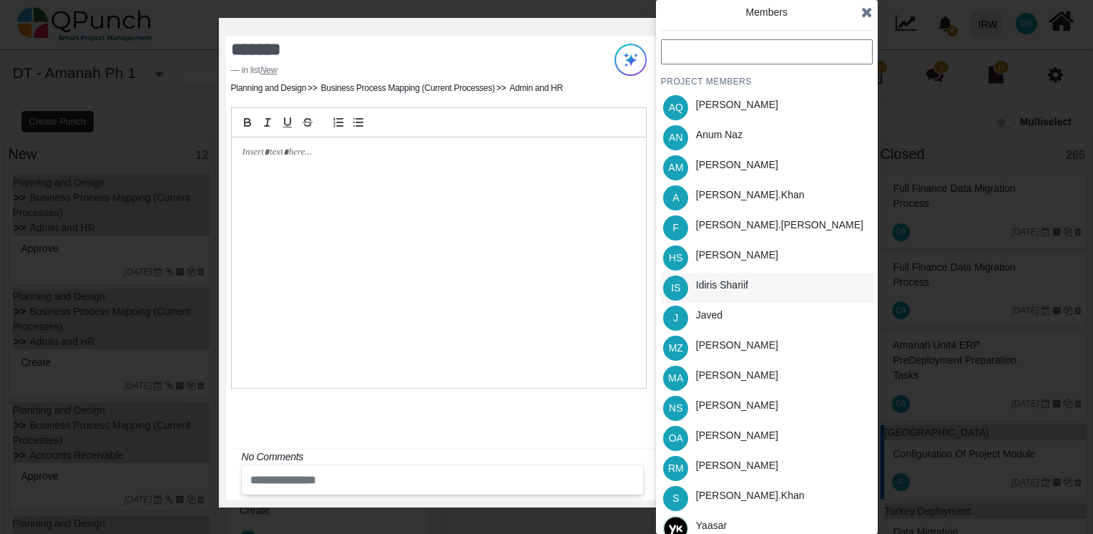
click at [707, 280] on div "Idiris Shariif" at bounding box center [722, 285] width 52 height 15
click at [867, 12] on icon at bounding box center [866, 12] width 11 height 14
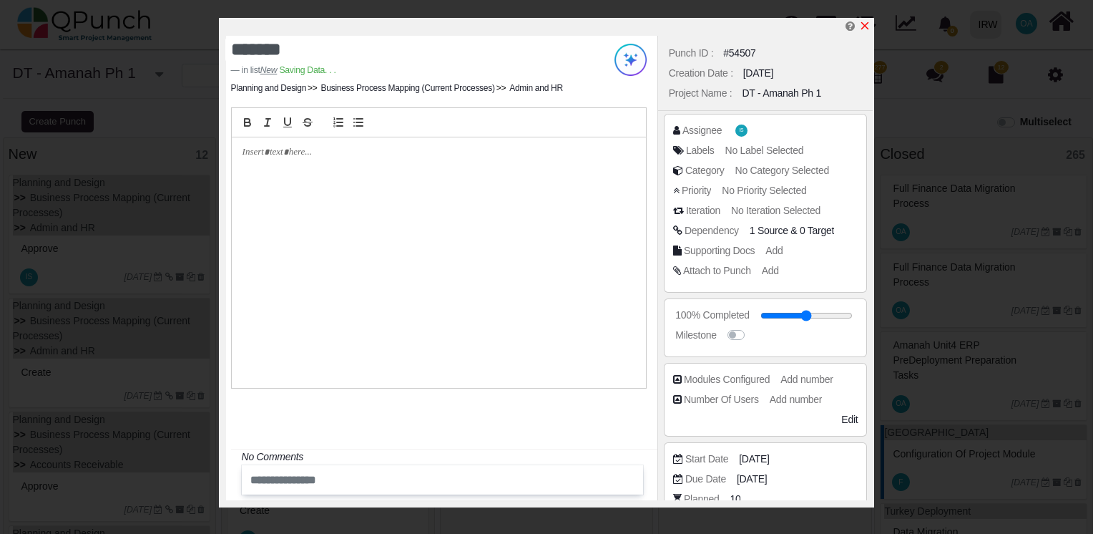
click at [860, 24] on icon "x" at bounding box center [864, 25] width 11 height 11
type input "**"
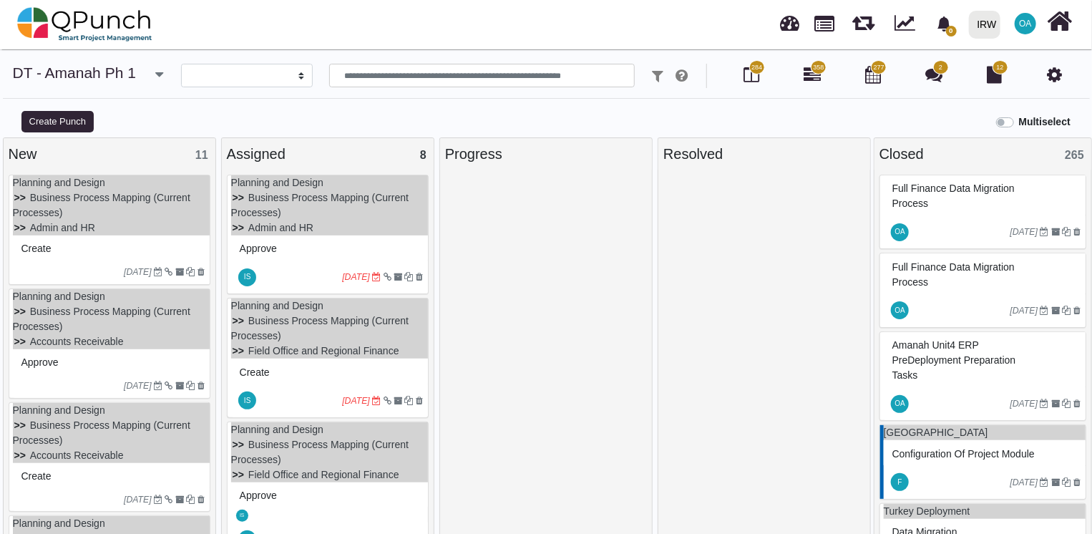
click at [91, 253] on div "Create" at bounding box center [111, 249] width 187 height 22
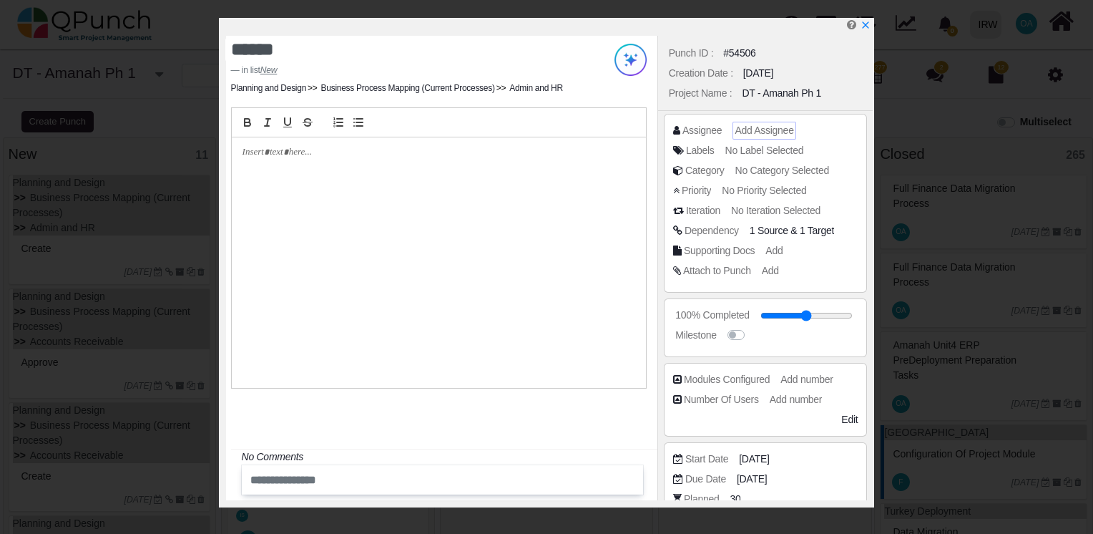
click at [742, 127] on span "Add Assignee" at bounding box center [764, 129] width 59 height 11
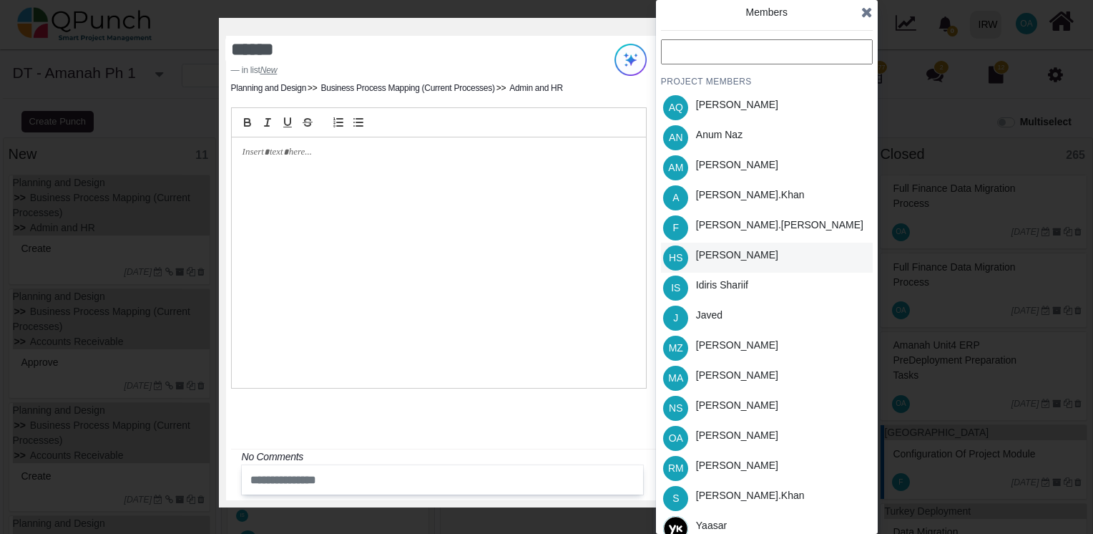
click at [705, 261] on div "Hassan Saleem" at bounding box center [737, 255] width 82 height 15
click at [866, 11] on icon at bounding box center [866, 12] width 11 height 14
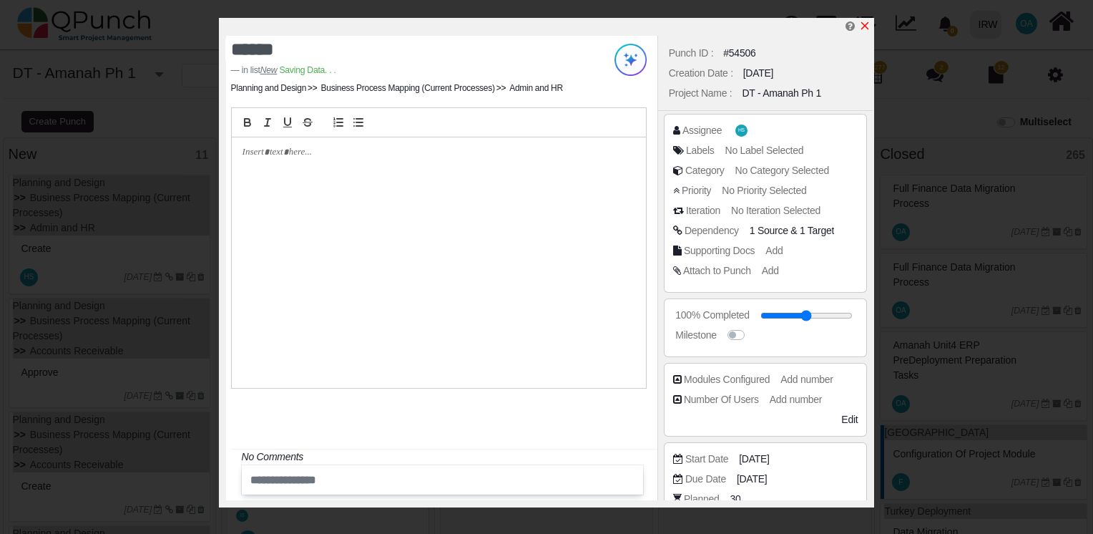
click at [862, 27] on icon "x" at bounding box center [864, 25] width 11 height 11
type input "**"
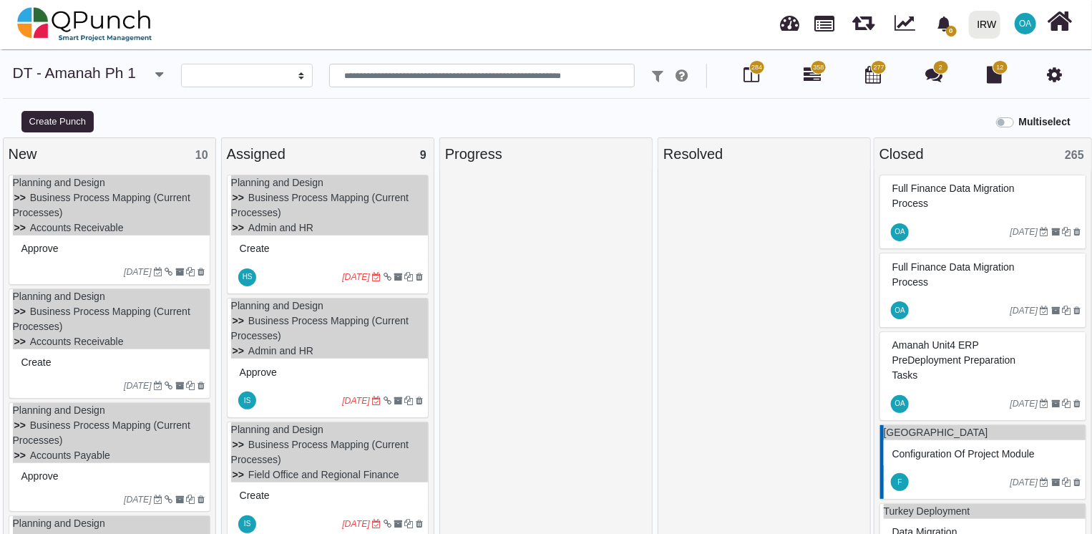
click at [69, 259] on div "Approve" at bounding box center [111, 249] width 187 height 22
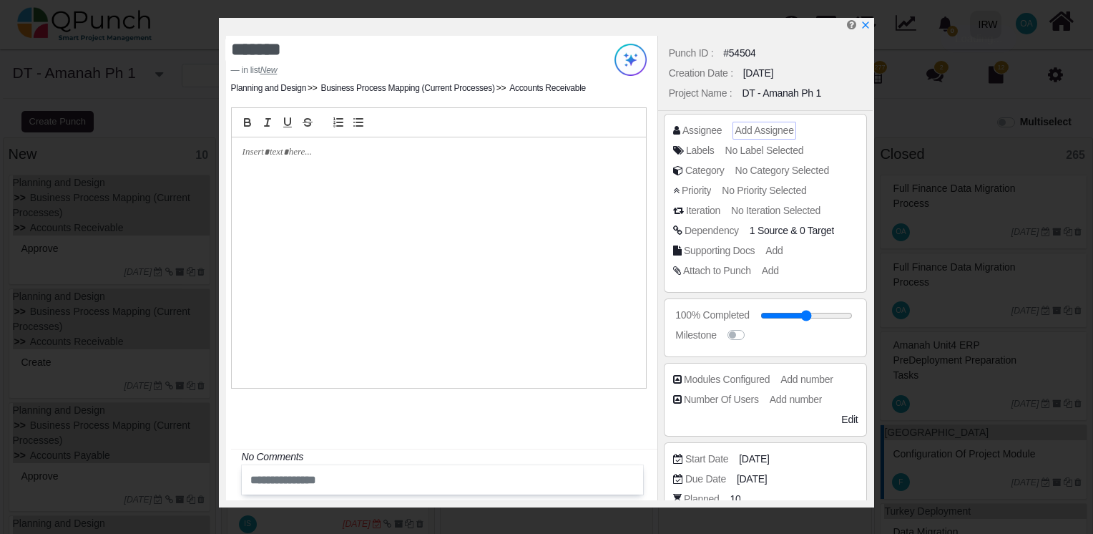
click at [766, 130] on span "Add Assignee" at bounding box center [764, 129] width 59 height 11
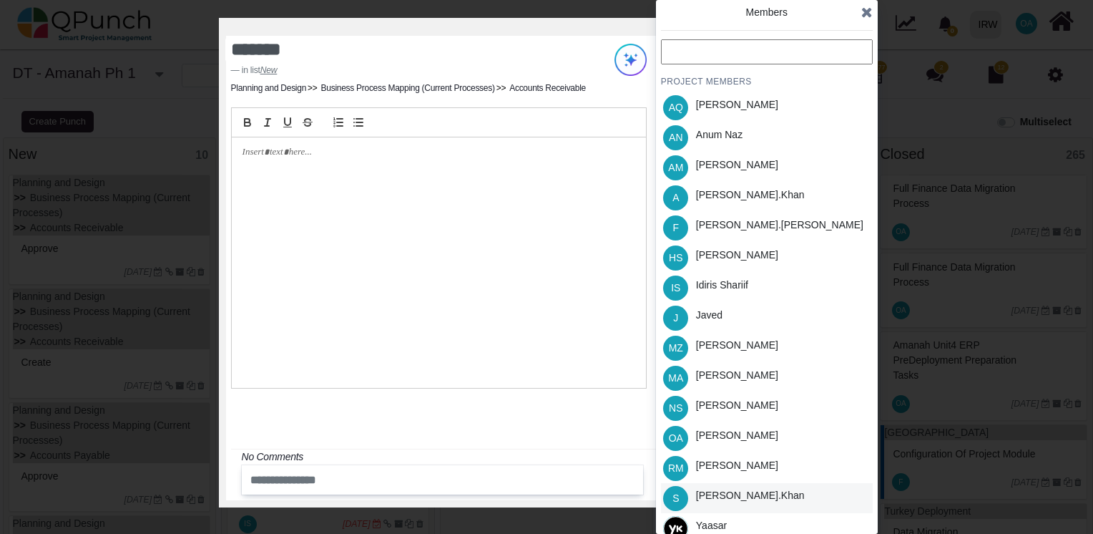
click at [713, 494] on div "Salman.khan" at bounding box center [750, 495] width 109 height 15
click at [871, 11] on div "Members PROJECT MEMBERS AQ Aamar Qayum AN Anum Naz AM Asad Malik A Azeem.khan F…" at bounding box center [767, 267] width 222 height 534
click at [869, 11] on icon at bounding box center [866, 12] width 11 height 14
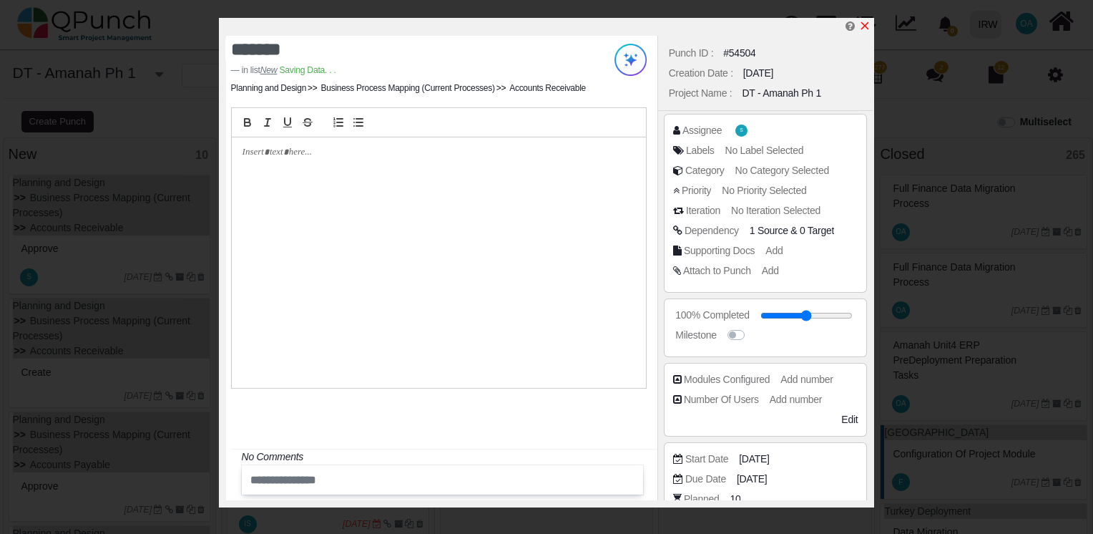
click at [865, 25] on icon "x" at bounding box center [864, 25] width 11 height 11
type input "**"
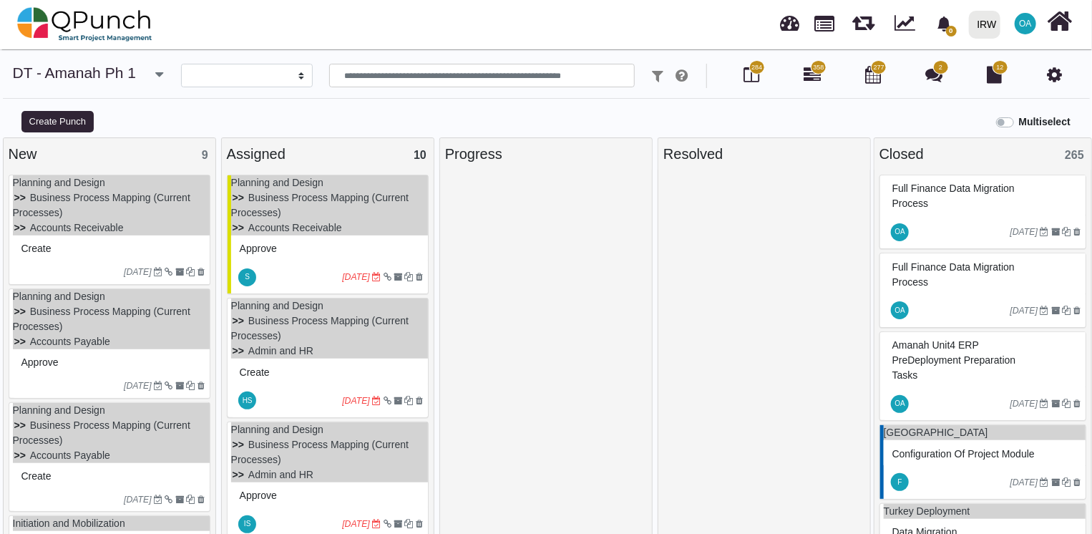
click at [97, 253] on div "Create" at bounding box center [111, 249] width 187 height 22
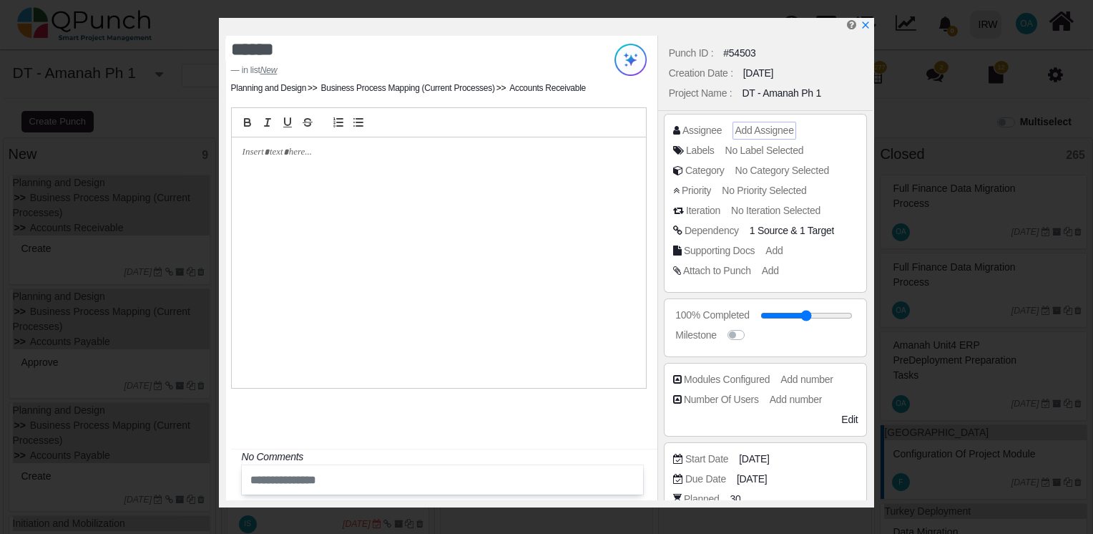
click at [753, 126] on span "Add Assignee" at bounding box center [764, 129] width 59 height 11
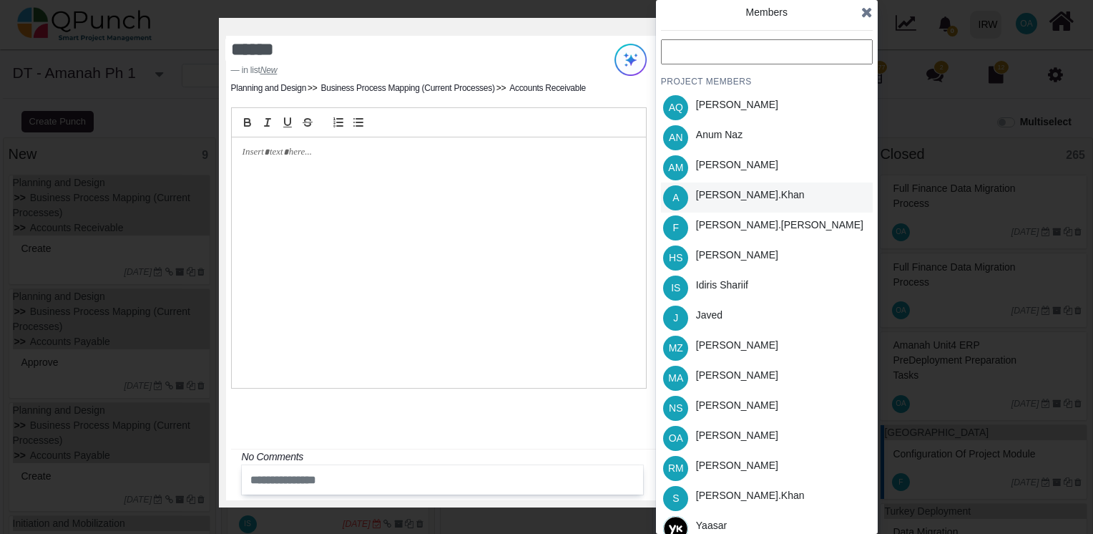
click at [721, 195] on div "Azeem.khan" at bounding box center [750, 194] width 109 height 15
click at [865, 13] on icon at bounding box center [866, 12] width 11 height 14
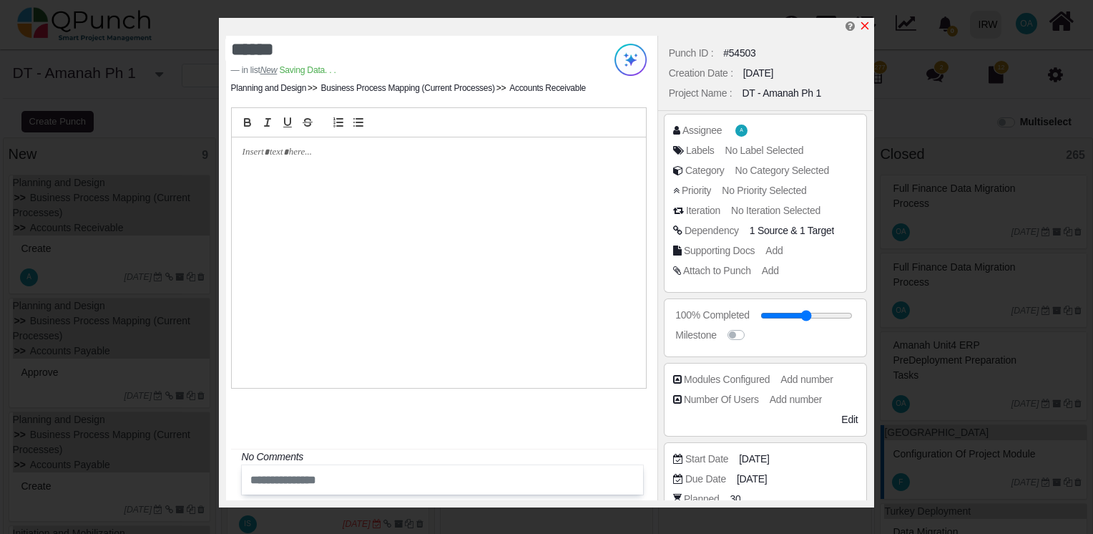
click at [866, 21] on icon "x" at bounding box center [864, 25] width 11 height 11
type input "**"
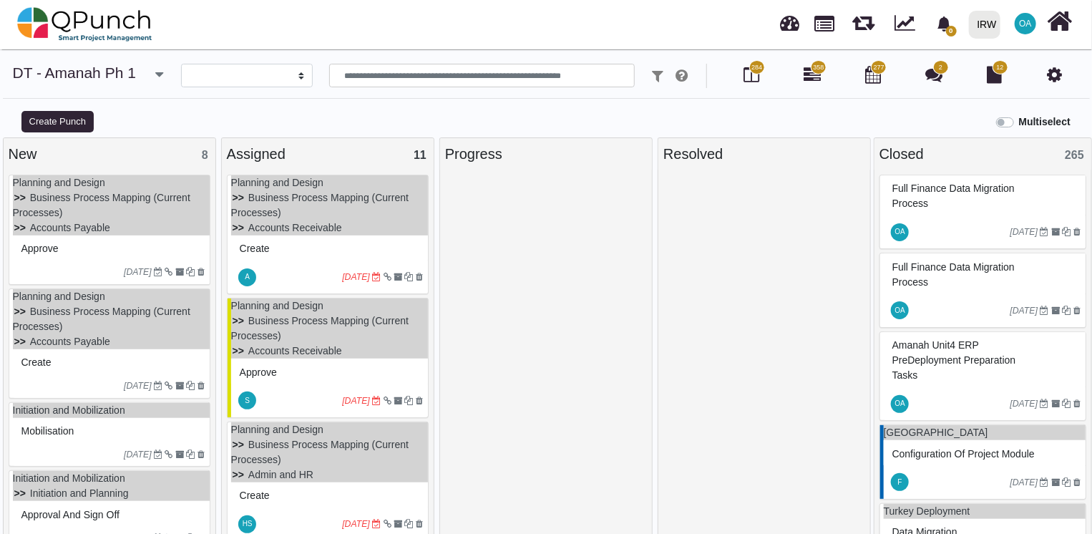
click at [73, 265] on div at bounding box center [71, 271] width 107 height 13
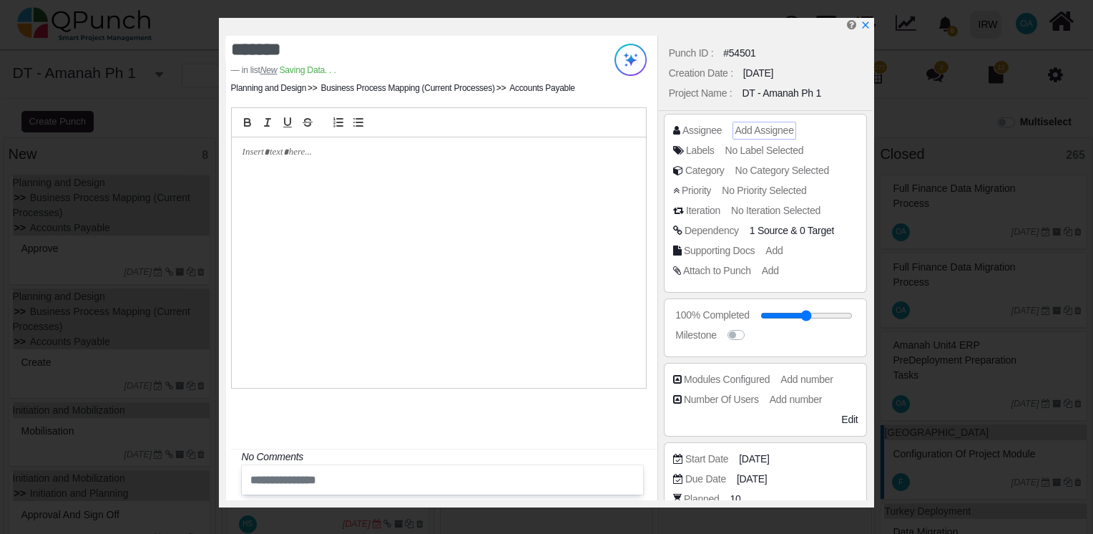
click at [743, 130] on span "Add Assignee" at bounding box center [764, 129] width 59 height 11
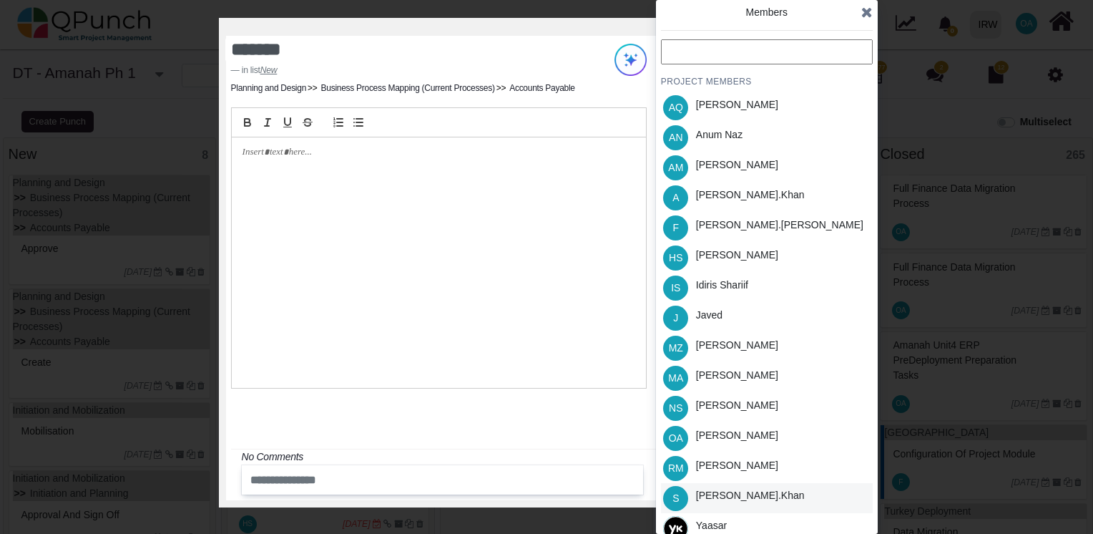
click at [743, 496] on div "Salman.khan" at bounding box center [750, 495] width 109 height 15
click at [869, 11] on icon at bounding box center [866, 12] width 11 height 14
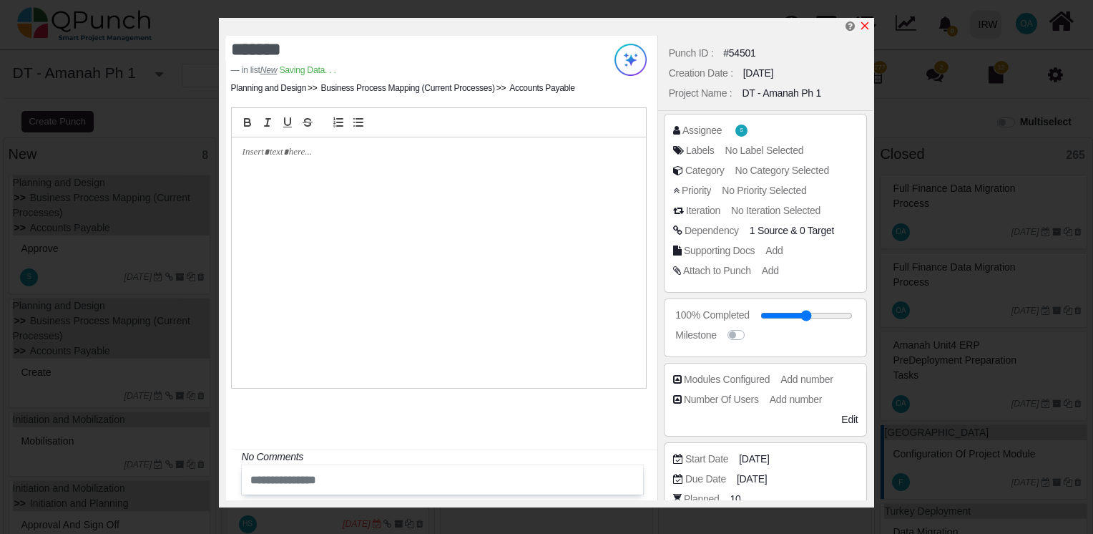
click at [864, 30] on icon "x" at bounding box center [864, 25] width 11 height 11
type input "**"
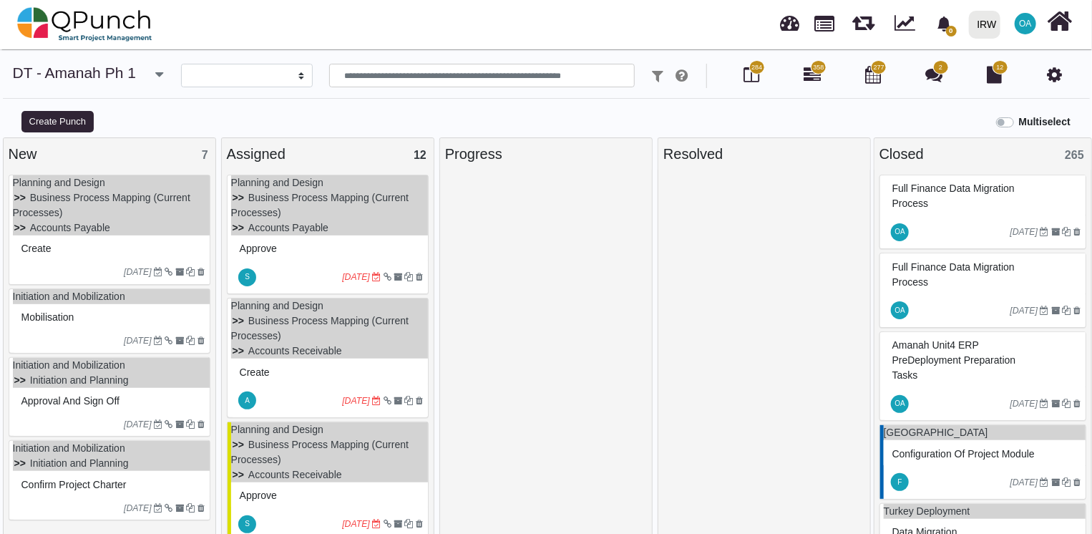
click at [79, 250] on div "Create" at bounding box center [111, 249] width 187 height 22
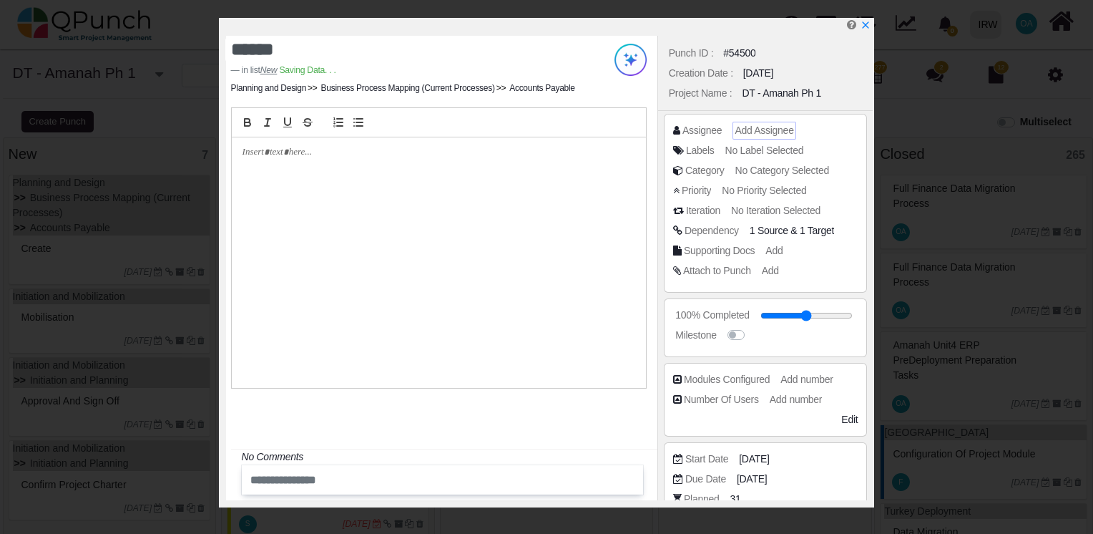
click at [753, 132] on span "Add Assignee" at bounding box center [764, 129] width 59 height 11
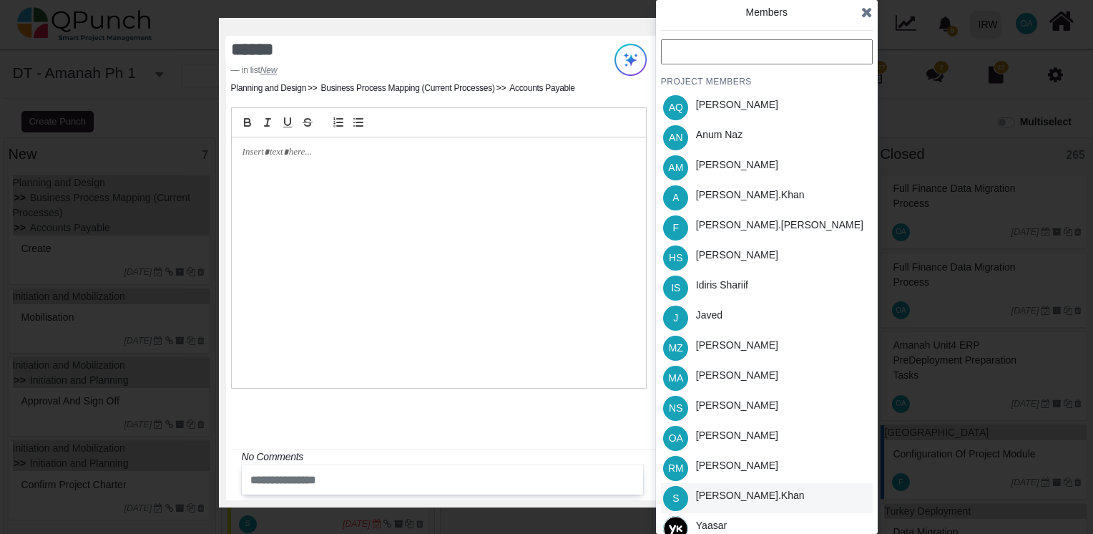
click at [720, 497] on div "Salman.khan" at bounding box center [750, 495] width 109 height 15
click at [865, 18] on icon at bounding box center [866, 12] width 11 height 14
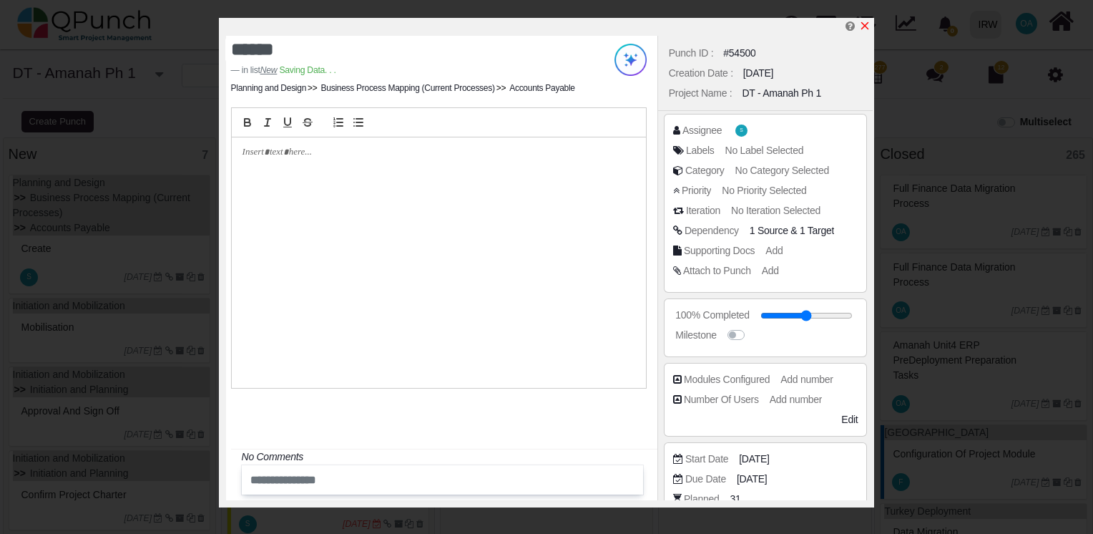
click at [865, 23] on icon "x" at bounding box center [864, 25] width 11 height 11
type input "**"
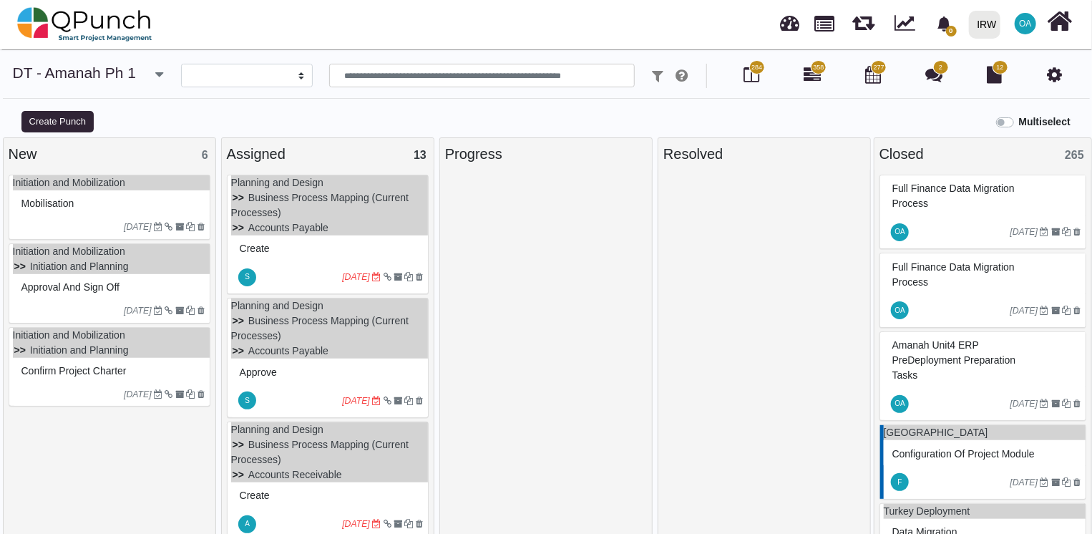
click at [94, 218] on div "17-06-2022" at bounding box center [111, 226] width 197 height 23
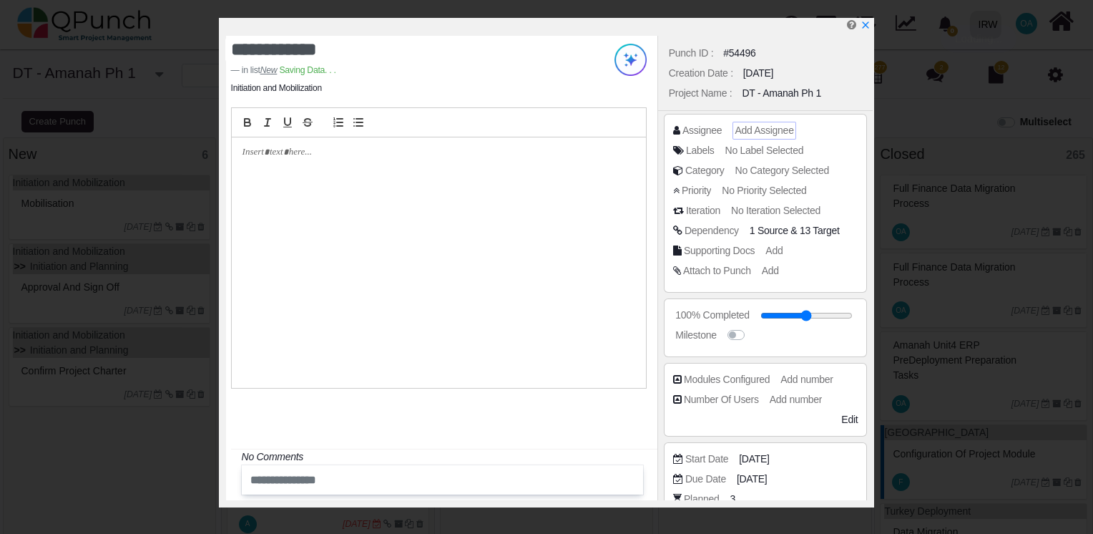
click at [766, 124] on span "Add Assignee" at bounding box center [764, 129] width 59 height 11
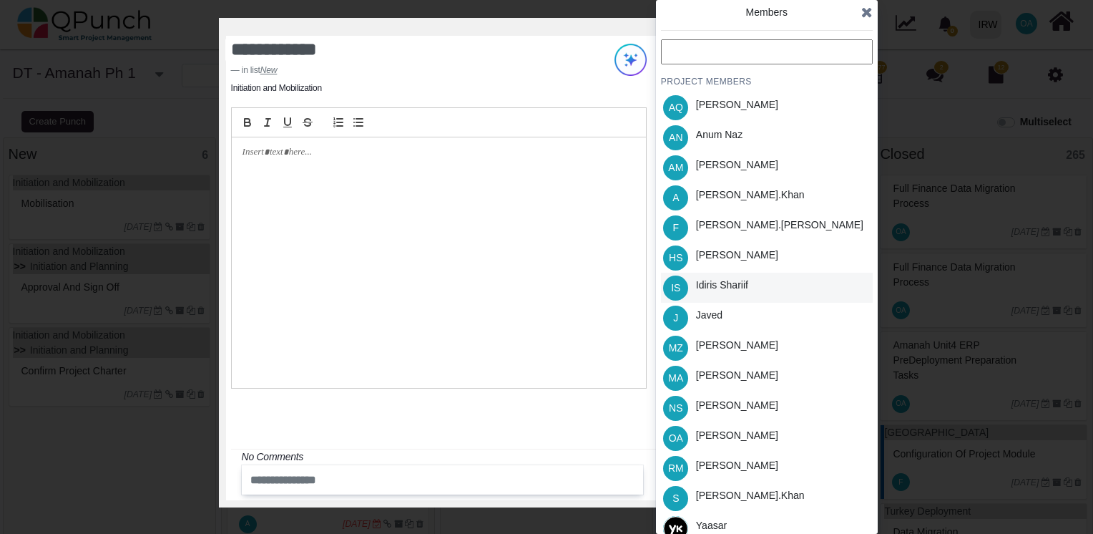
click at [720, 290] on div "Idiris Shariif" at bounding box center [722, 285] width 52 height 15
click at [864, 12] on icon at bounding box center [866, 12] width 11 height 14
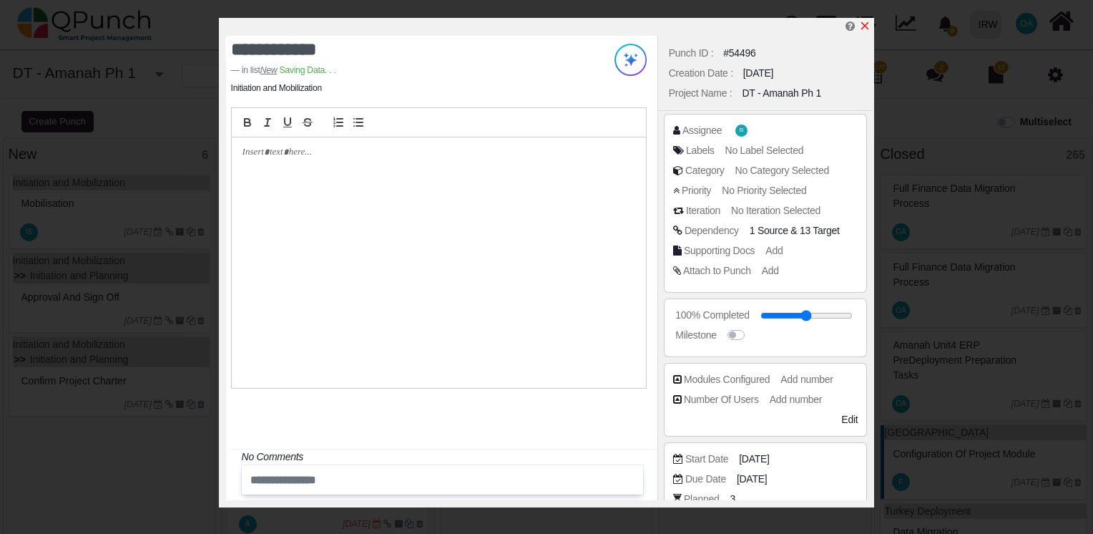
click at [870, 24] on icon "x" at bounding box center [864, 25] width 11 height 11
type input "**"
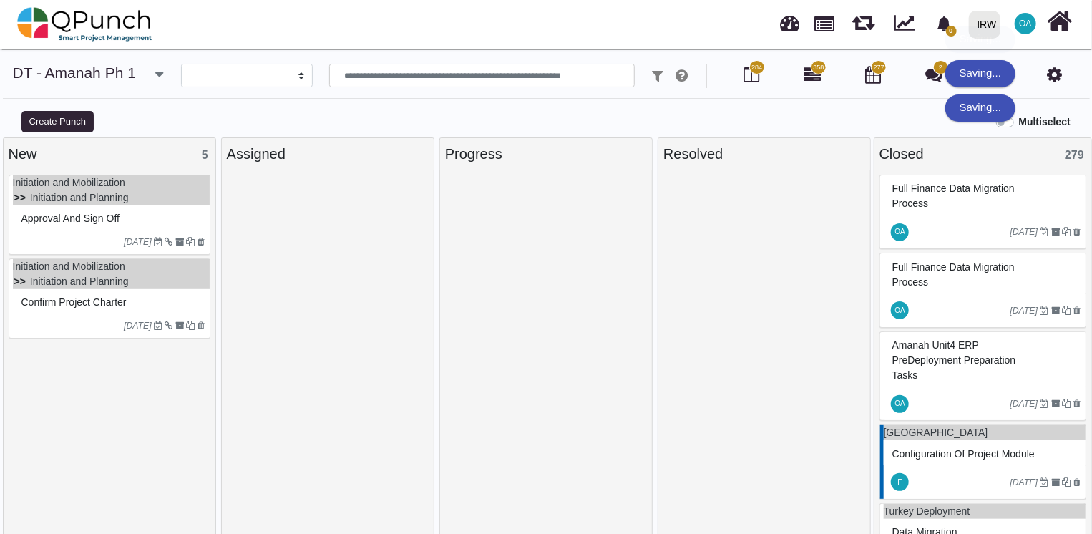
click at [144, 217] on div "Approval and Sign off" at bounding box center [111, 218] width 187 height 22
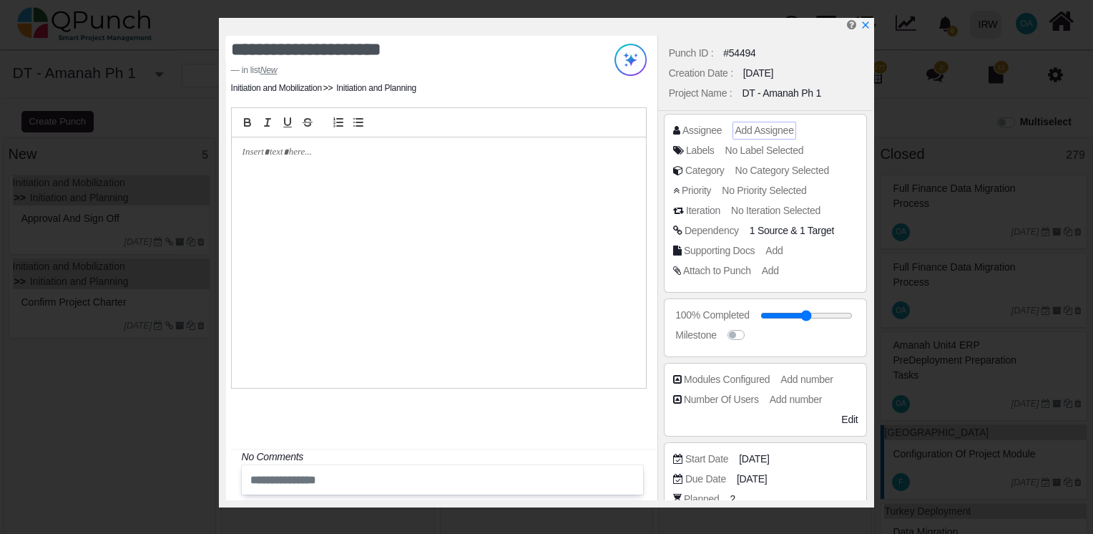
click at [758, 135] on span "Add Assignee" at bounding box center [764, 129] width 59 height 11
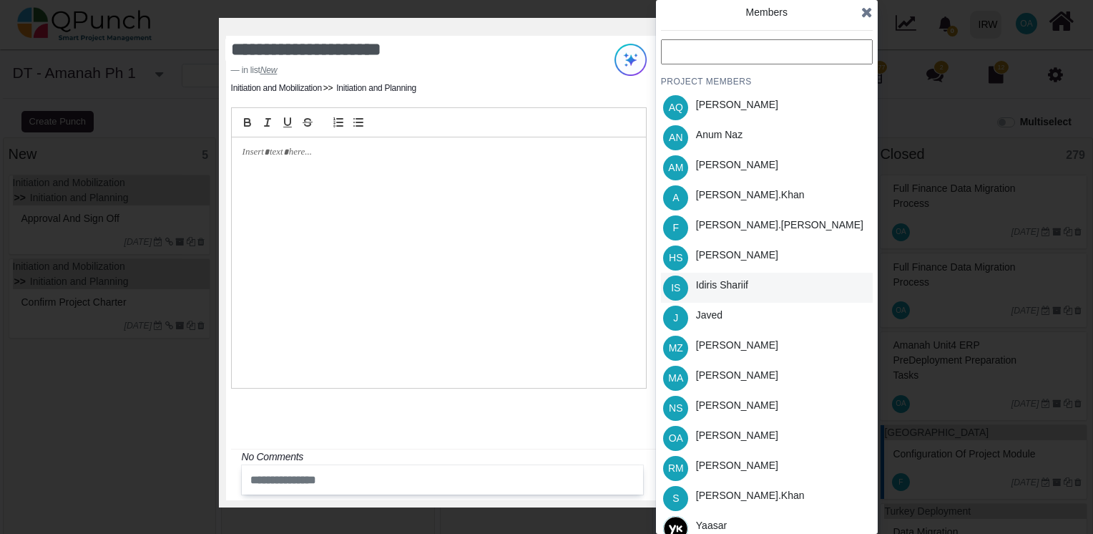
click at [705, 282] on div "Idiris Shariif" at bounding box center [722, 285] width 52 height 15
click at [866, 16] on icon at bounding box center [866, 12] width 11 height 14
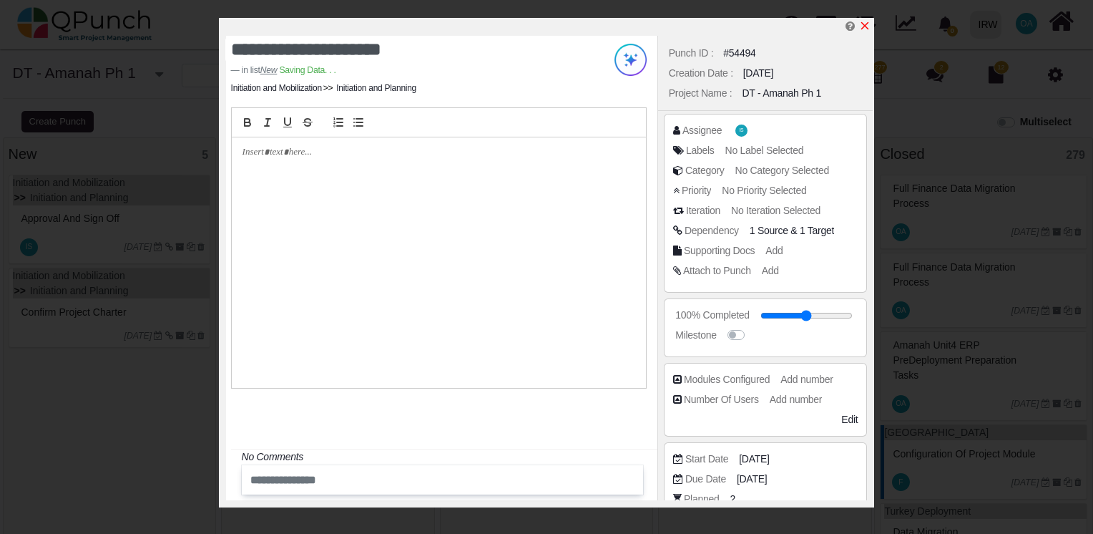
click at [867, 24] on icon "x" at bounding box center [865, 26] width 8 height 8
type input "**"
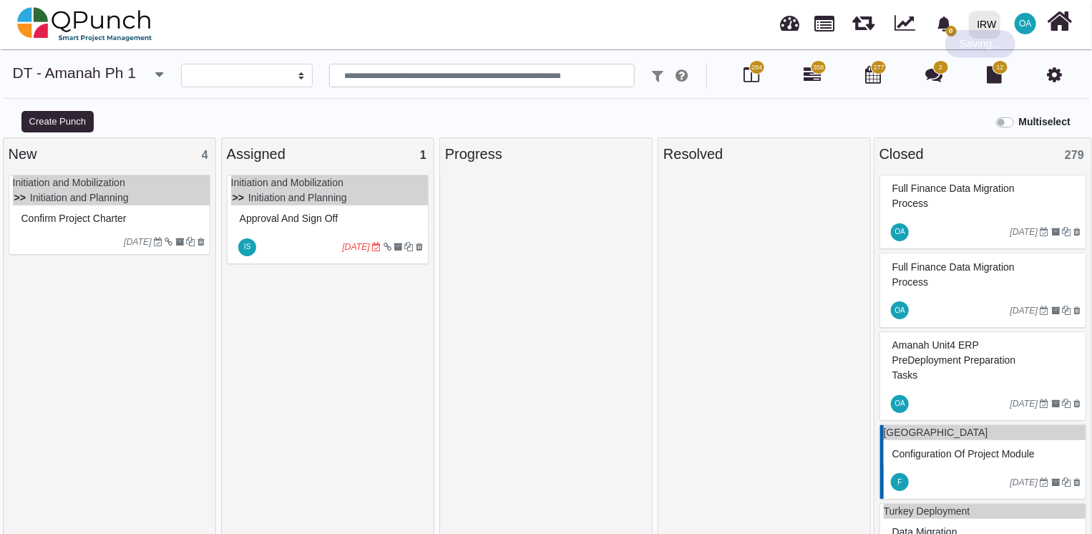
click at [147, 207] on div "Confirm Project Charter" at bounding box center [111, 218] width 187 height 22
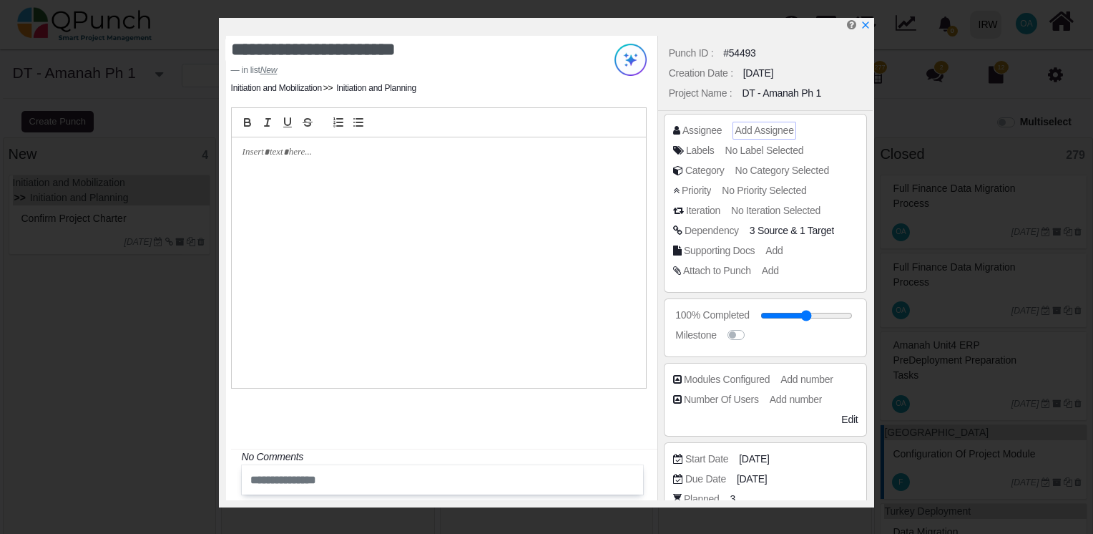
click at [747, 135] on span "Add Assignee" at bounding box center [764, 129] width 59 height 11
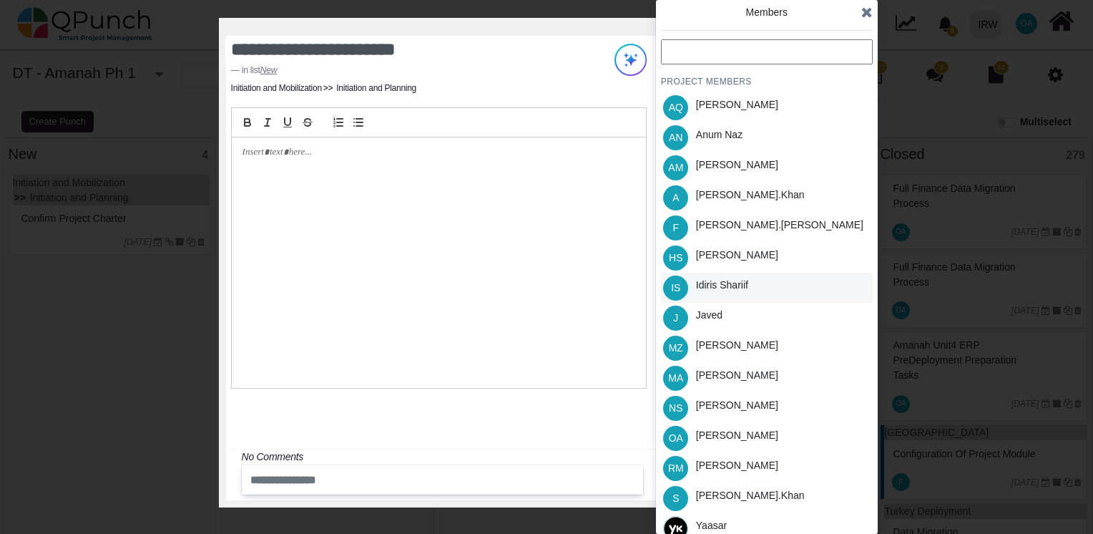
click at [722, 279] on div "Idiris Shariif" at bounding box center [722, 285] width 52 height 15
click at [863, 15] on icon at bounding box center [866, 12] width 11 height 14
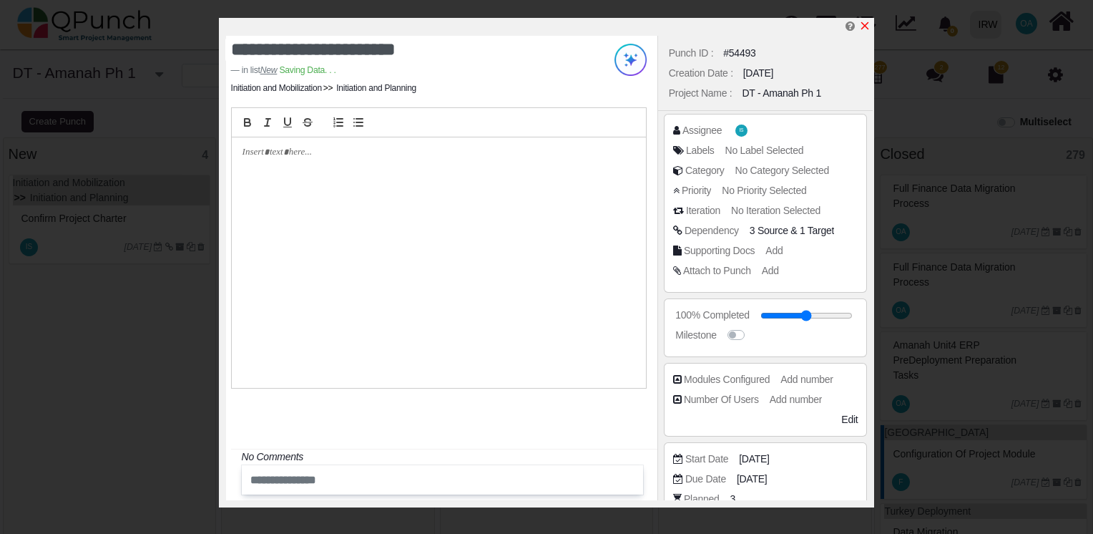
click at [861, 29] on icon "x" at bounding box center [864, 25] width 11 height 11
type input "**"
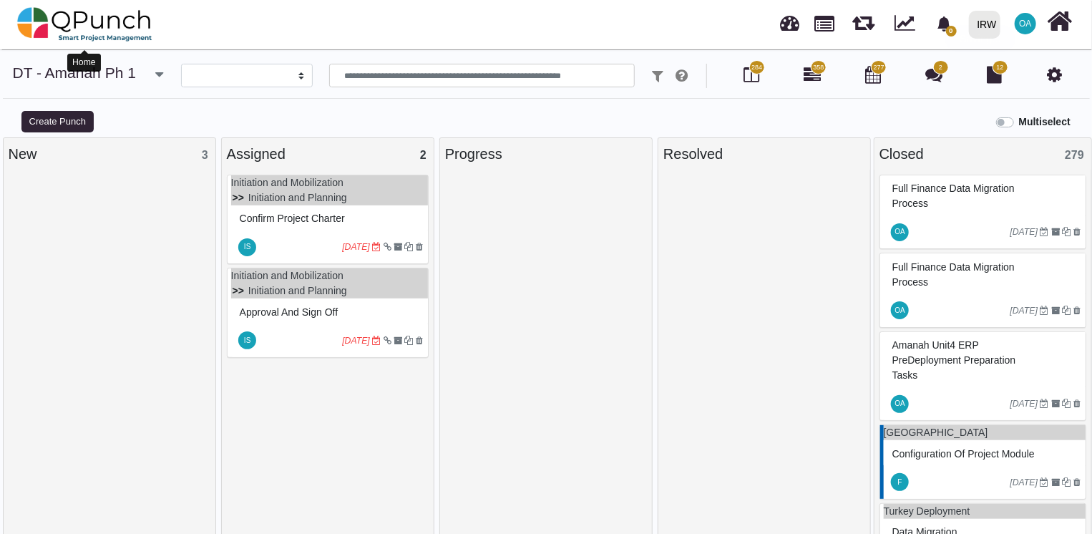
click at [97, 27] on img at bounding box center [84, 24] width 135 height 43
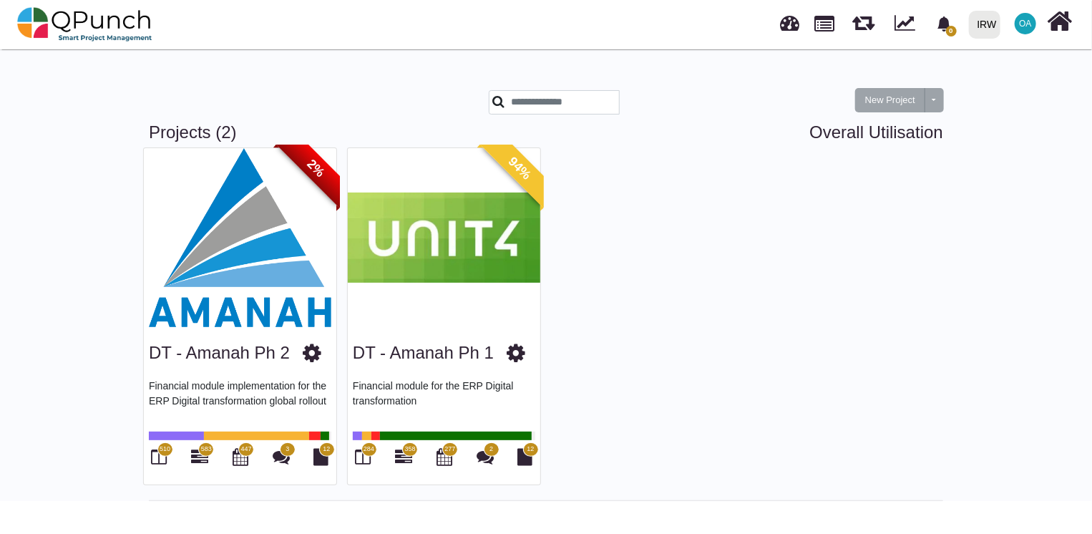
click at [447, 295] on img at bounding box center [444, 237] width 192 height 179
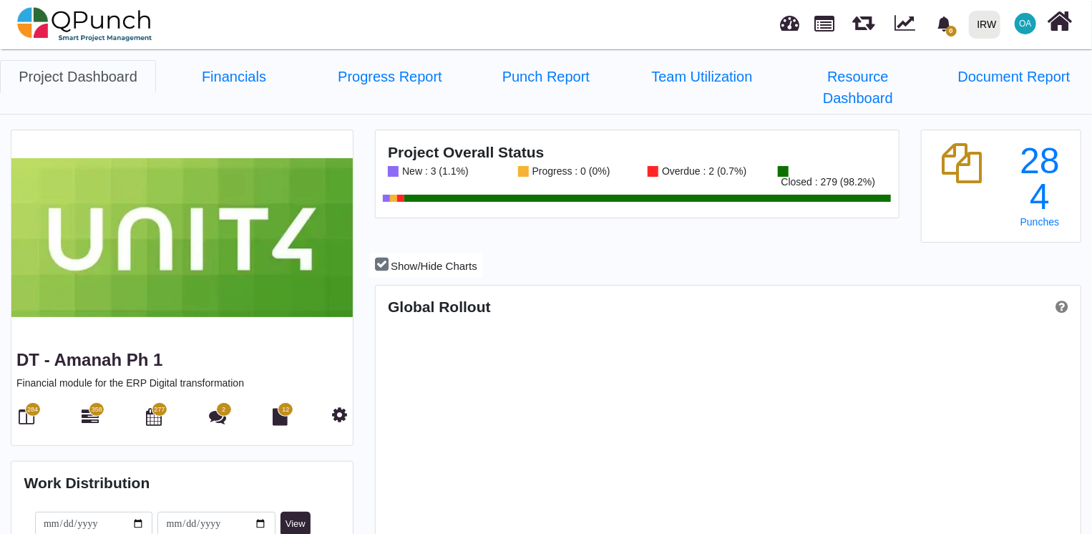
scroll to position [223, 233]
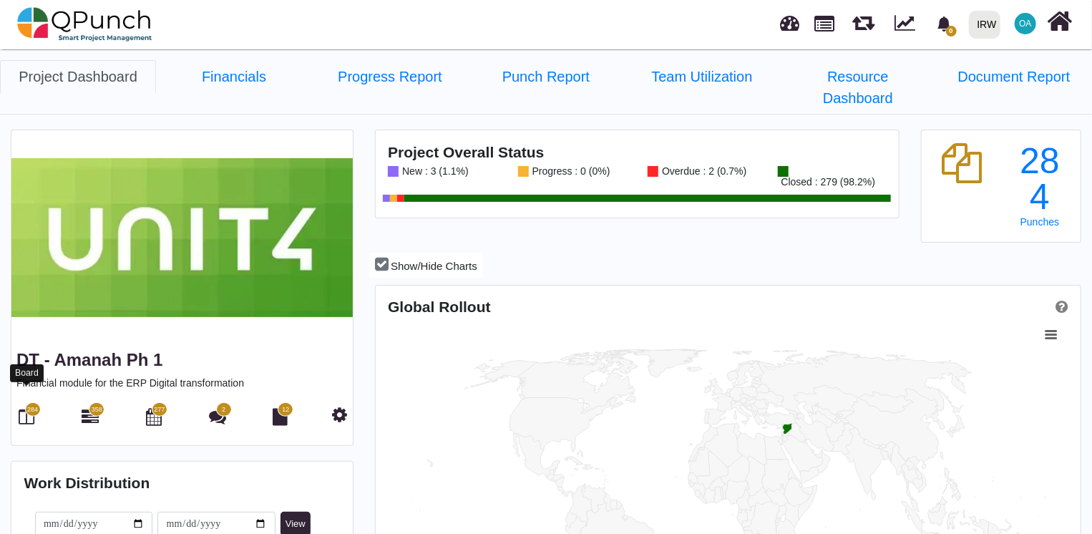
click at [19, 408] on icon at bounding box center [27, 416] width 16 height 17
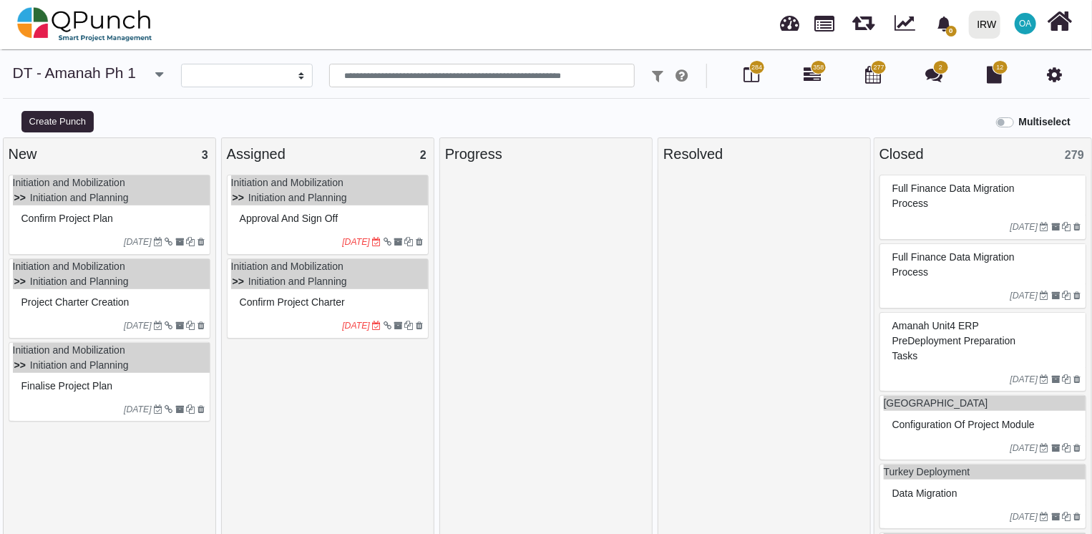
select select
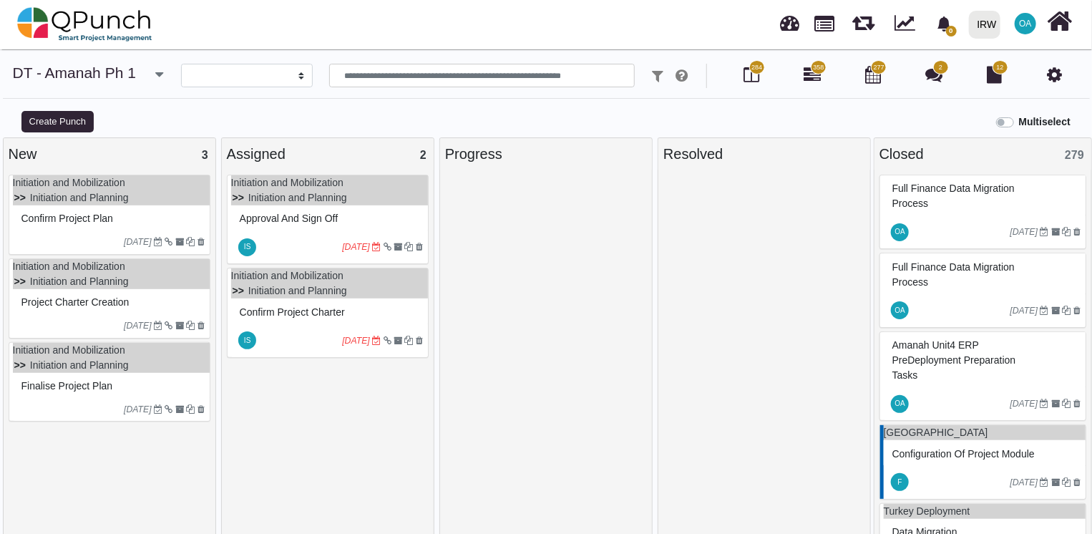
click at [97, 235] on div at bounding box center [71, 241] width 107 height 13
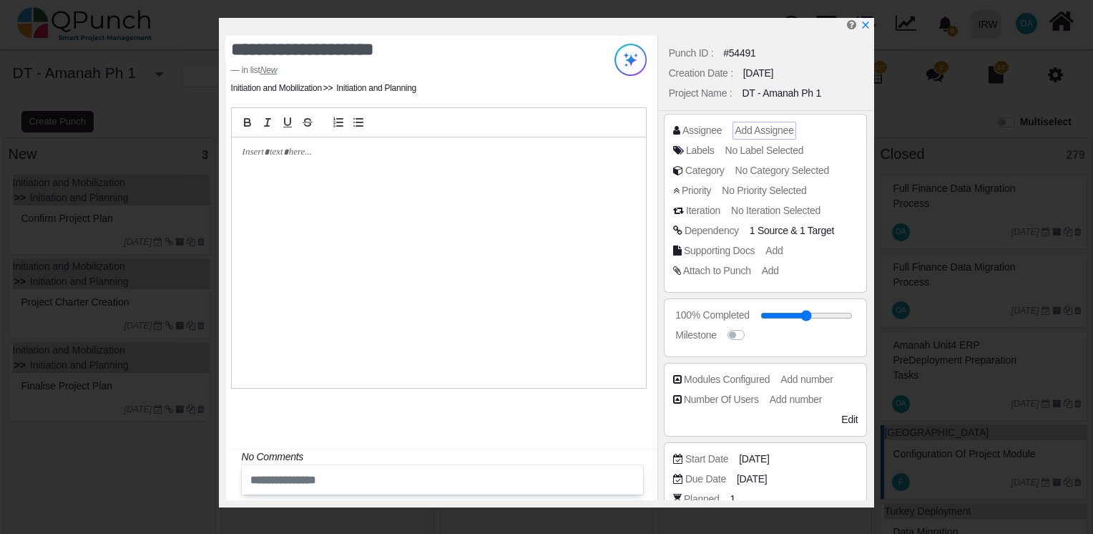
click at [742, 128] on span "Add Assignee" at bounding box center [764, 129] width 59 height 11
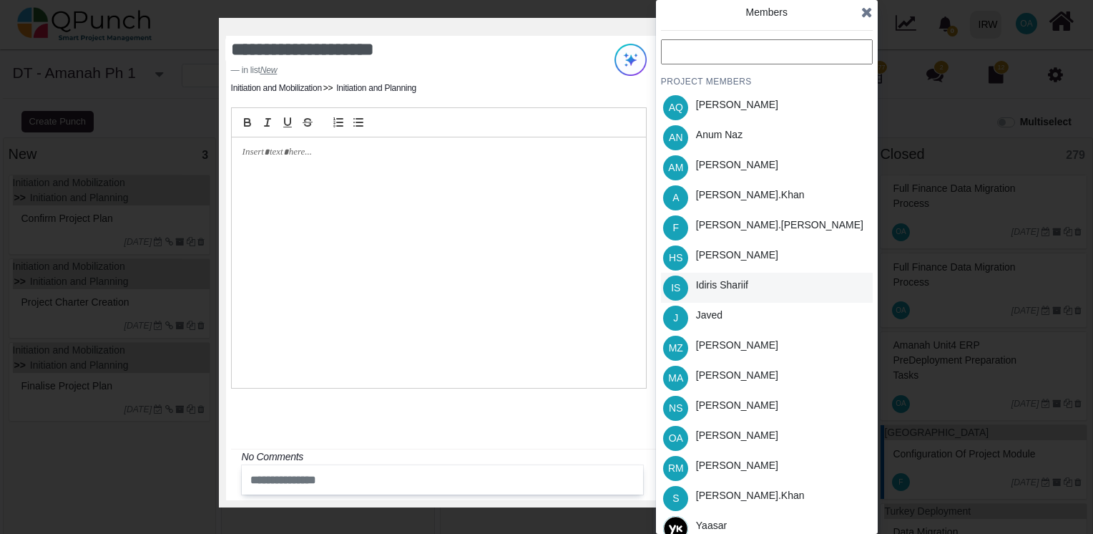
click at [702, 289] on div "Idiris Shariif" at bounding box center [722, 285] width 52 height 15
click at [871, 14] on icon at bounding box center [866, 12] width 11 height 14
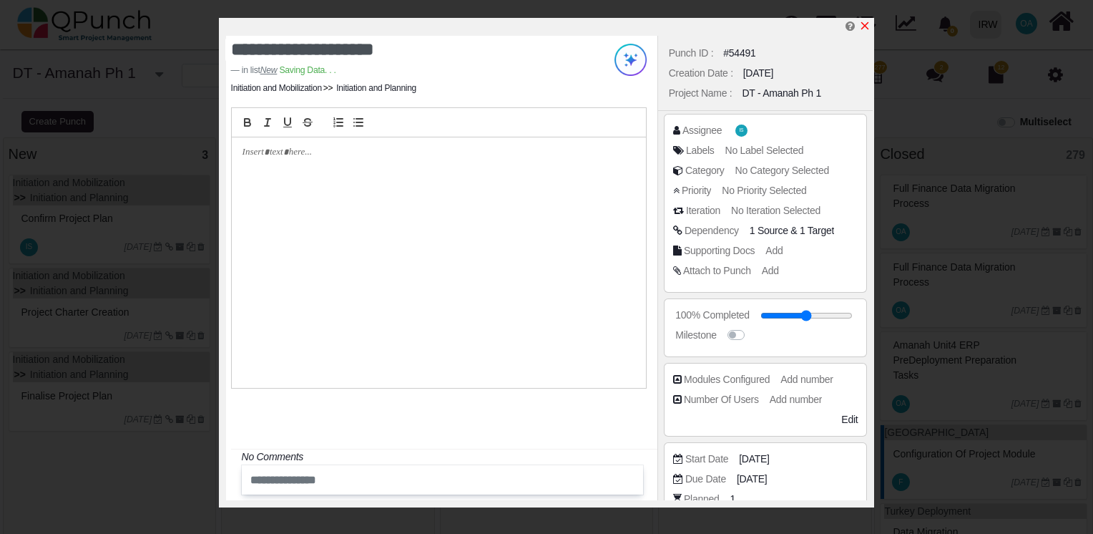
click at [868, 30] on icon "x" at bounding box center [865, 26] width 8 height 8
type input "**"
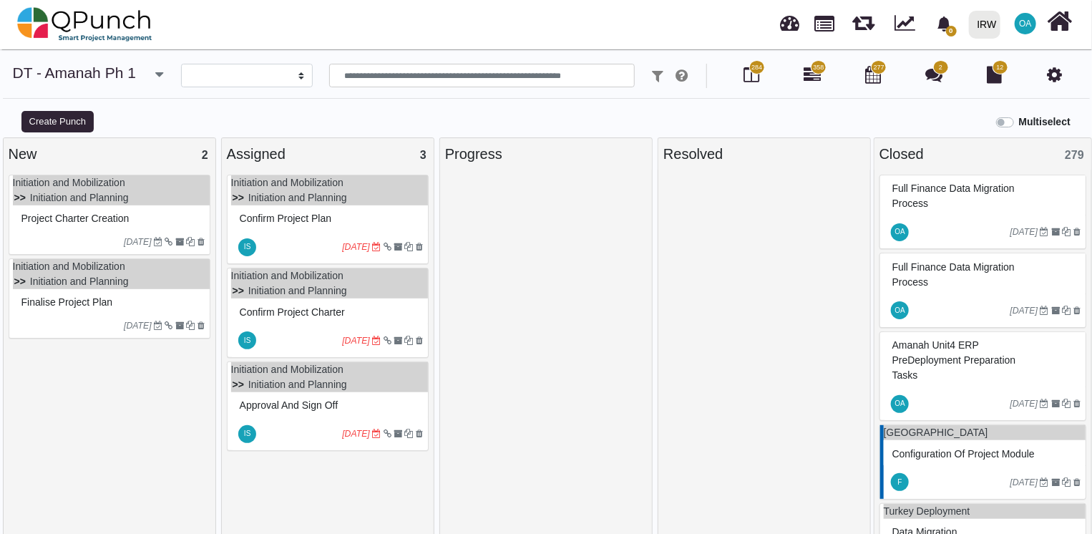
click at [65, 237] on div at bounding box center [71, 241] width 107 height 13
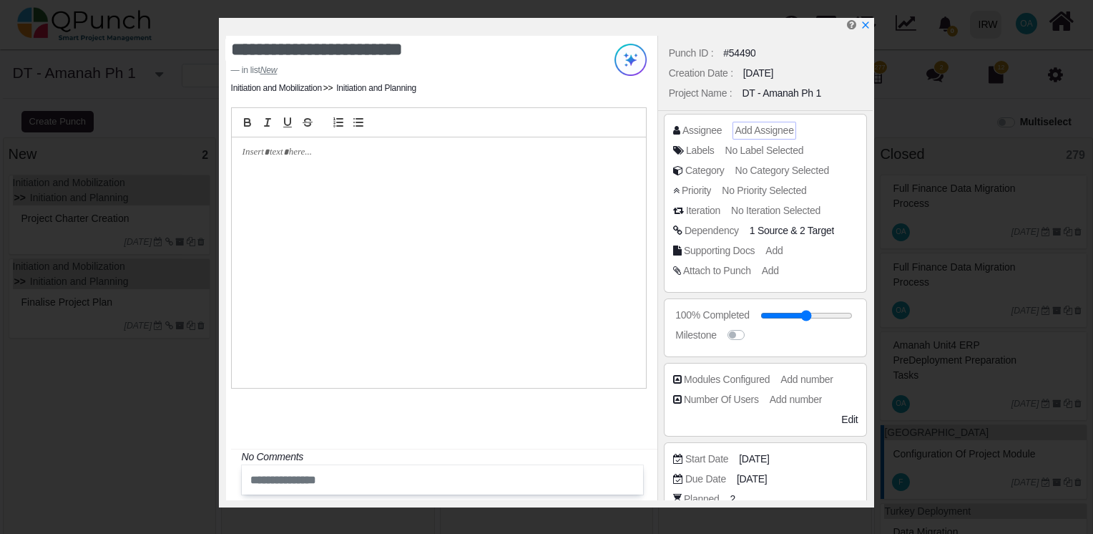
click at [751, 135] on span "Add Assignee" at bounding box center [764, 129] width 59 height 11
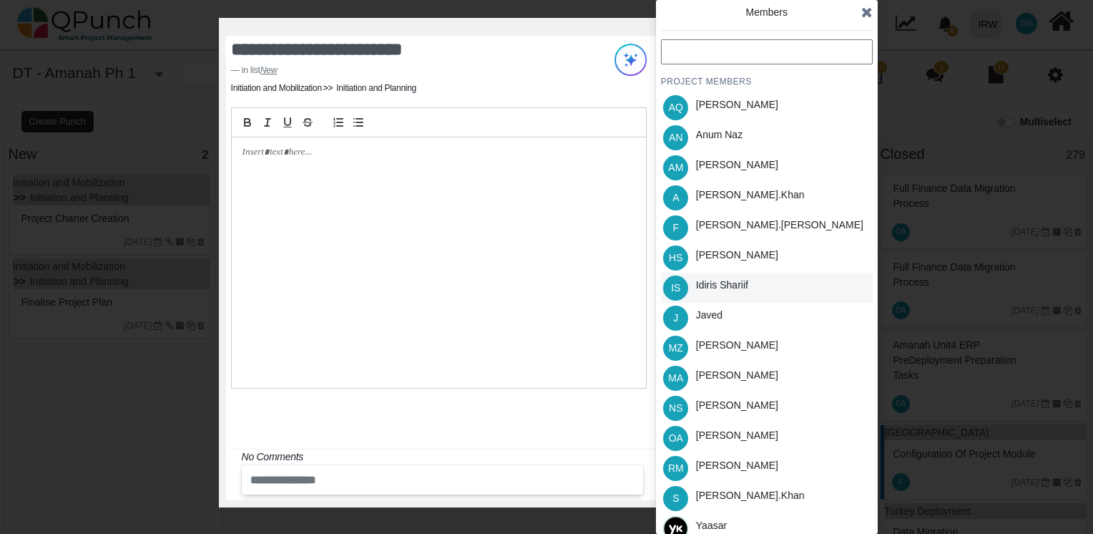
click at [710, 293] on div "Idiris Shariif" at bounding box center [722, 288] width 62 height 30
click at [863, 16] on icon at bounding box center [866, 12] width 11 height 14
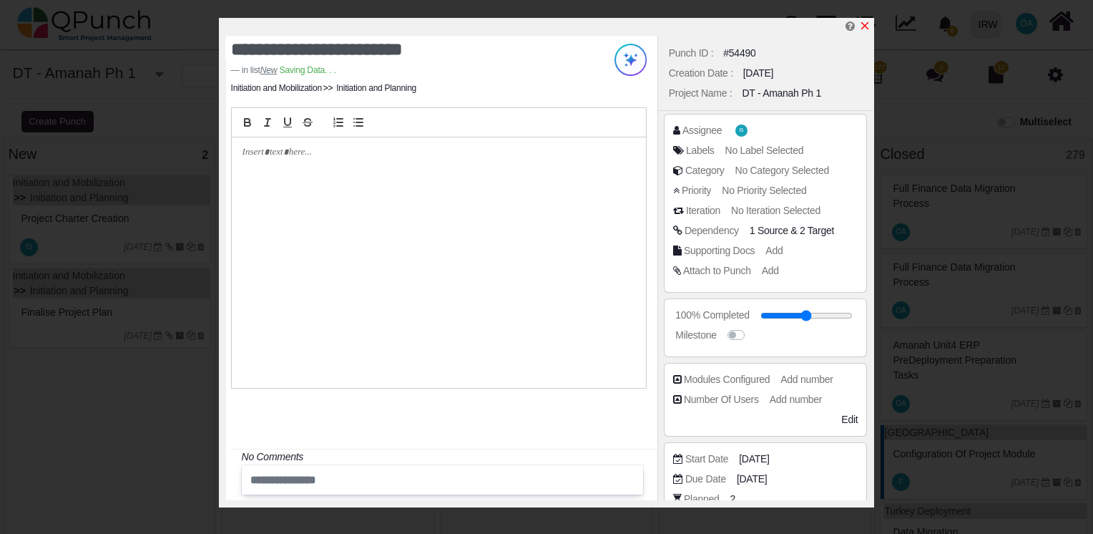
click at [869, 27] on icon "x" at bounding box center [864, 25] width 11 height 11
type input "**"
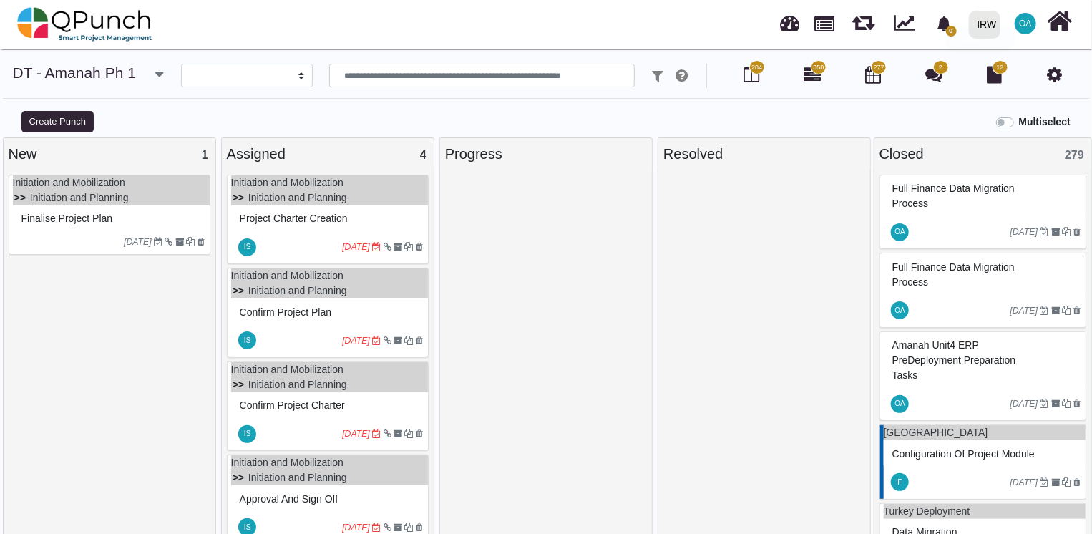
click at [49, 236] on div at bounding box center [71, 241] width 107 height 13
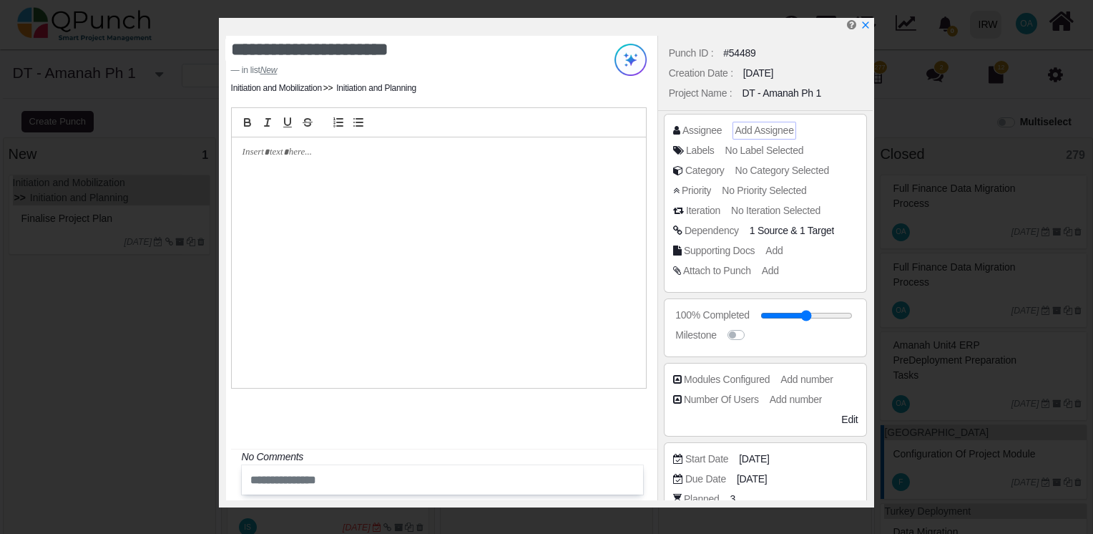
click at [753, 135] on span "Add Assignee" at bounding box center [764, 129] width 59 height 11
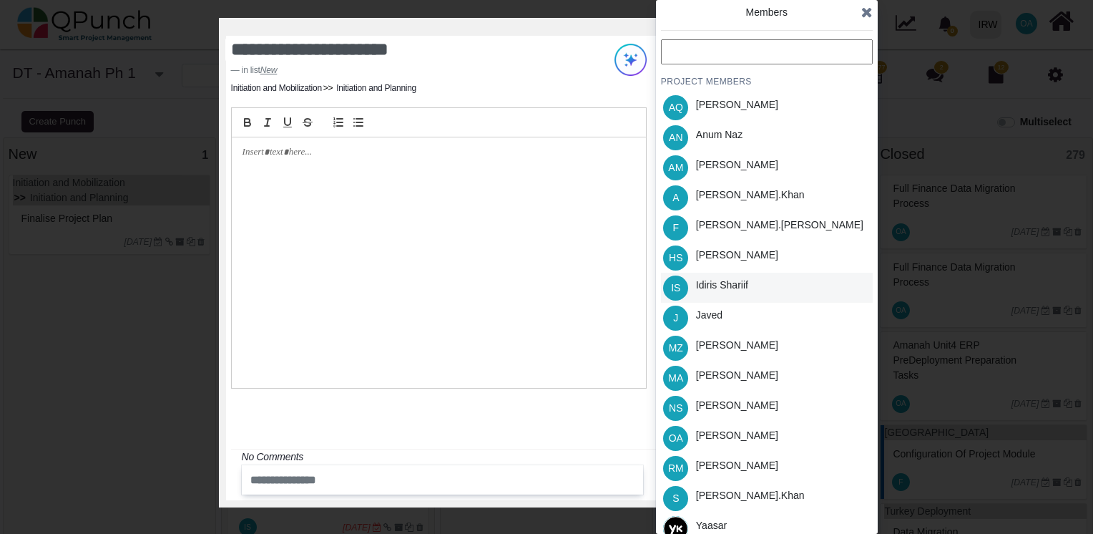
click at [710, 283] on div "Idiris Shariif" at bounding box center [722, 285] width 52 height 15
click at [870, 12] on icon at bounding box center [866, 12] width 11 height 14
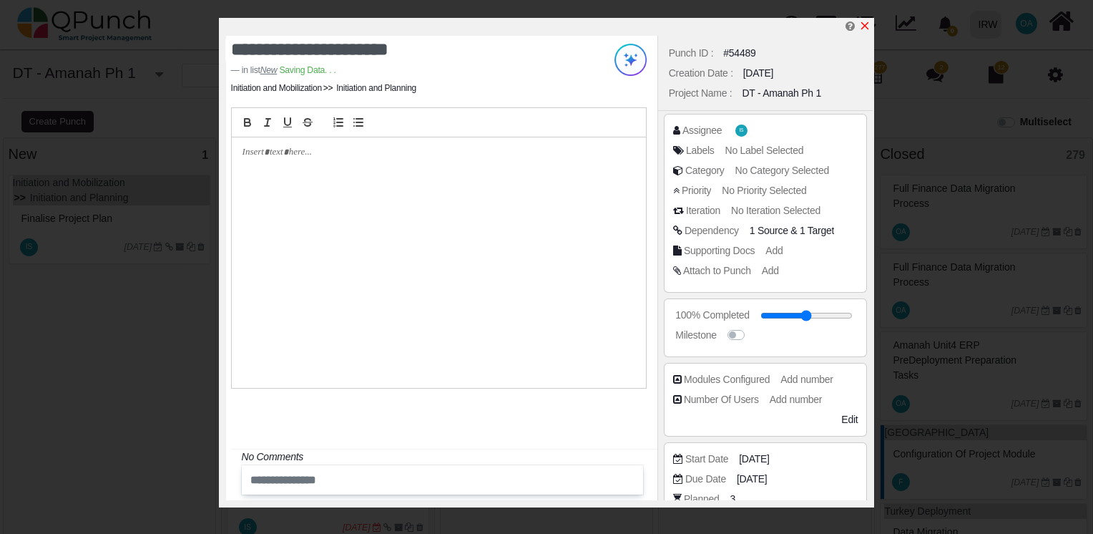
click at [870, 23] on icon "x" at bounding box center [864, 25] width 11 height 11
type input "**"
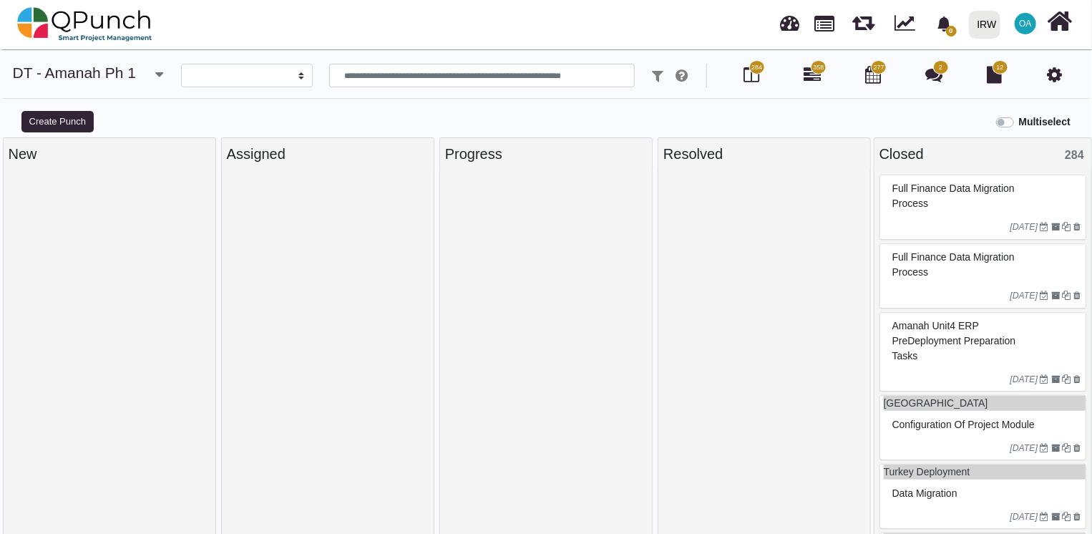
select select
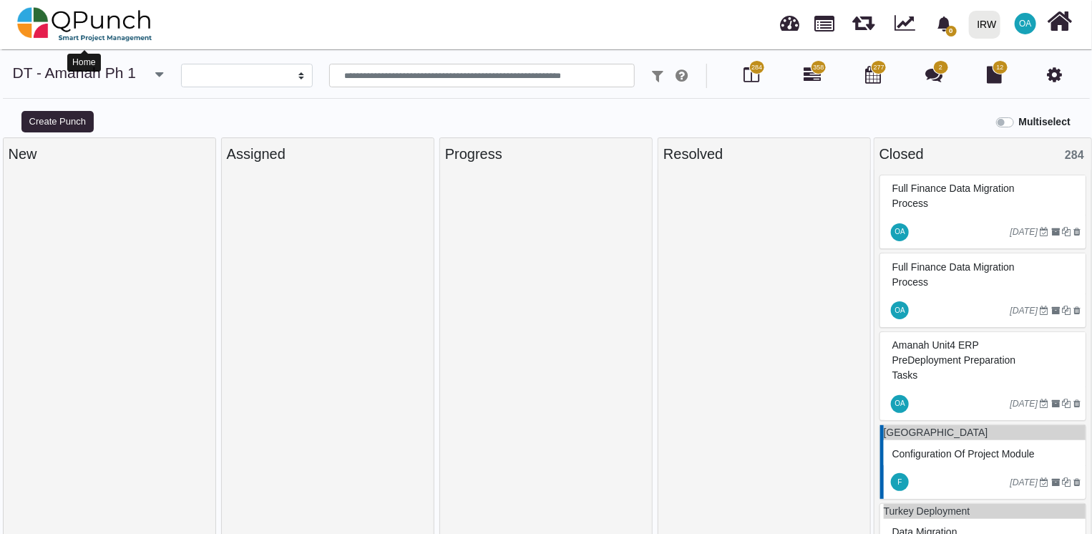
click at [103, 22] on img at bounding box center [84, 24] width 135 height 43
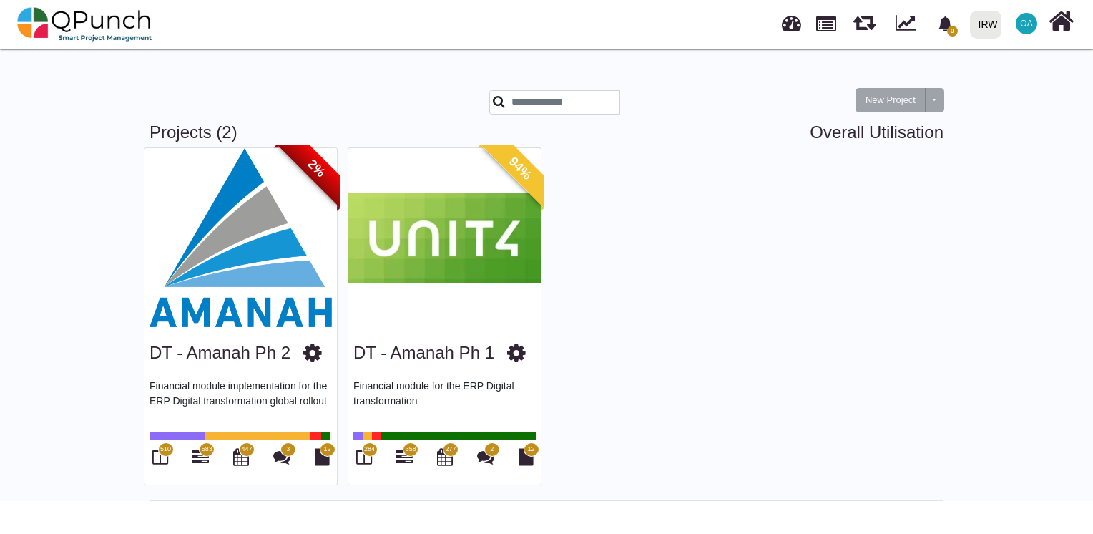
click at [415, 162] on img at bounding box center [444, 237] width 192 height 179
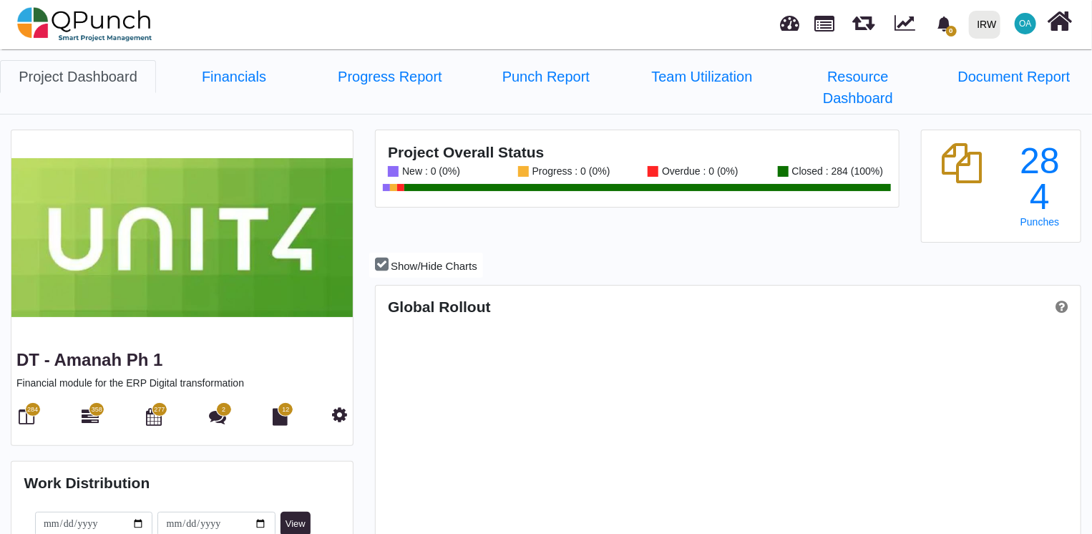
scroll to position [223, 233]
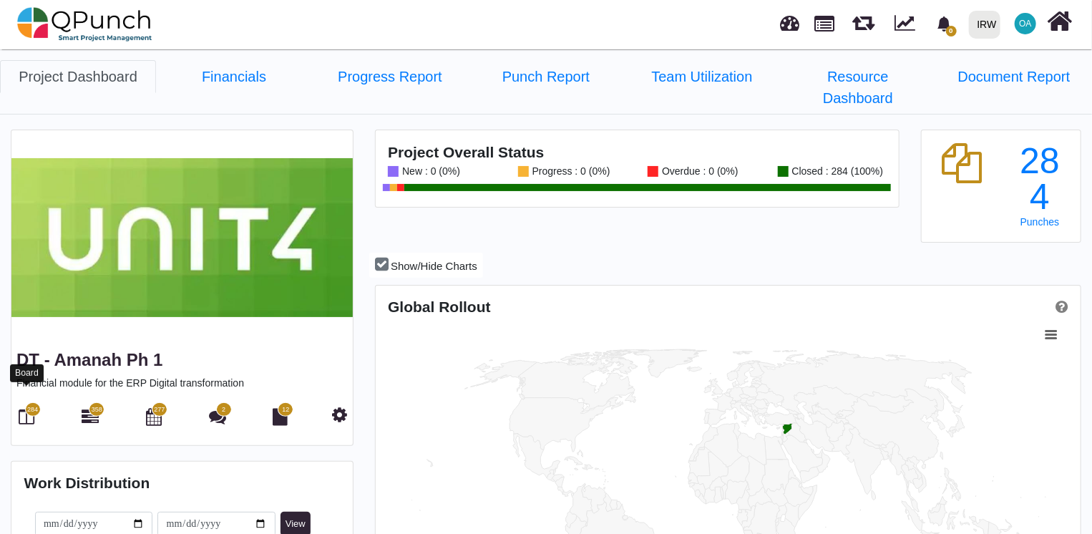
click at [22, 408] on icon at bounding box center [27, 416] width 16 height 17
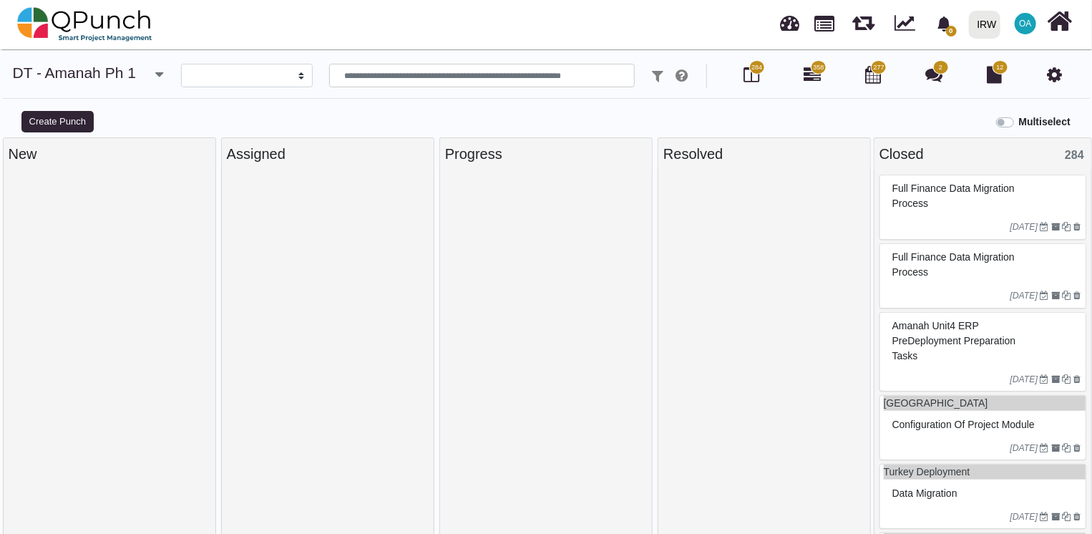
select select
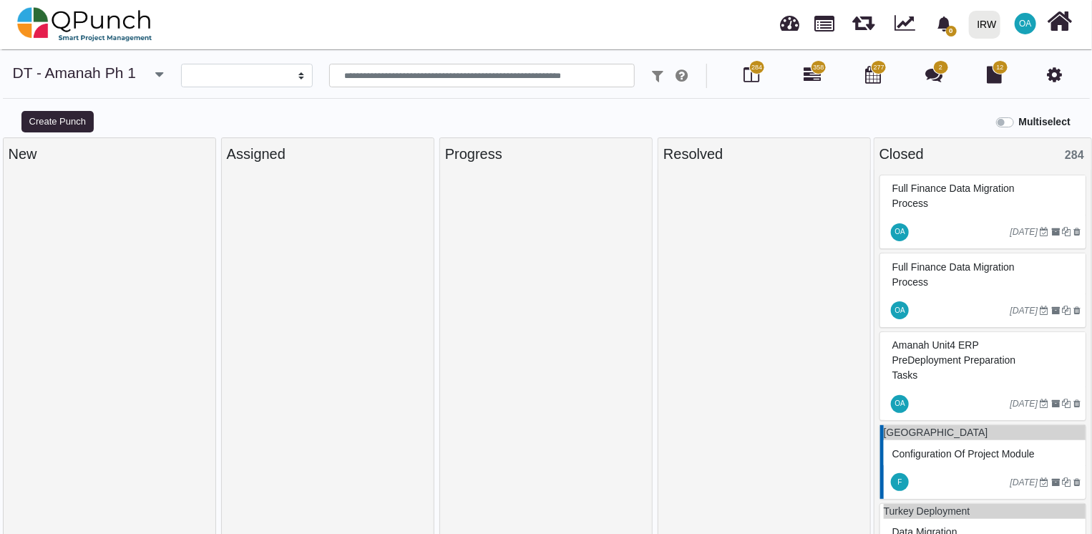
click at [446, 502] on div at bounding box center [546, 358] width 202 height 366
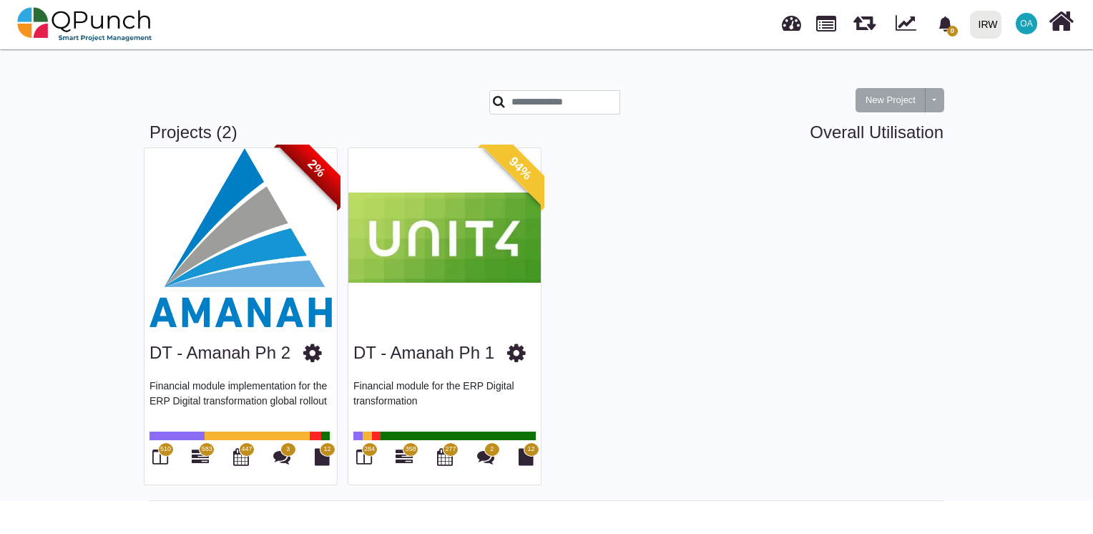
click at [311, 237] on img at bounding box center [241, 237] width 192 height 179
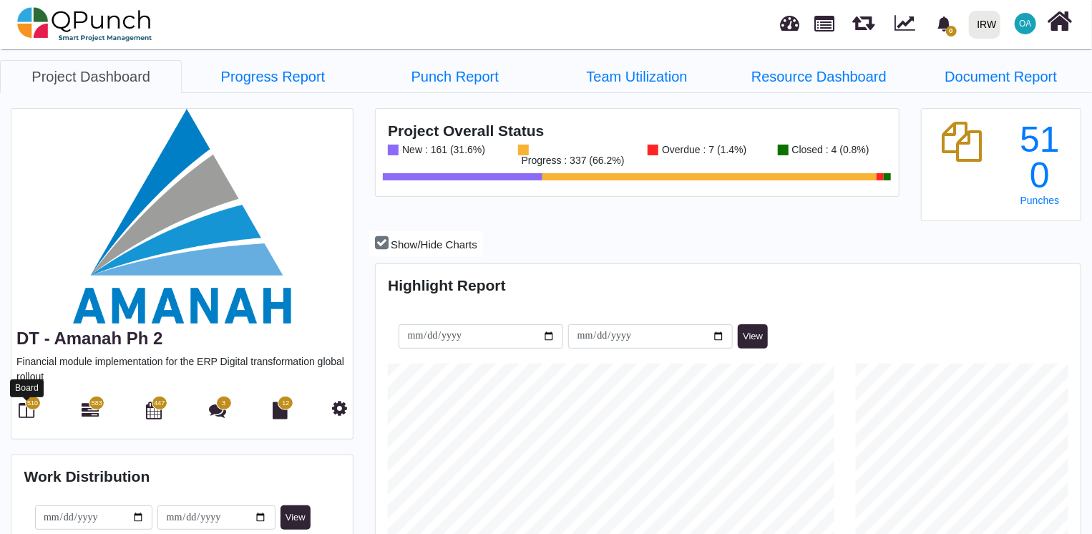
scroll to position [223, 233]
click at [23, 414] on icon at bounding box center [27, 409] width 16 height 17
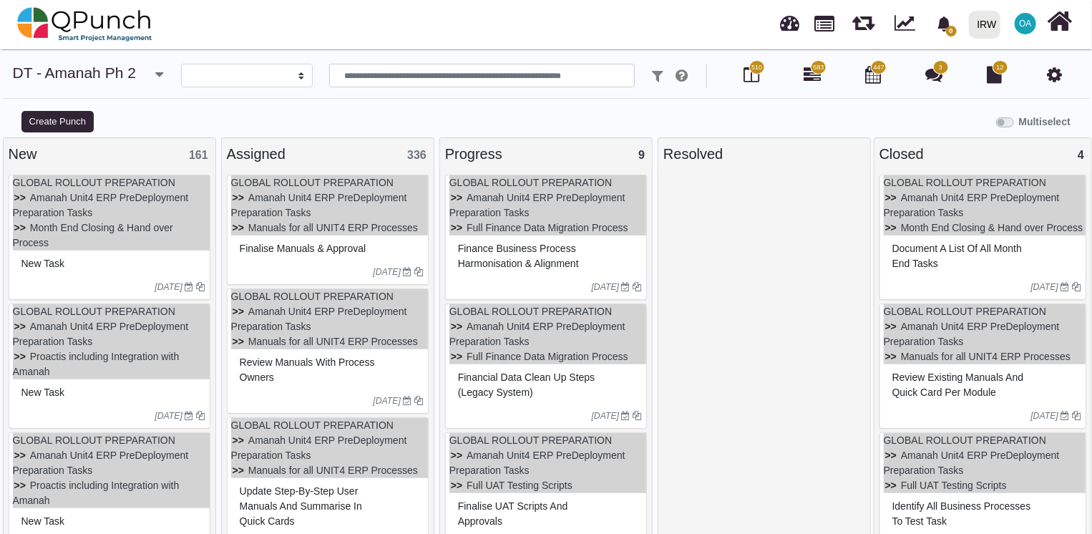
select select
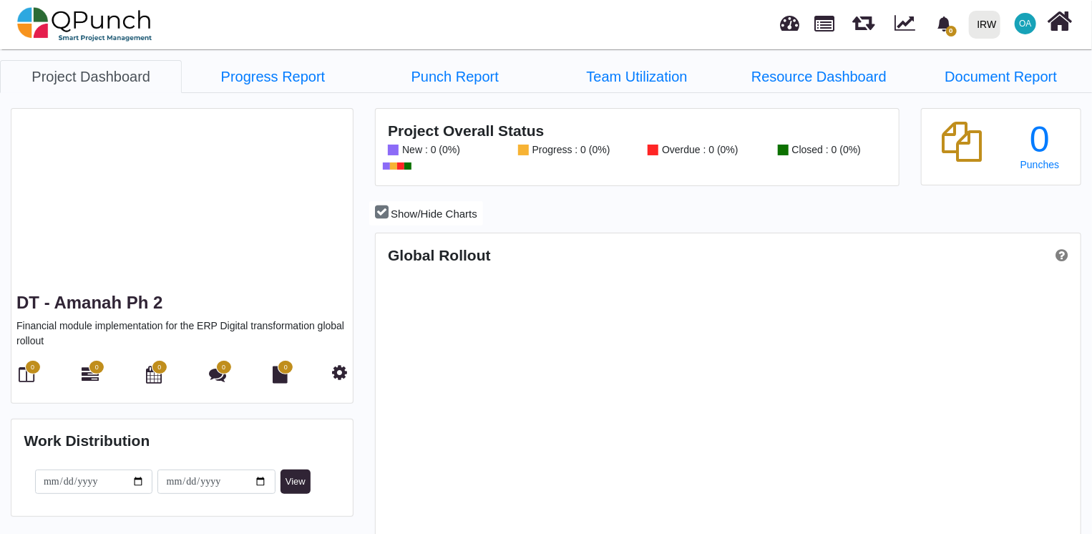
scroll to position [309, 701]
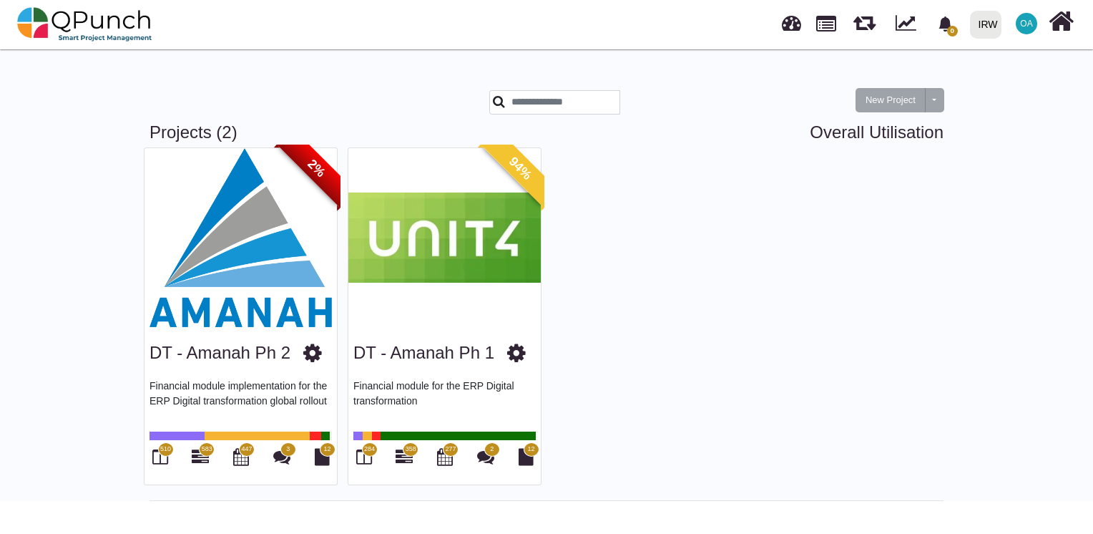
click at [185, 255] on img at bounding box center [241, 237] width 192 height 179
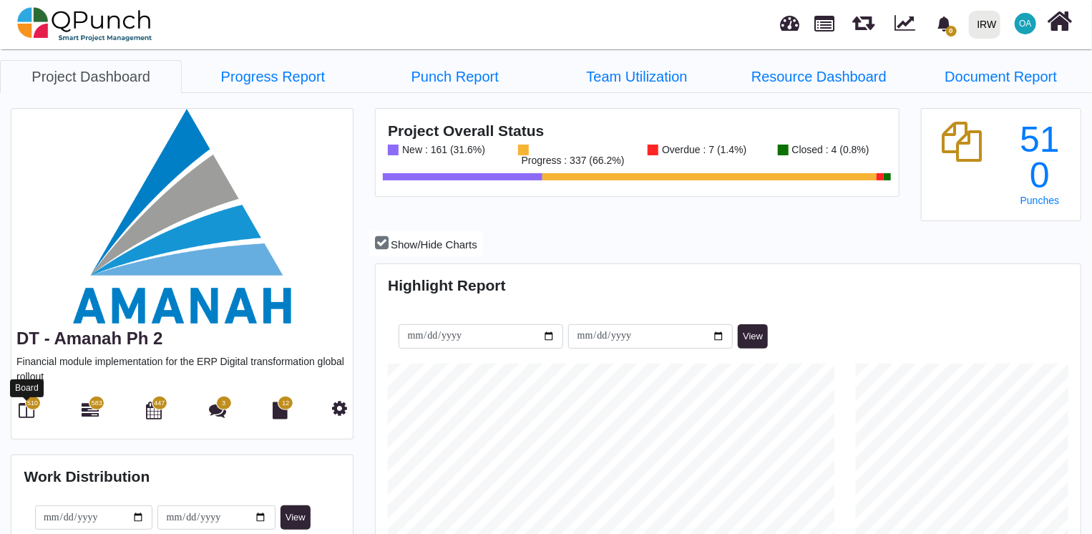
scroll to position [223, 233]
click at [21, 411] on icon at bounding box center [27, 409] width 16 height 17
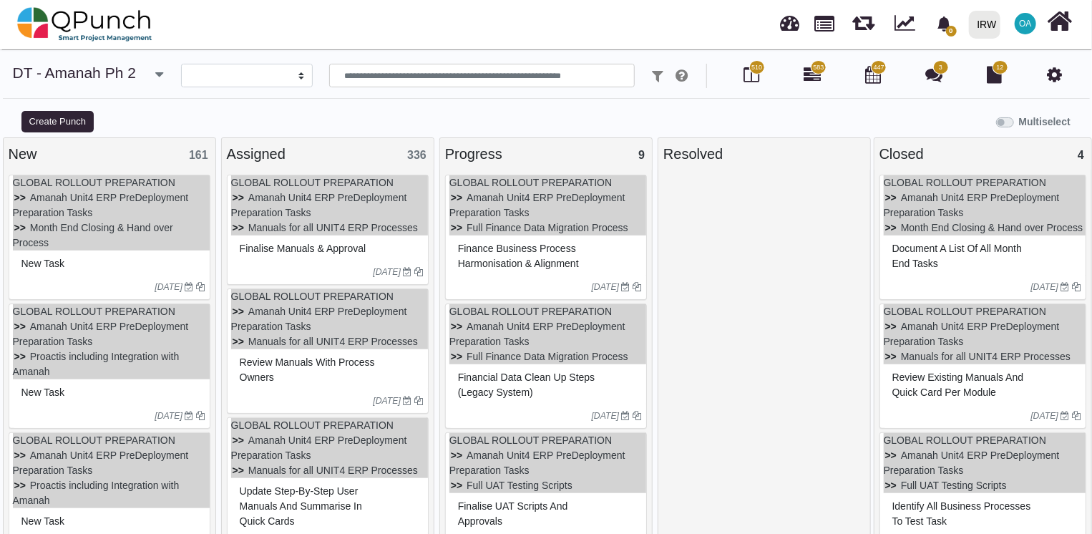
select select
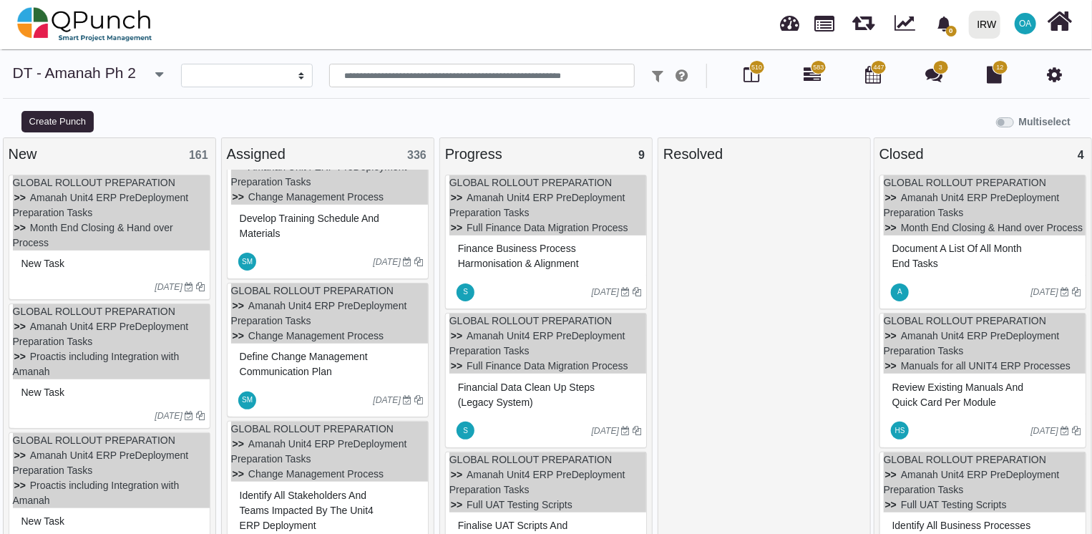
scroll to position [741, 0]
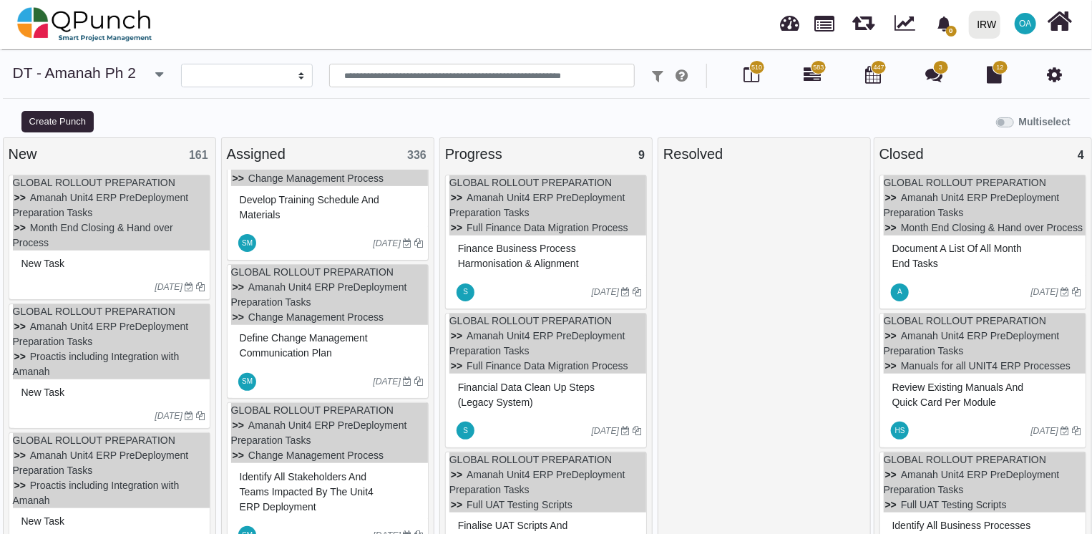
click at [303, 365] on div "SM [DATE]" at bounding box center [329, 381] width 197 height 33
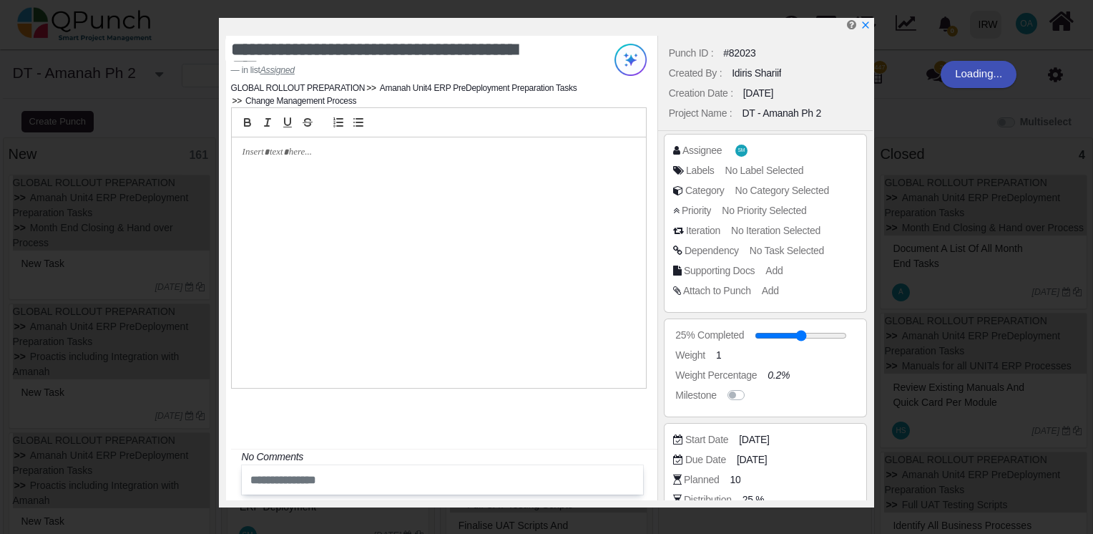
click at [648, 221] on div at bounding box center [438, 248] width 437 height 283
click at [864, 23] on icon "x" at bounding box center [864, 25] width 11 height 11
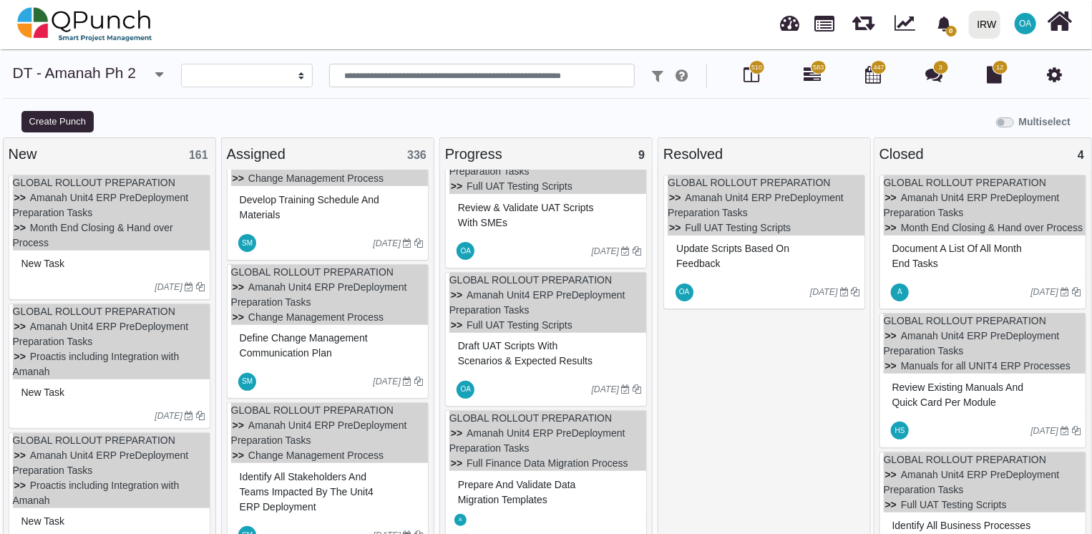
scroll to position [318, 0]
